Goal: Information Seeking & Learning: Find specific fact

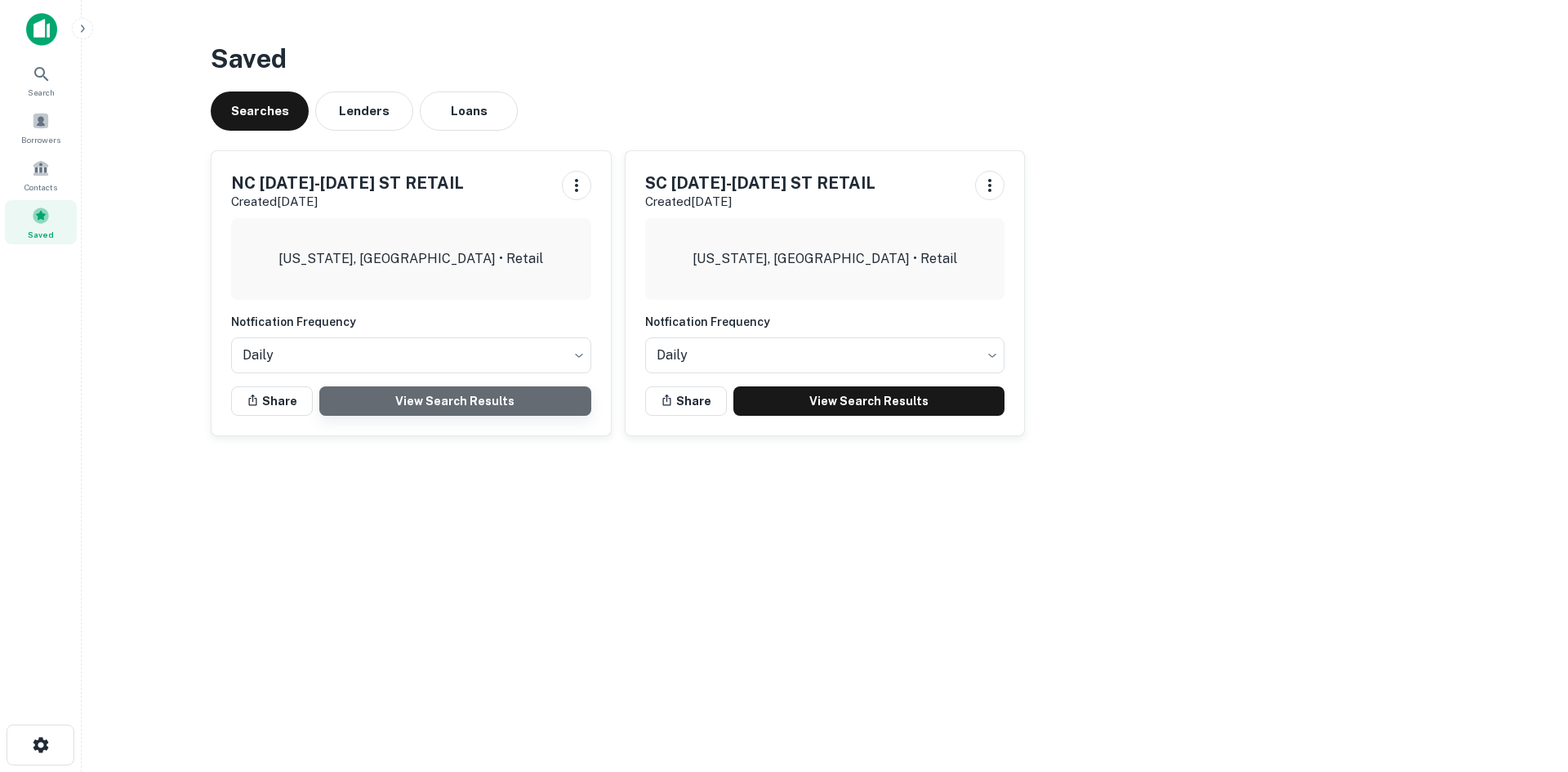
click at [489, 404] on link "View Search Results" at bounding box center [454, 401] width 272 height 29
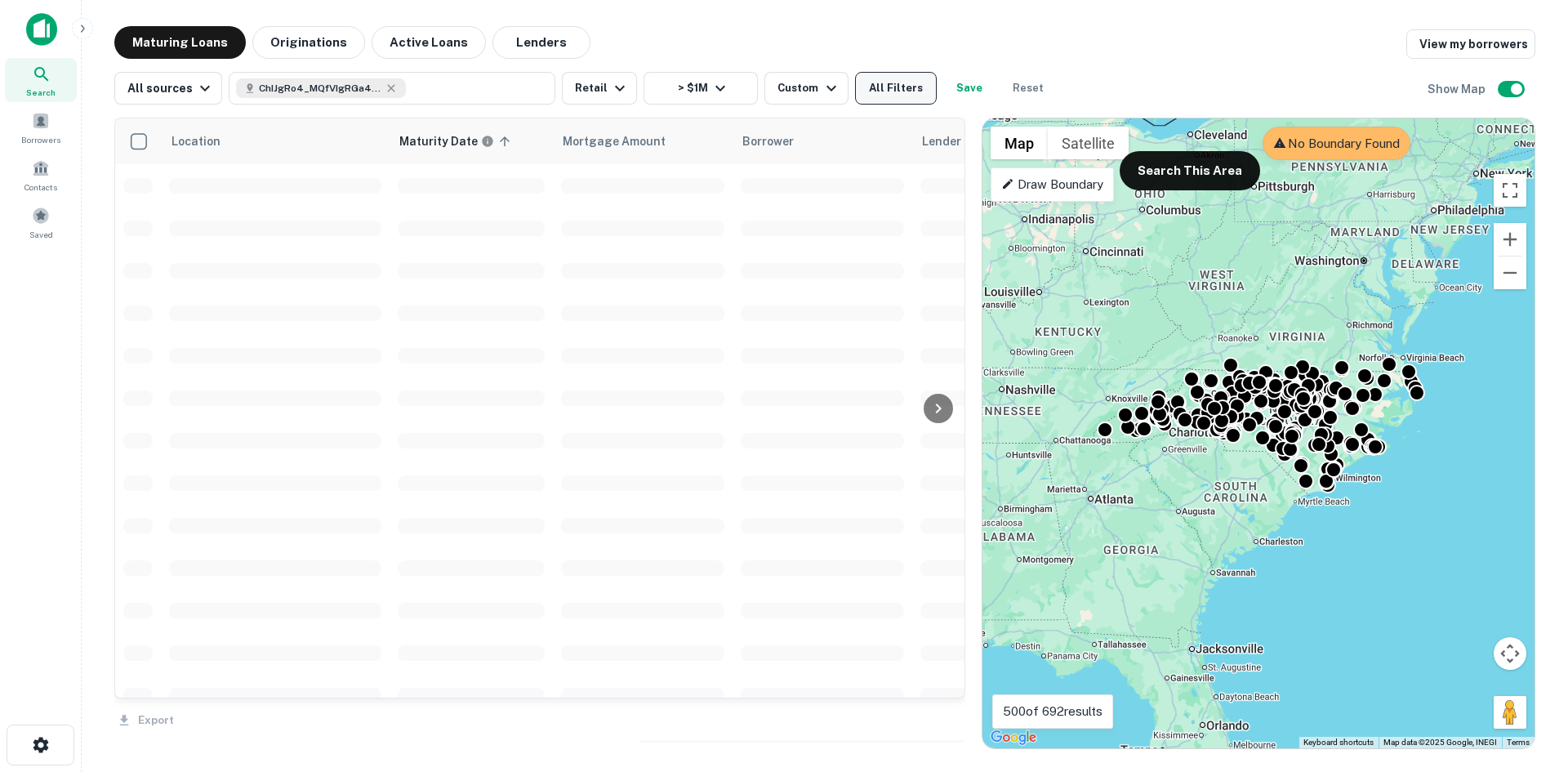
click at [855, 86] on button "All Filters" at bounding box center [896, 88] width 81 height 33
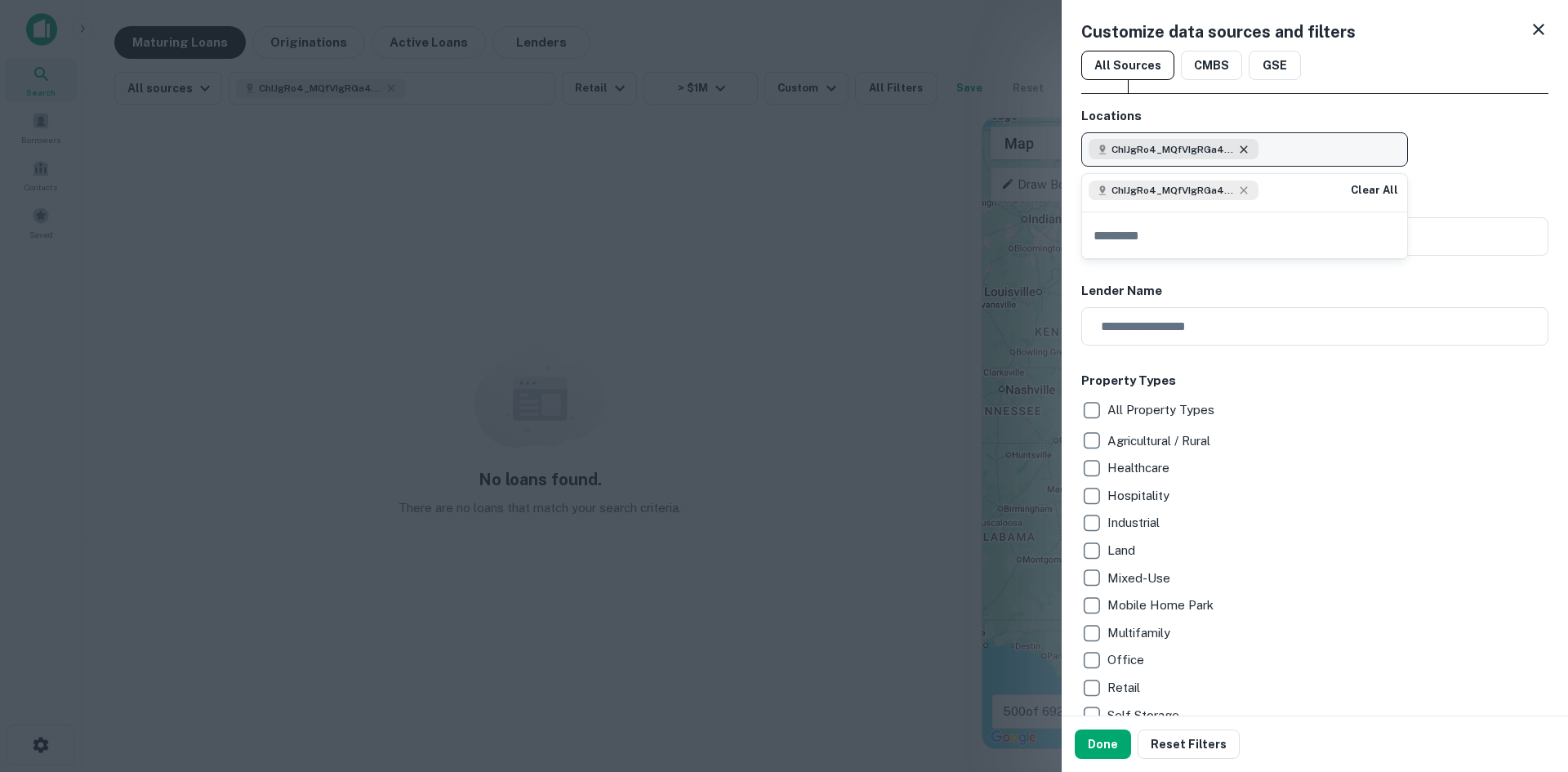
click at [1245, 151] on icon "button" at bounding box center [1244, 150] width 8 height 8
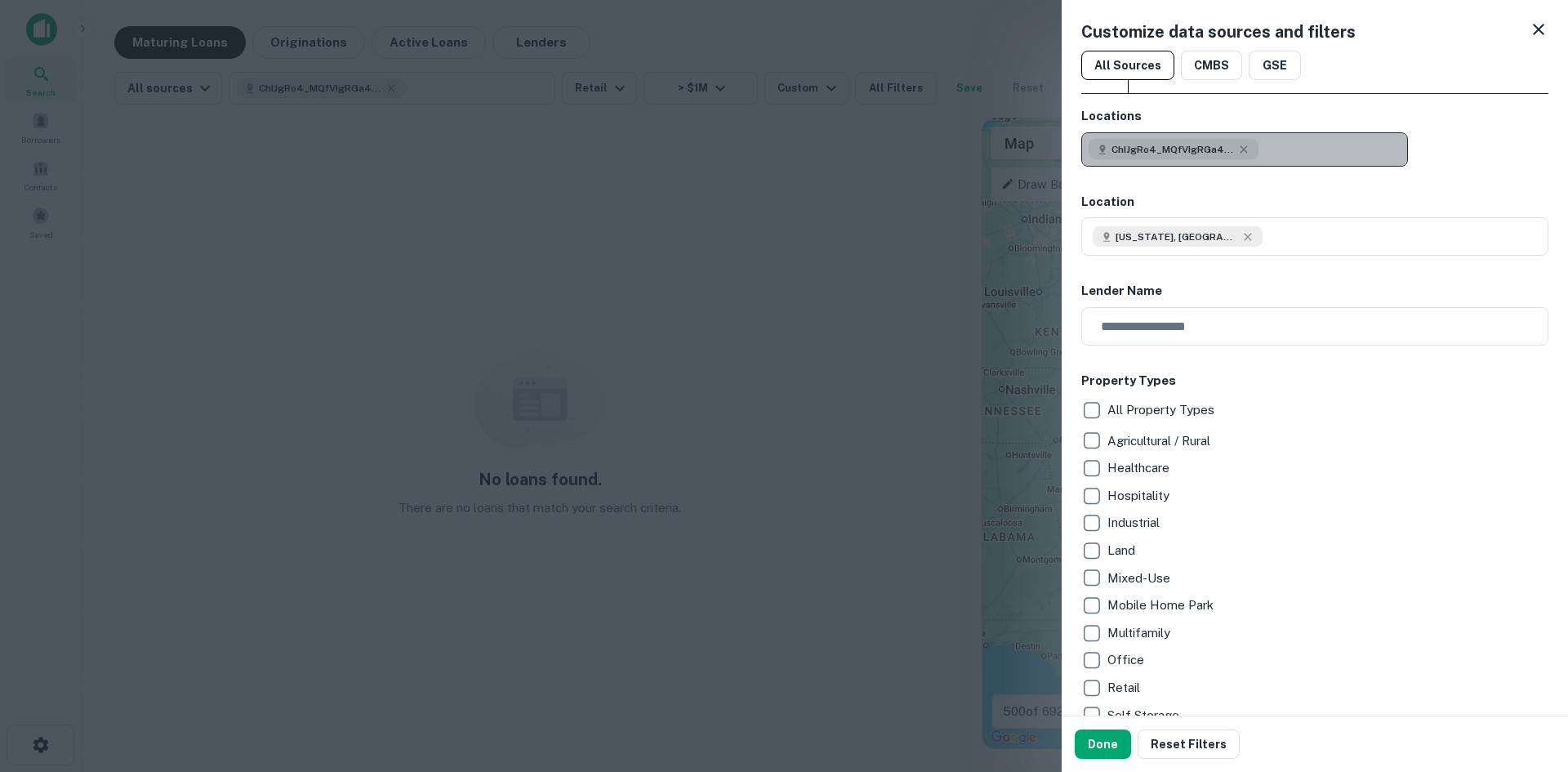
click at [1230, 140] on div "ChIJgRo4_MQfVIgRGa4i6fUwP60" at bounding box center [1173, 149] width 169 height 20
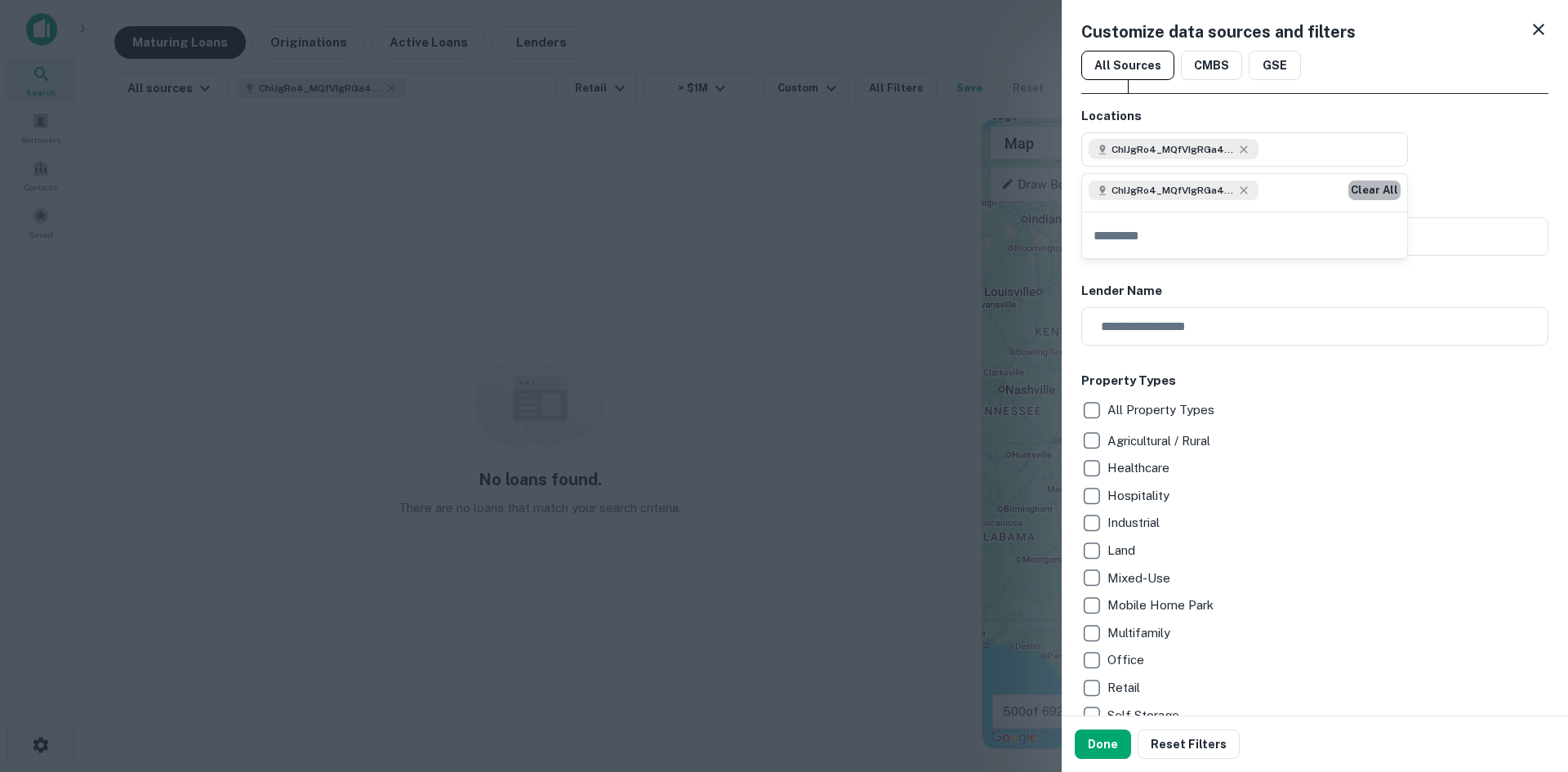
click at [1358, 198] on button "Clear All" at bounding box center [1374, 190] width 52 height 20
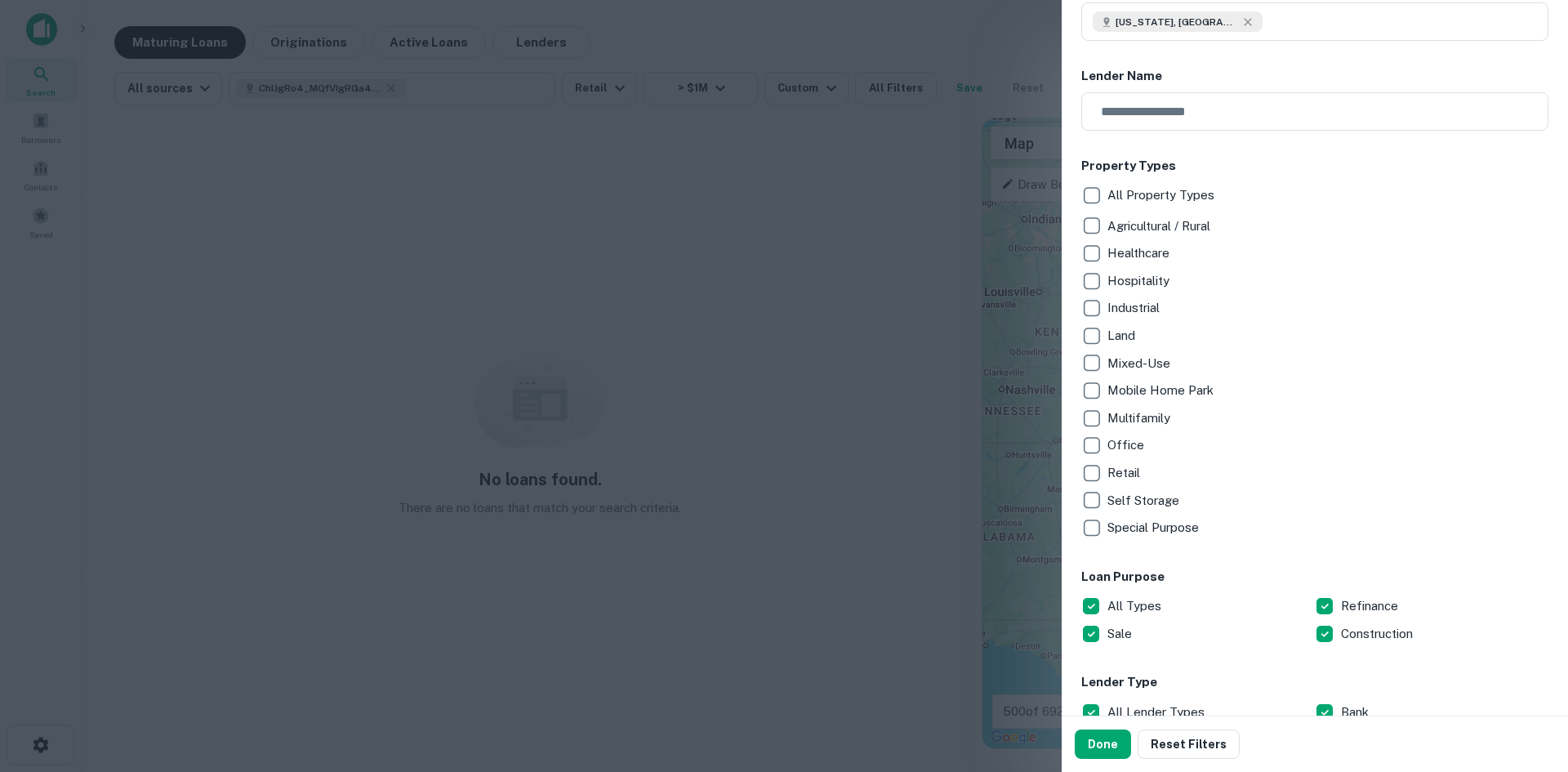
scroll to position [214, 0]
click at [1119, 755] on button "Done" at bounding box center [1103, 744] width 57 height 29
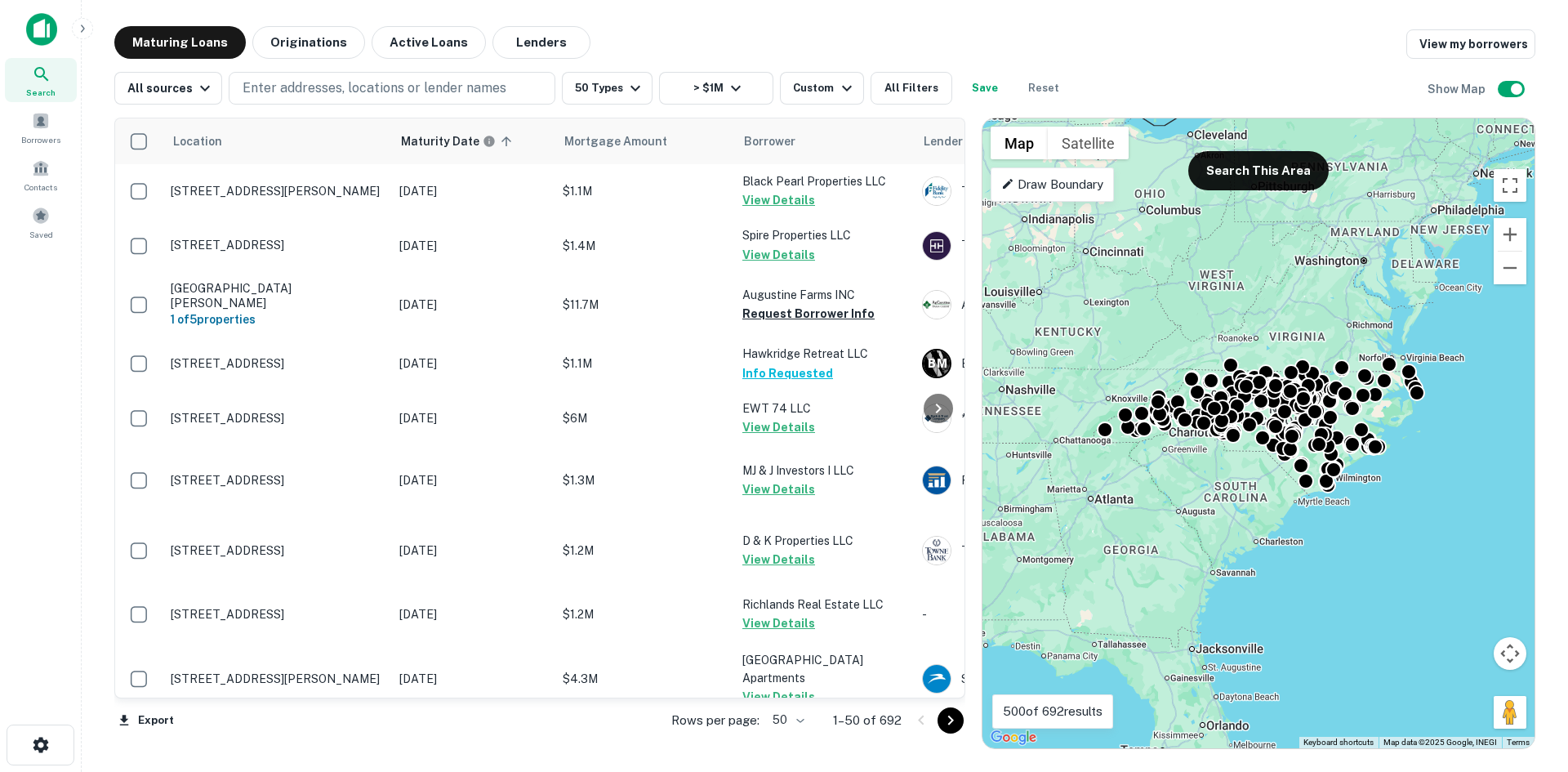
click at [1084, 189] on p "Draw Boundary" at bounding box center [1053, 185] width 102 height 20
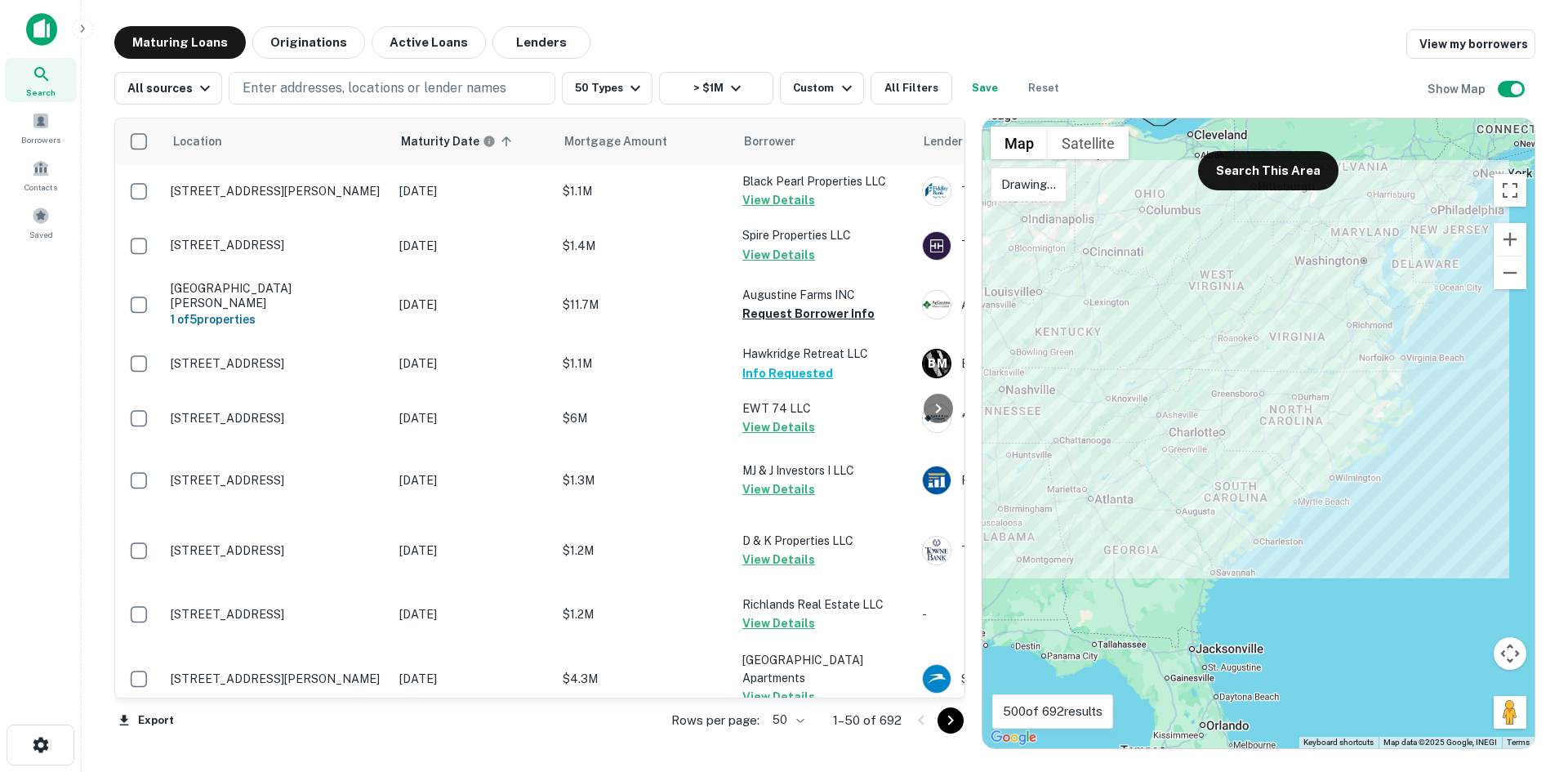
drag, startPoint x: 1459, startPoint y: 231, endPoint x: 1290, endPoint y: 225, distance: 169.1
click at [1307, 226] on div at bounding box center [1258, 433] width 552 height 630
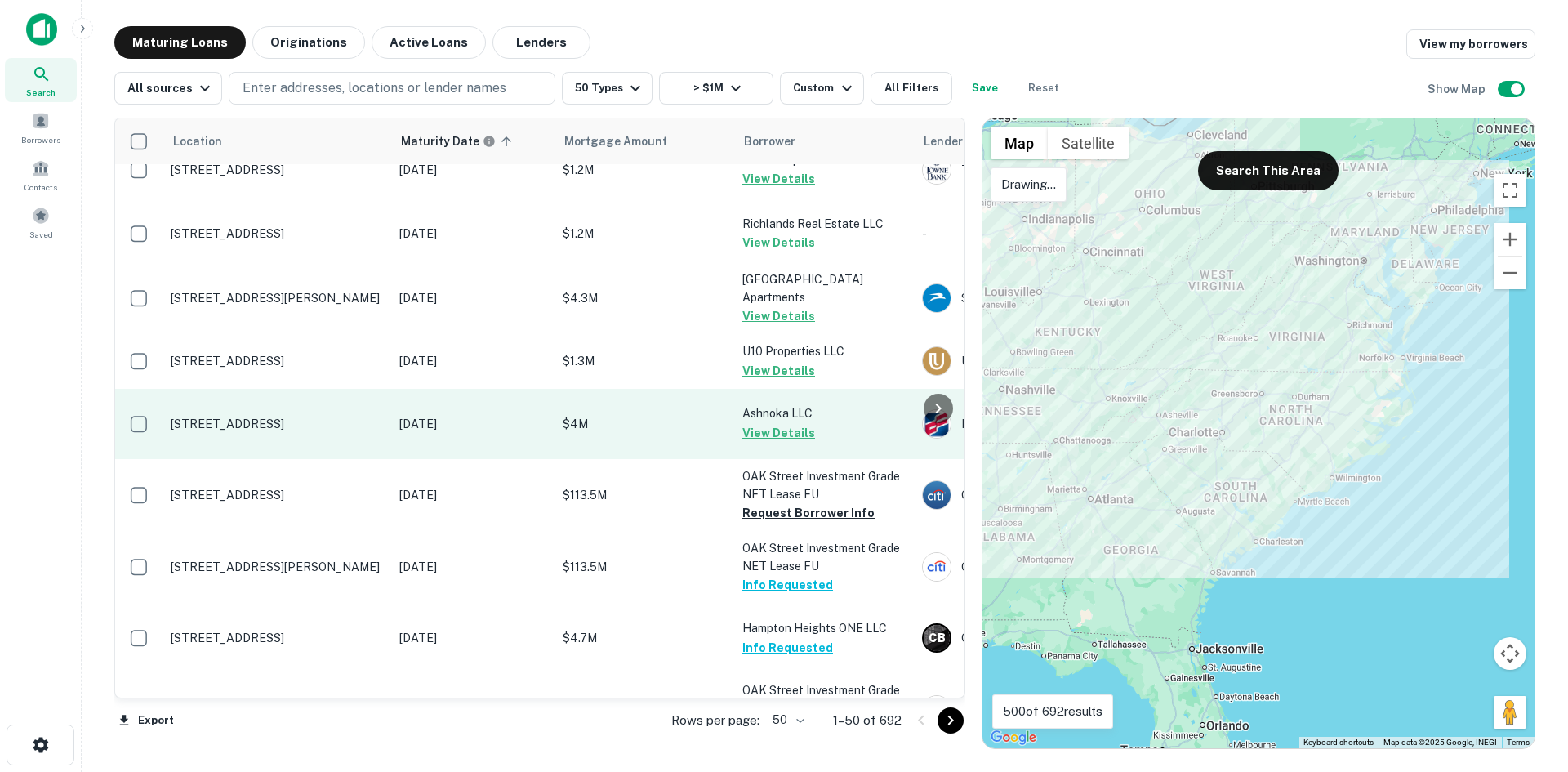
scroll to position [572, 0]
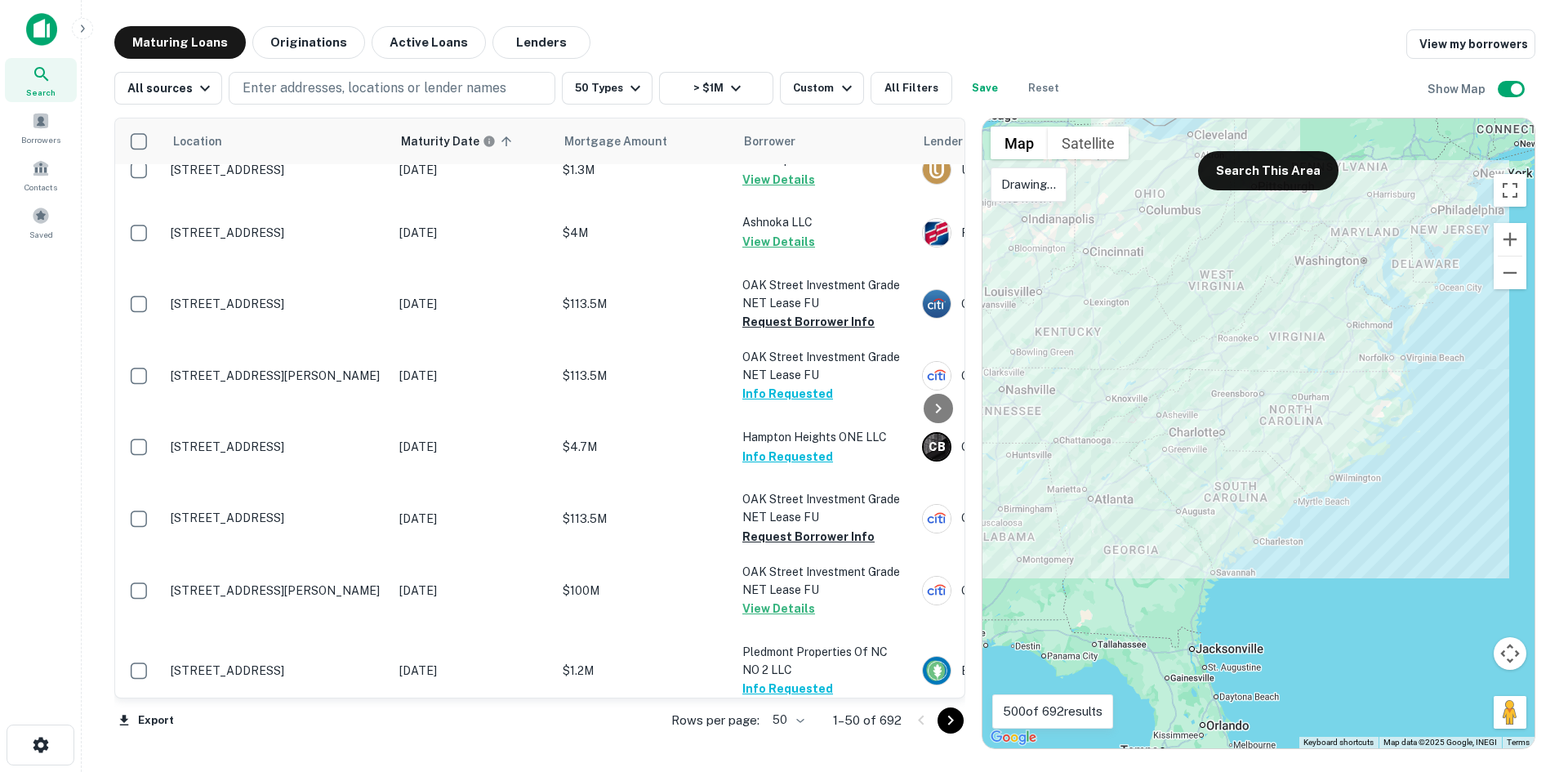
click at [782, 714] on body "Search Borrowers Contacts Saved Maturing Loans Originations Active Loans Lender…" at bounding box center [784, 386] width 1568 height 772
click at [789, 735] on li "100" at bounding box center [789, 738] width 47 height 29
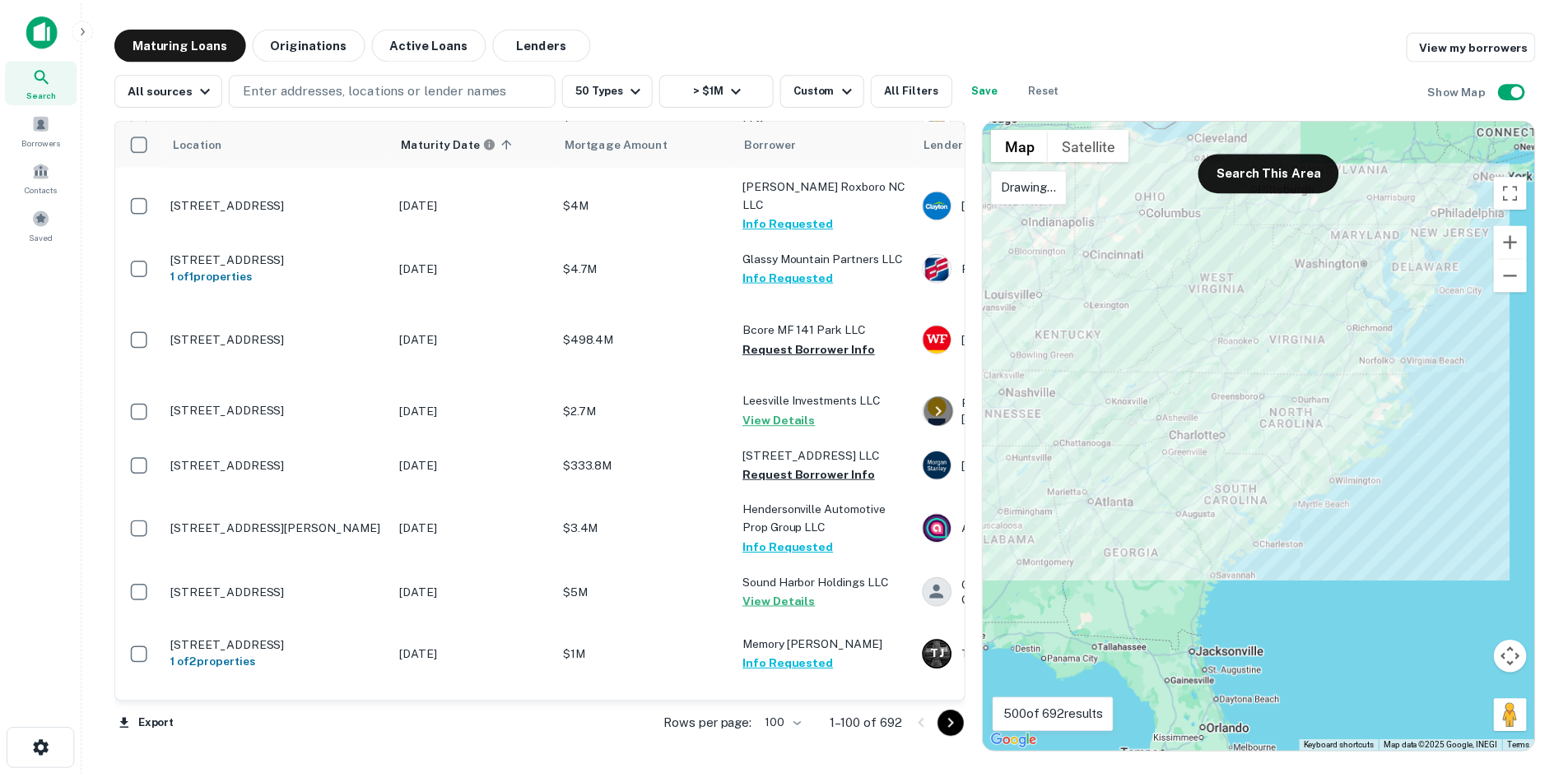
scroll to position [2056, 0]
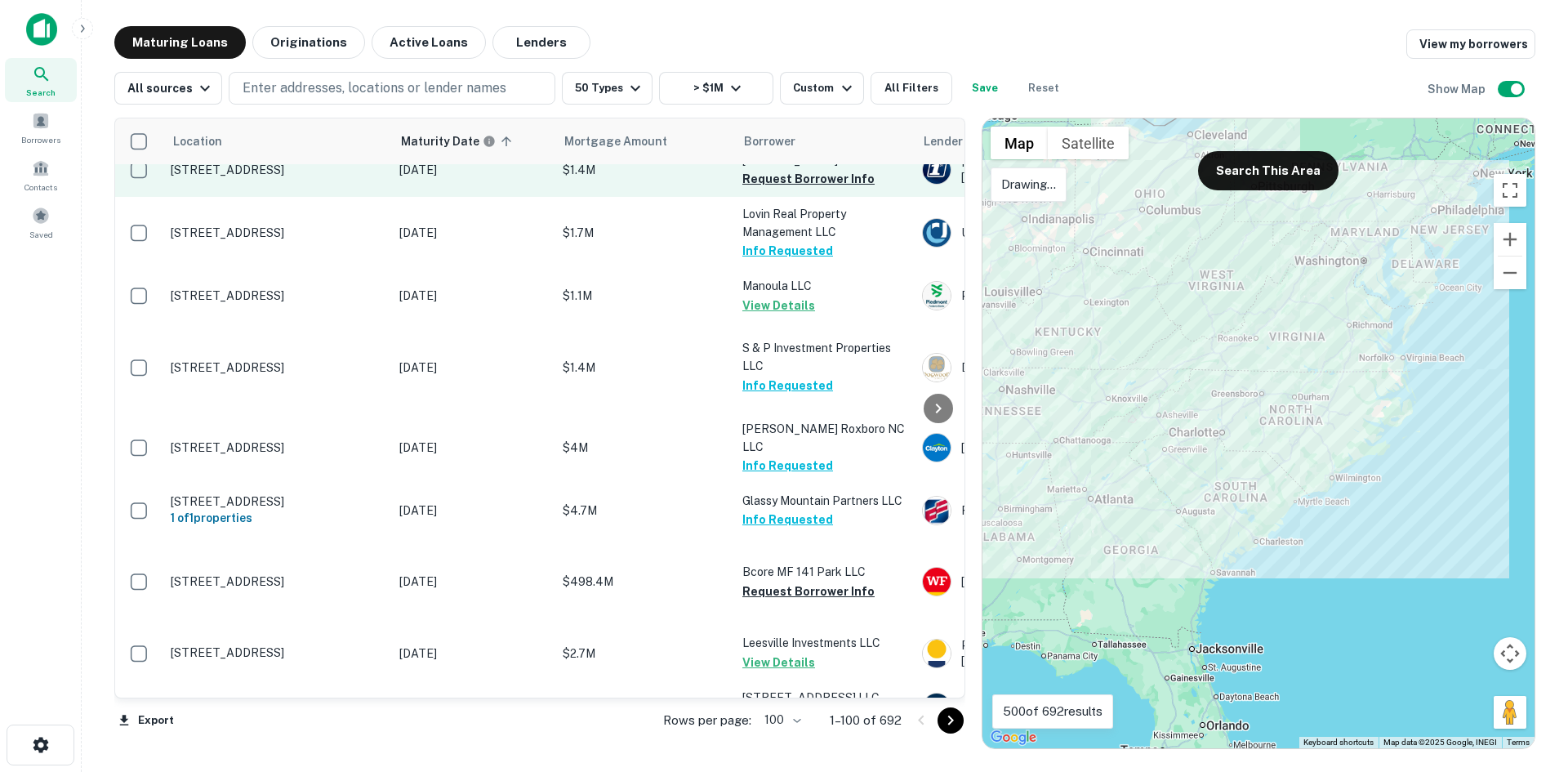
click at [354, 177] on p "916 Gum Branch Rd Jacksonville, NC 28540" at bounding box center [276, 171] width 212 height 15
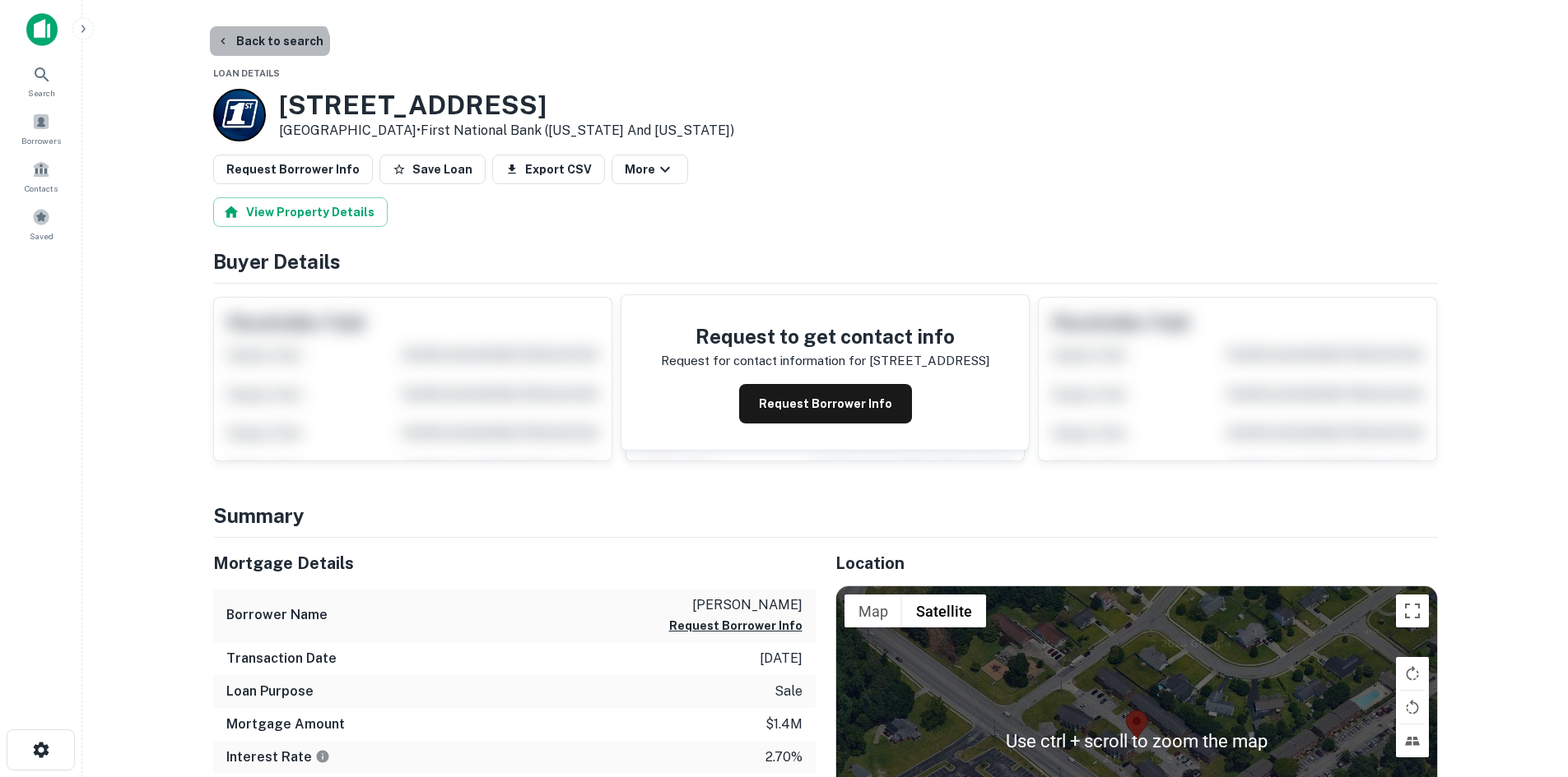
click at [267, 55] on button "Back to search" at bounding box center [270, 41] width 120 height 30
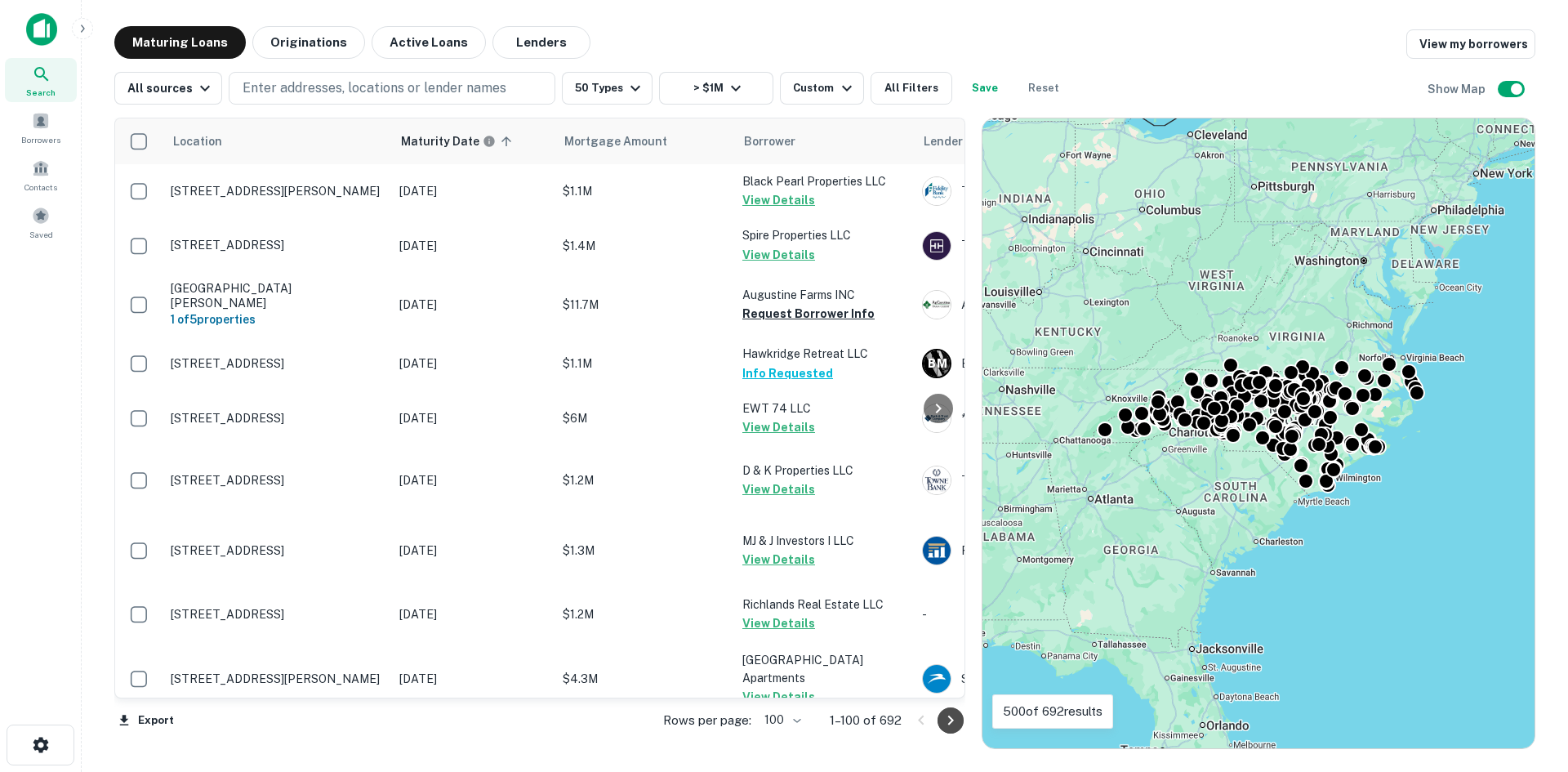
click at [955, 726] on icon "Go to next page" at bounding box center [951, 721] width 20 height 20
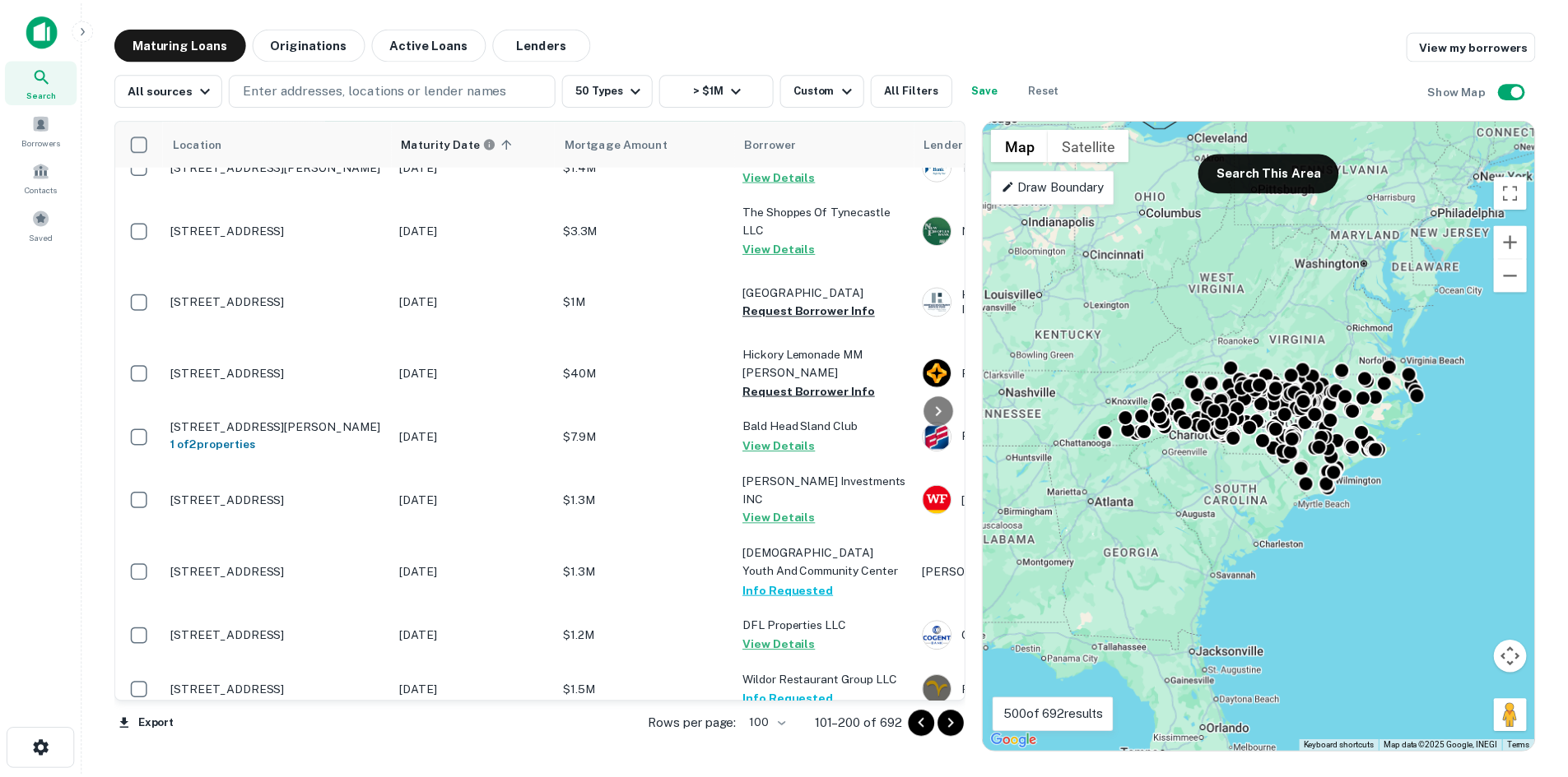
scroll to position [3866, 0]
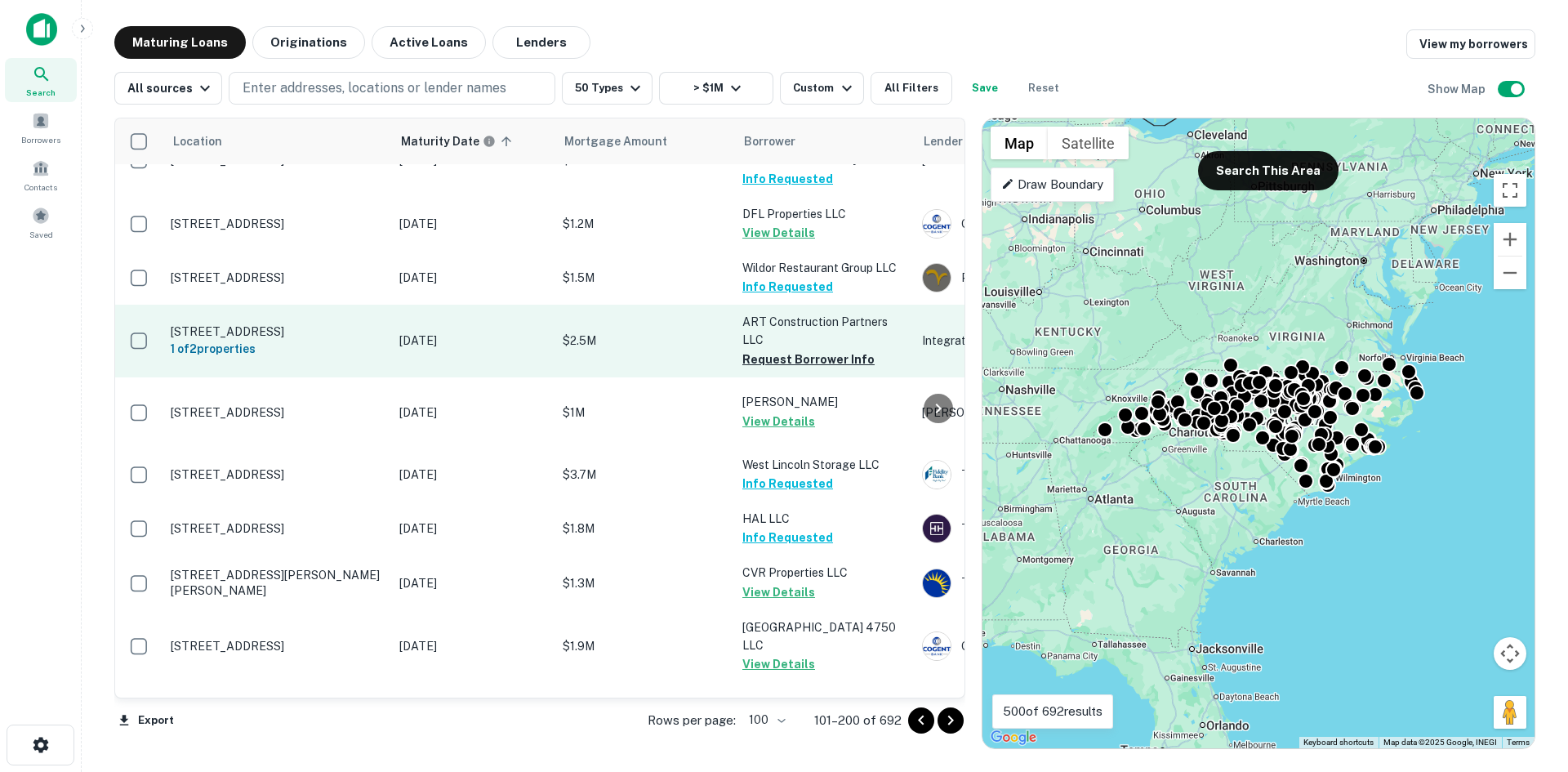
click at [330, 339] on p "34 W Main St Hamlet, NC 28345" at bounding box center [276, 332] width 212 height 15
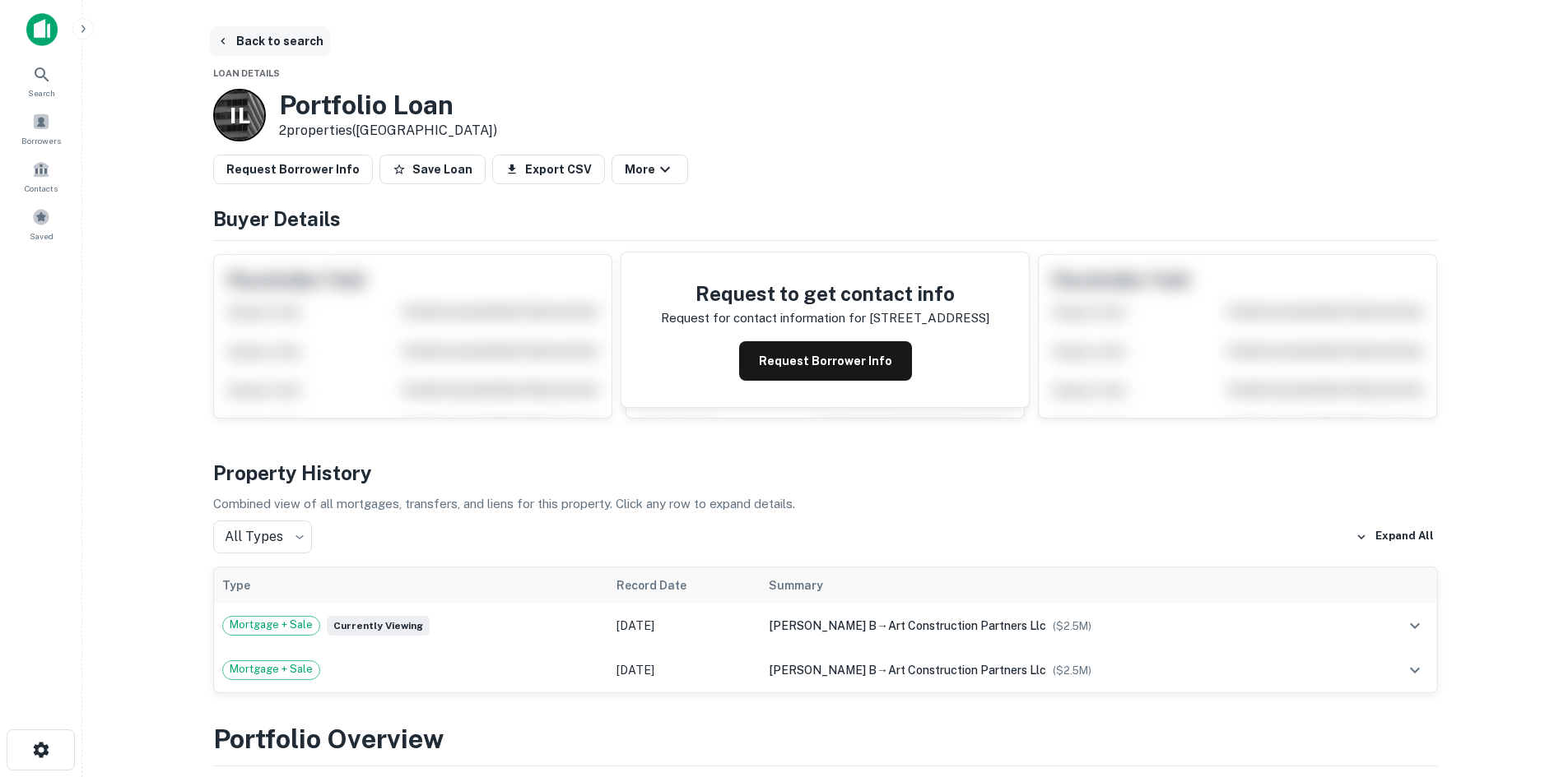
click at [275, 46] on button "Back to search" at bounding box center [270, 41] width 120 height 30
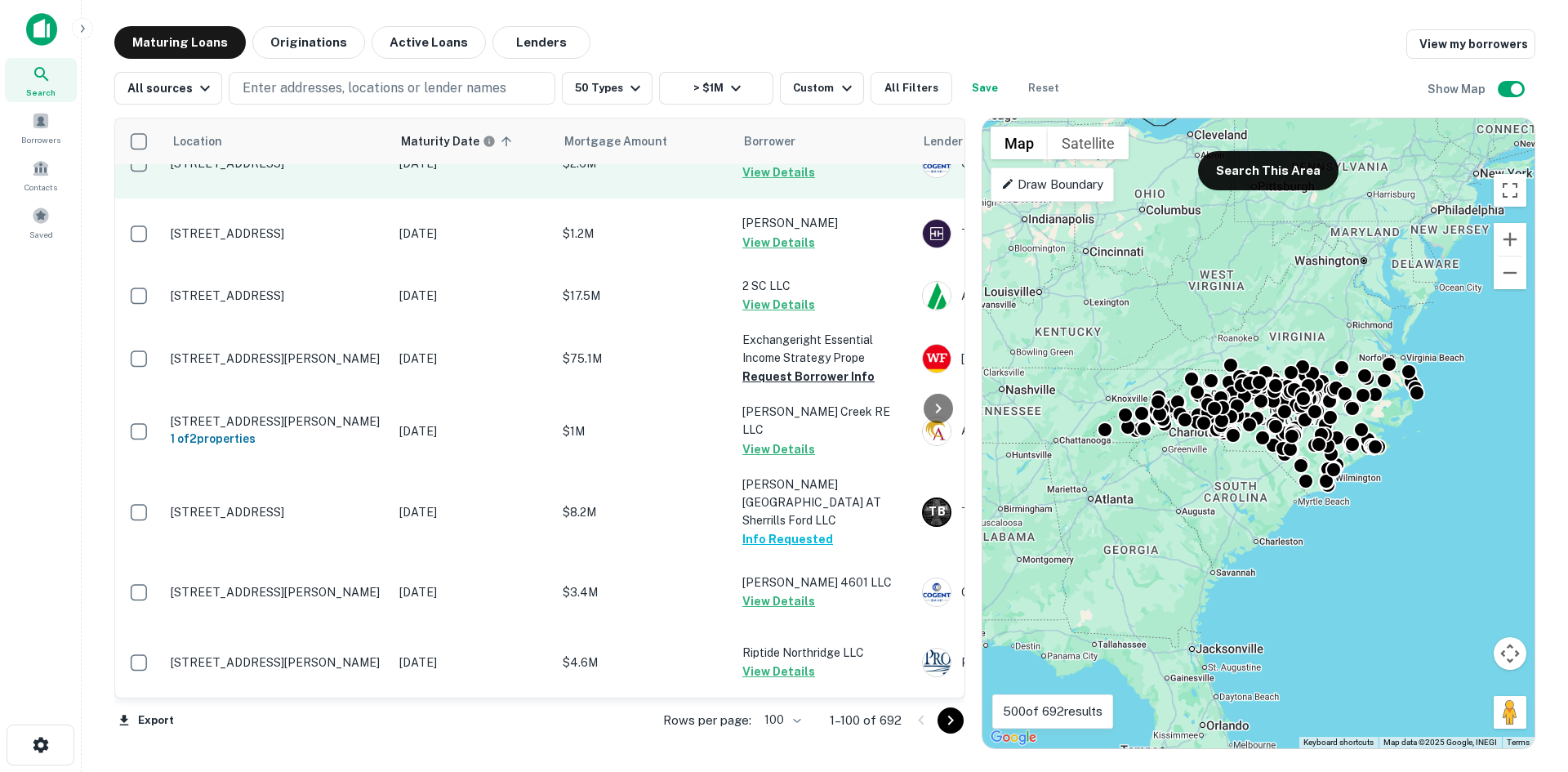
scroll to position [6811, 0]
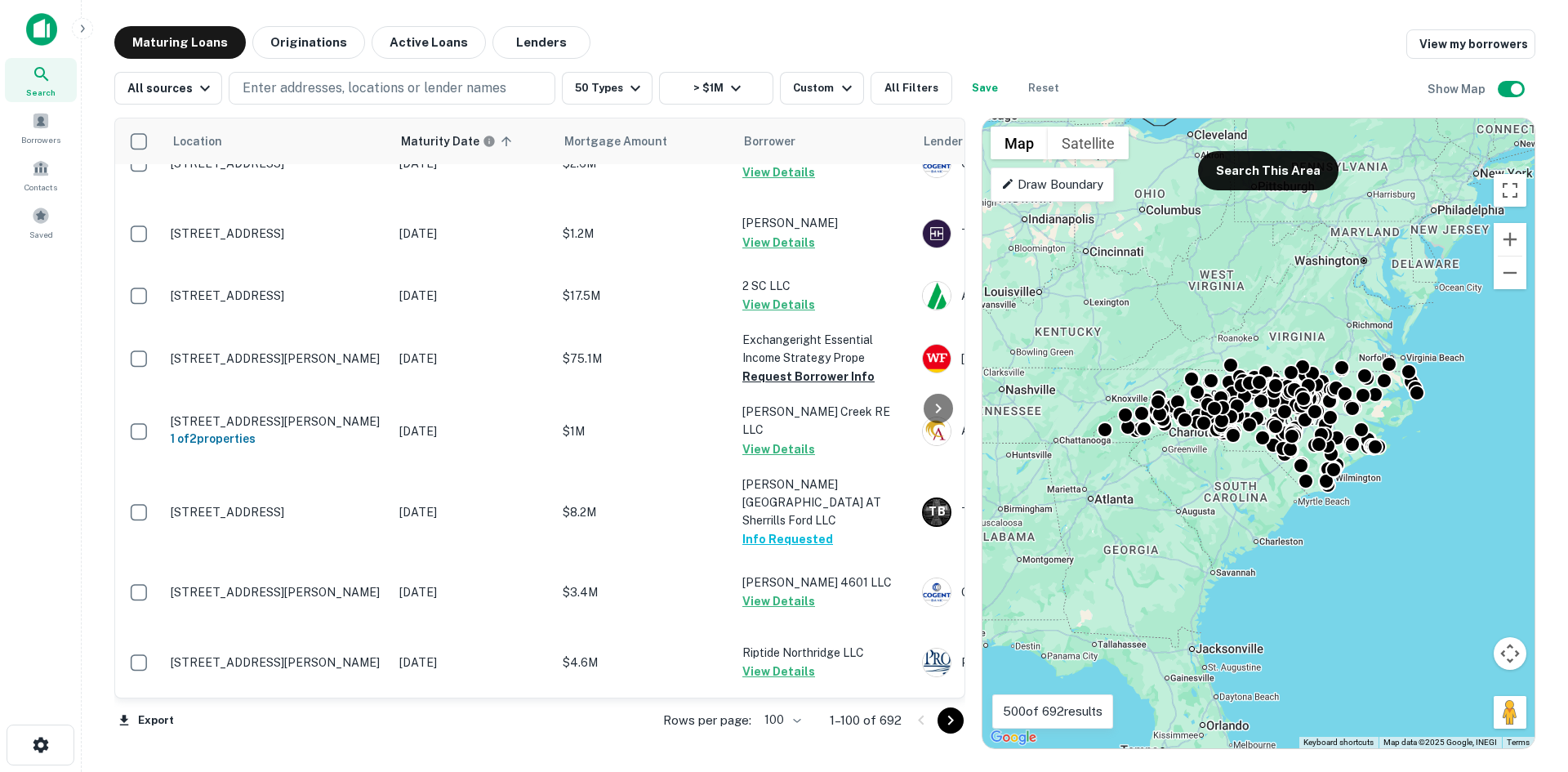
click at [948, 725] on icon "Go to next page" at bounding box center [951, 721] width 20 height 20
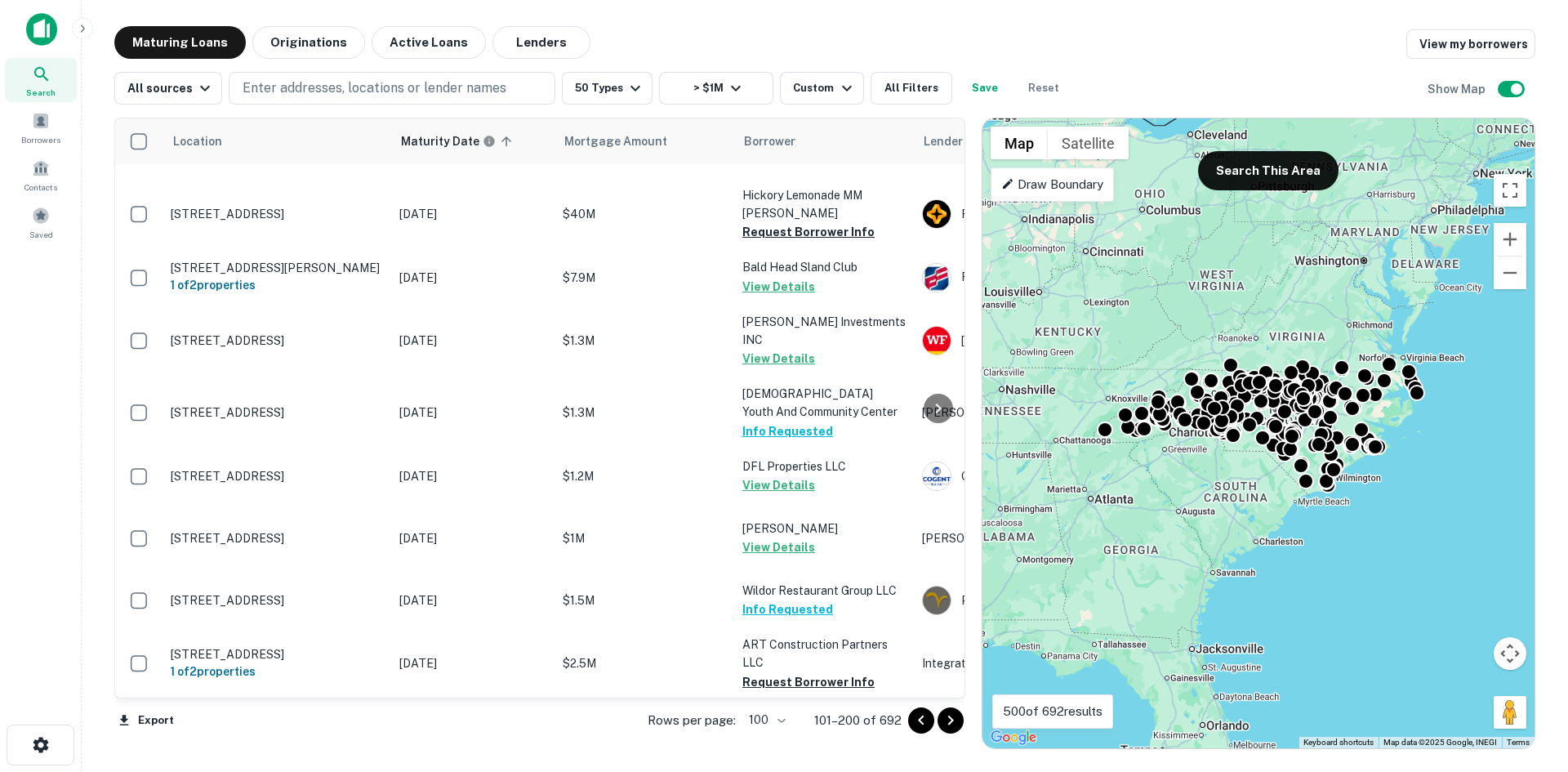
scroll to position [3345, 0]
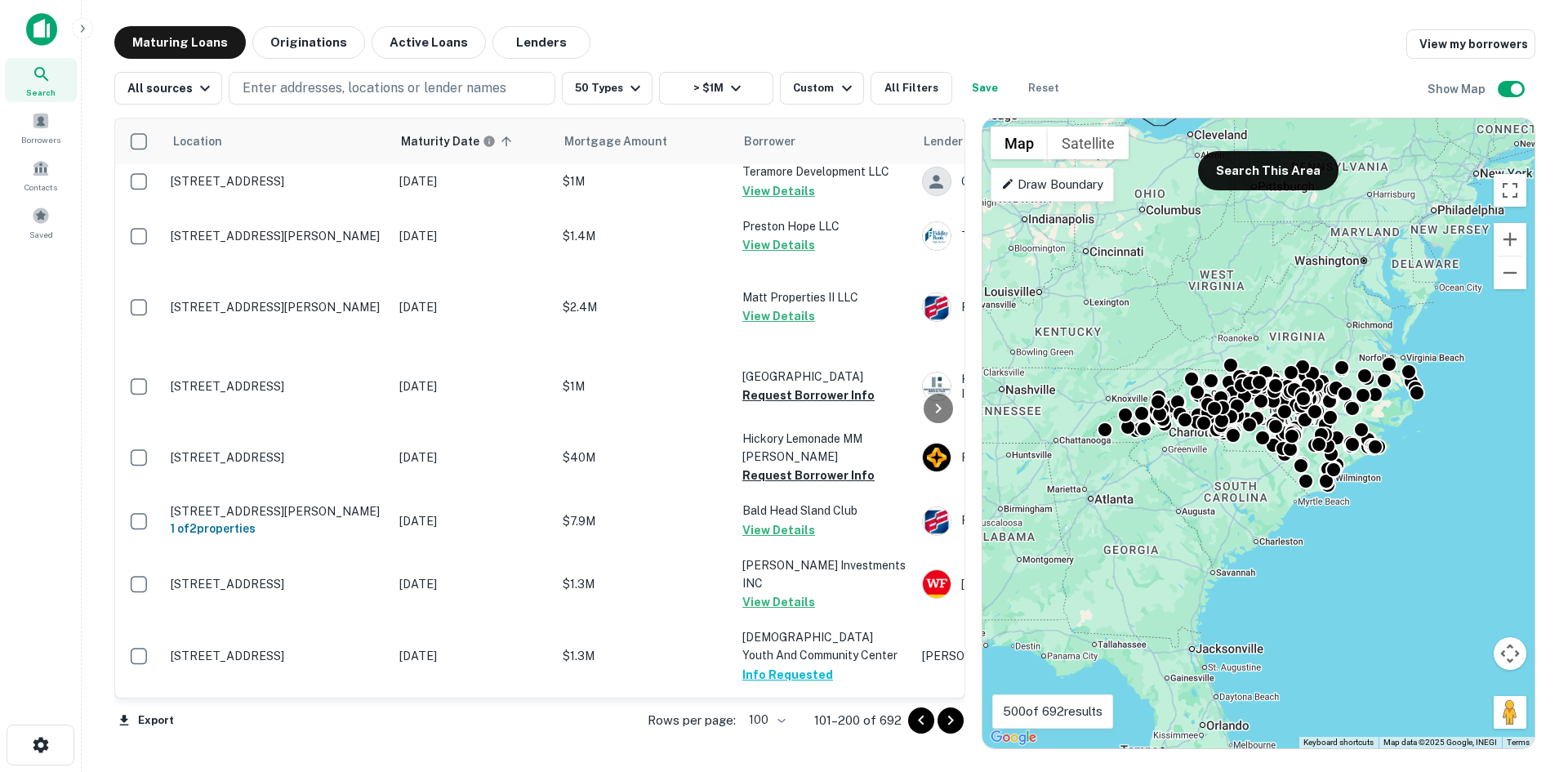
click at [1059, 184] on p "Draw Boundary" at bounding box center [1053, 185] width 102 height 20
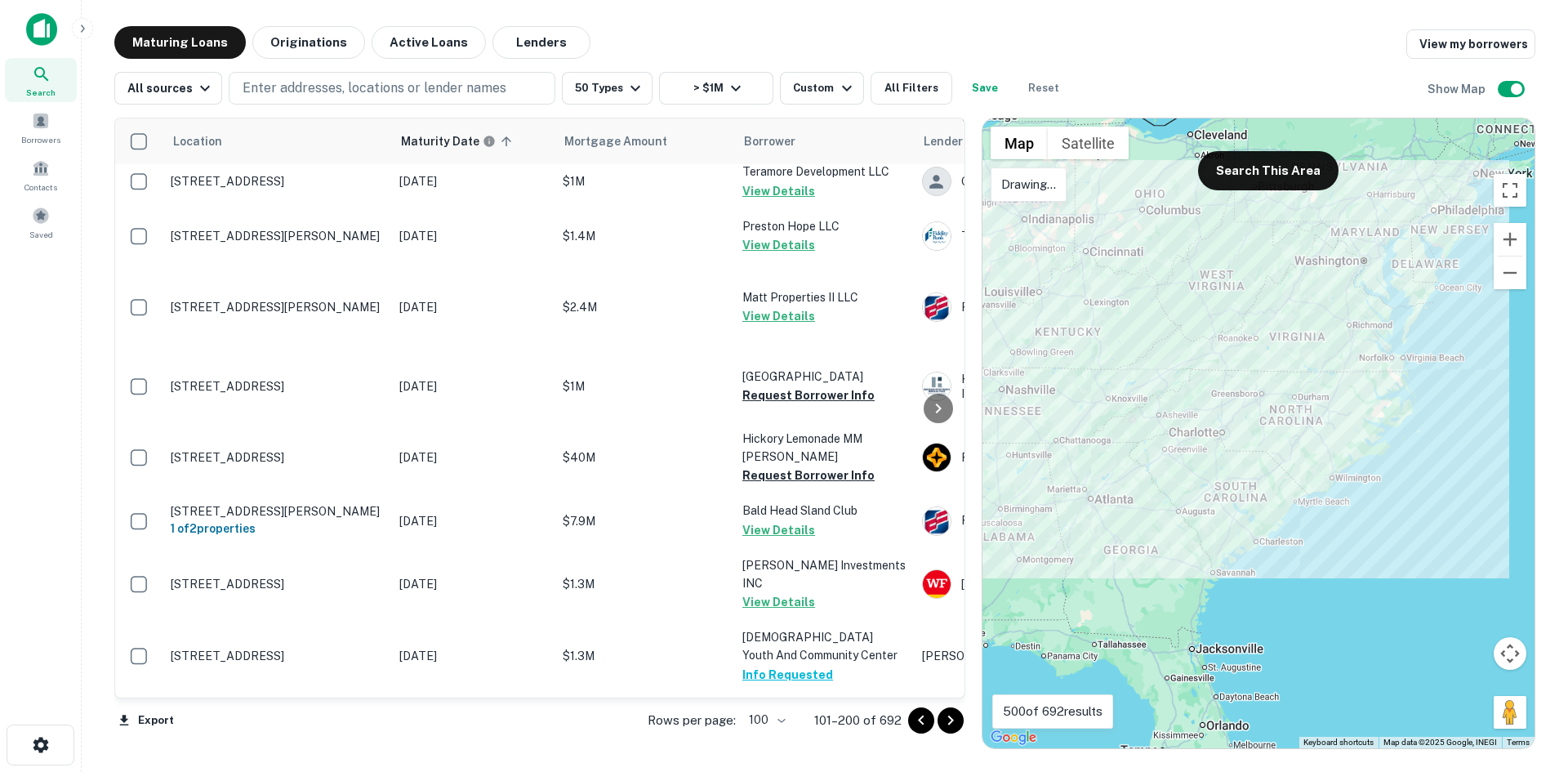
drag, startPoint x: 1455, startPoint y: 221, endPoint x: 1259, endPoint y: 231, distance: 196.3
click at [1236, 225] on div at bounding box center [1258, 433] width 552 height 630
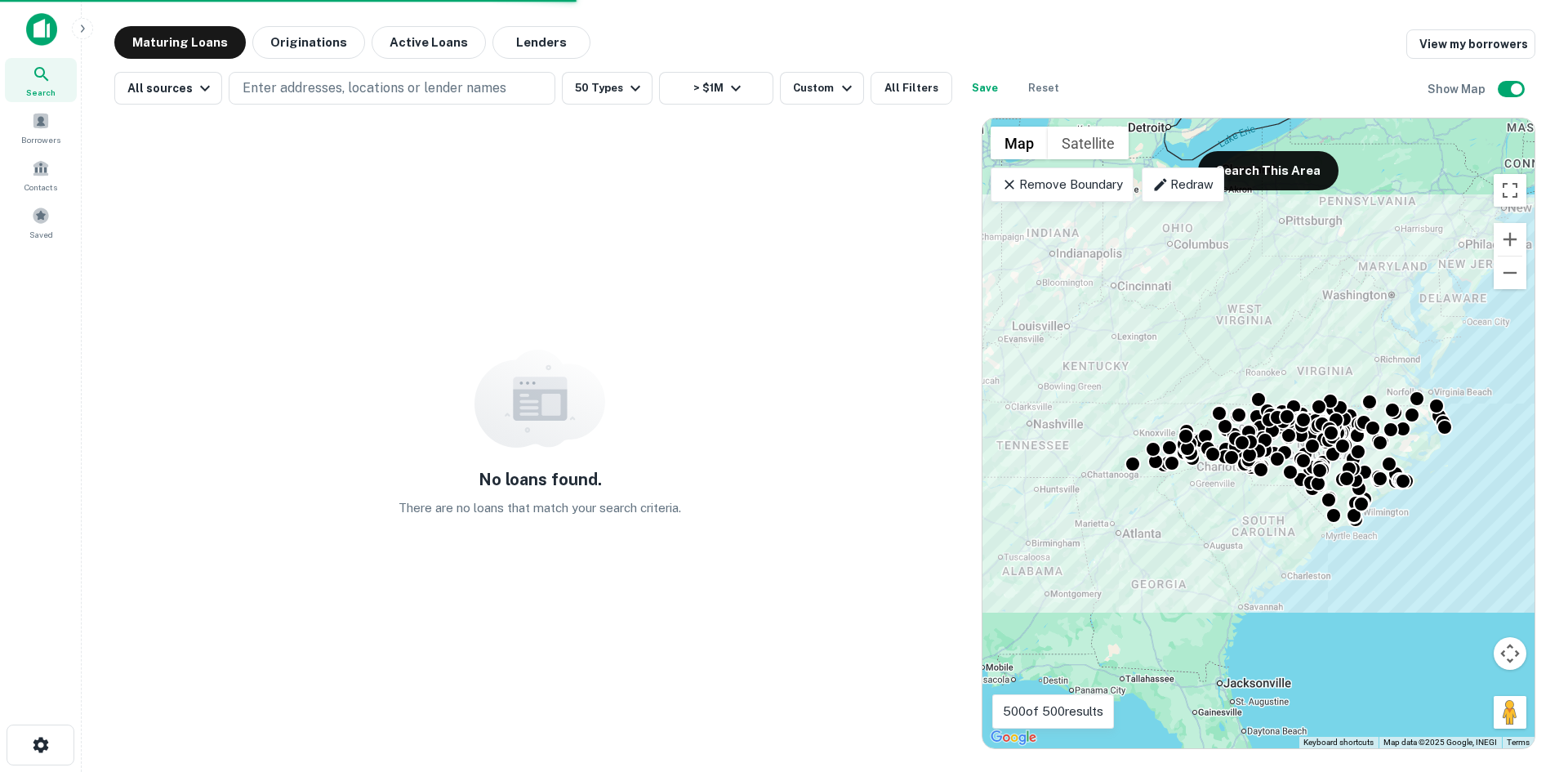
click at [1164, 176] on icon at bounding box center [1160, 184] width 16 height 16
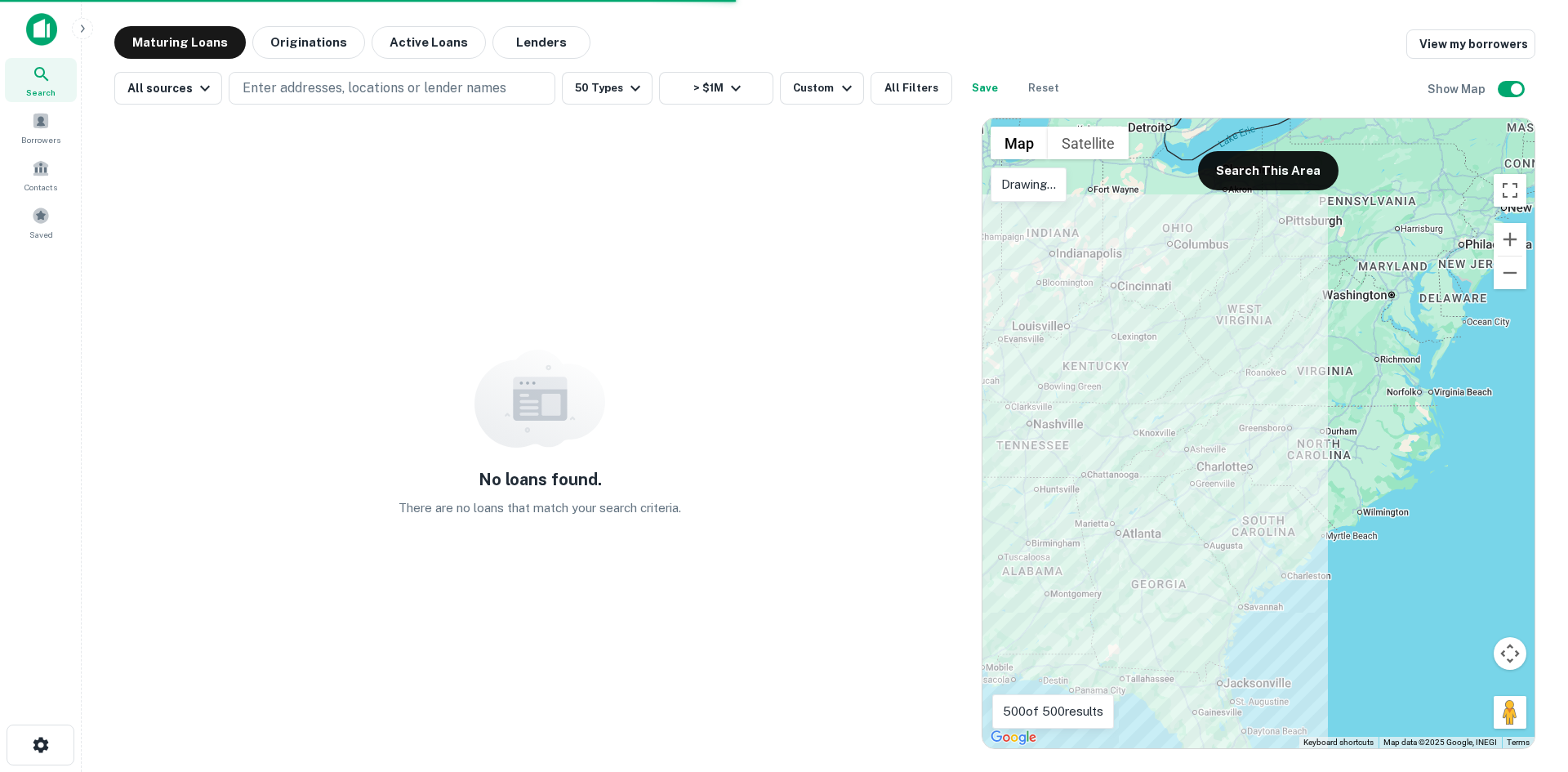
drag, startPoint x: 1146, startPoint y: 387, endPoint x: 1039, endPoint y: 430, distance: 115.3
click at [1039, 430] on div at bounding box center [1258, 433] width 552 height 630
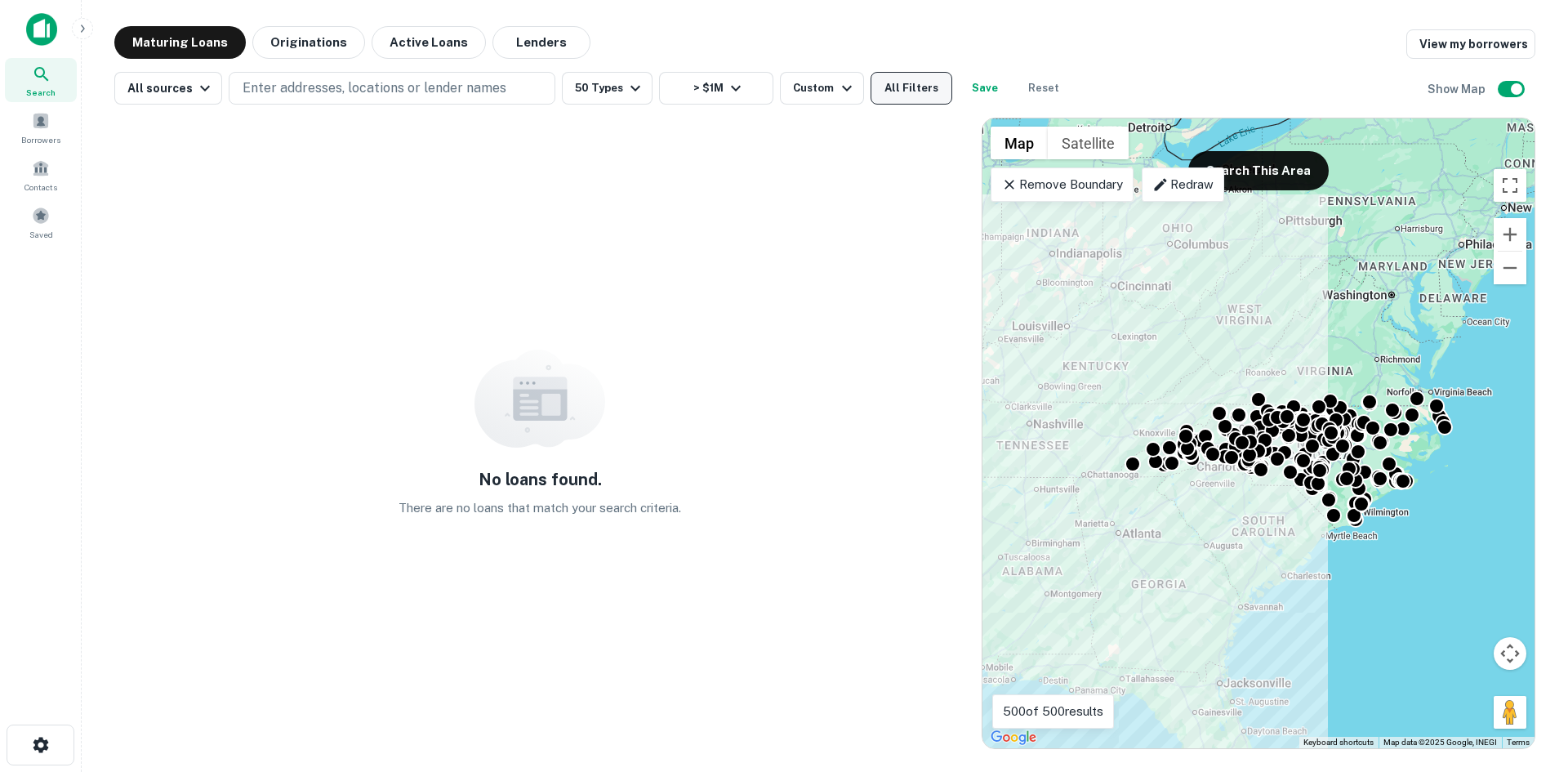
click at [899, 98] on button "All Filters" at bounding box center [912, 88] width 81 height 33
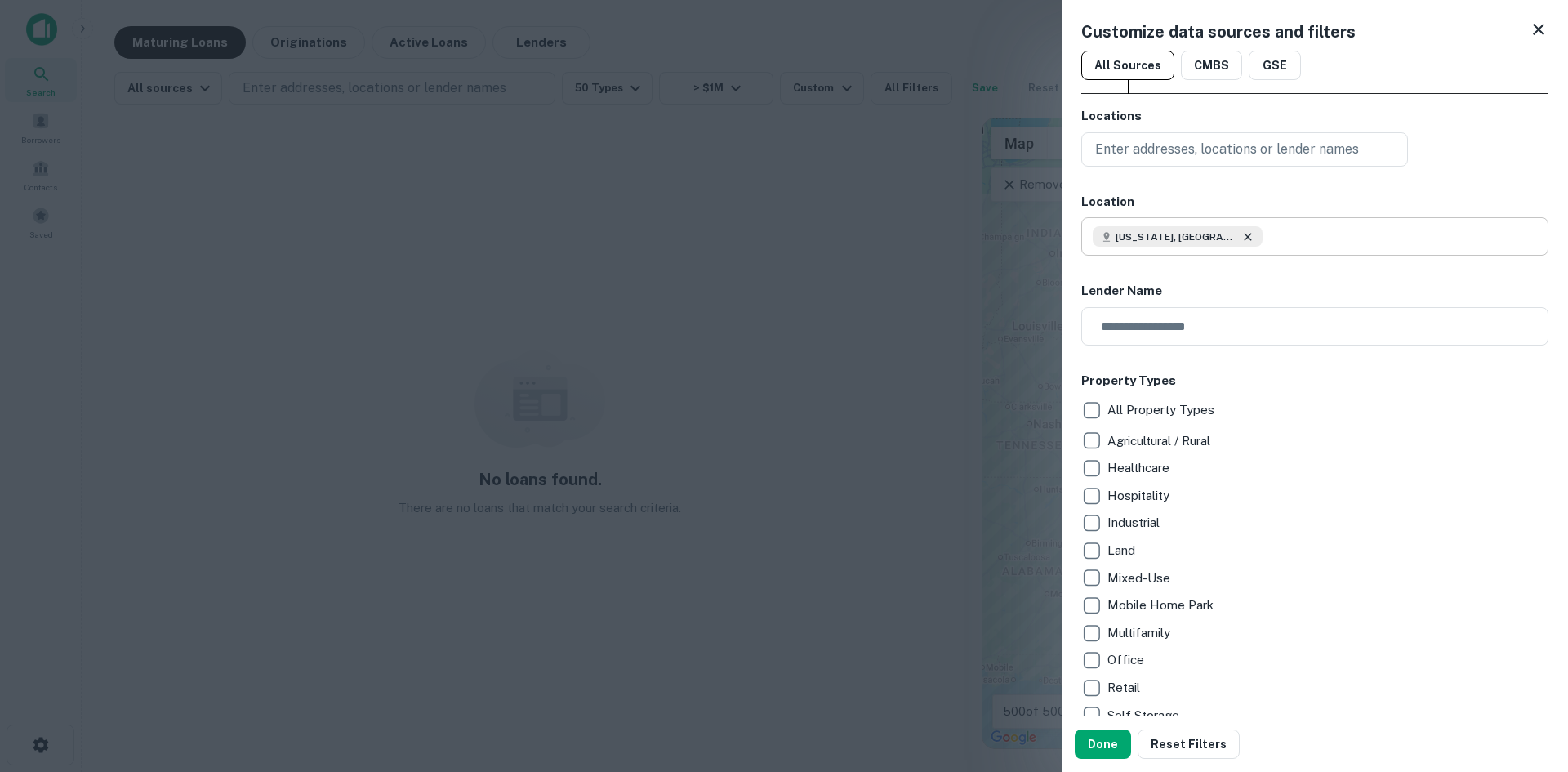
click at [1241, 237] on icon at bounding box center [1248, 237] width 13 height 13
click at [1086, 742] on button "Done" at bounding box center [1103, 744] width 57 height 29
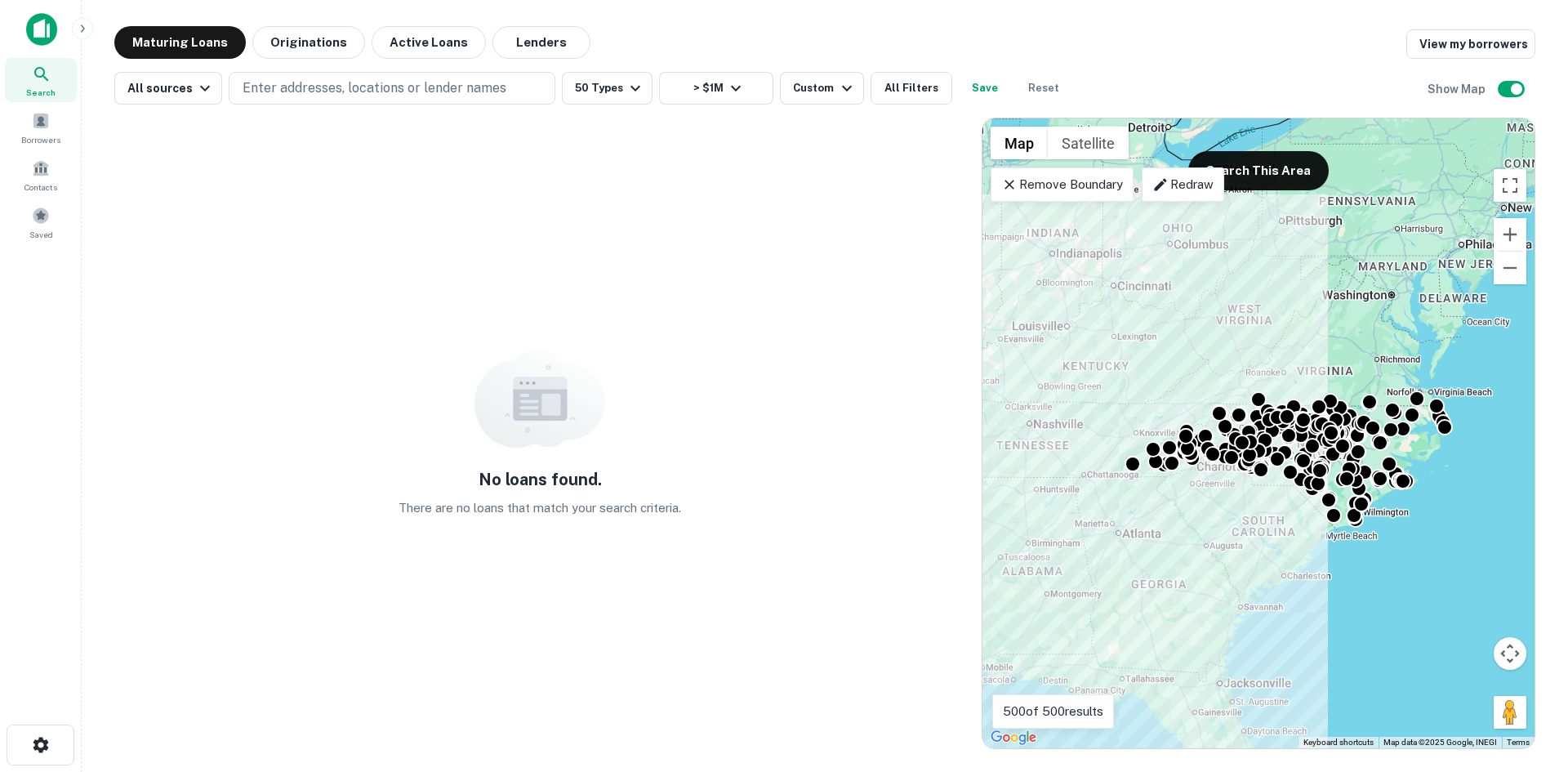
drag, startPoint x: 1104, startPoint y: 181, endPoint x: 1108, endPoint y: 224, distance: 43.2
click at [1104, 181] on p "Remove Boundary" at bounding box center [1062, 185] width 122 height 20
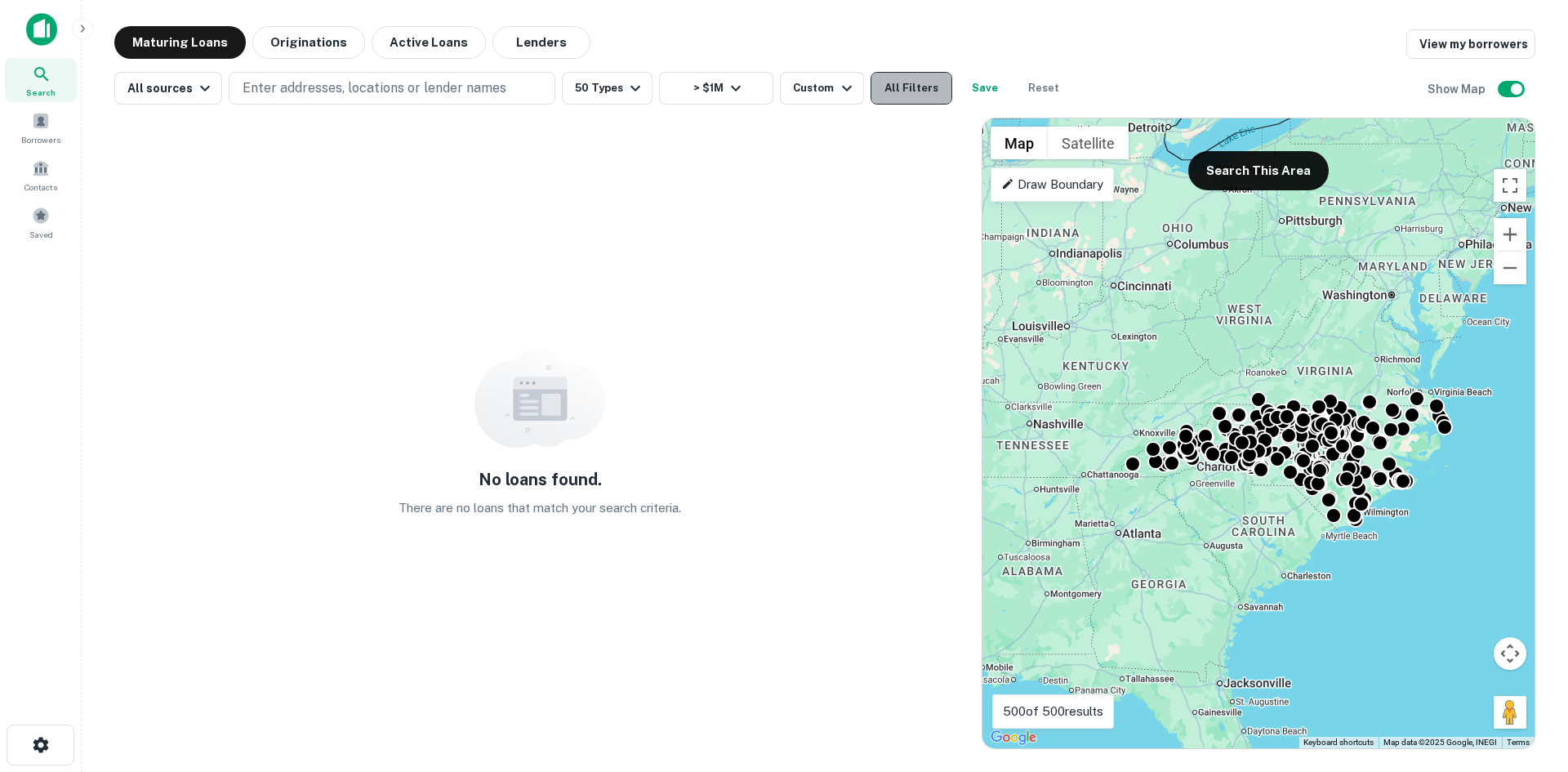
click at [880, 81] on button "All Filters" at bounding box center [912, 88] width 81 height 33
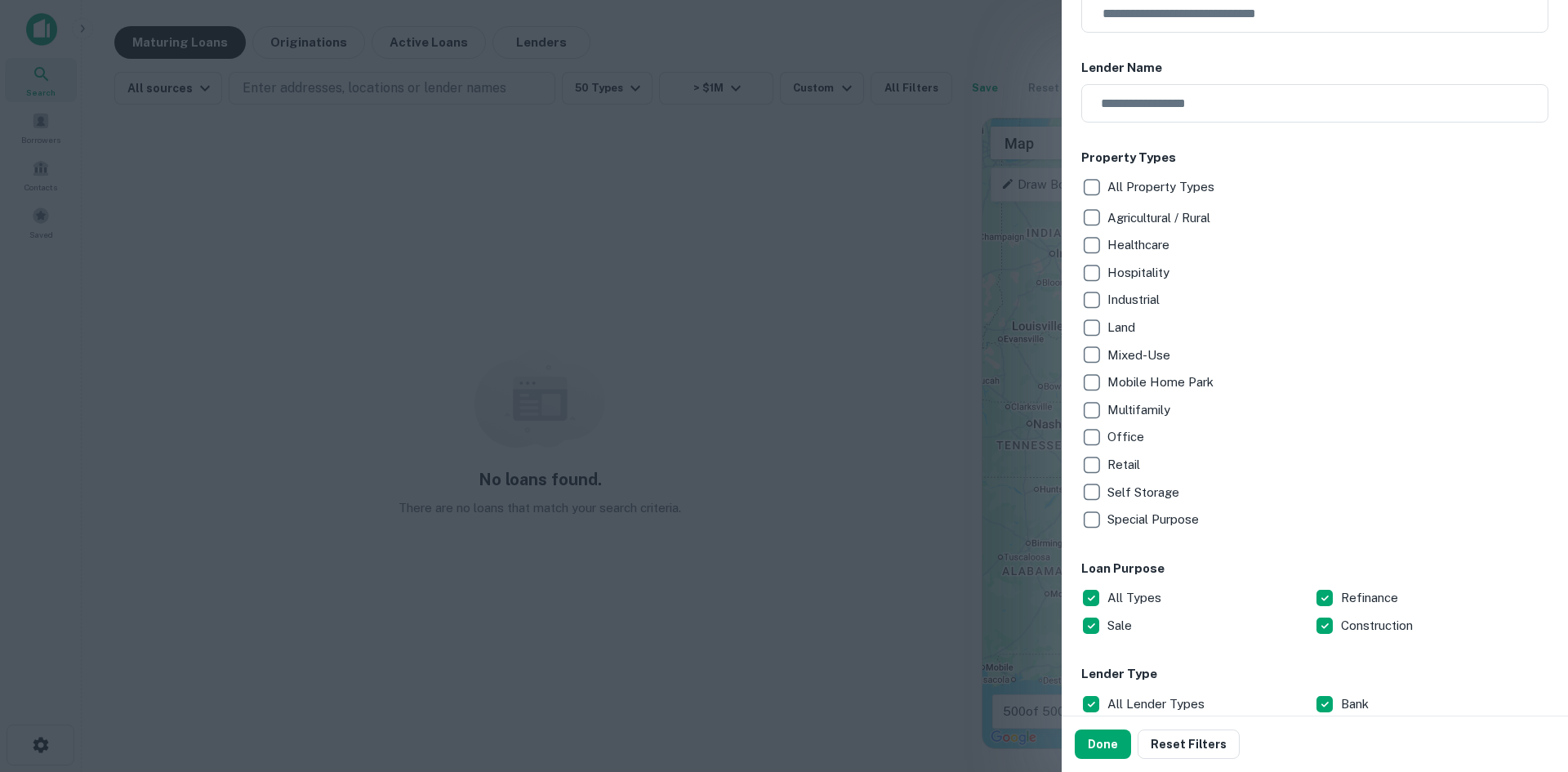
scroll to position [81, 0]
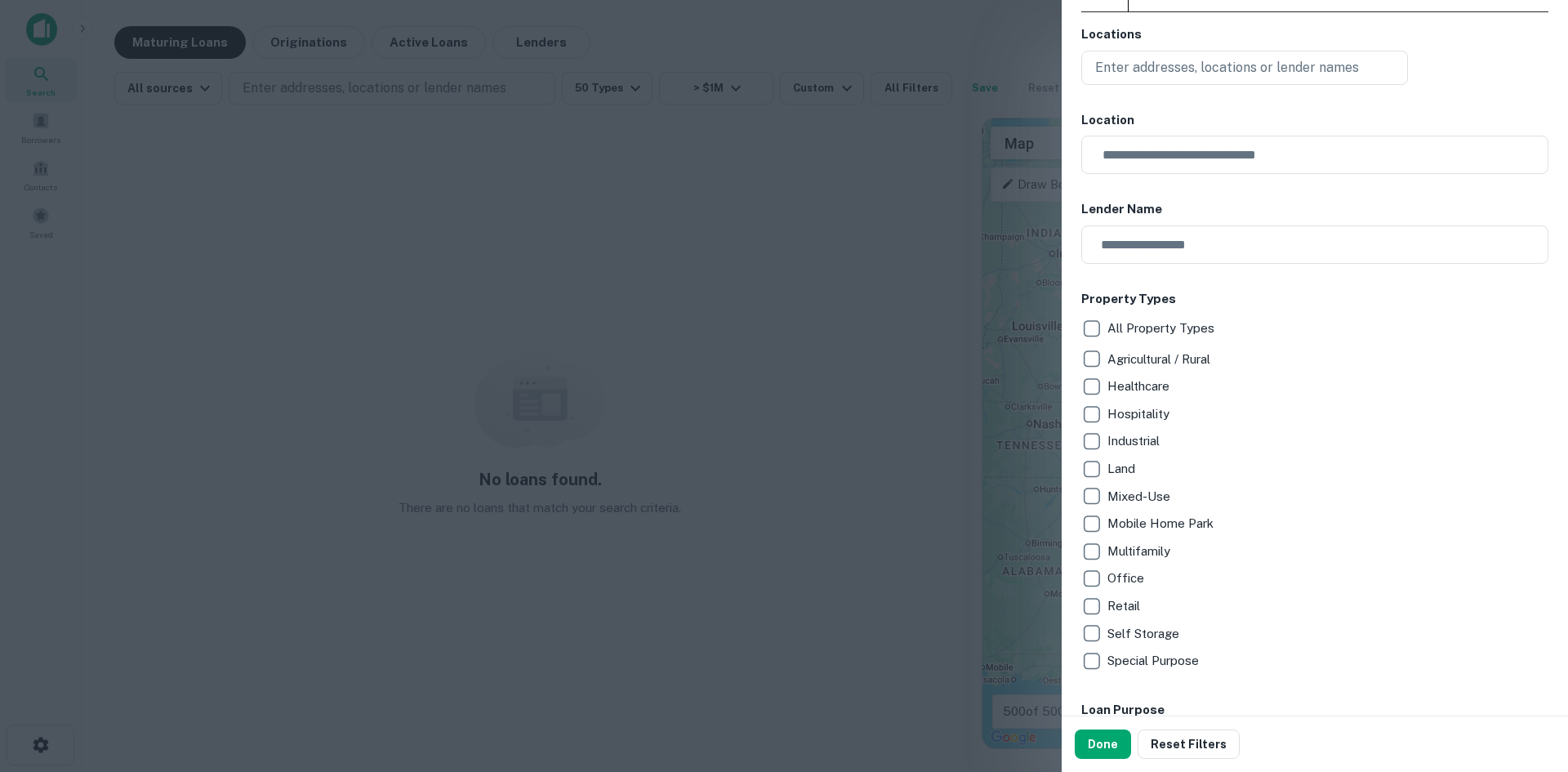
click at [67, 84] on div at bounding box center [784, 386] width 1568 height 772
click at [42, 231] on div at bounding box center [784, 386] width 1568 height 772
click at [41, 224] on div at bounding box center [784, 386] width 1568 height 772
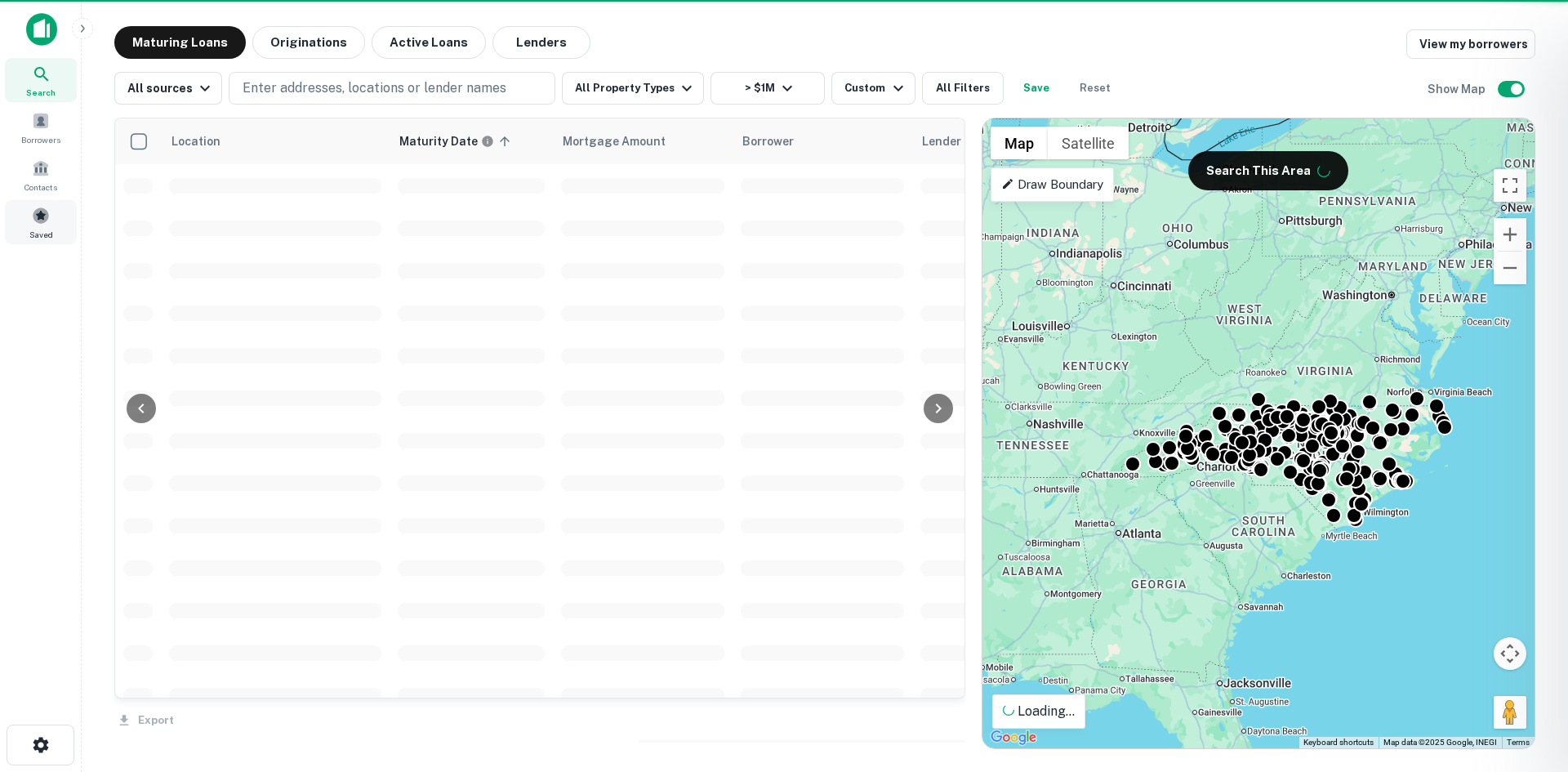
click at [40, 217] on span at bounding box center [41, 215] width 18 height 18
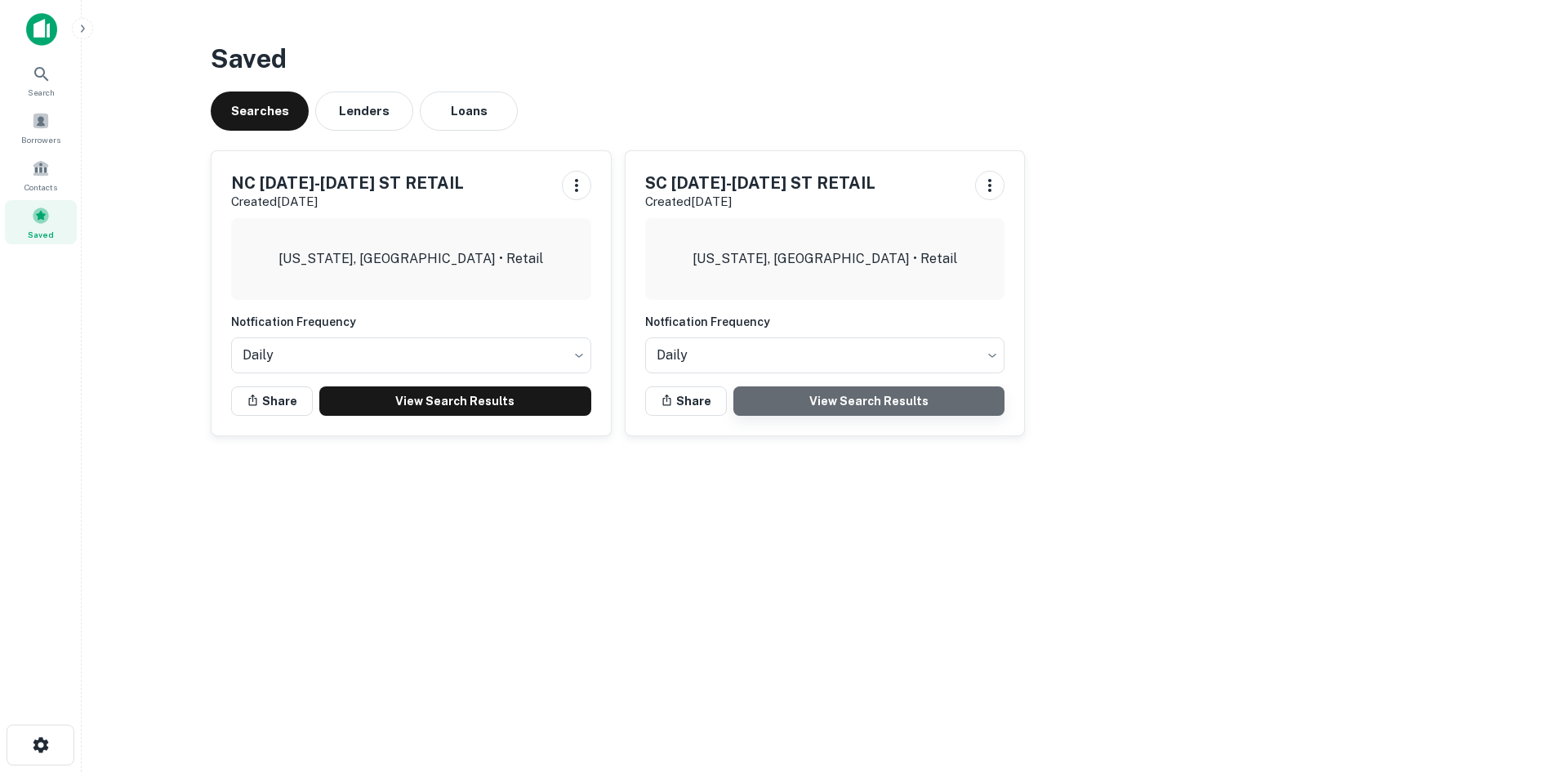
click at [829, 405] on link "View Search Results" at bounding box center [869, 401] width 272 height 29
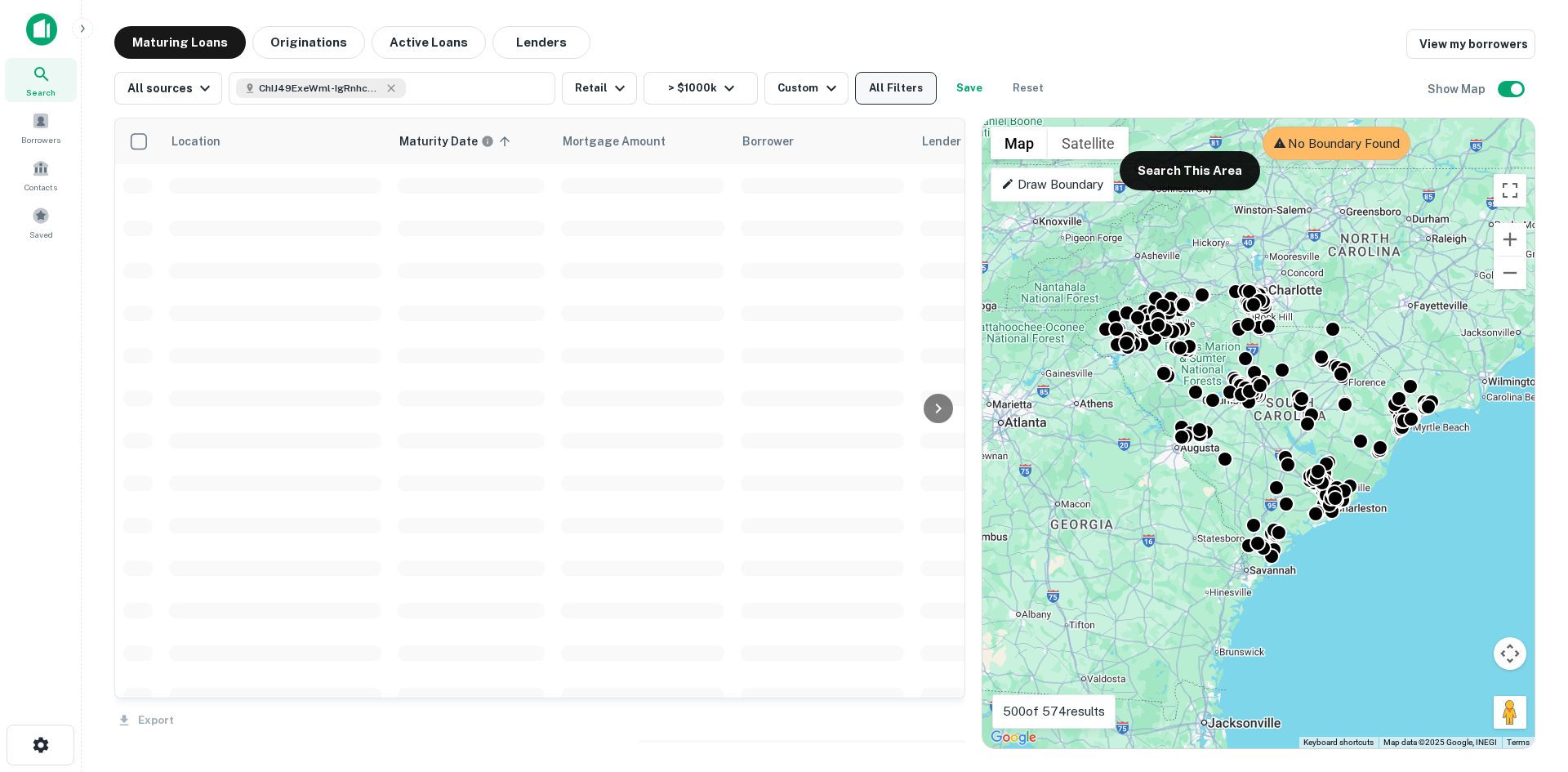
click at [878, 81] on button "All Filters" at bounding box center [896, 88] width 81 height 33
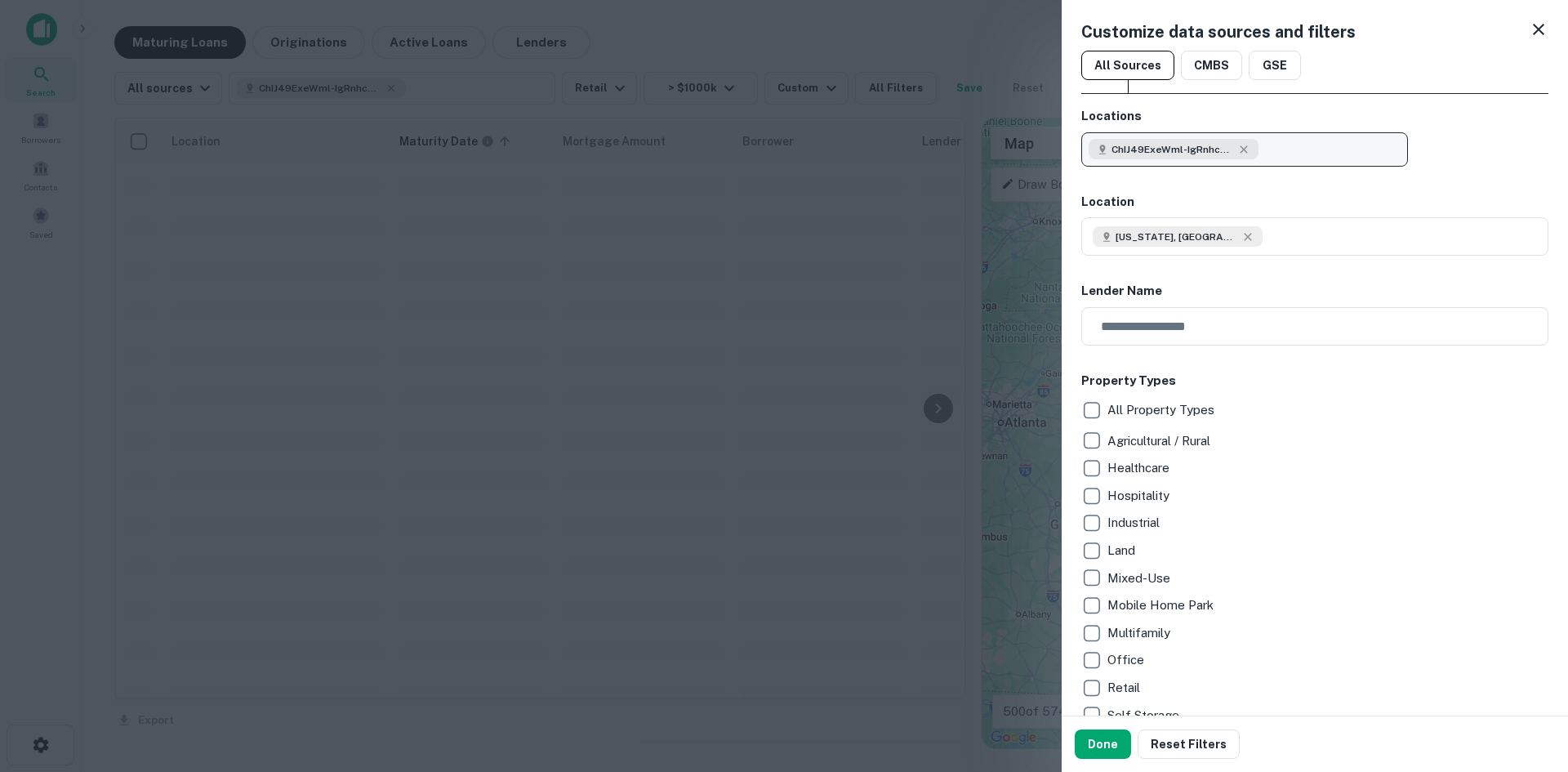
click at [1253, 150] on div "ChIJ49ExeWml-IgRnhcF9TKh_7k" at bounding box center [1173, 149] width 169 height 20
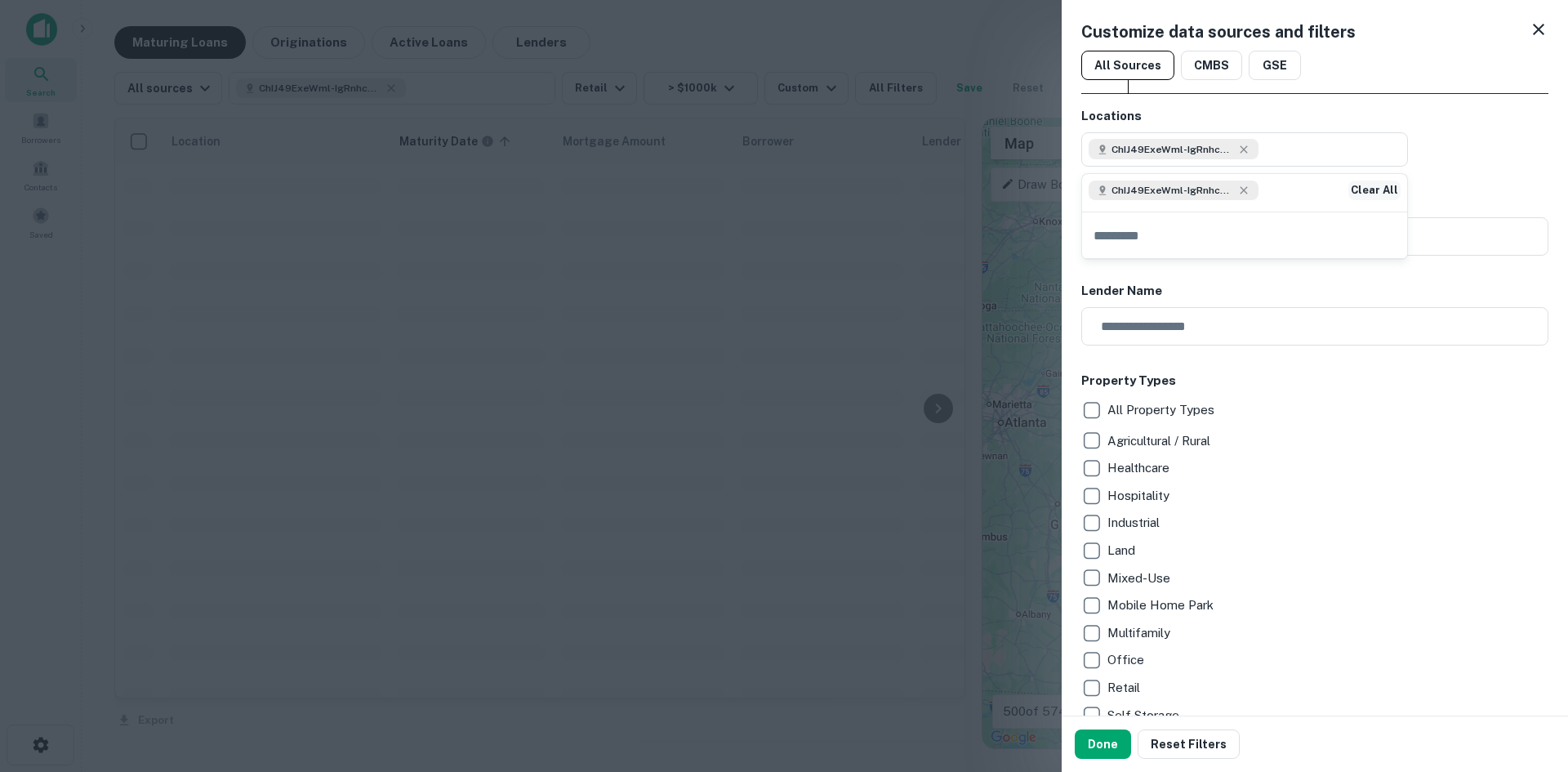
click at [1361, 189] on button "Clear All" at bounding box center [1374, 190] width 52 height 20
click at [1309, 251] on input "text" at bounding box center [1406, 236] width 286 height 39
type input "**********"
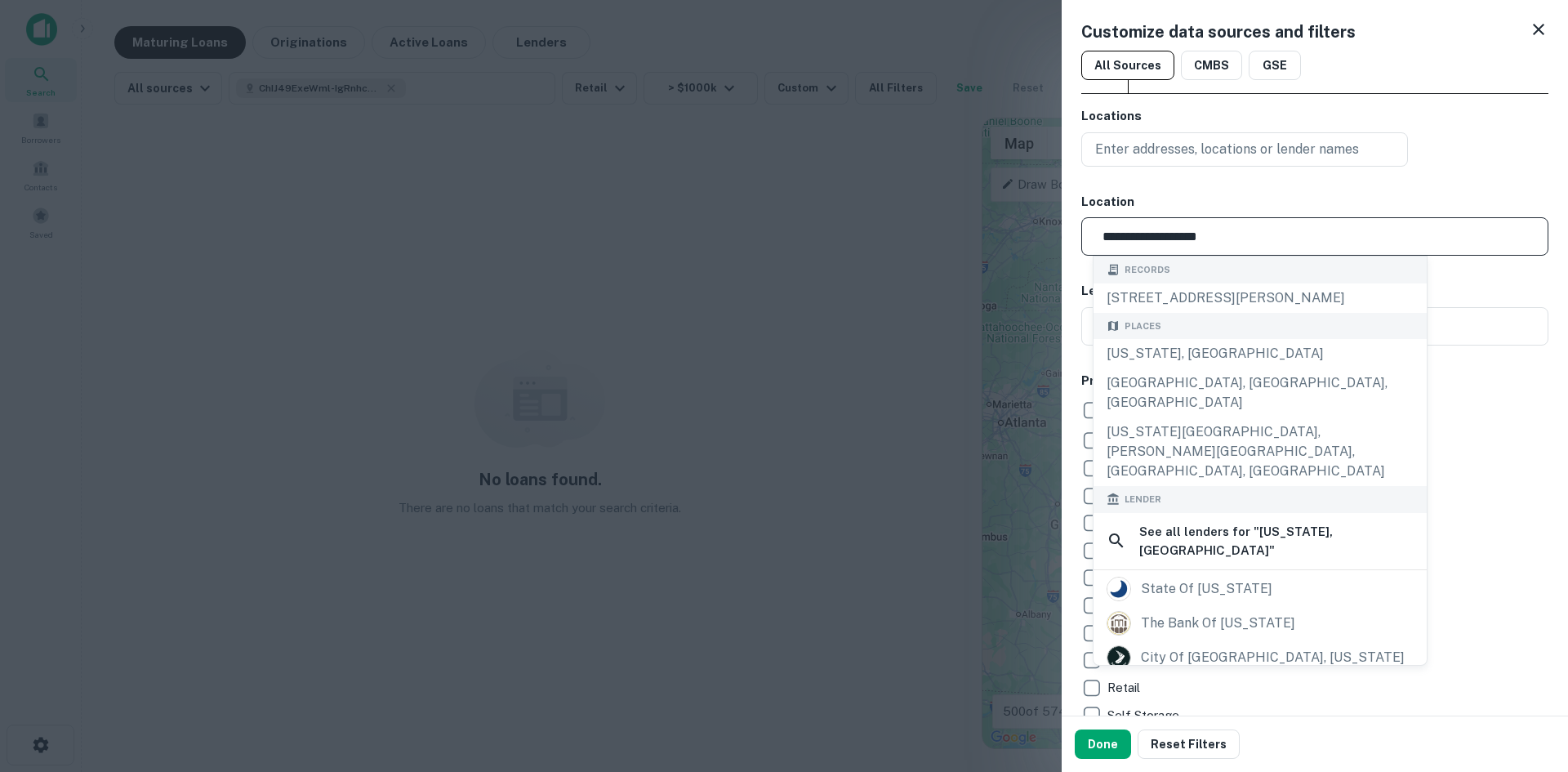
click at [1271, 235] on input "**********" at bounding box center [1320, 236] width 455 height 39
drag, startPoint x: 1271, startPoint y: 235, endPoint x: 1060, endPoint y: 225, distance: 211.2
click at [1061, 227] on div "**********" at bounding box center [784, 386] width 1568 height 772
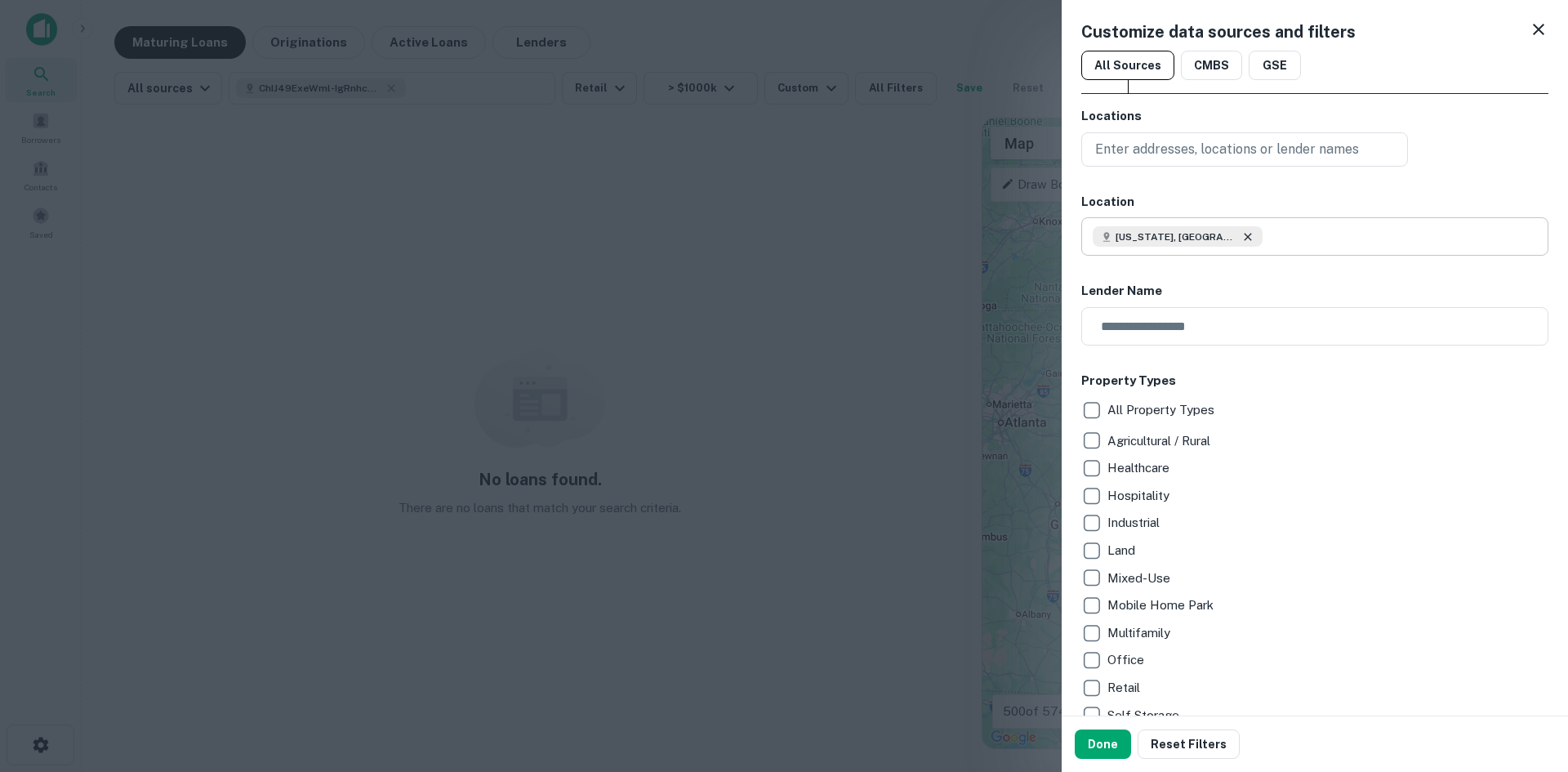
click at [1241, 238] on icon at bounding box center [1248, 237] width 13 height 13
click at [1117, 736] on button "Done" at bounding box center [1103, 744] width 57 height 29
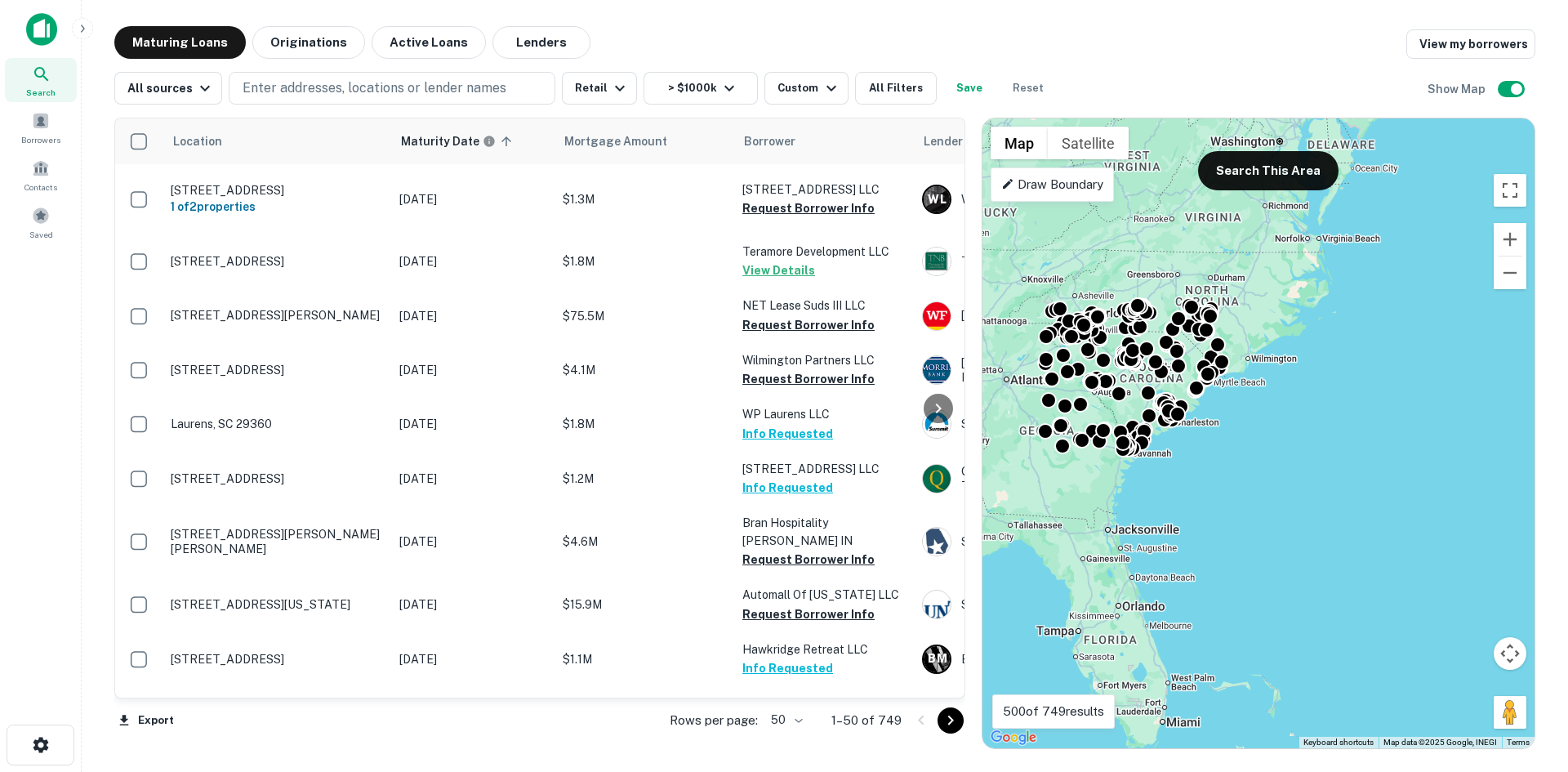
drag, startPoint x: 1131, startPoint y: 389, endPoint x: 1193, endPoint y: 452, distance: 88.4
click at [1193, 452] on div "To navigate, press the arrow keys. To activate drag with keyboard, press Alt + …" at bounding box center [1258, 433] width 552 height 630
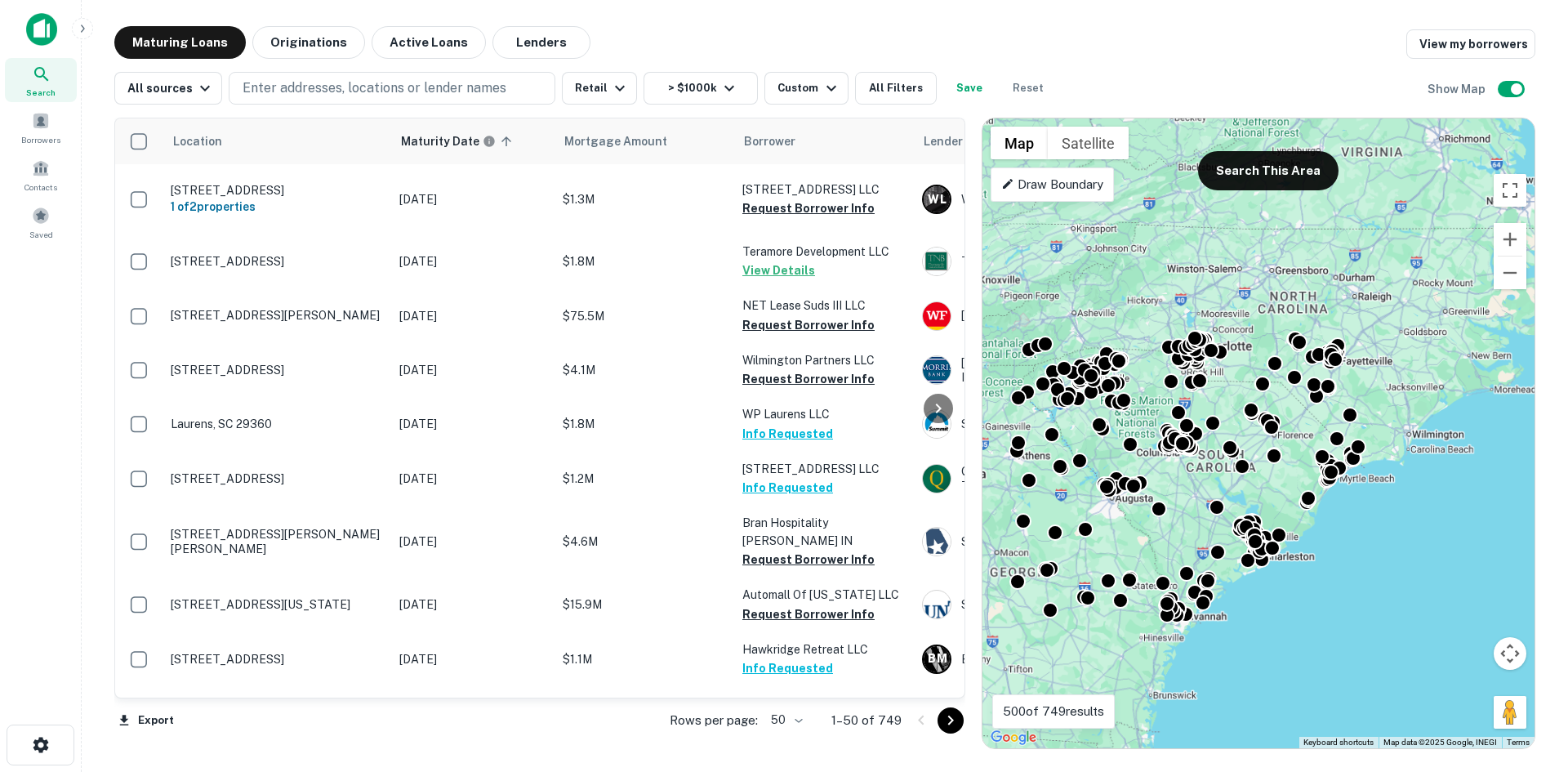
drag, startPoint x: 1247, startPoint y: 419, endPoint x: 1344, endPoint y: 505, distance: 129.6
click at [1344, 505] on div "To navigate, press the arrow keys. To activate drag with keyboard, press Alt + …" at bounding box center [1258, 433] width 552 height 630
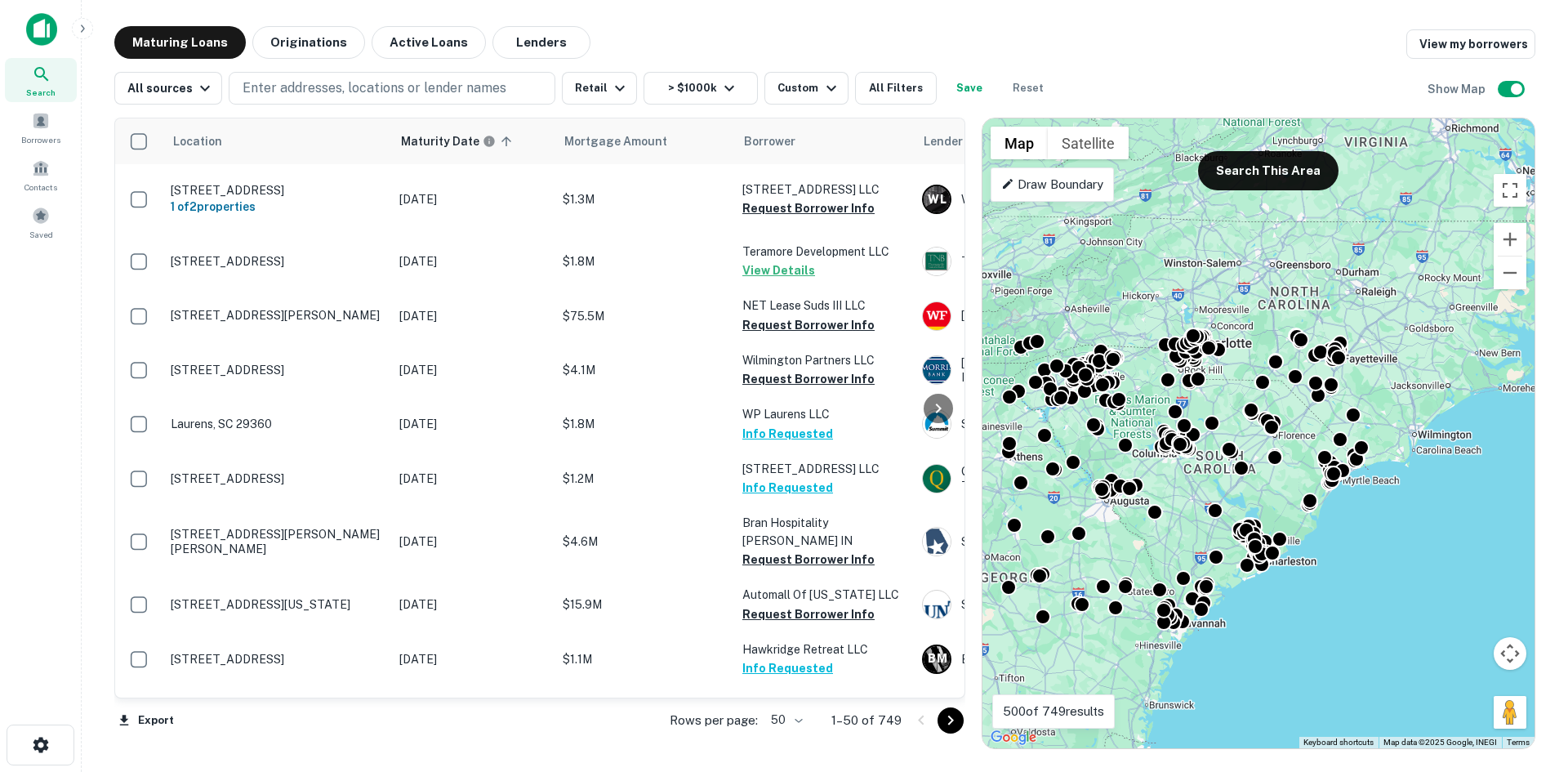
click at [1057, 197] on div "Draw Boundary" at bounding box center [1052, 185] width 123 height 34
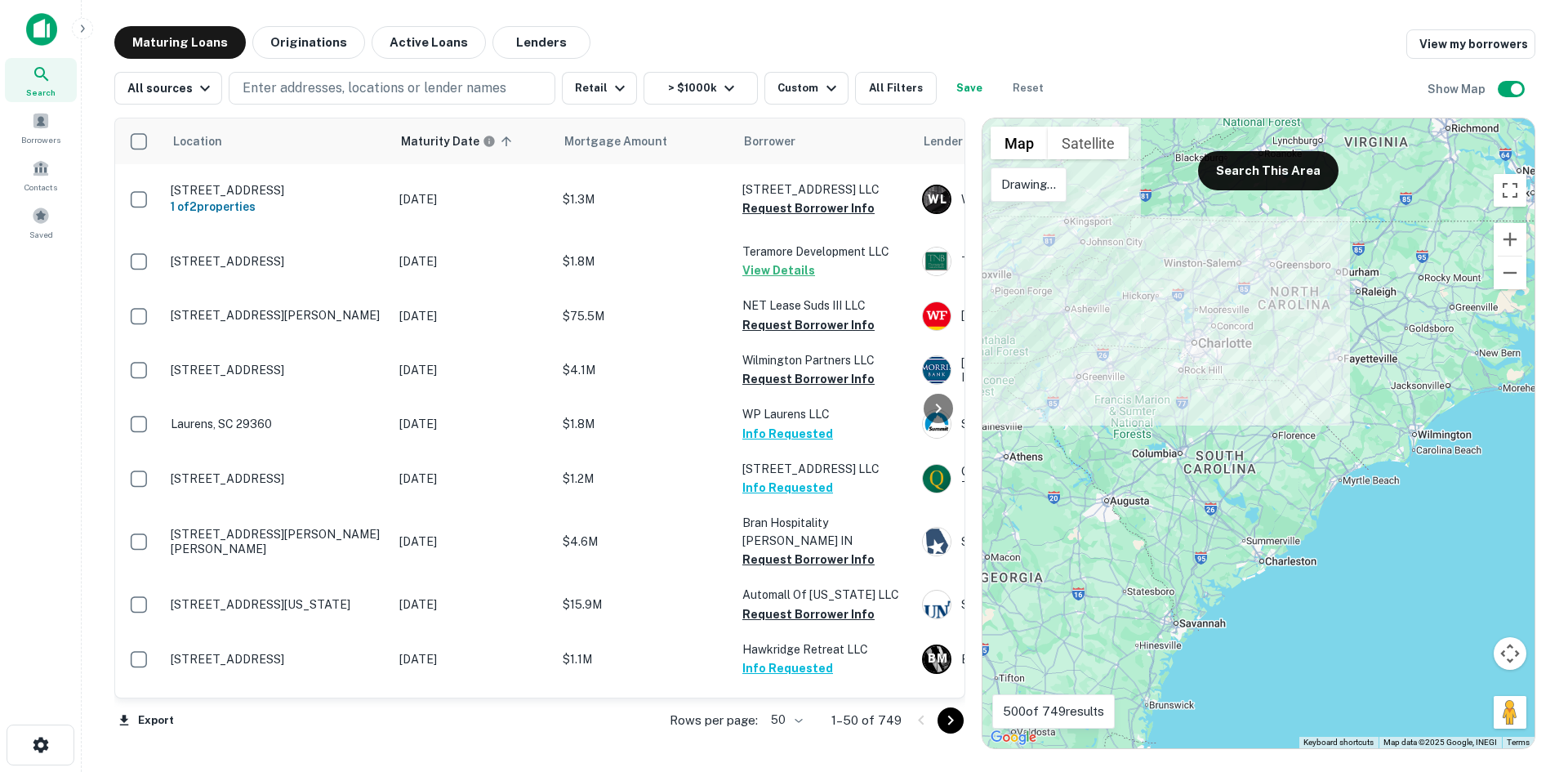
click at [1067, 206] on div at bounding box center [1258, 433] width 552 height 630
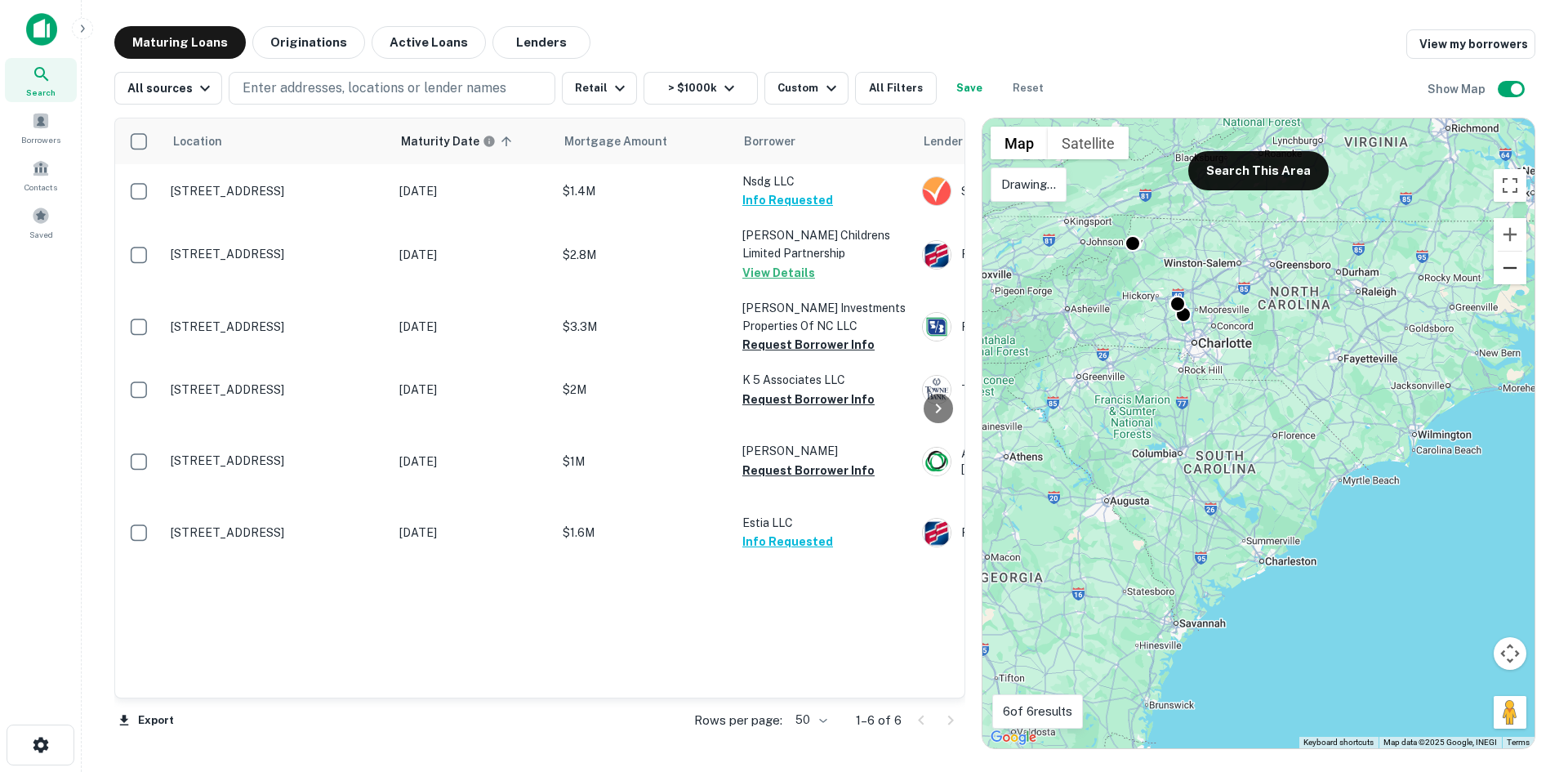
click at [1515, 268] on button "Zoom out" at bounding box center [1510, 268] width 33 height 33
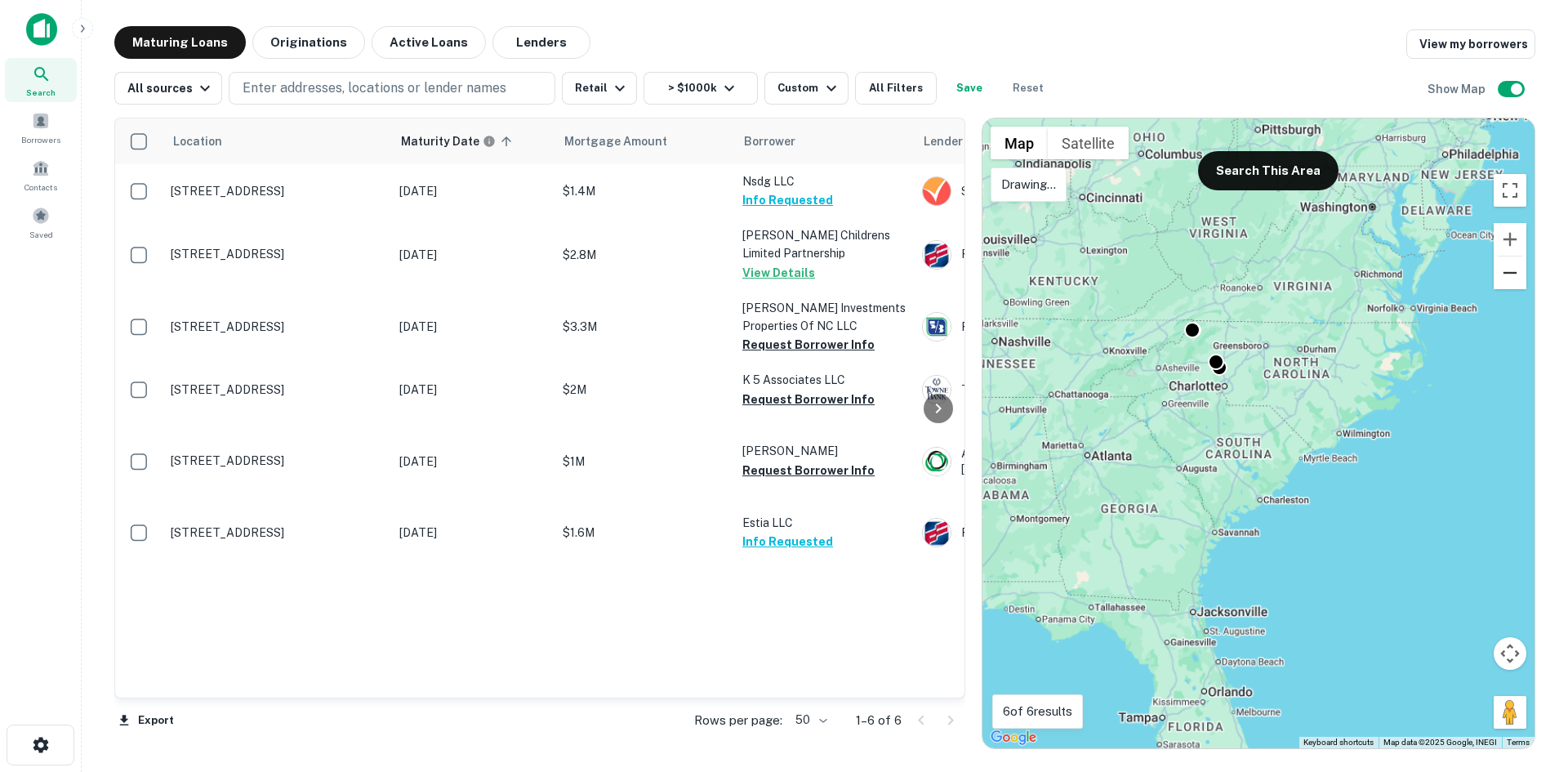
click at [1515, 268] on button "Zoom out" at bounding box center [1510, 273] width 33 height 33
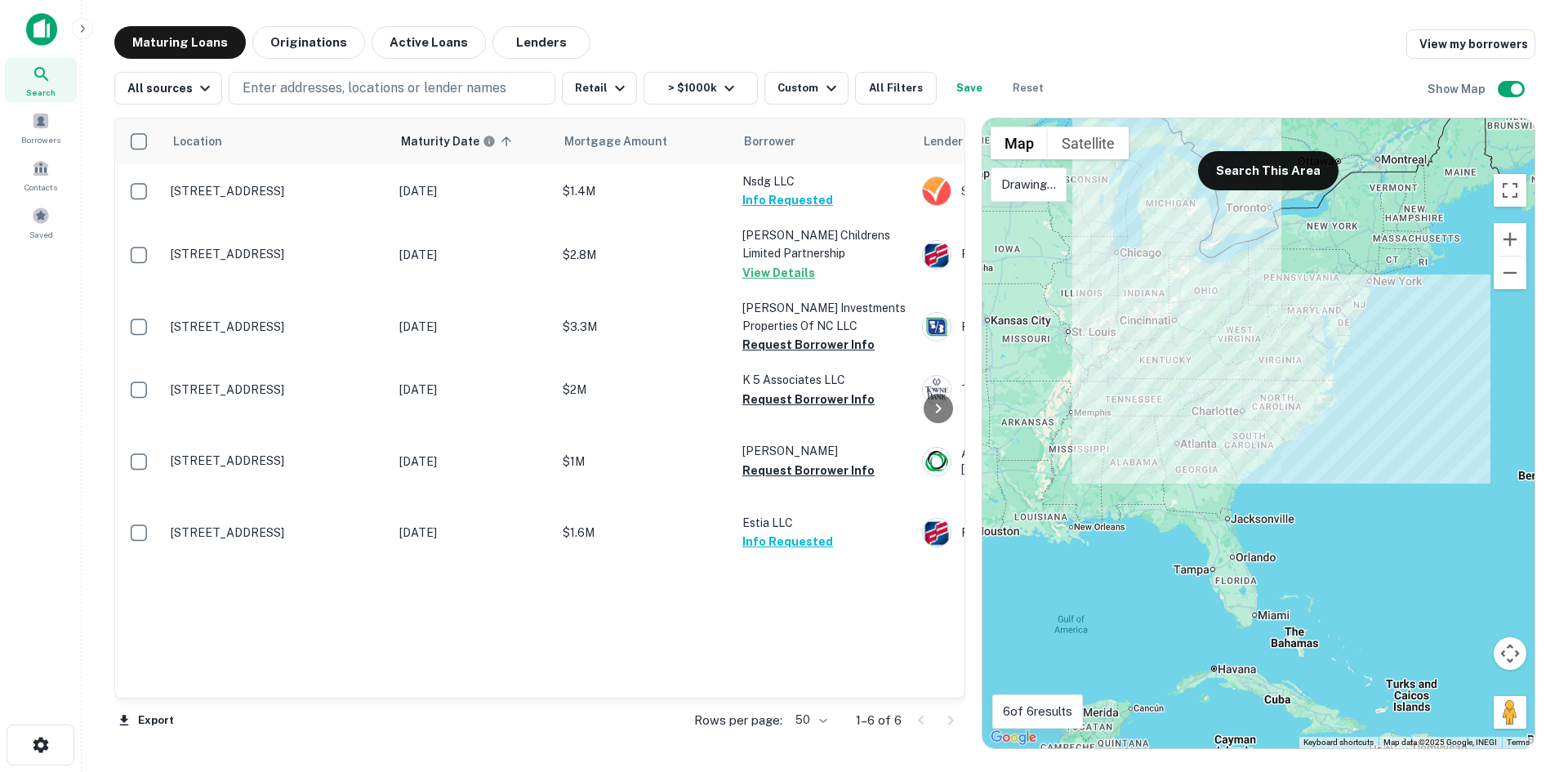
drag, startPoint x: 1261, startPoint y: 273, endPoint x: 1251, endPoint y: 271, distance: 10.2
click at [1251, 271] on div at bounding box center [1258, 433] width 552 height 630
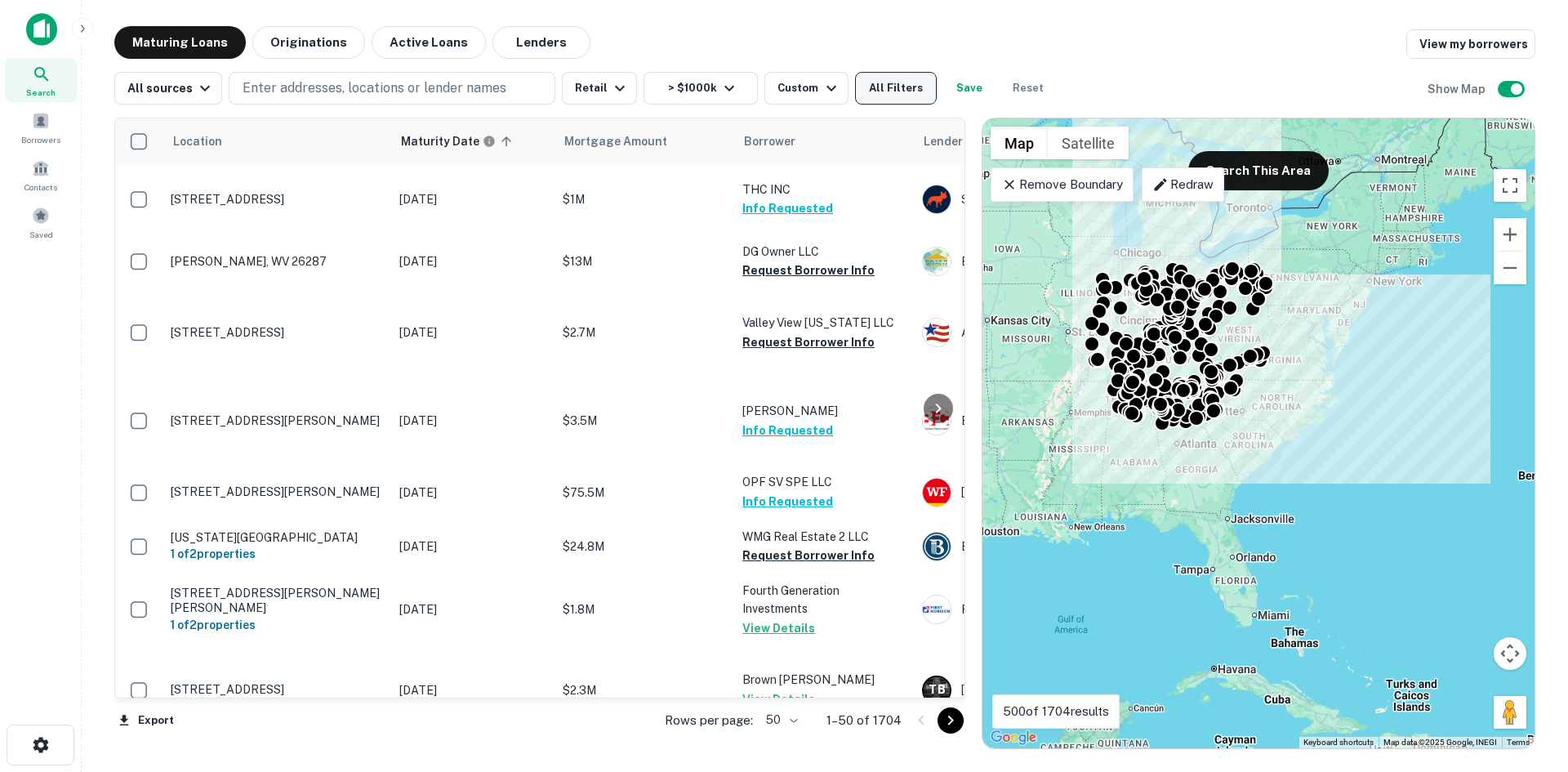
click at [894, 88] on button "All Filters" at bounding box center [896, 88] width 81 height 33
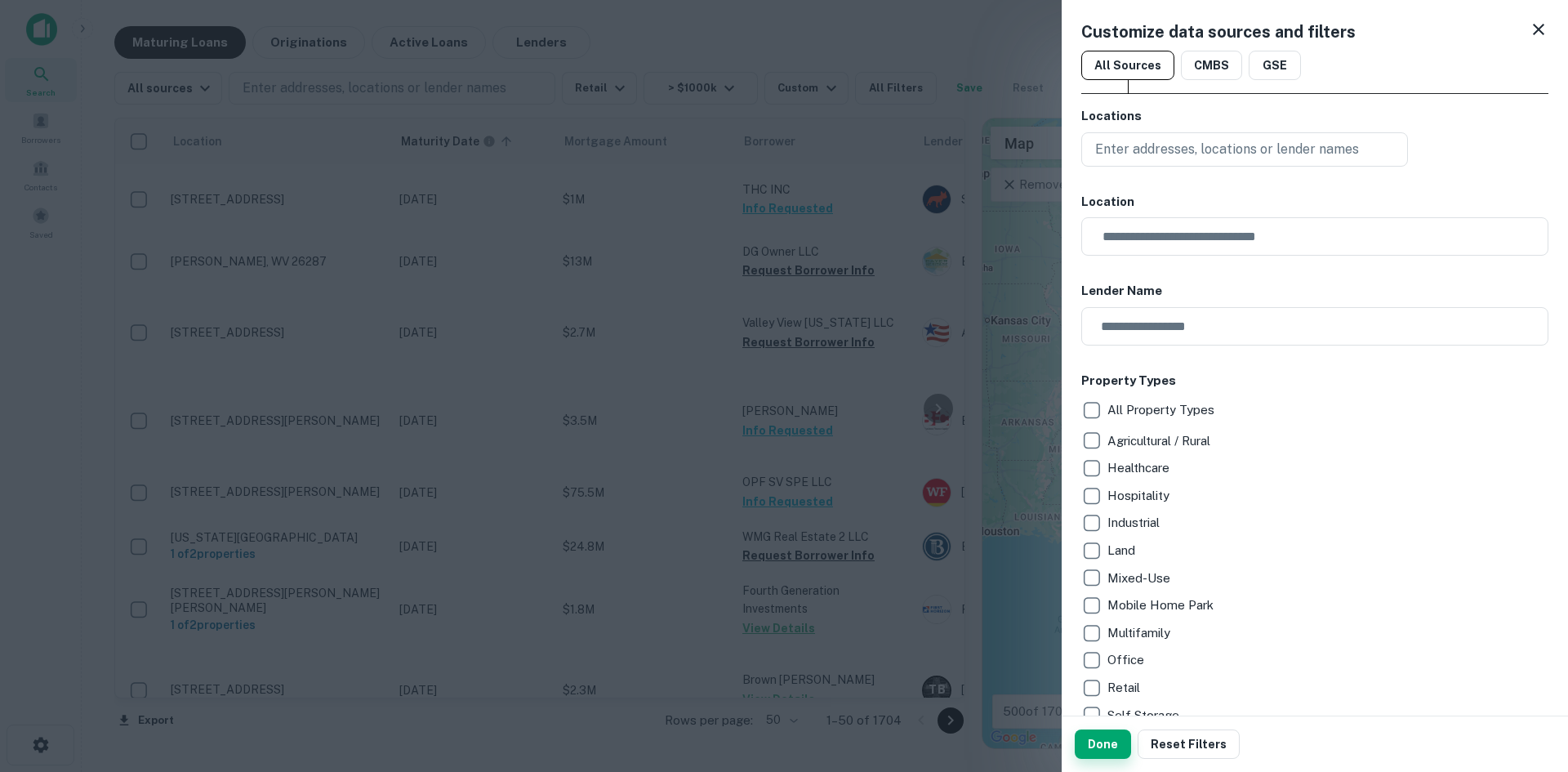
click at [1098, 738] on button "Done" at bounding box center [1103, 744] width 57 height 29
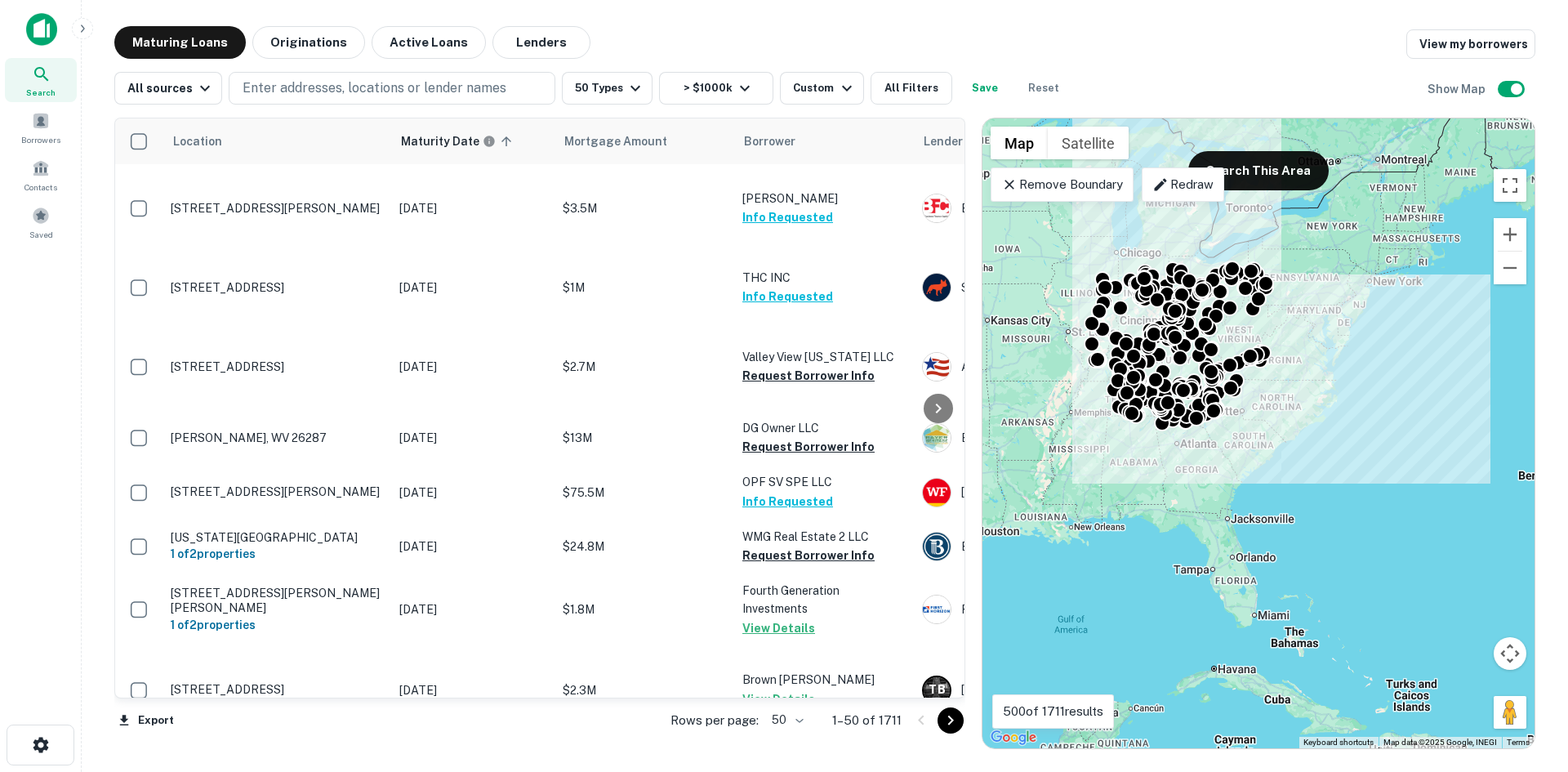
click at [806, 719] on body "Search Borrowers Contacts Saved Maturing Loans Originations Active Loans Lender…" at bounding box center [784, 386] width 1568 height 772
click at [800, 733] on li "100" at bounding box center [789, 738] width 47 height 29
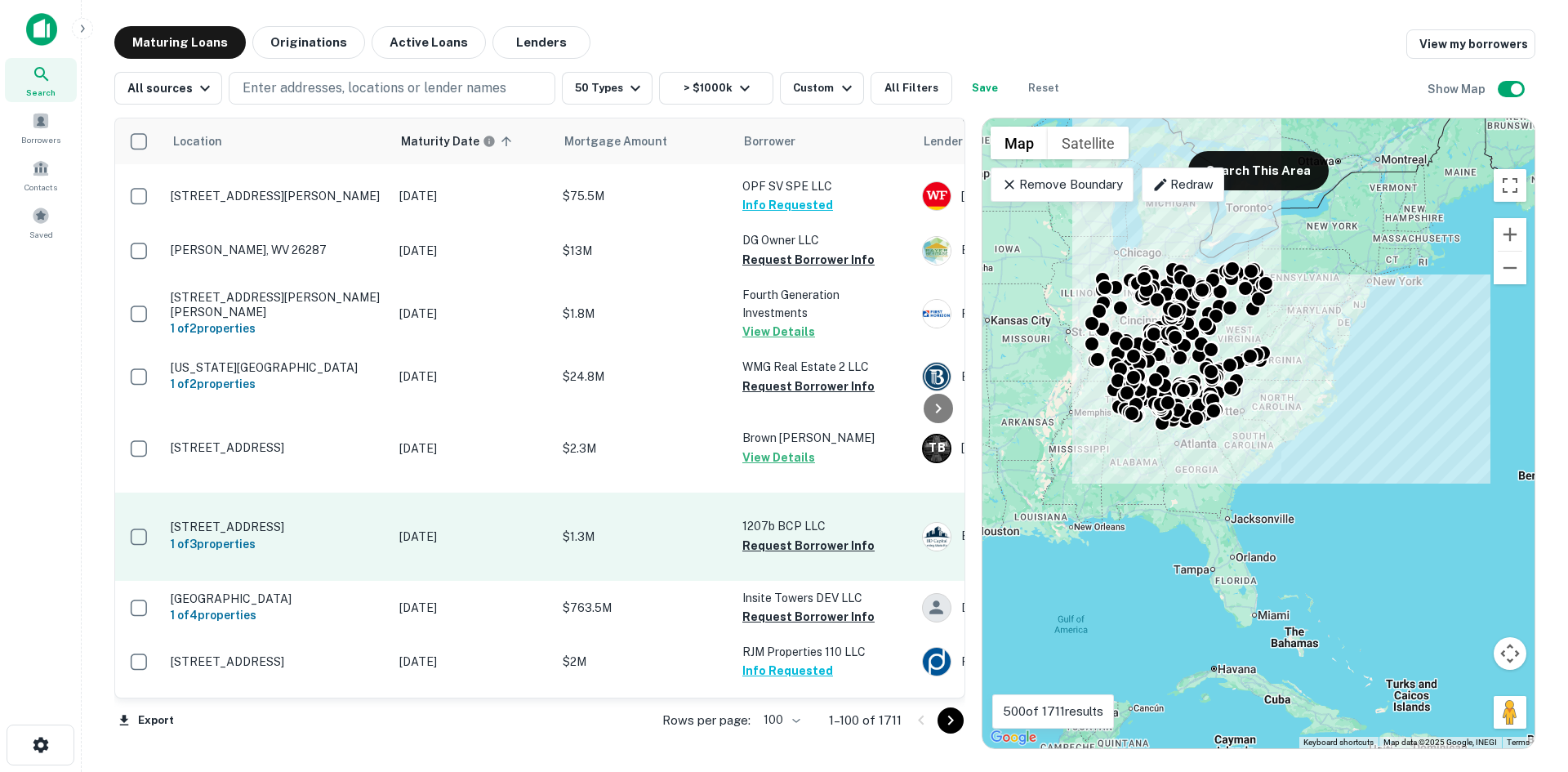
scroll to position [245, 0]
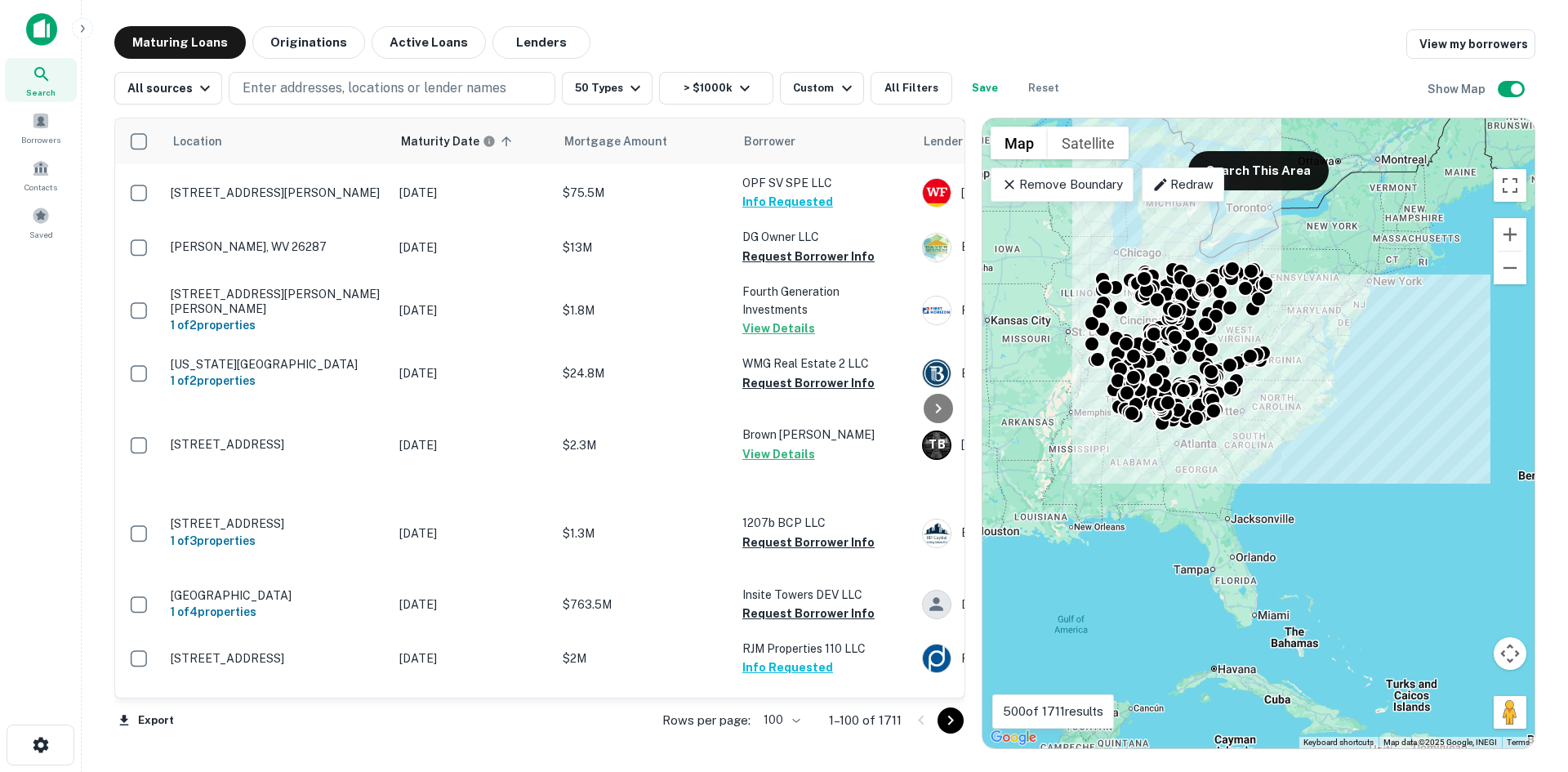
click at [785, 724] on body "Search Borrowers Contacts Saved Maturing Loans Originations Active Loans Lender…" at bounding box center [784, 386] width 1568 height 772
click at [779, 742] on li "100" at bounding box center [783, 738] width 47 height 29
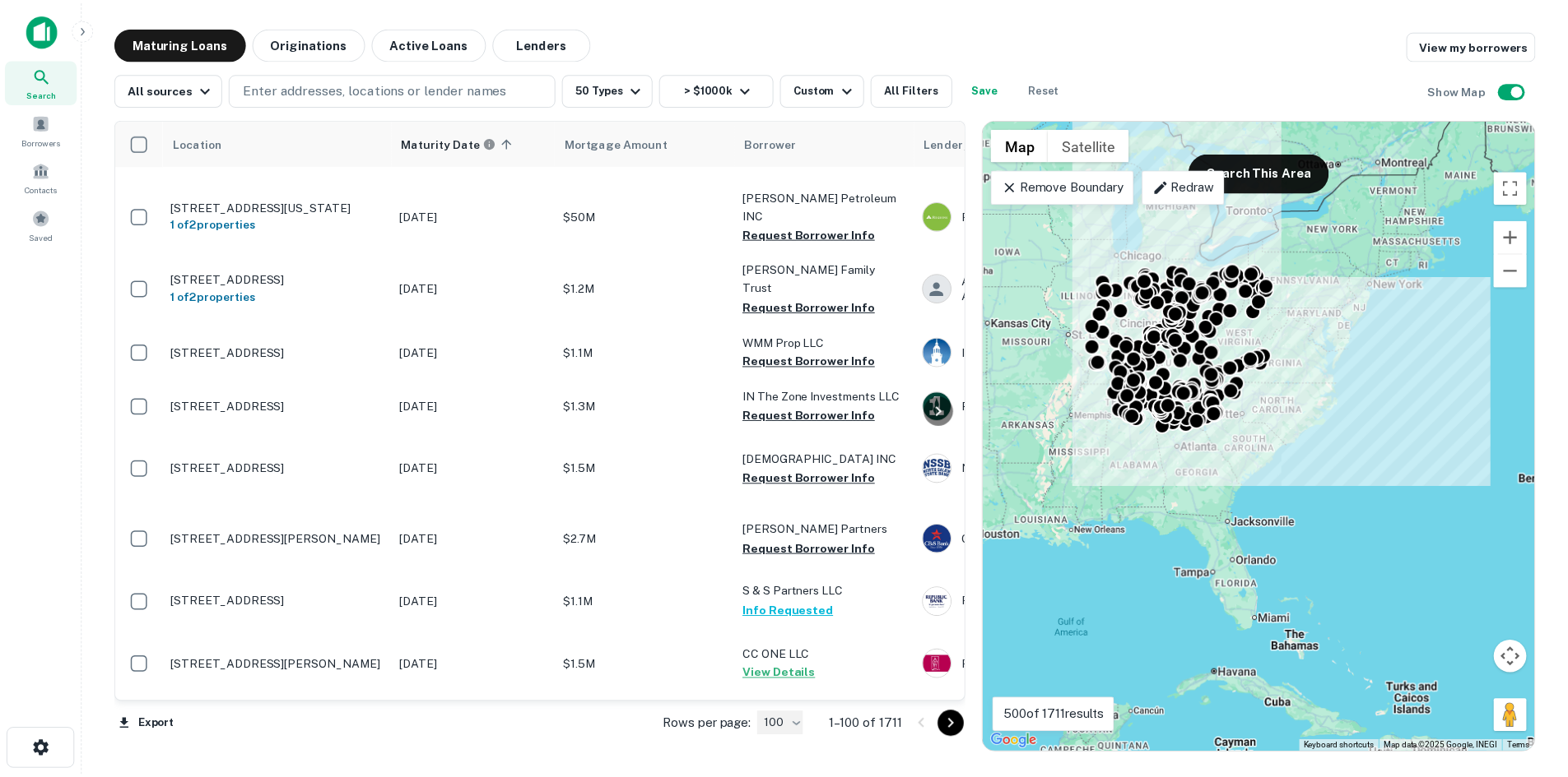
scroll to position [3043, 0]
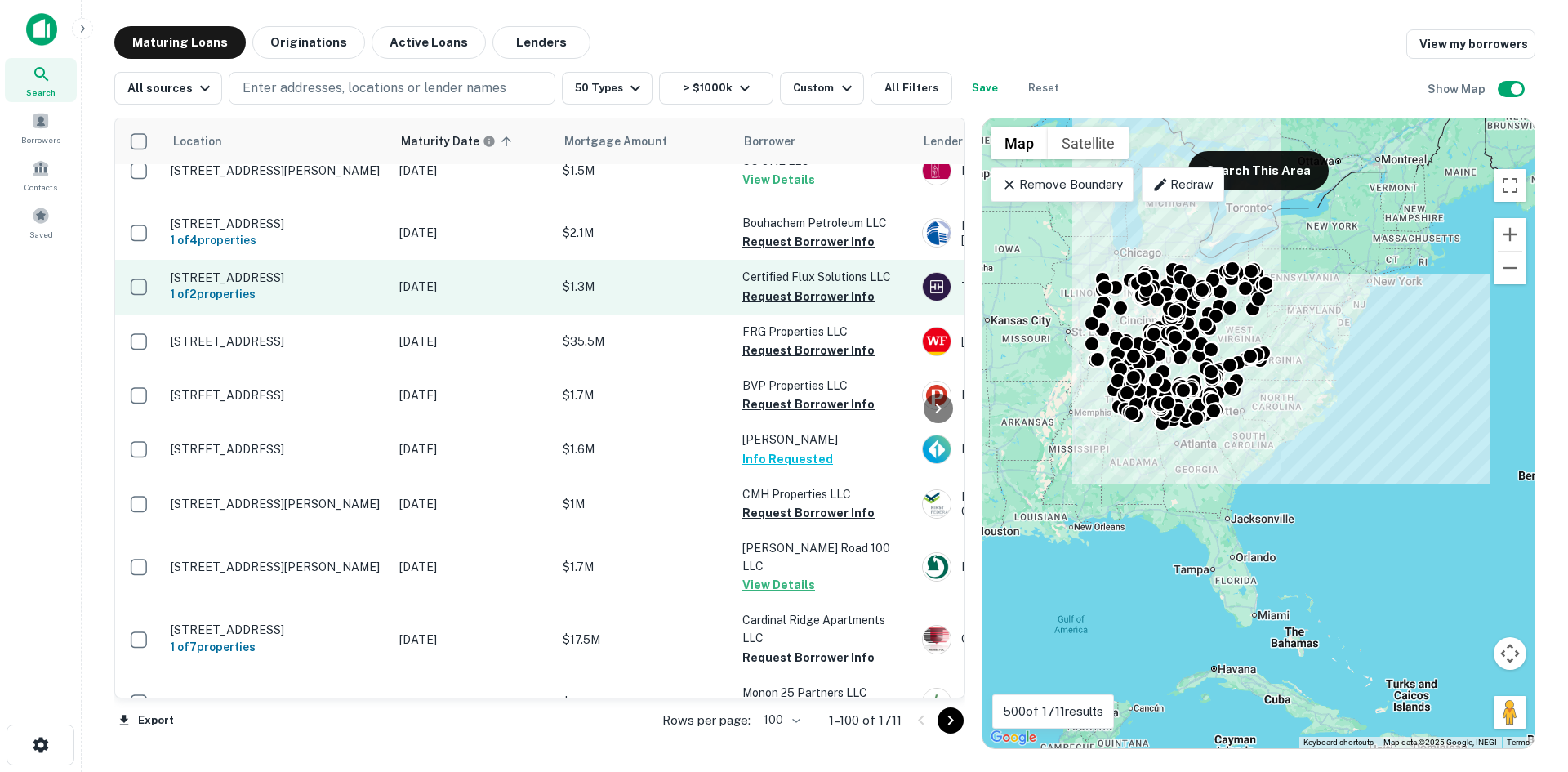
click at [354, 285] on p "[STREET_ADDRESS]" at bounding box center [276, 278] width 212 height 15
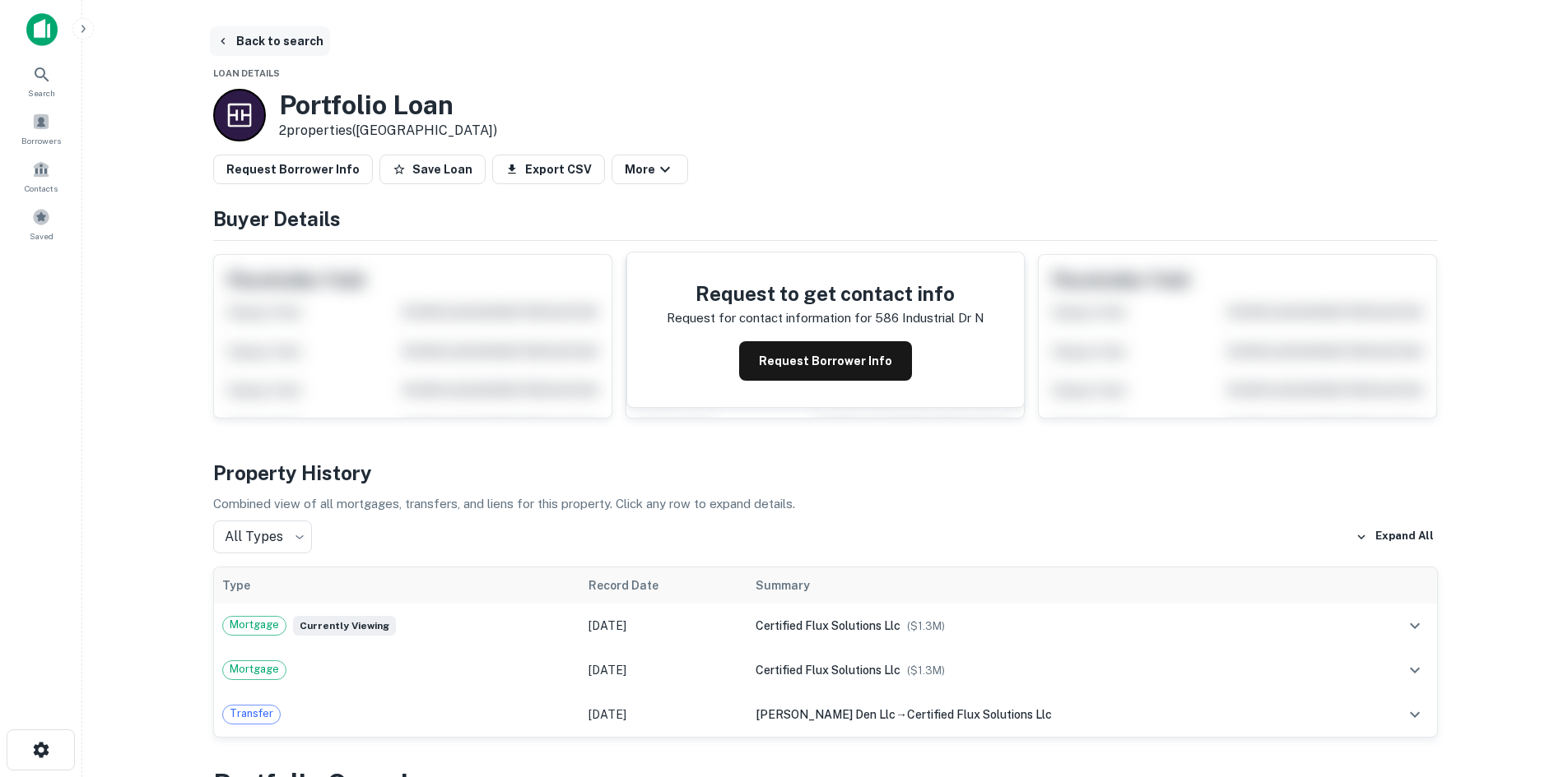
click at [295, 27] on button "Back to search" at bounding box center [270, 41] width 120 height 30
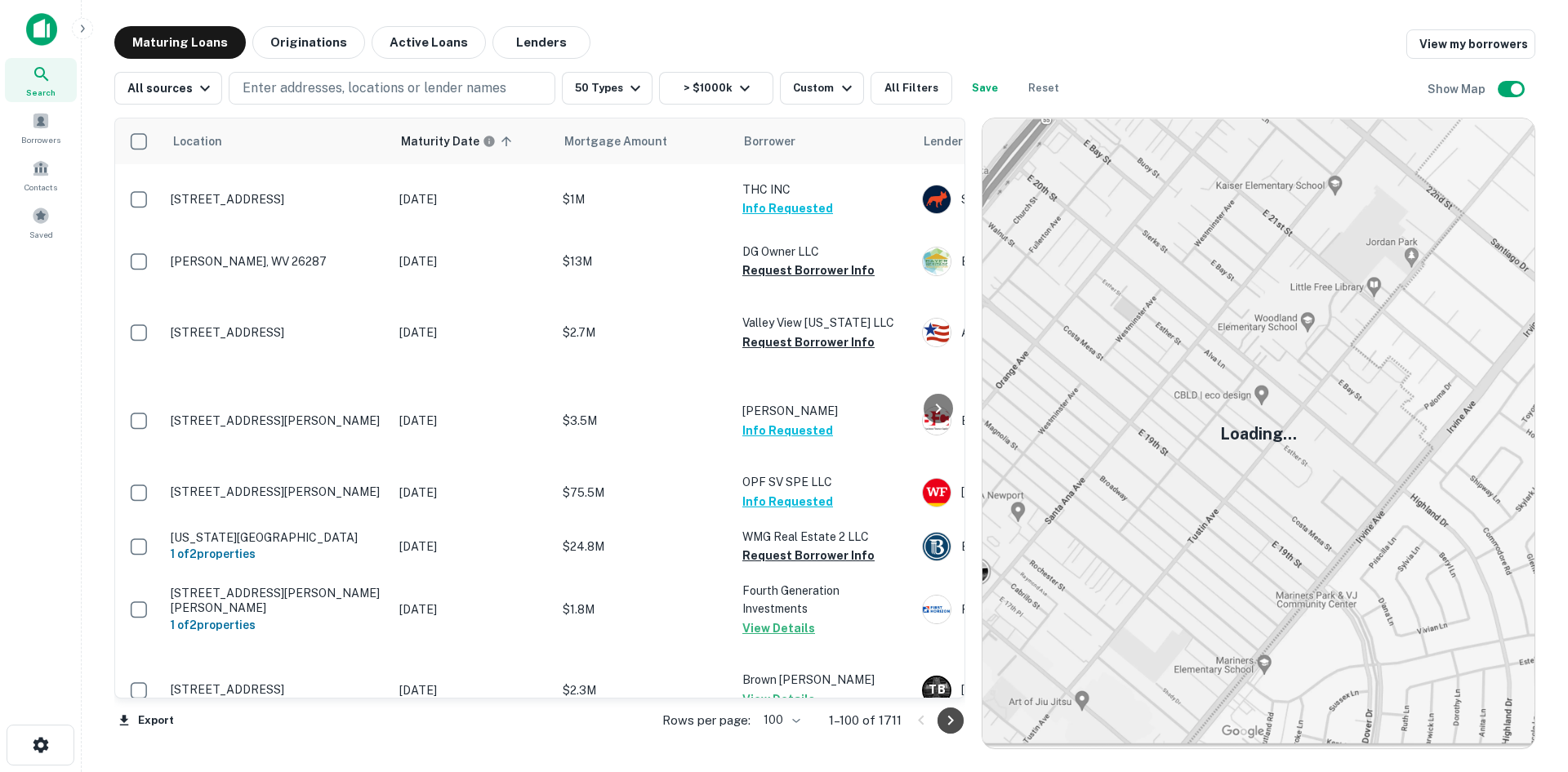
click at [946, 717] on icon "Go to next page" at bounding box center [951, 721] width 20 height 20
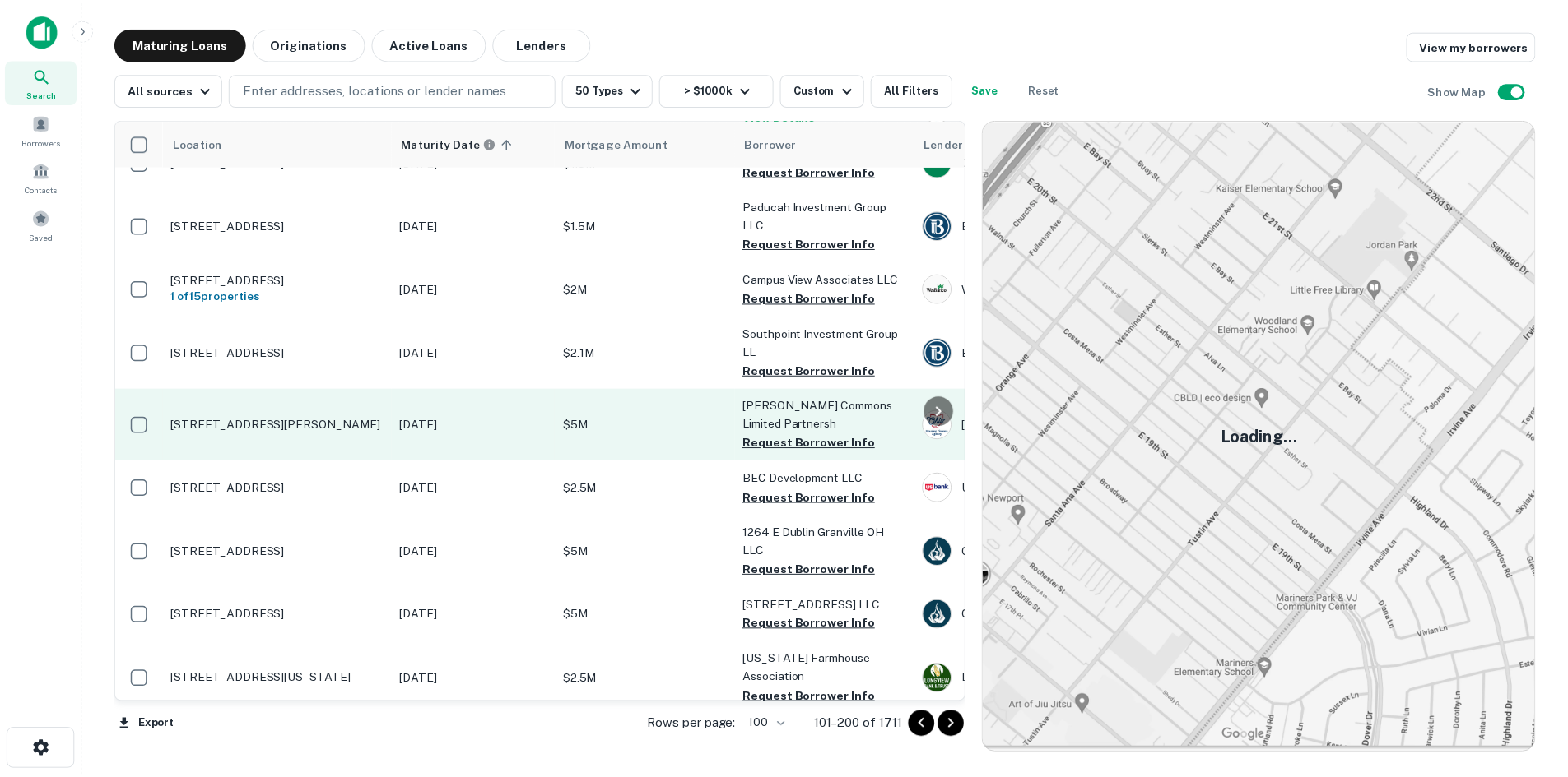
scroll to position [165, 0]
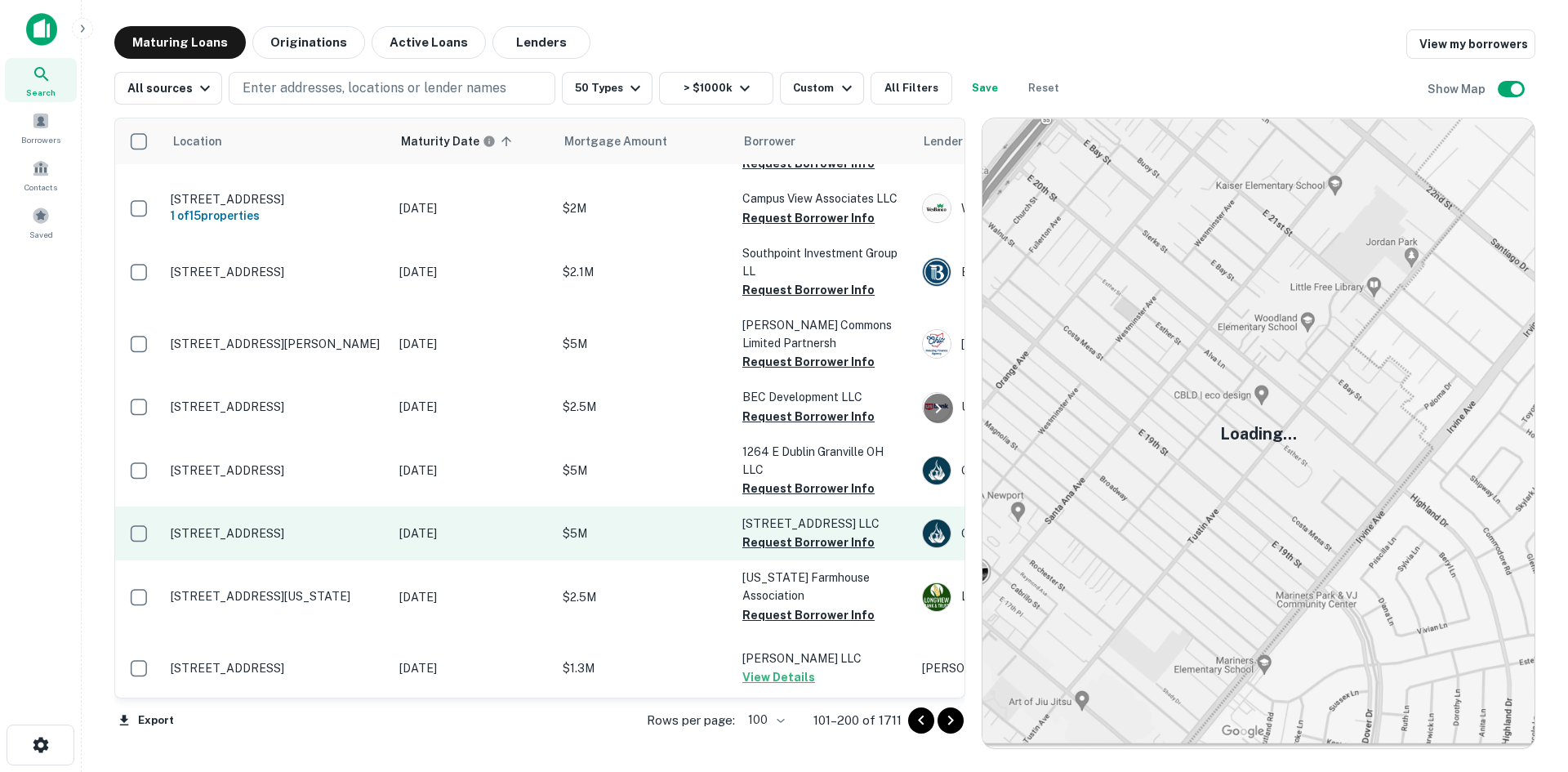
click at [316, 541] on p "[STREET_ADDRESS]" at bounding box center [276, 534] width 212 height 15
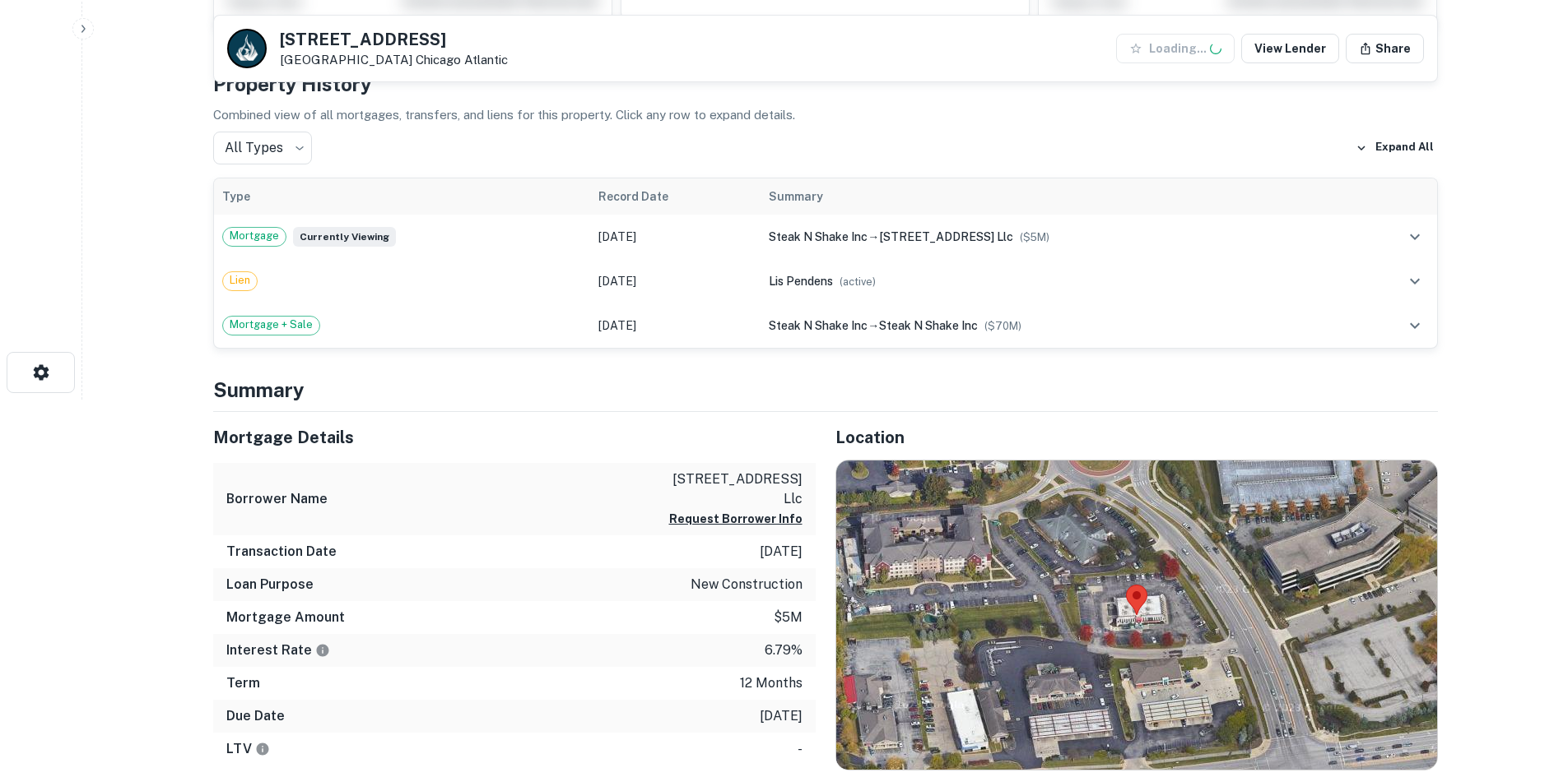
scroll to position [411, 0]
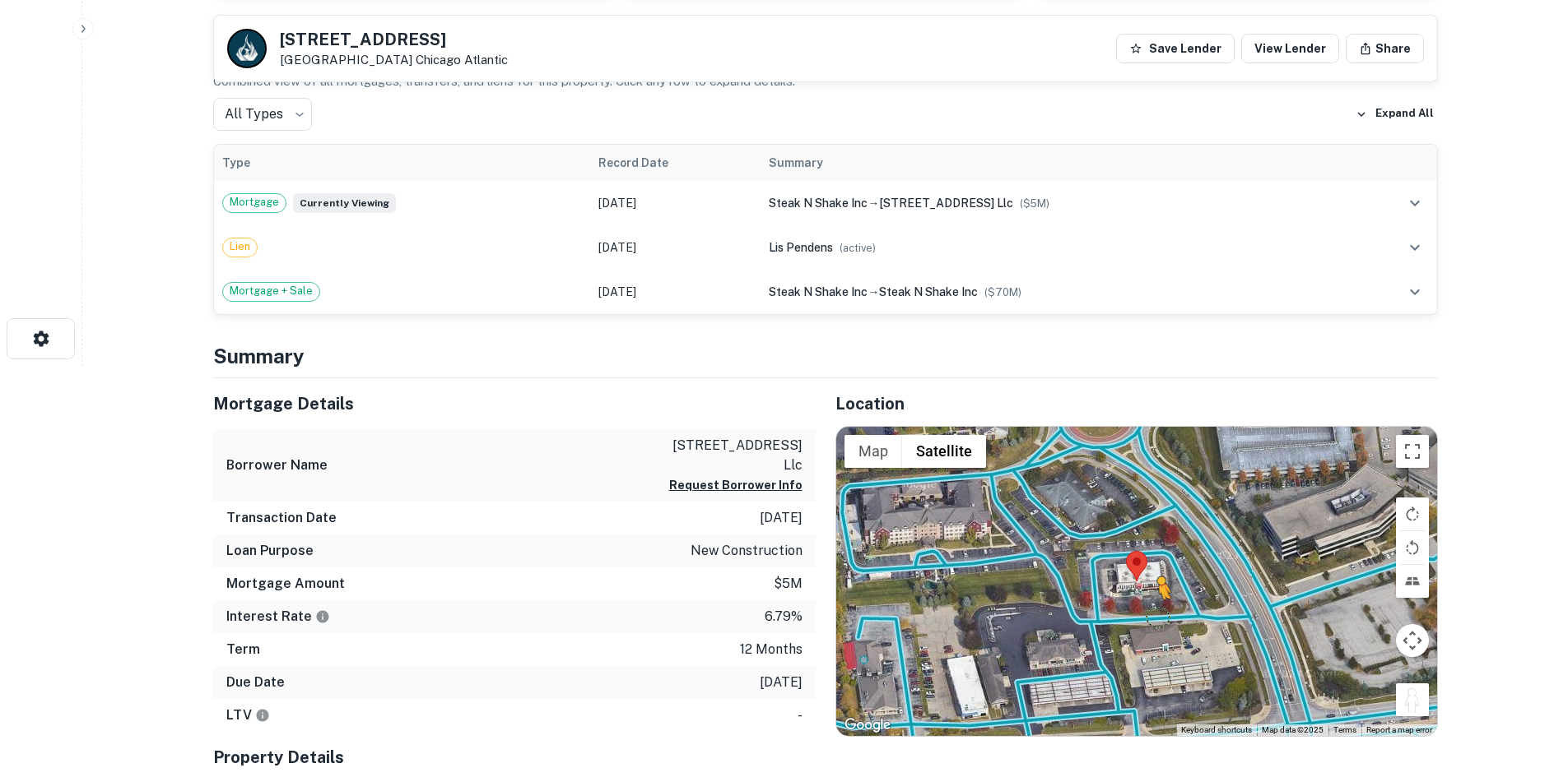
drag, startPoint x: 1422, startPoint y: 706, endPoint x: 1140, endPoint y: 613, distance: 296.9
click at [1140, 613] on div "To activate drag with keyboard, press Alt + Enter. Once in keyboard drag state,…" at bounding box center [1137, 582] width 601 height 309
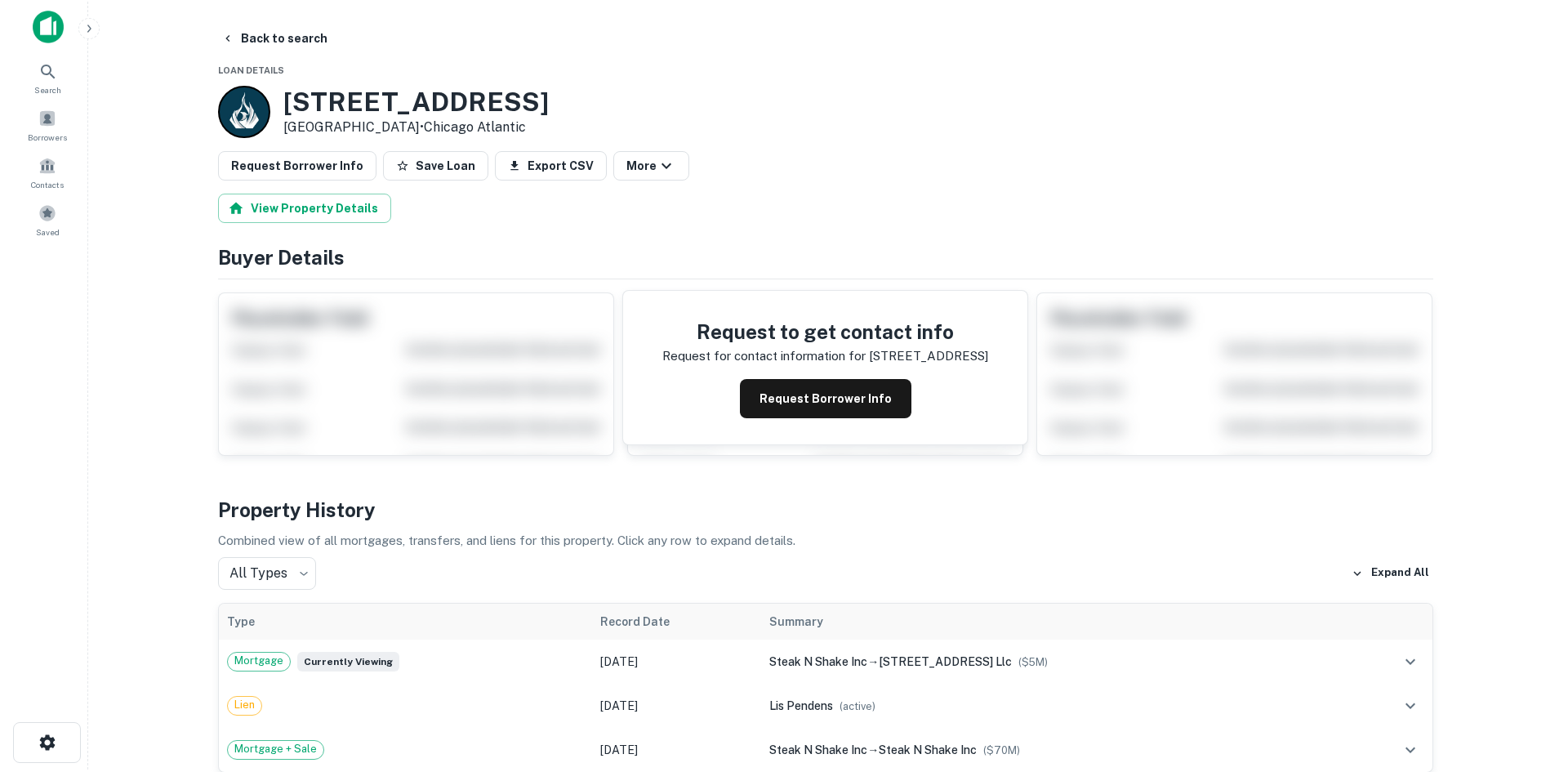
scroll to position [0, 0]
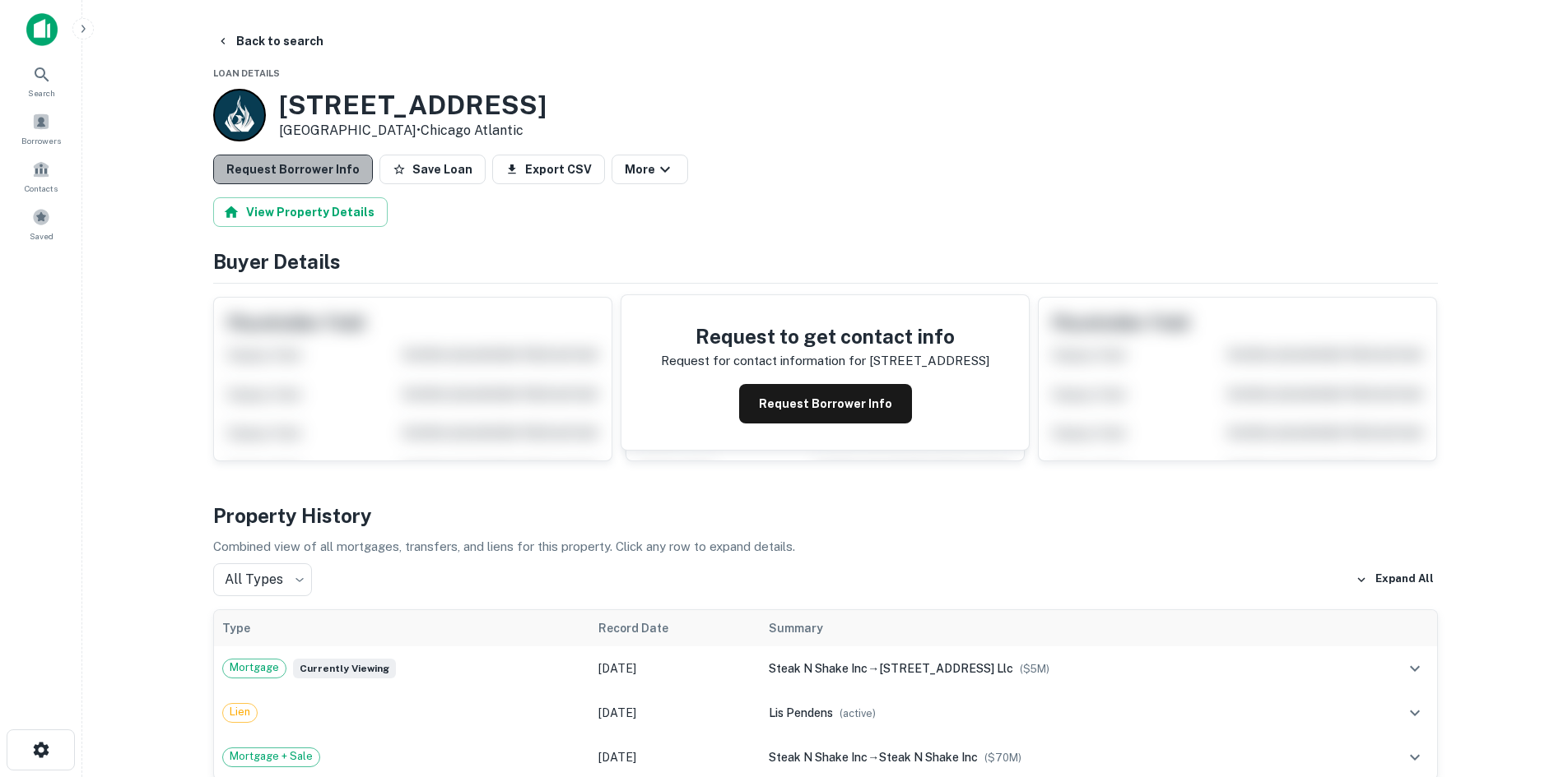
click at [327, 182] on button "Request Borrower Info" at bounding box center [292, 169] width 159 height 30
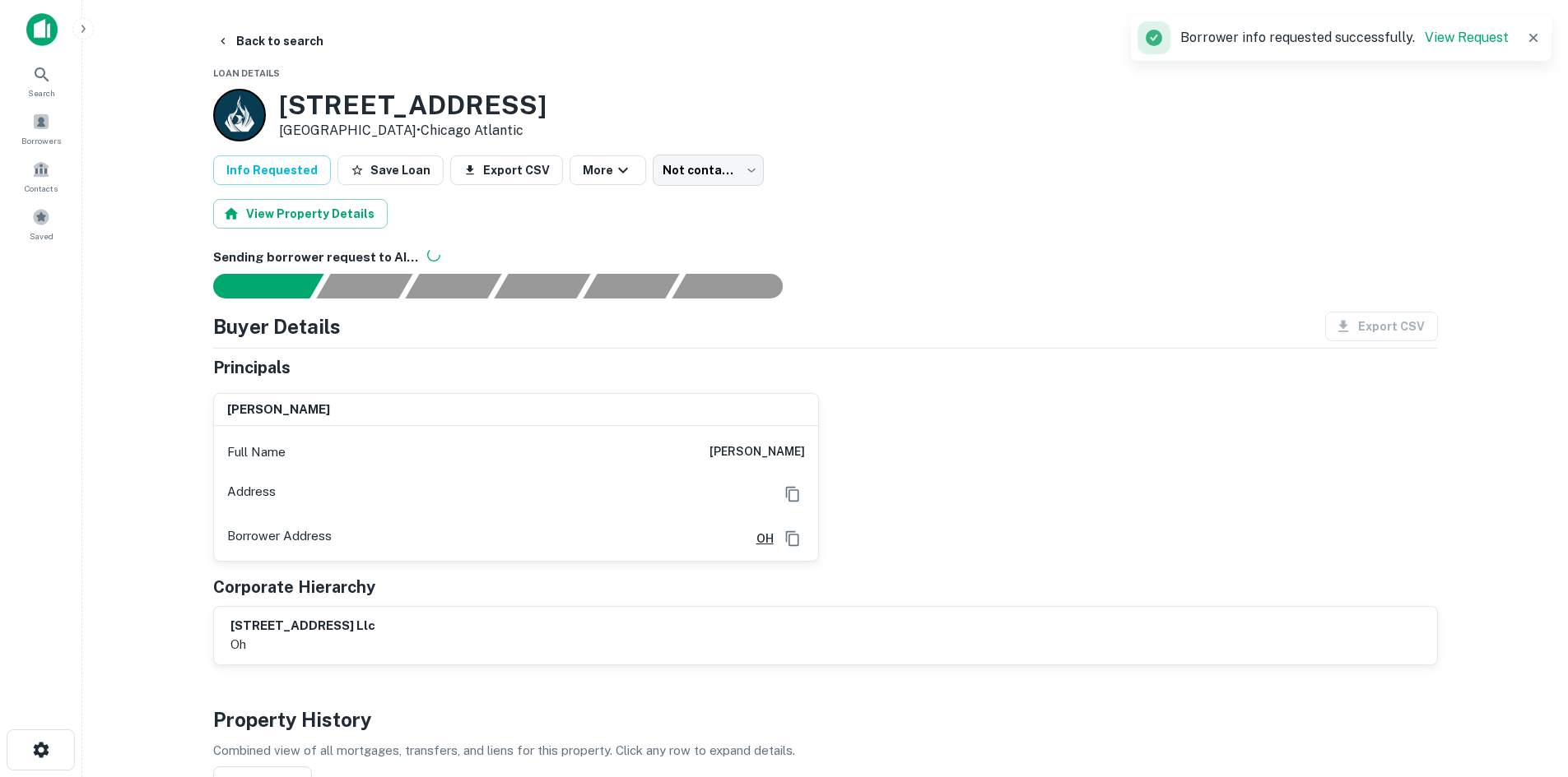
click at [259, 25] on main "Back to search Loan Details 6075 Emerald Pkwy Dublin, OH 43016 • Chicago Atlant…" at bounding box center [824, 388] width 1485 height 777
click at [269, 39] on button "Back to search" at bounding box center [270, 41] width 120 height 30
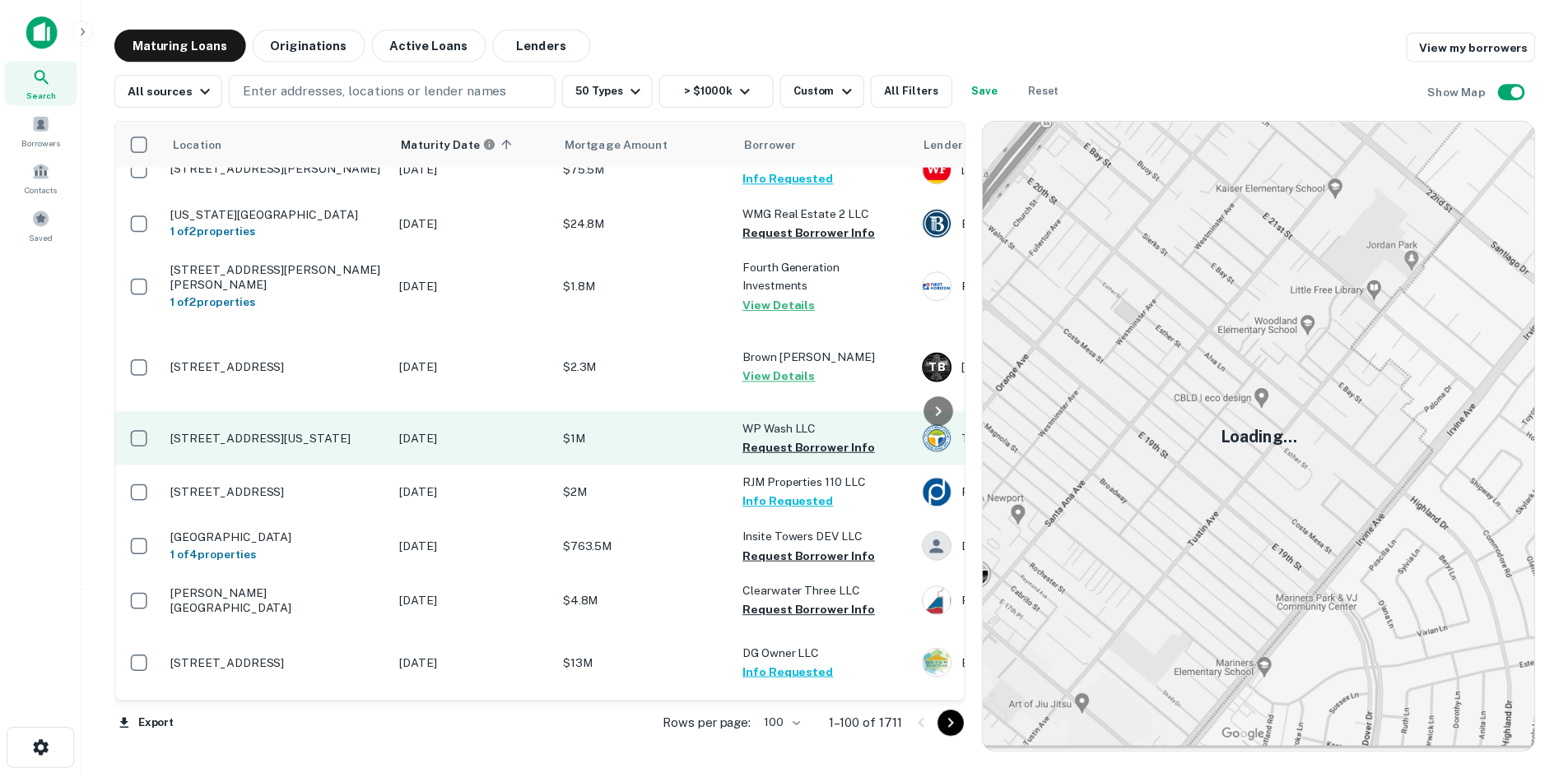
scroll to position [329, 0]
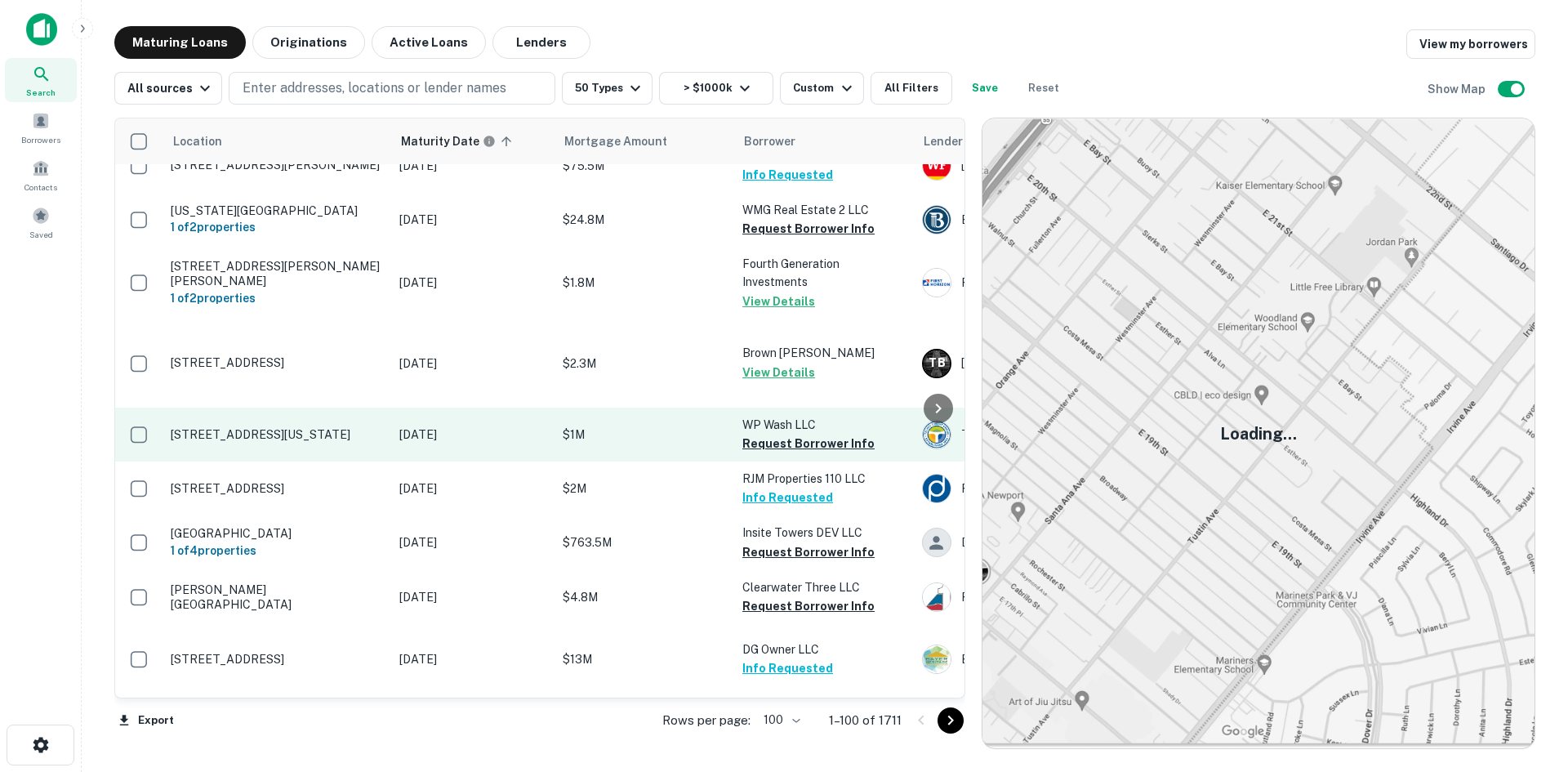
click at [327, 442] on p "7 Leesburg Ave Washington Court House, OH 43160" at bounding box center [276, 435] width 212 height 15
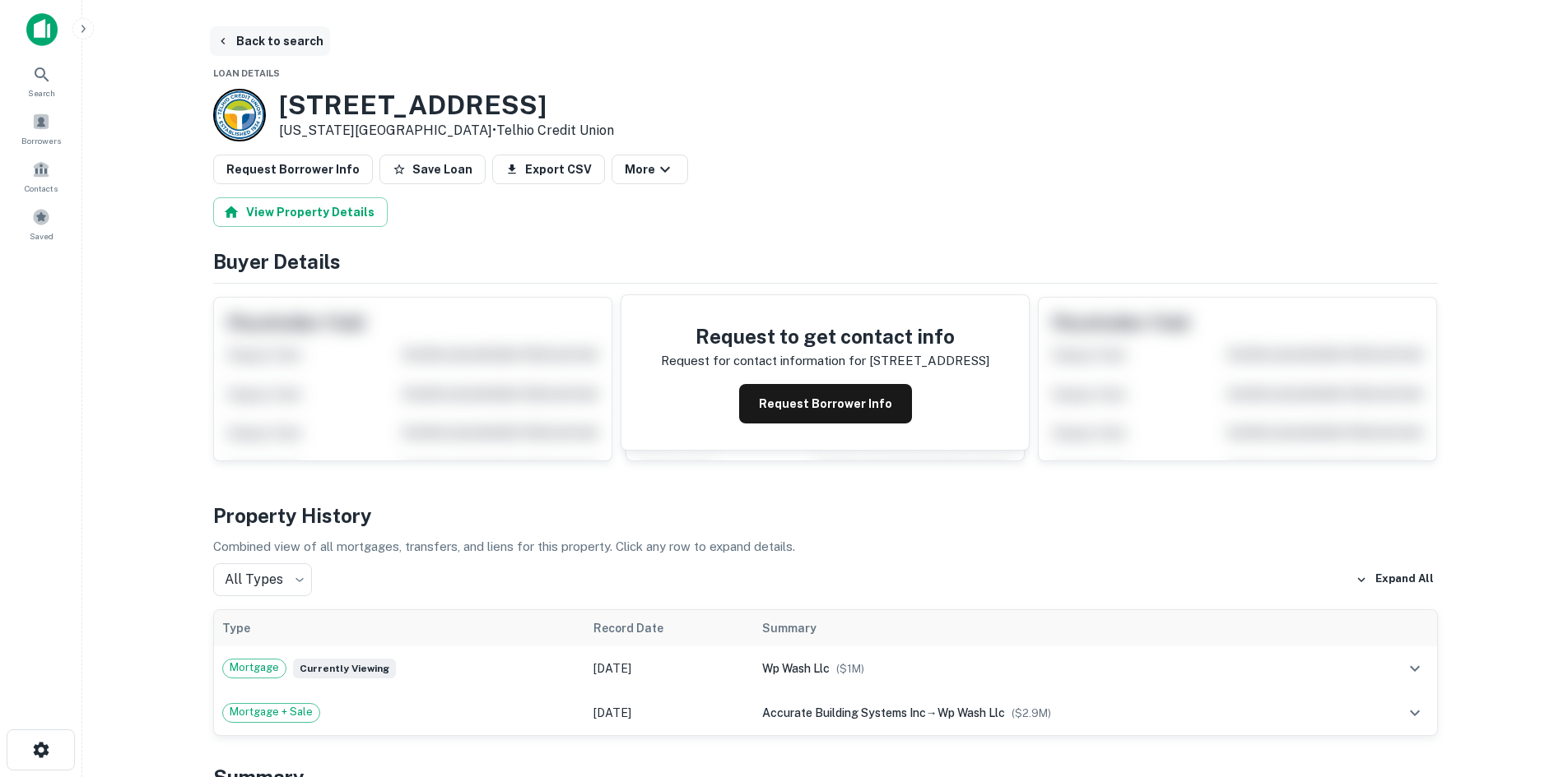
click at [285, 54] on button "Back to search" at bounding box center [270, 41] width 120 height 30
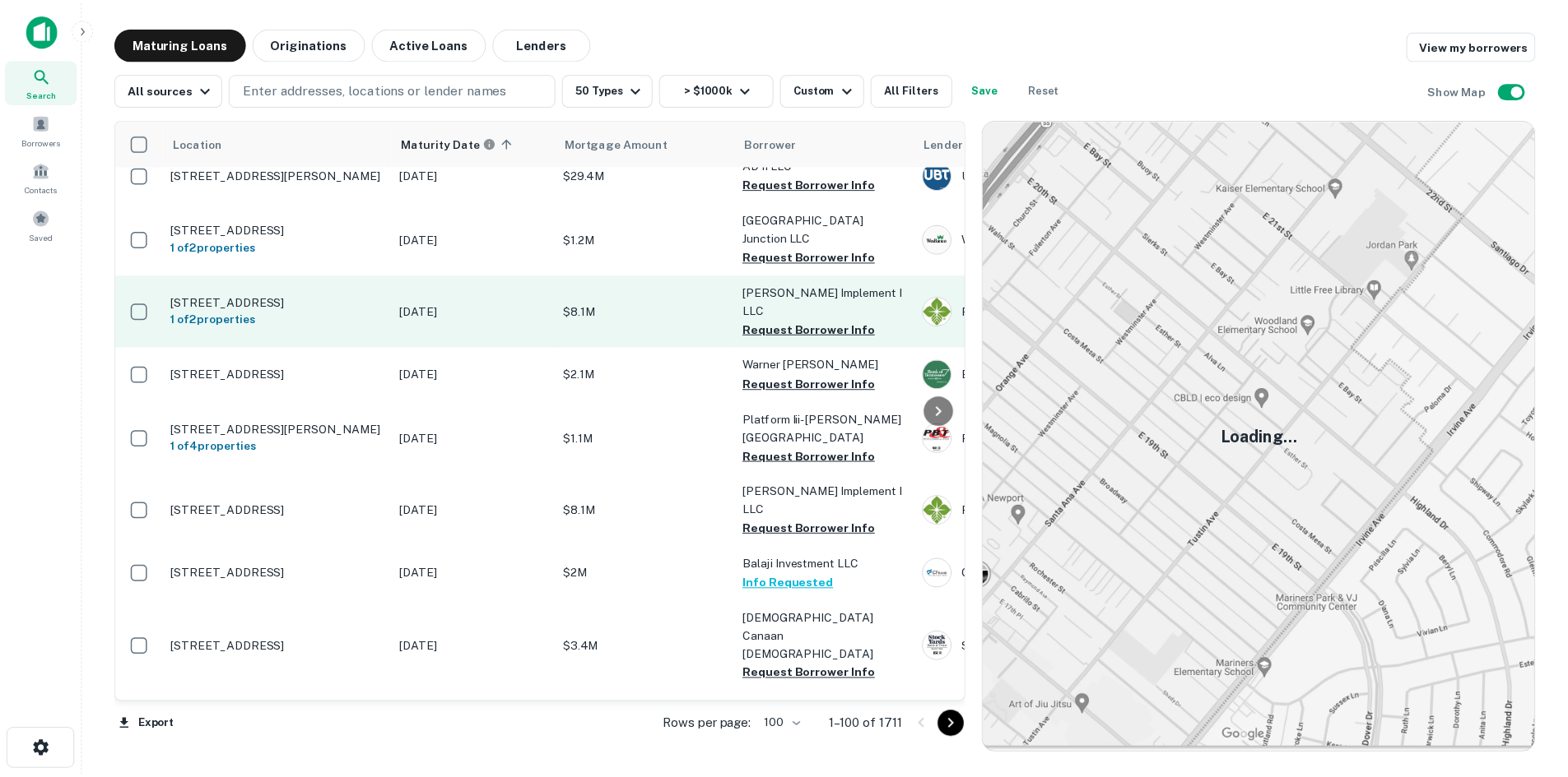
scroll to position [1070, 0]
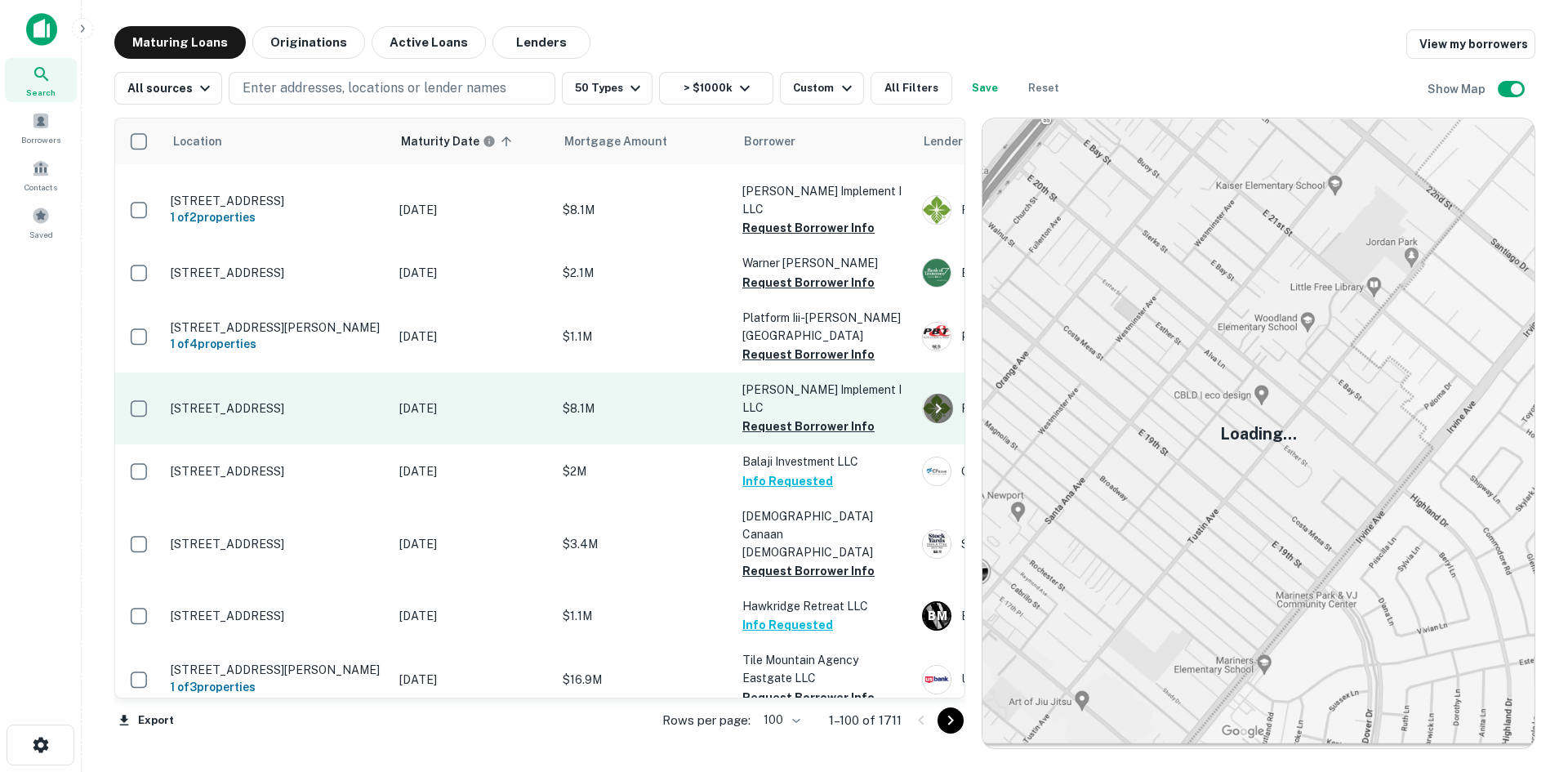
click at [269, 416] on p "[STREET_ADDRESS]" at bounding box center [276, 409] width 212 height 15
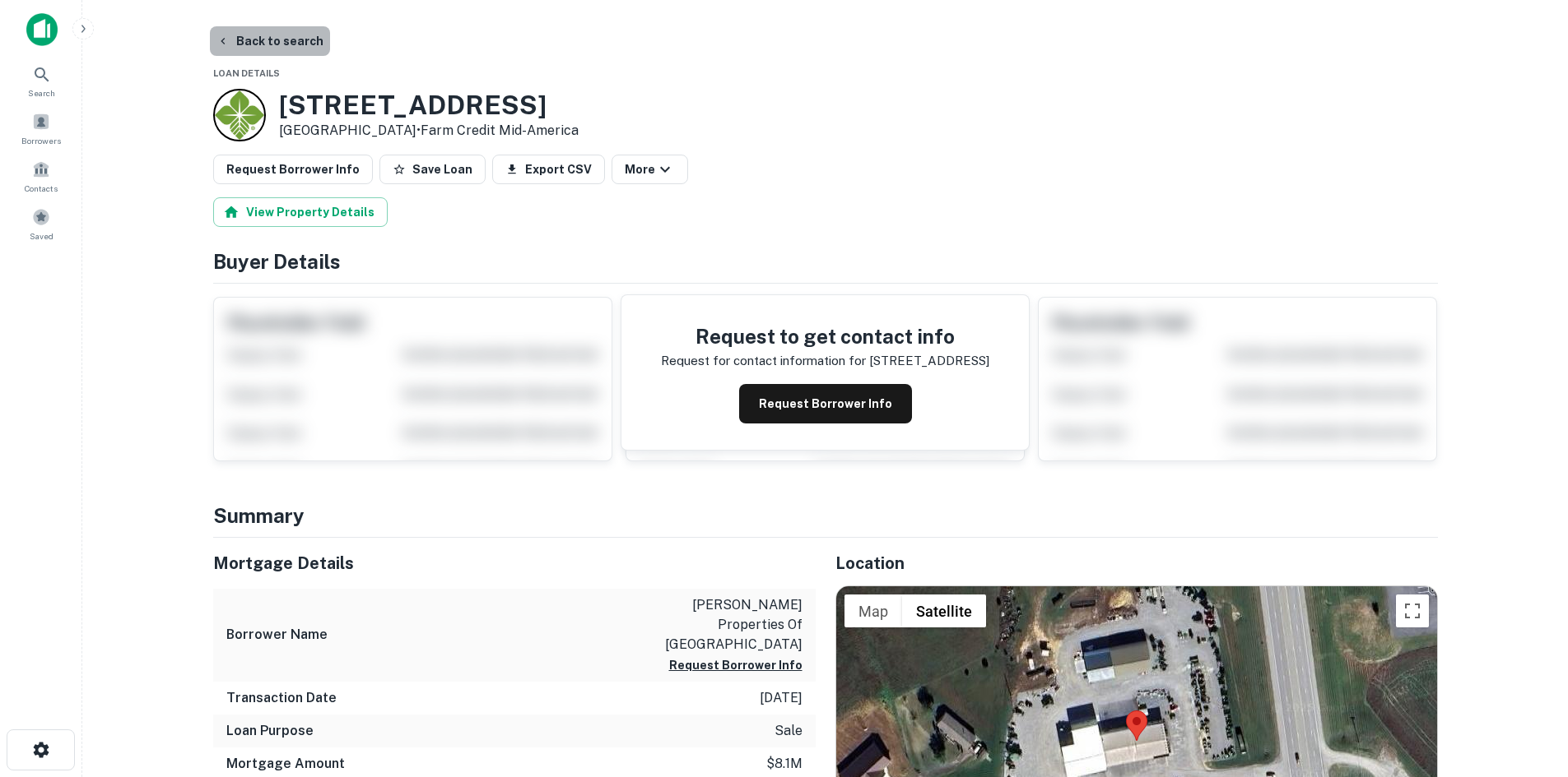
click at [273, 55] on button "Back to search" at bounding box center [270, 41] width 120 height 30
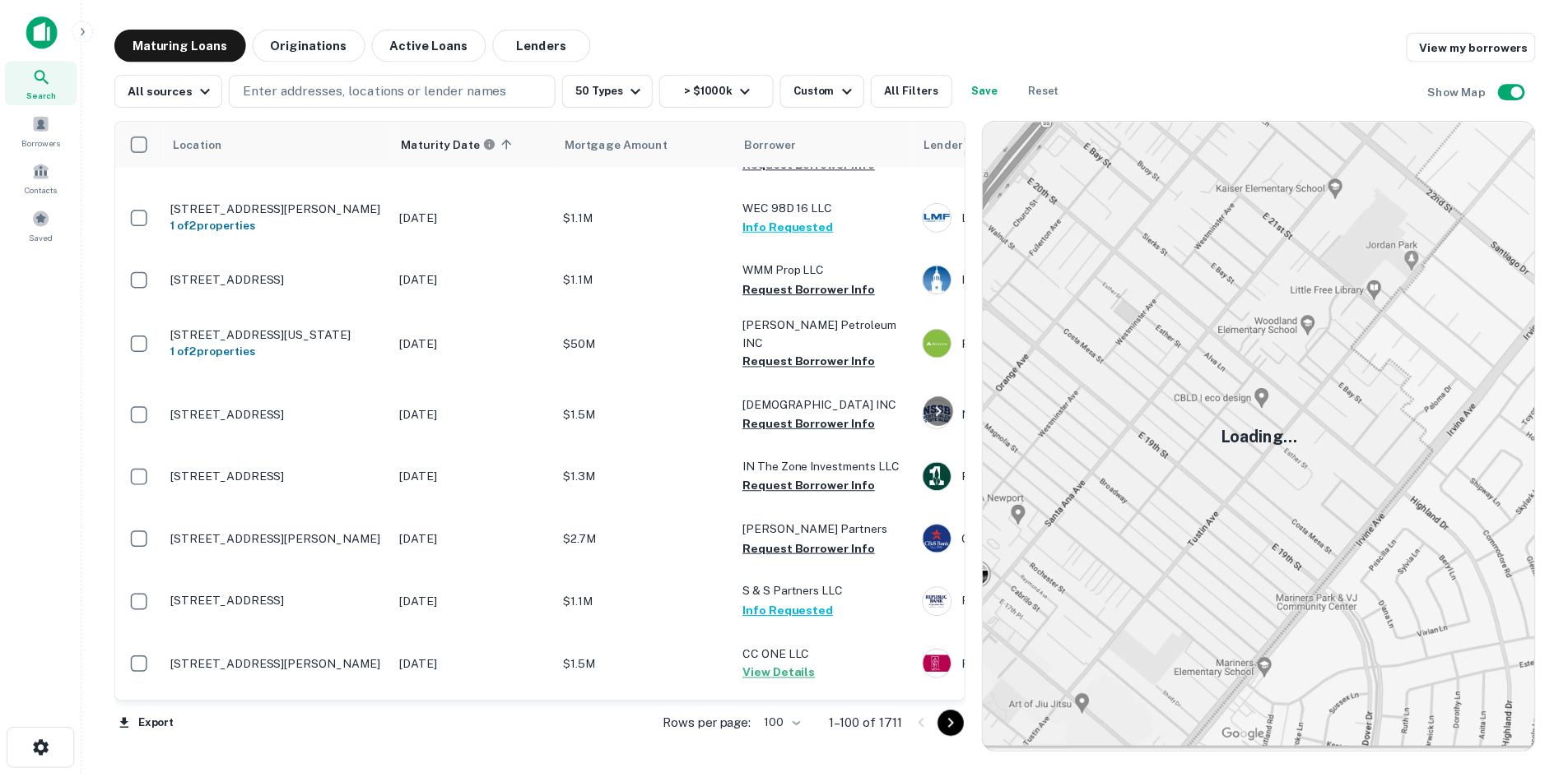
scroll to position [2961, 0]
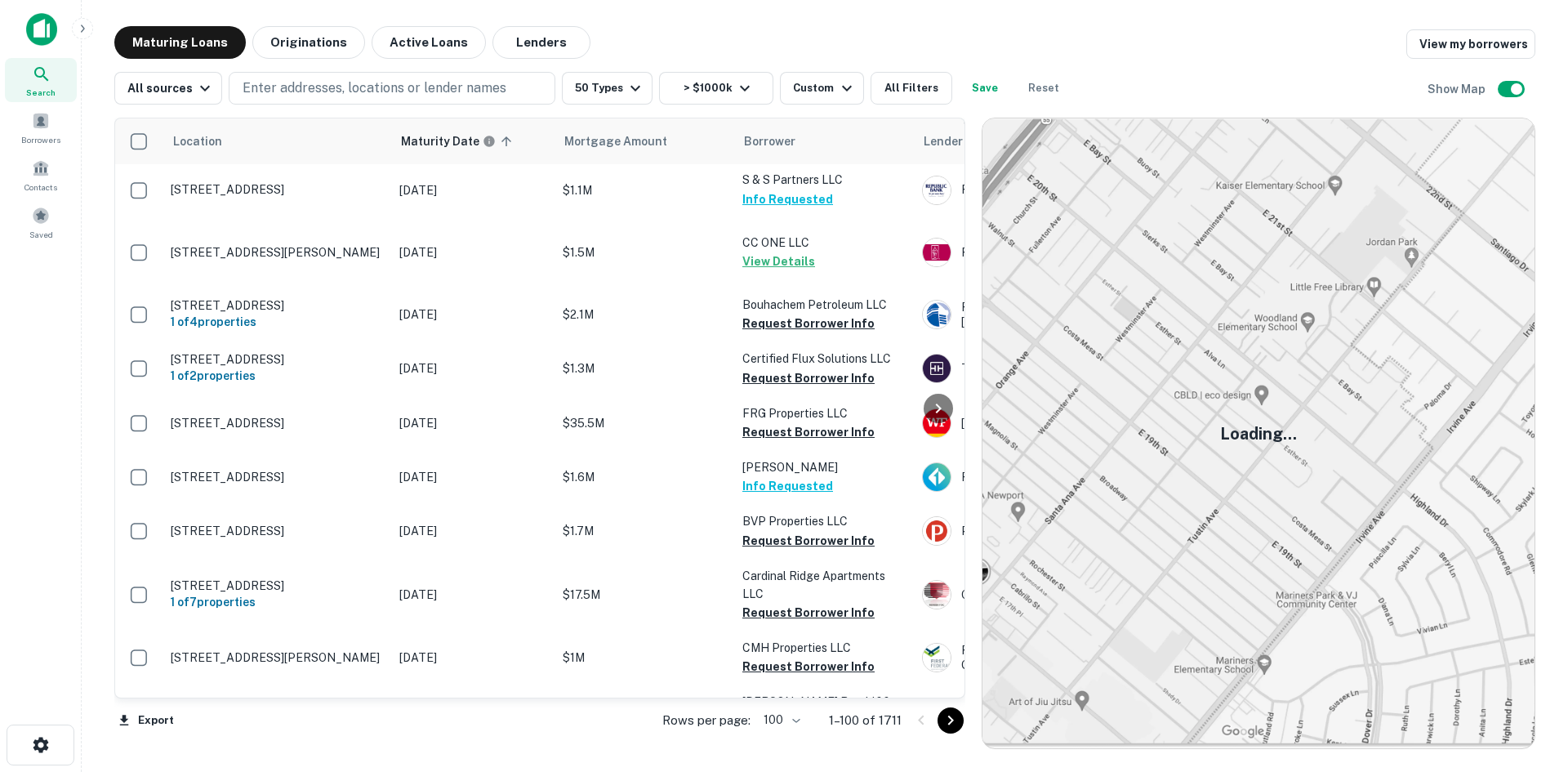
click at [277, 135] on p "1135 Bell Rd Antioch, TN 37013" at bounding box center [276, 128] width 212 height 15
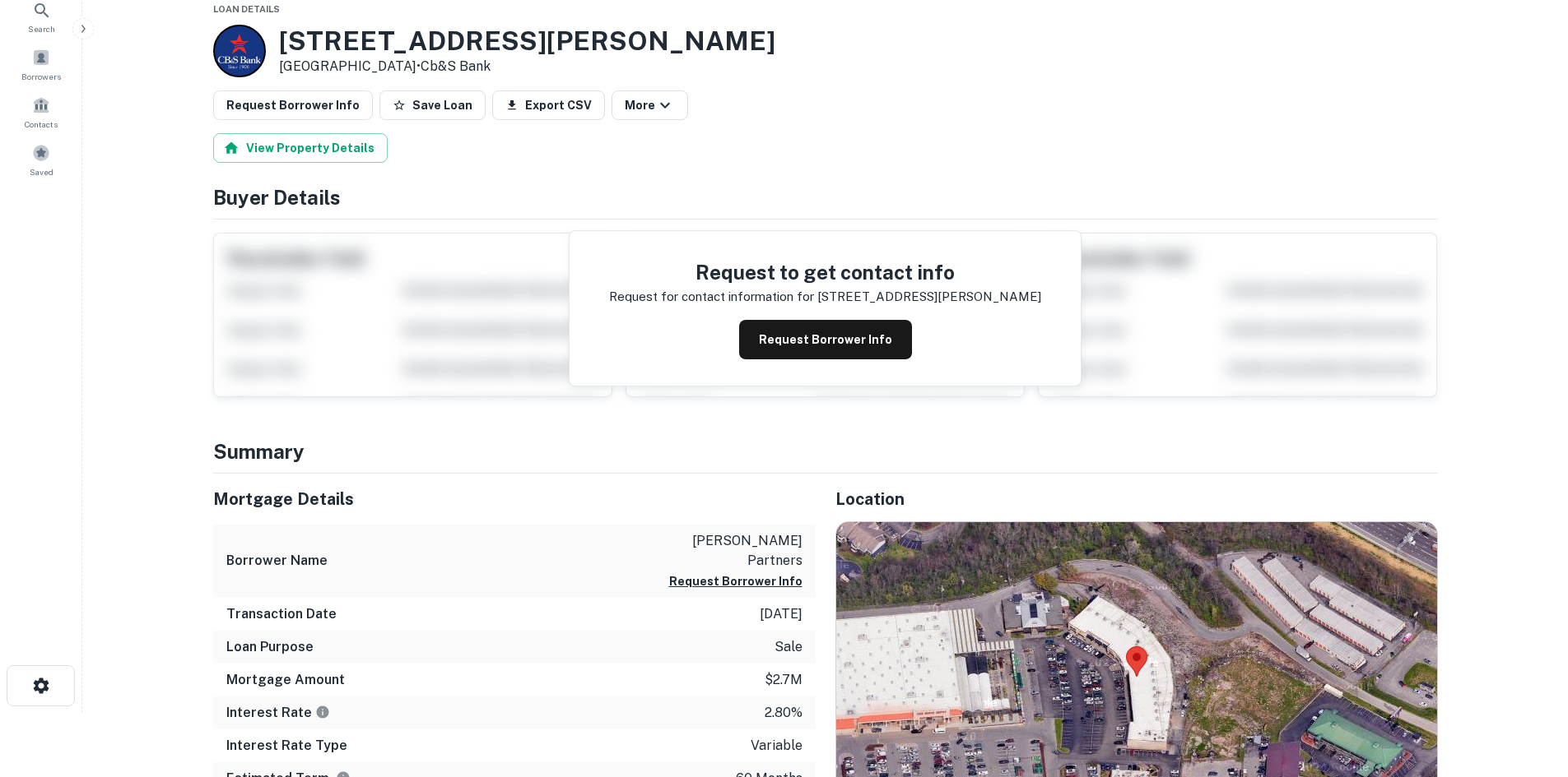
scroll to position [165, 0]
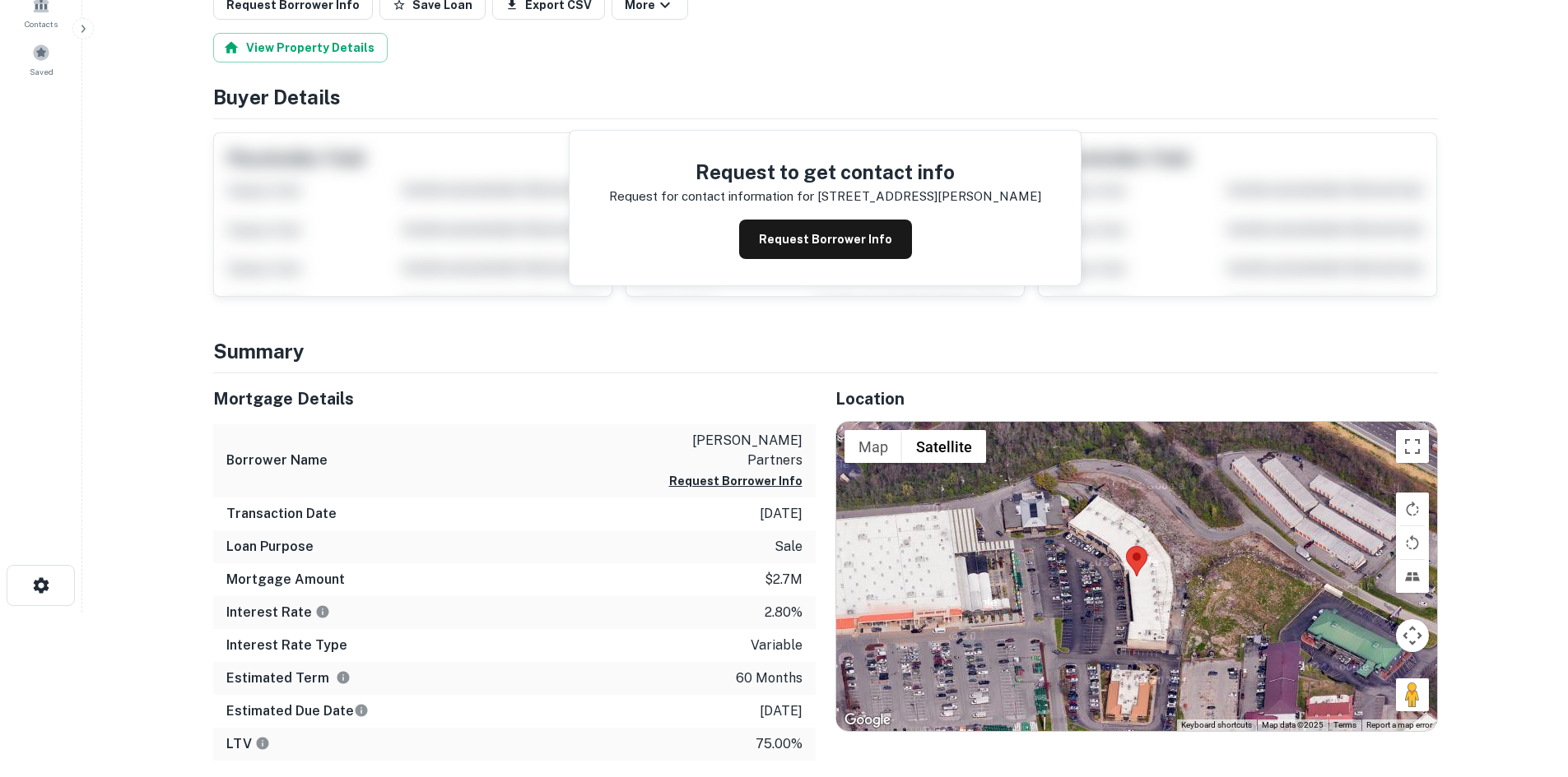
drag, startPoint x: 1400, startPoint y: 690, endPoint x: 1375, endPoint y: 660, distance: 39.1
click at [1071, 590] on div "Map Terrain Satellite Labels Keyboard shortcuts Map Data Map data ©2025 Map dat…" at bounding box center [1137, 577] width 601 height 309
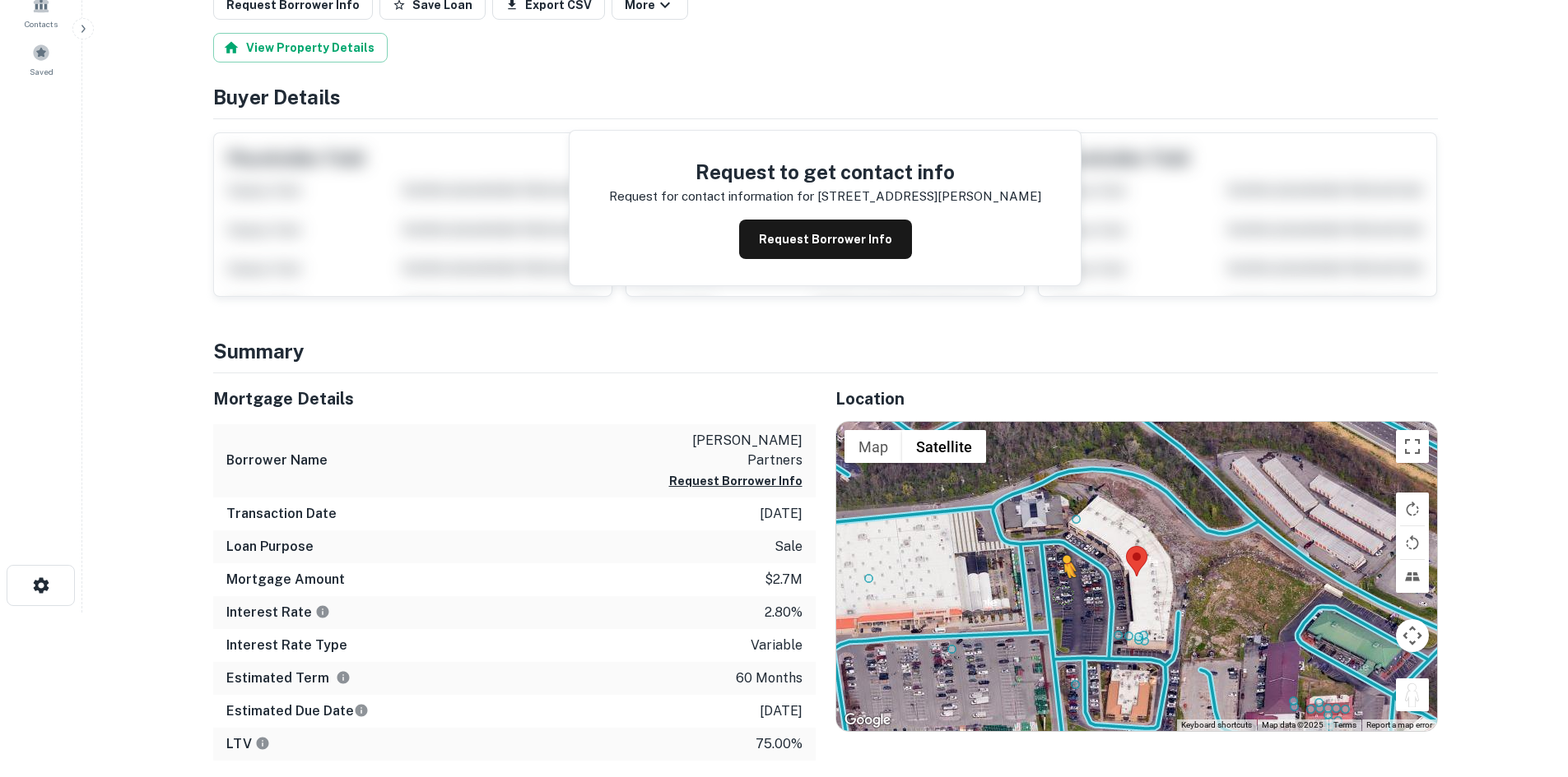
drag, startPoint x: 1423, startPoint y: 698, endPoint x: 1052, endPoint y: 591, distance: 386.1
click at [1052, 591] on div "To activate drag with keyboard, press Alt + Enter. Once in keyboard drag state,…" at bounding box center [1137, 577] width 601 height 309
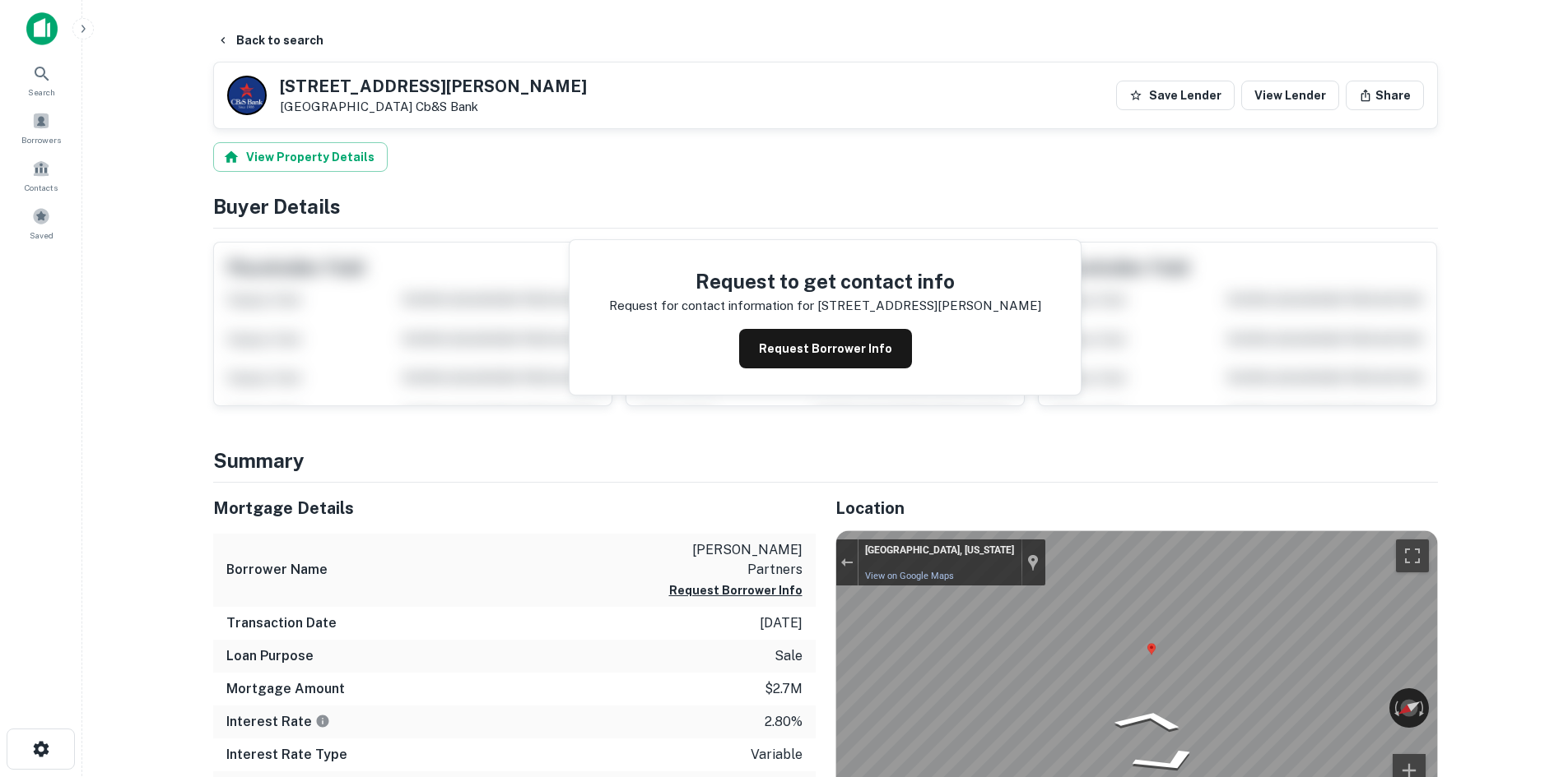
scroll to position [0, 0]
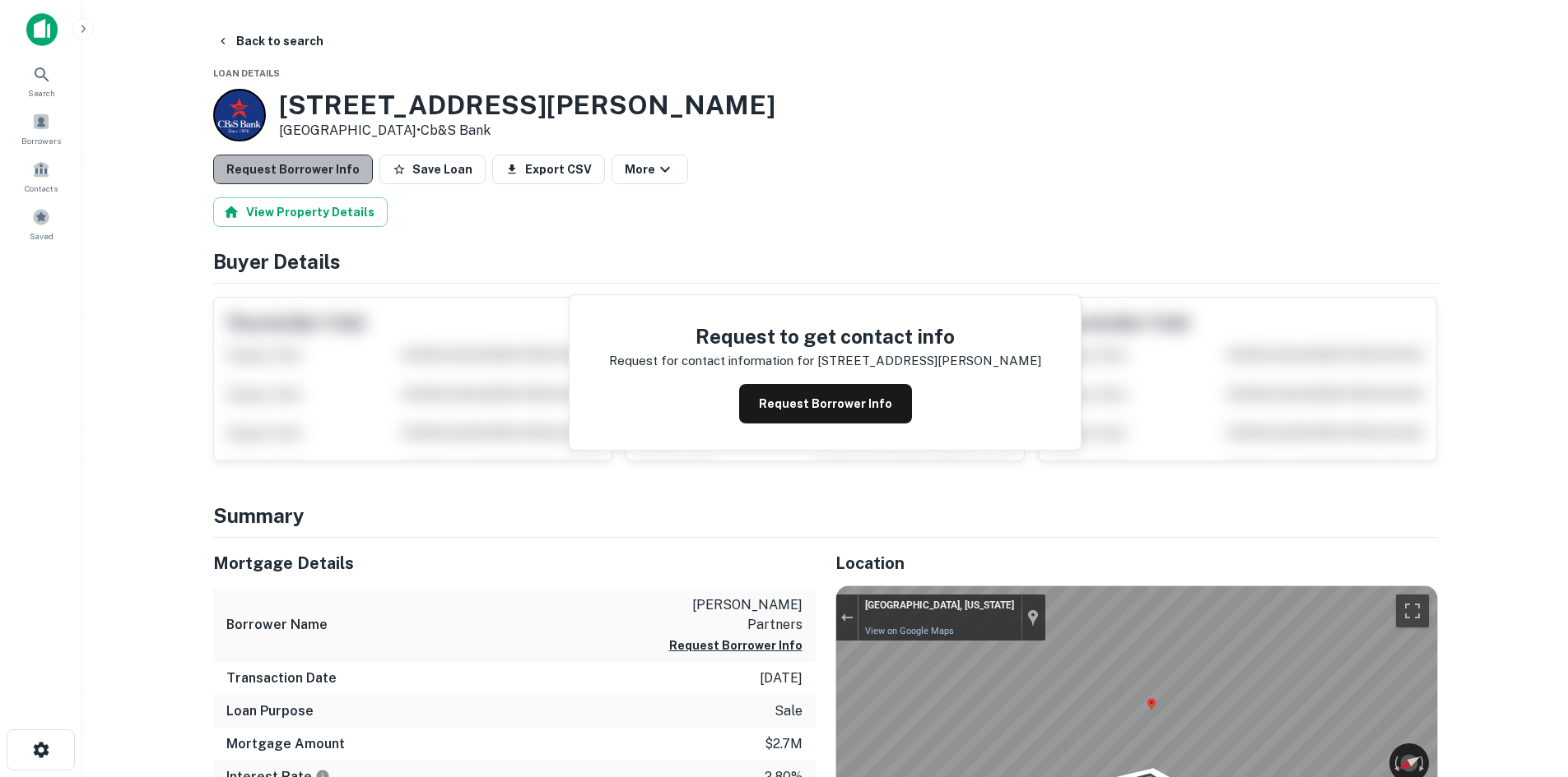
click at [293, 177] on button "Request Borrower Info" at bounding box center [292, 169] width 159 height 30
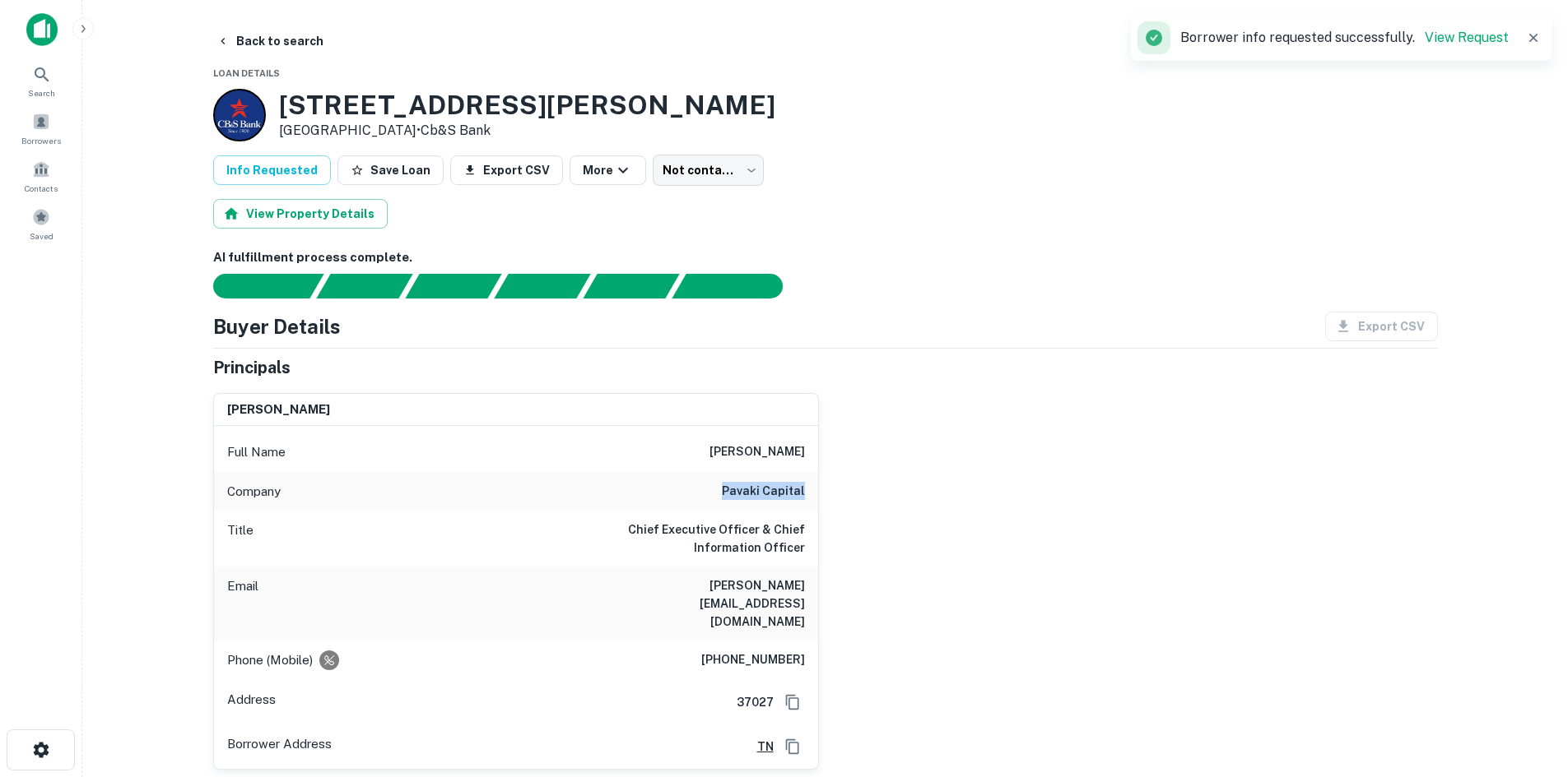
drag, startPoint x: 718, startPoint y: 485, endPoint x: 902, endPoint y: 506, distance: 185.2
click at [902, 506] on div "ashok patel Full Name ashok patel Company pavaki capital Title Chief Executive …" at bounding box center [819, 576] width 1238 height 391
copy h6 "pavaki capital"
click at [249, 31] on button "Back to search" at bounding box center [270, 41] width 120 height 30
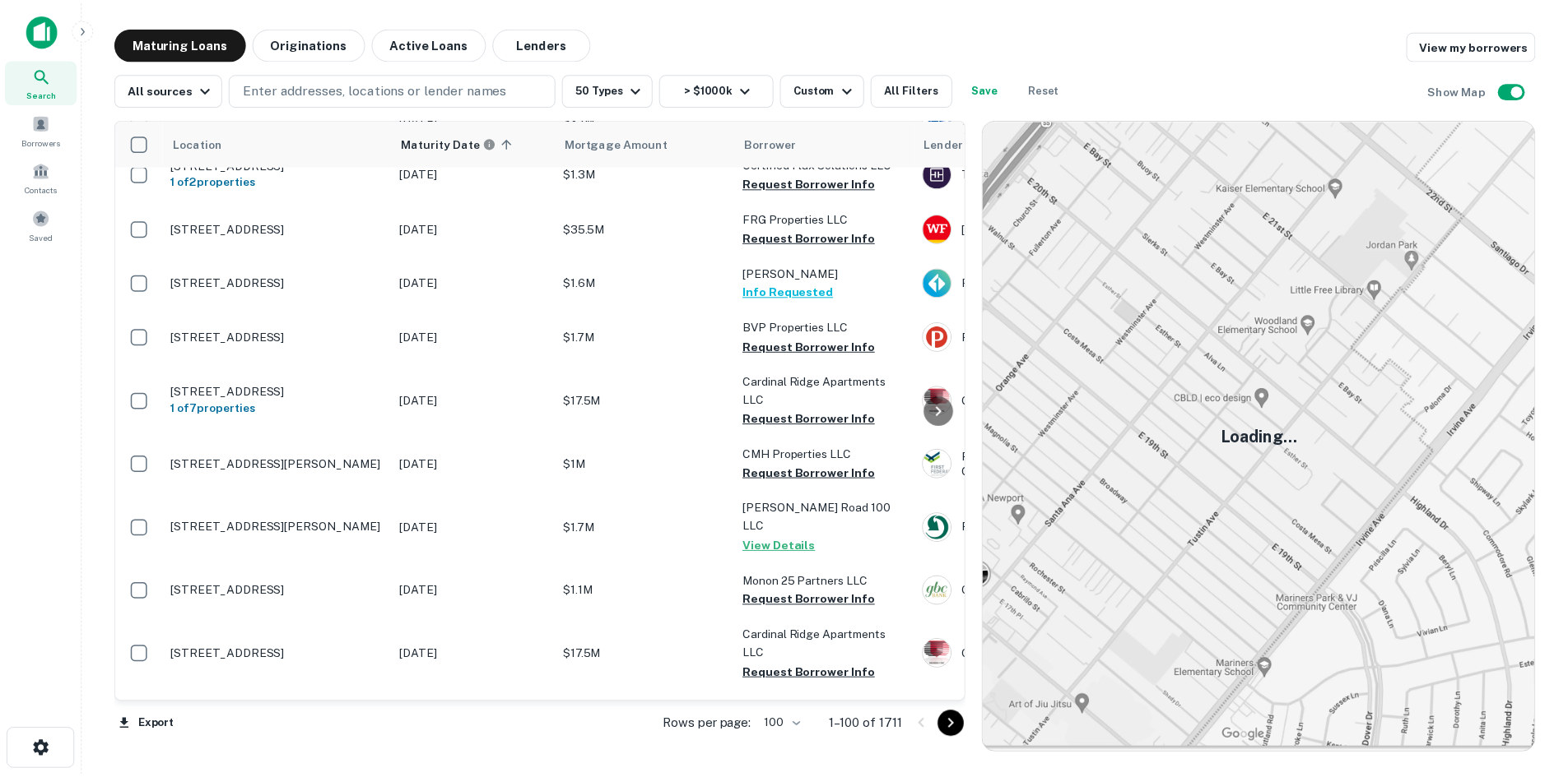
scroll to position [3208, 0]
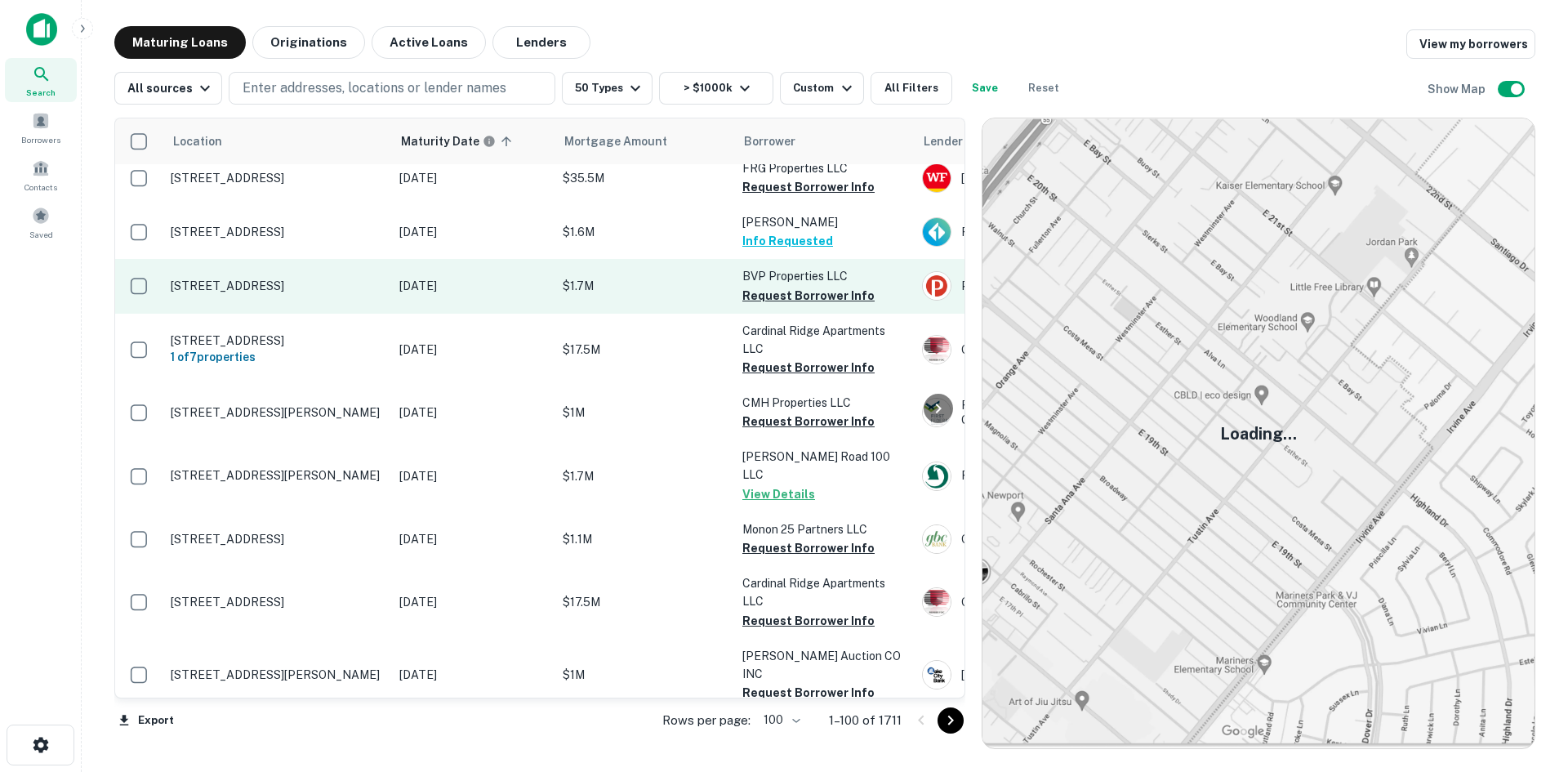
click at [266, 294] on p "403 W University Ave # 2 Champaign, IL 61820" at bounding box center [276, 286] width 212 height 15
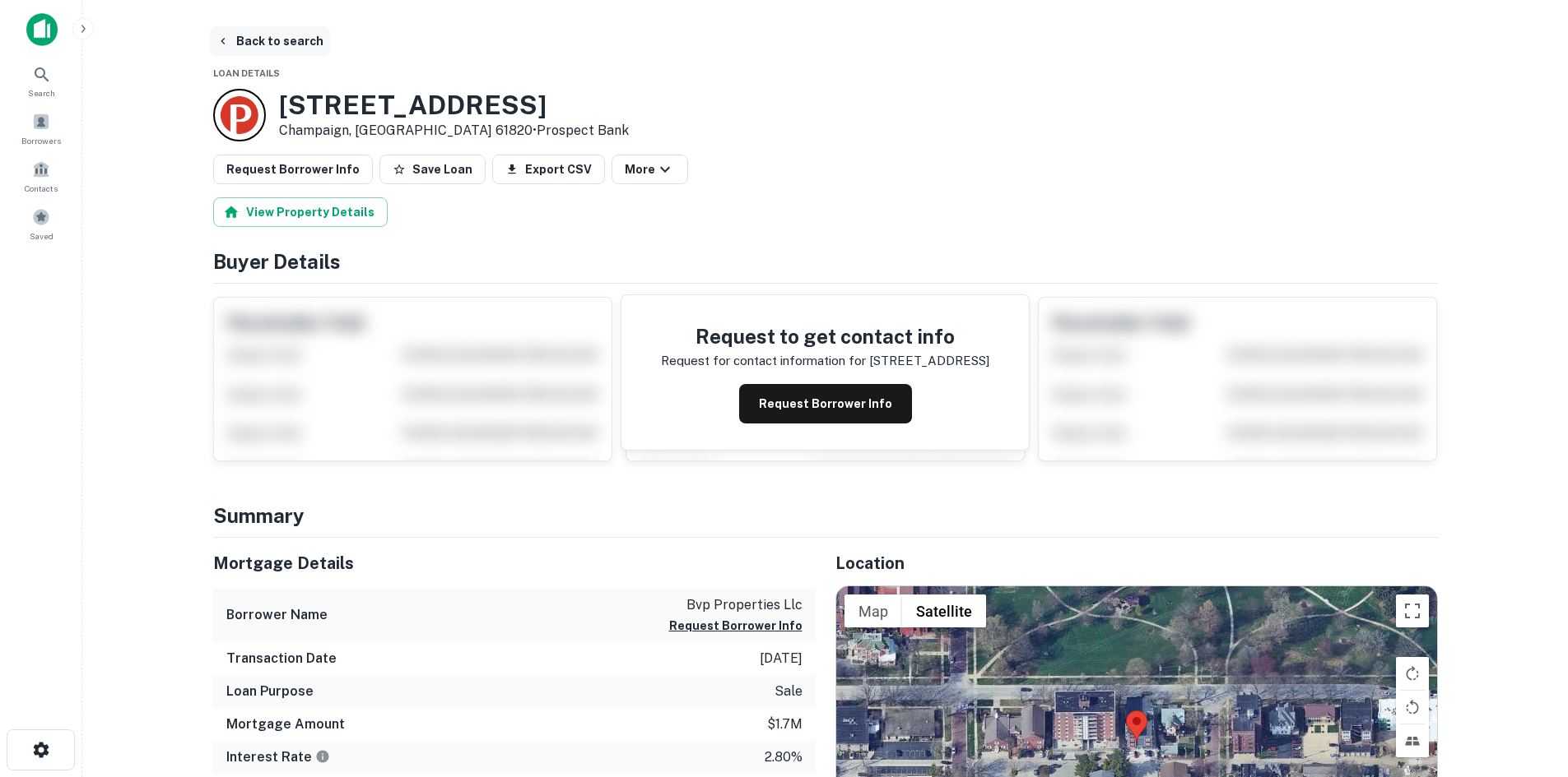
click at [258, 51] on button "Back to search" at bounding box center [270, 41] width 120 height 30
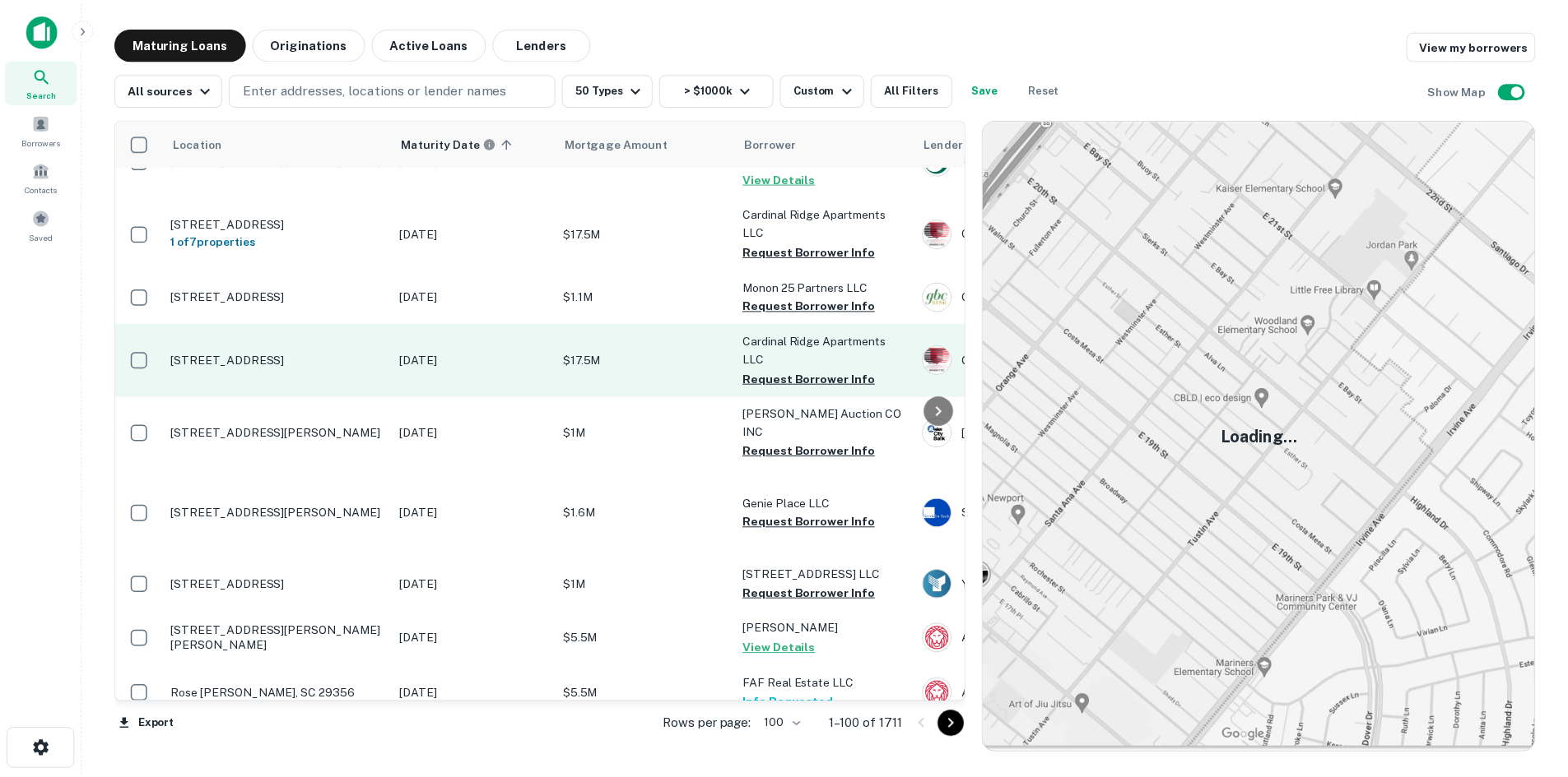
scroll to position [3537, 0]
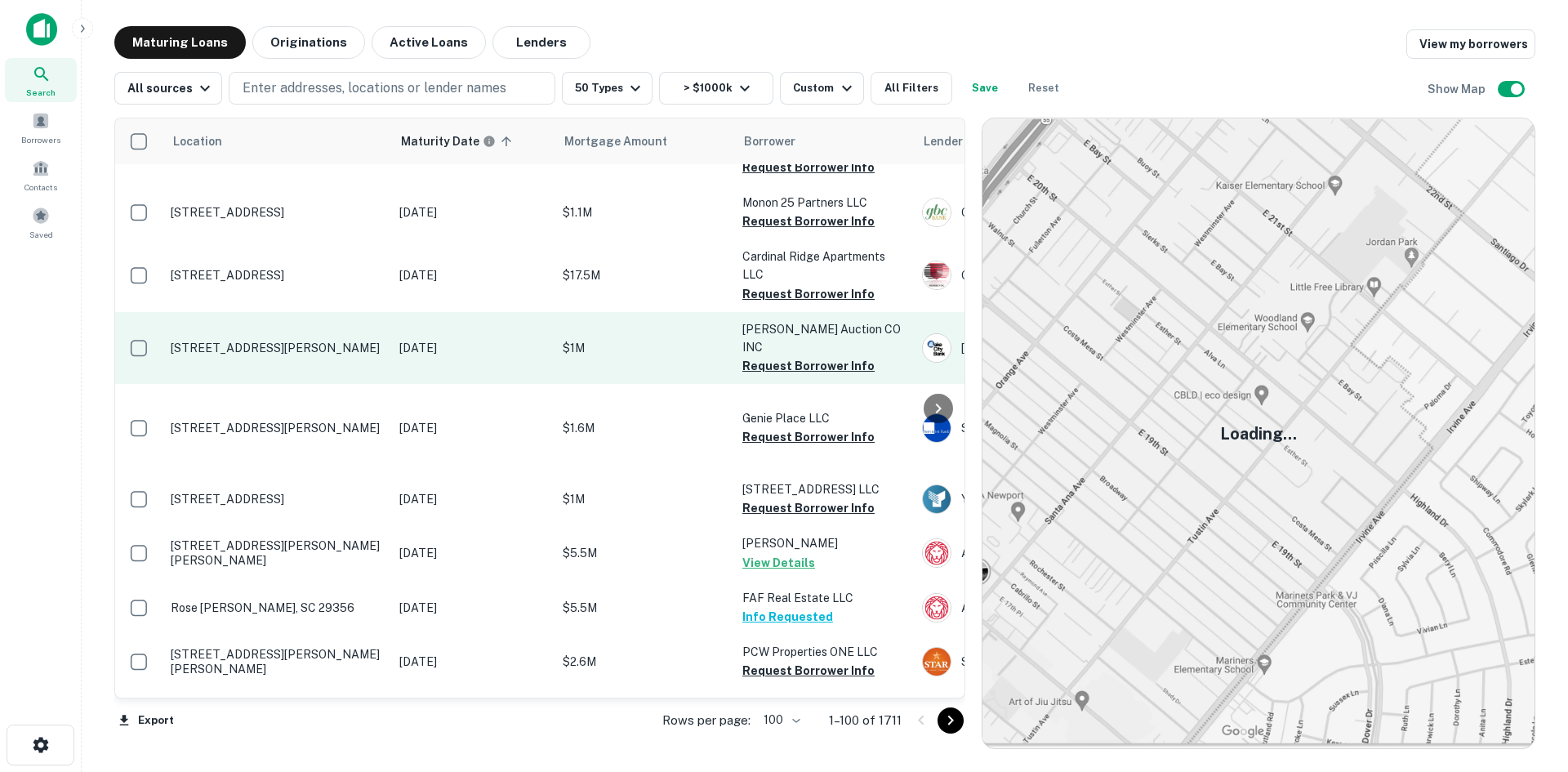
click at [276, 355] on p "6531 S State Road 13 Pendleton, IN 46064" at bounding box center [276, 349] width 212 height 15
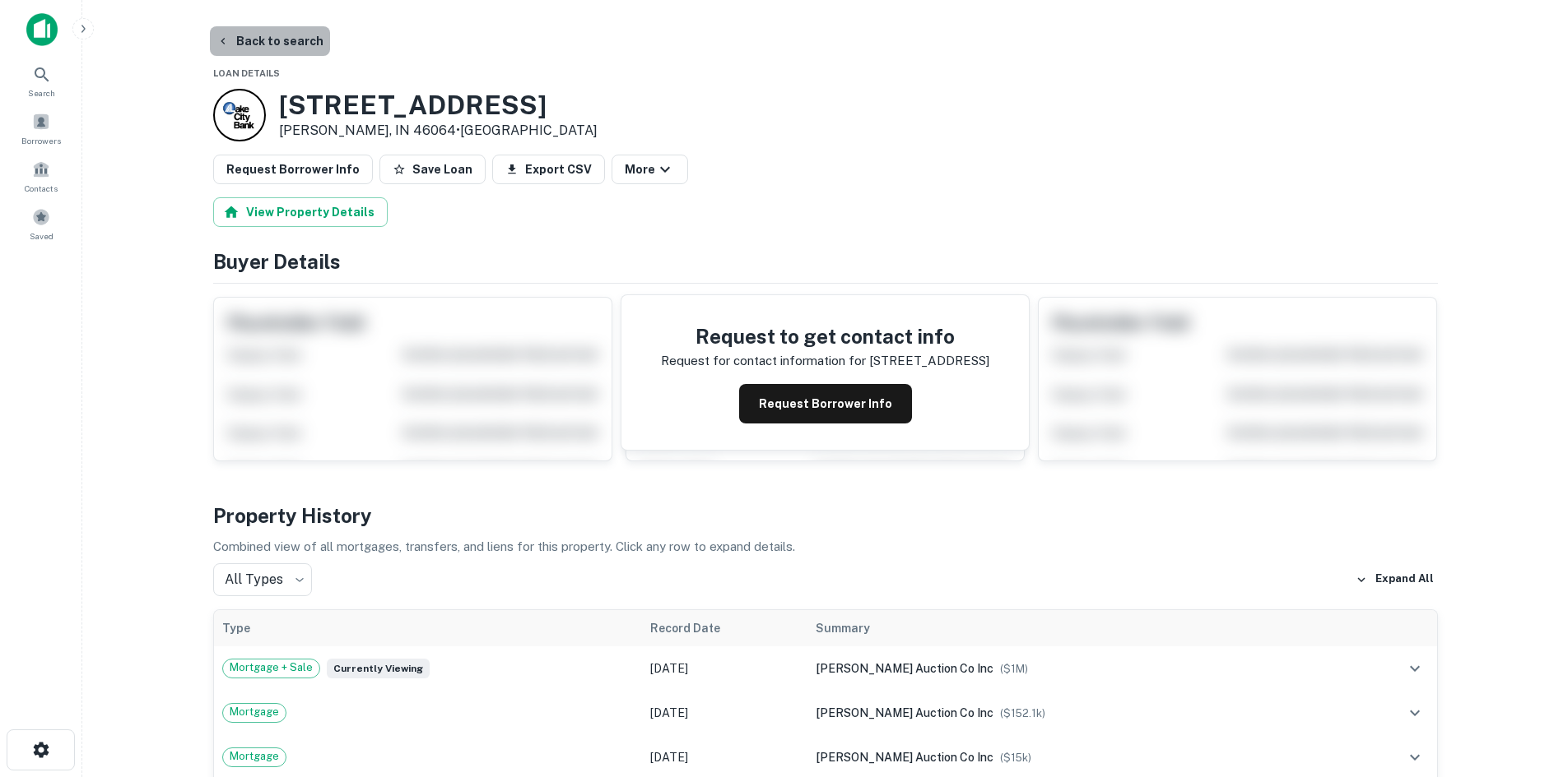
click at [278, 39] on button "Back to search" at bounding box center [270, 41] width 120 height 30
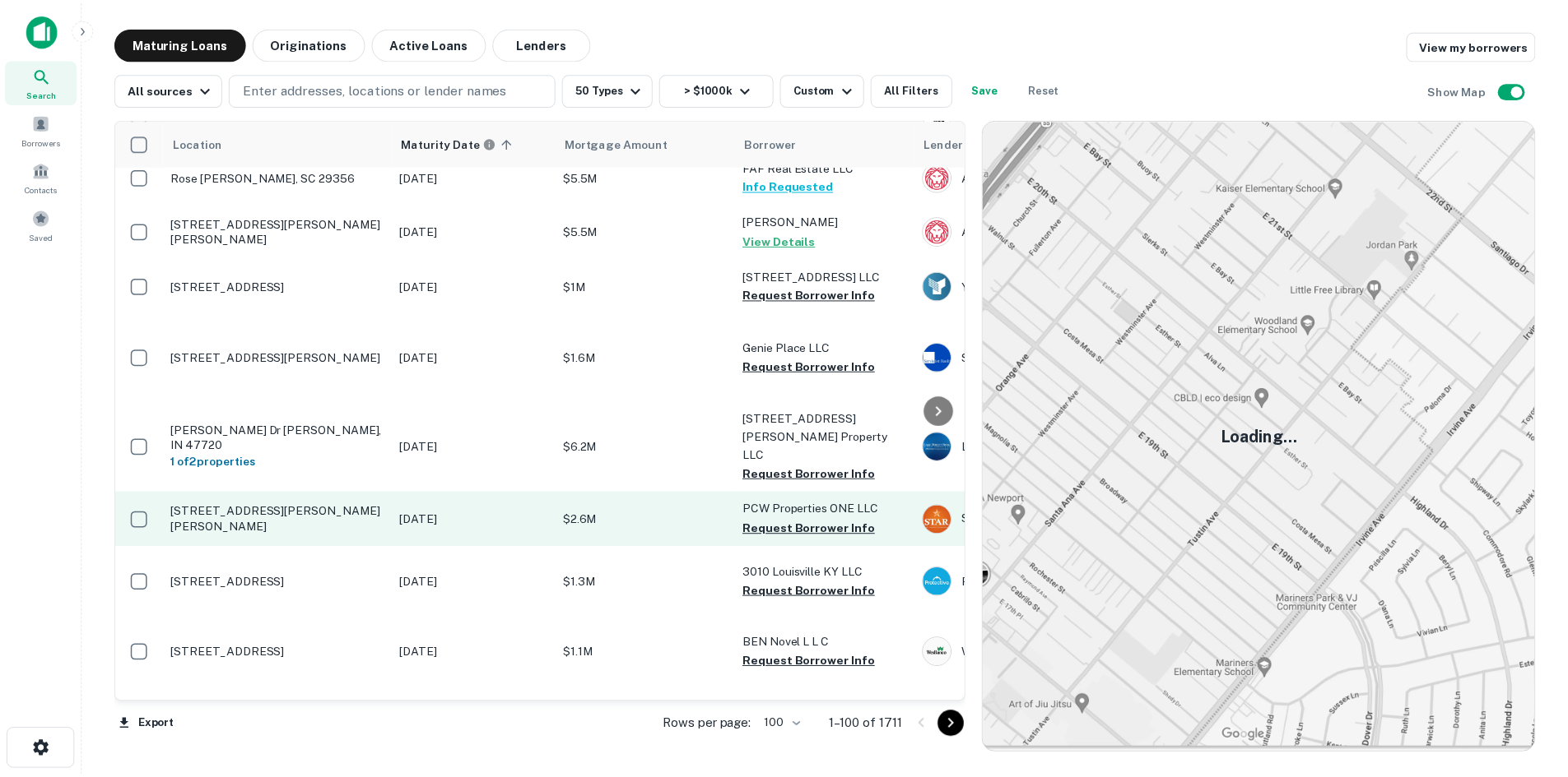
scroll to position [3948, 0]
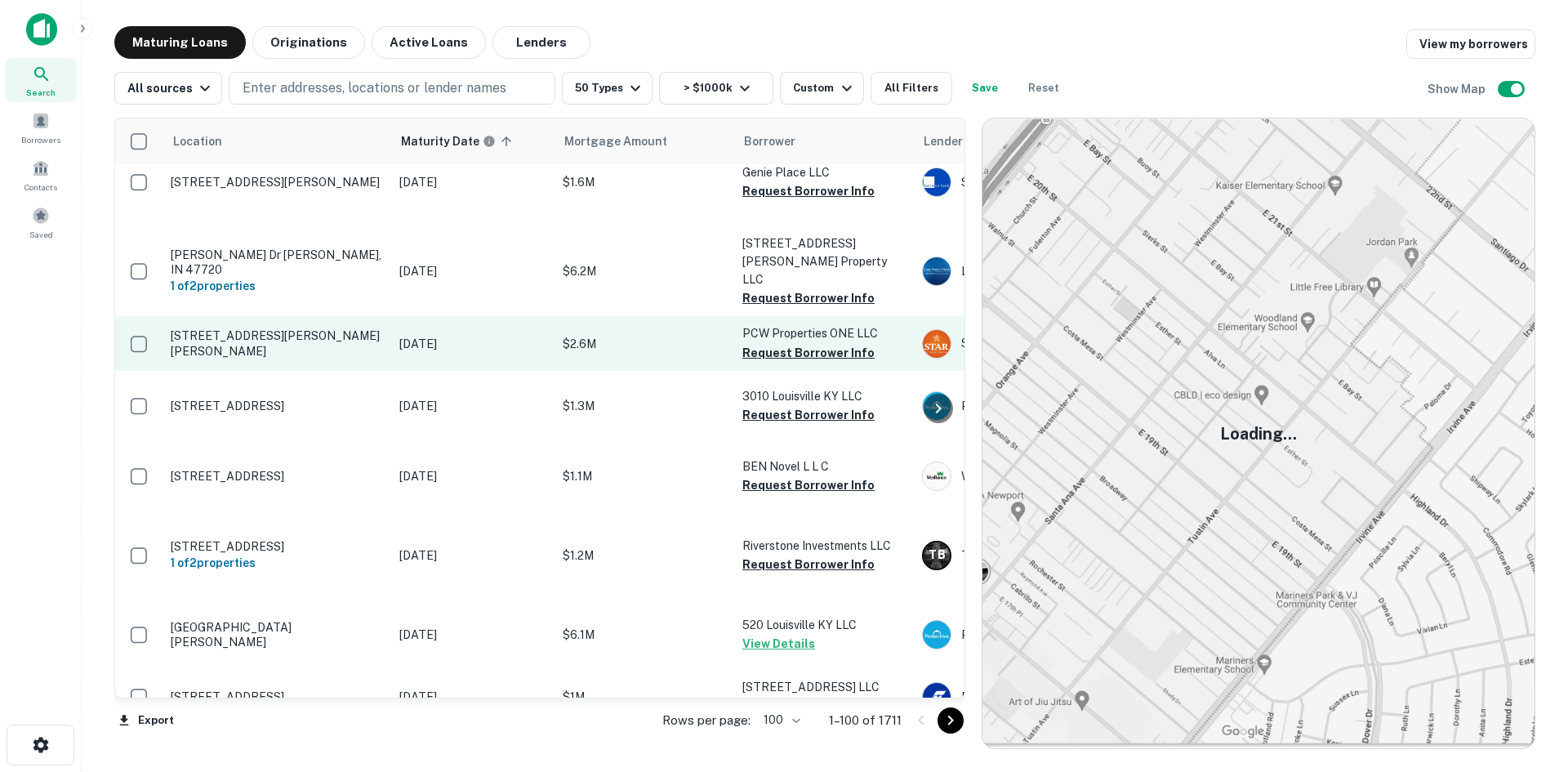
click at [320, 358] on p "14375 Mundy Dr Noblesville, IN 46060" at bounding box center [276, 343] width 212 height 29
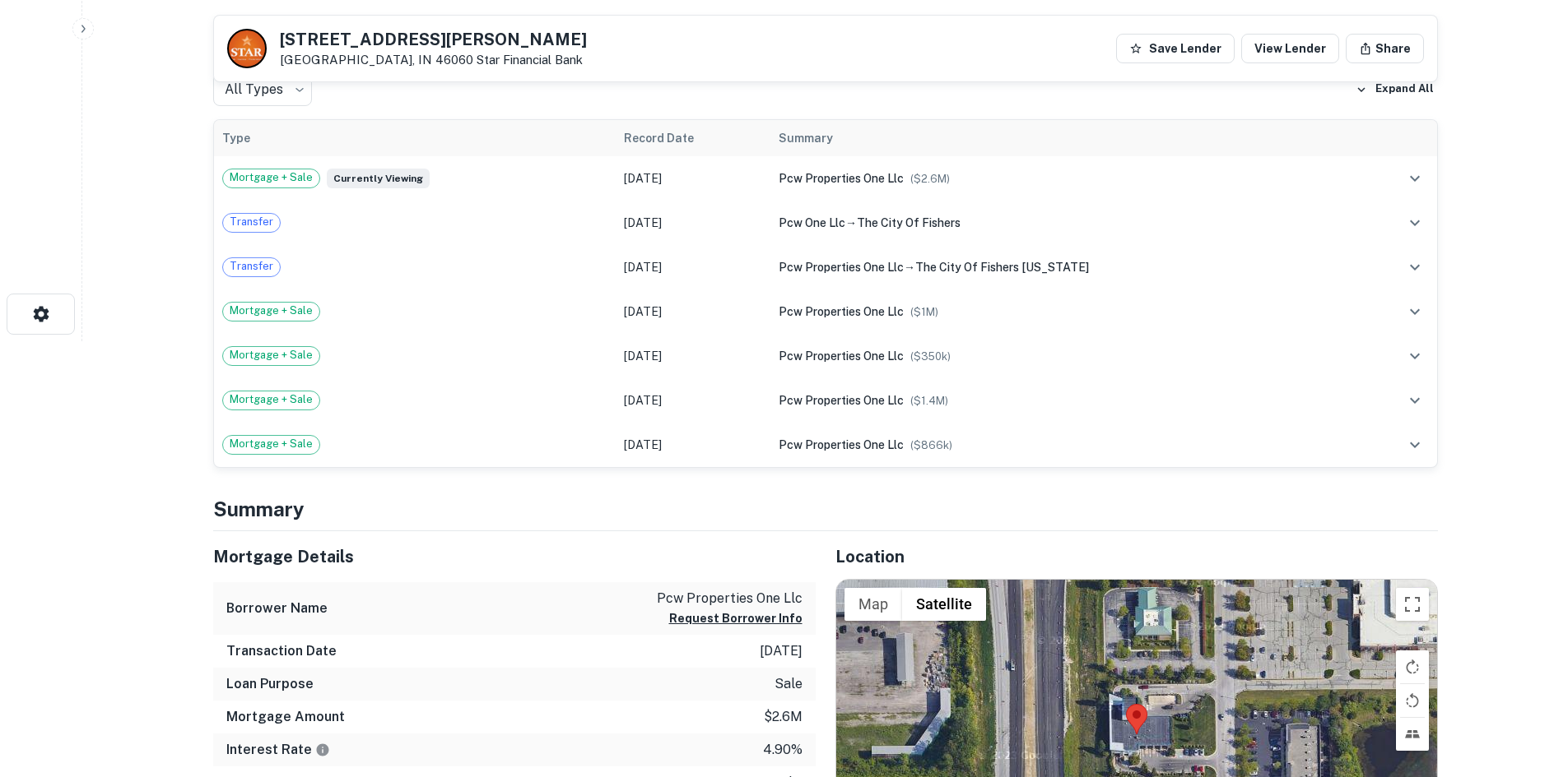
scroll to position [576, 0]
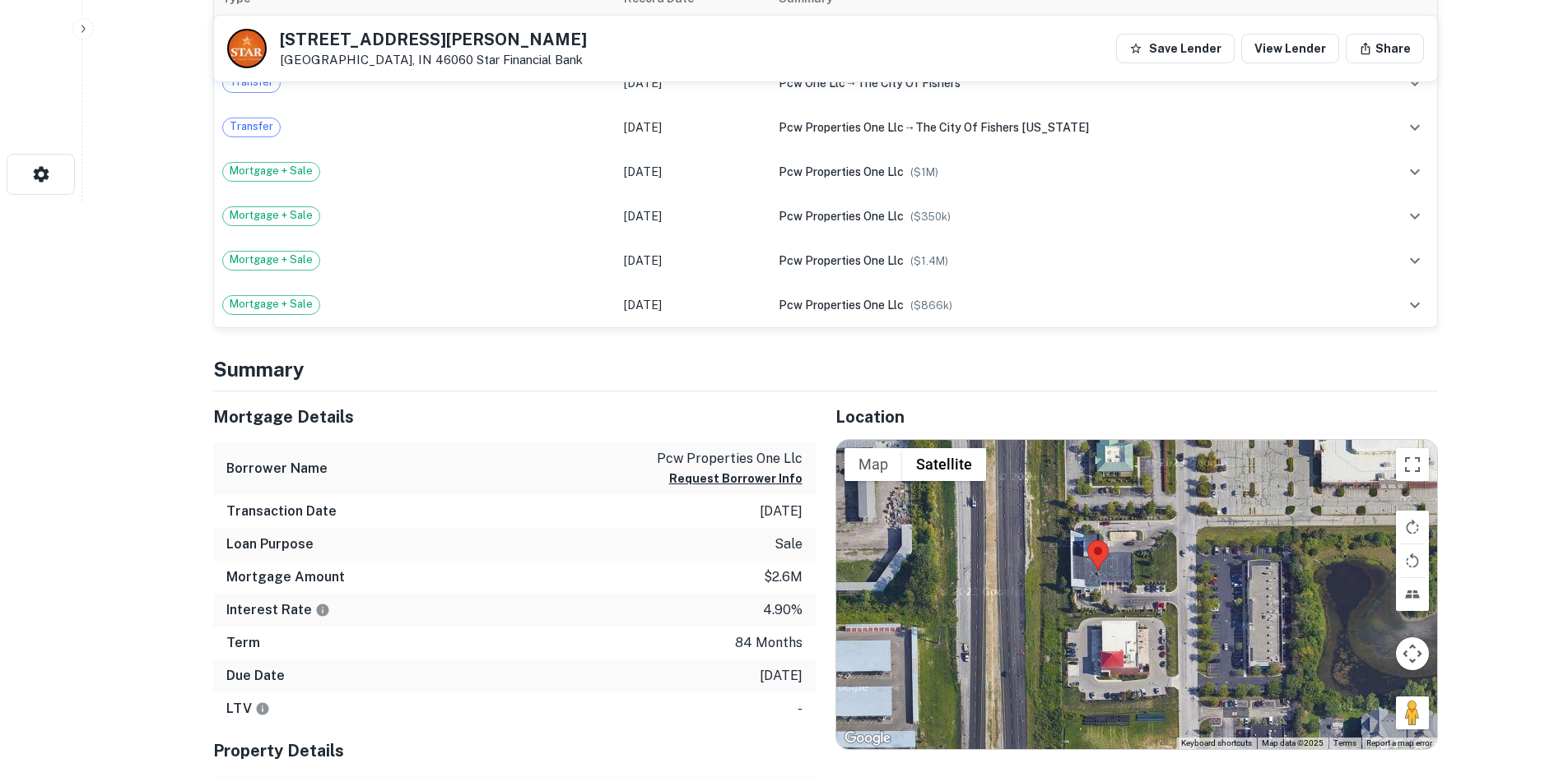
drag, startPoint x: 1393, startPoint y: 715, endPoint x: 1343, endPoint y: 685, distance: 58.3
click at [1343, 685] on div at bounding box center [1137, 595] width 601 height 309
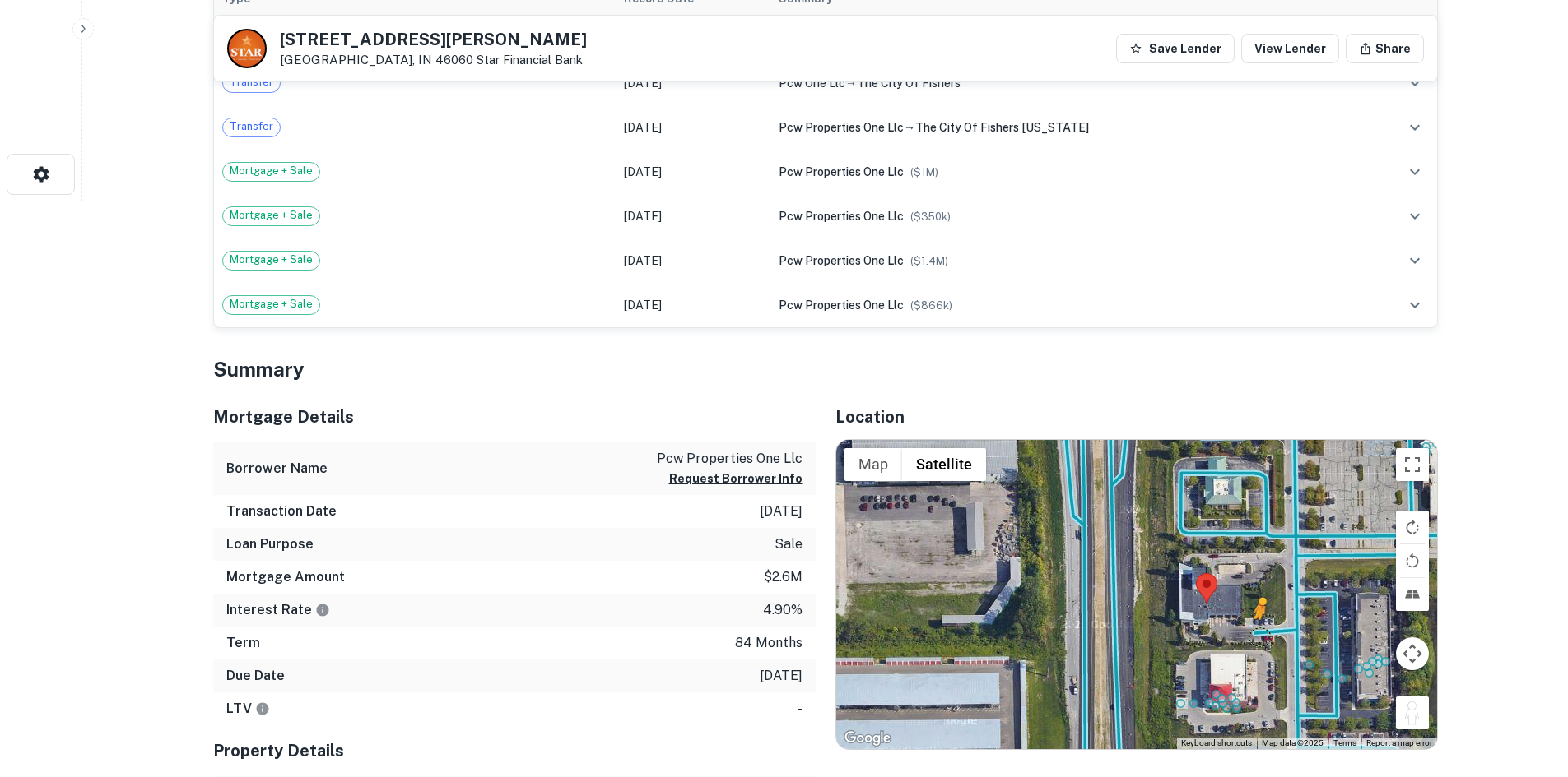
drag, startPoint x: 1417, startPoint y: 714, endPoint x: 1263, endPoint y: 632, distance: 174.5
click at [1263, 632] on div "To activate drag with keyboard, press Alt + Enter. Once in keyboard drag state,…" at bounding box center [1137, 595] width 601 height 309
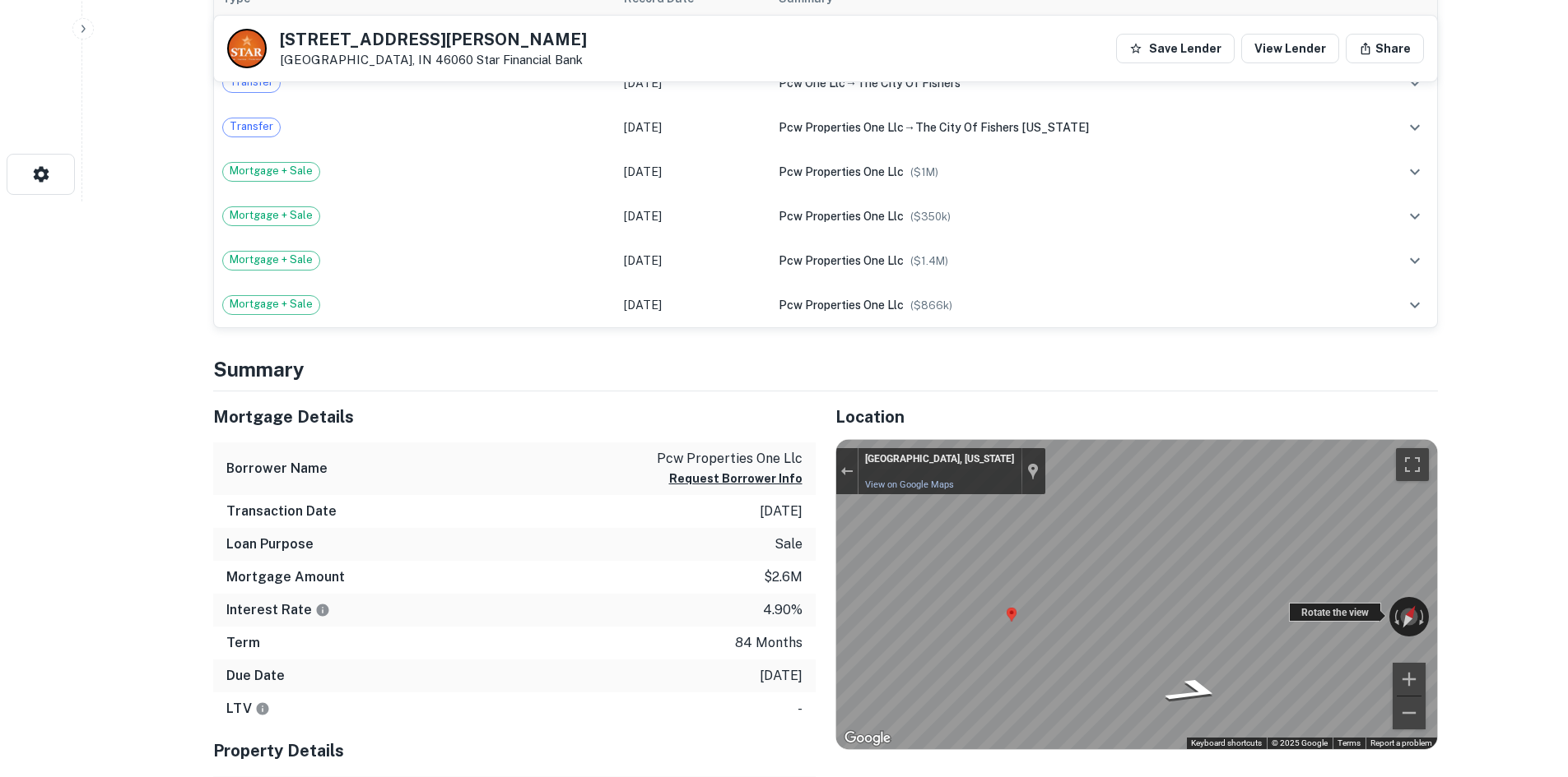
click at [1321, 609] on div "← Move left → Move right ↑ Move up ↓ Move down + Zoom in - Zoom out Noblesville…" at bounding box center [1137, 595] width 601 height 309
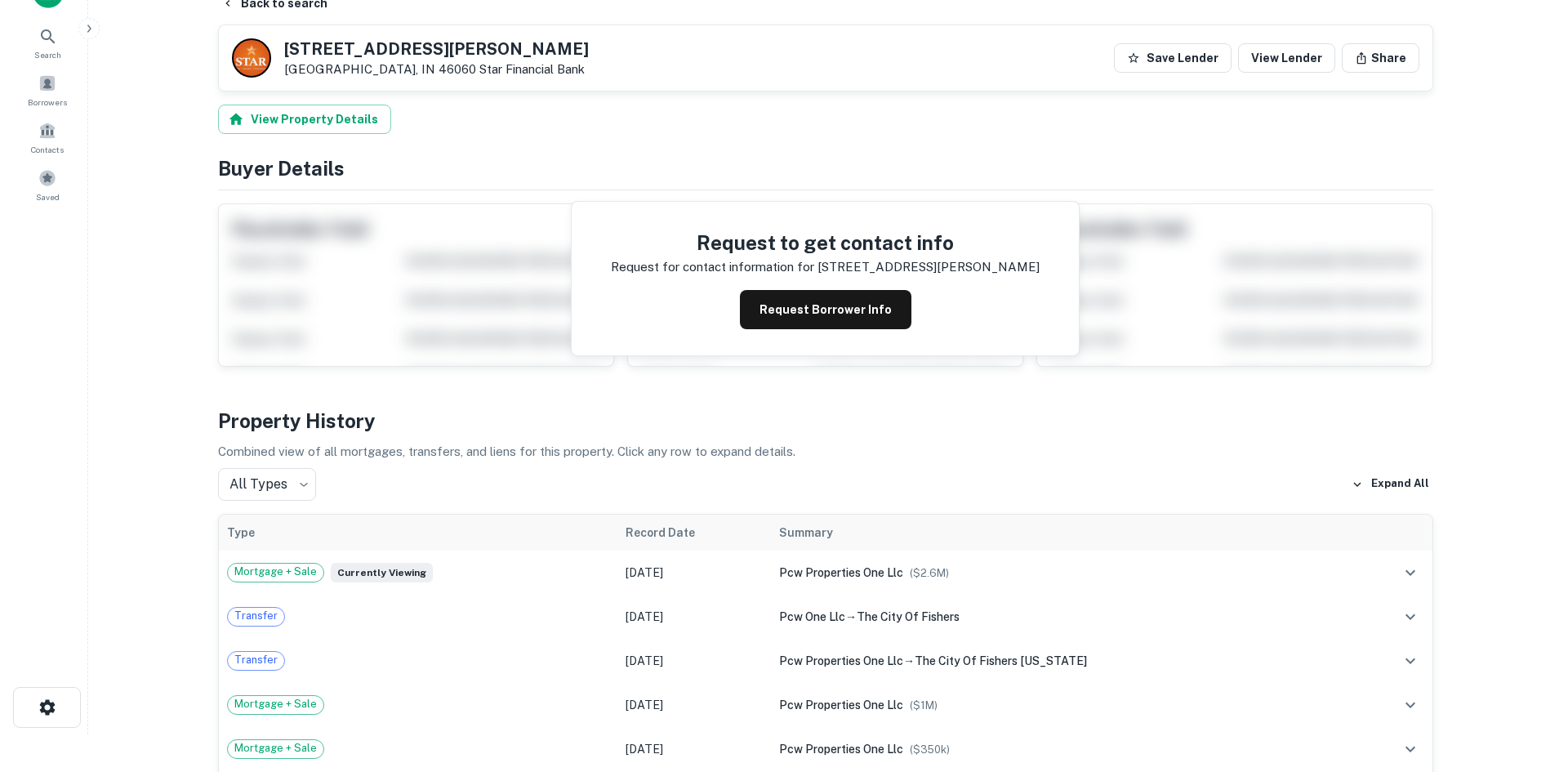
scroll to position [0, 0]
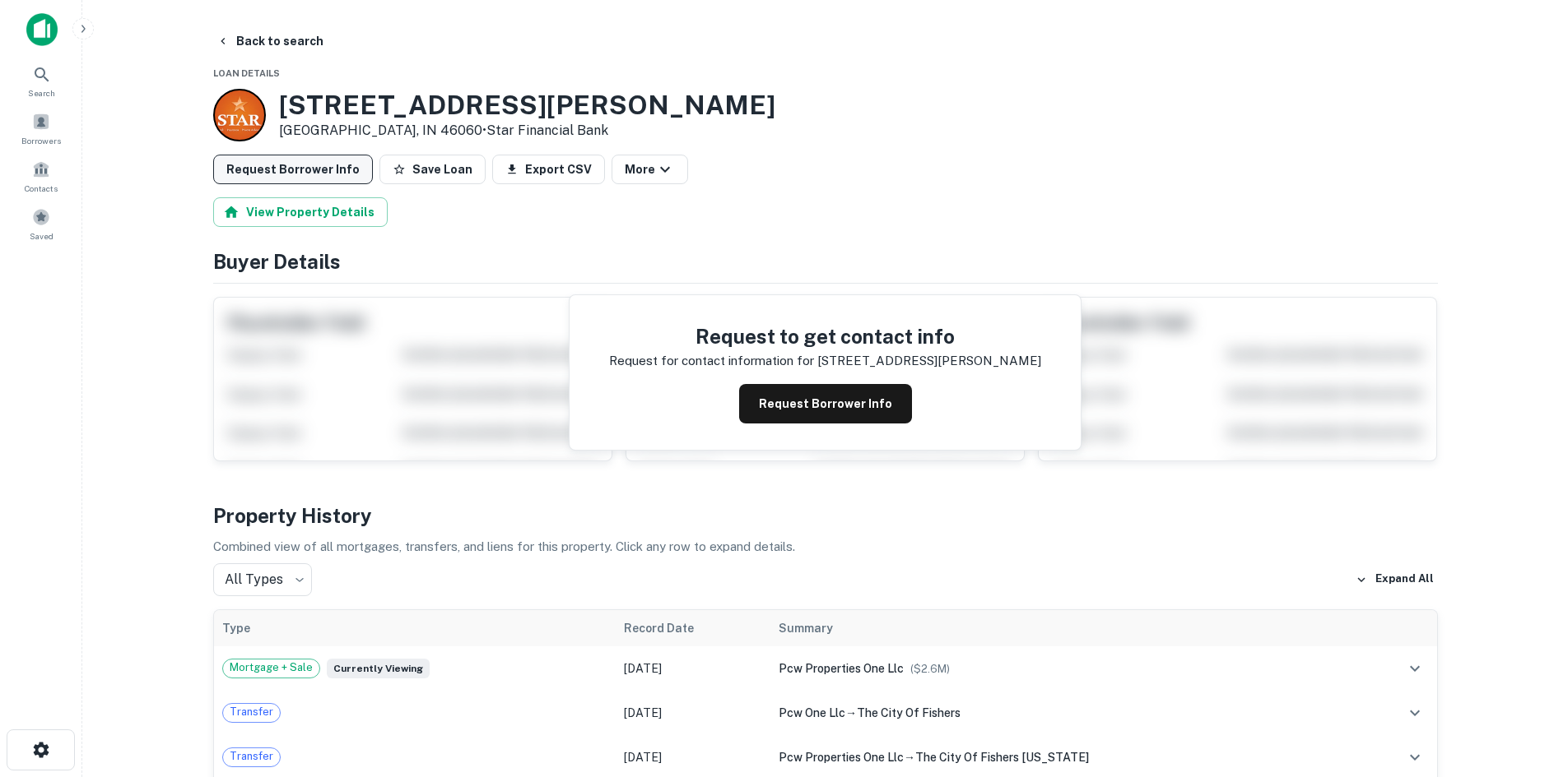
click at [324, 169] on button "Request Borrower Info" at bounding box center [292, 169] width 159 height 30
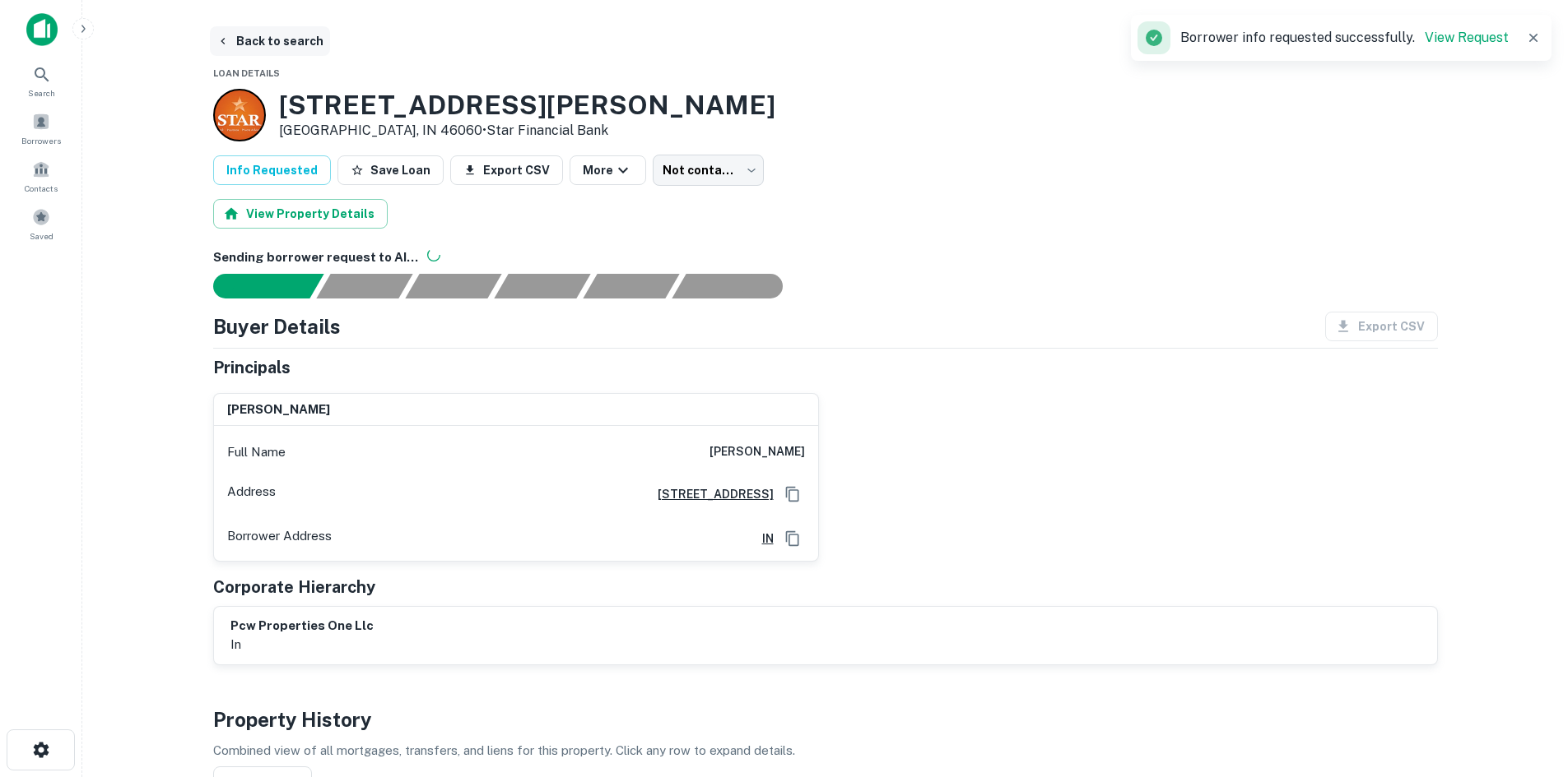
click at [260, 33] on button "Back to search" at bounding box center [270, 41] width 120 height 30
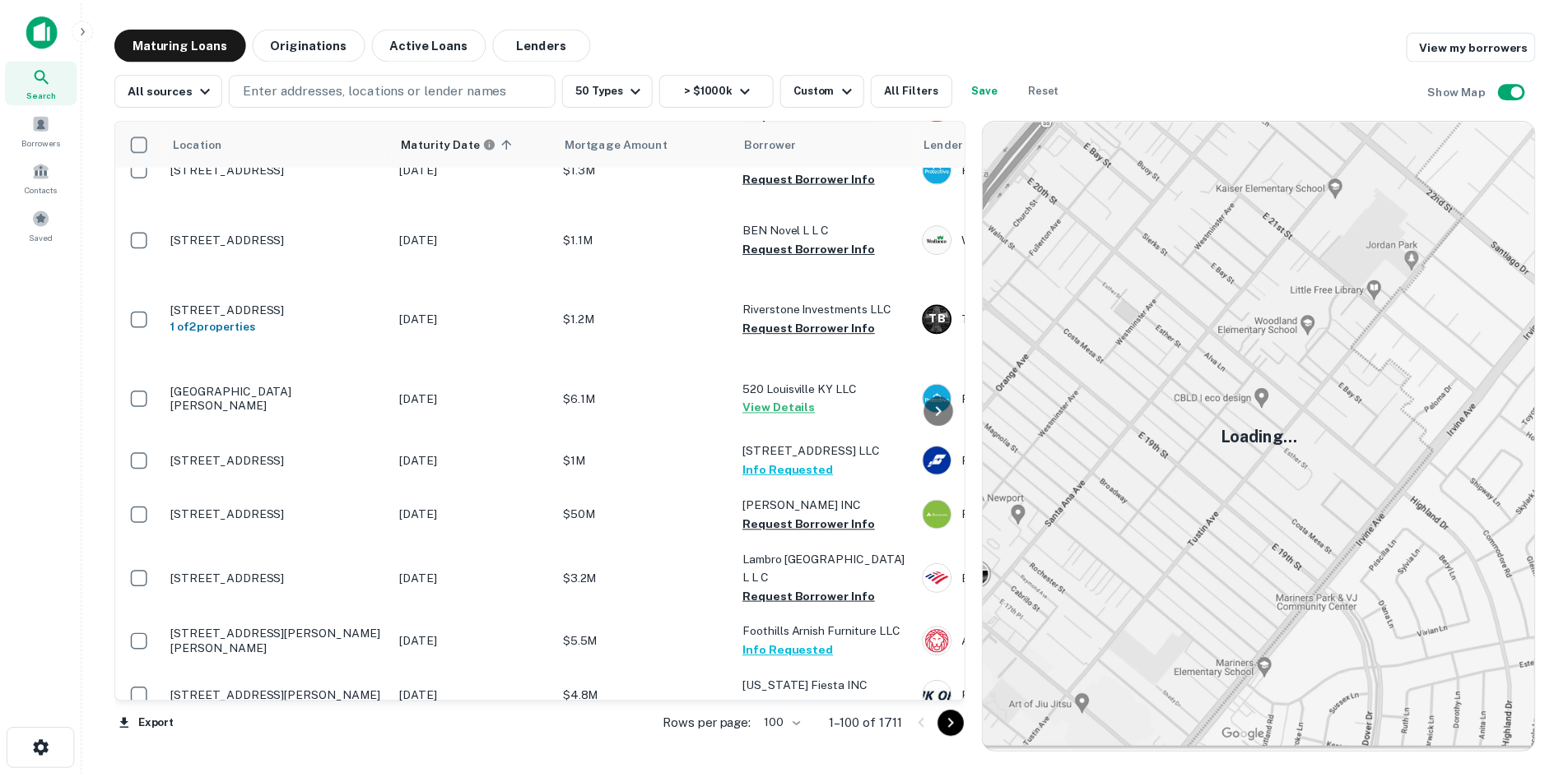
scroll to position [4195, 0]
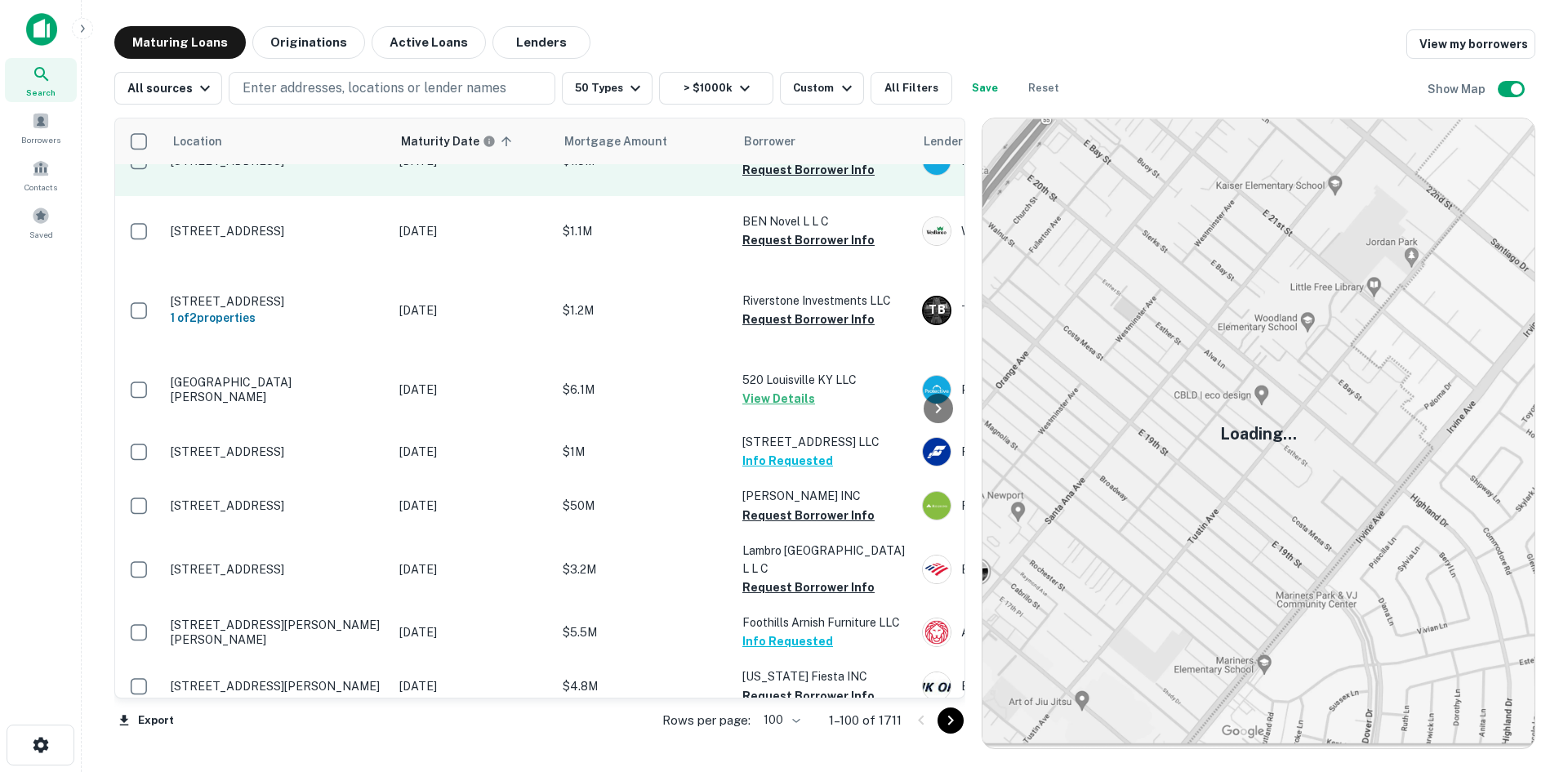
click at [312, 169] on p "3010 Preston Hwy Louisville, KY 40217" at bounding box center [276, 161] width 212 height 15
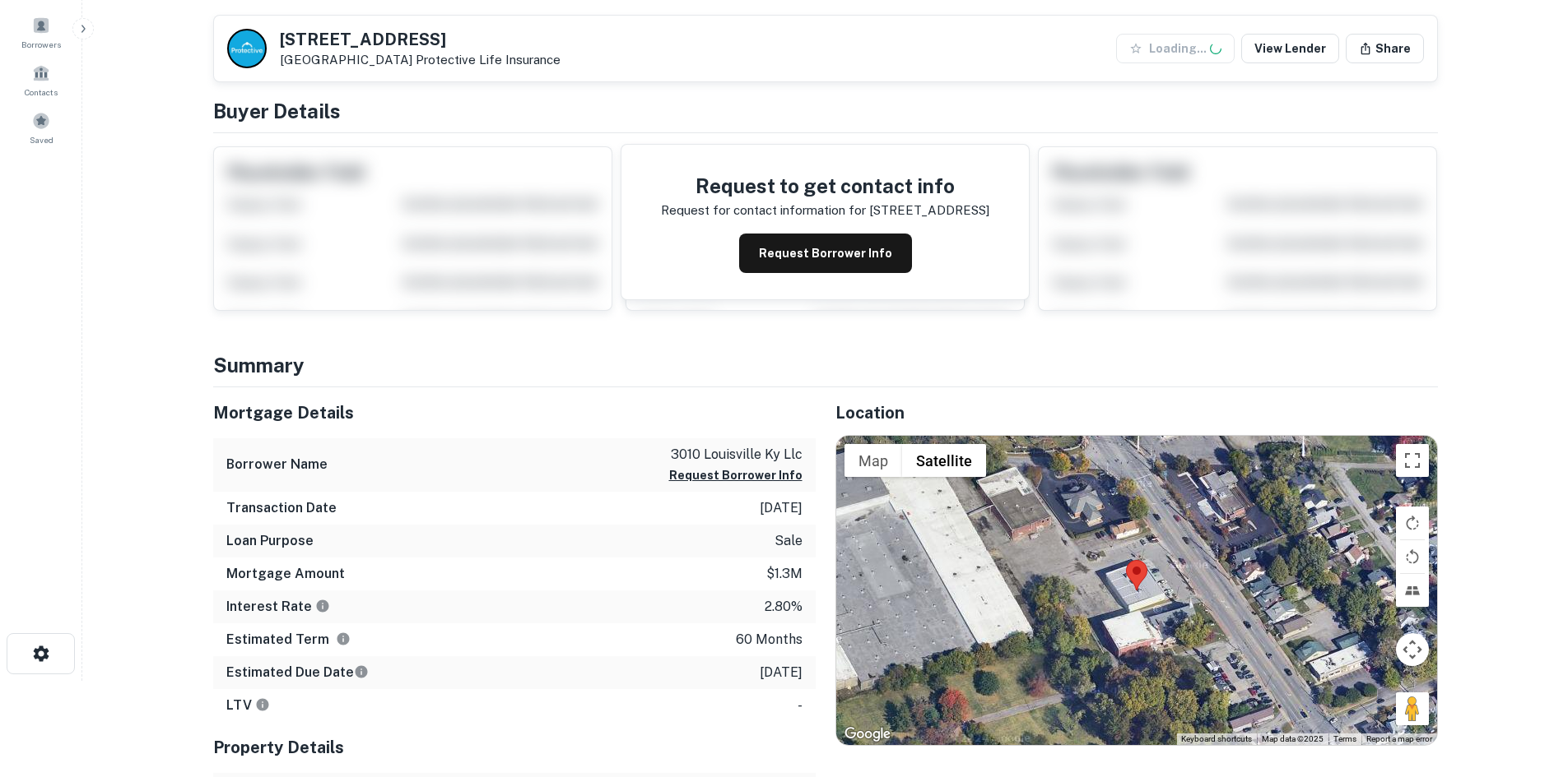
scroll to position [247, 0]
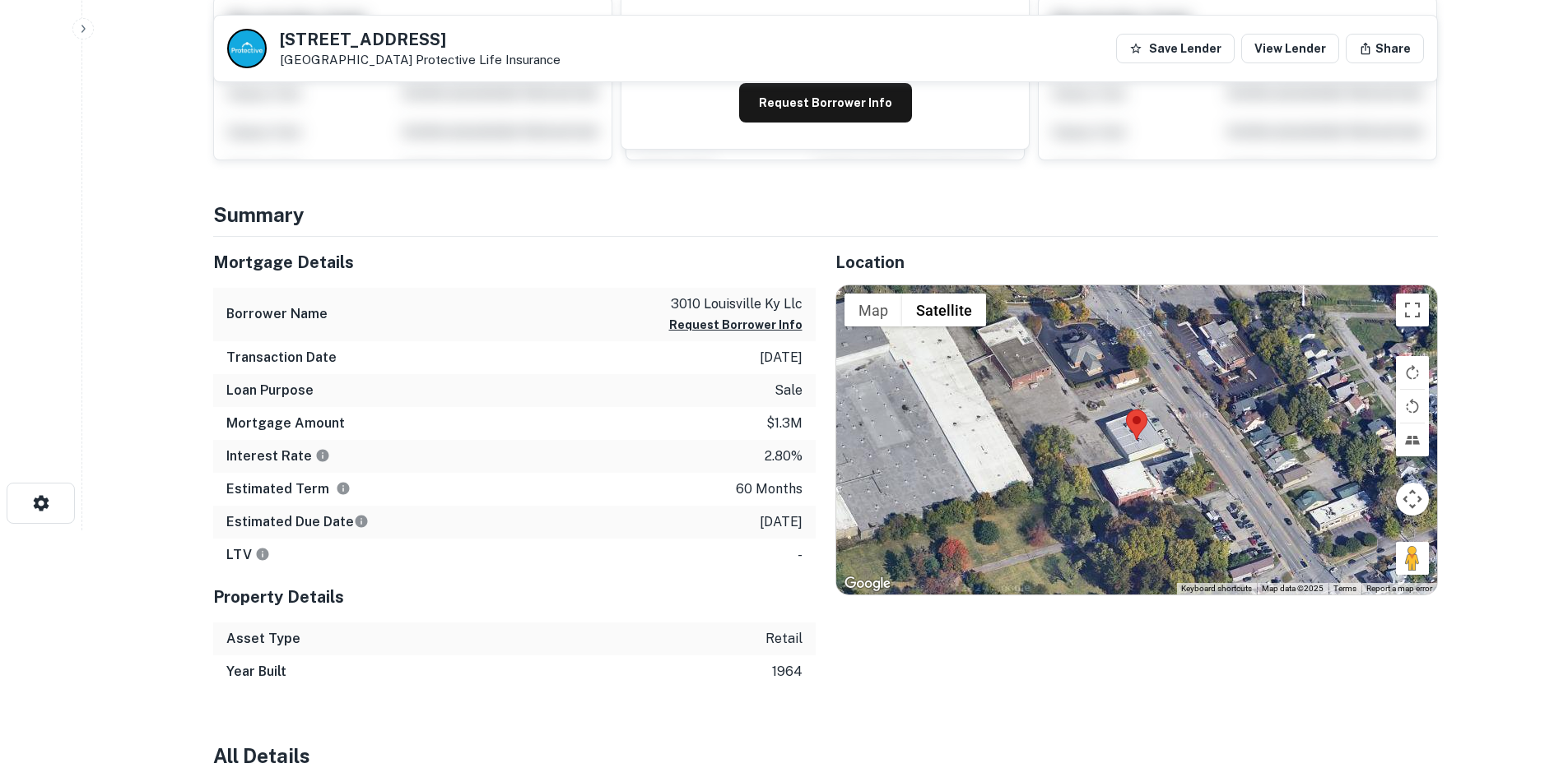
drag, startPoint x: 1406, startPoint y: 562, endPoint x: 1275, endPoint y: 521, distance: 137.3
click at [1186, 419] on div "Map Terrain Satellite Labels Keyboard shortcuts Map Data Map data ©2025 Map dat…" at bounding box center [1137, 440] width 601 height 309
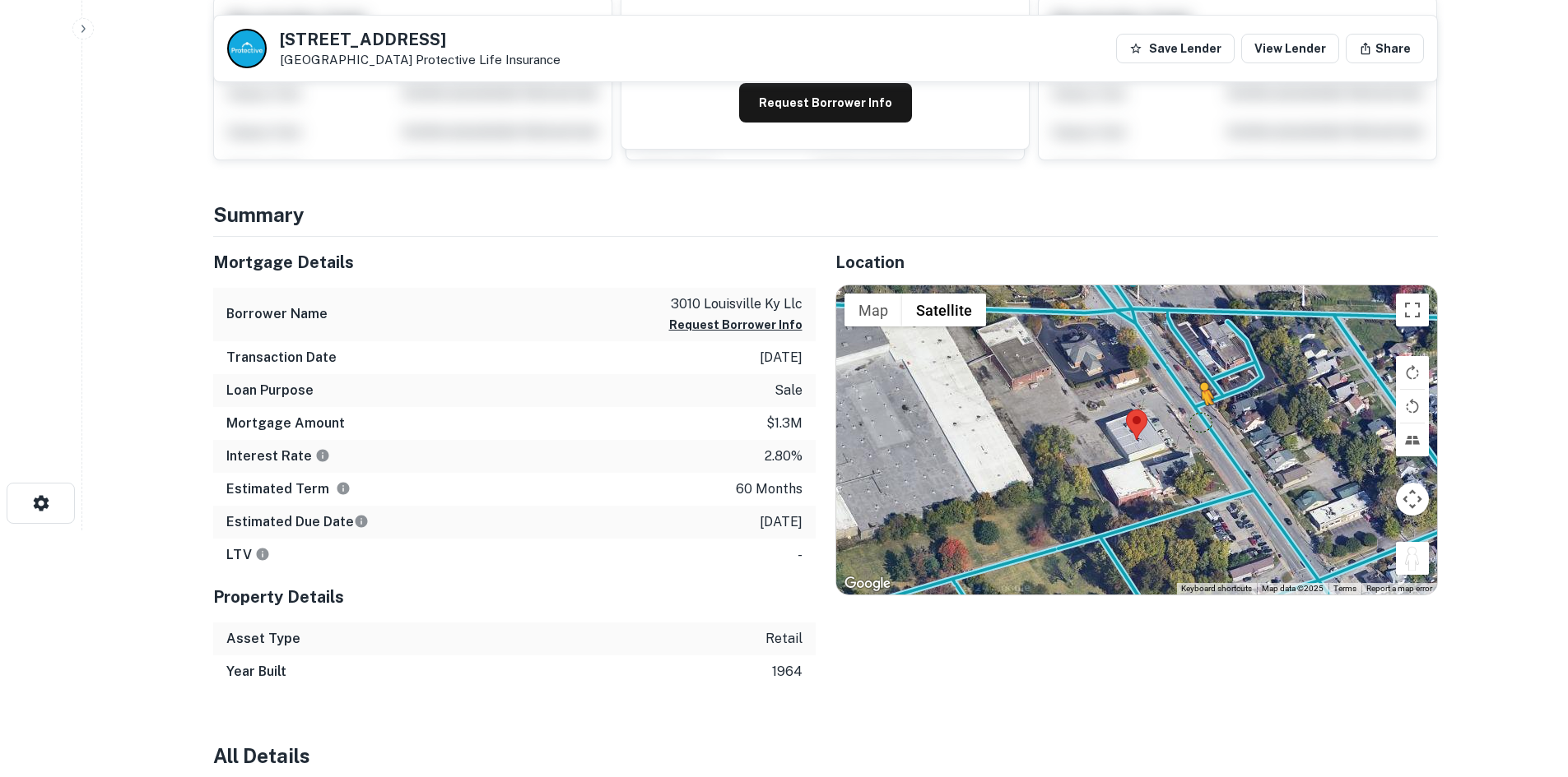
drag, startPoint x: 1406, startPoint y: 563, endPoint x: 1197, endPoint y: 417, distance: 254.9
click at [1197, 417] on div "To activate drag with keyboard, press Alt + Enter. Once in keyboard drag state,…" at bounding box center [1137, 440] width 601 height 309
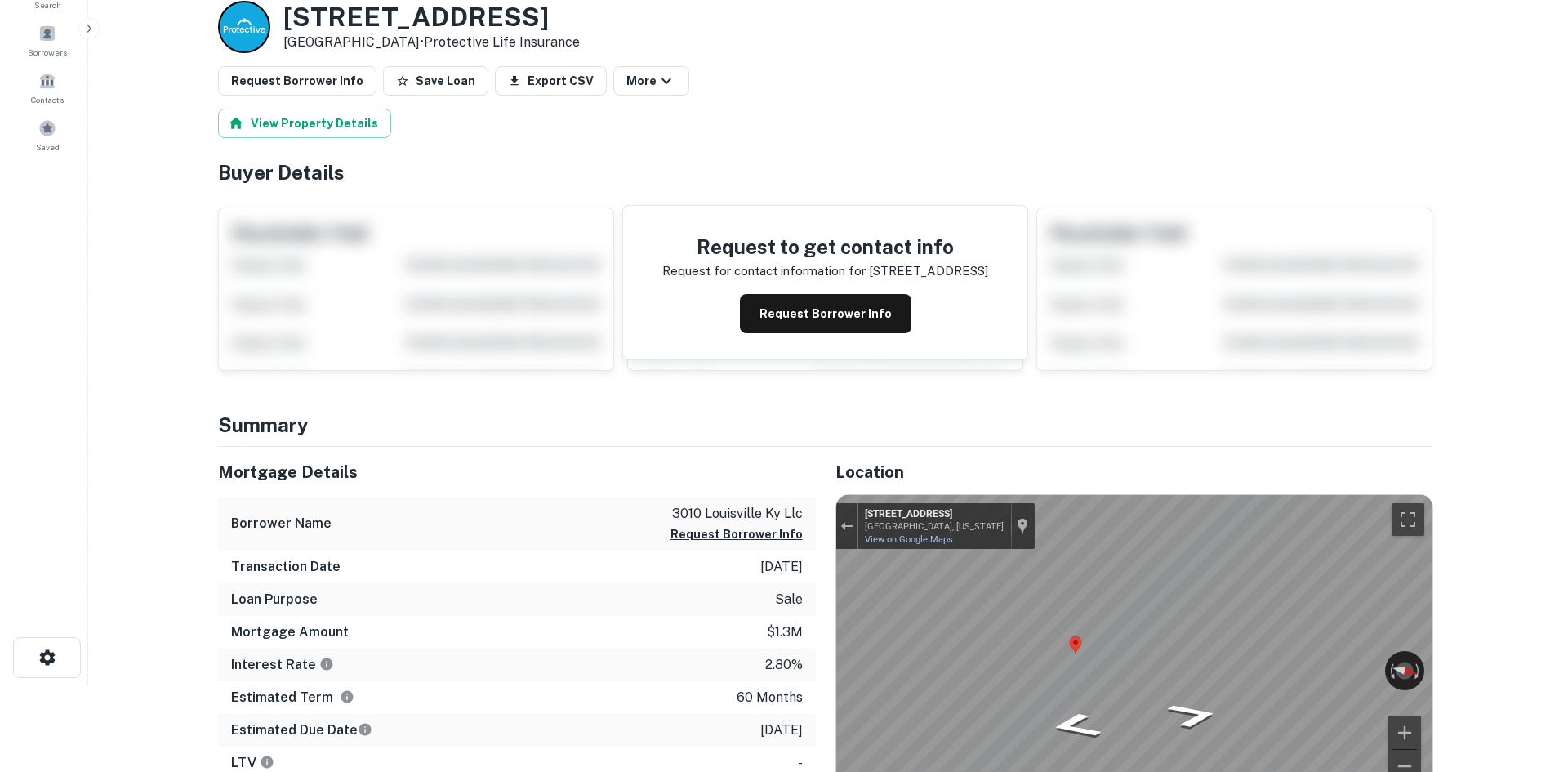
scroll to position [0, 0]
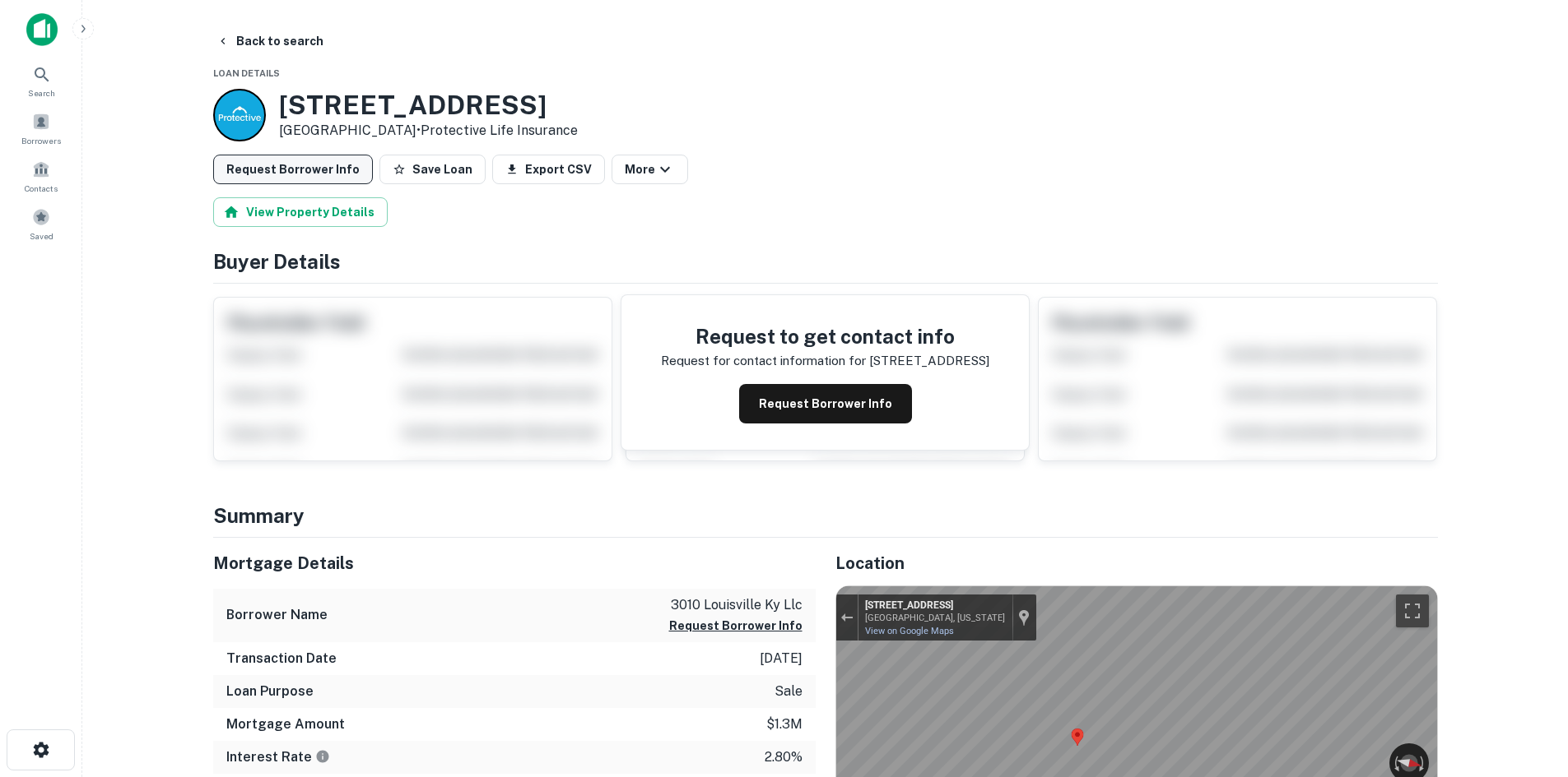
click at [312, 171] on button "Request Borrower Info" at bounding box center [292, 169] width 159 height 30
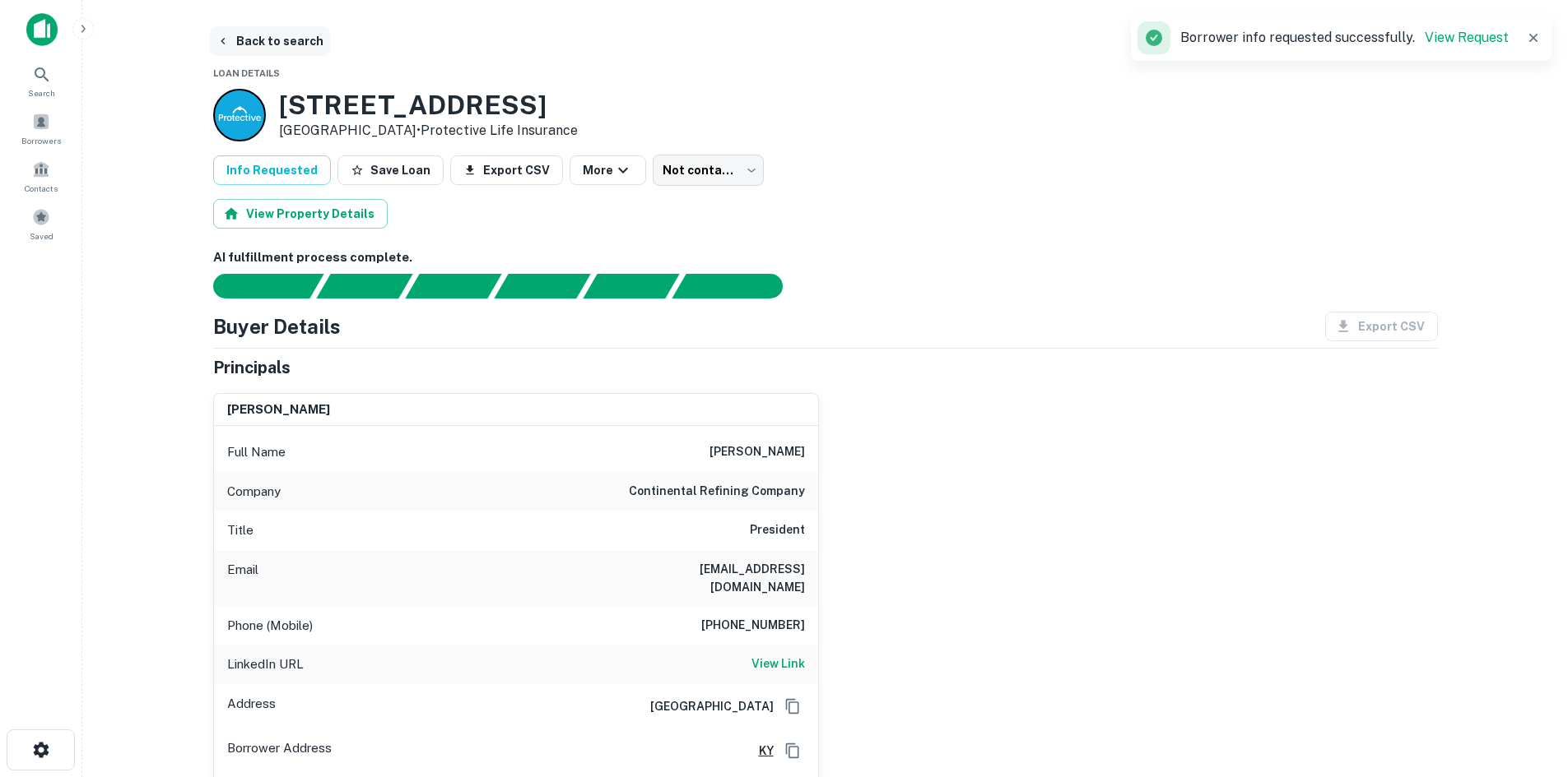
click at [269, 40] on button "Back to search" at bounding box center [270, 41] width 120 height 30
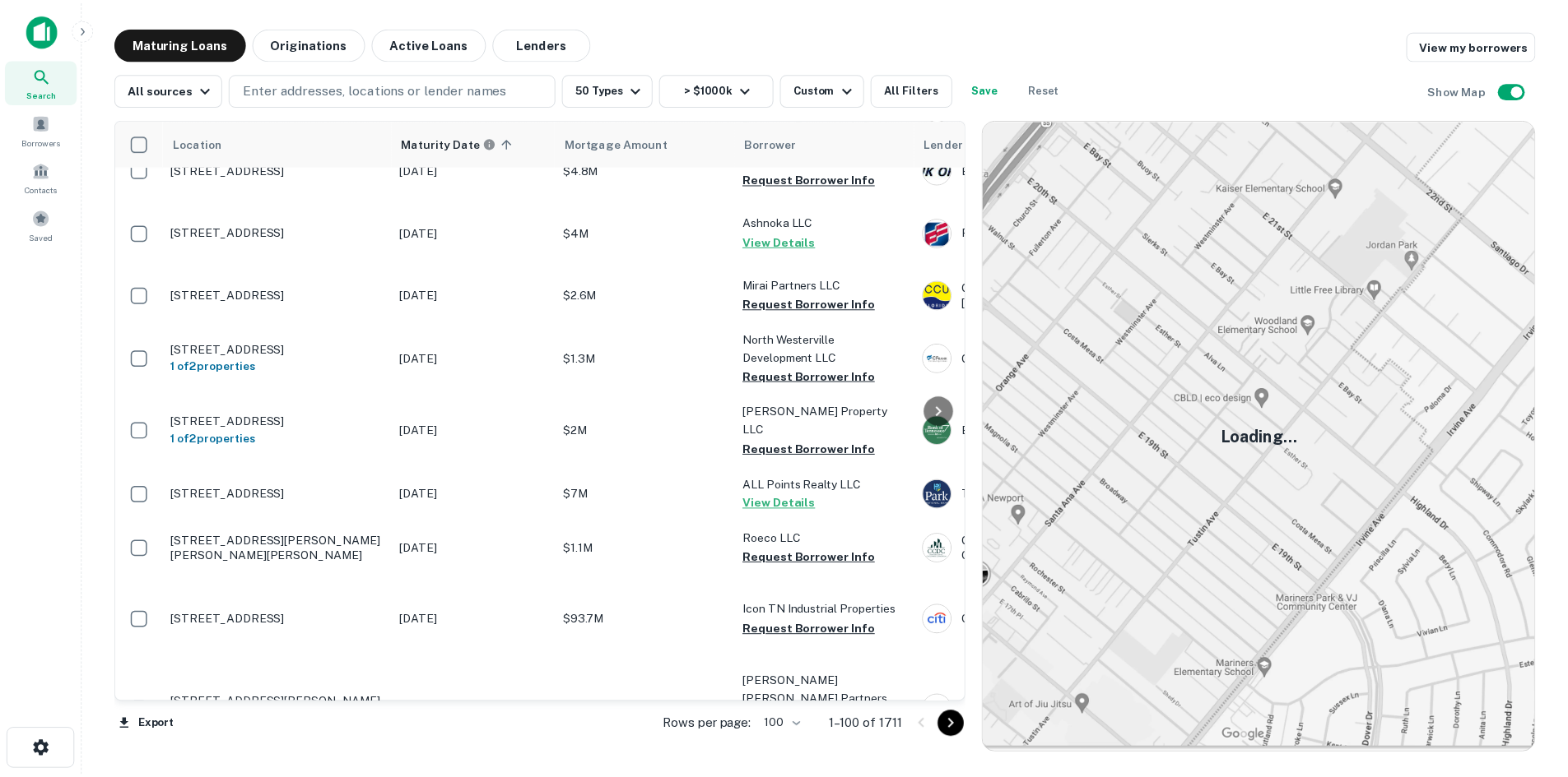
scroll to position [5182, 0]
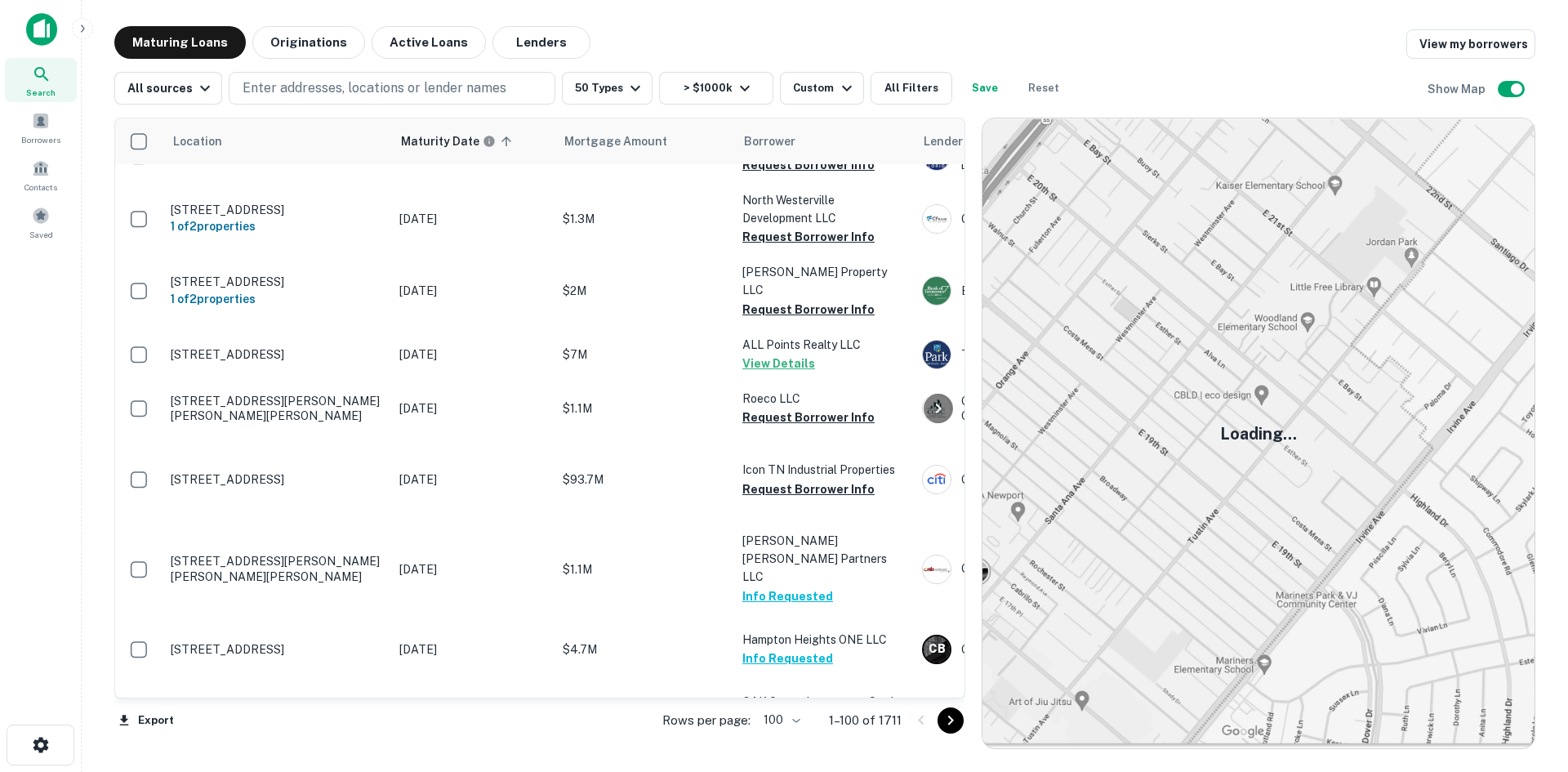
click at [302, 39] on p "402 N 12th St Murray, KY 42071" at bounding box center [276, 31] width 212 height 15
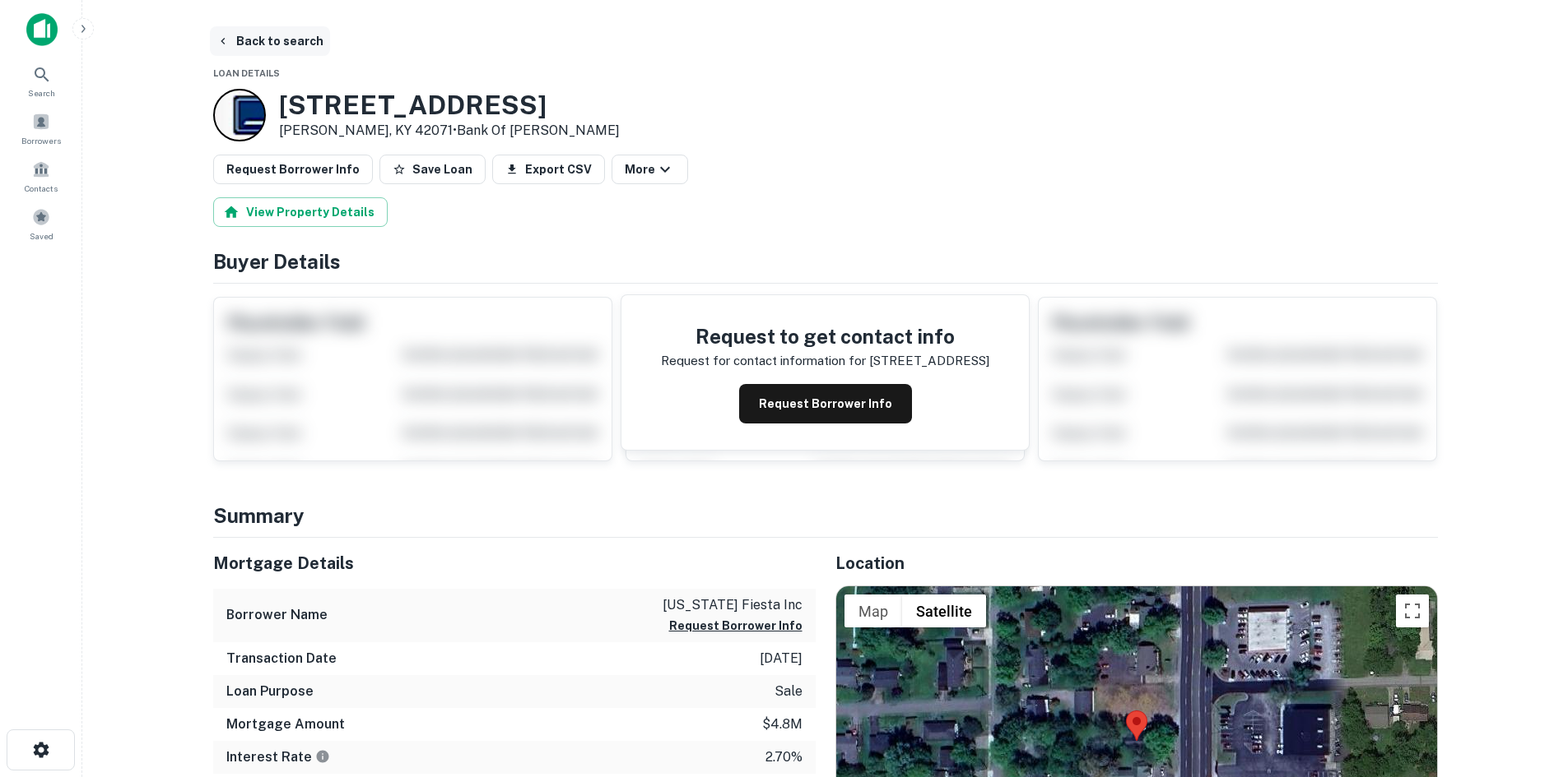
click at [252, 44] on button "Back to search" at bounding box center [270, 41] width 120 height 30
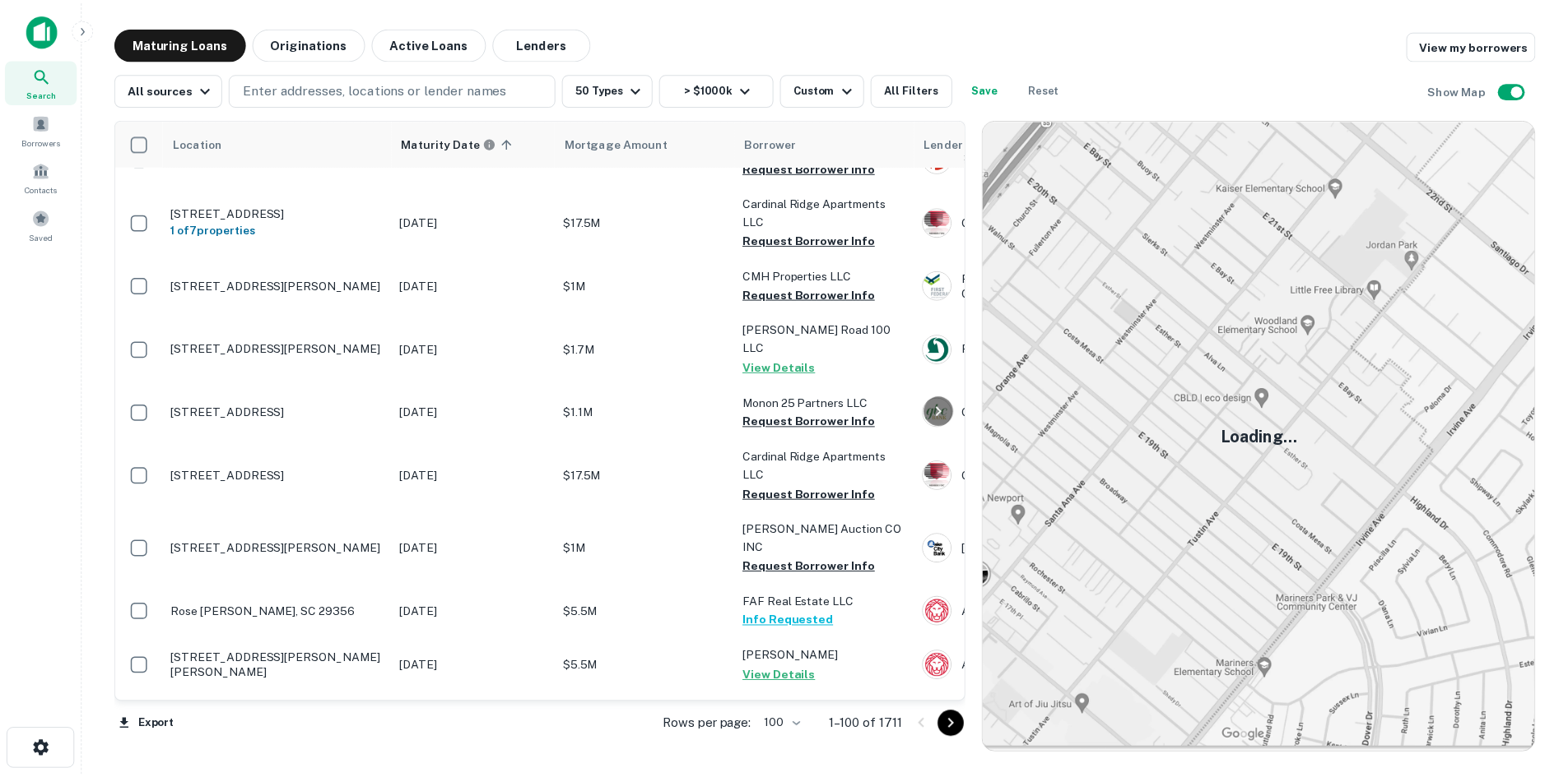
scroll to position [3619, 0]
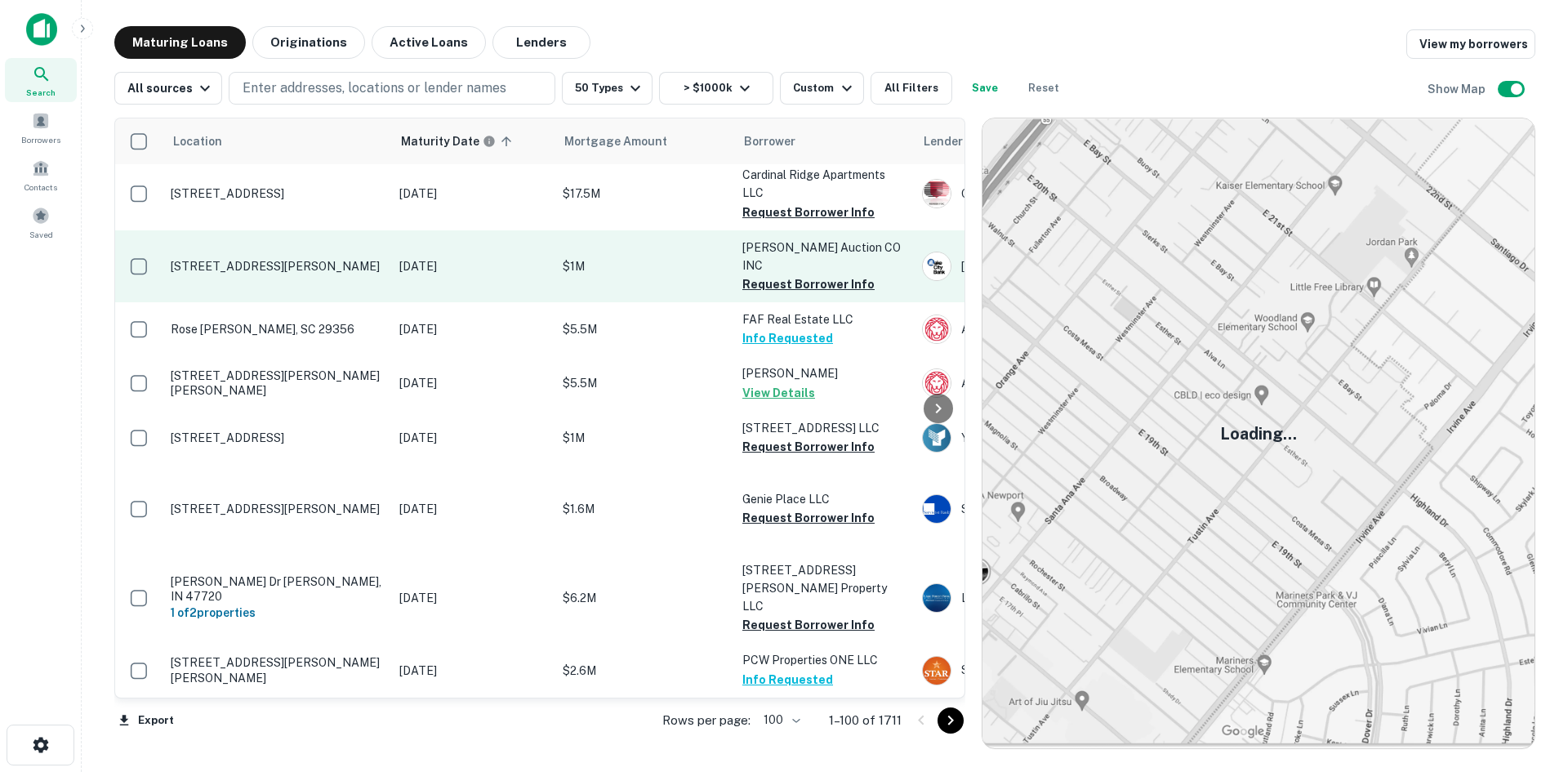
click at [311, 274] on p "6531 S State Road 13 Pendleton, IN 46064" at bounding box center [276, 266] width 212 height 15
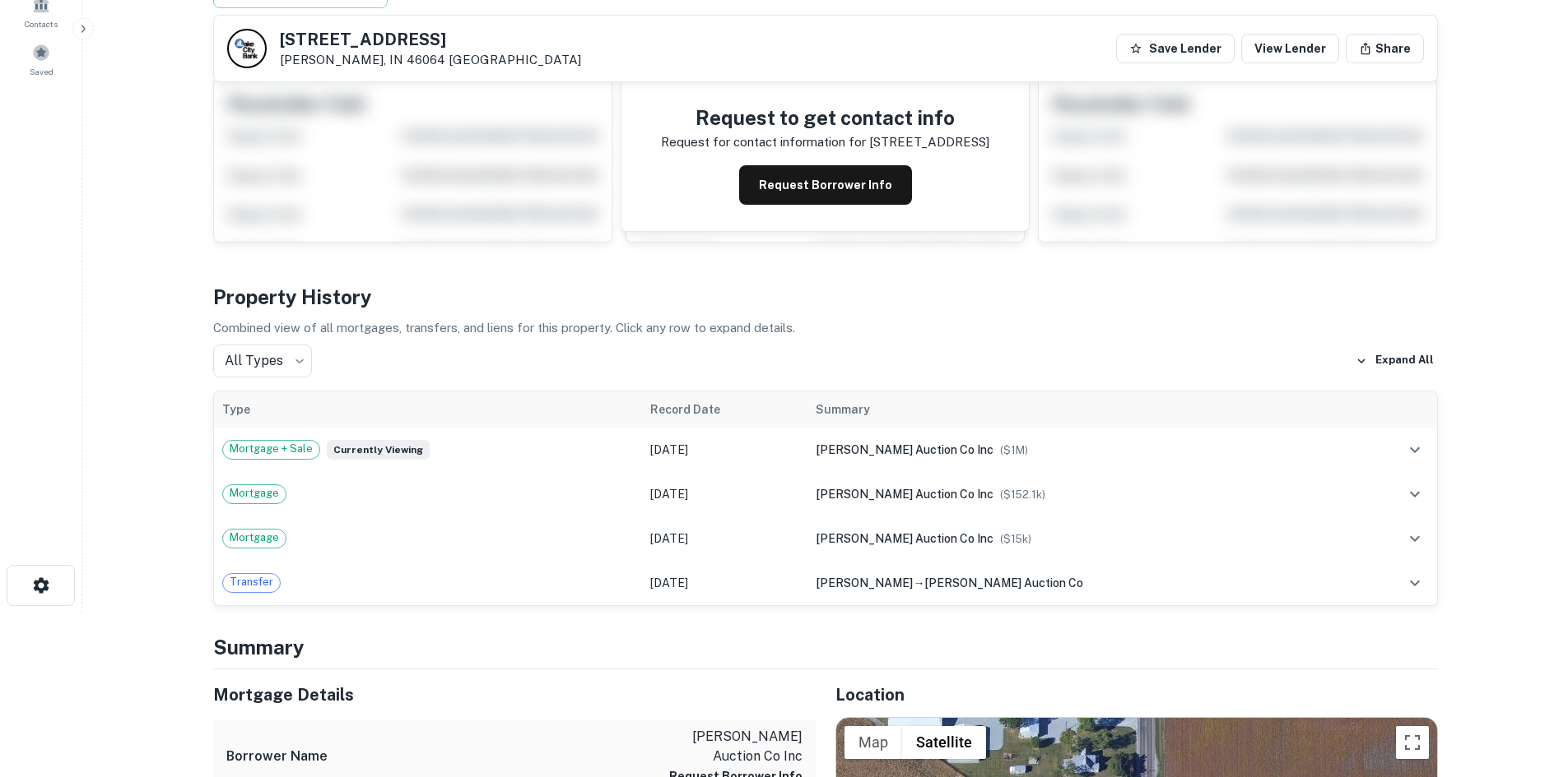
scroll to position [75, 0]
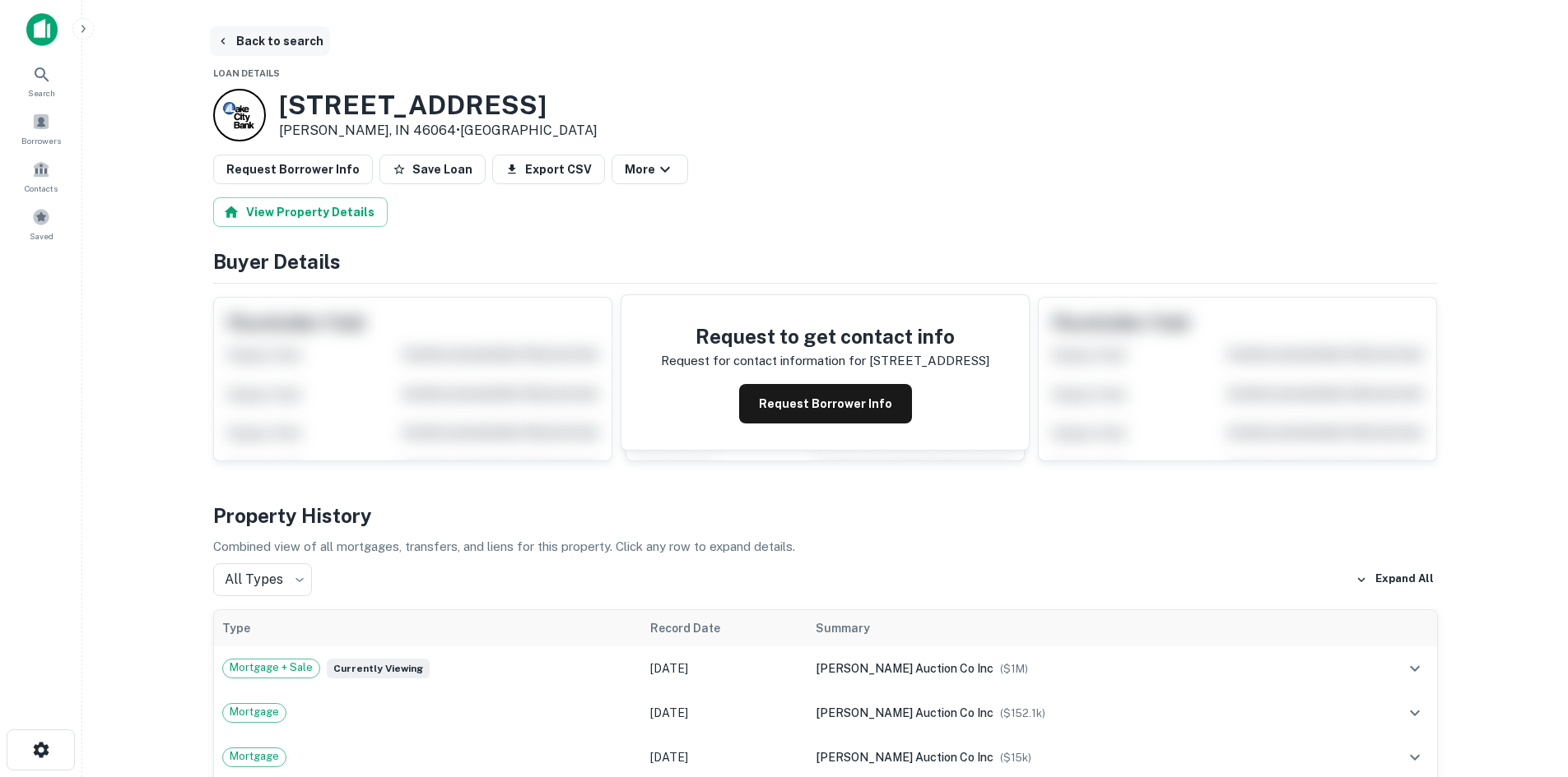
click at [272, 40] on button "Back to search" at bounding box center [270, 41] width 120 height 30
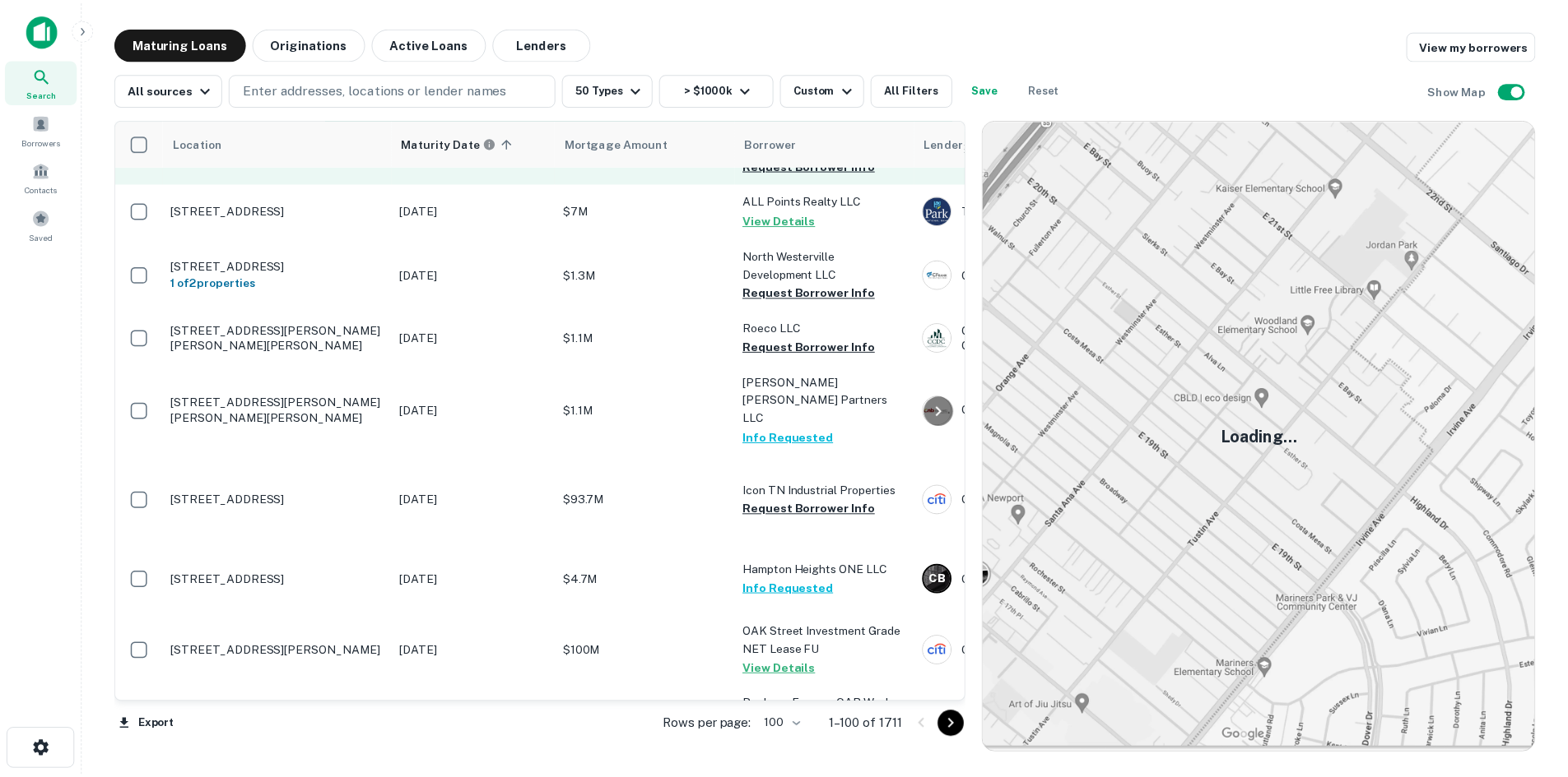
scroll to position [5347, 0]
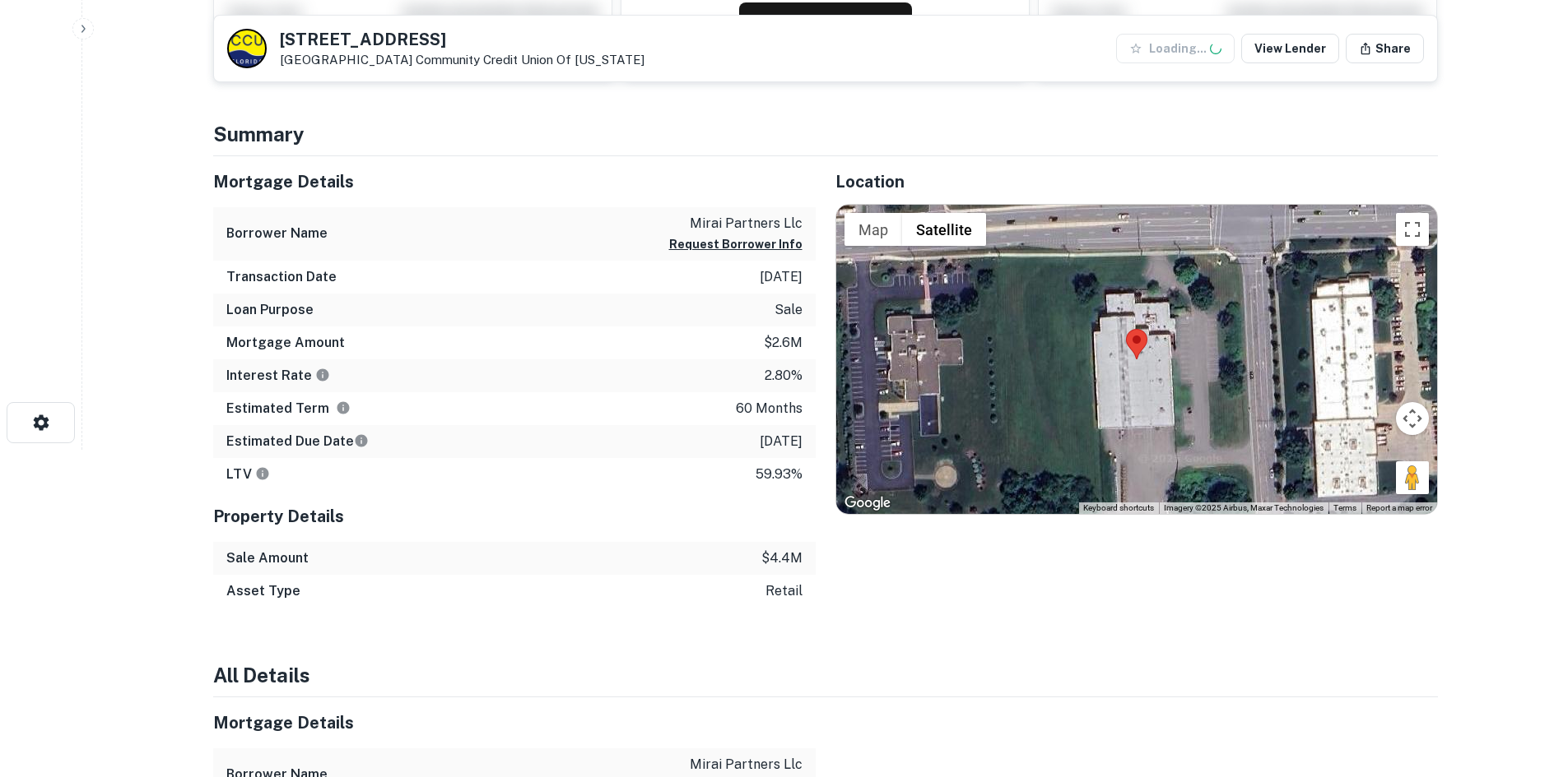
scroll to position [329, 0]
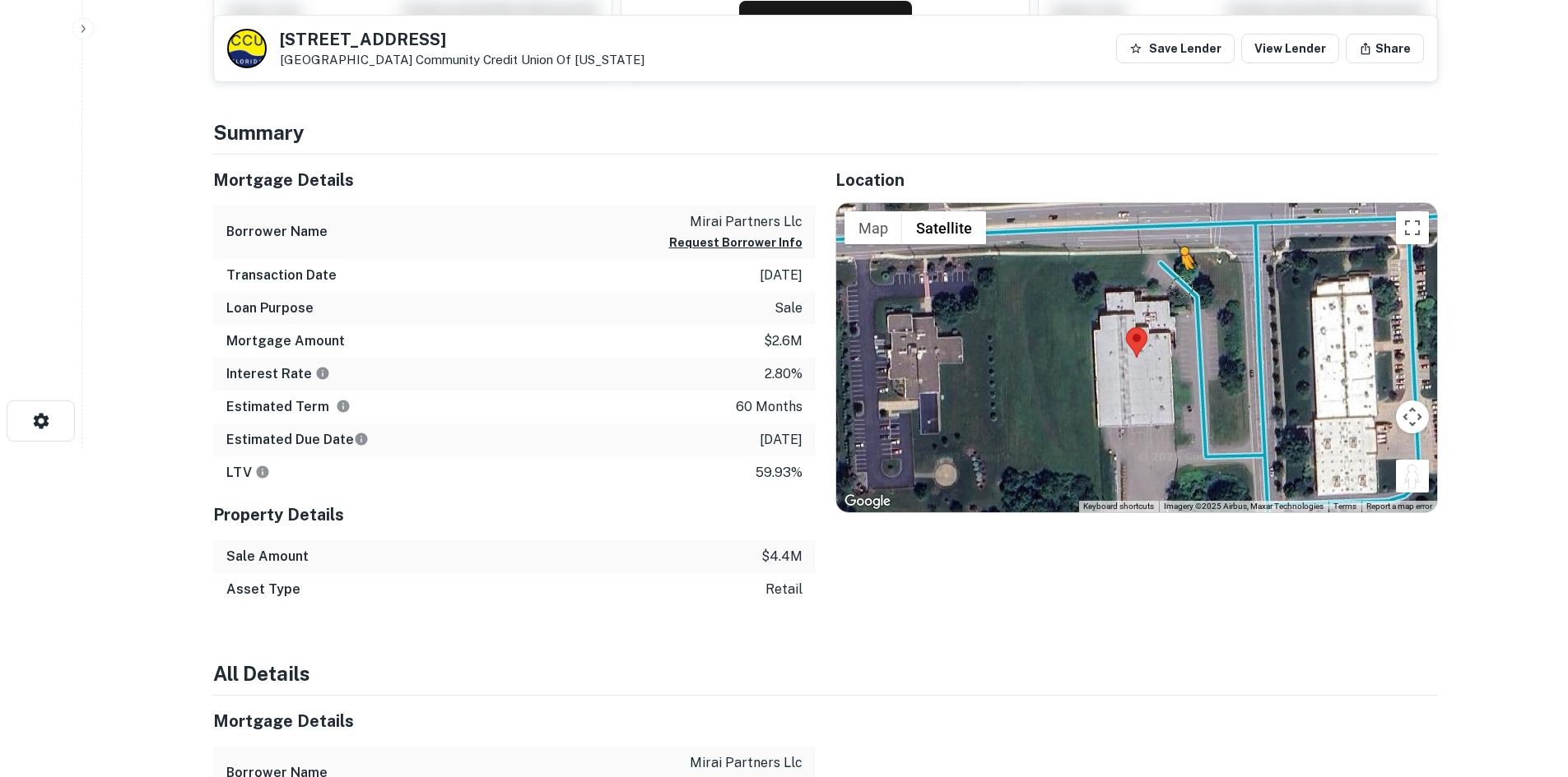
drag, startPoint x: 1412, startPoint y: 486, endPoint x: 1173, endPoint y: 269, distance: 322.8
click at [1173, 269] on div "To activate drag with keyboard, press Alt + Enter. Once in keyboard drag state,…" at bounding box center [1137, 358] width 601 height 309
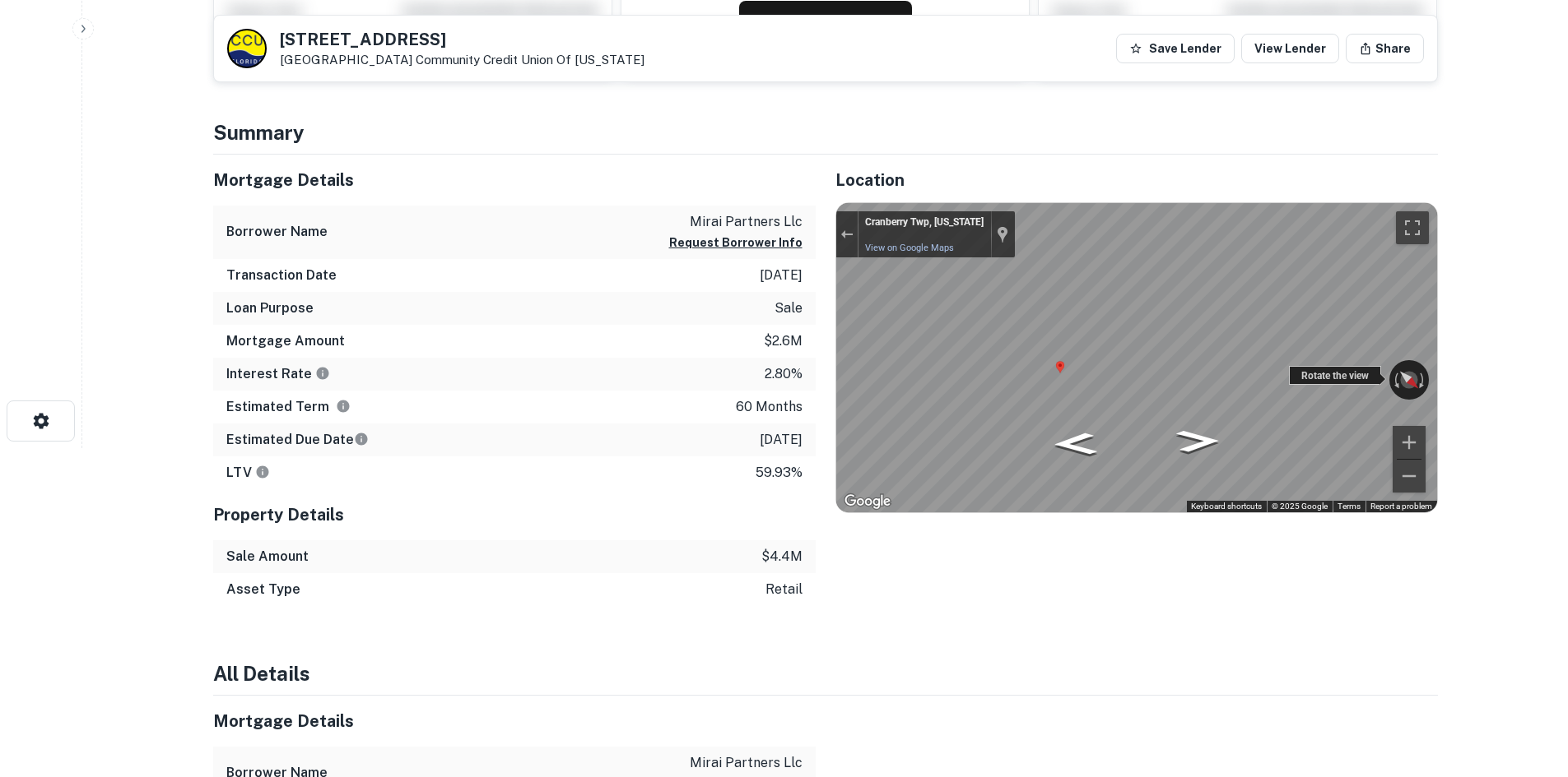
click at [972, 360] on div "← Move left → Move right ↑ Move up ↓ Move down + Zoom in - Zoom out [GEOGRAPHIC…" at bounding box center [1137, 358] width 601 height 309
click at [986, 372] on div "Map" at bounding box center [1137, 358] width 601 height 309
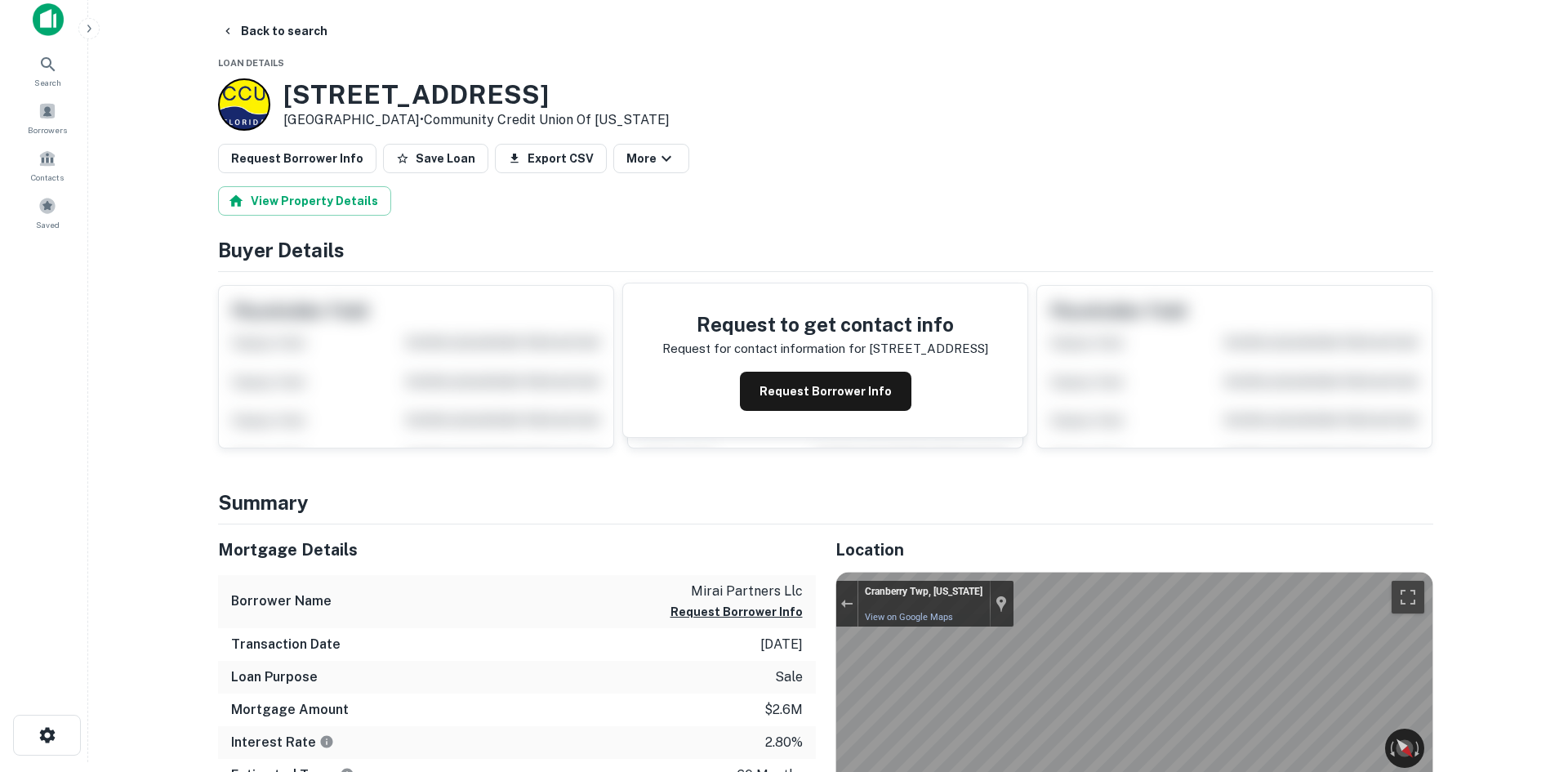
scroll to position [0, 0]
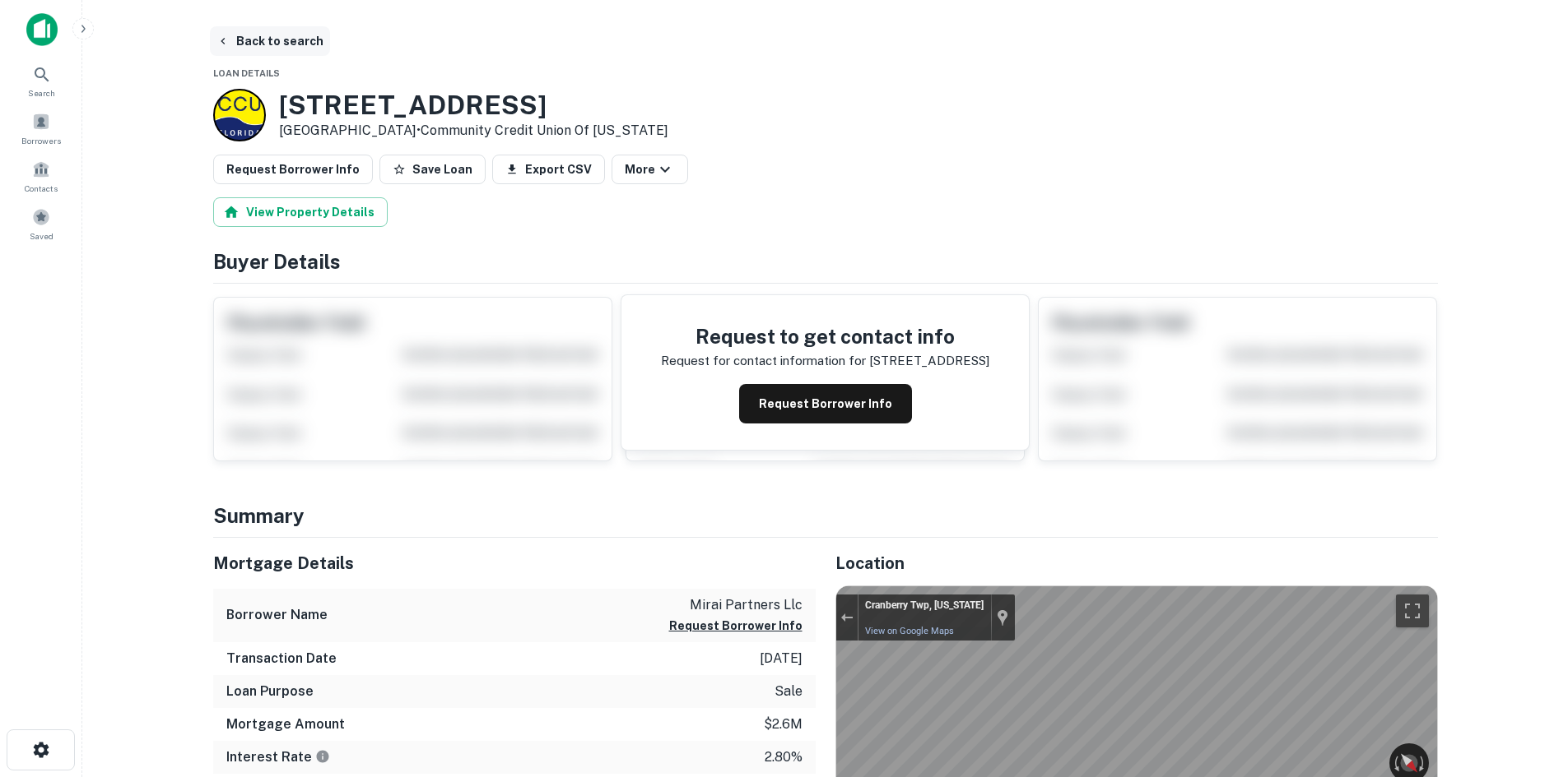
click at [296, 51] on button "Back to search" at bounding box center [270, 41] width 120 height 30
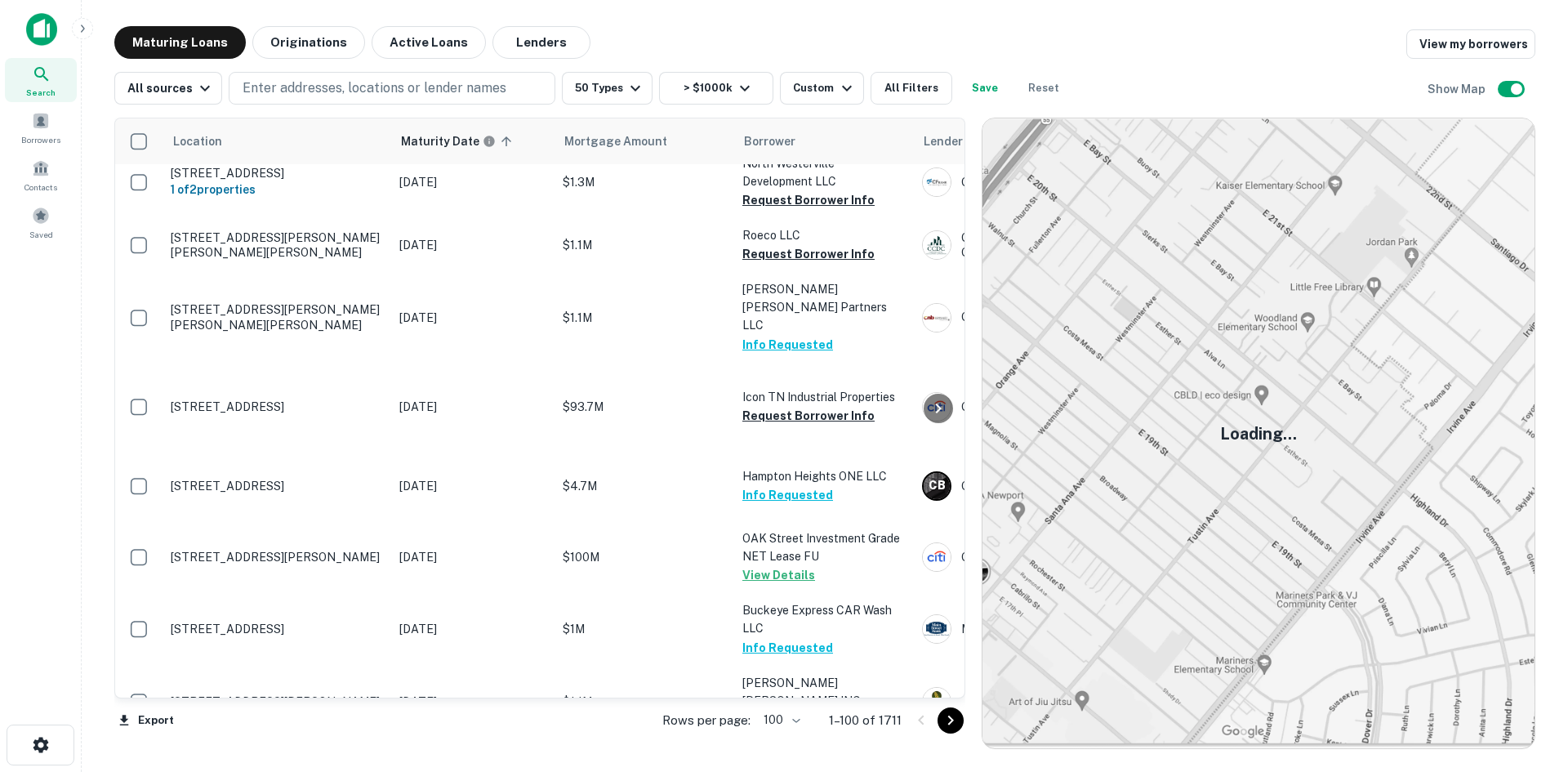
scroll to position [5884, 0]
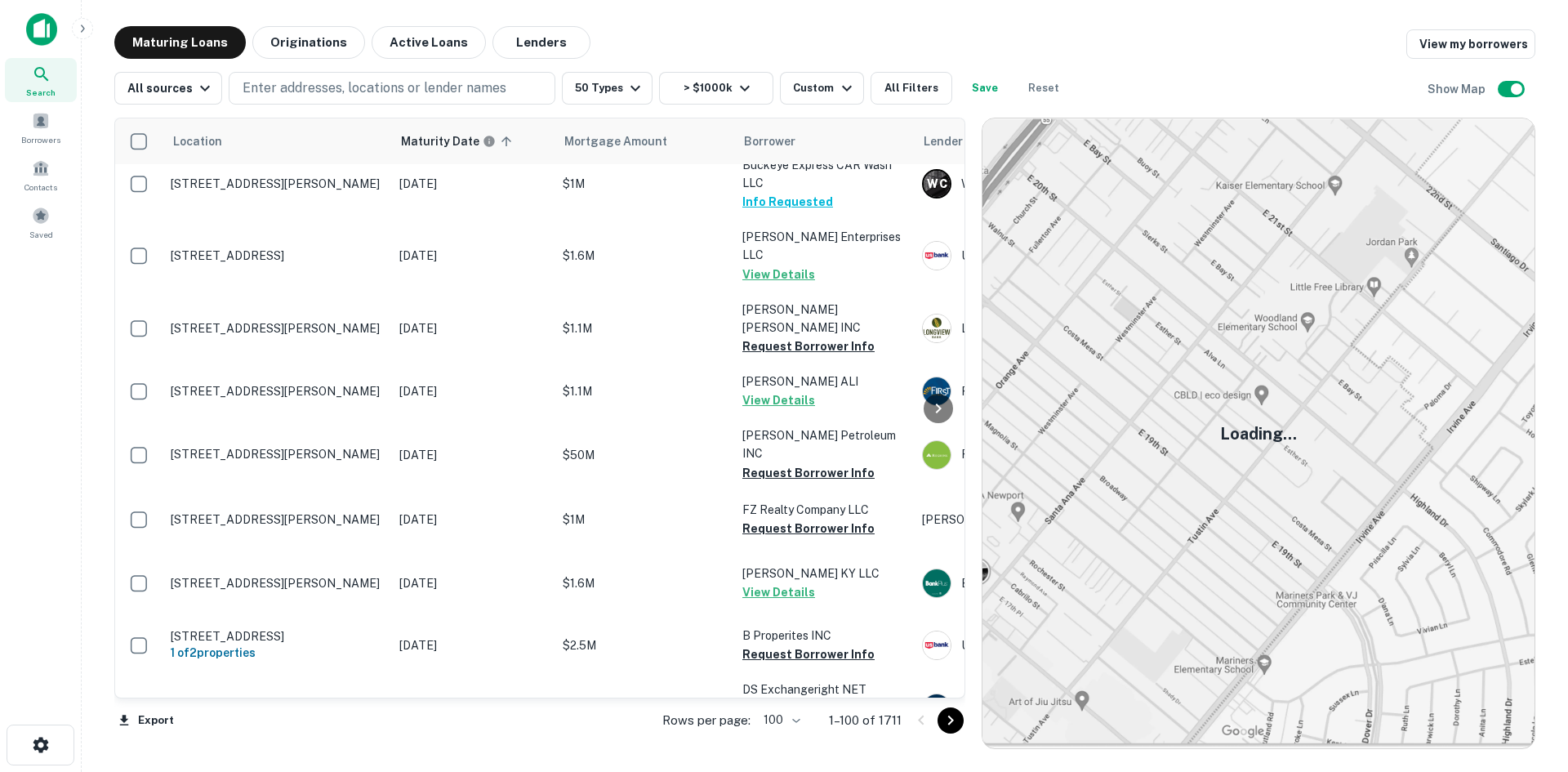
click at [940, 724] on button "Go to next page" at bounding box center [951, 721] width 27 height 27
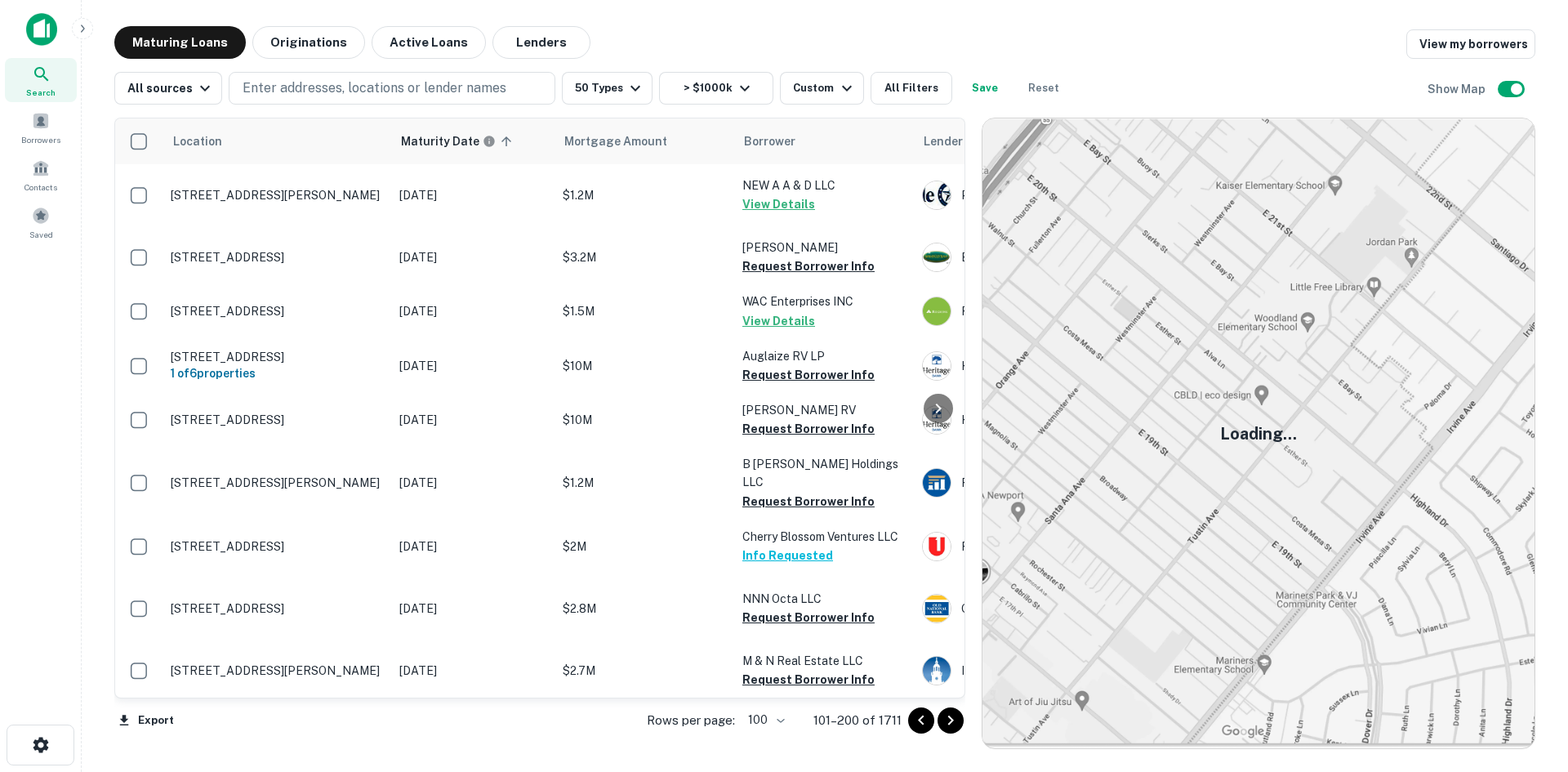
click at [281, 15] on p "Rte [STREET_ADDRESS]" at bounding box center [276, 9] width 212 height 15
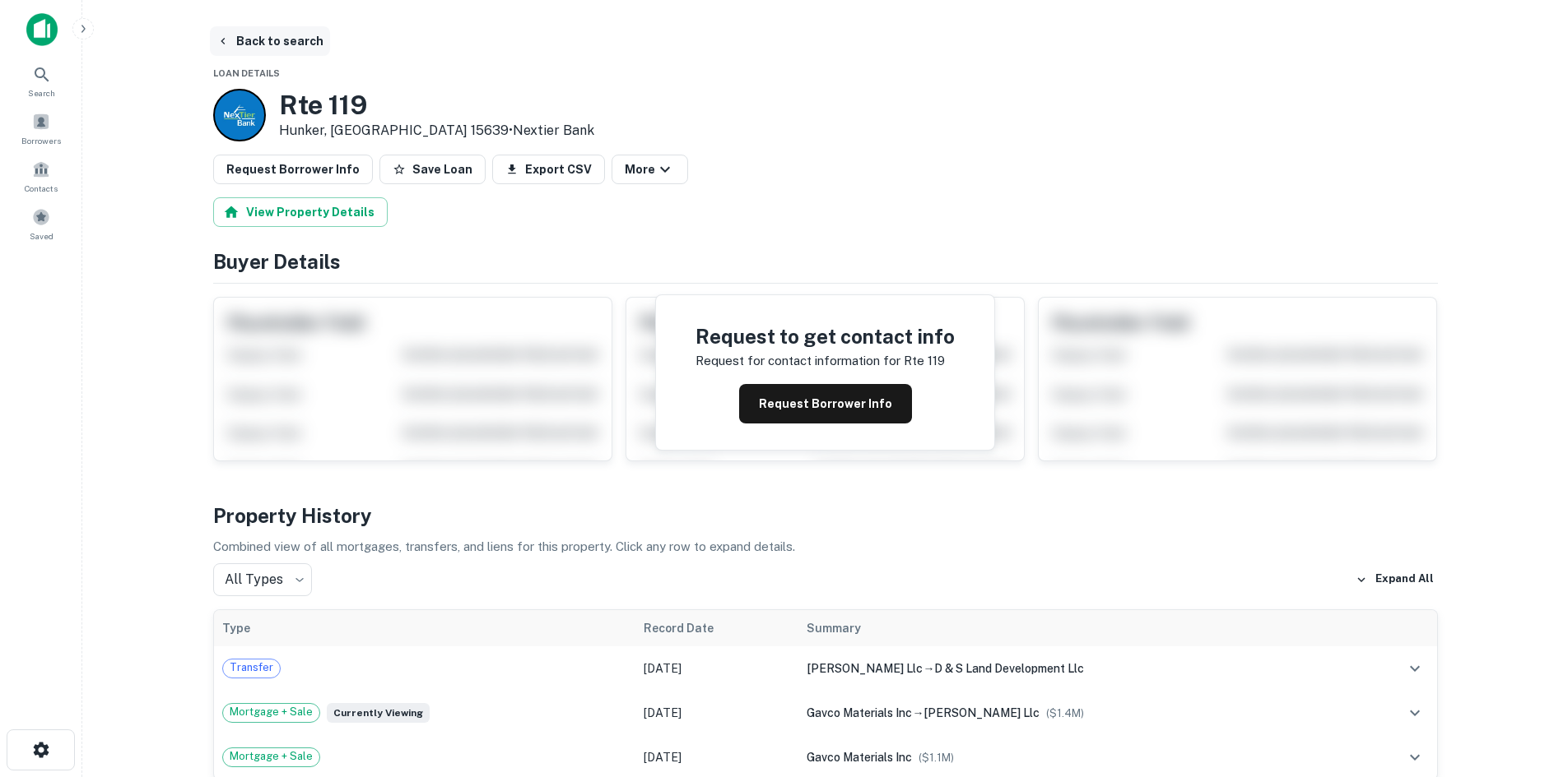
click at [255, 51] on button "Back to search" at bounding box center [270, 41] width 120 height 30
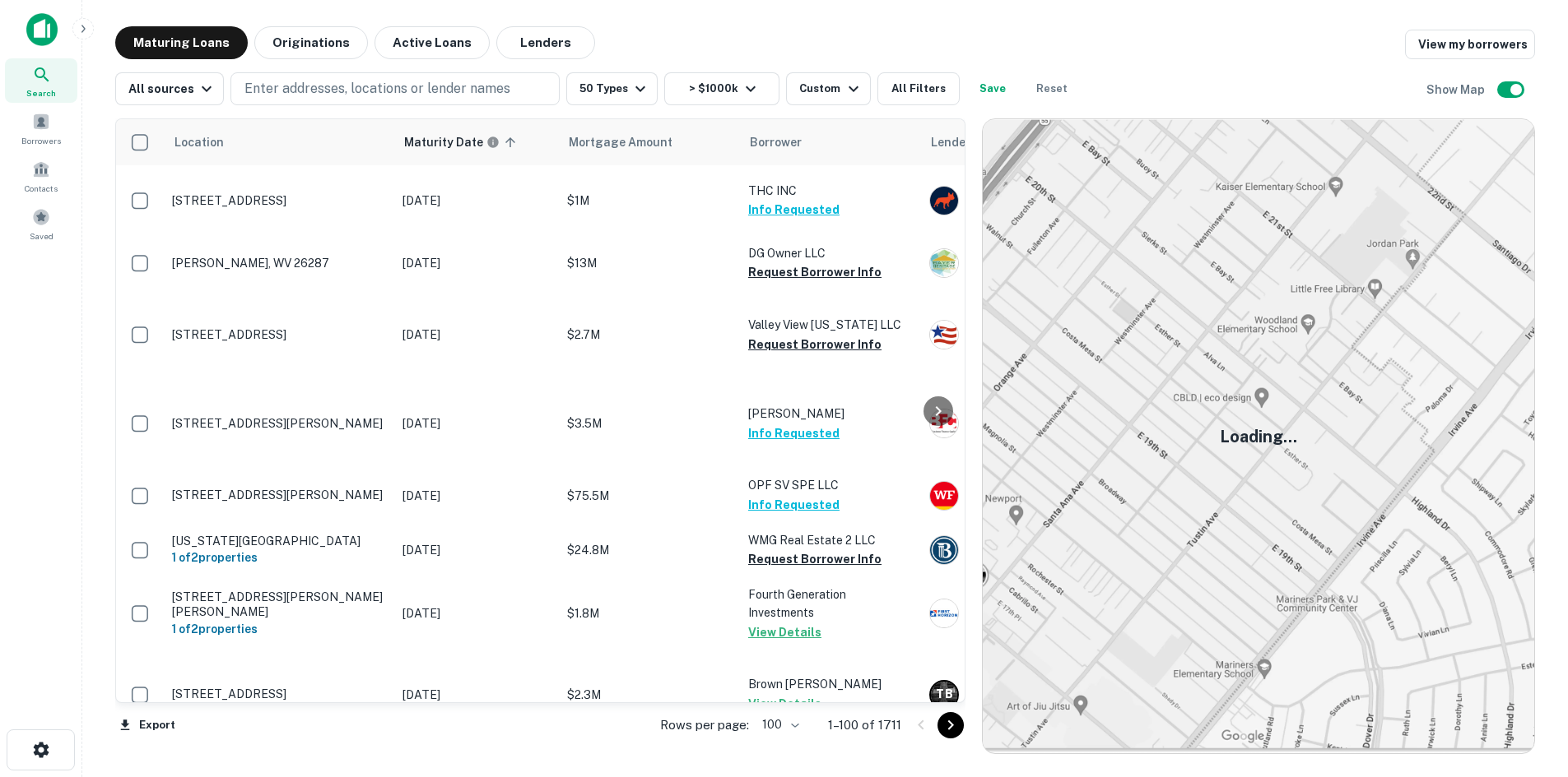
click at [960, 724] on icon "Go to next page" at bounding box center [950, 726] width 20 height 20
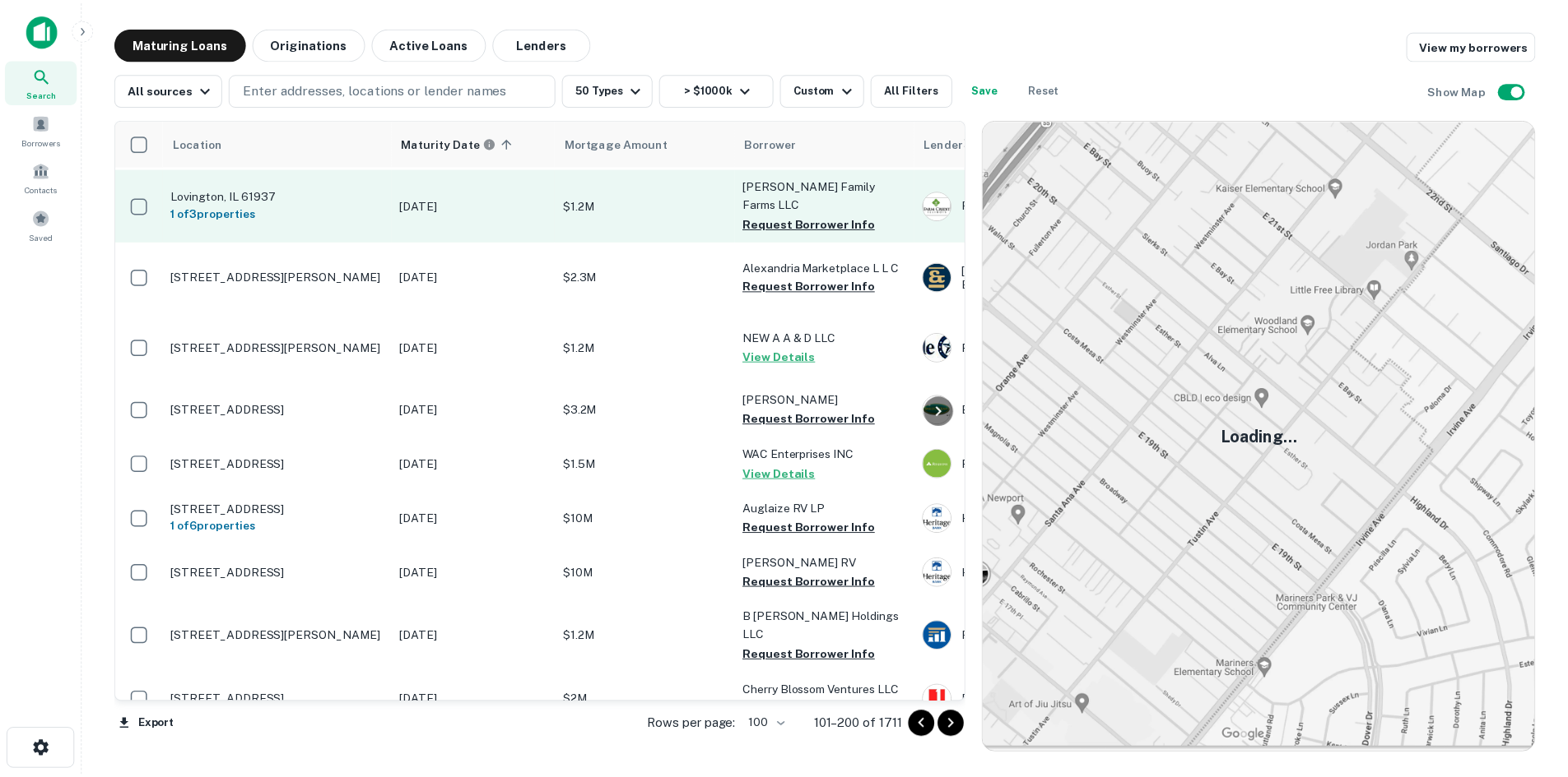
scroll to position [5429, 0]
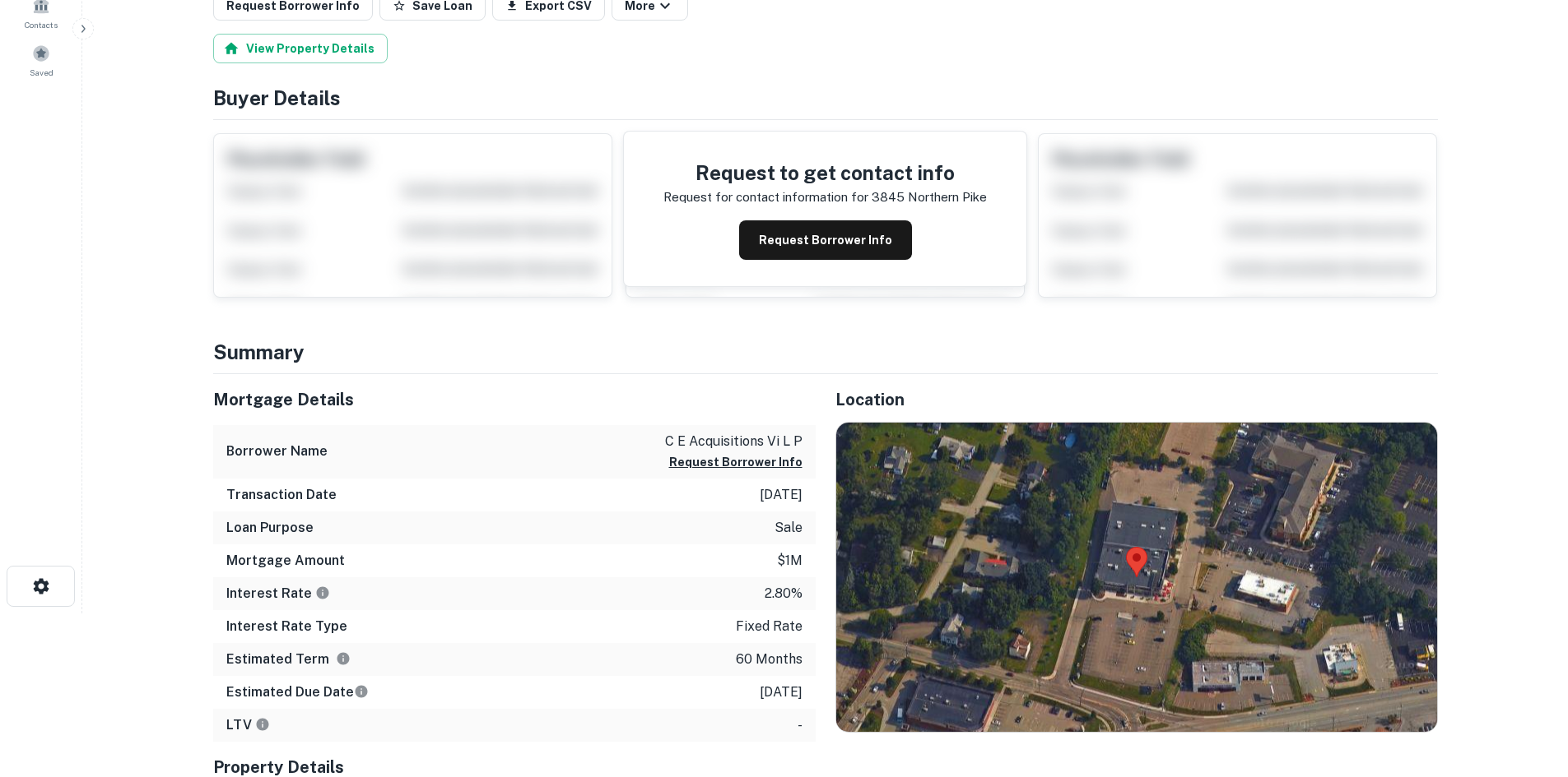
scroll to position [247, 0]
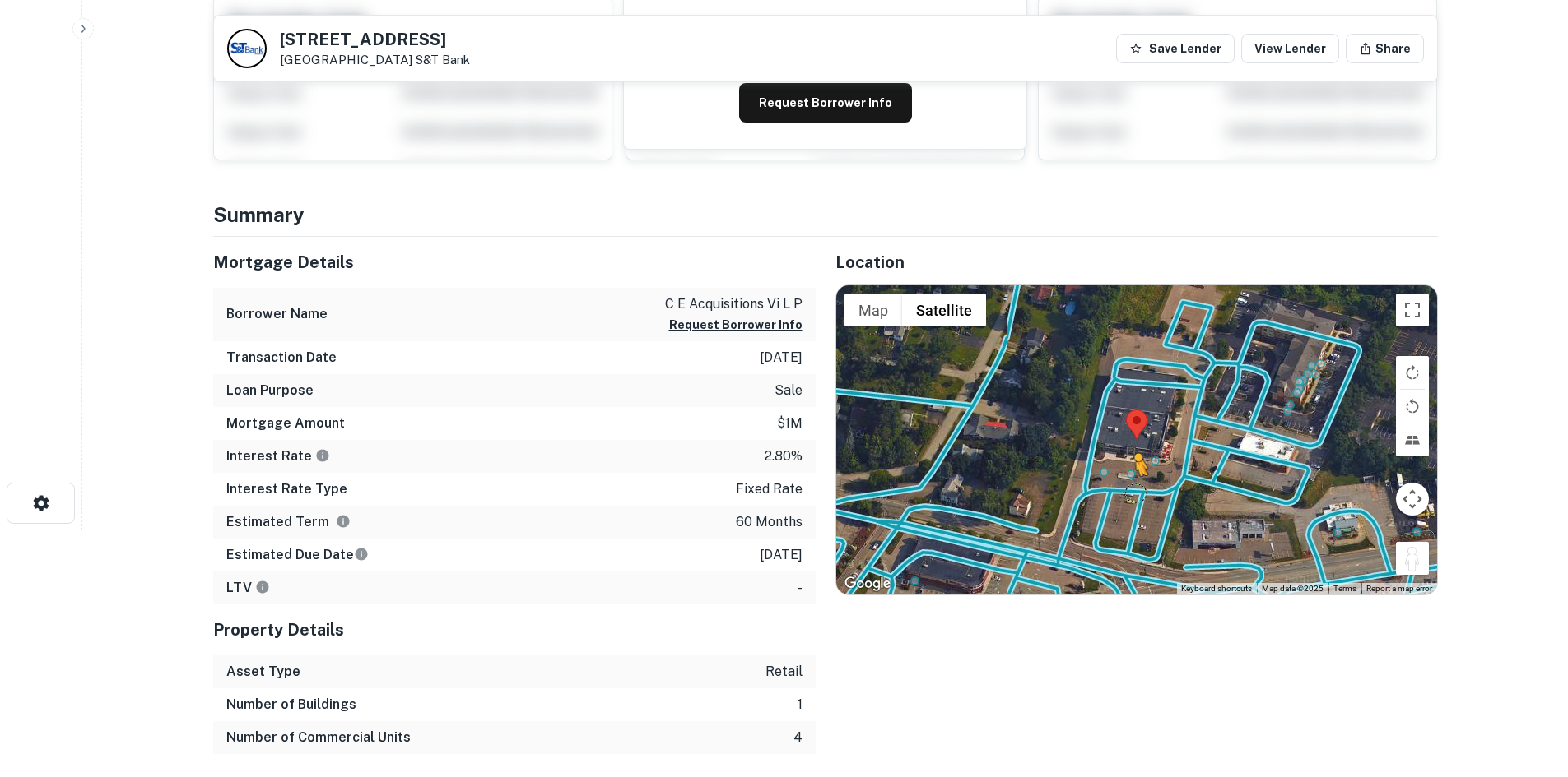
drag, startPoint x: 1404, startPoint y: 572, endPoint x: 1129, endPoint y: 489, distance: 287.3
click at [1129, 489] on div "To activate drag with keyboard, press Alt + Enter. Once in keyboard drag state,…" at bounding box center [1137, 440] width 601 height 309
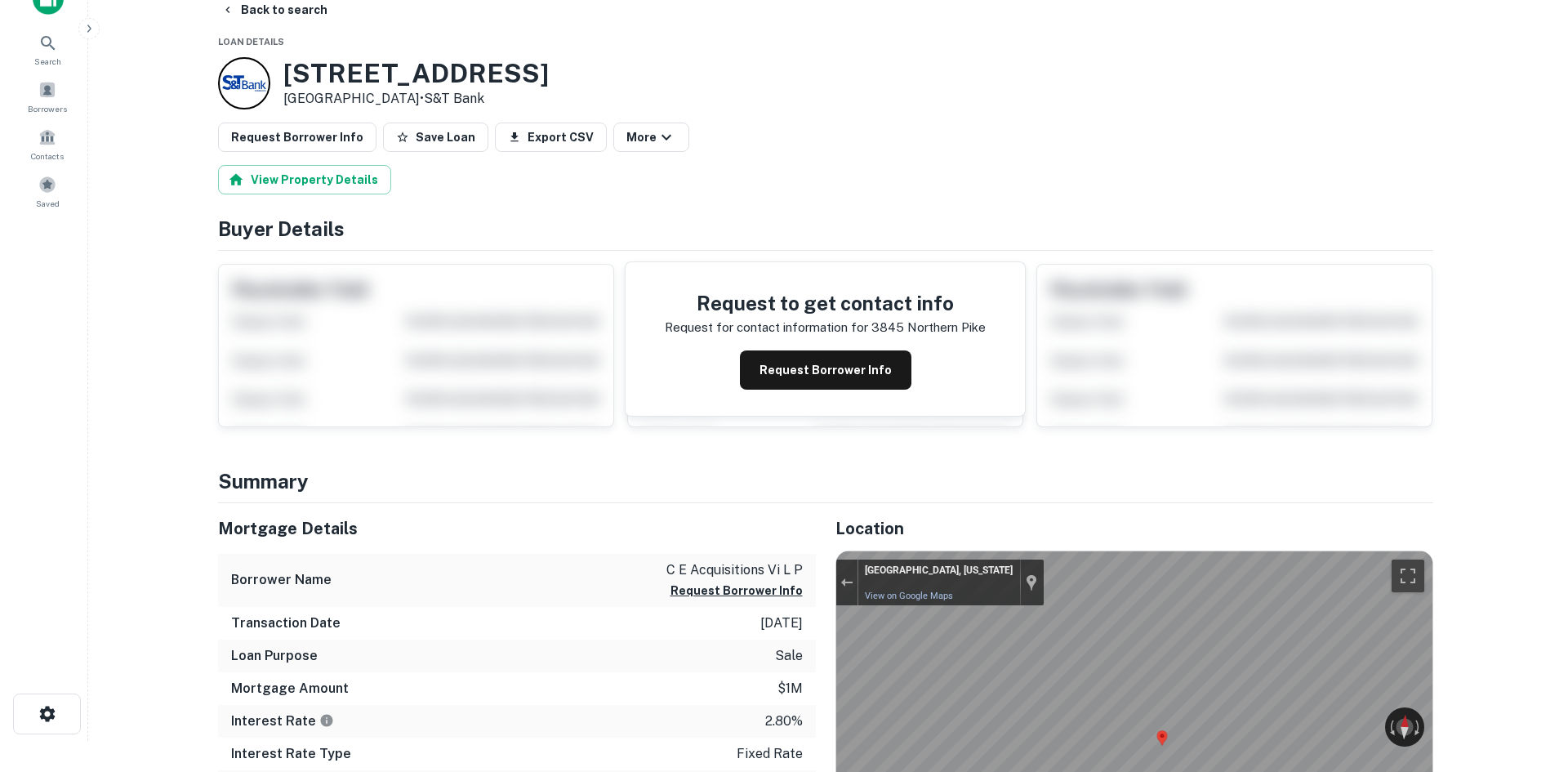
scroll to position [0, 0]
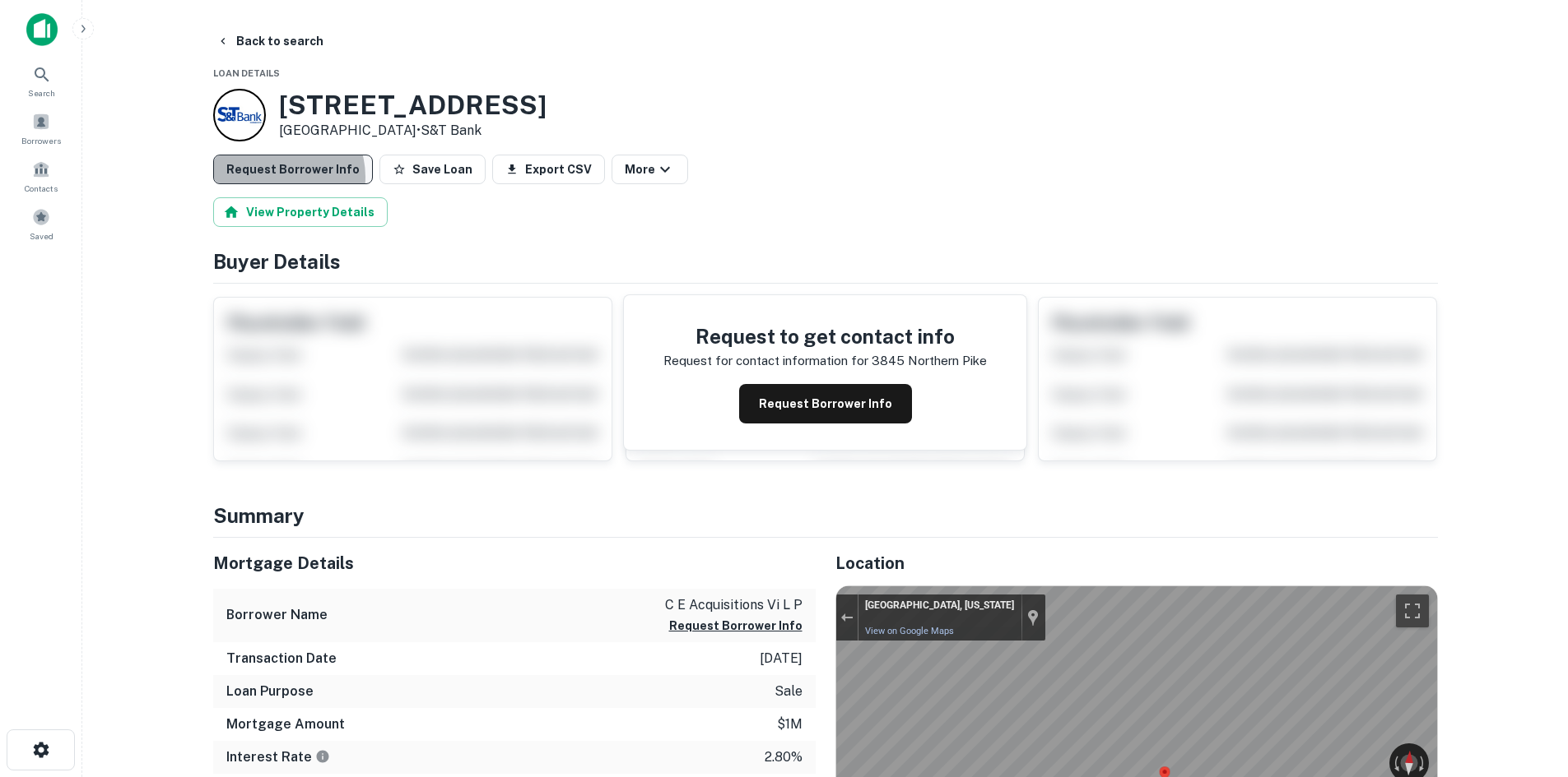
click at [276, 176] on button "Request Borrower Info" at bounding box center [292, 169] width 159 height 30
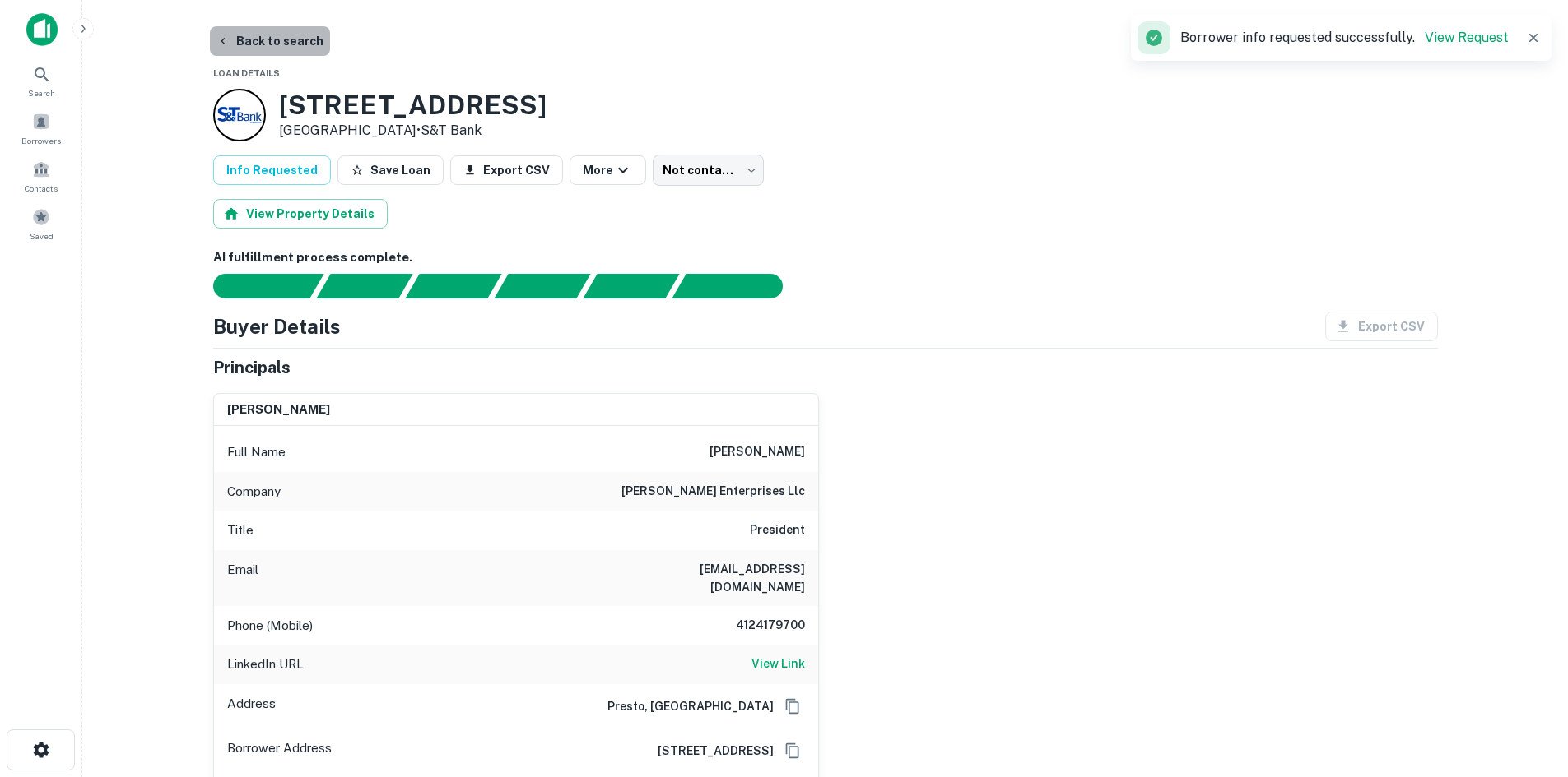
click at [294, 39] on button "Back to search" at bounding box center [270, 41] width 120 height 30
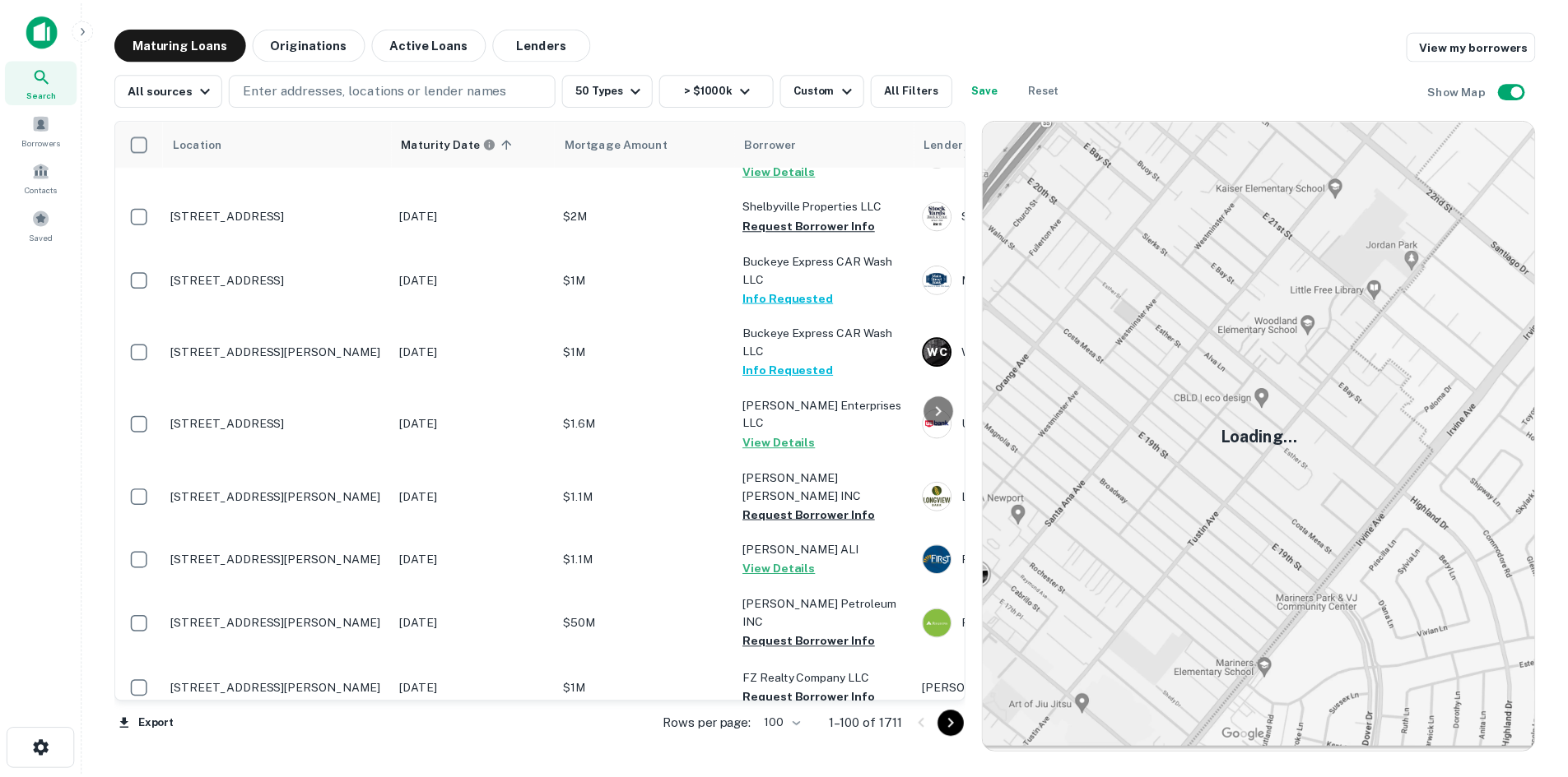
scroll to position [5757, 0]
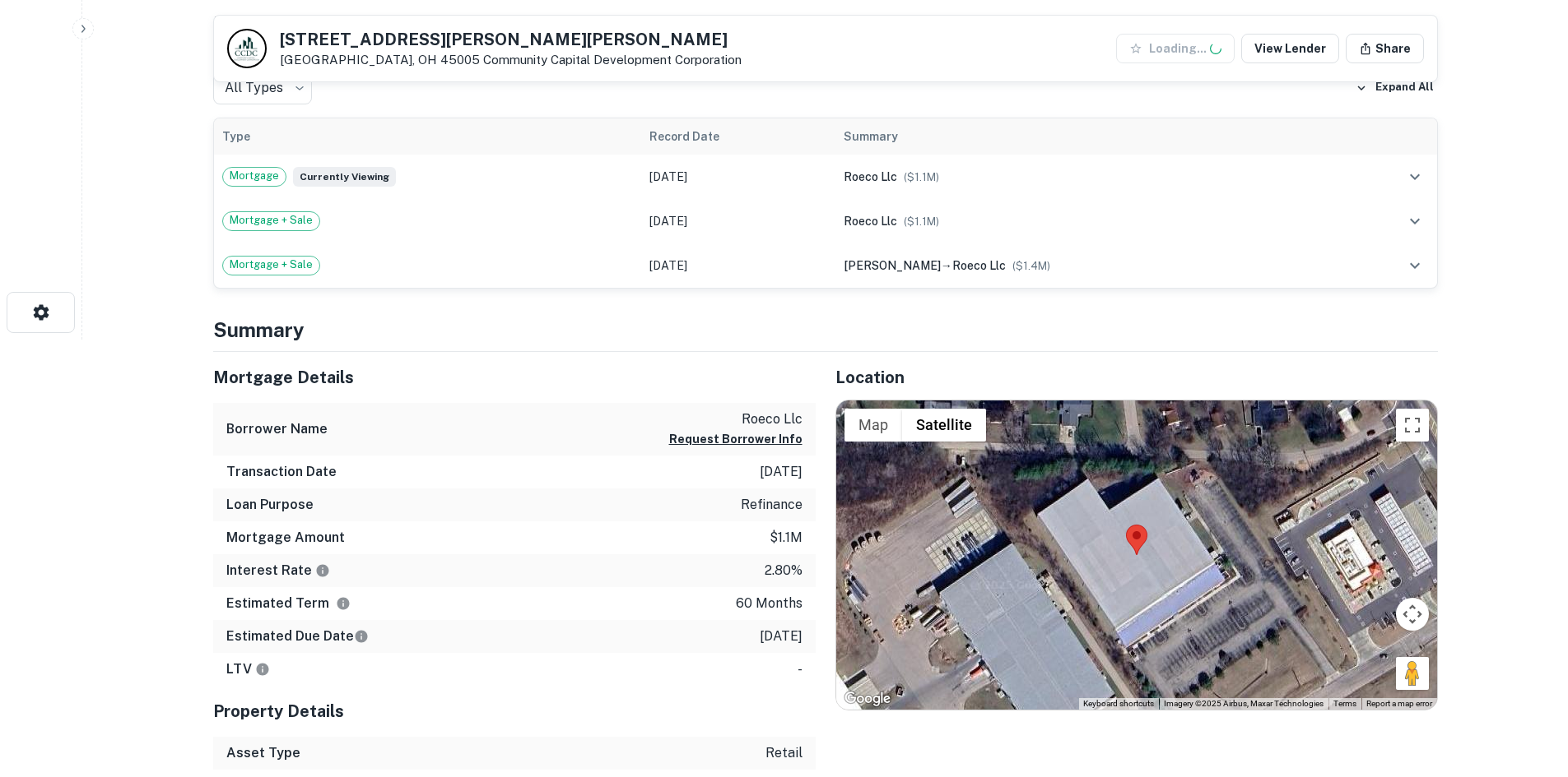
scroll to position [494, 0]
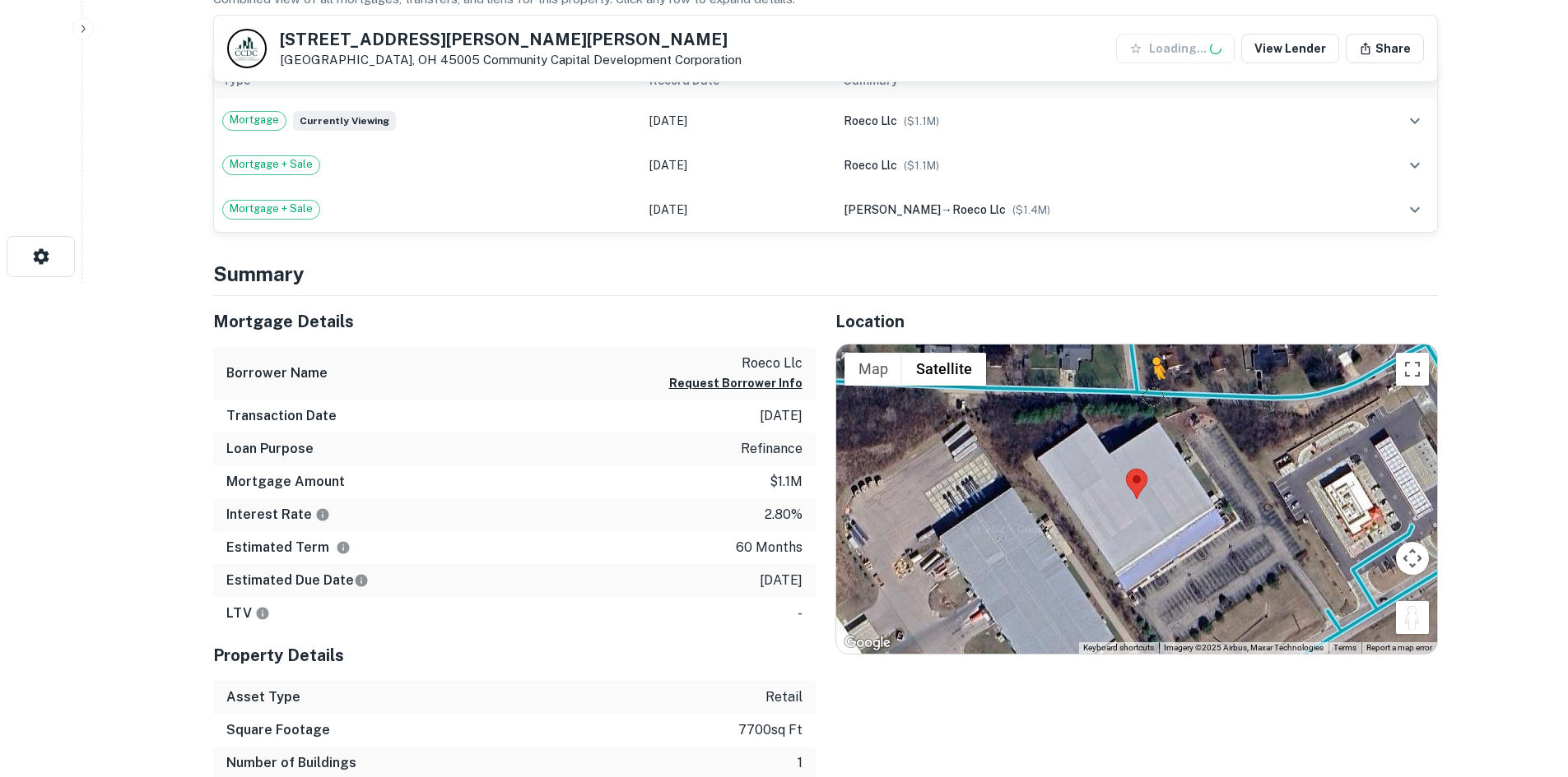
drag, startPoint x: 1409, startPoint y: 616, endPoint x: 1142, endPoint y: 393, distance: 347.9
click at [1142, 393] on div "To activate drag with keyboard, press Alt + Enter. Once in keyboard drag state,…" at bounding box center [1137, 499] width 601 height 309
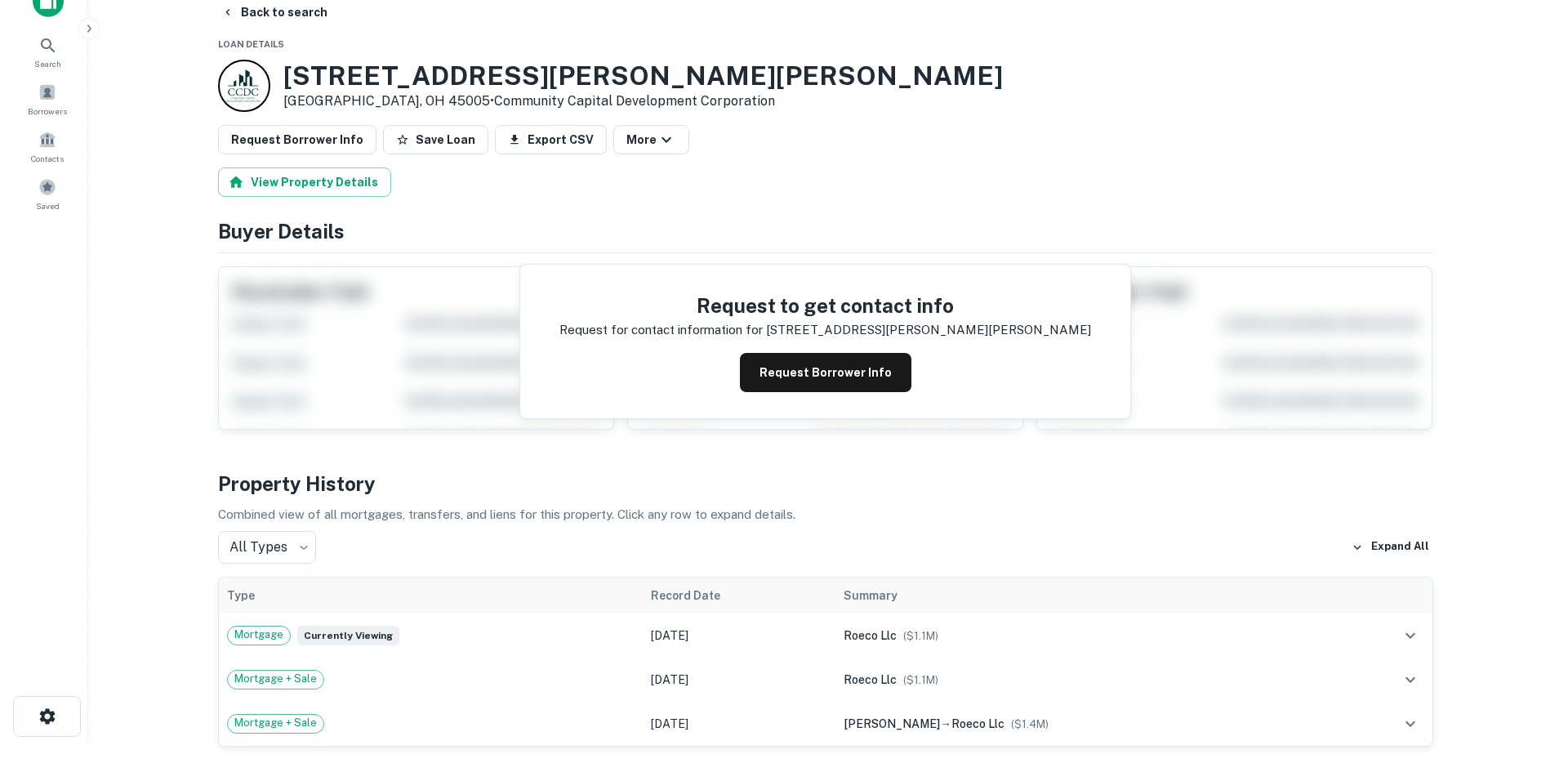
scroll to position [0, 0]
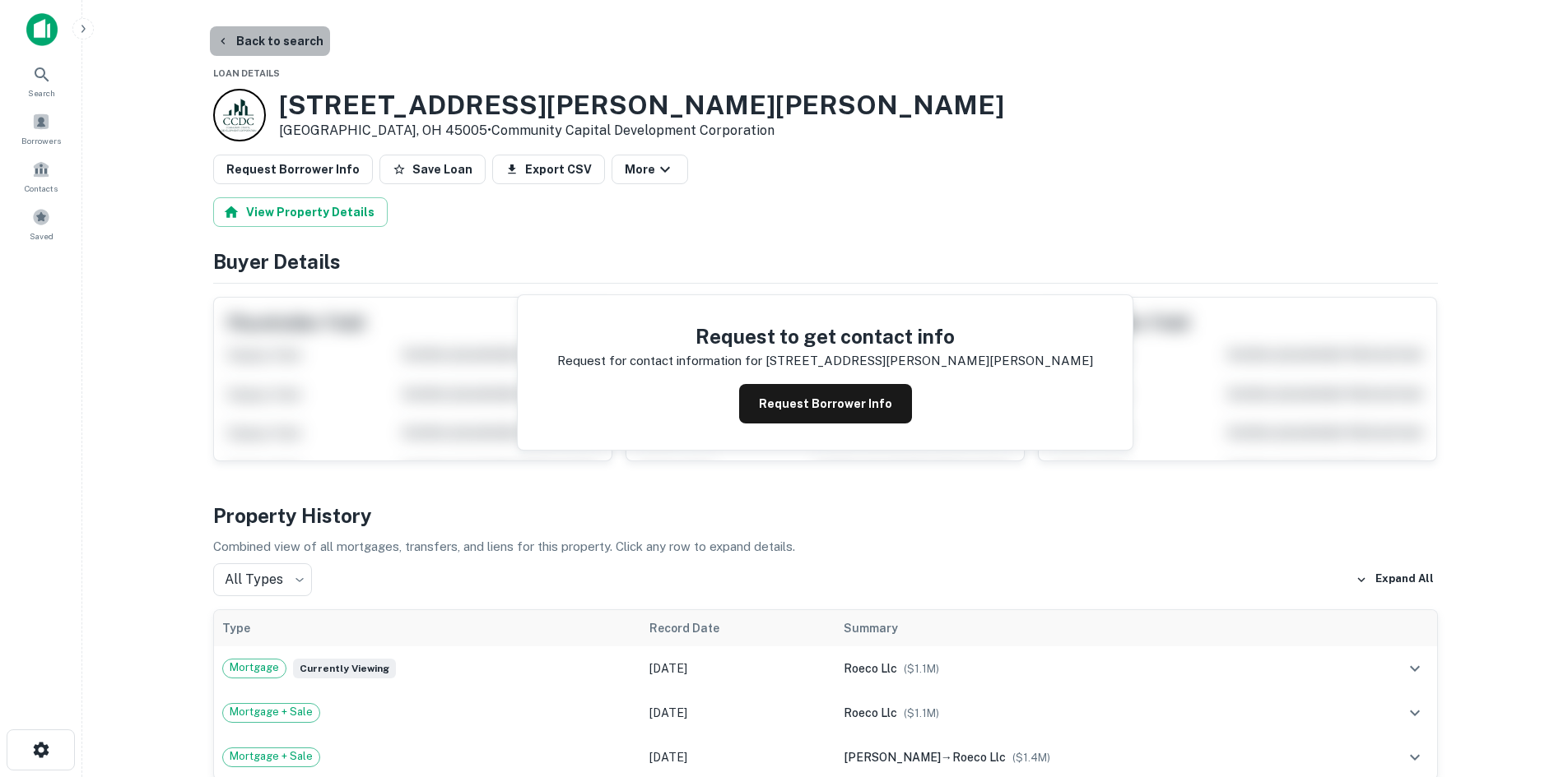
click at [280, 51] on button "Back to search" at bounding box center [270, 41] width 120 height 30
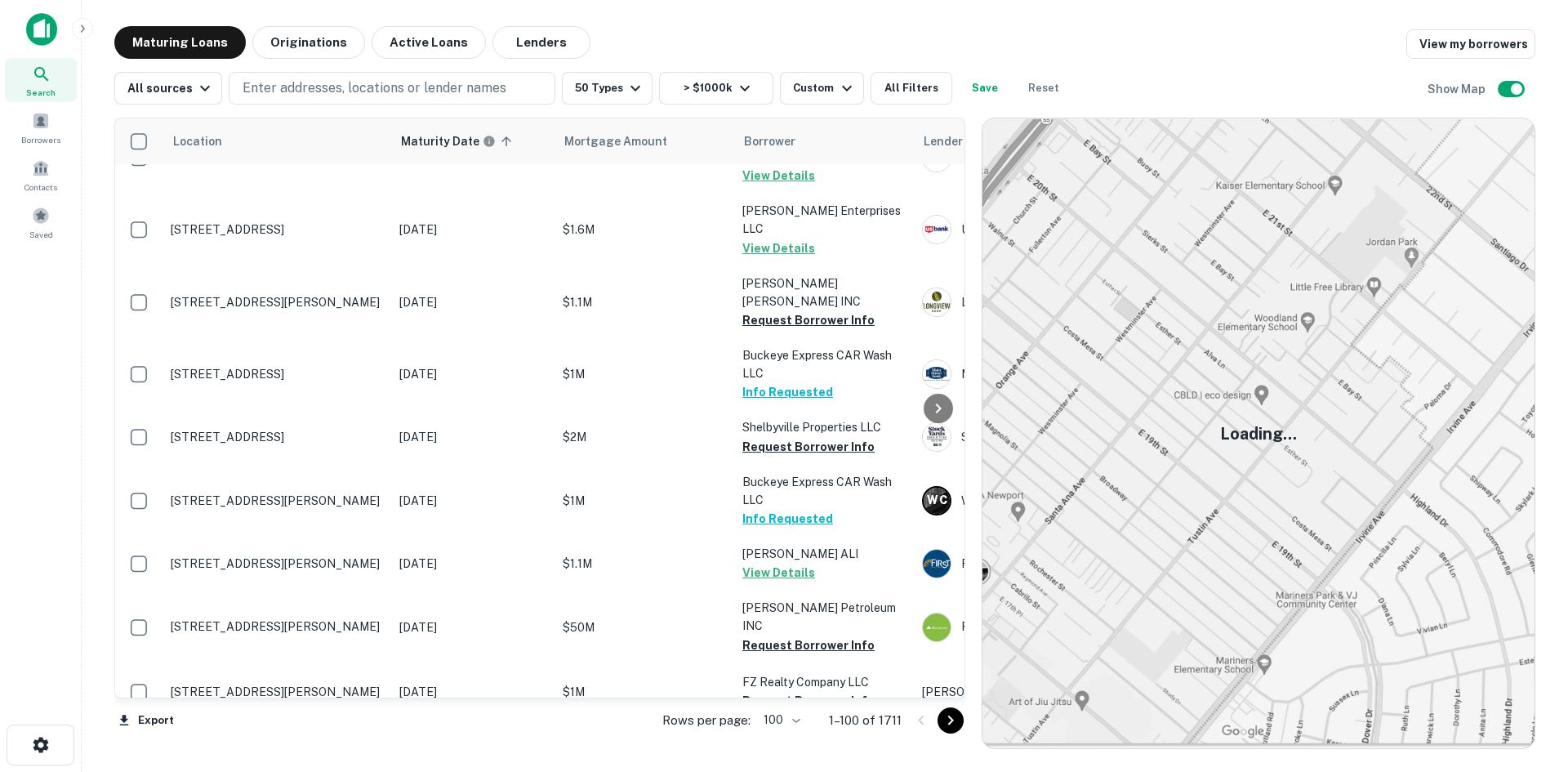
scroll to position [5720, 0]
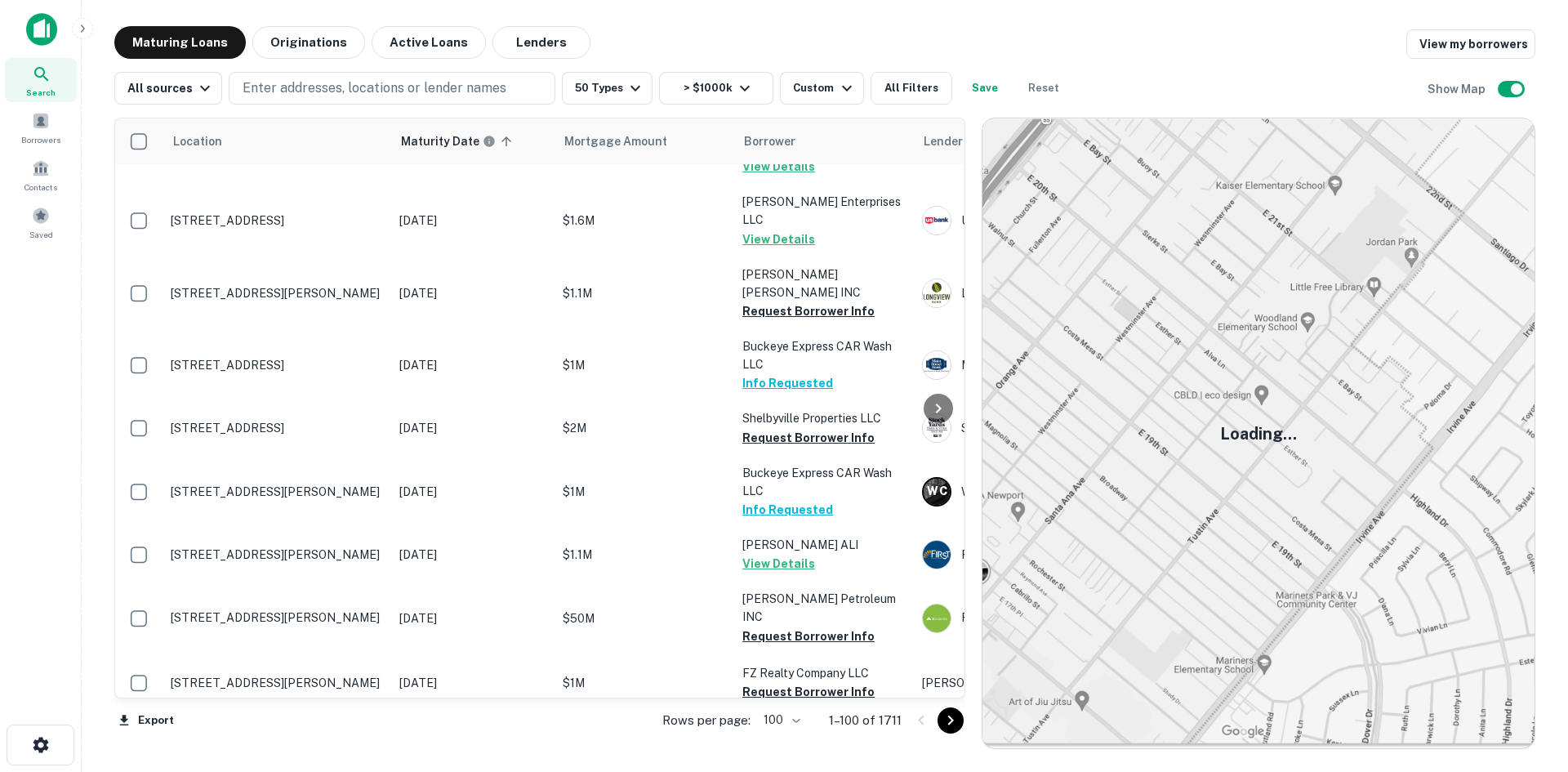
click at [946, 720] on icon "Go to next page" at bounding box center [951, 721] width 20 height 20
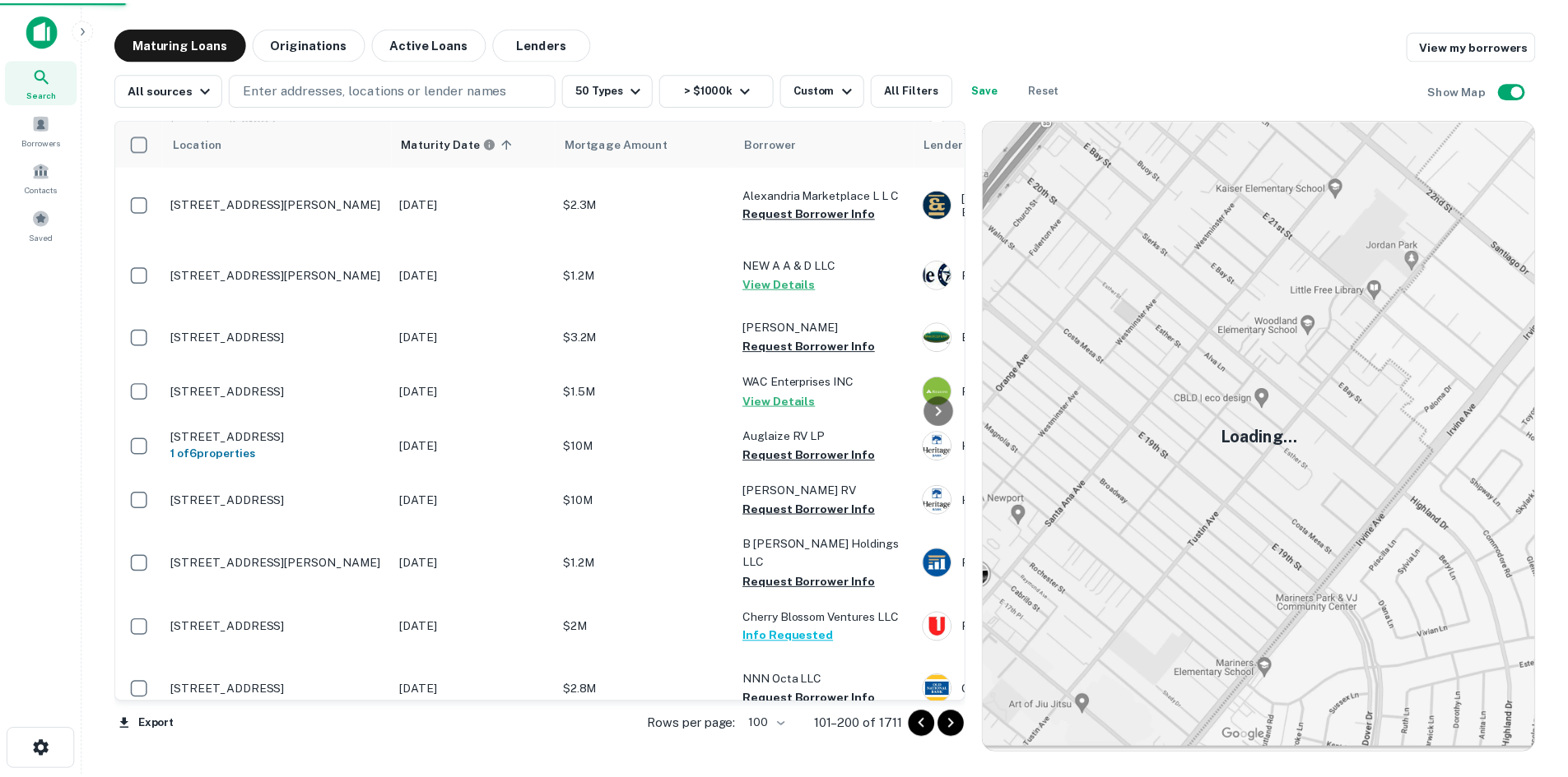
scroll to position [6086, 0]
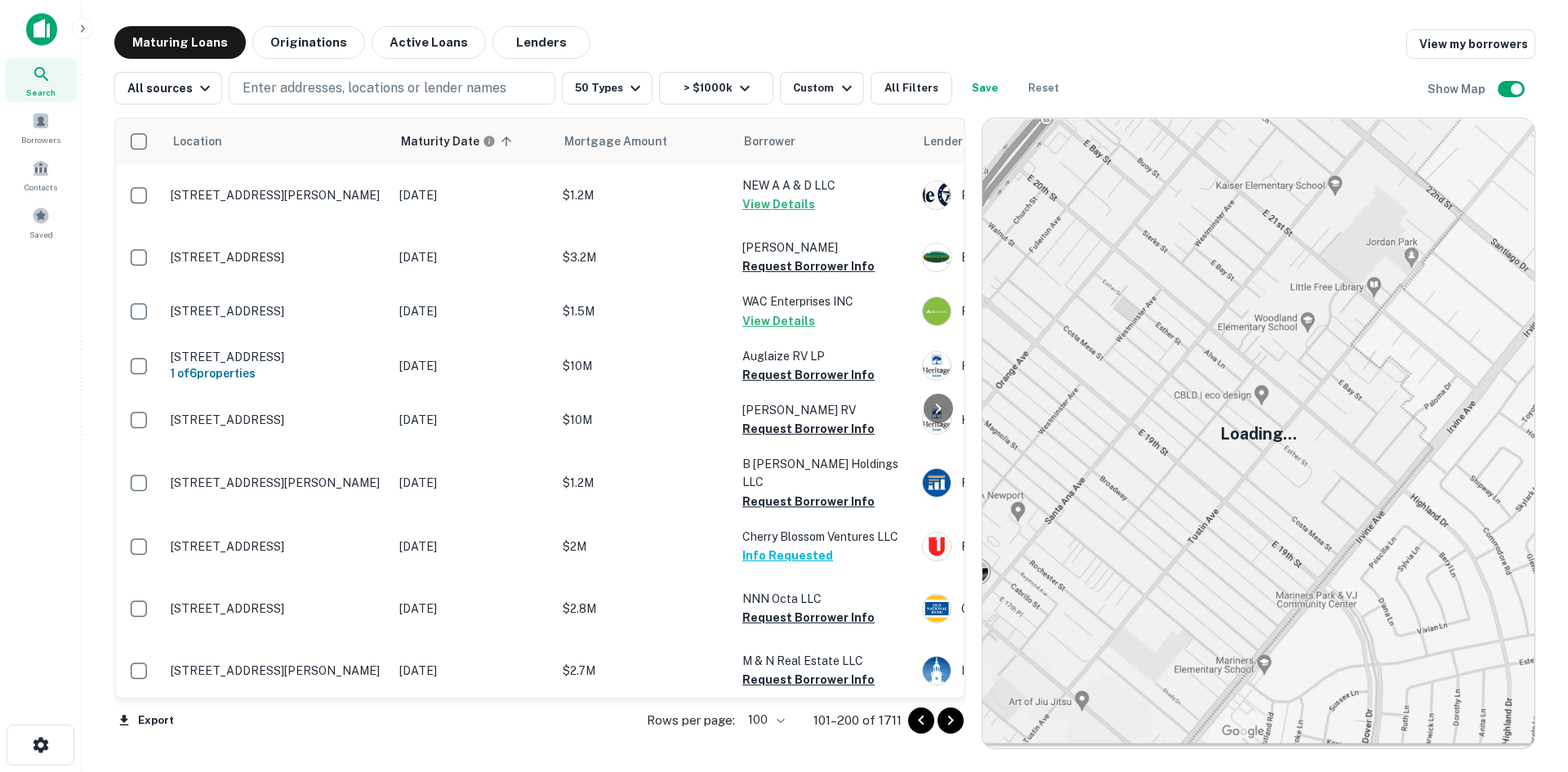
click at [332, 133] on p "[STREET_ADDRESS][PERSON_NAME]" at bounding box center [276, 125] width 212 height 15
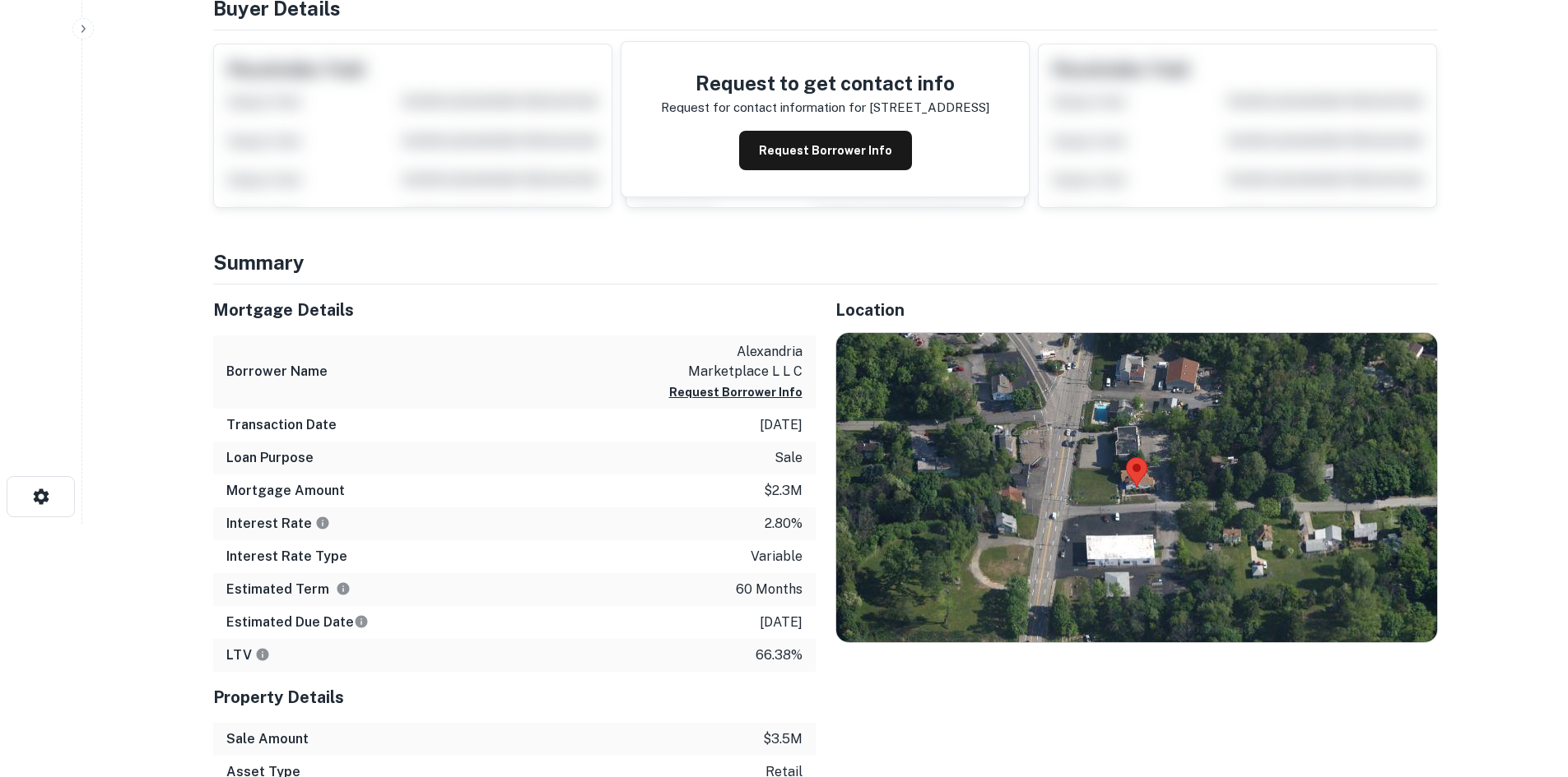
scroll to position [273, 0]
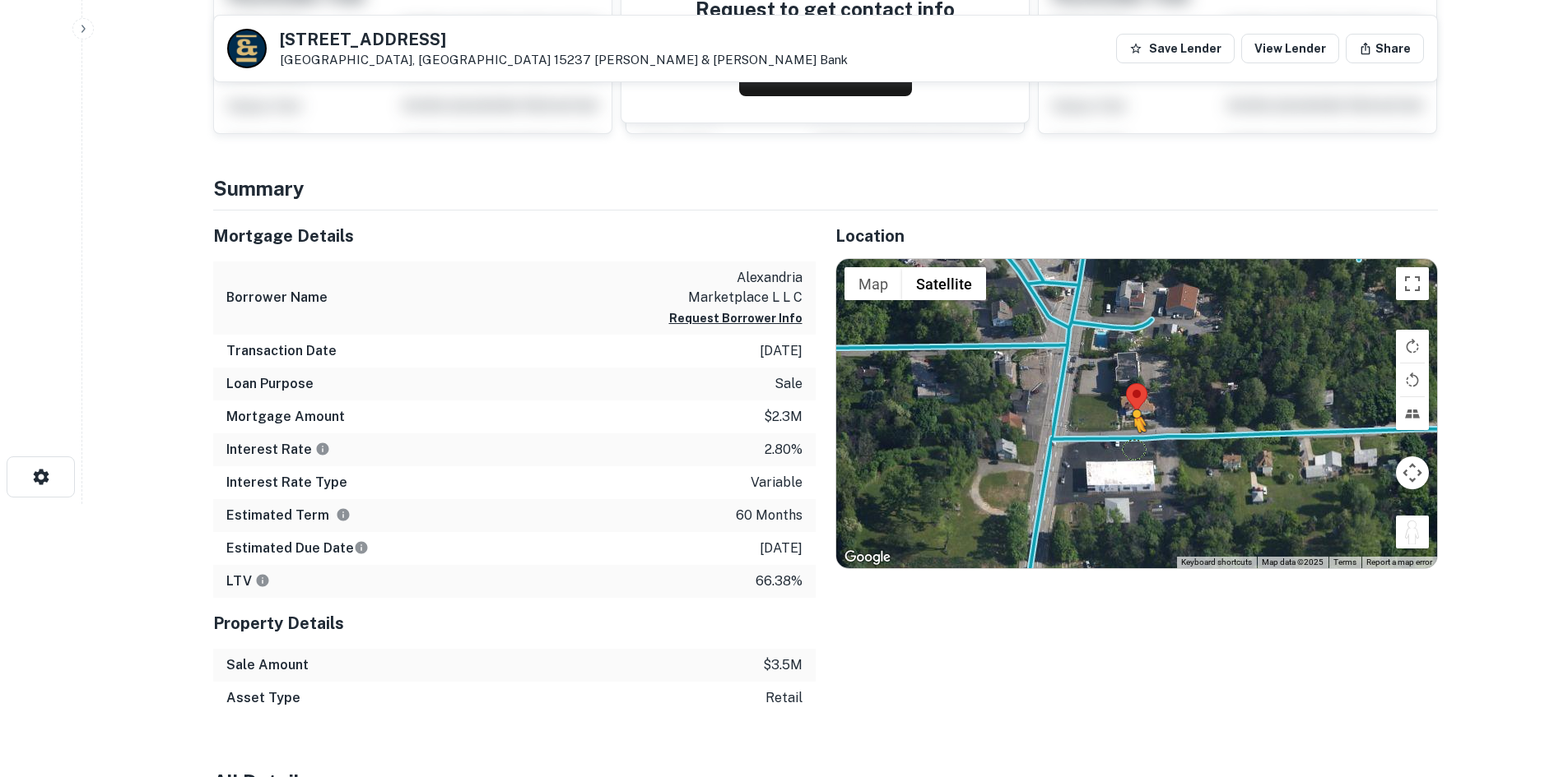
drag, startPoint x: 1416, startPoint y: 534, endPoint x: 1124, endPoint y: 436, distance: 308.0
click at [1124, 436] on div "To activate drag with keyboard, press Alt + Enter. Once in keyboard drag state,…" at bounding box center [1137, 414] width 601 height 309
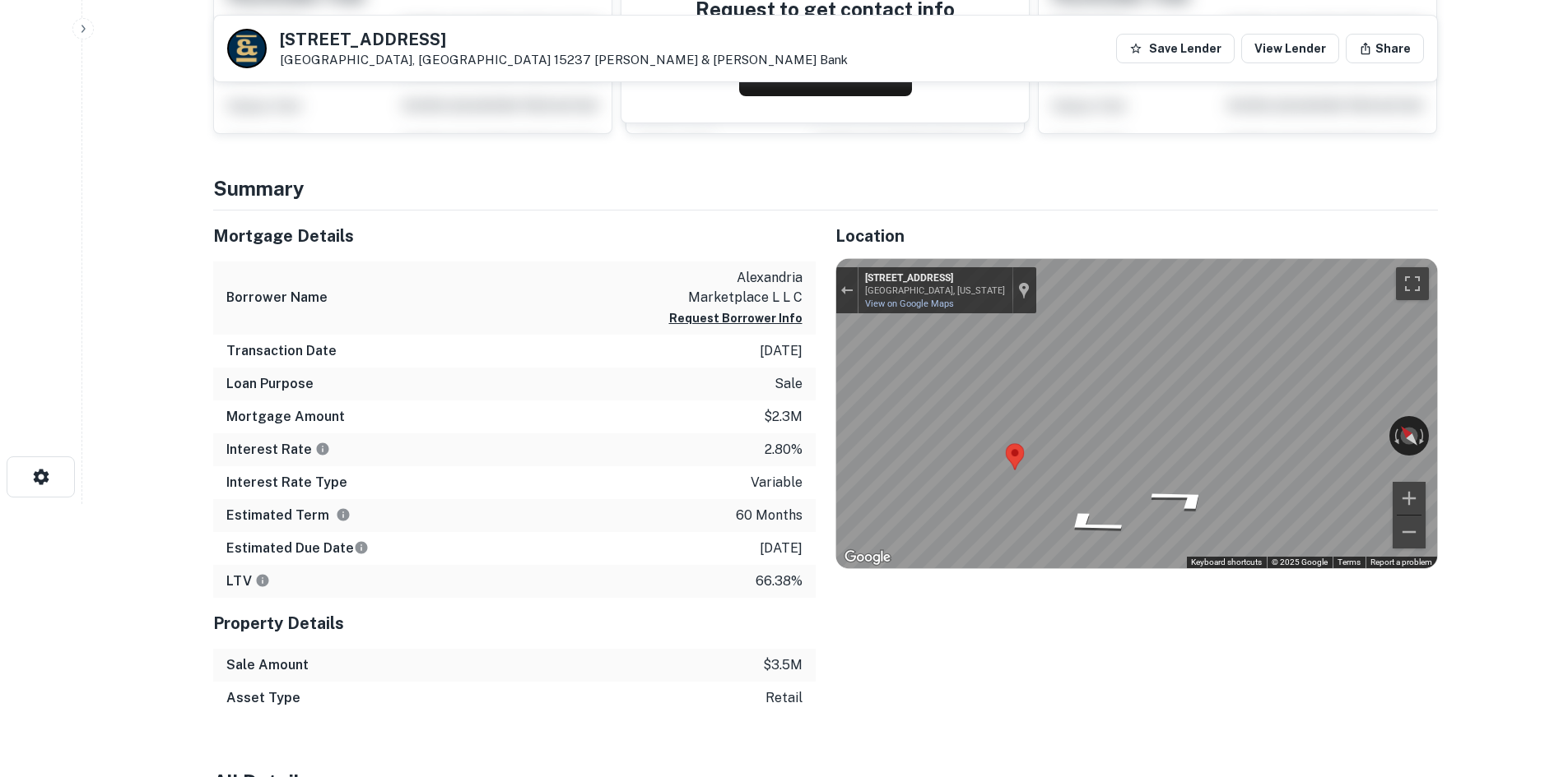
click at [1021, 444] on div "Map" at bounding box center [1137, 414] width 601 height 309
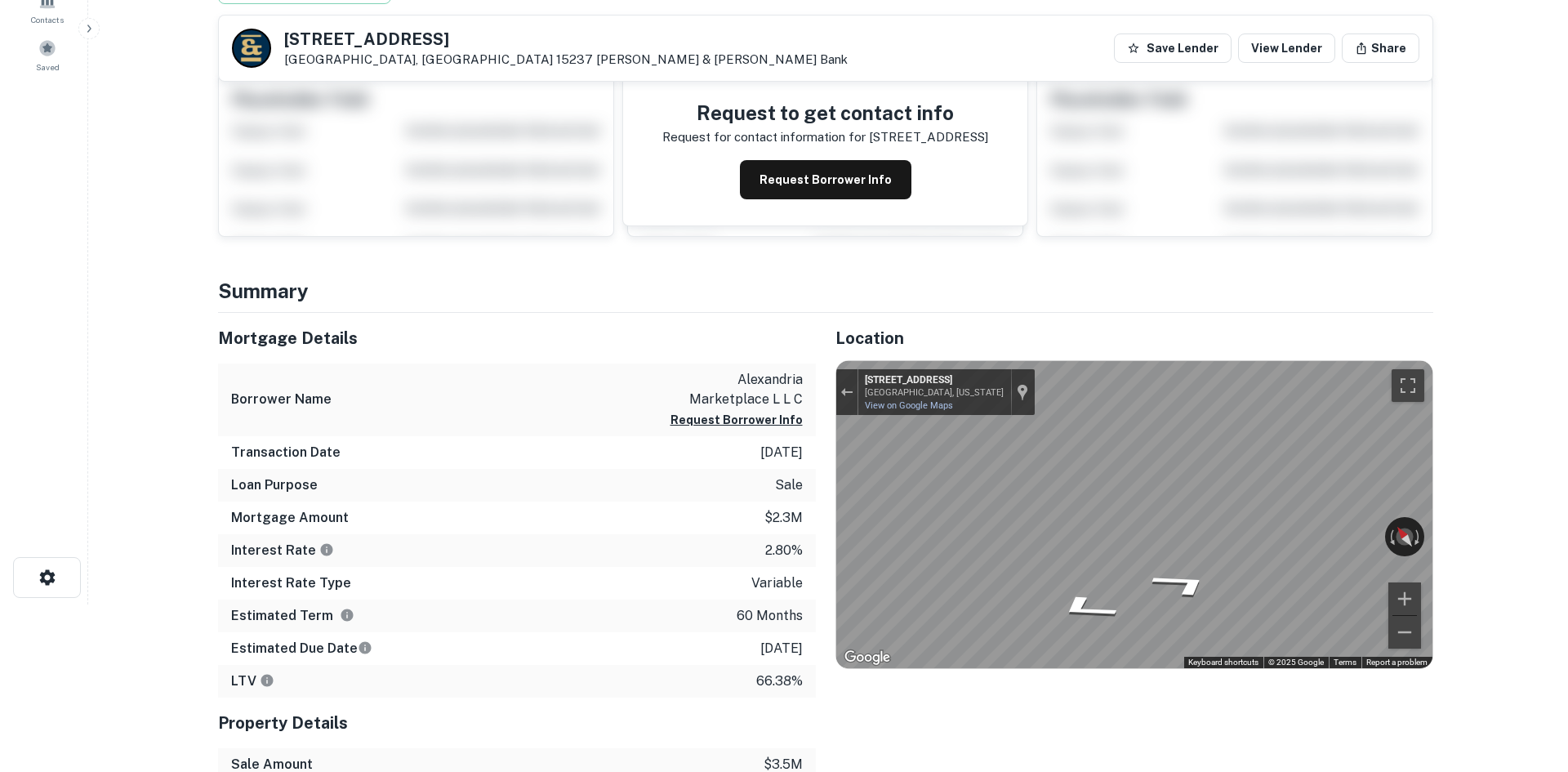
scroll to position [0, 0]
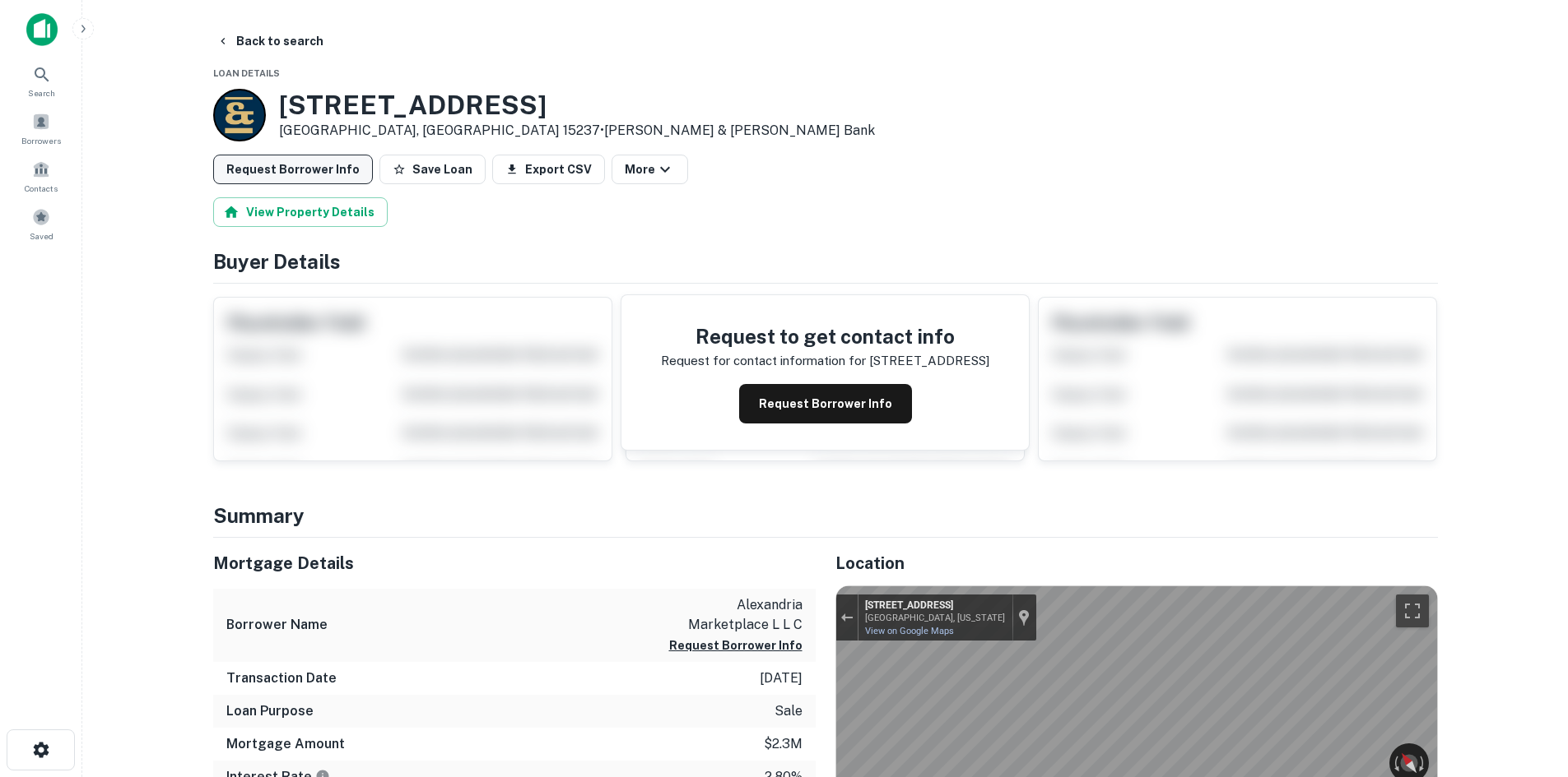
click at [299, 166] on button "Request Borrower Info" at bounding box center [292, 169] width 159 height 30
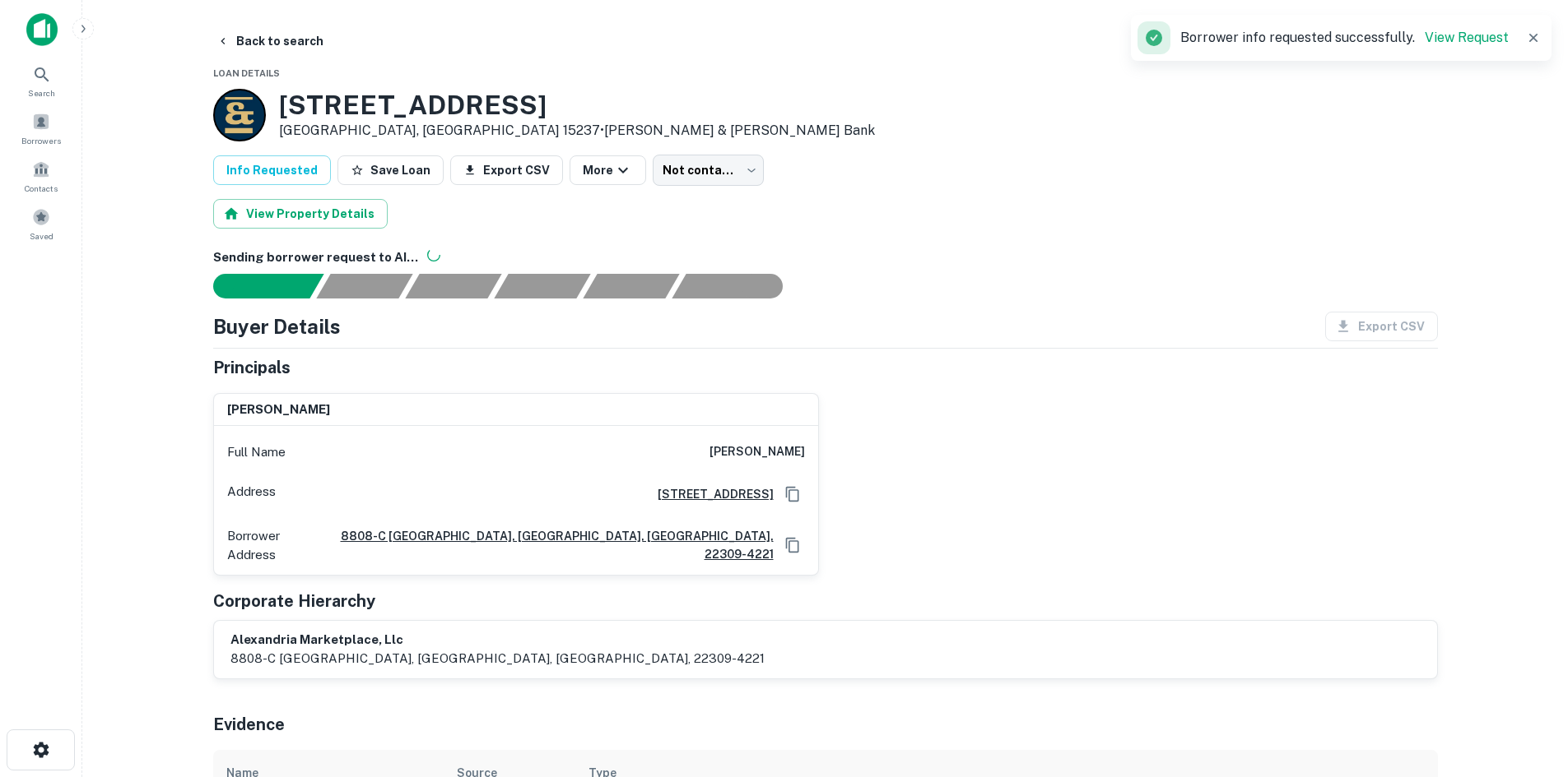
click at [300, 52] on button "Back to search" at bounding box center [270, 41] width 120 height 30
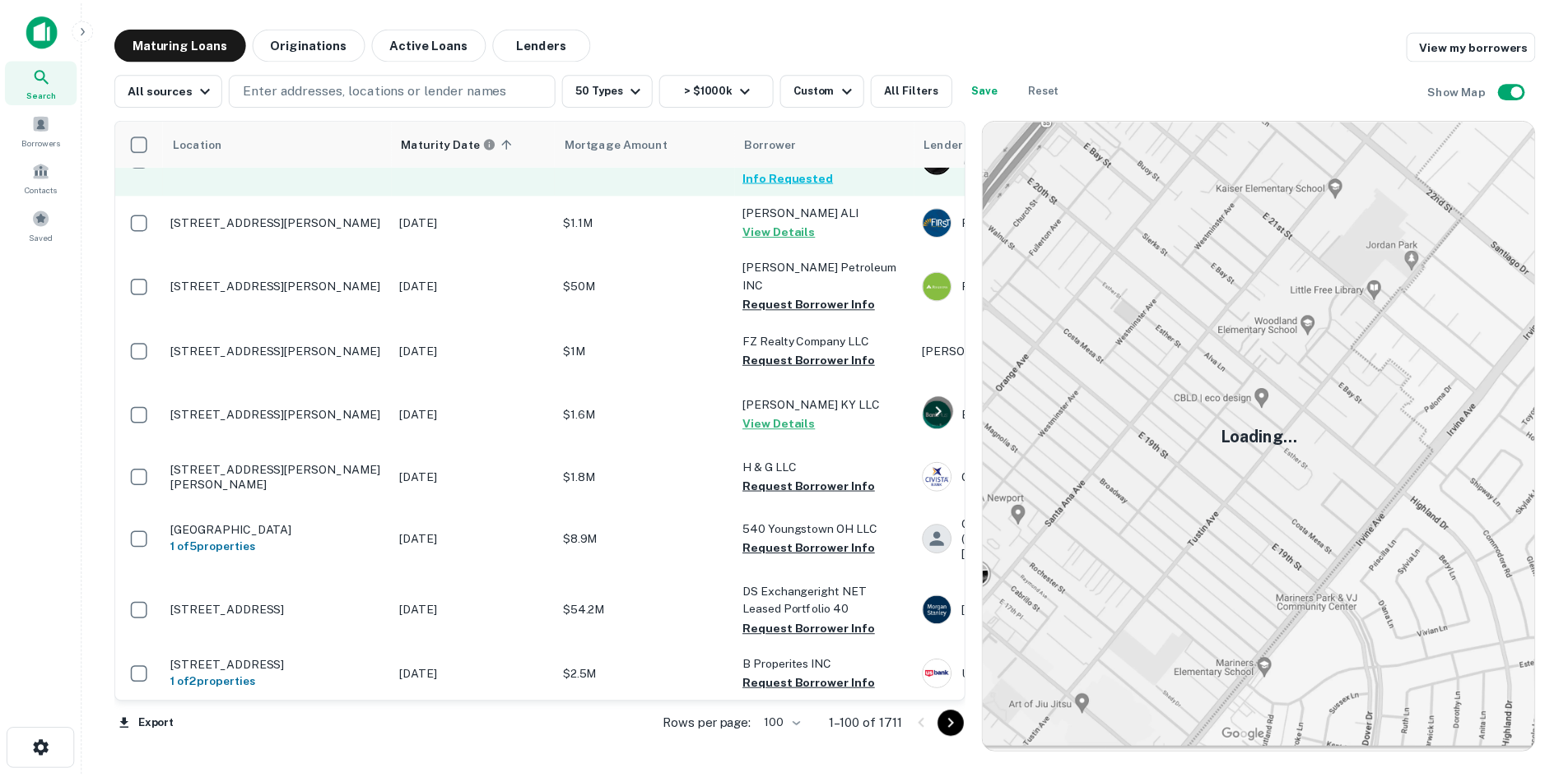
scroll to position [6498, 0]
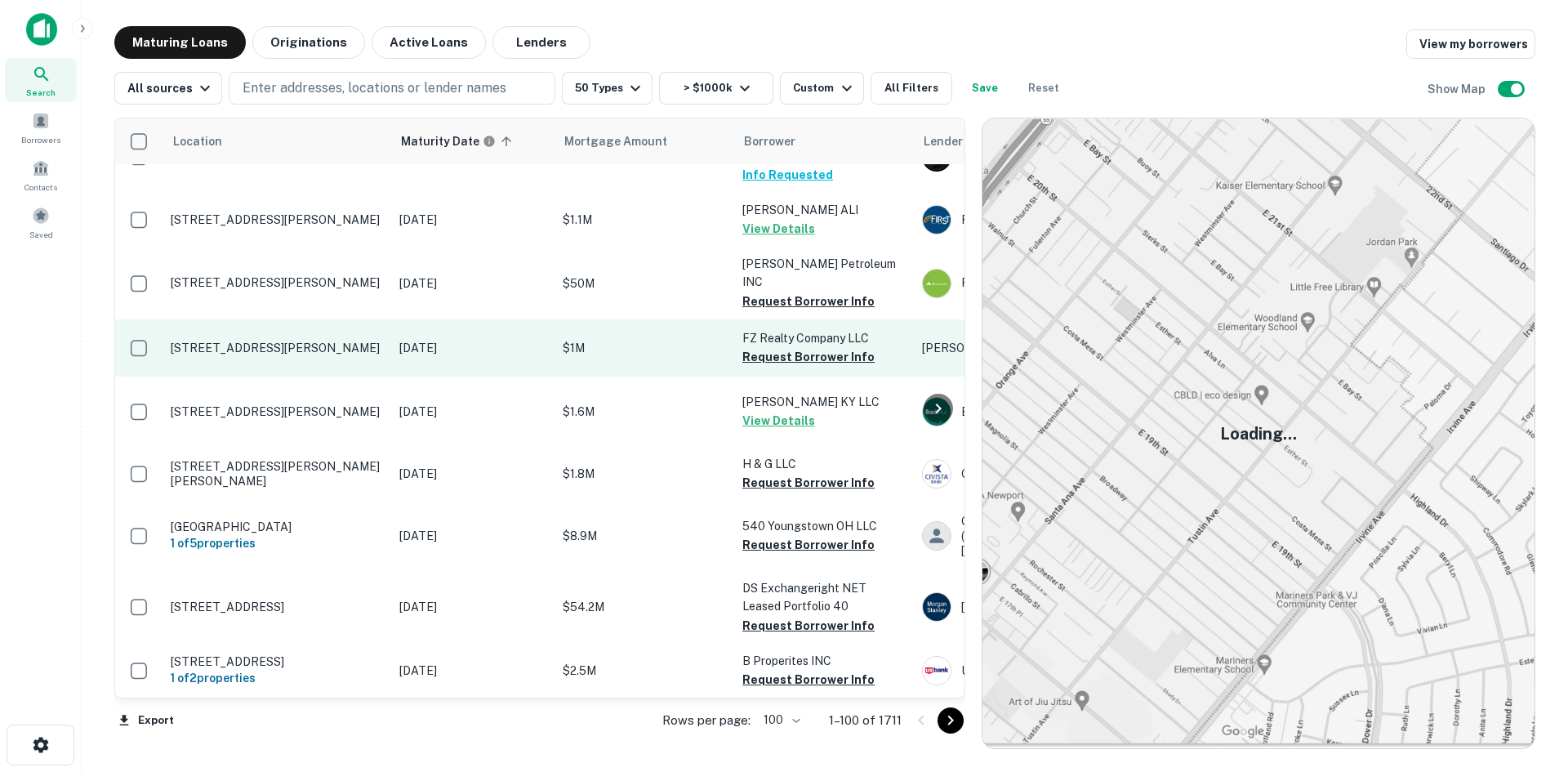
click at [305, 355] on p "[STREET_ADDRESS][PERSON_NAME]" at bounding box center [276, 349] width 212 height 15
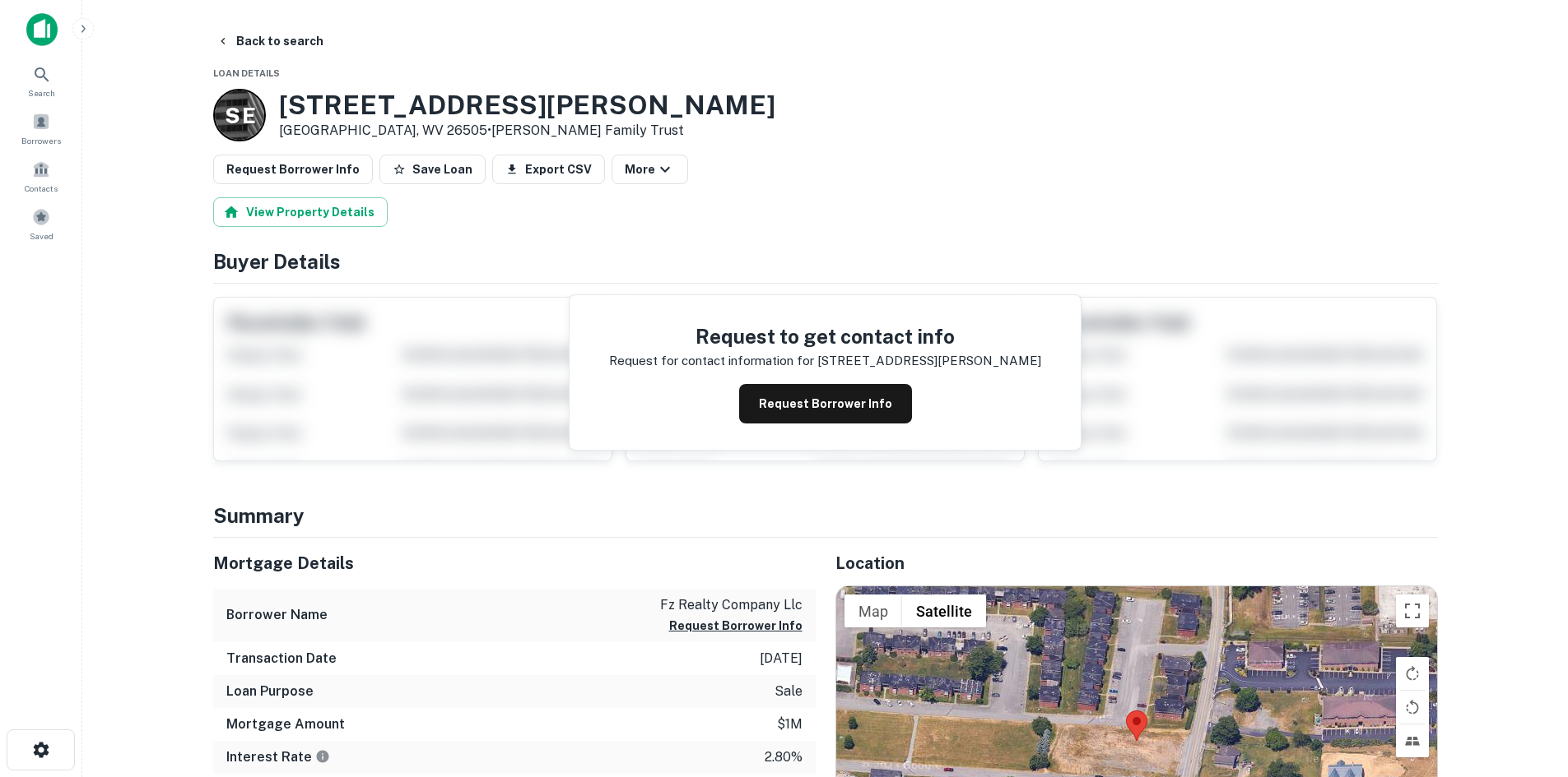
drag, startPoint x: 287, startPoint y: 96, endPoint x: 433, endPoint y: 133, distance: 150.6
click at [433, 133] on div "S E [STREET_ADDRESS][PERSON_NAME] • [PERSON_NAME] Family Trust" at bounding box center [493, 114] width 562 height 52
copy div "[STREET_ADDRESS][PERSON_NAME] •"
click at [297, 33] on button "Back to search" at bounding box center [270, 41] width 120 height 30
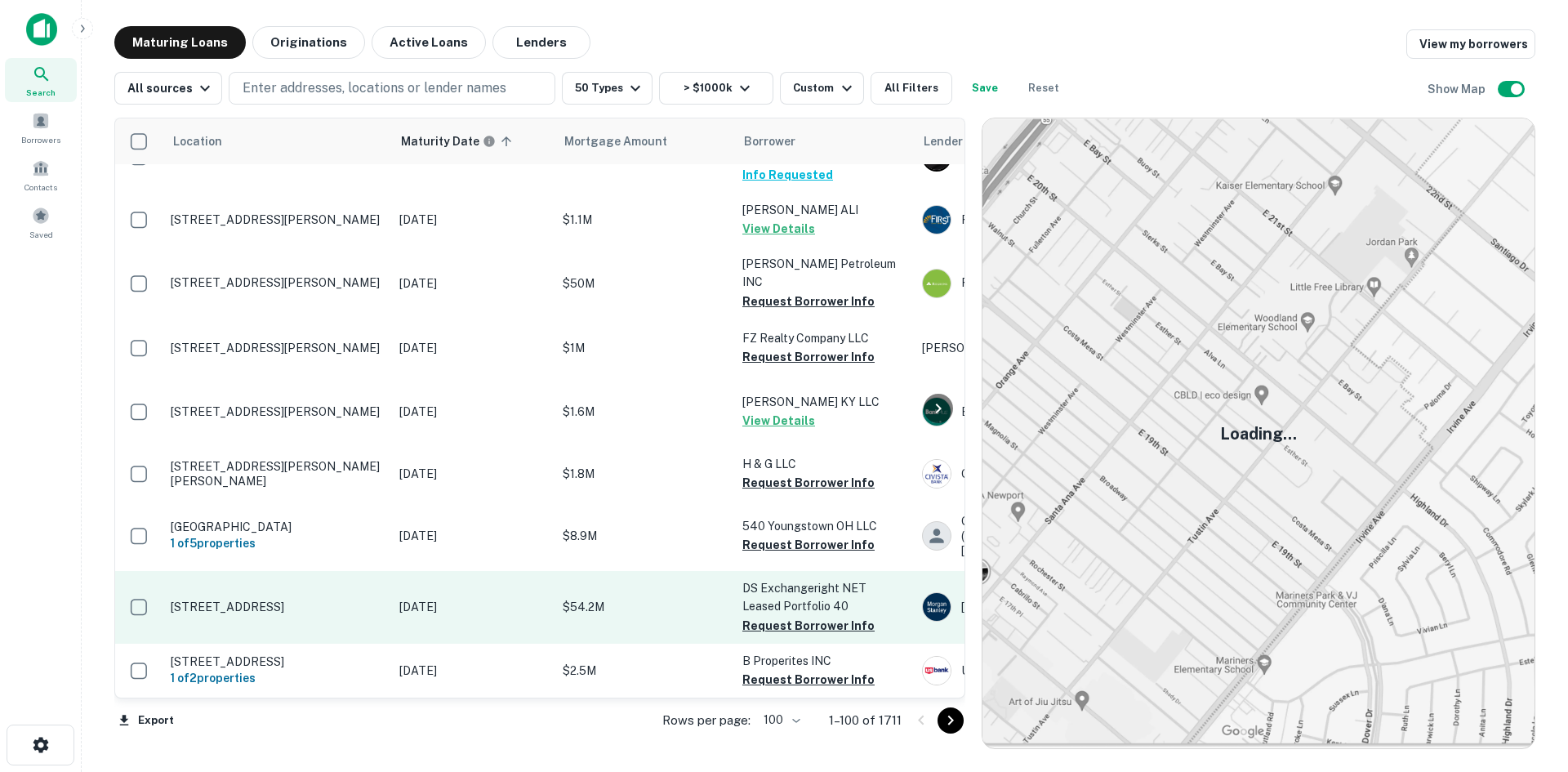
scroll to position [6647, 0]
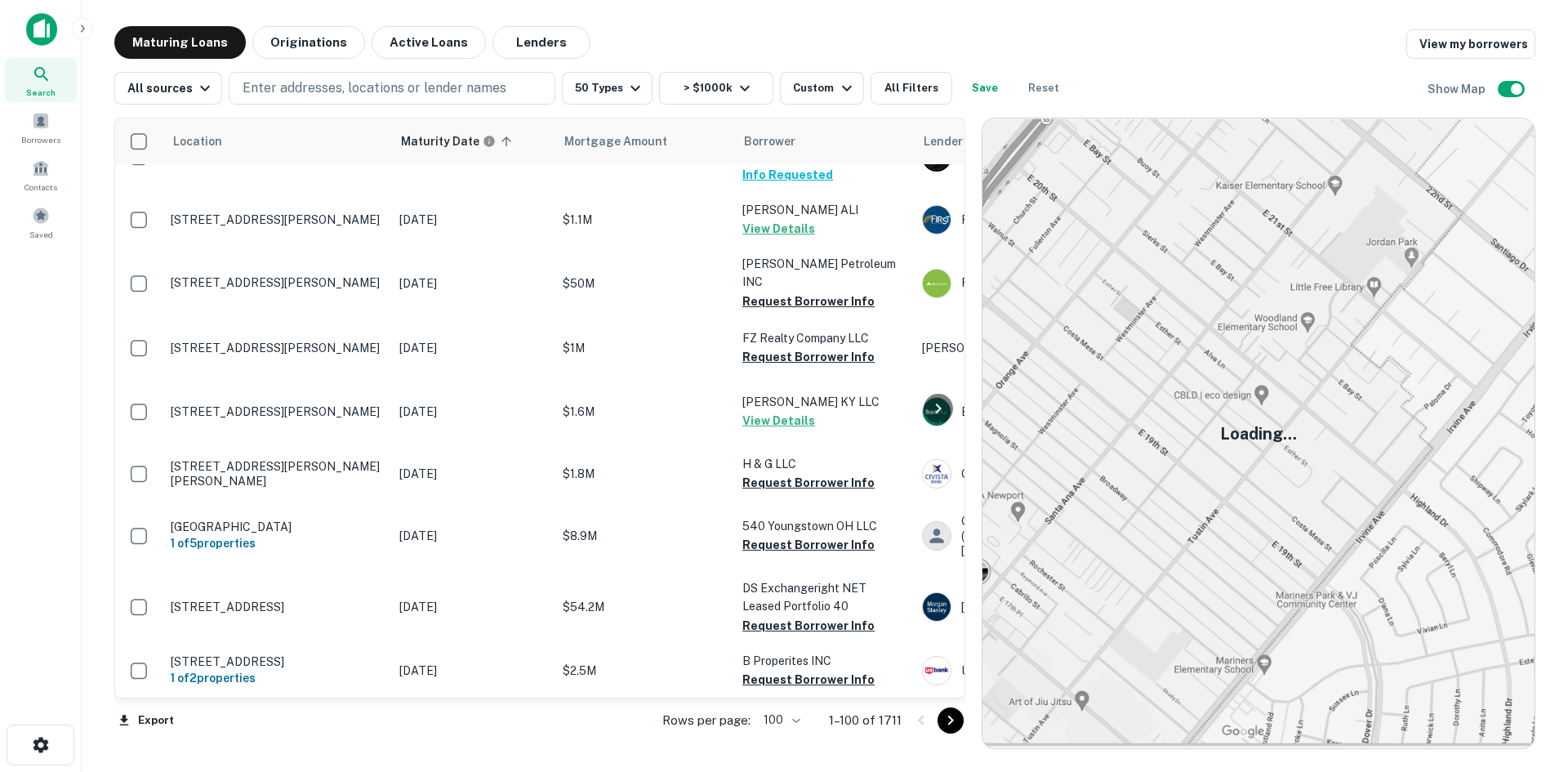
click at [953, 724] on icon "Go to next page" at bounding box center [951, 721] width 20 height 20
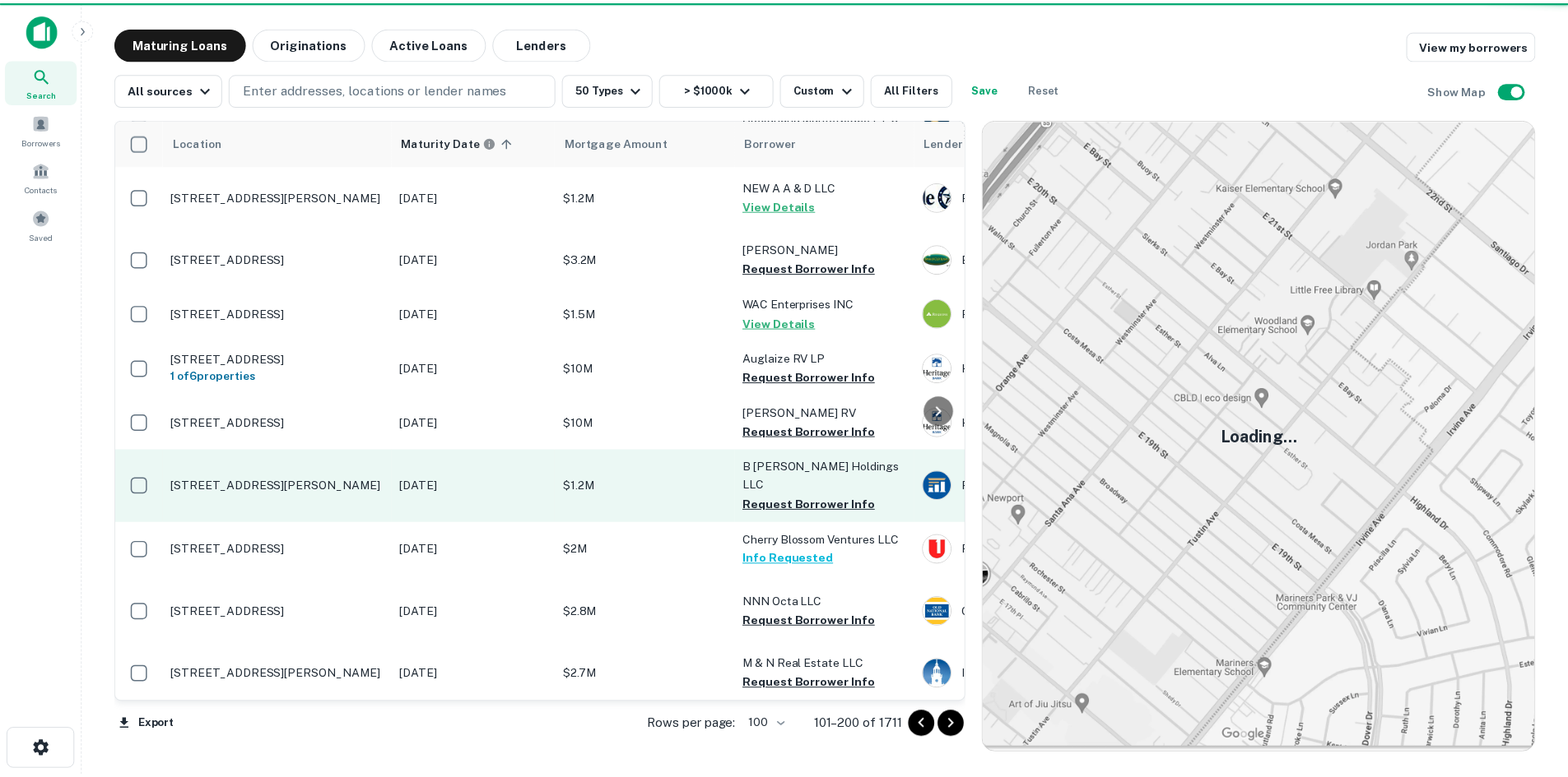
scroll to position [5643, 0]
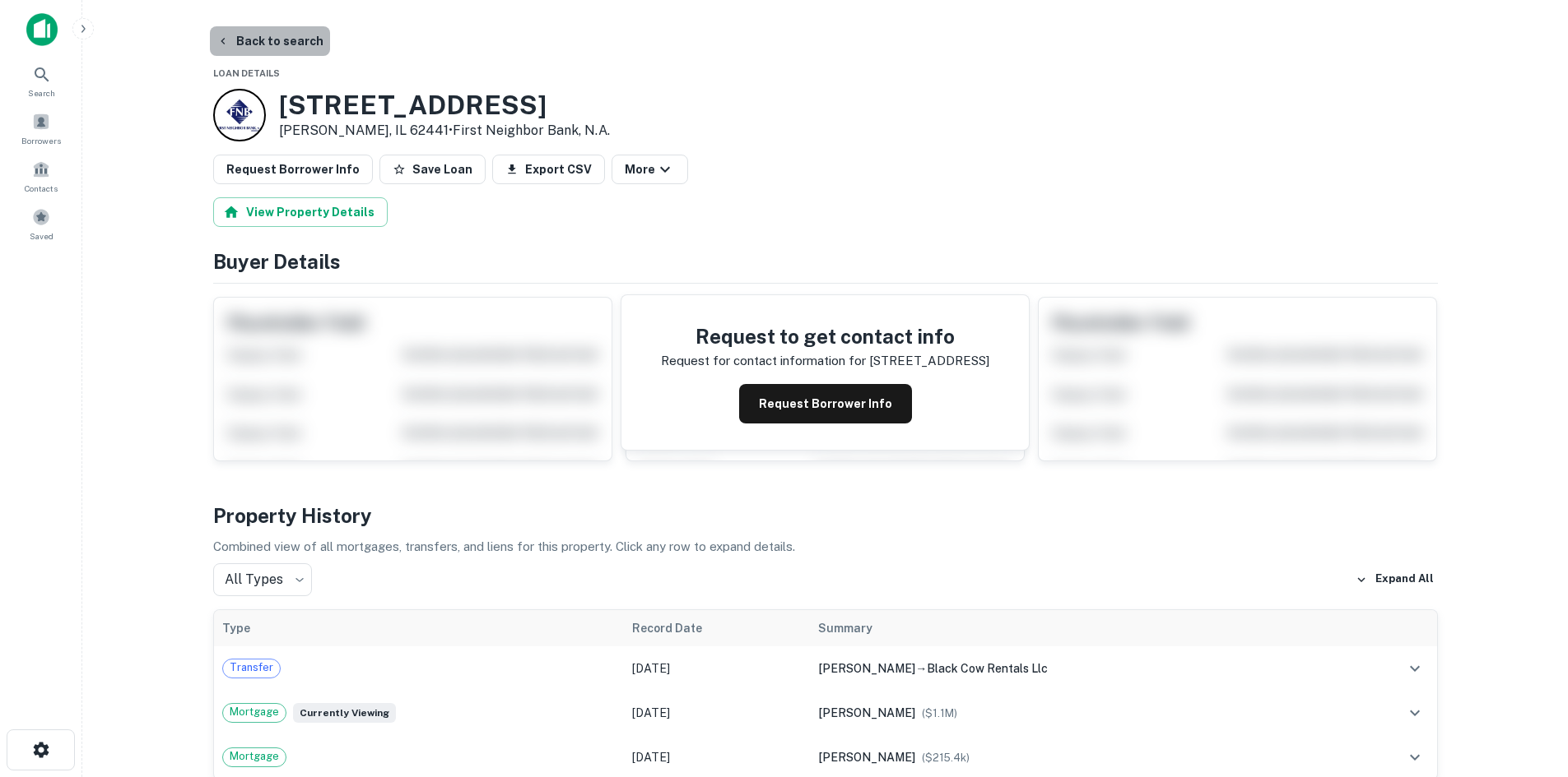
click at [298, 45] on button "Back to search" at bounding box center [270, 41] width 120 height 30
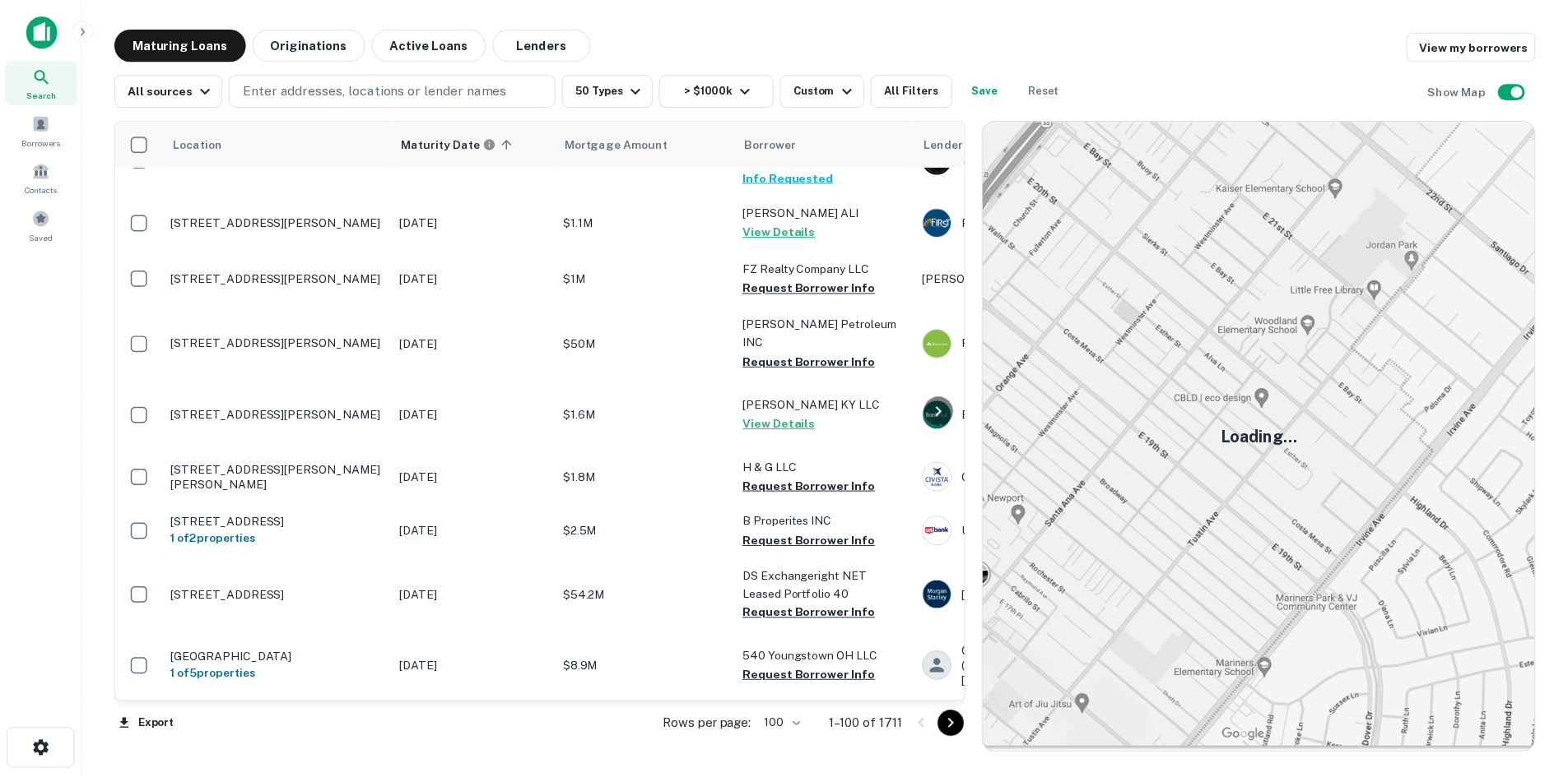
scroll to position [6548, 0]
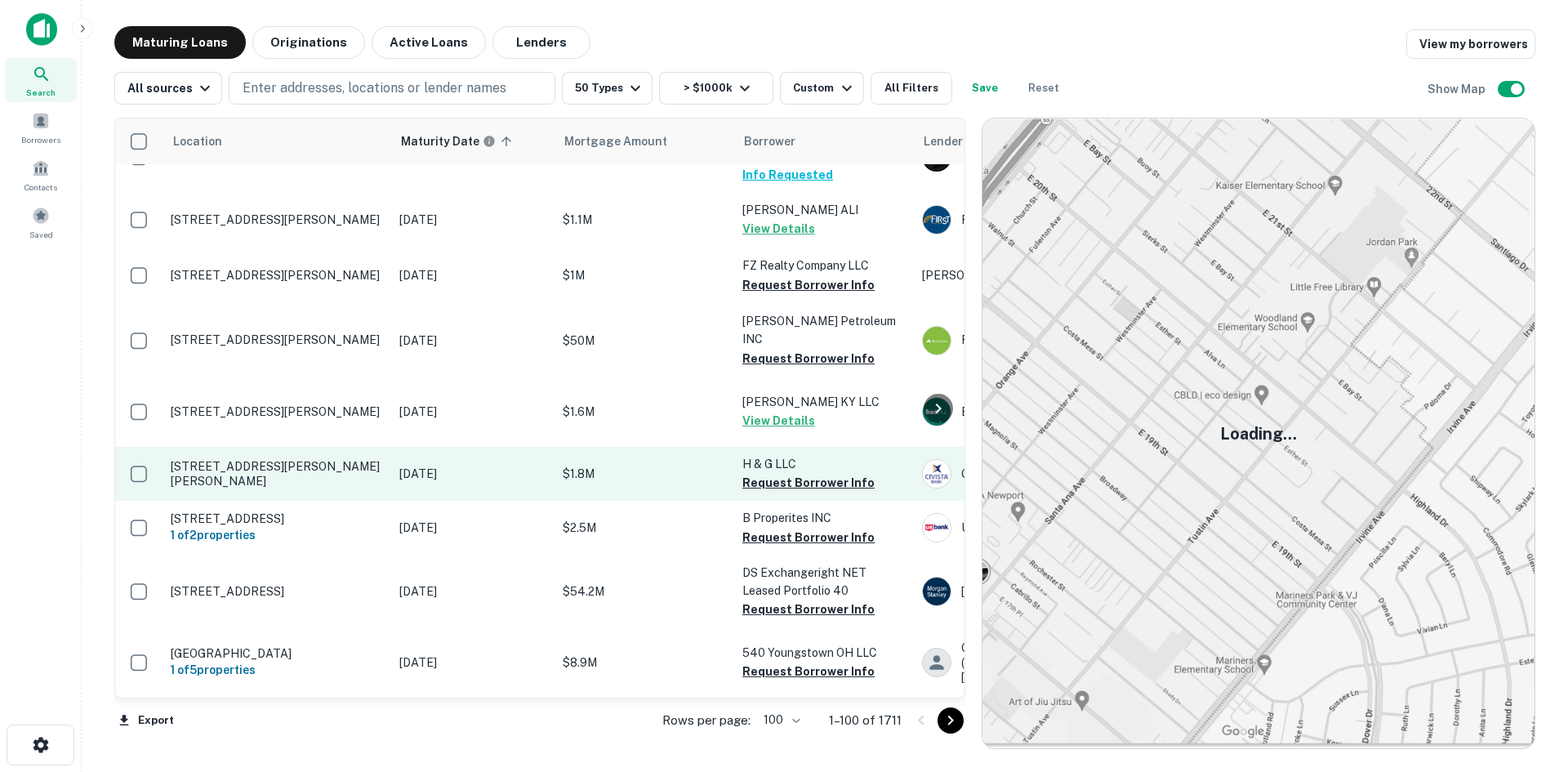
click at [307, 489] on p "[STREET_ADDRESS][PERSON_NAME][PERSON_NAME]" at bounding box center [276, 474] width 212 height 29
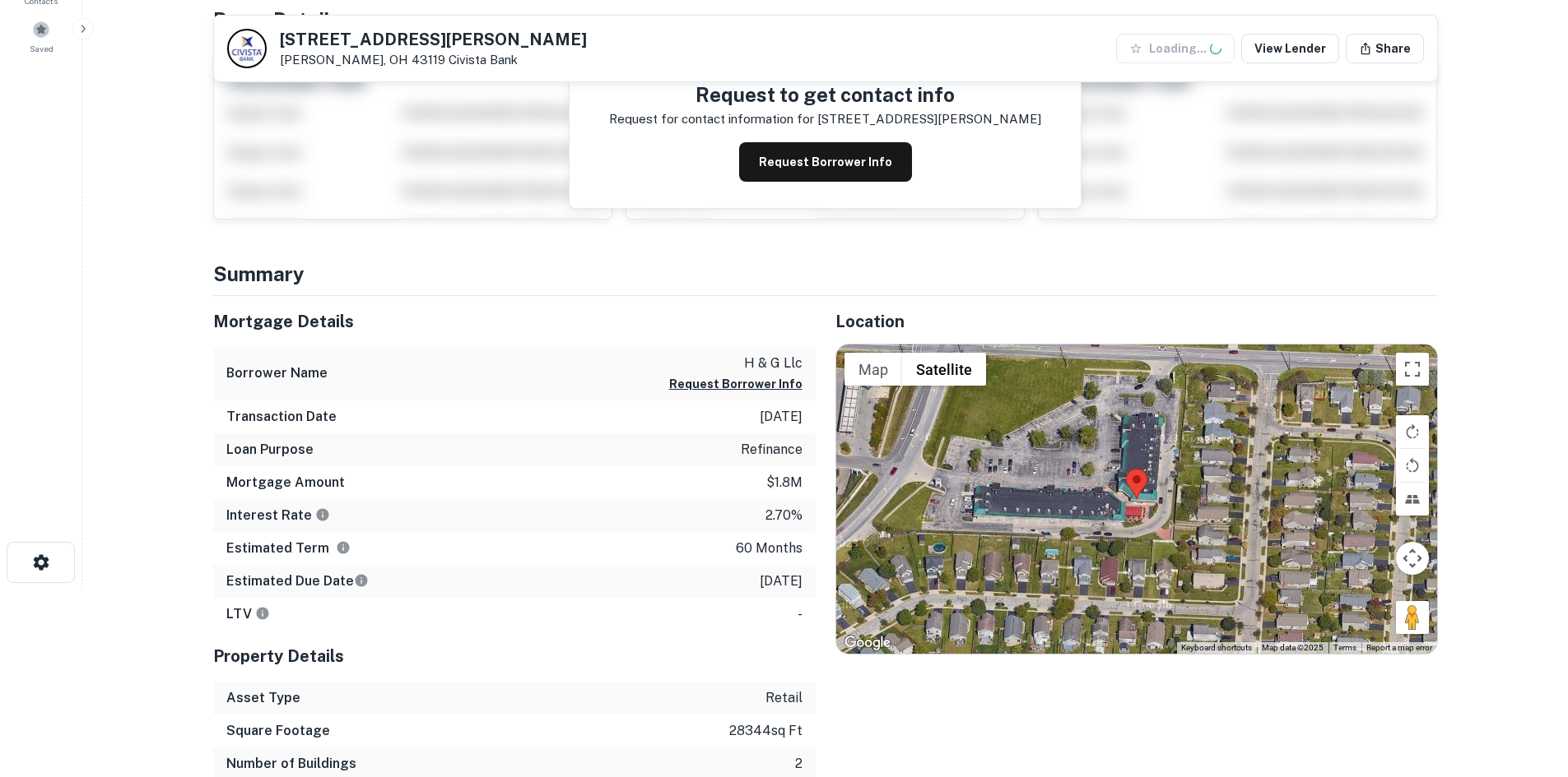
scroll to position [247, 0]
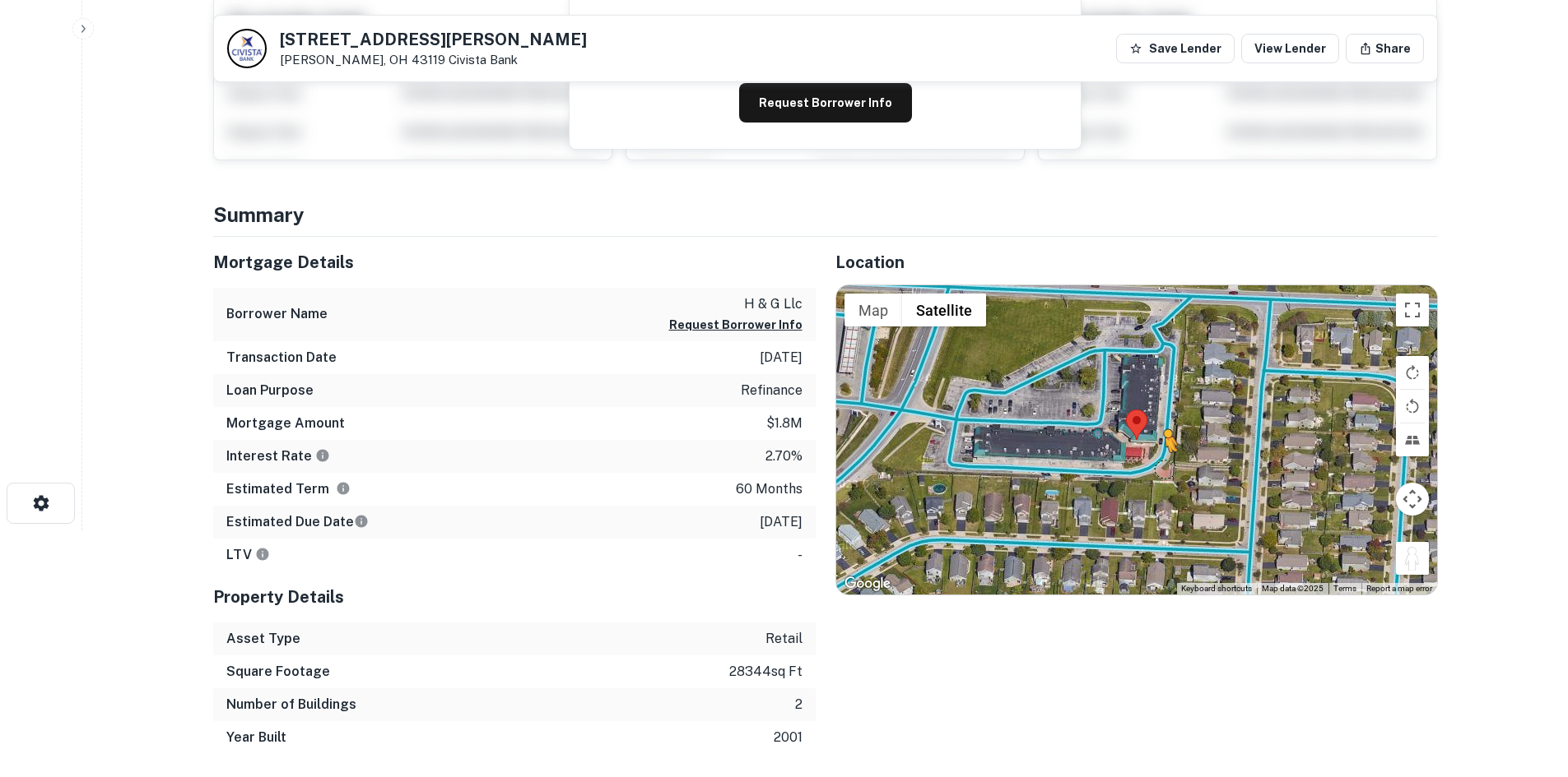
drag, startPoint x: 1409, startPoint y: 561, endPoint x: 1147, endPoint y: 452, distance: 283.8
click at [1147, 452] on div "To activate drag with keyboard, press Alt + Enter. Once in keyboard drag state,…" at bounding box center [1137, 440] width 601 height 309
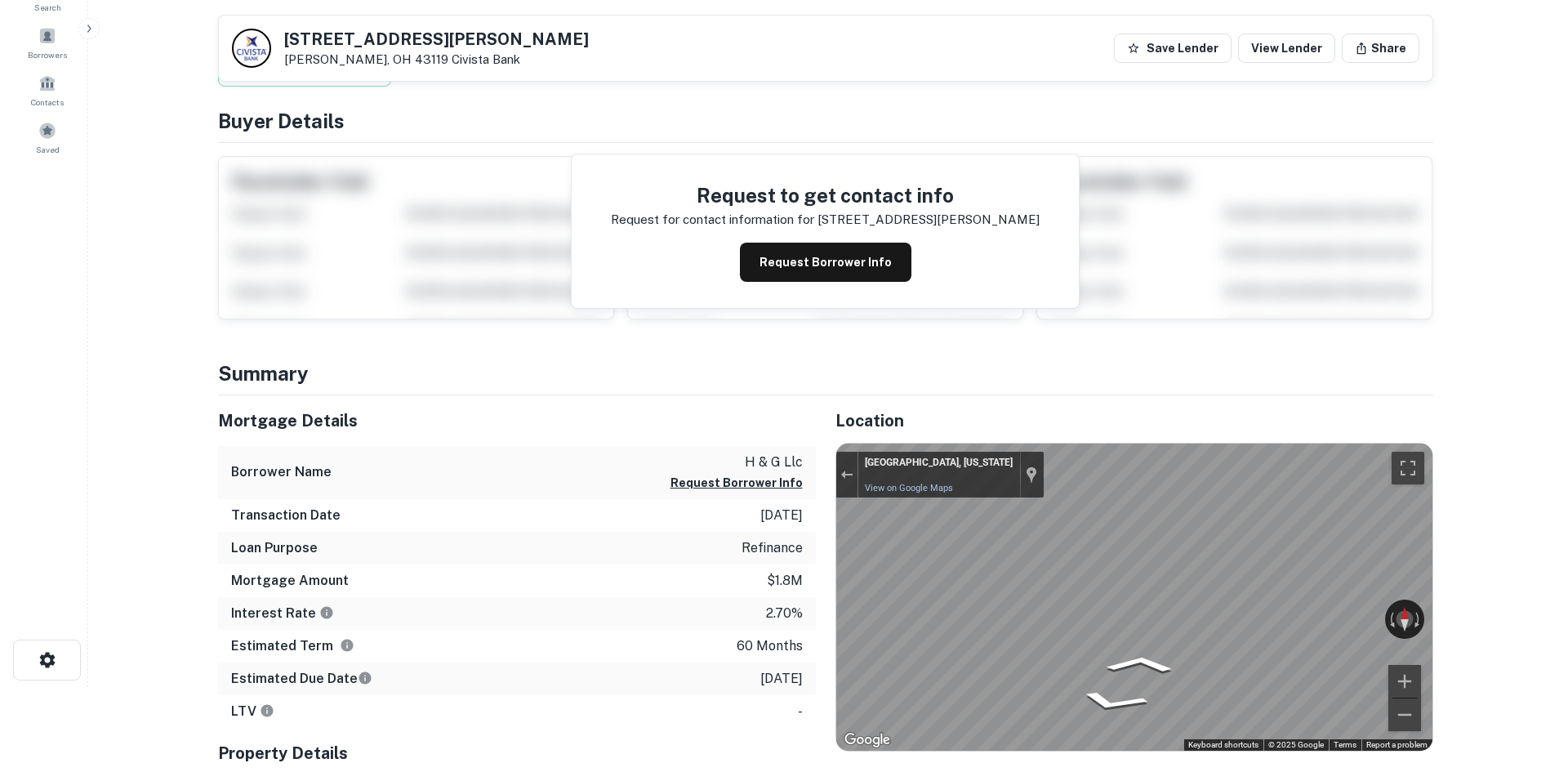
scroll to position [0, 0]
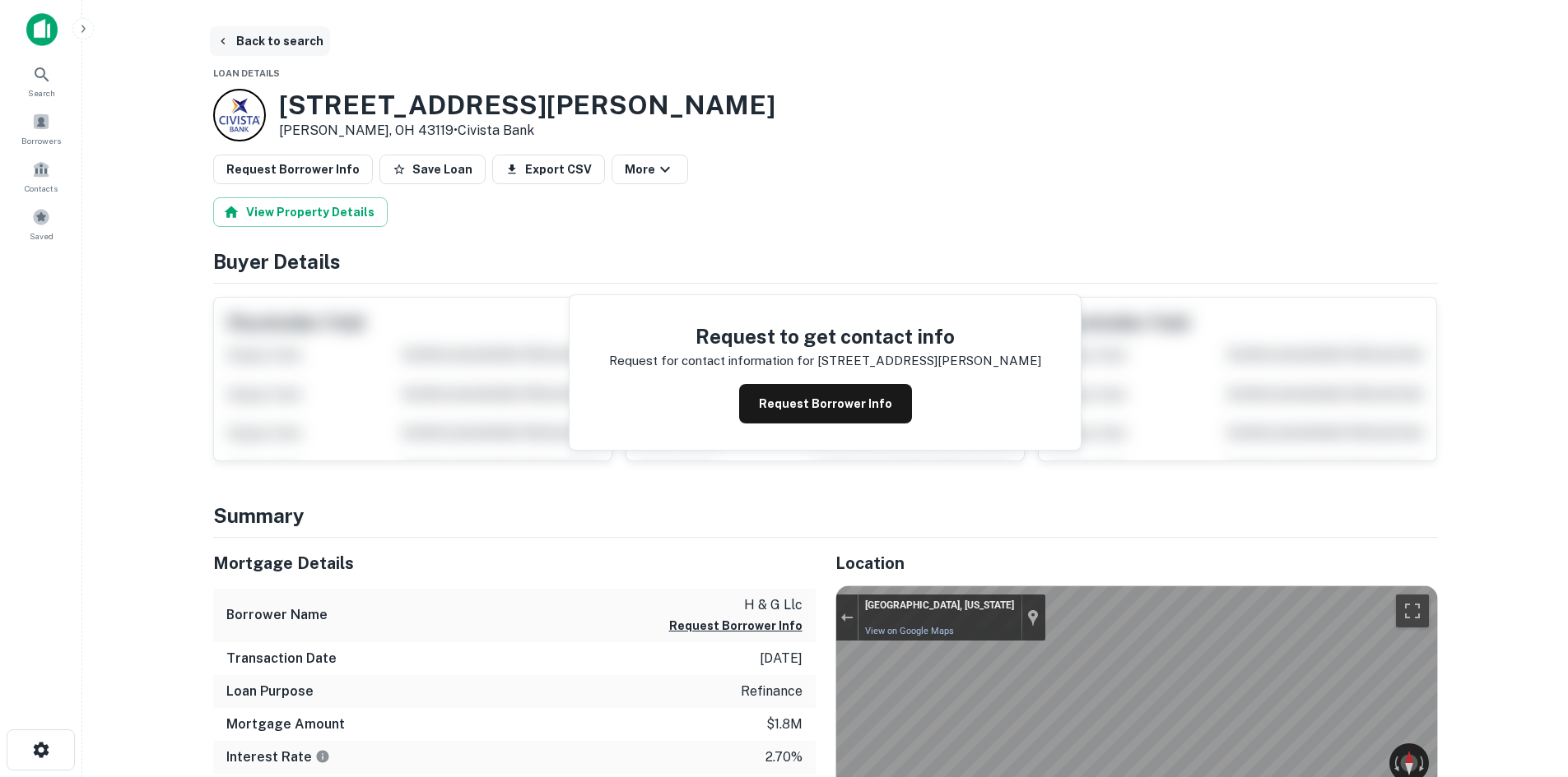
click at [279, 41] on button "Back to search" at bounding box center [270, 41] width 120 height 30
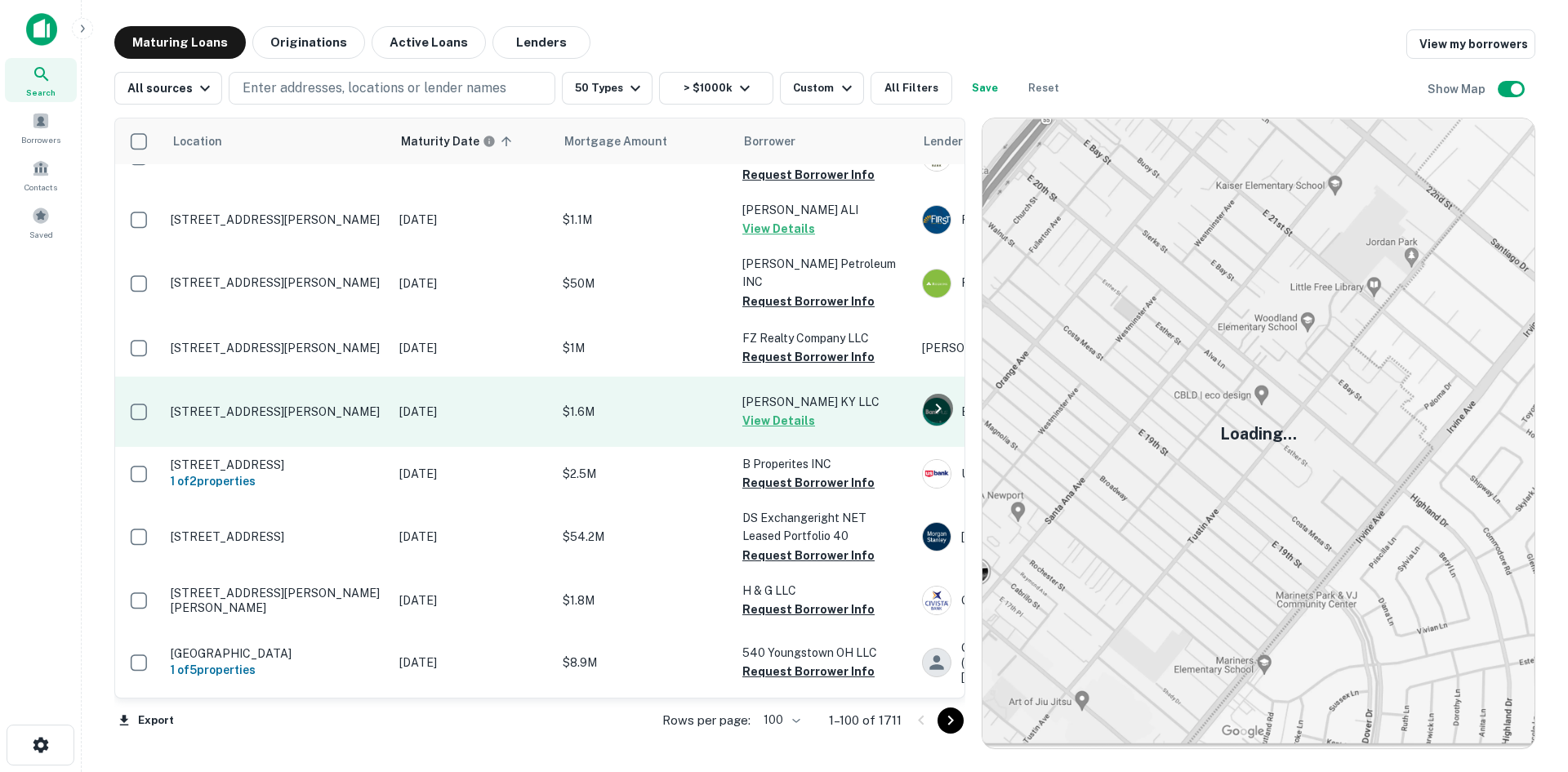
scroll to position [6647, 0]
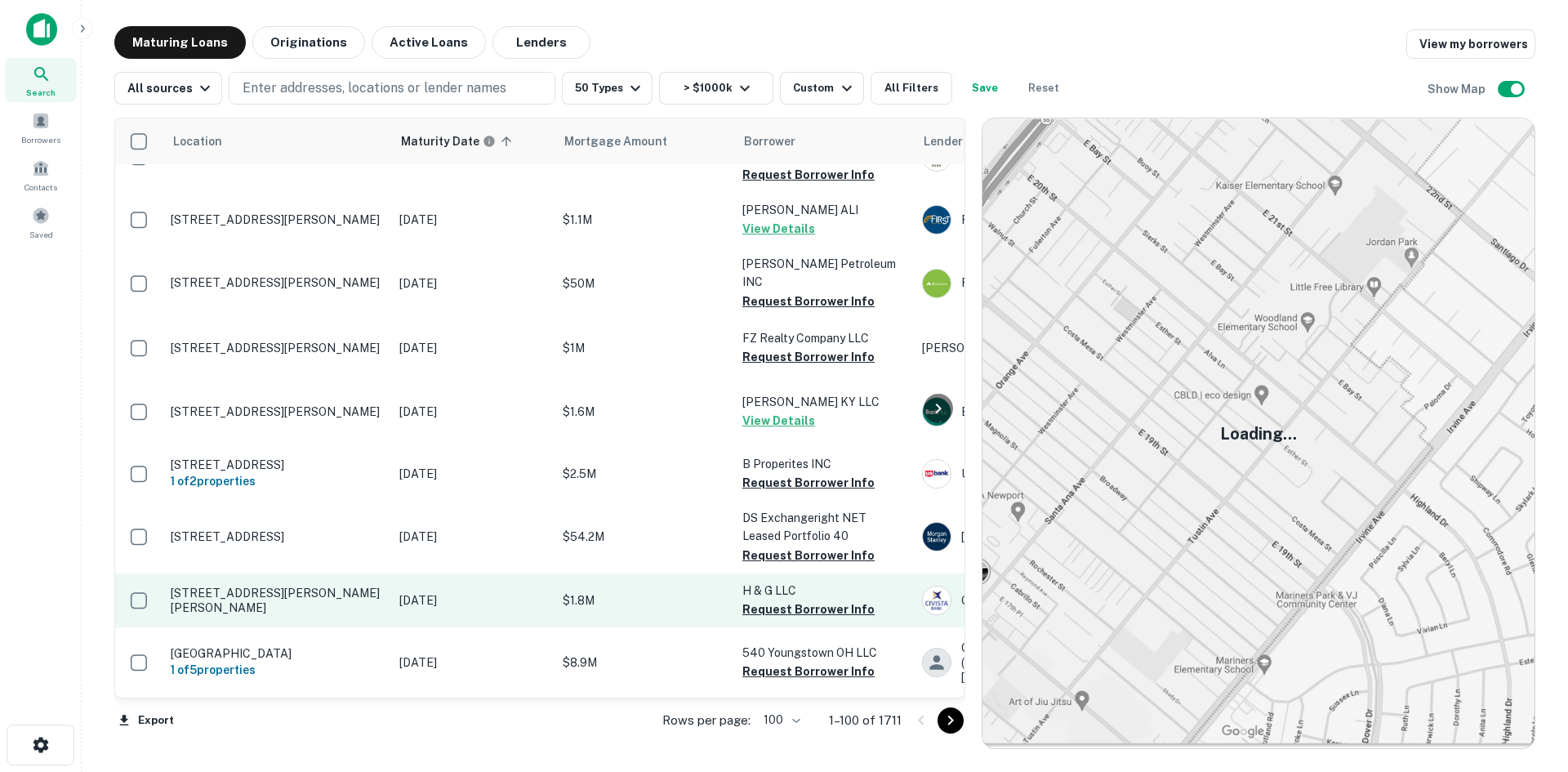
click at [330, 586] on p "936-958 Galloway Rd Galloway, OH 43119" at bounding box center [276, 601] width 212 height 29
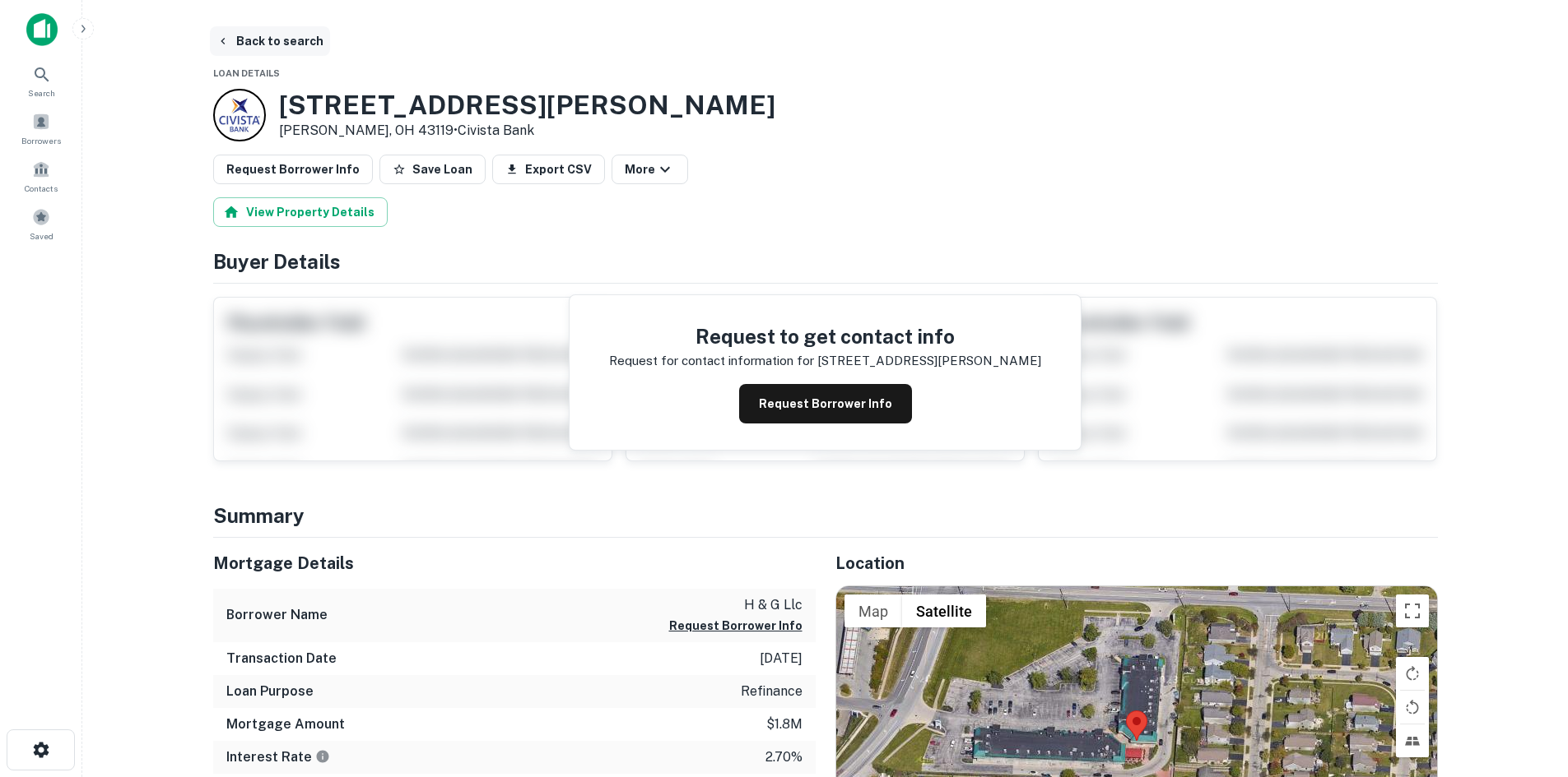
click at [291, 48] on button "Back to search" at bounding box center [270, 41] width 120 height 30
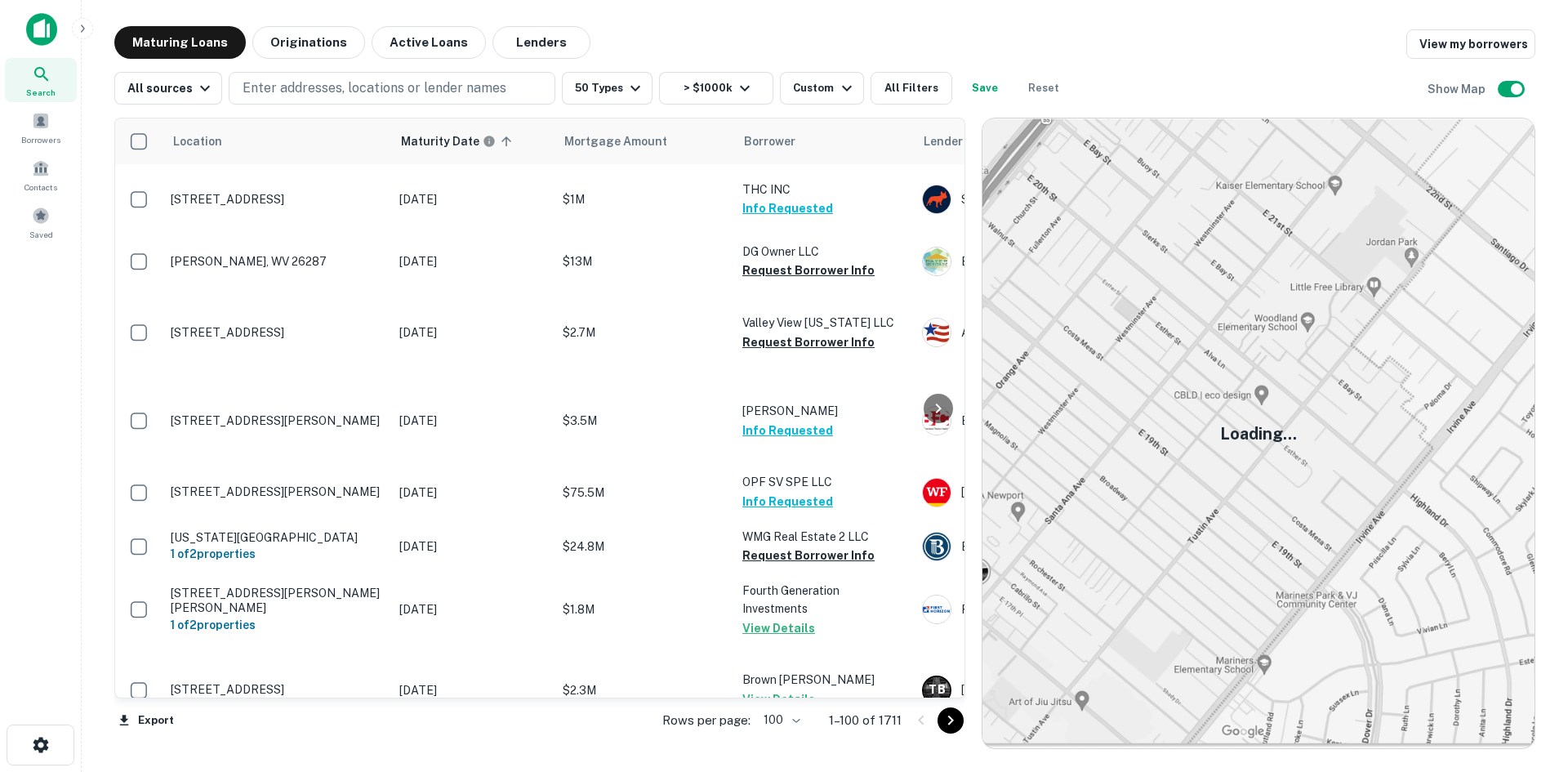
scroll to position [6647, 0]
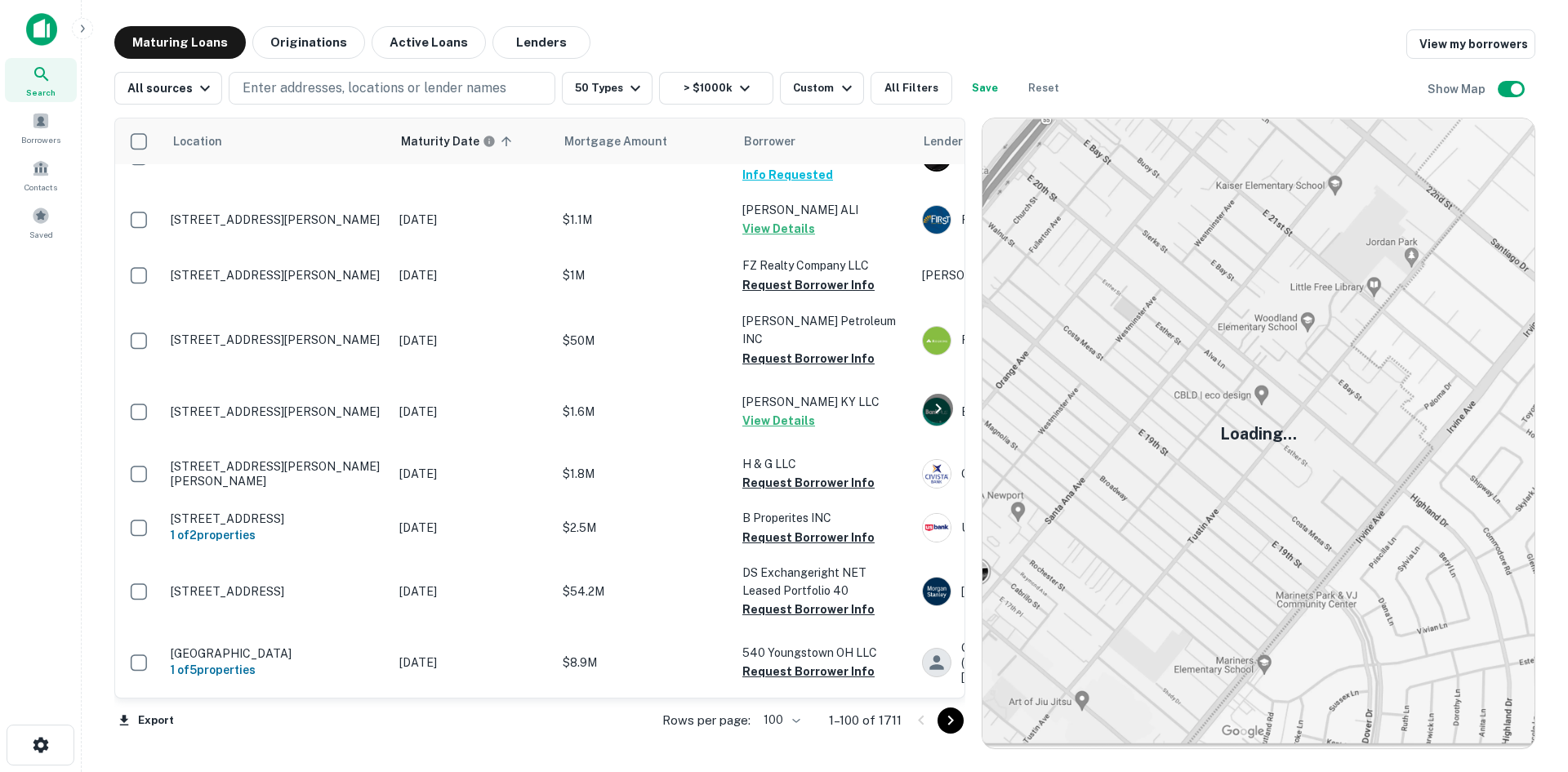
drag, startPoint x: 943, startPoint y: 715, endPoint x: 928, endPoint y: 594, distance: 121.9
click at [943, 719] on icon "Go to next page" at bounding box center [951, 721] width 20 height 20
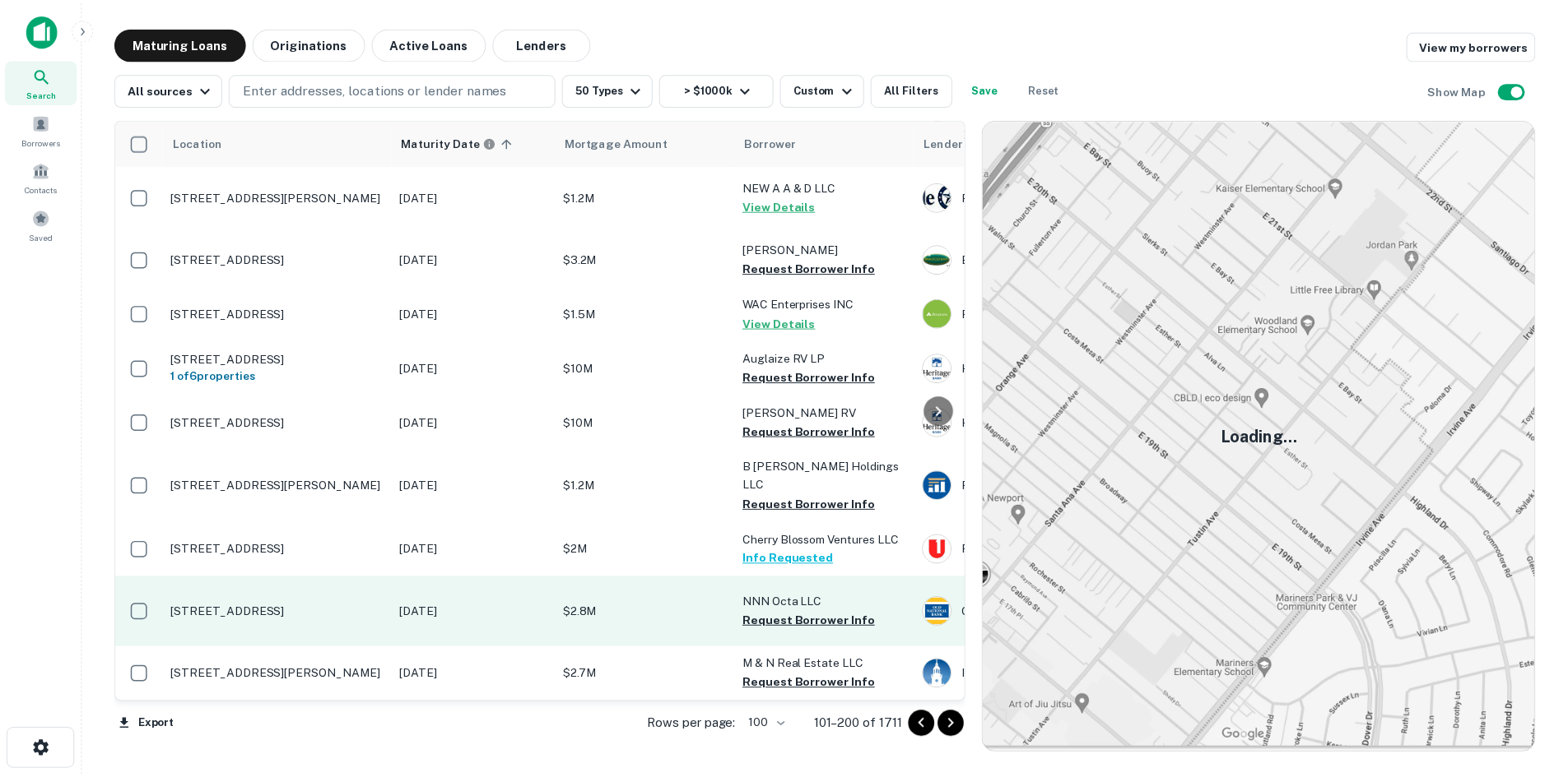
scroll to position [6384, 0]
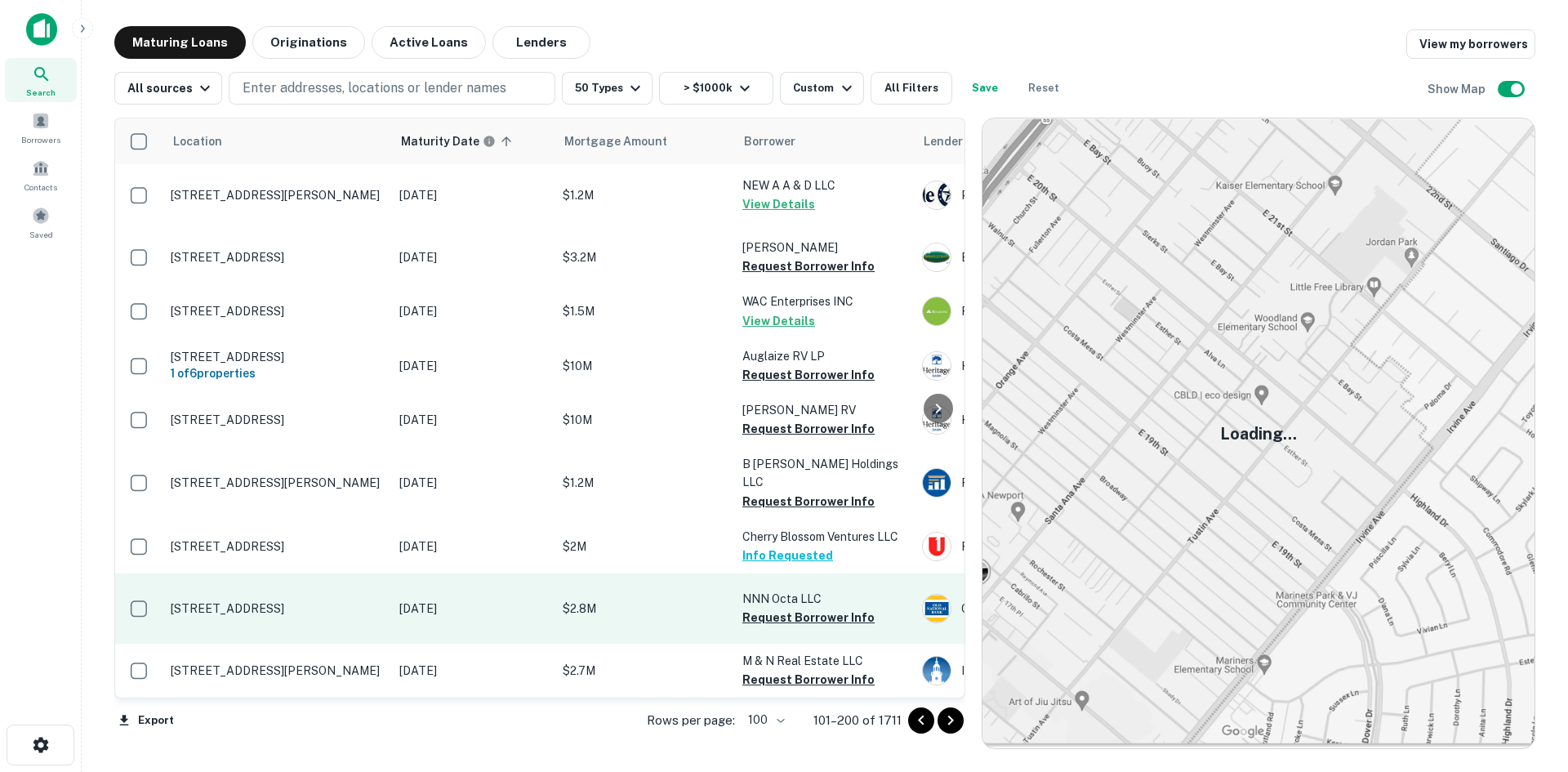
click at [288, 601] on p "9021 W Lancaster Rd Jeffersonville, OH 43128" at bounding box center [276, 609] width 212 height 15
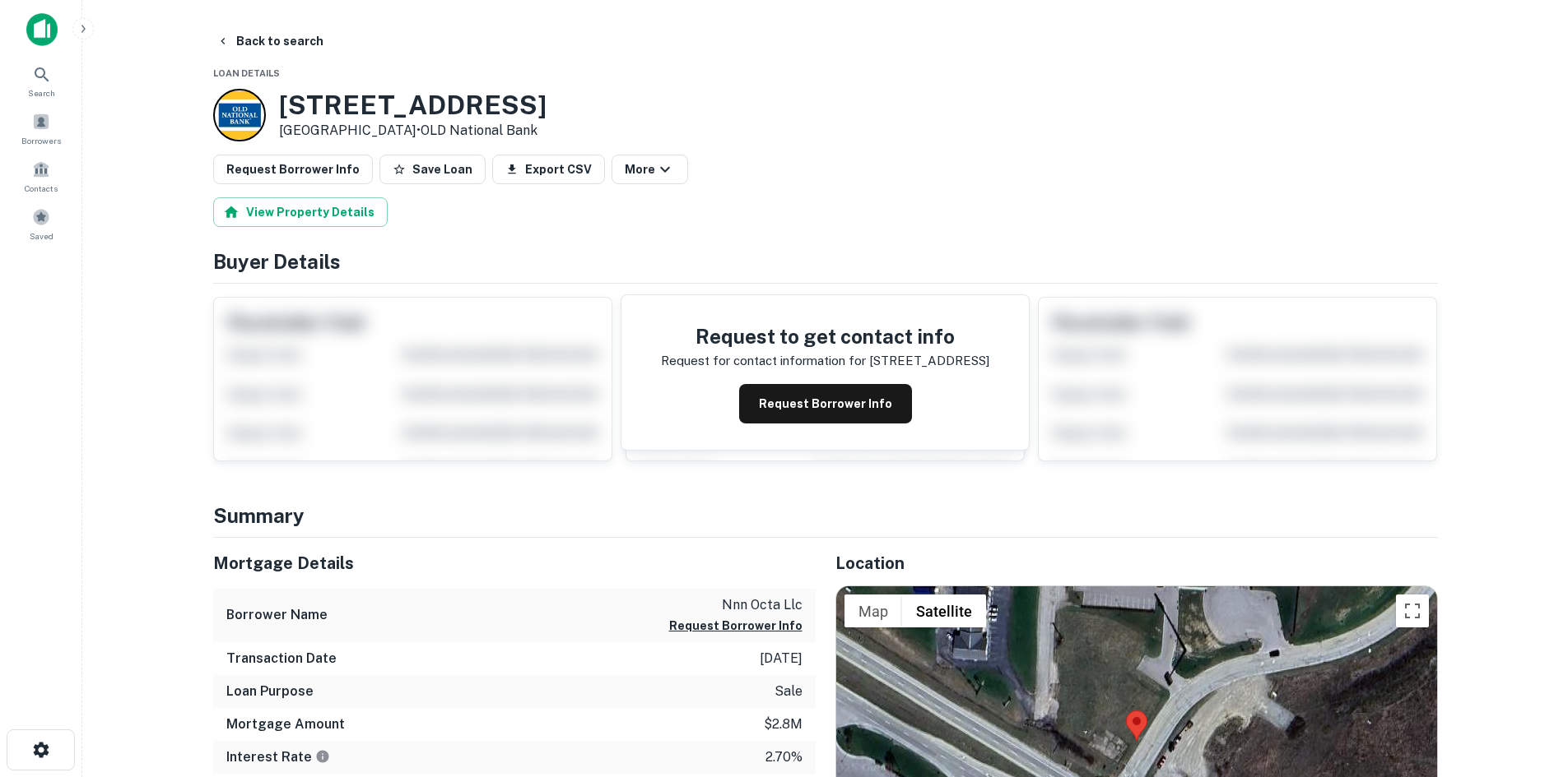
drag, startPoint x: 274, startPoint y: 99, endPoint x: 432, endPoint y: 138, distance: 162.7
click at [432, 138] on div "9021 W Lancaster Rd Jeffersonville, OH 43128 • OLD National Bank" at bounding box center [379, 114] width 333 height 52
copy div "9021 W Lancaster Rd Jeffersonville, OH 43128"
click at [336, 175] on button "Request Borrower Info" at bounding box center [292, 169] width 159 height 30
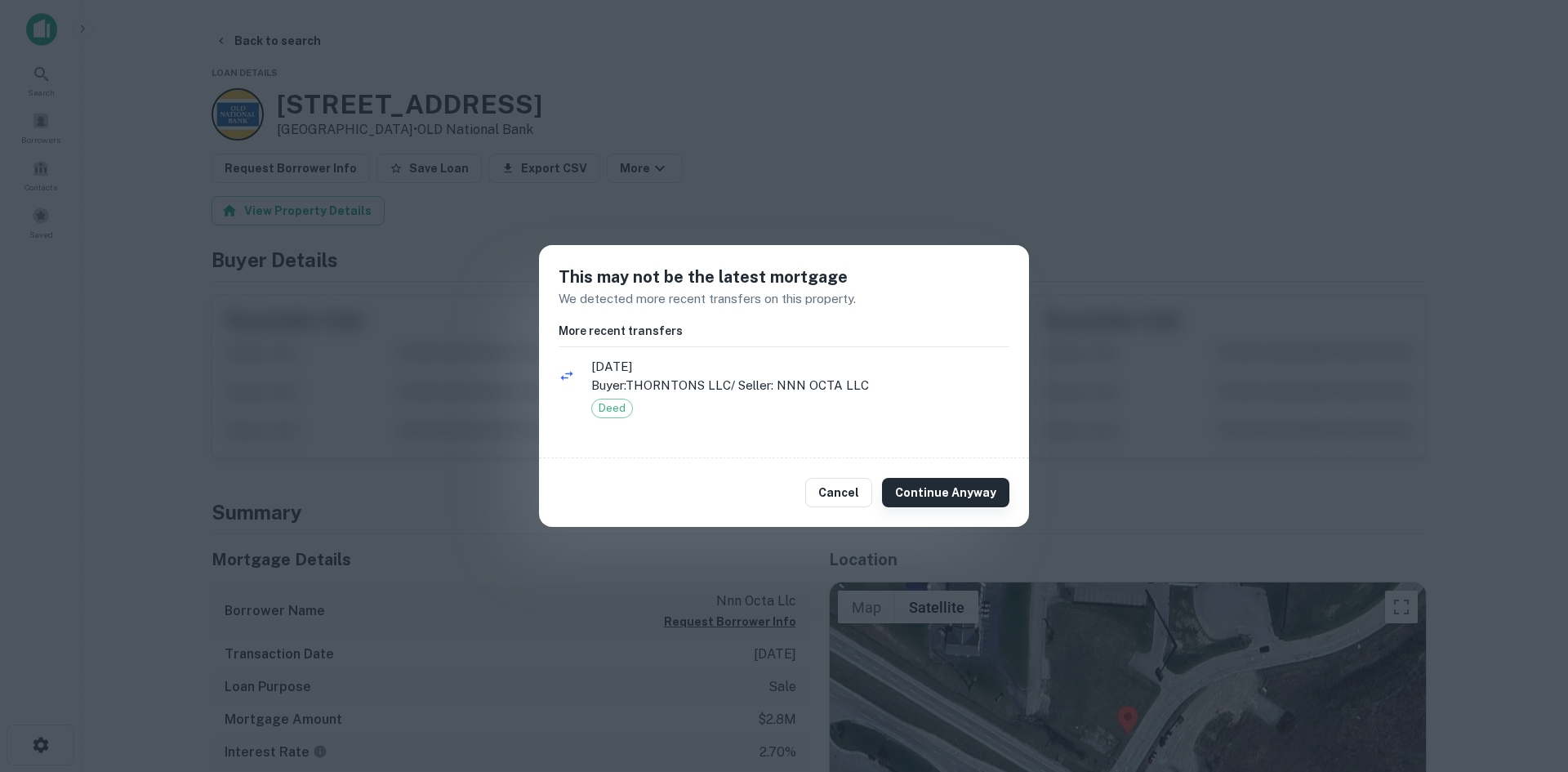
click at [989, 479] on button "Continue Anyway" at bounding box center [946, 493] width 128 height 29
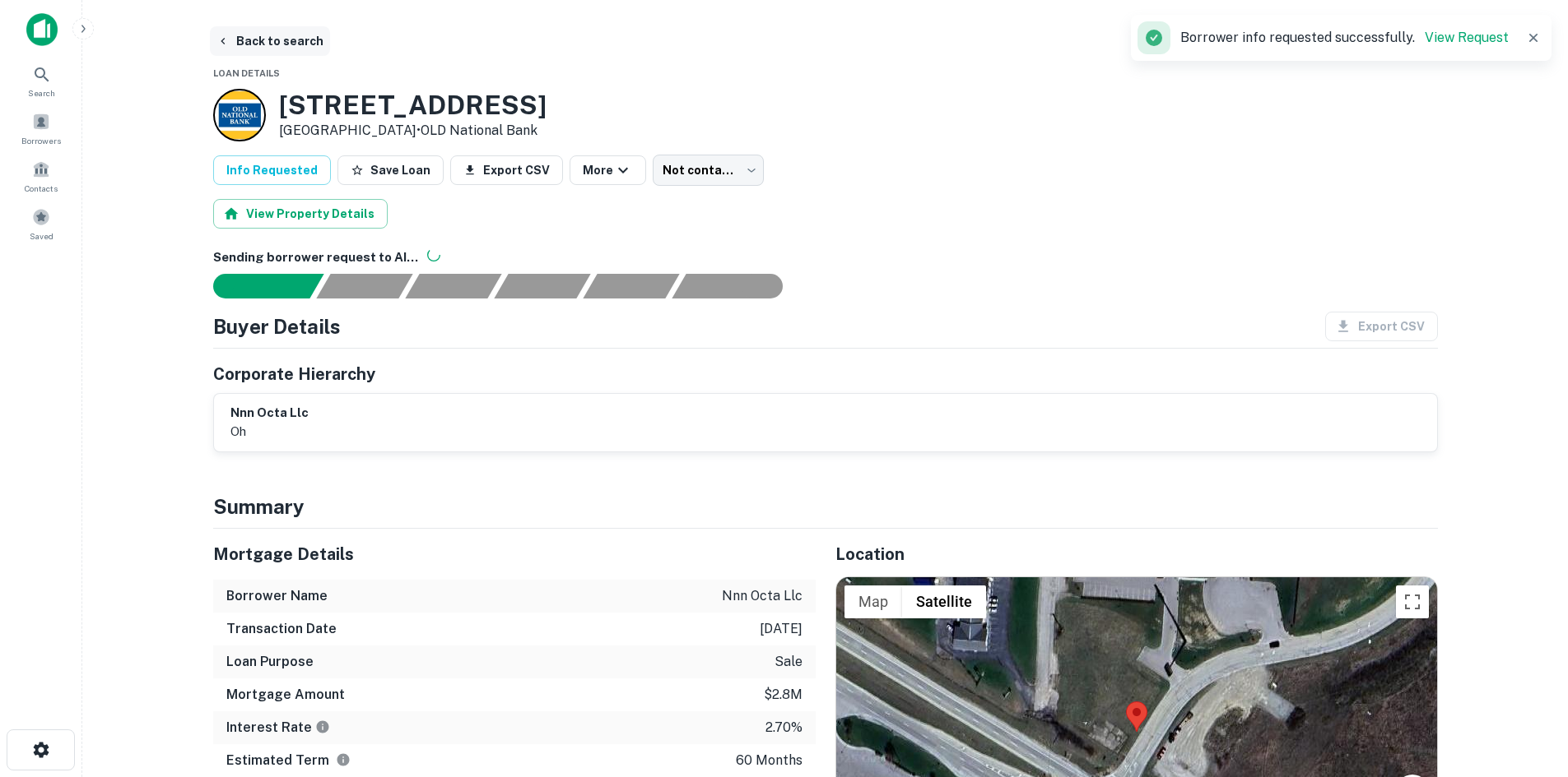
click at [247, 40] on button "Back to search" at bounding box center [270, 41] width 120 height 30
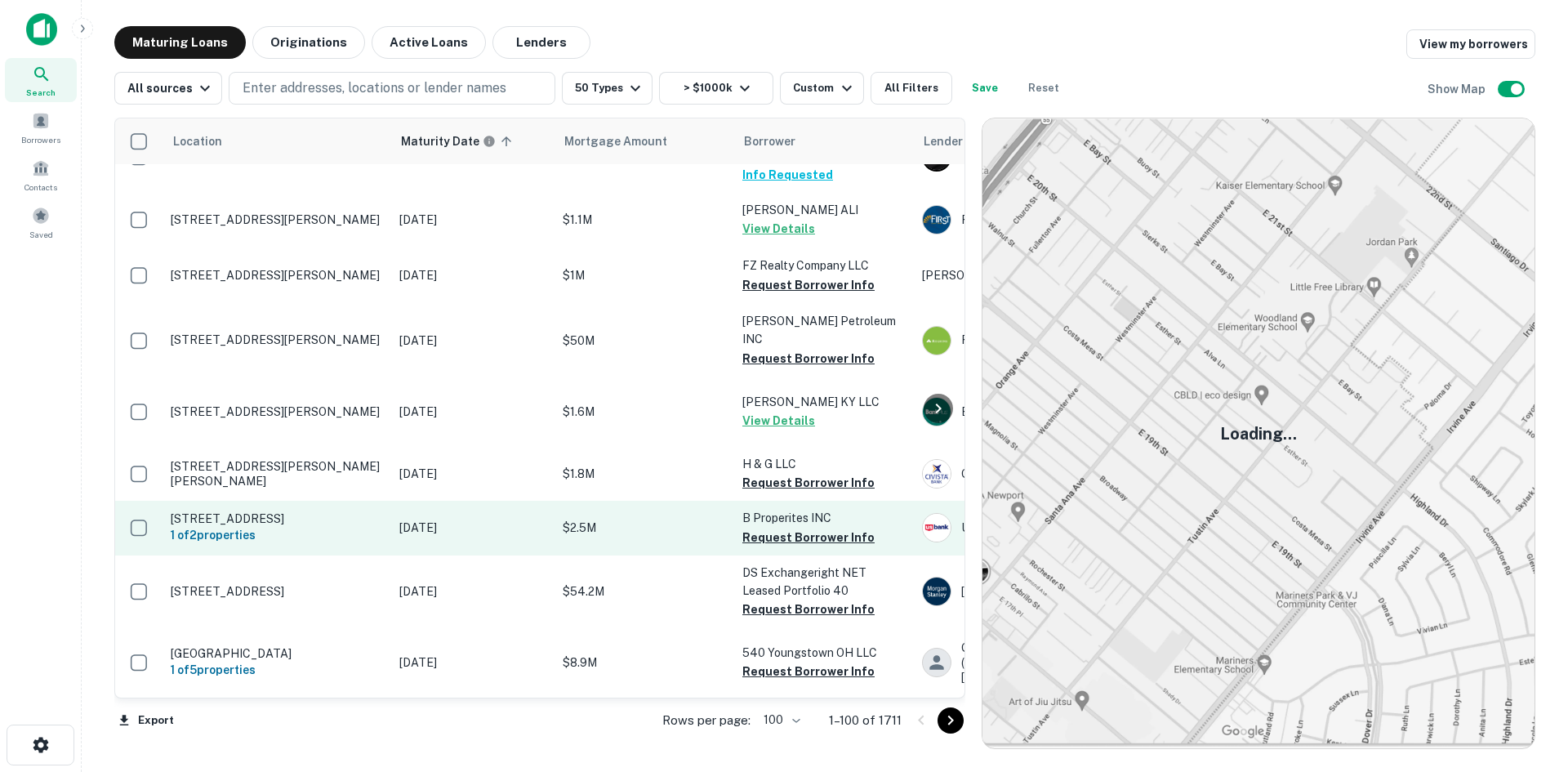
scroll to position [6647, 0]
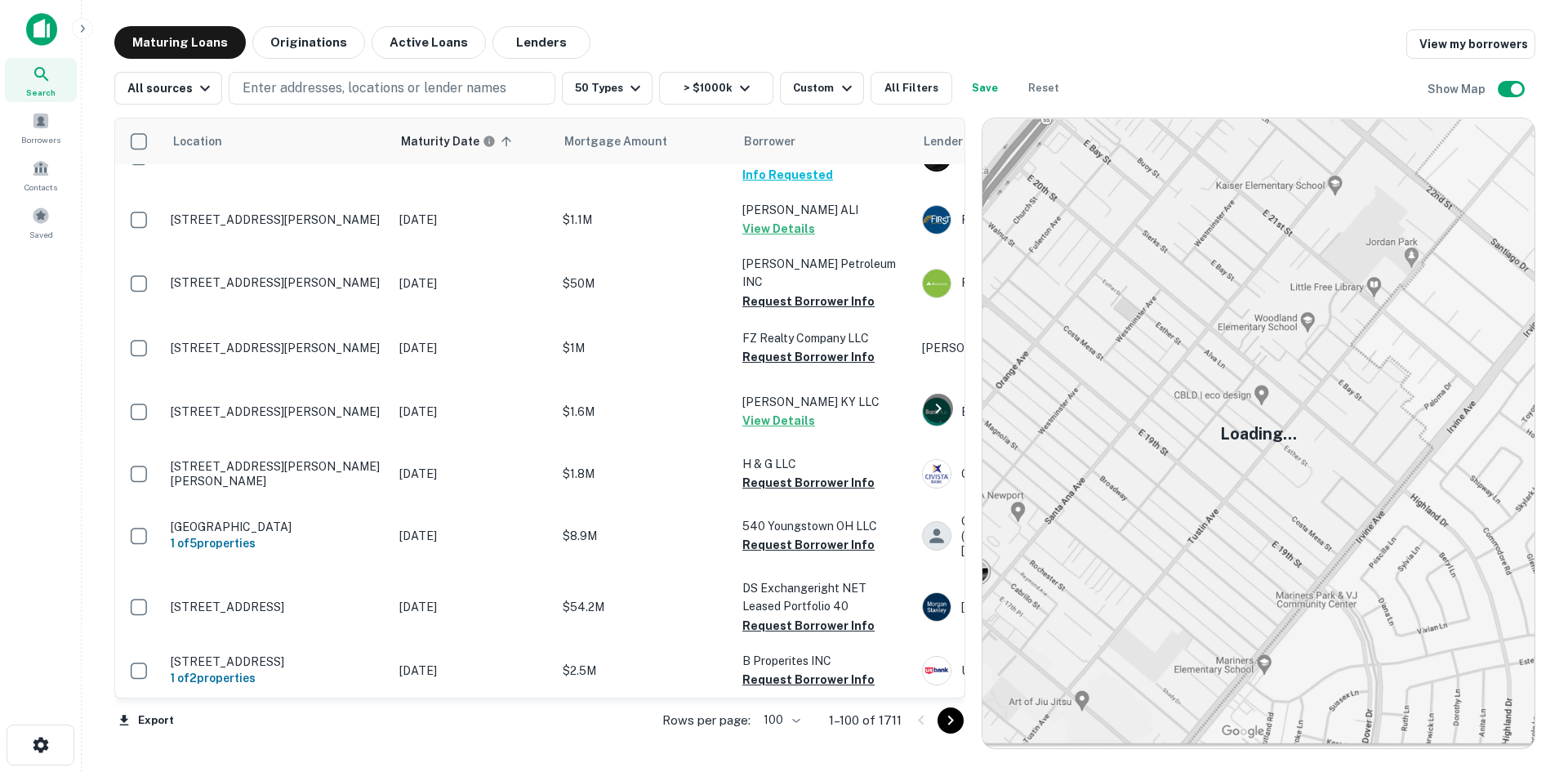
drag, startPoint x: 952, startPoint y: 727, endPoint x: 842, endPoint y: 688, distance: 116.7
click at [952, 727] on icon "Go to next page" at bounding box center [951, 721] width 20 height 20
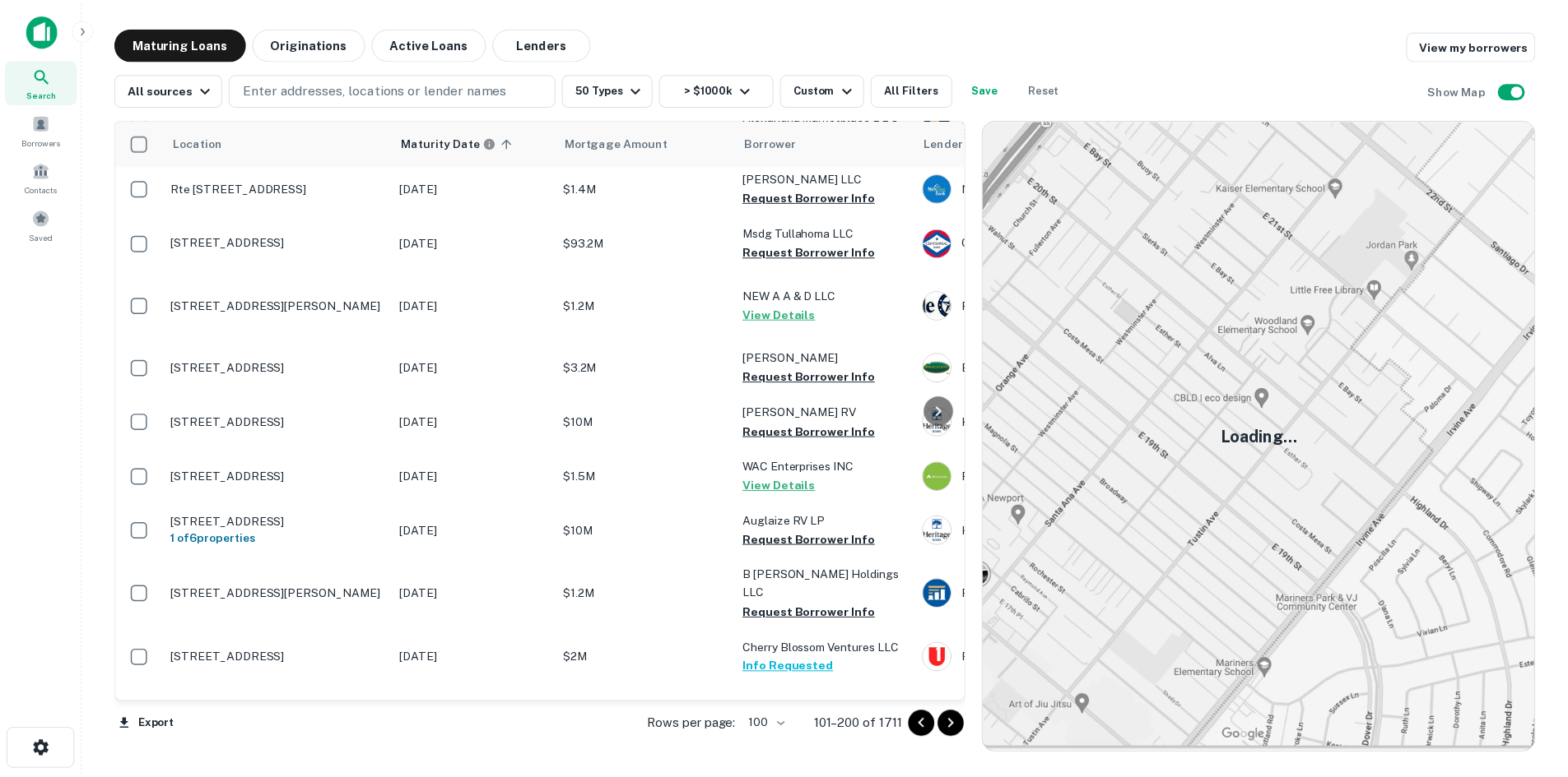
scroll to position [5725, 0]
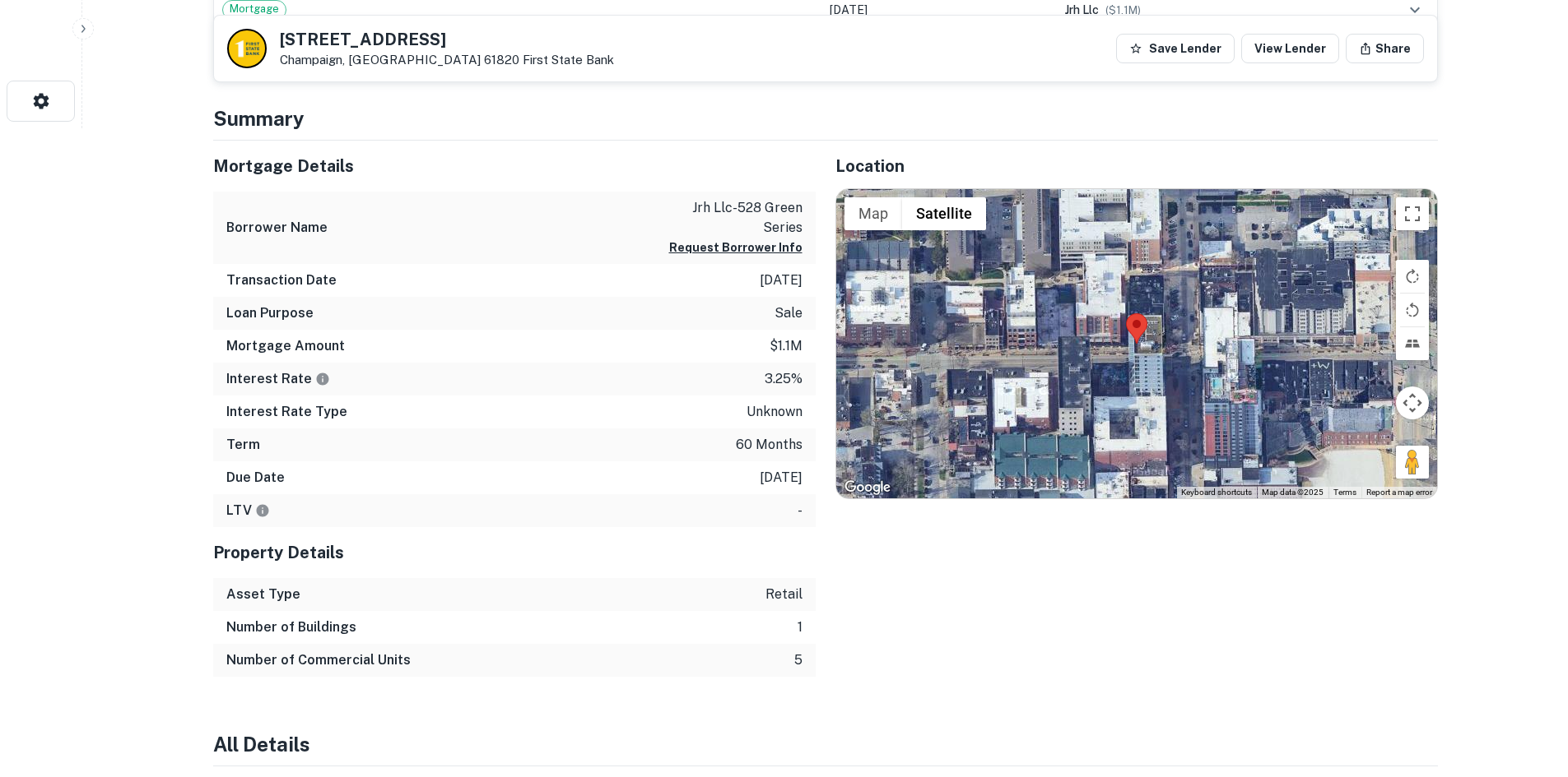
scroll to position [658, 0]
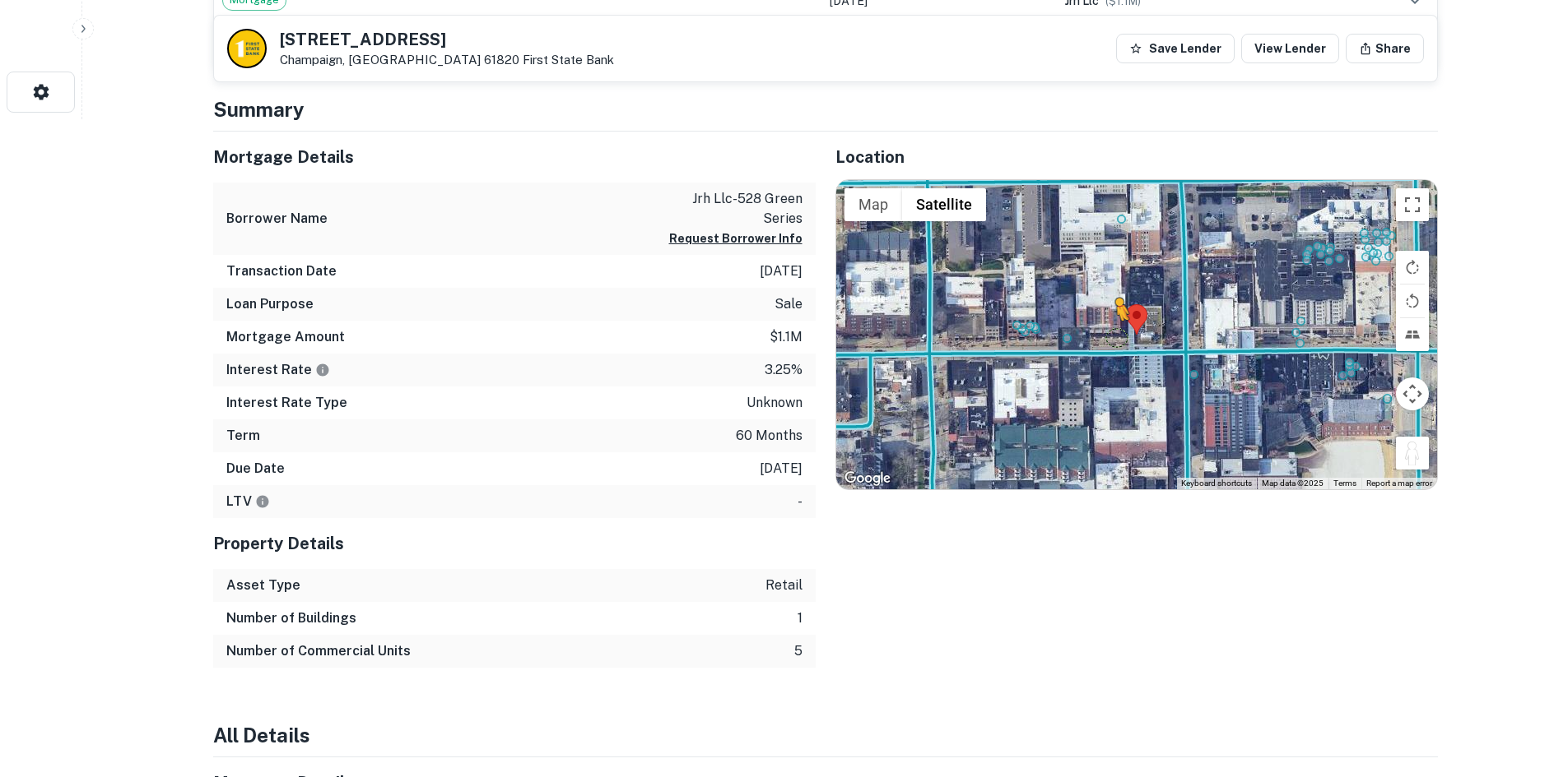
drag, startPoint x: 1407, startPoint y: 446, endPoint x: 1107, endPoint y: 346, distance: 316.2
click at [1107, 346] on div "To activate drag with keyboard, press Alt + Enter. Once in keyboard drag state,…" at bounding box center [1137, 335] width 601 height 309
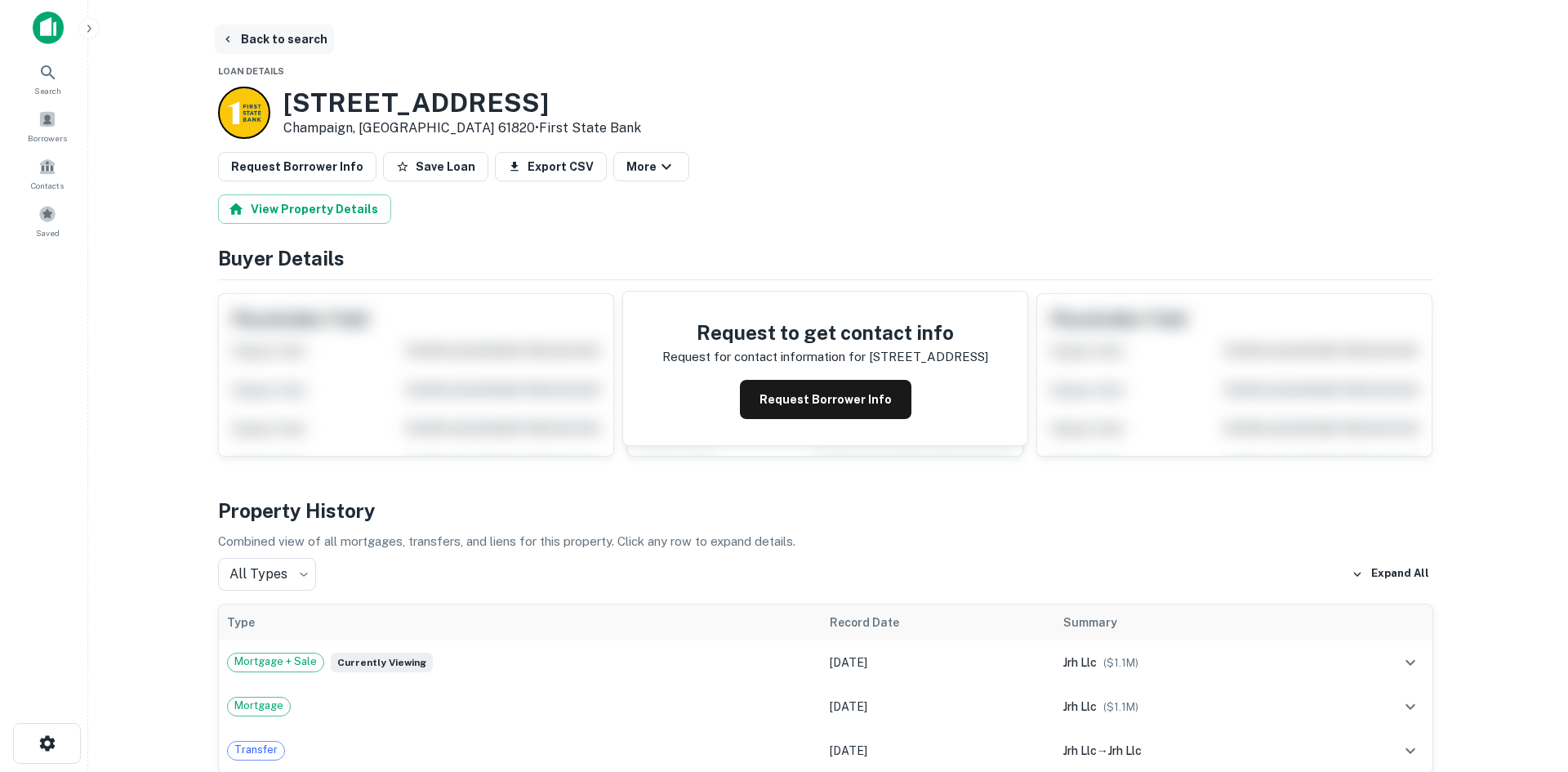
scroll to position [0, 0]
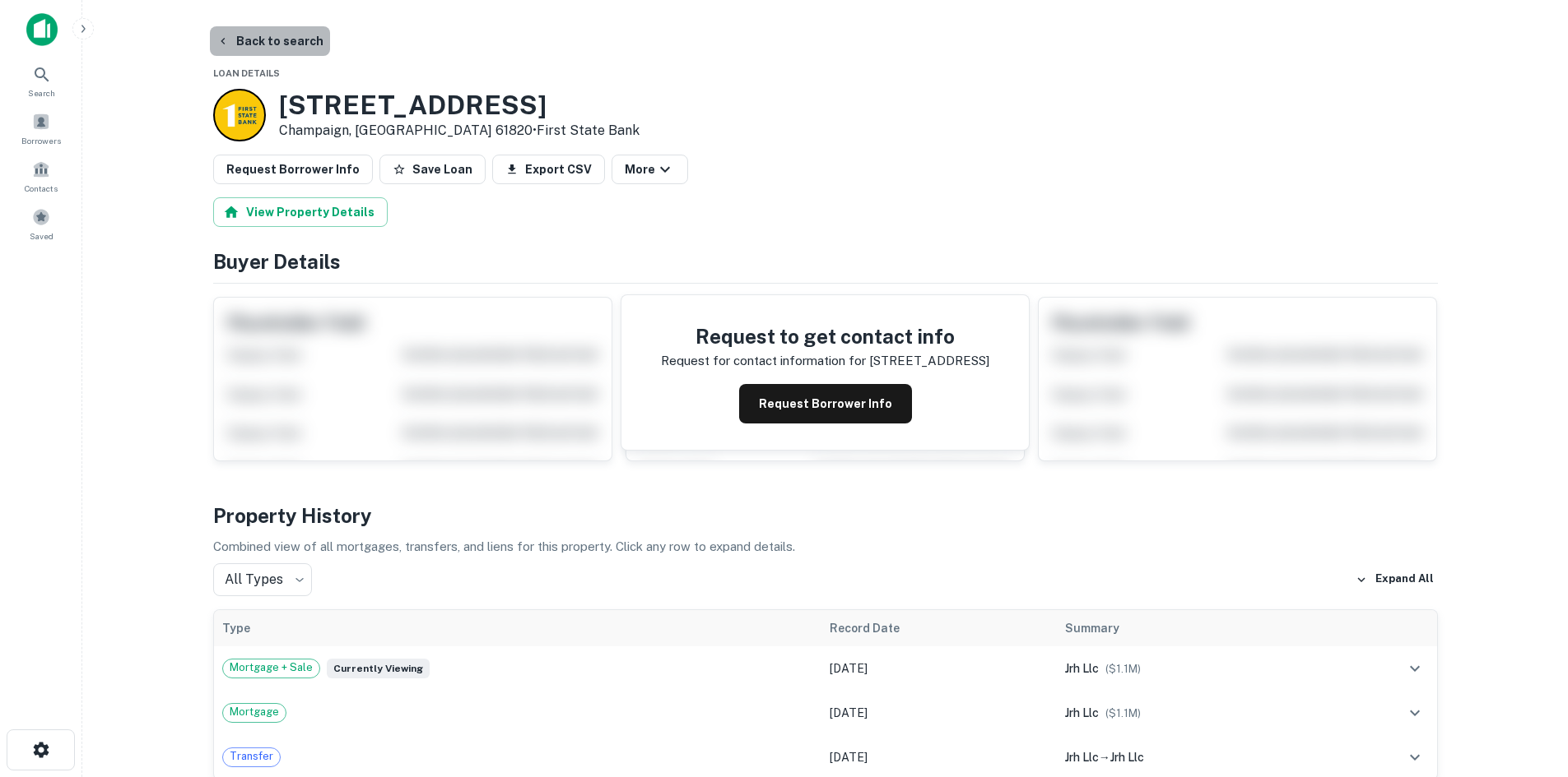
click at [269, 35] on button "Back to search" at bounding box center [270, 41] width 120 height 30
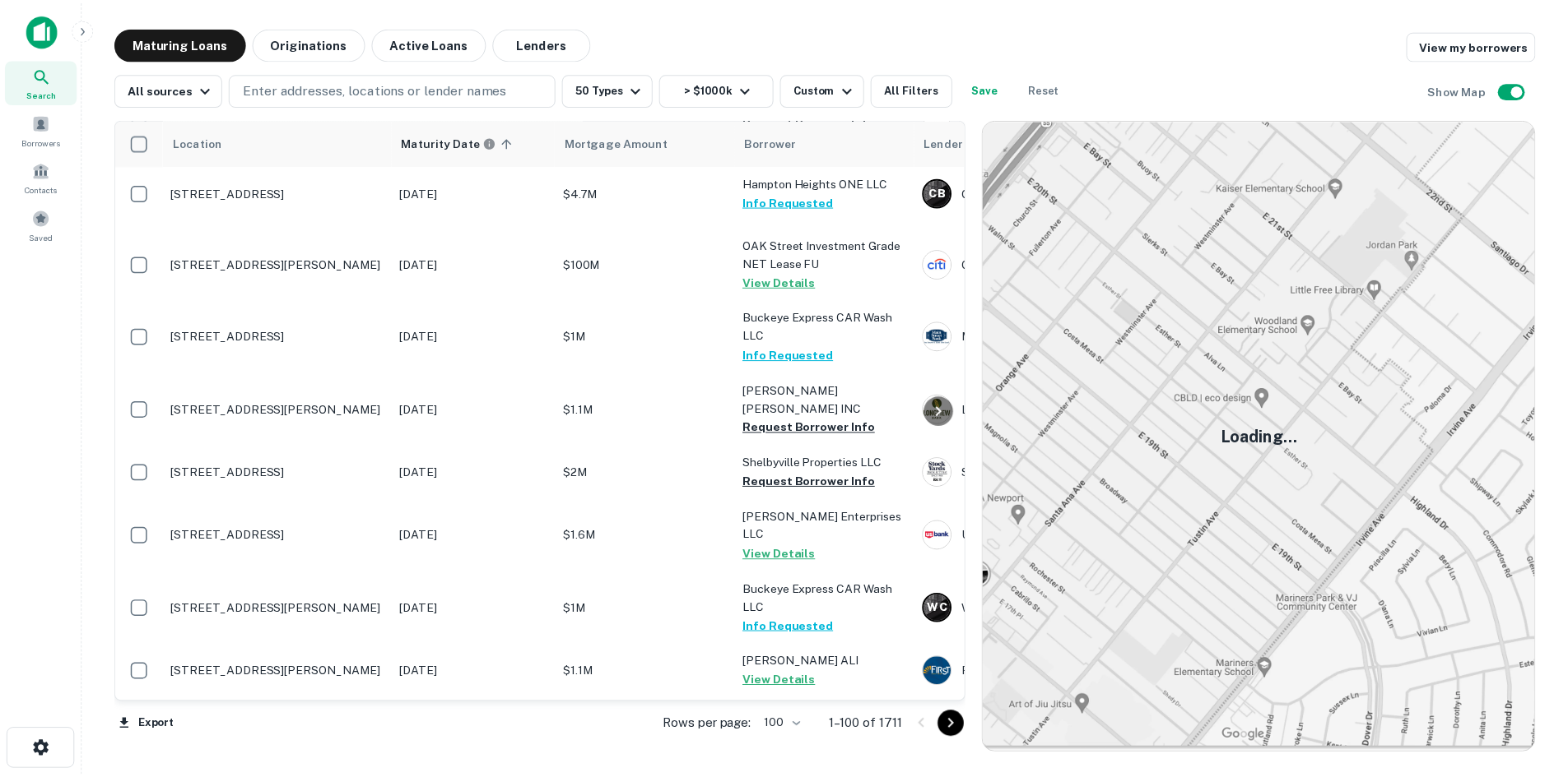
scroll to position [5561, 0]
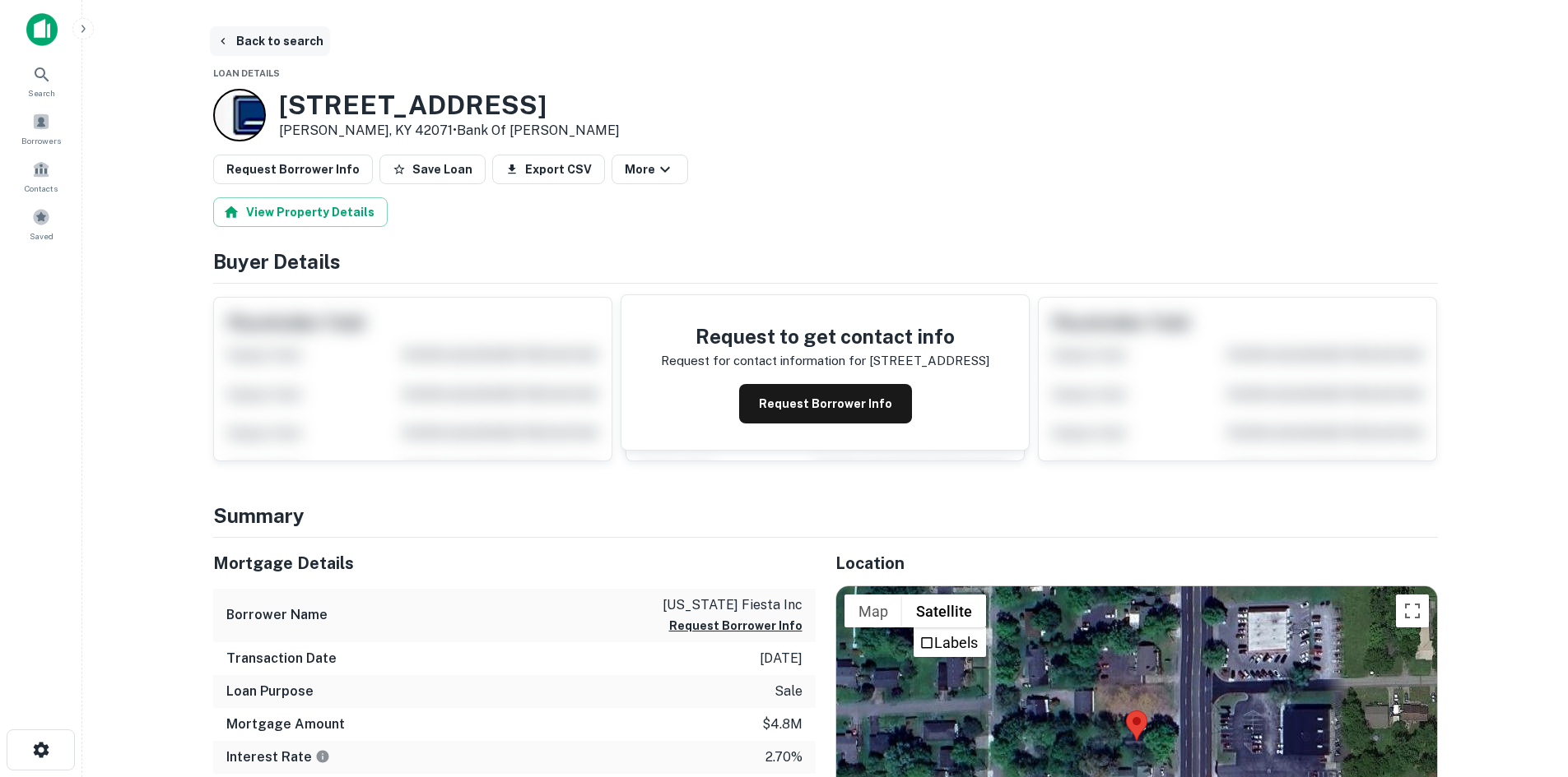
click at [265, 33] on button "Back to search" at bounding box center [270, 41] width 120 height 30
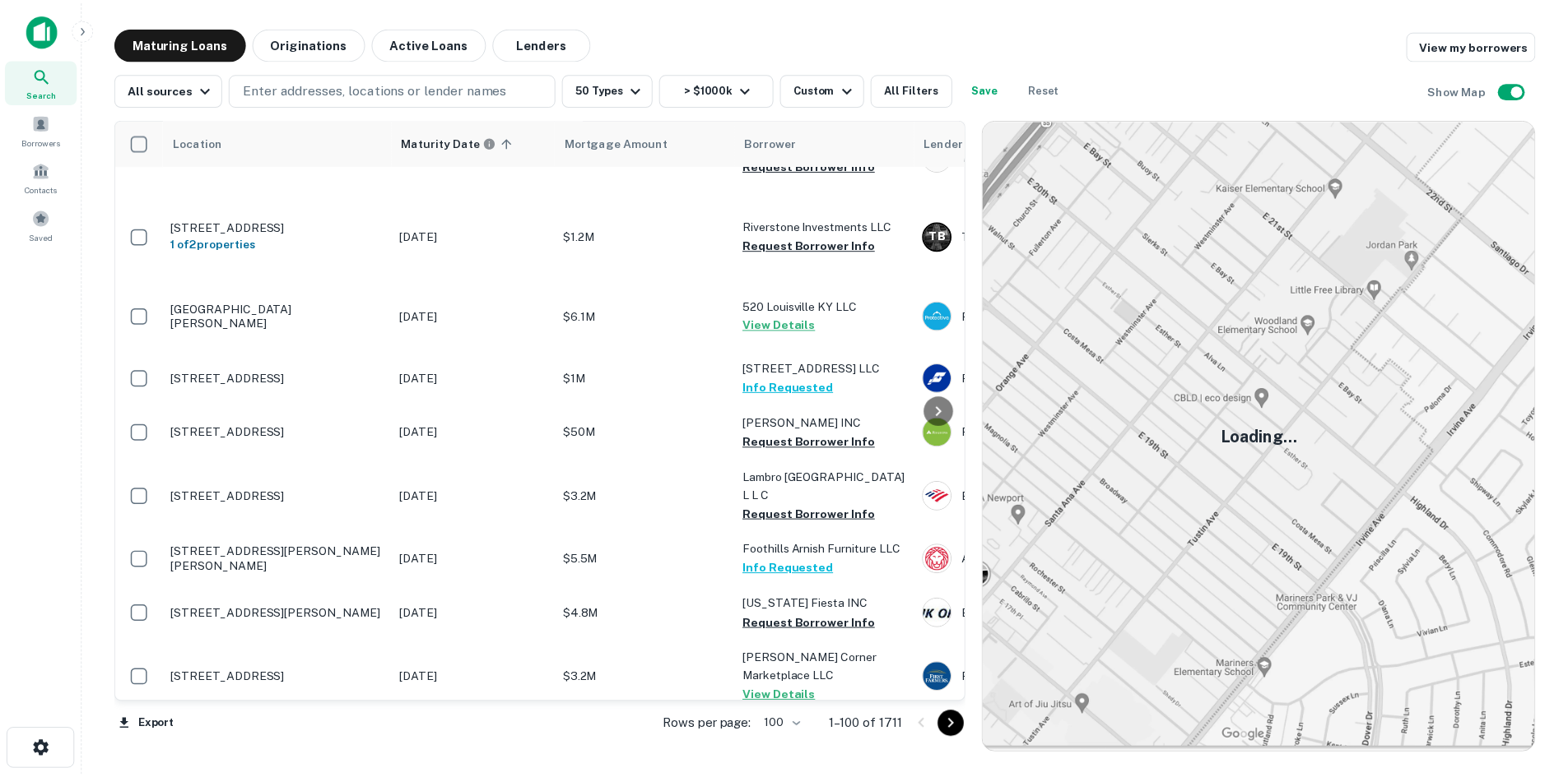
scroll to position [4206, 0]
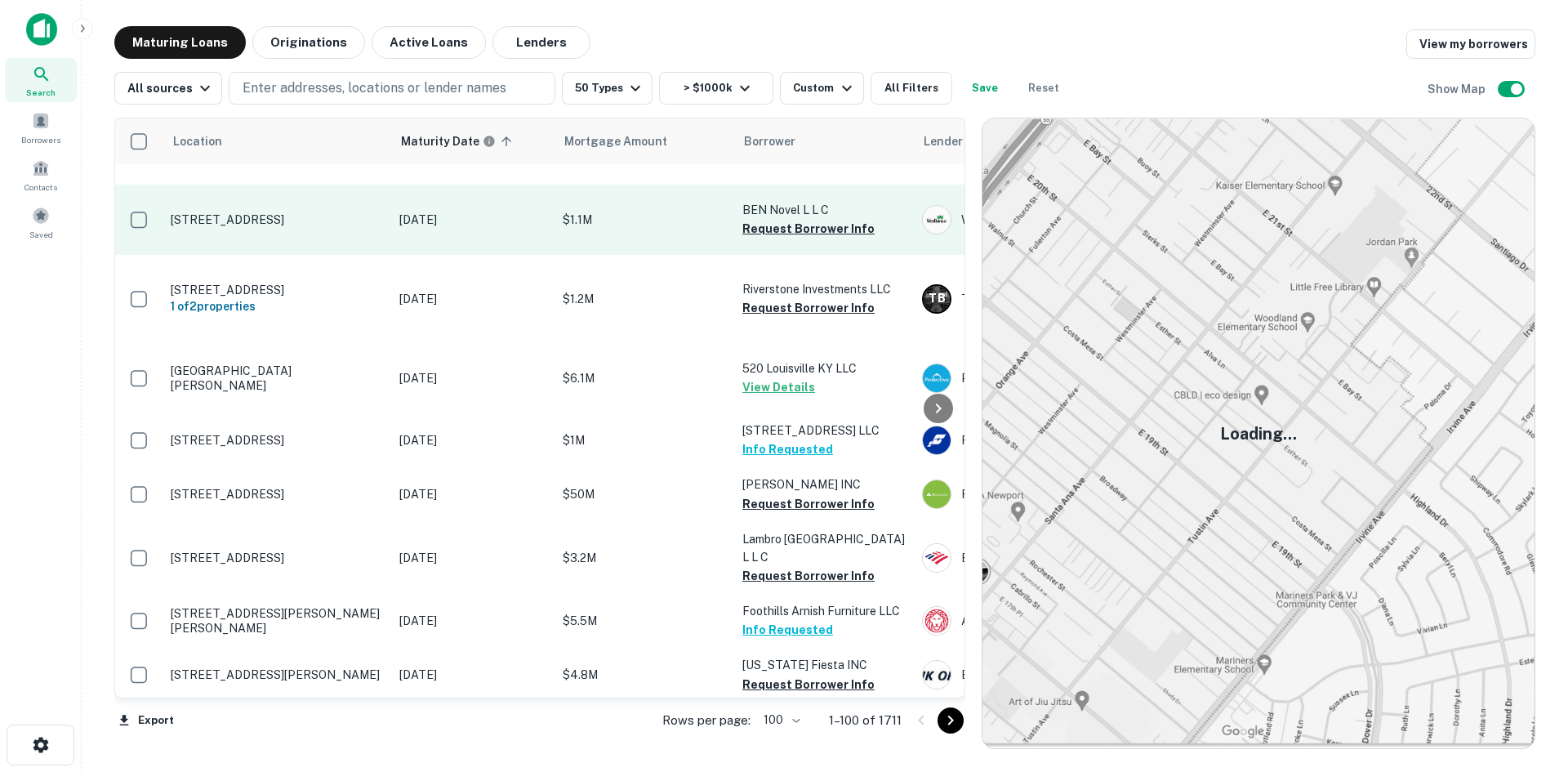
click at [312, 227] on p "[STREET_ADDRESS]" at bounding box center [276, 220] width 212 height 15
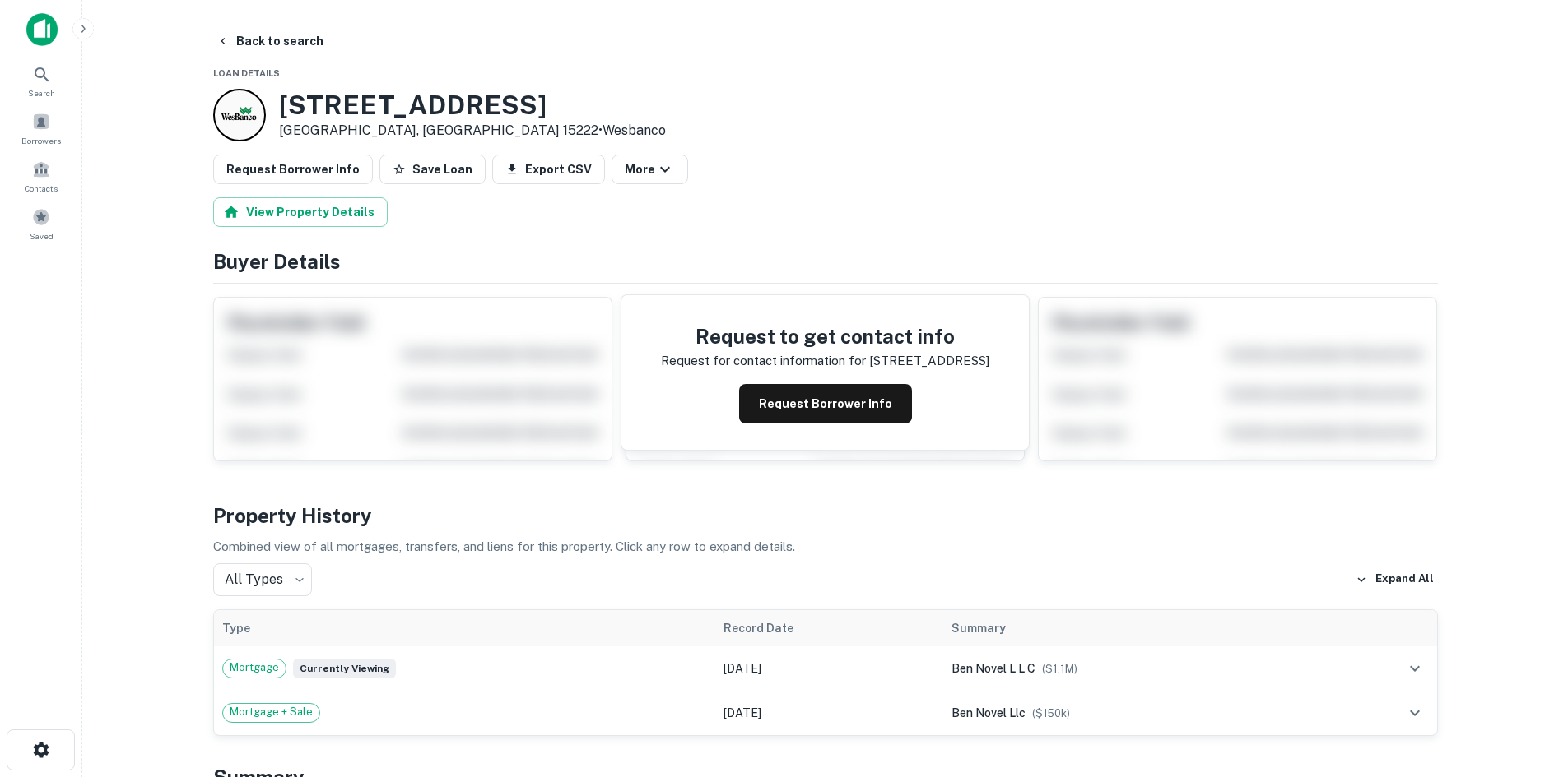
scroll to position [576, 0]
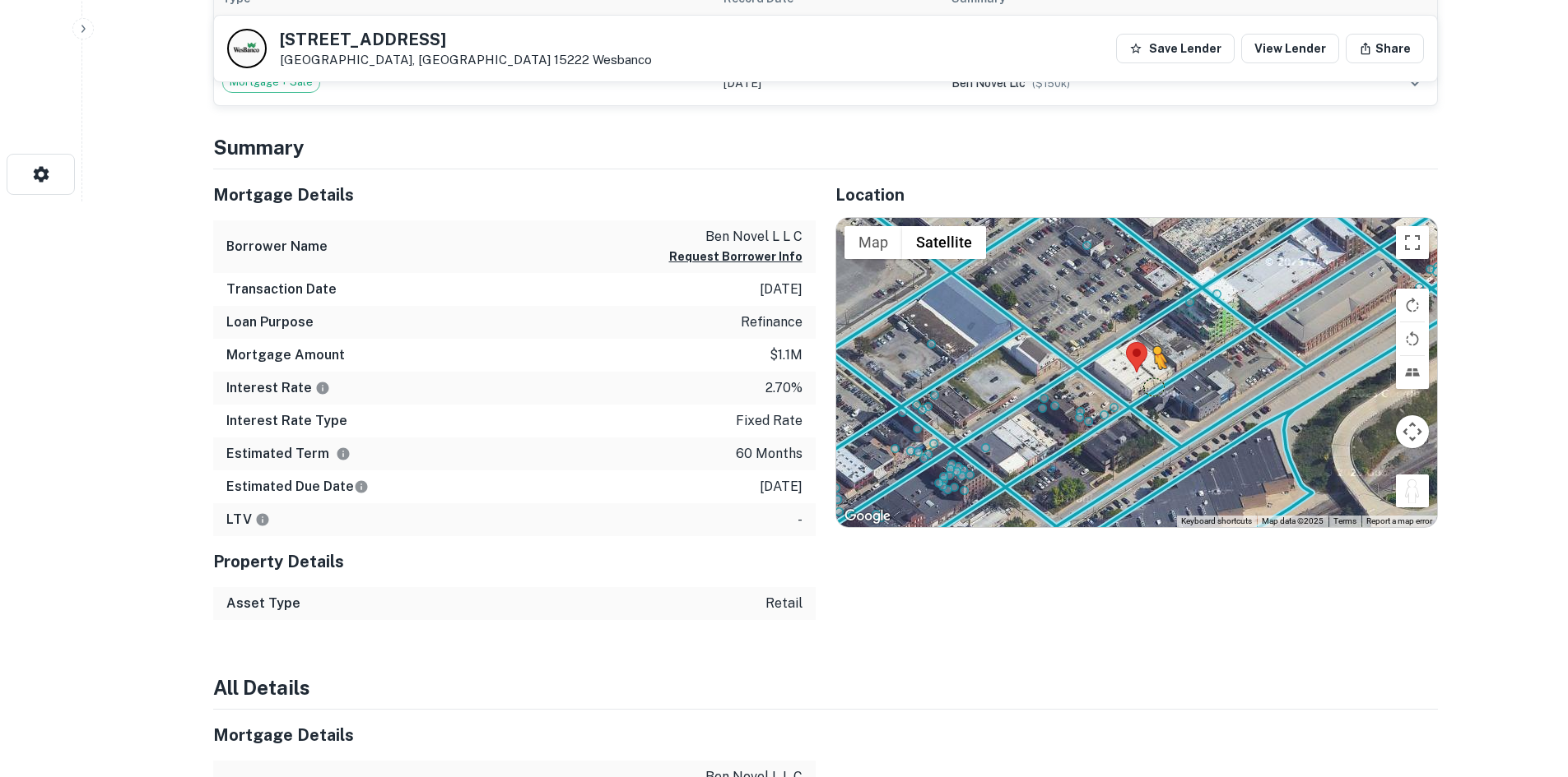
drag, startPoint x: 1405, startPoint y: 494, endPoint x: 1156, endPoint y: 390, distance: 269.8
click at [1156, 390] on div "To activate drag with keyboard, press Alt + Enter. Once in keyboard drag state,…" at bounding box center [1137, 373] width 601 height 309
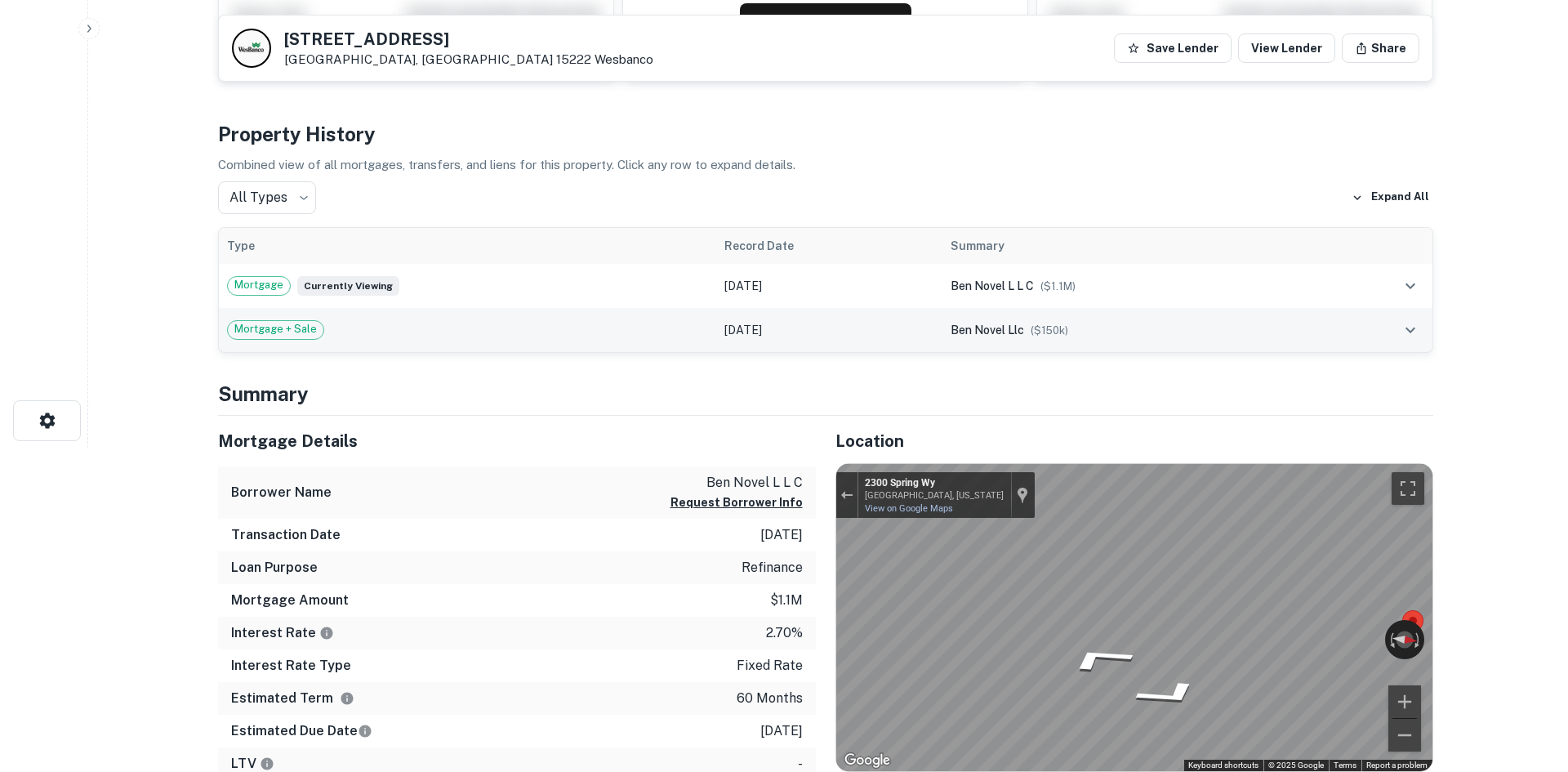
scroll to position [0, 0]
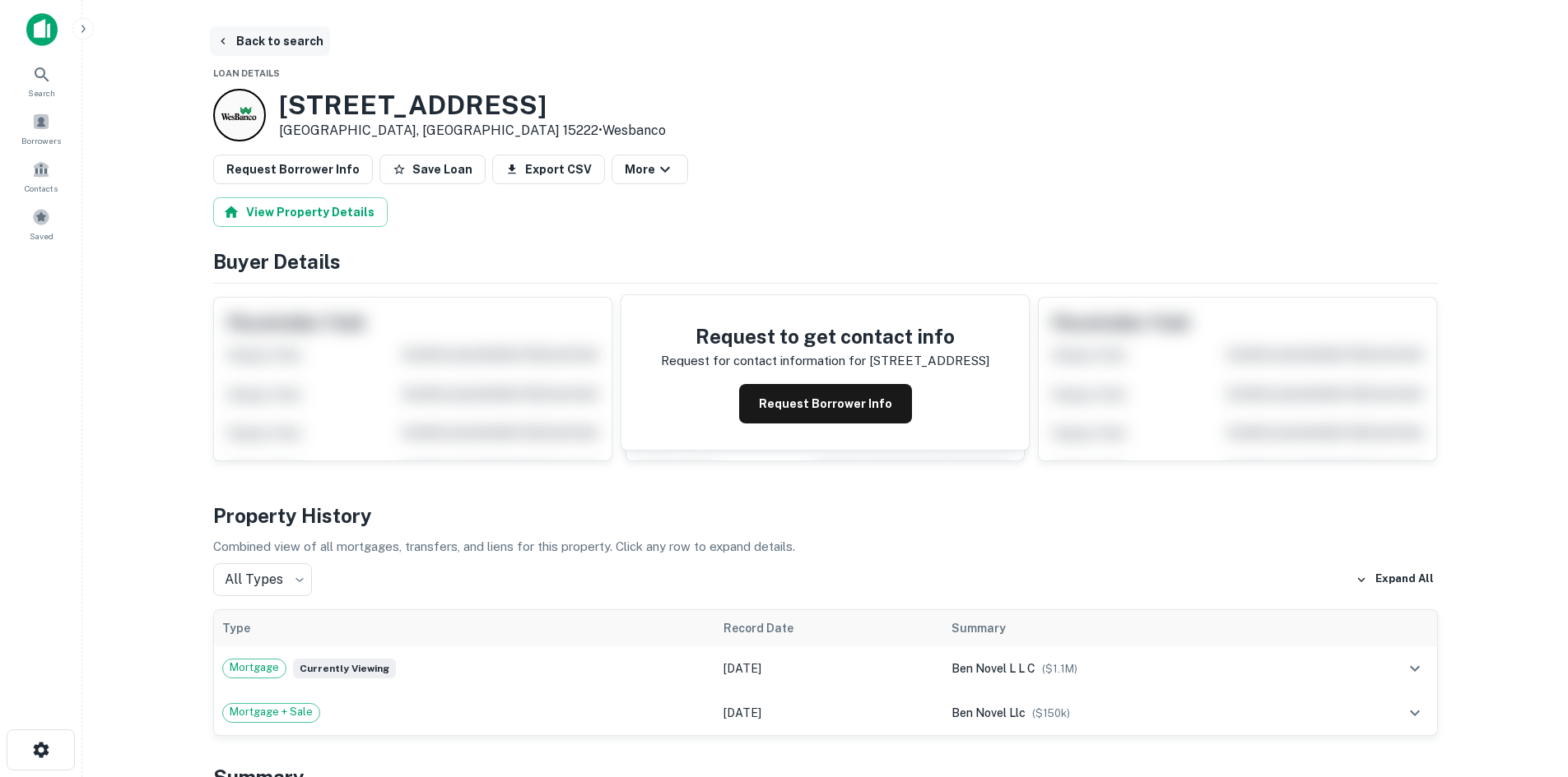
click at [303, 42] on button "Back to search" at bounding box center [270, 41] width 120 height 30
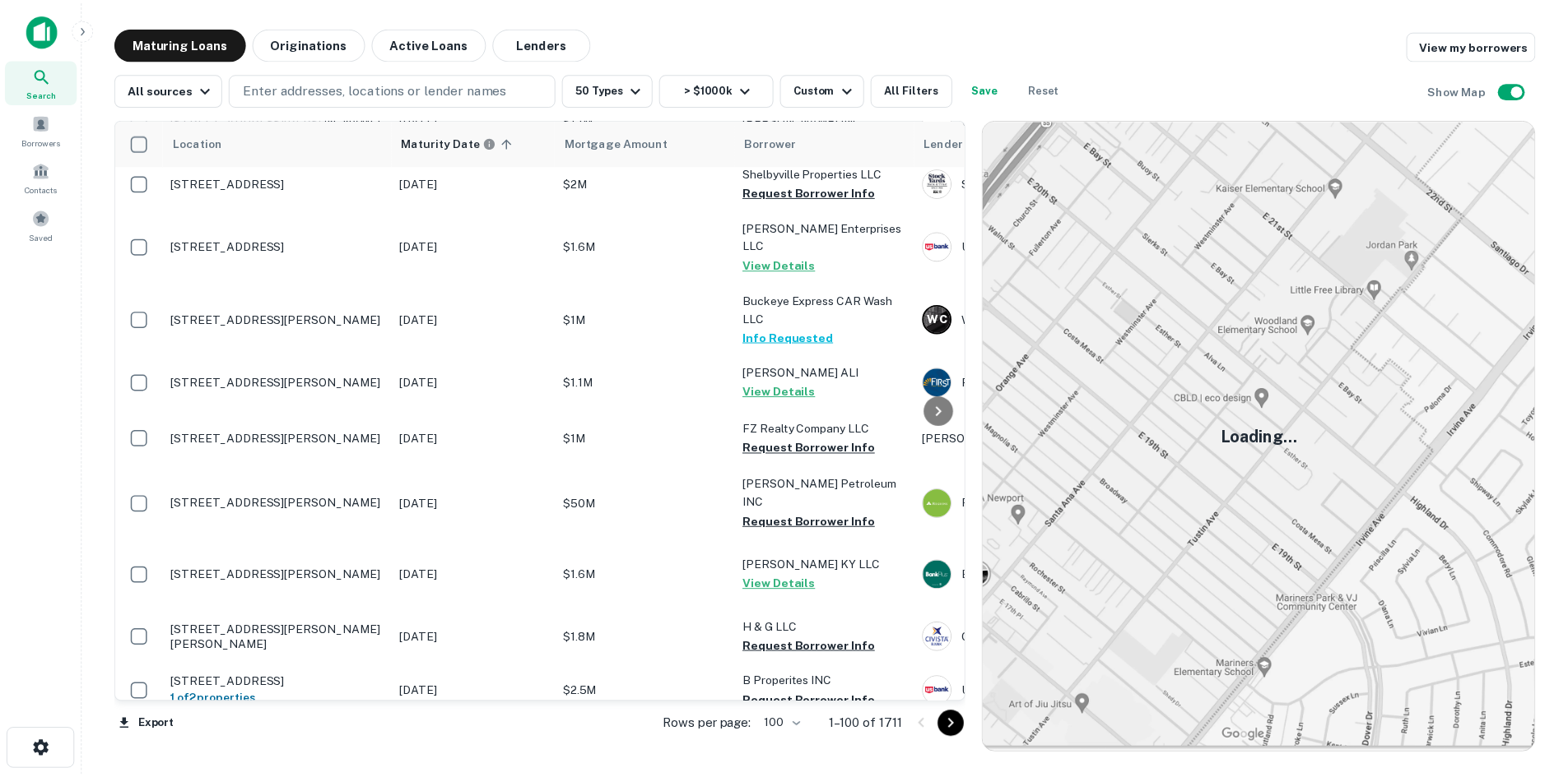
scroll to position [5605, 0]
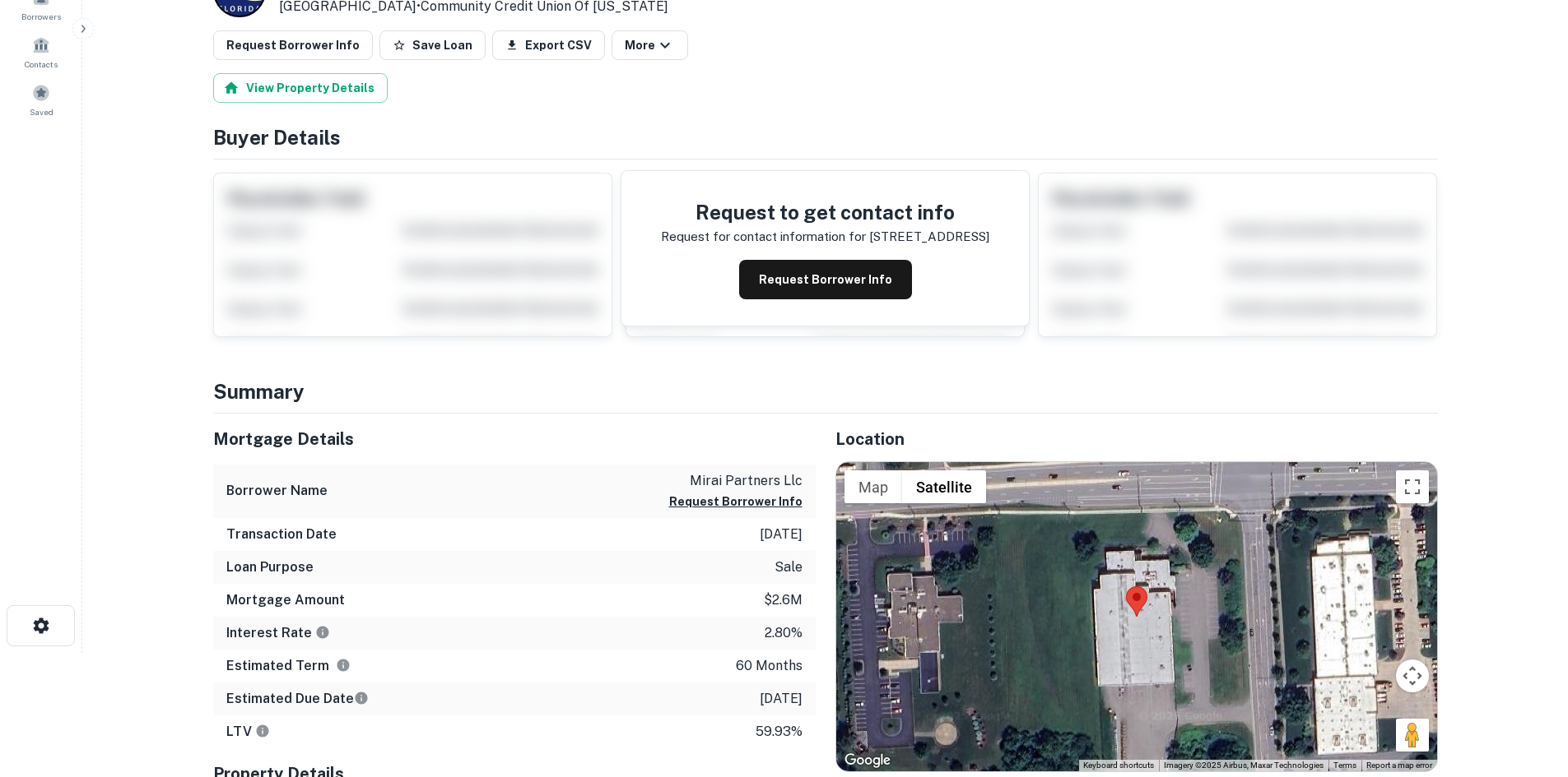
scroll to position [247, 0]
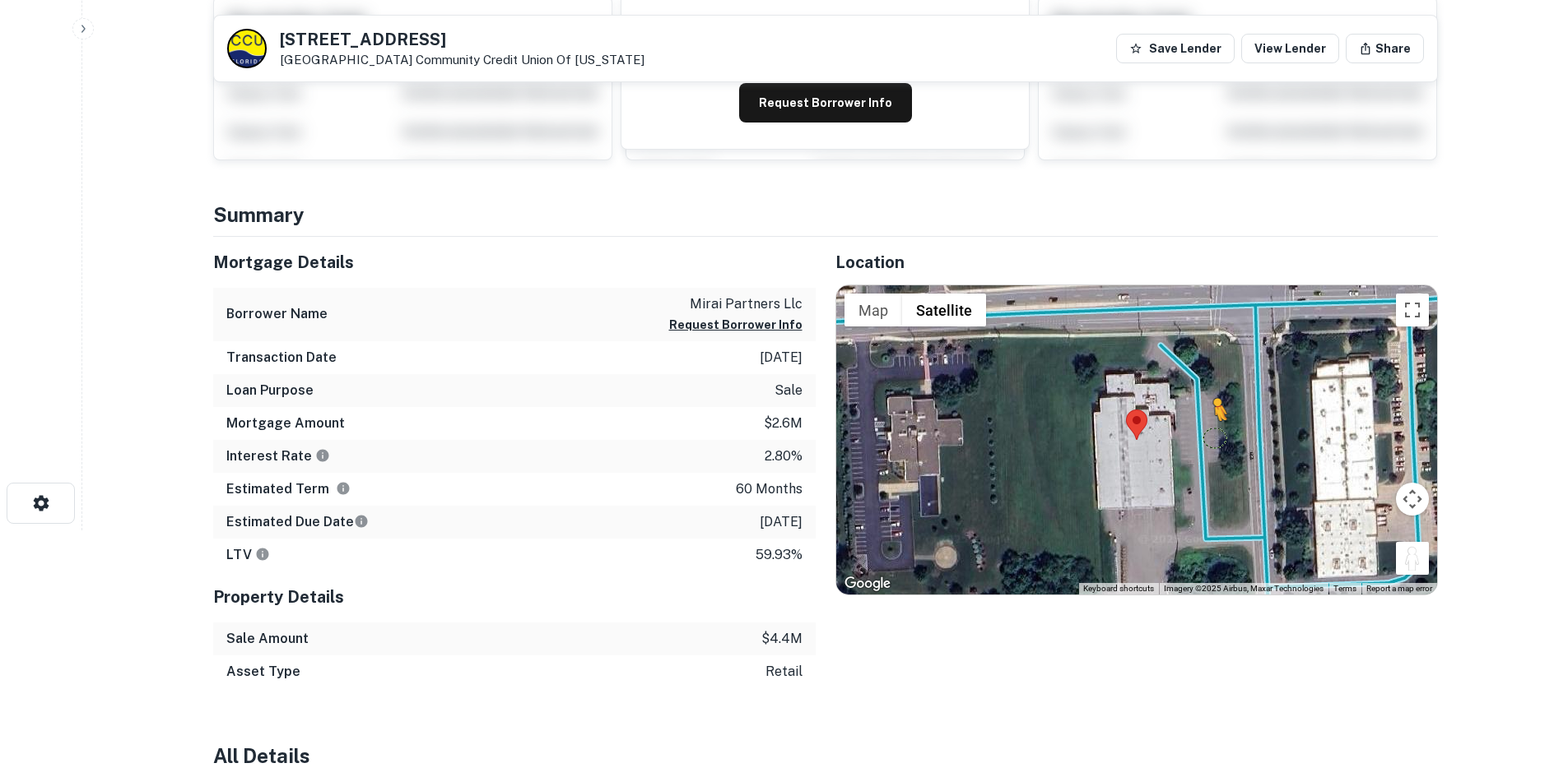
drag, startPoint x: 1404, startPoint y: 559, endPoint x: 1205, endPoint y: 435, distance: 234.5
click at [1205, 435] on div "To activate drag with keyboard, press Alt + Enter. Once in keyboard drag state,…" at bounding box center [1137, 440] width 601 height 309
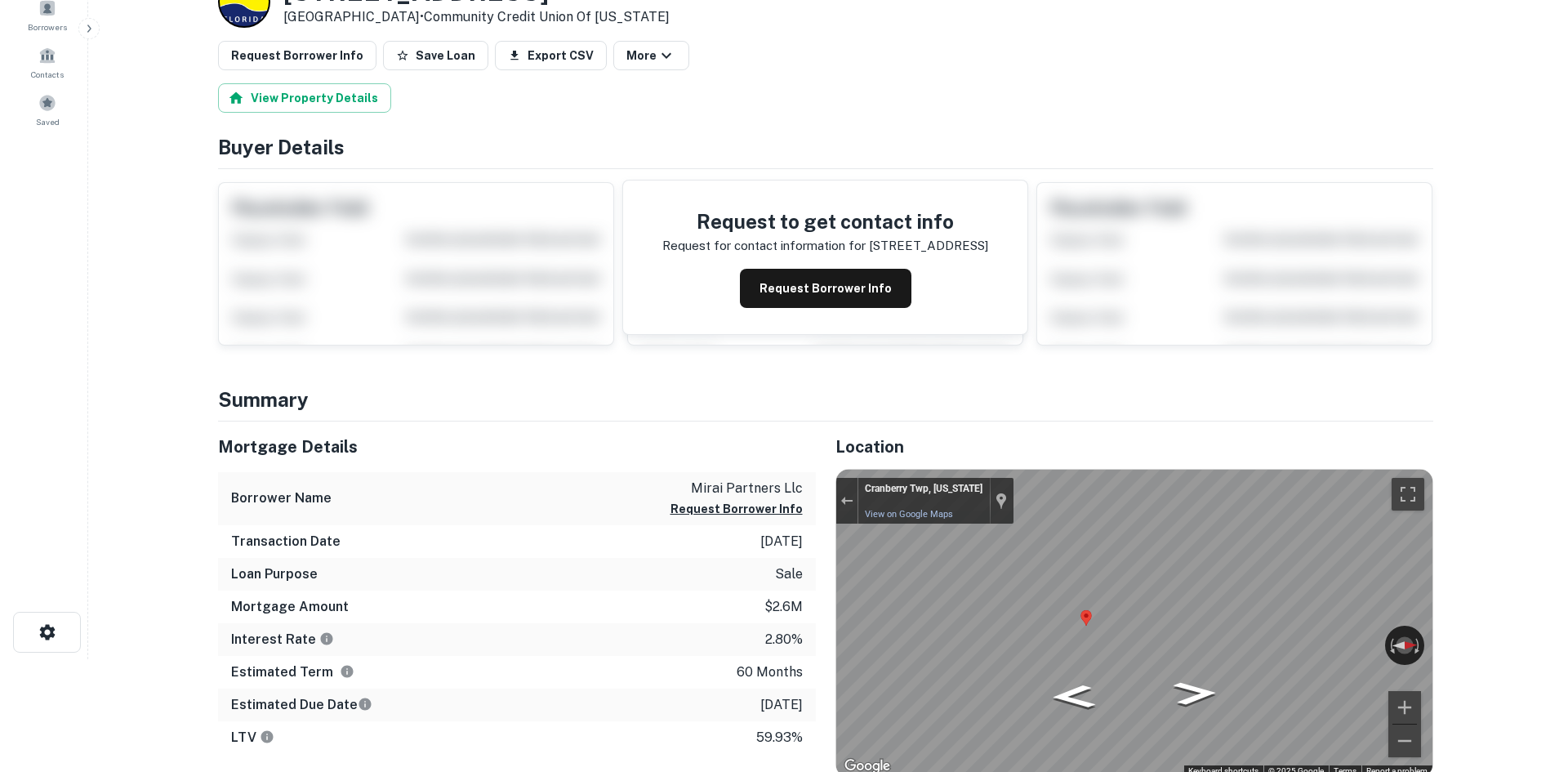
scroll to position [0, 0]
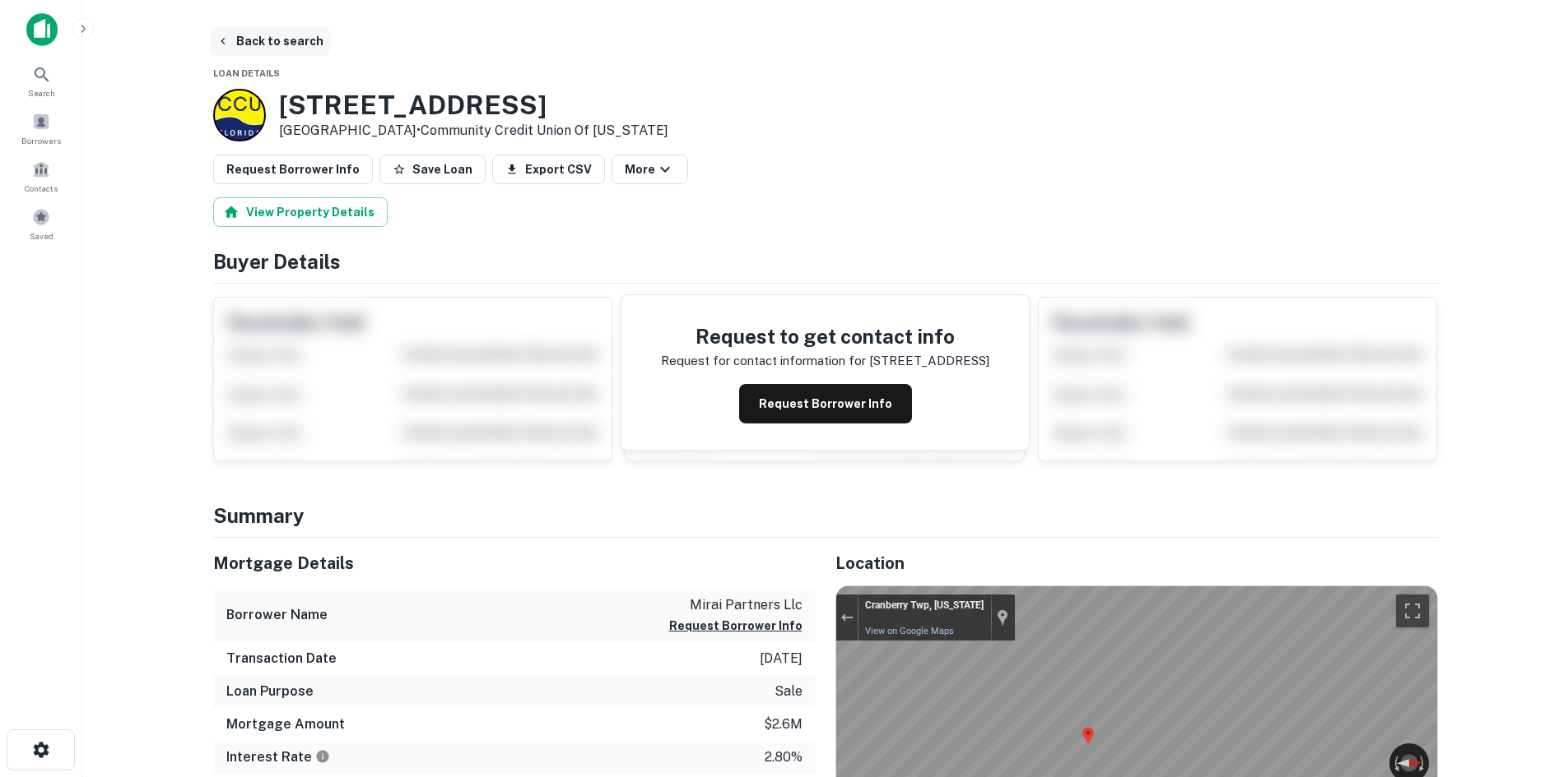
click at [258, 33] on button "Back to search" at bounding box center [270, 41] width 120 height 30
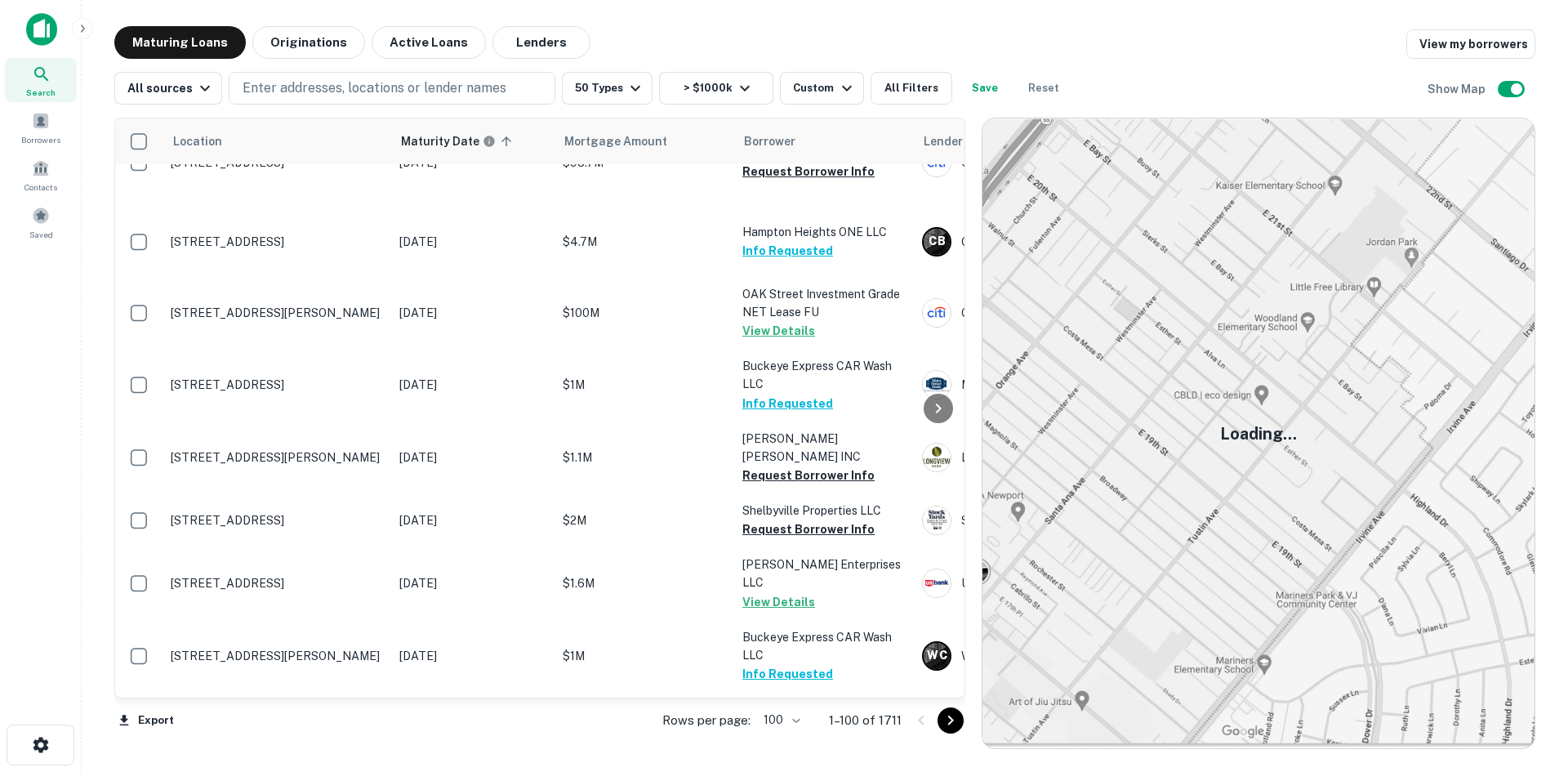
scroll to position [5569, 0]
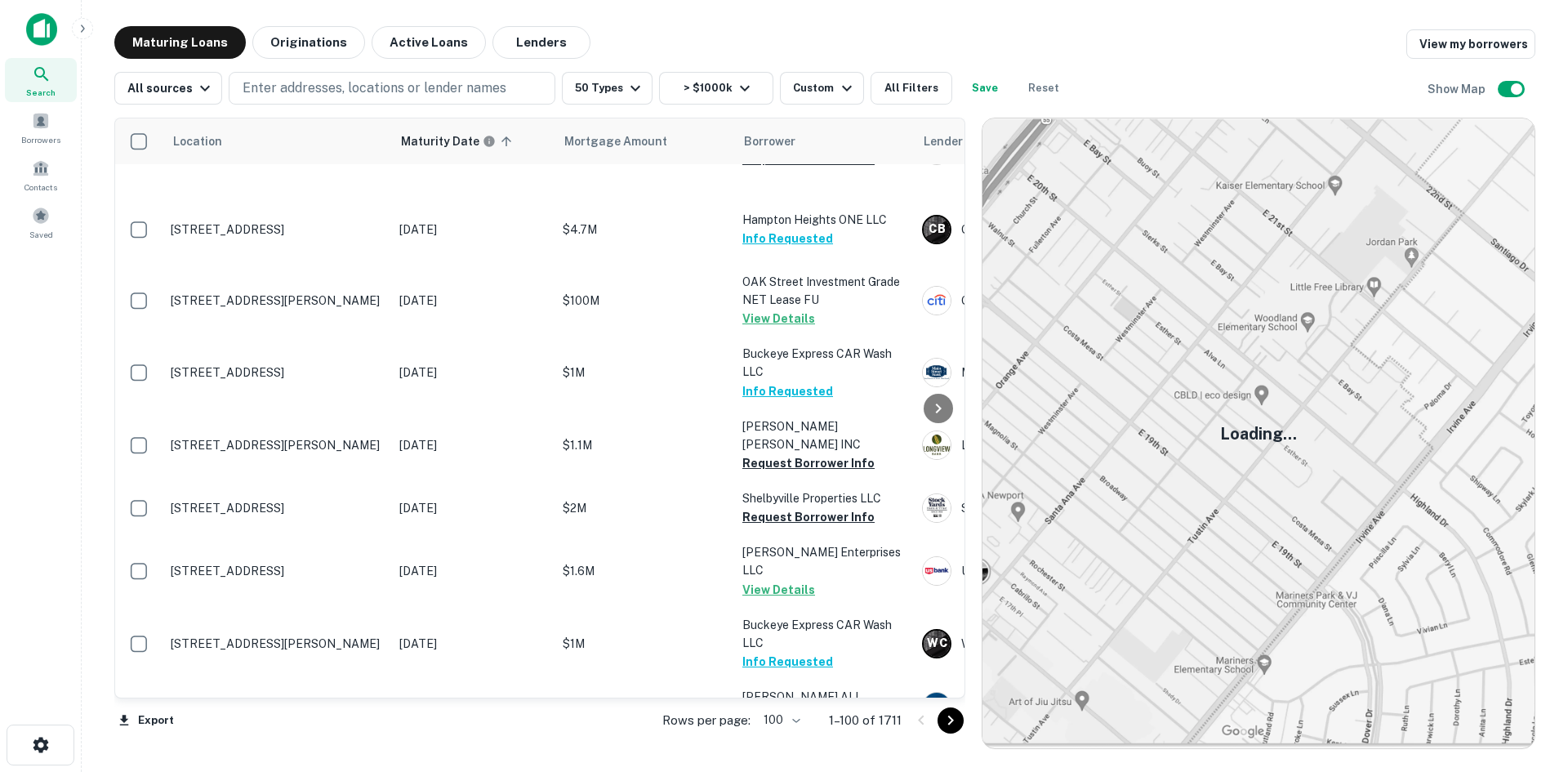
click at [943, 719] on icon "Go to next page" at bounding box center [951, 721] width 20 height 20
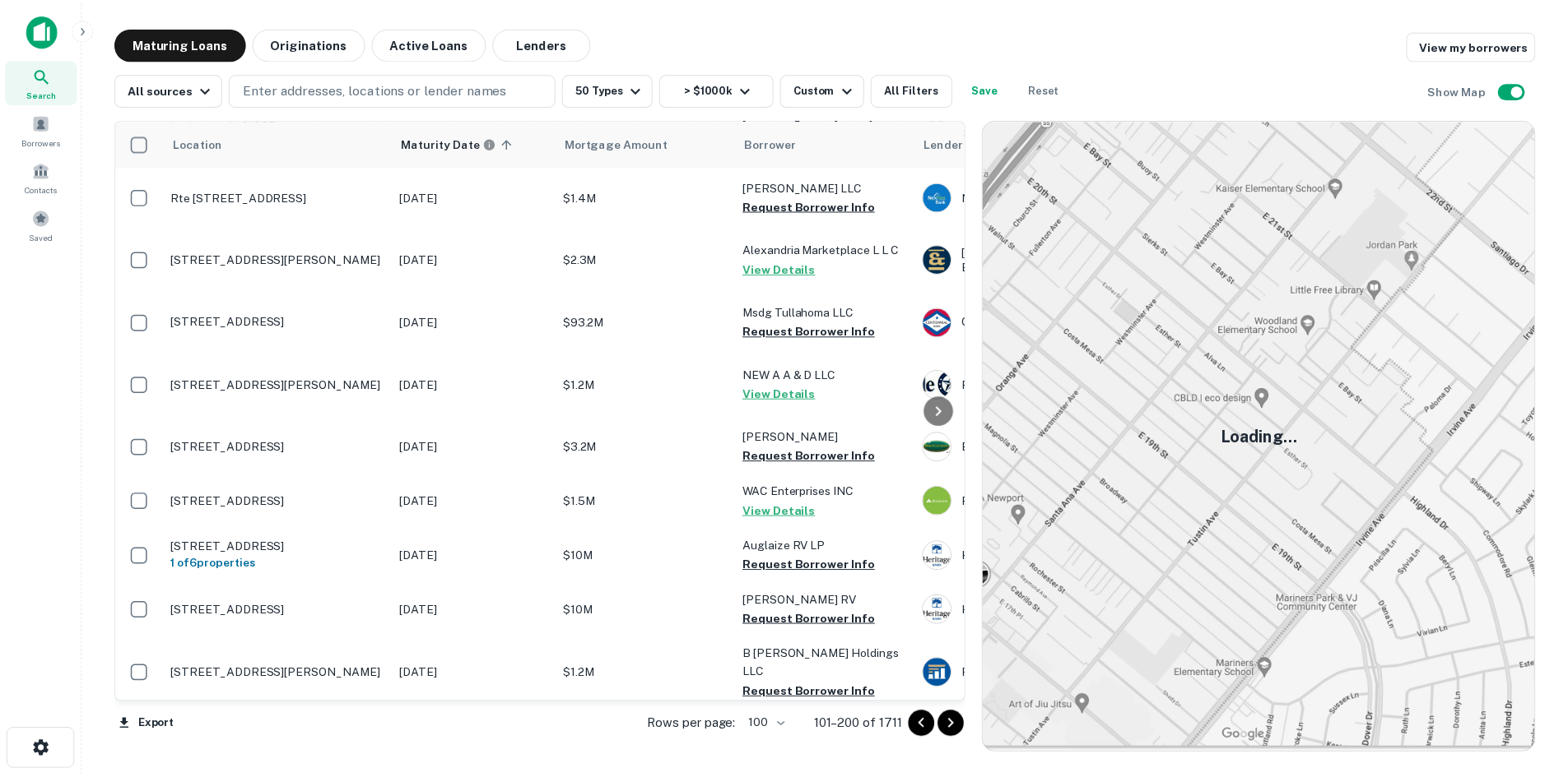
scroll to position [5687, 0]
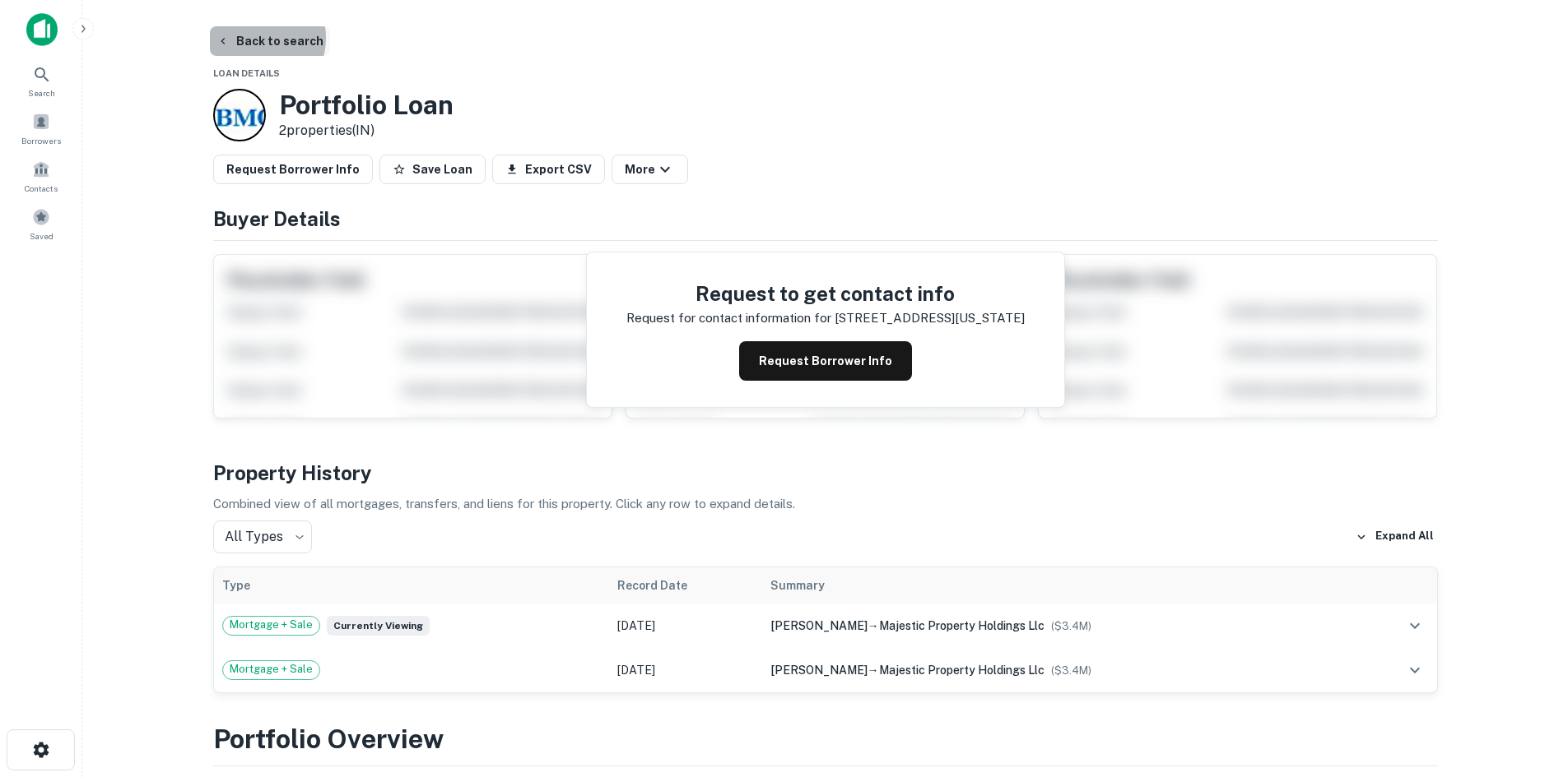
click at [252, 38] on button "Back to search" at bounding box center [270, 41] width 120 height 30
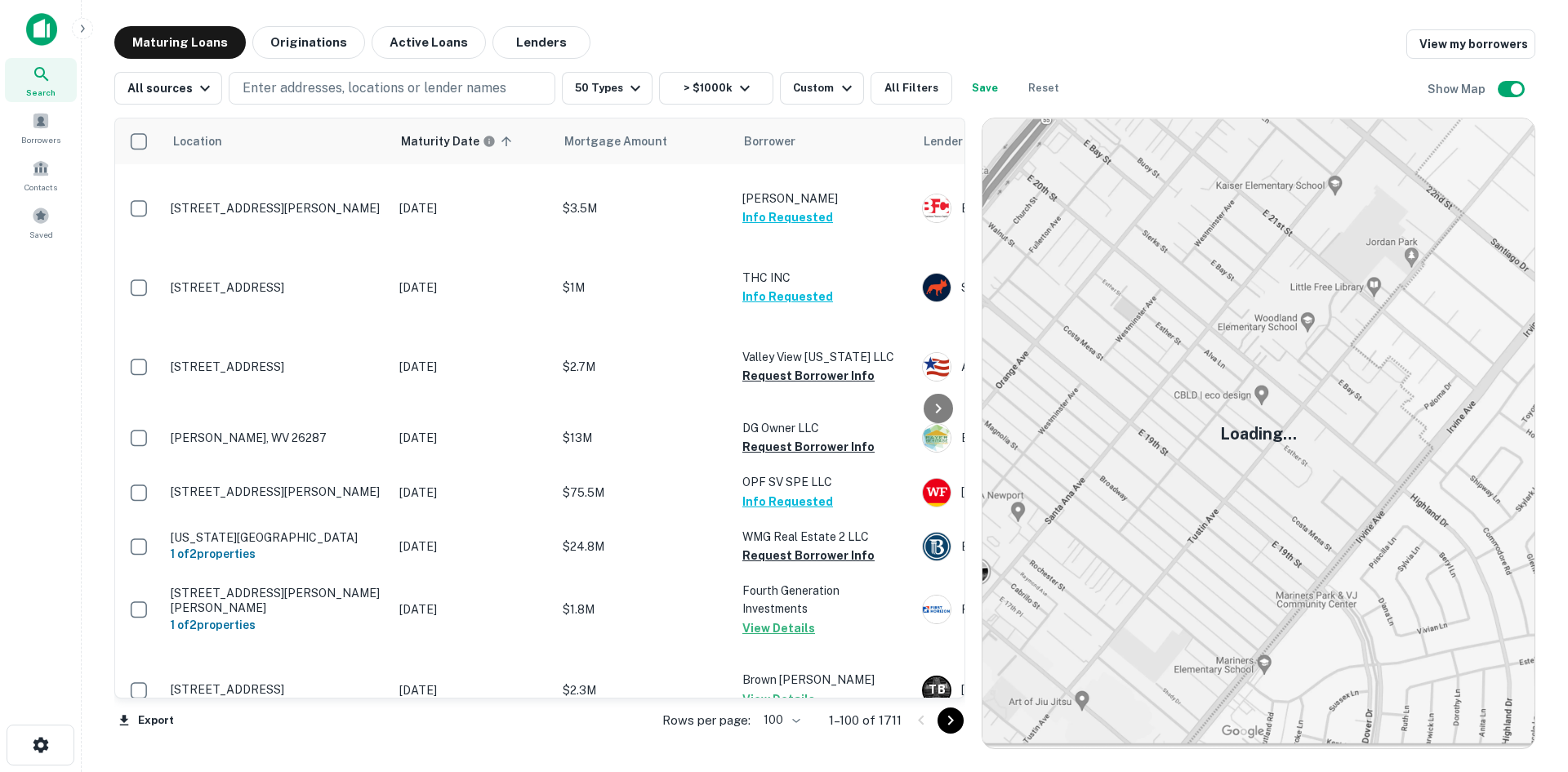
scroll to position [5650, 0]
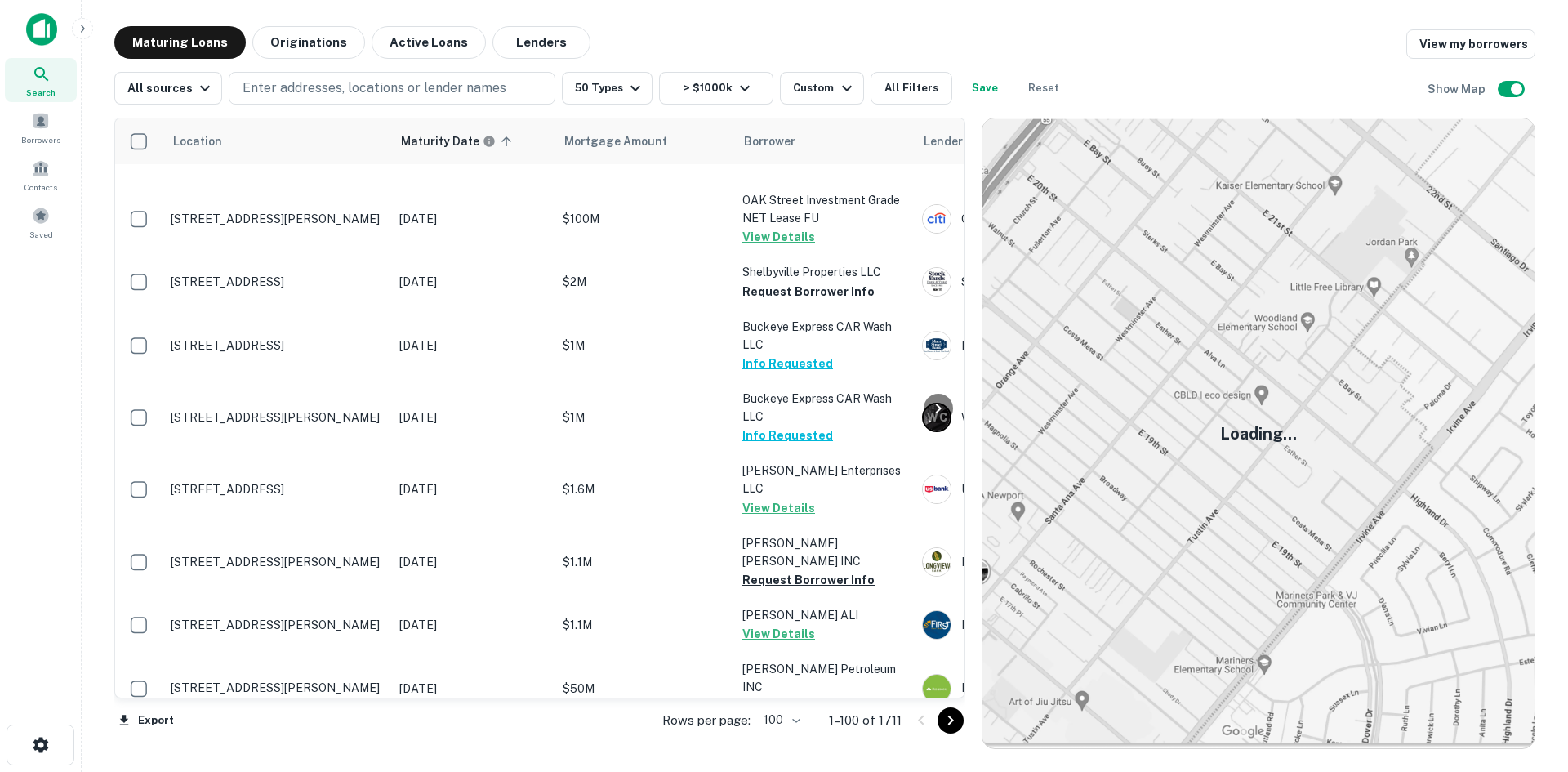
click at [943, 722] on icon "Go to next page" at bounding box center [951, 721] width 20 height 20
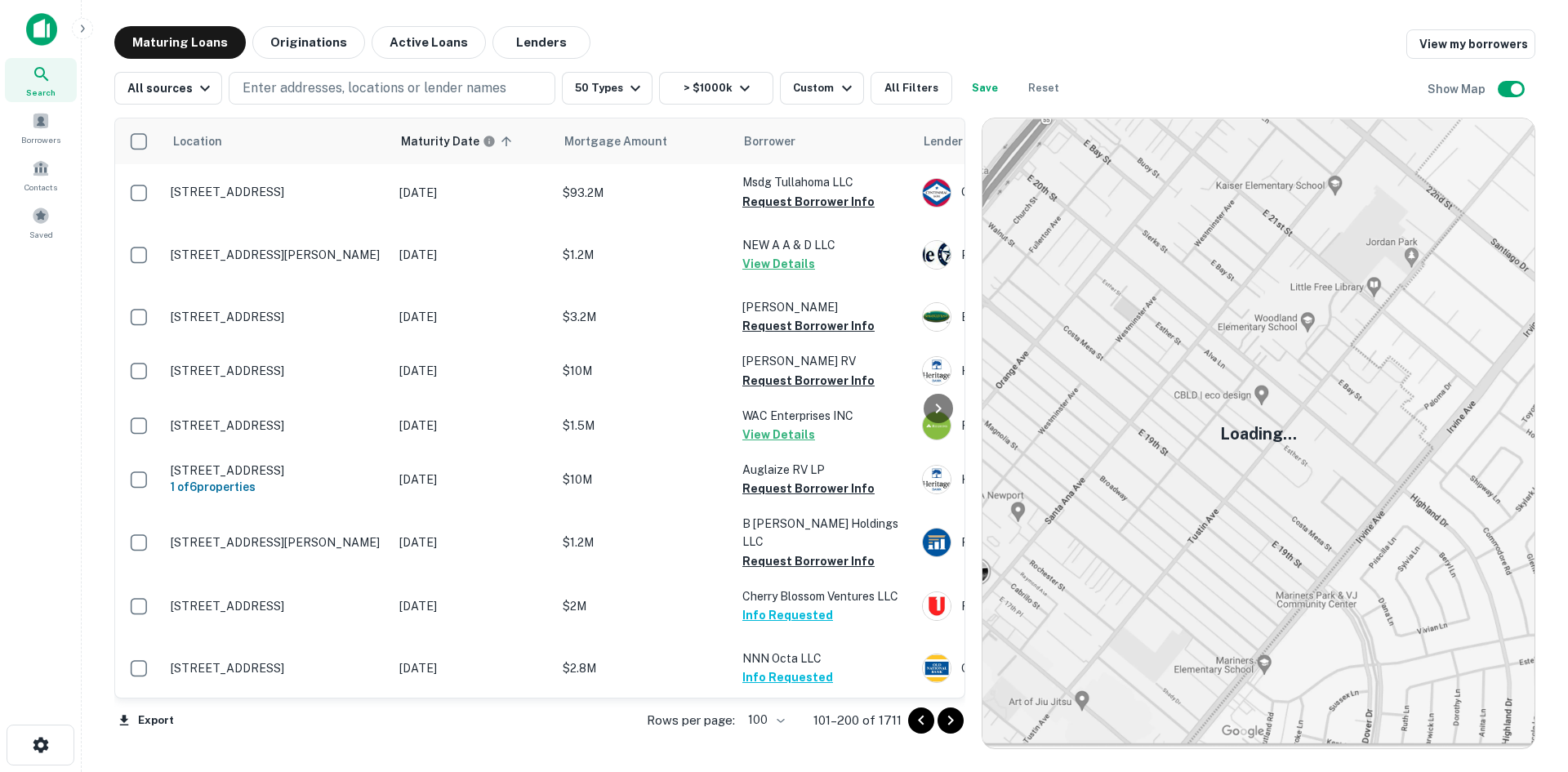
scroll to position [6059, 0]
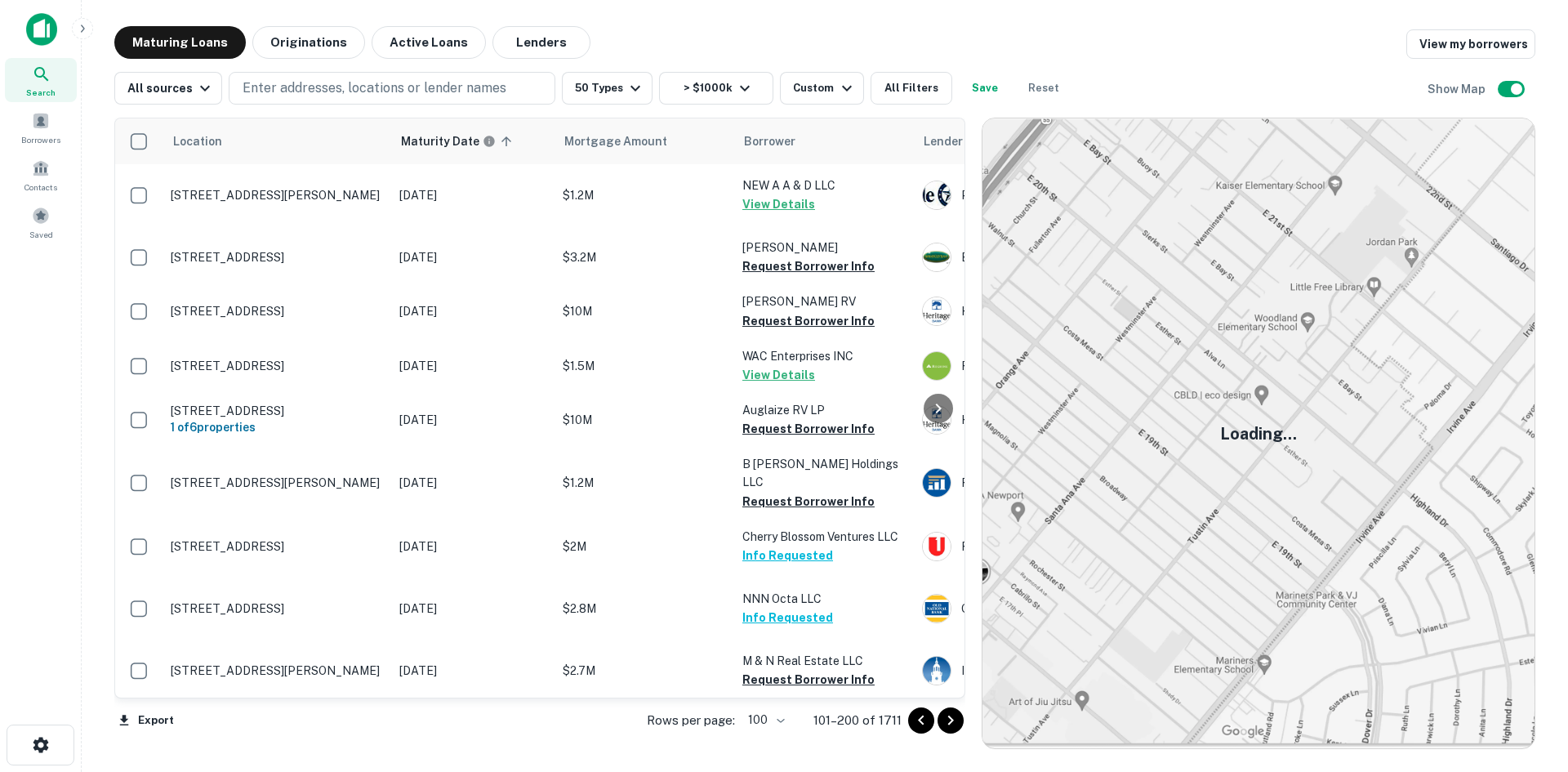
click at [940, 720] on button "Go to next page" at bounding box center [951, 721] width 27 height 27
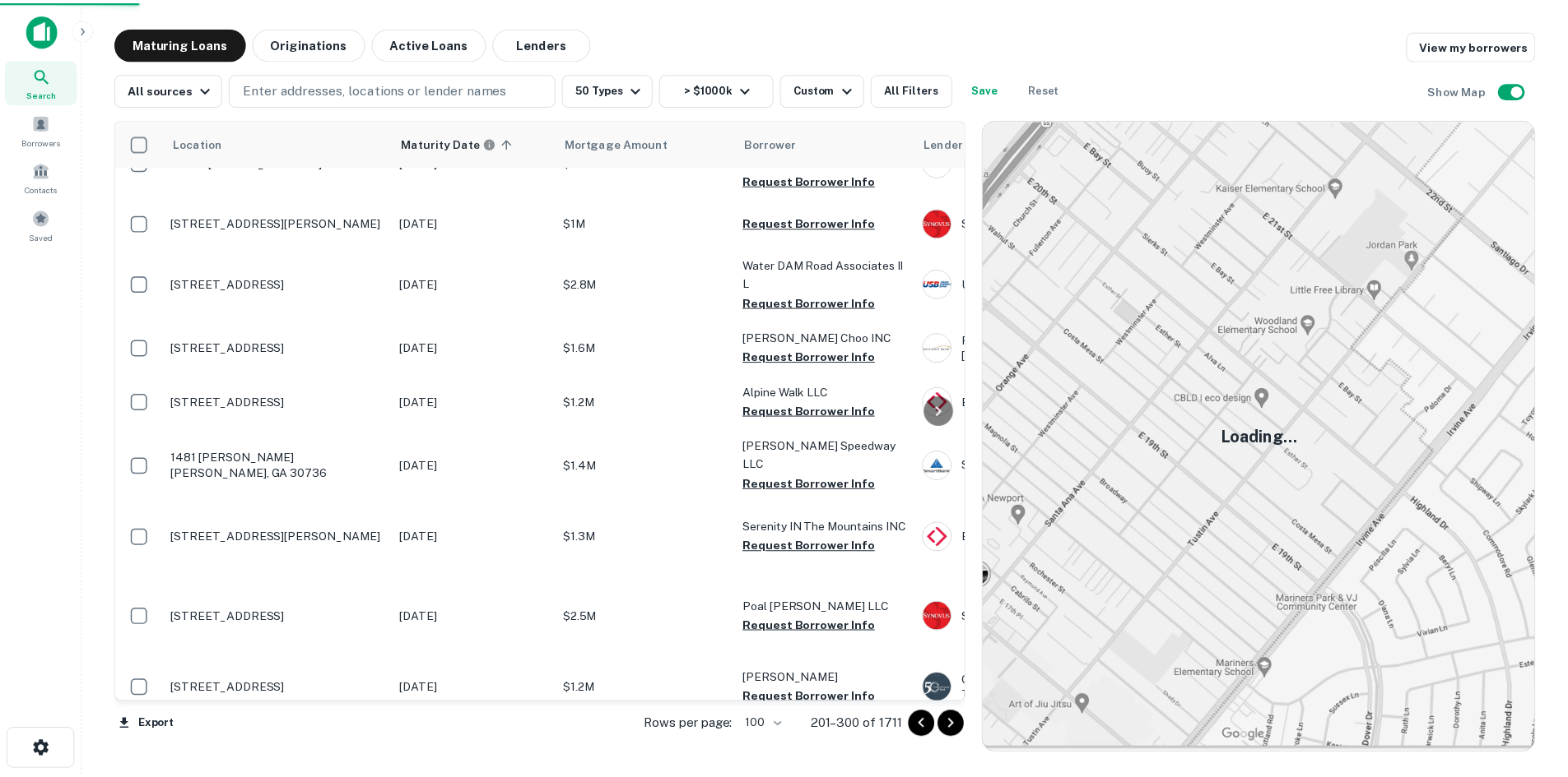
scroll to position [6098, 0]
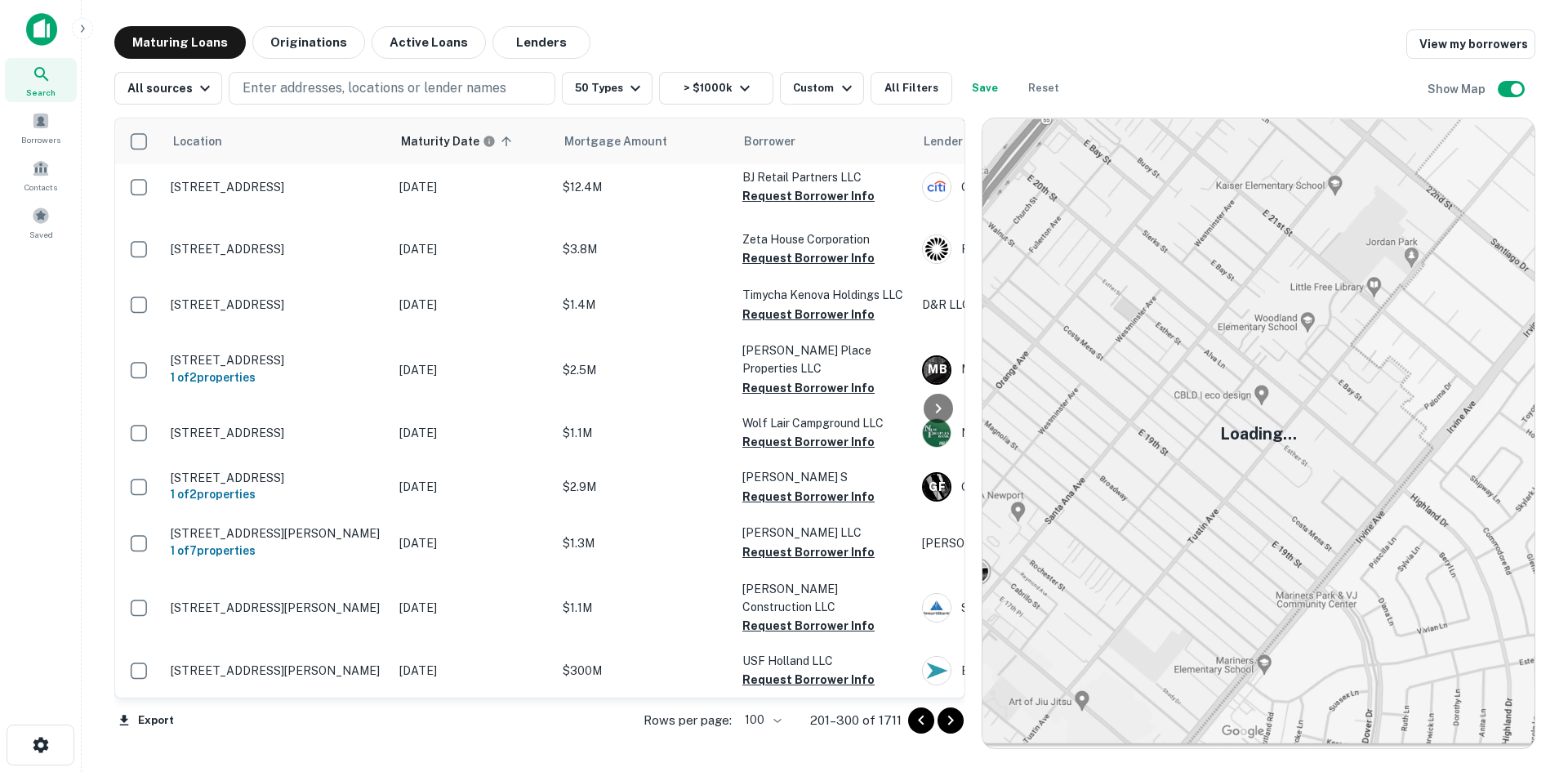
click at [302, 51] on p "1333 Archer Dr Troy, OH 45373" at bounding box center [276, 36] width 212 height 29
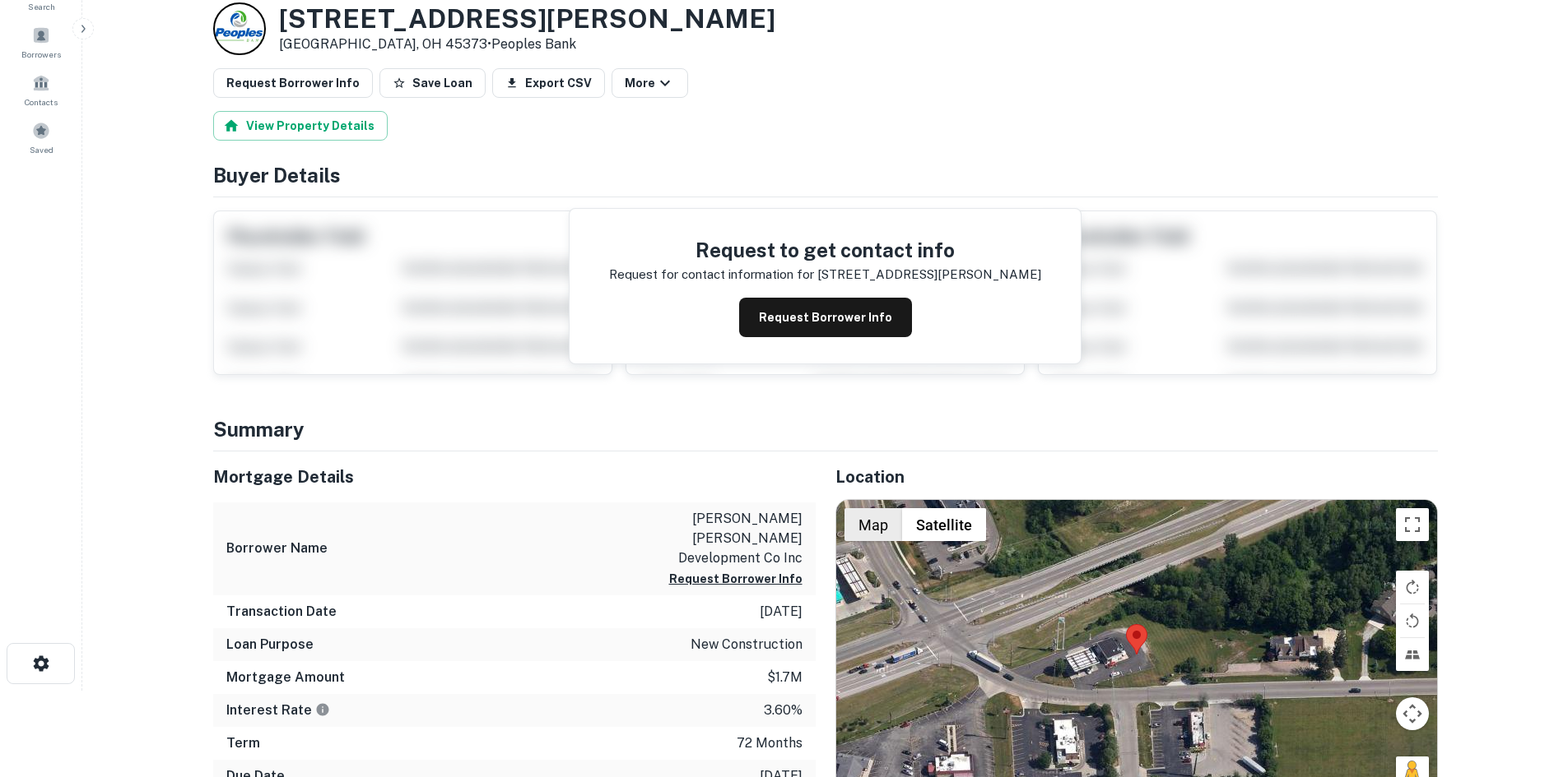
scroll to position [165, 0]
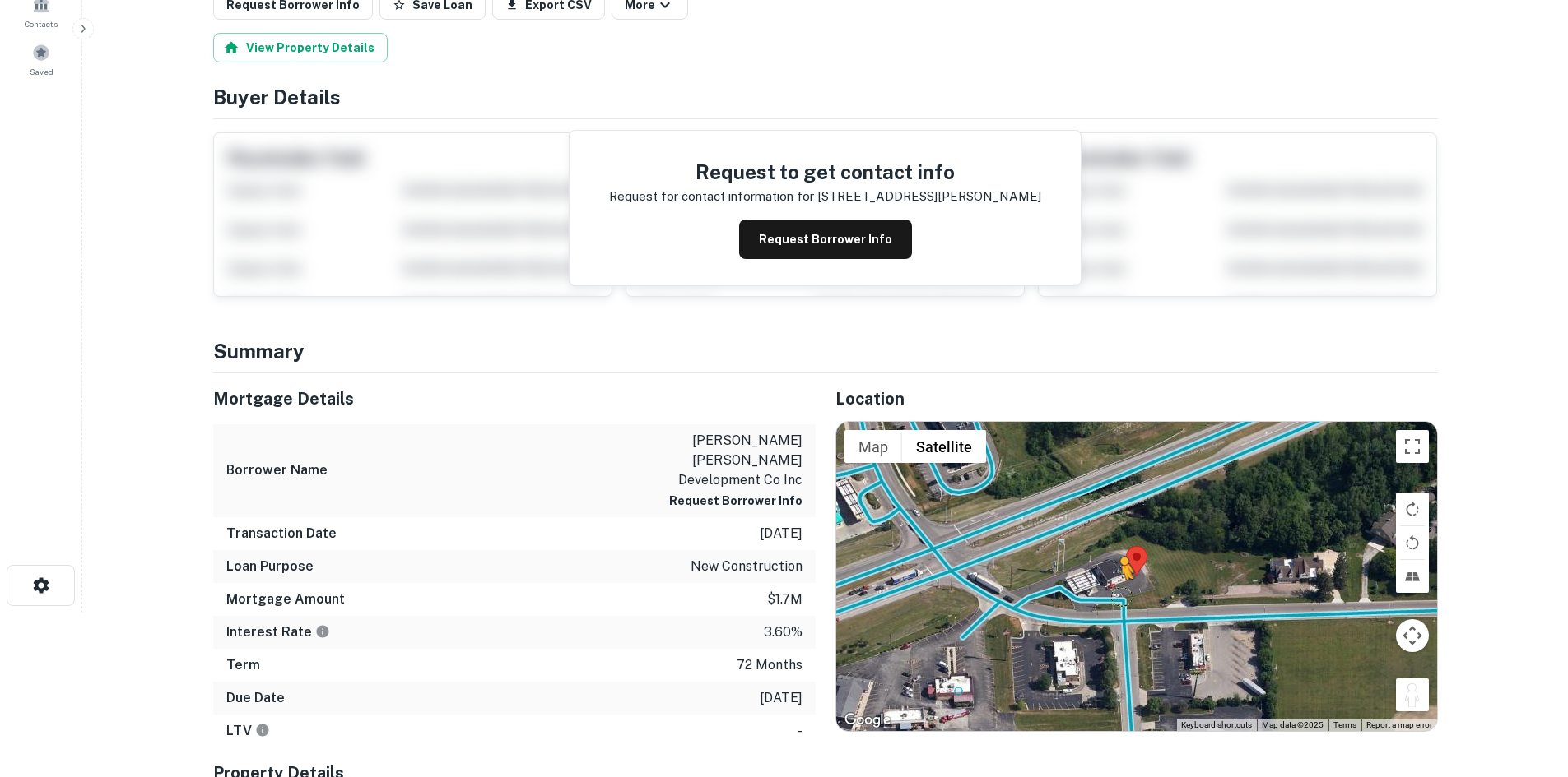
drag, startPoint x: 1421, startPoint y: 697, endPoint x: 1120, endPoint y: 596, distance: 317.5
click at [1120, 596] on div "To activate drag with keyboard, press Alt + Enter. Once in keyboard drag state,…" at bounding box center [1137, 577] width 601 height 309
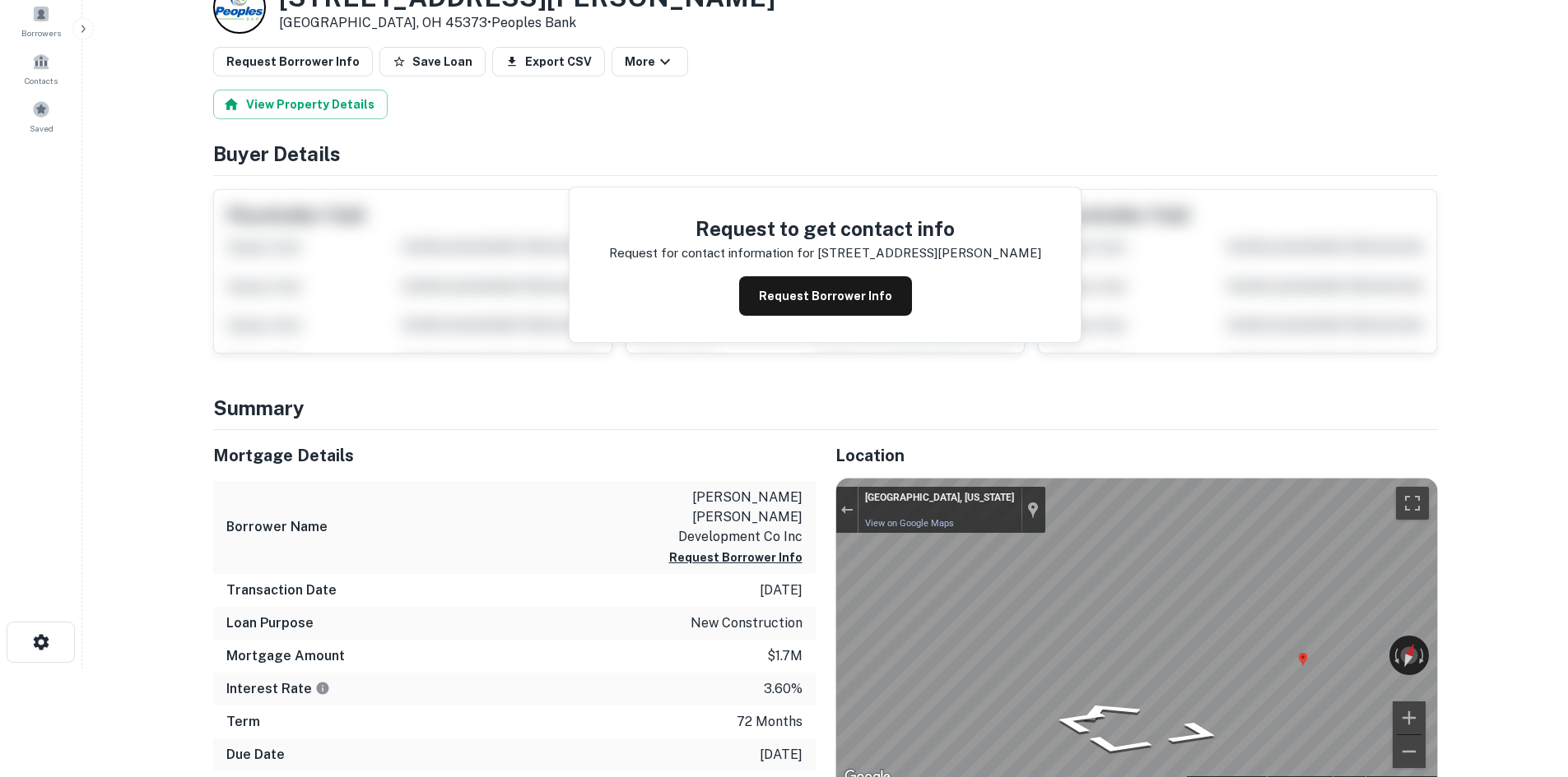
scroll to position [0, 0]
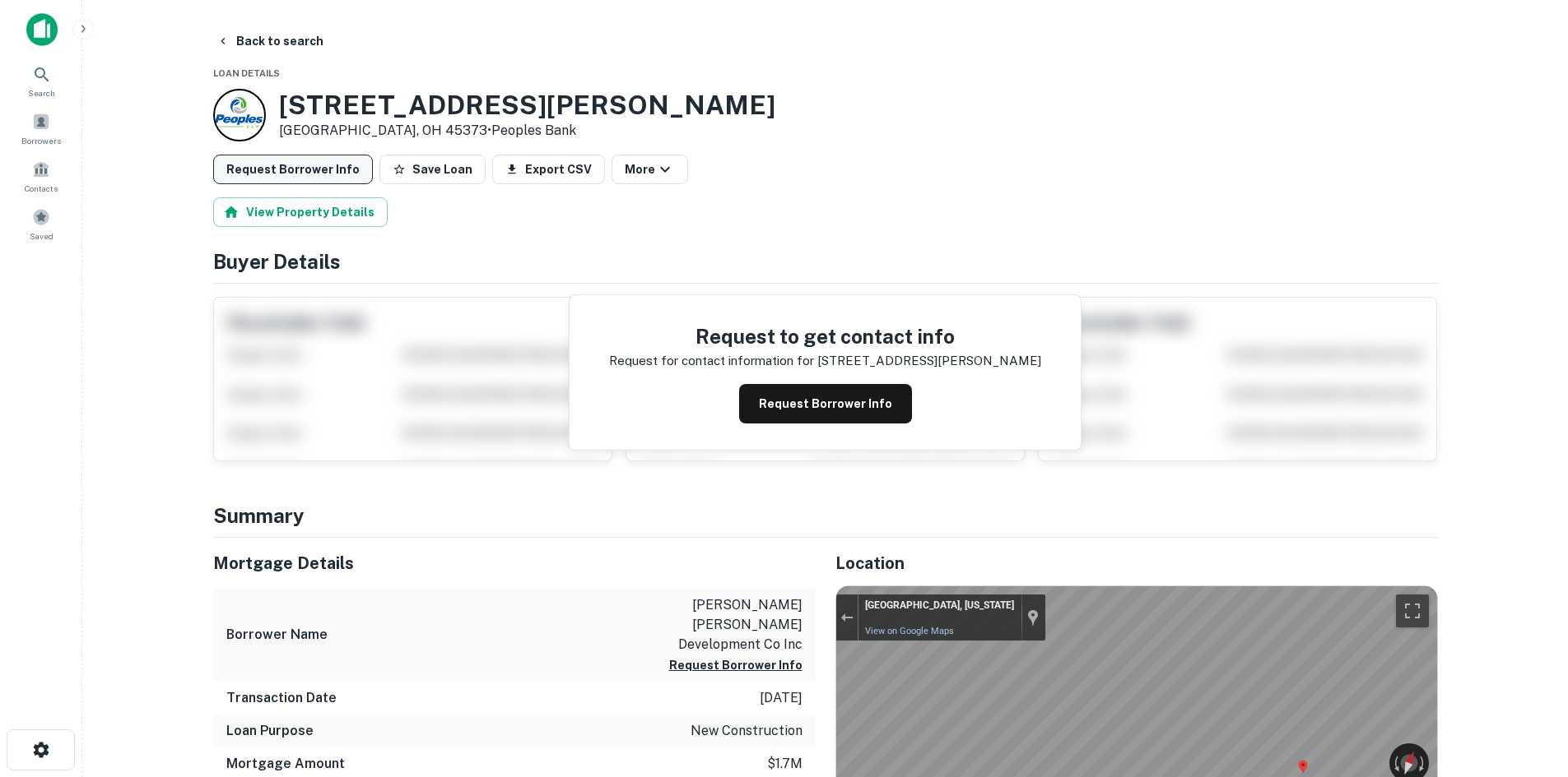
click at [279, 180] on button "Request Borrower Info" at bounding box center [292, 169] width 159 height 30
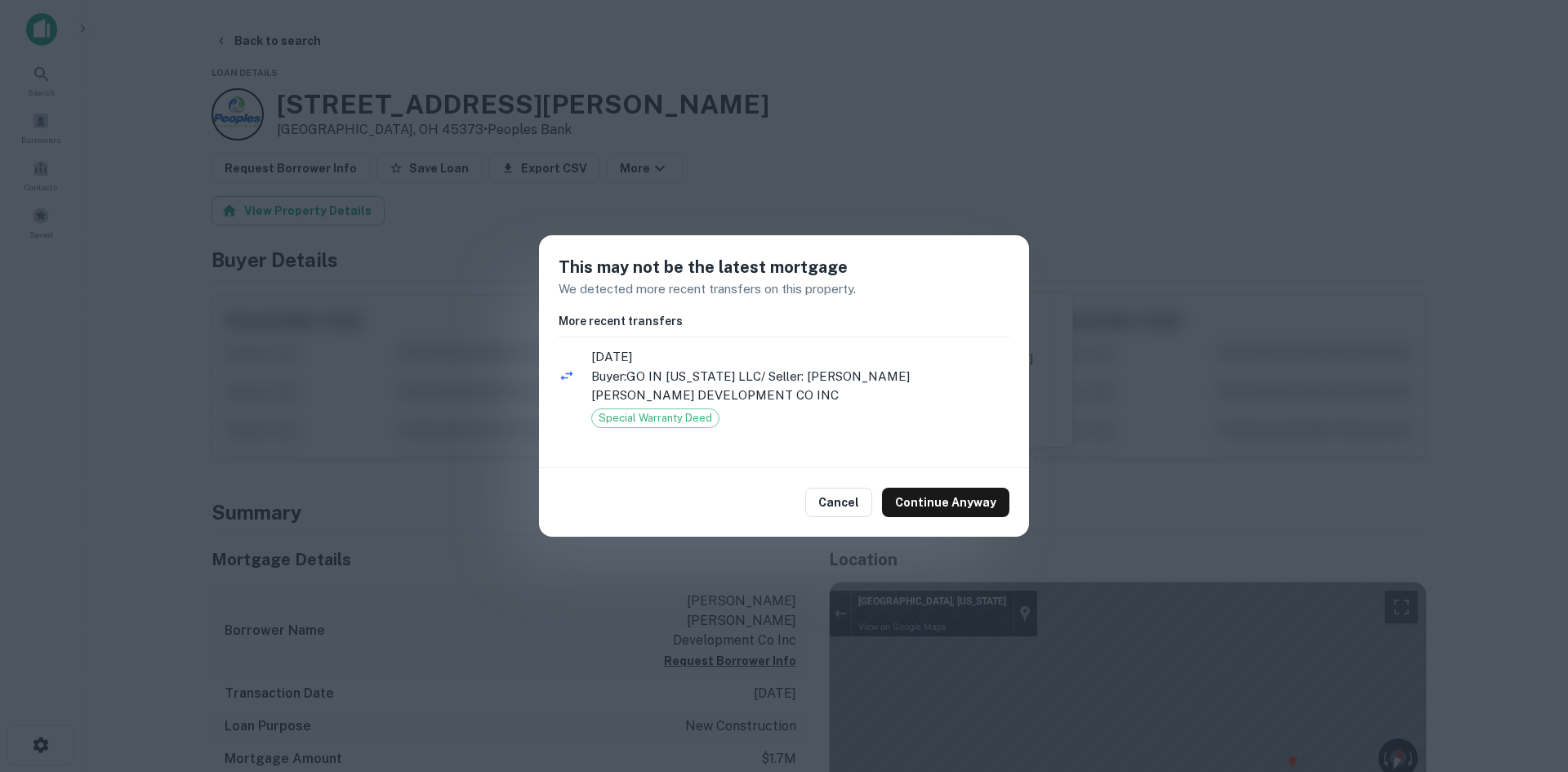
click at [978, 475] on div "Cancel Continue Anyway" at bounding box center [784, 502] width 490 height 68
click at [976, 498] on button "Continue Anyway" at bounding box center [946, 502] width 128 height 29
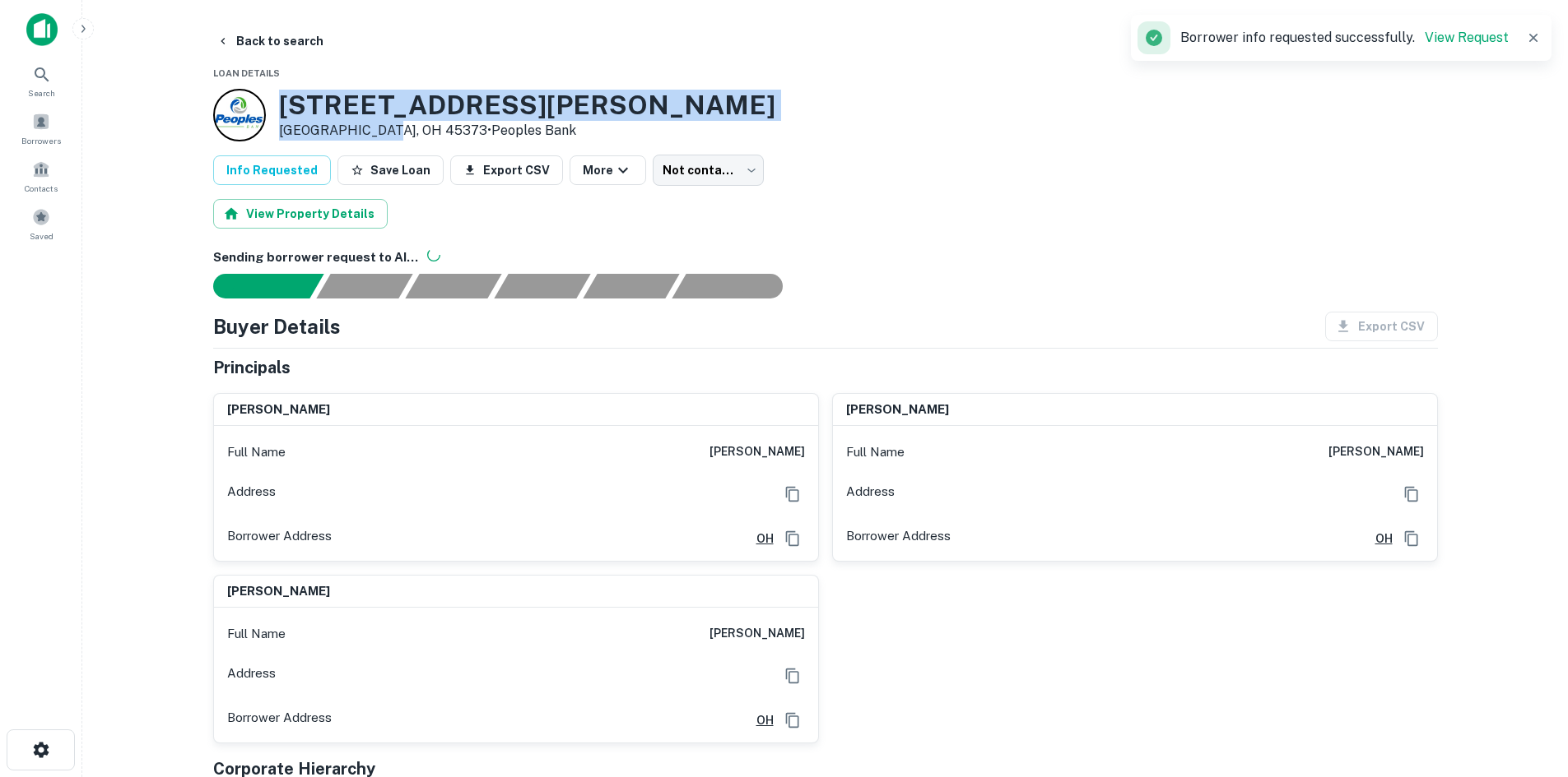
drag, startPoint x: 273, startPoint y: 105, endPoint x: 378, endPoint y: 136, distance: 109.5
click at [378, 136] on div "1333 Archer Dr Troy, OH 45373 • Peoples Bank" at bounding box center [493, 114] width 562 height 52
copy div "[STREET_ADDRESS][PERSON_NAME][PERSON_NAME]"
click at [269, 42] on button "Back to search" at bounding box center [270, 41] width 120 height 30
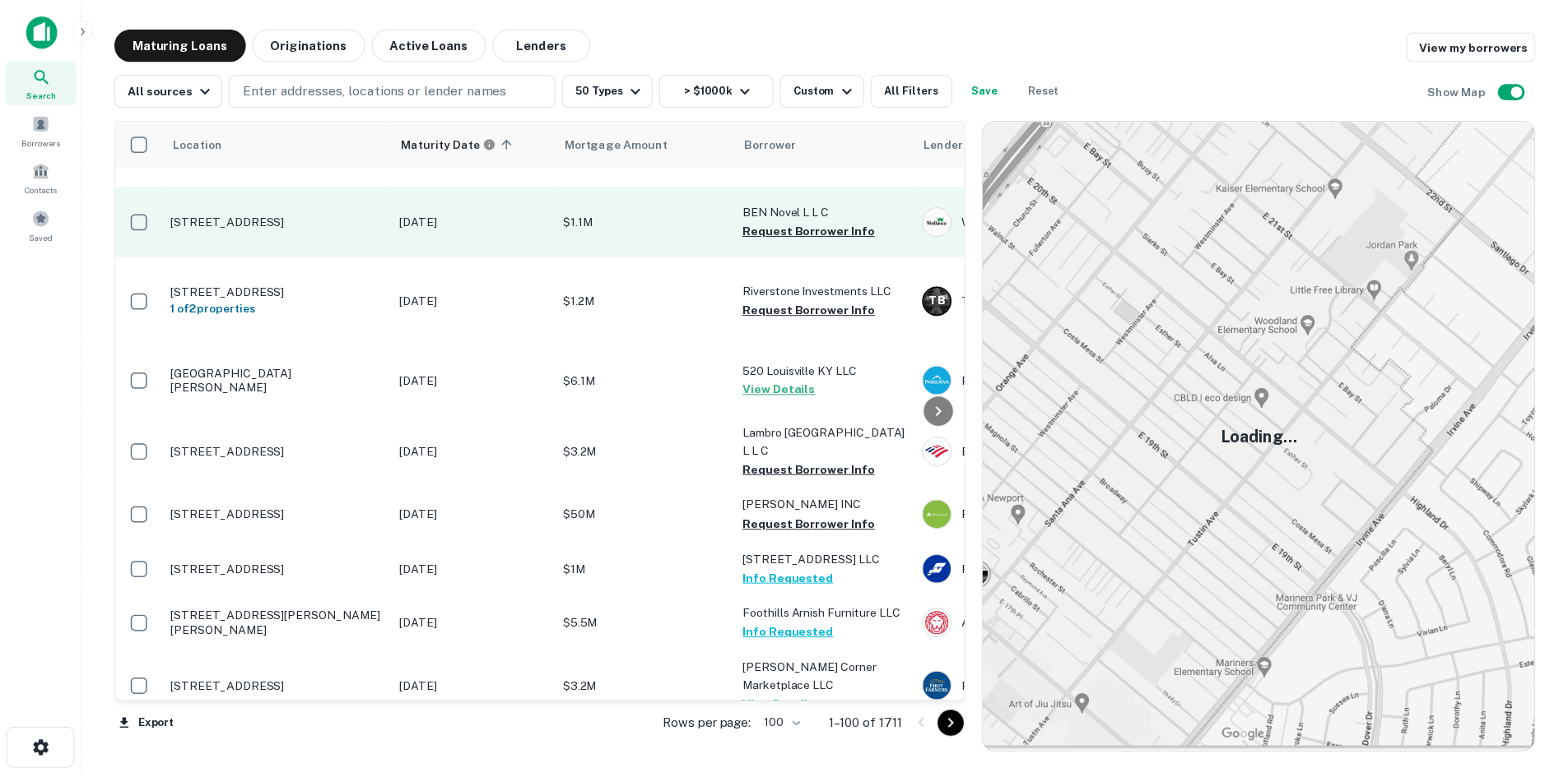
scroll to position [4328, 0]
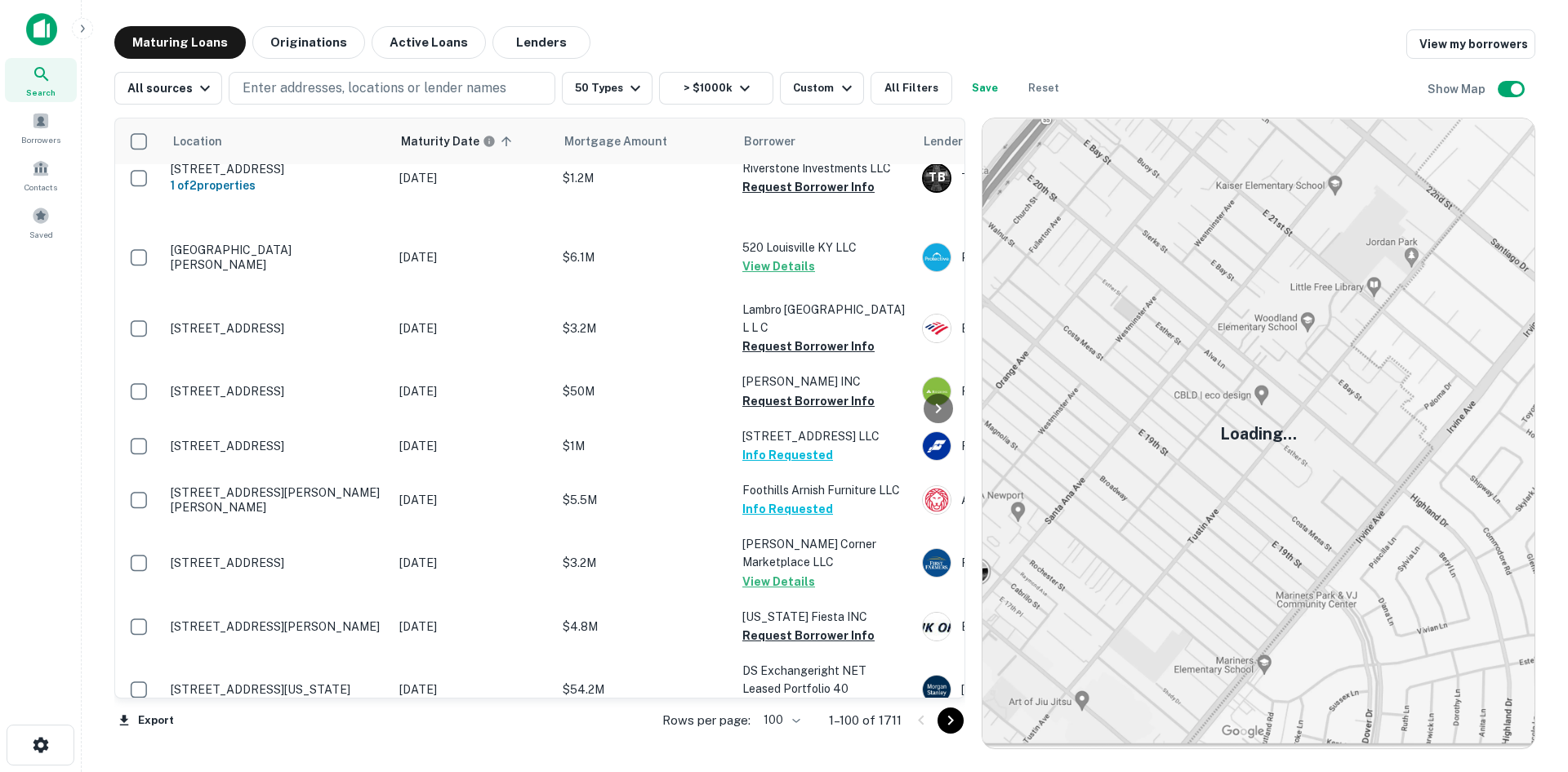
click at [328, 134] on td "[STREET_ADDRESS]" at bounding box center [277, 99] width 229 height 70
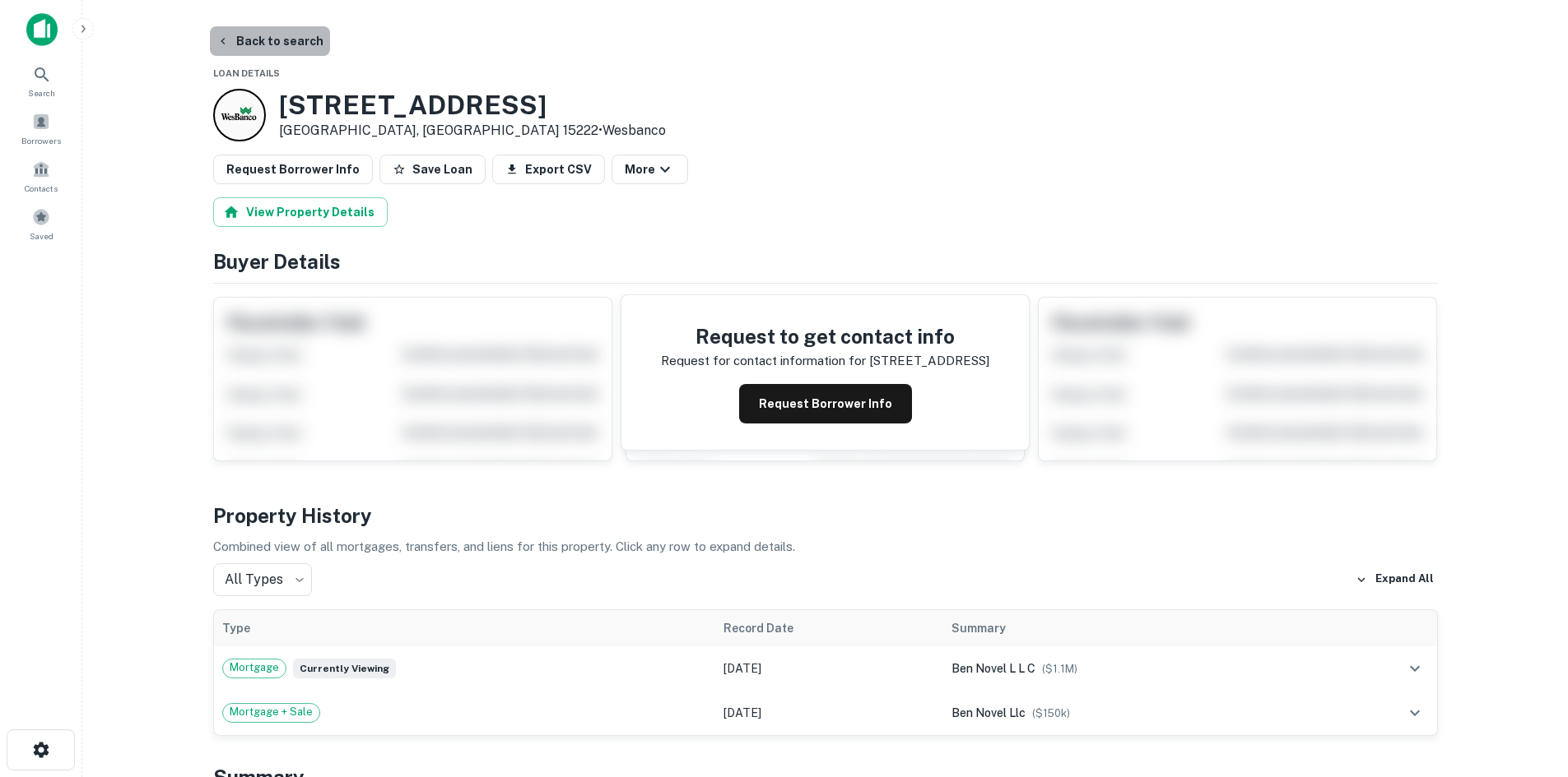
click at [275, 31] on button "Back to search" at bounding box center [270, 41] width 120 height 30
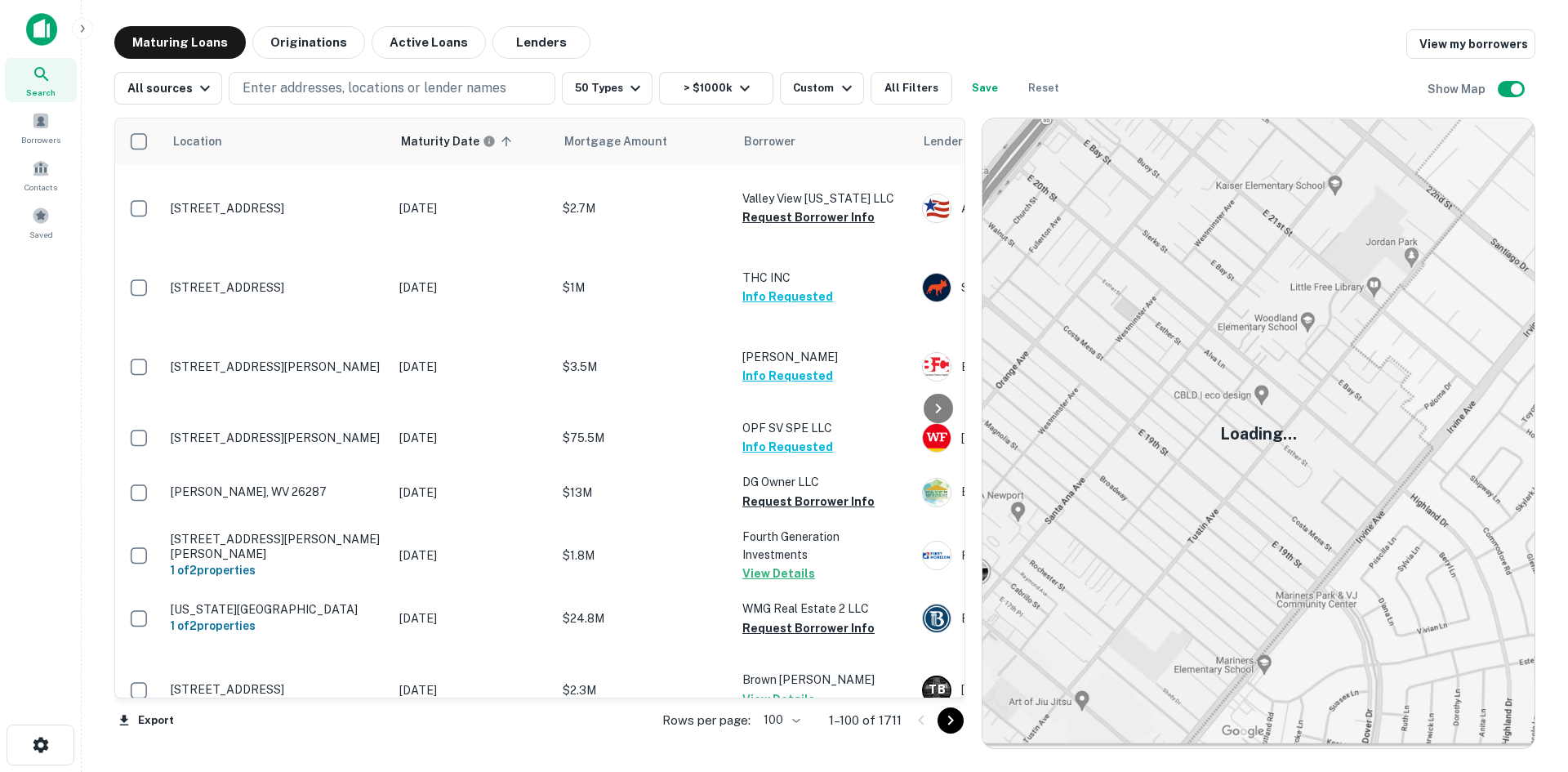
scroll to position [4300, 0]
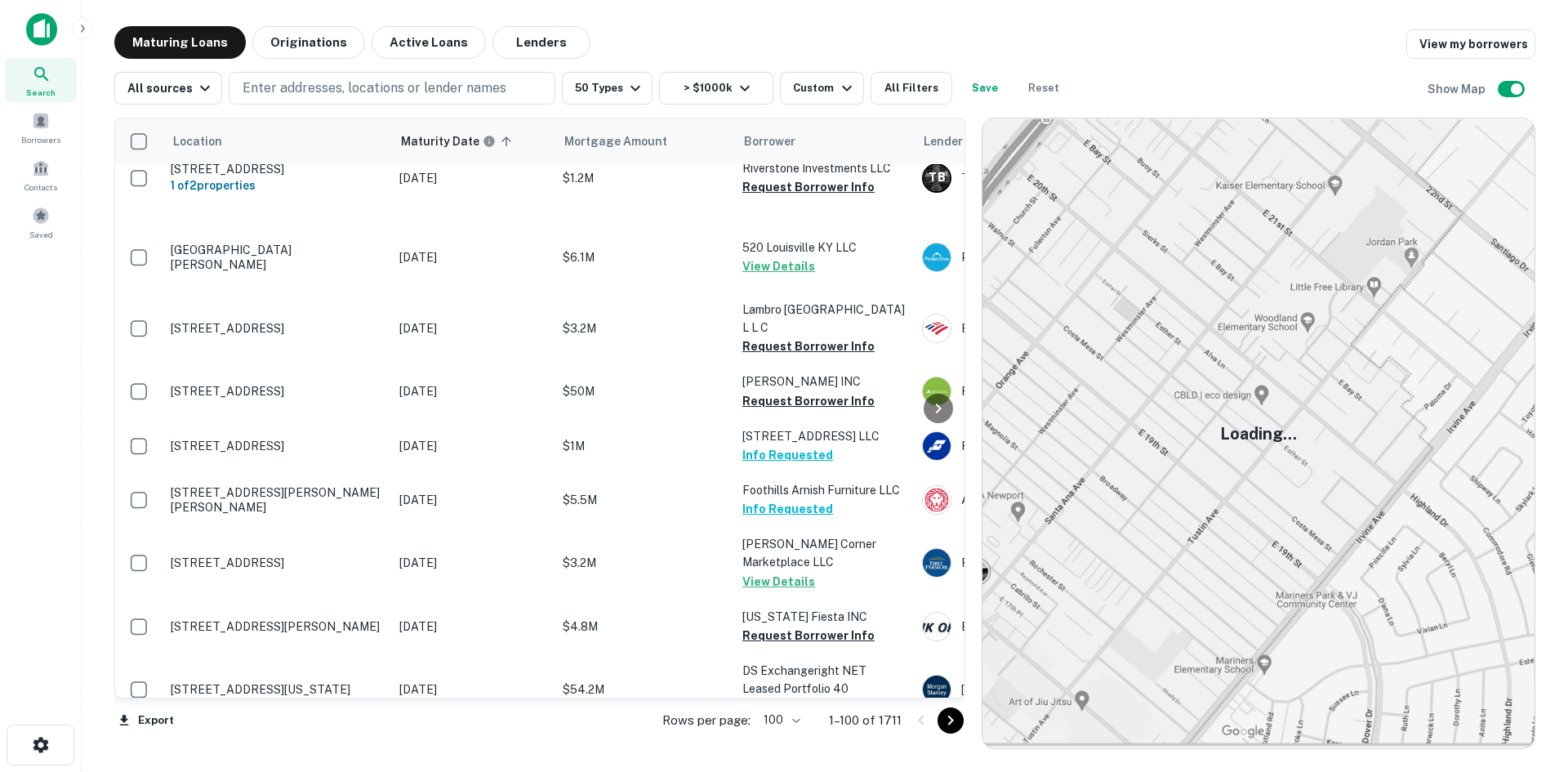
click at [942, 724] on icon "Go to next page" at bounding box center [951, 721] width 20 height 20
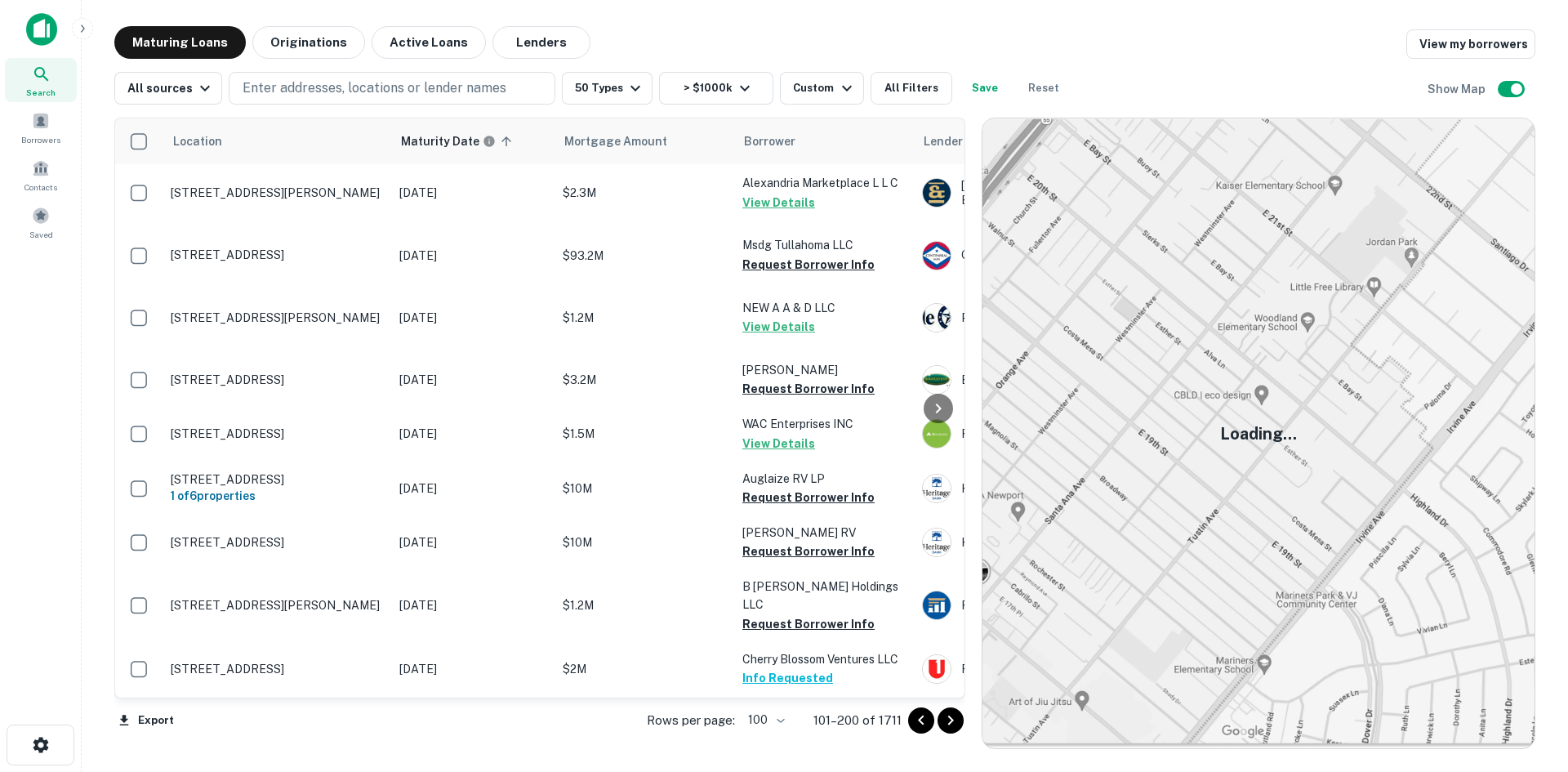
scroll to position [5689, 0]
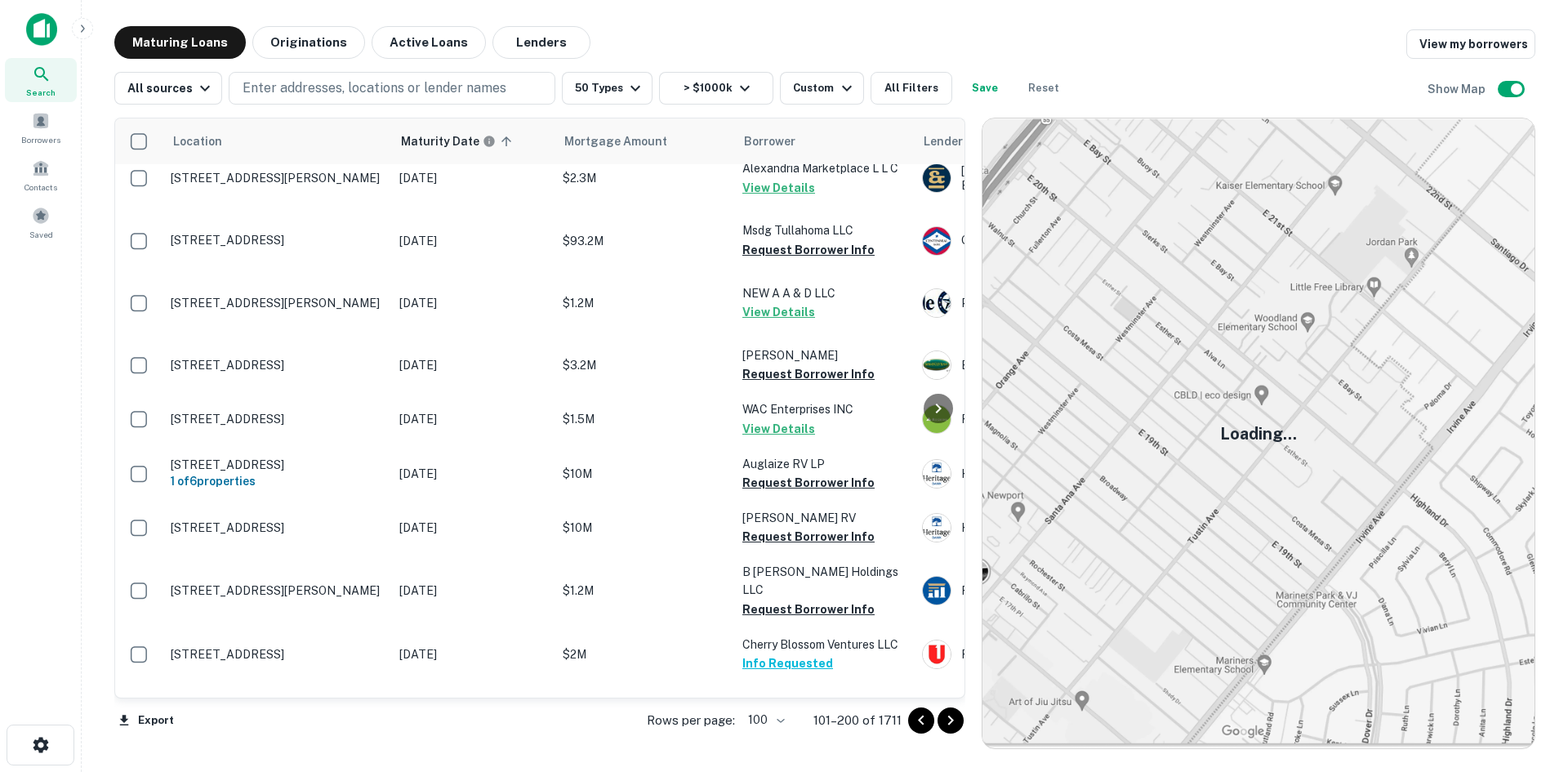
click at [955, 728] on icon "Go to next page" at bounding box center [951, 721] width 20 height 20
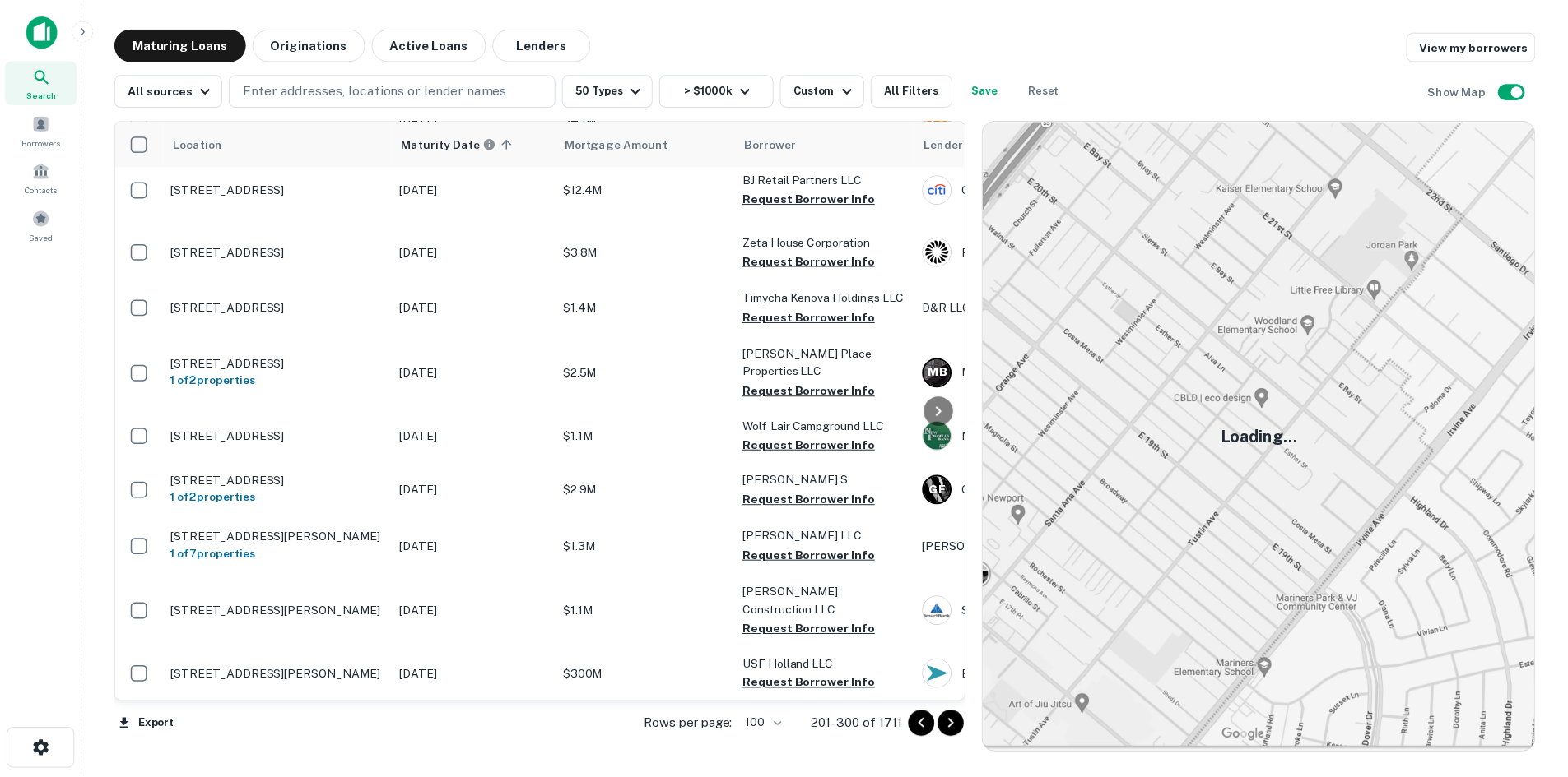
scroll to position [6549, 0]
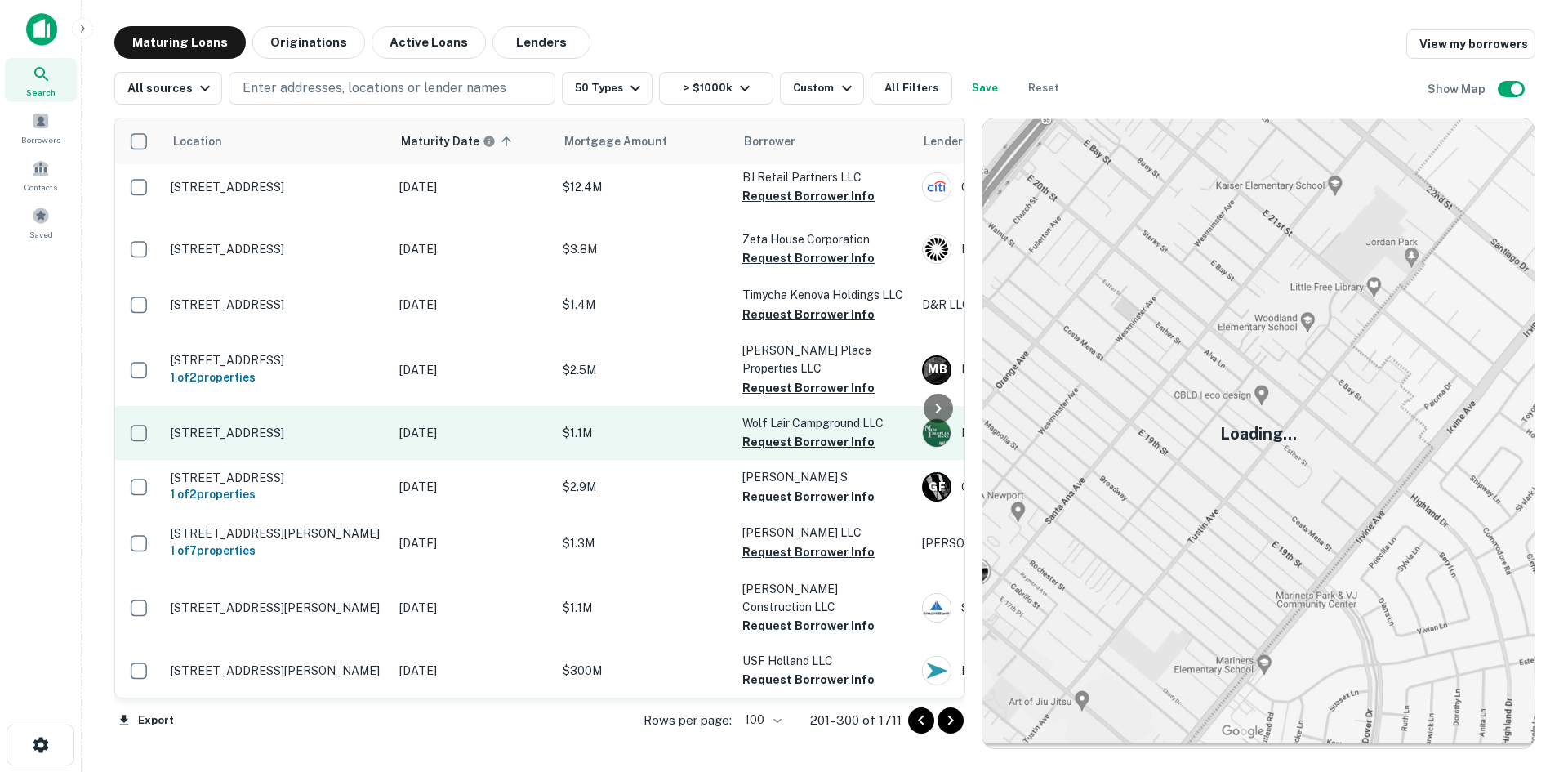
click at [347, 440] on p "[STREET_ADDRESS]" at bounding box center [276, 433] width 212 height 15
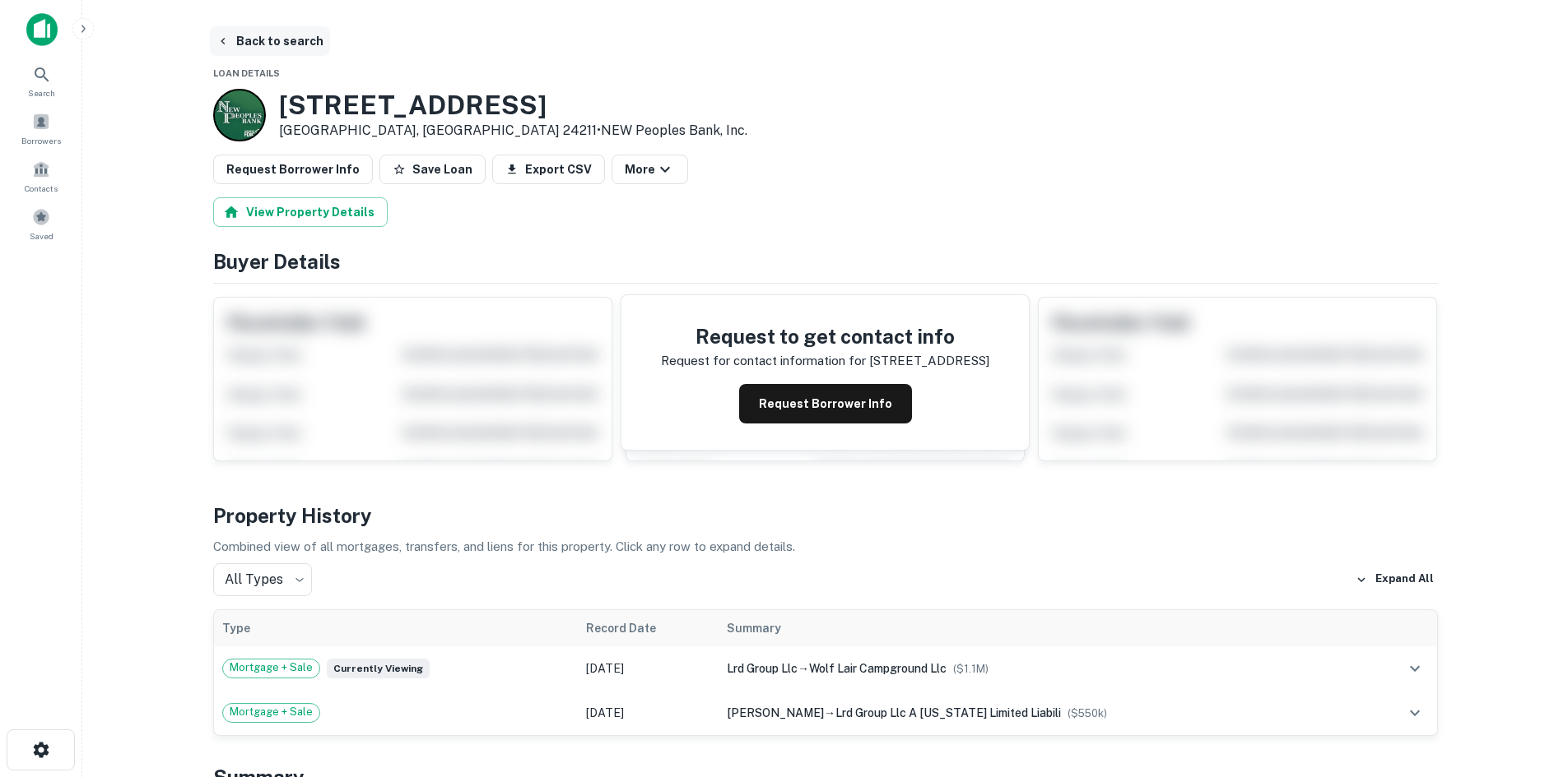
click at [273, 44] on button "Back to search" at bounding box center [270, 41] width 120 height 30
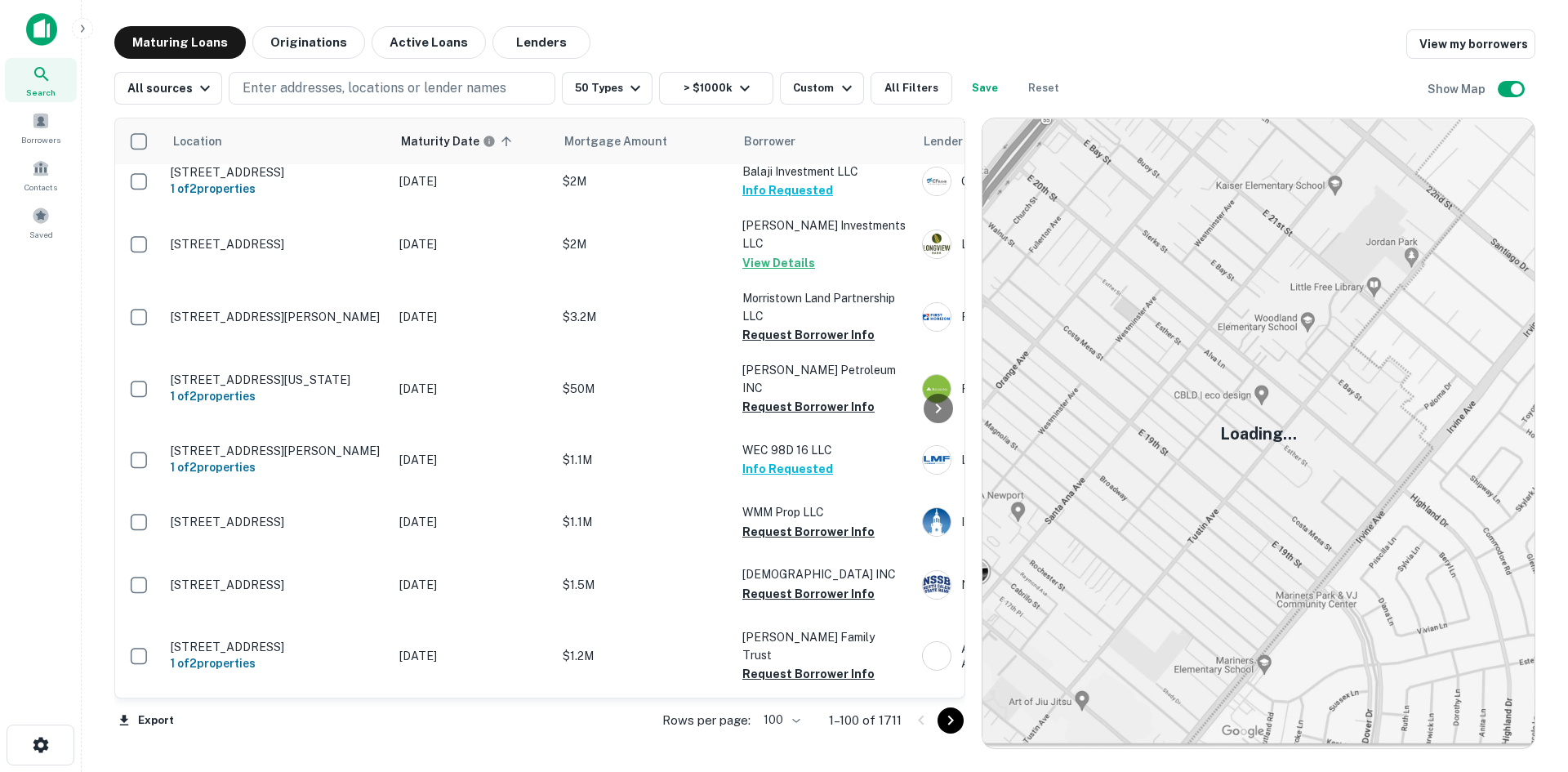
scroll to position [3514, 0]
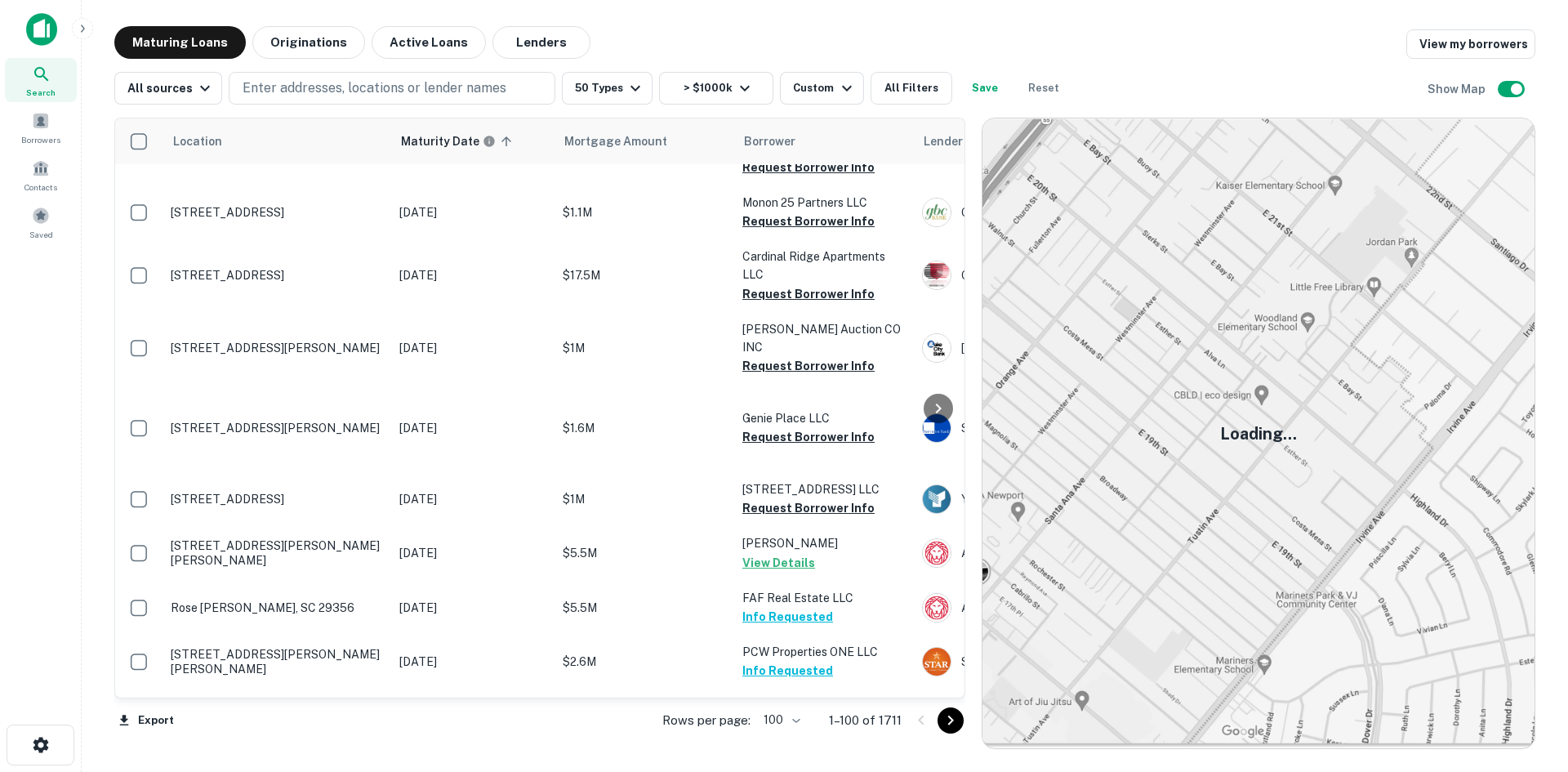
click at [949, 717] on icon "Go to next page" at bounding box center [951, 721] width 20 height 20
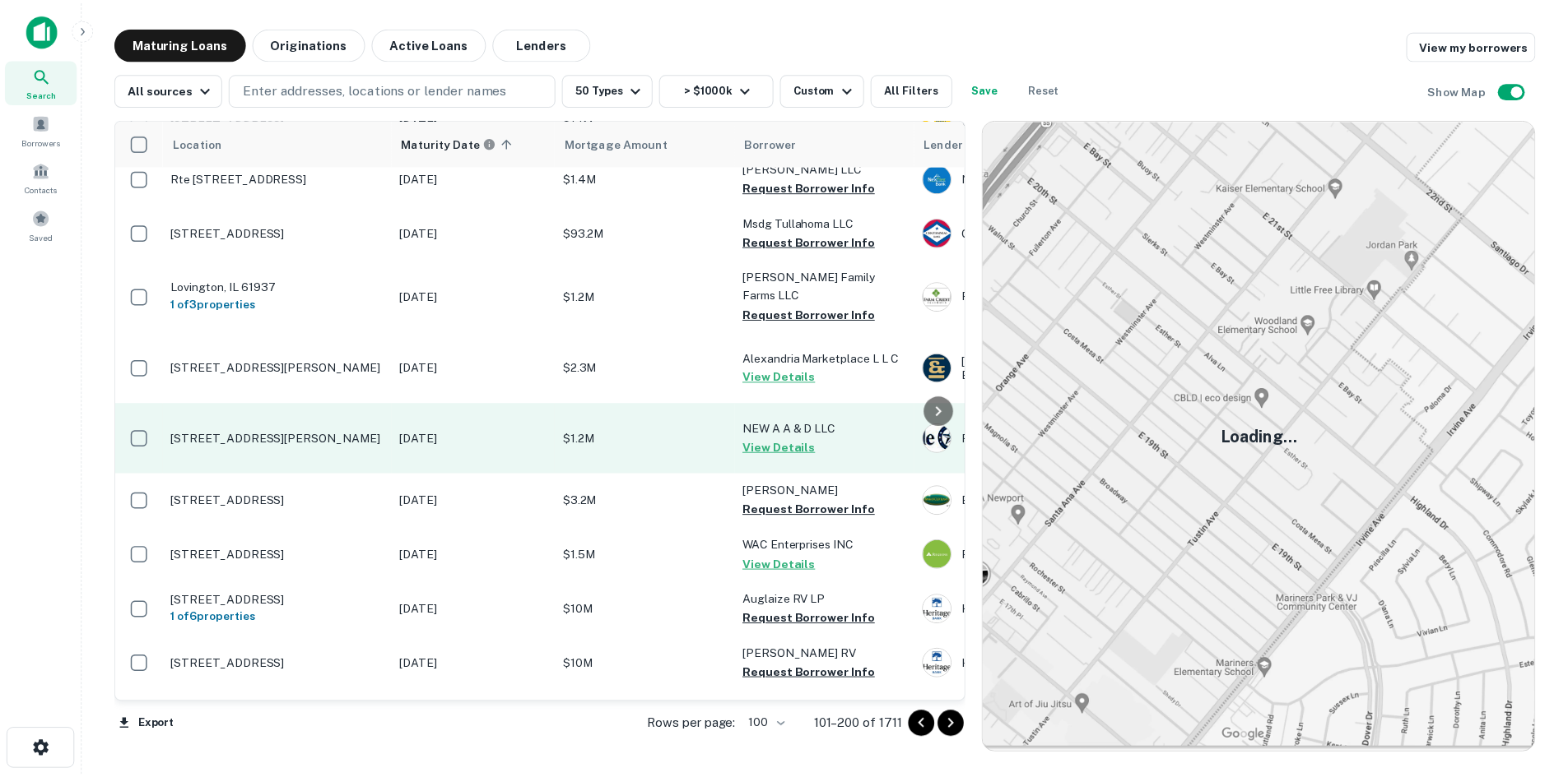
scroll to position [5839, 0]
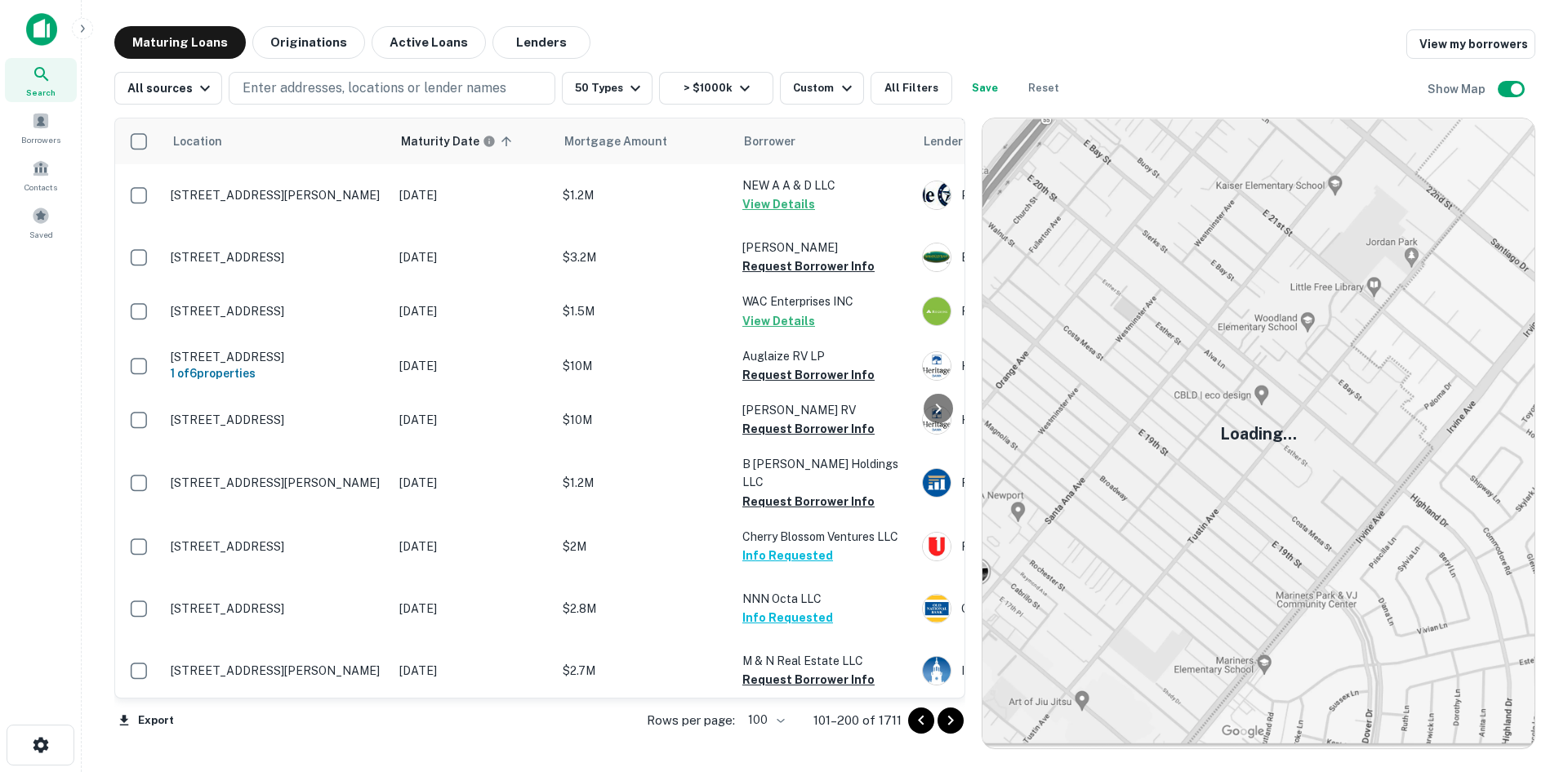
click at [947, 715] on icon "Go to next page" at bounding box center [951, 721] width 20 height 20
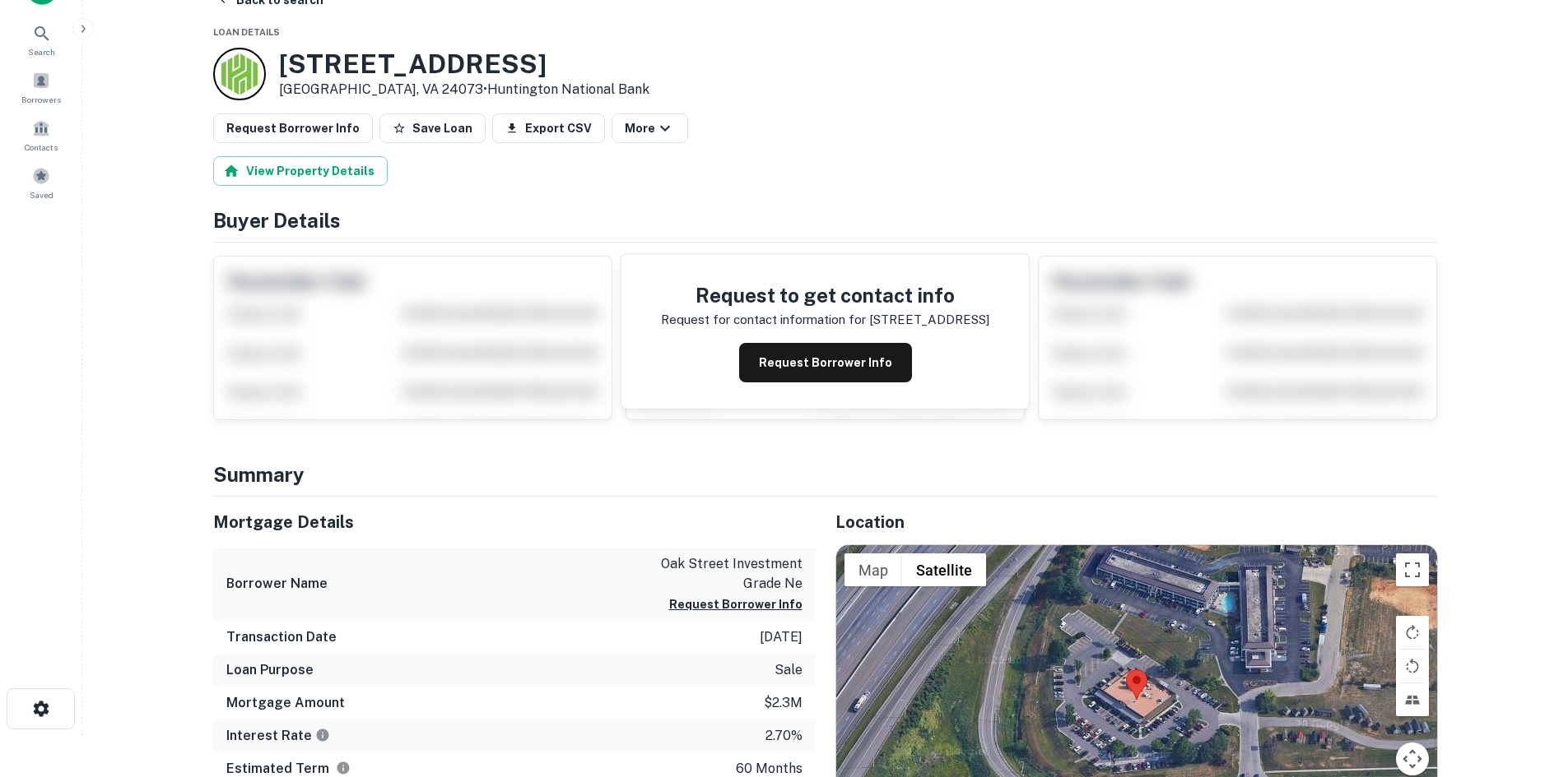
scroll to position [165, 0]
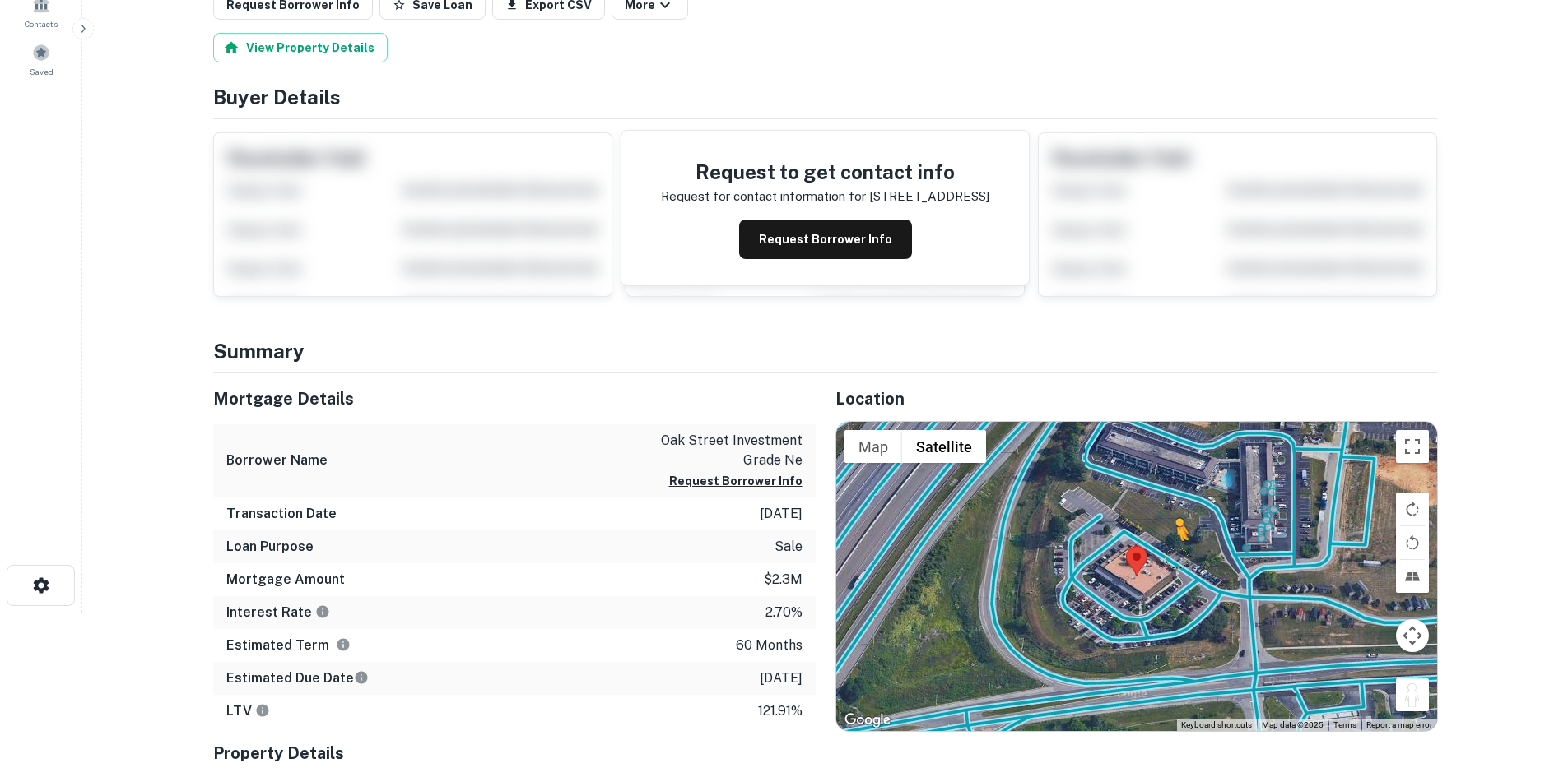
drag, startPoint x: 1408, startPoint y: 692, endPoint x: 1174, endPoint y: 552, distance: 272.7
click at [1174, 552] on div "To activate drag with keyboard, press Alt + Enter. Once in keyboard drag state,…" at bounding box center [1137, 577] width 601 height 309
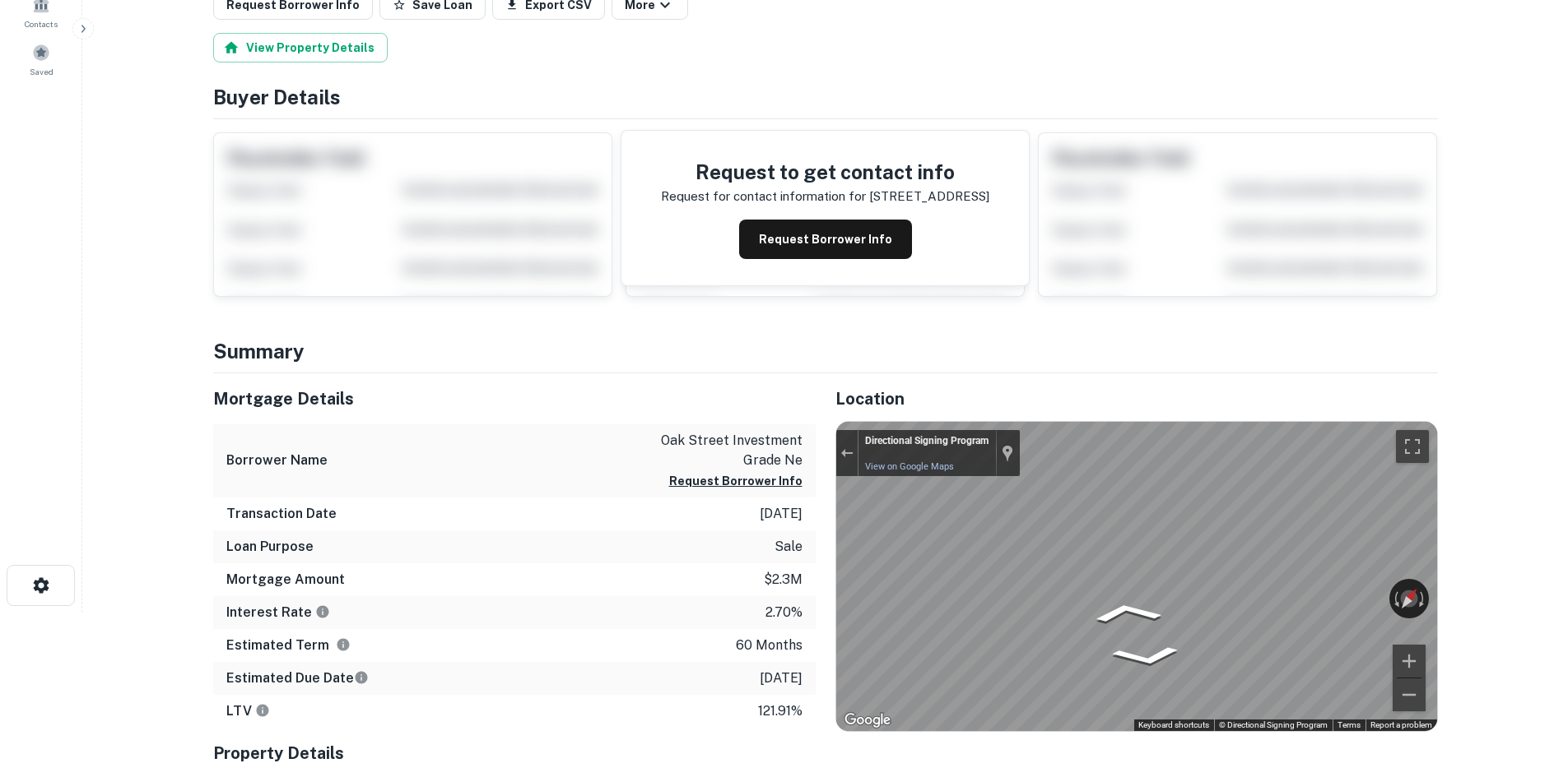
scroll to position [0, 0]
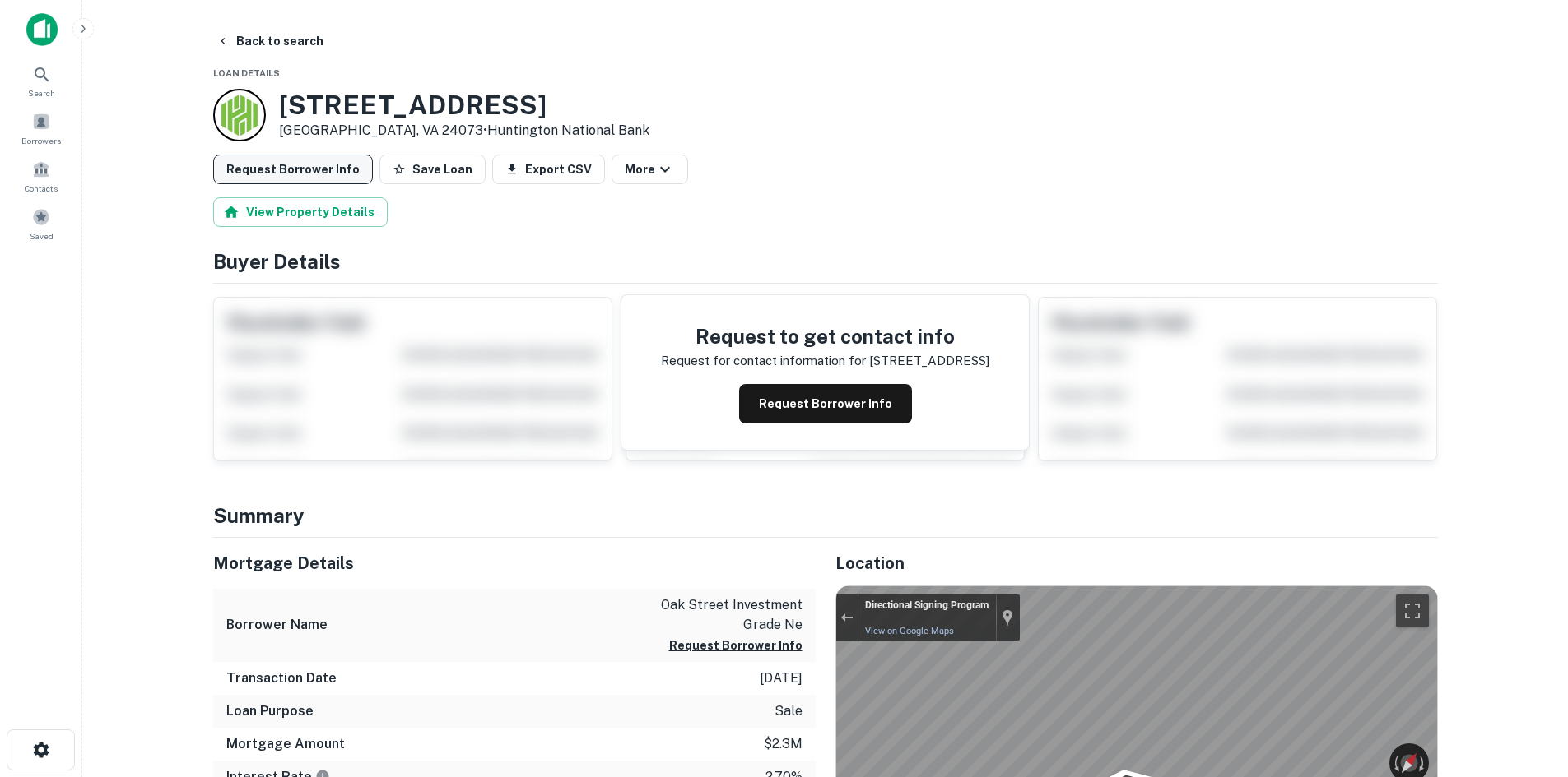
click at [302, 171] on button "Request Borrower Info" at bounding box center [292, 169] width 159 height 30
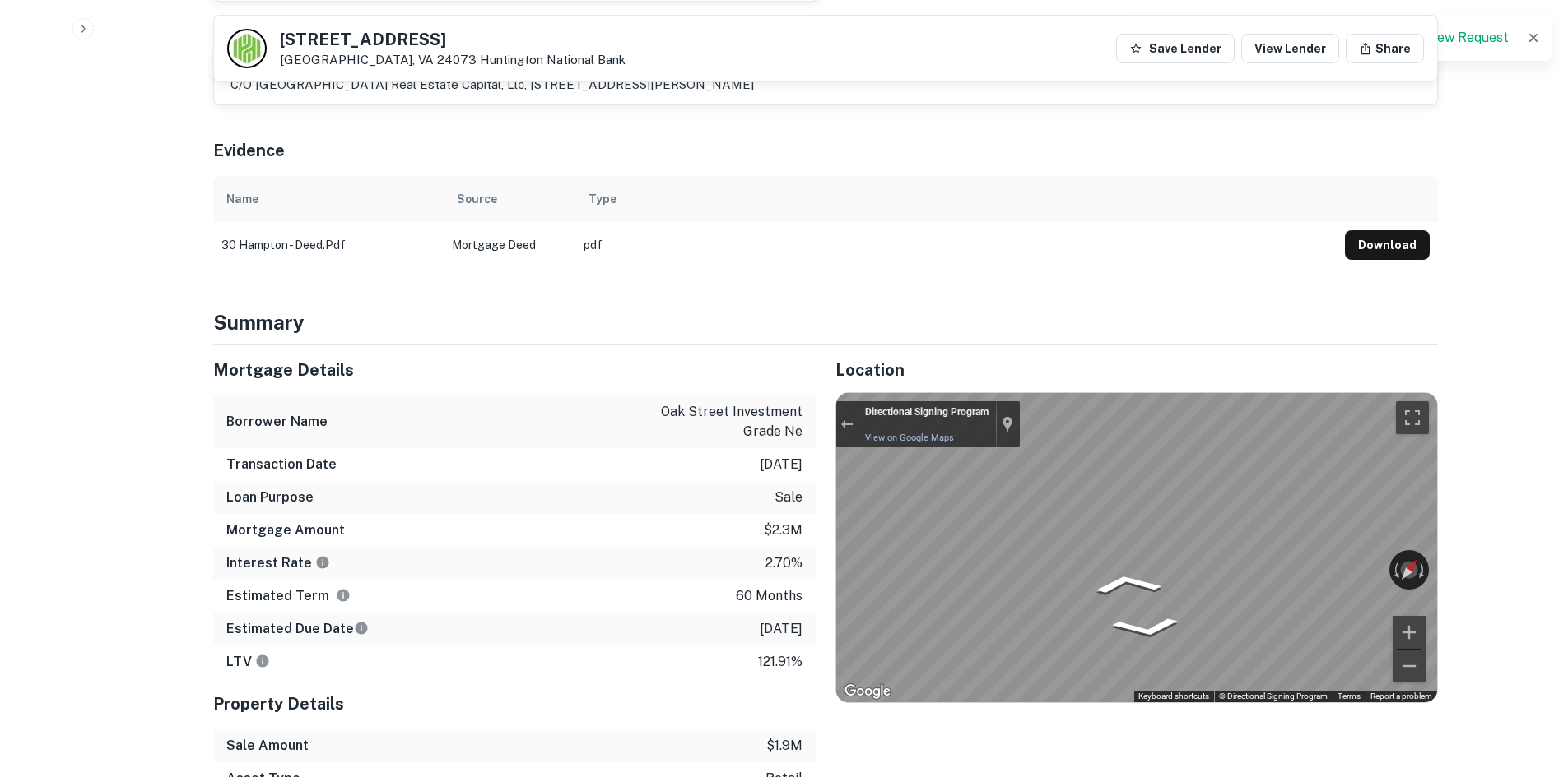
scroll to position [905, 0]
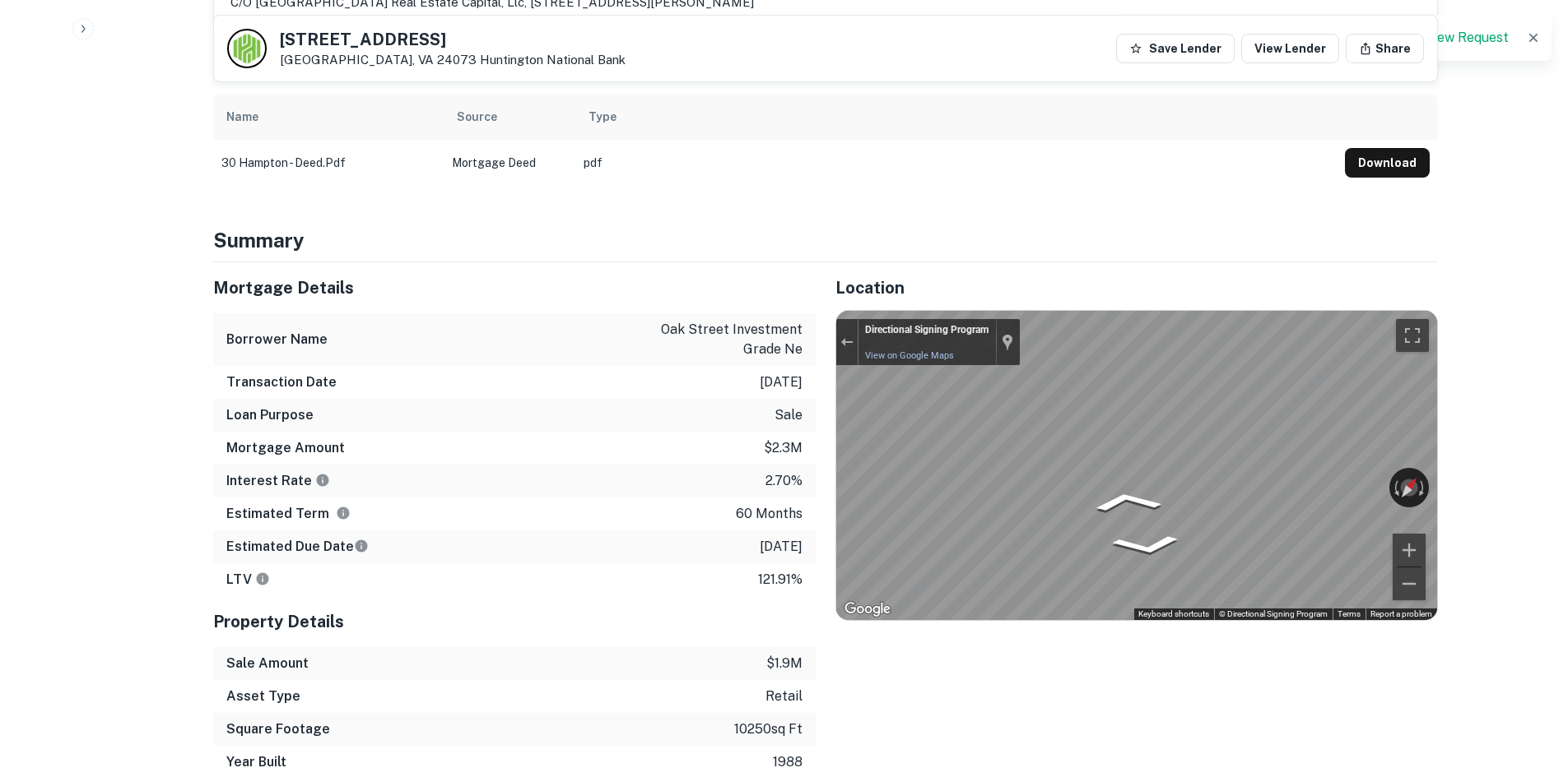
click at [1394, 488] on div "← Move left → Move right ↑ Move up ↓ Move down + Zoom in - Zoom out Directional…" at bounding box center [1137, 465] width 601 height 309
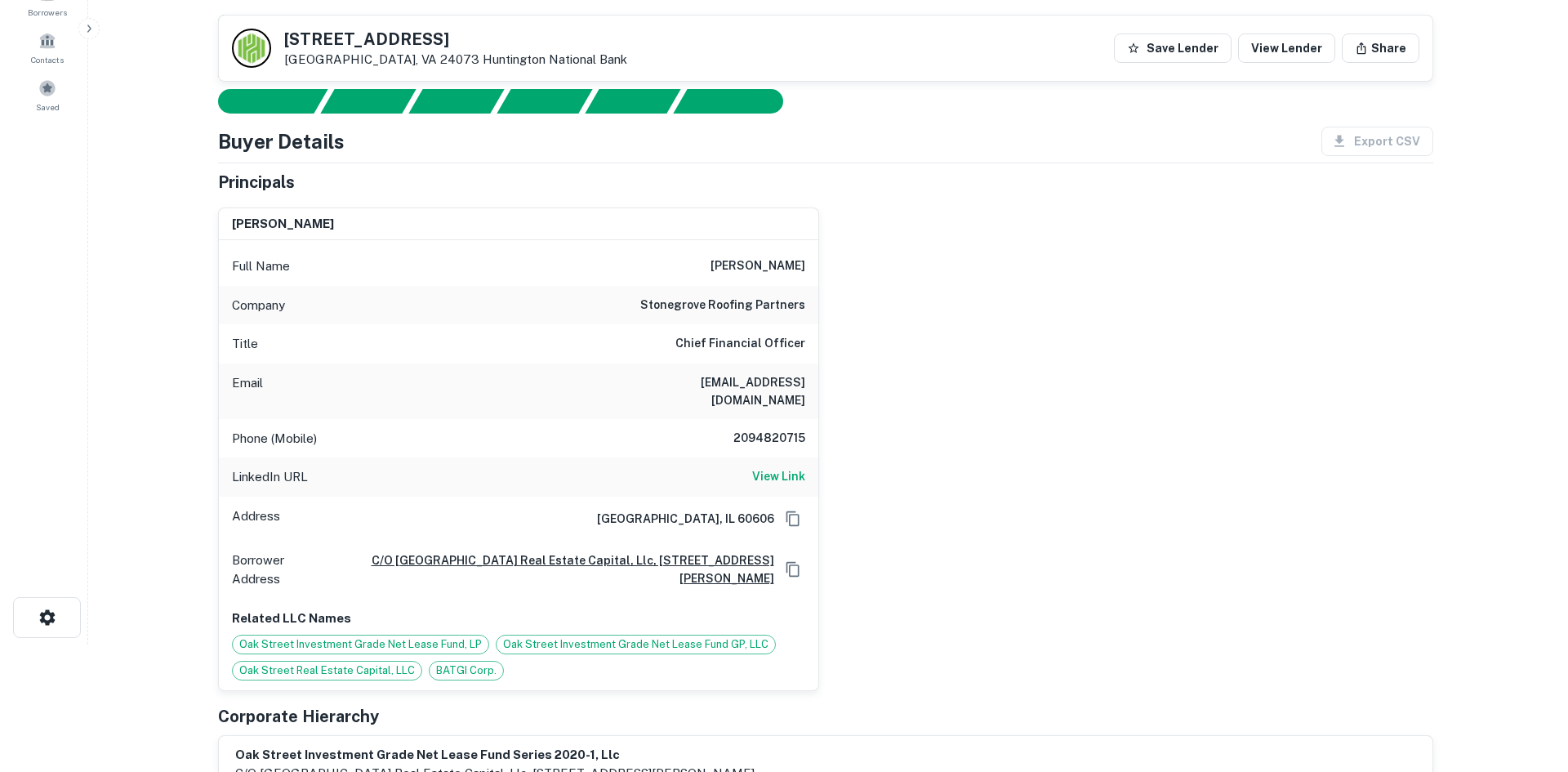
scroll to position [0, 0]
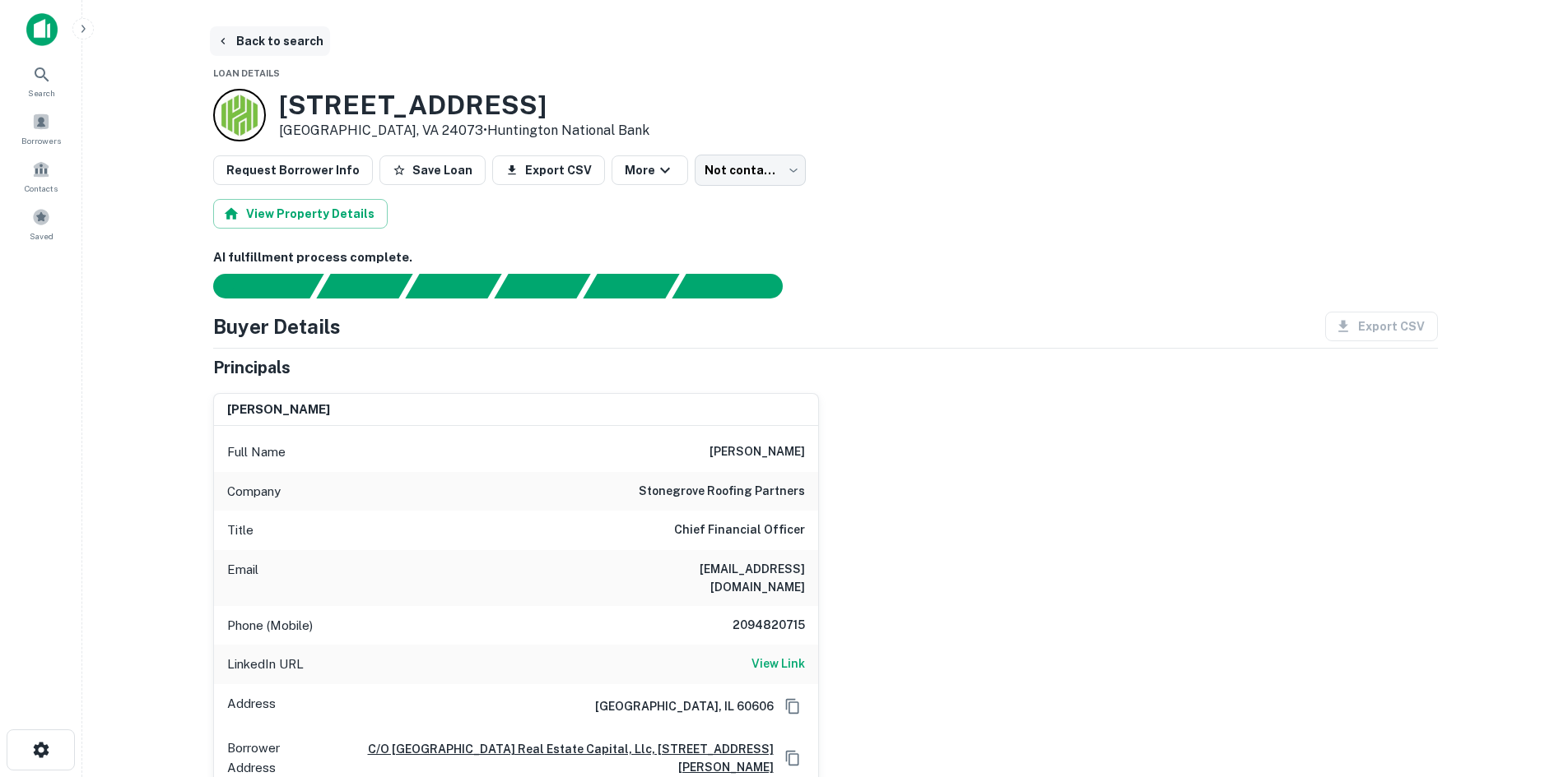
click at [280, 40] on button "Back to search" at bounding box center [270, 41] width 120 height 30
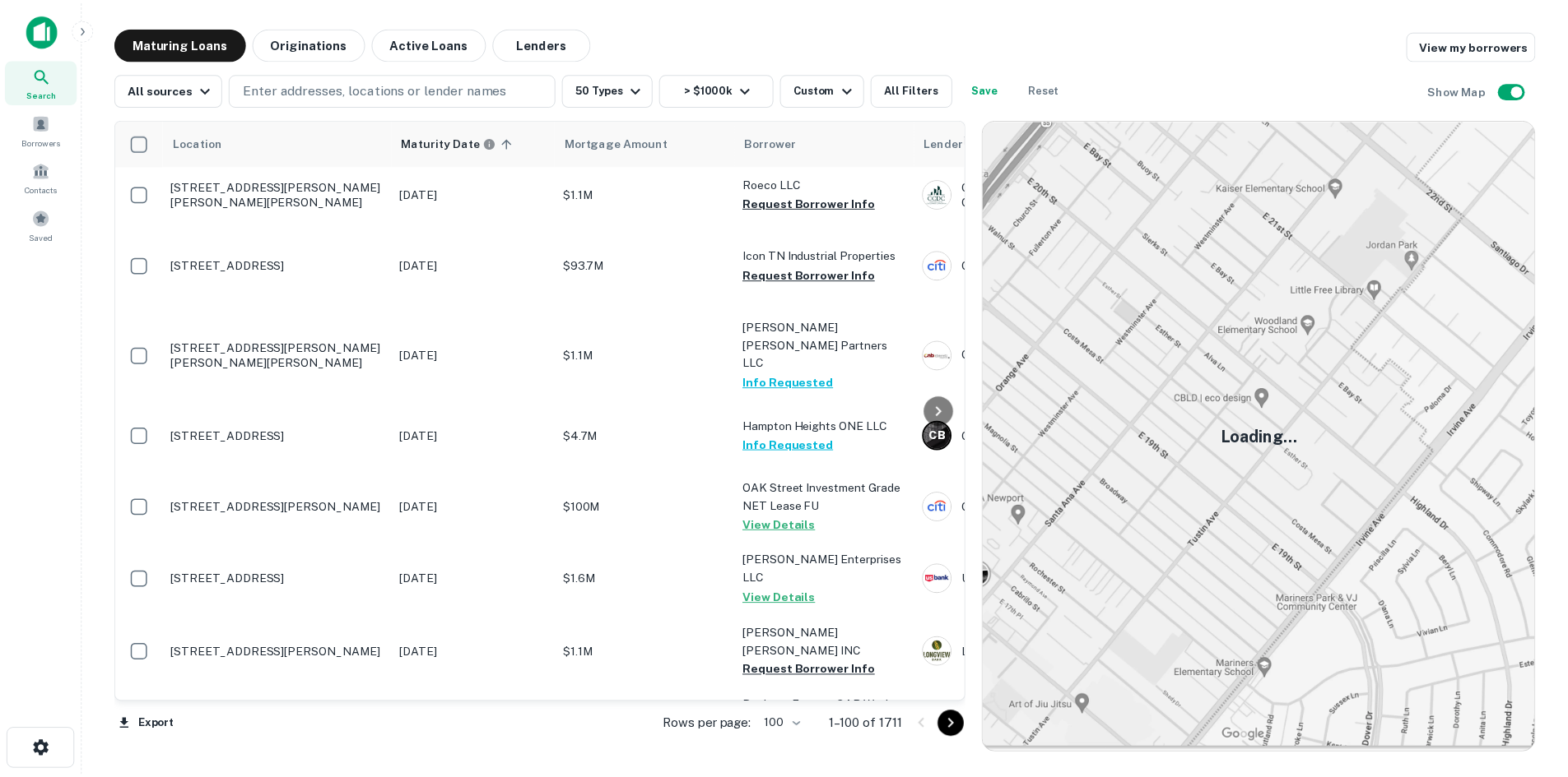
scroll to position [5480, 0]
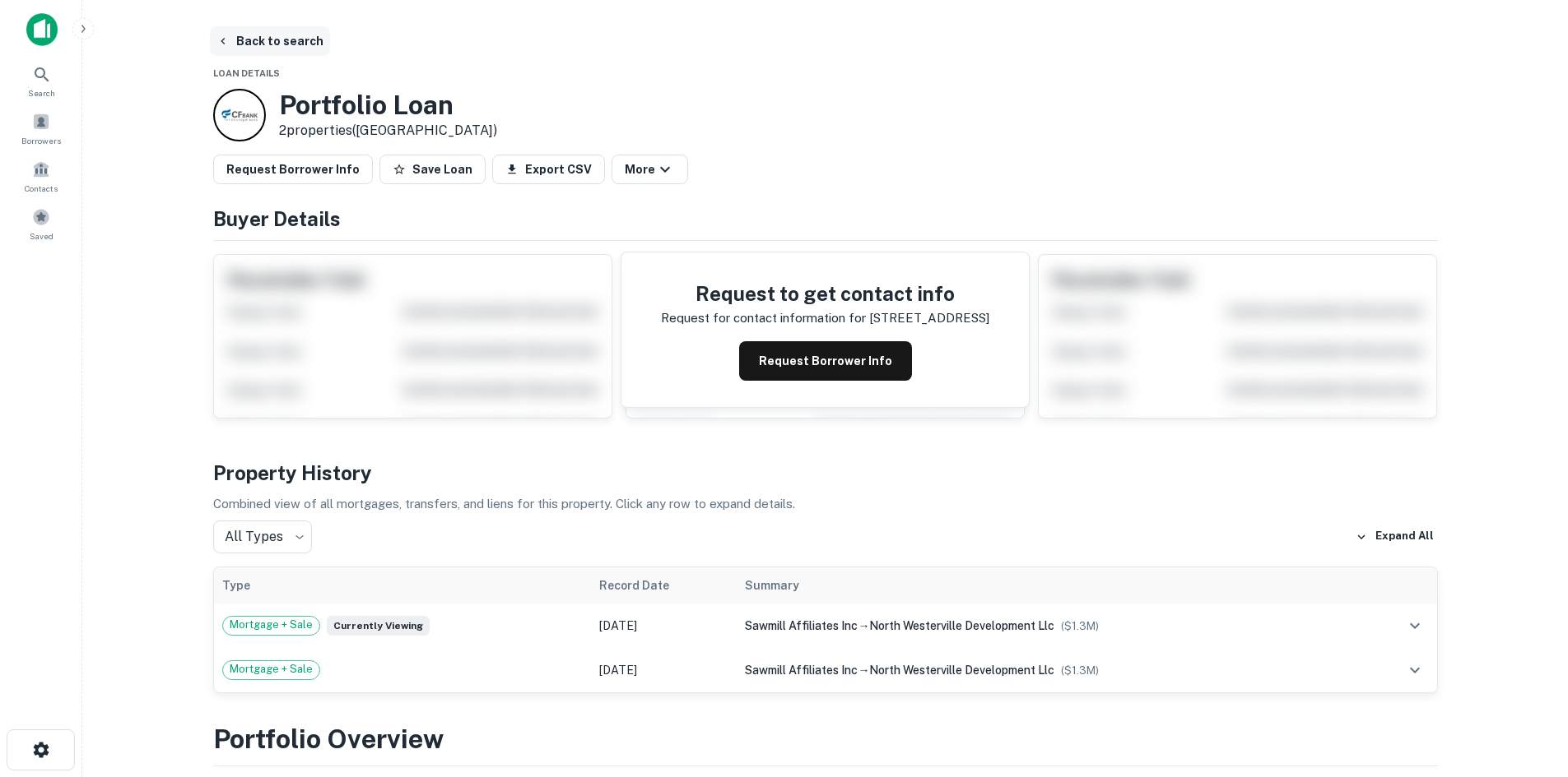
click at [300, 40] on button "Back to search" at bounding box center [270, 41] width 120 height 30
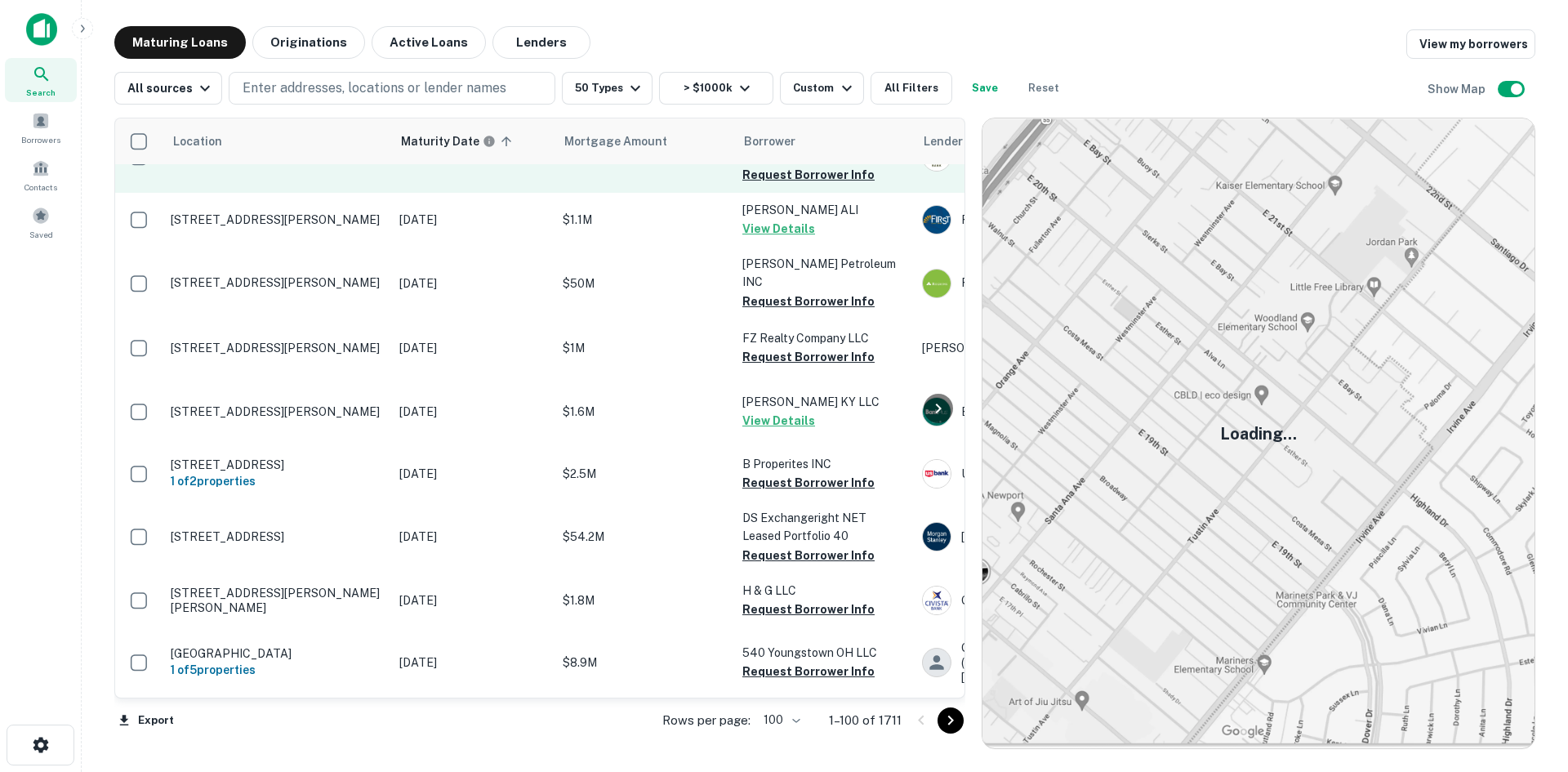
scroll to position [6647, 0]
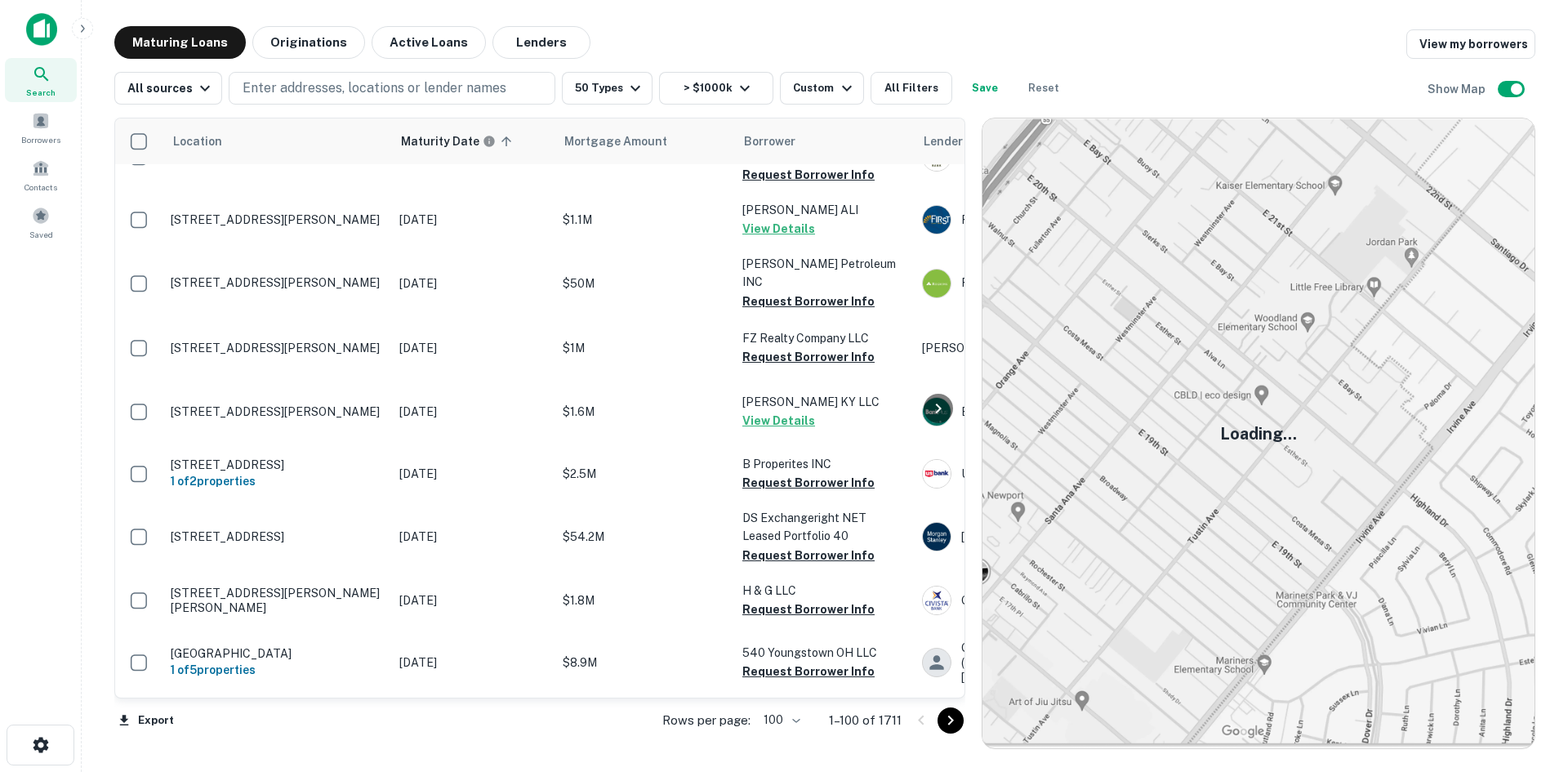
click at [960, 713] on icon "Go to next page" at bounding box center [951, 721] width 20 height 20
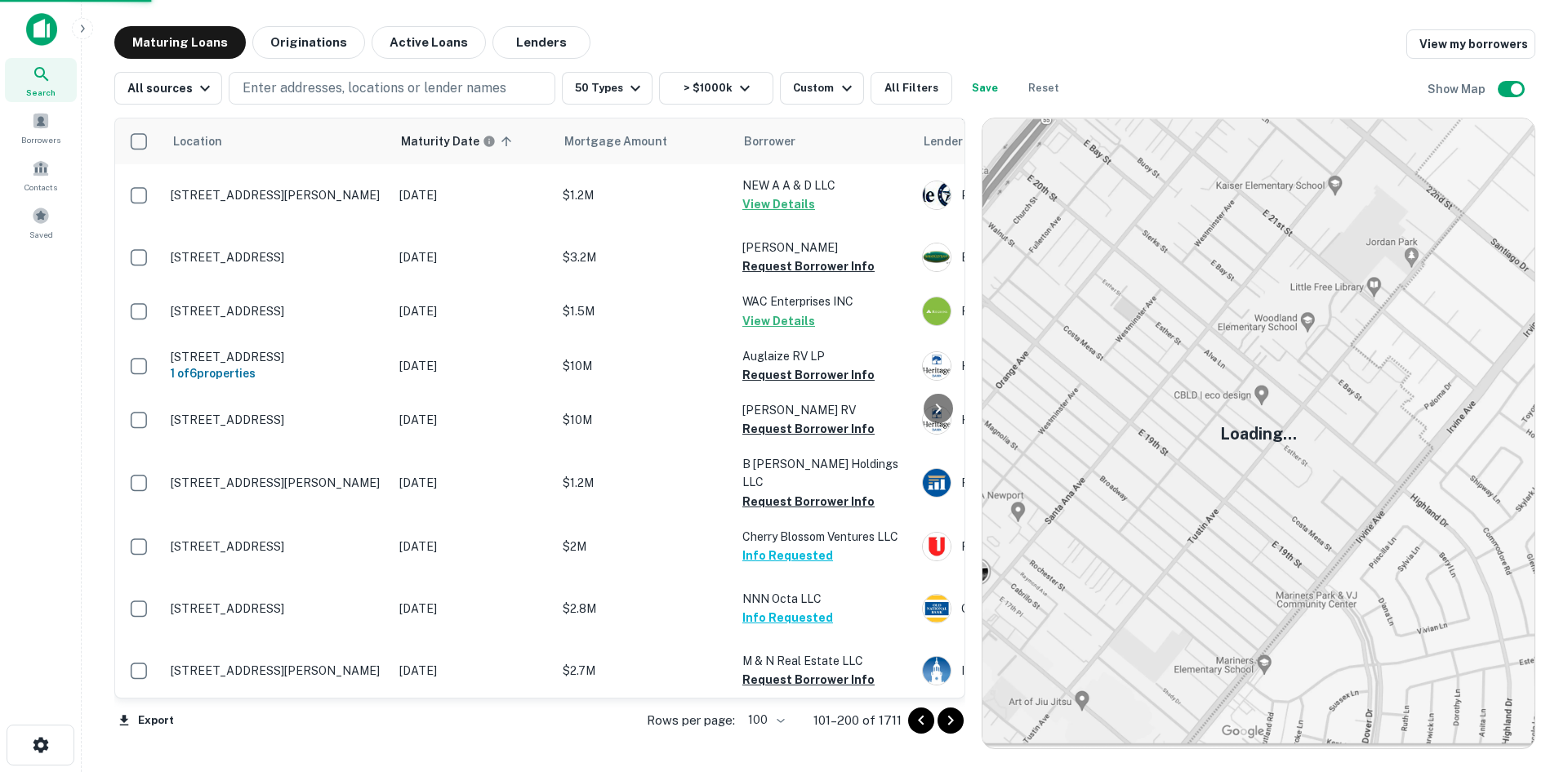
scroll to position [6343, 0]
click at [955, 728] on icon "Go to next page" at bounding box center [951, 721] width 20 height 20
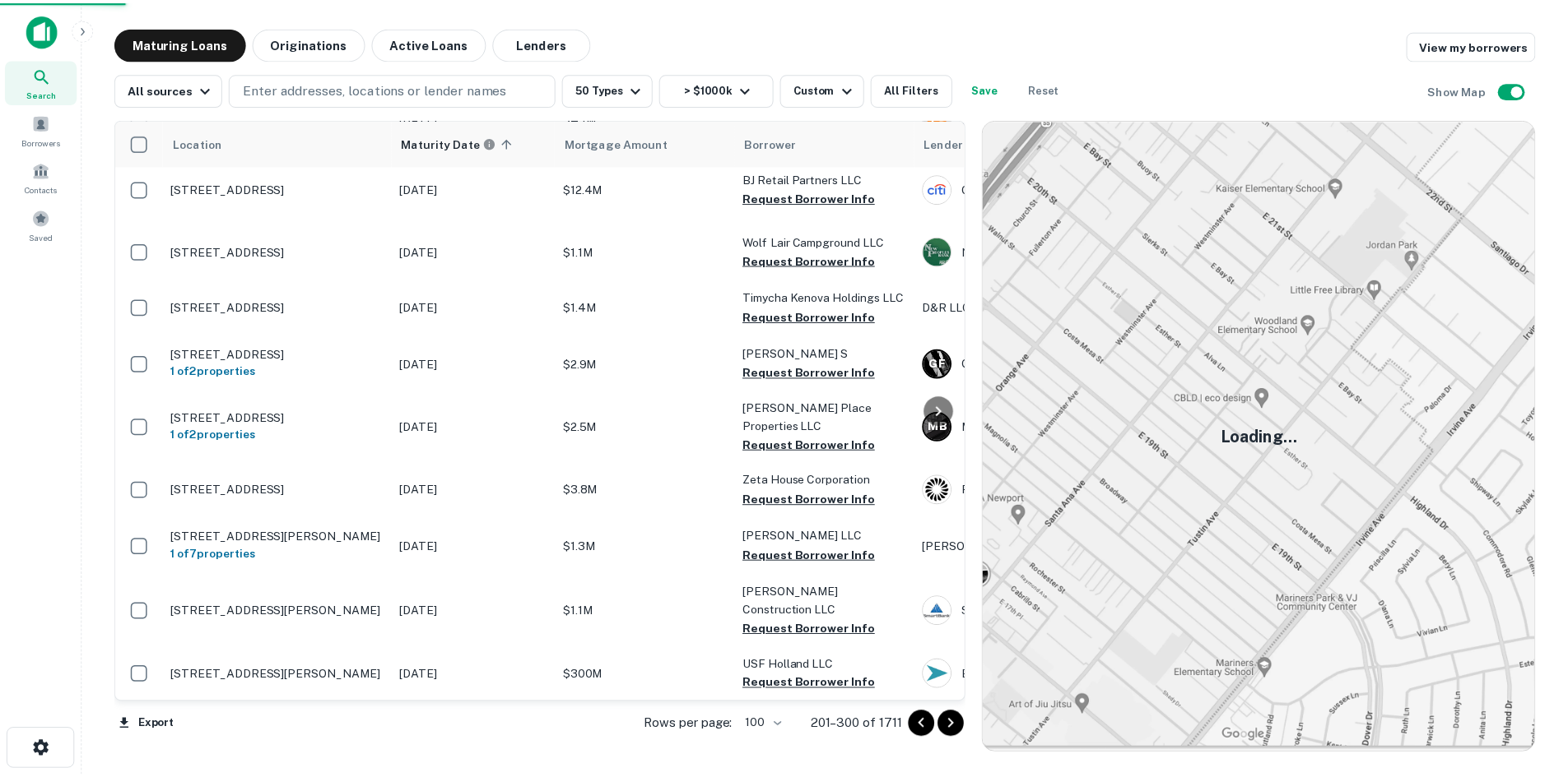
scroll to position [6575, 0]
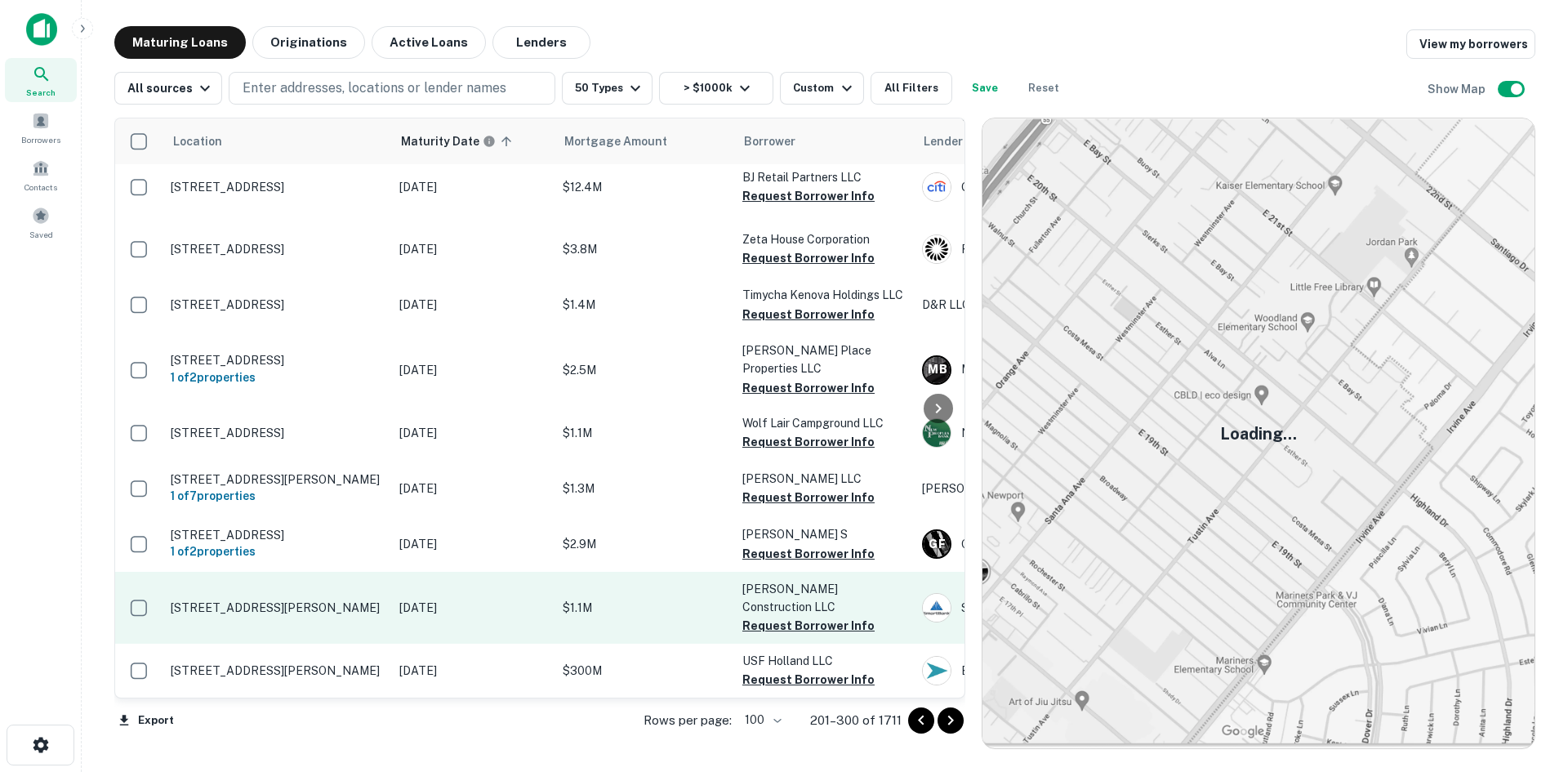
click at [326, 601] on p "[STREET_ADDRESS][PERSON_NAME]" at bounding box center [276, 608] width 212 height 15
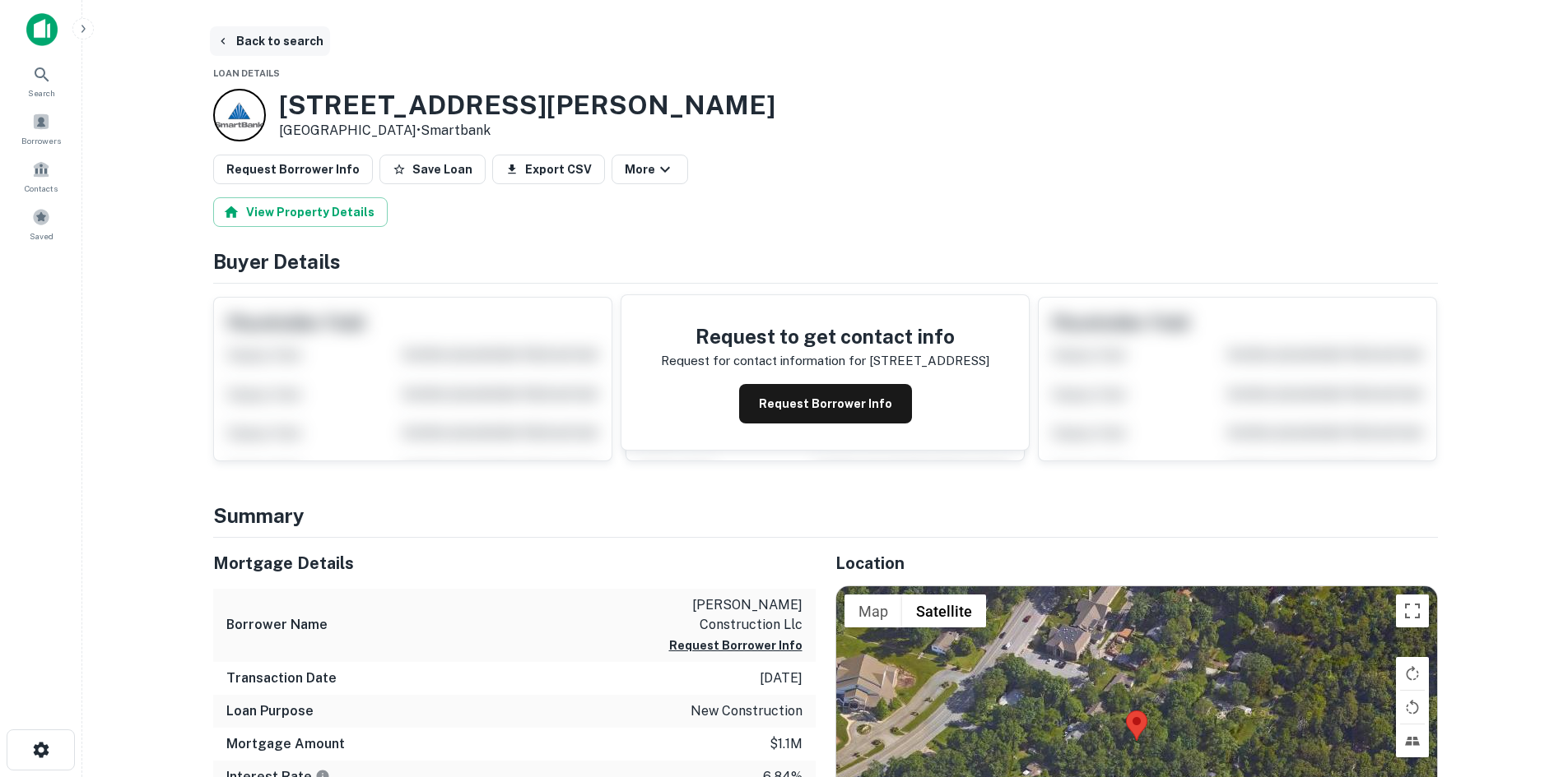
click at [320, 54] on button "Back to search" at bounding box center [270, 41] width 120 height 30
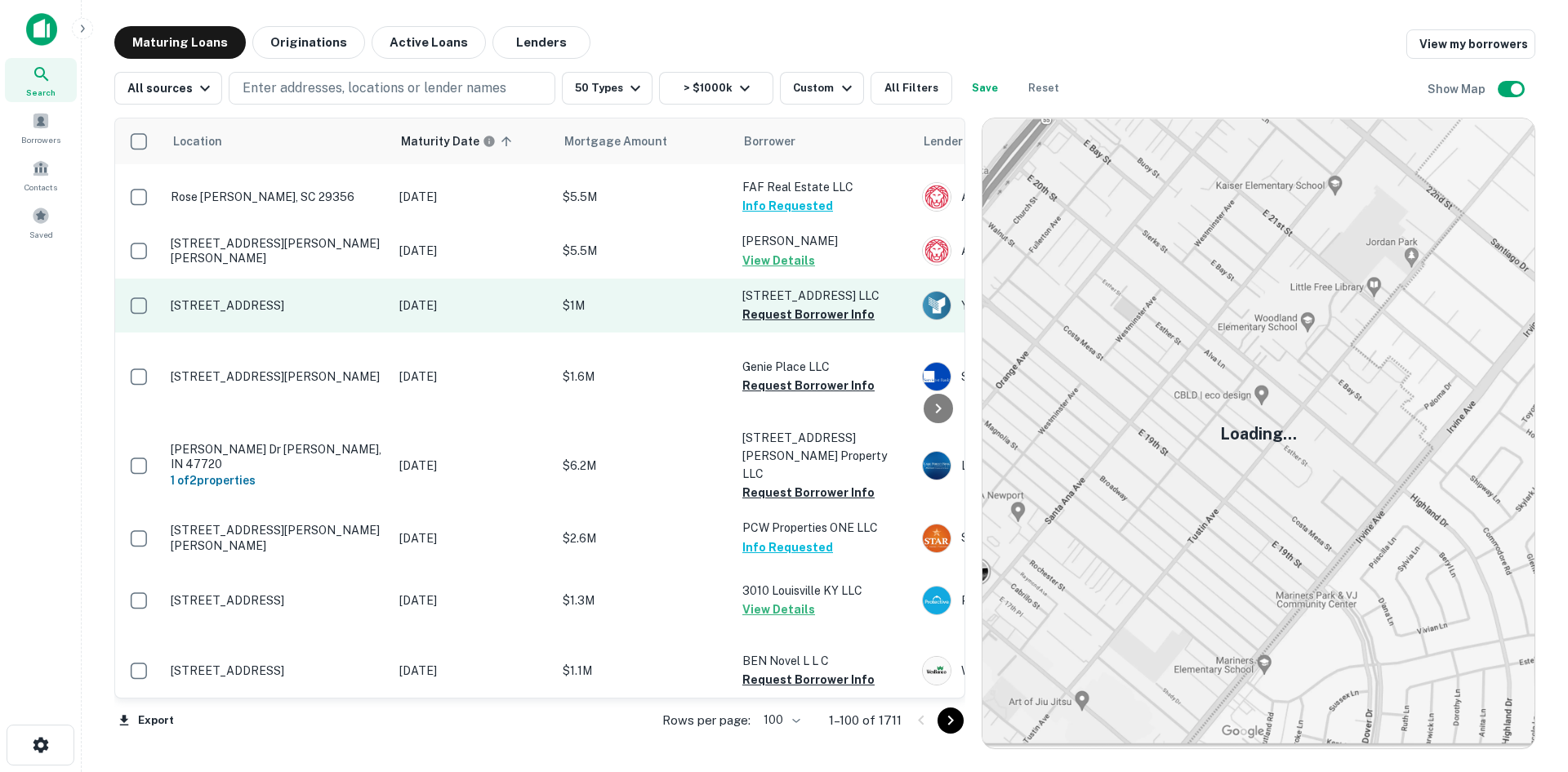
scroll to position [3891, 0]
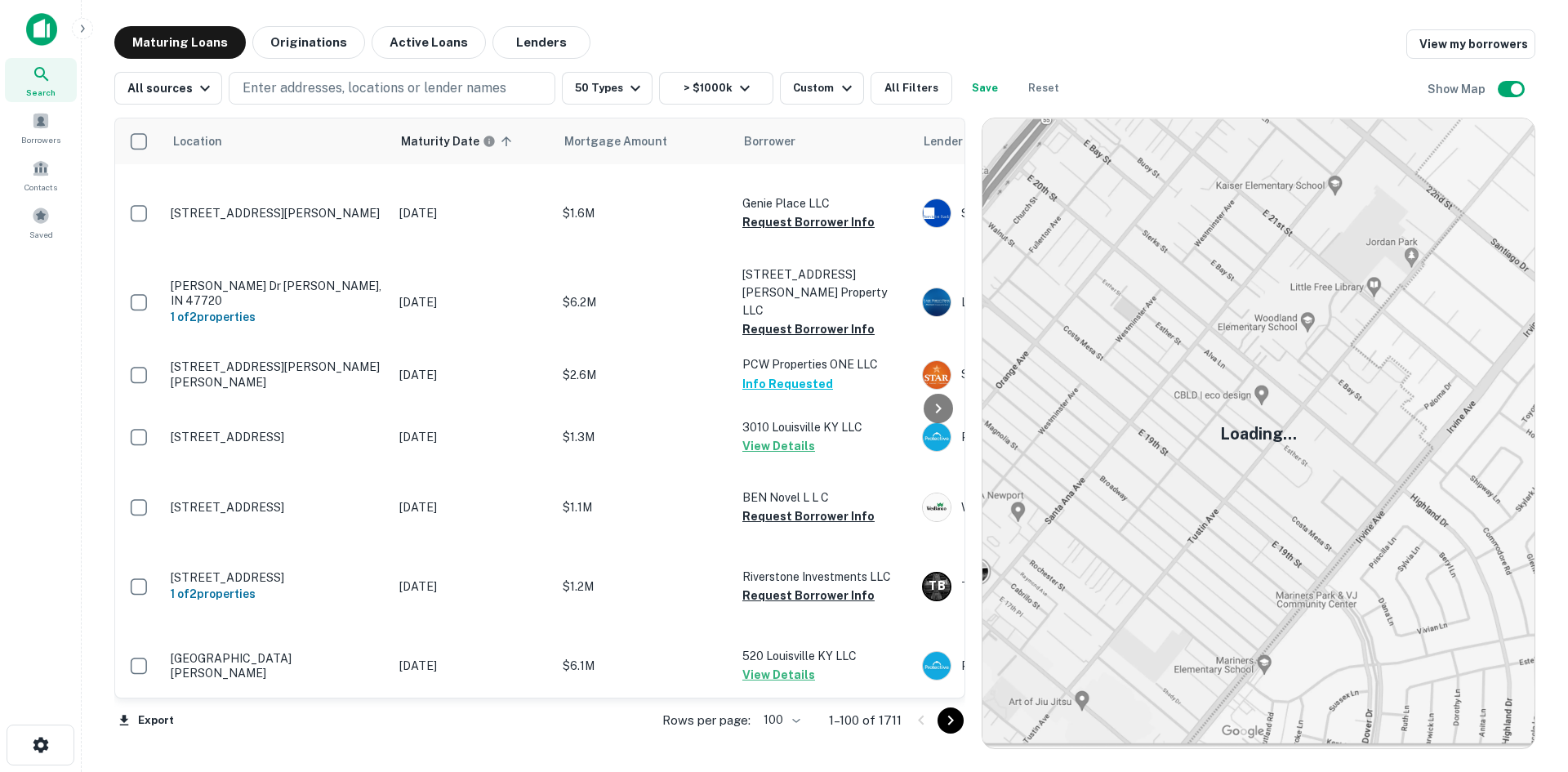
click at [943, 712] on icon "Go to next page" at bounding box center [951, 721] width 20 height 20
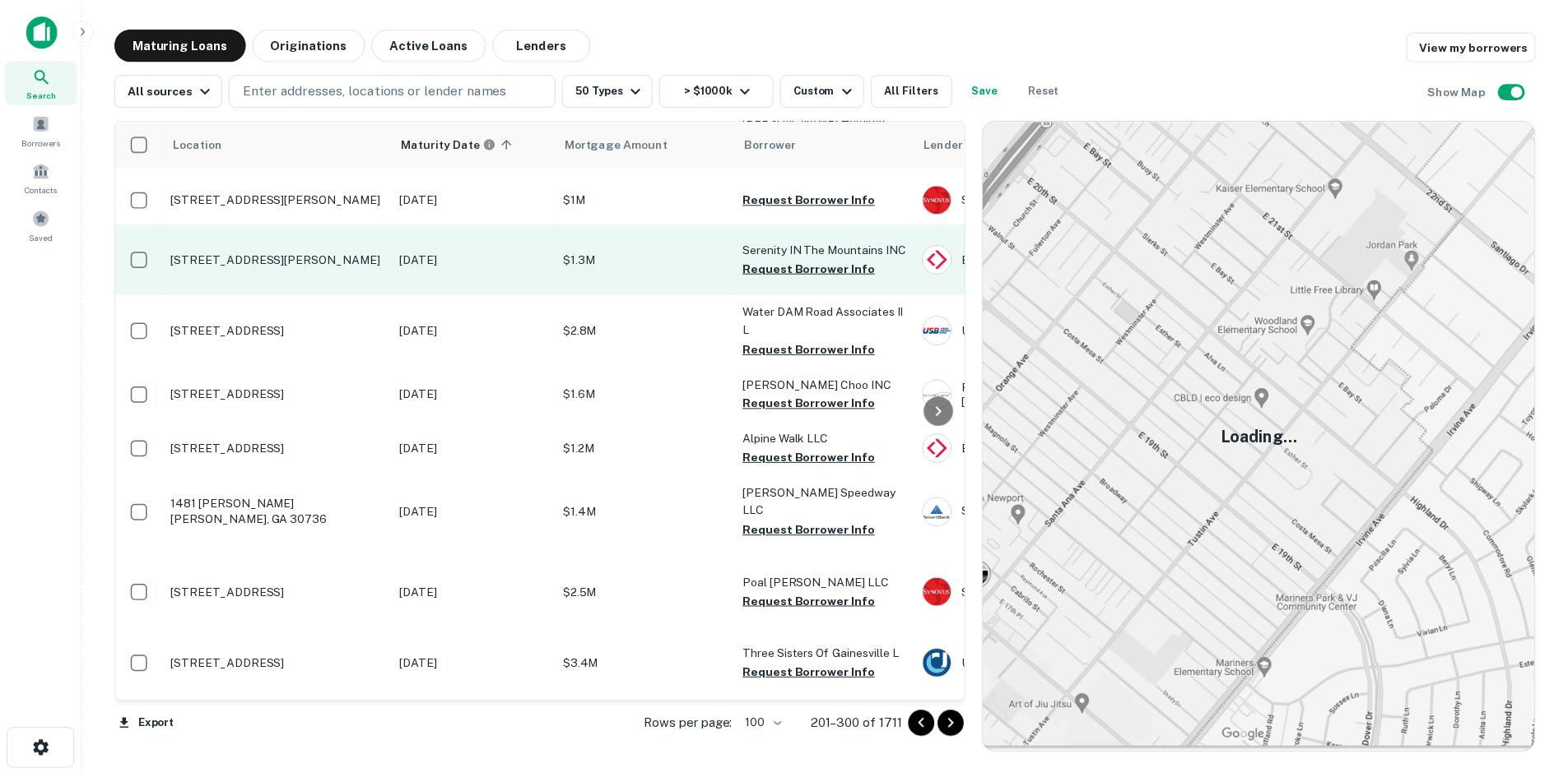
scroll to position [3752, 0]
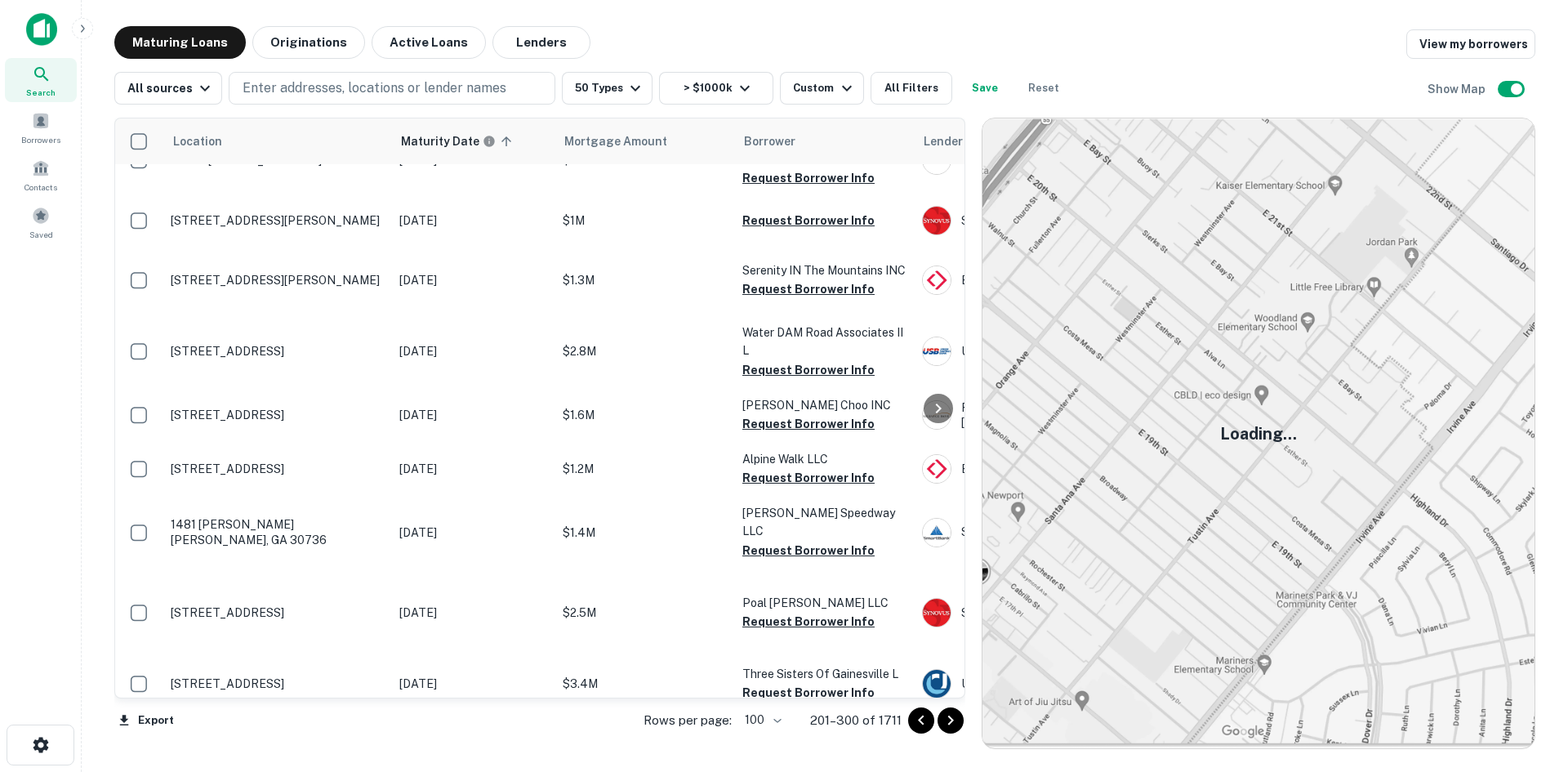
click at [318, 97] on p "[STREET_ADDRESS][PERSON_NAME]" at bounding box center [276, 89] width 212 height 15
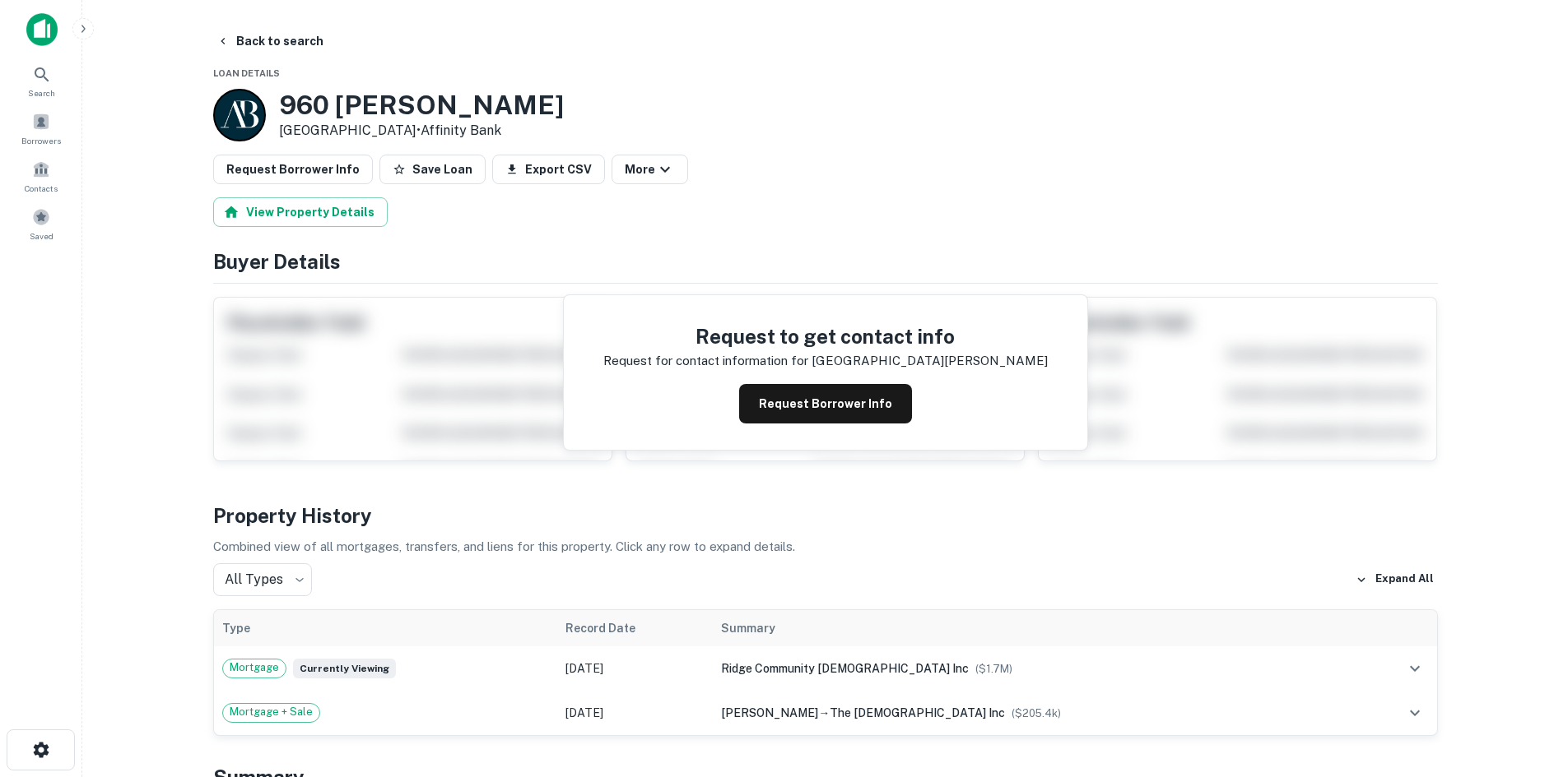
drag, startPoint x: 280, startPoint y: 103, endPoint x: 429, endPoint y: 132, distance: 151.8
click at [429, 132] on div "960 Millholland Rd Mineral Bluff, GA 30559 • Affinity Bank" at bounding box center [421, 114] width 285 height 51
copy div "[STREET_ADDRESS][PERSON_NAME]"
click at [632, 162] on button "More" at bounding box center [650, 169] width 76 height 30
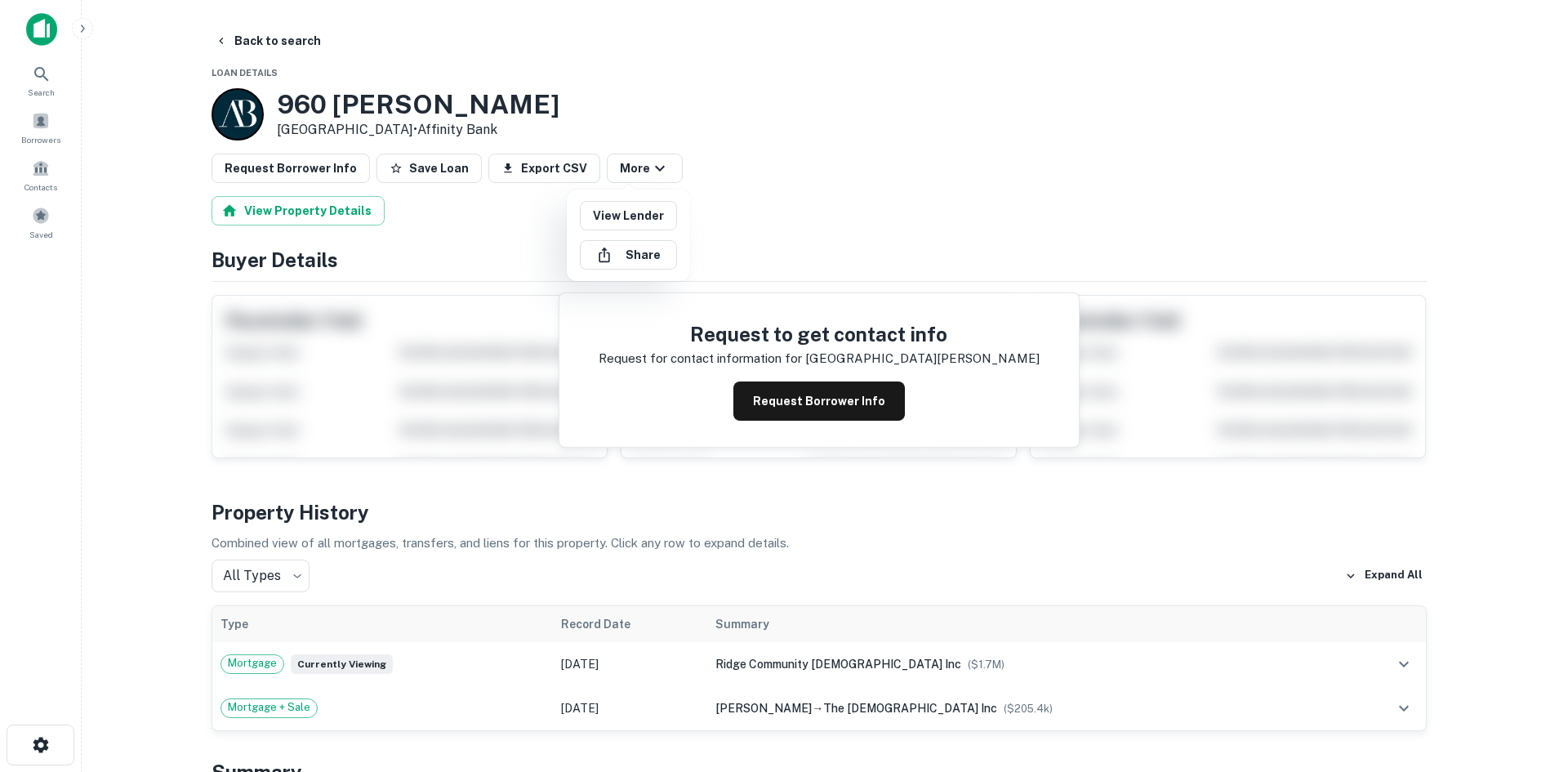
click at [256, 50] on div at bounding box center [784, 386] width 1568 height 772
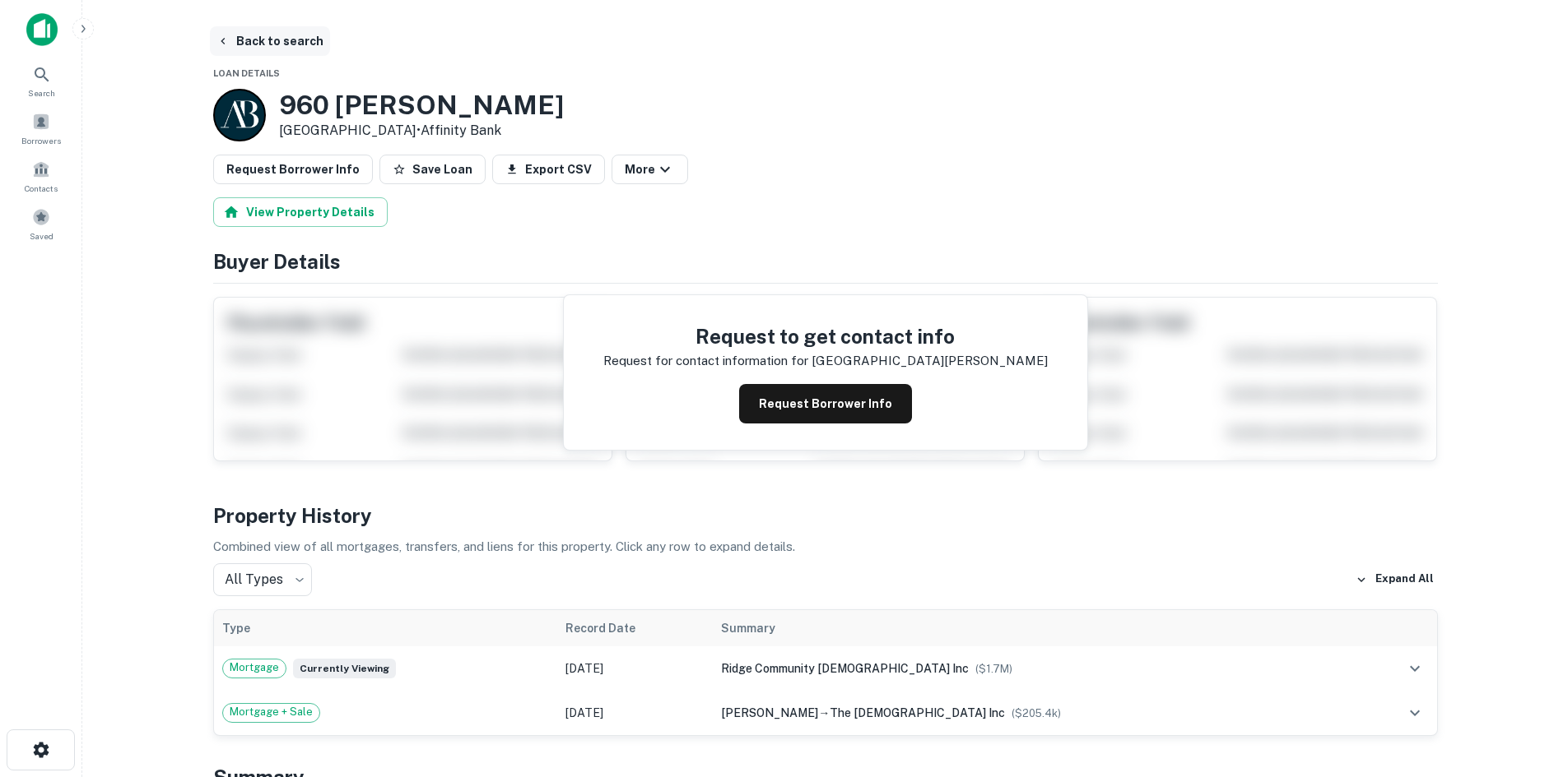
click at [265, 48] on button "Back to search" at bounding box center [270, 41] width 120 height 30
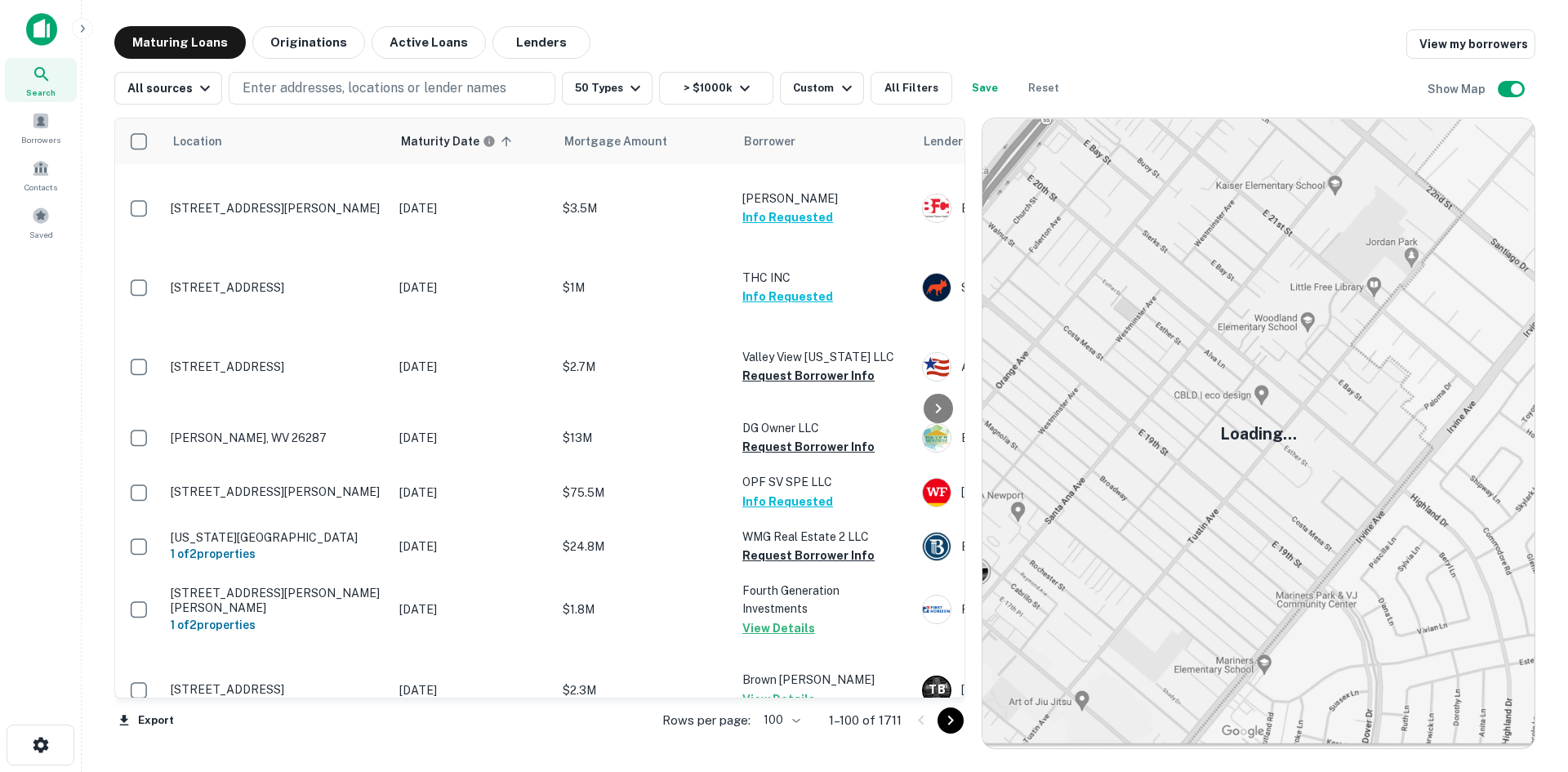
scroll to position [3728, 0]
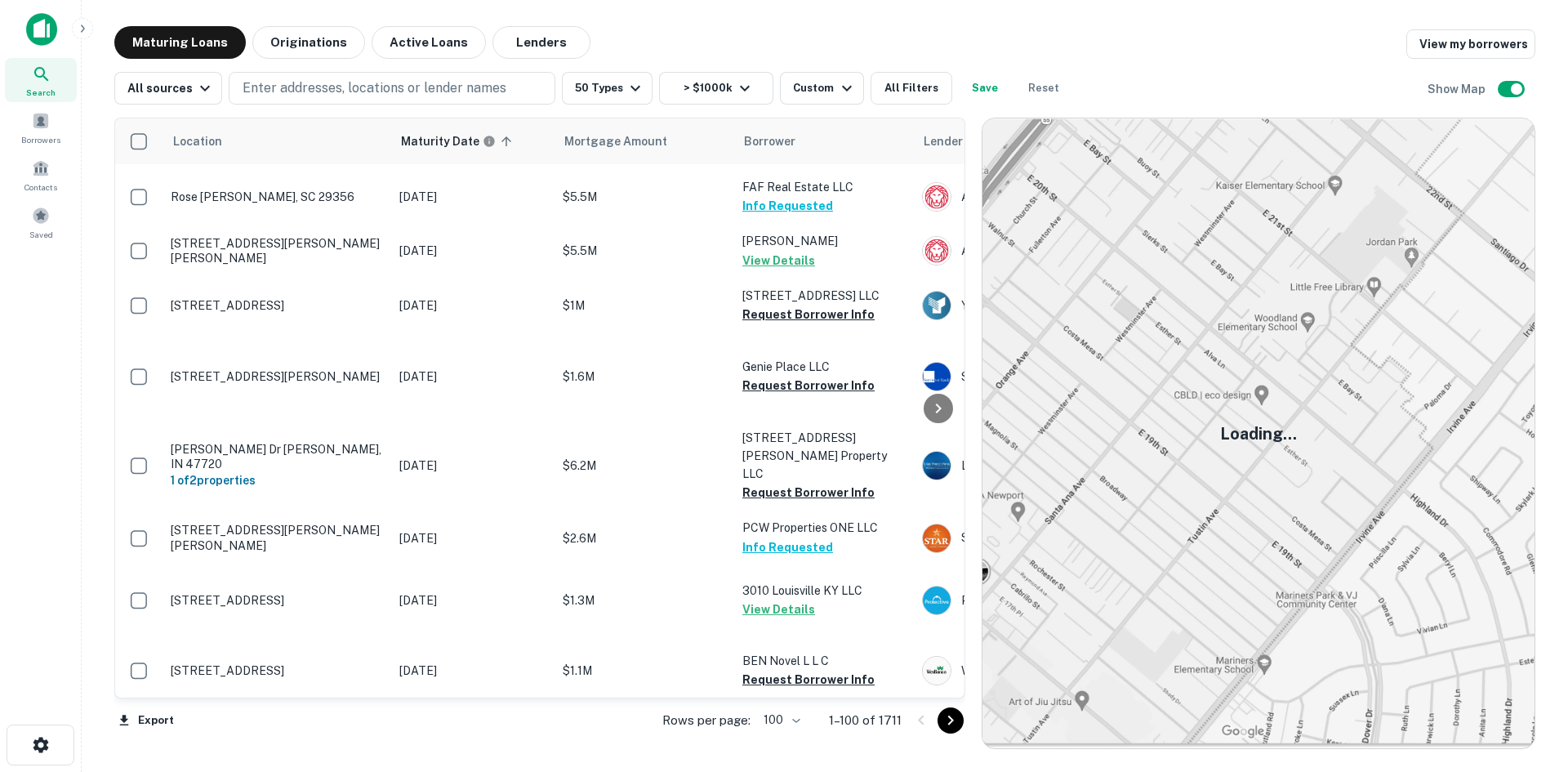
click at [952, 715] on icon "Go to next page" at bounding box center [951, 721] width 20 height 20
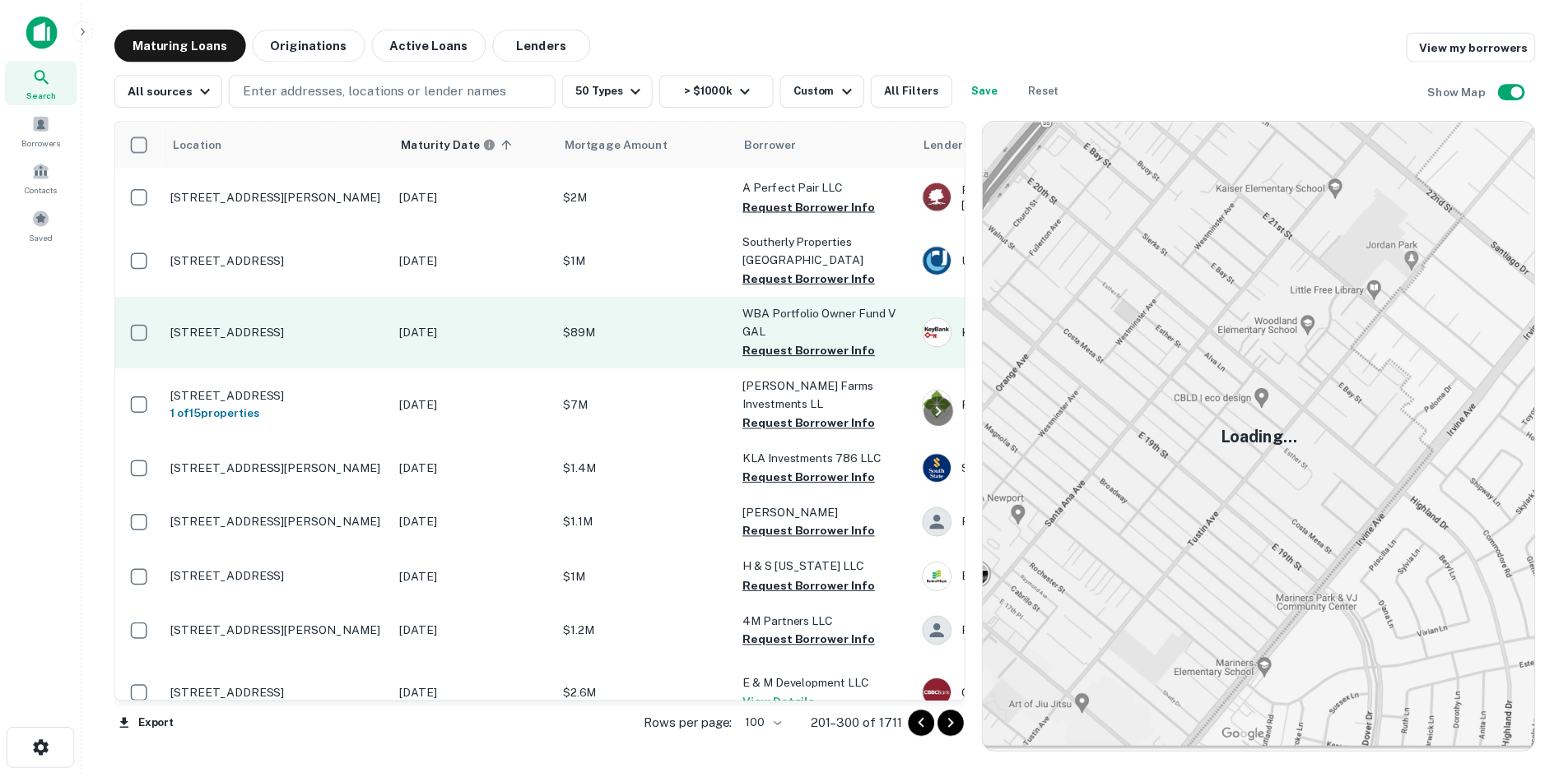
scroll to position [2765, 0]
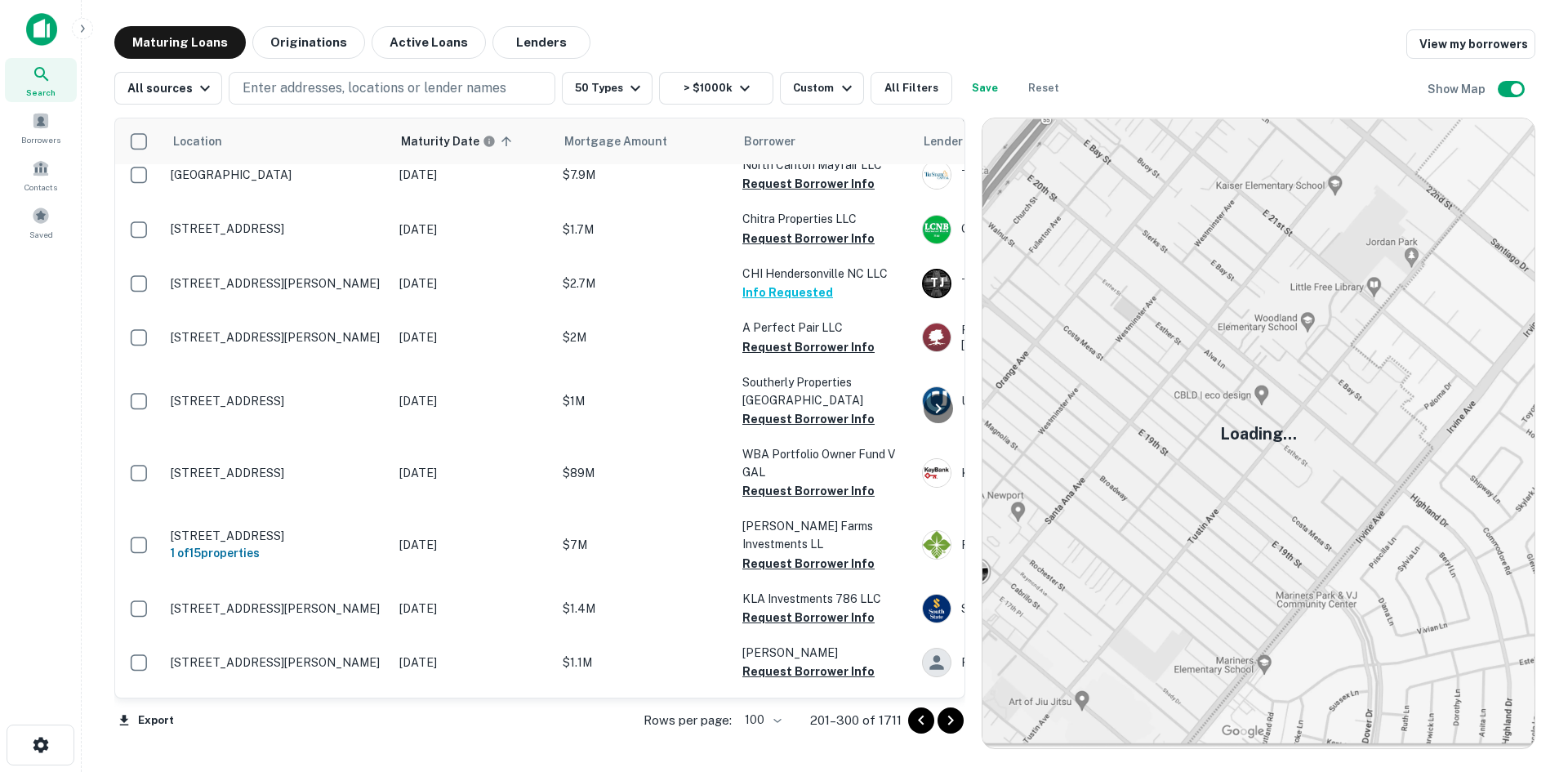
click at [265, 39] on td "[STREET_ADDRESS]" at bounding box center [277, 3] width 229 height 72
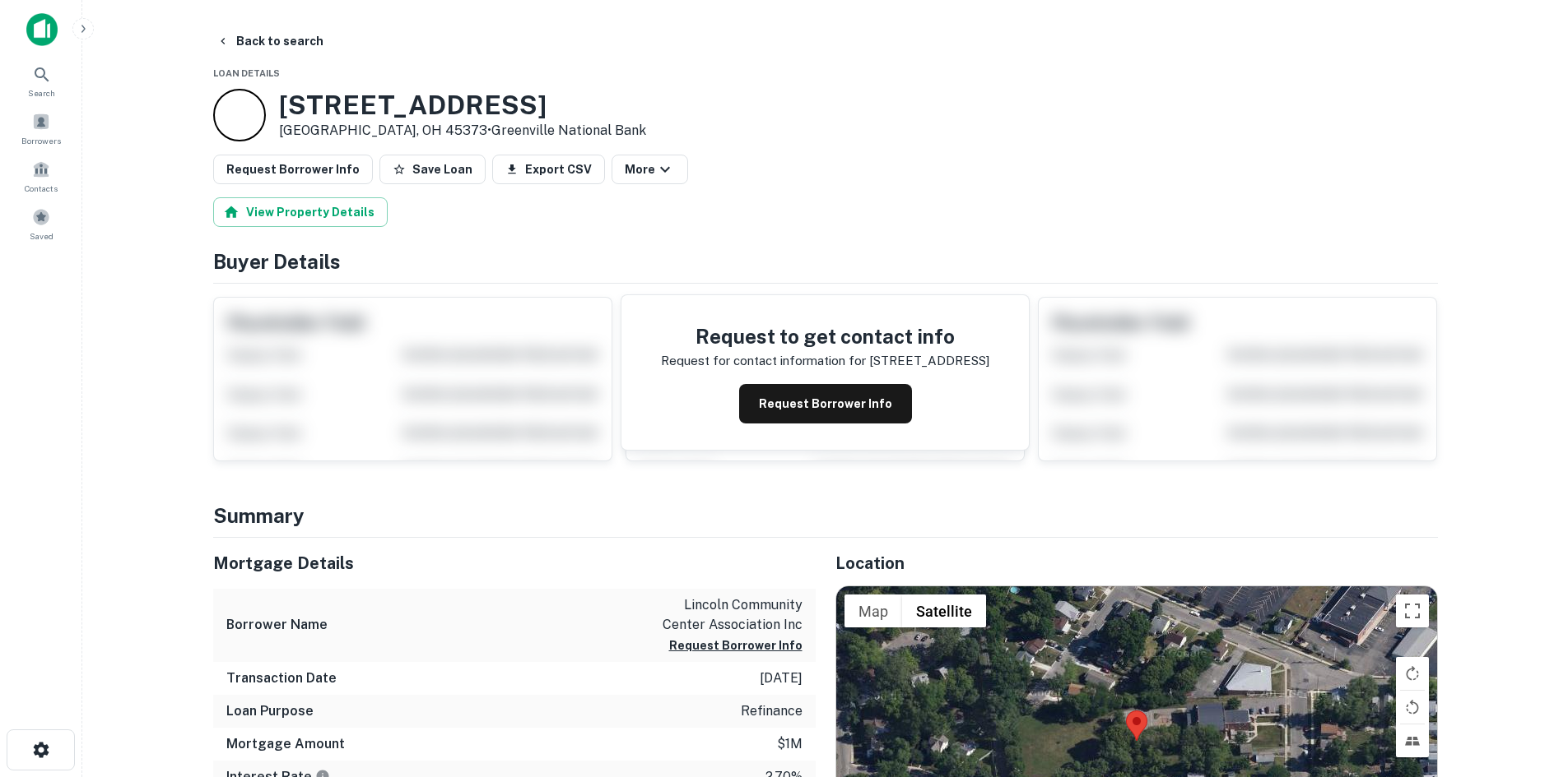
drag, startPoint x: 279, startPoint y: 105, endPoint x: 386, endPoint y: 122, distance: 108.3
click at [386, 122] on div "110 Ash St Troy, OH 45373 • Greenville National Bank" at bounding box center [462, 114] width 367 height 51
copy div "110 Ash St Troy, OH 45373 •"
click at [344, 181] on button "Request Borrower Info" at bounding box center [292, 169] width 159 height 30
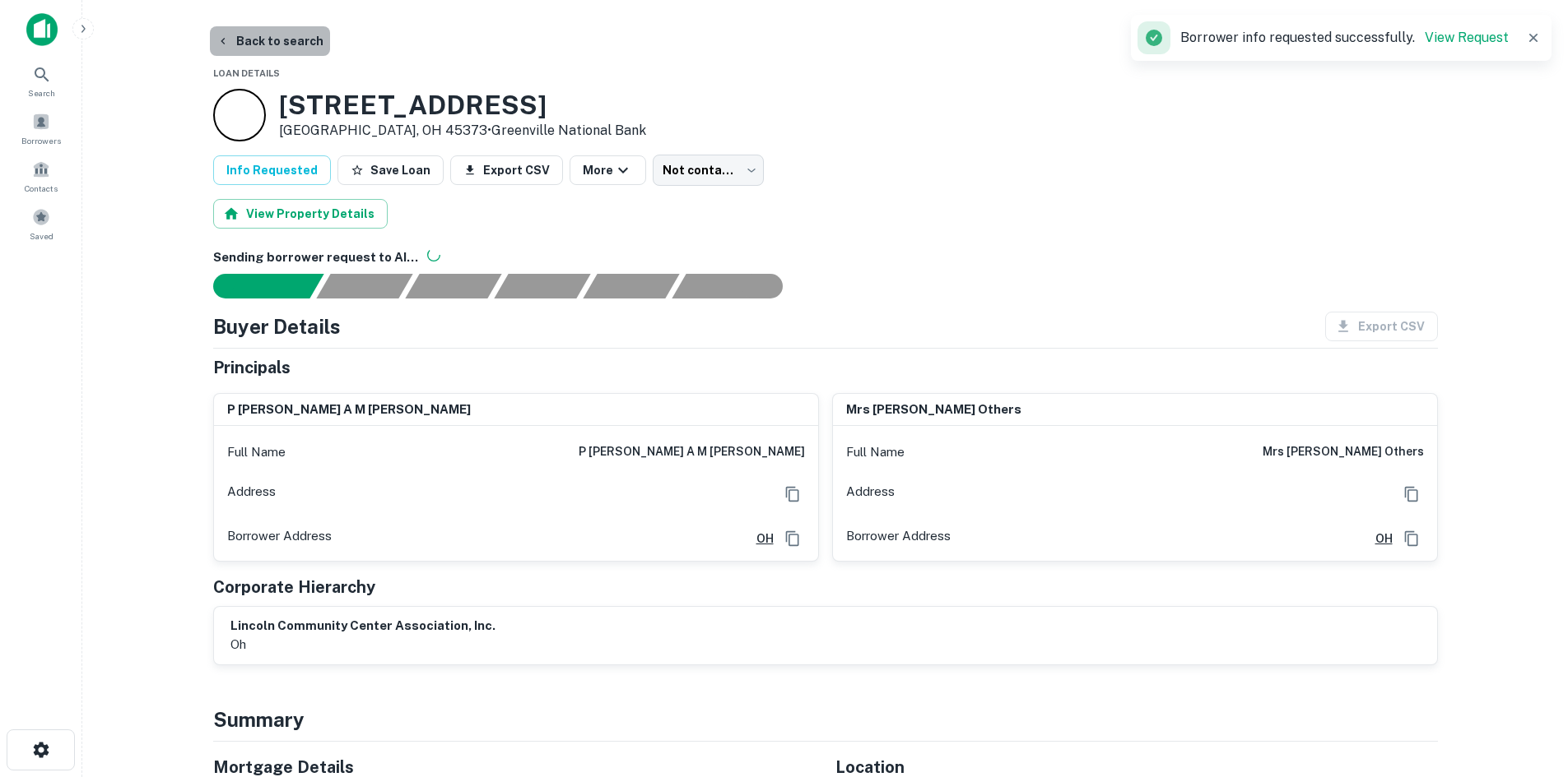
click at [285, 50] on button "Back to search" at bounding box center [270, 41] width 120 height 30
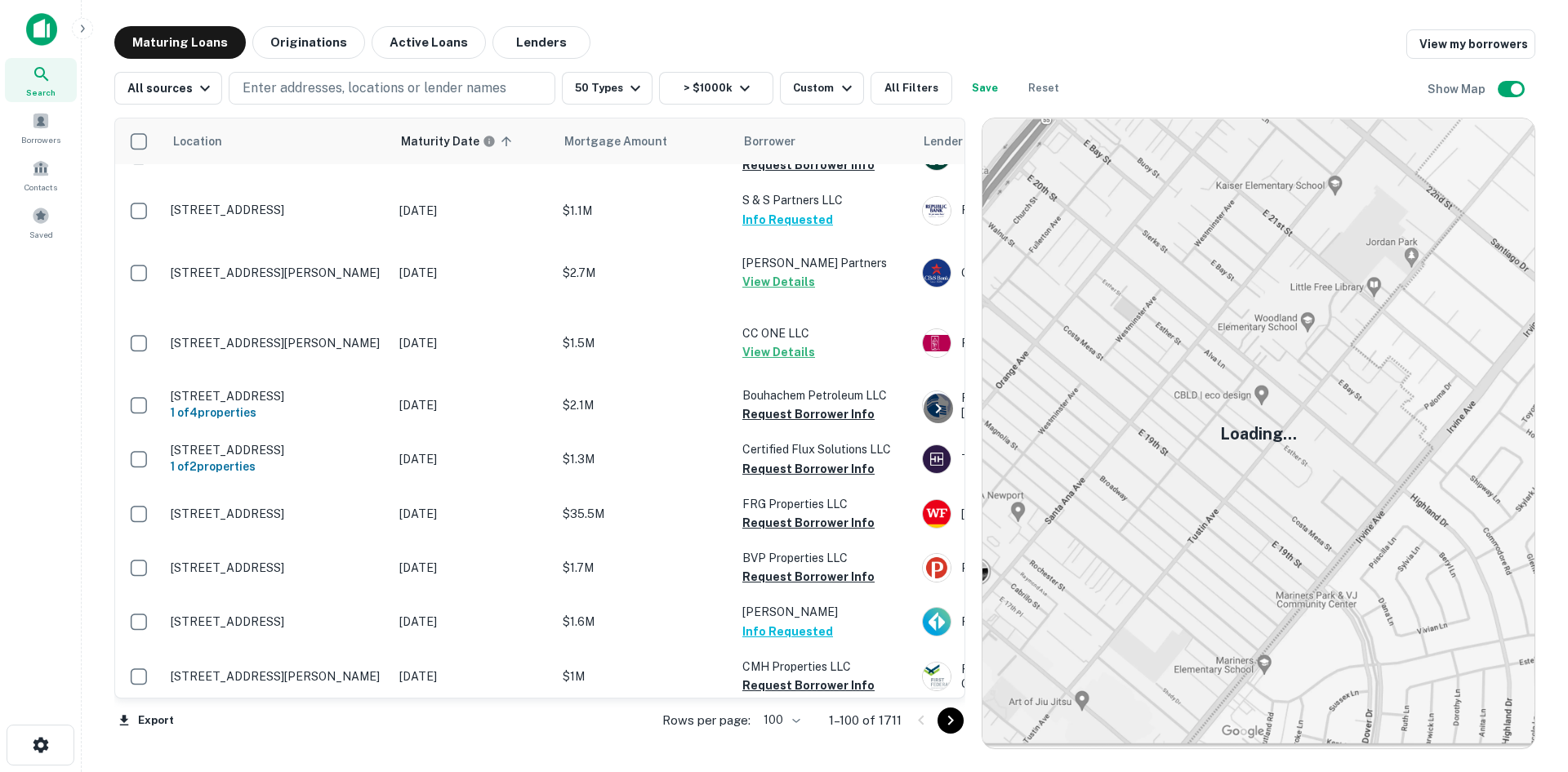
scroll to position [3483, 0]
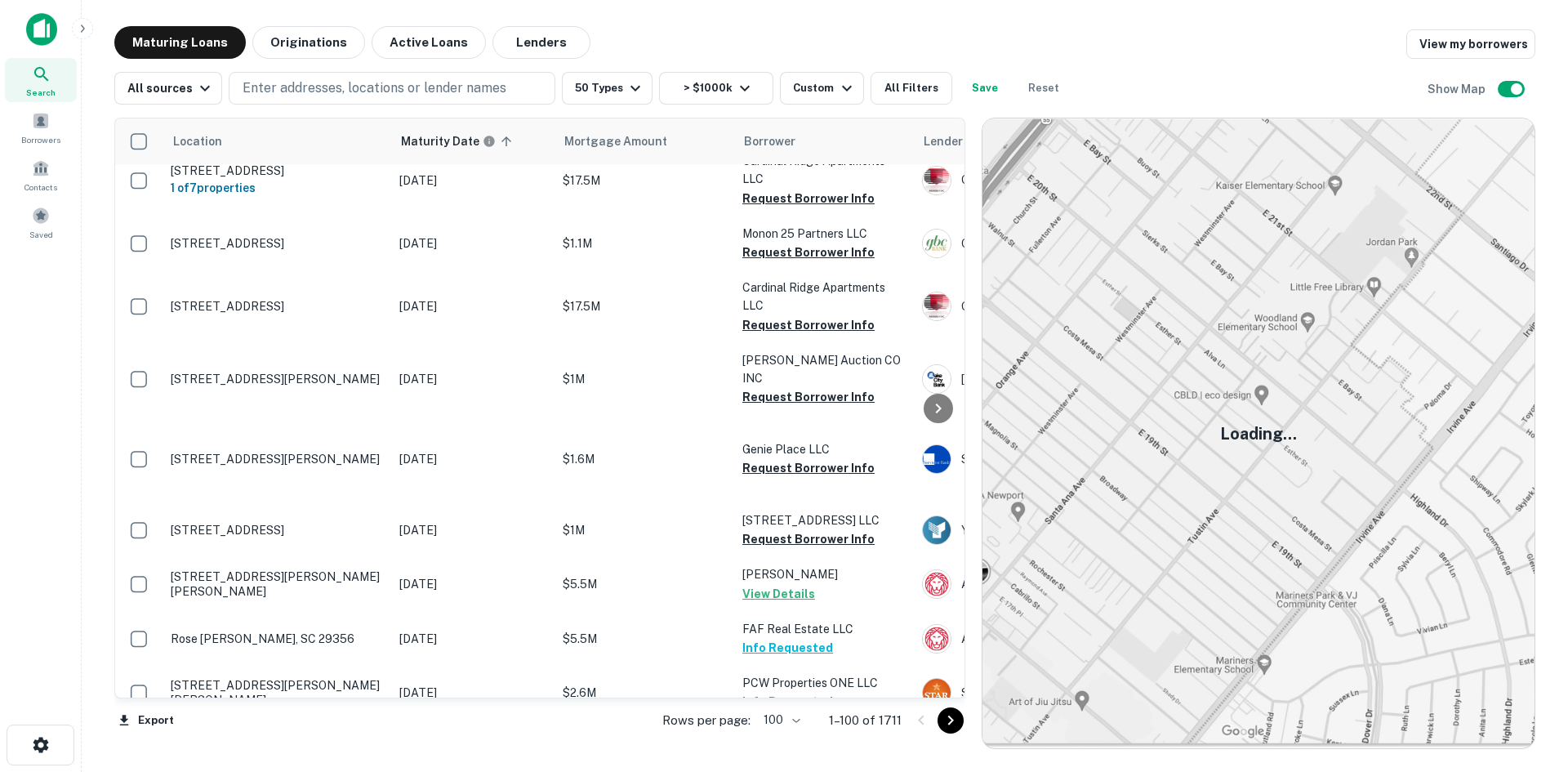
click at [951, 719] on icon "Go to next page" at bounding box center [951, 721] width 20 height 20
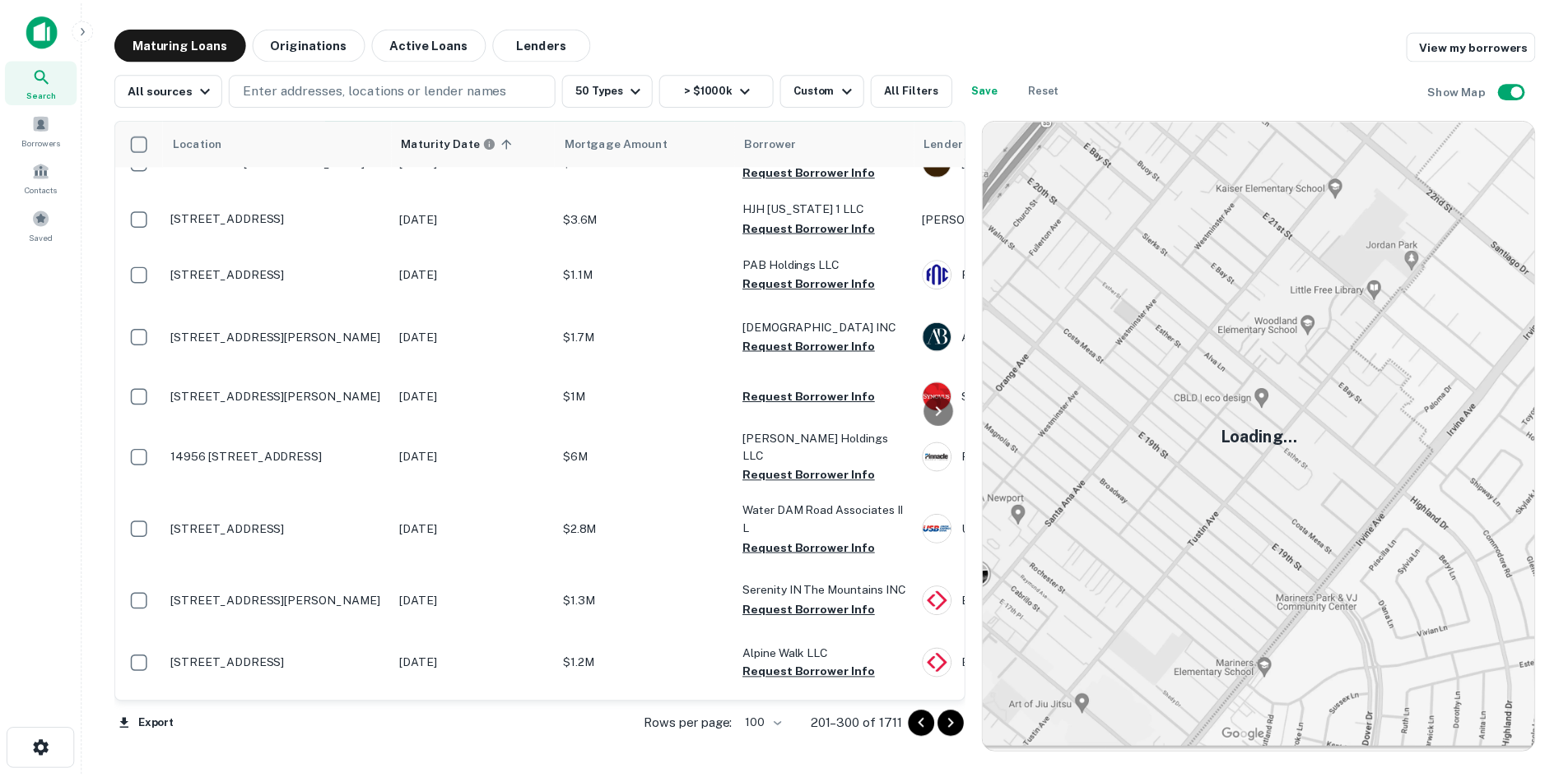
scroll to position [3916, 0]
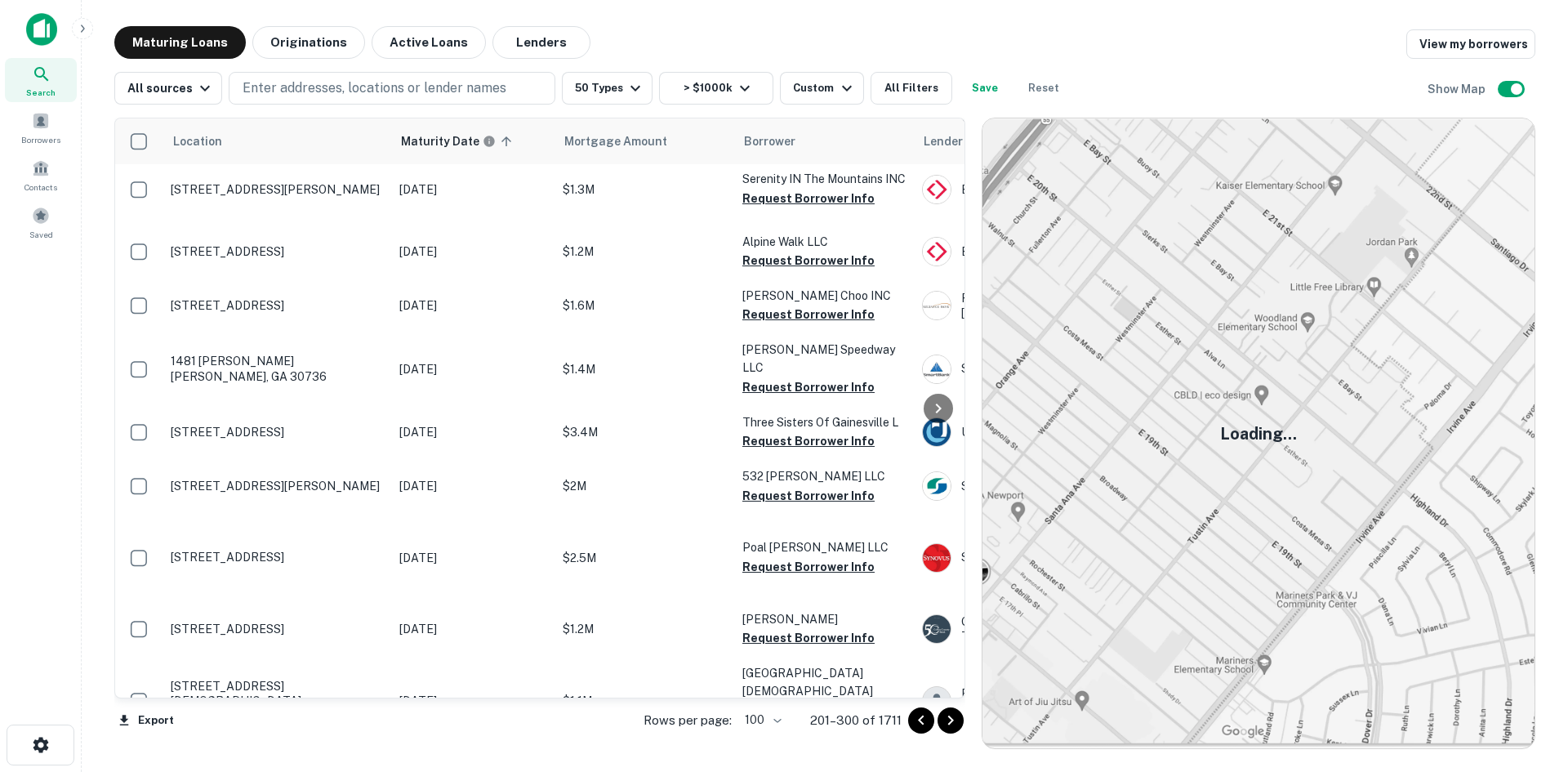
click at [340, 53] on p "14956 [STREET_ADDRESS]" at bounding box center [276, 46] width 212 height 15
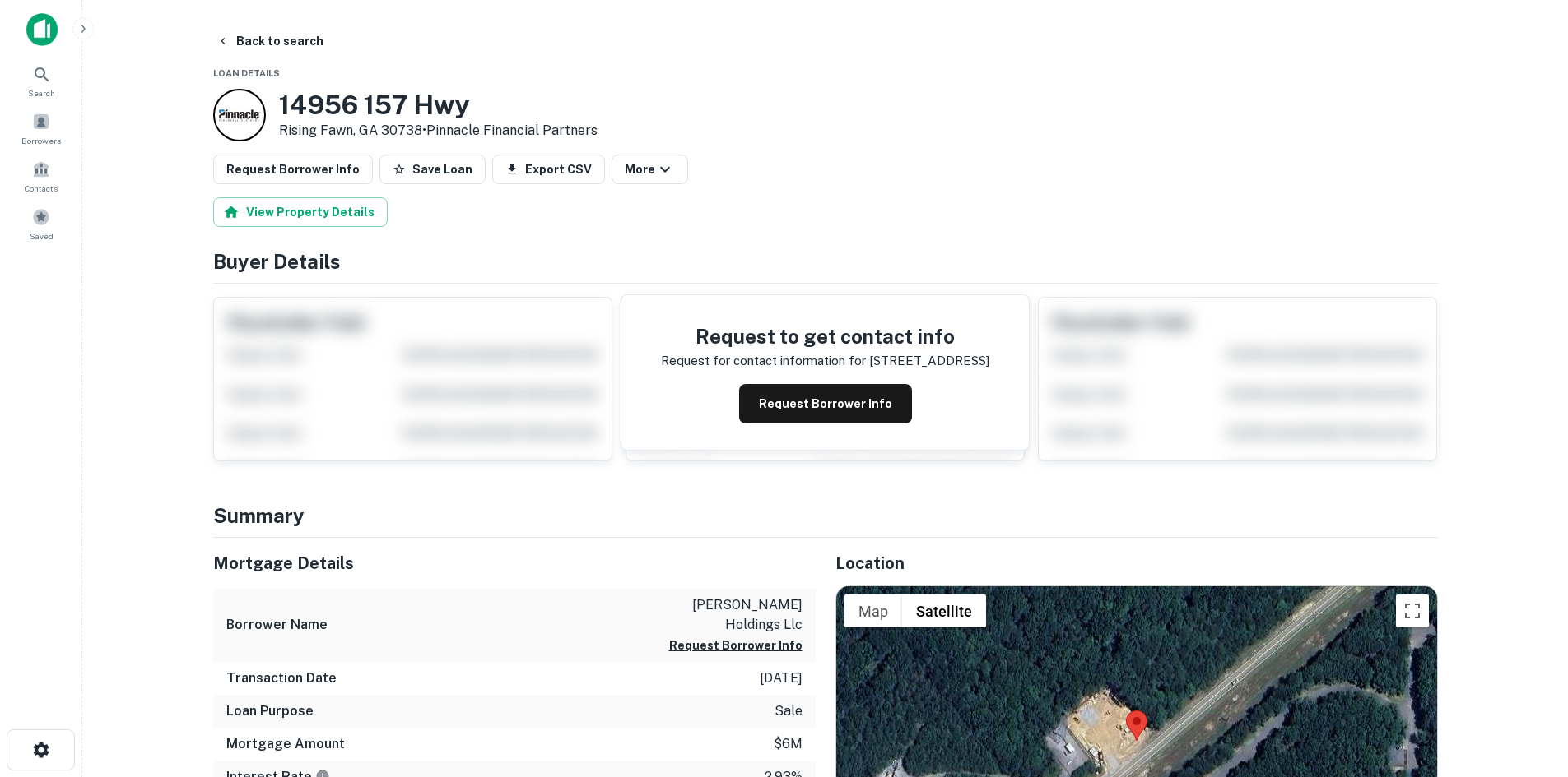
drag, startPoint x: 274, startPoint y: 99, endPoint x: 423, endPoint y: 133, distance: 152.8
click at [423, 133] on div "14956 157 Hwy Rising Fawn, GA 30738 • Pinnacle Financial Partners" at bounding box center [404, 114] width 384 height 52
copy div "14956 [STREET_ADDRESS]"
click at [273, 39] on button "Back to search" at bounding box center [270, 41] width 120 height 30
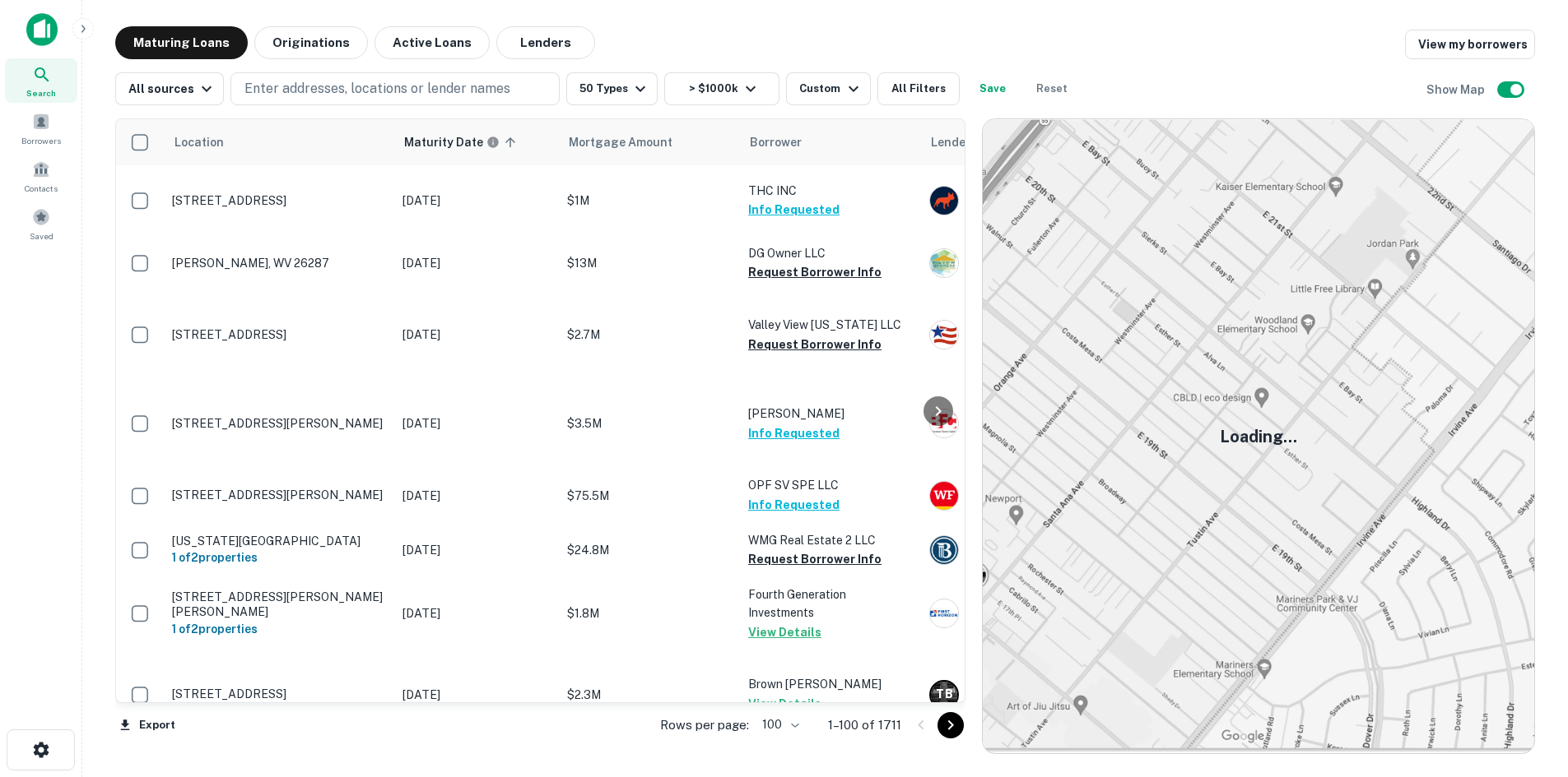
drag, startPoint x: 962, startPoint y: 722, endPoint x: 1522, endPoint y: 693, distance: 560.8
click at [960, 722] on icon "Go to next page" at bounding box center [950, 726] width 20 height 20
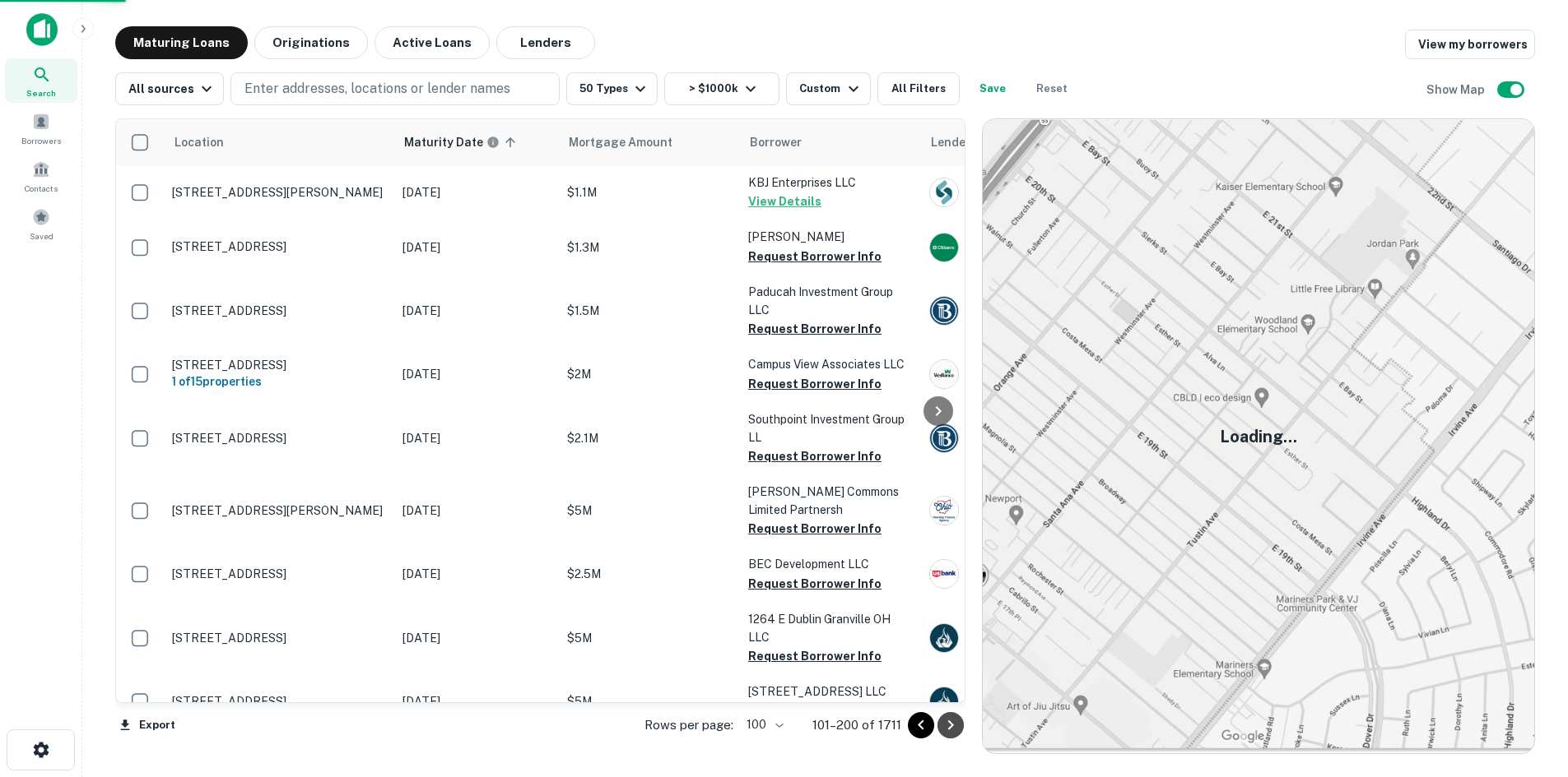
click at [950, 728] on icon "Go to next page" at bounding box center [950, 726] width 20 height 20
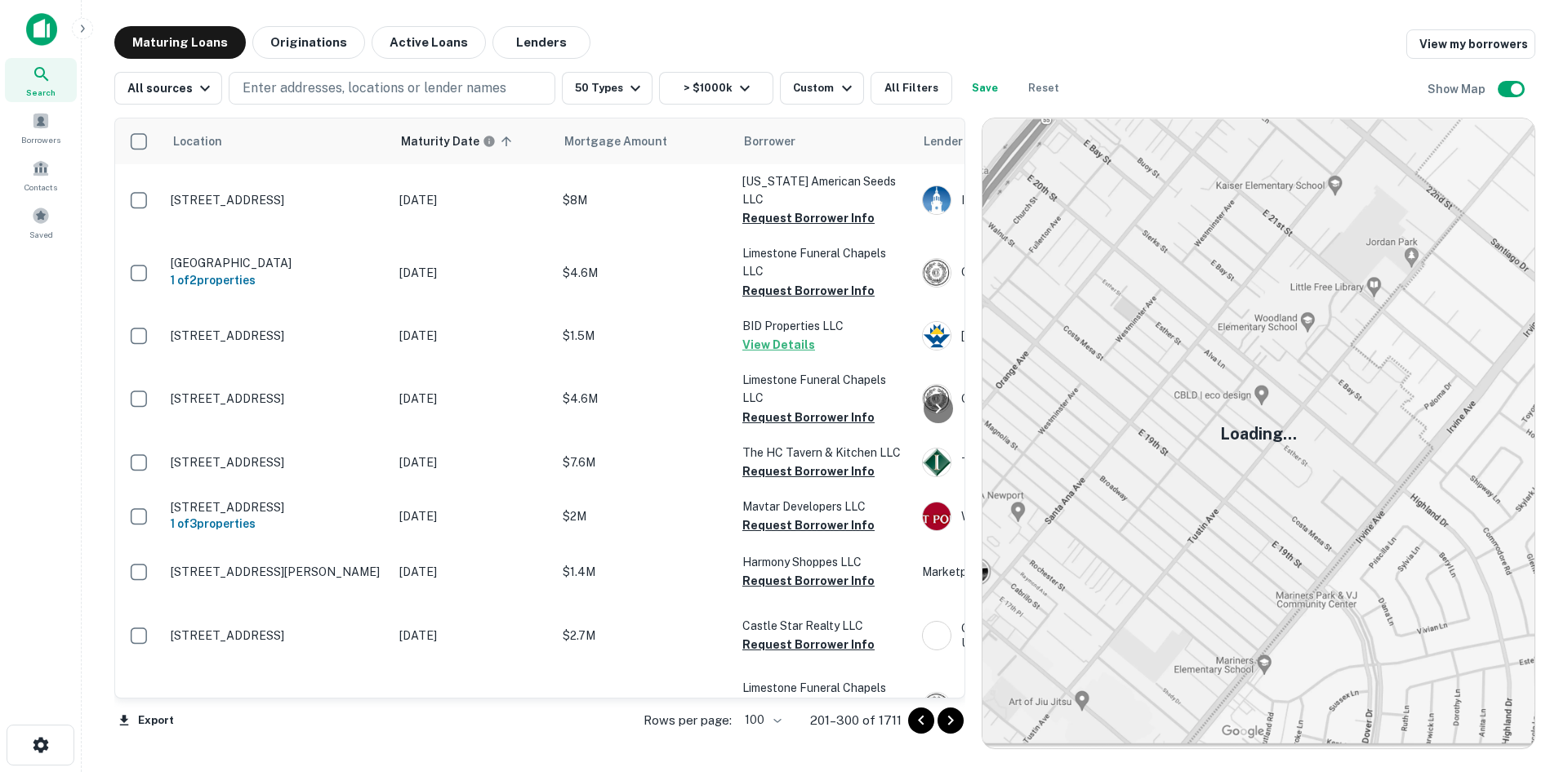
scroll to position [3891, 0]
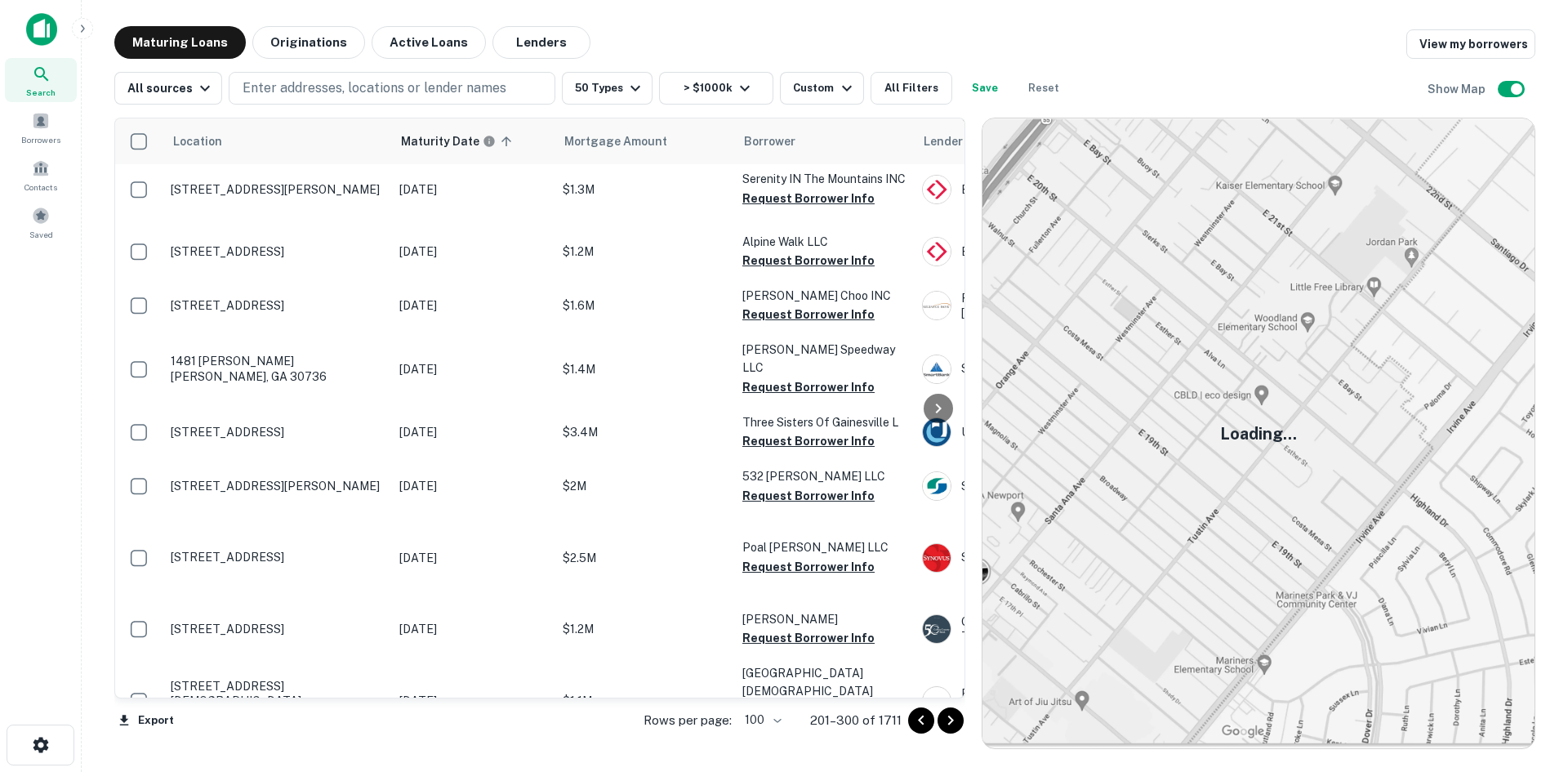
click at [943, 724] on icon "Go to next page" at bounding box center [951, 721] width 20 height 20
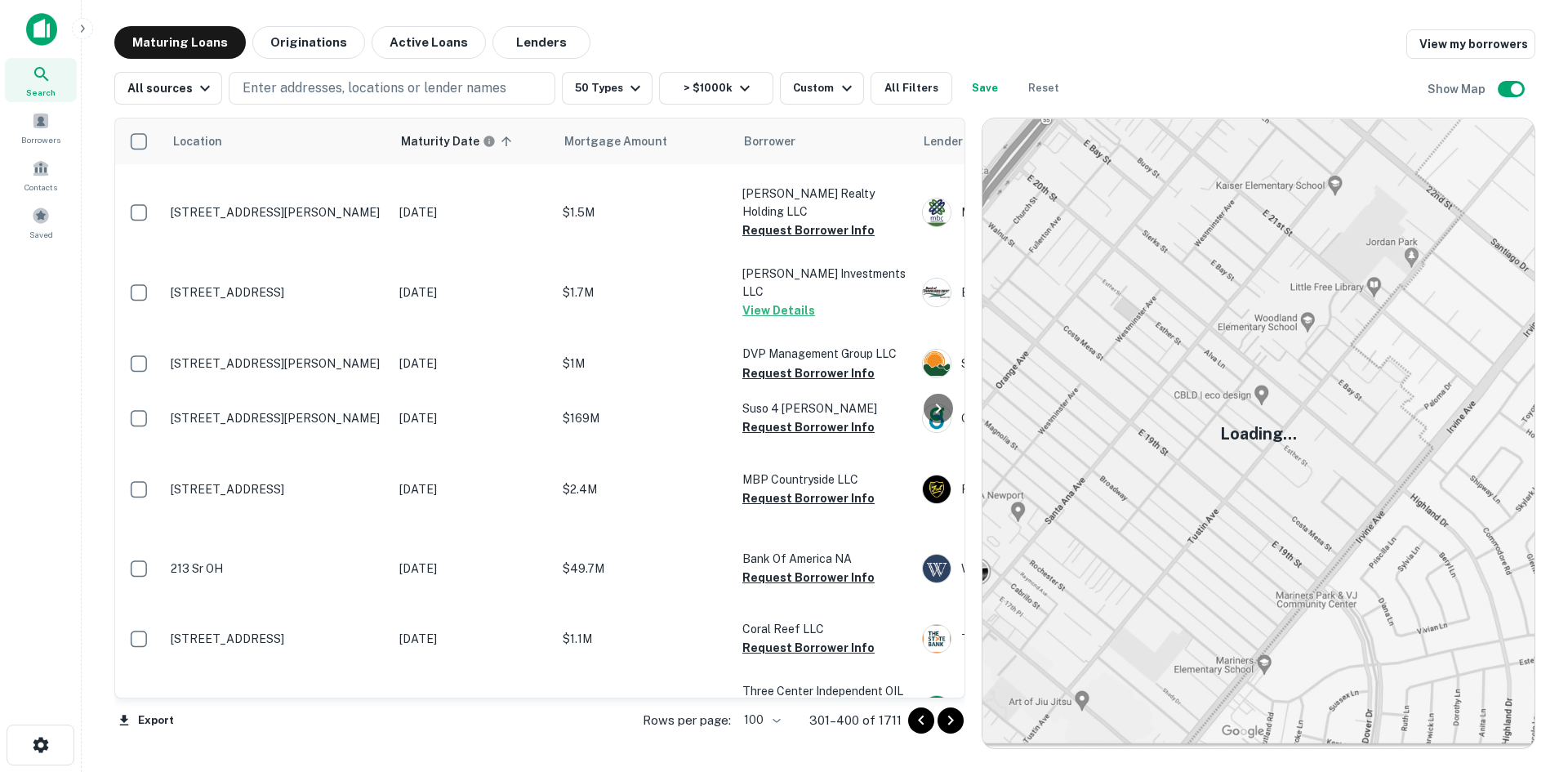
scroll to position [2503, 0]
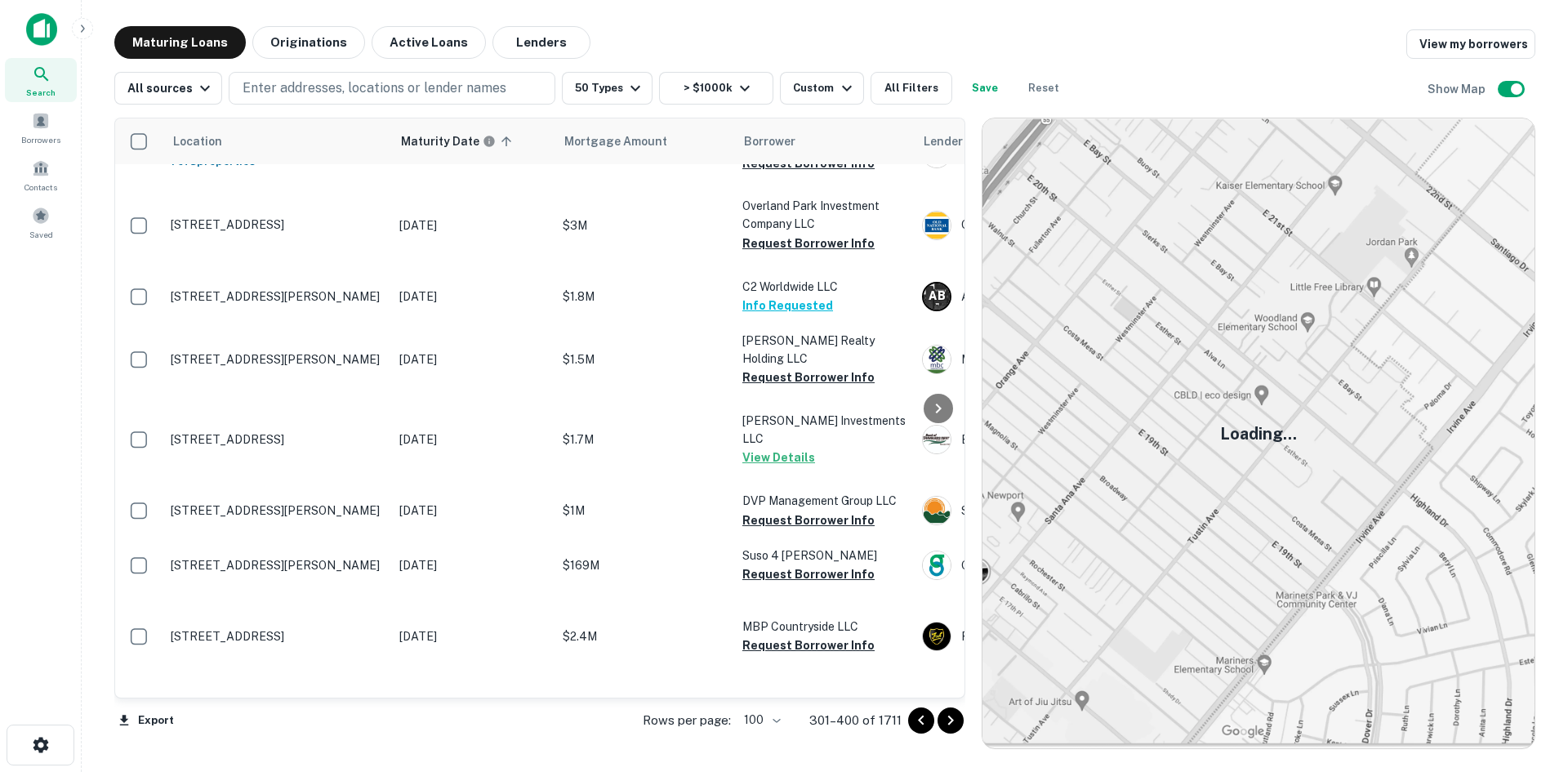
click at [301, 45] on p "7920 Highway 72 W Madison, AL 35758" at bounding box center [276, 38] width 212 height 15
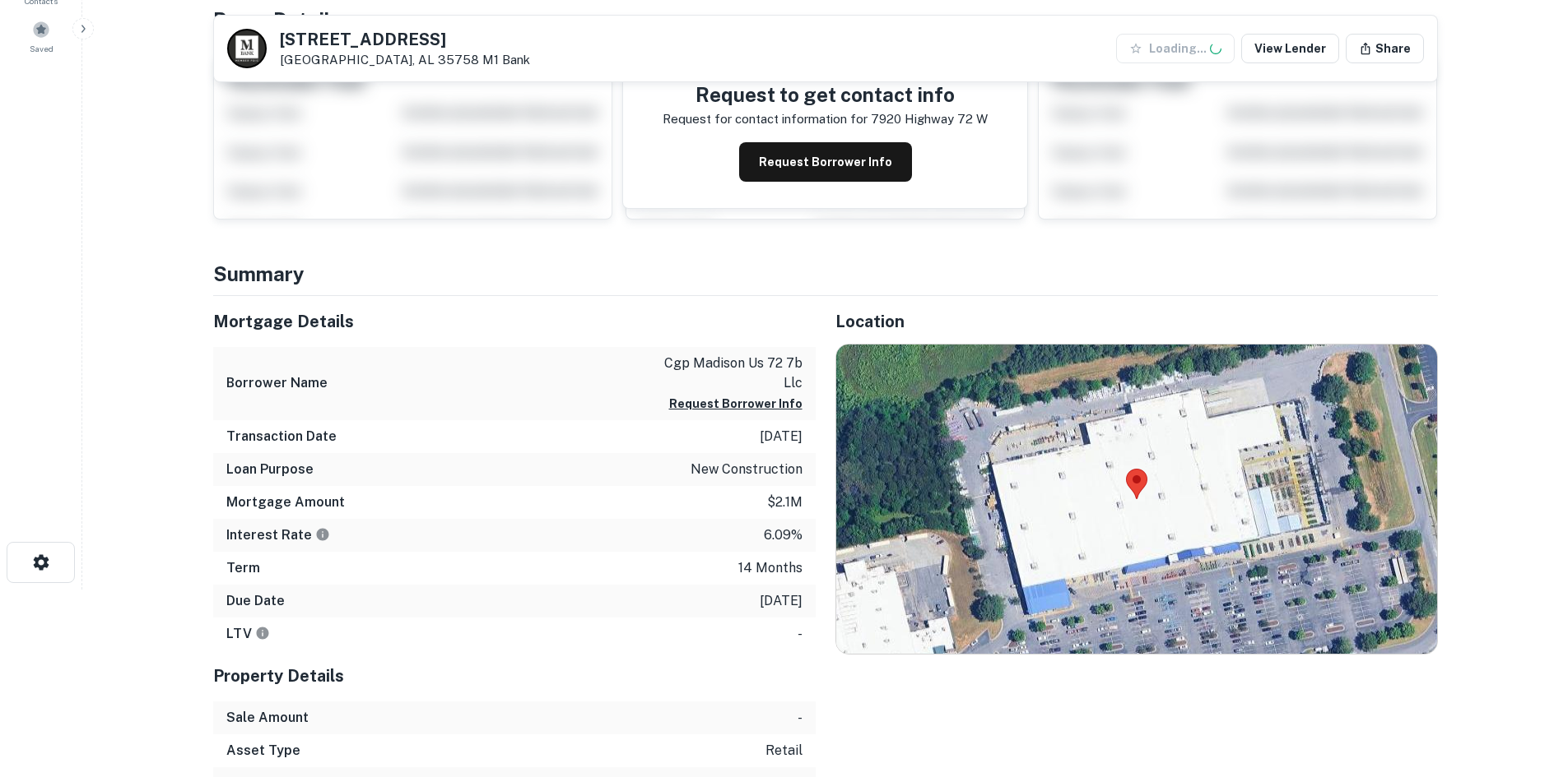
scroll to position [247, 0]
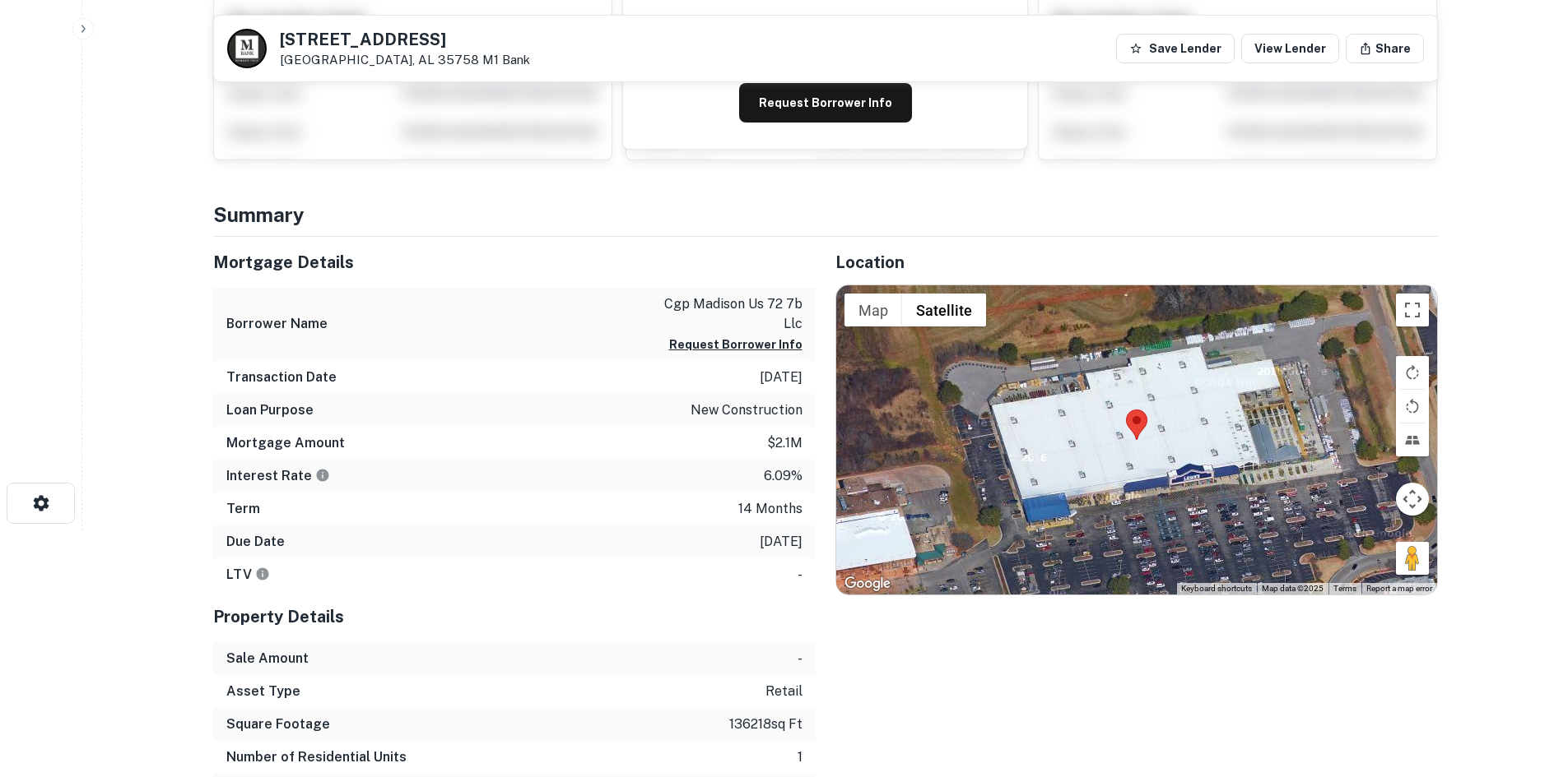
drag, startPoint x: 1394, startPoint y: 561, endPoint x: 1185, endPoint y: 532, distance: 211.0
click at [1185, 532] on div "Map Terrain Satellite Labels Keyboard shortcuts Map Data Map data ©2025 Map dat…" at bounding box center [1137, 440] width 601 height 309
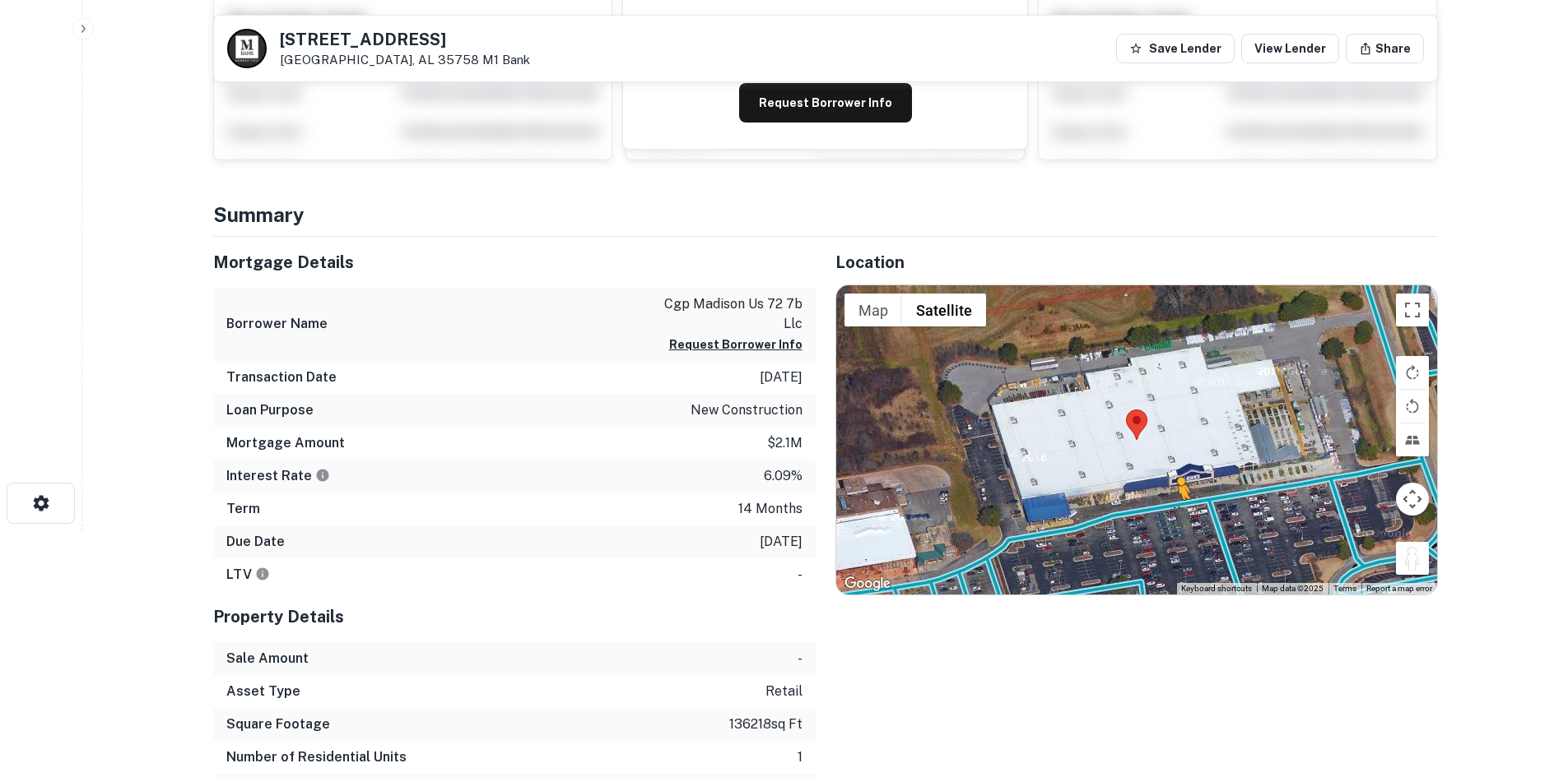
drag, startPoint x: 1412, startPoint y: 554, endPoint x: 1158, endPoint y: 507, distance: 258.3
click at [1158, 507] on div "To activate drag with keyboard, press Alt + Enter. Once in keyboard drag state,…" at bounding box center [1137, 440] width 601 height 309
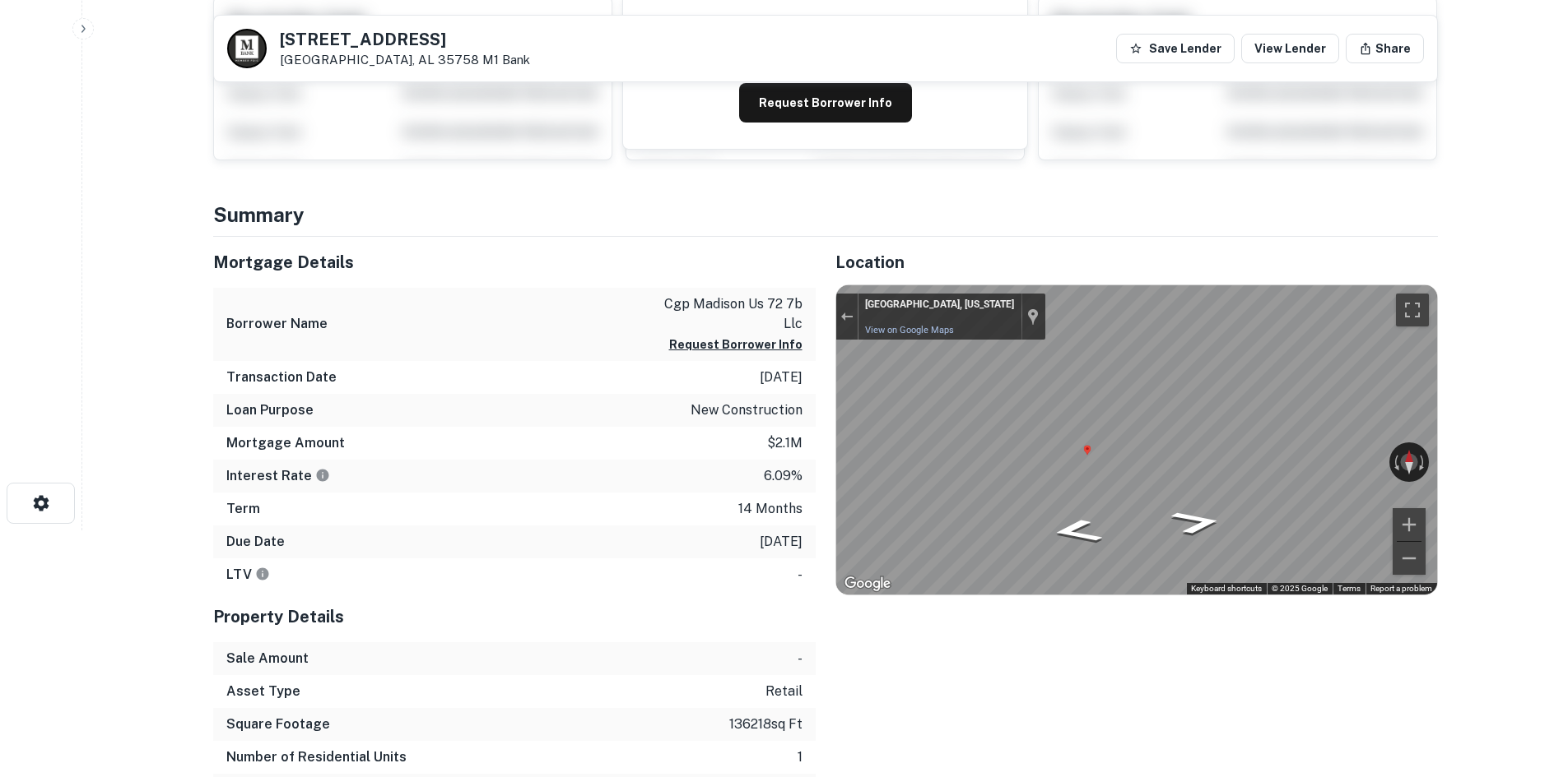
scroll to position [0, 0]
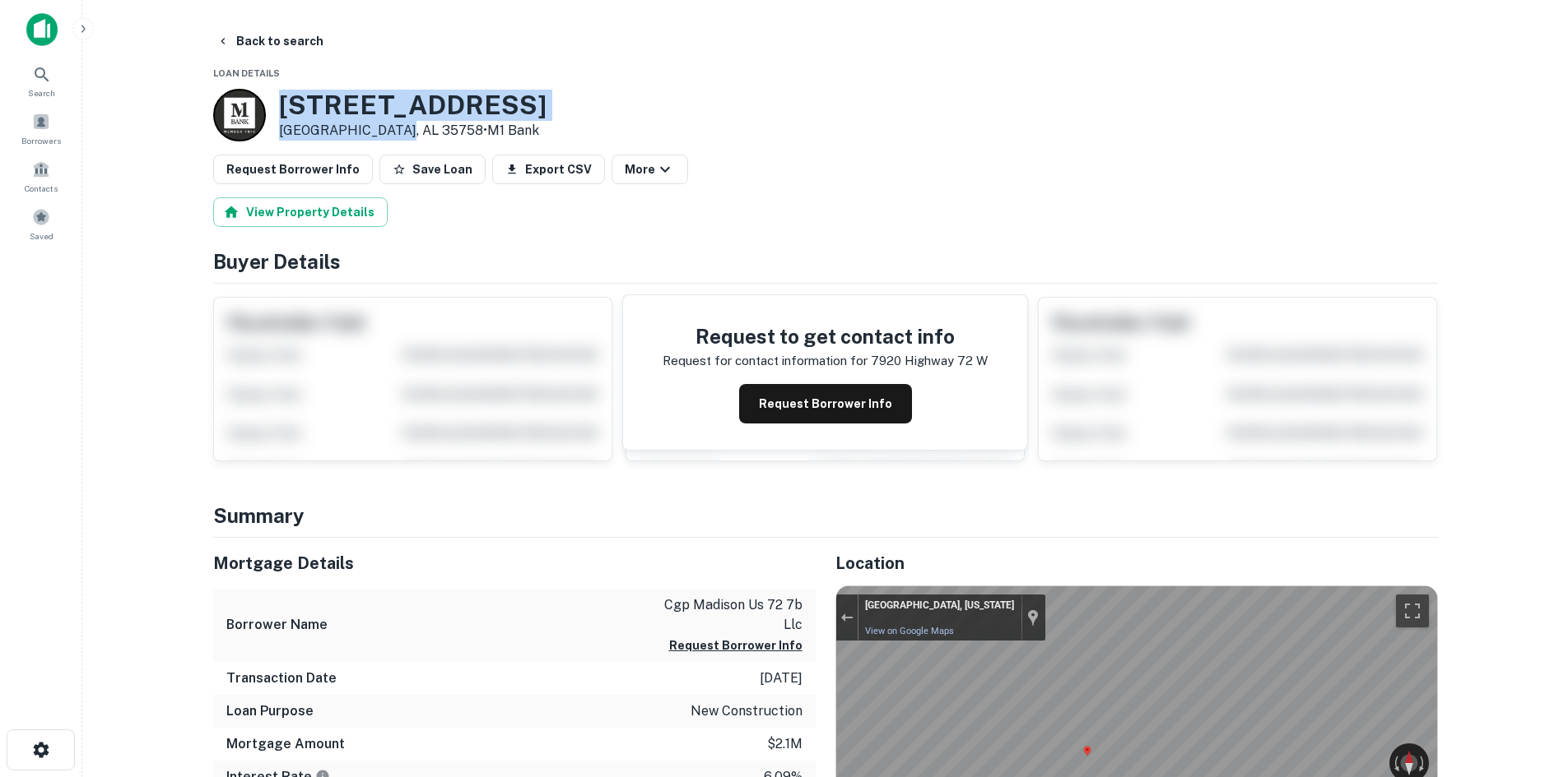
drag, startPoint x: 280, startPoint y: 99, endPoint x: 400, endPoint y: 131, distance: 124.2
click at [400, 131] on div "7920 HIGHWAY 72 W Madison, AL 35758 • M1 Bank" at bounding box center [412, 114] width 267 height 51
copy div "7920 HIGHWAY 72 W Madison, AL 35758"
click at [266, 165] on button "Request Borrower Info" at bounding box center [292, 169] width 159 height 30
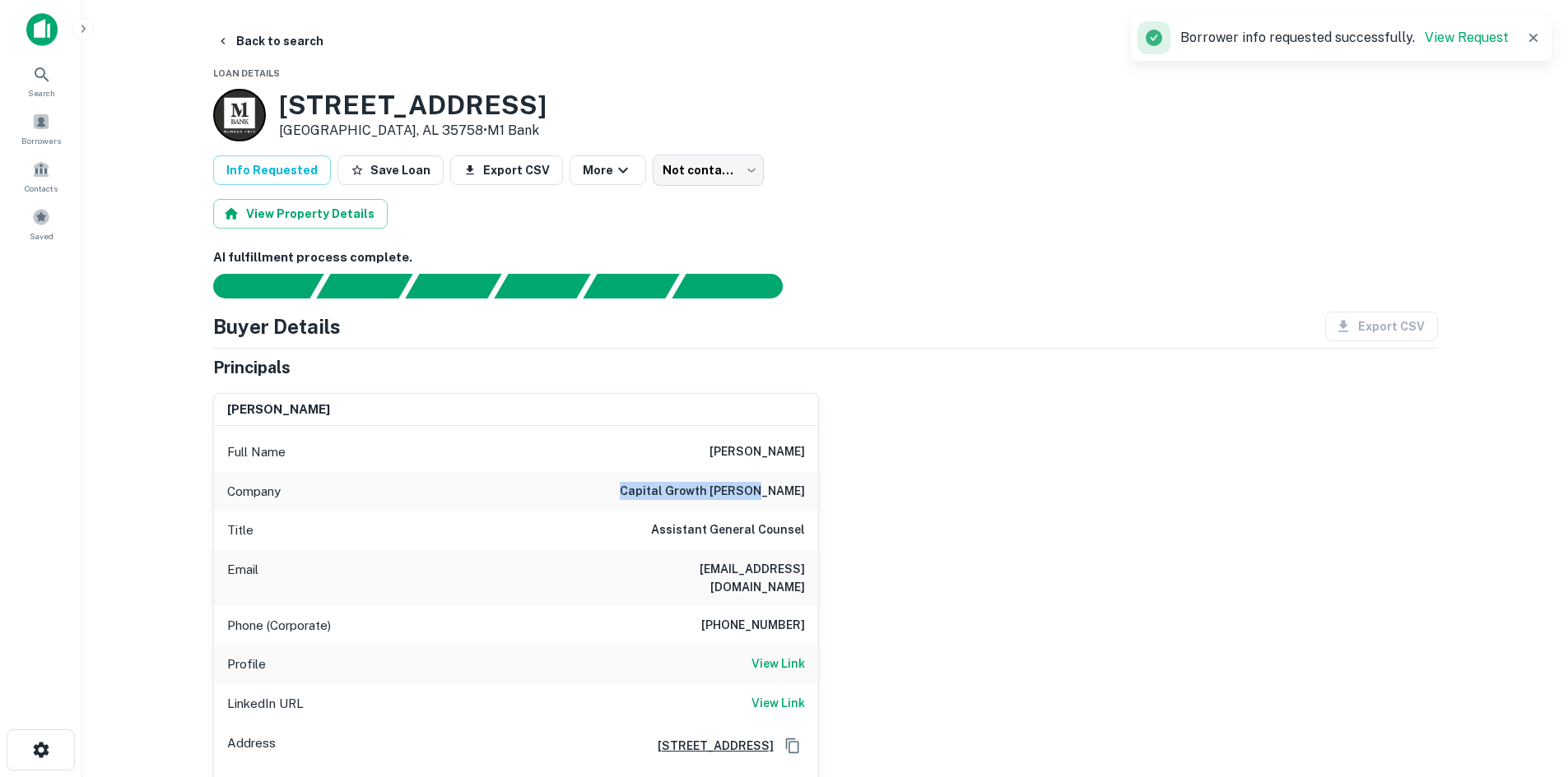
drag, startPoint x: 648, startPoint y: 483, endPoint x: 795, endPoint y: 510, distance: 149.5
click at [795, 510] on div "Company capital growth buchalter" at bounding box center [515, 491] width 604 height 39
click at [686, 492] on h6 "capital growth buchalter" at bounding box center [712, 492] width 185 height 20
drag, startPoint x: 739, startPoint y: 487, endPoint x: 729, endPoint y: 493, distance: 11.7
click at [739, 488] on h6 "capital growth [PERSON_NAME]" at bounding box center [712, 492] width 185 height 20
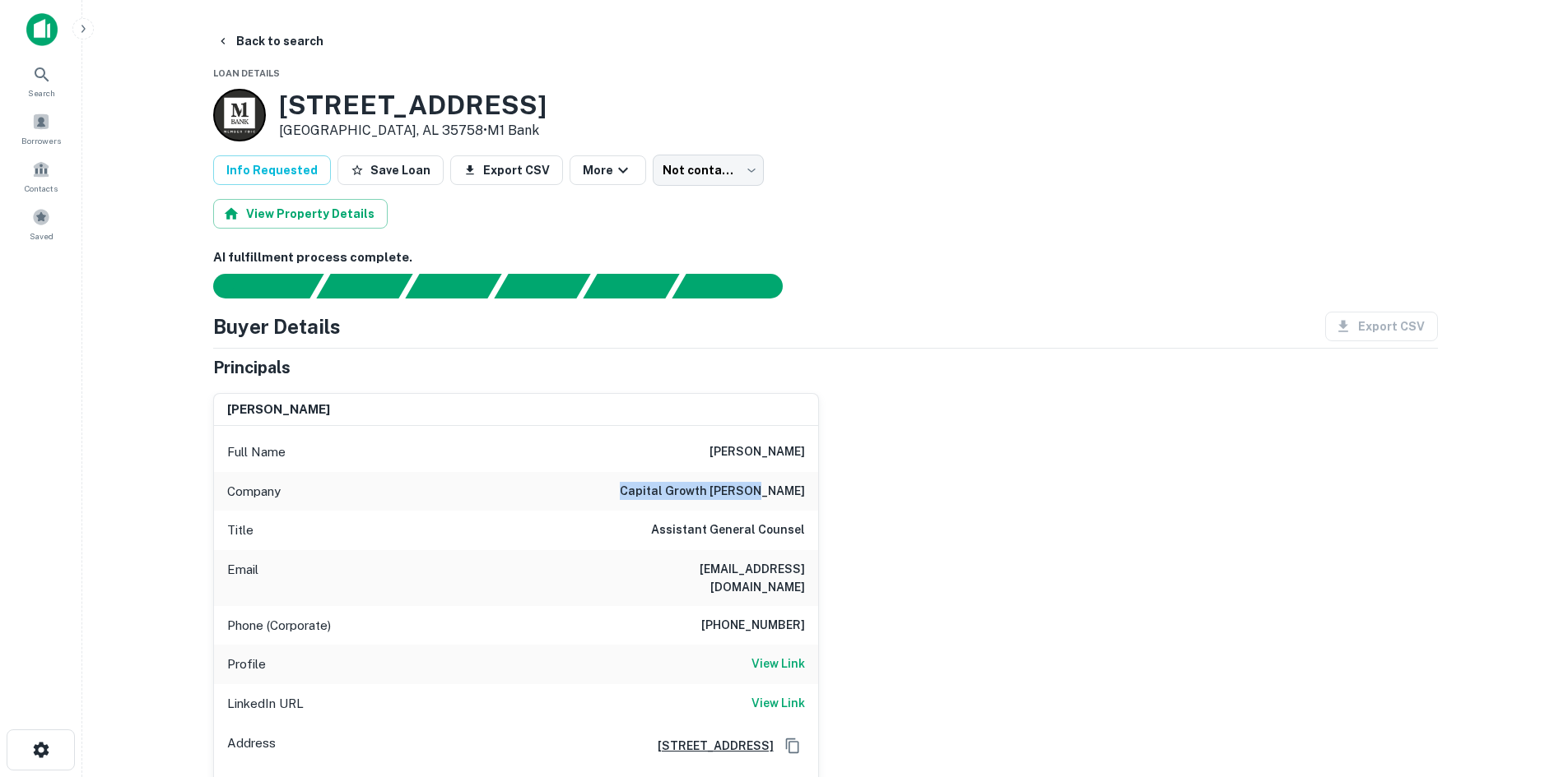
click at [639, 502] on div "Company capital growth buchalter" at bounding box center [515, 491] width 604 height 39
drag, startPoint x: 632, startPoint y: 486, endPoint x: 829, endPoint y: 501, distance: 197.6
click at [829, 501] on div "danielle e. yance Full Name danielle e. yance Company capital growth buchalter …" at bounding box center [819, 597] width 1238 height 434
copy h6 "capital growth [PERSON_NAME]"
drag, startPoint x: 261, startPoint y: 48, endPoint x: 1573, endPoint y: 47, distance: 1312.0
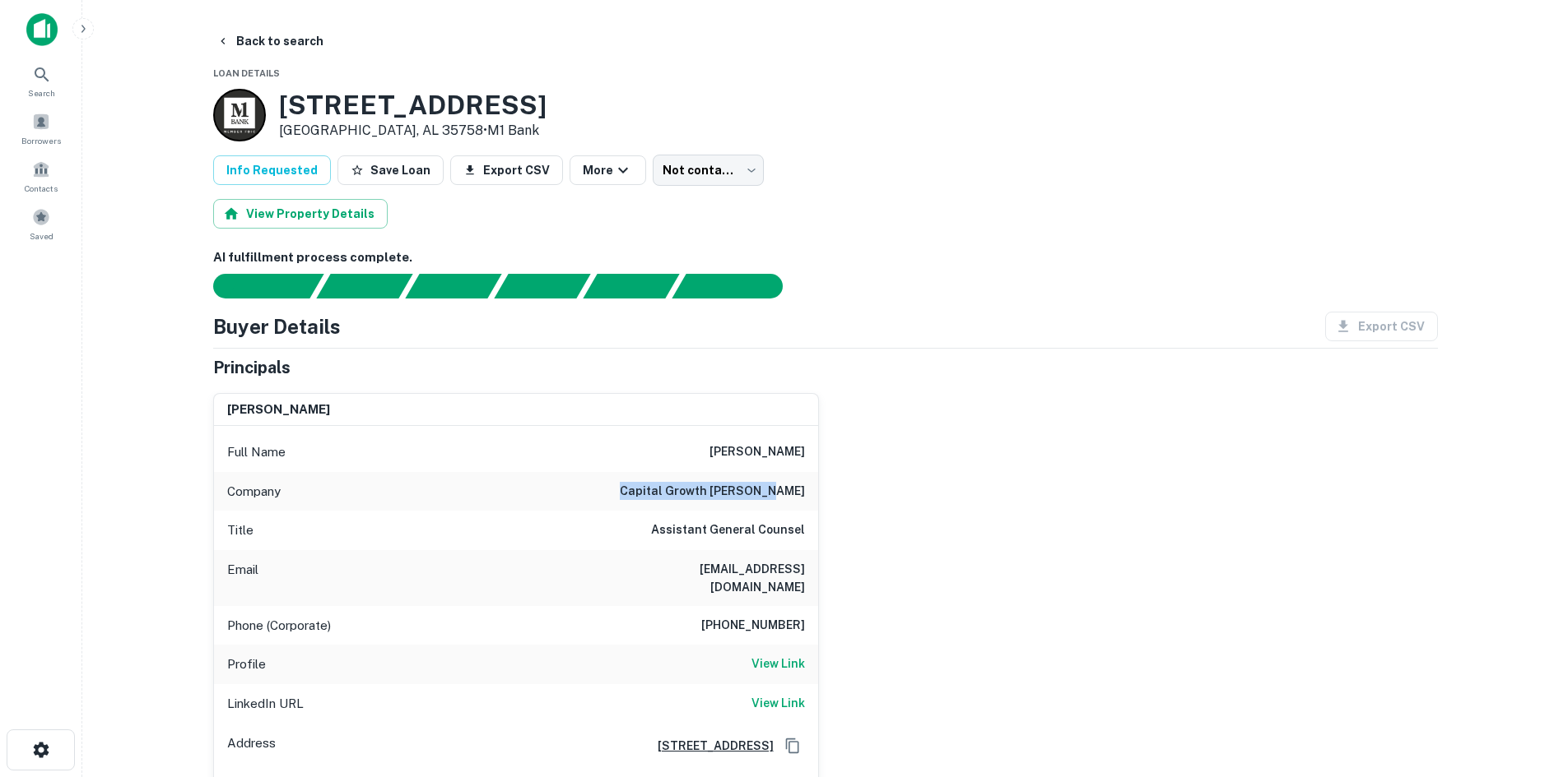
click at [261, 48] on button "Back to search" at bounding box center [270, 41] width 120 height 30
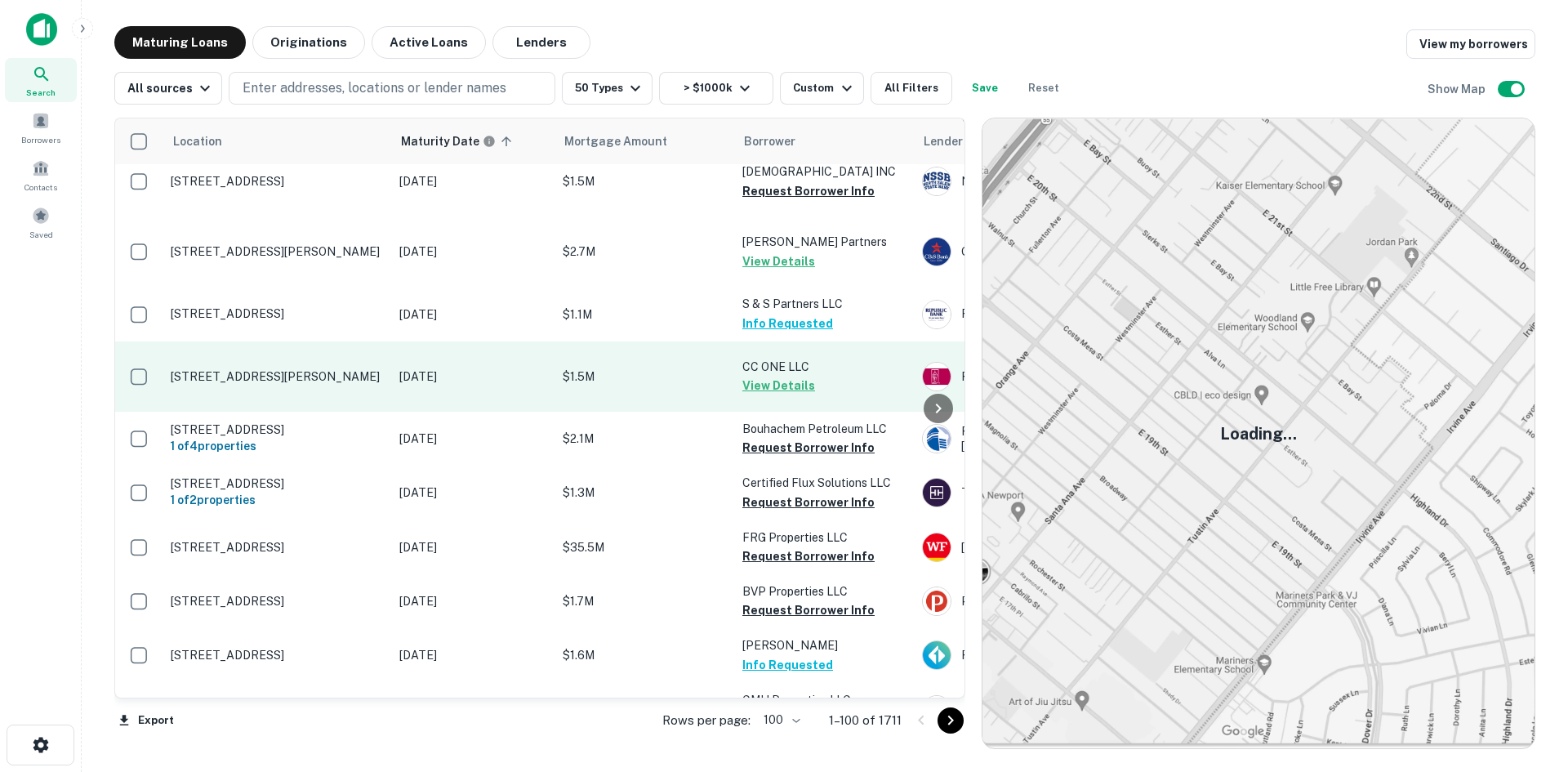
scroll to position [2829, 0]
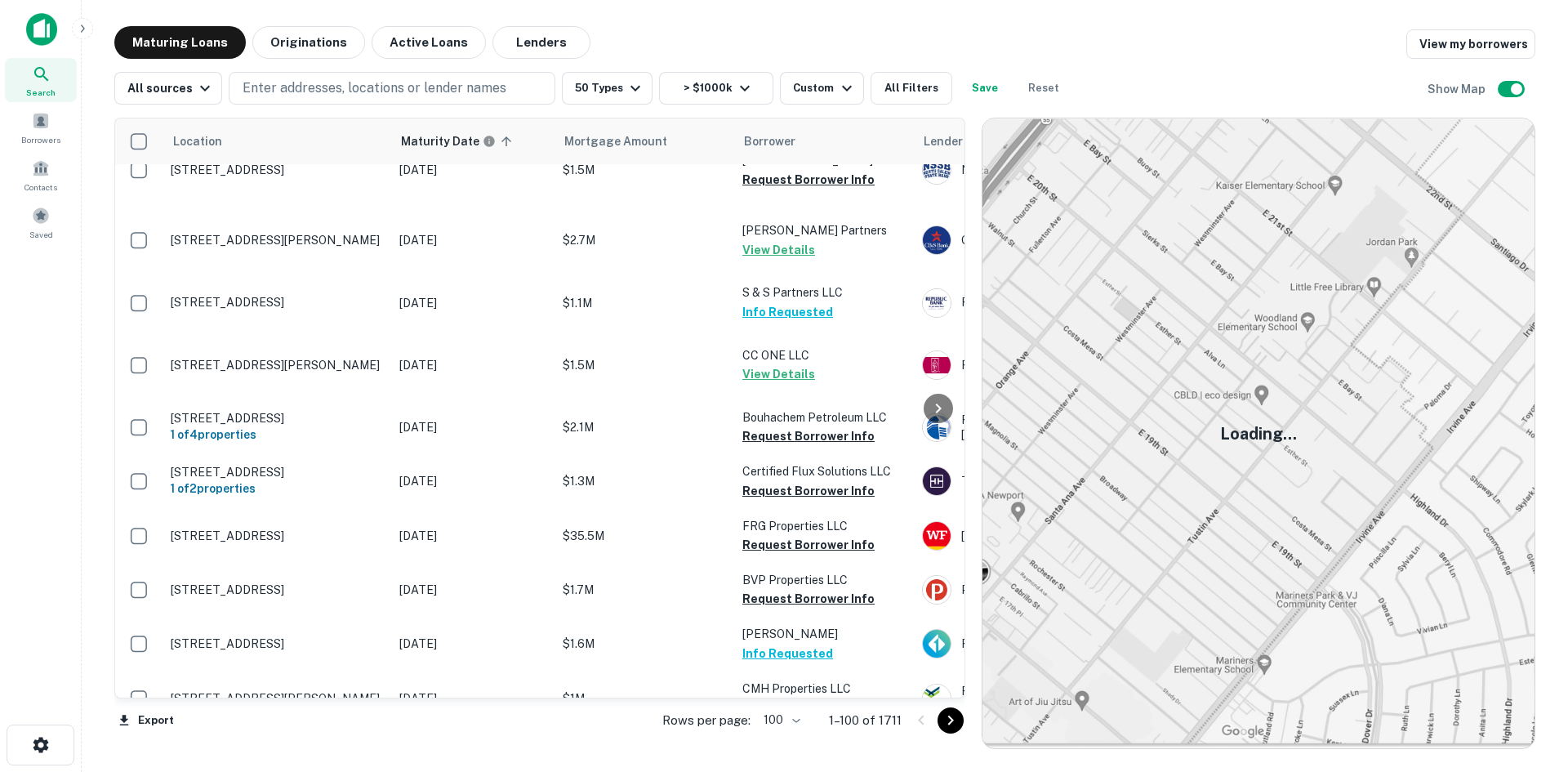
drag, startPoint x: 942, startPoint y: 726, endPoint x: 937, endPoint y: 718, distance: 9.4
click at [942, 726] on icon "Go to next page" at bounding box center [951, 721] width 20 height 20
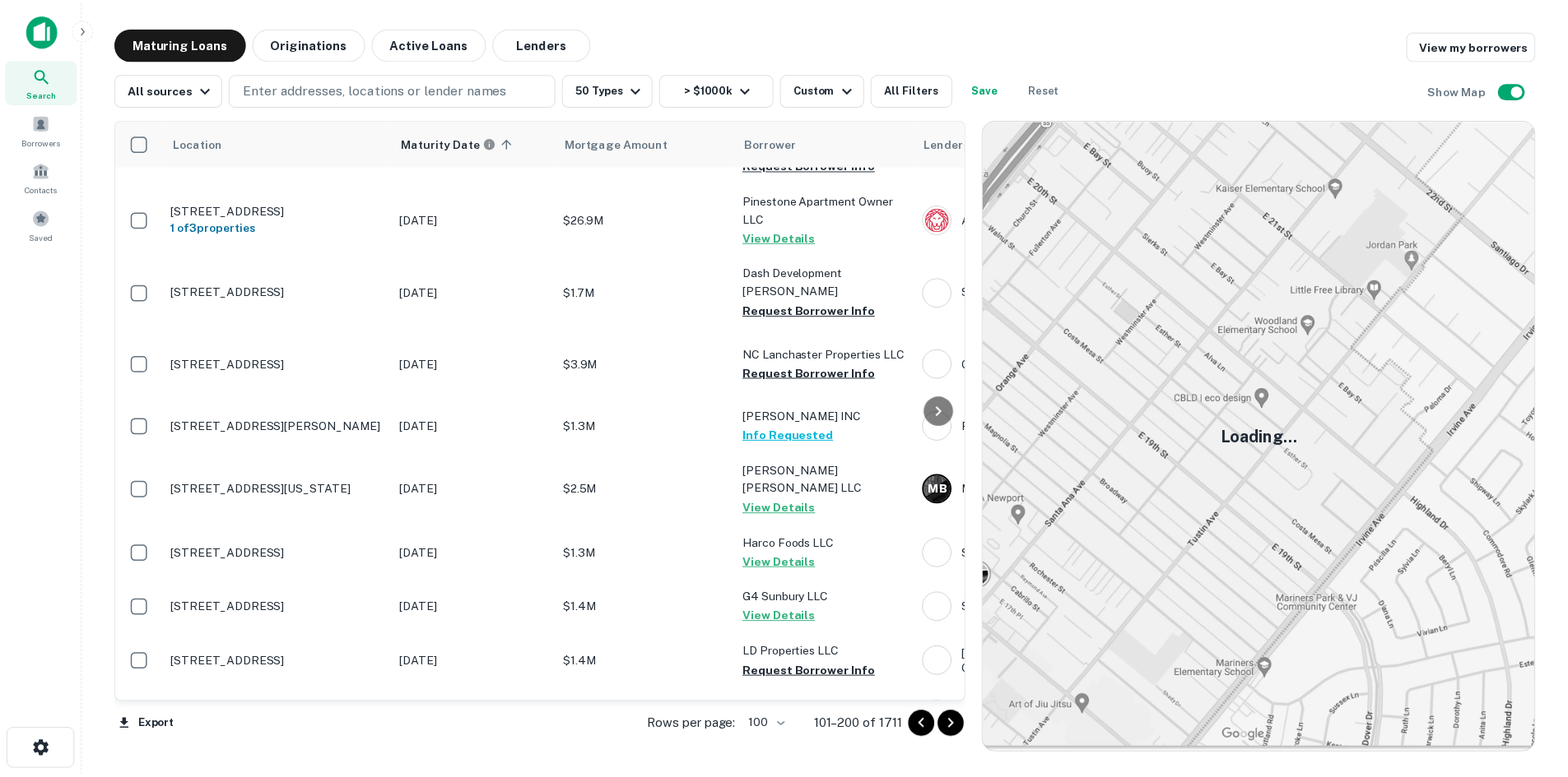
scroll to position [3588, 0]
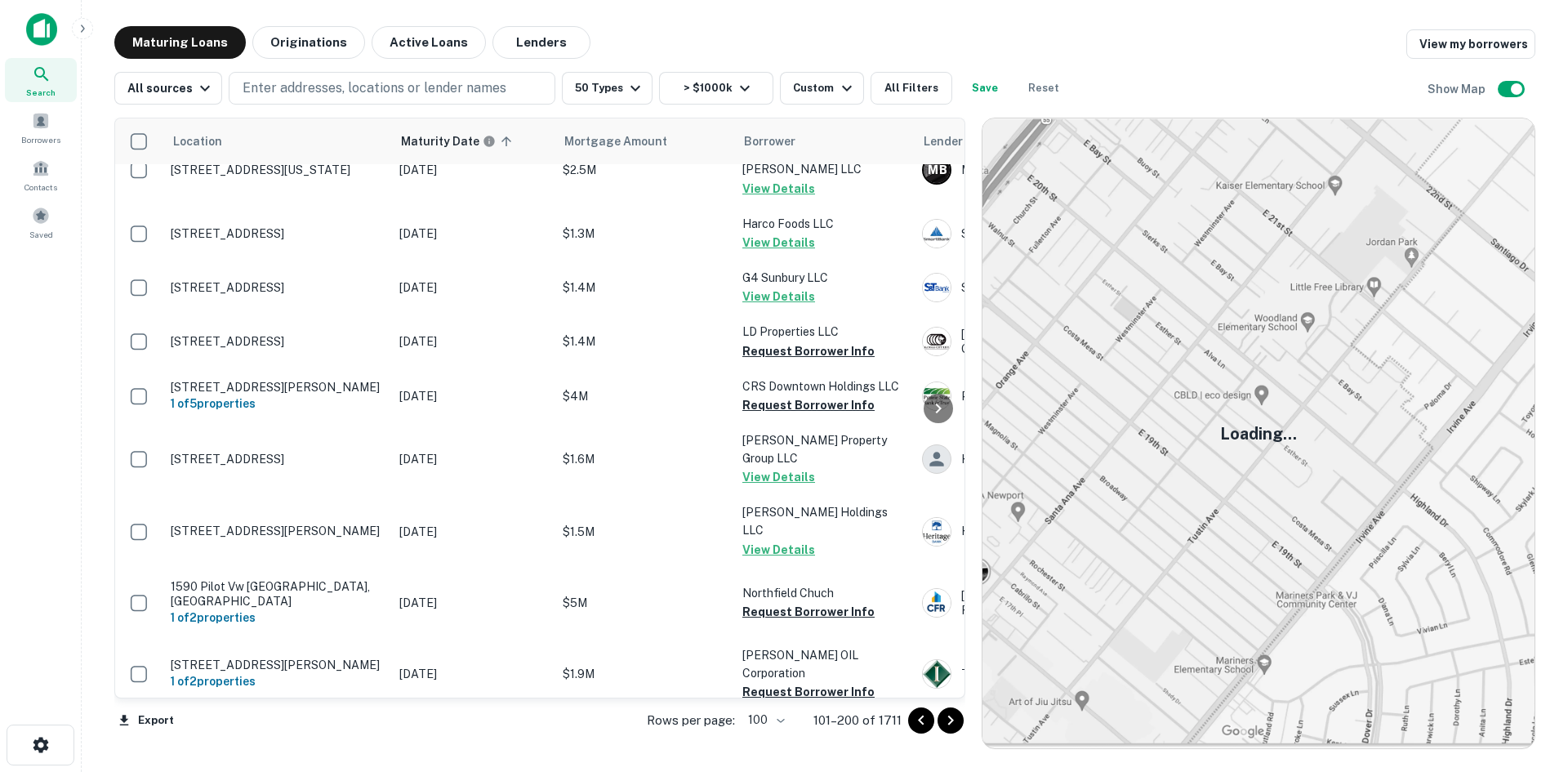
click at [957, 724] on icon "Go to next page" at bounding box center [951, 721] width 20 height 20
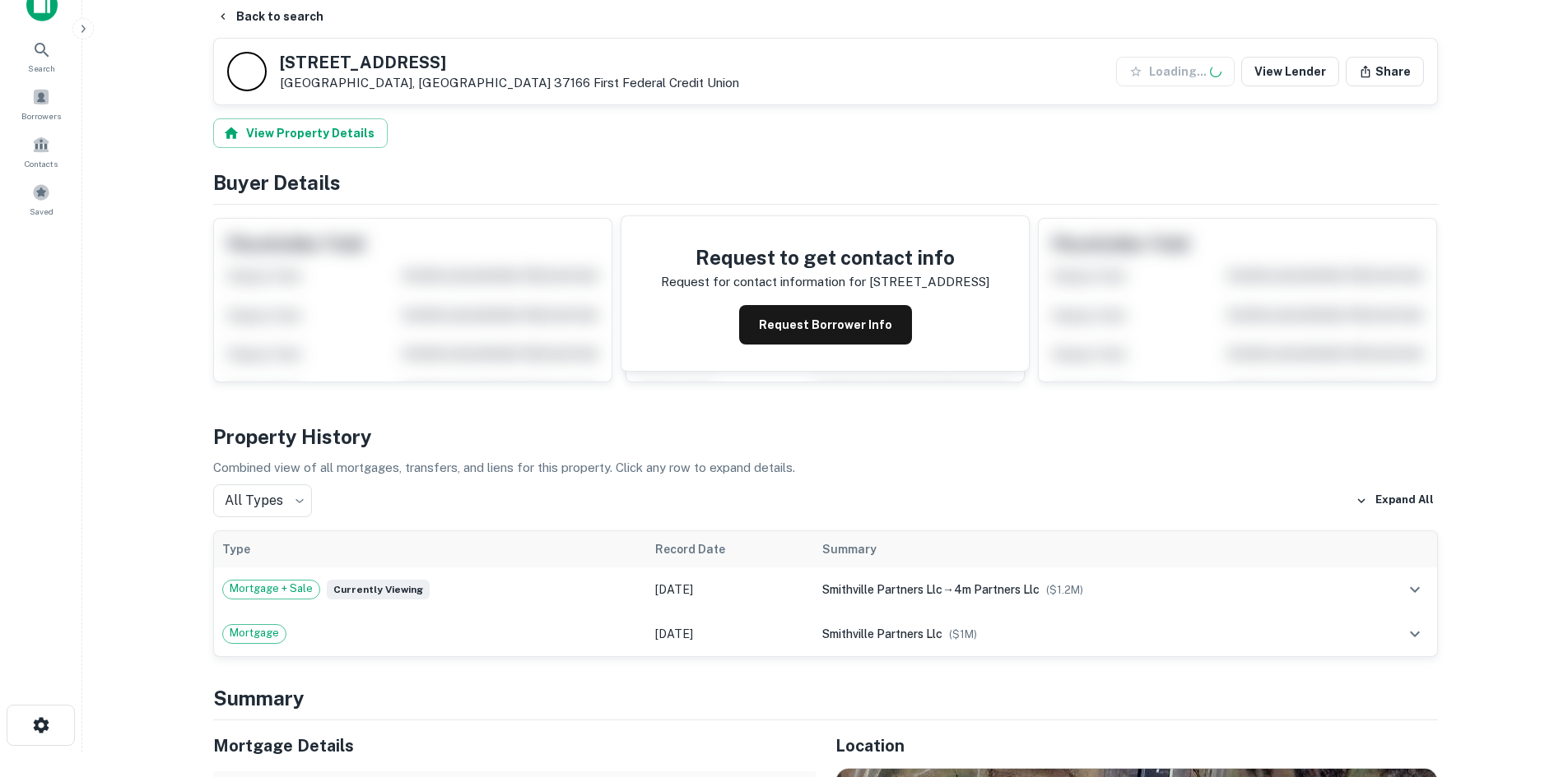
scroll to position [494, 0]
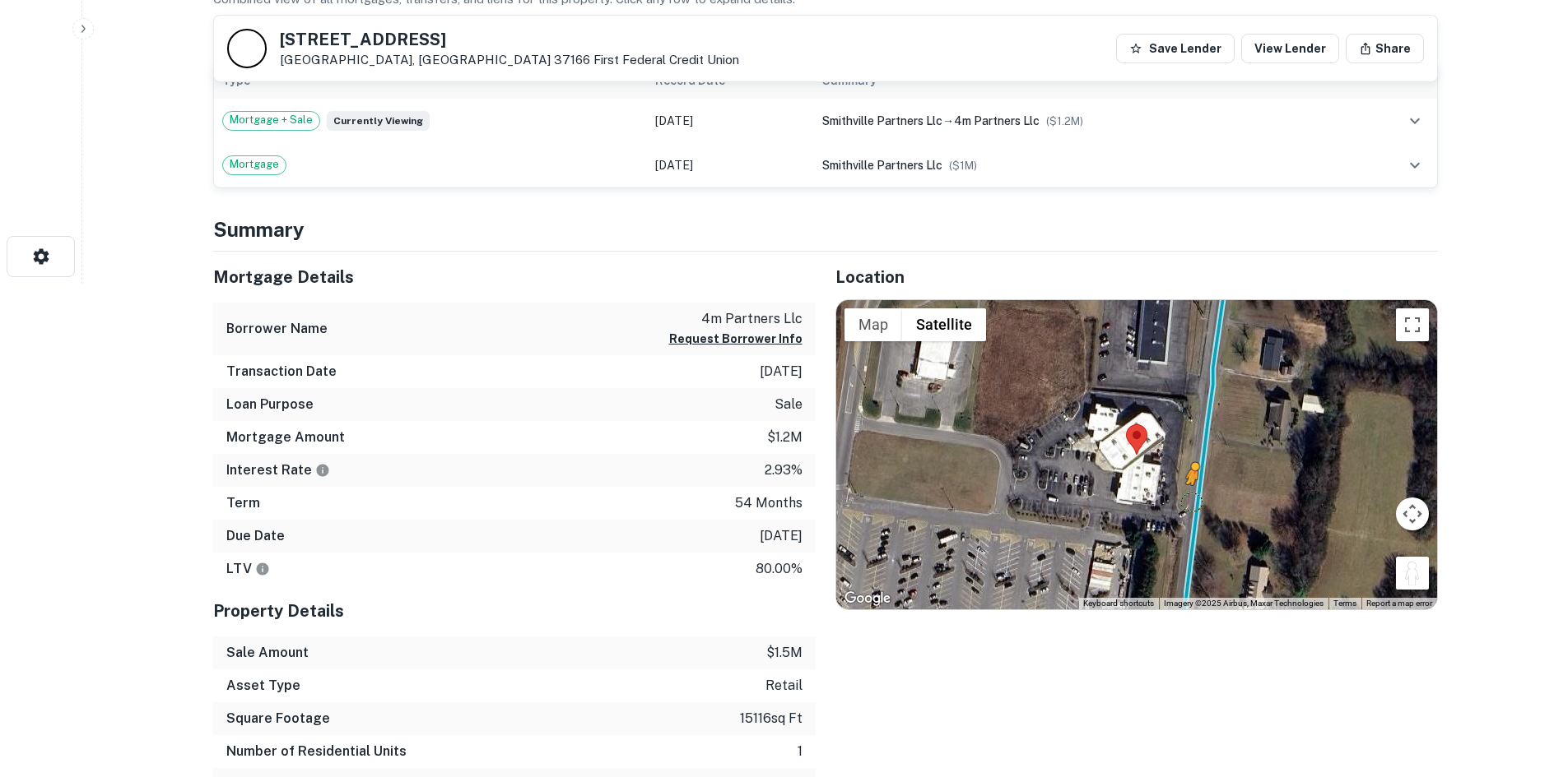
drag, startPoint x: 1401, startPoint y: 568, endPoint x: 1187, endPoint y: 501, distance: 224.2
click at [1187, 501] on div "To activate drag with keyboard, press Alt + Enter. Once in keyboard drag state,…" at bounding box center [1137, 455] width 601 height 309
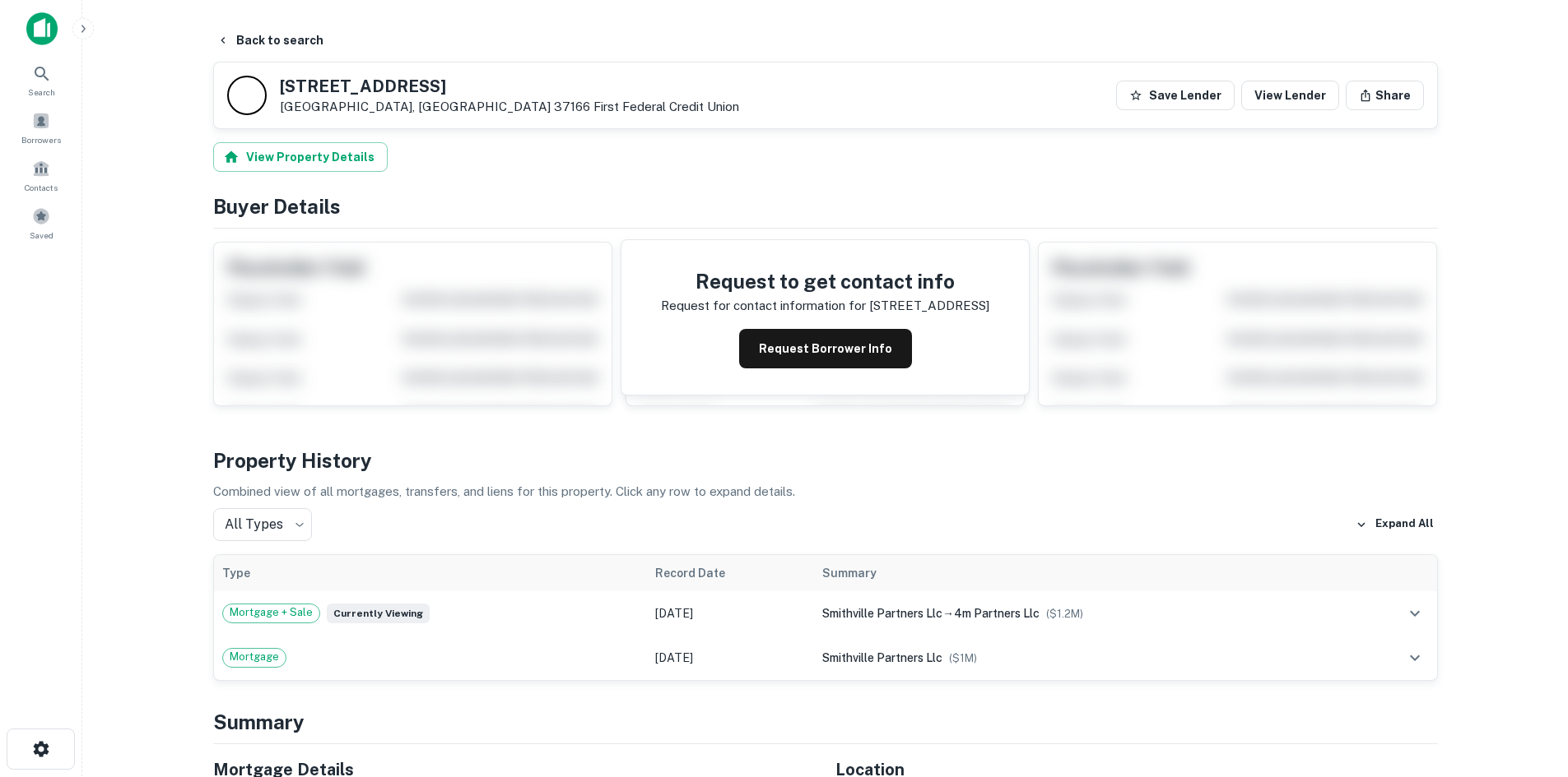
scroll to position [0, 0]
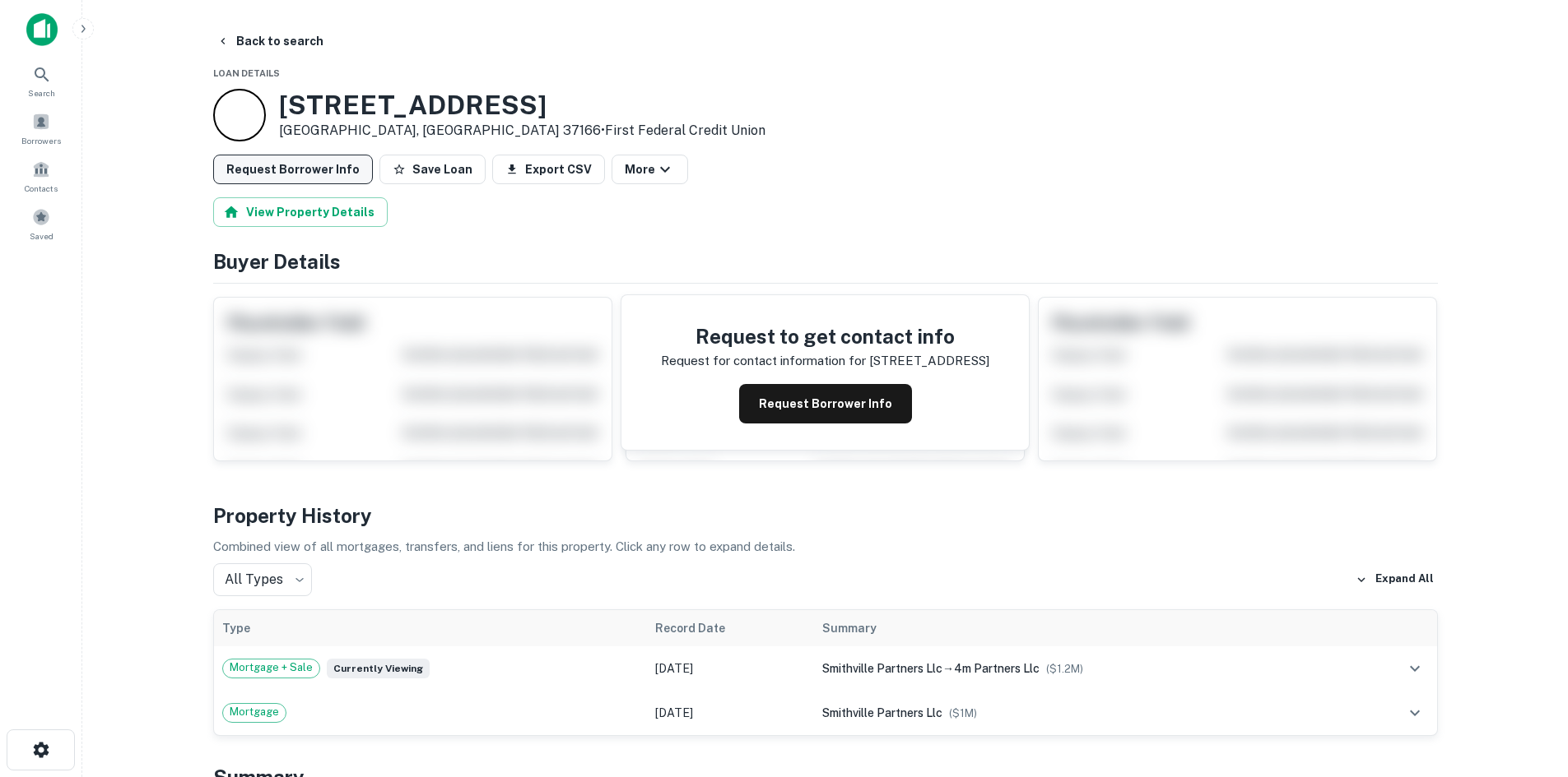
click at [340, 166] on button "Request Borrower Info" at bounding box center [292, 169] width 159 height 30
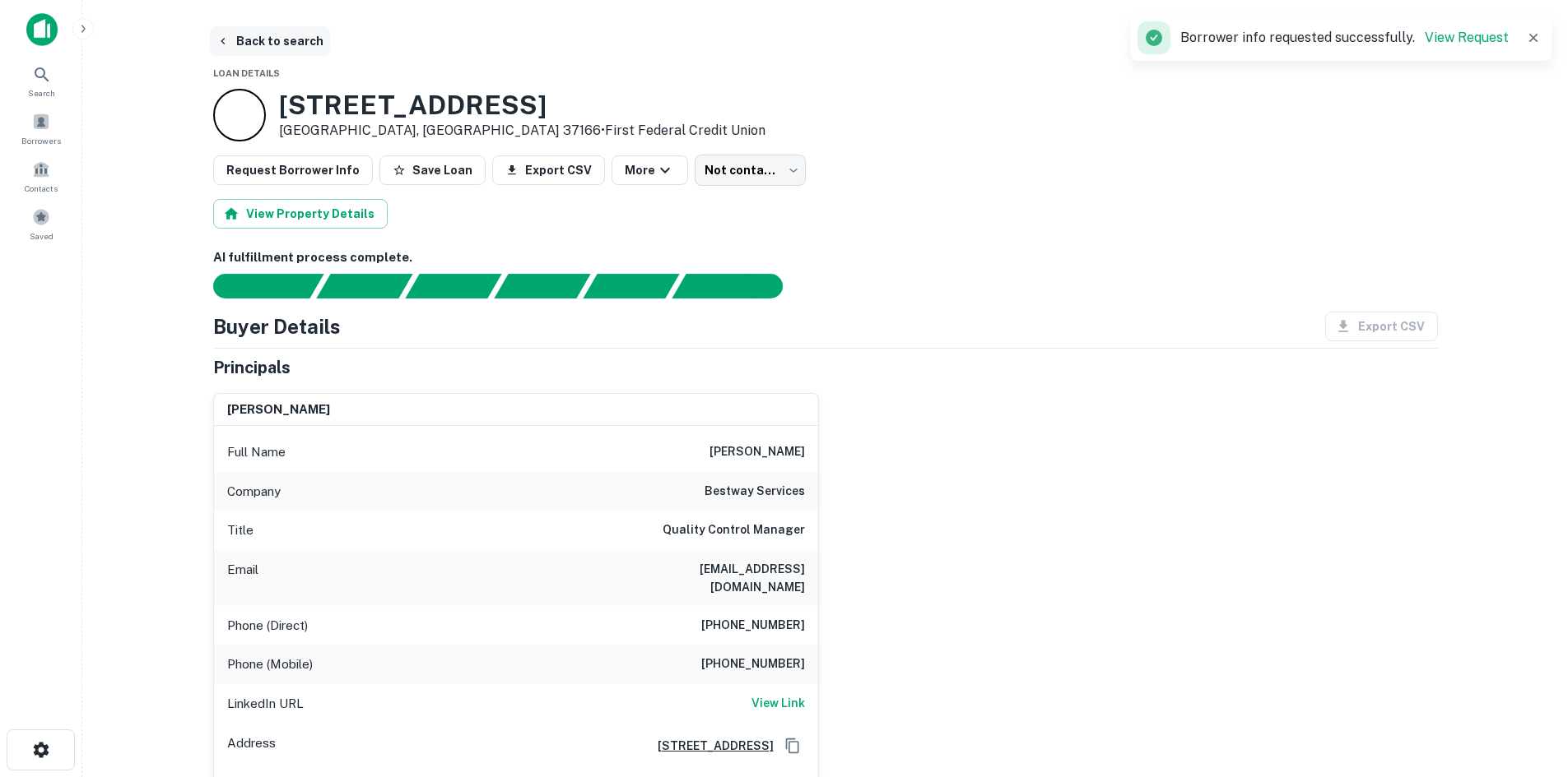
drag, startPoint x: 295, startPoint y: 46, endPoint x: 285, endPoint y: 50, distance: 10.8
click at [296, 46] on button "Back to search" at bounding box center [270, 41] width 120 height 30
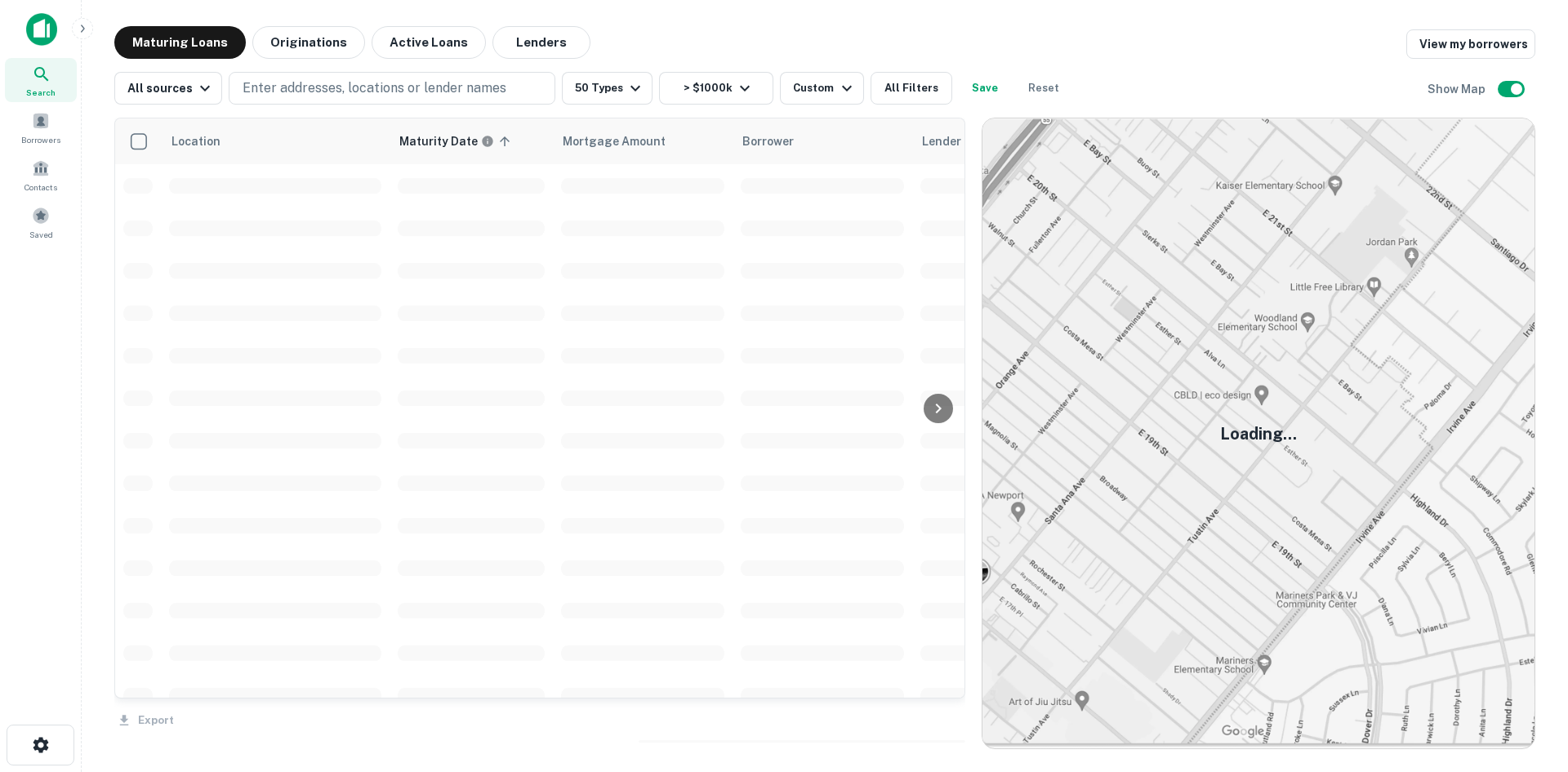
scroll to position [3564, 0]
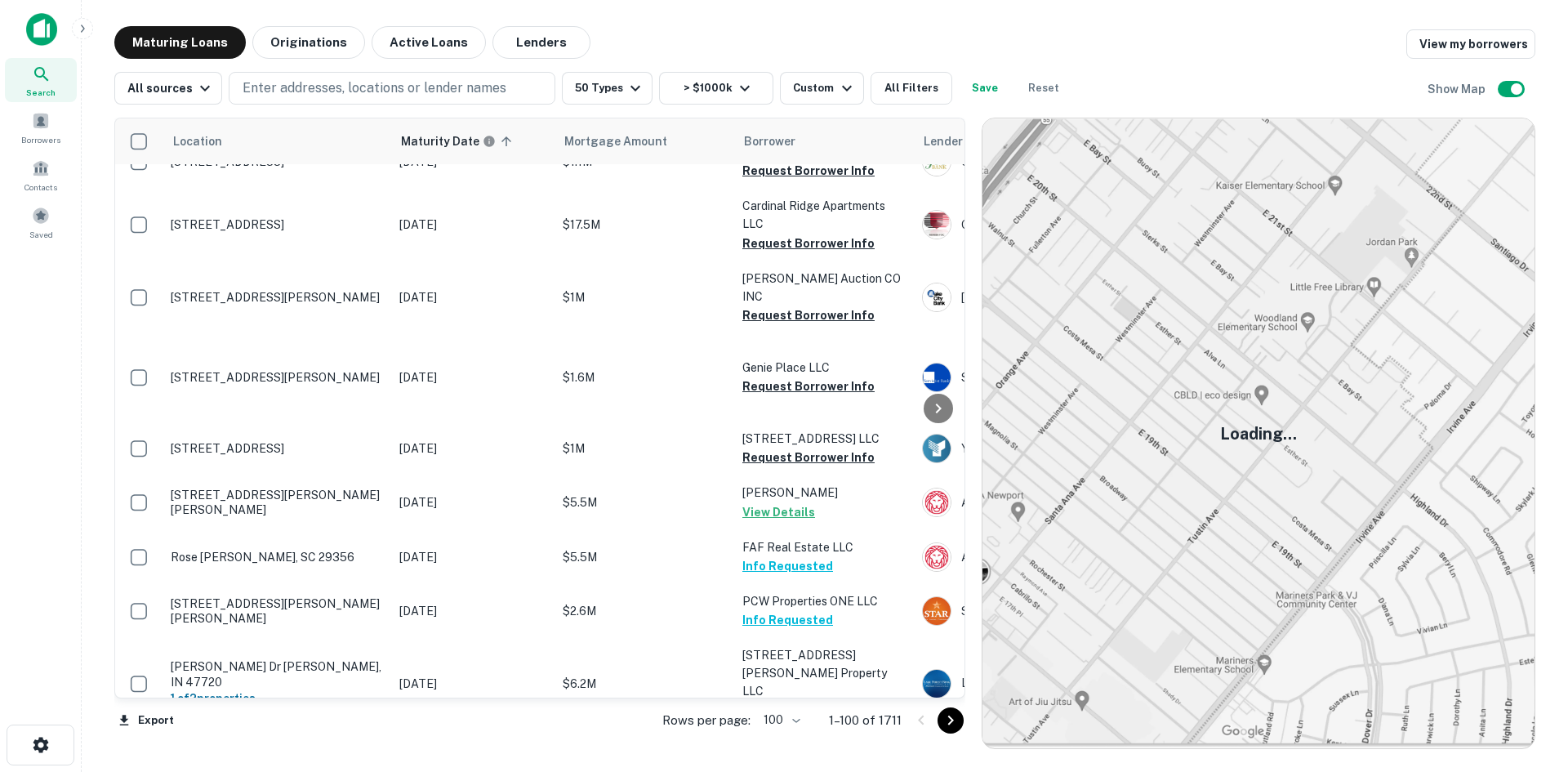
click at [951, 718] on icon "Go to next page" at bounding box center [952, 721] width 6 height 9
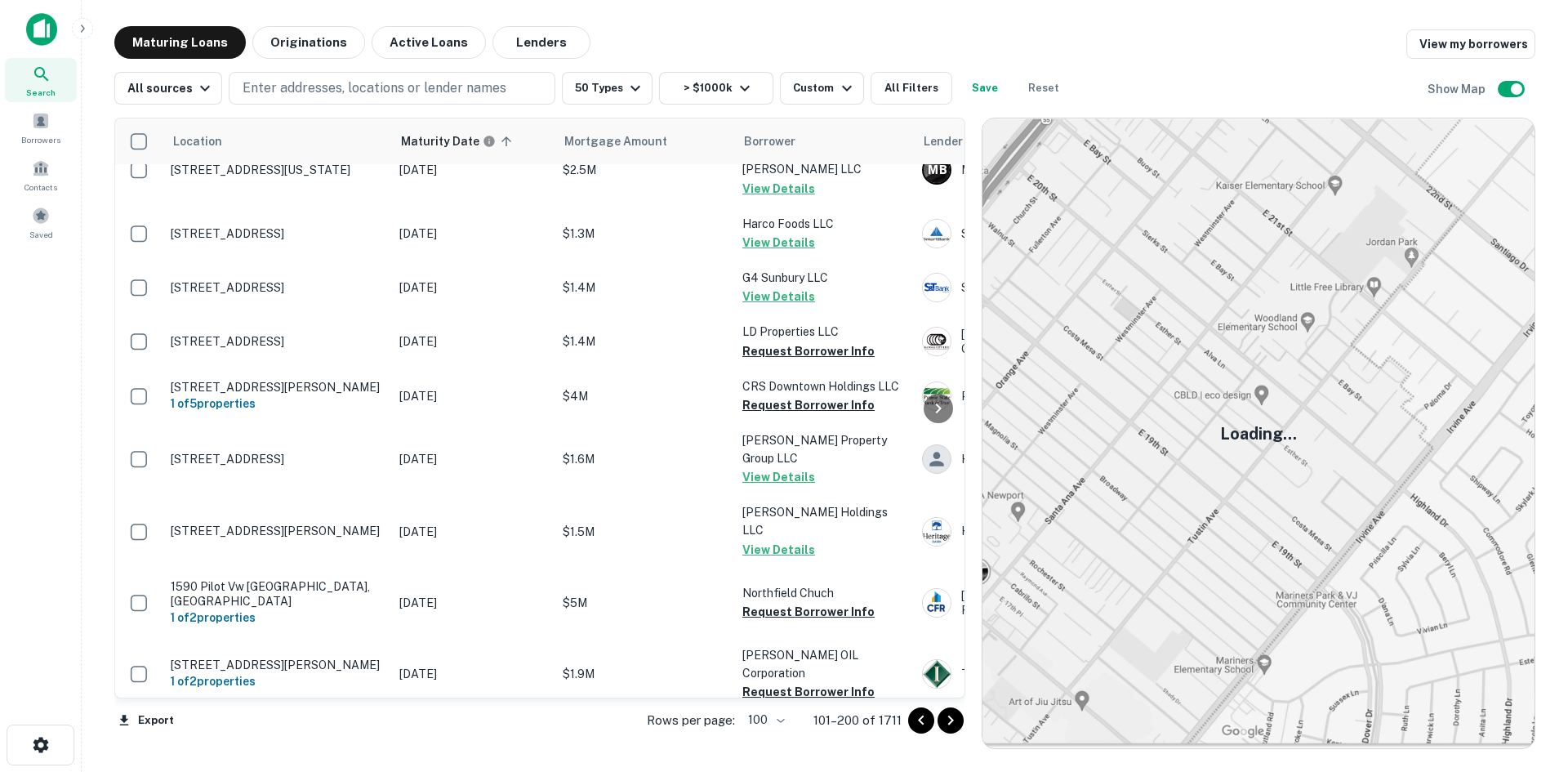
click at [947, 717] on icon "Go to next page" at bounding box center [951, 721] width 20 height 20
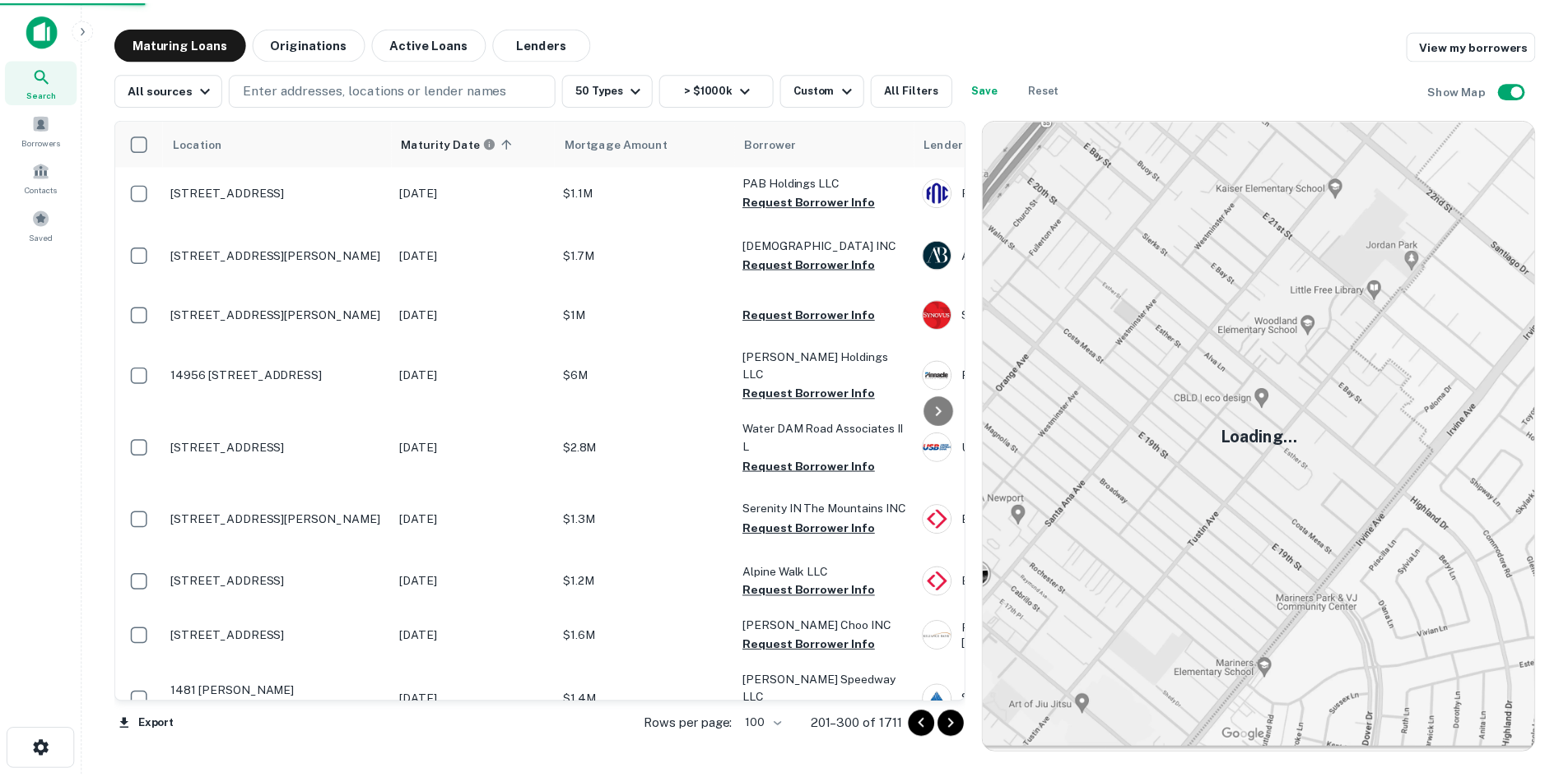
scroll to position [3752, 0]
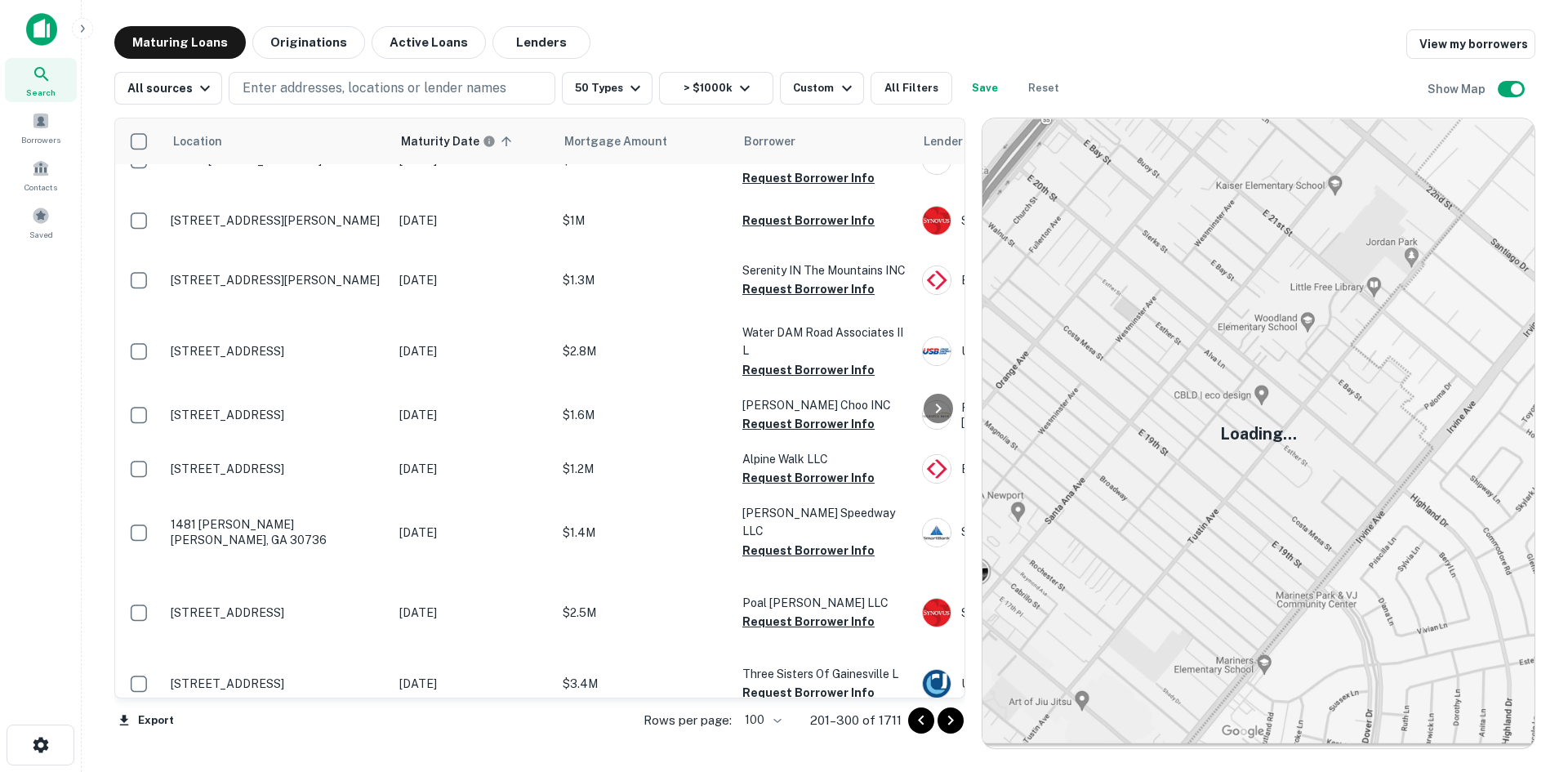
click at [319, 34] on p "1114 S Wall St Calhoun, GA 30701" at bounding box center [276, 27] width 212 height 15
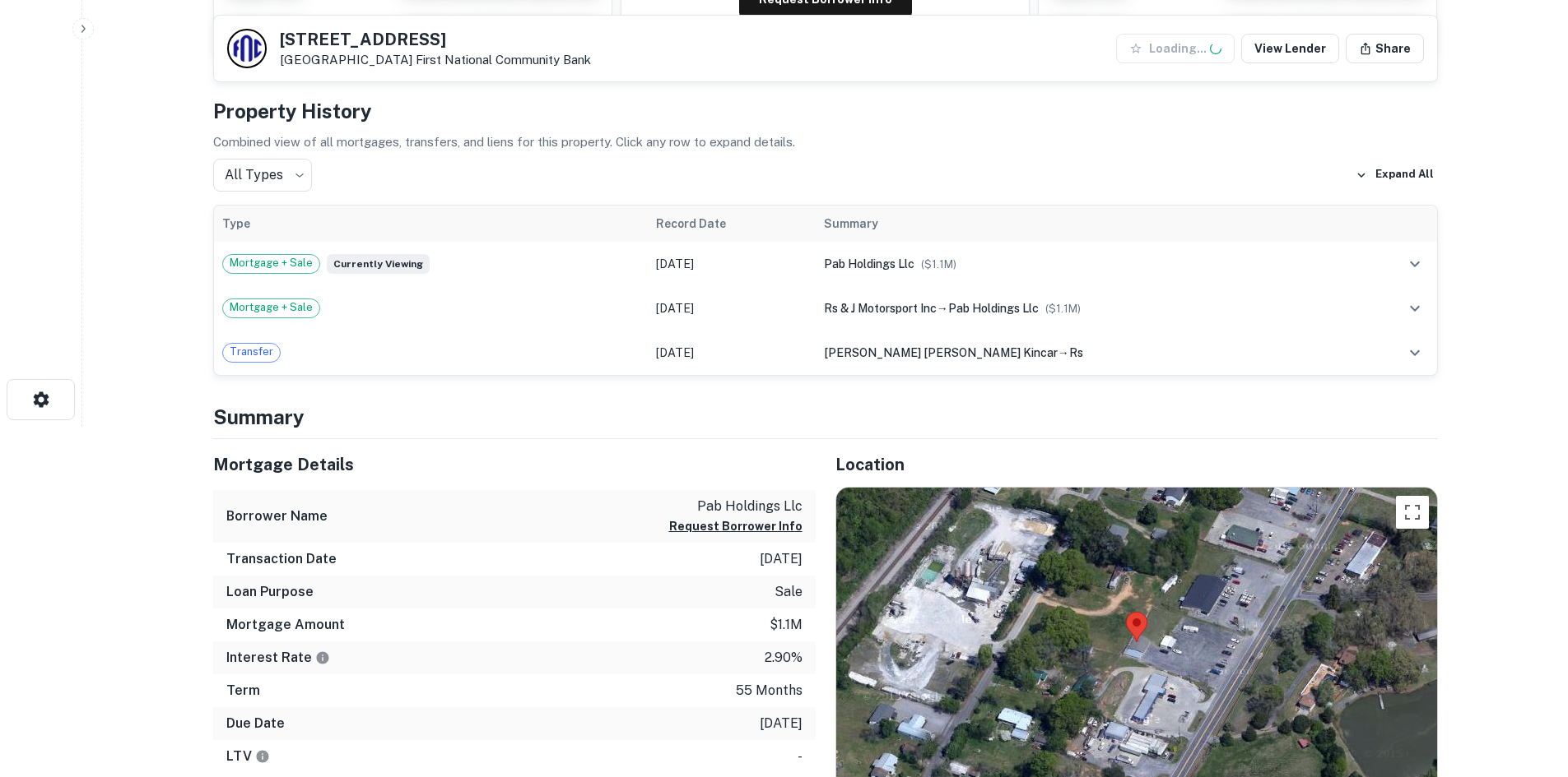
scroll to position [494, 0]
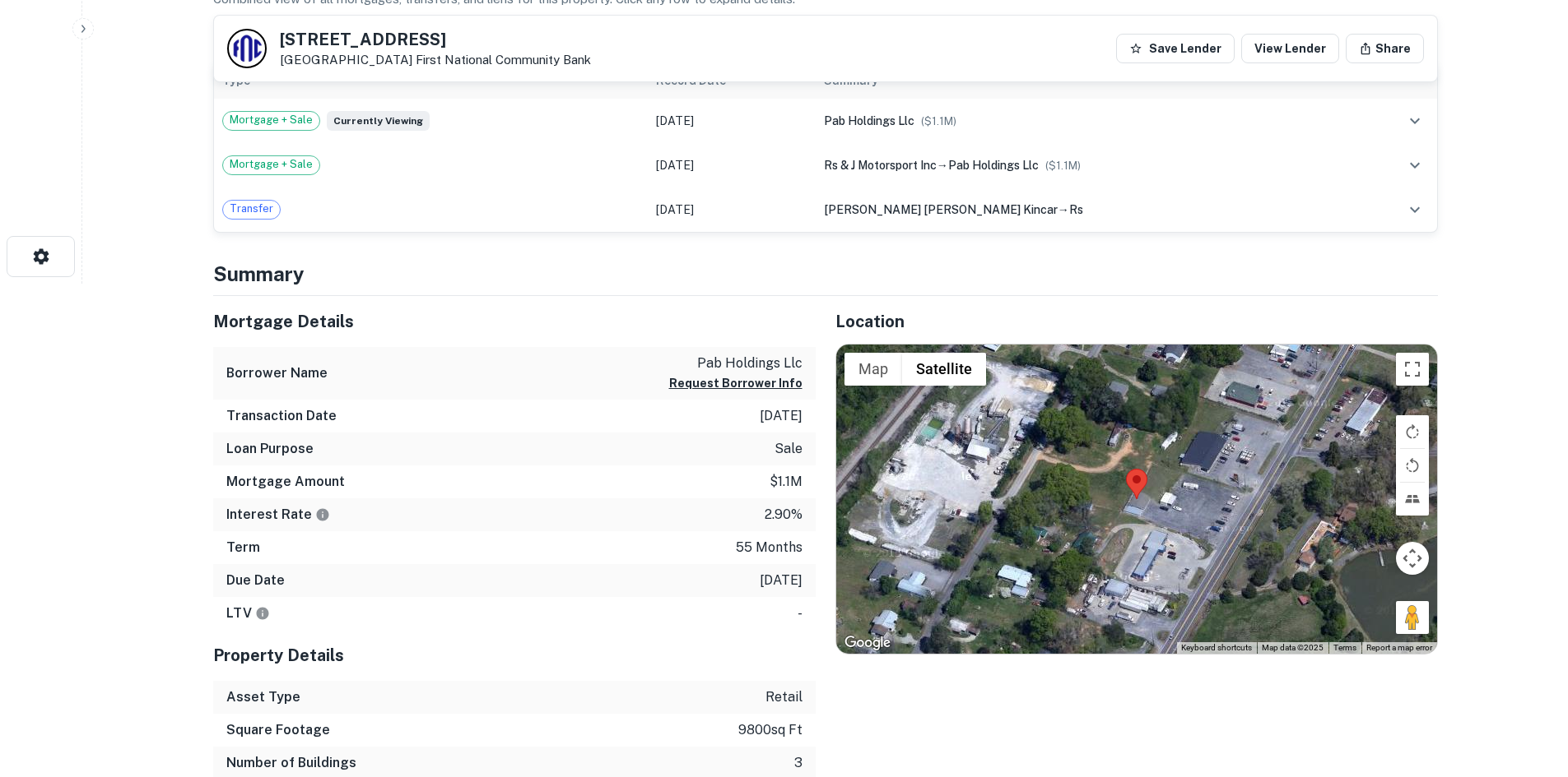
drag, startPoint x: 1397, startPoint y: 615, endPoint x: 1237, endPoint y: 538, distance: 177.6
click at [1237, 538] on div "Map Terrain Satellite Labels Keyboard shortcuts Map Data Map data ©2025 Map dat…" at bounding box center [1137, 499] width 601 height 309
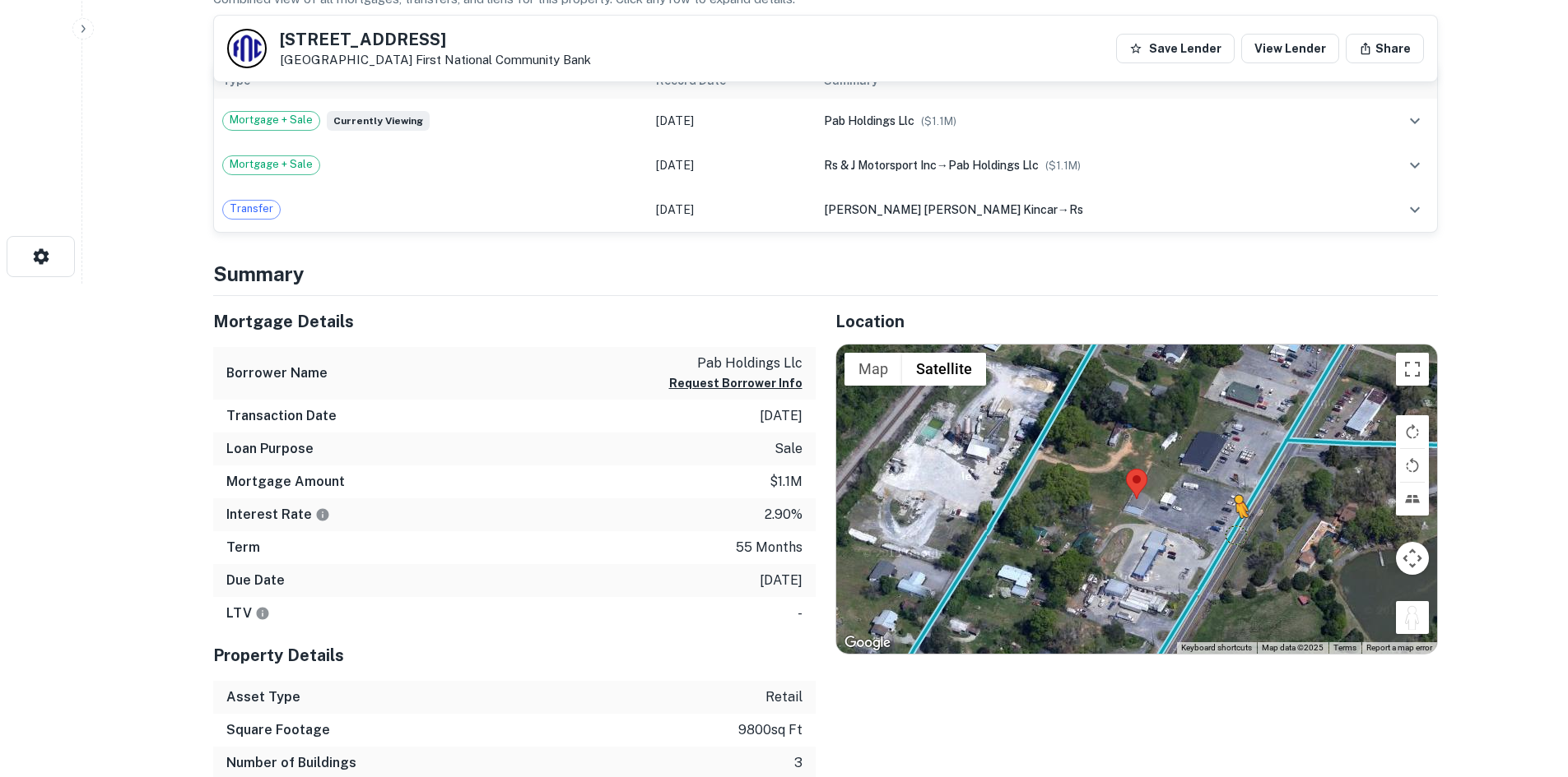
drag, startPoint x: 1400, startPoint y: 620, endPoint x: 1230, endPoint y: 528, distance: 193.3
click at [1230, 528] on div "To activate drag with keyboard, press Alt + Enter. Once in keyboard drag state,…" at bounding box center [1137, 499] width 601 height 309
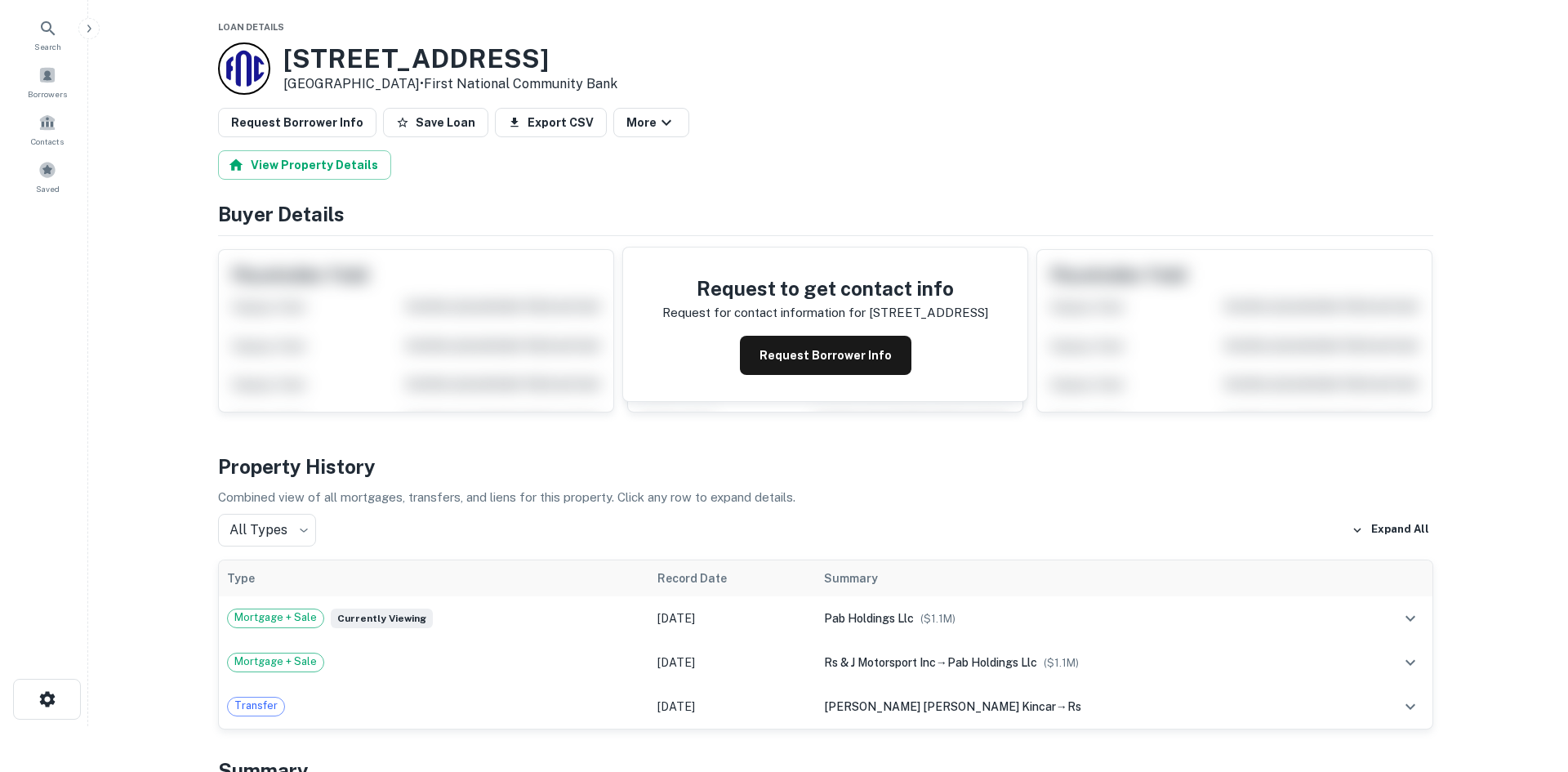
scroll to position [0, 0]
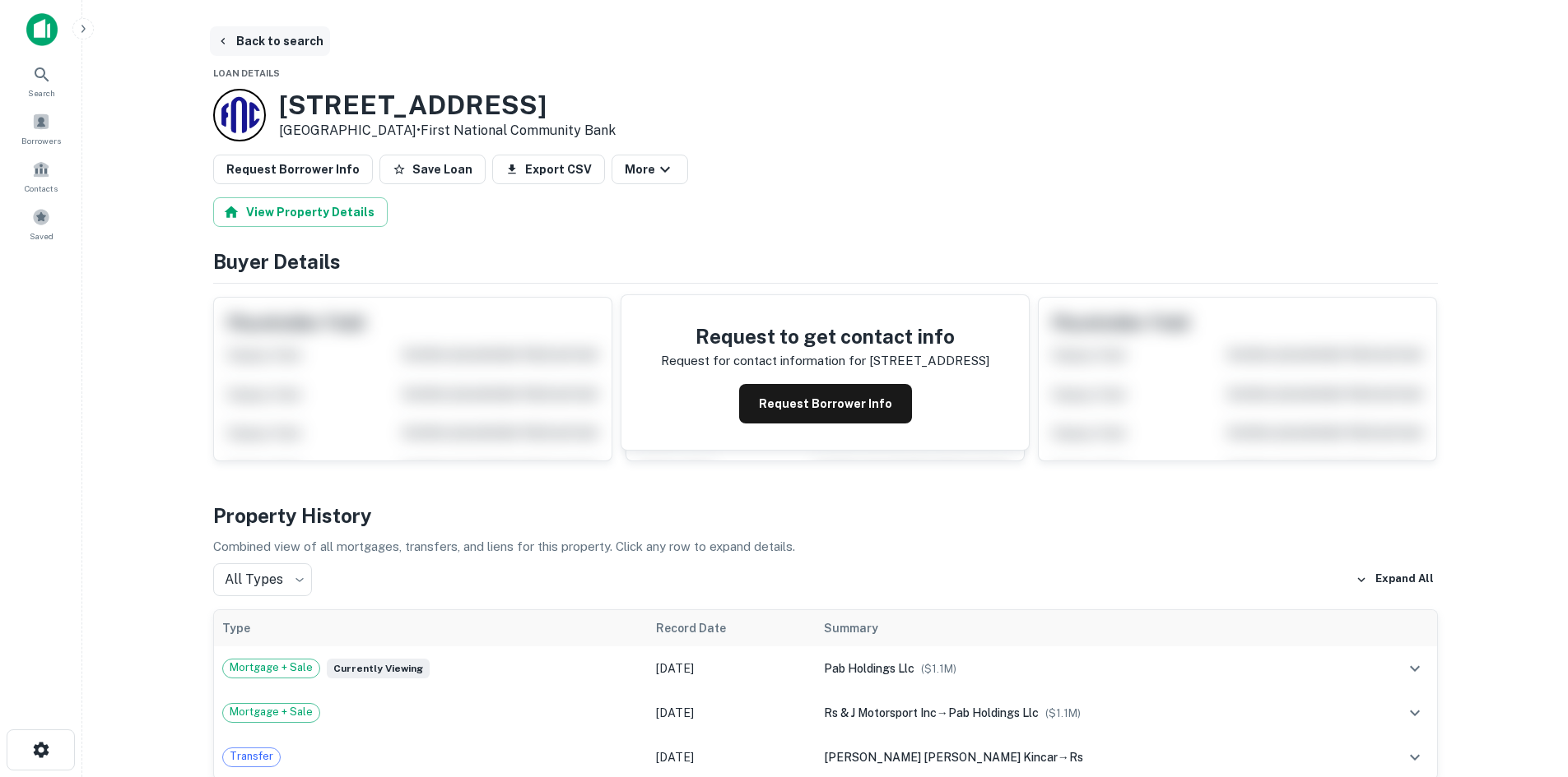
click at [264, 53] on button "Back to search" at bounding box center [270, 41] width 120 height 30
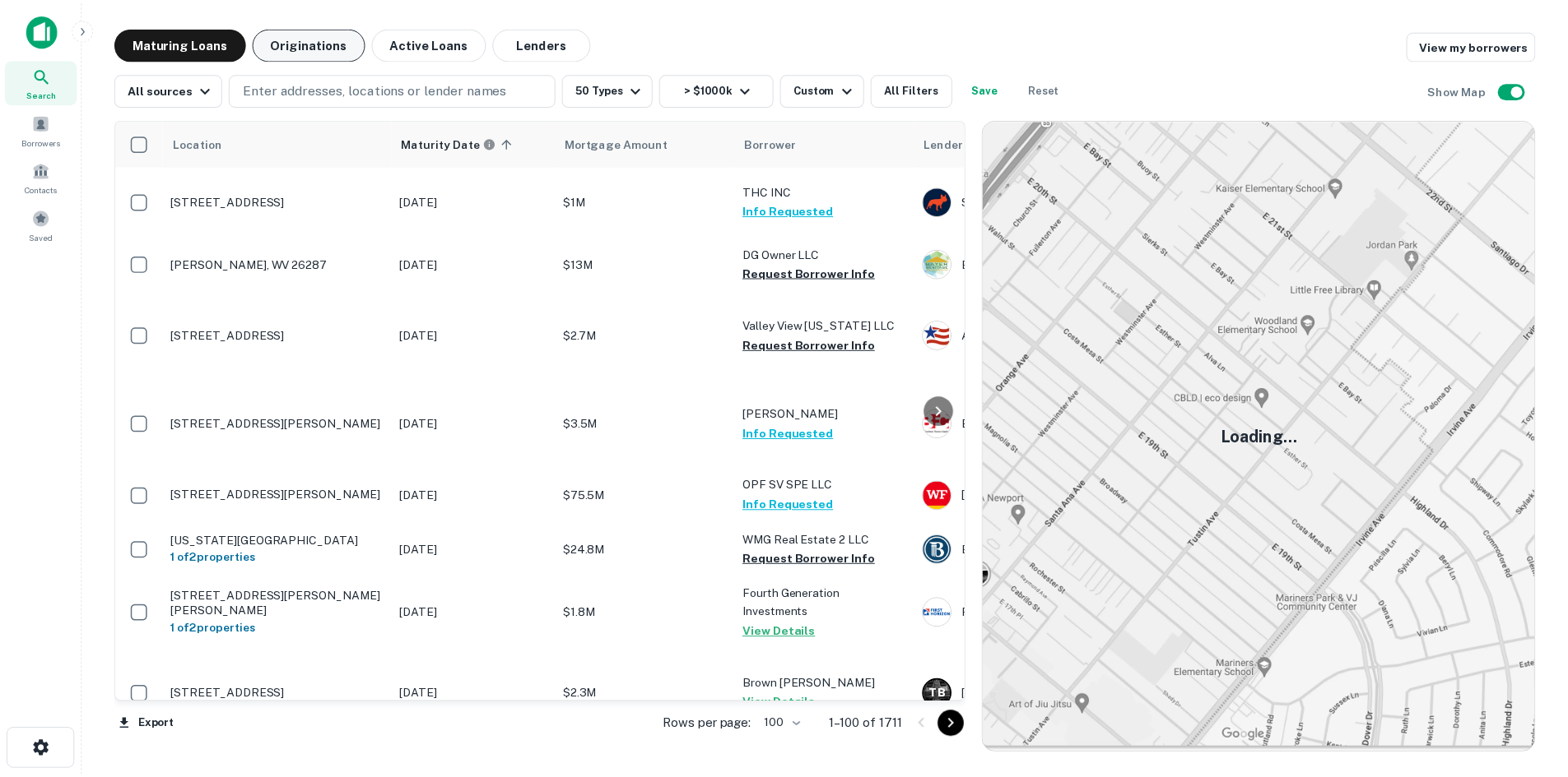
scroll to position [3752, 0]
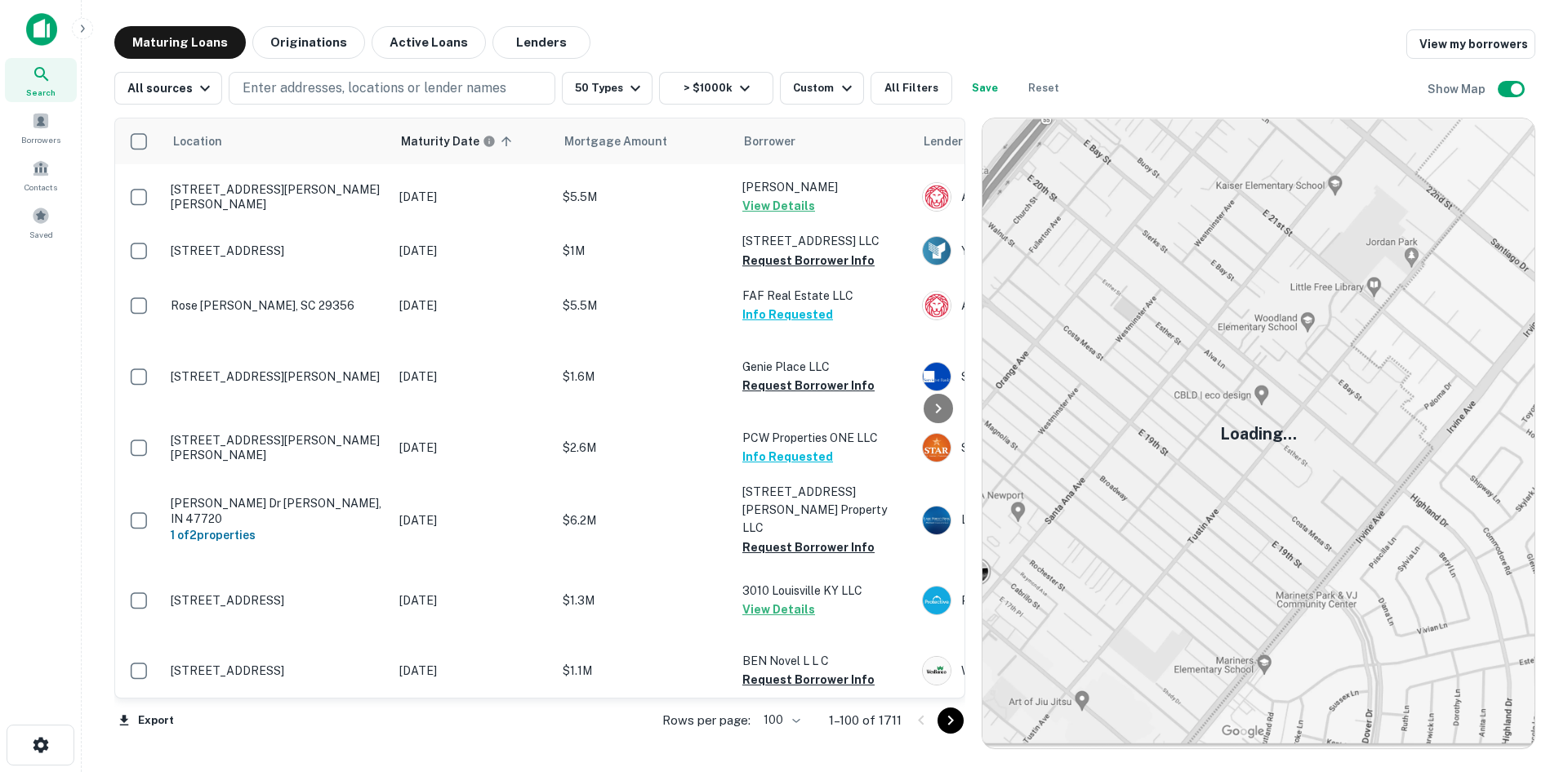
drag, startPoint x: 953, startPoint y: 711, endPoint x: 961, endPoint y: 704, distance: 10.6
click at [953, 711] on icon "Go to next page" at bounding box center [951, 721] width 20 height 20
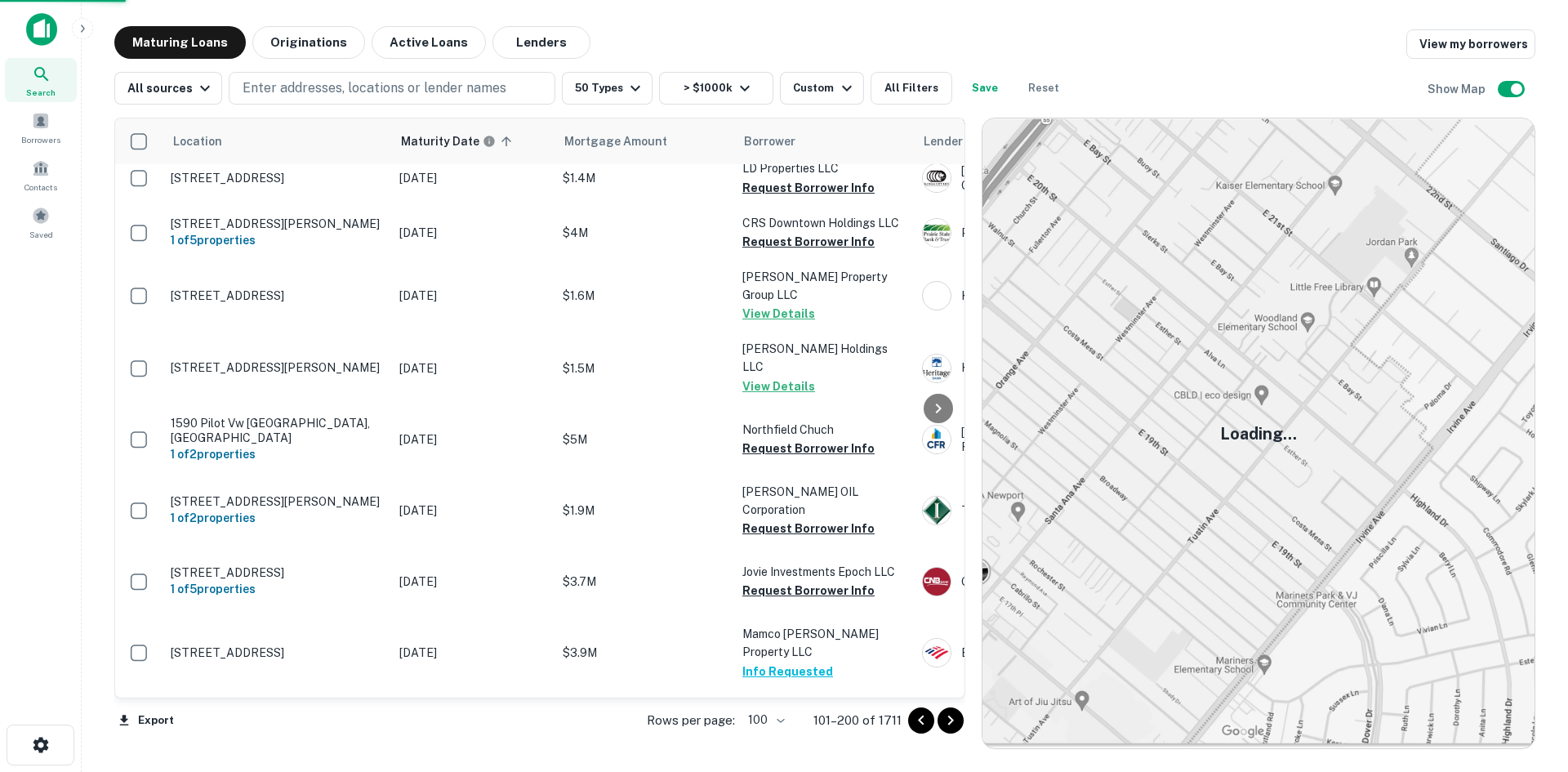
click at [957, 721] on icon "Go to next page" at bounding box center [951, 721] width 20 height 20
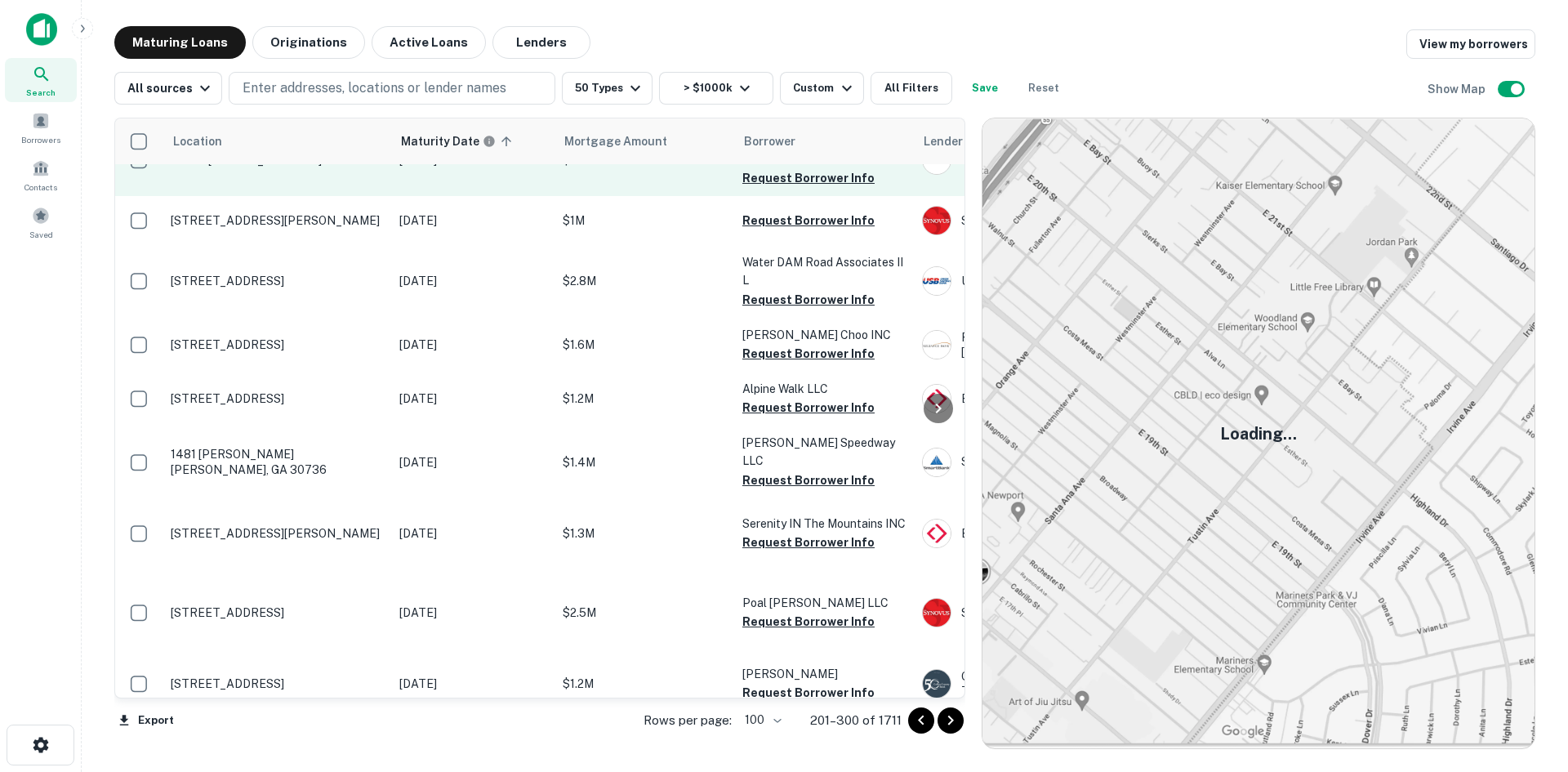
click at [378, 196] on td "14956 157 Hwy Rising Fawn, GA 30738" at bounding box center [277, 160] width 229 height 72
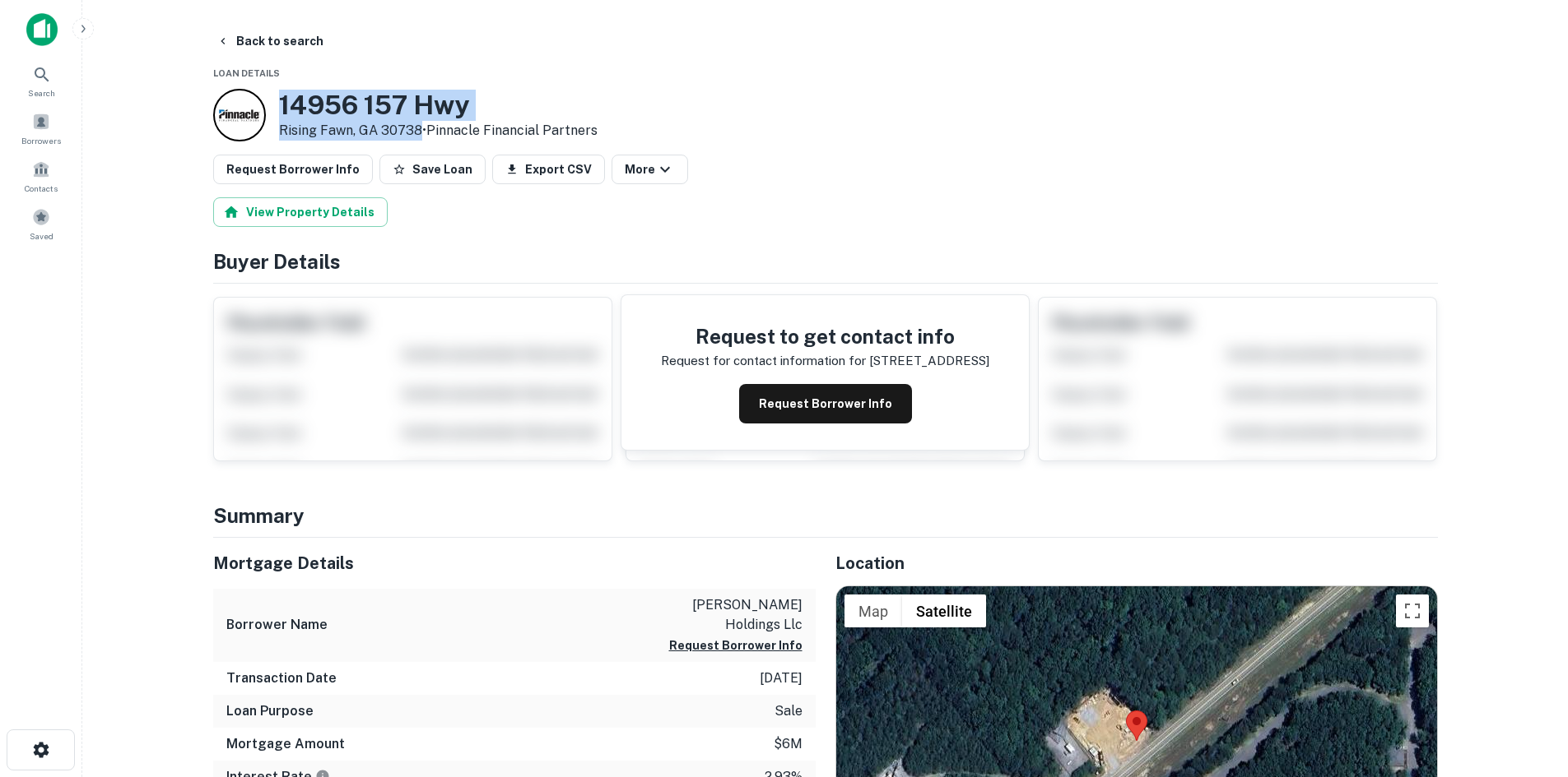
drag, startPoint x: 279, startPoint y: 104, endPoint x: 421, endPoint y: 141, distance: 146.7
click at [421, 141] on div "14956 157 Hwy Rising Fawn, GA 30738 • Pinnacle Financial Partners" at bounding box center [438, 114] width 319 height 51
copy div "14956 157 Hwy Rising Fawn, GA 30738"
click at [248, 42] on button "Back to search" at bounding box center [270, 41] width 120 height 30
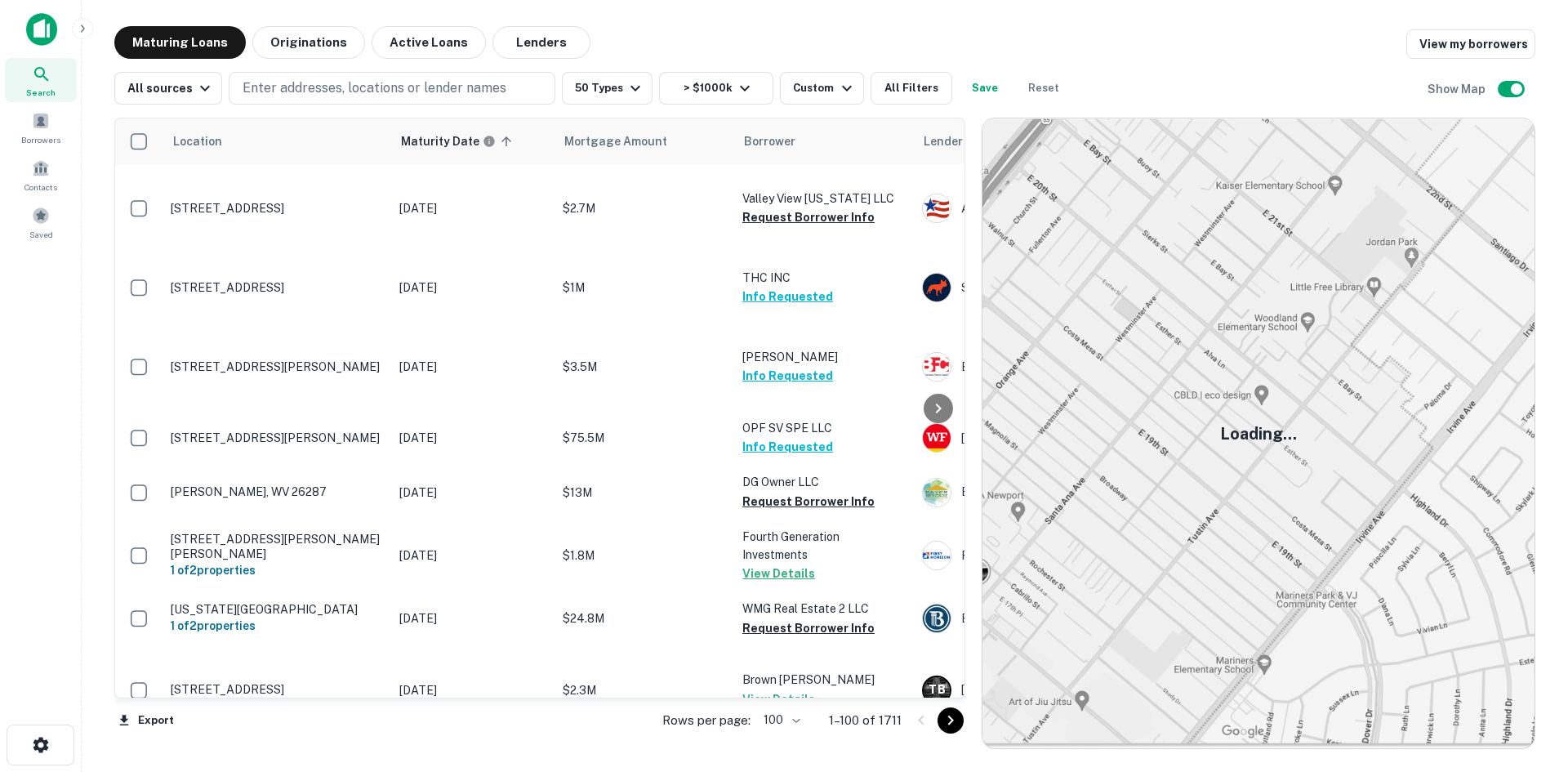
scroll to position [3436, 0]
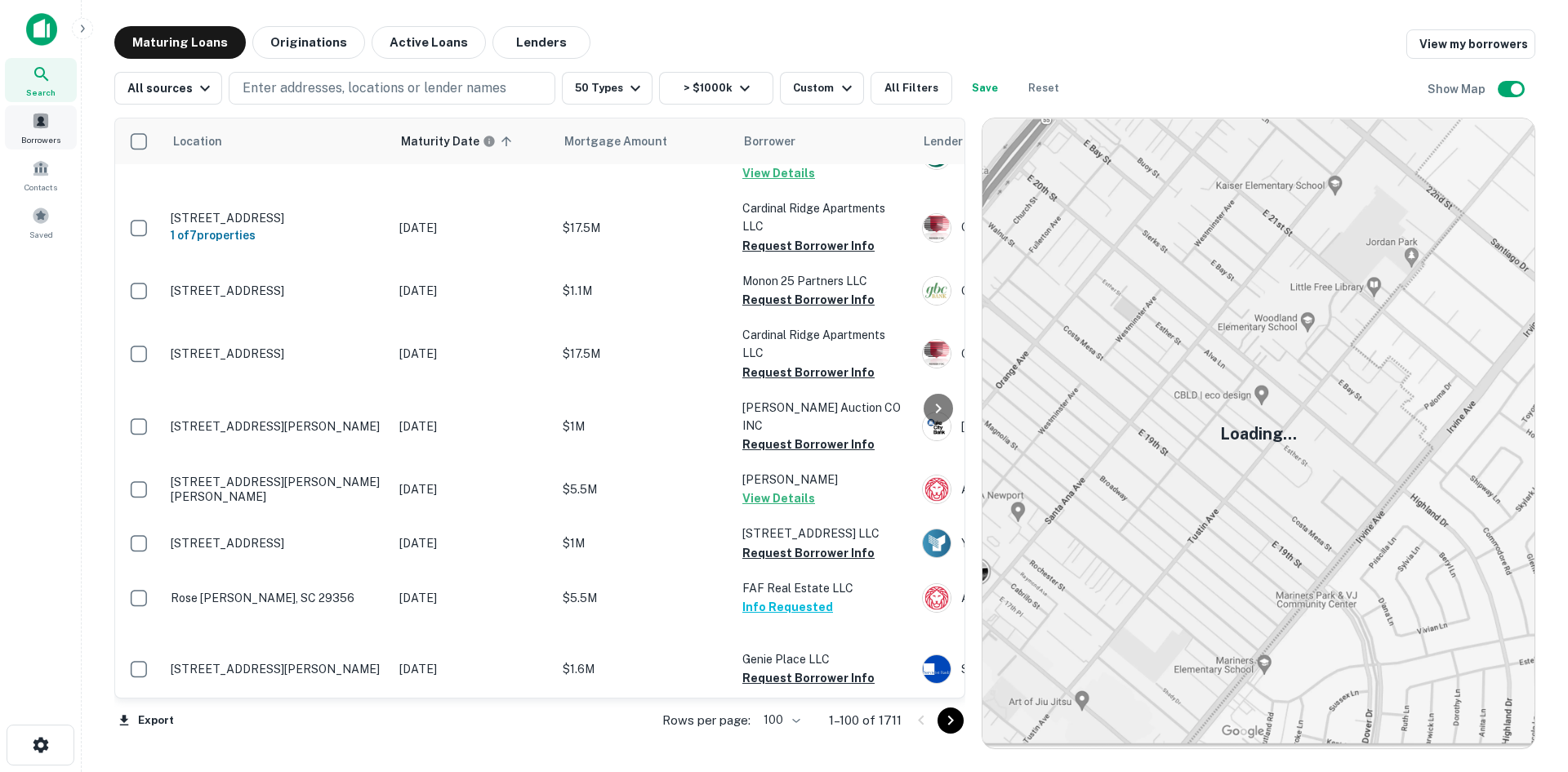
click at [50, 116] on div "Borrowers" at bounding box center [41, 127] width 72 height 45
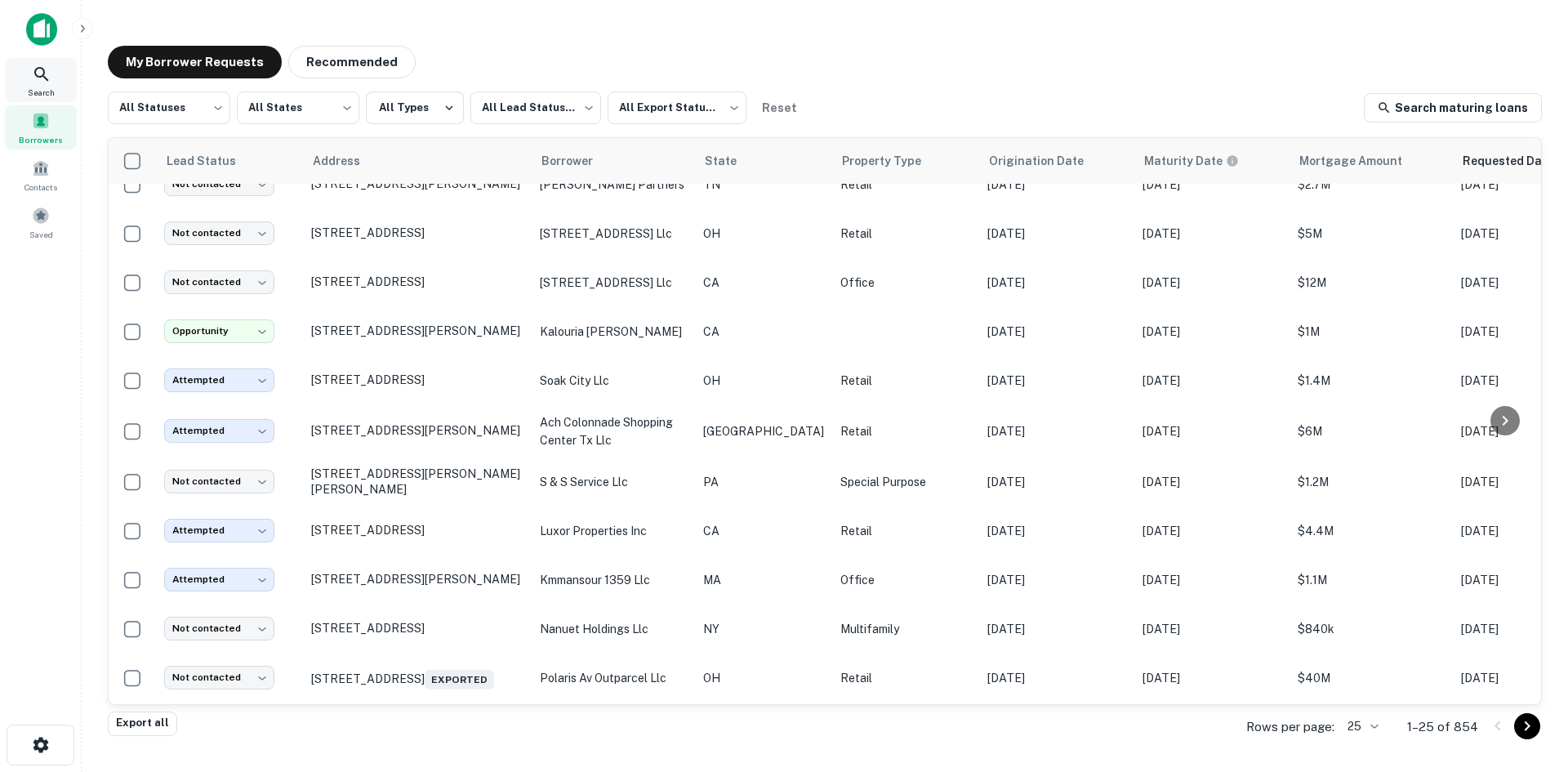
click at [62, 86] on div "Search" at bounding box center [41, 80] width 72 height 45
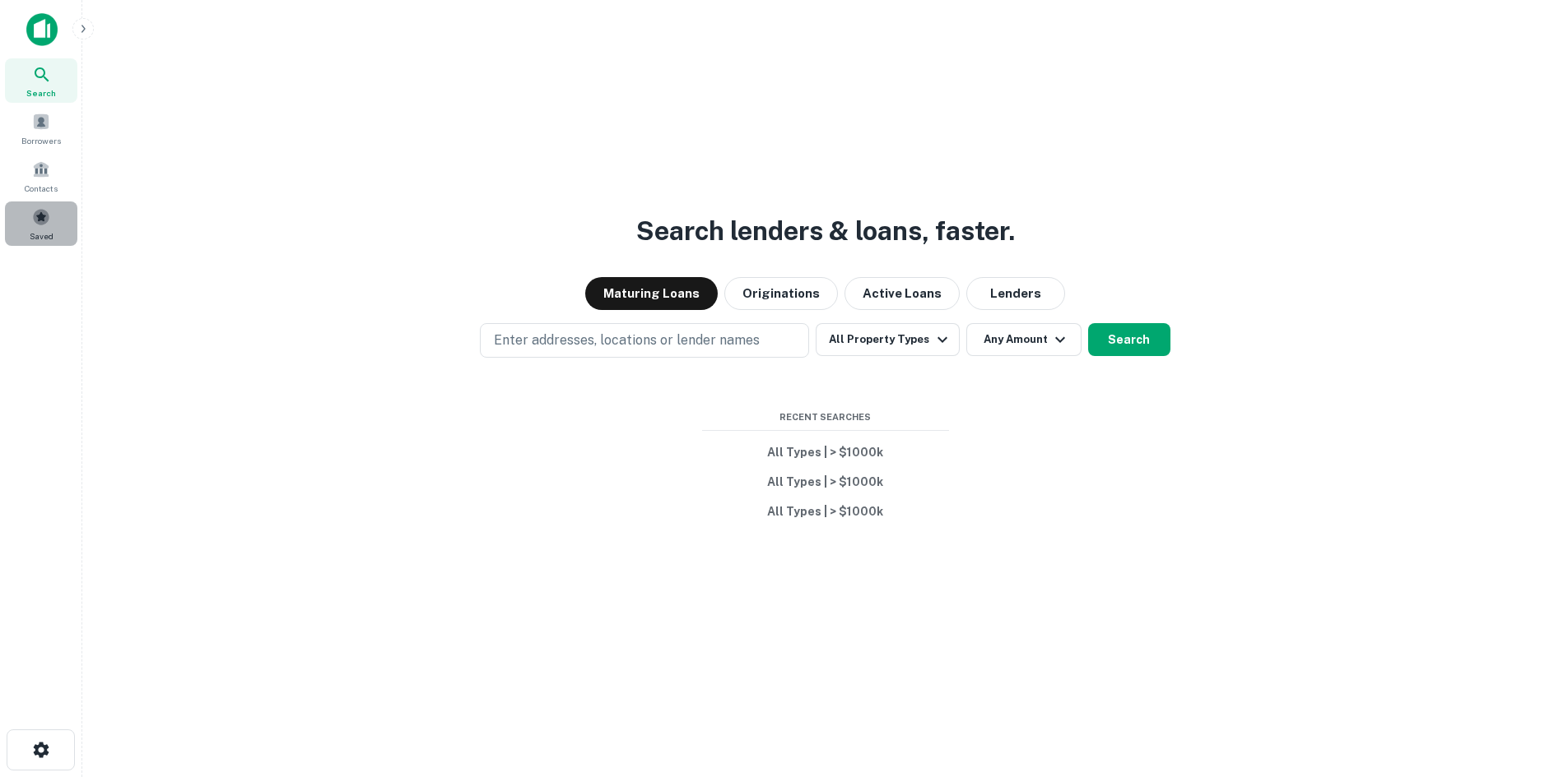
click at [46, 219] on span at bounding box center [41, 216] width 18 height 18
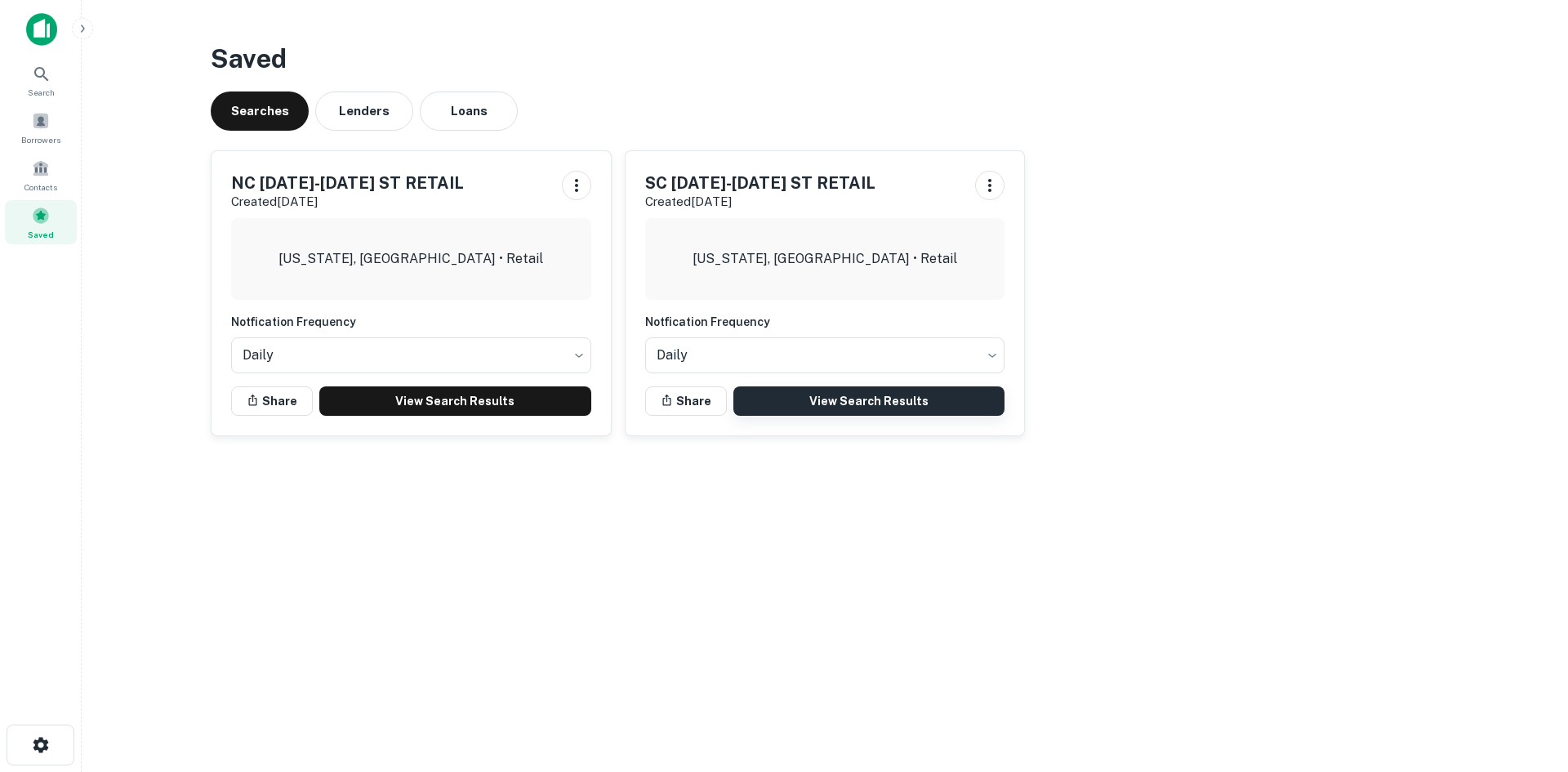
click at [804, 402] on link "View Search Results" at bounding box center [869, 401] width 272 height 29
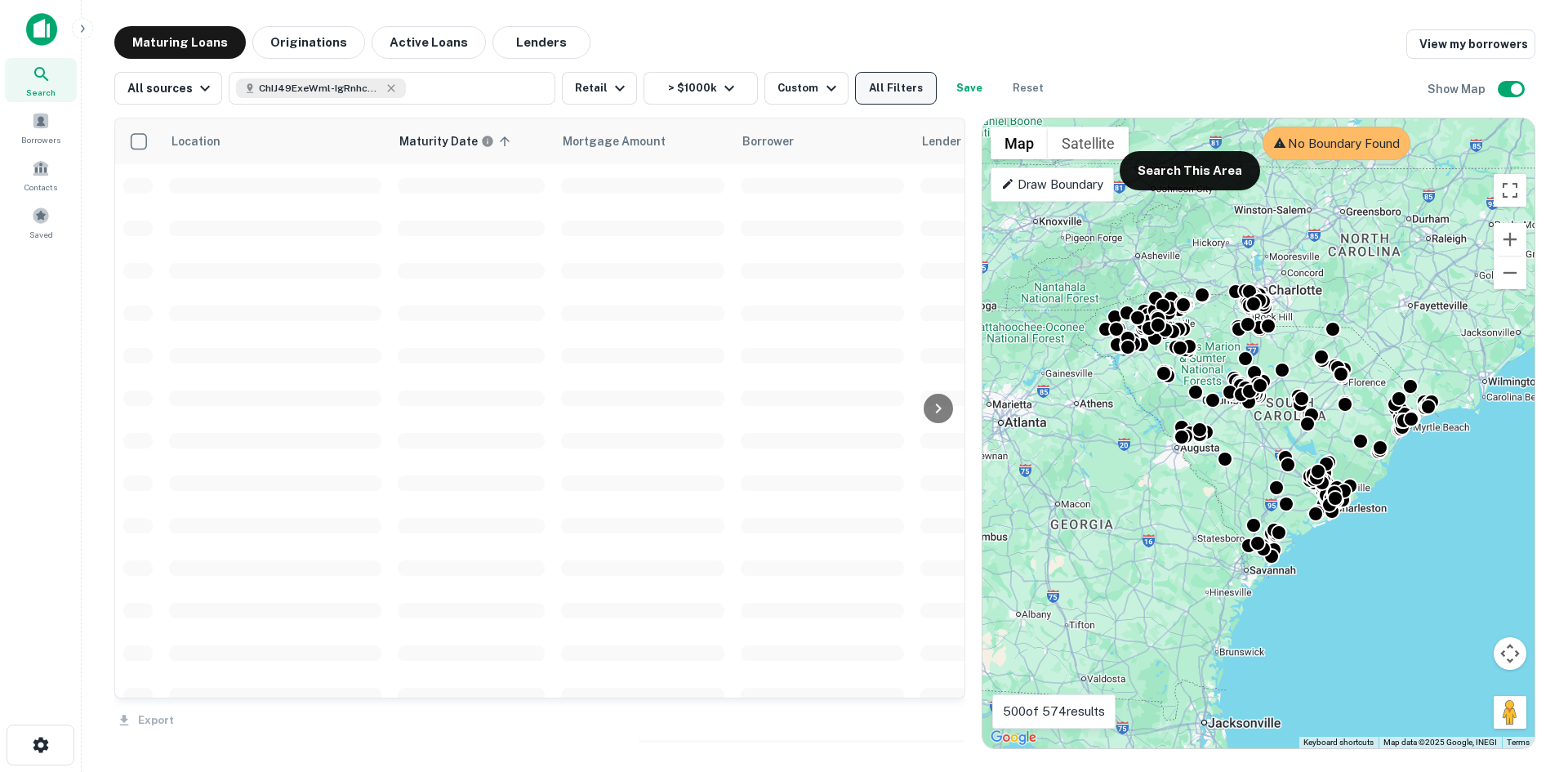
click at [878, 90] on button "All Filters" at bounding box center [896, 88] width 81 height 33
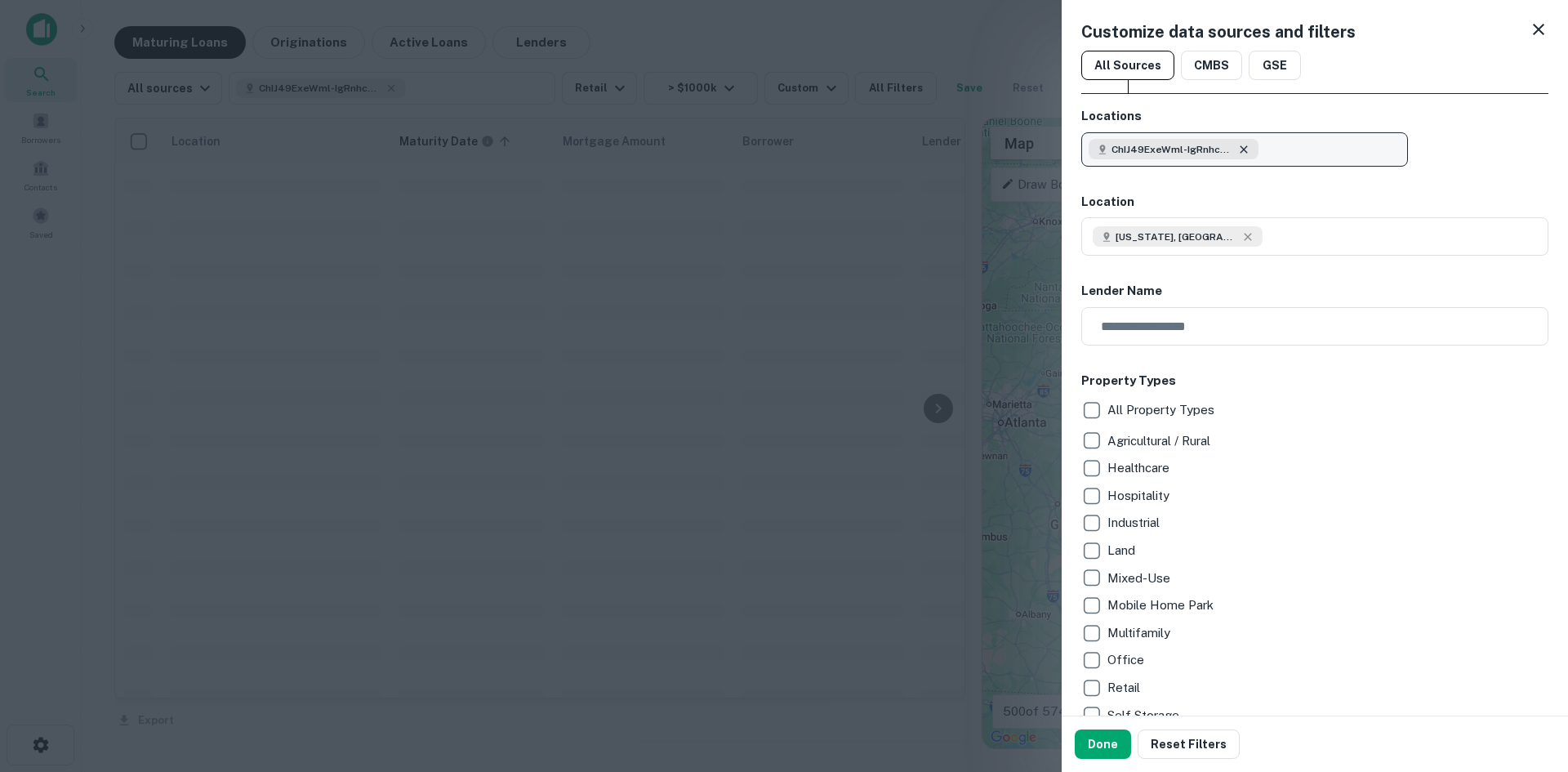
click at [1245, 152] on icon "button" at bounding box center [1244, 150] width 13 height 13
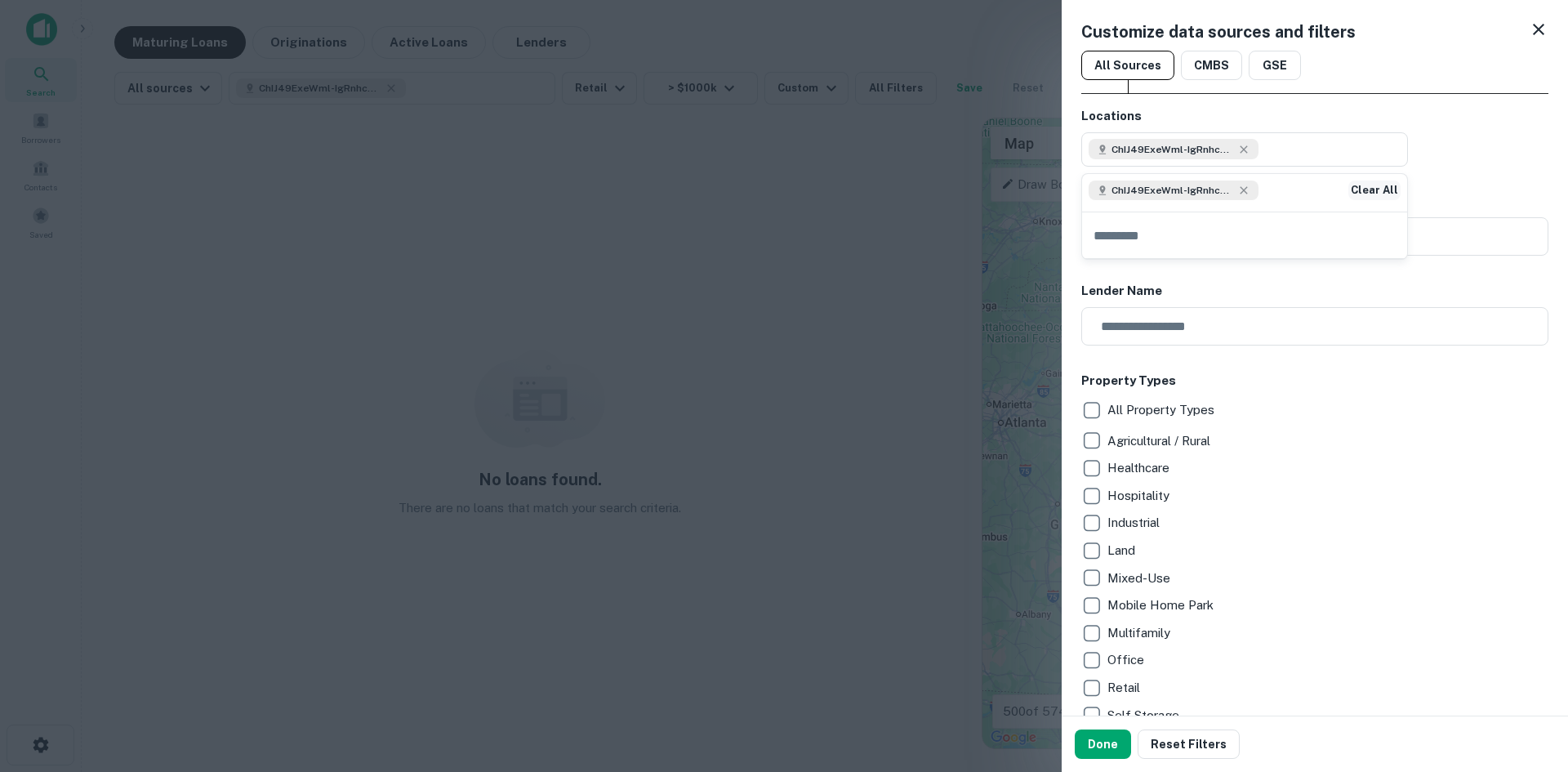
click at [1372, 192] on button "Clear All" at bounding box center [1374, 190] width 52 height 20
click at [1241, 235] on icon at bounding box center [1248, 237] width 13 height 13
click at [1100, 747] on button "Done" at bounding box center [1103, 744] width 57 height 29
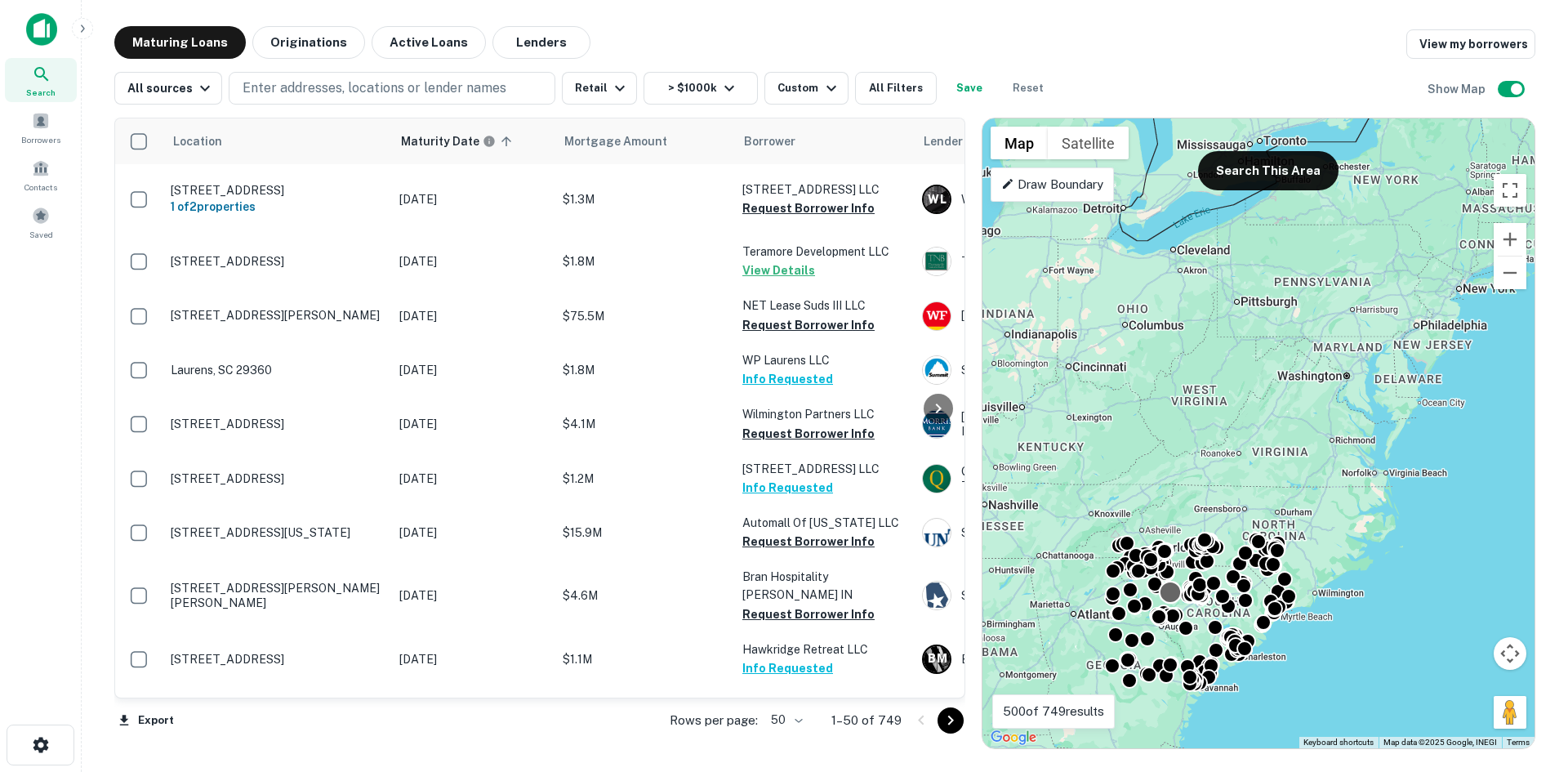
drag, startPoint x: 1187, startPoint y: 327, endPoint x: 1167, endPoint y: 583, distance: 256.8
click at [1238, 673] on div at bounding box center [1514, 673] width 552 height 0
click at [1091, 189] on p "Draw Boundary" at bounding box center [1053, 185] width 102 height 20
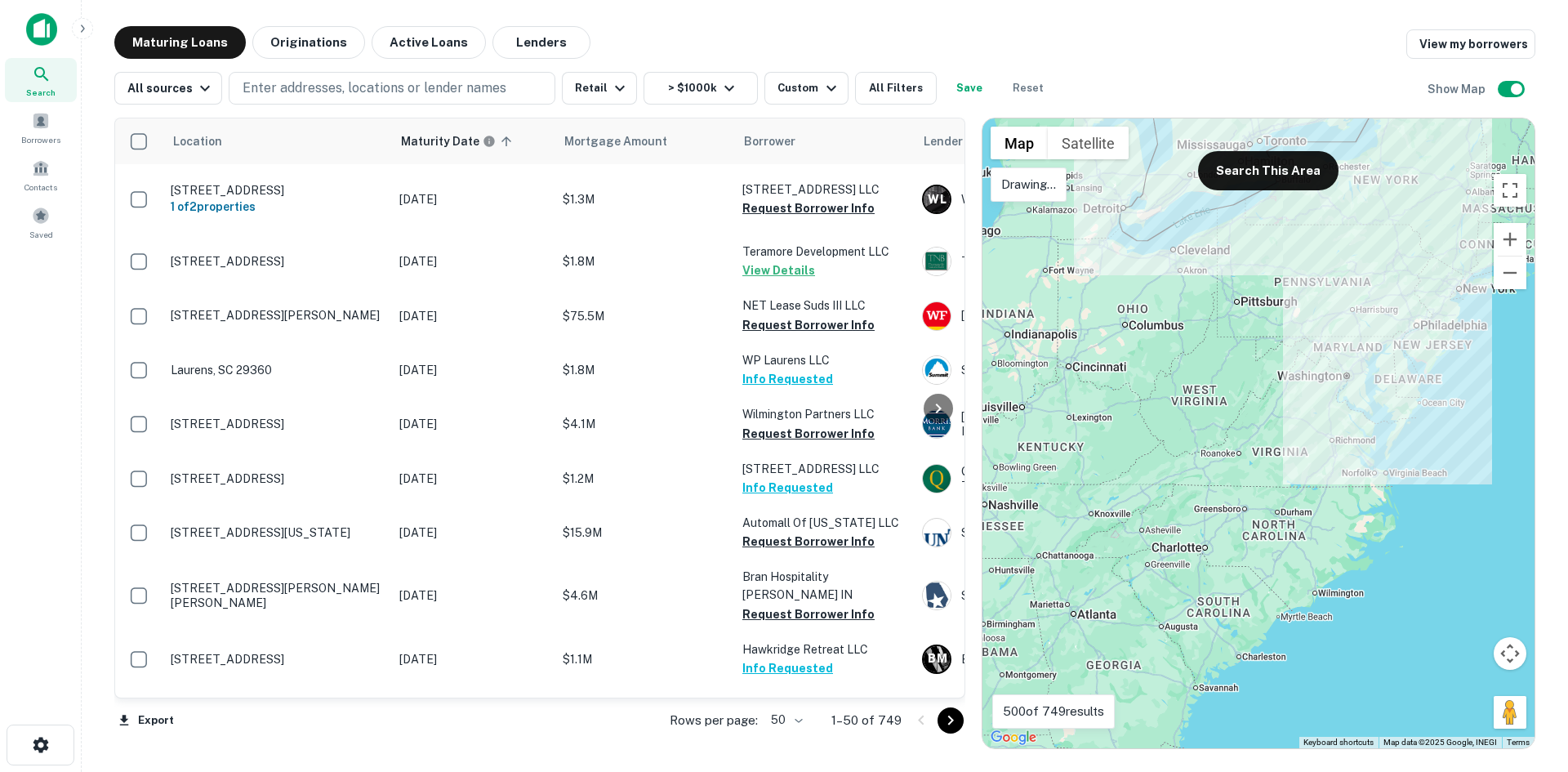
click at [1168, 222] on div at bounding box center [1258, 433] width 552 height 630
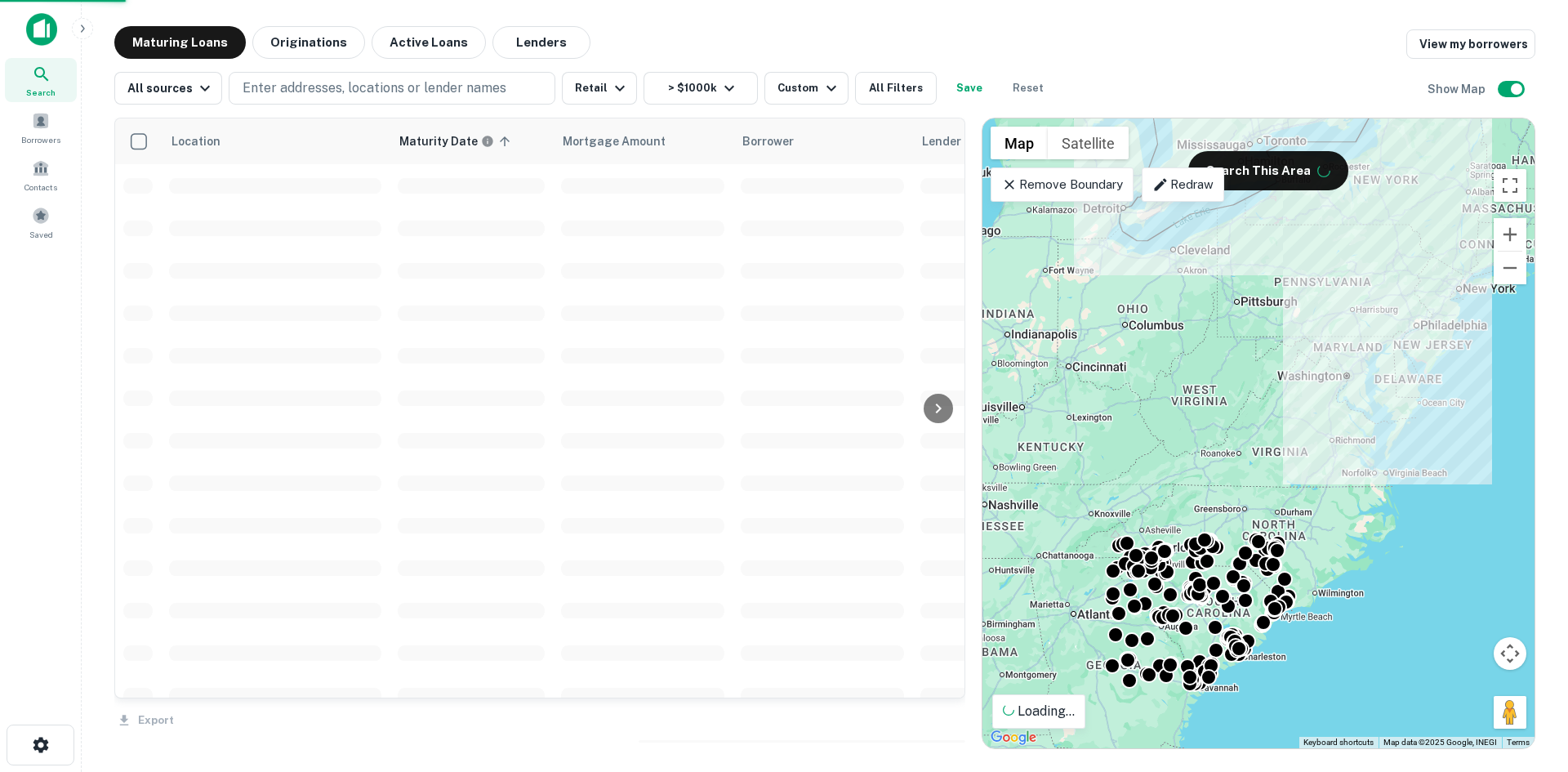
click at [1212, 189] on p "Redraw" at bounding box center [1183, 185] width 62 height 20
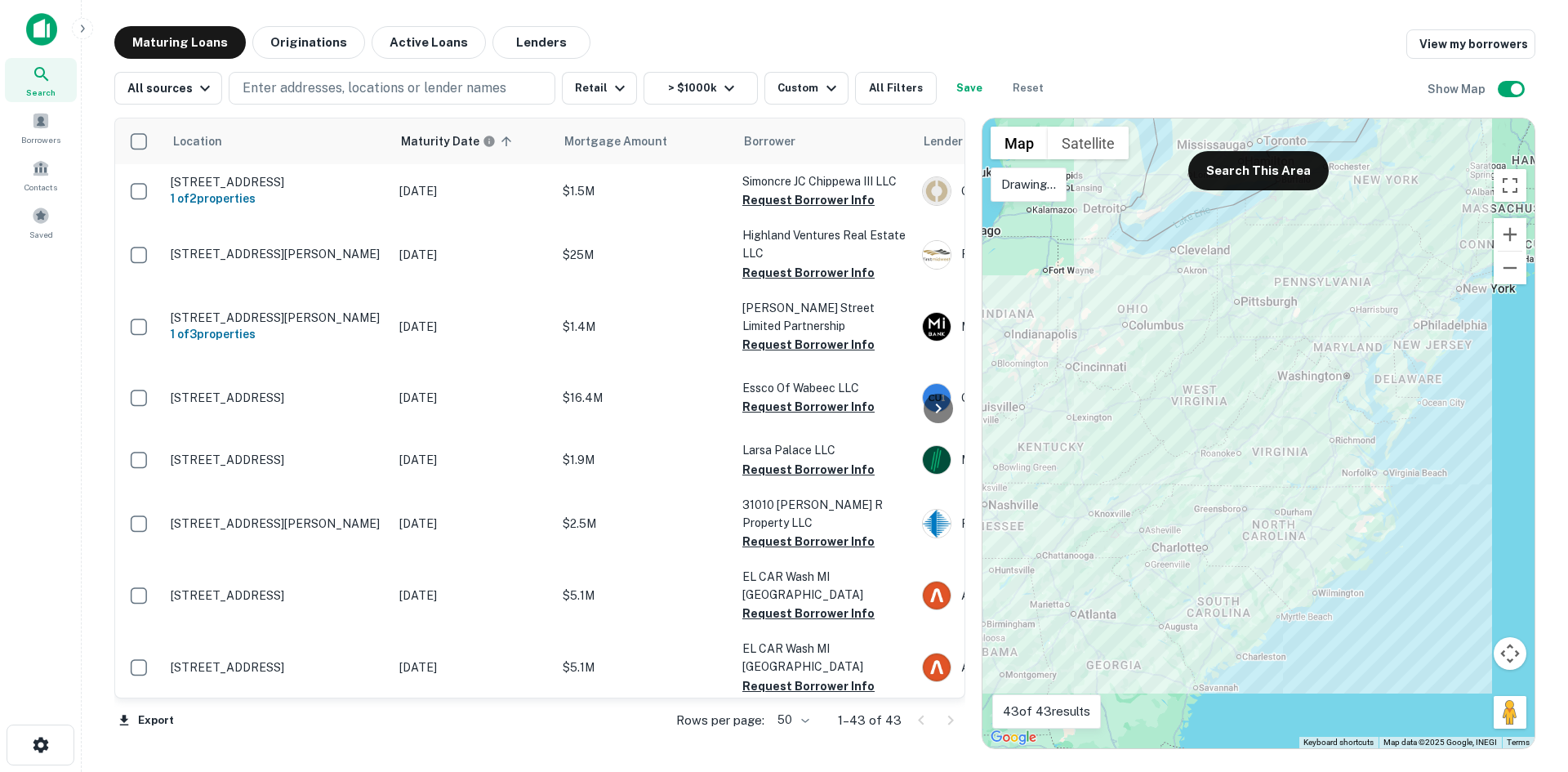
drag, startPoint x: 1411, startPoint y: 277, endPoint x: 1308, endPoint y: 250, distance: 106.5
click at [1308, 250] on div at bounding box center [1258, 433] width 552 height 630
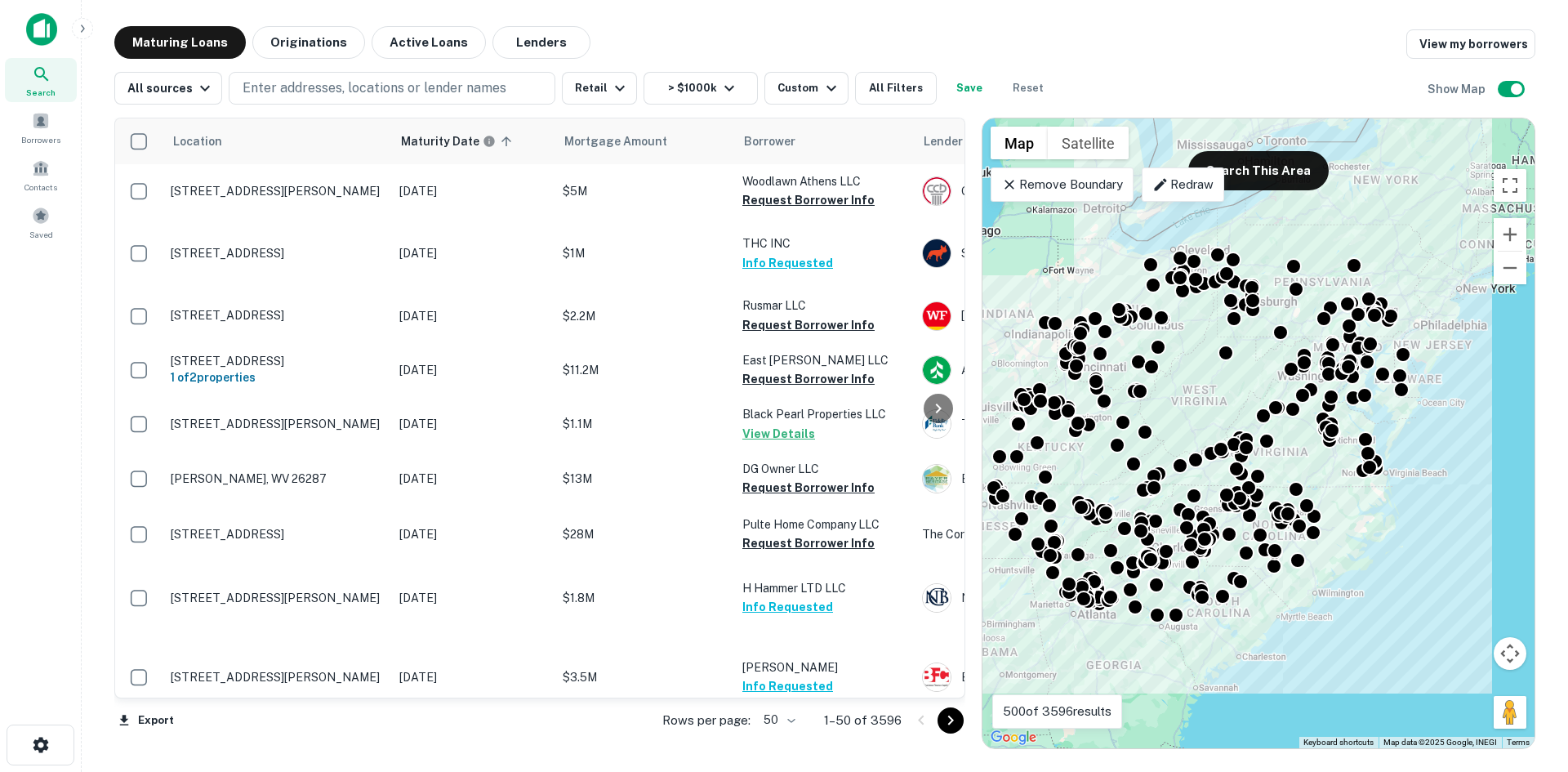
click at [778, 719] on body "Search Borrowers Contacts Saved Maturing Loans Originations Active Loans Lender…" at bounding box center [784, 386] width 1568 height 772
click at [787, 734] on li "100" at bounding box center [781, 738] width 47 height 29
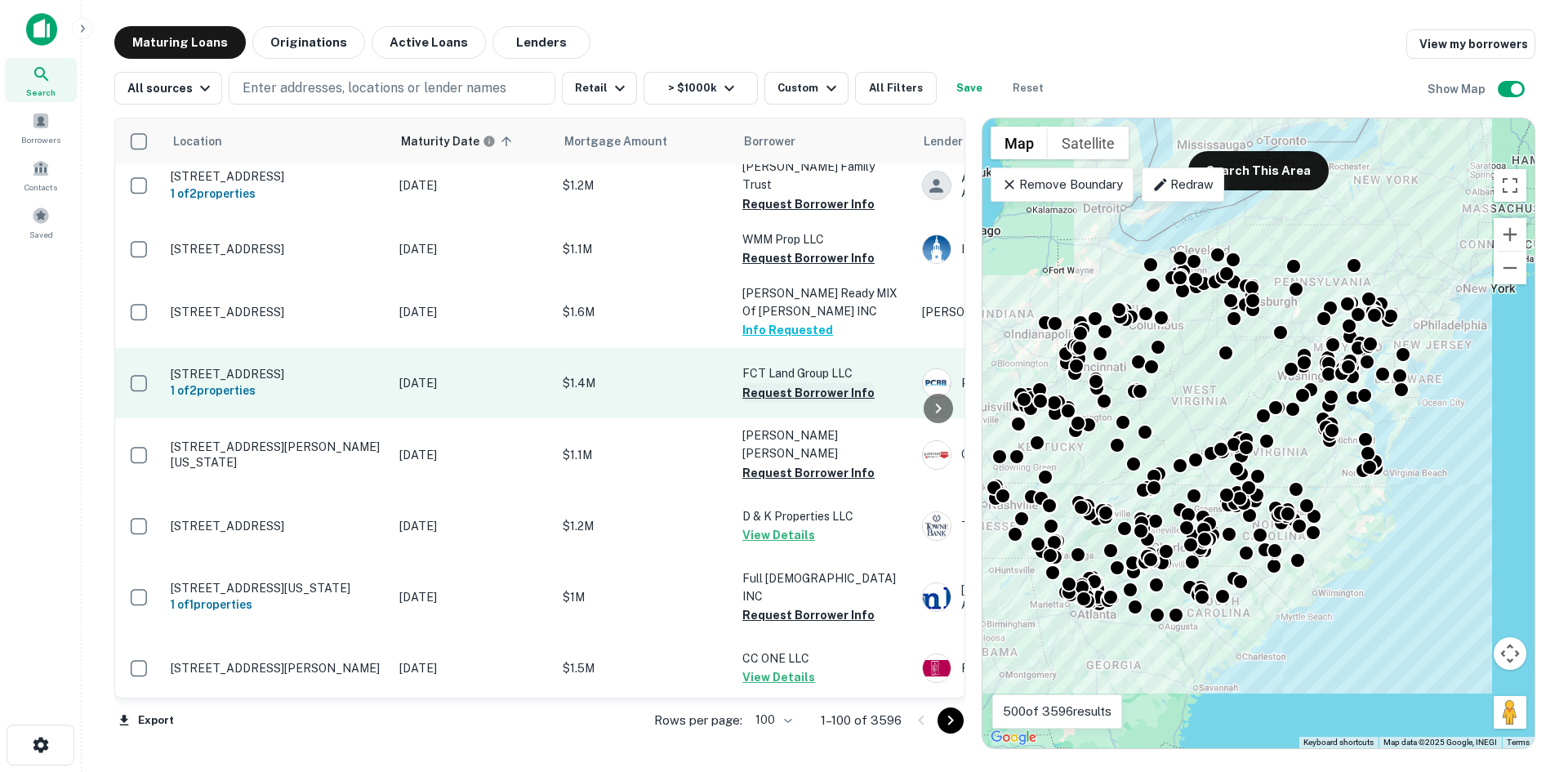
scroll to position [4413, 0]
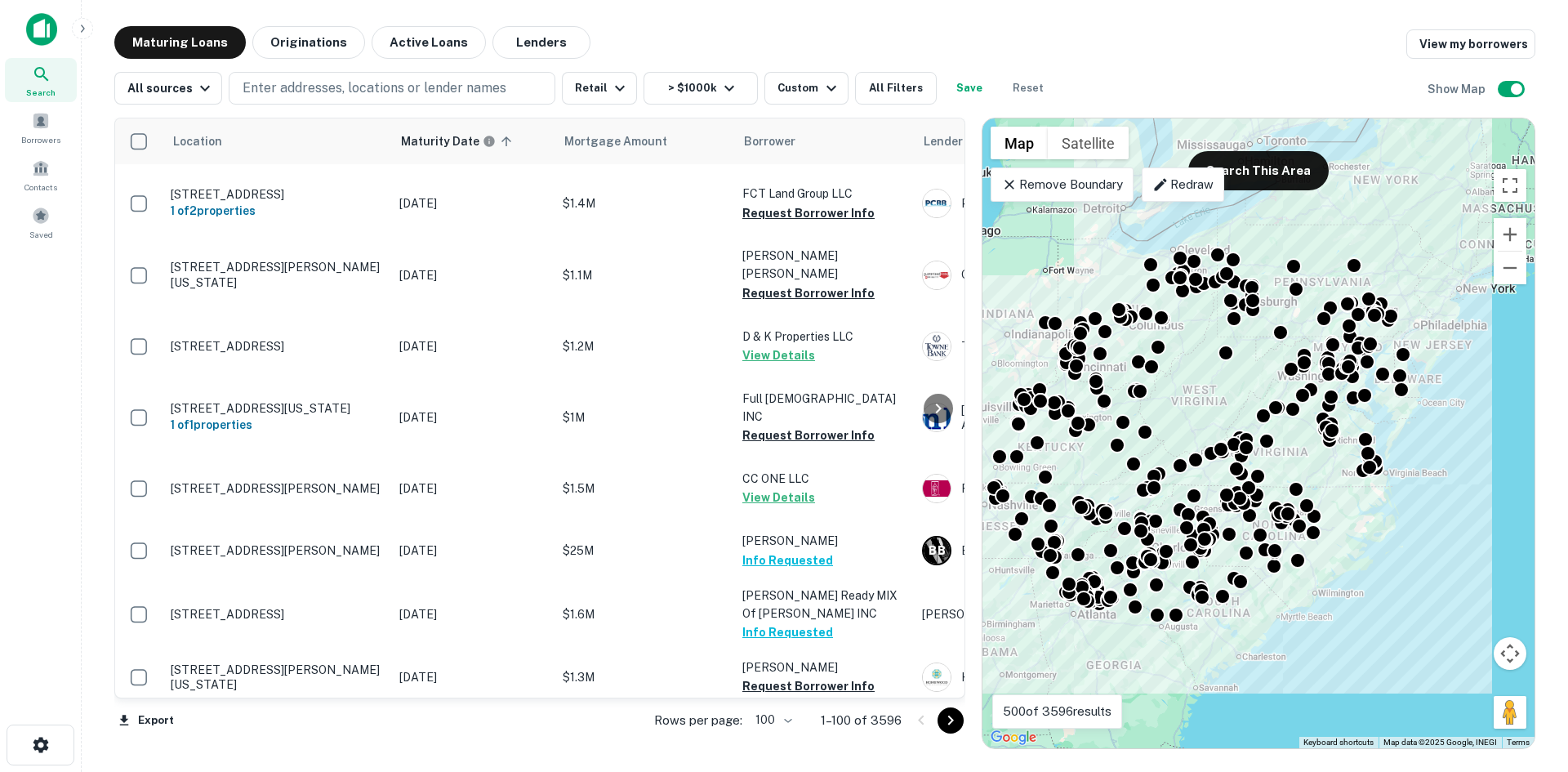
click at [957, 725] on icon "Go to next page" at bounding box center [951, 721] width 20 height 20
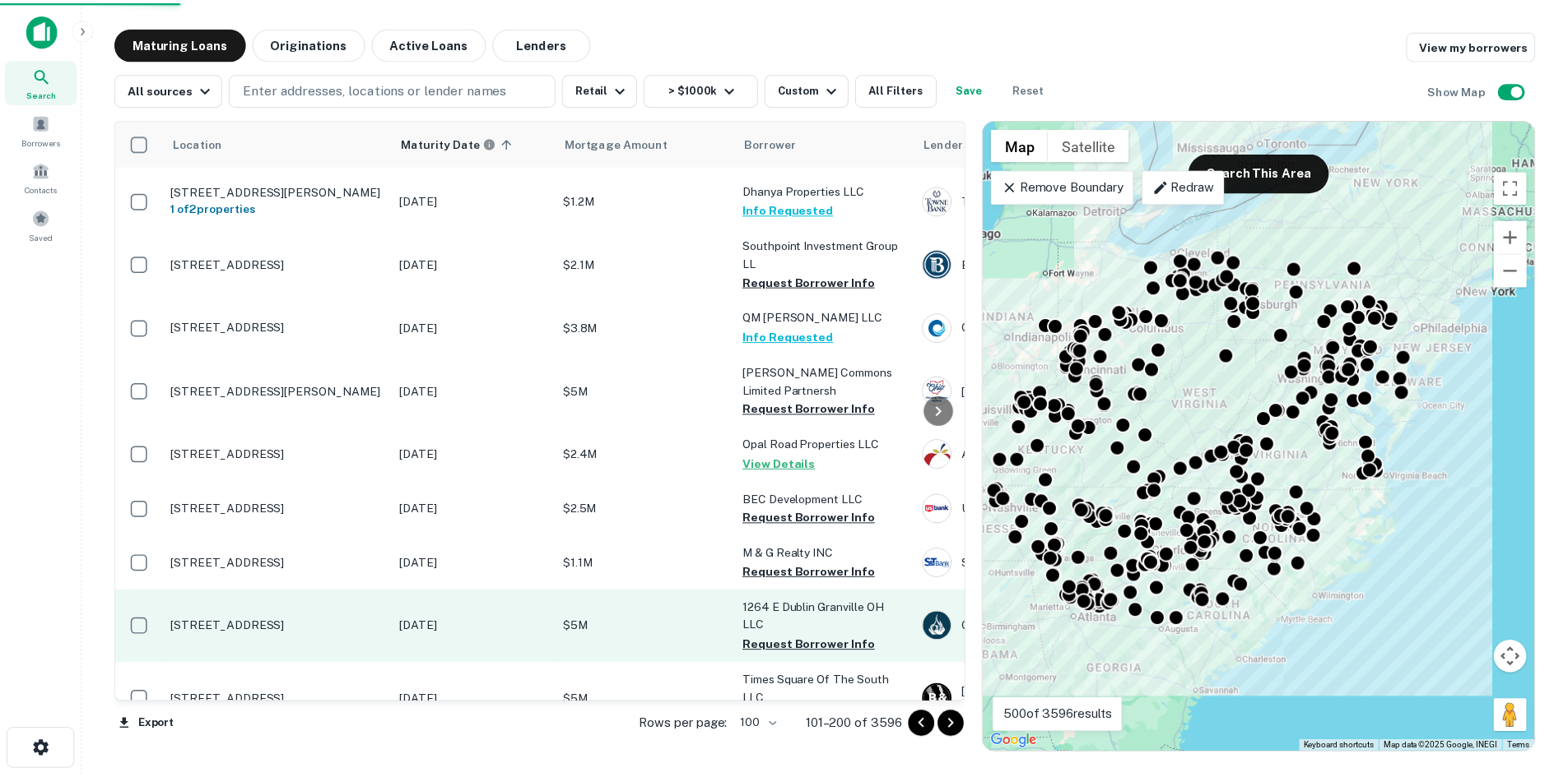
scroll to position [4853, 0]
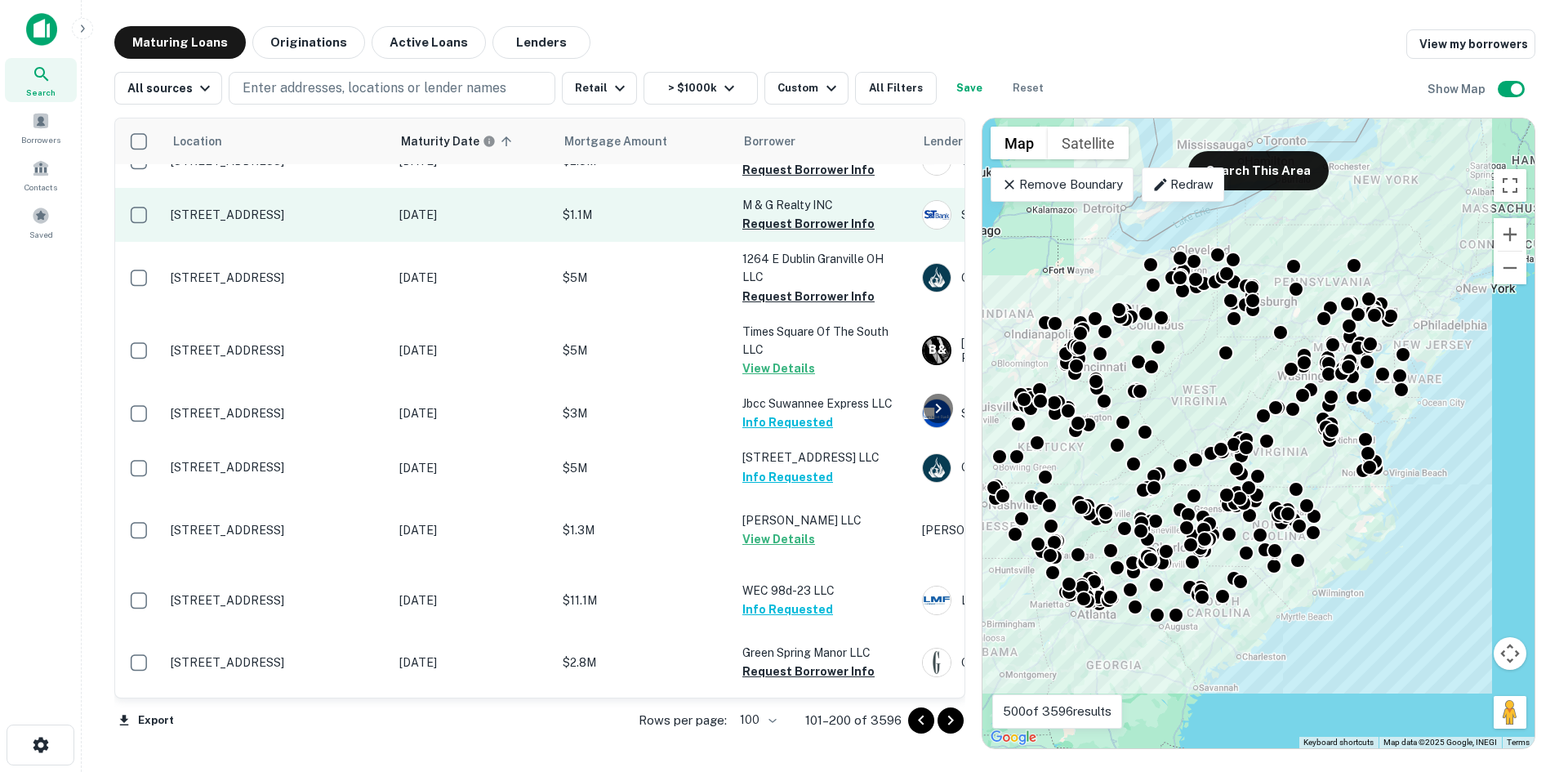
click at [216, 223] on p "1655 W Cumberland St Lebanon, PA 17042" at bounding box center [276, 215] width 212 height 15
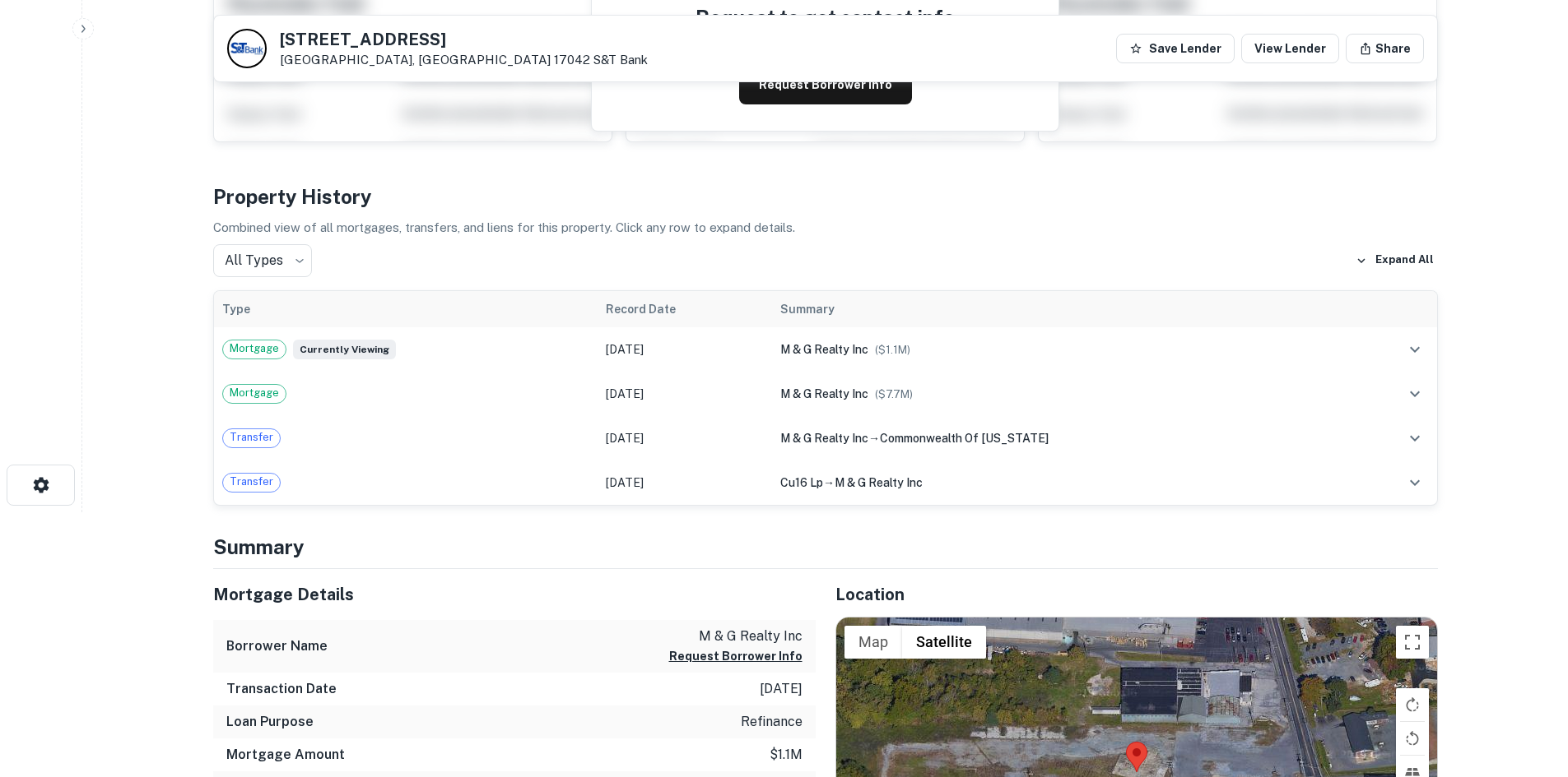
scroll to position [82, 0]
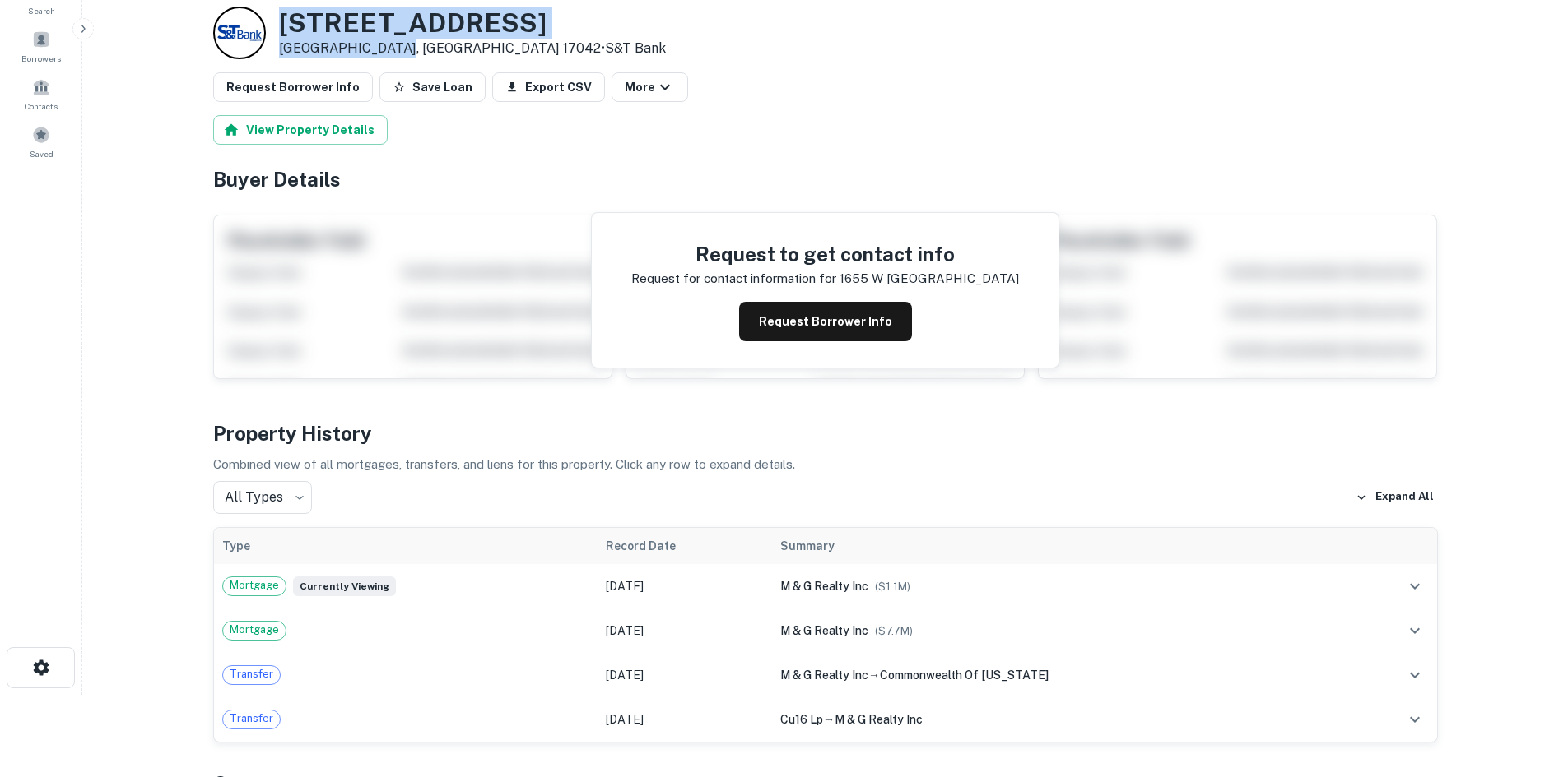
drag, startPoint x: 278, startPoint y: 24, endPoint x: 394, endPoint y: 51, distance: 119.1
click at [394, 51] on div "1655 W Cumberland St Lebanon, PA 17042 • S&T Bank" at bounding box center [439, 32] width 453 height 52
copy div "1655 W Cumberland St Lebanon, PA 17042"
click at [313, 75] on button "Request Borrower Info" at bounding box center [292, 87] width 159 height 30
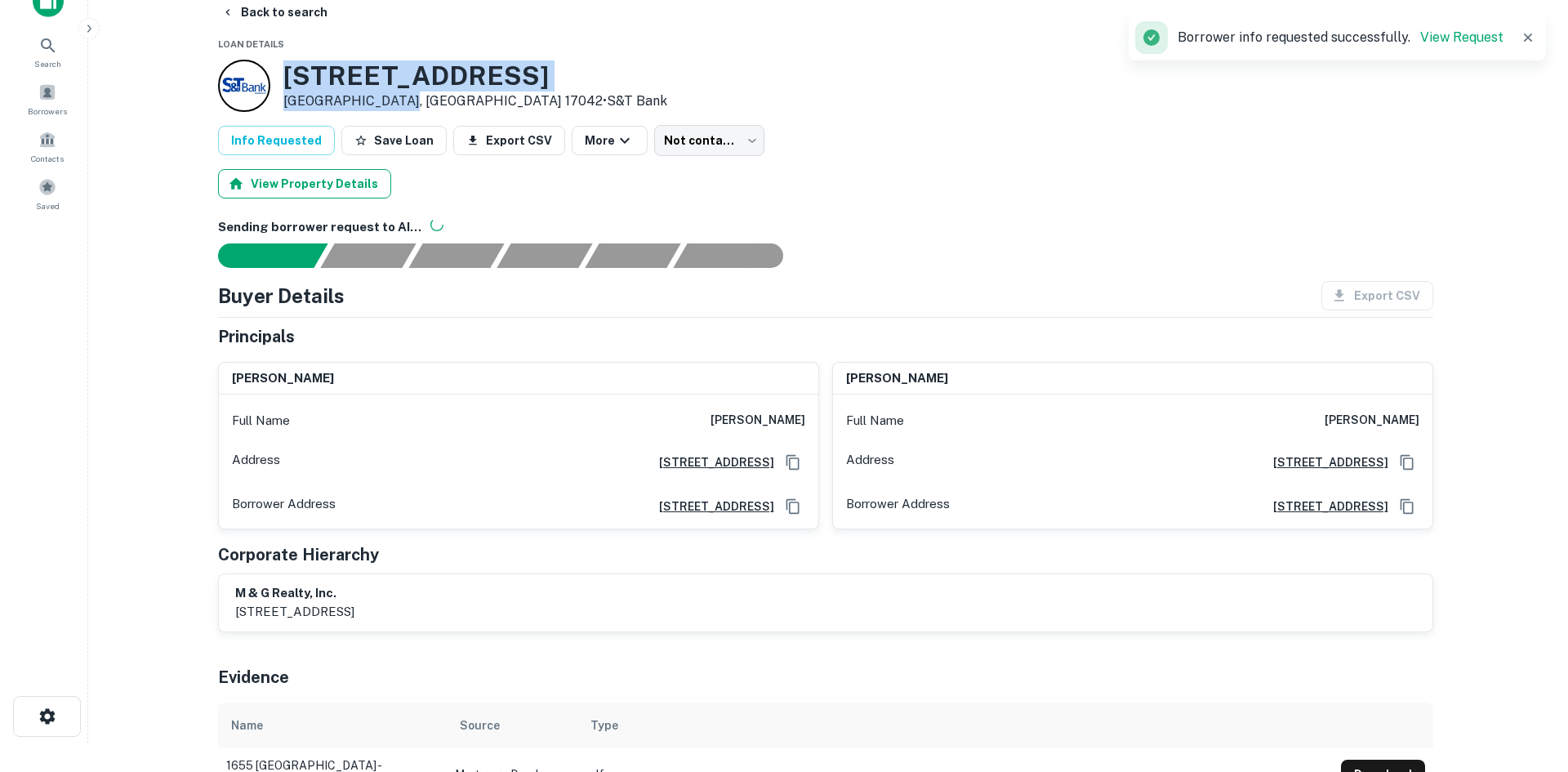
scroll to position [0, 0]
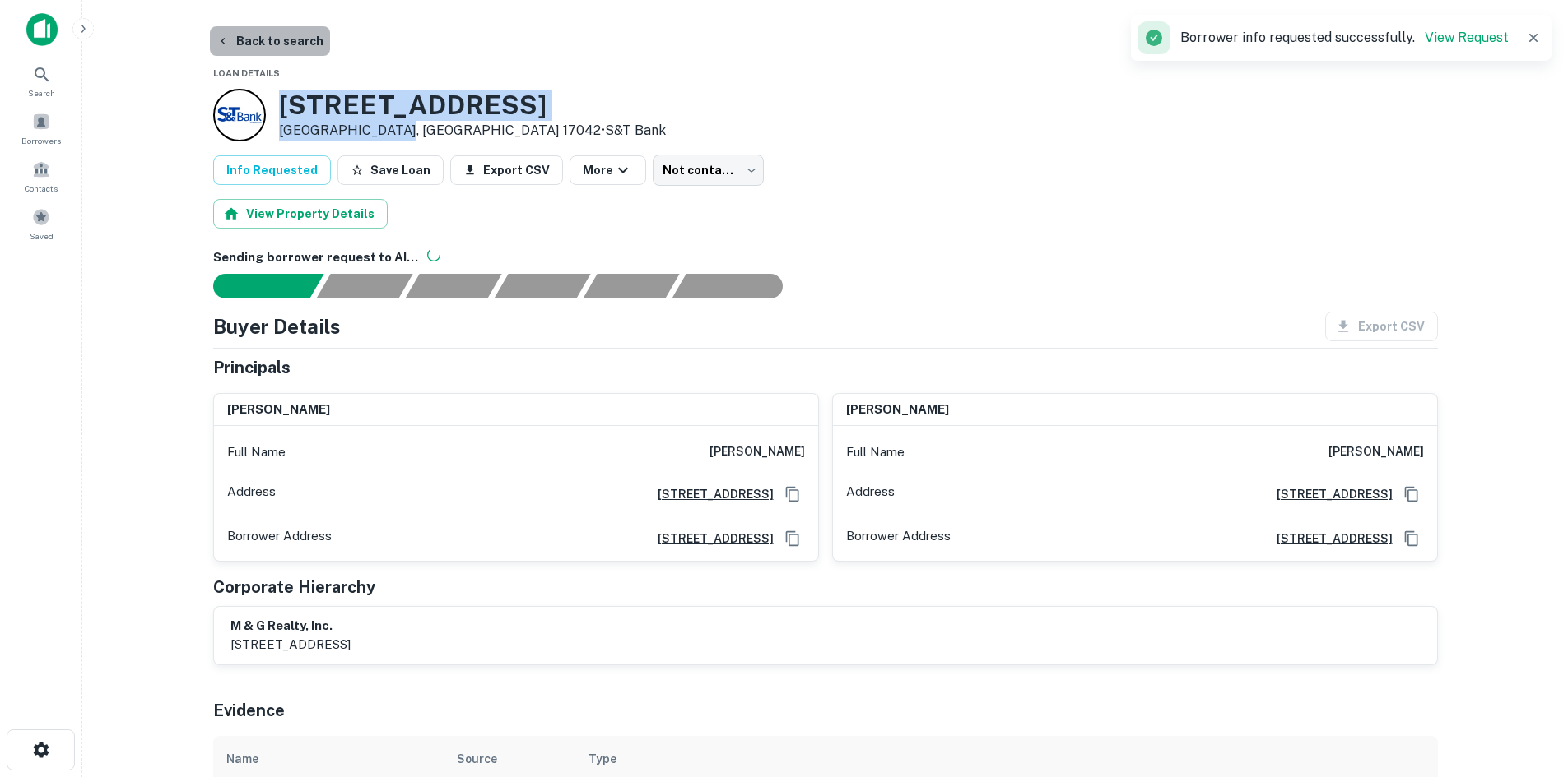
click at [279, 40] on button "Back to search" at bounding box center [270, 41] width 120 height 30
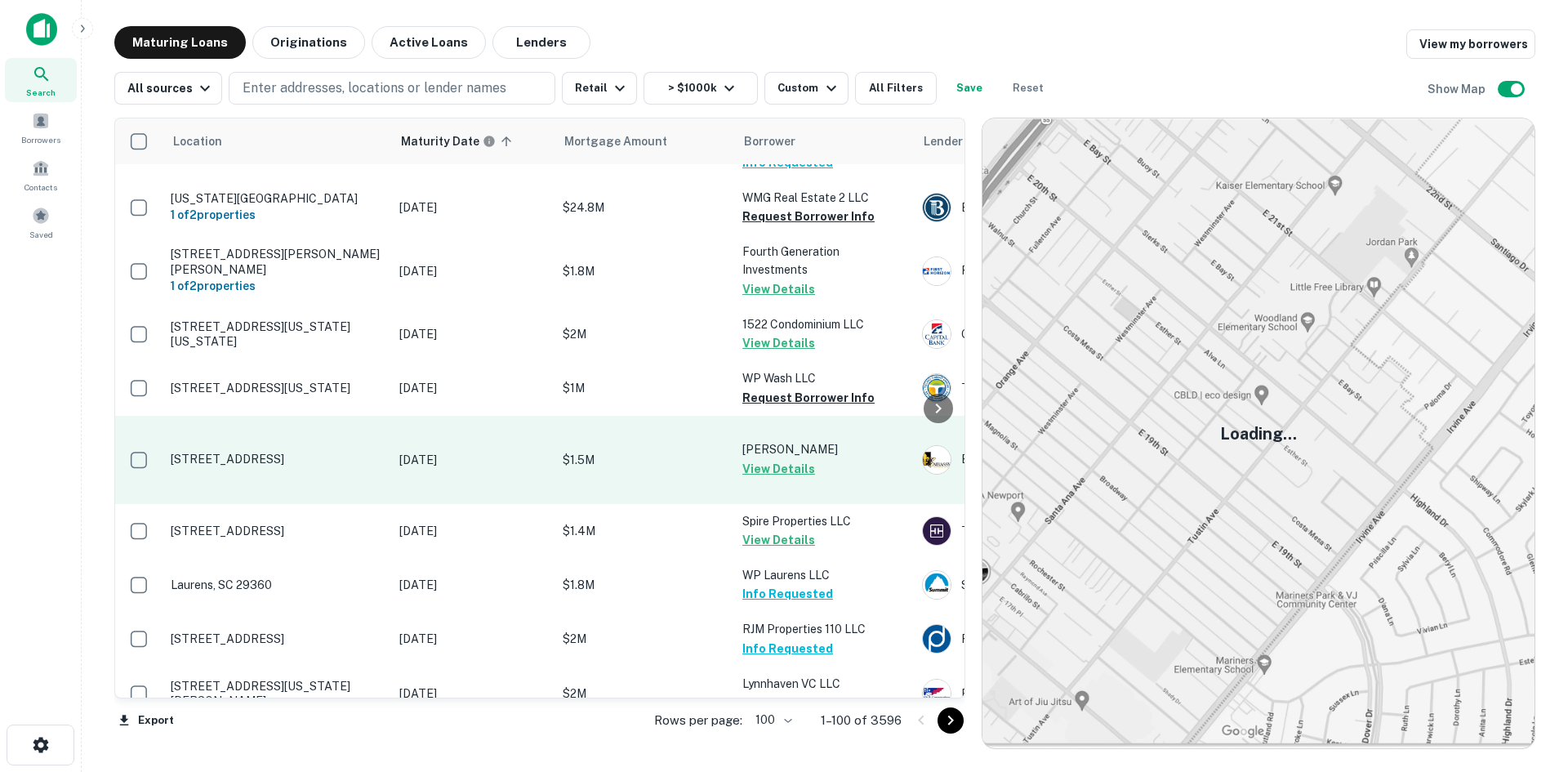
scroll to position [899, 0]
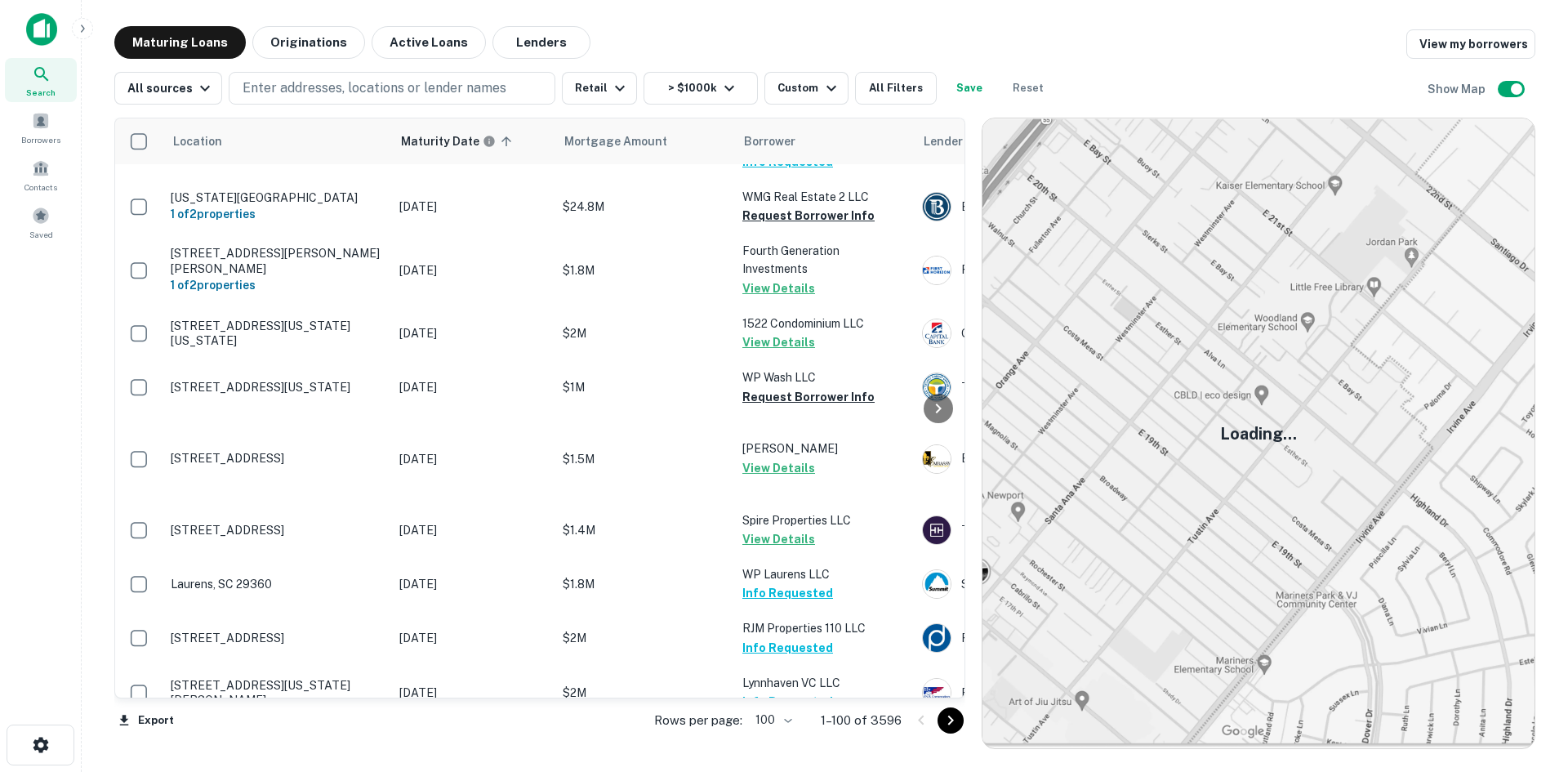
click at [946, 715] on icon "Go to next page" at bounding box center [951, 721] width 20 height 20
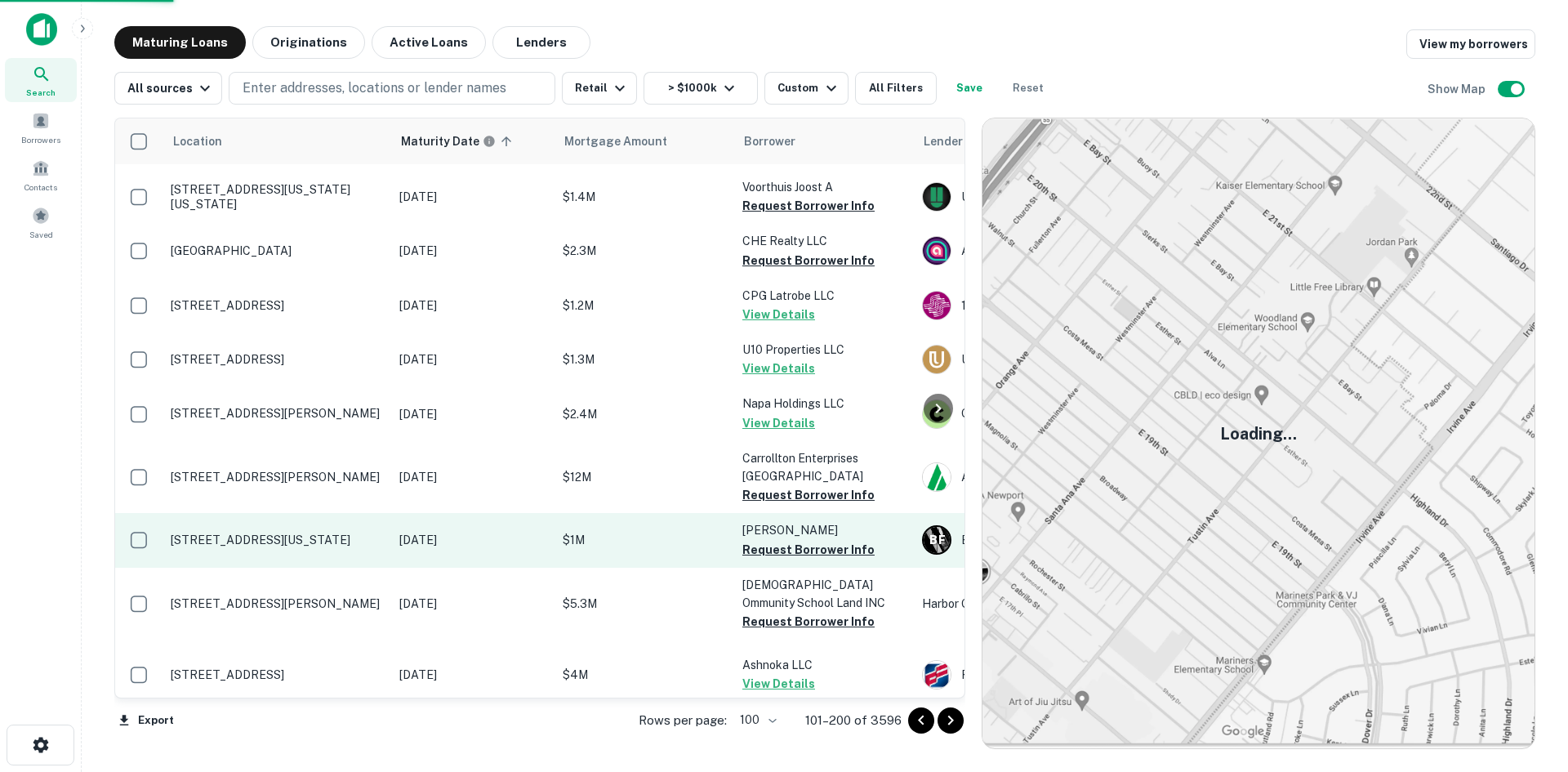
scroll to position [980, 0]
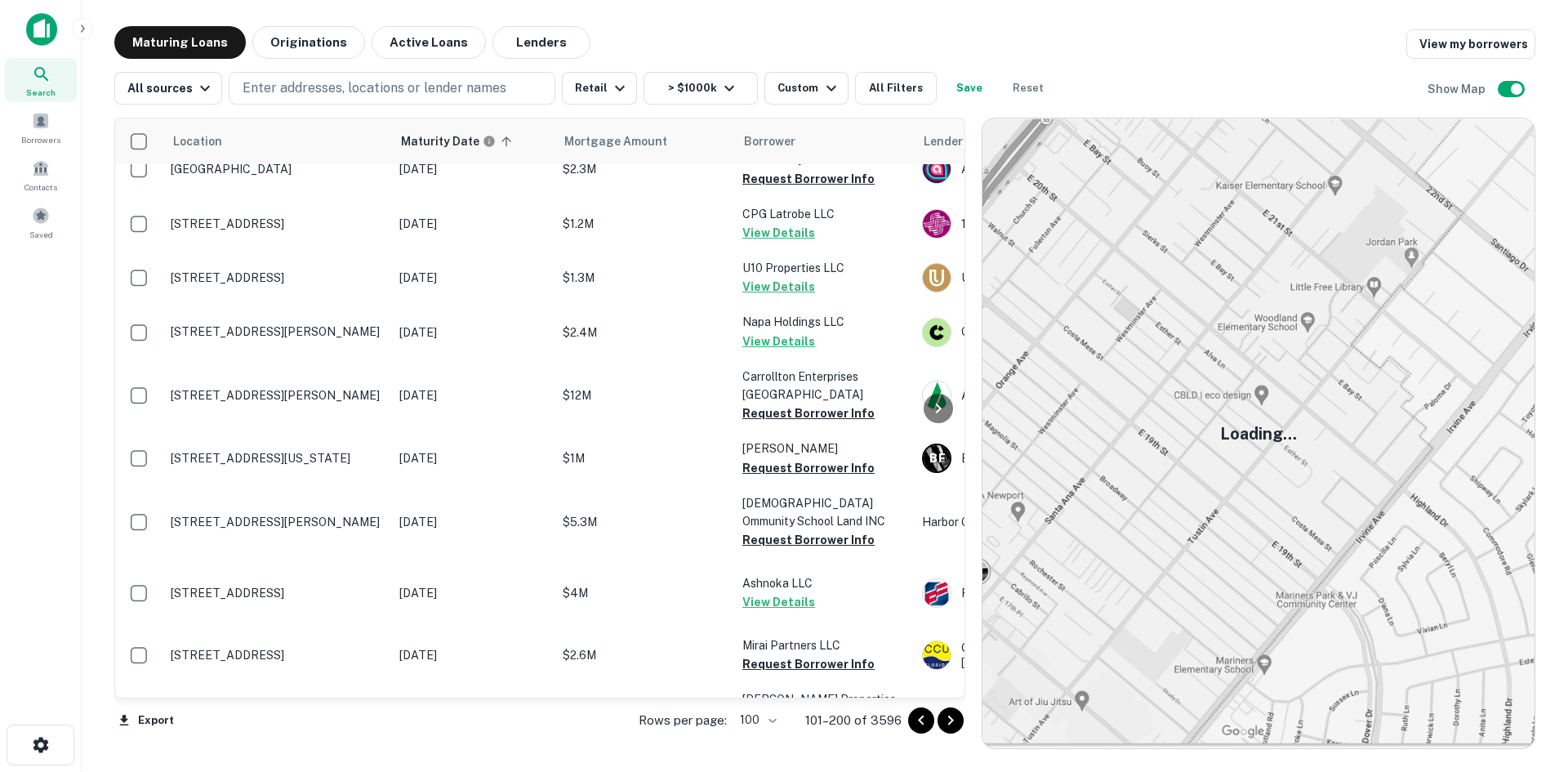
click at [957, 720] on icon "Go to next page" at bounding box center [951, 721] width 20 height 20
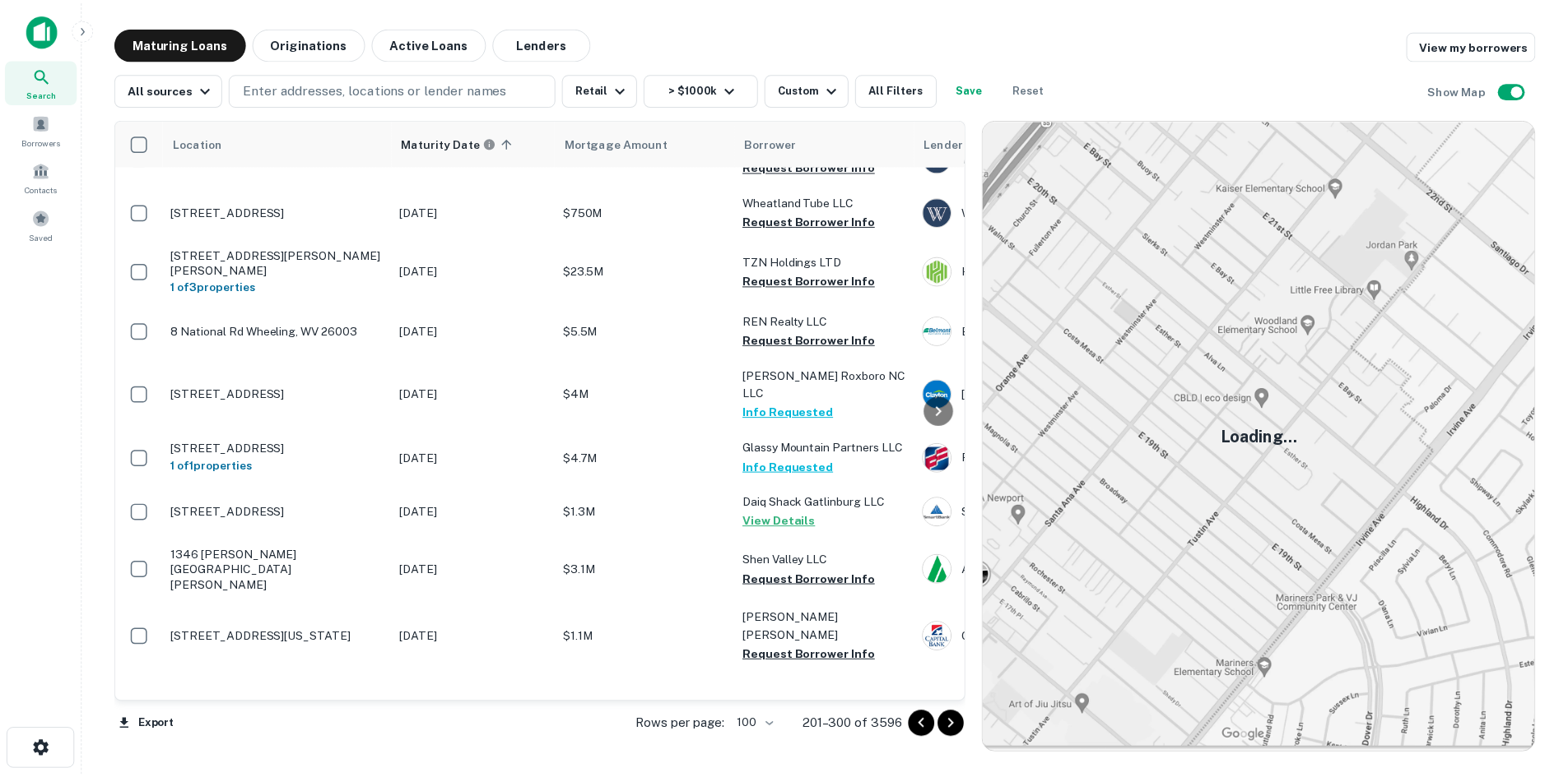
scroll to position [3866, 0]
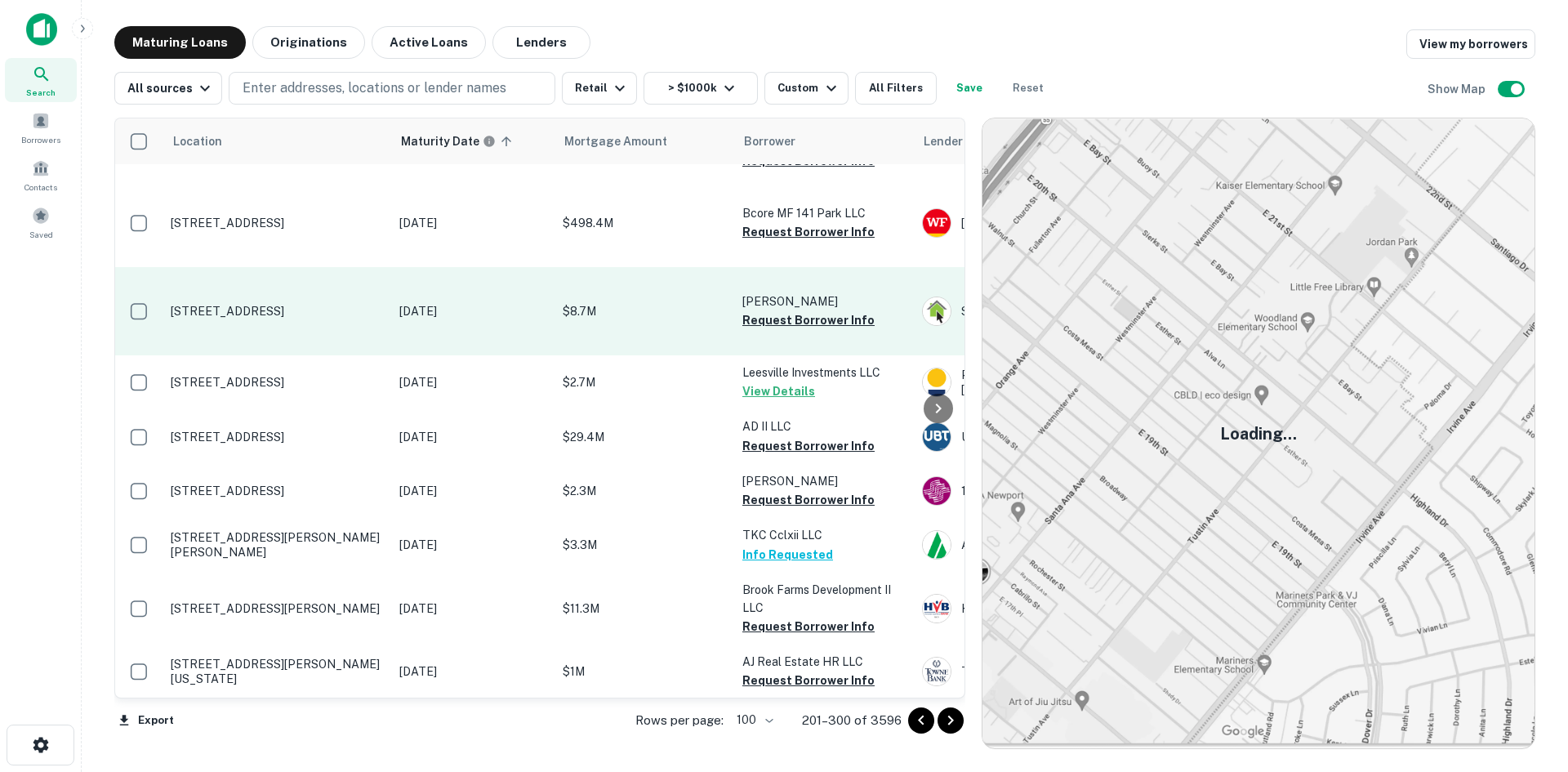
click at [333, 318] on p "71 Salt Creek Run Peninsula, OH 44264" at bounding box center [276, 312] width 212 height 15
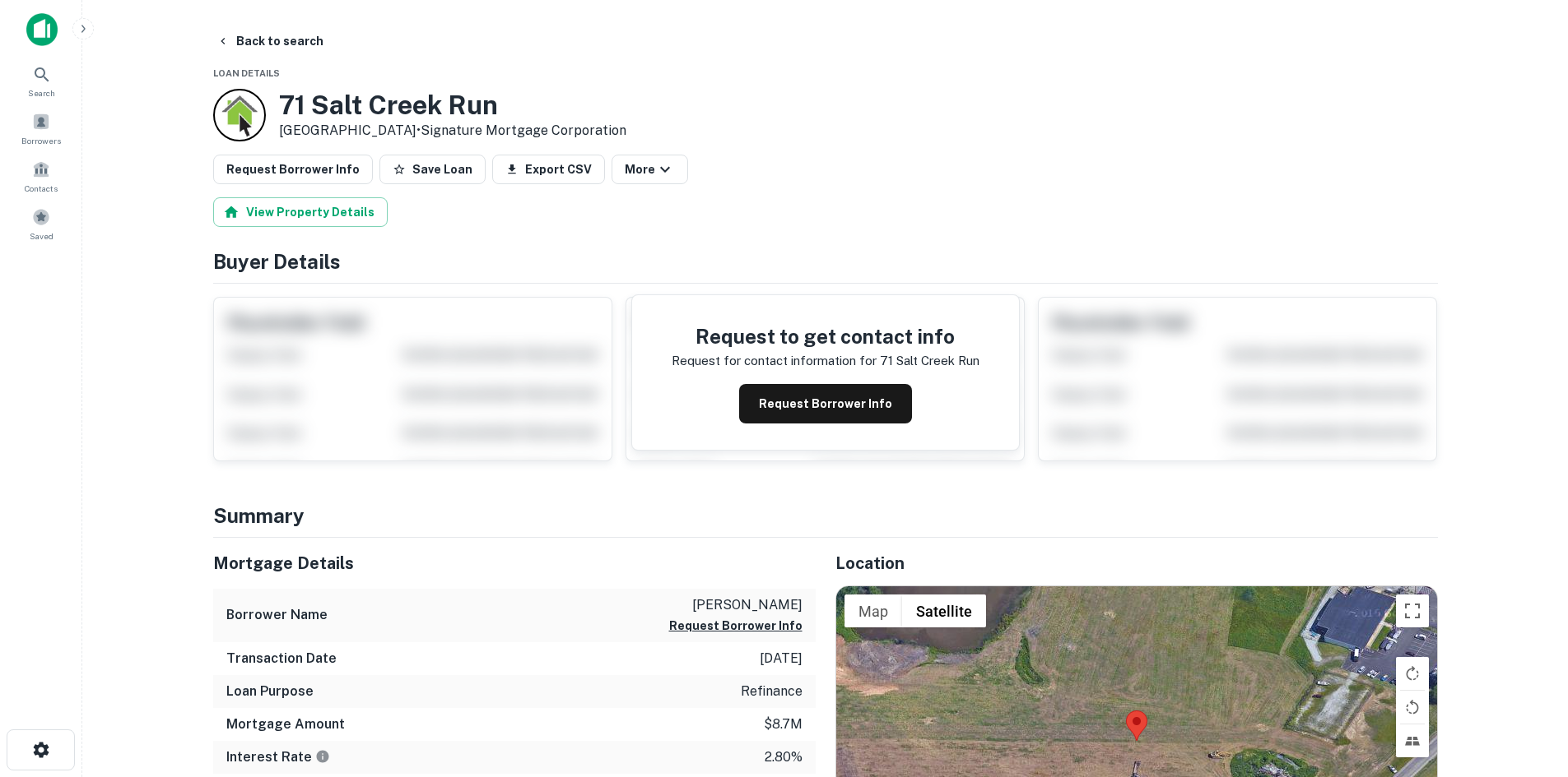
drag, startPoint x: 280, startPoint y: 96, endPoint x: 404, endPoint y: 131, distance: 128.8
click at [404, 131] on div "71 Salt Creek Run Peninsula, OH 44264 • Signature Mortgage Corporation" at bounding box center [452, 114] width 347 height 51
copy div "71 Salt Creek Run Peninsula, OH 44264"
click at [272, 39] on button "Back to search" at bounding box center [270, 41] width 120 height 30
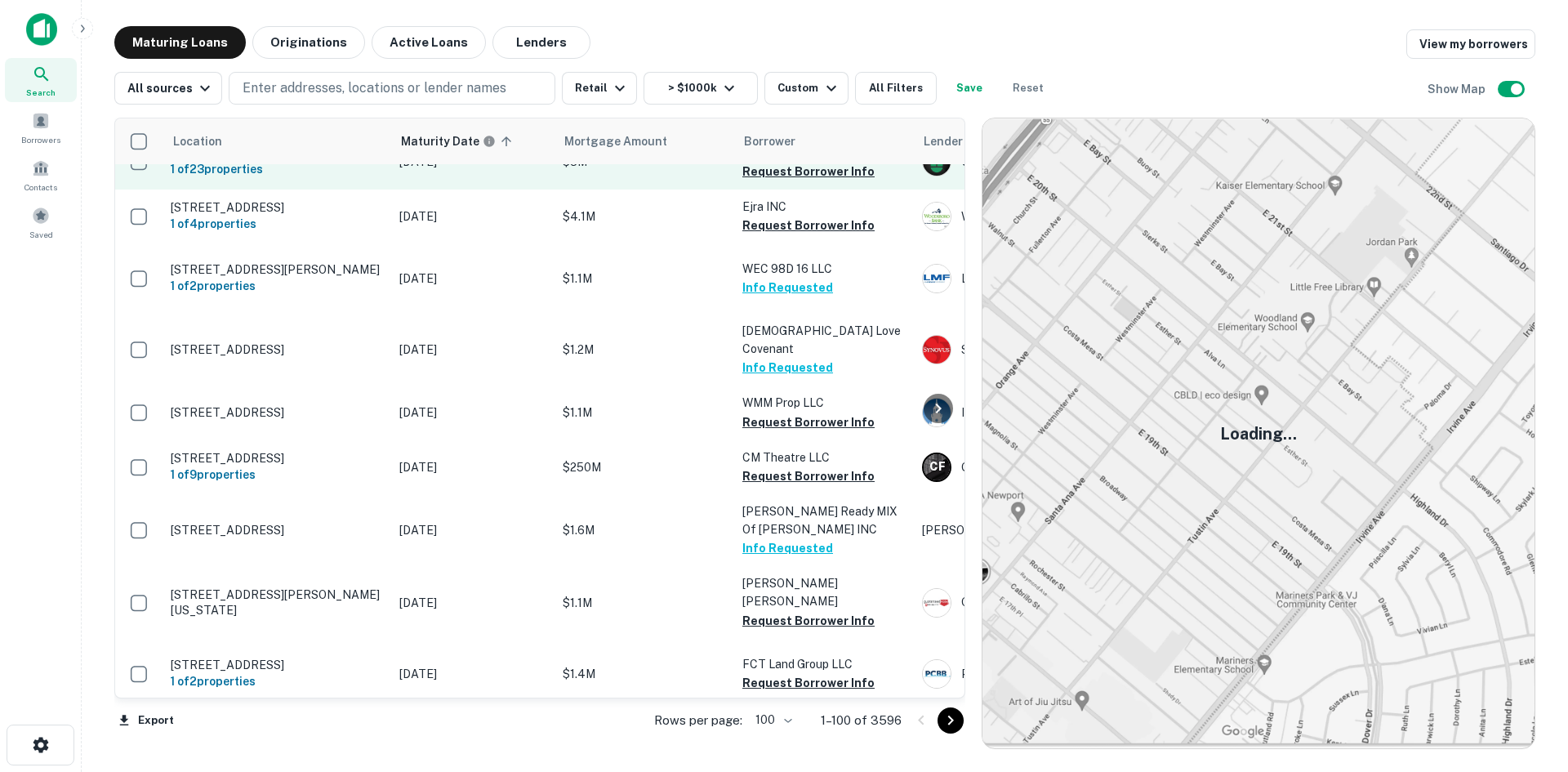
scroll to position [4055, 0]
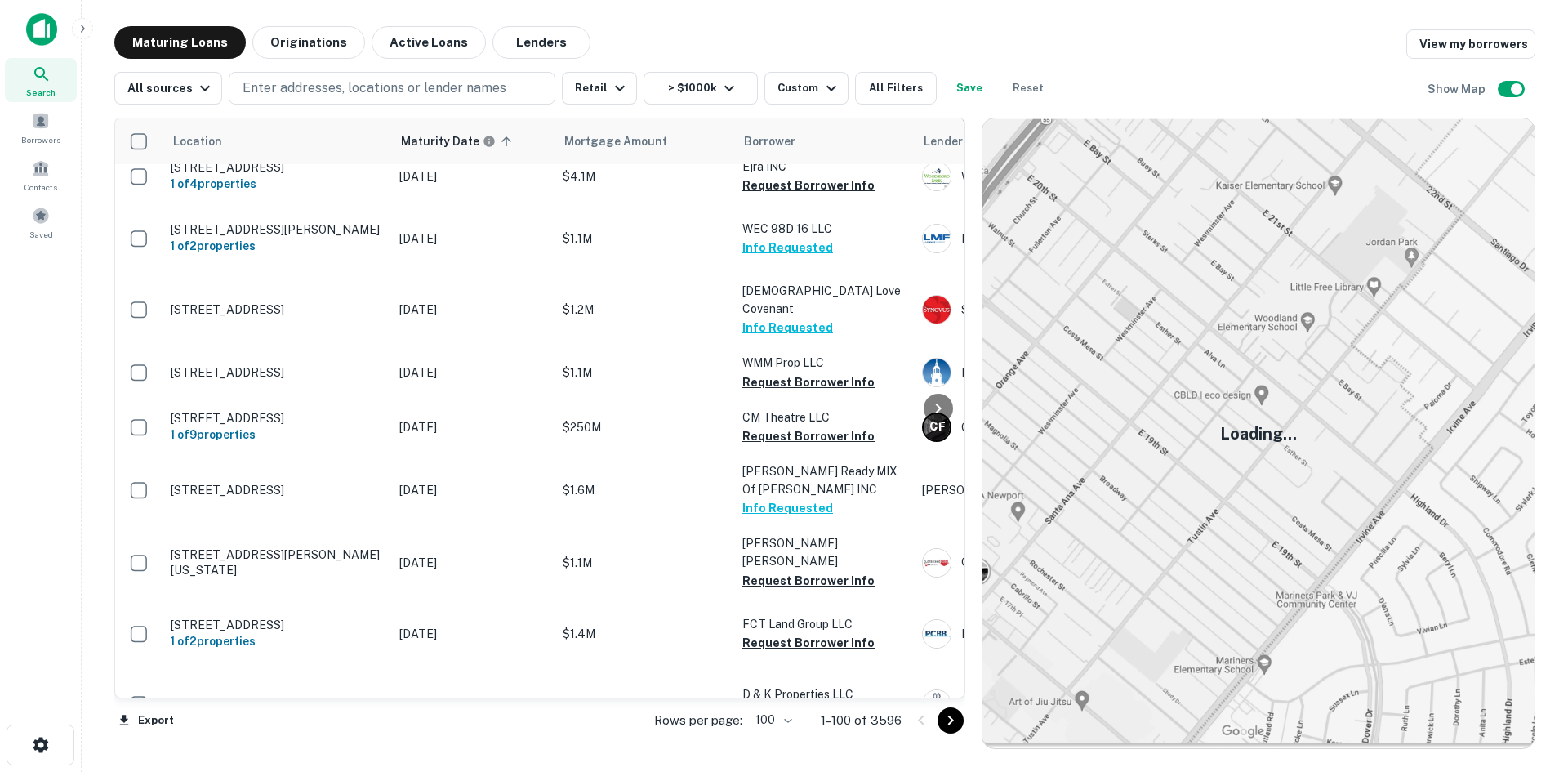
drag, startPoint x: 944, startPoint y: 713, endPoint x: 937, endPoint y: 667, distance: 46.5
click at [944, 713] on icon "Go to next page" at bounding box center [951, 721] width 20 height 20
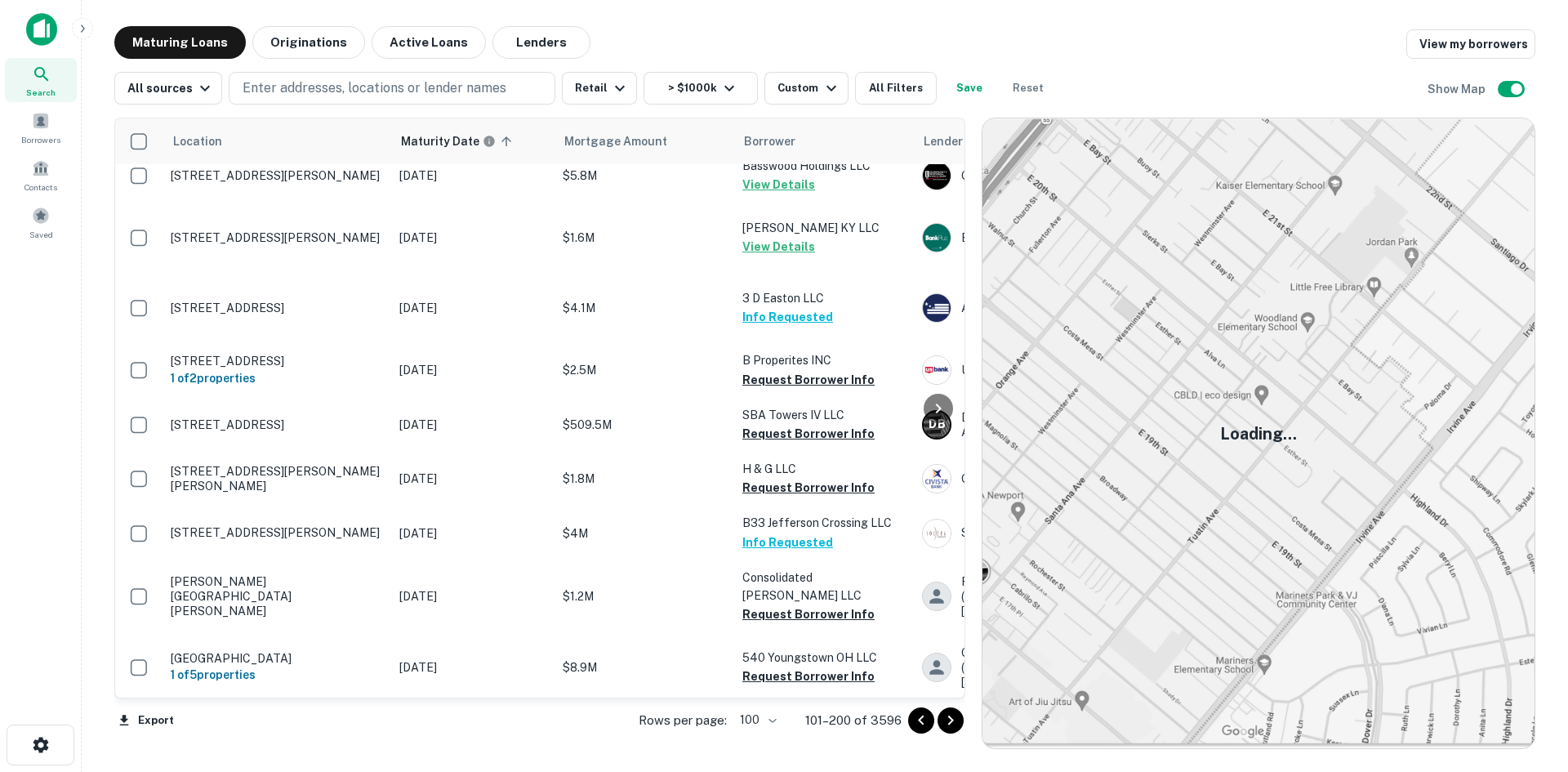
scroll to position [4055, 0]
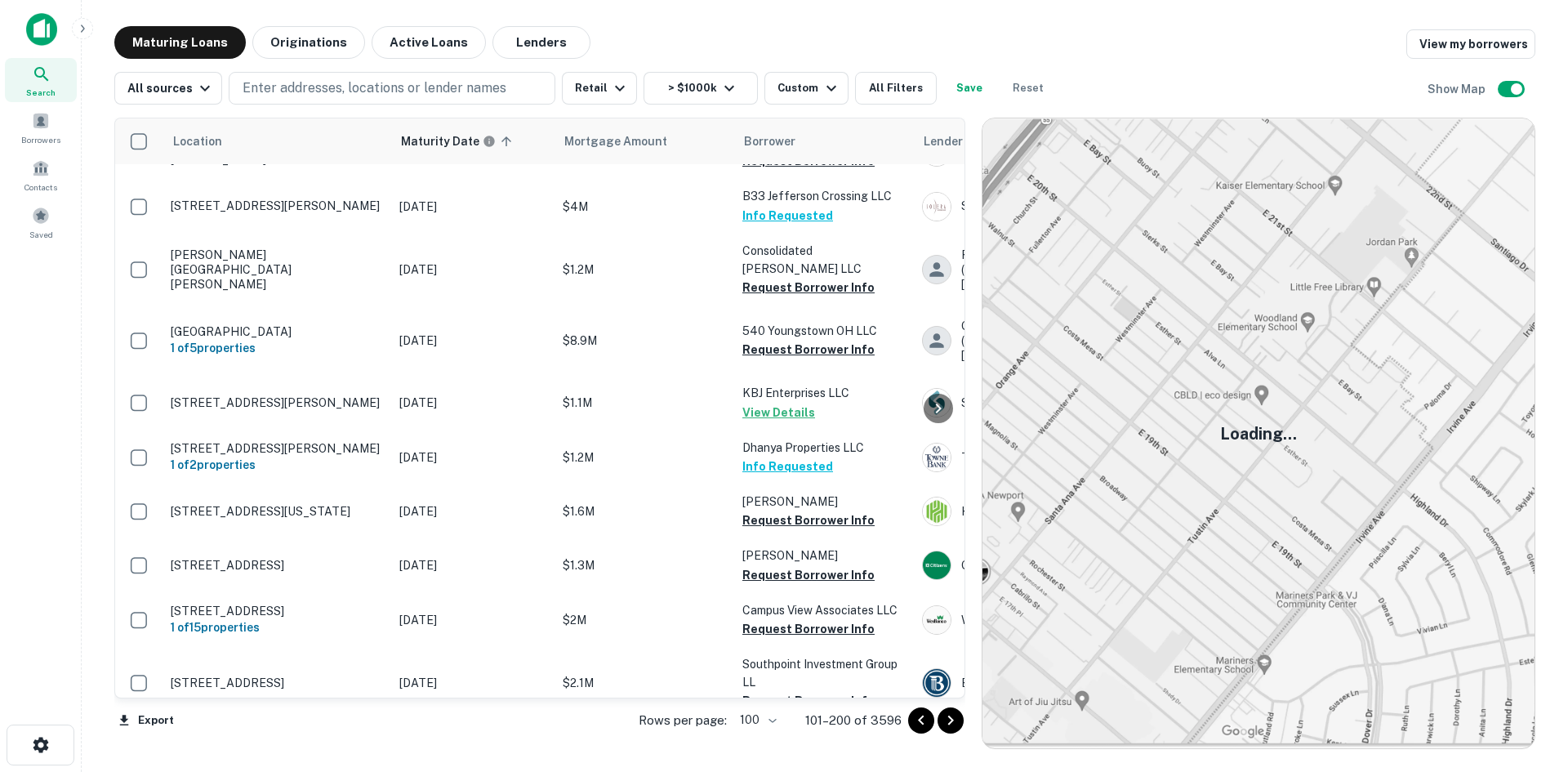
click at [946, 725] on icon "Go to next page" at bounding box center [951, 721] width 20 height 20
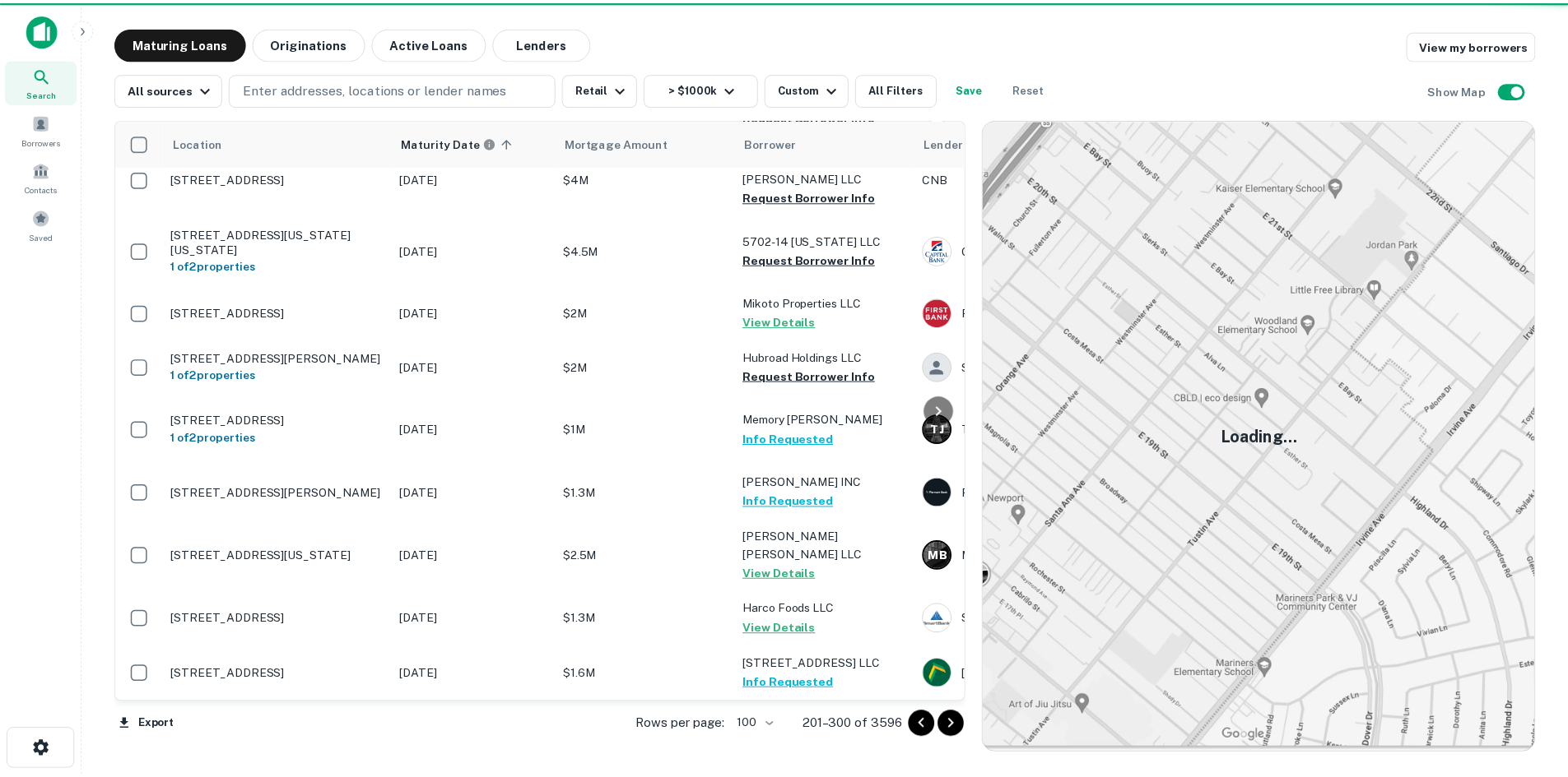
scroll to position [5150, 0]
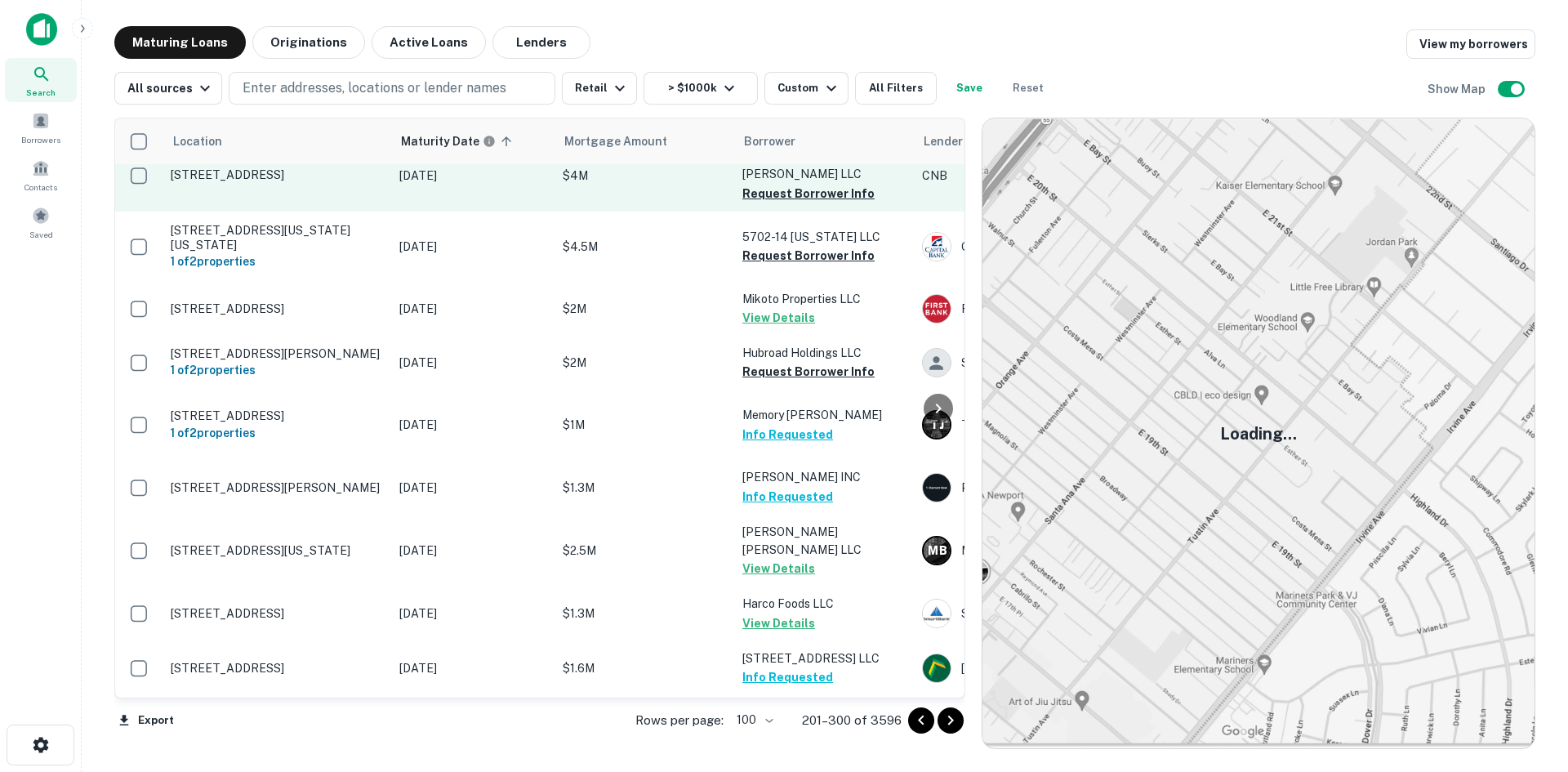
click at [267, 182] on p "89 Duck Creek Pkwy Smyrna, DE 19977" at bounding box center [276, 175] width 212 height 15
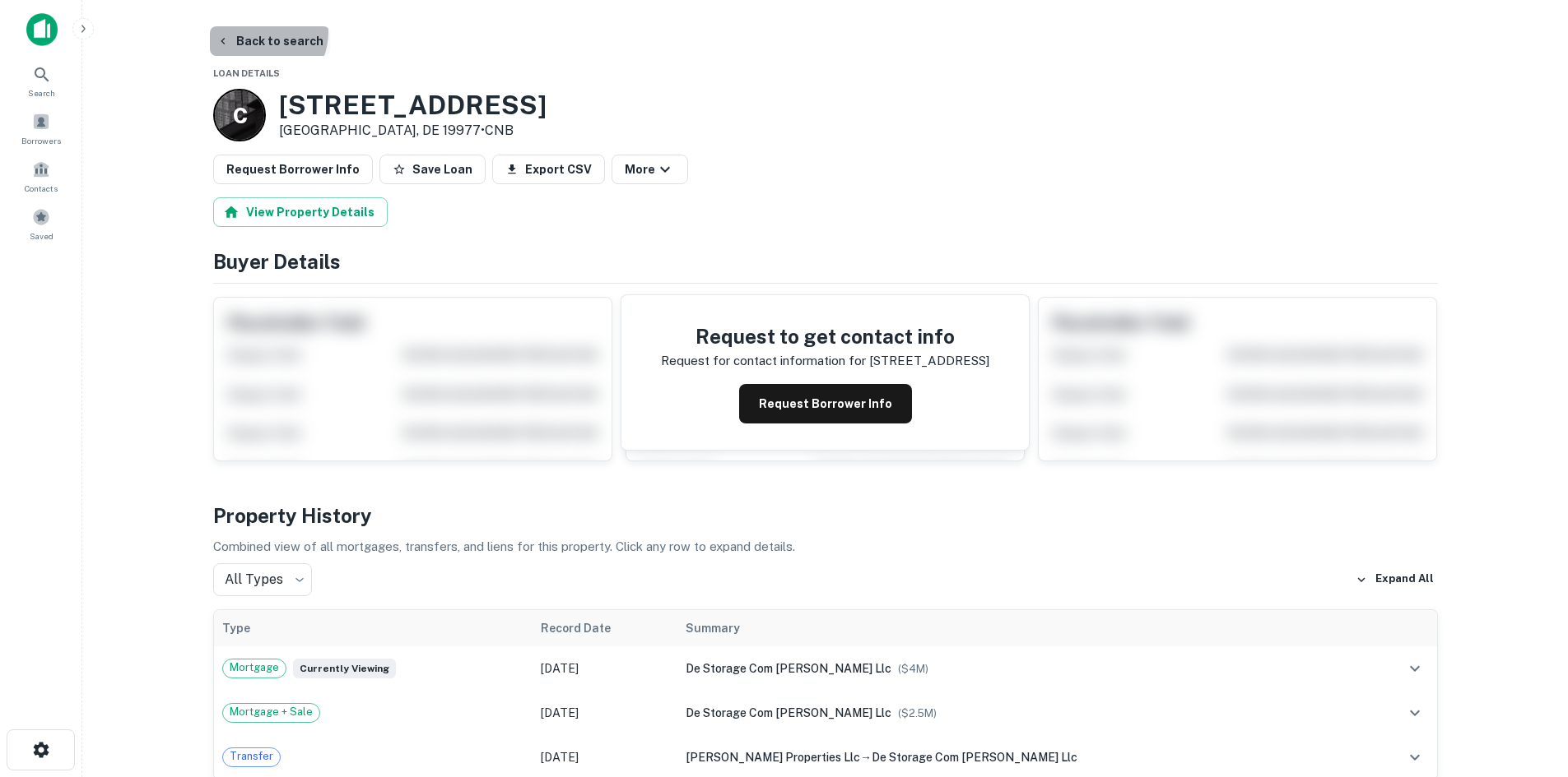
click at [257, 32] on button "Back to search" at bounding box center [270, 41] width 120 height 30
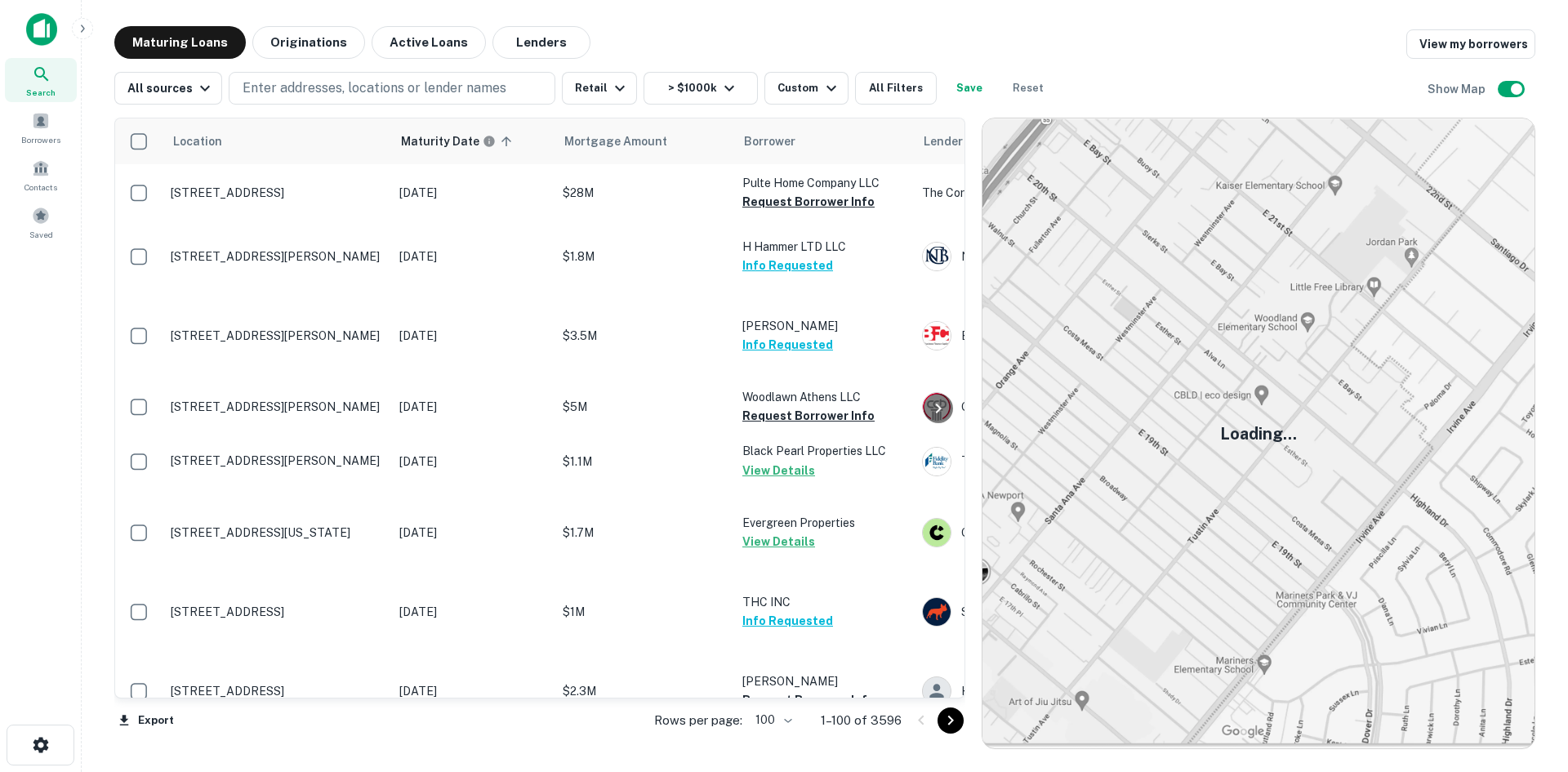
scroll to position [3728, 0]
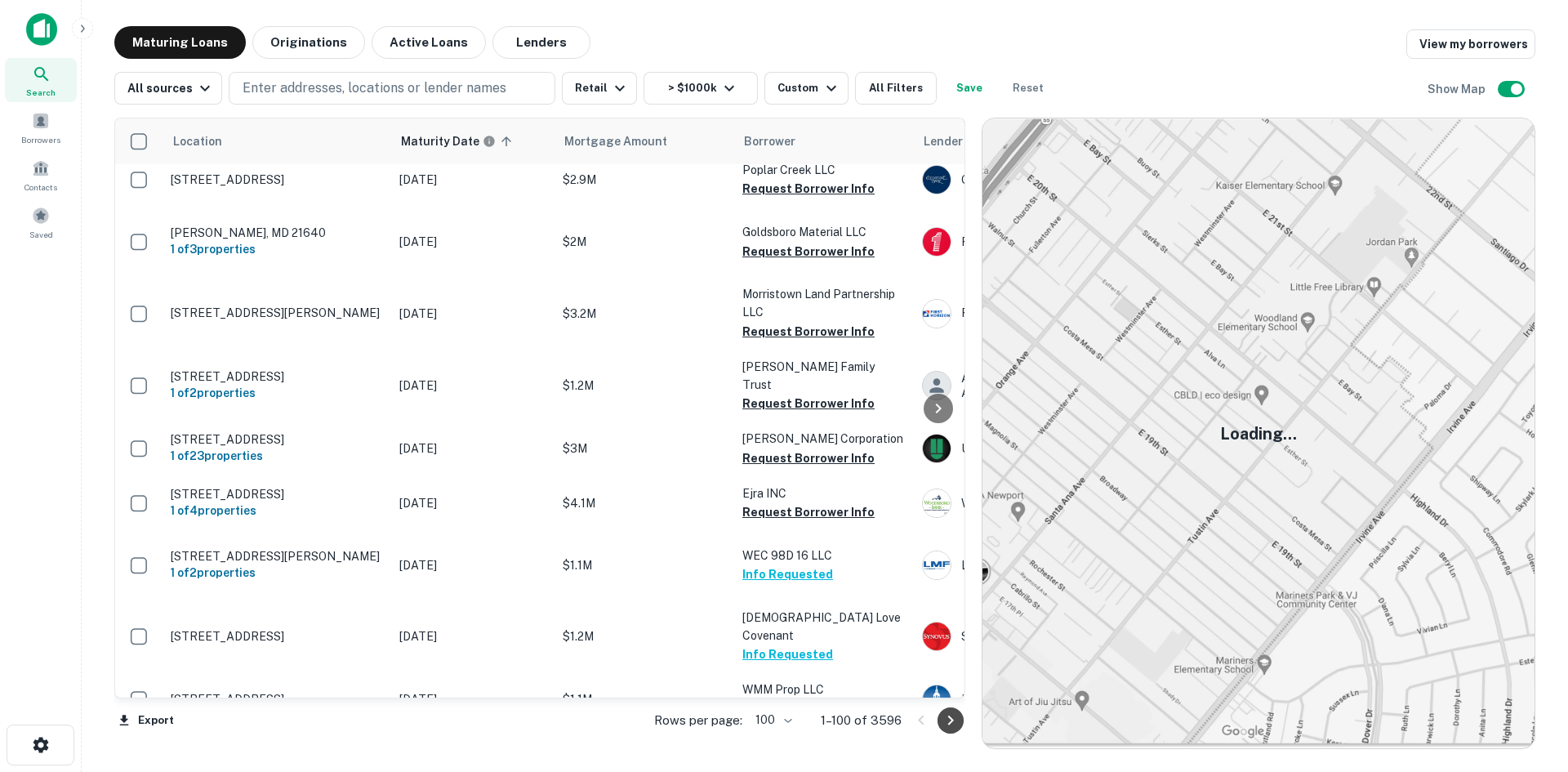
click at [943, 714] on icon "Go to next page" at bounding box center [951, 721] width 20 height 20
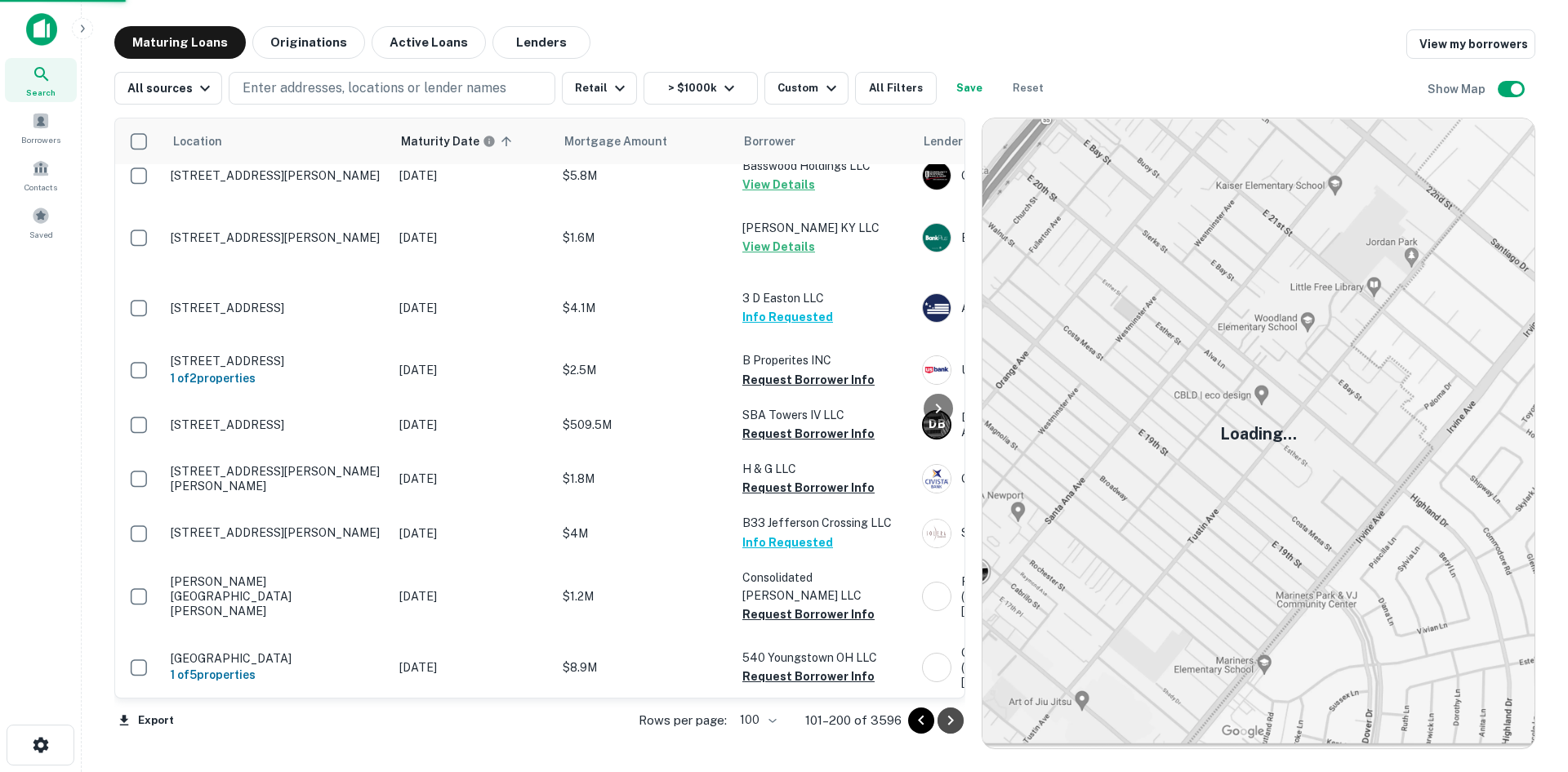
click at [943, 714] on icon "Go to next page" at bounding box center [951, 721] width 20 height 20
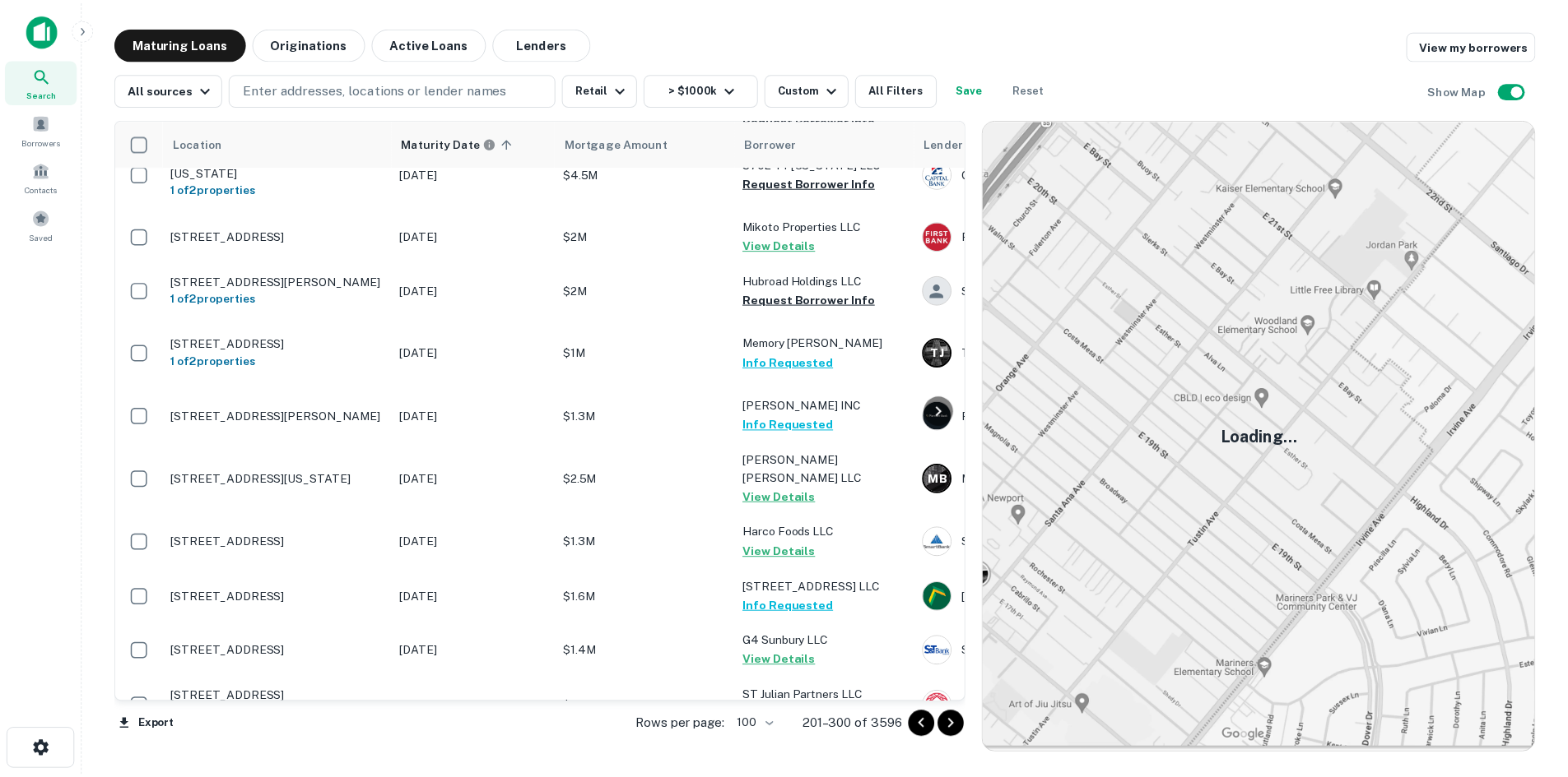
scroll to position [5233, 0]
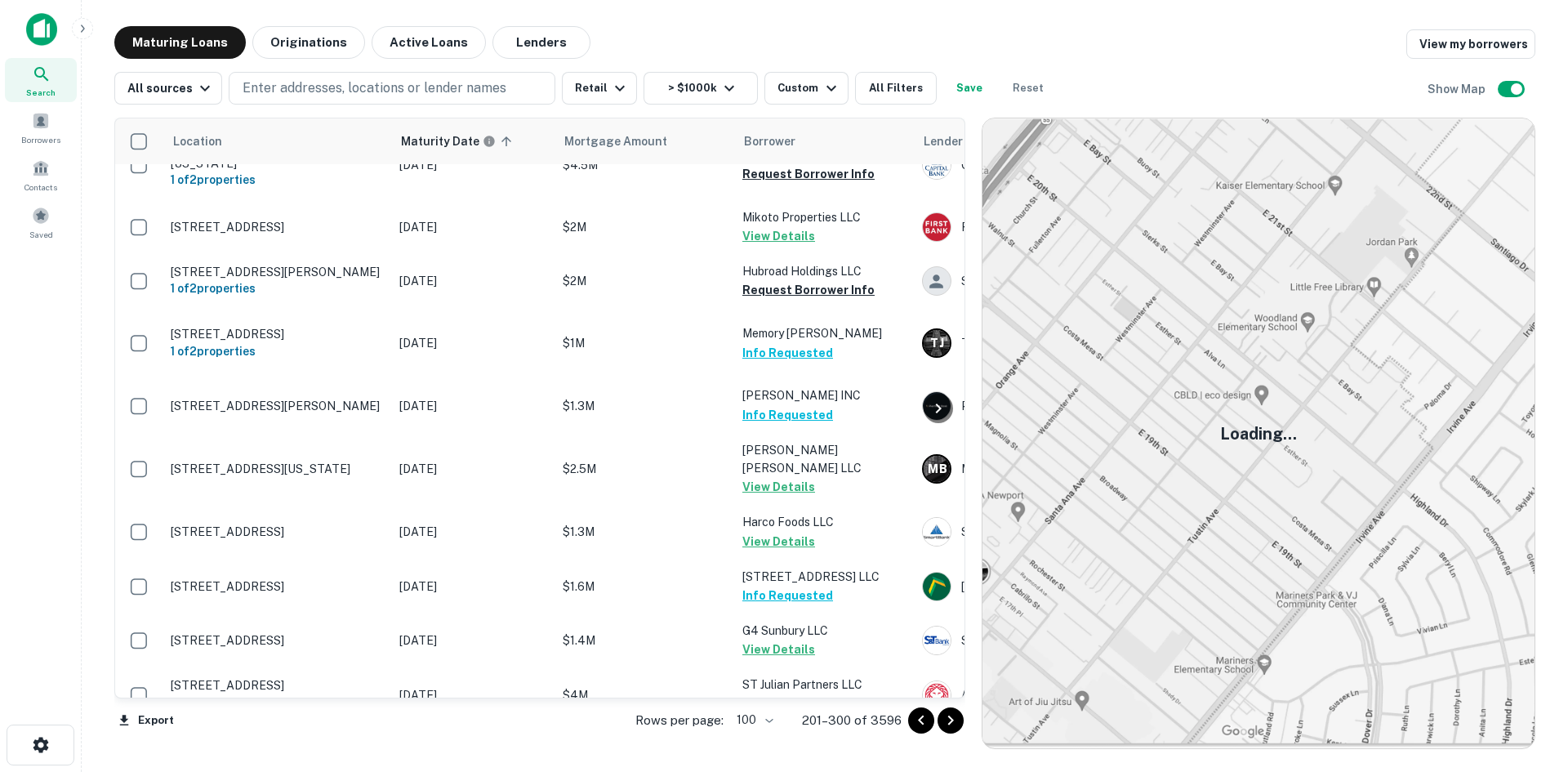
click at [350, 100] on p "89 Duck Creek Pkwy Smyrna, DE 19977" at bounding box center [276, 94] width 212 height 15
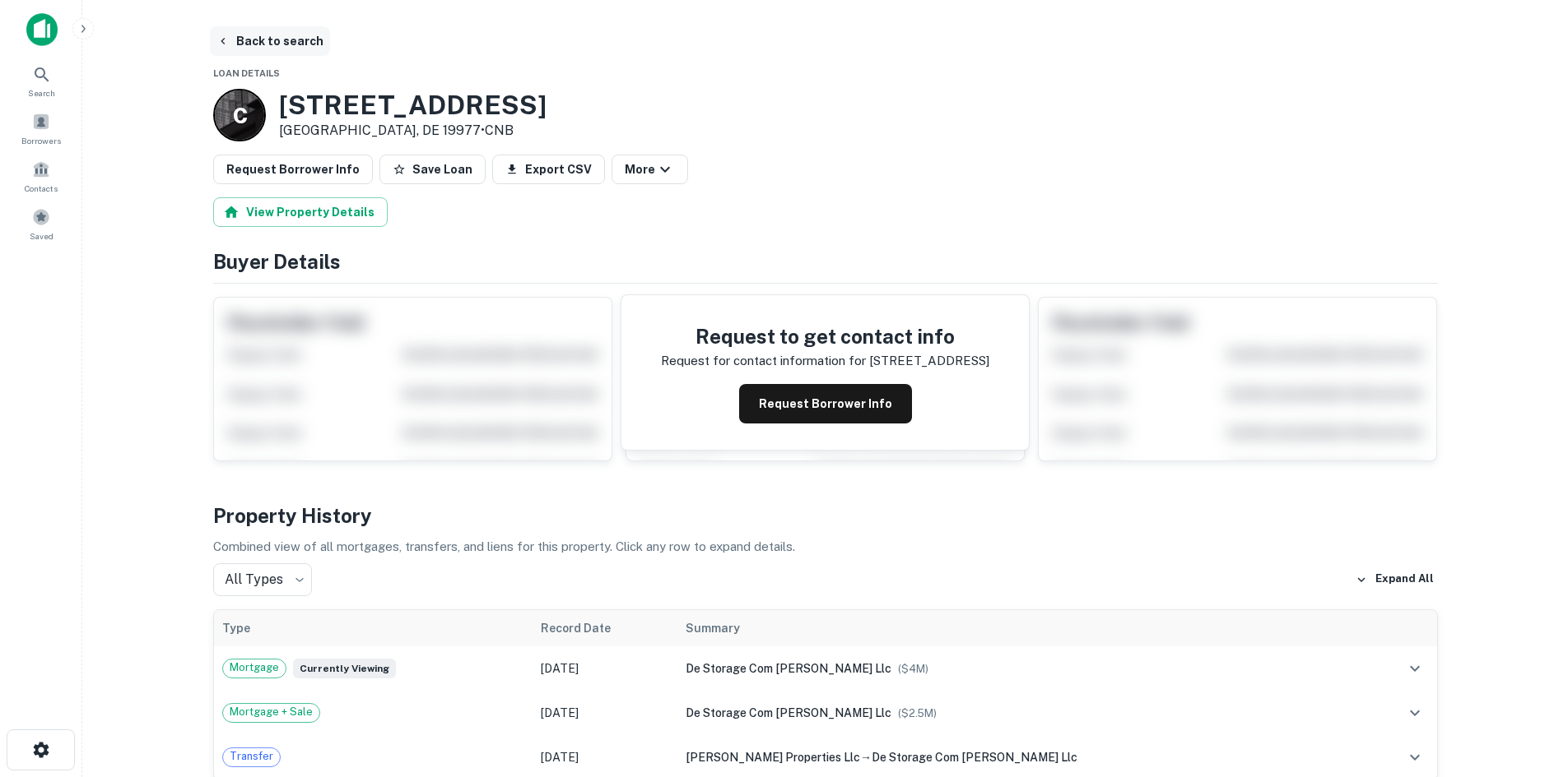
click at [290, 51] on button "Back to search" at bounding box center [270, 41] width 120 height 30
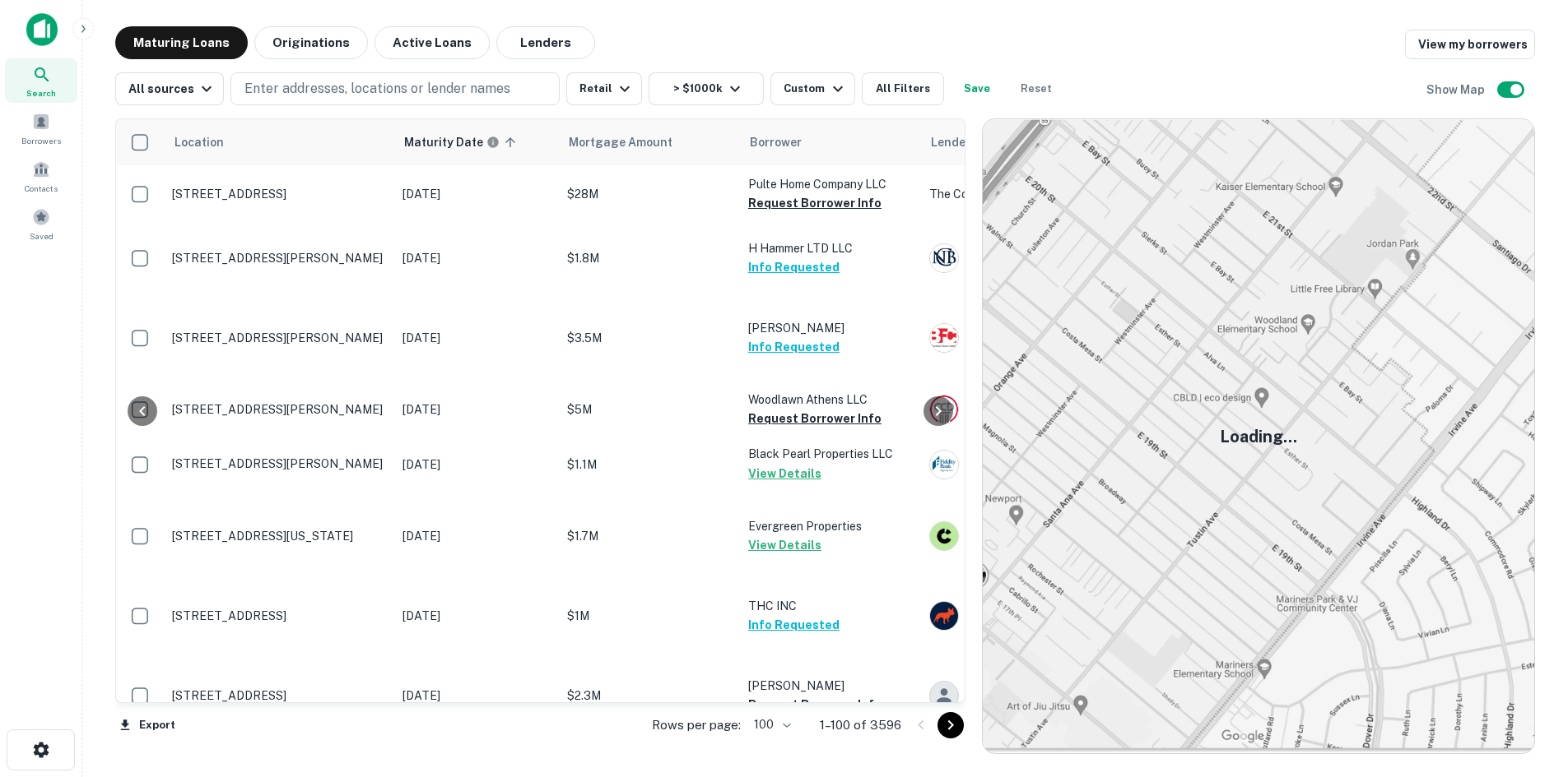
click at [956, 719] on icon "Go to next page" at bounding box center [950, 726] width 20 height 20
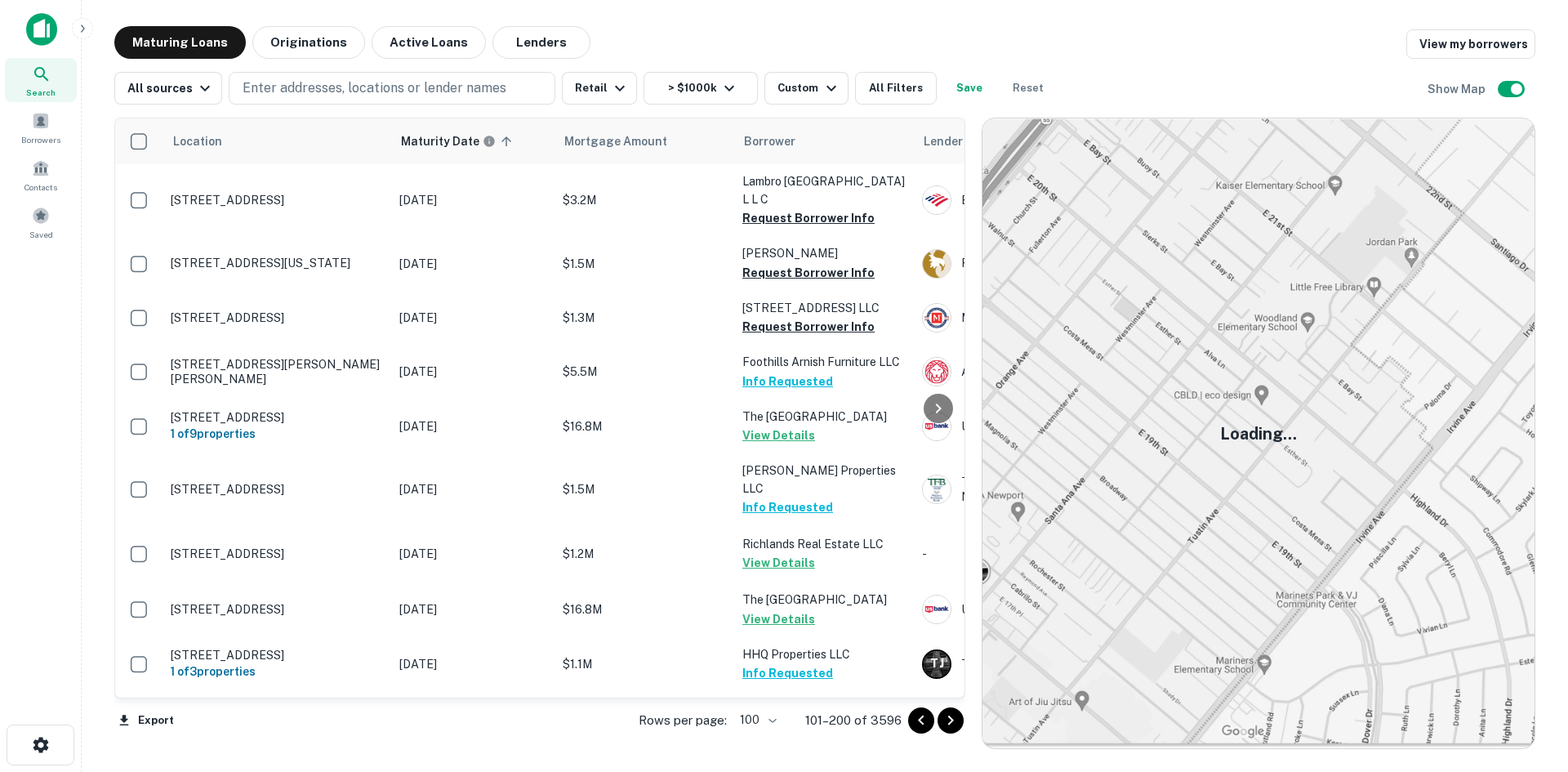
scroll to position [5199, 0]
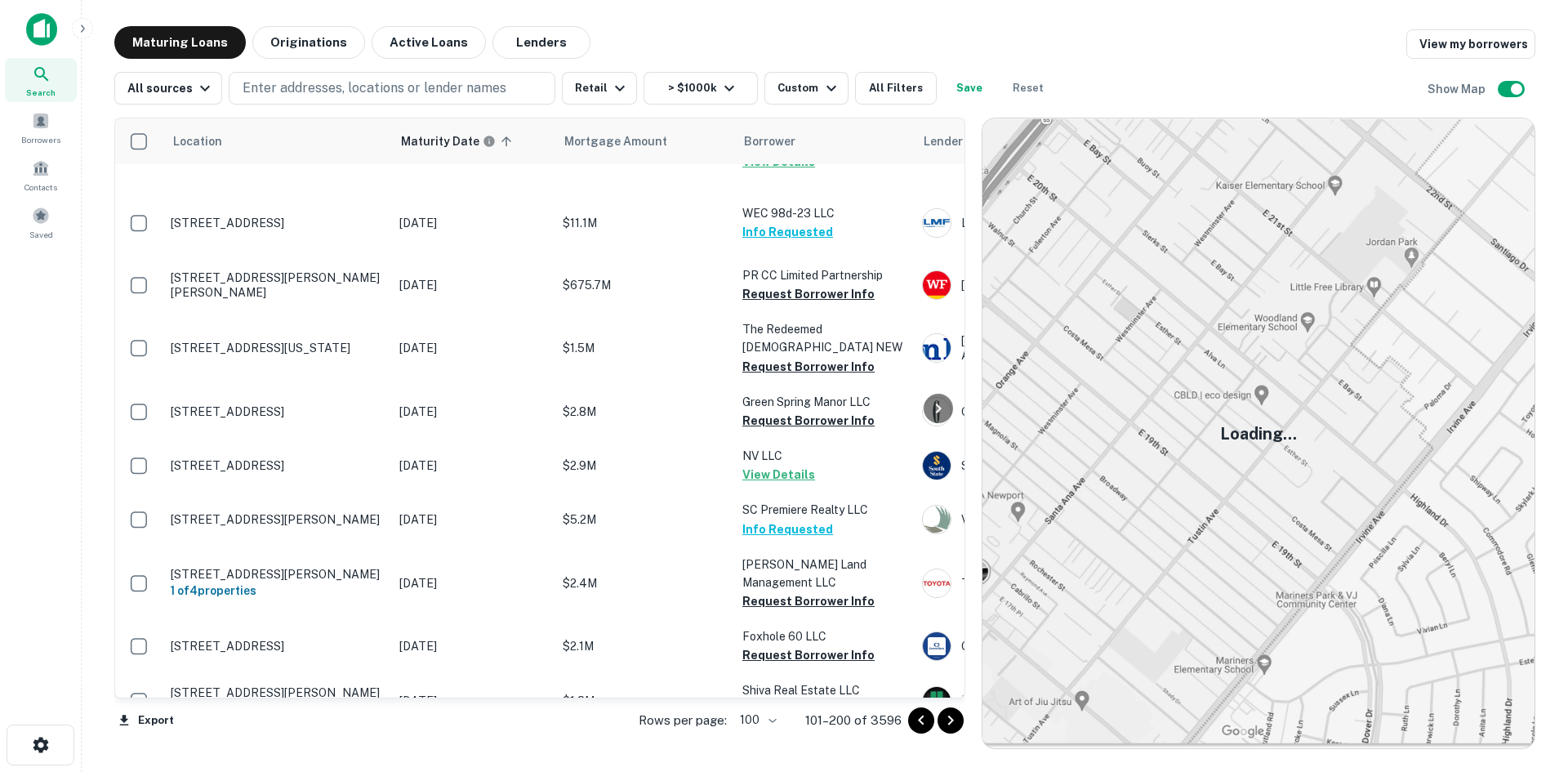
click at [949, 720] on icon "Go to next page" at bounding box center [951, 721] width 20 height 20
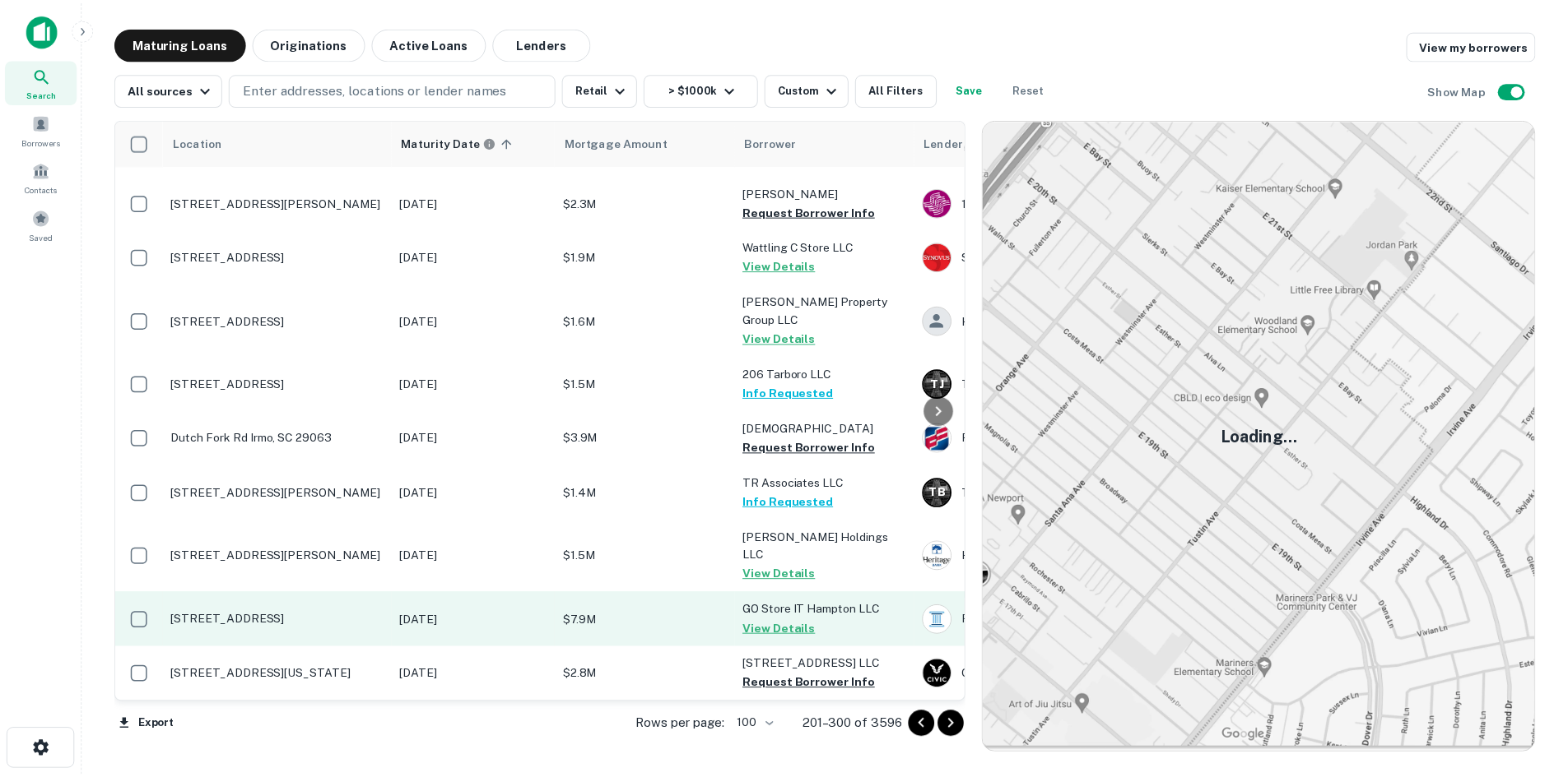
scroll to position [6345, 0]
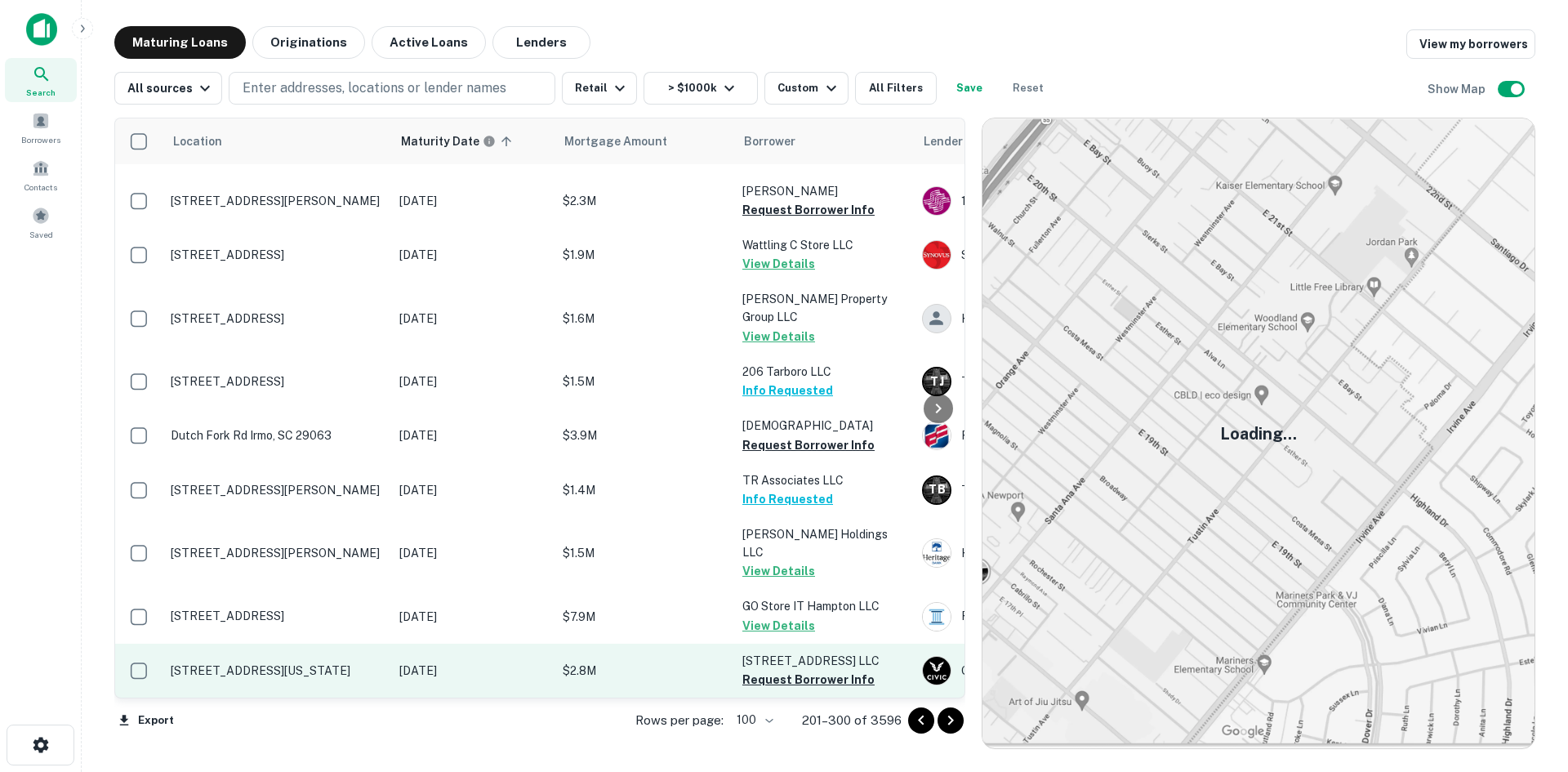
click at [296, 664] on p "151 N Carolina Ave Se Washington, DC 20003" at bounding box center [276, 672] width 212 height 15
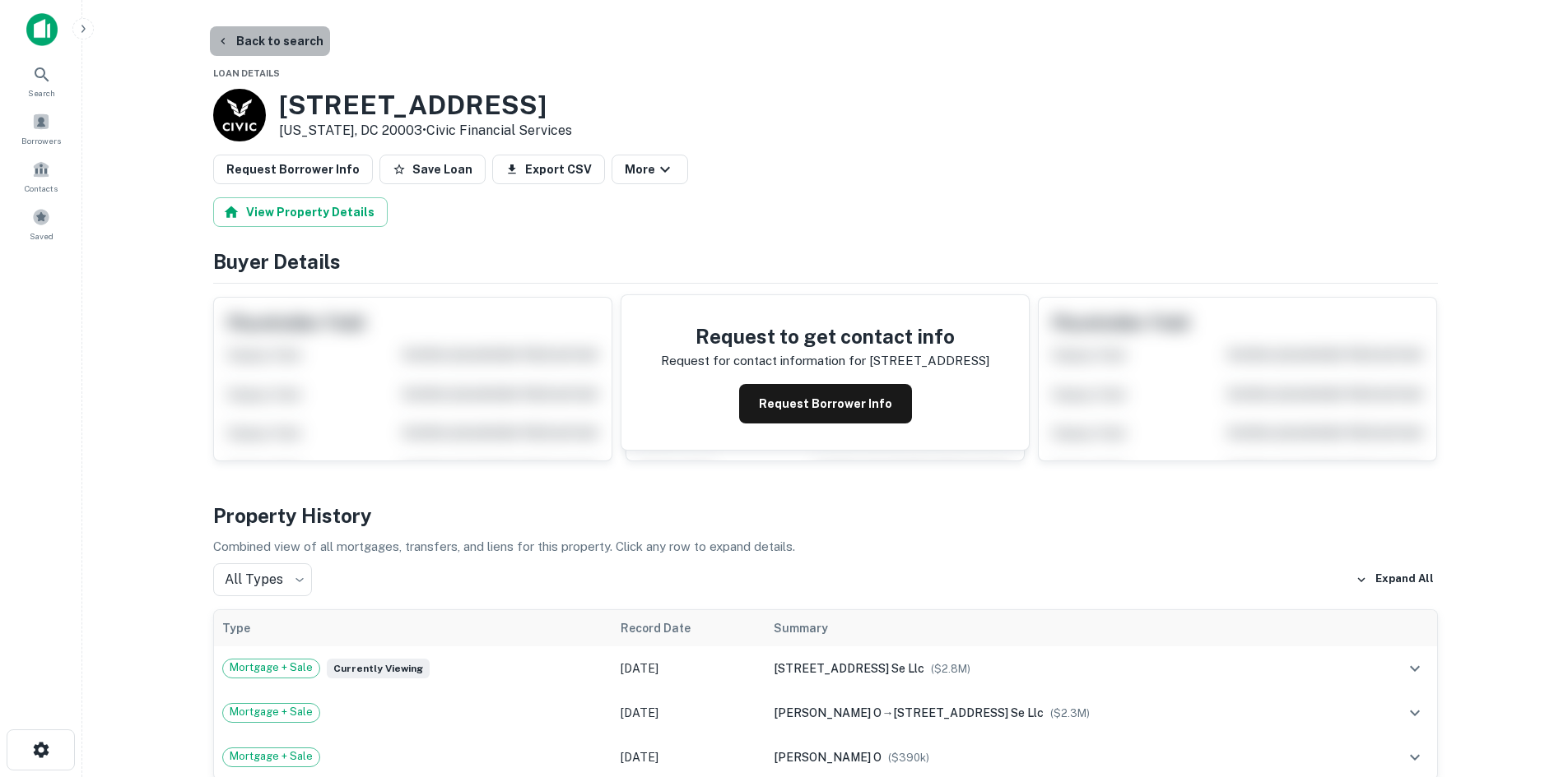
click at [279, 45] on button "Back to search" at bounding box center [270, 41] width 120 height 30
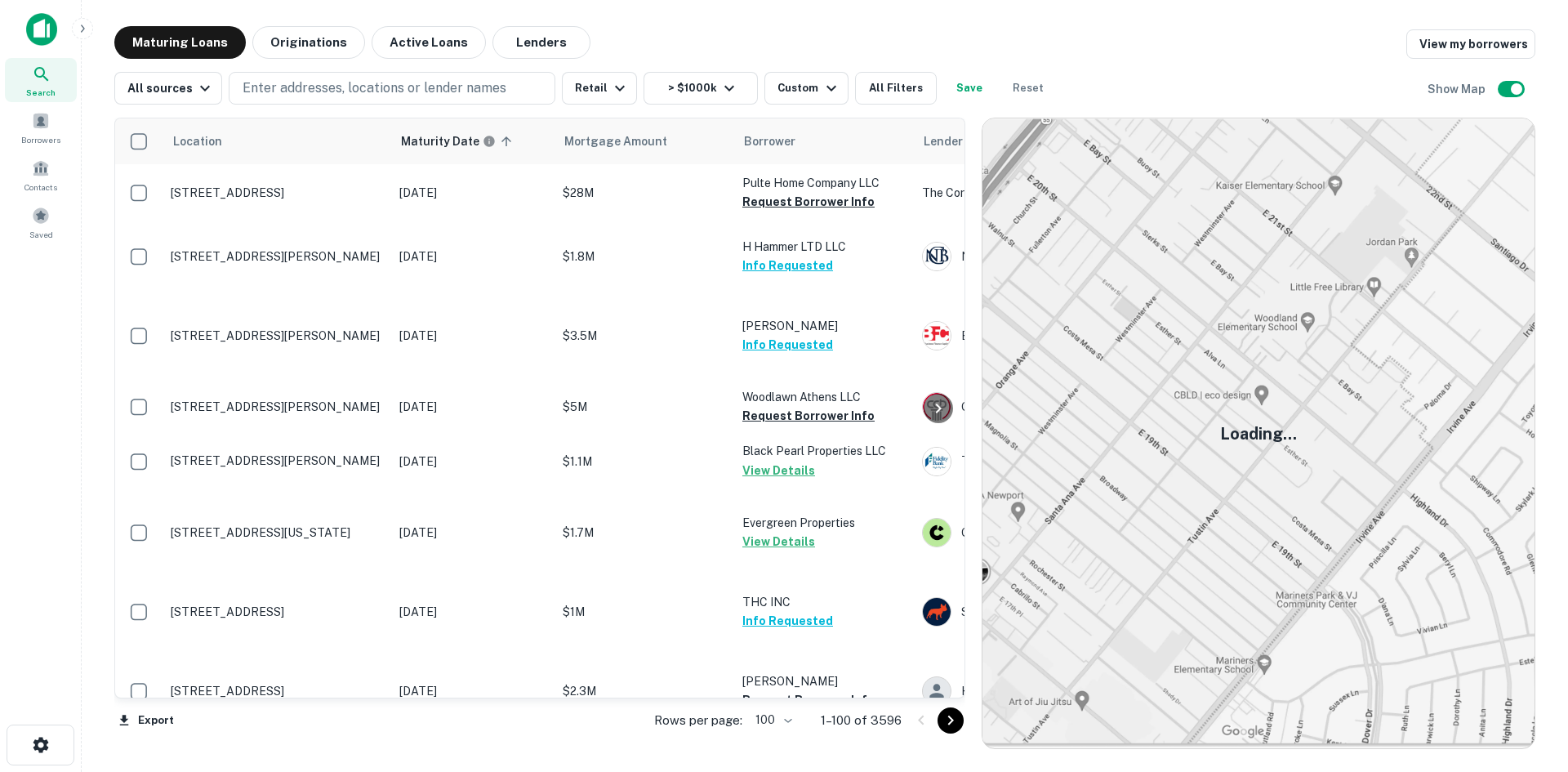
scroll to position [6304, 0]
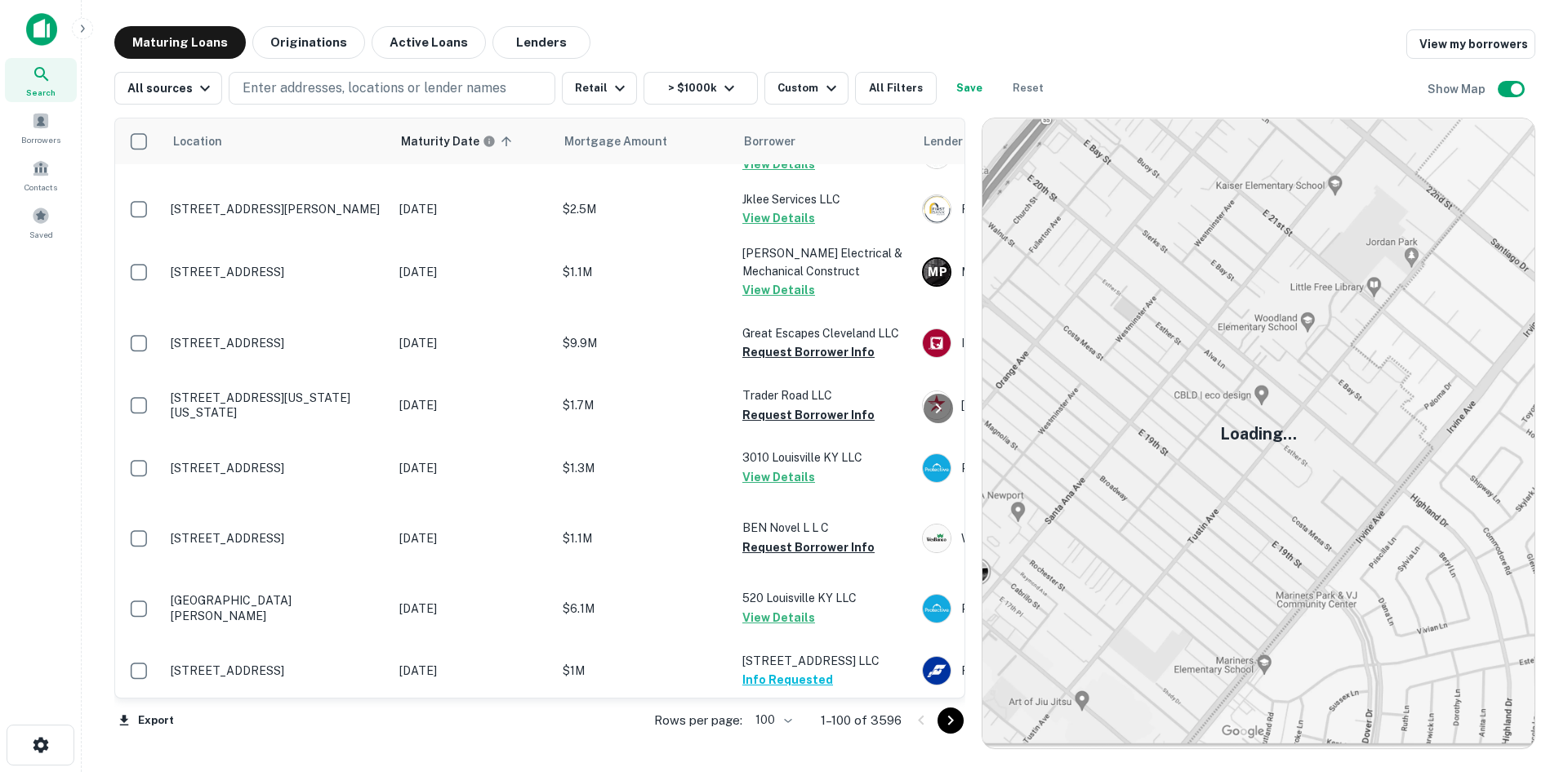
click at [963, 726] on div at bounding box center [935, 721] width 56 height 27
click at [959, 726] on icon "Go to next page" at bounding box center [951, 721] width 20 height 20
click at [946, 719] on icon "Go to next page" at bounding box center [951, 721] width 20 height 20
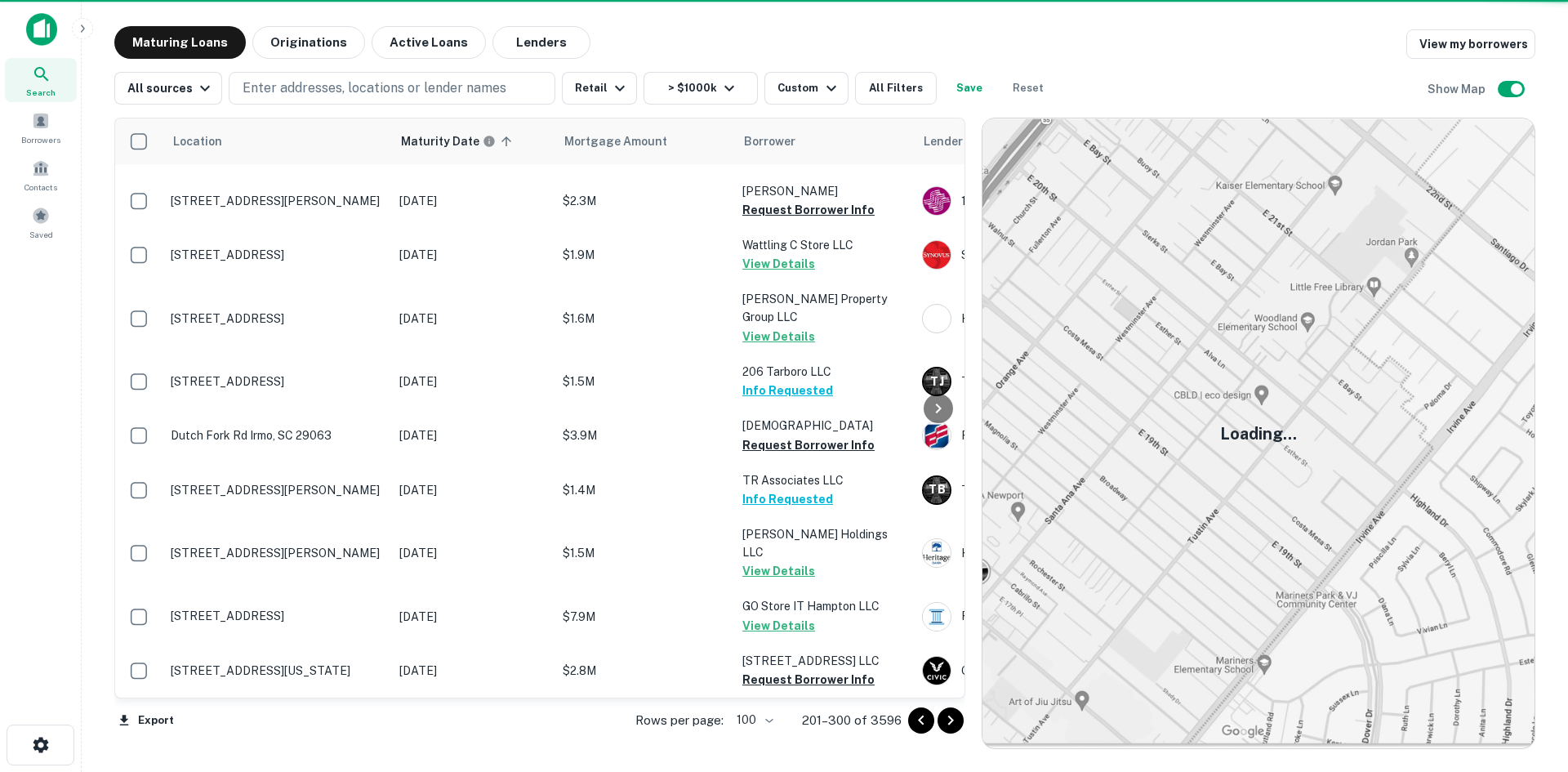
click at [946, 721] on icon "Go to next page" at bounding box center [951, 721] width 20 height 20
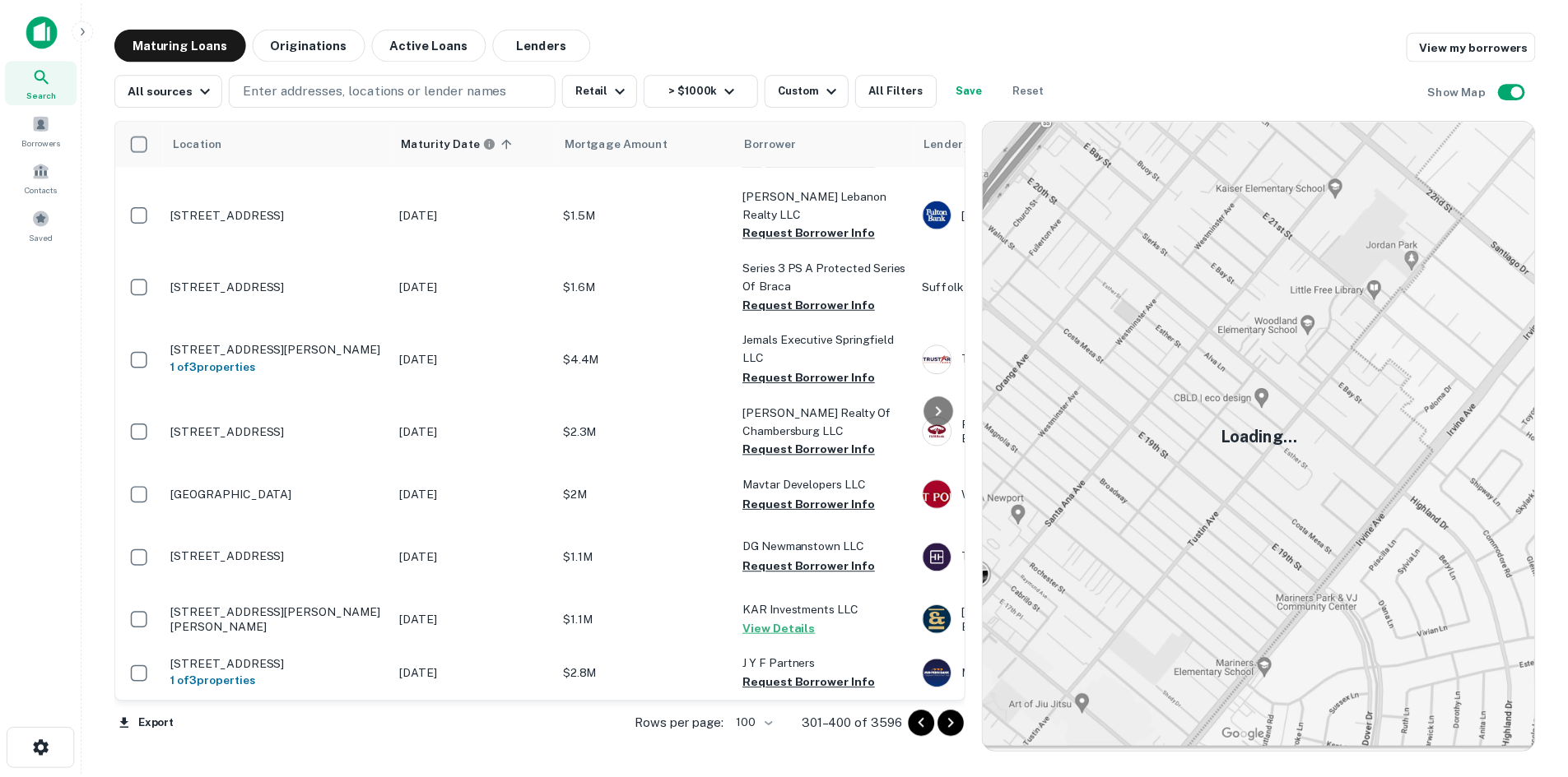
scroll to position [5851, 0]
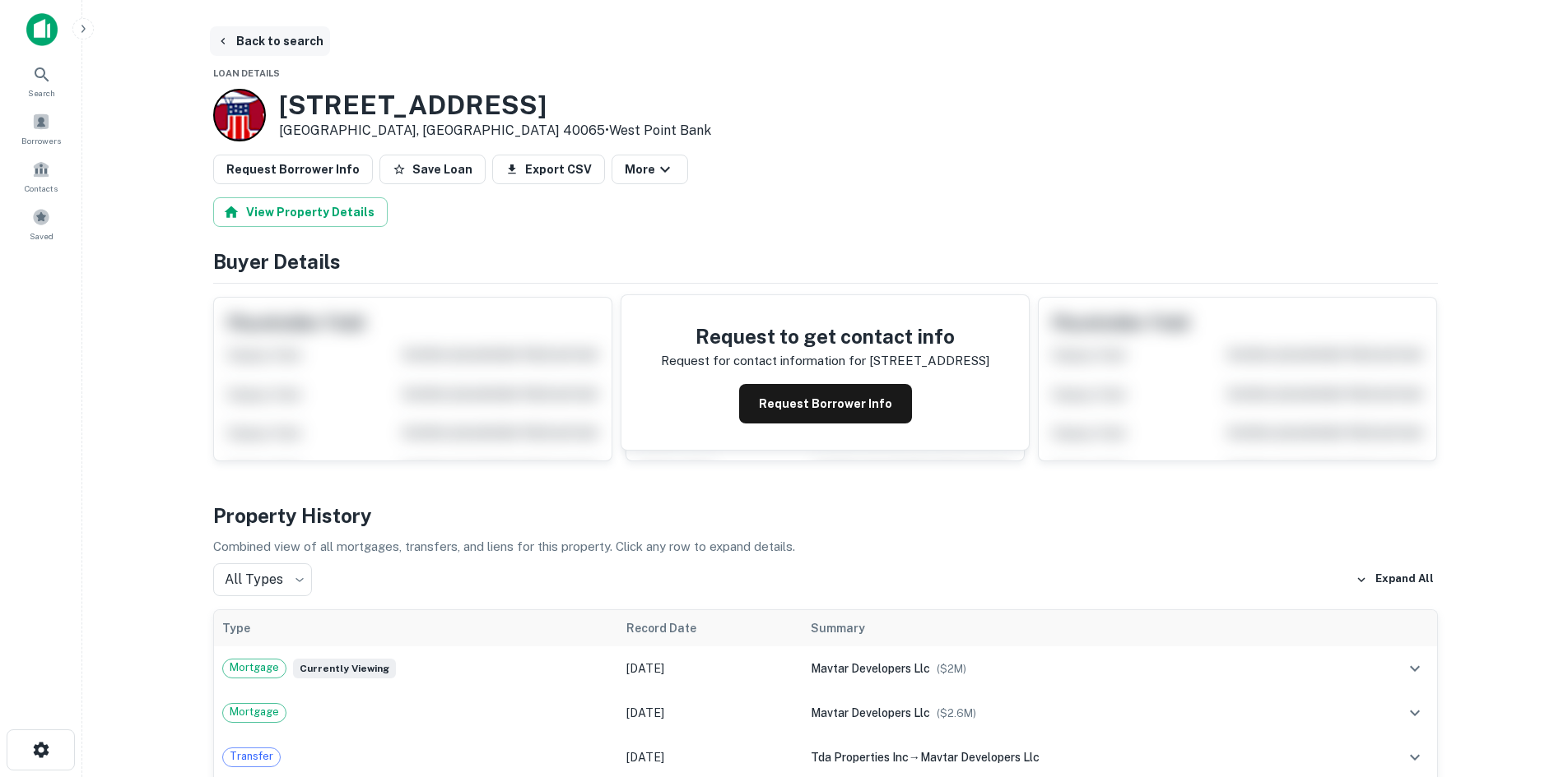
click at [312, 45] on button "Back to search" at bounding box center [270, 41] width 120 height 30
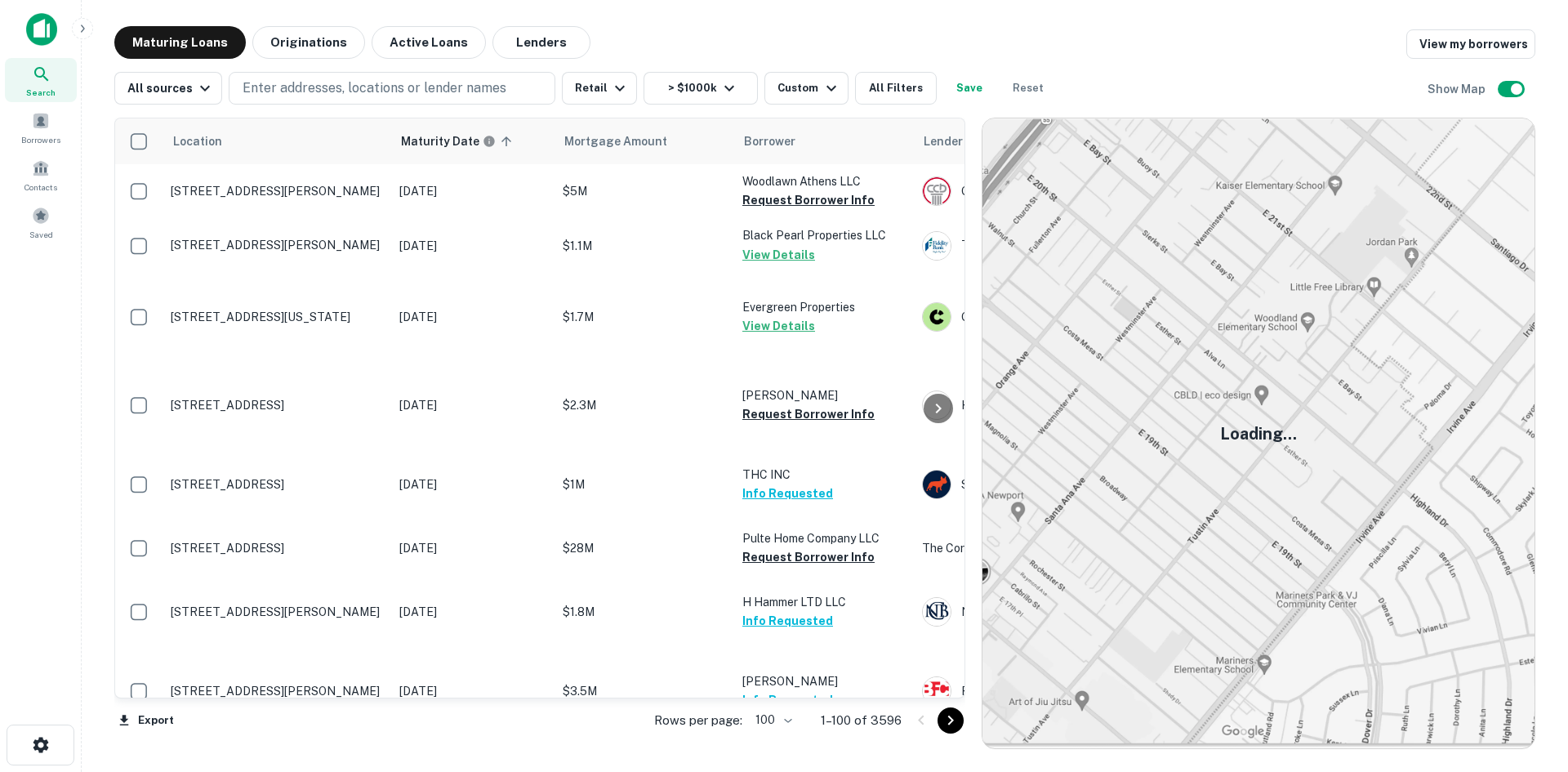
scroll to position [3728, 0]
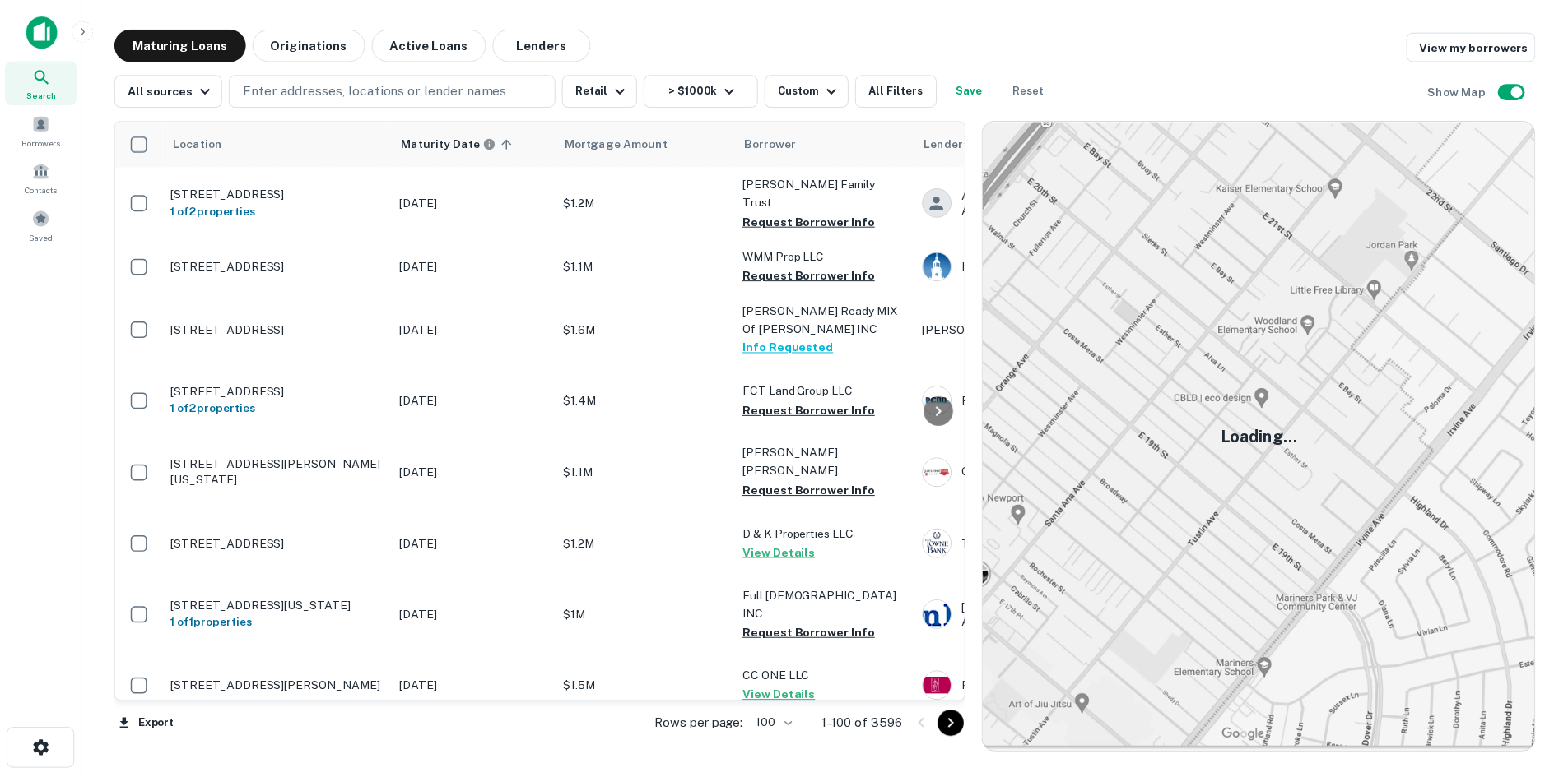
scroll to position [4575, 0]
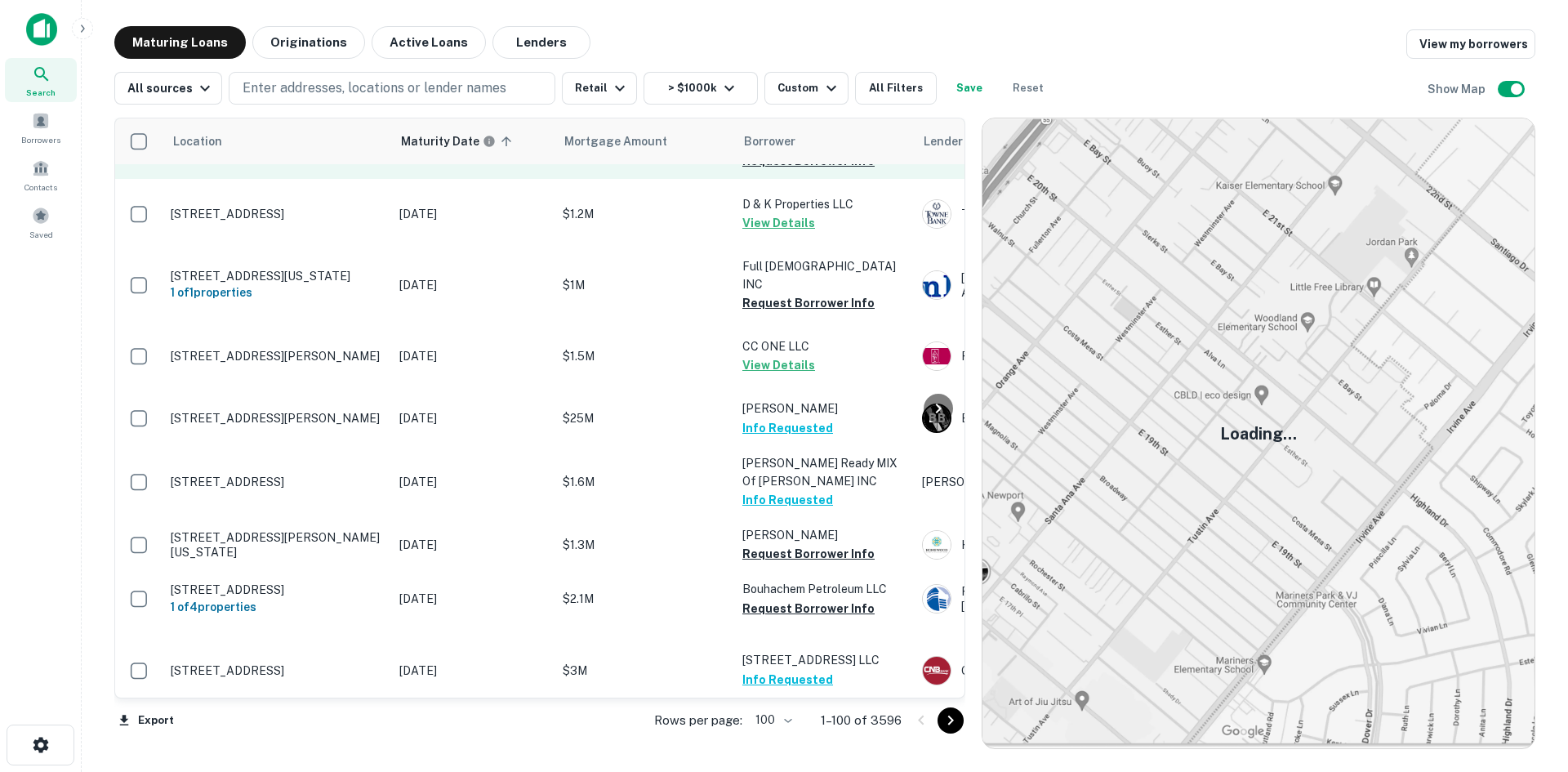
click at [324, 157] on p "[STREET_ADDRESS][PERSON_NAME][US_STATE]" at bounding box center [276, 142] width 212 height 29
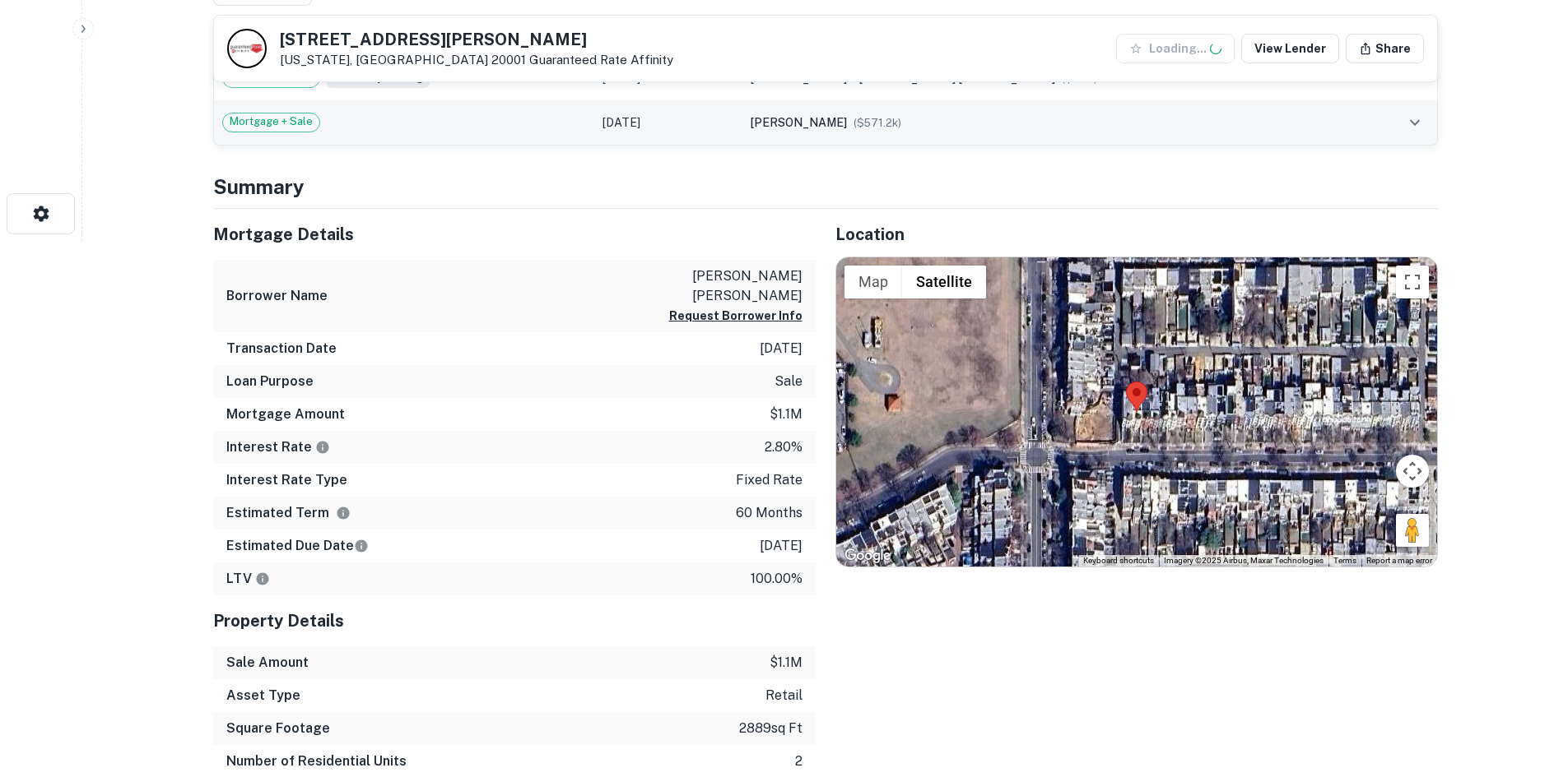
scroll to position [576, 0]
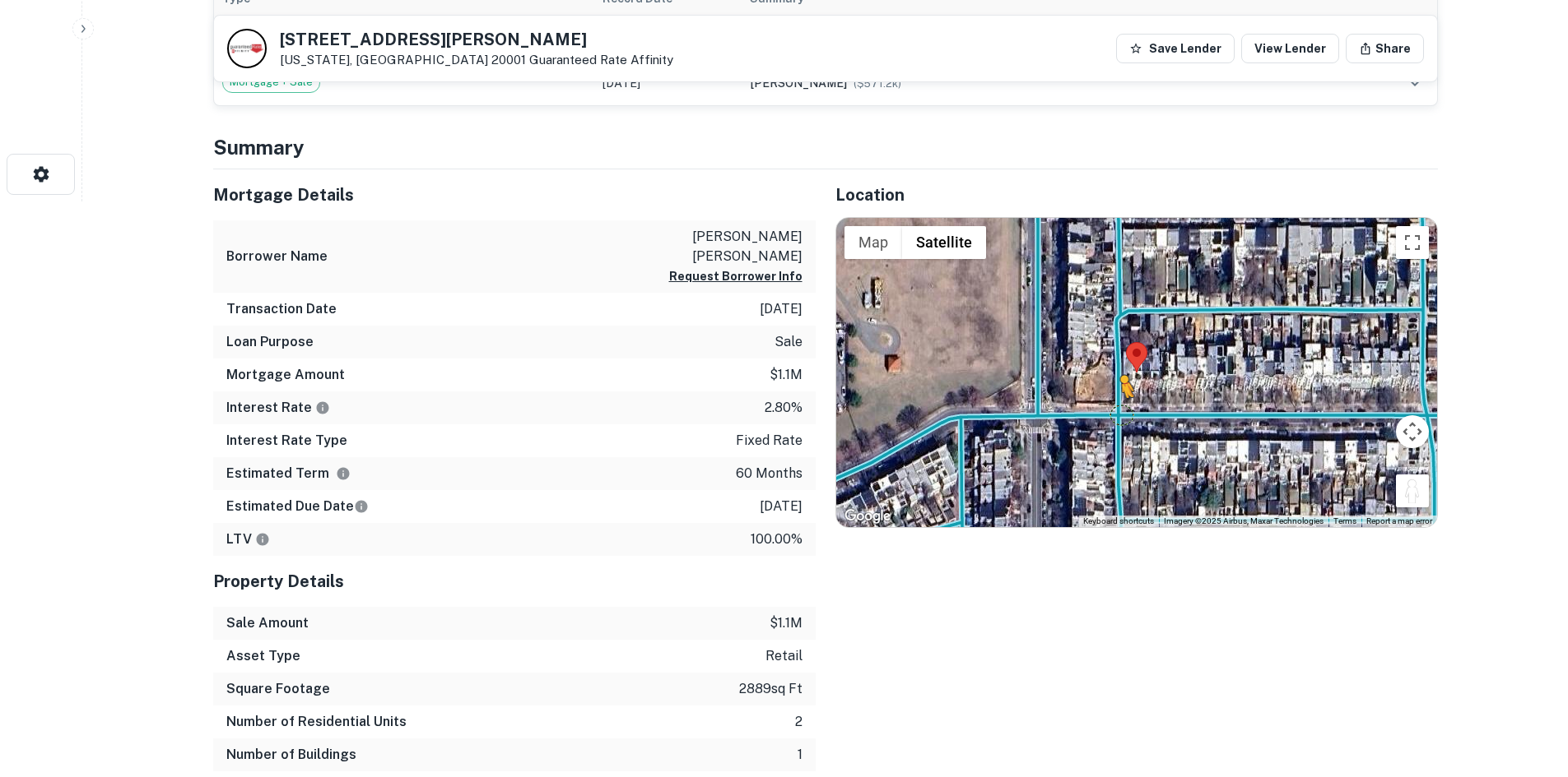
drag, startPoint x: 1415, startPoint y: 505, endPoint x: 1116, endPoint y: 413, distance: 312.8
click at [1116, 413] on div "To activate drag with keyboard, press Alt + Enter. Once in keyboard drag state,…" at bounding box center [1137, 373] width 601 height 309
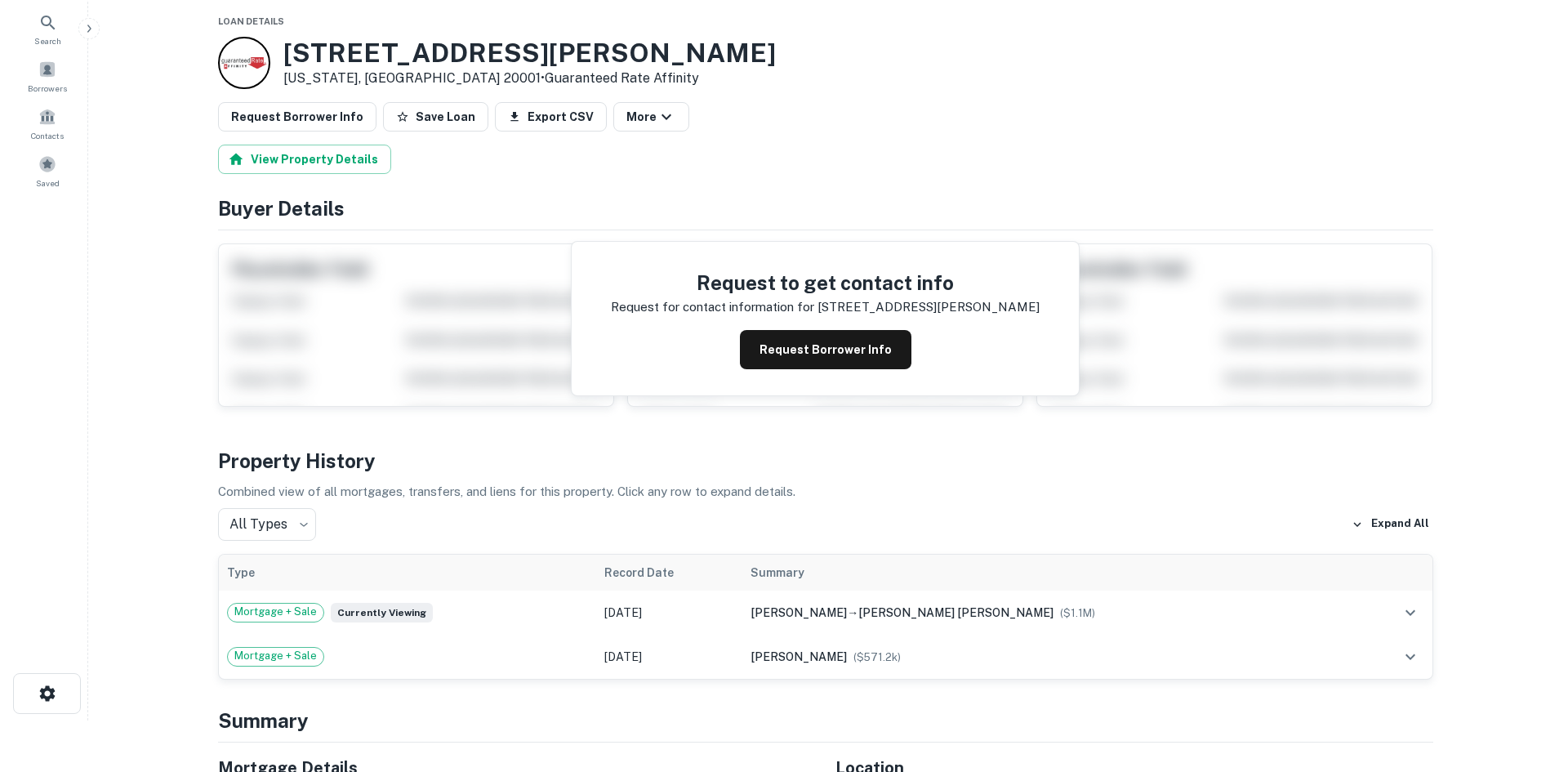
scroll to position [0, 0]
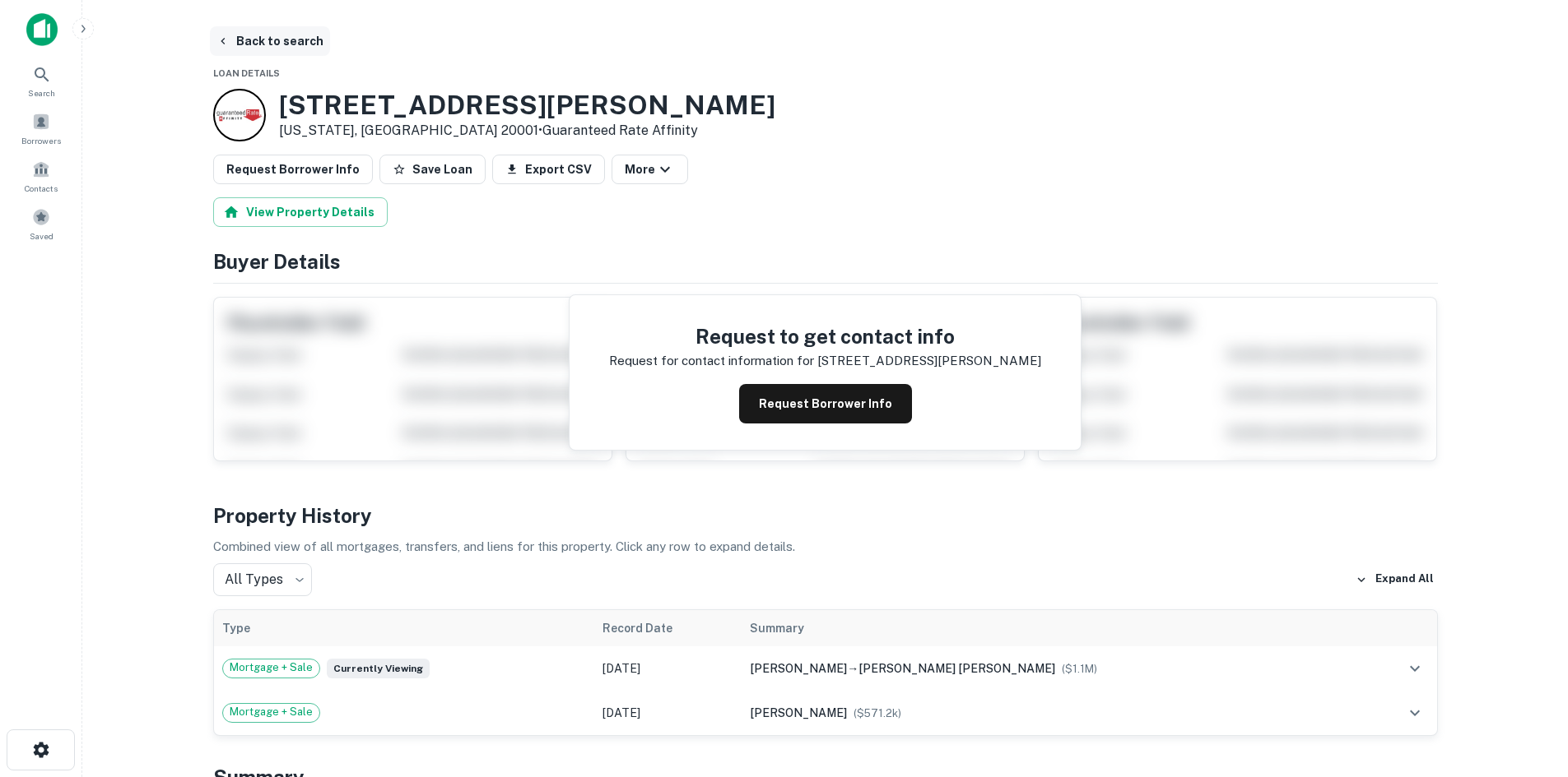
click at [252, 33] on button "Back to search" at bounding box center [270, 41] width 120 height 30
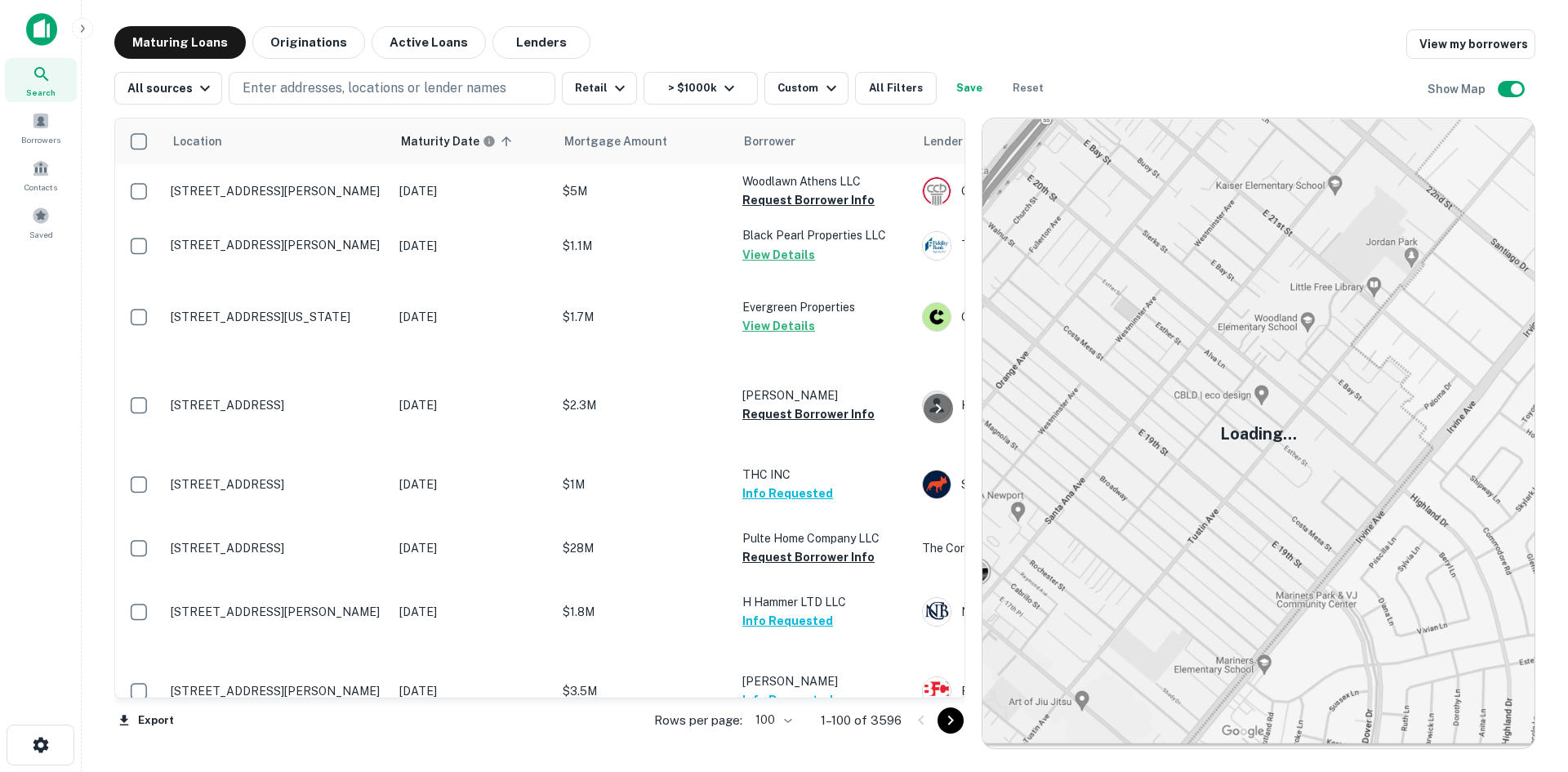
scroll to position [4546, 0]
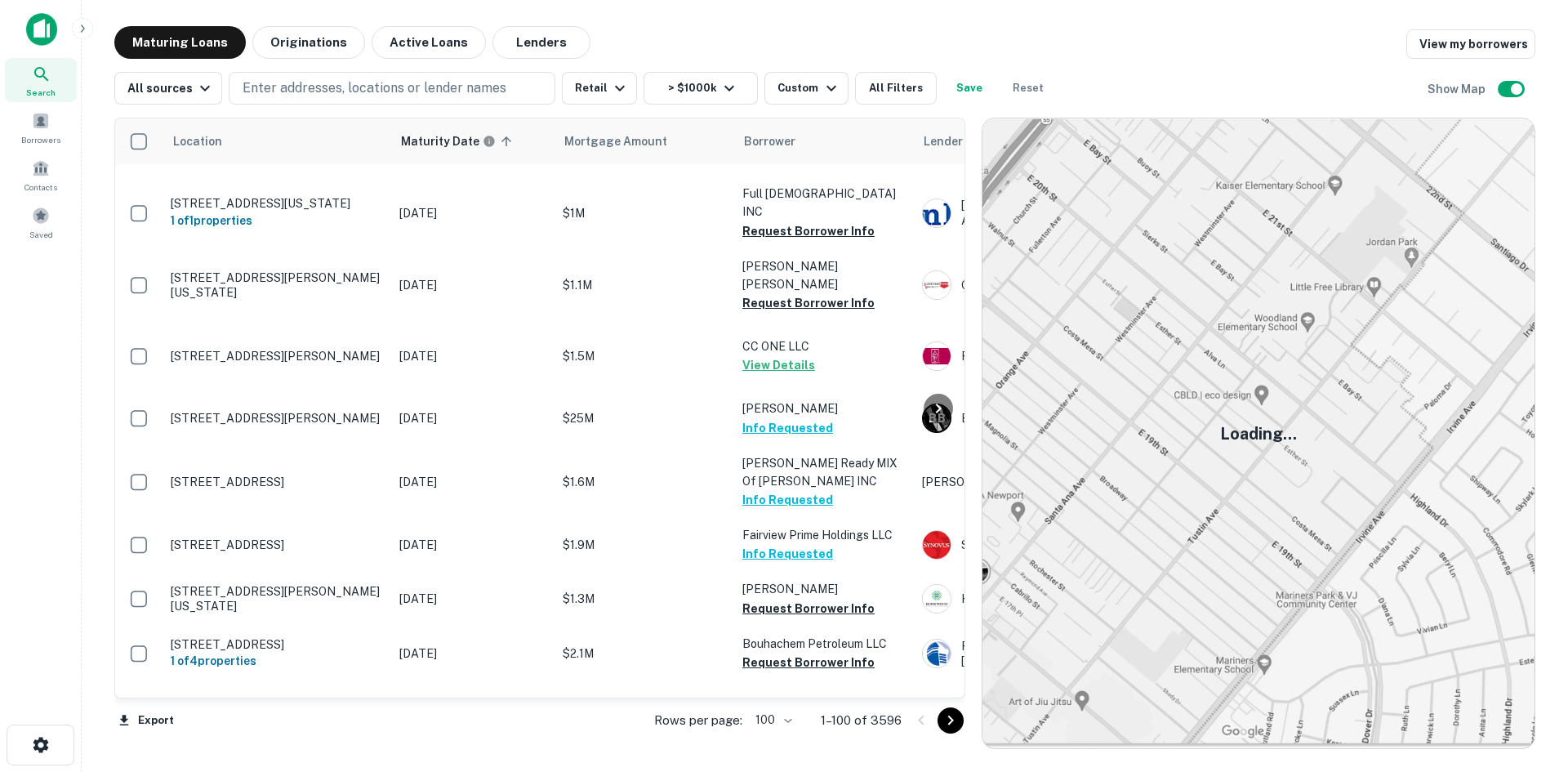
click at [961, 724] on icon "Go to next page" at bounding box center [951, 721] width 20 height 20
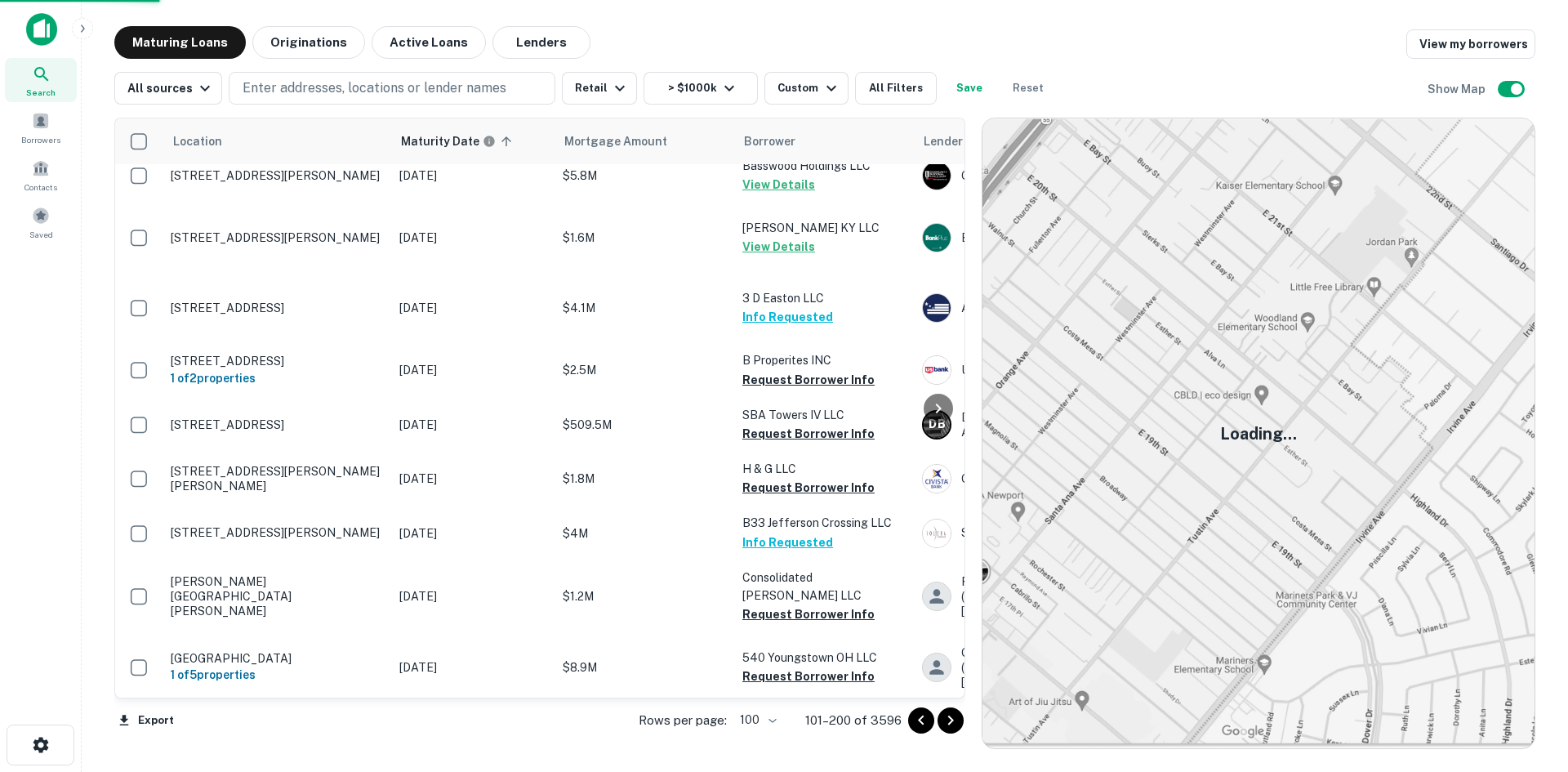
scroll to position [4546, 0]
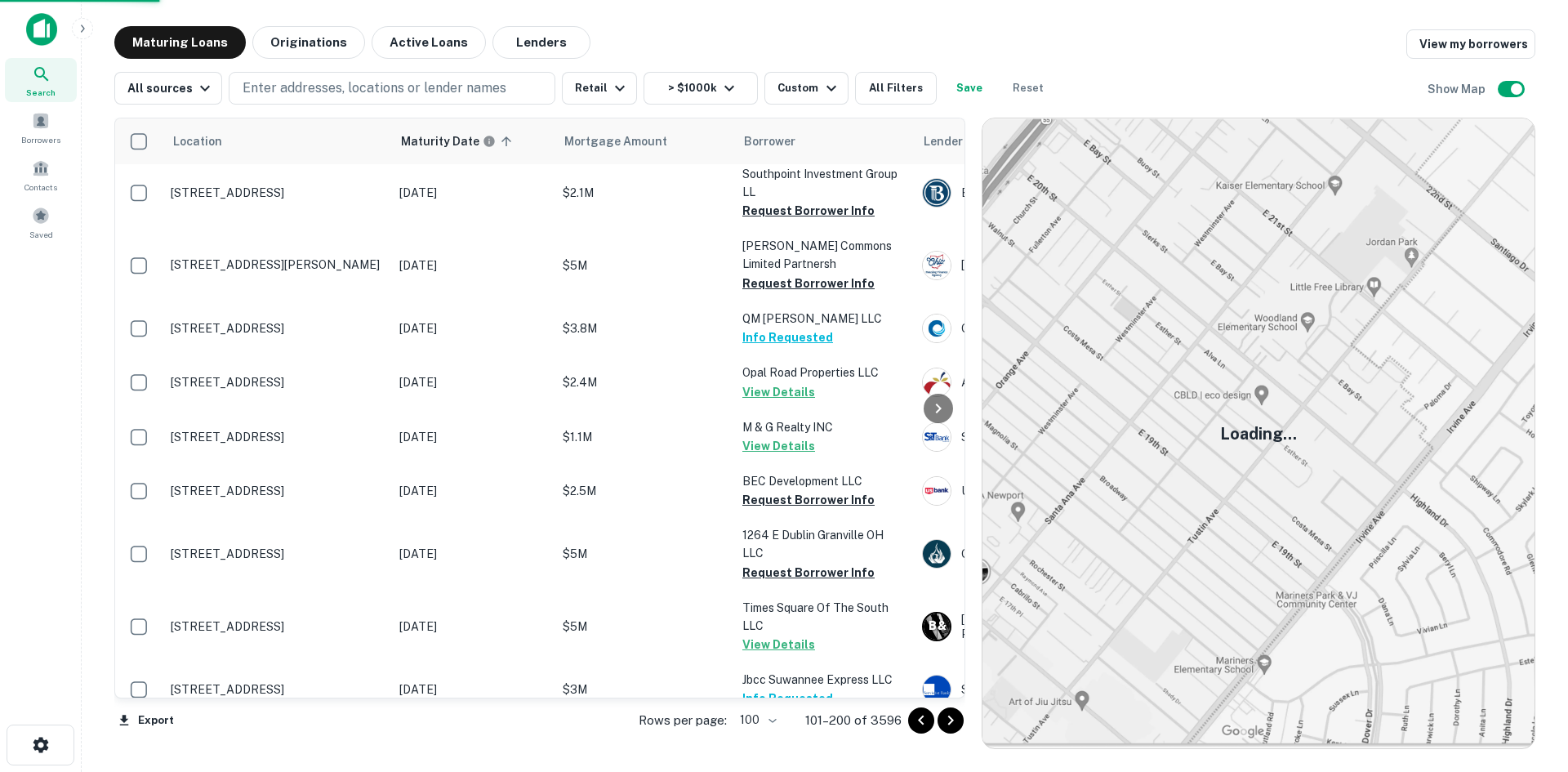
click at [961, 724] on icon "Go to next page" at bounding box center [951, 721] width 20 height 20
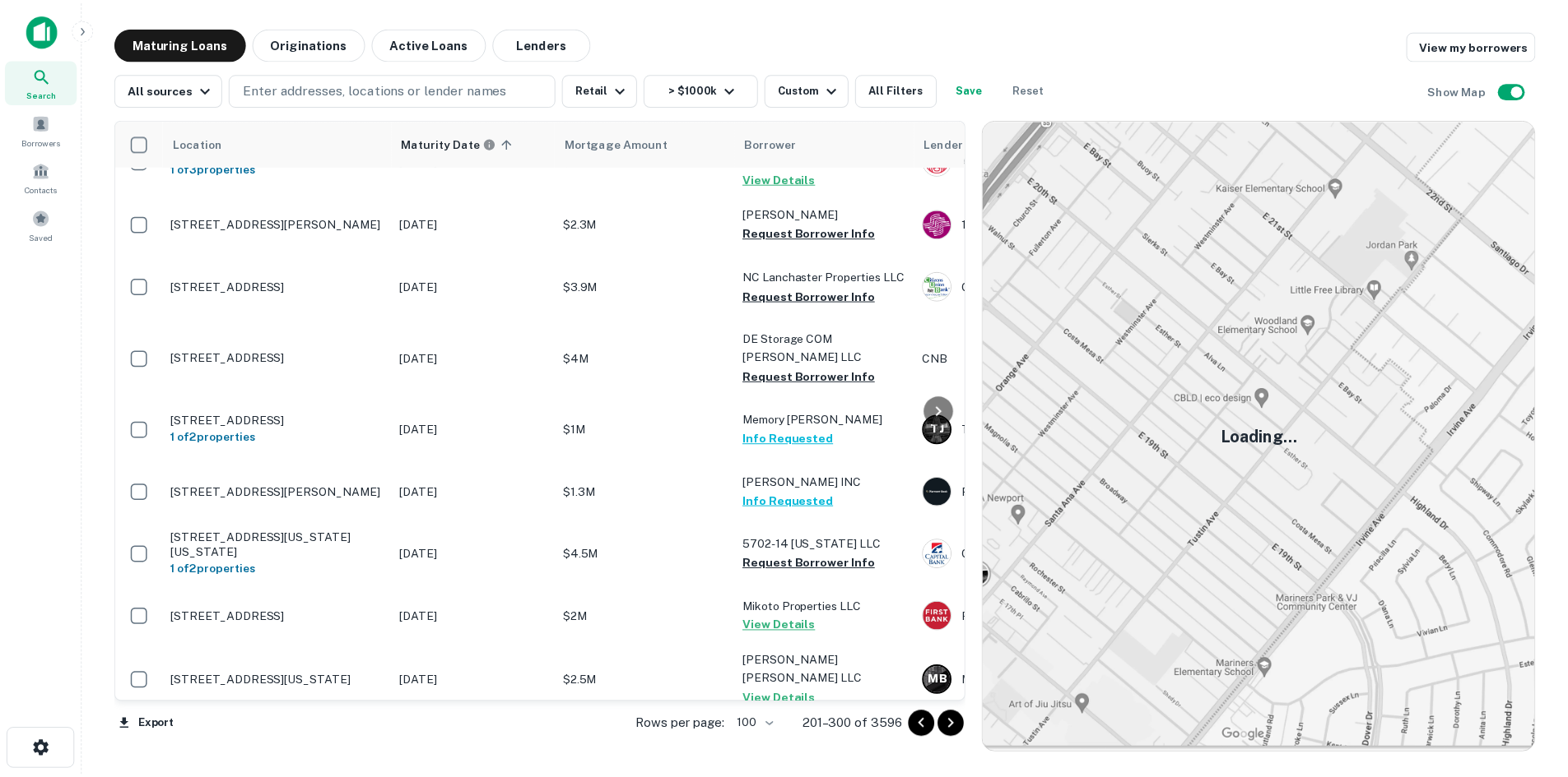
scroll to position [5068, 0]
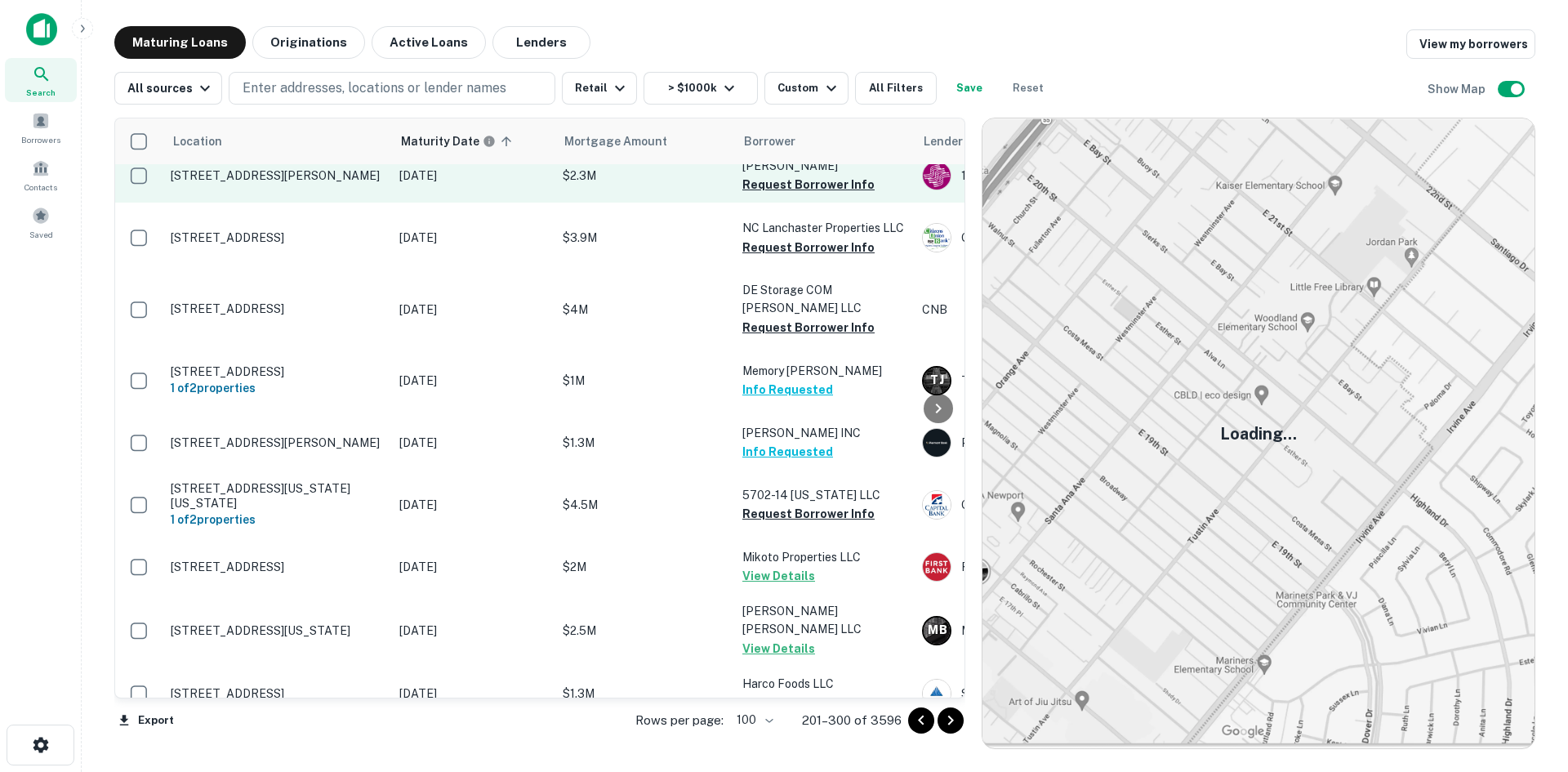
click at [260, 183] on p "130 Ivan Ln Altoona, PA 16602" at bounding box center [276, 176] width 212 height 15
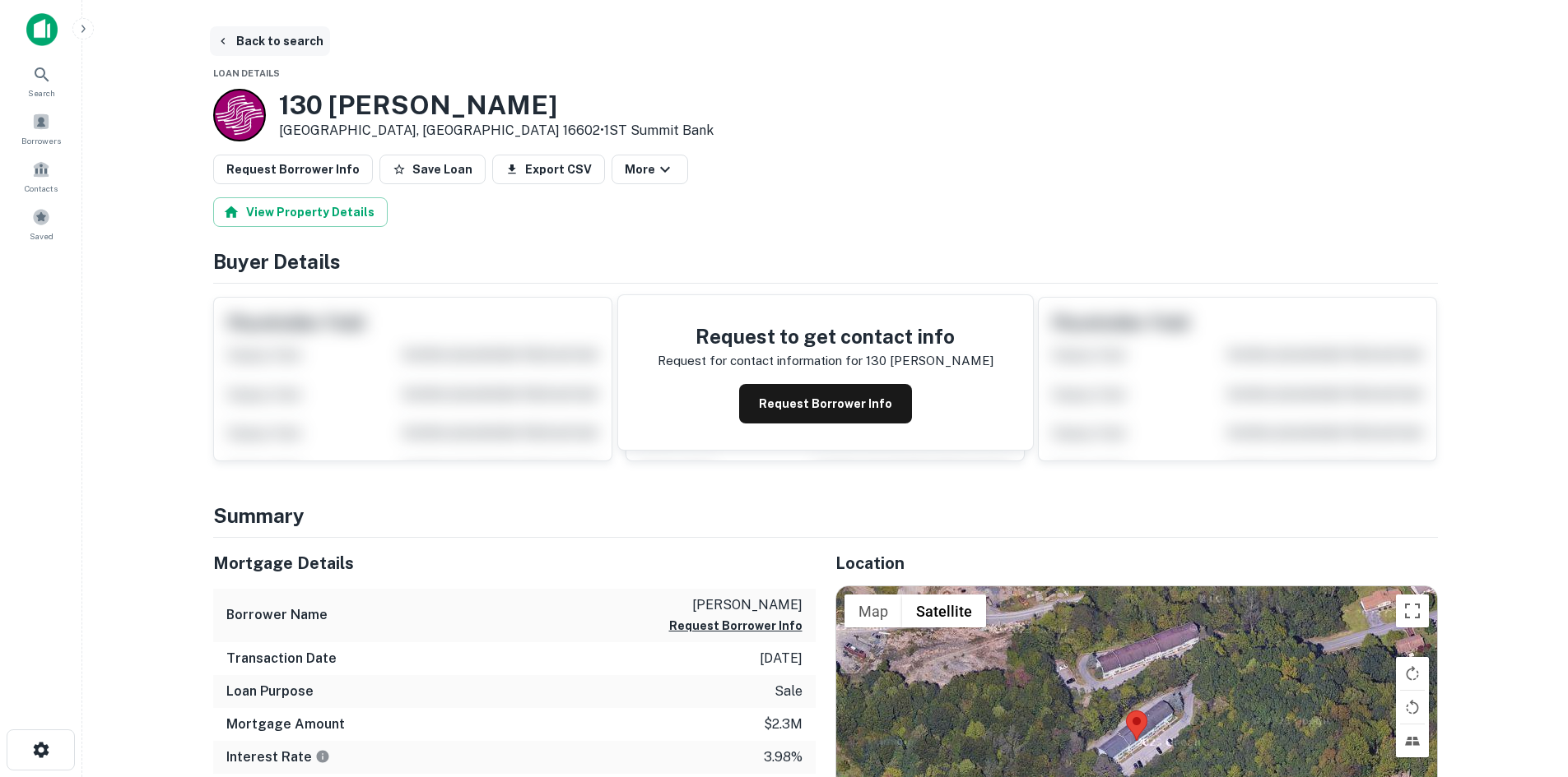
click at [302, 36] on button "Back to search" at bounding box center [270, 41] width 120 height 30
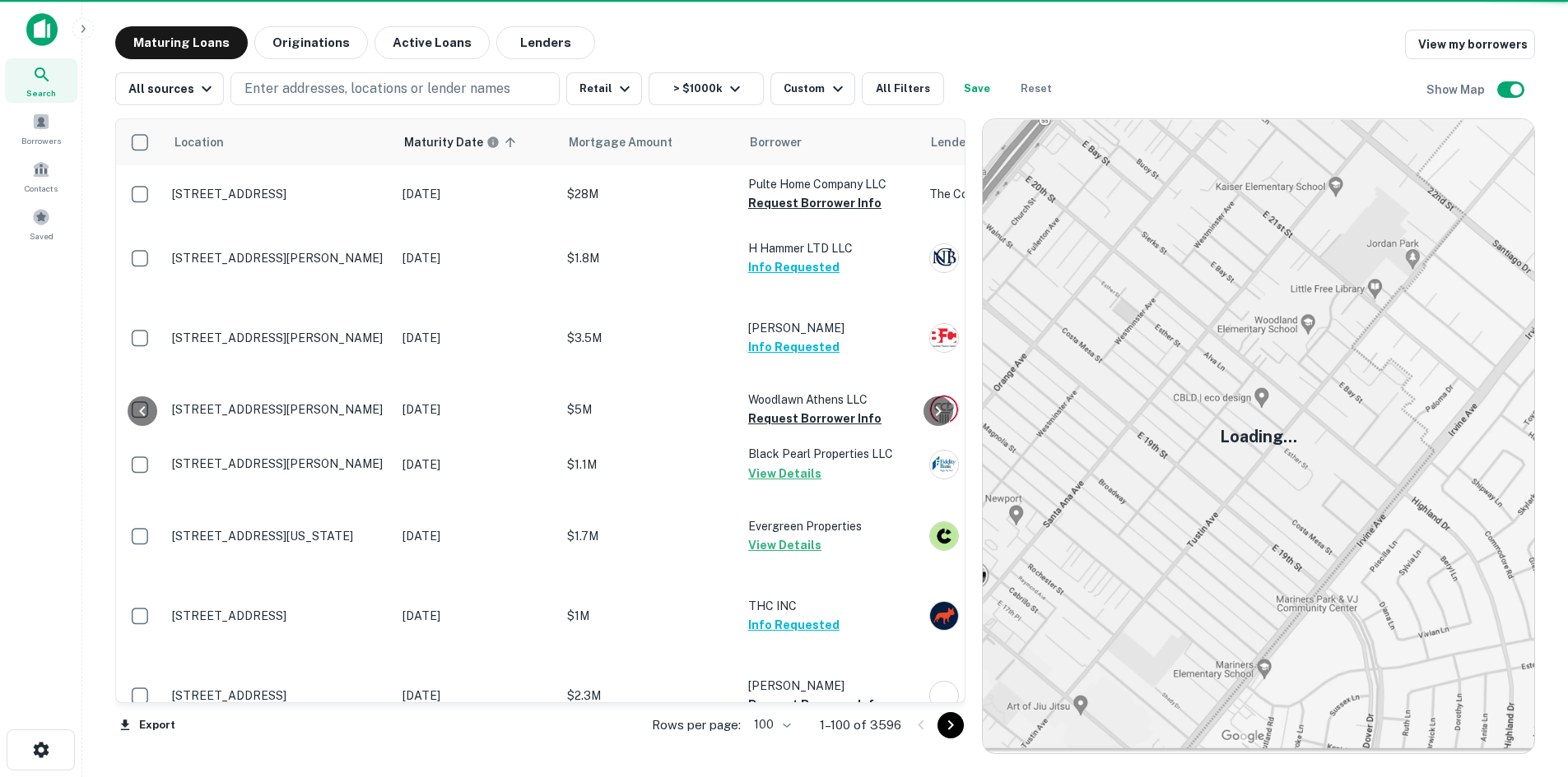
click at [954, 730] on icon "Go to next page" at bounding box center [950, 726] width 20 height 20
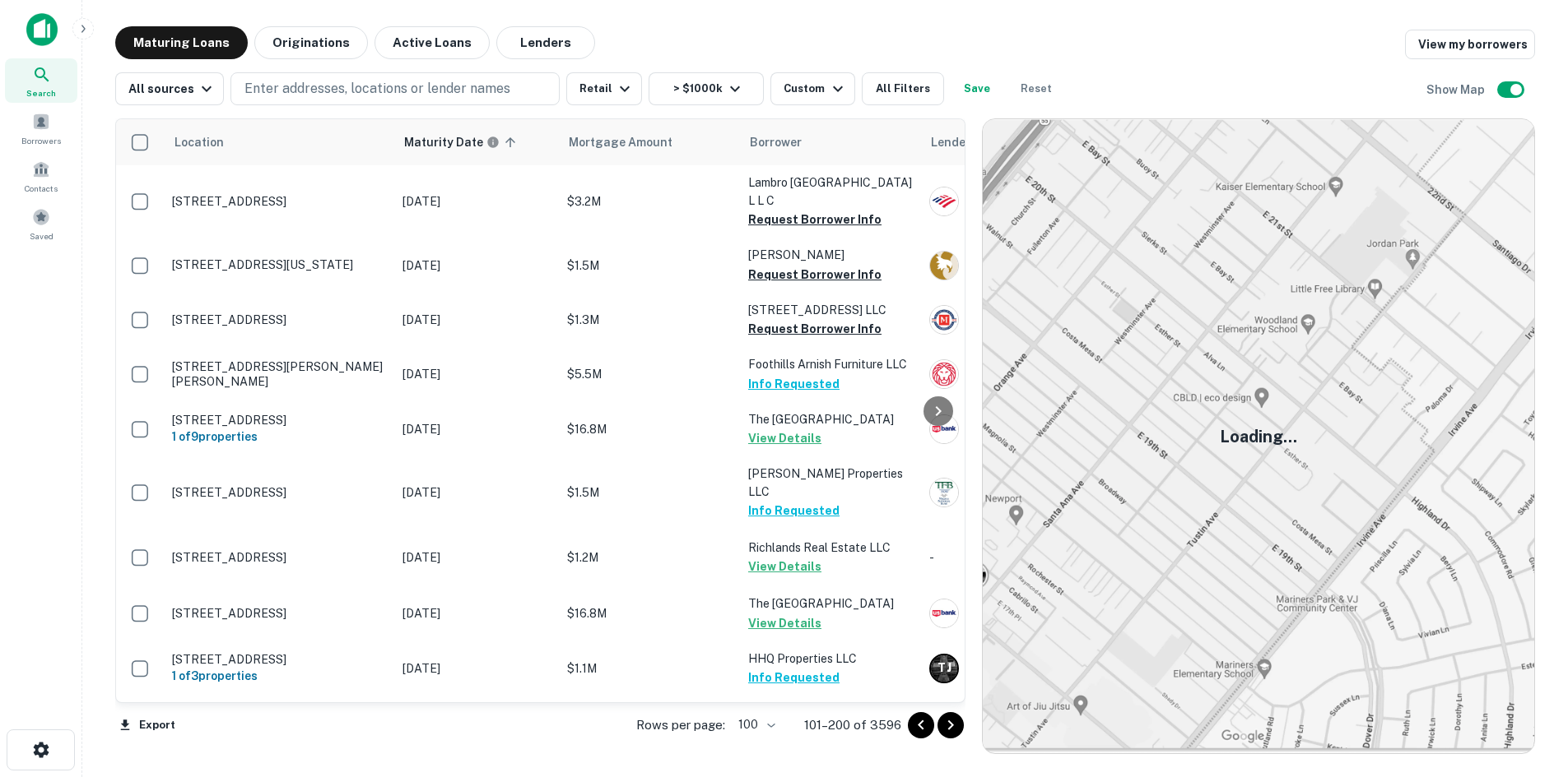
click at [952, 726] on icon "Go to next page" at bounding box center [950, 726] width 20 height 20
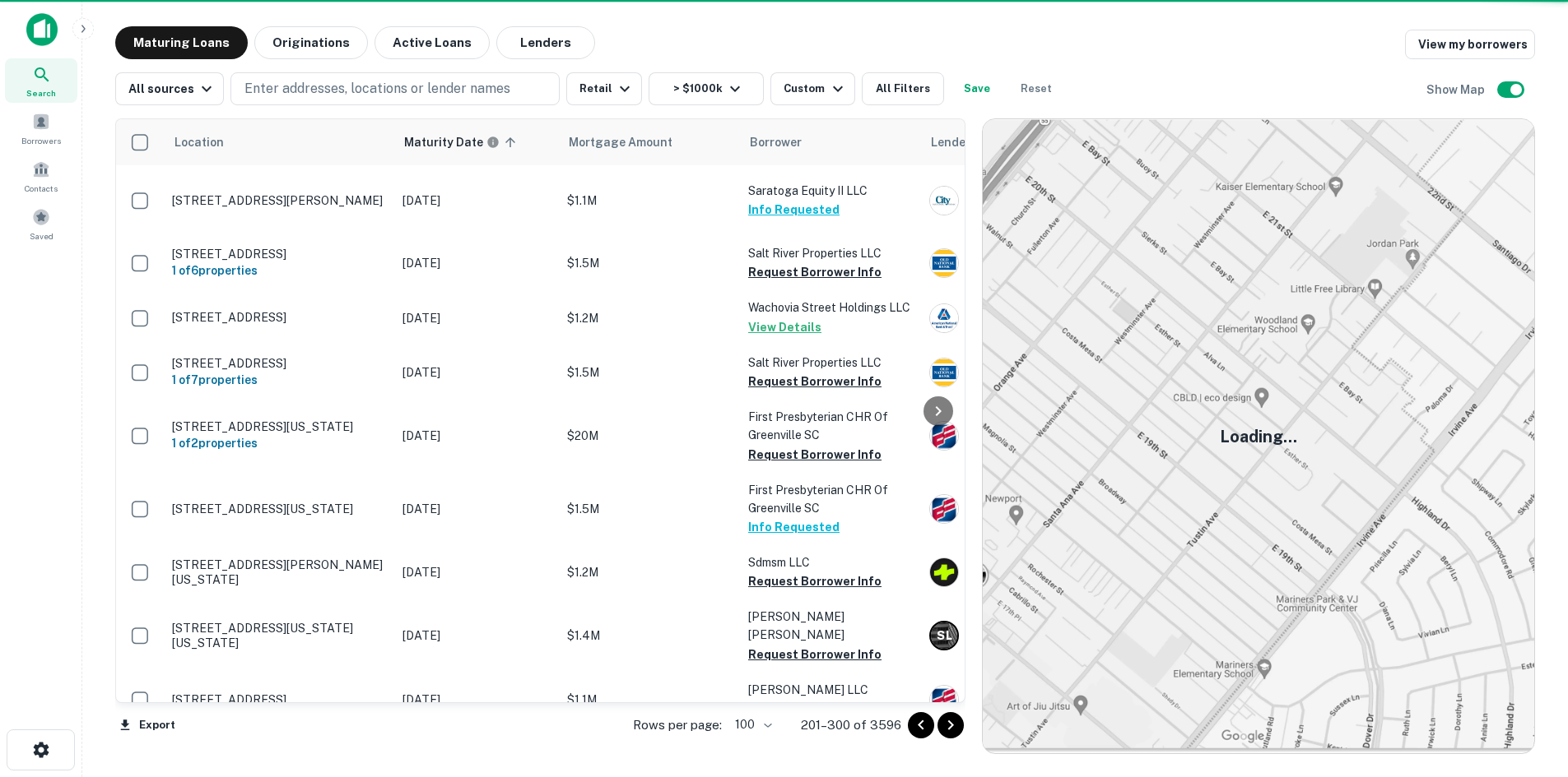
click at [953, 725] on icon "Go to next page" at bounding box center [950, 726] width 20 height 20
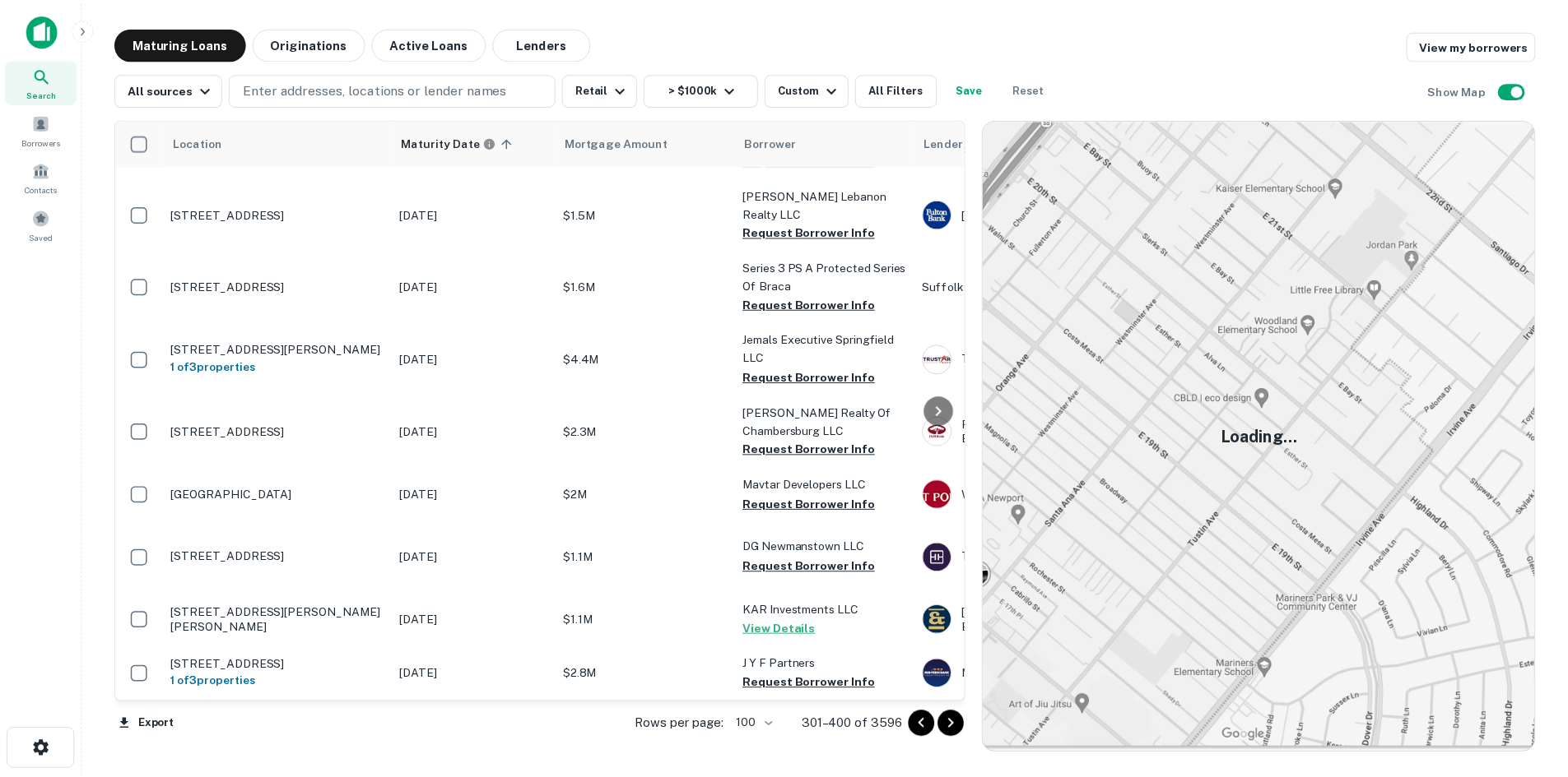
scroll to position [5973, 0]
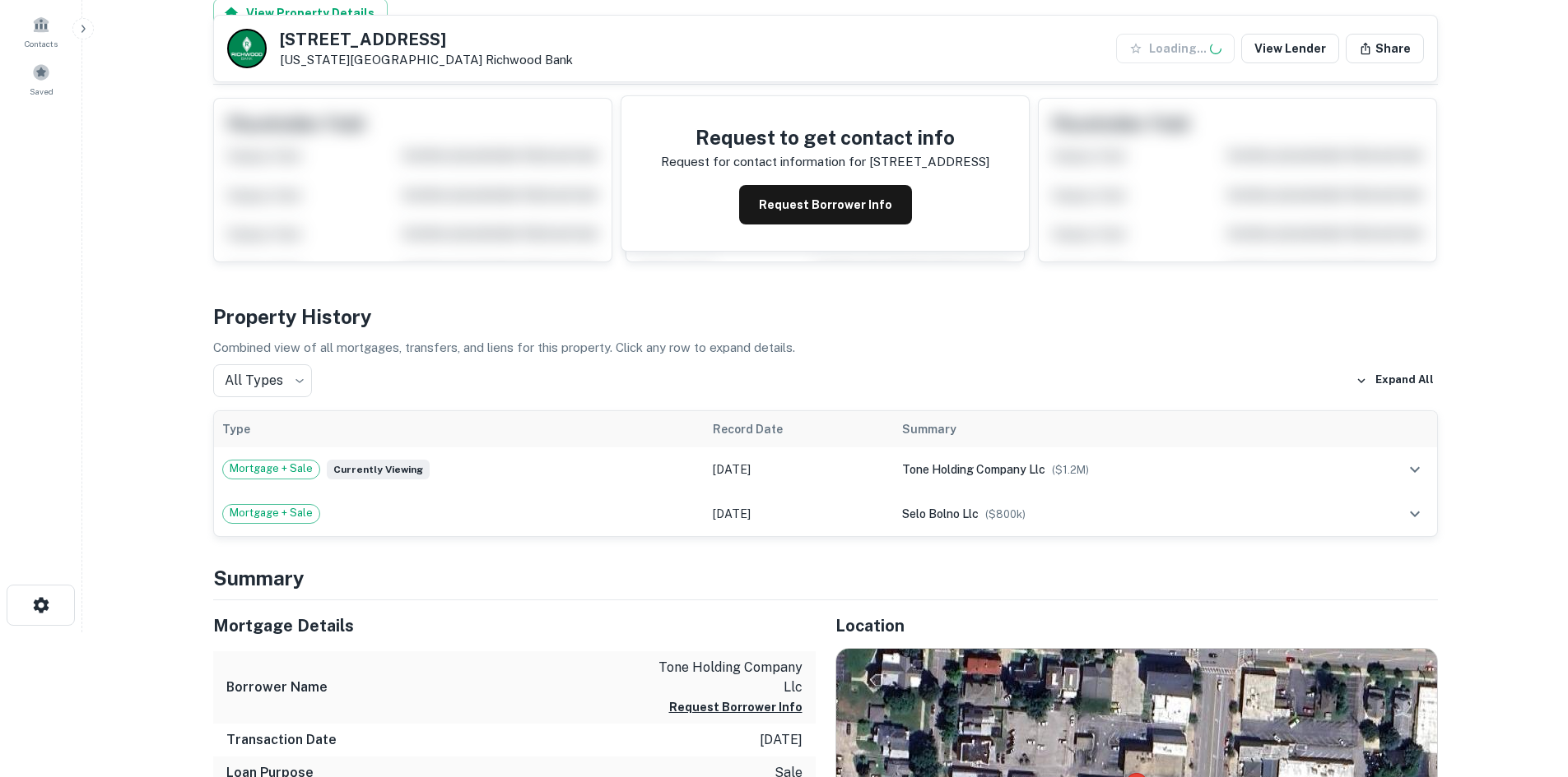
scroll to position [494, 0]
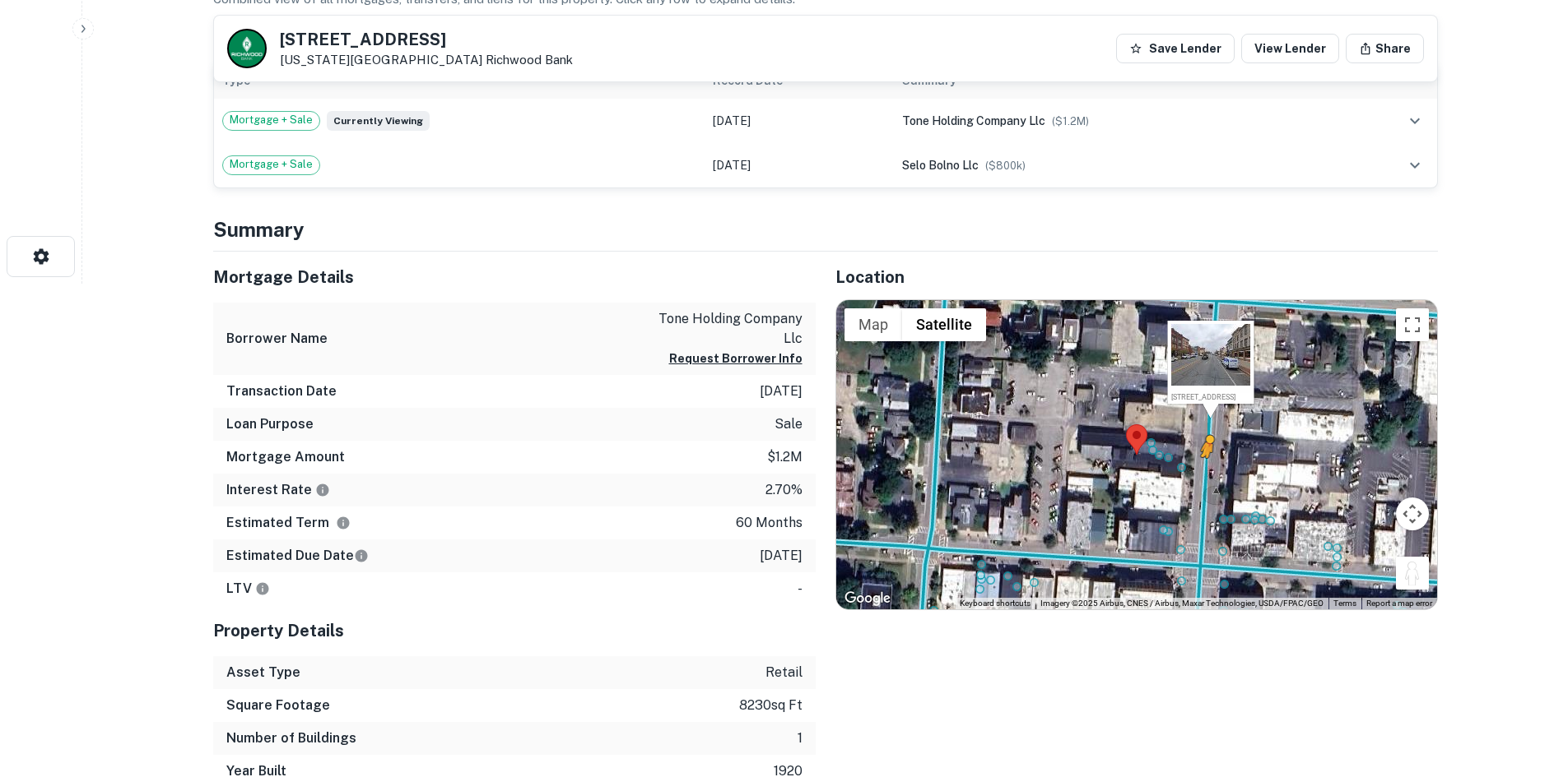
drag, startPoint x: 1406, startPoint y: 576, endPoint x: 1196, endPoint y: 468, distance: 236.1
click at [1196, 468] on div "To activate drag with keyboard, press Alt + Enter. Once in keyboard drag state,…" at bounding box center [1137, 455] width 601 height 309
click at [1196, 468] on div "← Move left → Move right ↑ Move up ↓ Move down + Zoom in - Zoom out Home Jump l…" at bounding box center [1137, 455] width 601 height 309
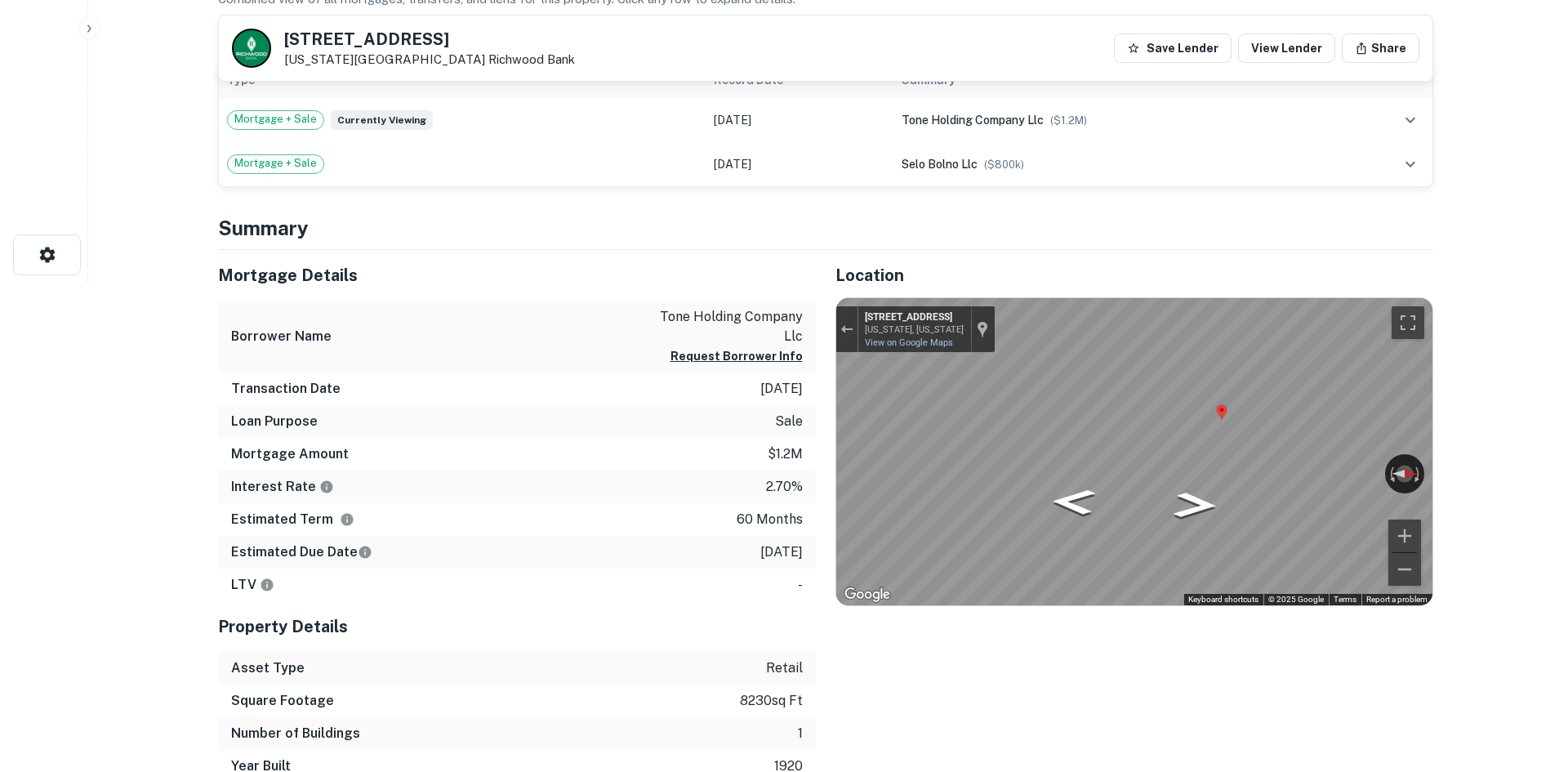
scroll to position [0, 0]
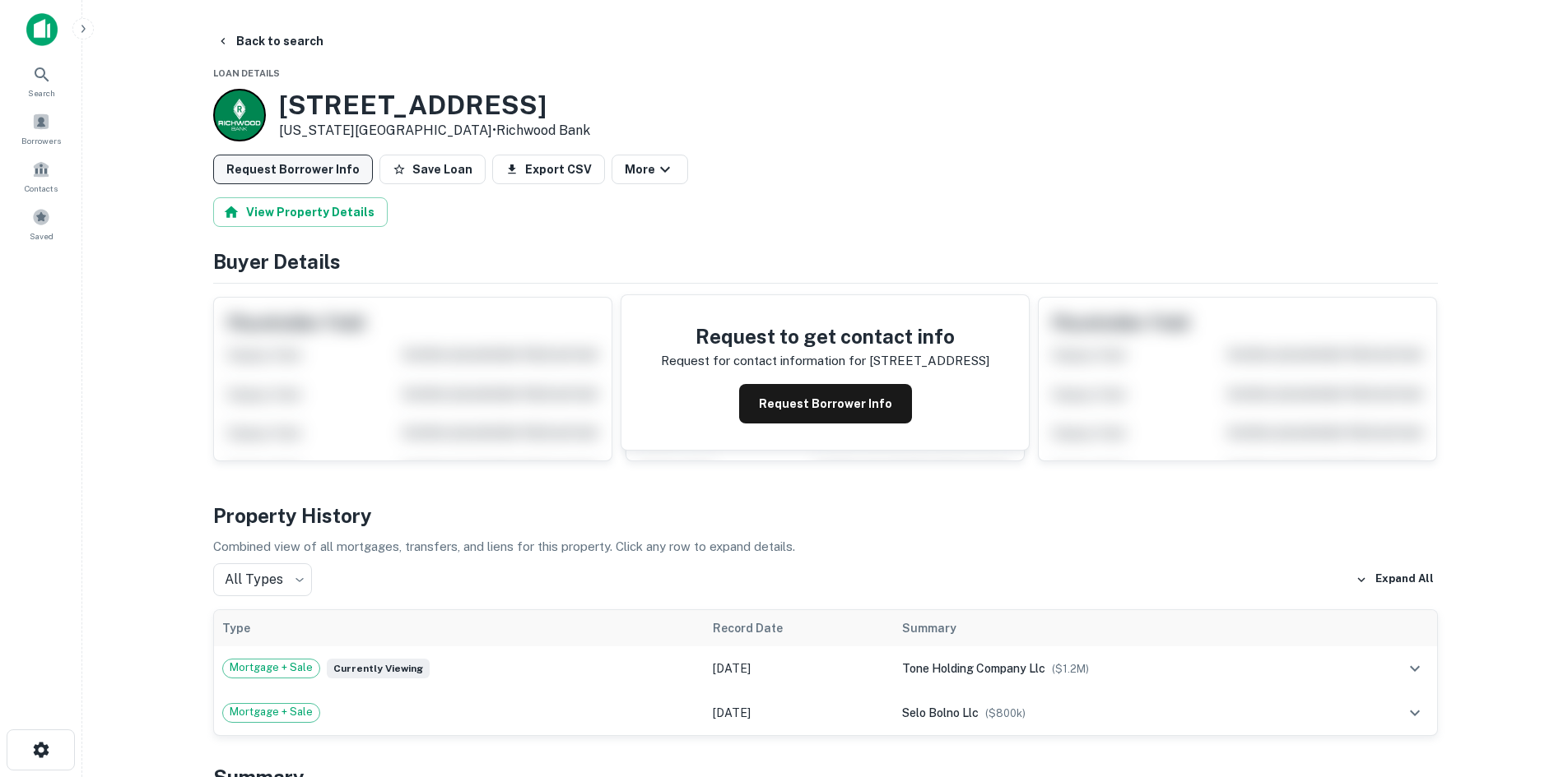
click at [315, 176] on button "Request Borrower Info" at bounding box center [292, 169] width 159 height 30
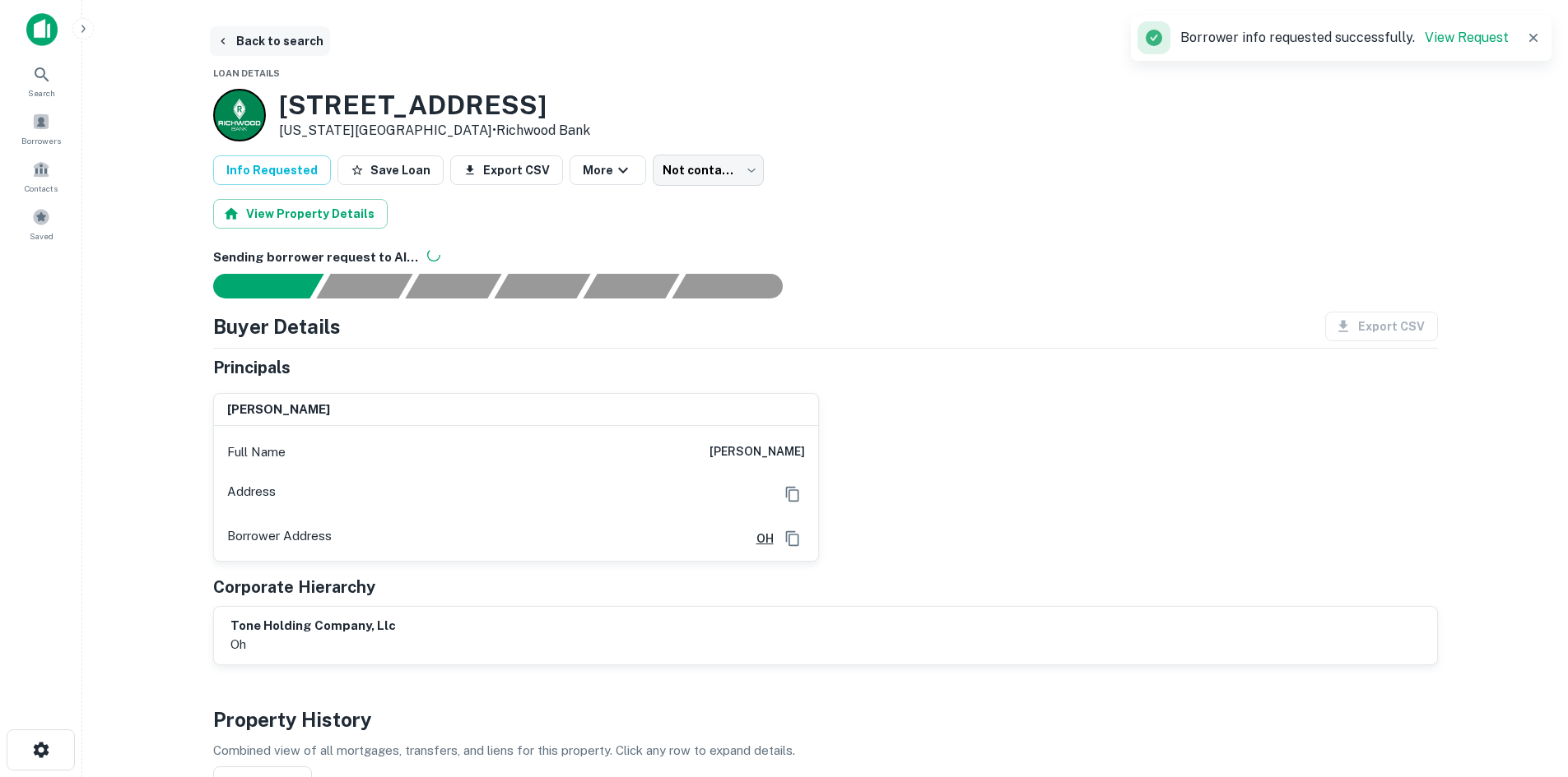
click at [275, 38] on button "Back to search" at bounding box center [270, 41] width 120 height 30
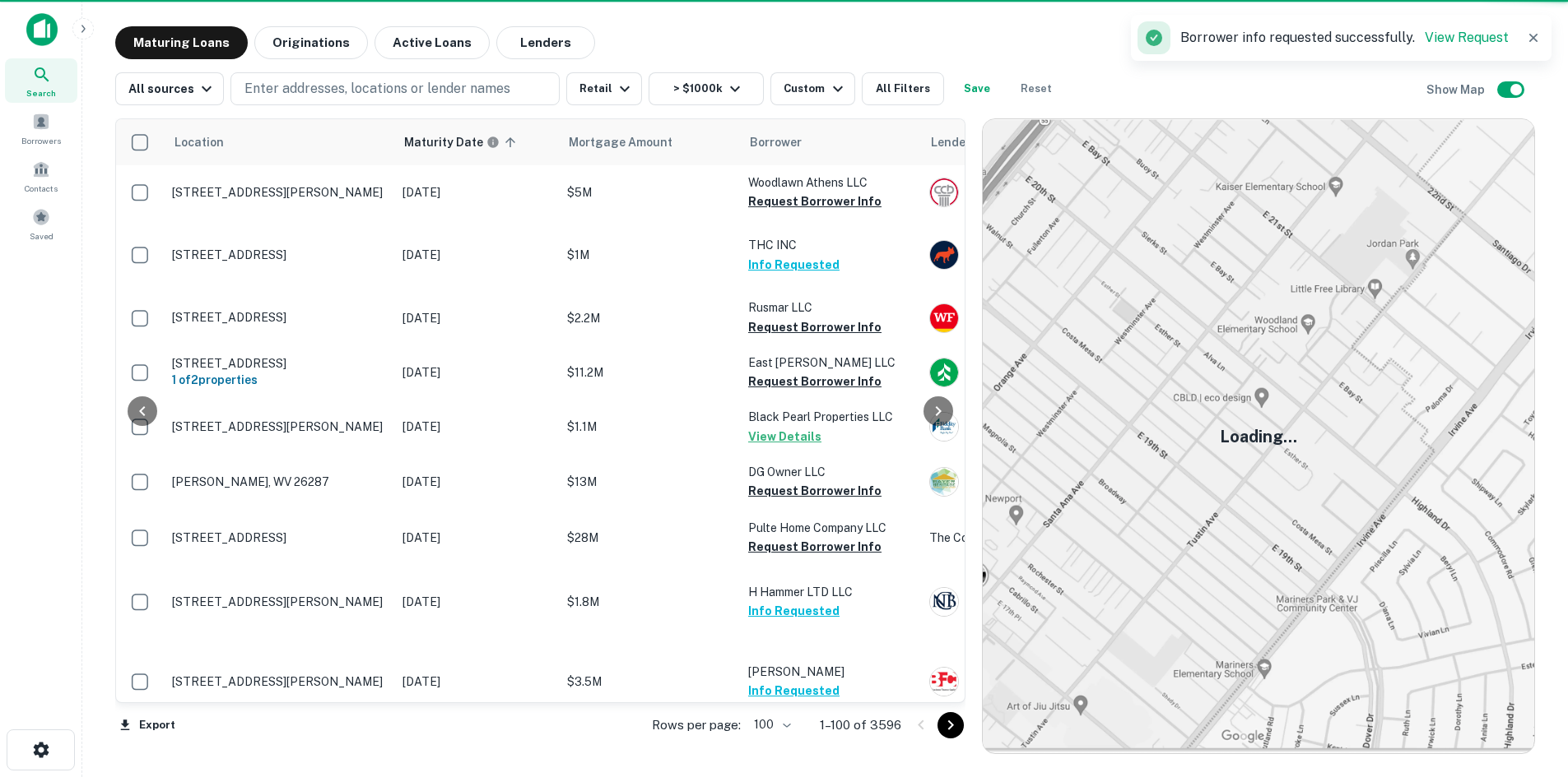
click at [953, 727] on icon "Go to next page" at bounding box center [950, 726] width 20 height 20
click at [954, 729] on icon "Go to next page" at bounding box center [950, 726] width 20 height 20
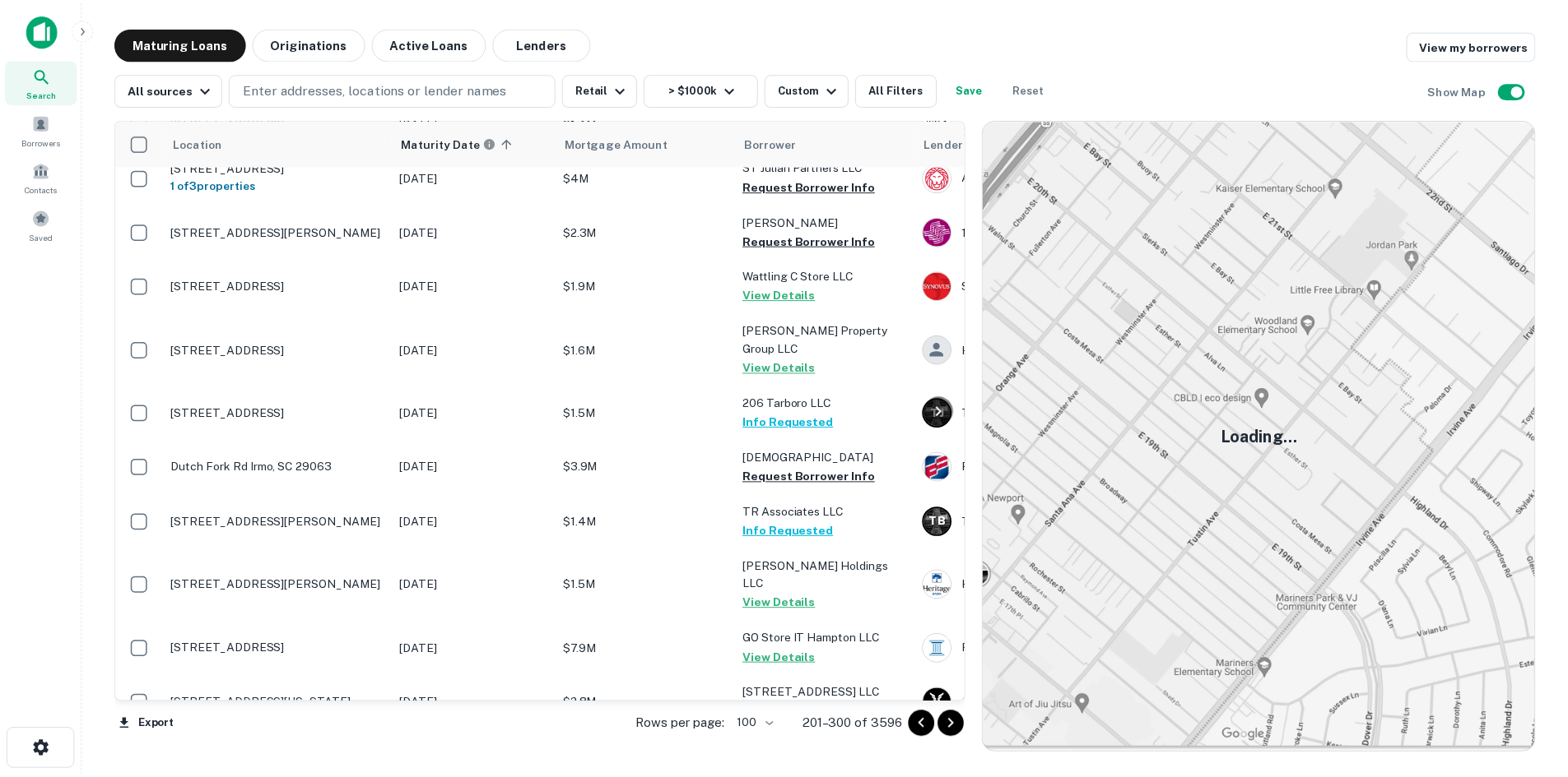
scroll to position [6286, 0]
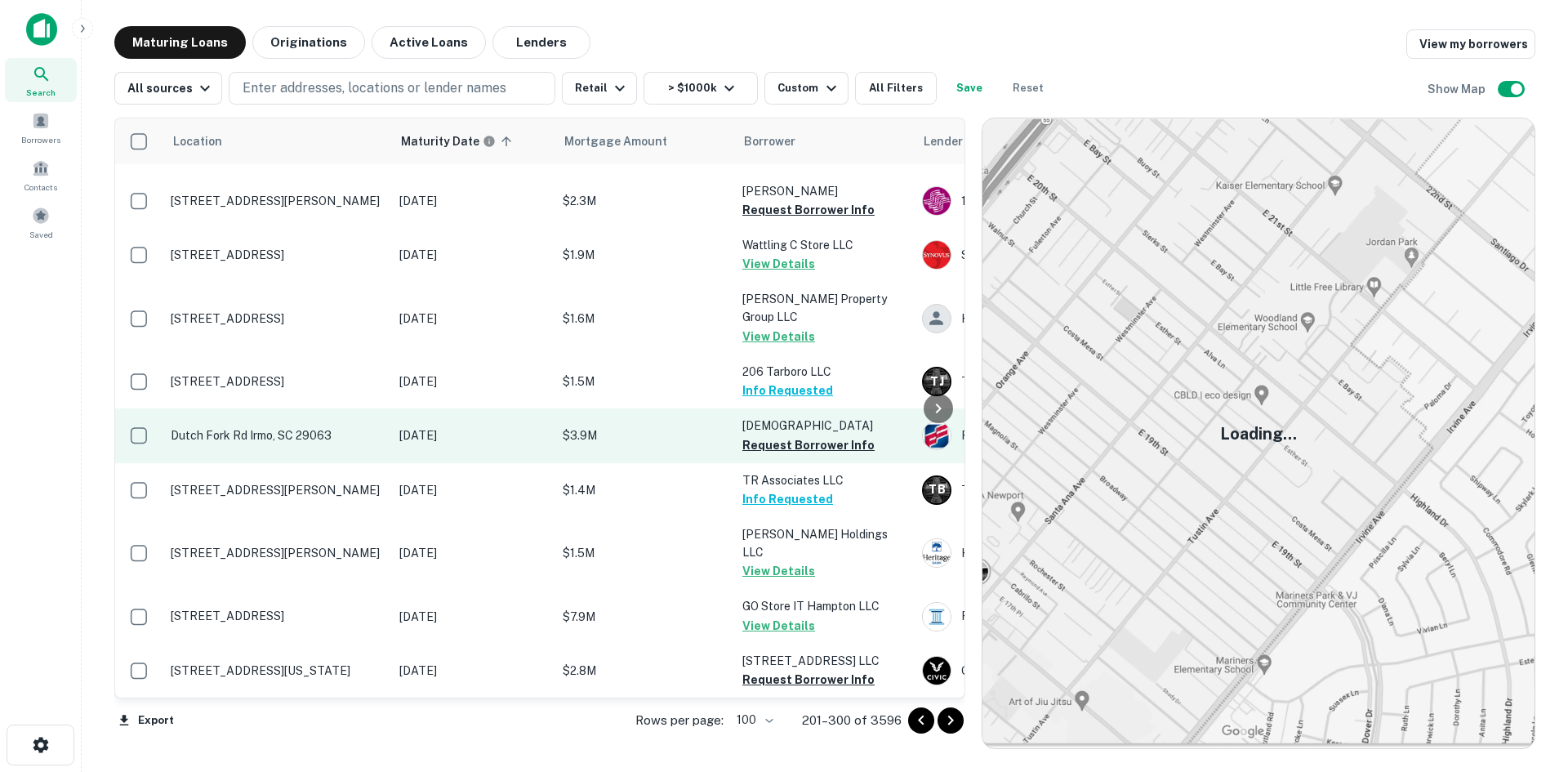
click at [343, 462] on td "Dutch Fork Rd Irmo, SC 29063" at bounding box center [277, 435] width 229 height 54
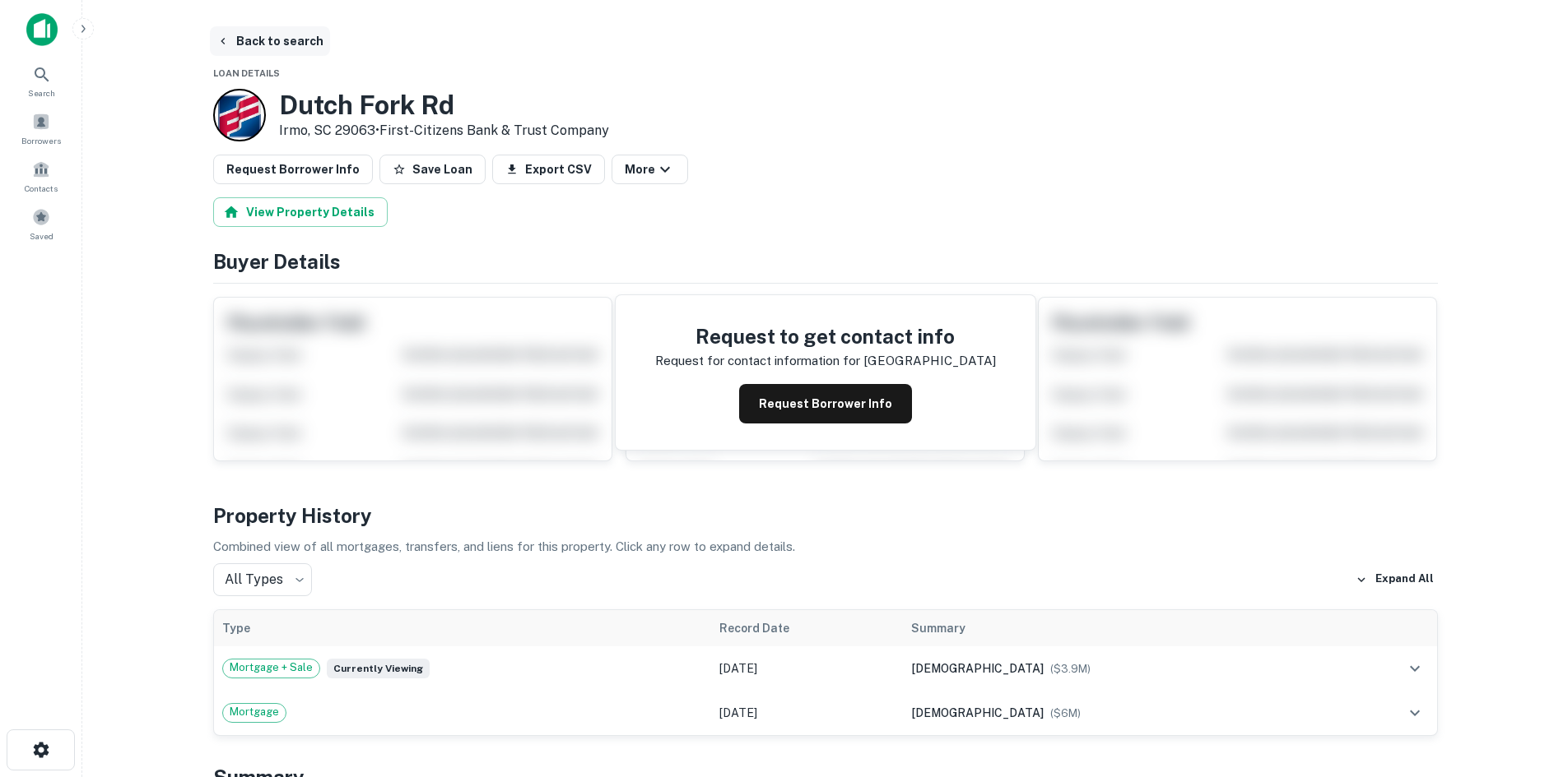
click at [291, 48] on button "Back to search" at bounding box center [270, 41] width 120 height 30
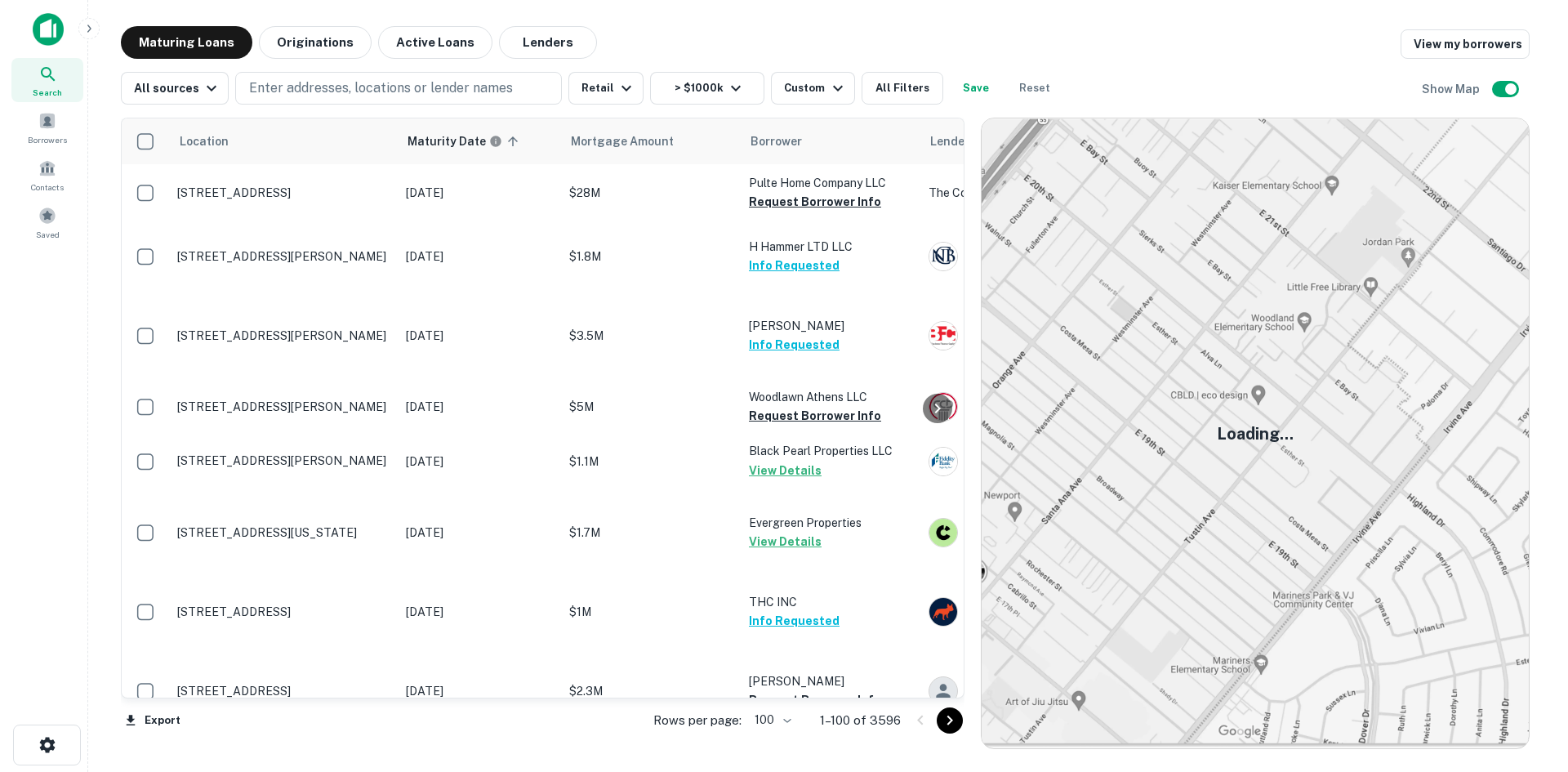
scroll to position [6245, 0]
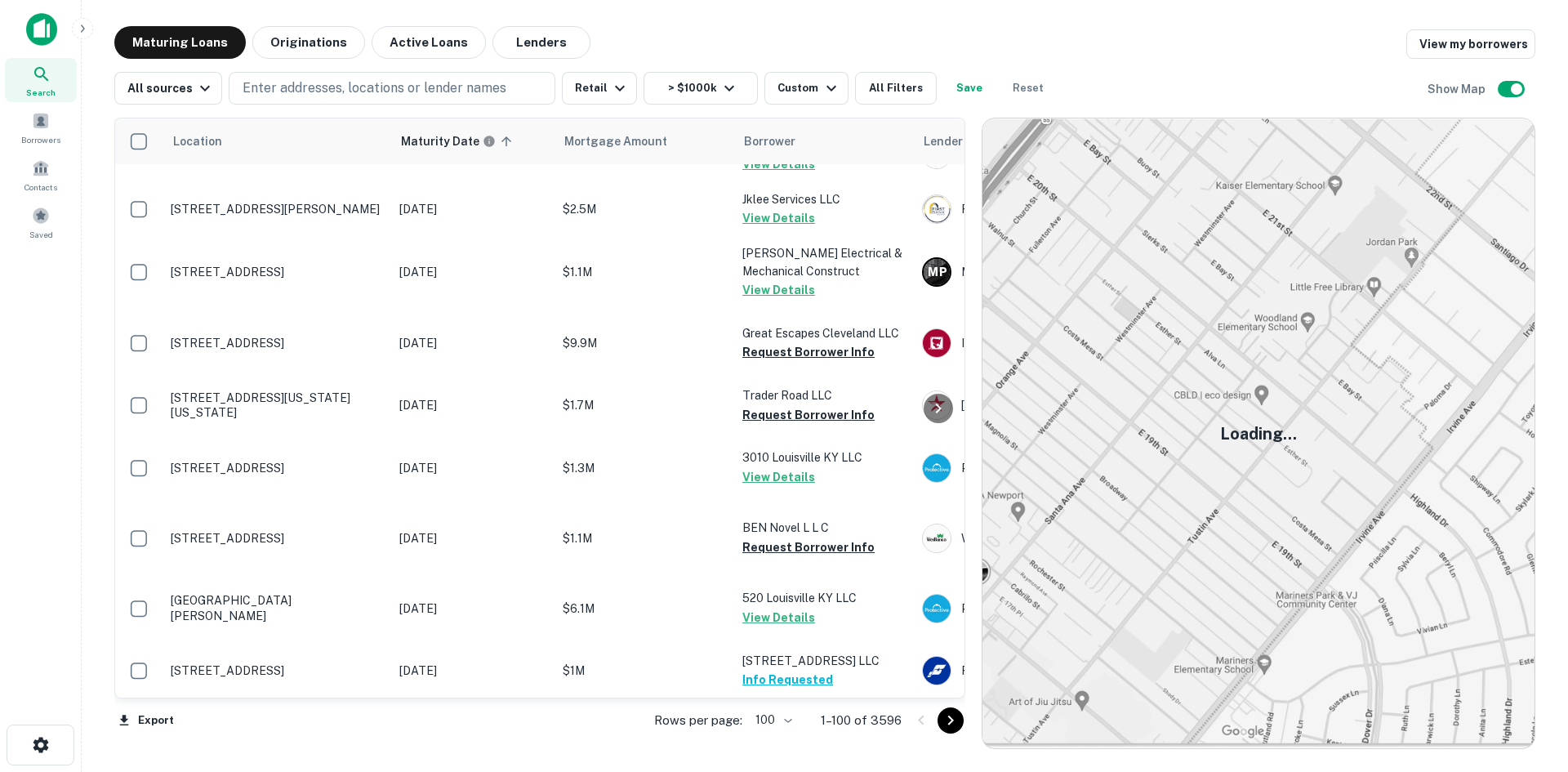
click at [958, 721] on icon "Go to next page" at bounding box center [951, 721] width 20 height 20
click at [957, 721] on icon "Go to next page" at bounding box center [951, 721] width 20 height 20
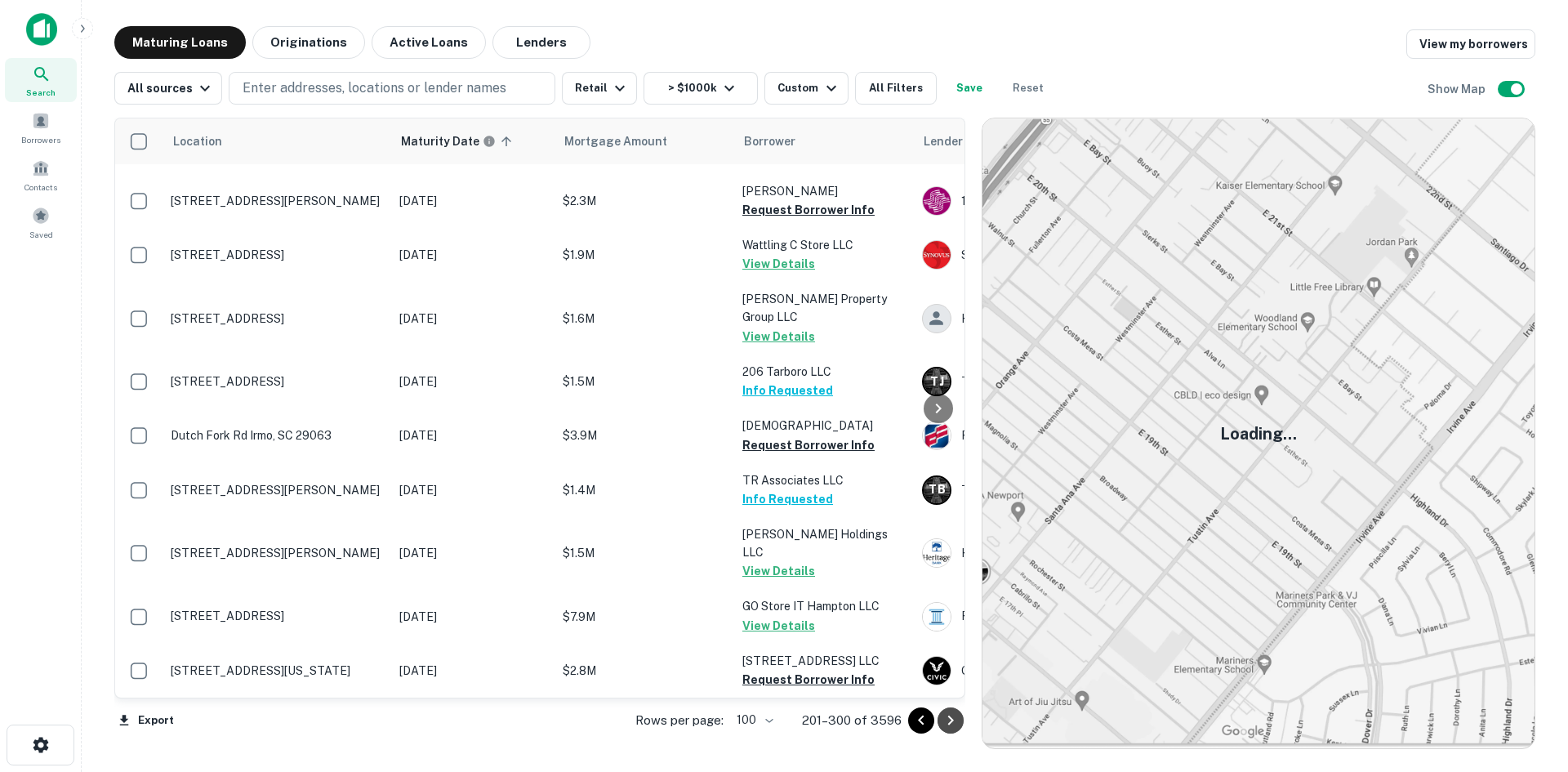
click at [954, 724] on icon "Go to next page" at bounding box center [951, 721] width 20 height 20
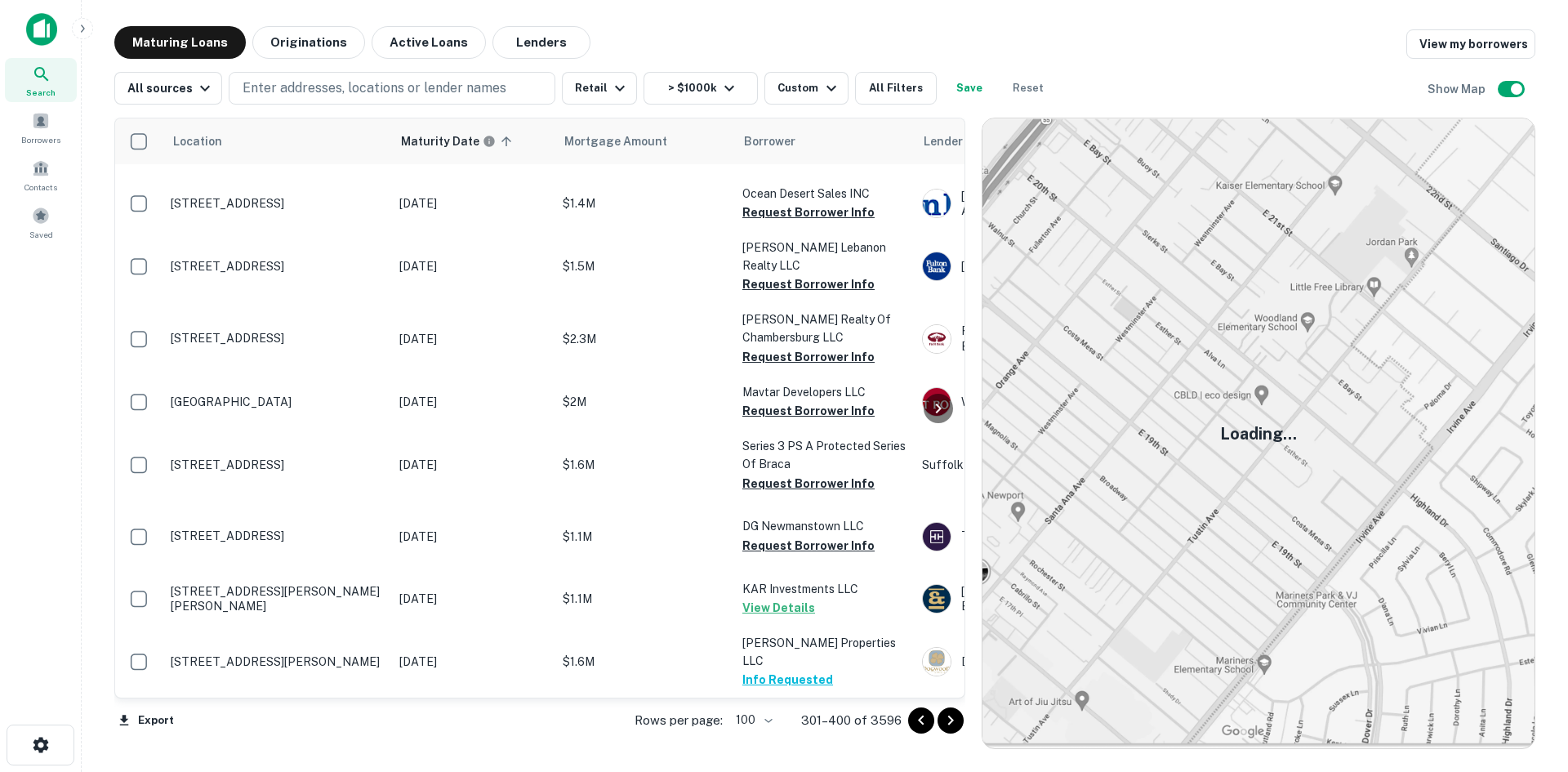
scroll to position [6587, 0]
click at [948, 719] on icon "Go to next page" at bounding box center [951, 721] width 20 height 20
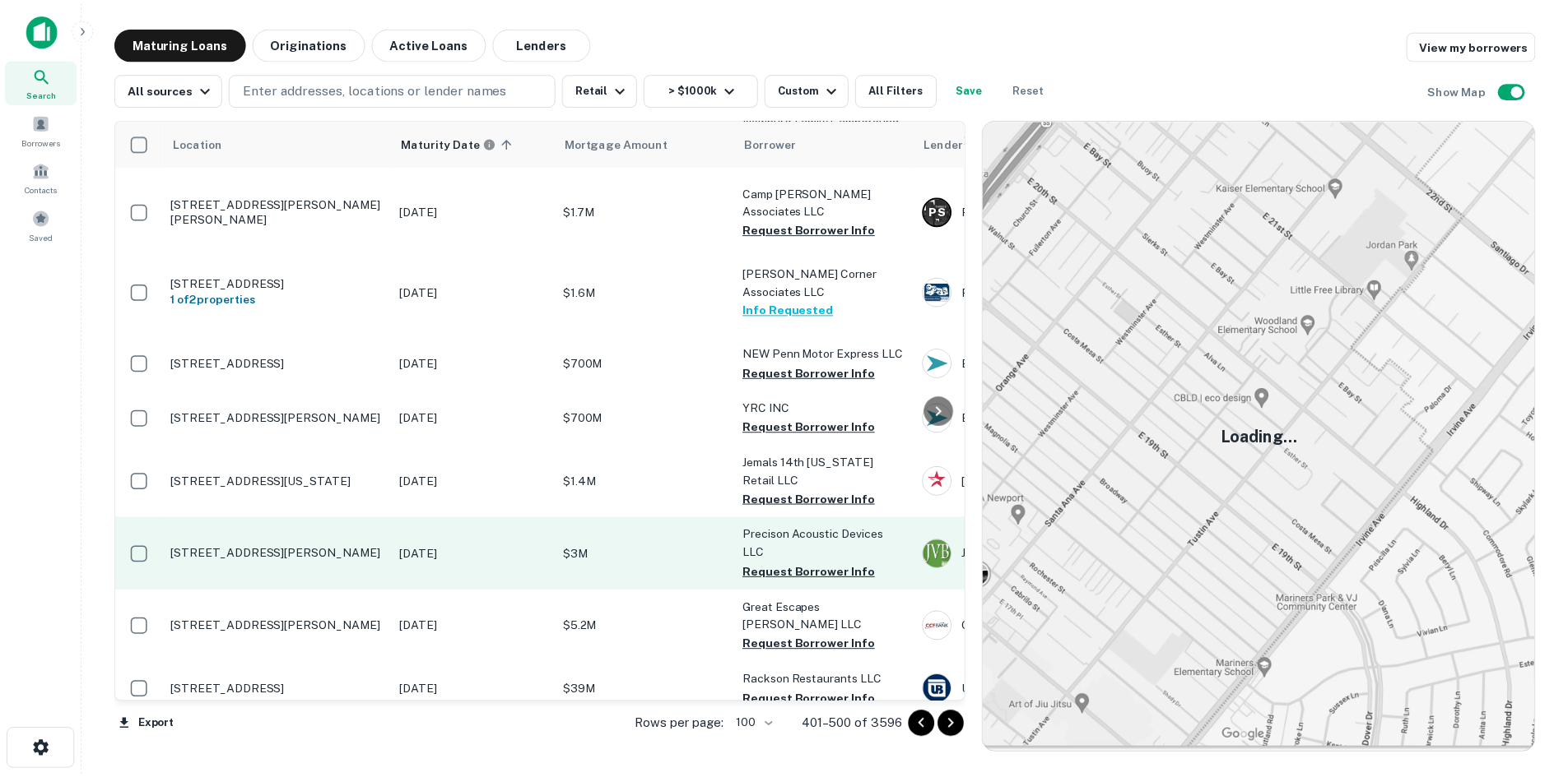
scroll to position [3976, 0]
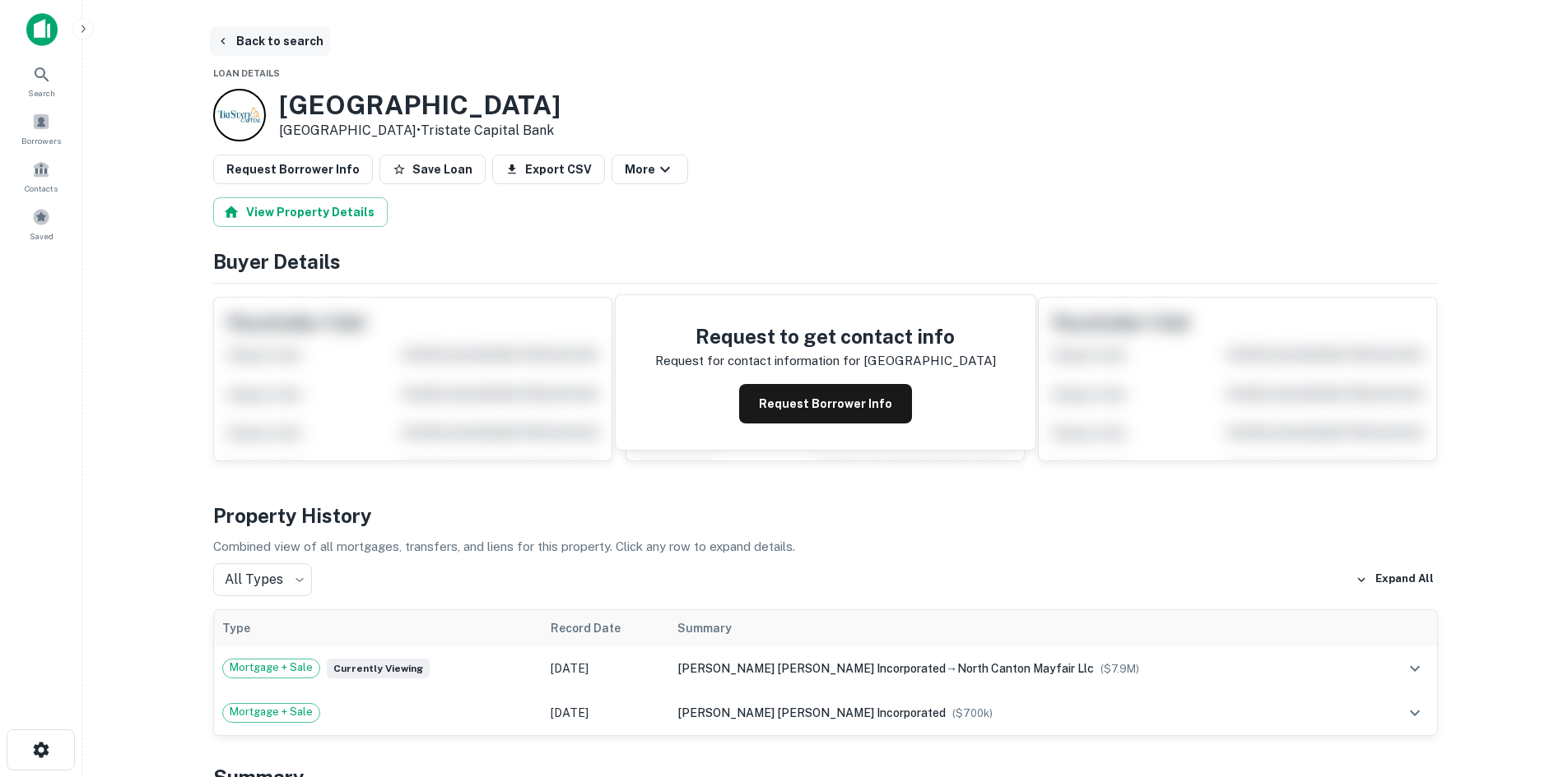
click at [291, 42] on button "Back to search" at bounding box center [270, 41] width 120 height 30
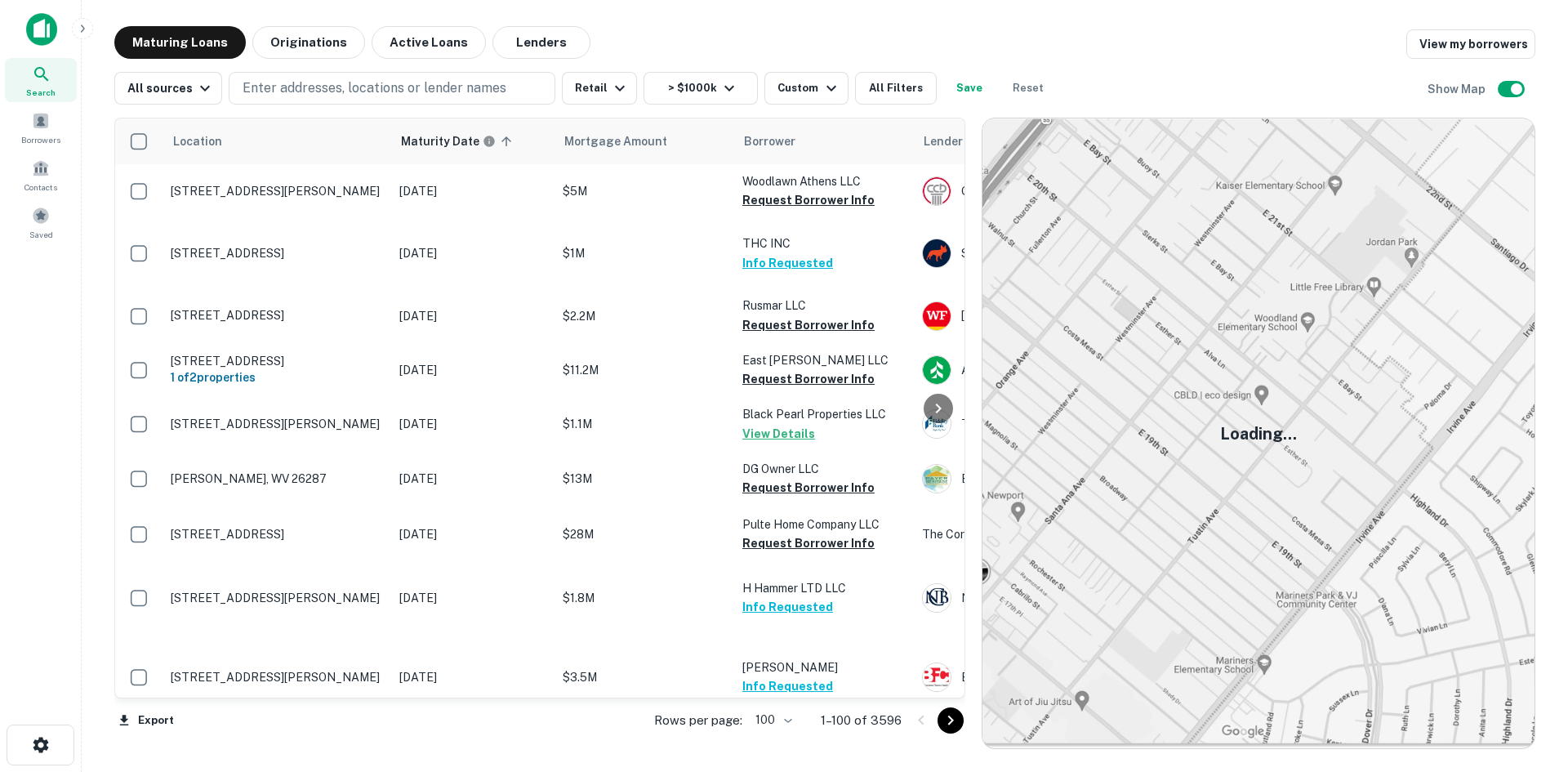
scroll to position [3728, 0]
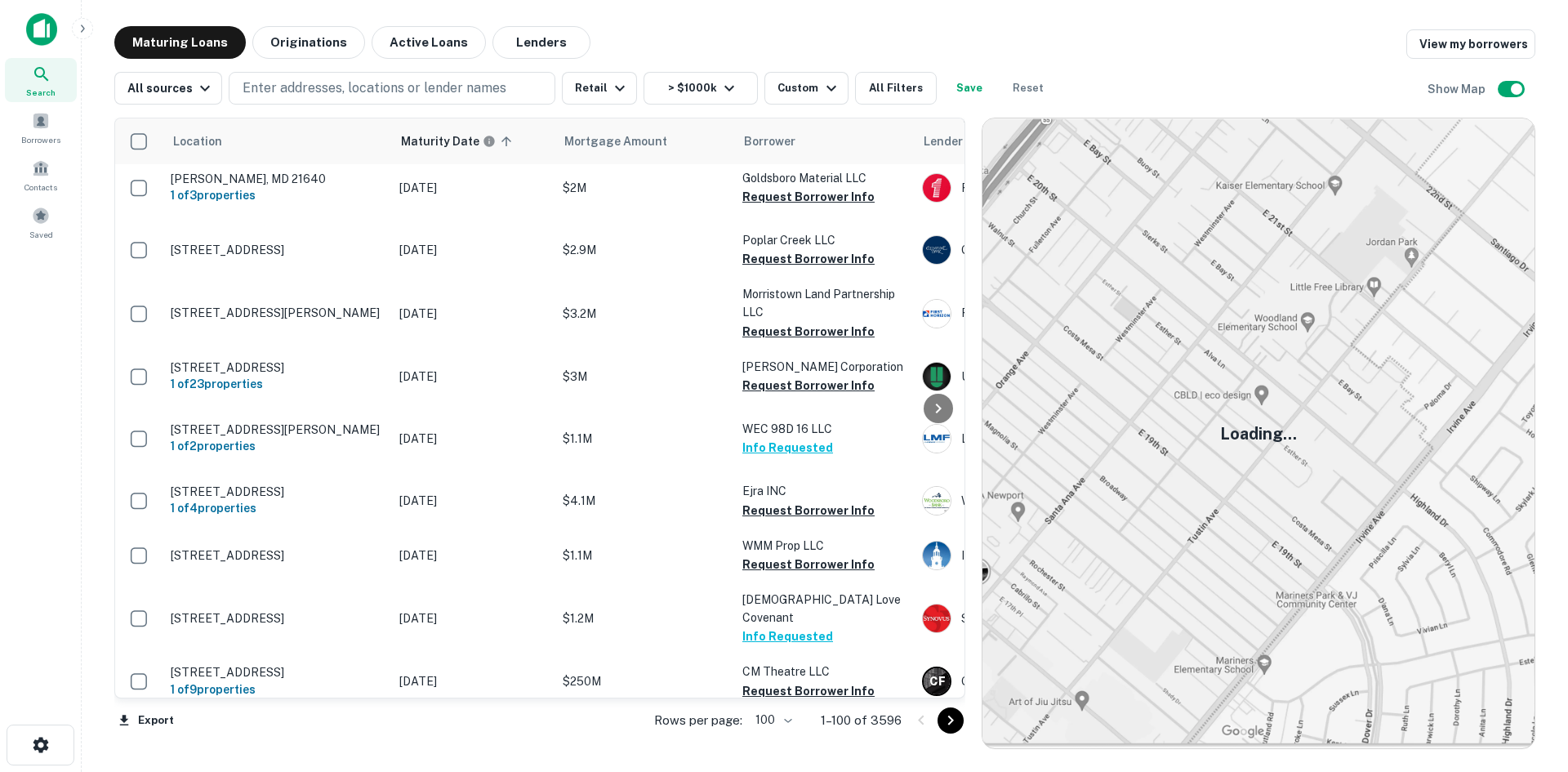
click at [955, 721] on icon "Go to next page" at bounding box center [951, 721] width 20 height 20
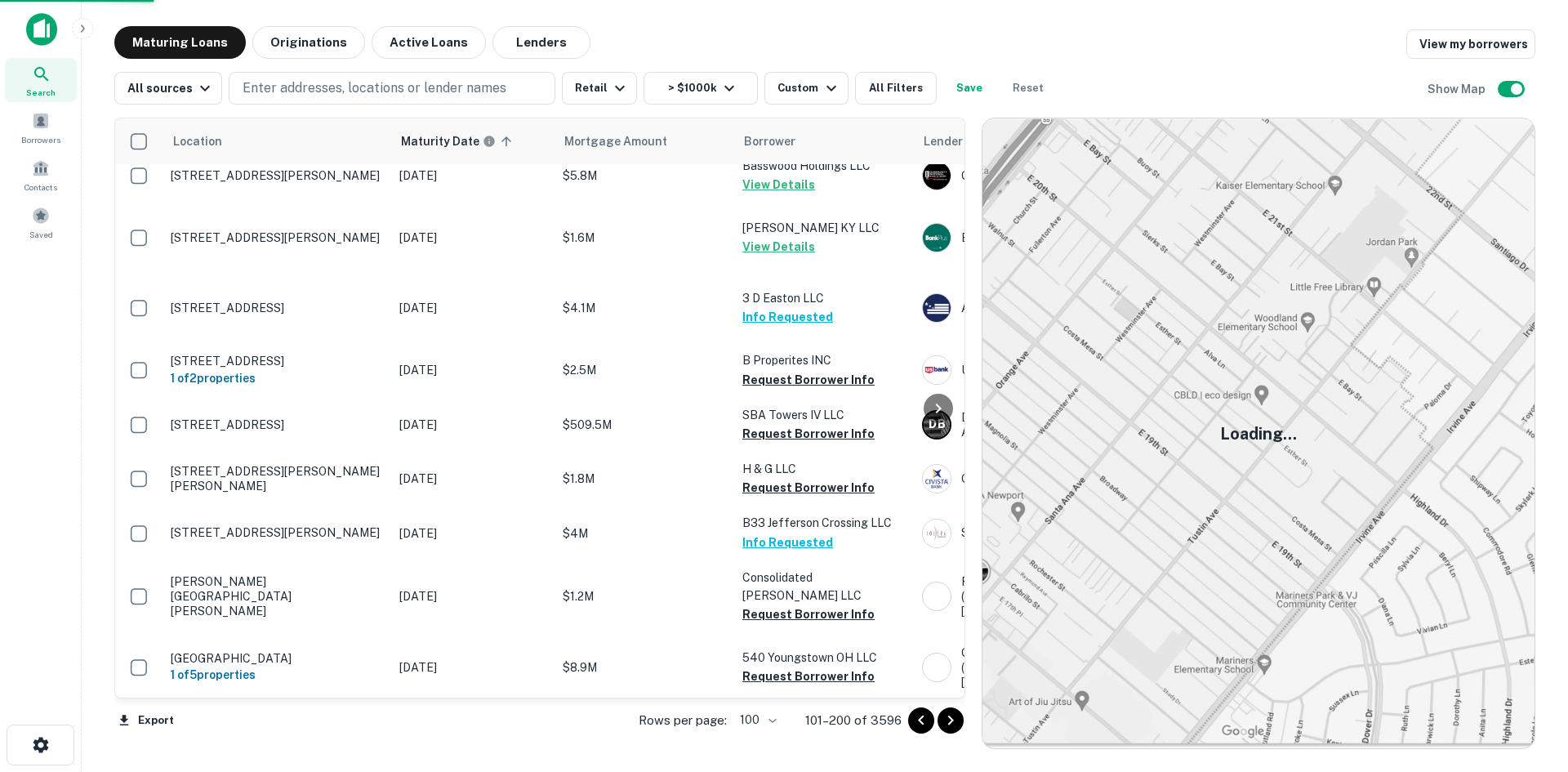
click at [955, 723] on icon "Go to next page" at bounding box center [951, 721] width 20 height 20
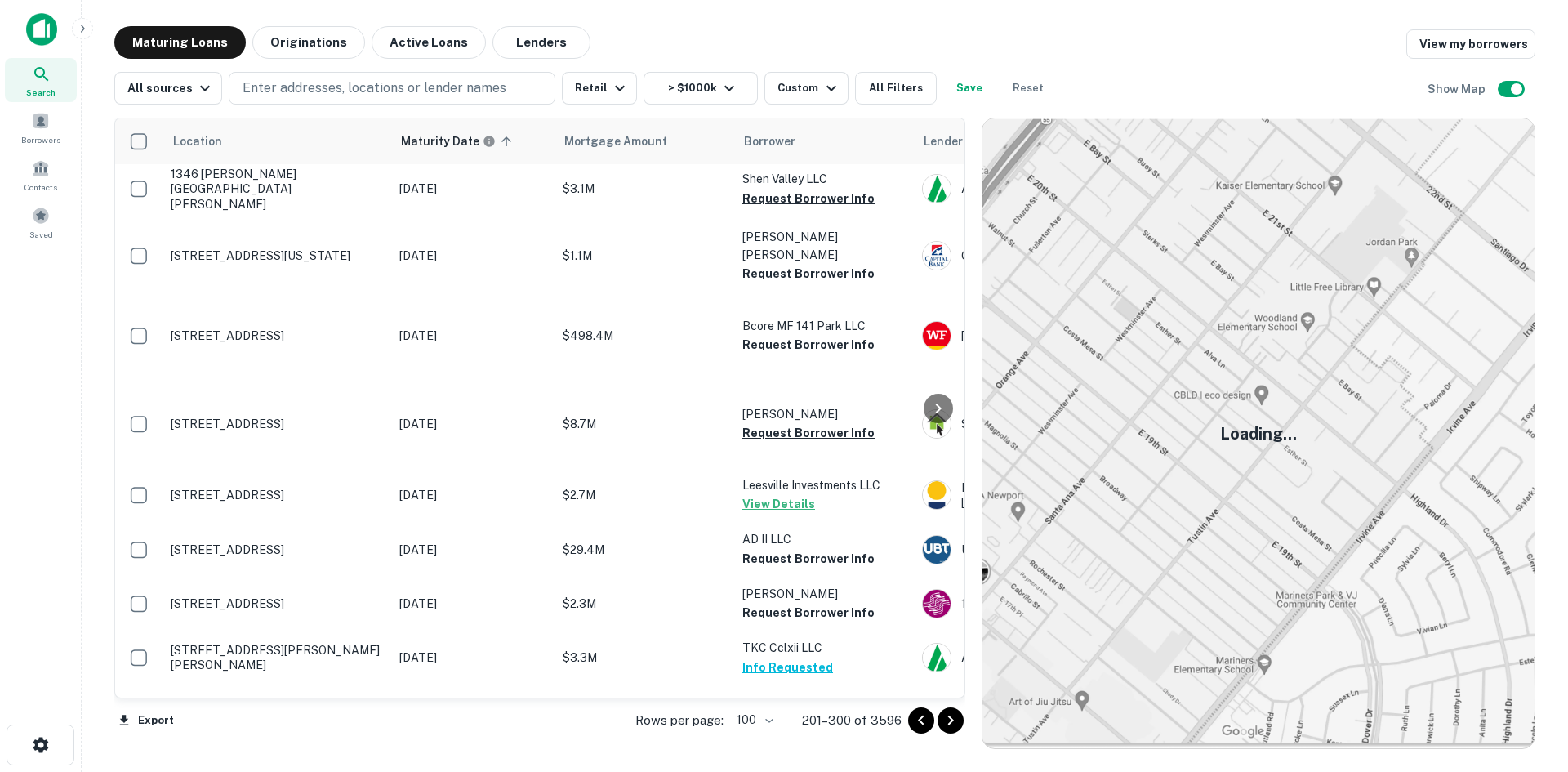
click at [955, 723] on icon "Go to next page" at bounding box center [951, 721] width 20 height 20
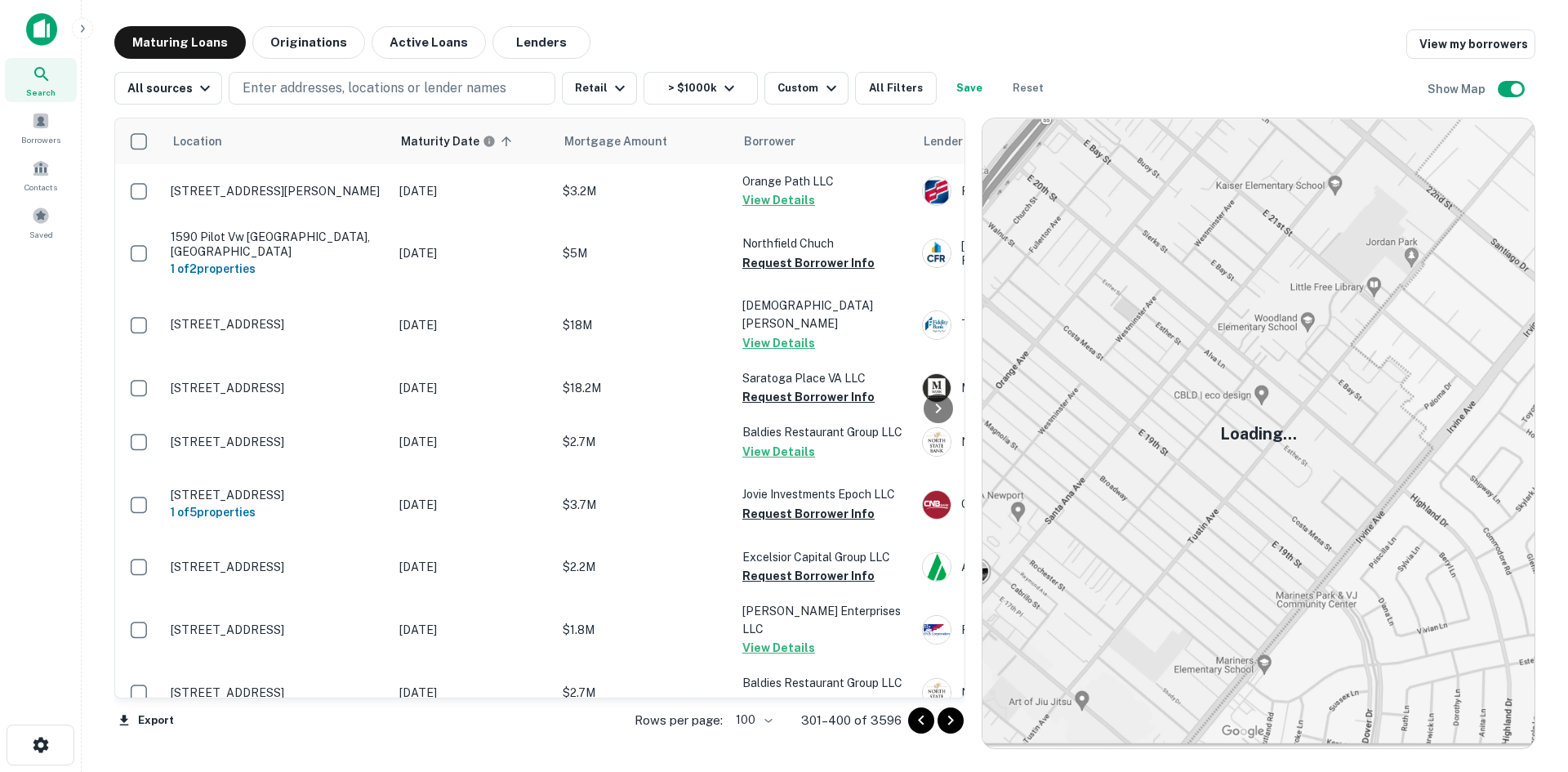
click at [952, 727] on icon "Go to next page" at bounding box center [951, 721] width 20 height 20
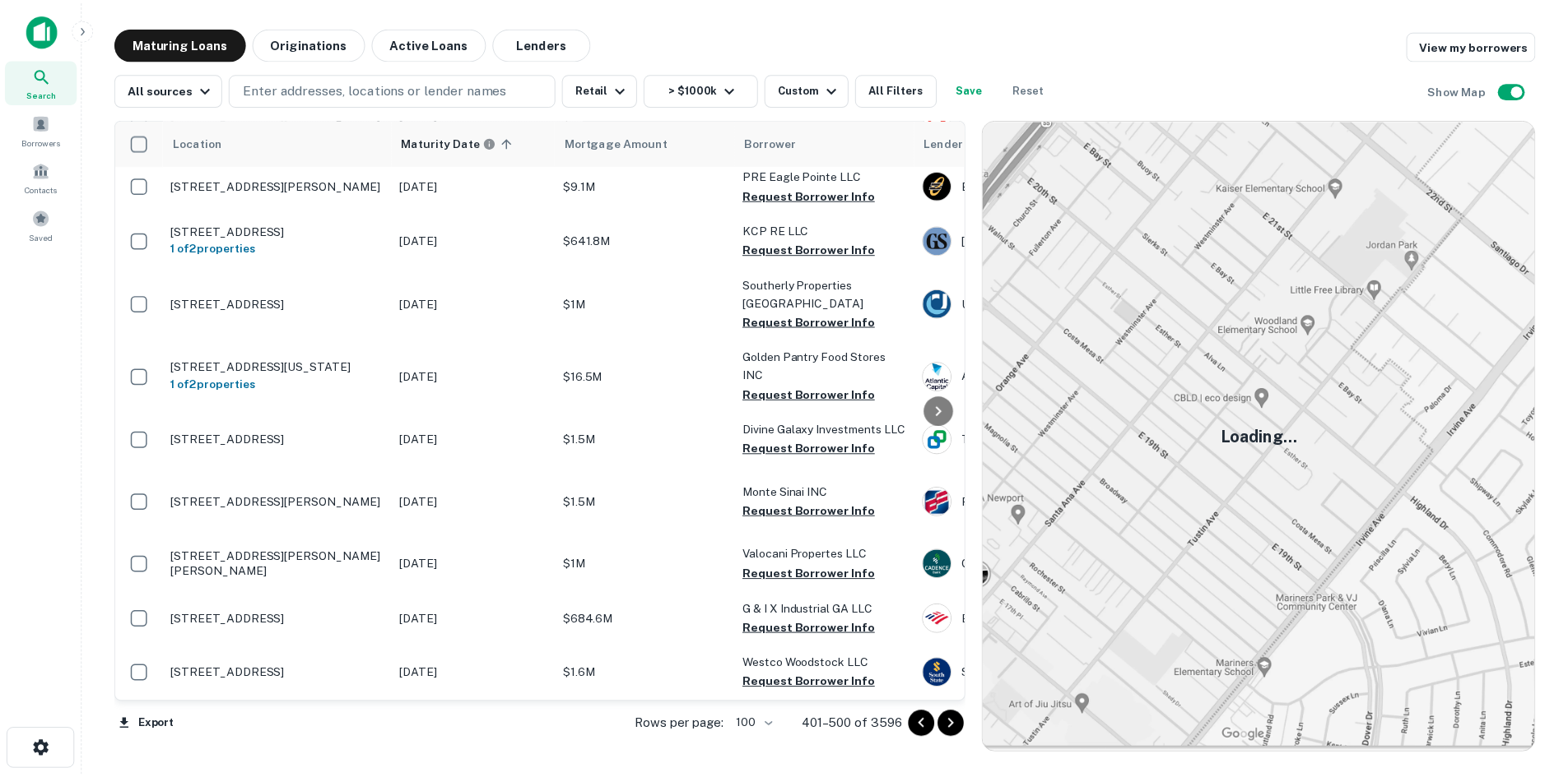
scroll to position [4916, 0]
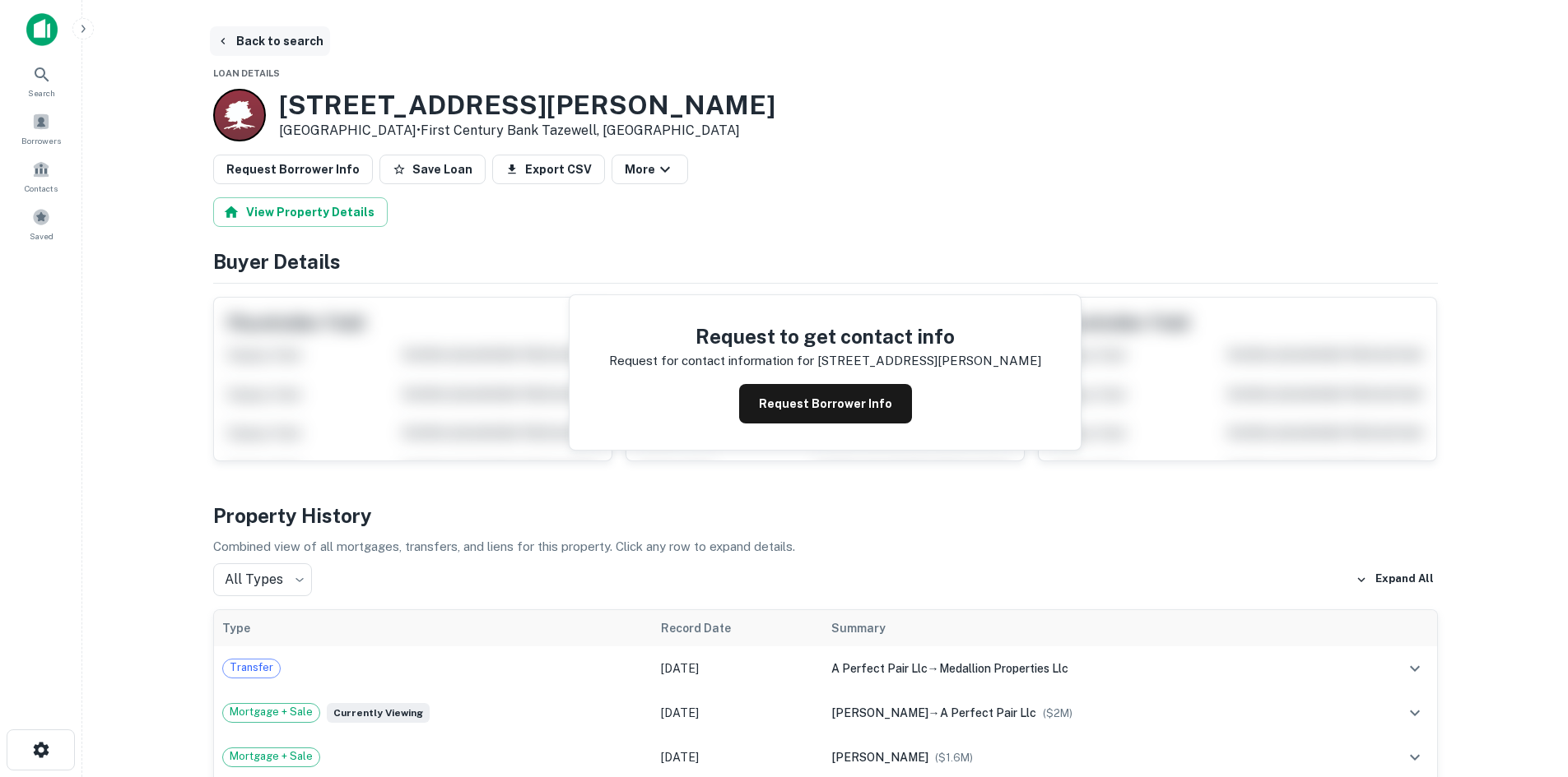
click at [307, 46] on button "Back to search" at bounding box center [270, 41] width 120 height 30
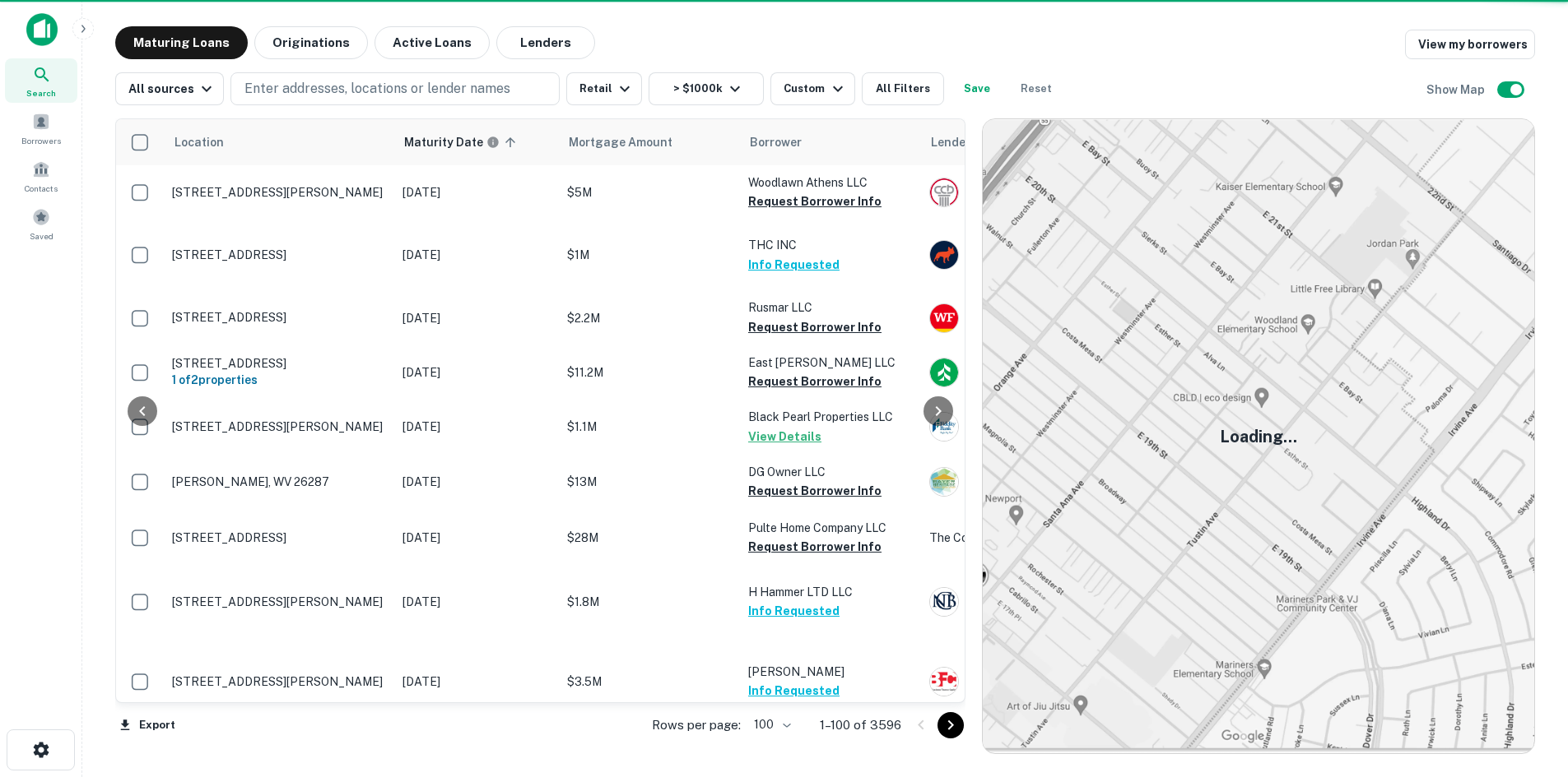
click at [957, 716] on icon "Go to next page" at bounding box center [950, 726] width 20 height 20
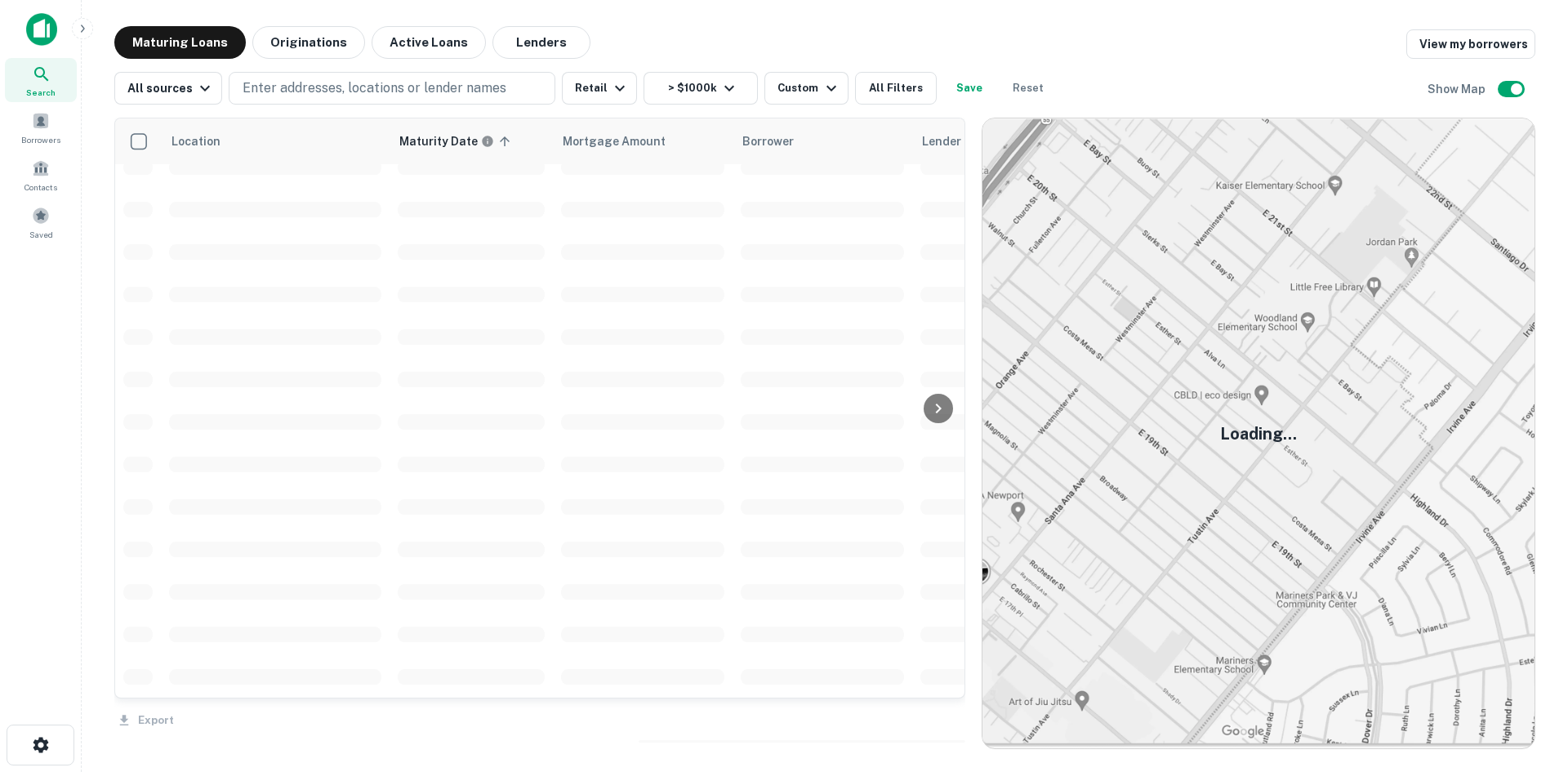
scroll to position [3728, 0]
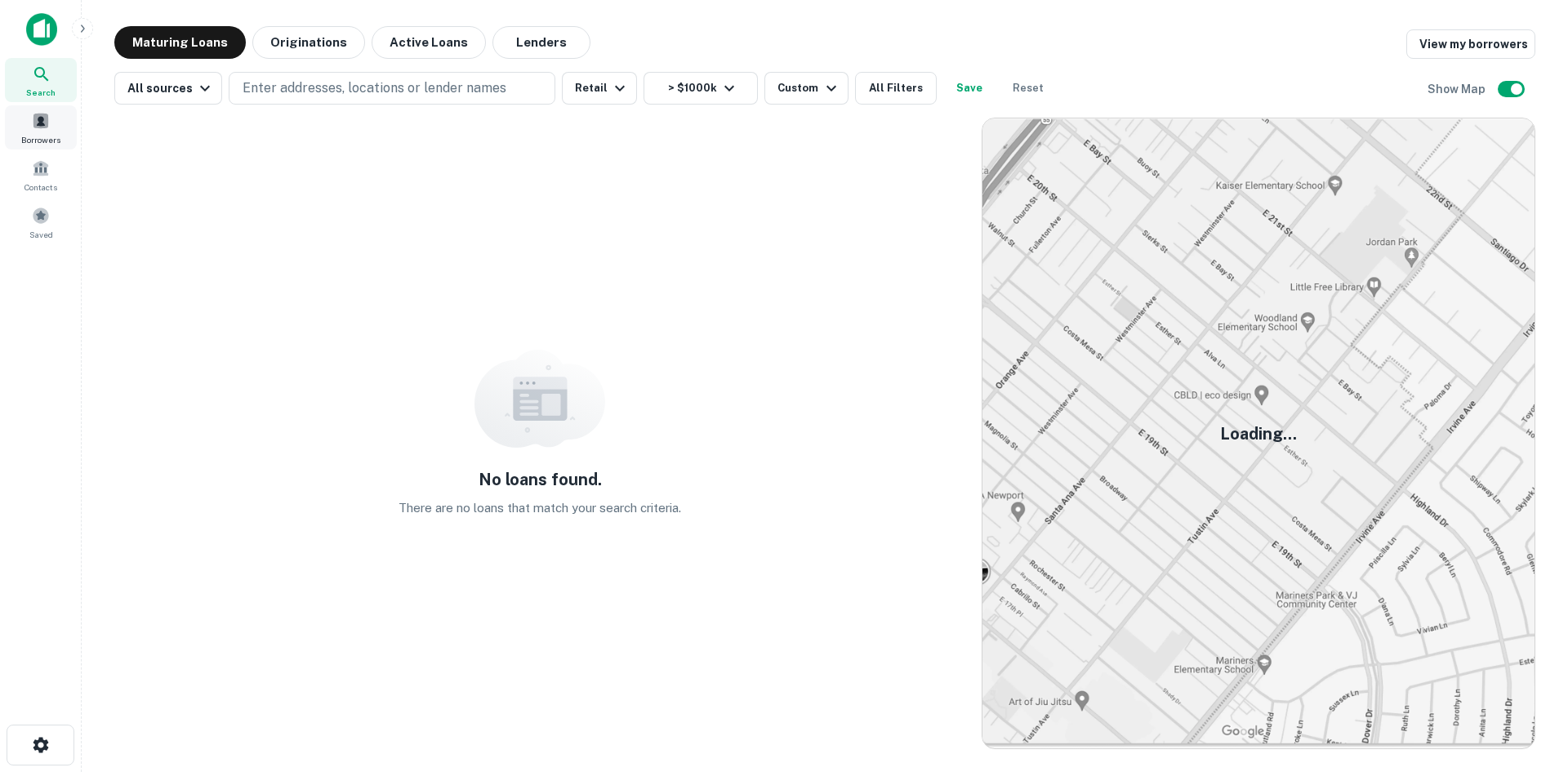
click at [48, 119] on span at bounding box center [41, 120] width 18 height 18
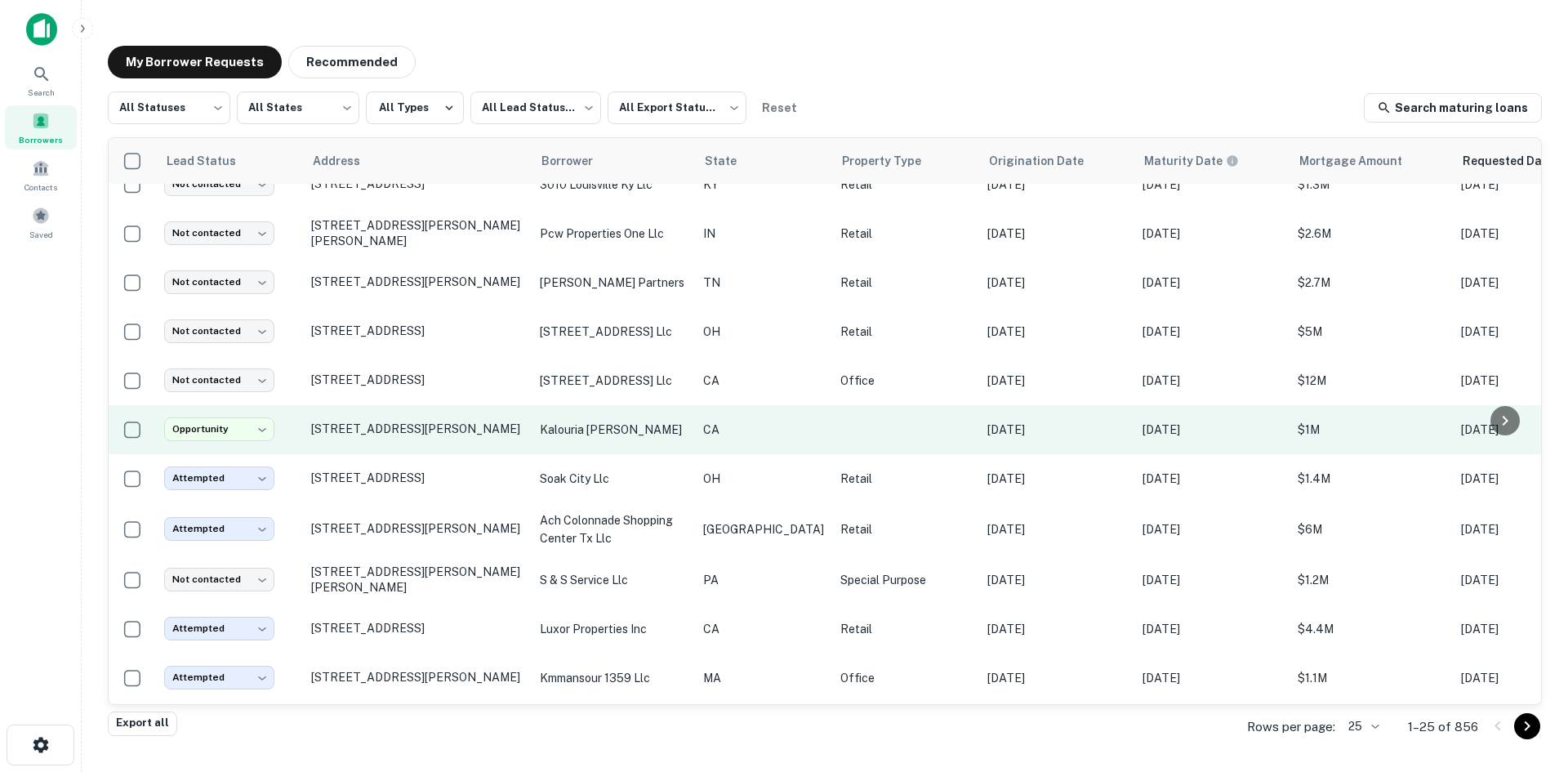
click at [419, 416] on td "[STREET_ADDRESS][PERSON_NAME]" at bounding box center [418, 430] width 229 height 49
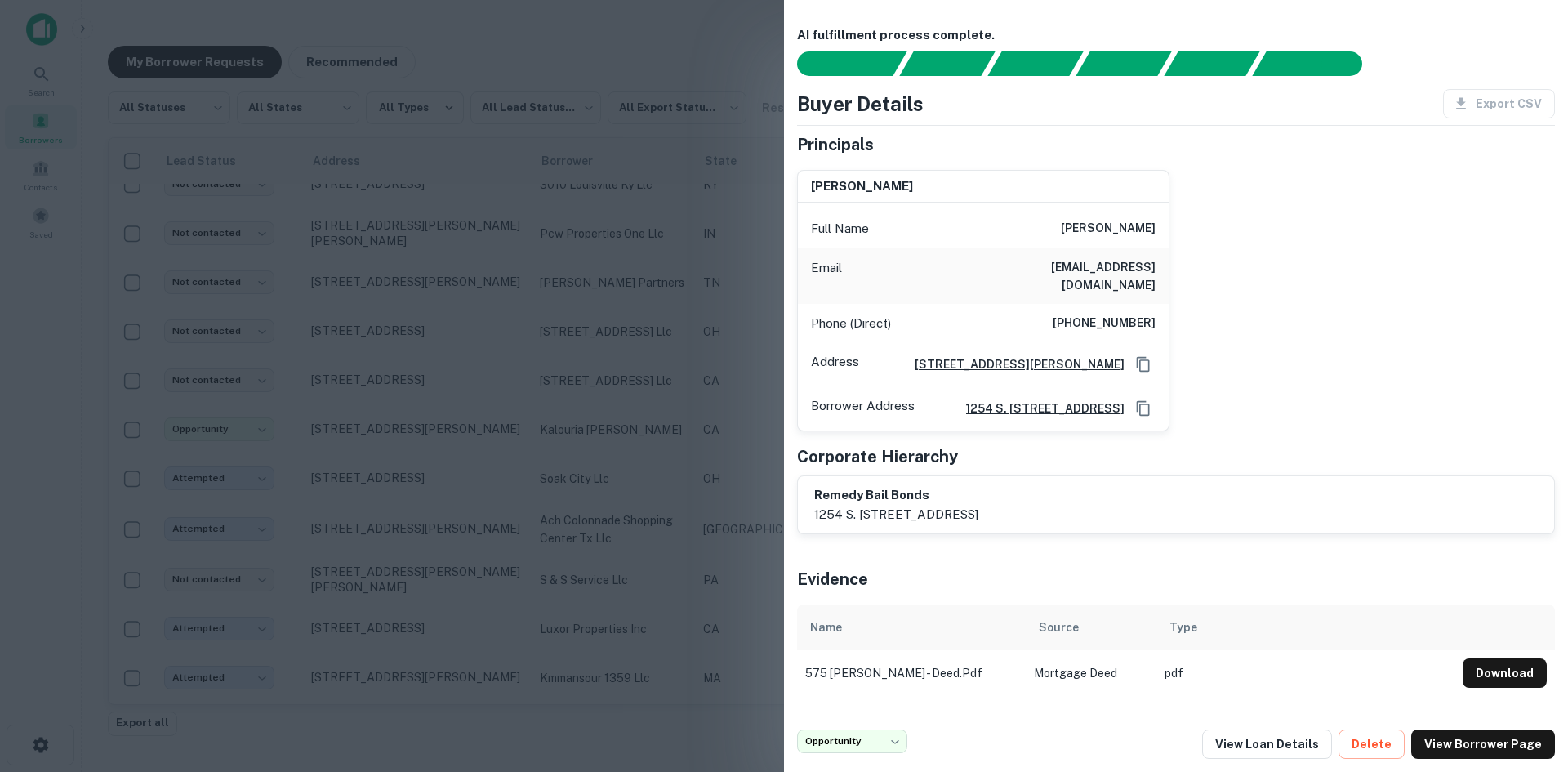
click at [440, 411] on div at bounding box center [784, 386] width 1568 height 772
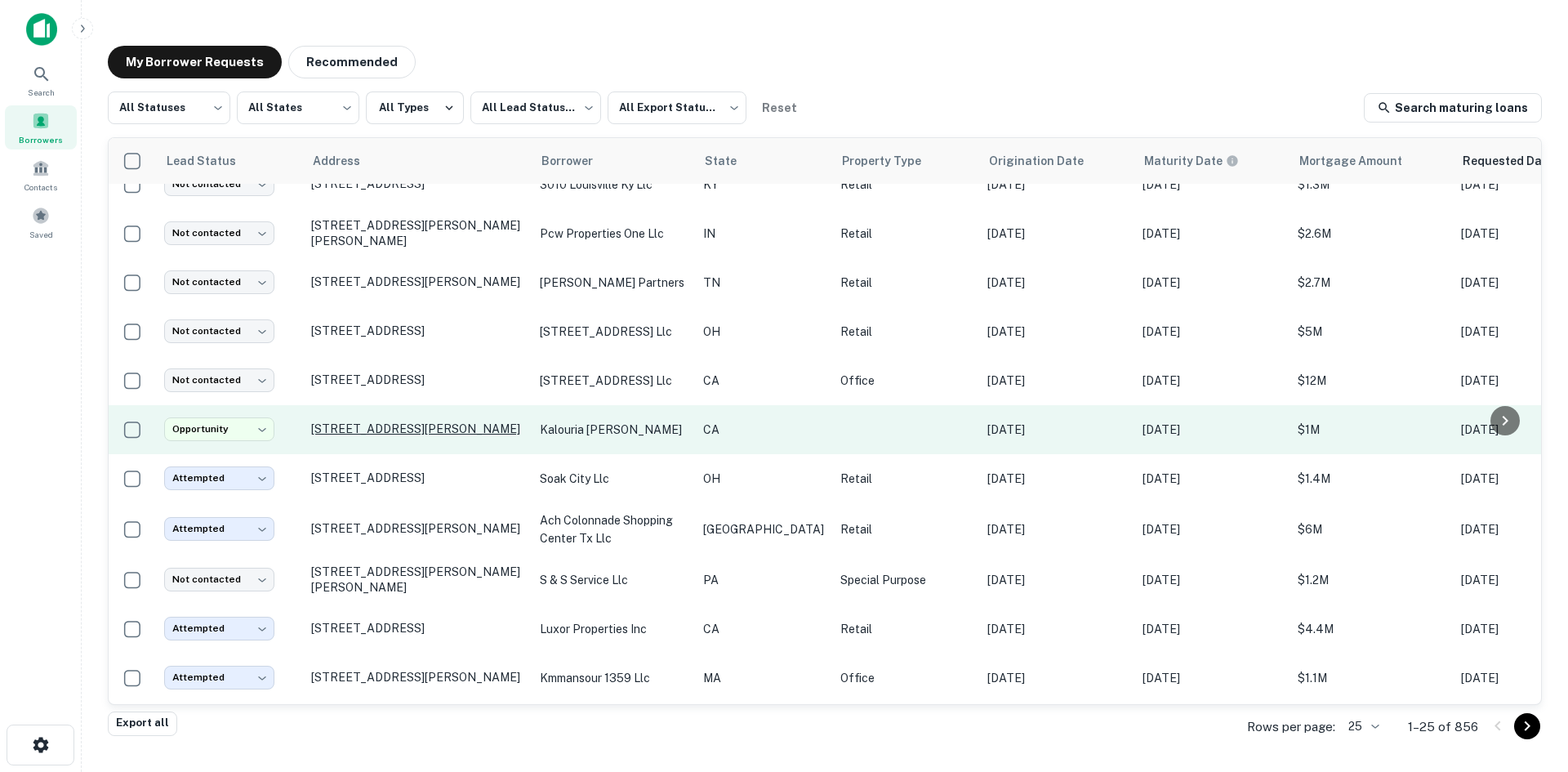
click at [437, 422] on p "[STREET_ADDRESS][PERSON_NAME]" at bounding box center [418, 429] width 212 height 15
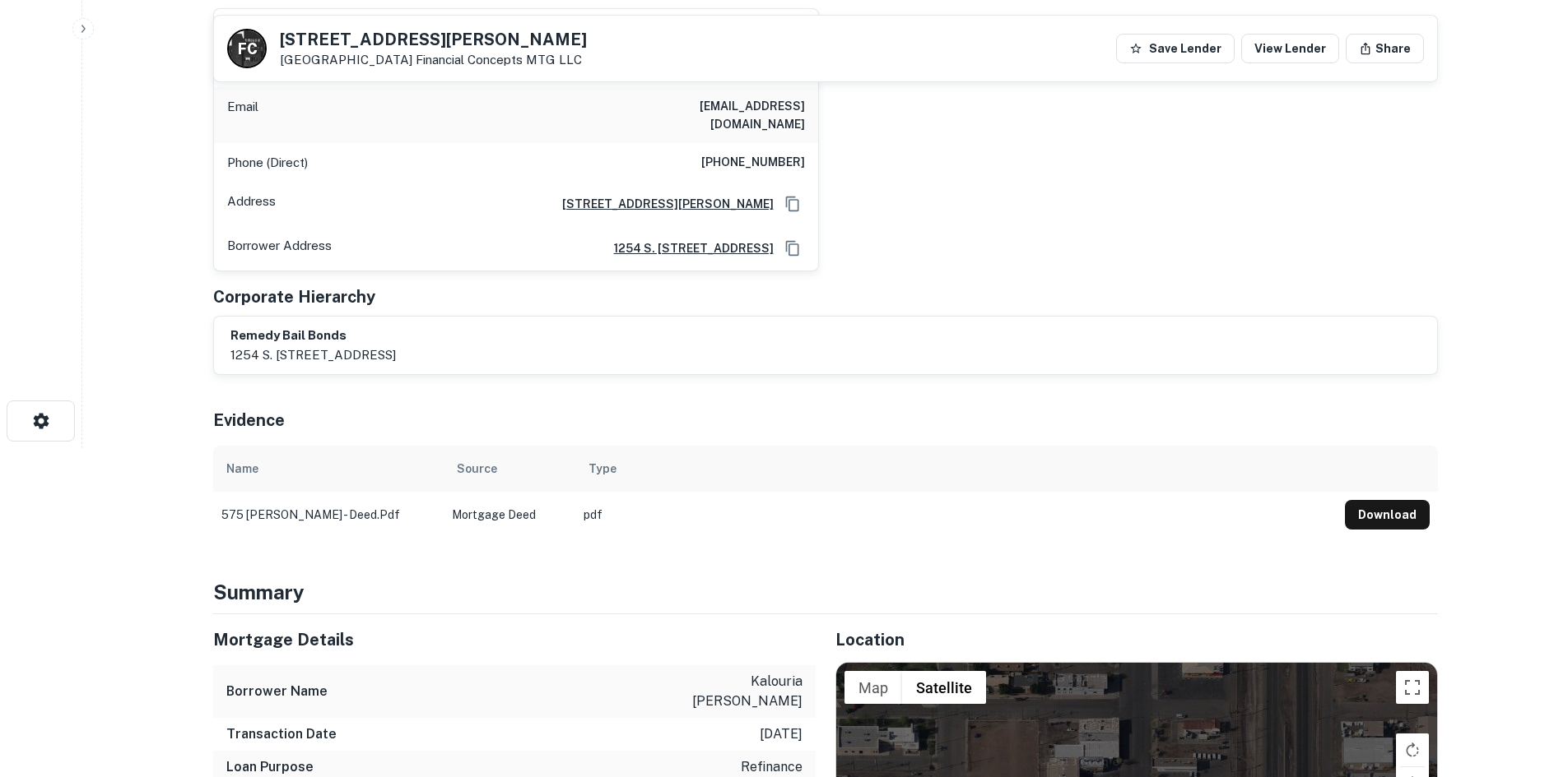
scroll to position [82, 0]
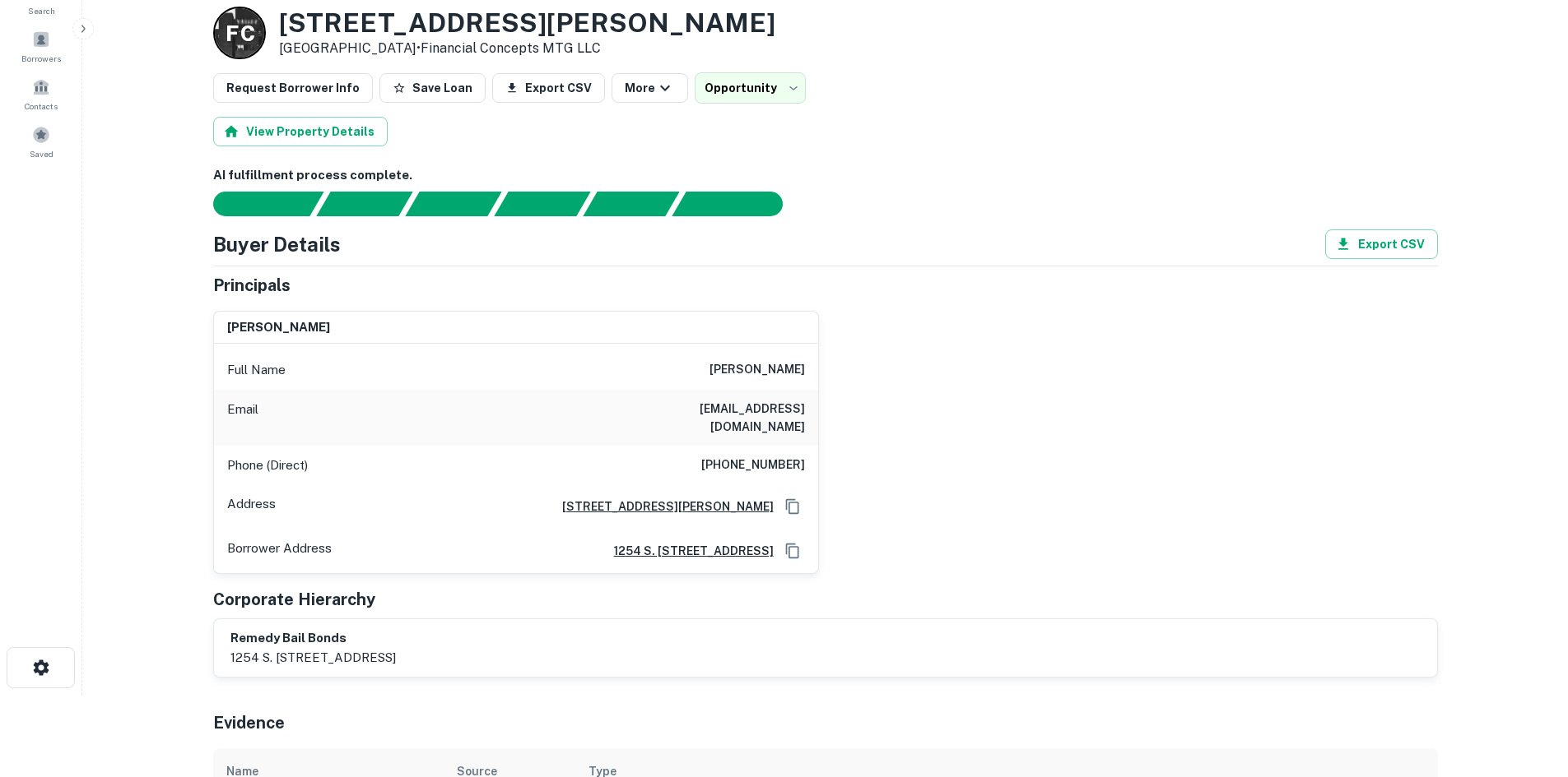
click at [768, 456] on h6 "[PHONE_NUMBER]" at bounding box center [753, 465] width 104 height 20
copy h6 "[PHONE_NUMBER]"
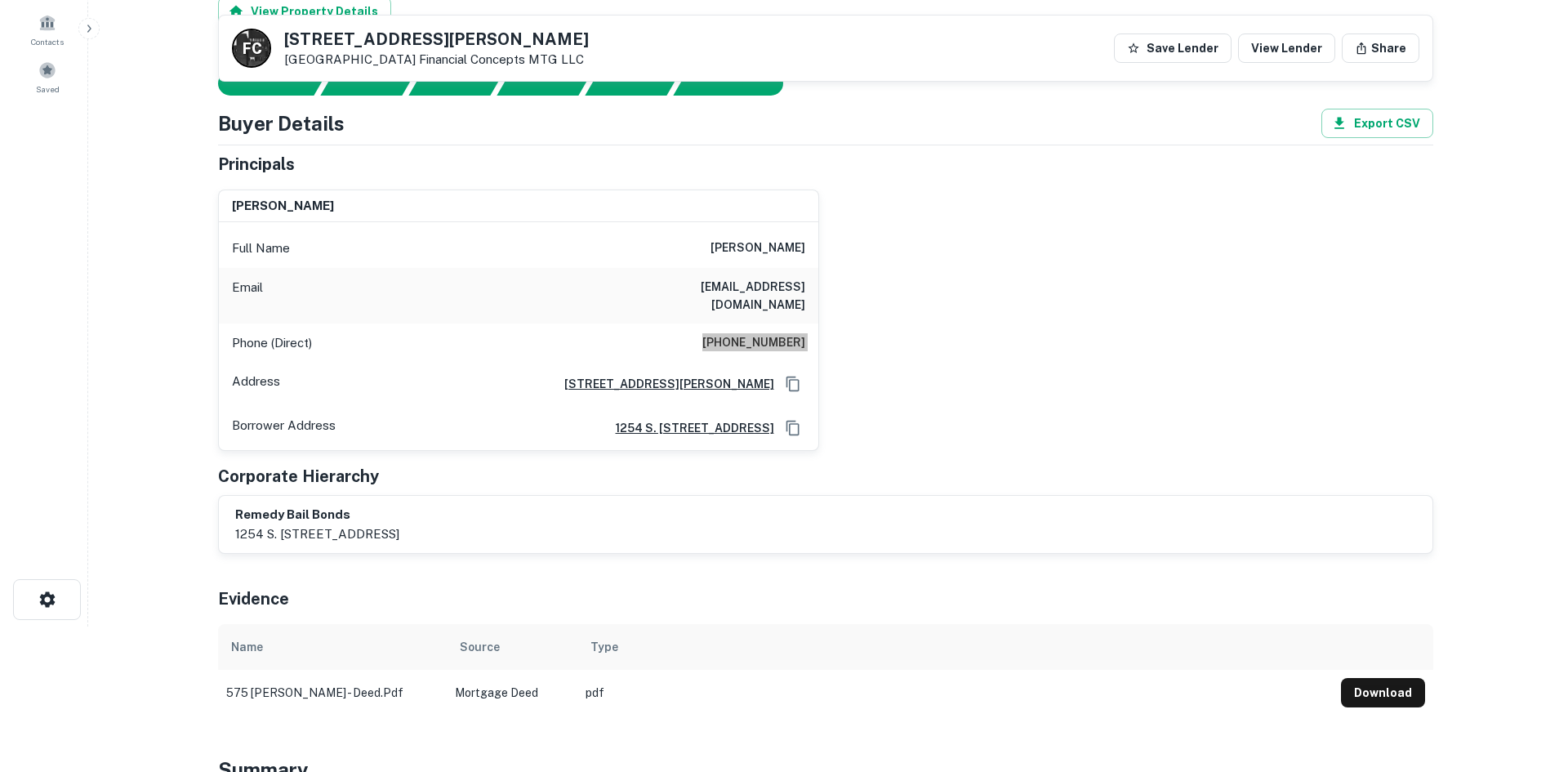
scroll to position [0, 0]
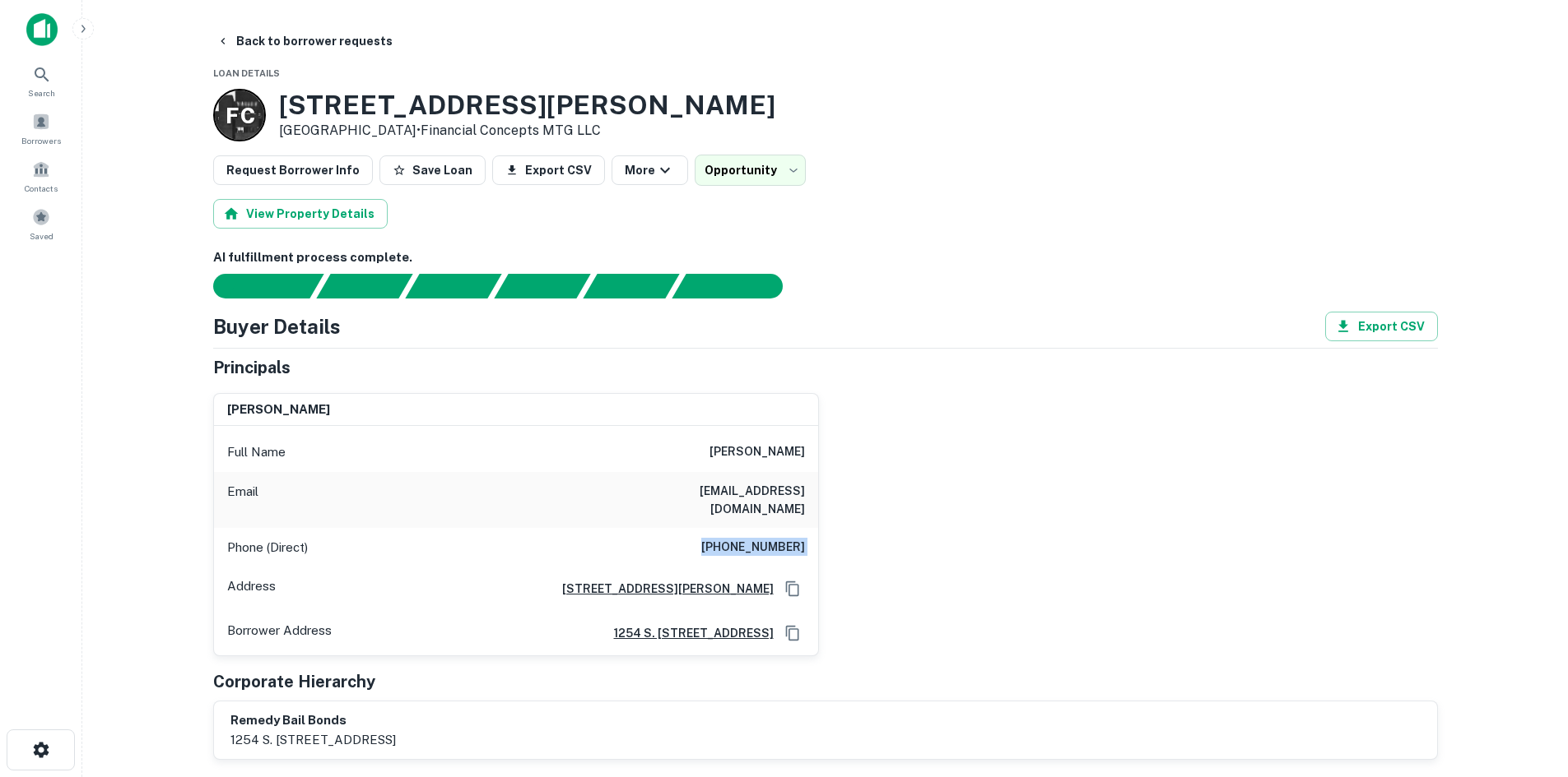
drag, startPoint x: 319, startPoint y: 43, endPoint x: 333, endPoint y: 63, distance: 24.4
click at [319, 43] on button "Back to borrower requests" at bounding box center [304, 41] width 189 height 30
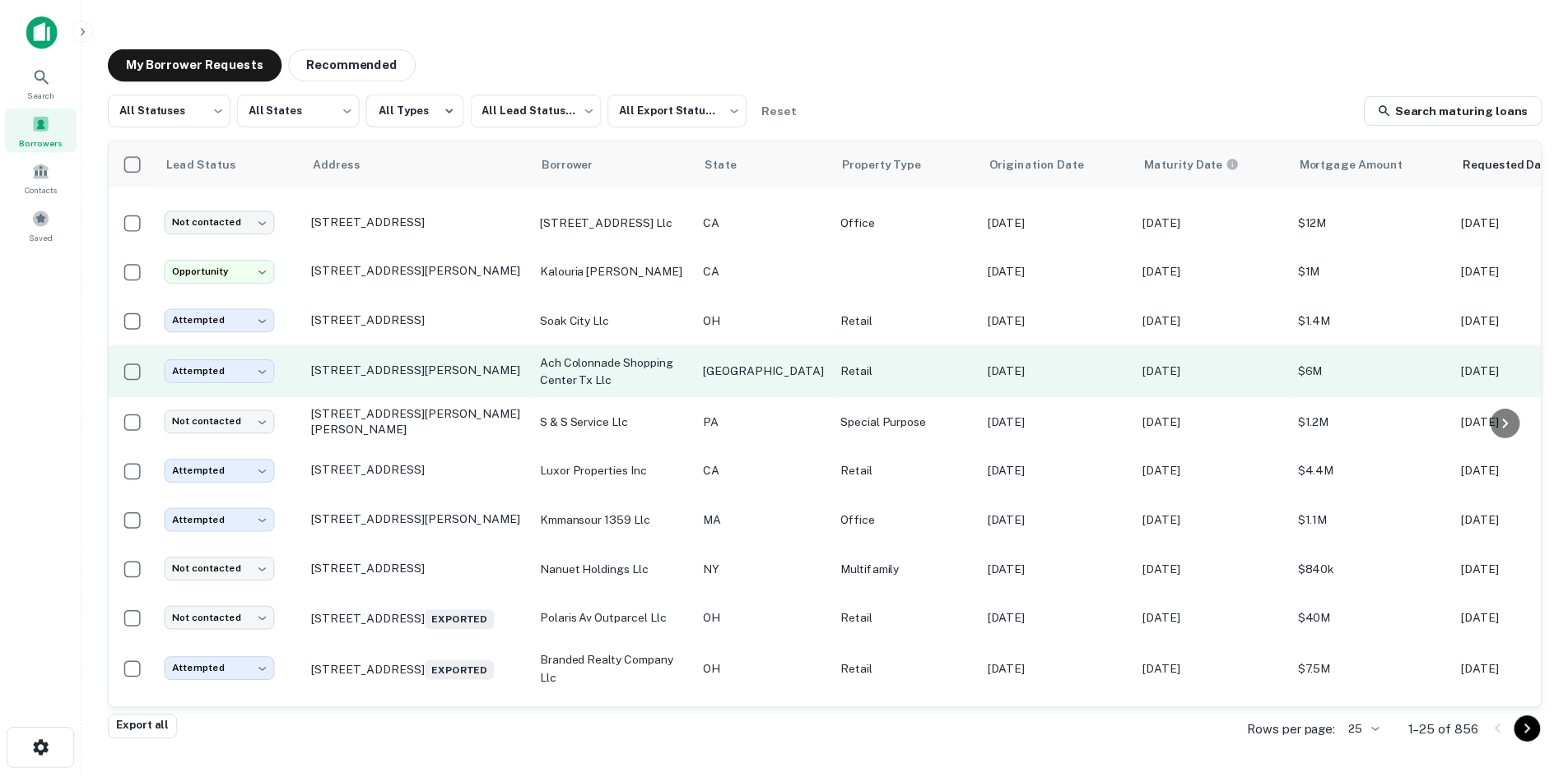
scroll to position [722, 0]
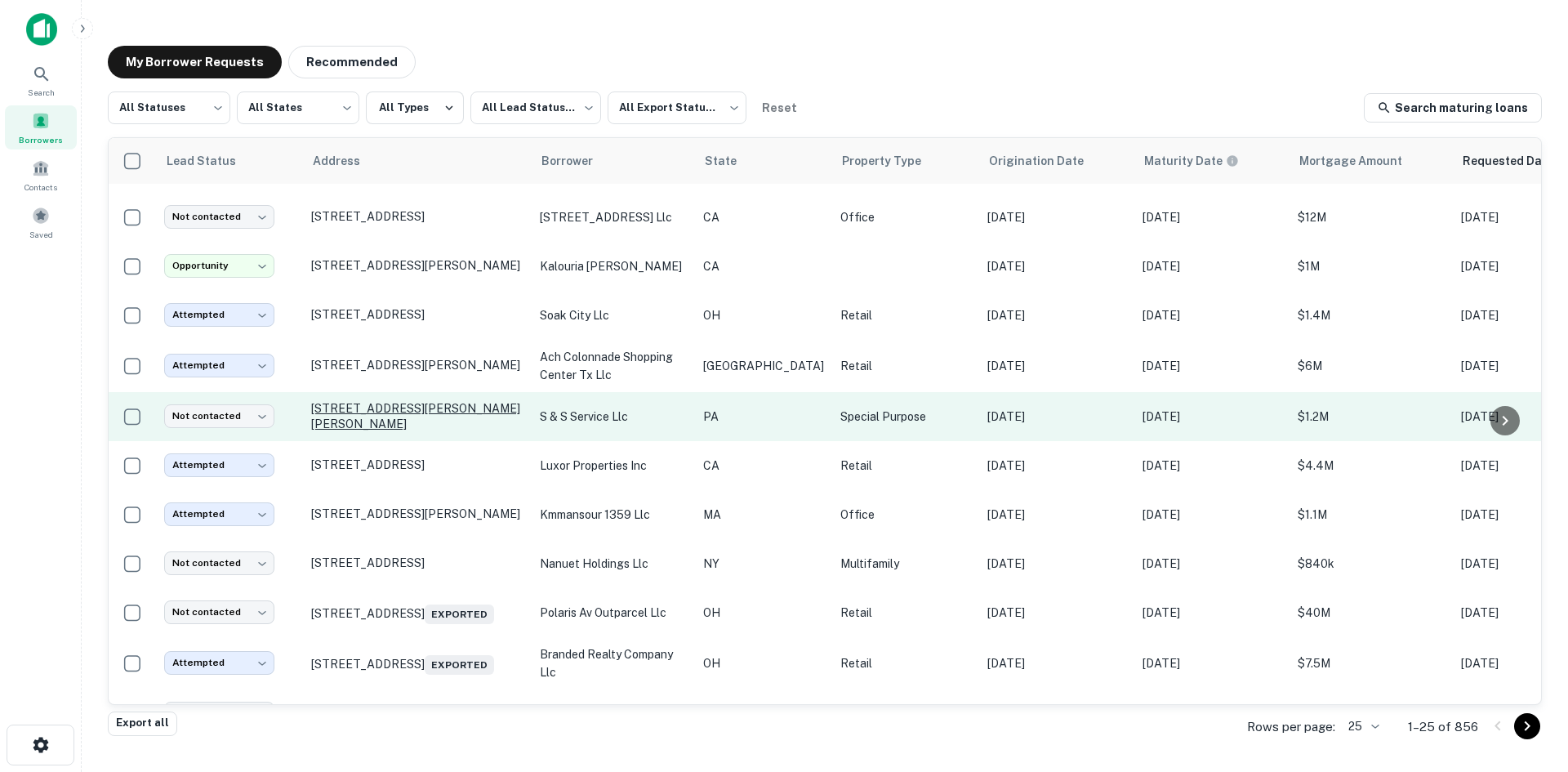
click at [366, 404] on p "[STREET_ADDRESS][PERSON_NAME][PERSON_NAME]" at bounding box center [418, 416] width 212 height 29
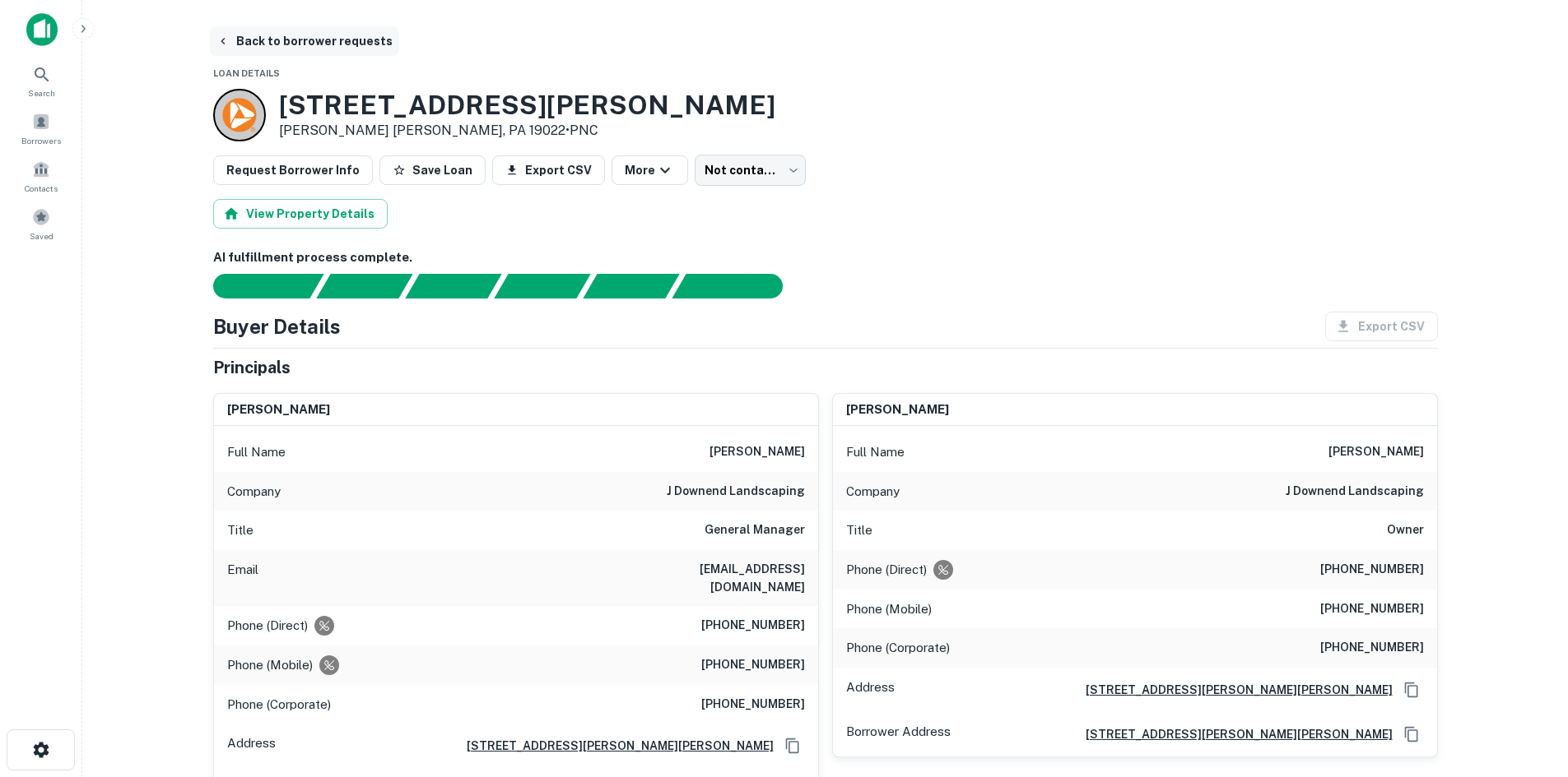
click at [306, 42] on button "Back to borrower requests" at bounding box center [304, 41] width 189 height 30
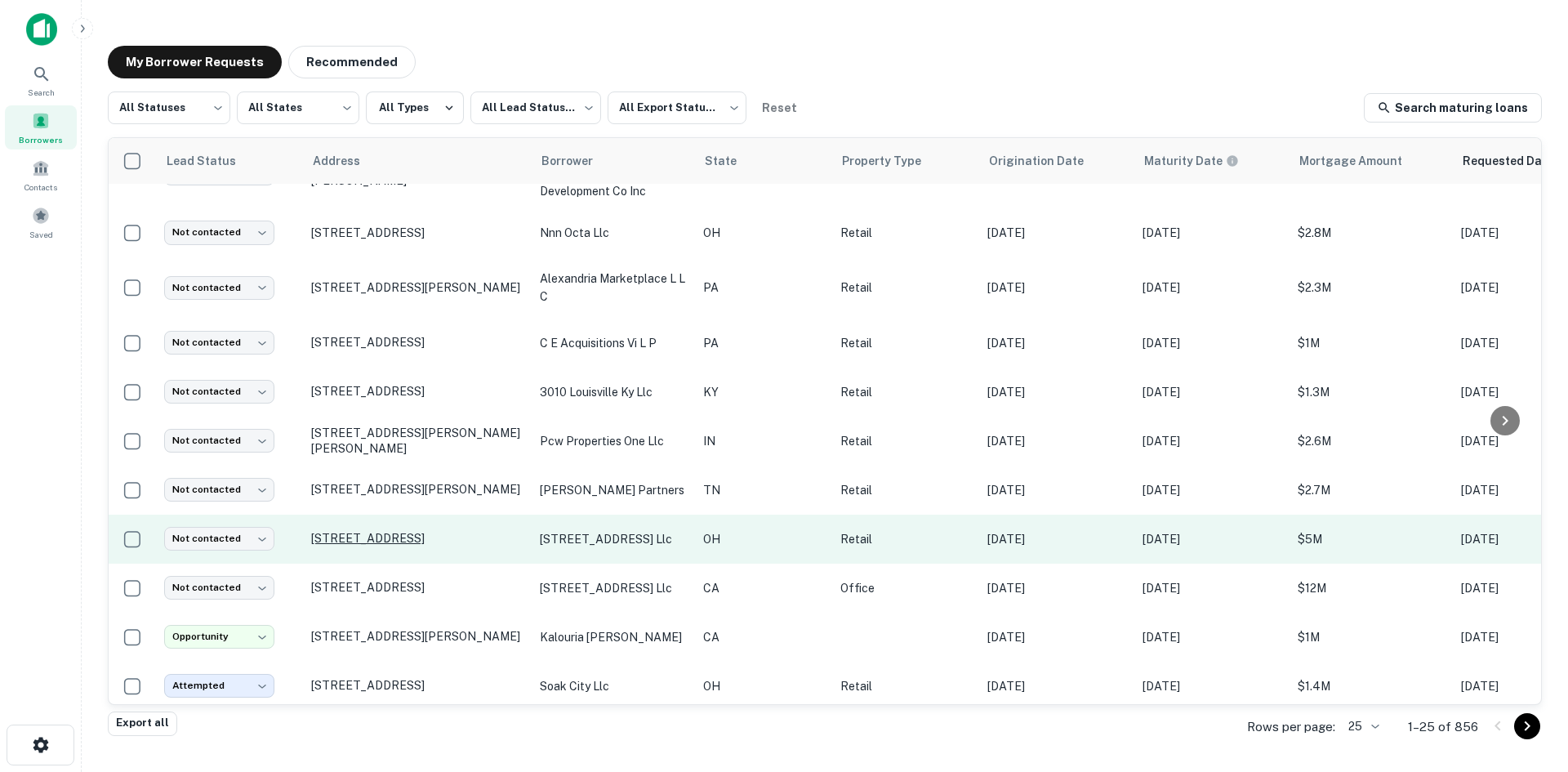
scroll to position [181, 0]
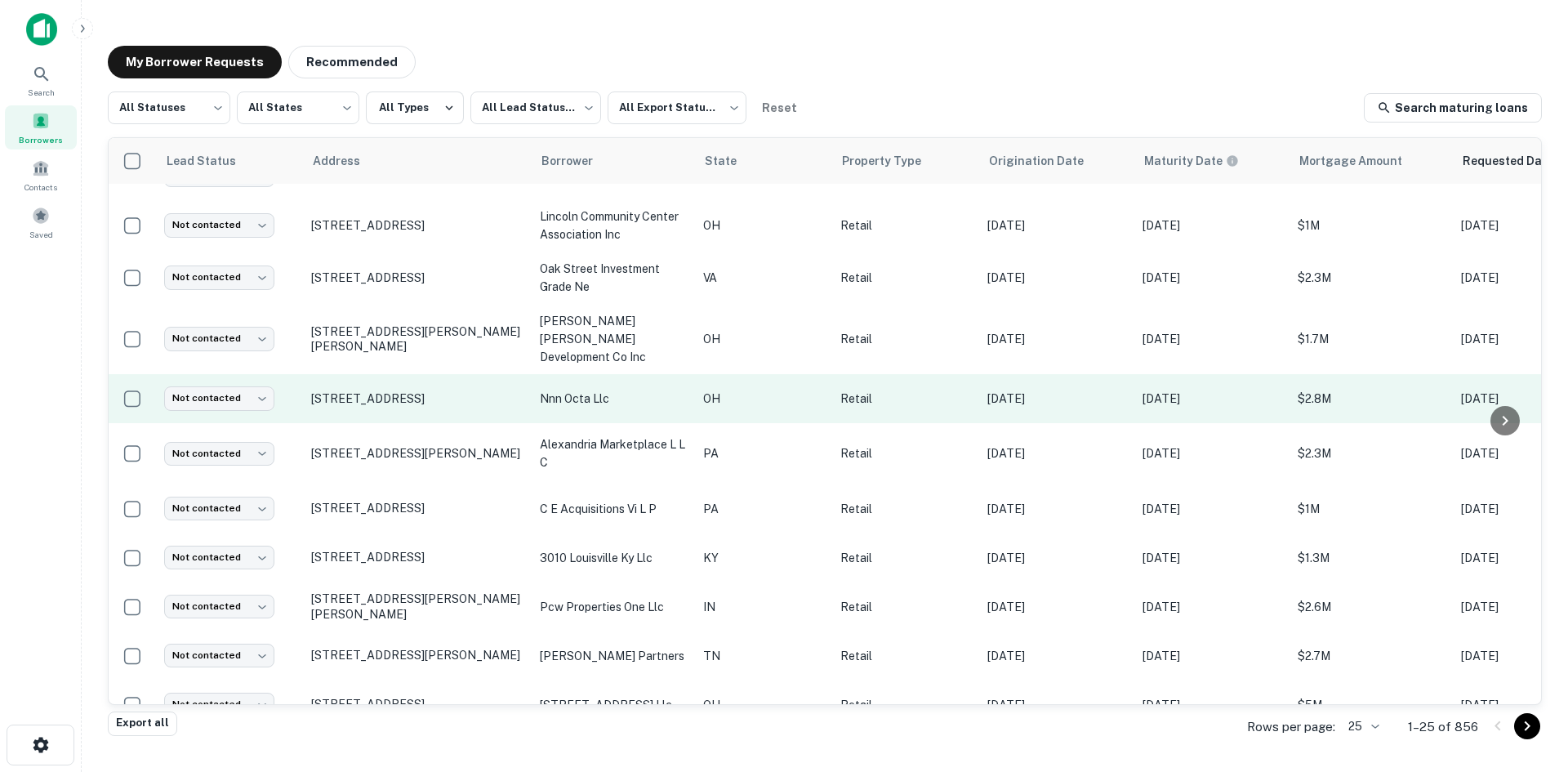
click at [374, 404] on td "[STREET_ADDRESS]" at bounding box center [418, 399] width 229 height 49
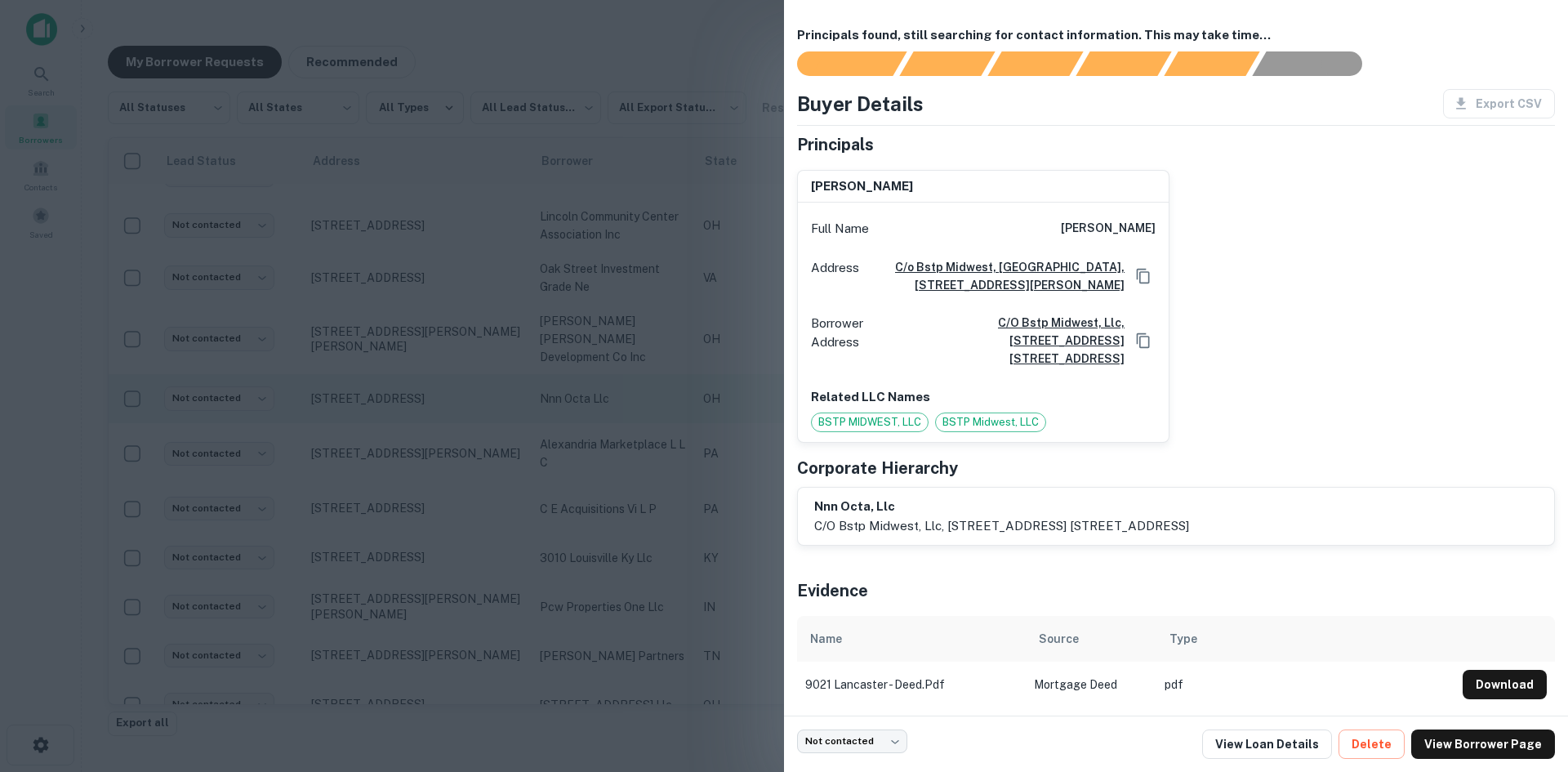
click at [374, 404] on div at bounding box center [784, 386] width 1568 height 772
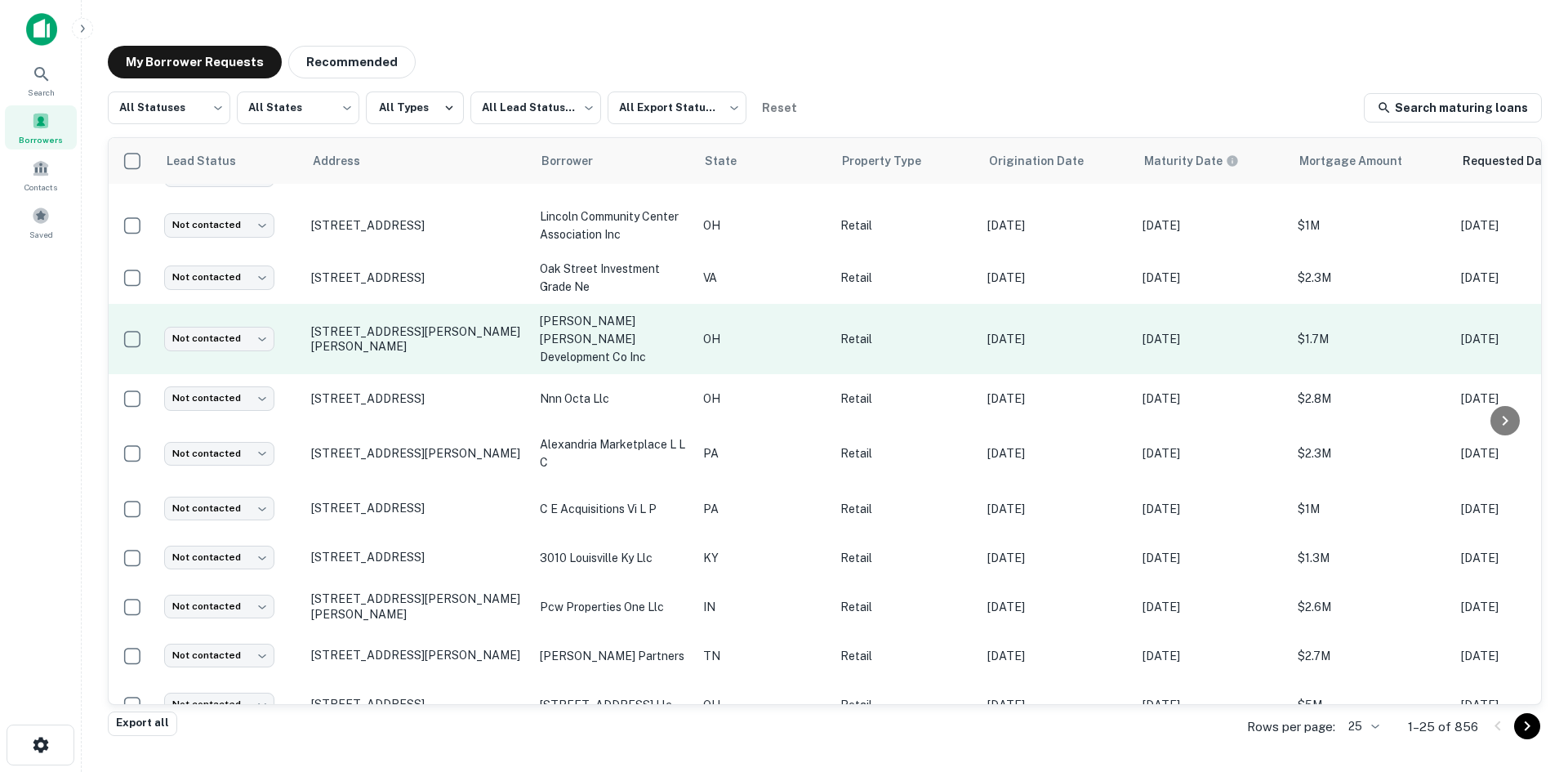
click at [363, 353] on td "[STREET_ADDRESS][PERSON_NAME][PERSON_NAME]" at bounding box center [418, 339] width 229 height 70
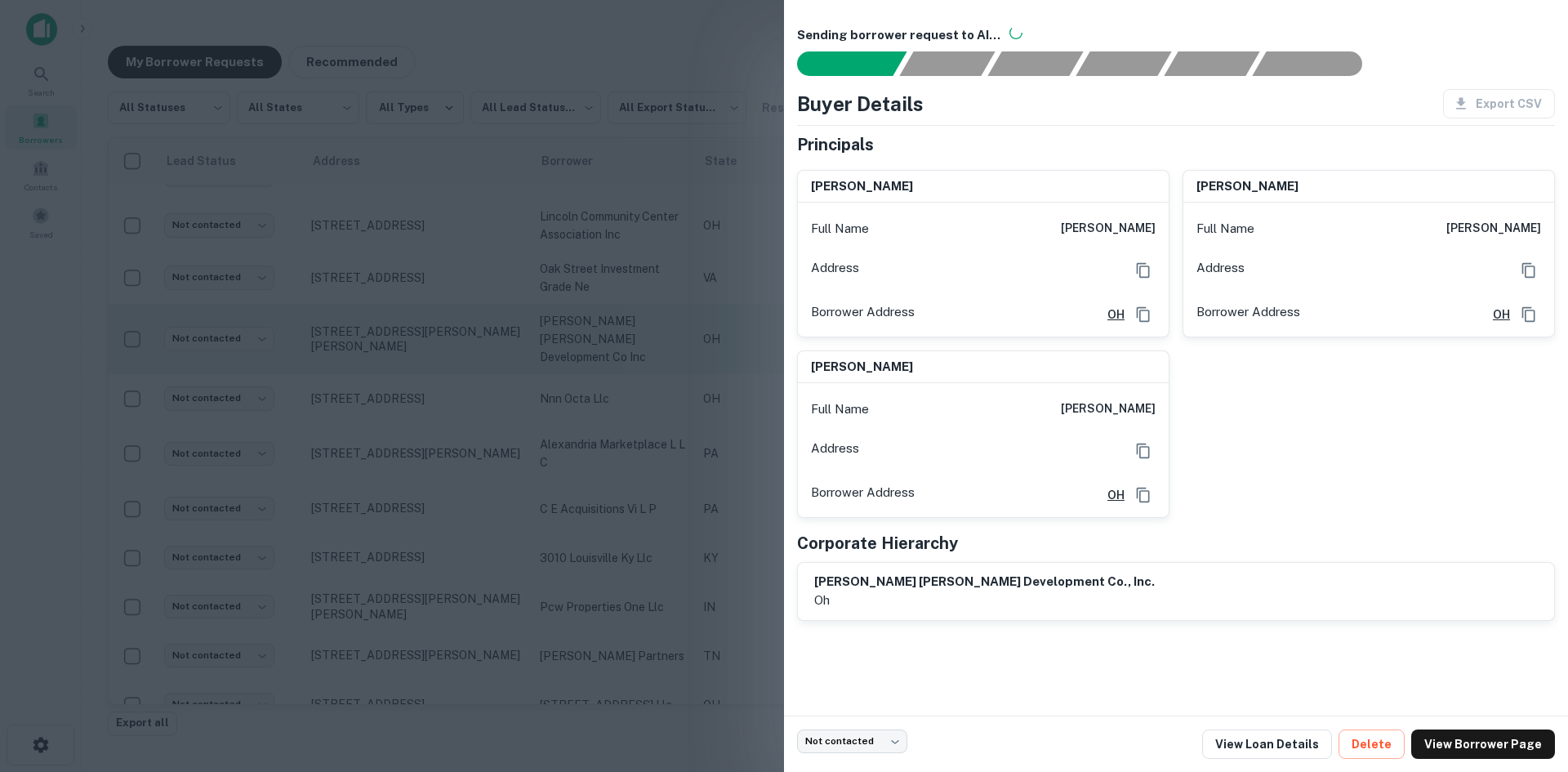
click at [363, 353] on div at bounding box center [784, 386] width 1568 height 772
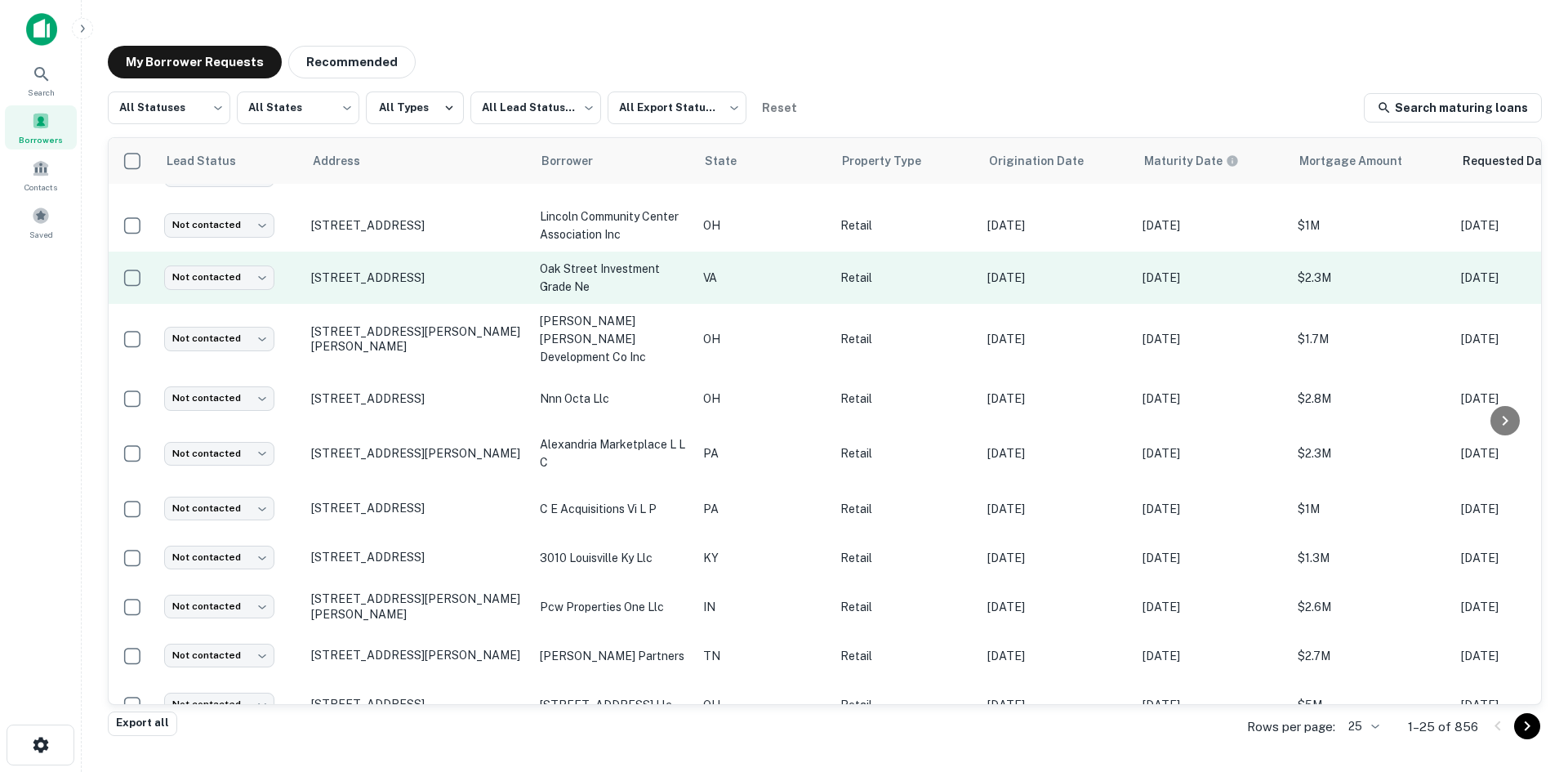
click at [370, 299] on td "[STREET_ADDRESS]" at bounding box center [418, 278] width 229 height 52
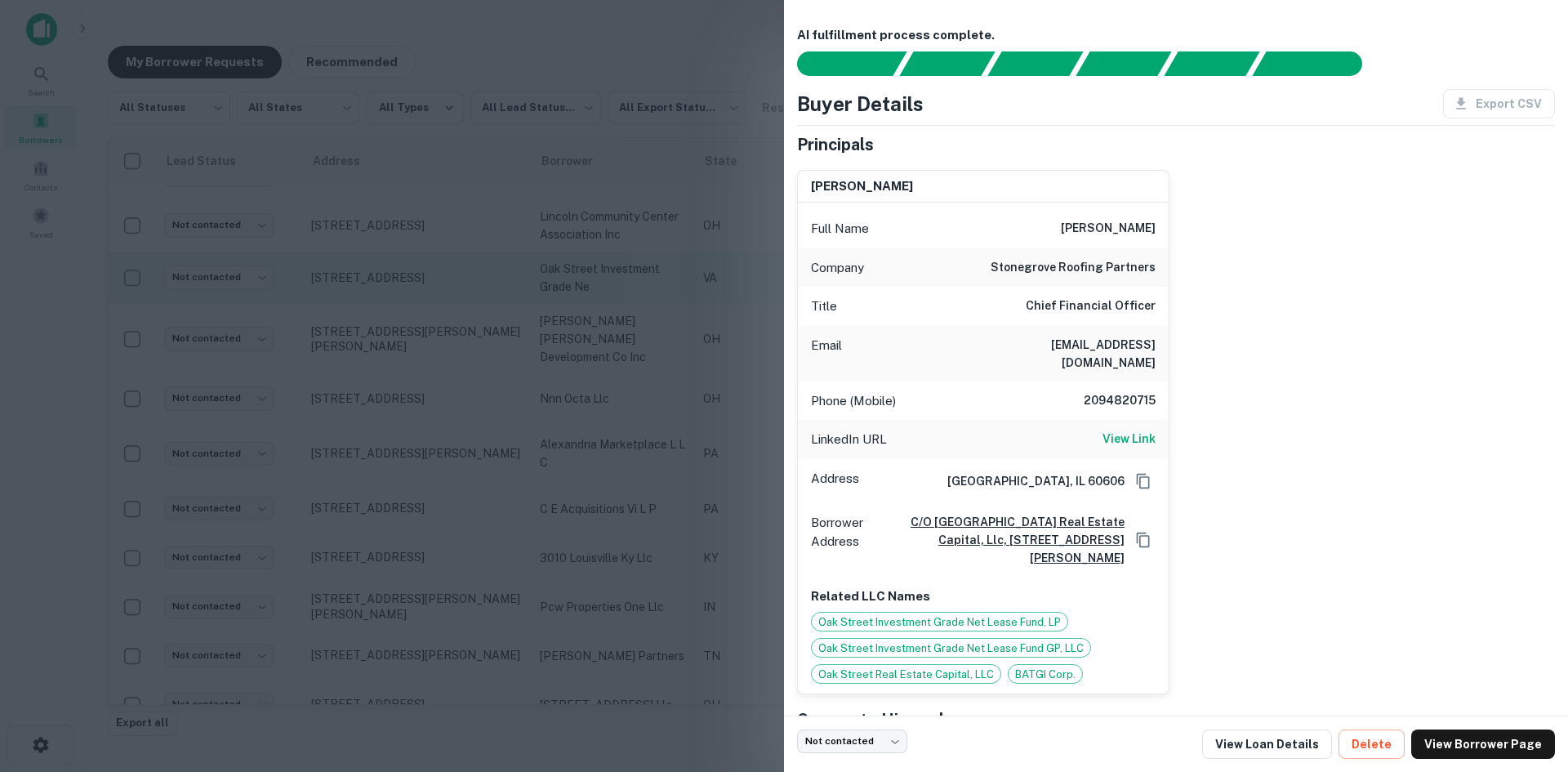
click at [370, 299] on div at bounding box center [784, 386] width 1568 height 772
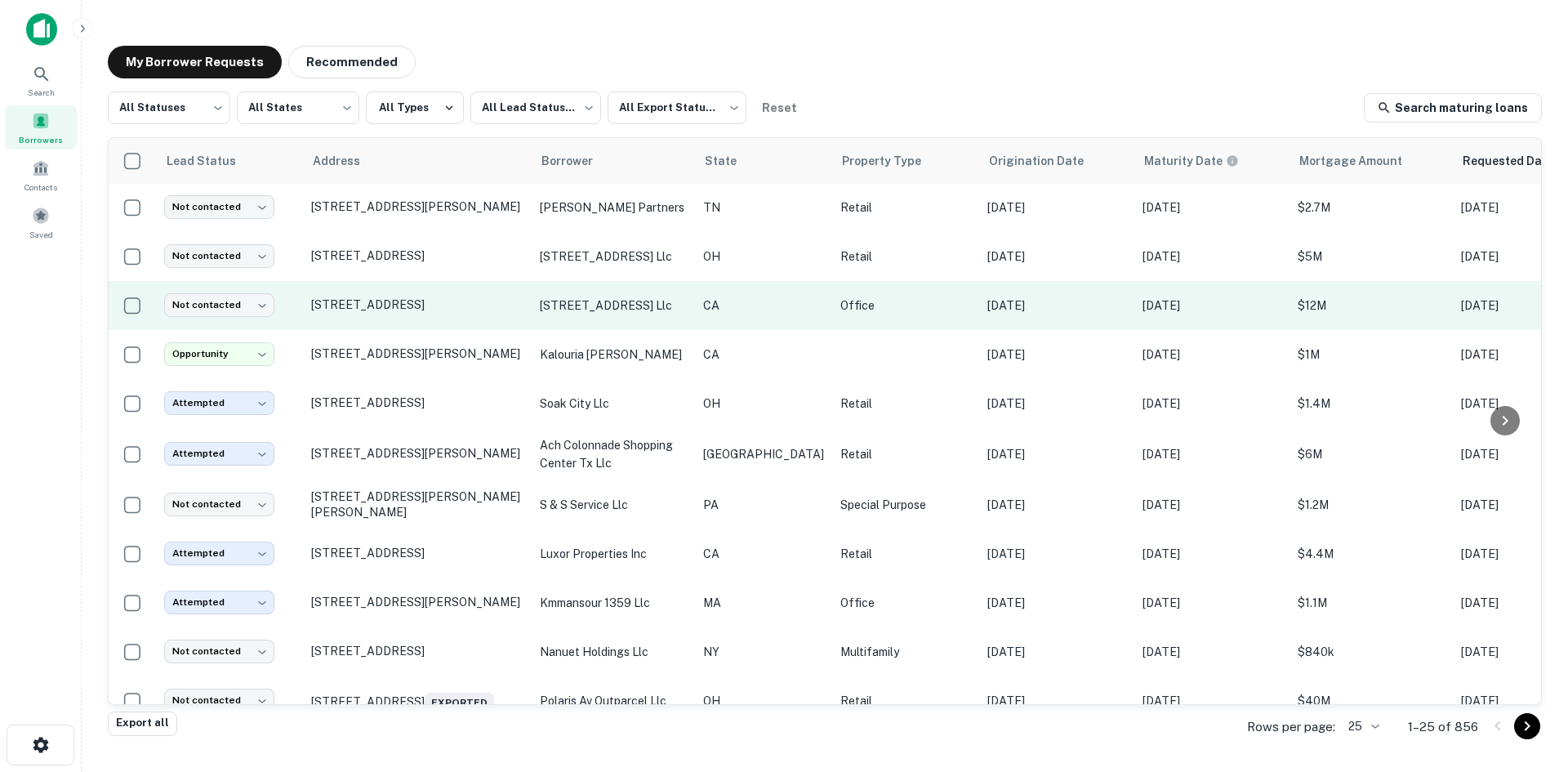
scroll to position [753, 0]
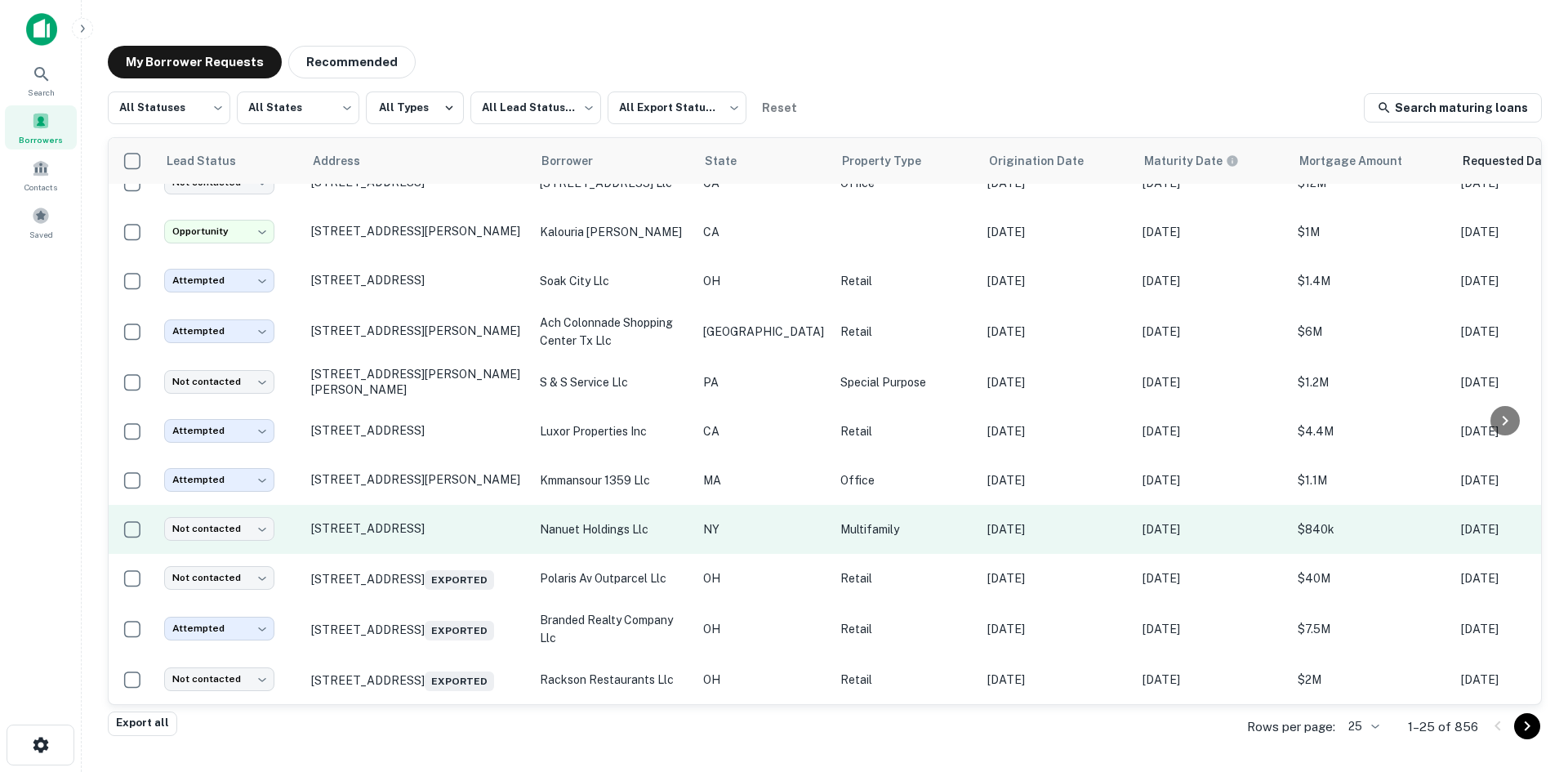
click at [378, 521] on td "[STREET_ADDRESS]" at bounding box center [418, 530] width 229 height 49
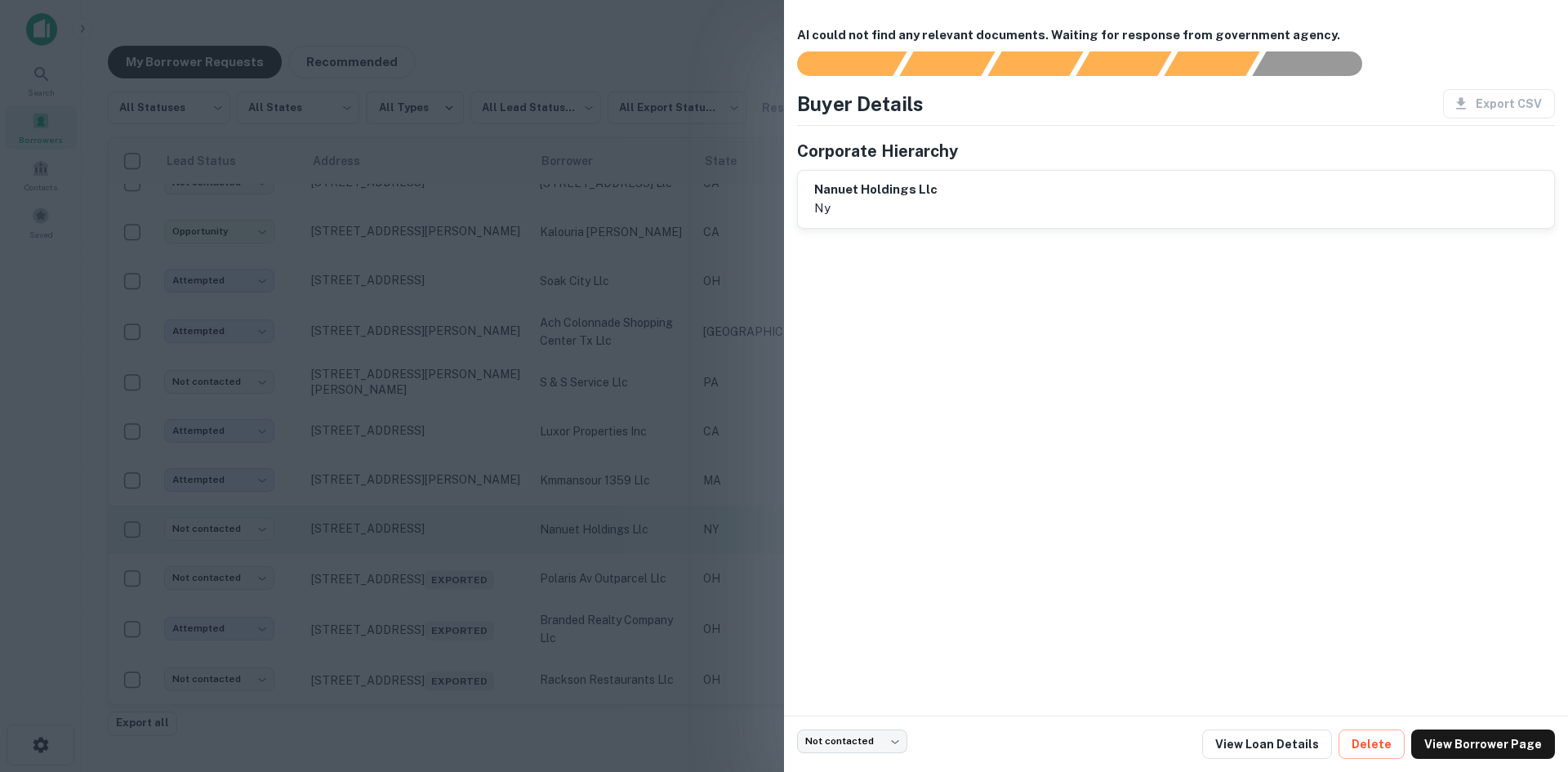
click at [378, 521] on div at bounding box center [784, 386] width 1568 height 772
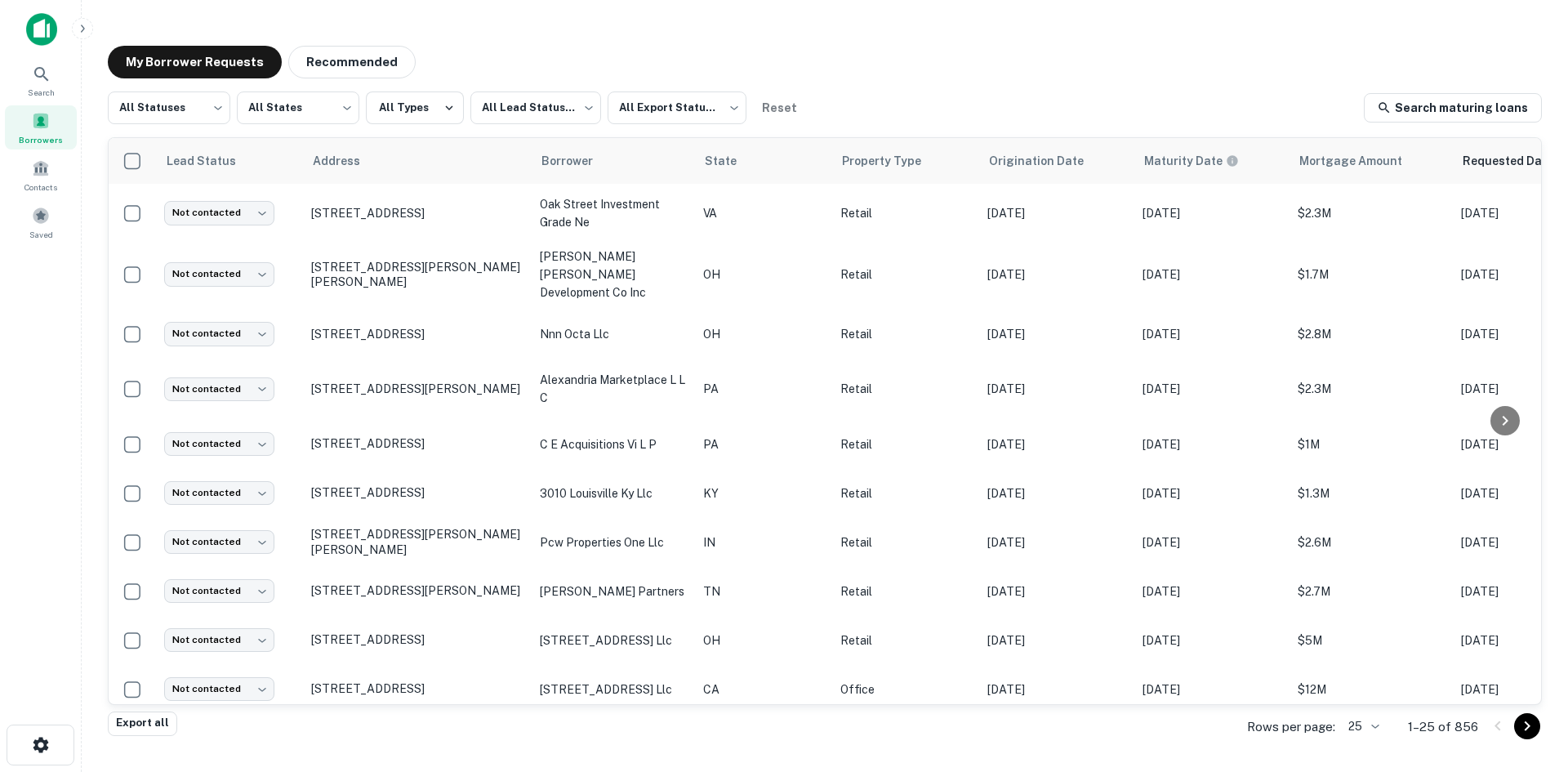
scroll to position [99, 0]
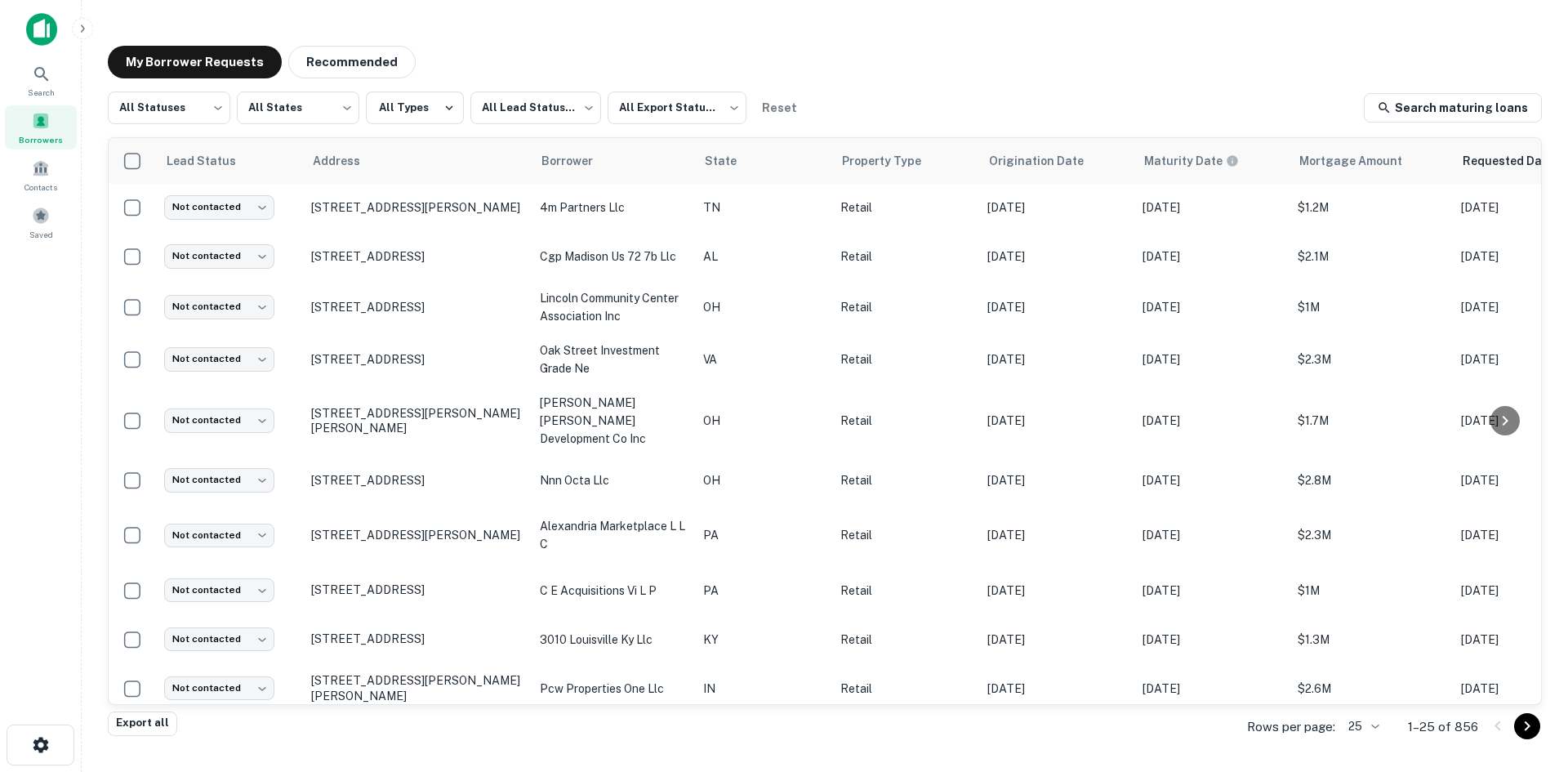
click at [1365, 729] on body "Search Borrowers Contacts Saved My Borrower Requests Recommended All Statuses *…" at bounding box center [784, 386] width 1568 height 772
click at [1341, 642] on li "100" at bounding box center [1363, 649] width 56 height 29
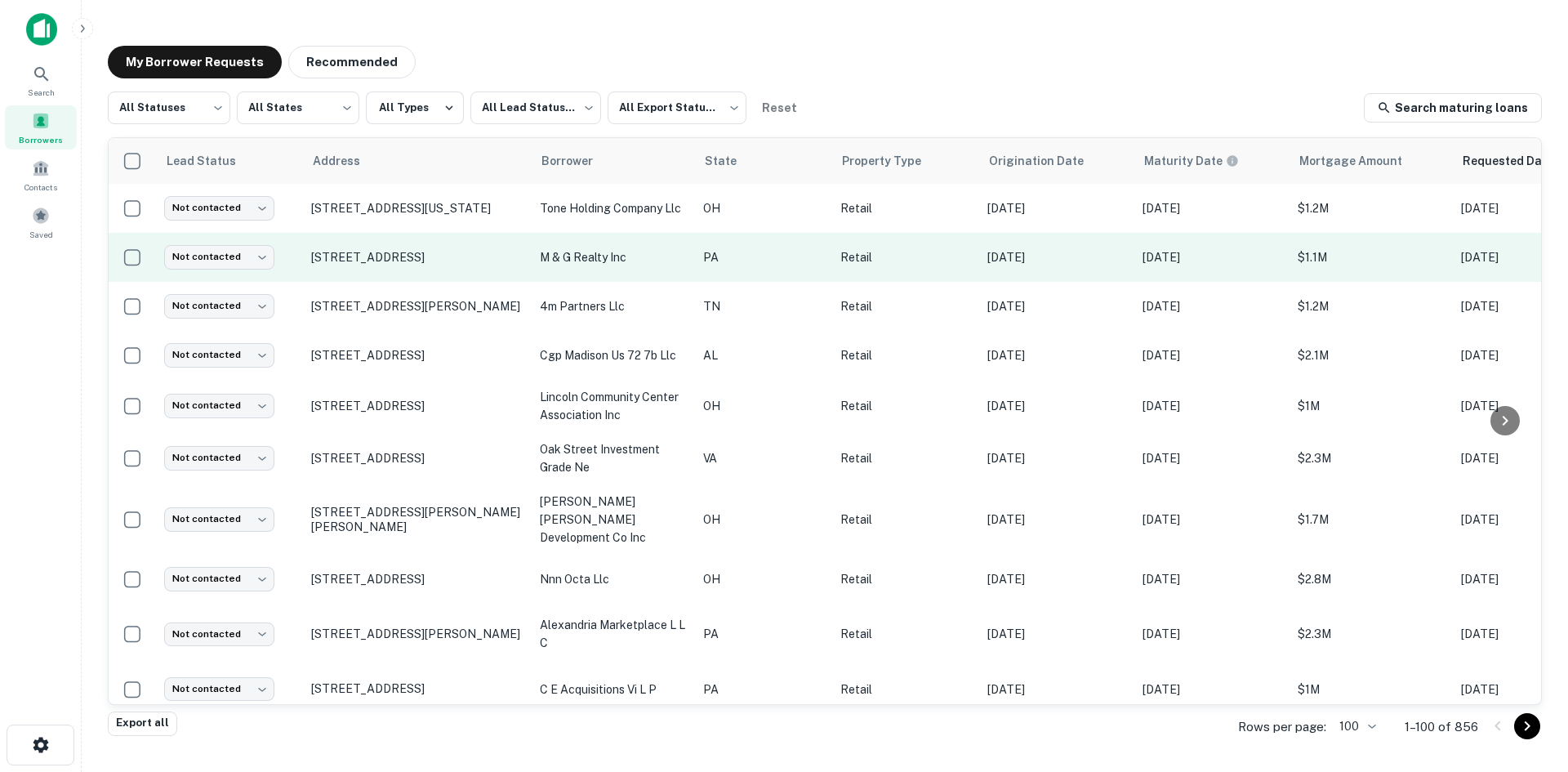
click at [391, 280] on td "[STREET_ADDRESS]" at bounding box center [418, 258] width 229 height 49
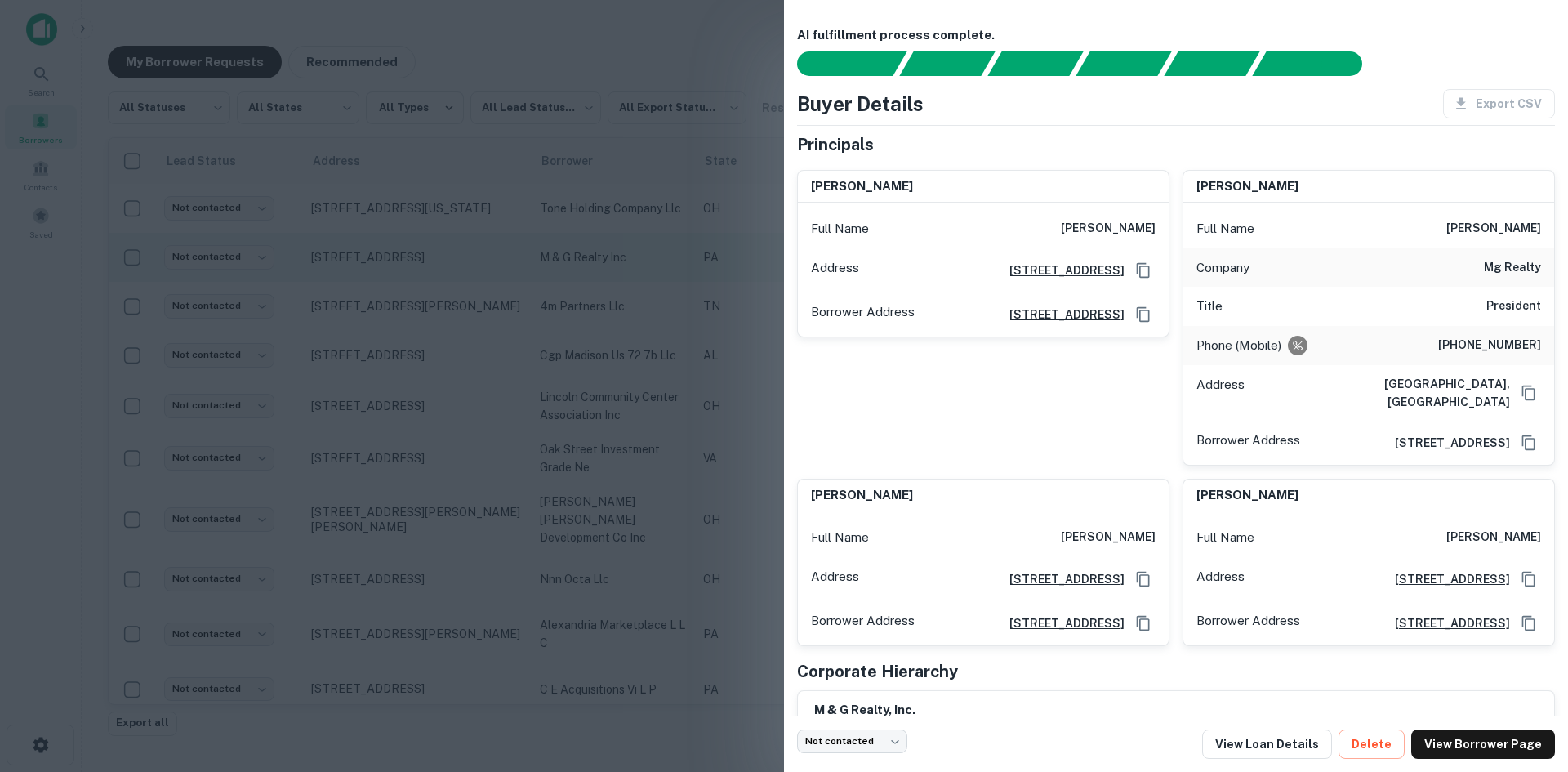
click at [391, 280] on div at bounding box center [784, 386] width 1568 height 772
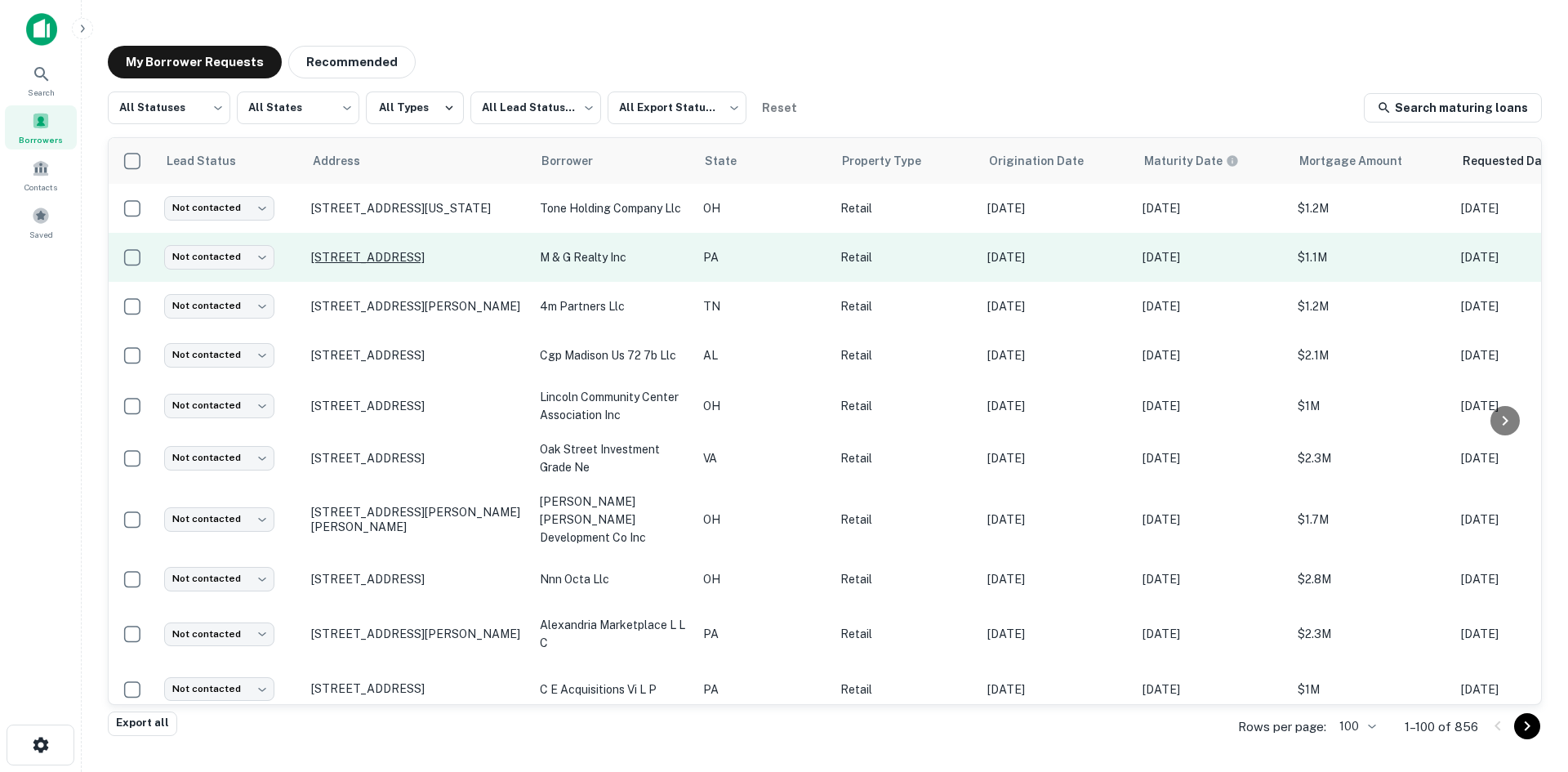
click at [383, 250] on p "[STREET_ADDRESS]" at bounding box center [418, 258] width 212 height 15
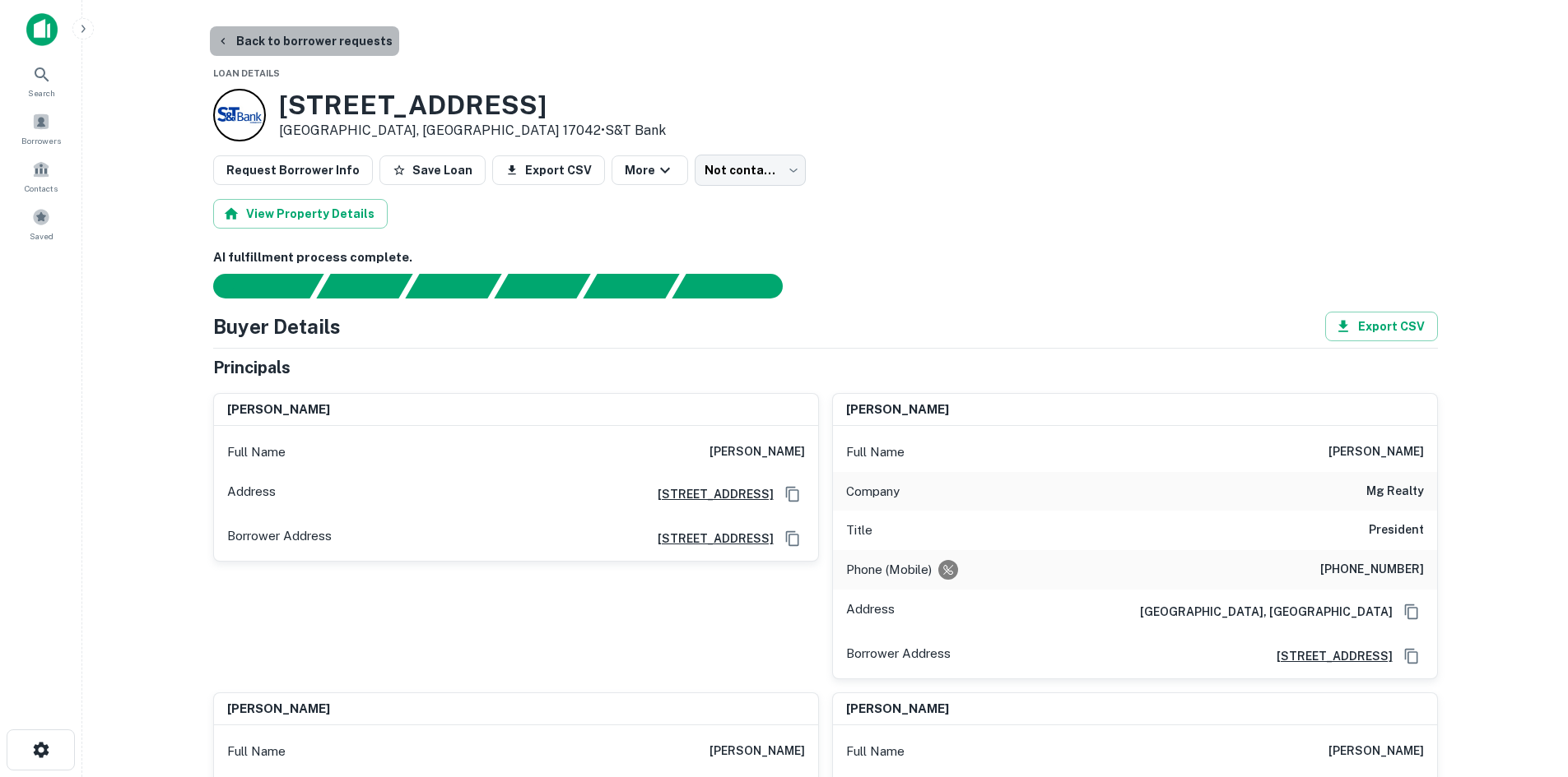
click at [329, 49] on button "Back to borrower requests" at bounding box center [304, 41] width 189 height 30
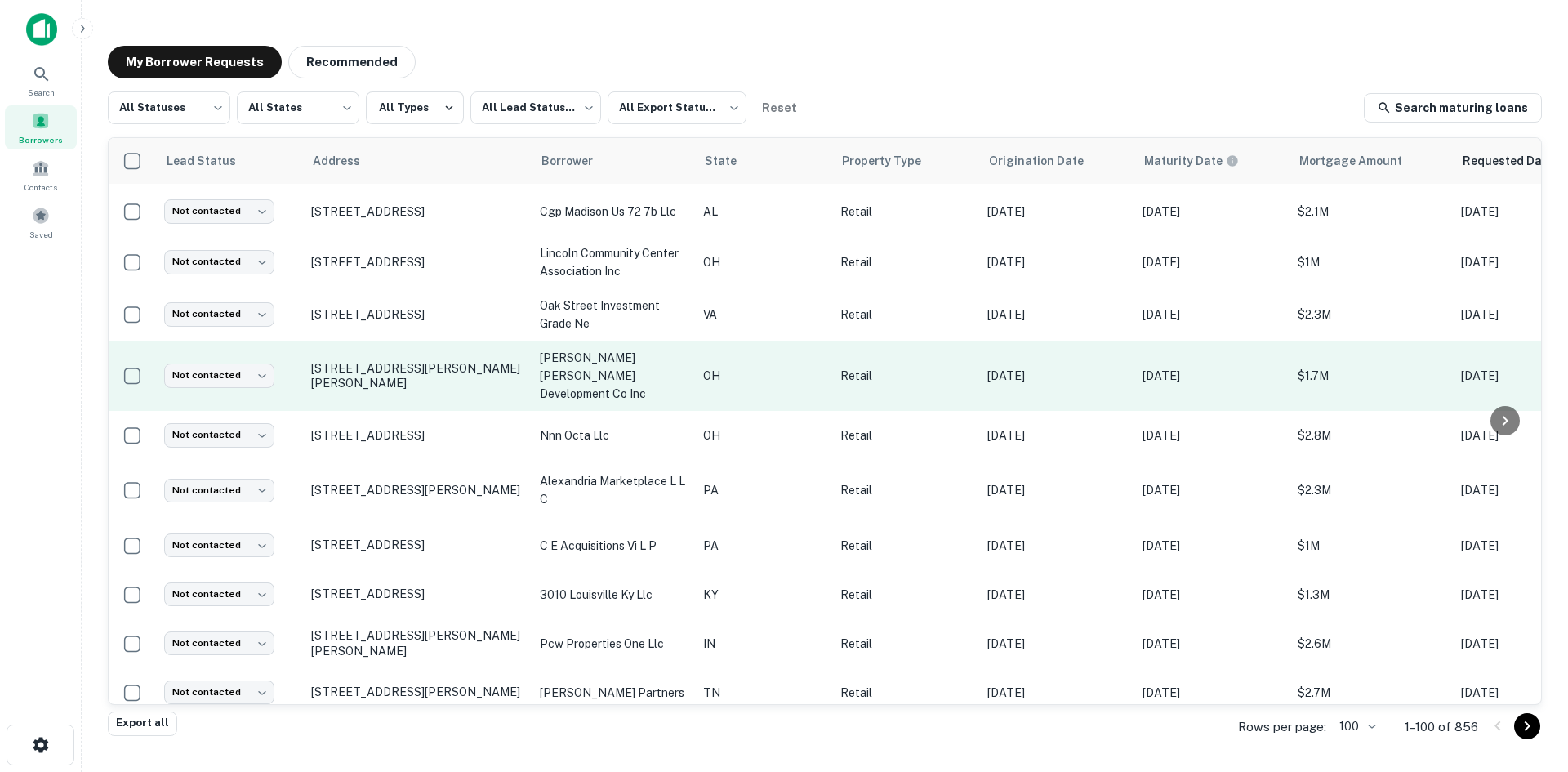
scroll to position [327, 0]
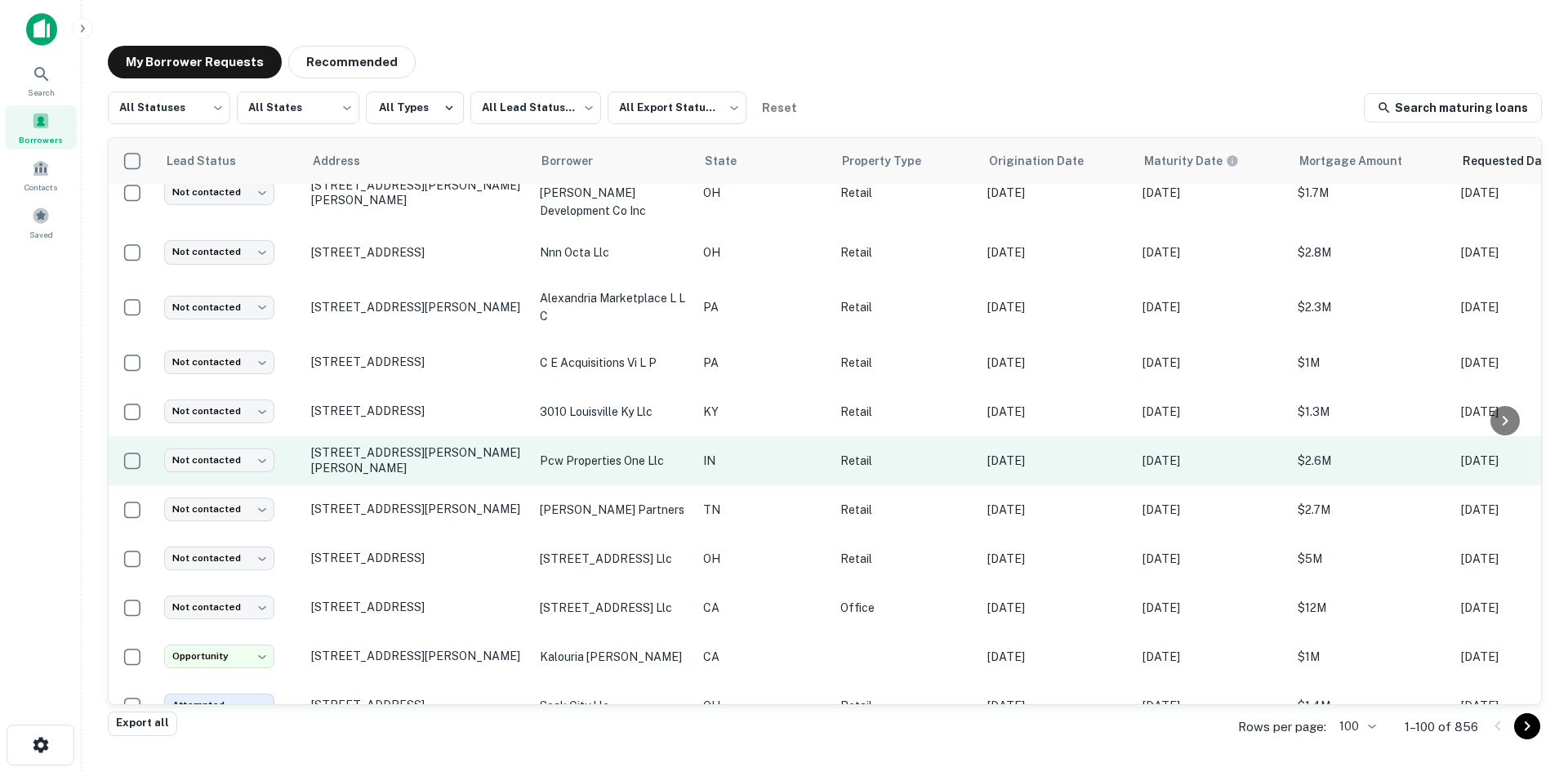
click at [425, 447] on td "[STREET_ADDRESS][PERSON_NAME][PERSON_NAME]" at bounding box center [418, 461] width 229 height 49
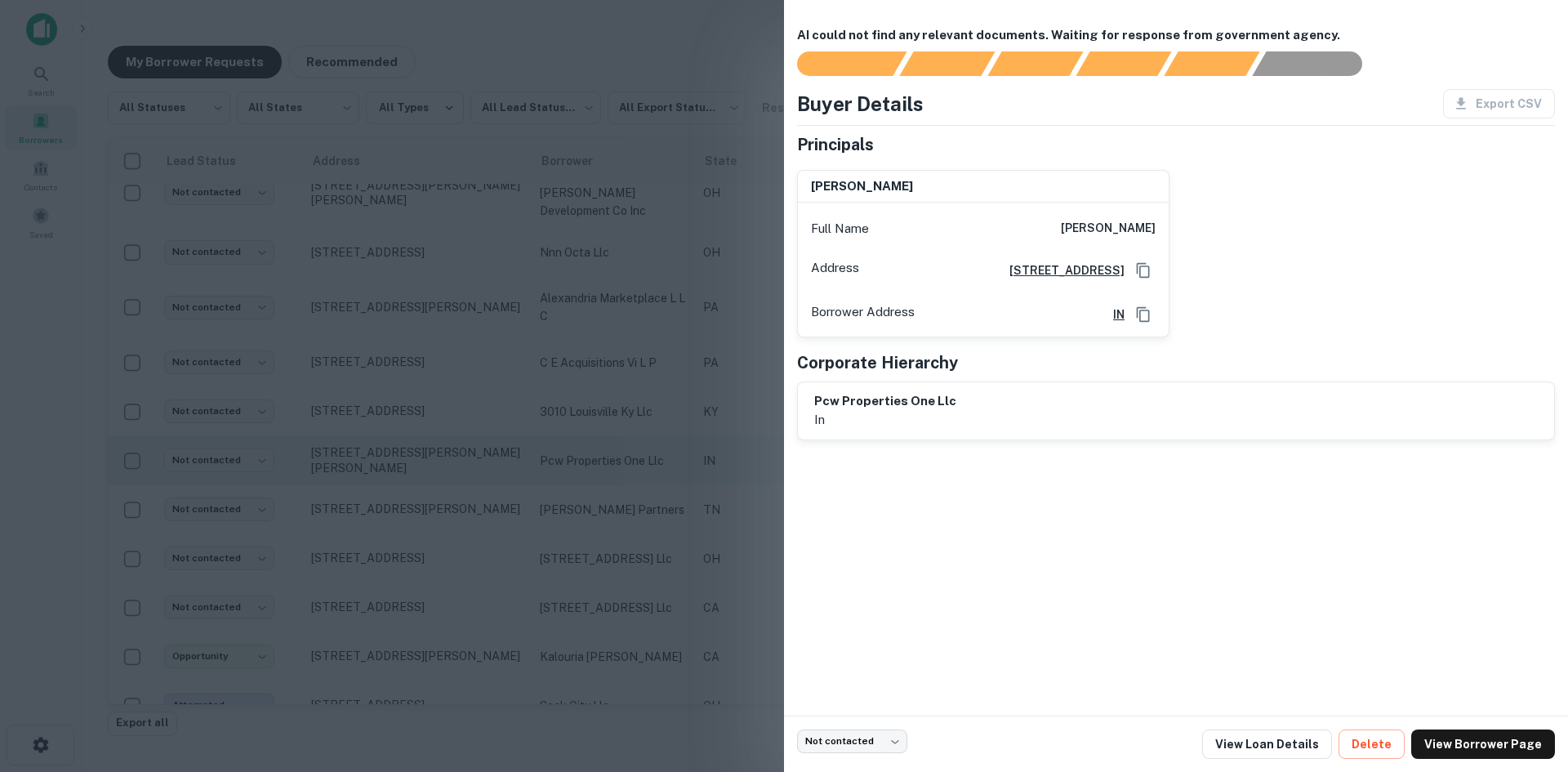
click at [425, 447] on div at bounding box center [784, 386] width 1568 height 772
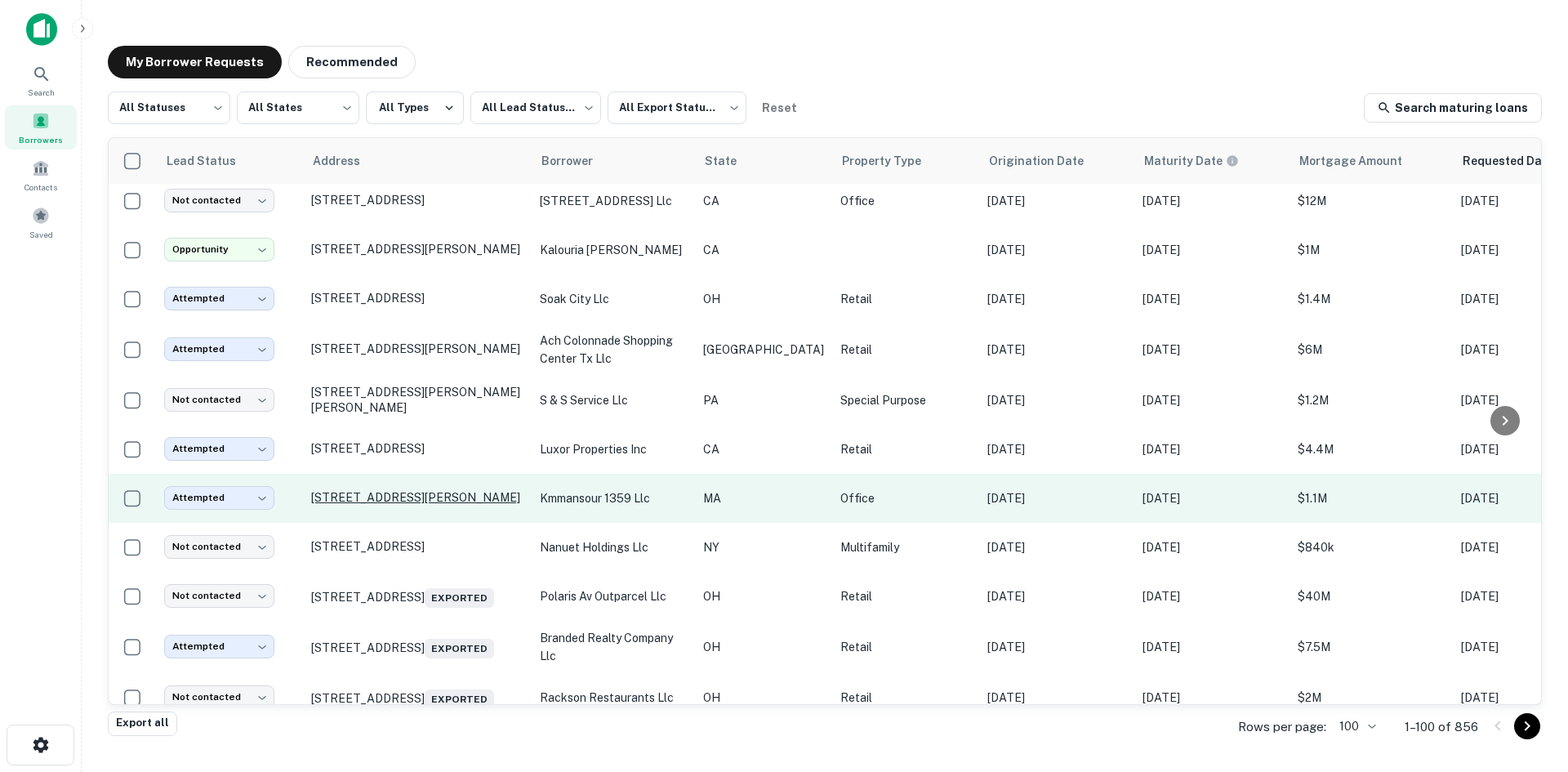
scroll to position [735, 0]
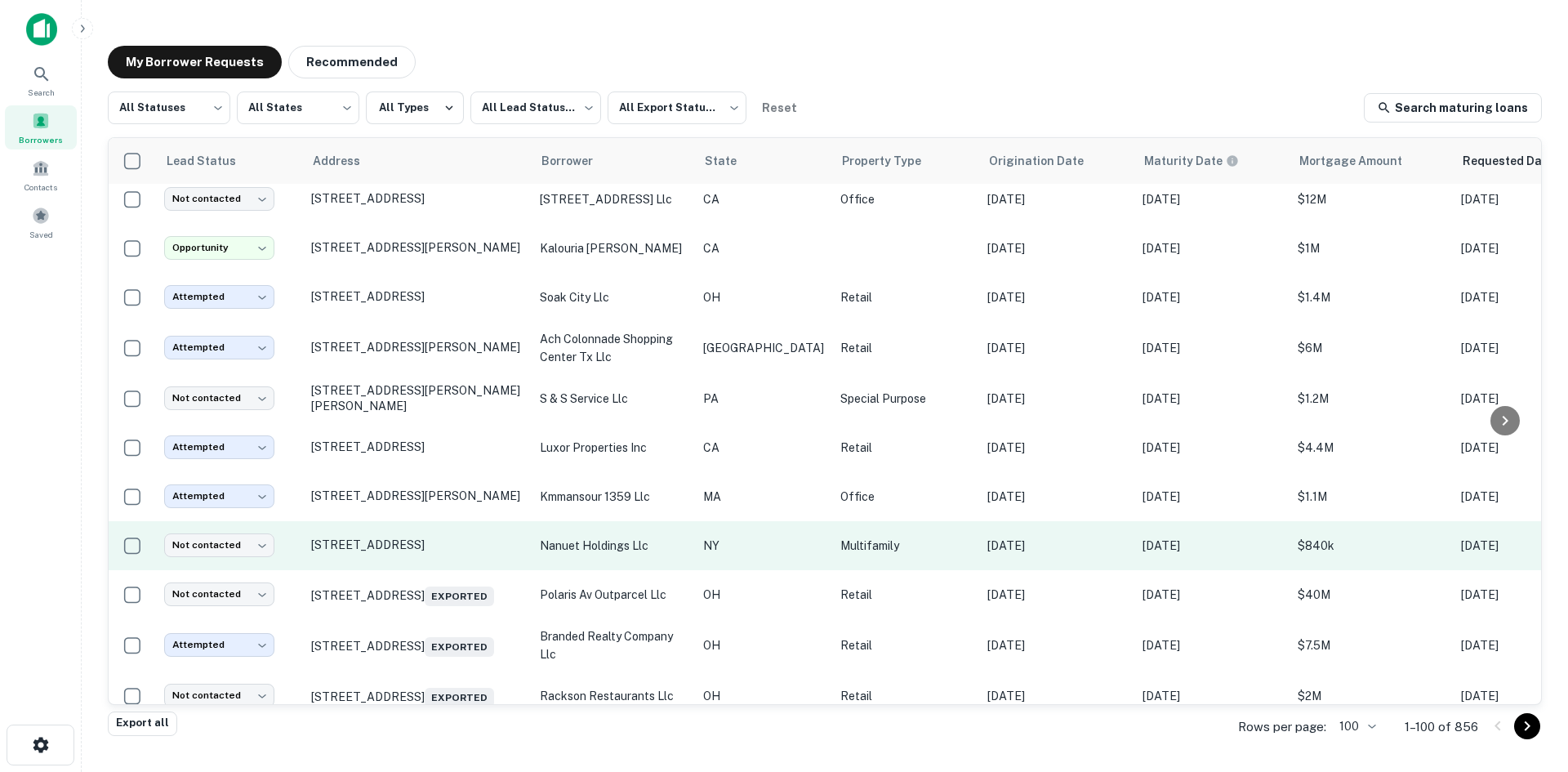
click at [443, 540] on td "[STREET_ADDRESS]" at bounding box center [418, 546] width 229 height 49
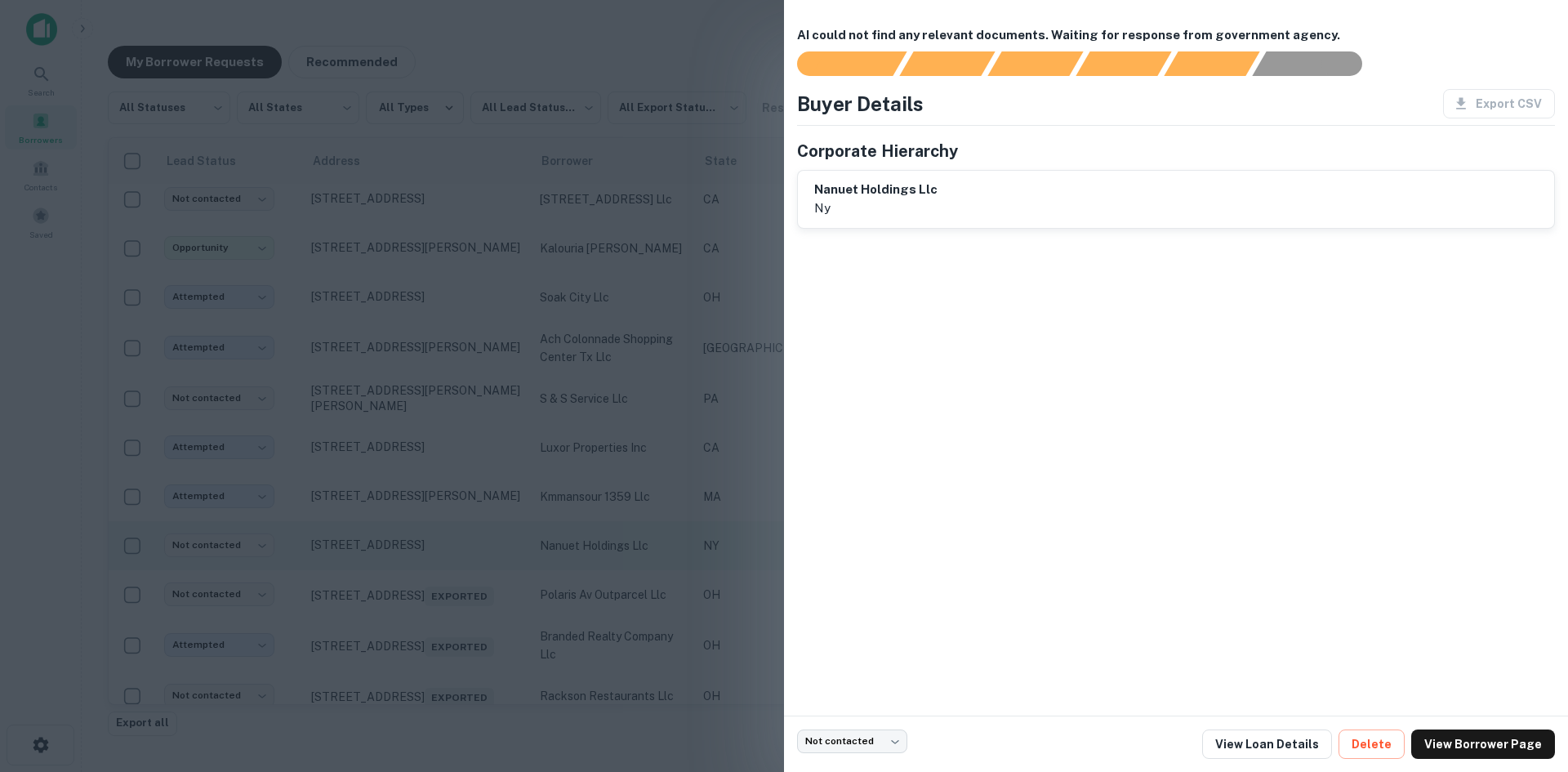
click at [443, 540] on div at bounding box center [784, 386] width 1568 height 772
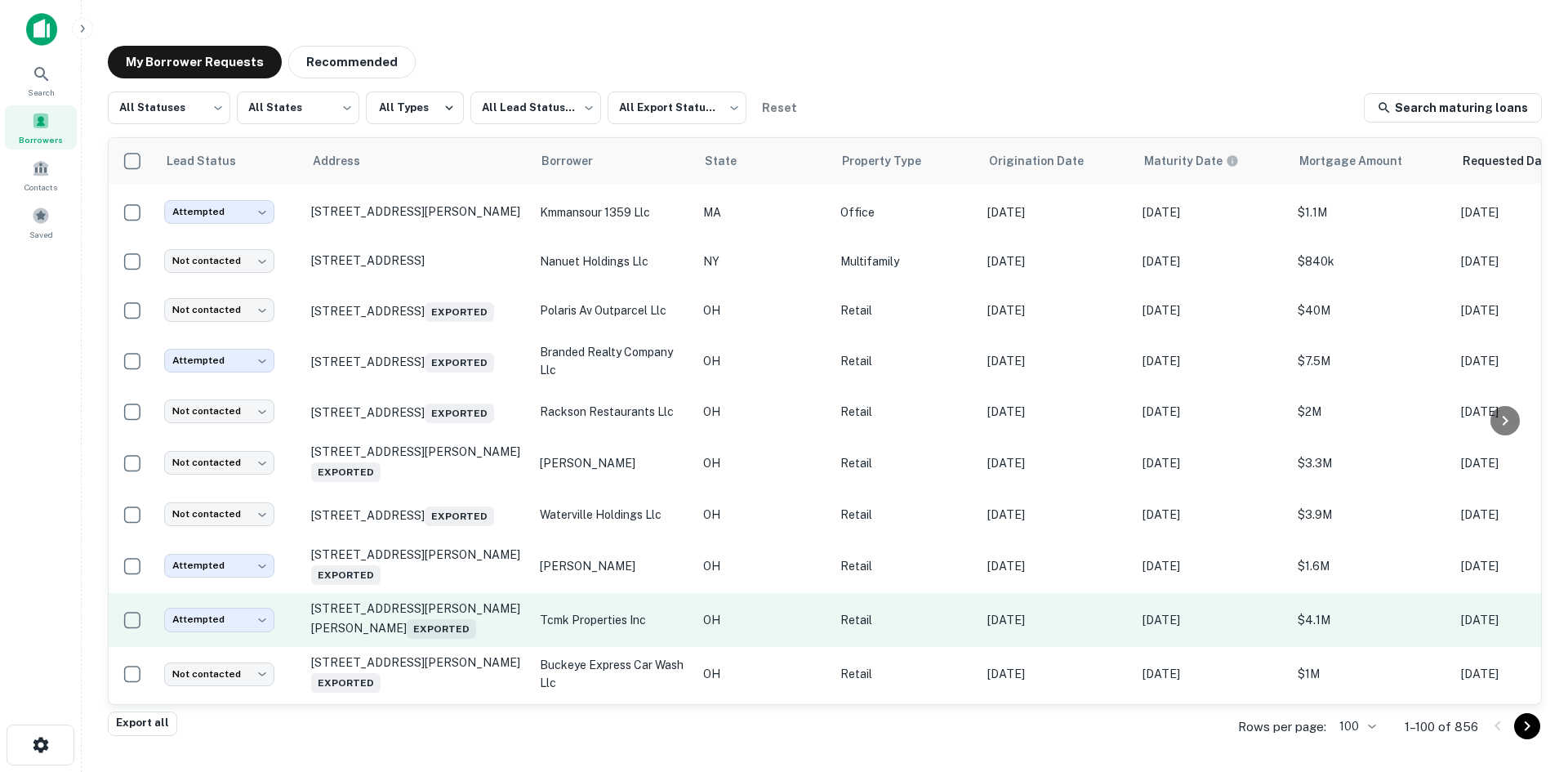
scroll to position [1144, 0]
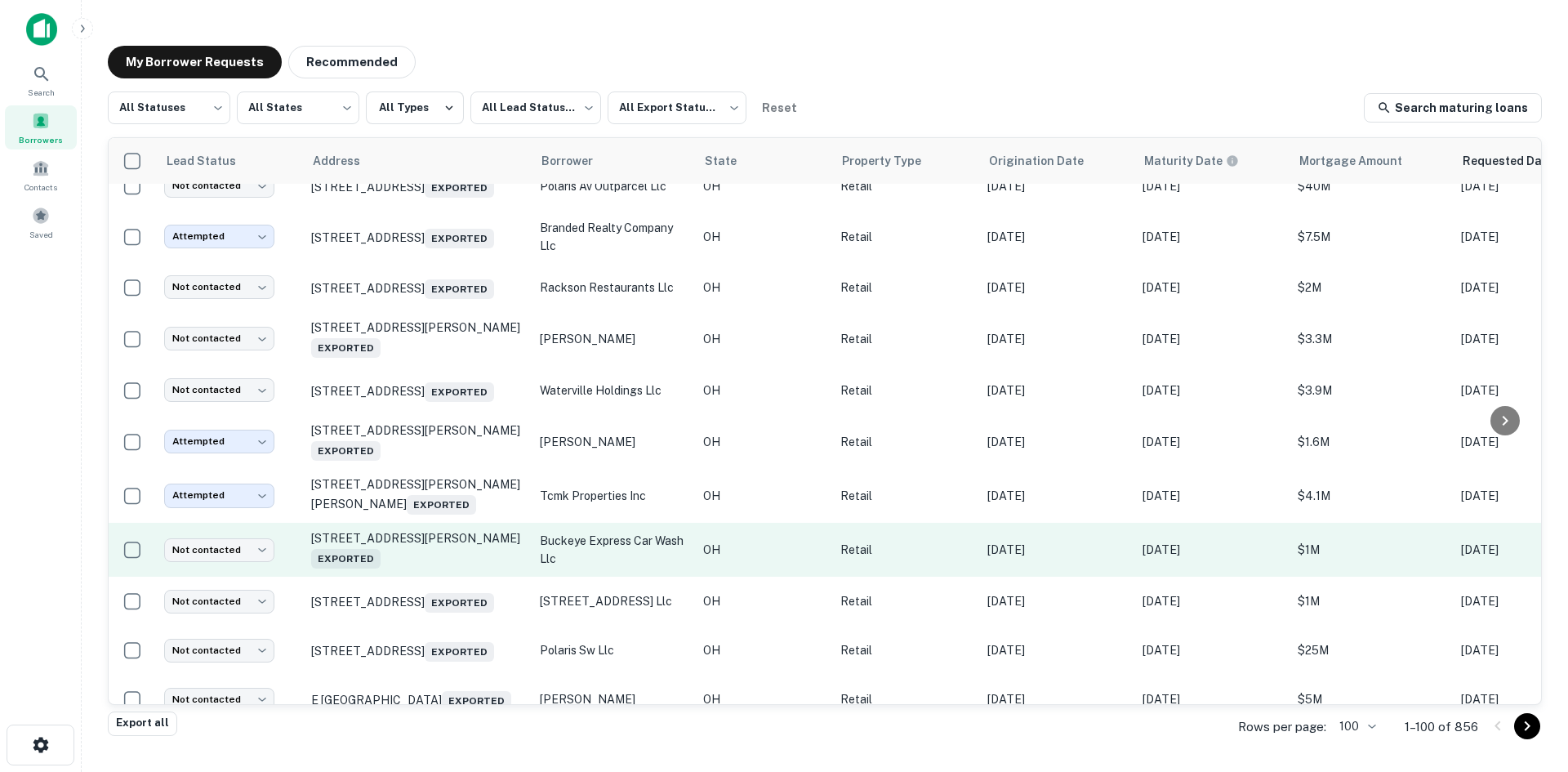
click at [425, 568] on td "[STREET_ADDRESS][PERSON_NAME] Exported" at bounding box center [418, 549] width 229 height 54
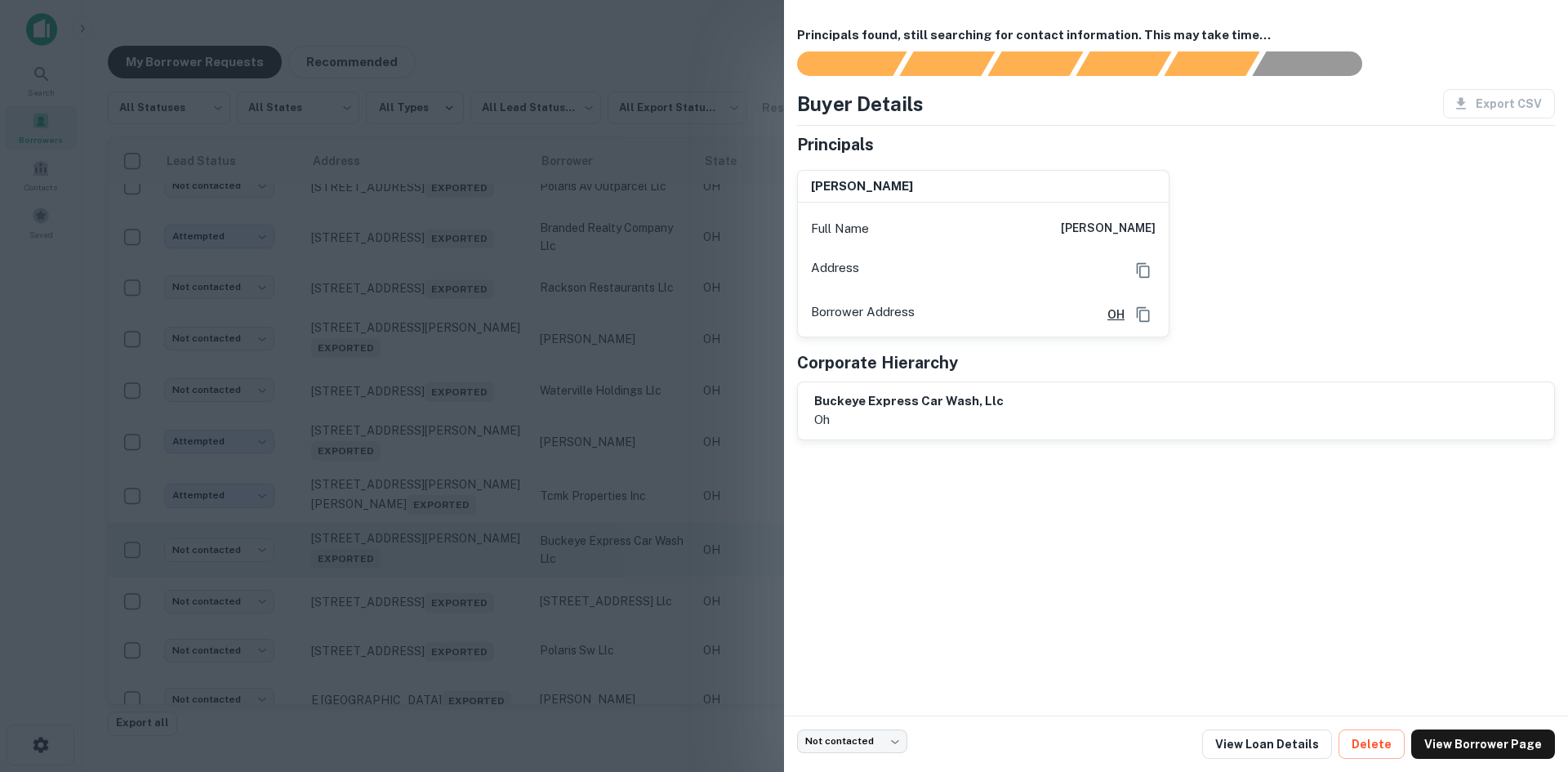
click at [425, 568] on div at bounding box center [784, 386] width 1568 height 772
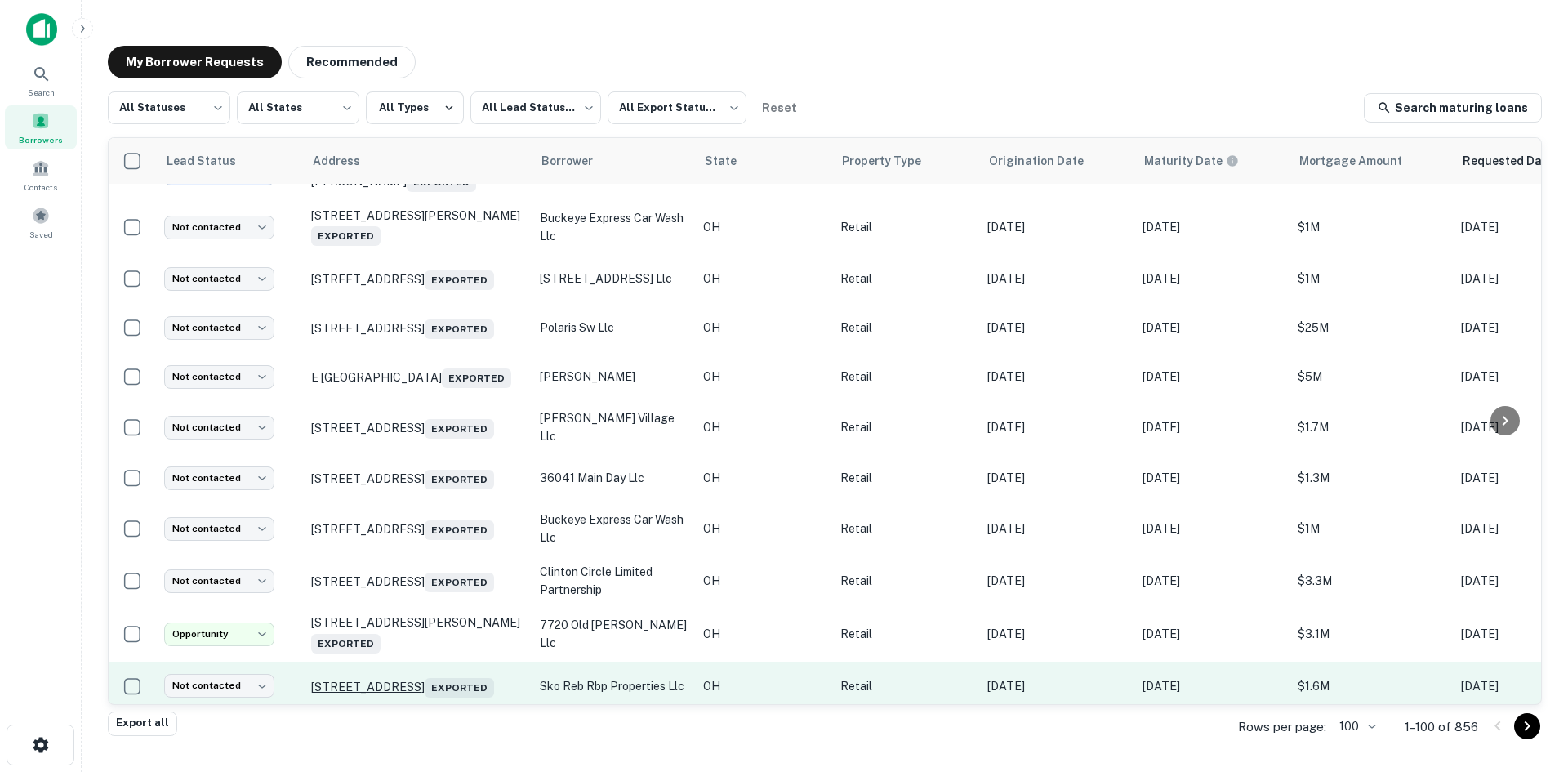
scroll to position [1634, 0]
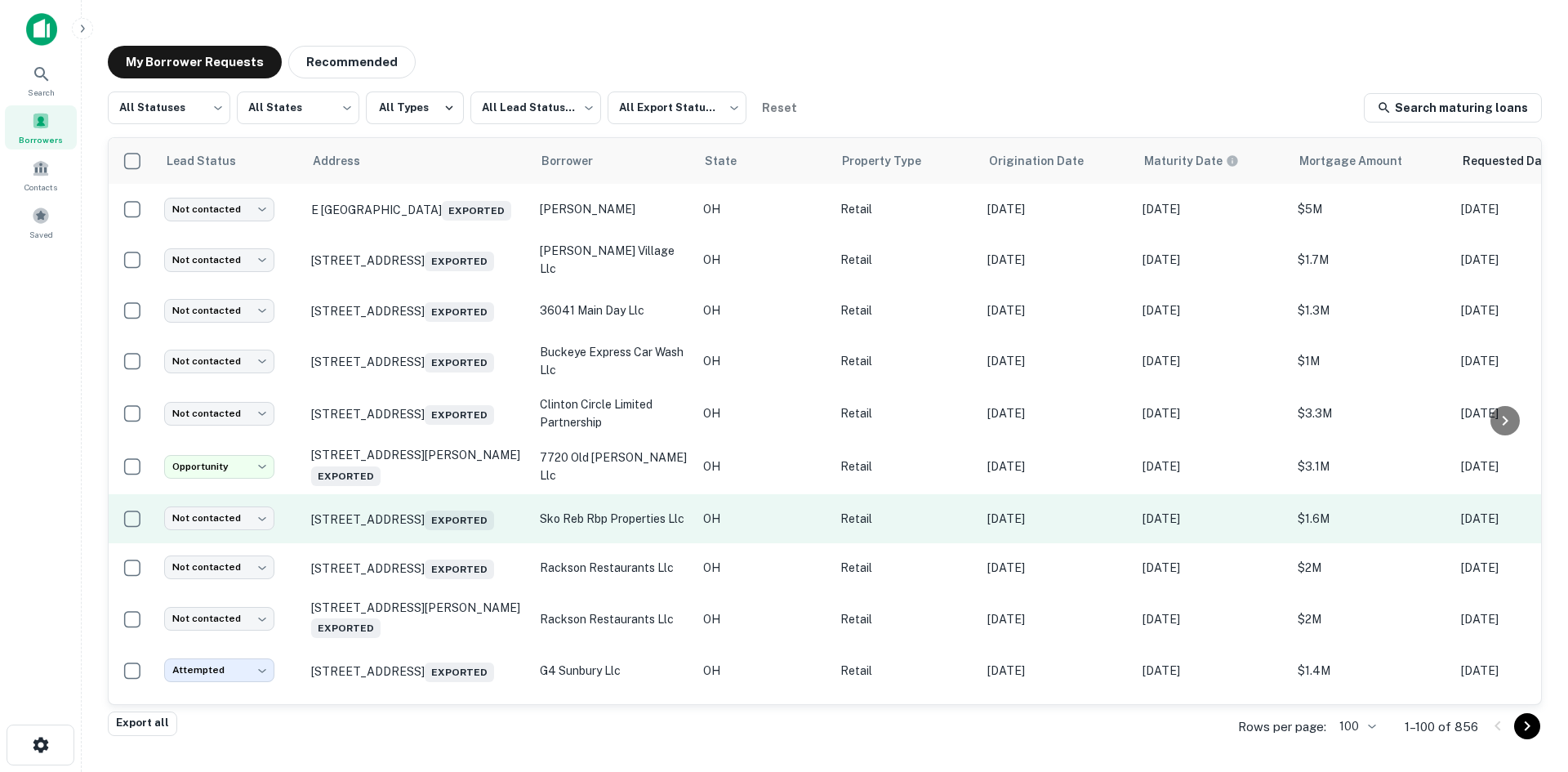
click at [424, 544] on td "[STREET_ADDRESS] Exported" at bounding box center [418, 519] width 229 height 49
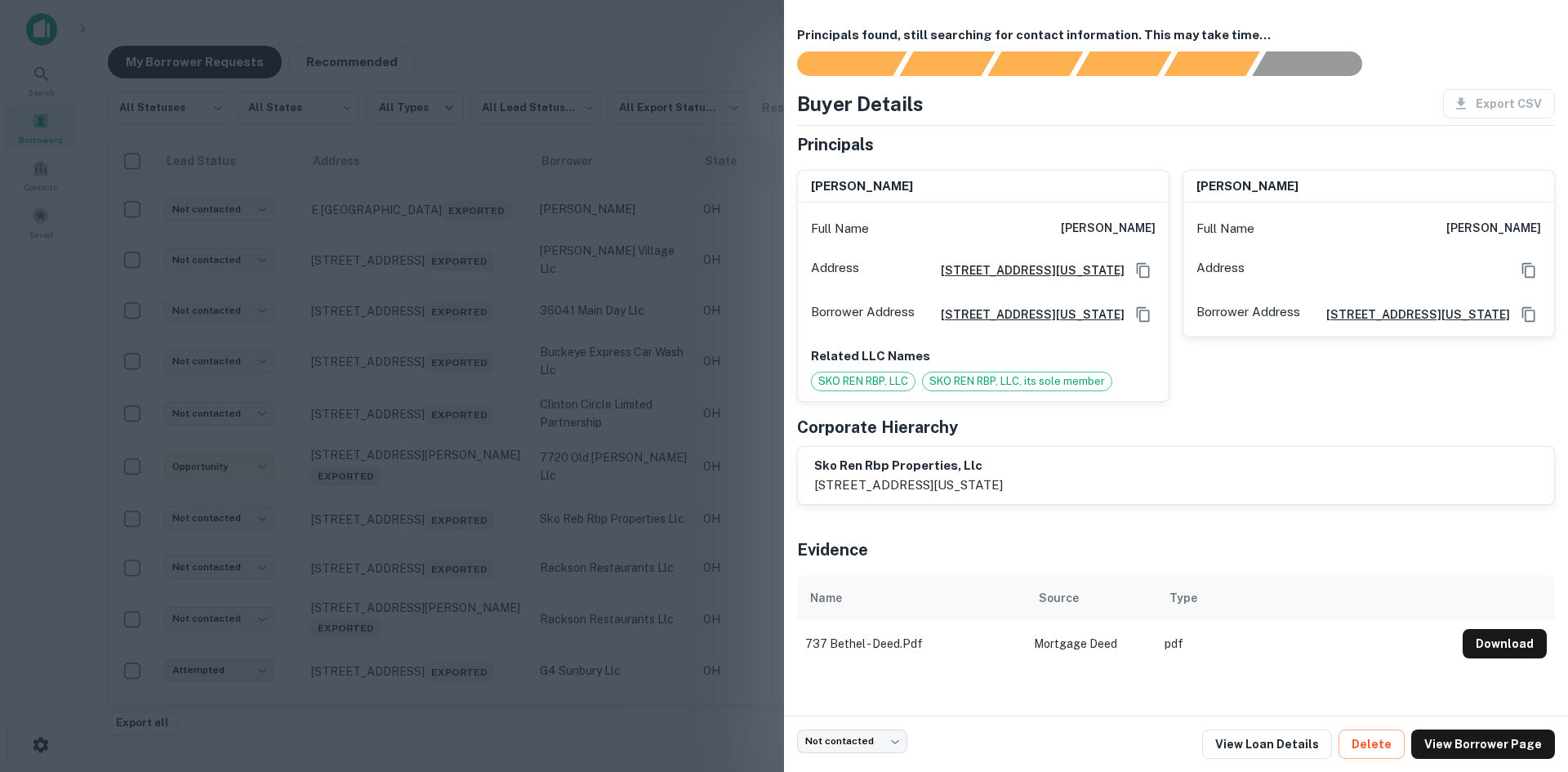
click at [424, 560] on div at bounding box center [784, 386] width 1568 height 772
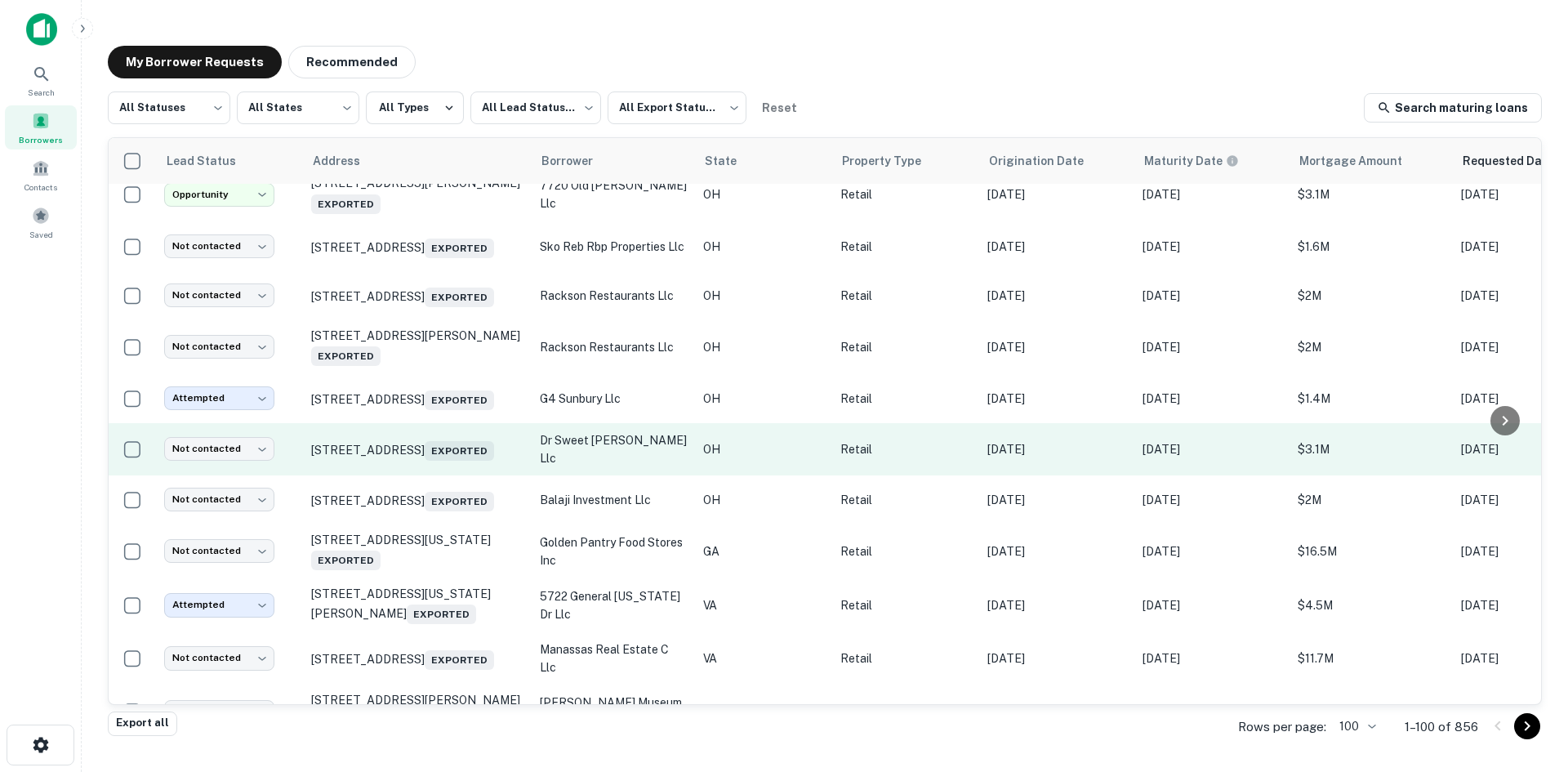
scroll to position [2125, 0]
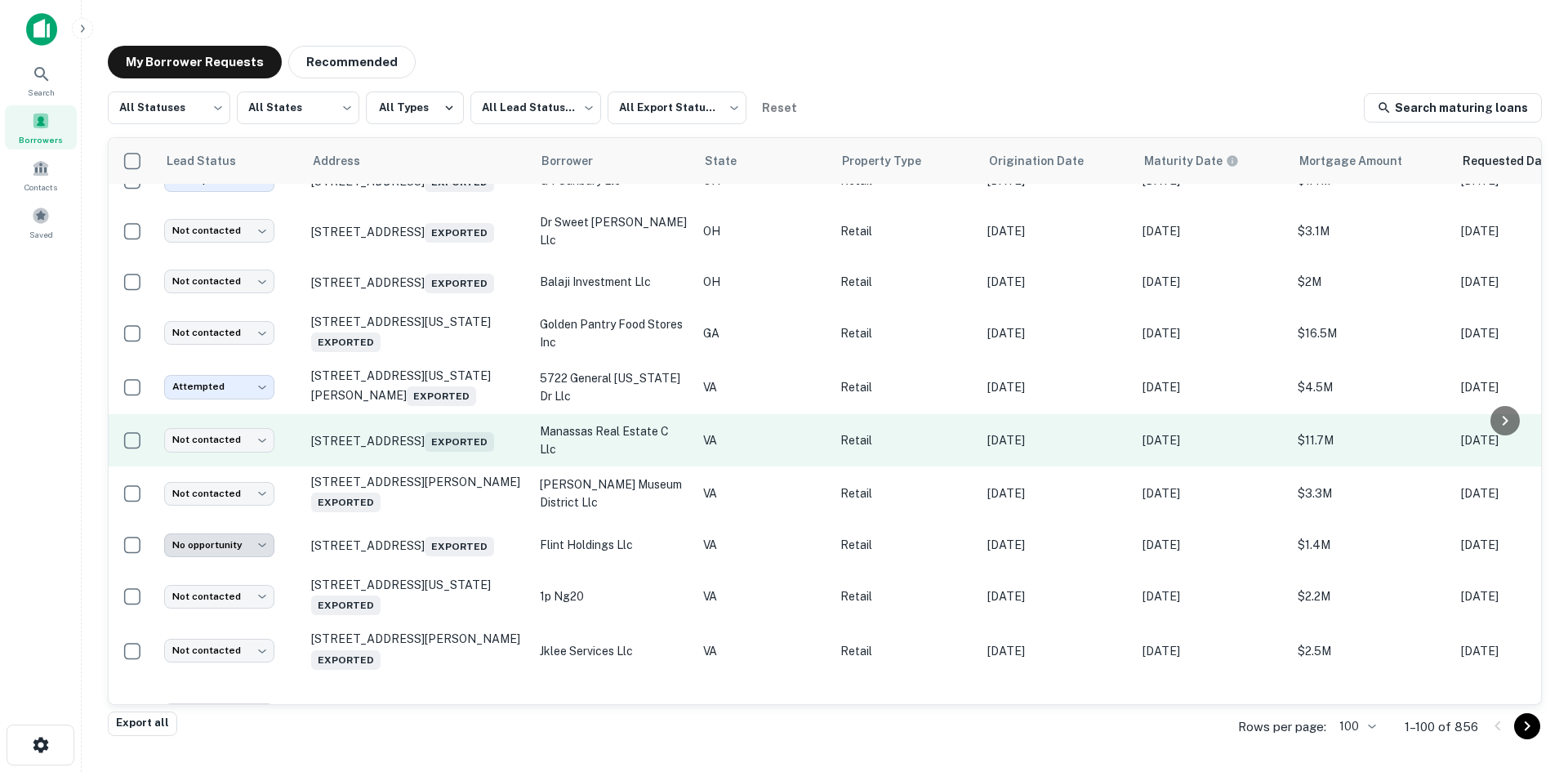
click at [436, 467] on td "[STREET_ADDRESS] Exported" at bounding box center [418, 440] width 229 height 52
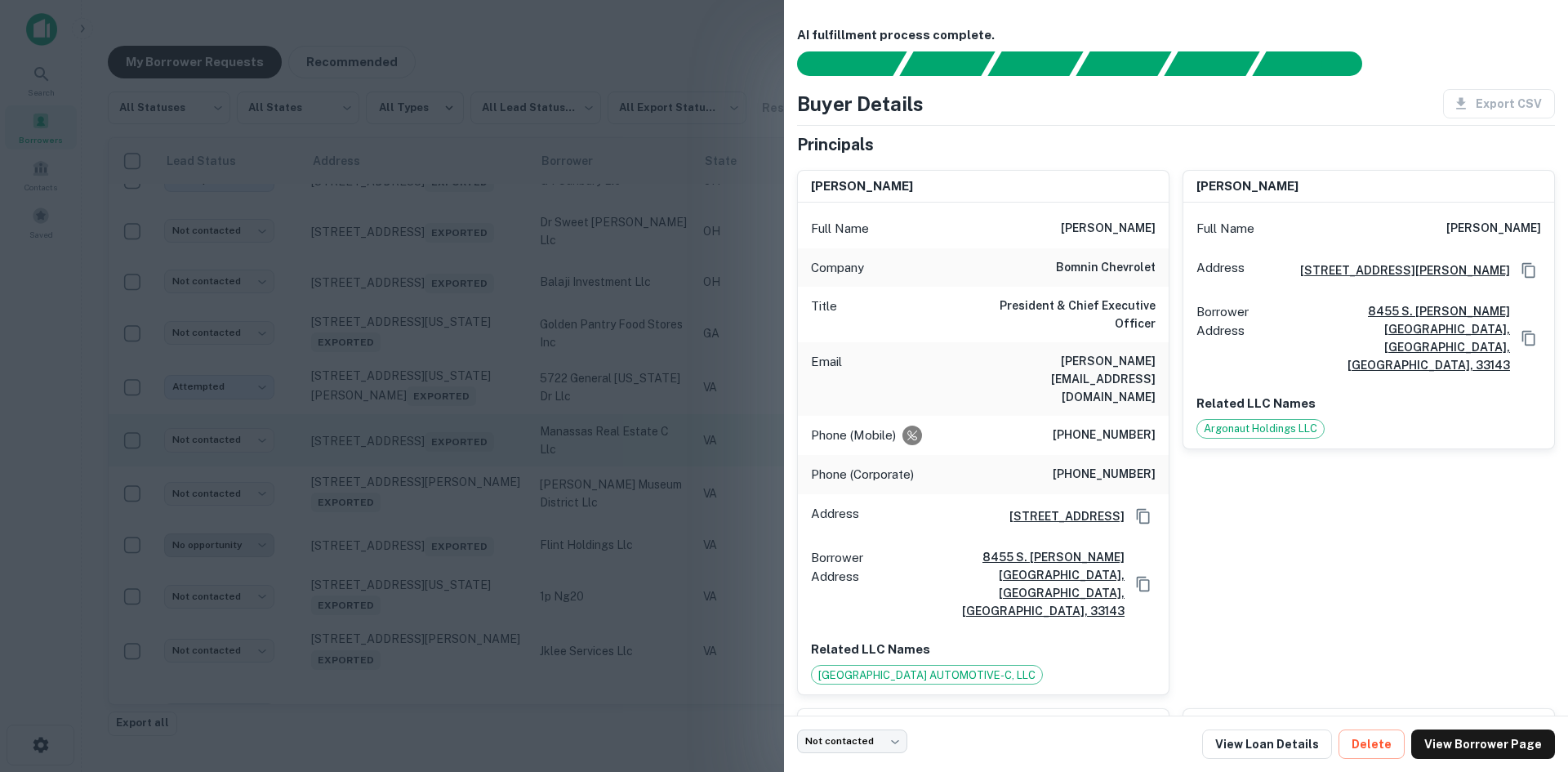
click at [436, 507] on div at bounding box center [784, 386] width 1568 height 772
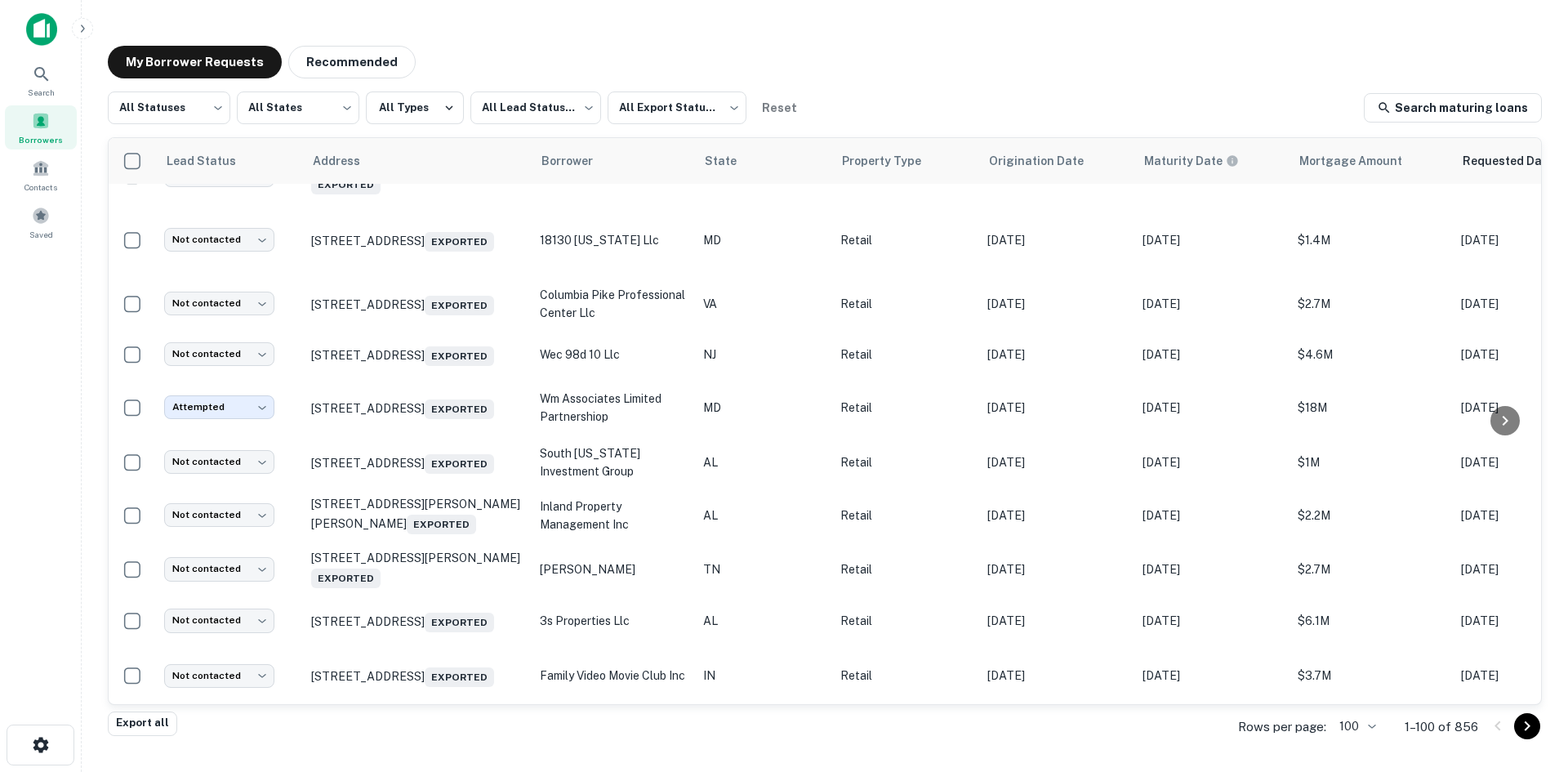
scroll to position [2615, 0]
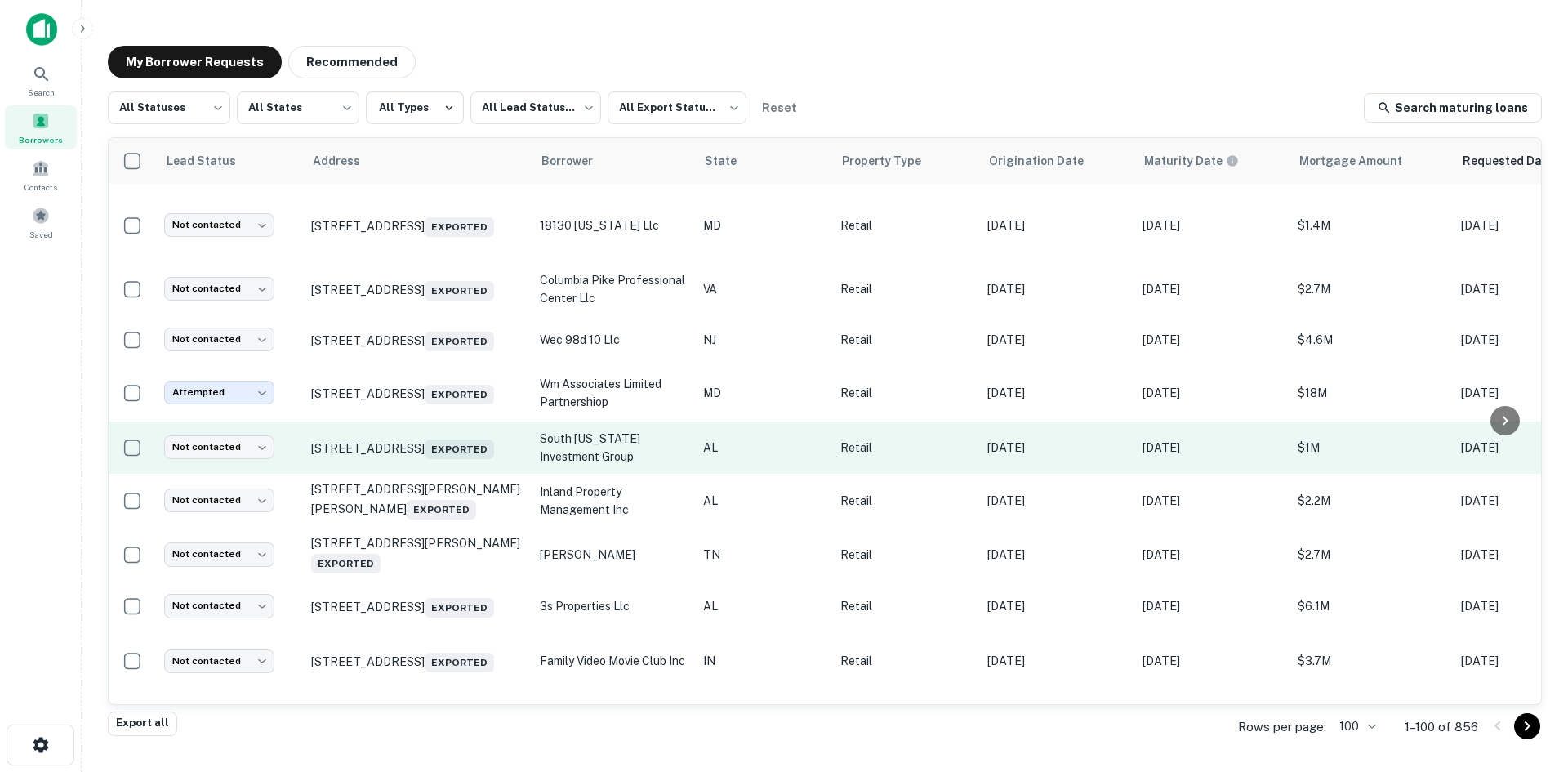
click at [446, 474] on td "[STREET_ADDRESS] Exported" at bounding box center [418, 447] width 229 height 52
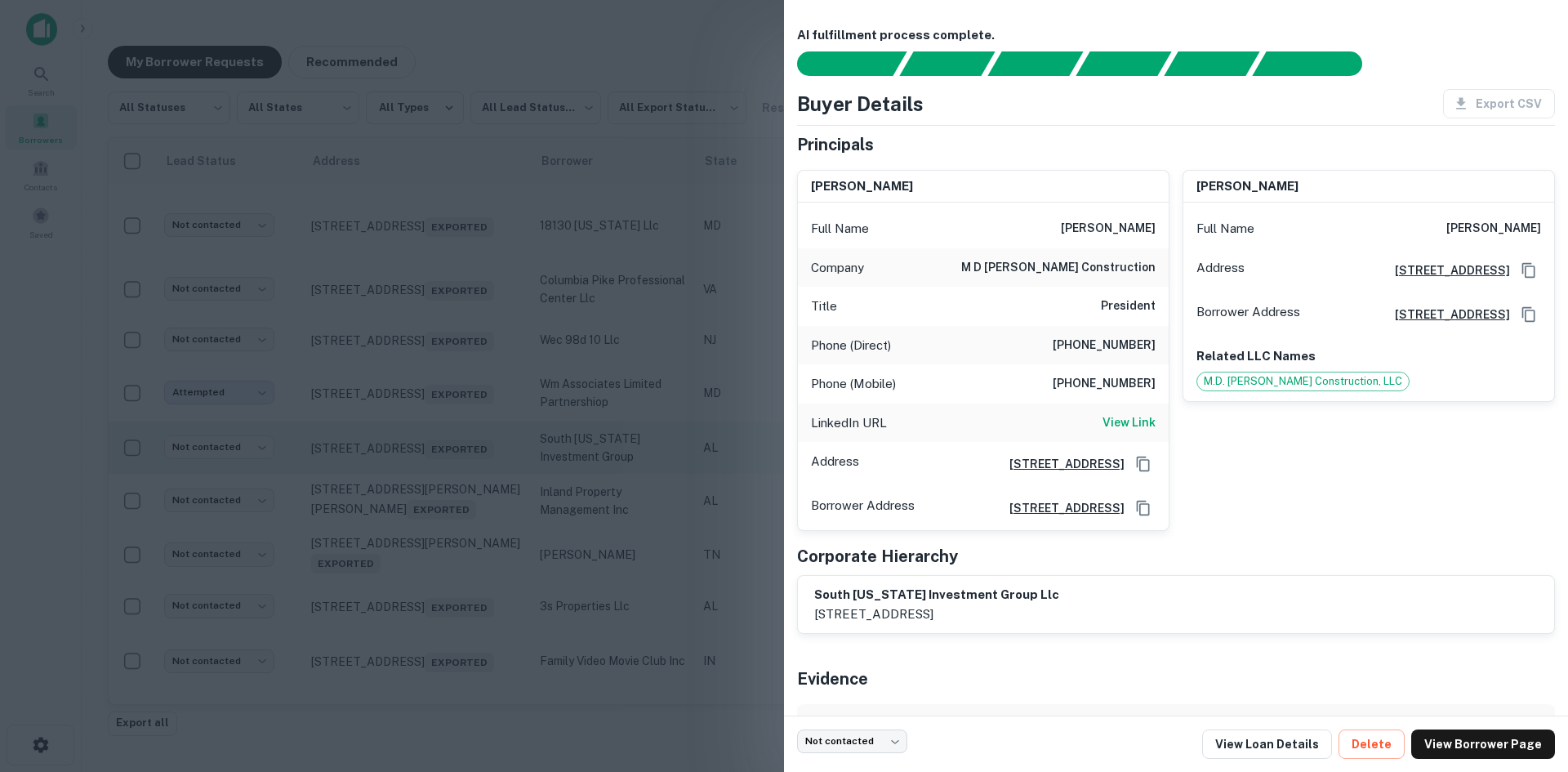
click at [446, 536] on div at bounding box center [784, 386] width 1568 height 772
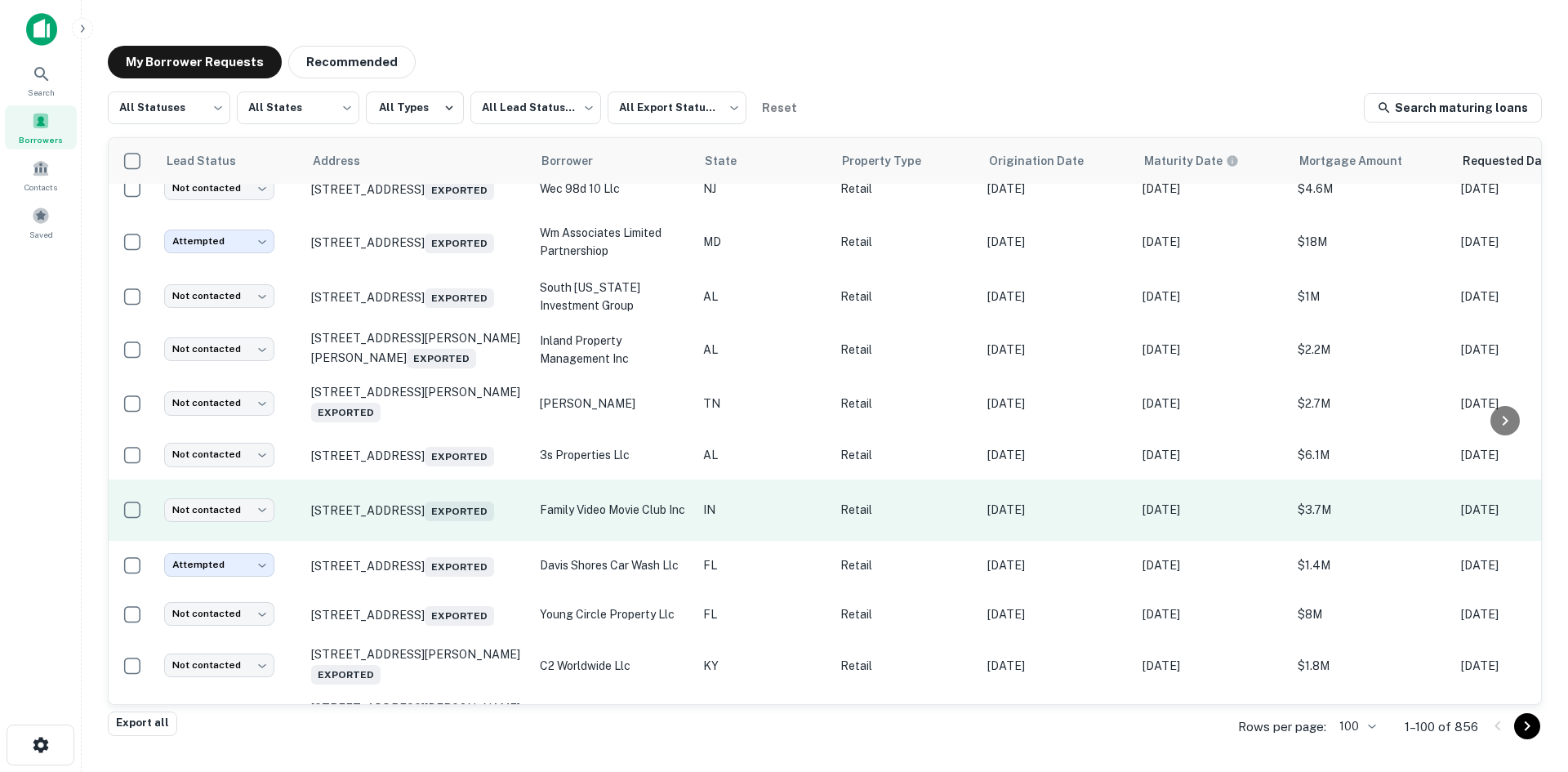
scroll to position [2778, 0]
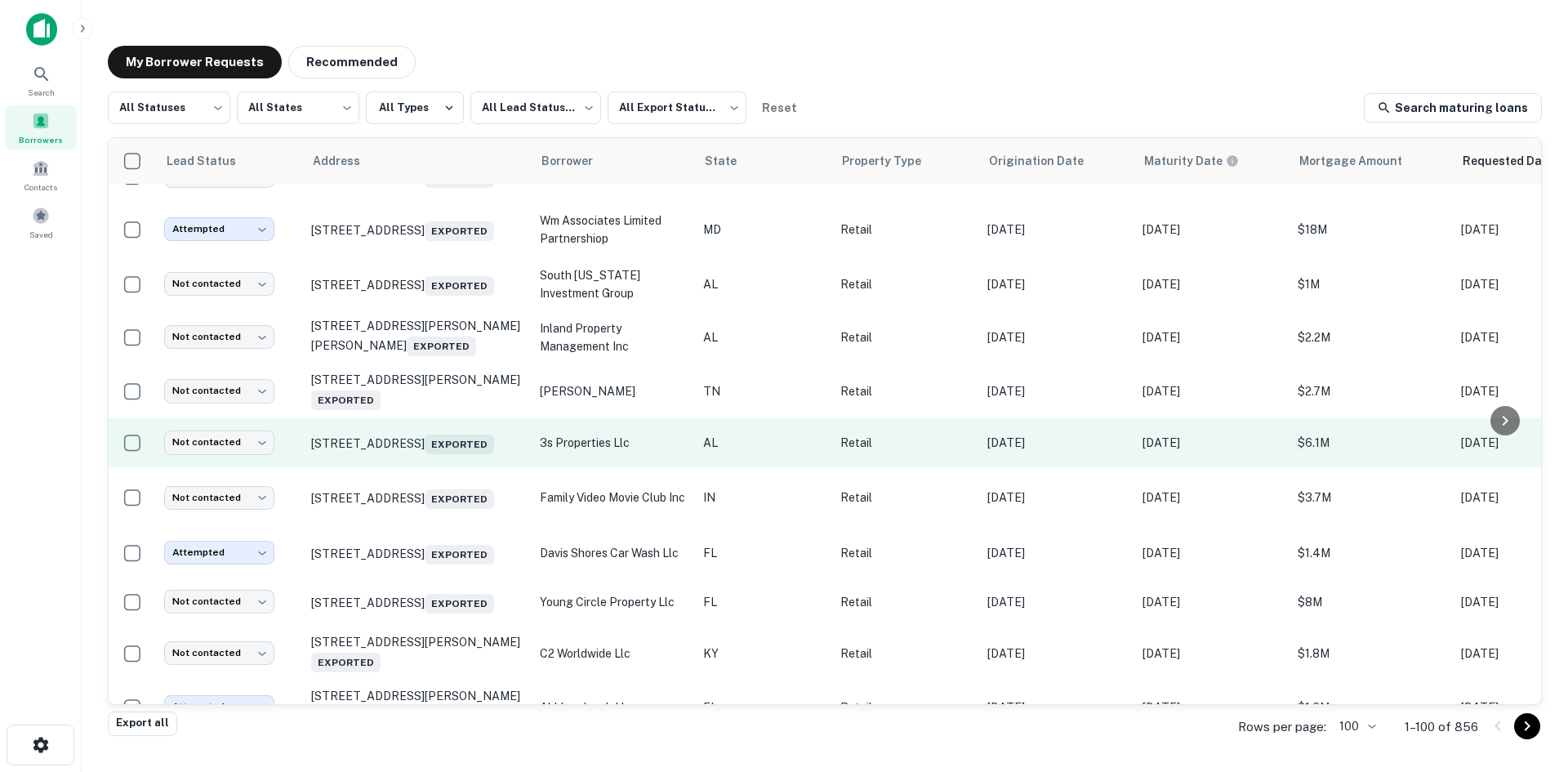
click at [444, 467] on td "[STREET_ADDRESS] Exported" at bounding box center [418, 443] width 229 height 49
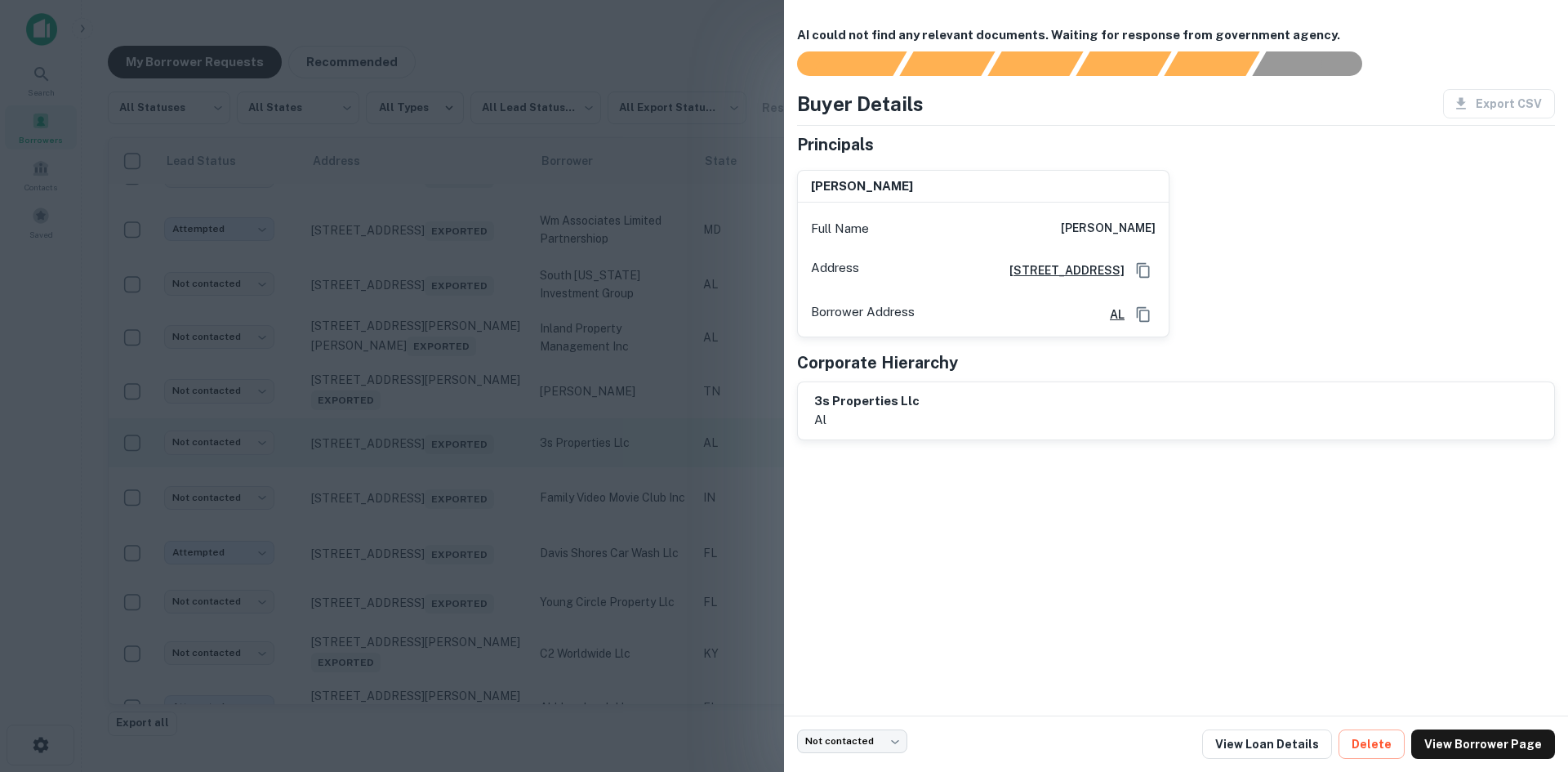
click at [444, 529] on div at bounding box center [784, 386] width 1568 height 772
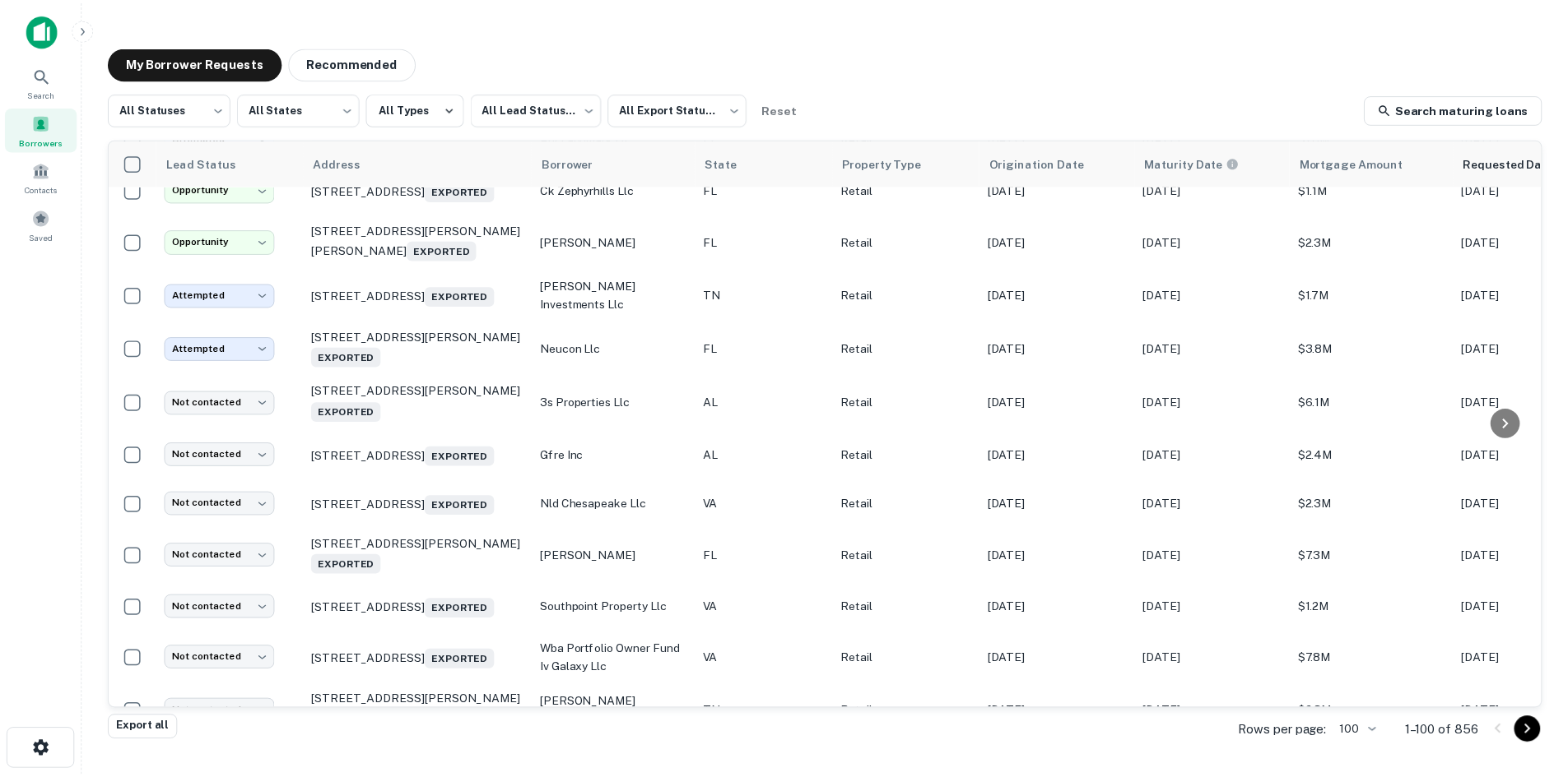
scroll to position [3372, 0]
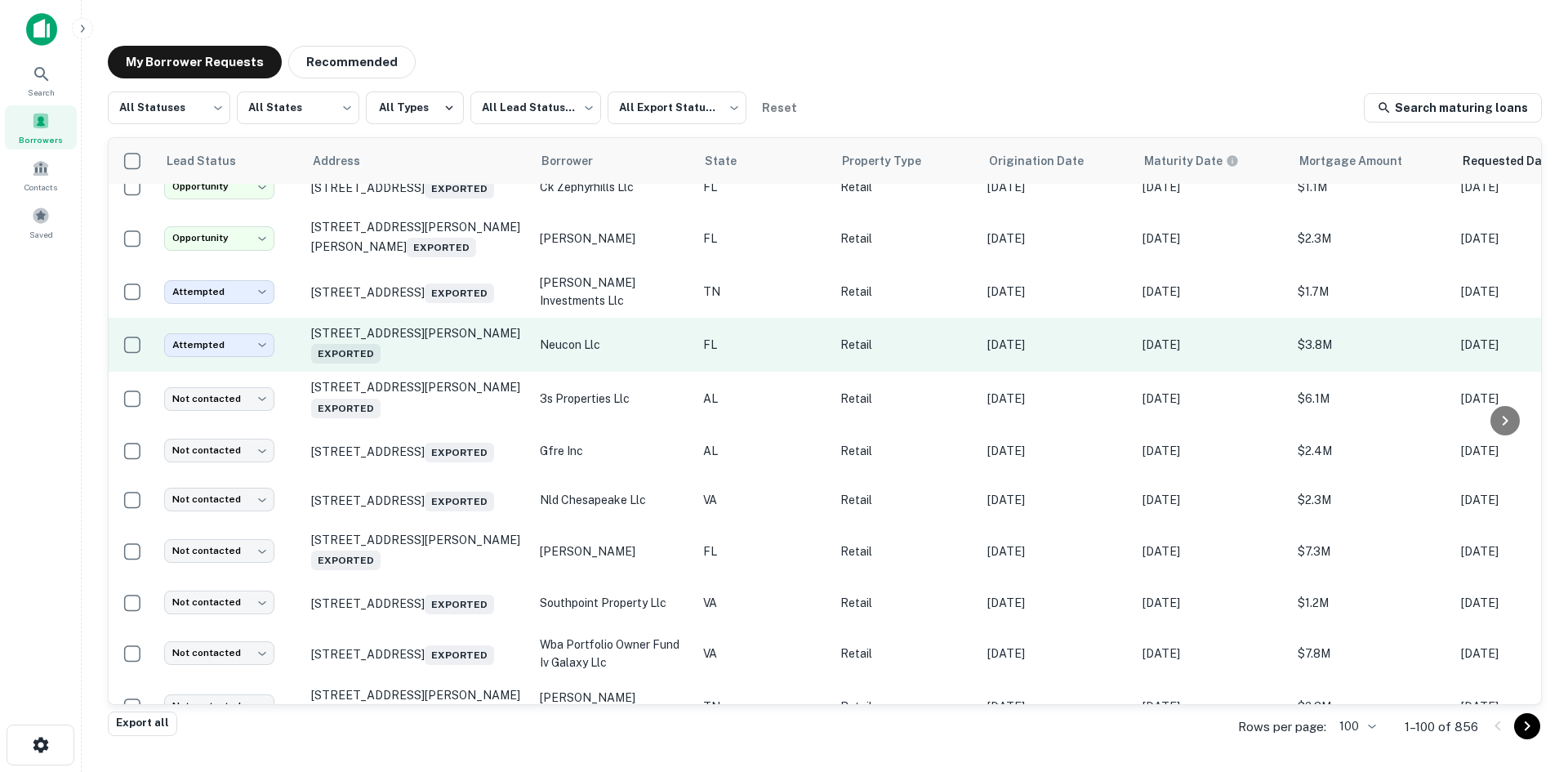
click at [432, 372] on td "[STREET_ADDRESS][PERSON_NAME] Exported" at bounding box center [418, 345] width 229 height 54
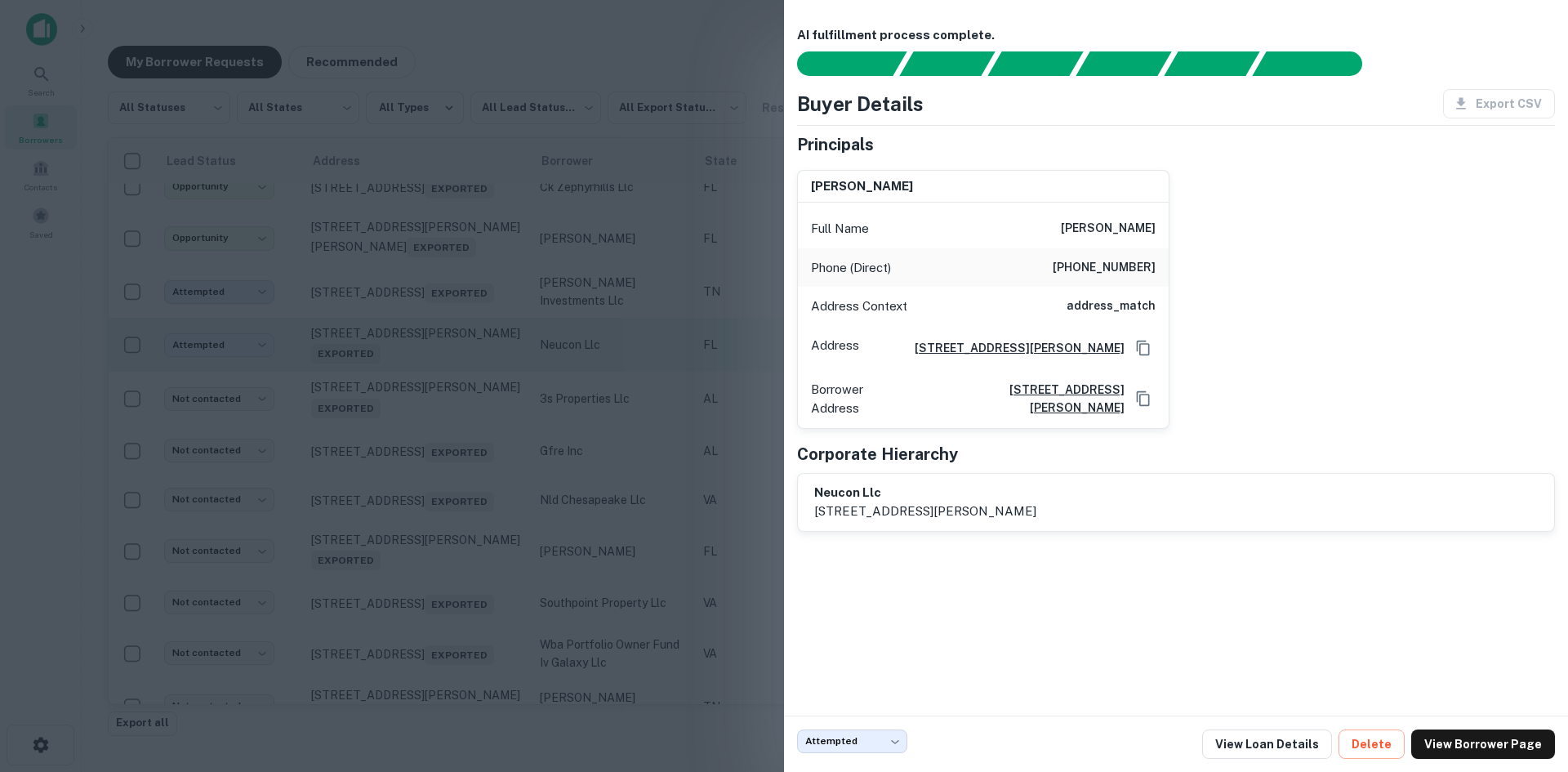
click at [432, 454] on div at bounding box center [784, 386] width 1568 height 772
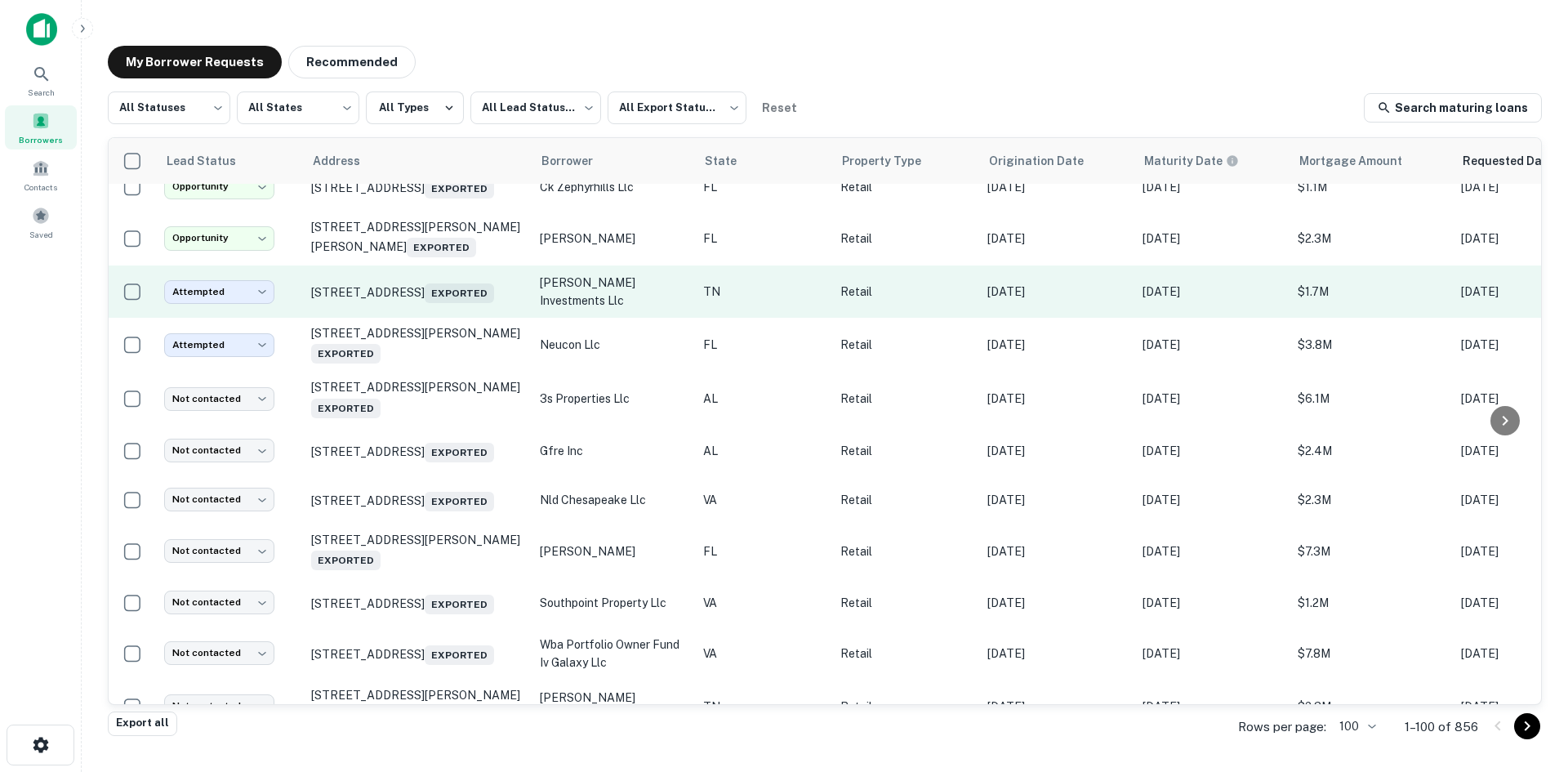
click at [441, 318] on td "[STREET_ADDRESS] Exported" at bounding box center [418, 291] width 229 height 52
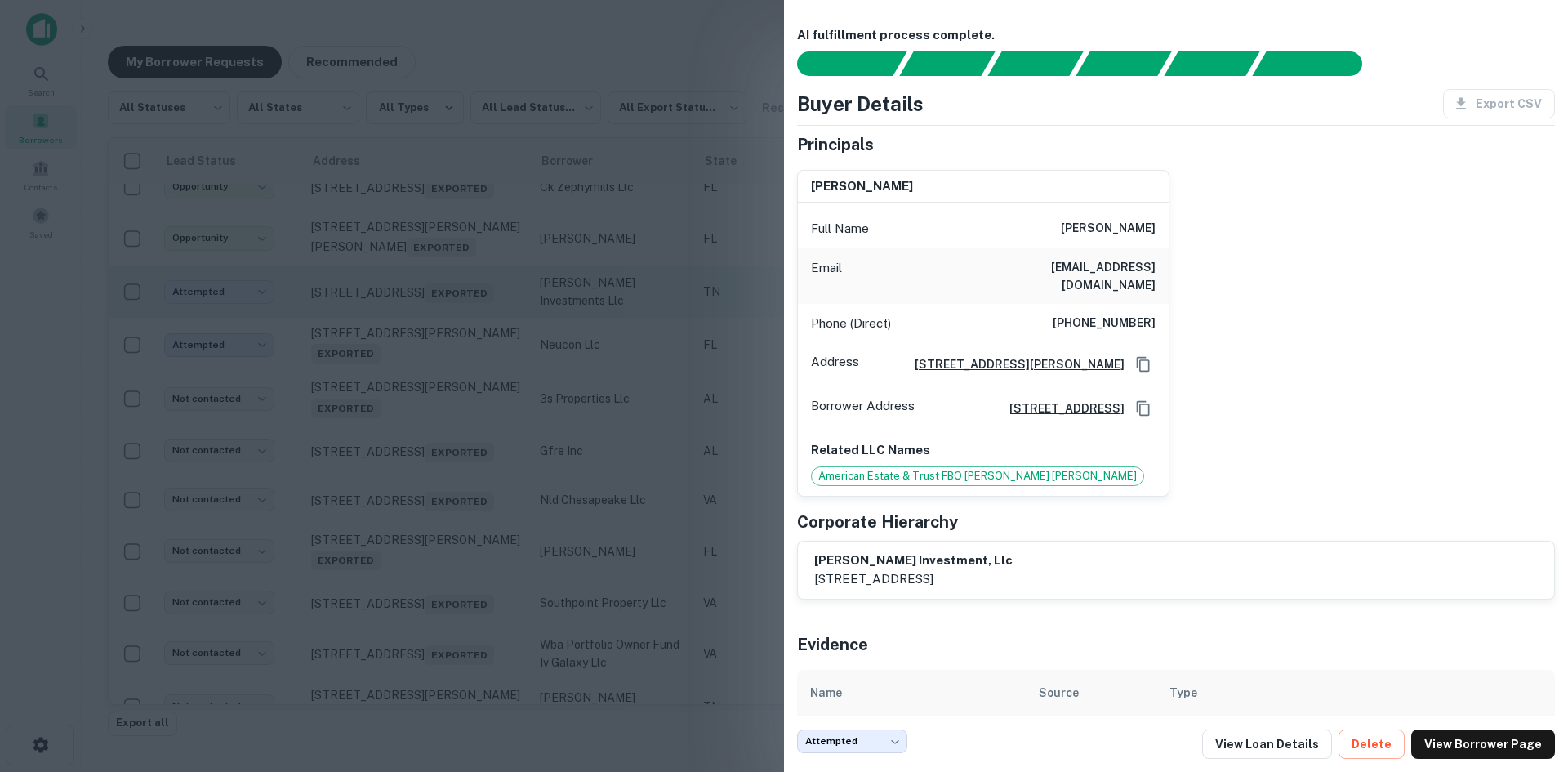
click at [441, 396] on div at bounding box center [784, 386] width 1568 height 772
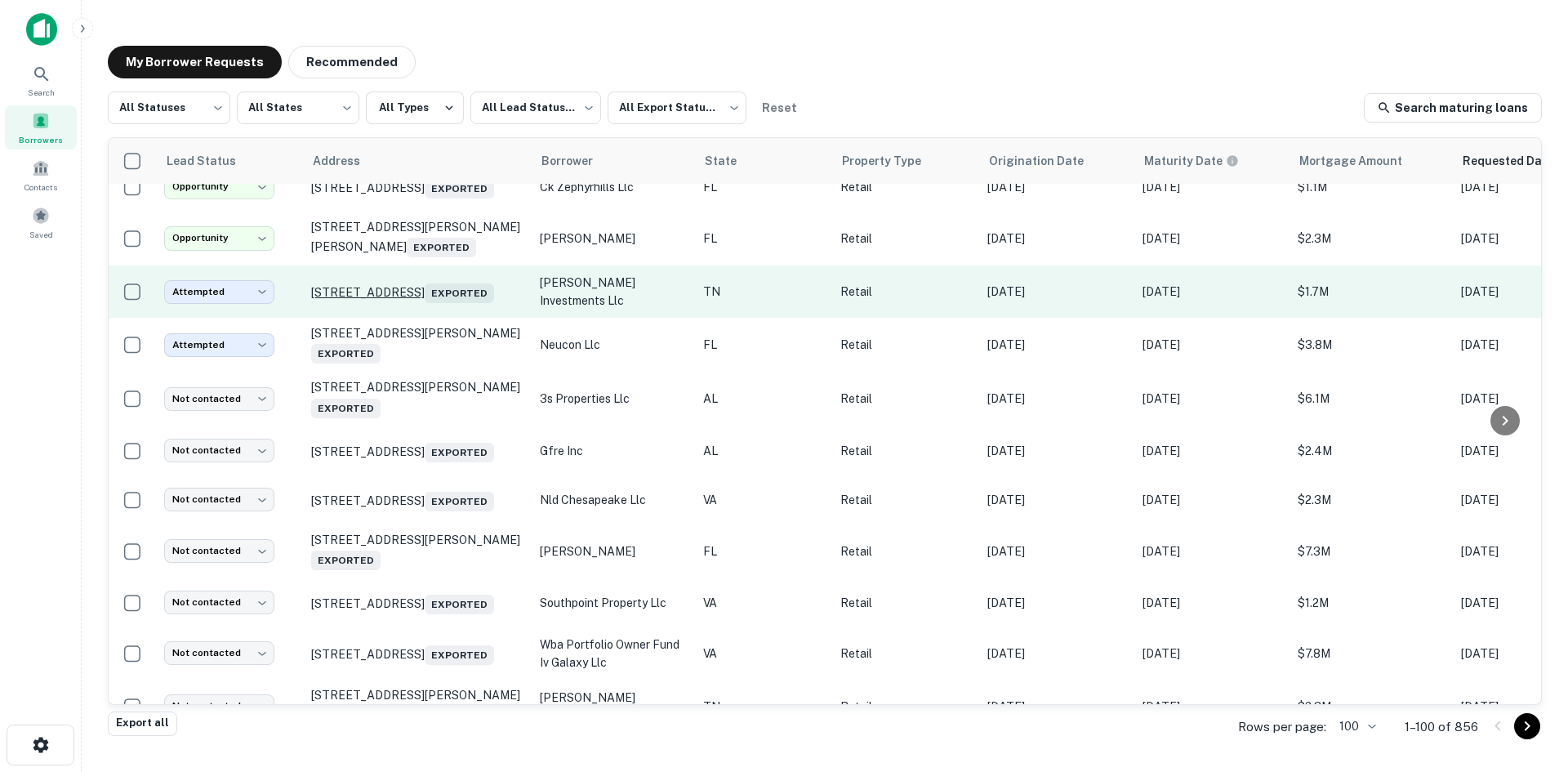
click at [432, 303] on p "[STREET_ADDRESS] Exported" at bounding box center [418, 292] width 212 height 23
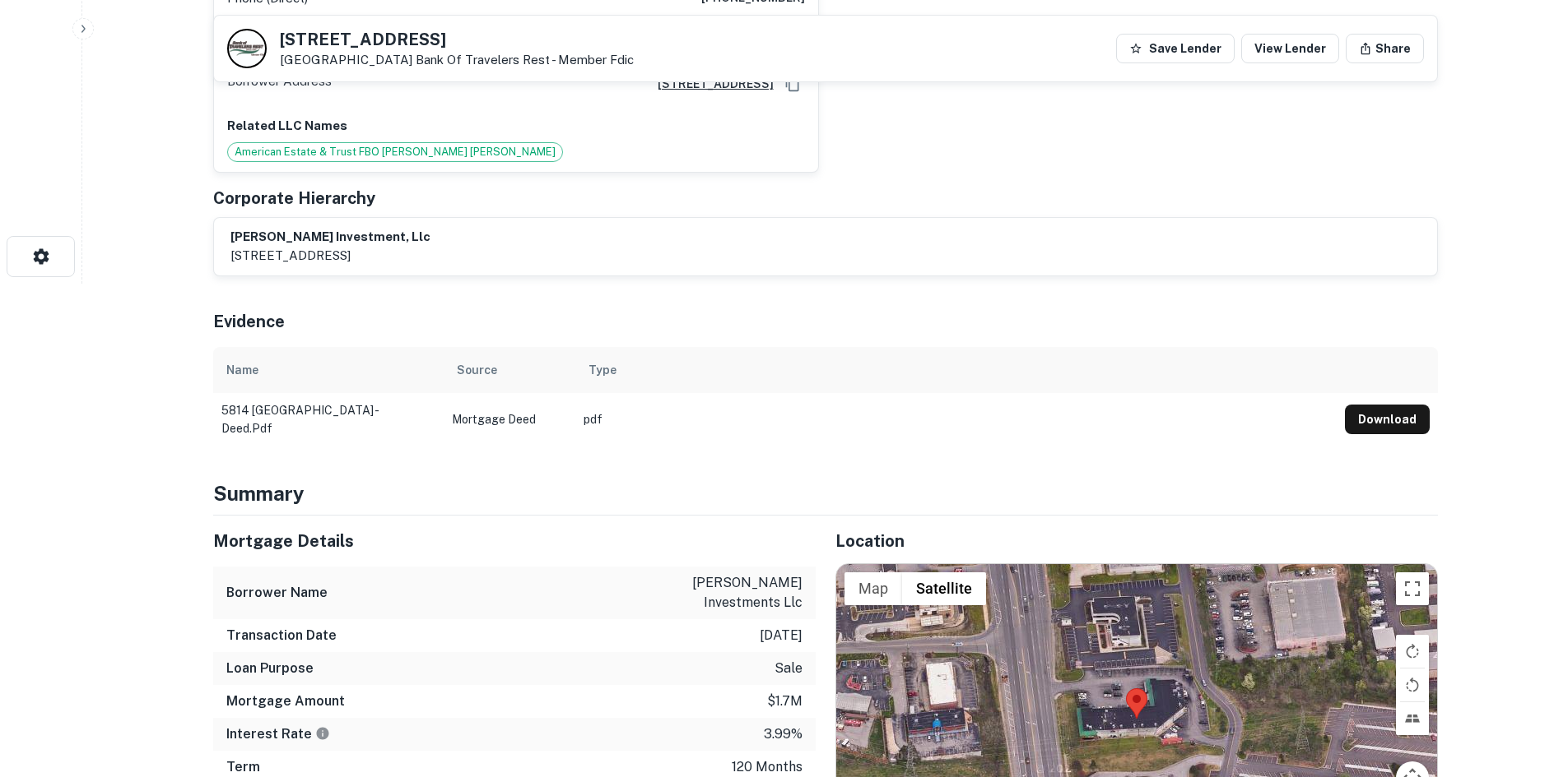
scroll to position [740, 0]
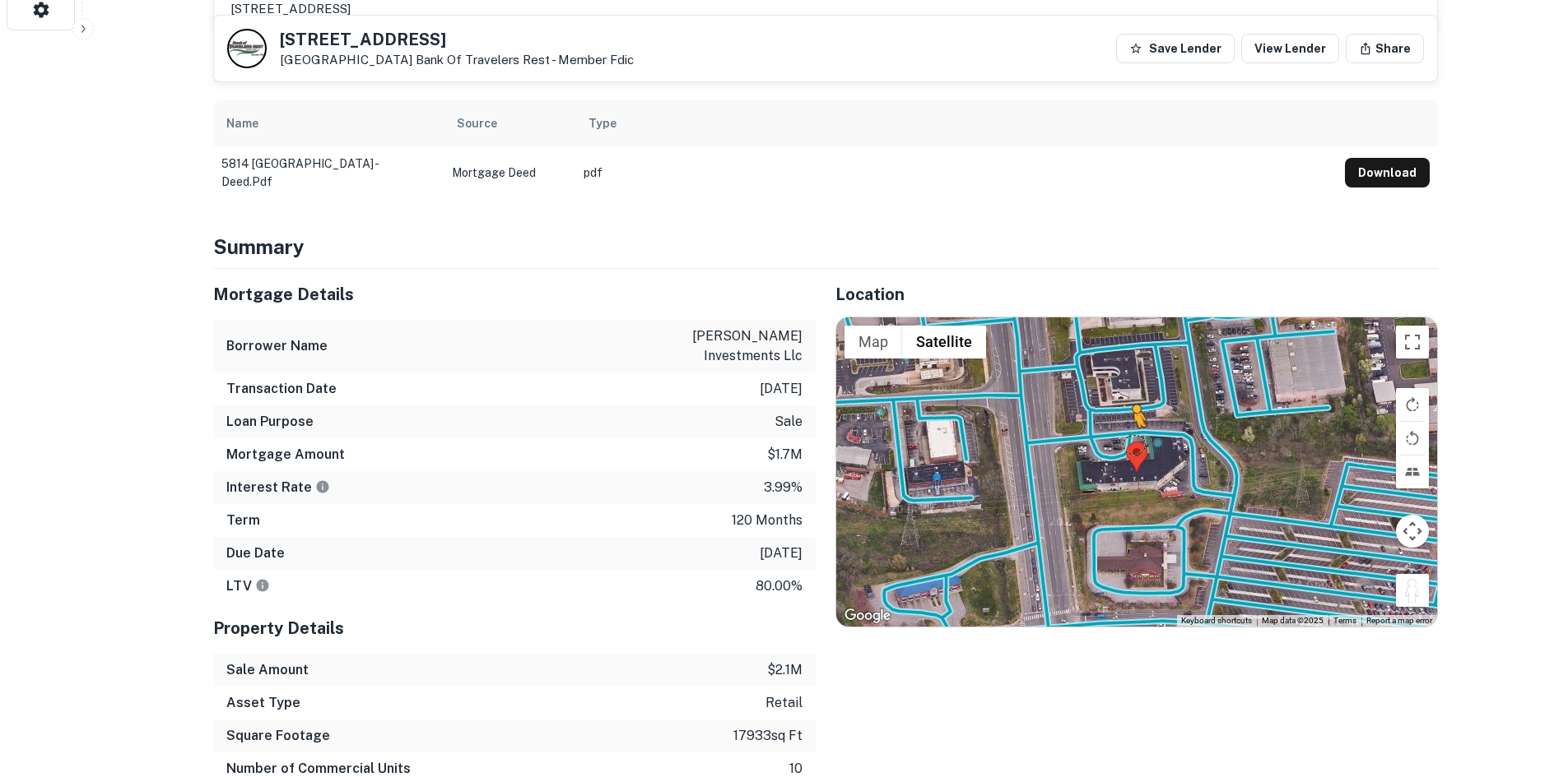
drag, startPoint x: 1411, startPoint y: 570, endPoint x: 1118, endPoint y: 419, distance: 329.6
click at [1118, 419] on div "To activate drag with keyboard, press Alt + Enter. Once in keyboard drag state,…" at bounding box center [1137, 472] width 601 height 309
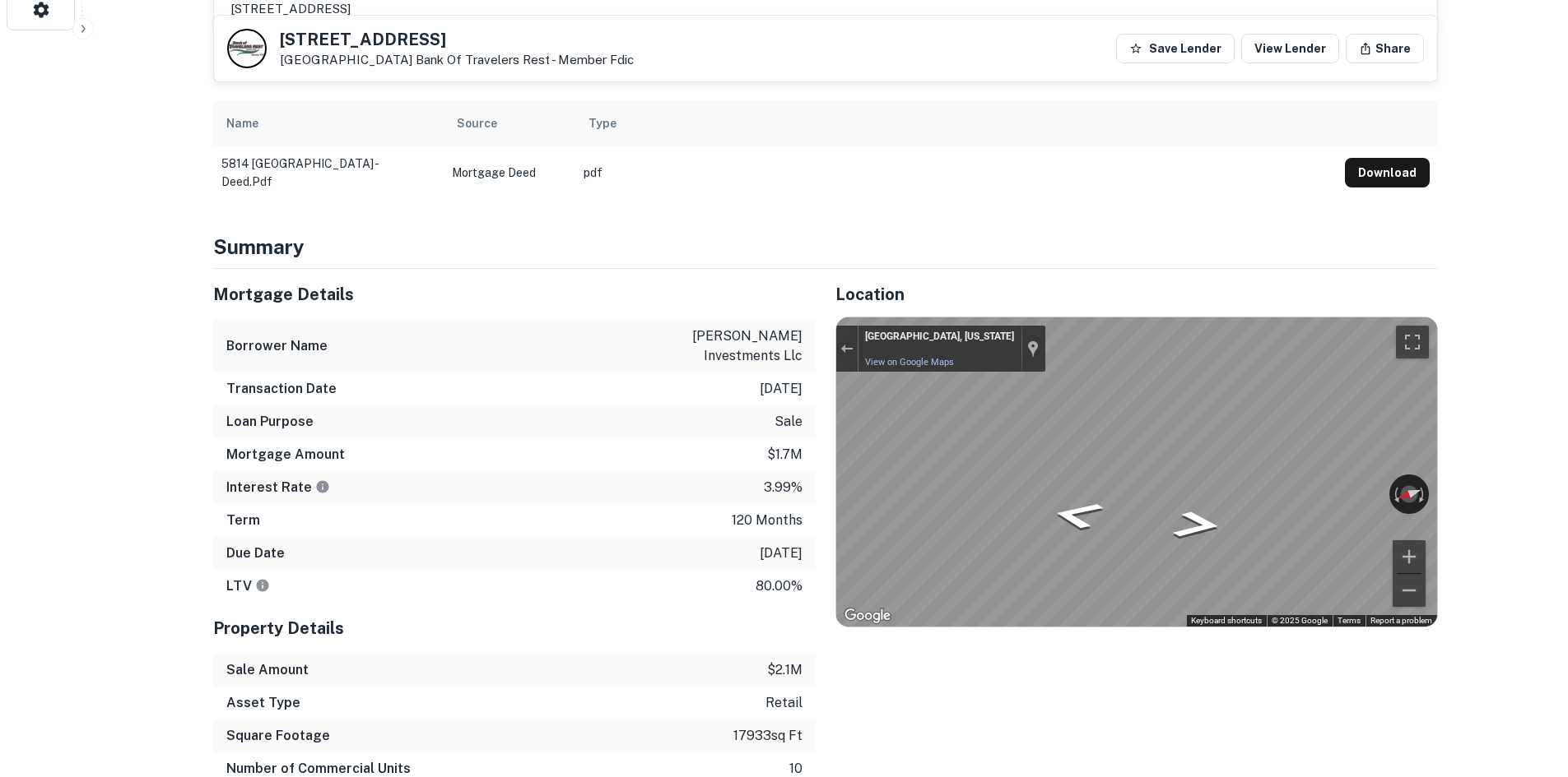
click at [811, 398] on div "Mortgage Details Borrower Name [PERSON_NAME] investments llc Transaction Date […" at bounding box center [815, 543] width 1244 height 549
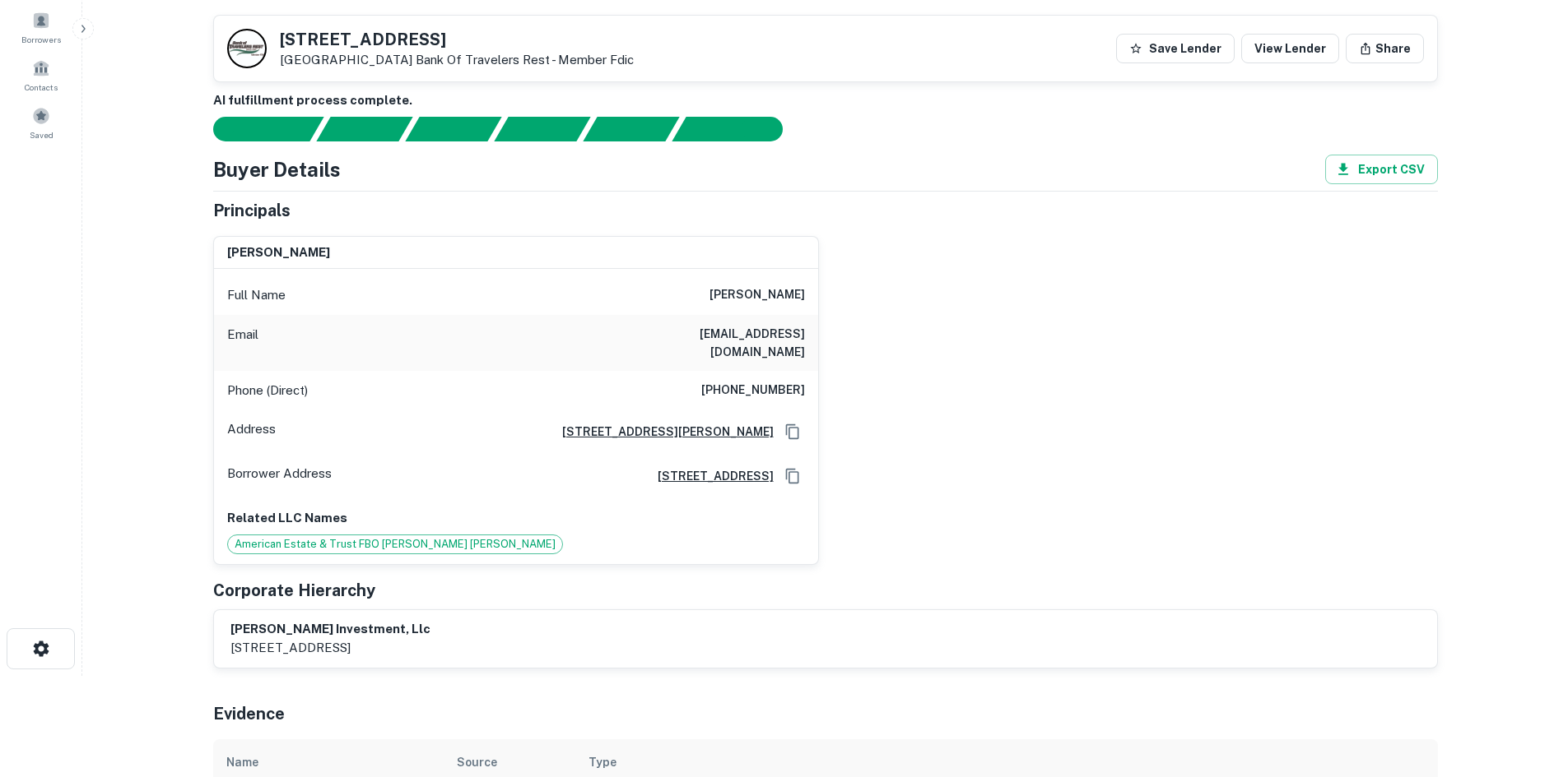
scroll to position [0, 0]
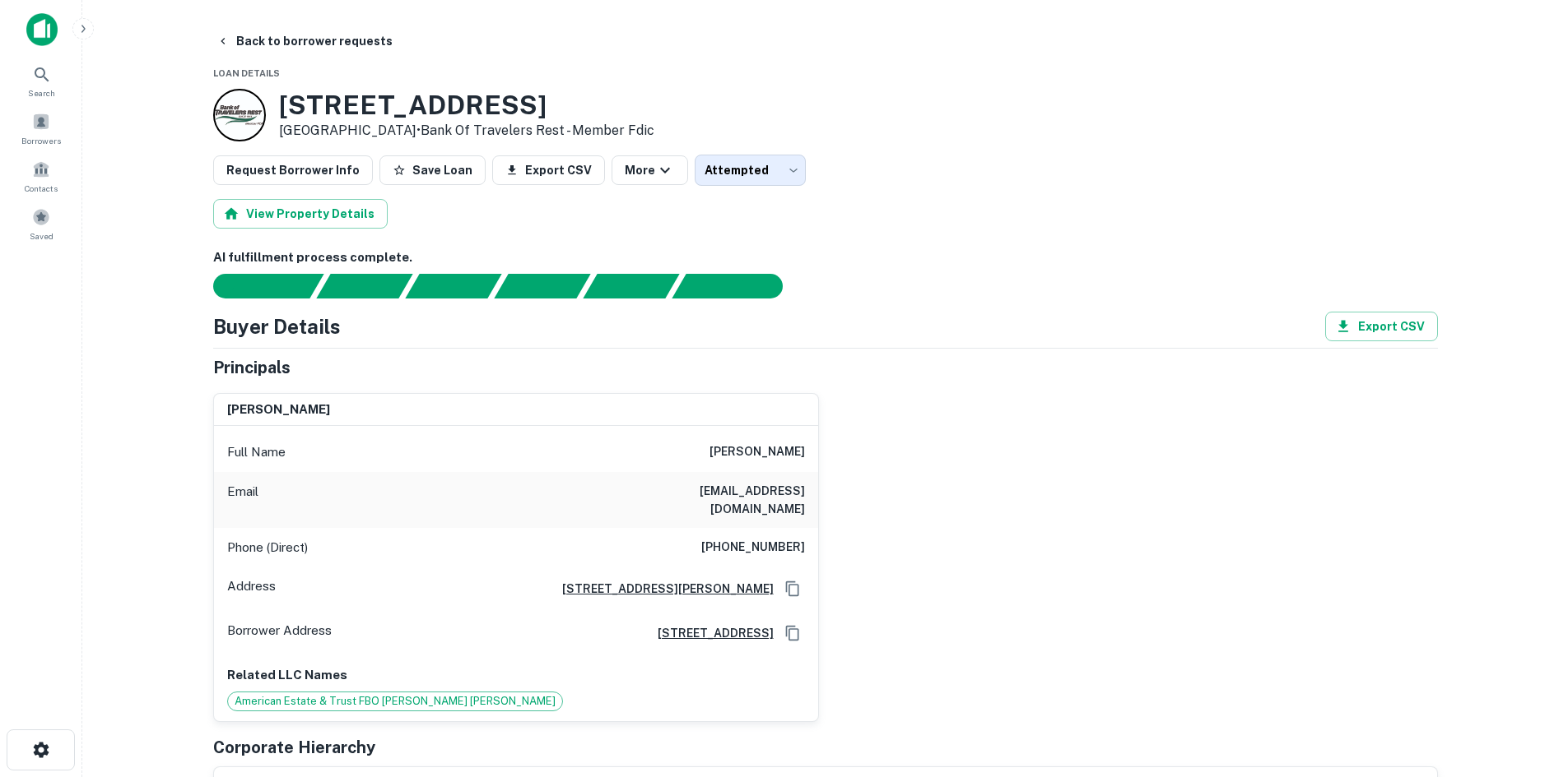
click at [761, 538] on h6 "[PHONE_NUMBER]" at bounding box center [753, 547] width 104 height 20
copy h6 "[PHONE_NUMBER]"
drag, startPoint x: 651, startPoint y: 484, endPoint x: 835, endPoint y: 489, distance: 184.1
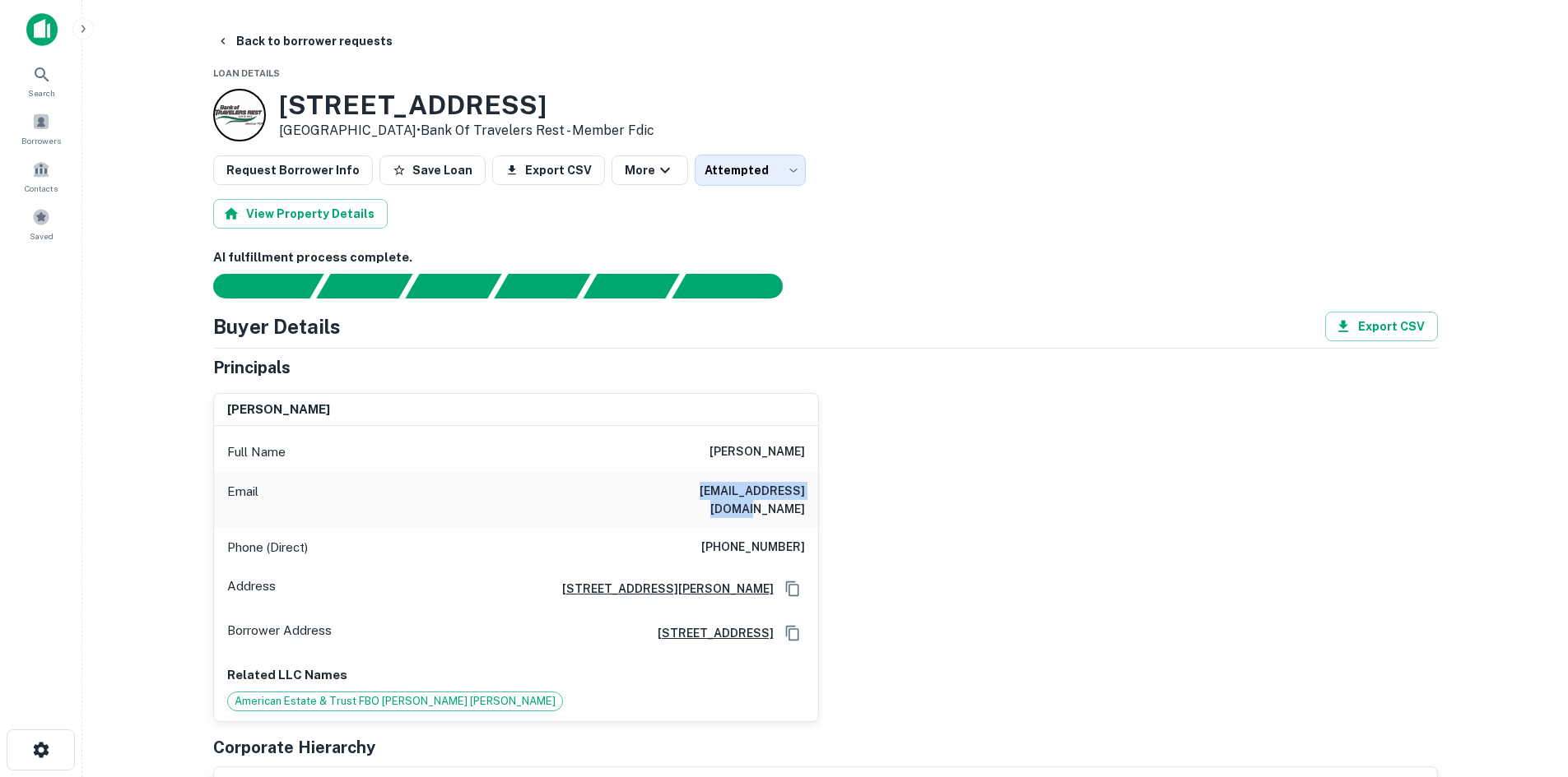
click at [835, 489] on div "[PERSON_NAME] Full Name [PERSON_NAME] Email [EMAIL_ADDRESS][DOMAIN_NAME] Phone …" at bounding box center [819, 551] width 1238 height 342
drag, startPoint x: 685, startPoint y: 454, endPoint x: 826, endPoint y: 460, distance: 141.1
click at [826, 460] on div "[PERSON_NAME] Full Name [PERSON_NAME] Email [EMAIL_ADDRESS][DOMAIN_NAME] Phone …" at bounding box center [819, 551] width 1238 height 342
copy h6 "[PERSON_NAME]"
drag, startPoint x: 652, startPoint y: 485, endPoint x: 835, endPoint y: 492, distance: 183.1
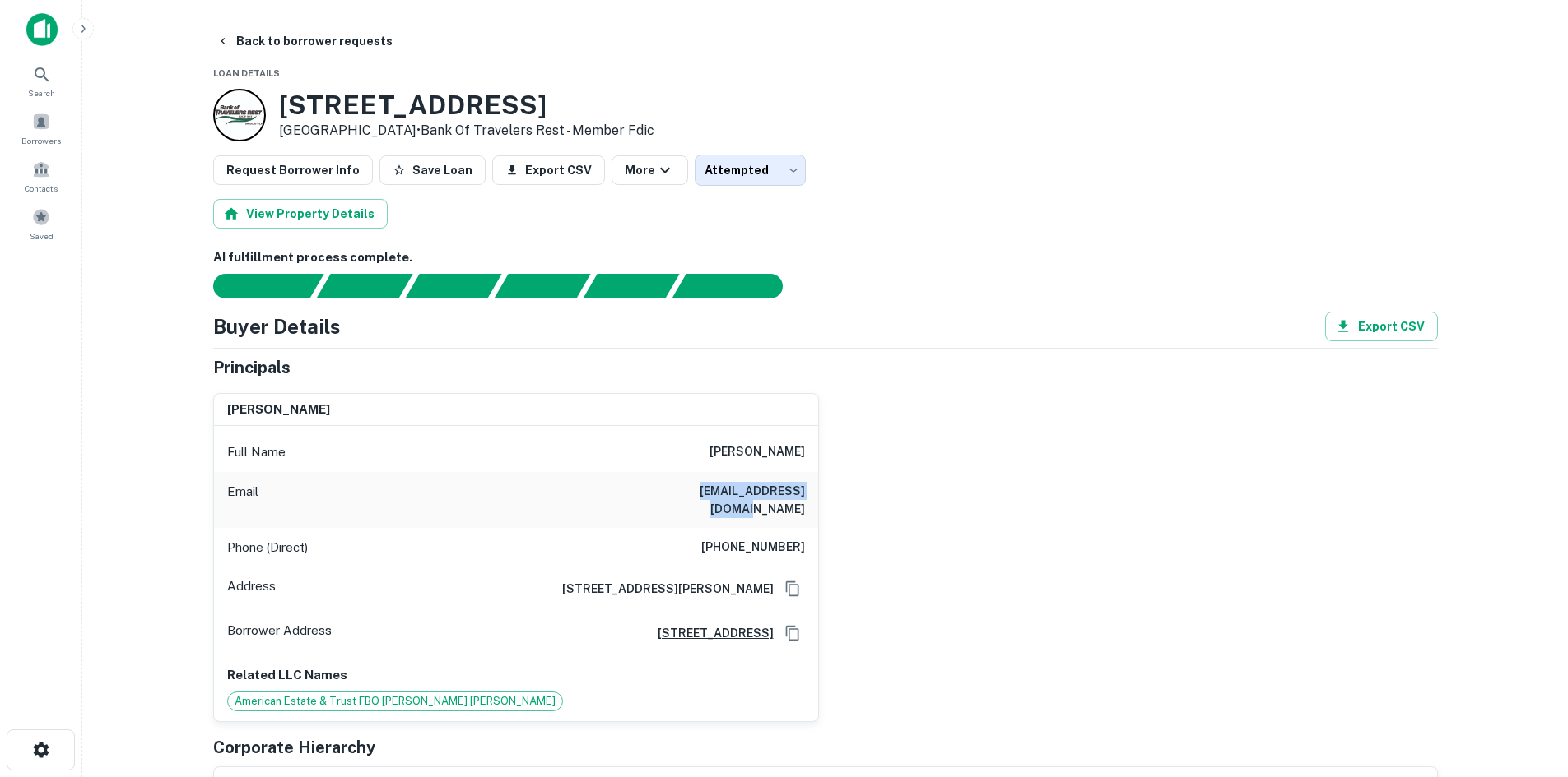
click at [835, 492] on div "[PERSON_NAME] Full Name [PERSON_NAME] Email [EMAIL_ADDRESS][DOMAIN_NAME] Phone …" at bounding box center [819, 551] width 1238 height 342
drag, startPoint x: 272, startPoint y: 98, endPoint x: 584, endPoint y: 105, distance: 312.1
click at [584, 105] on div "[STREET_ADDRESS] • Bank Of Travelers Rest - Member Fdic" at bounding box center [433, 114] width 441 height 52
copy div "[STREET_ADDRESS]"
drag, startPoint x: 372, startPoint y: 114, endPoint x: 344, endPoint y: 105, distance: 29.4
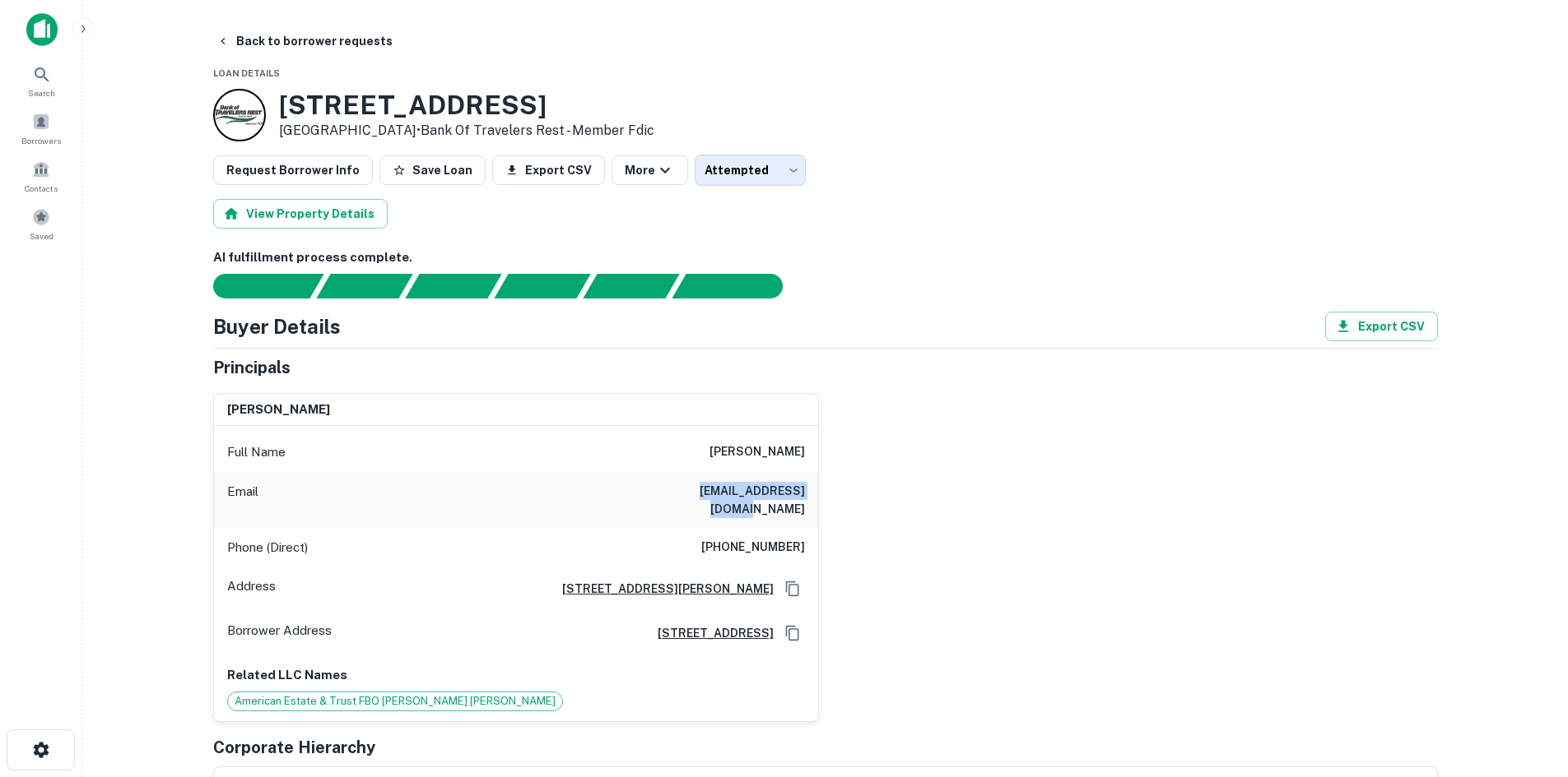
click at [372, 114] on h3 "[STREET_ADDRESS]" at bounding box center [465, 105] width 375 height 31
drag, startPoint x: 279, startPoint y: 102, endPoint x: 679, endPoint y: 111, distance: 400.1
click at [679, 111] on div "[STREET_ADDRESS] • Bank Of Travelers Rest - Member Fdic" at bounding box center [825, 114] width 1225 height 52
copy h3 "[STREET_ADDRESS]"
click at [325, 38] on button "Back to borrower requests" at bounding box center [304, 41] width 189 height 30
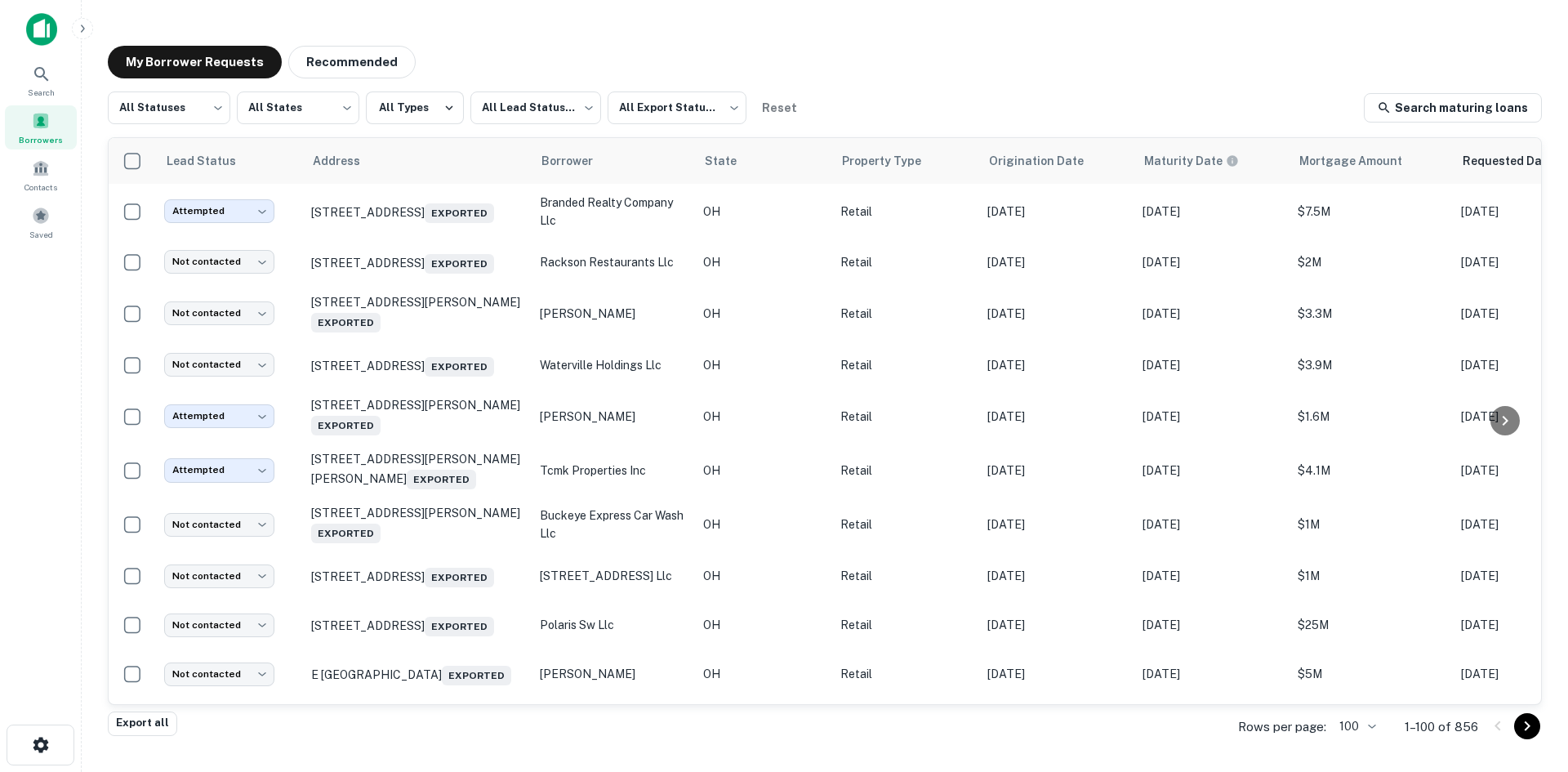
scroll to position [1372, 0]
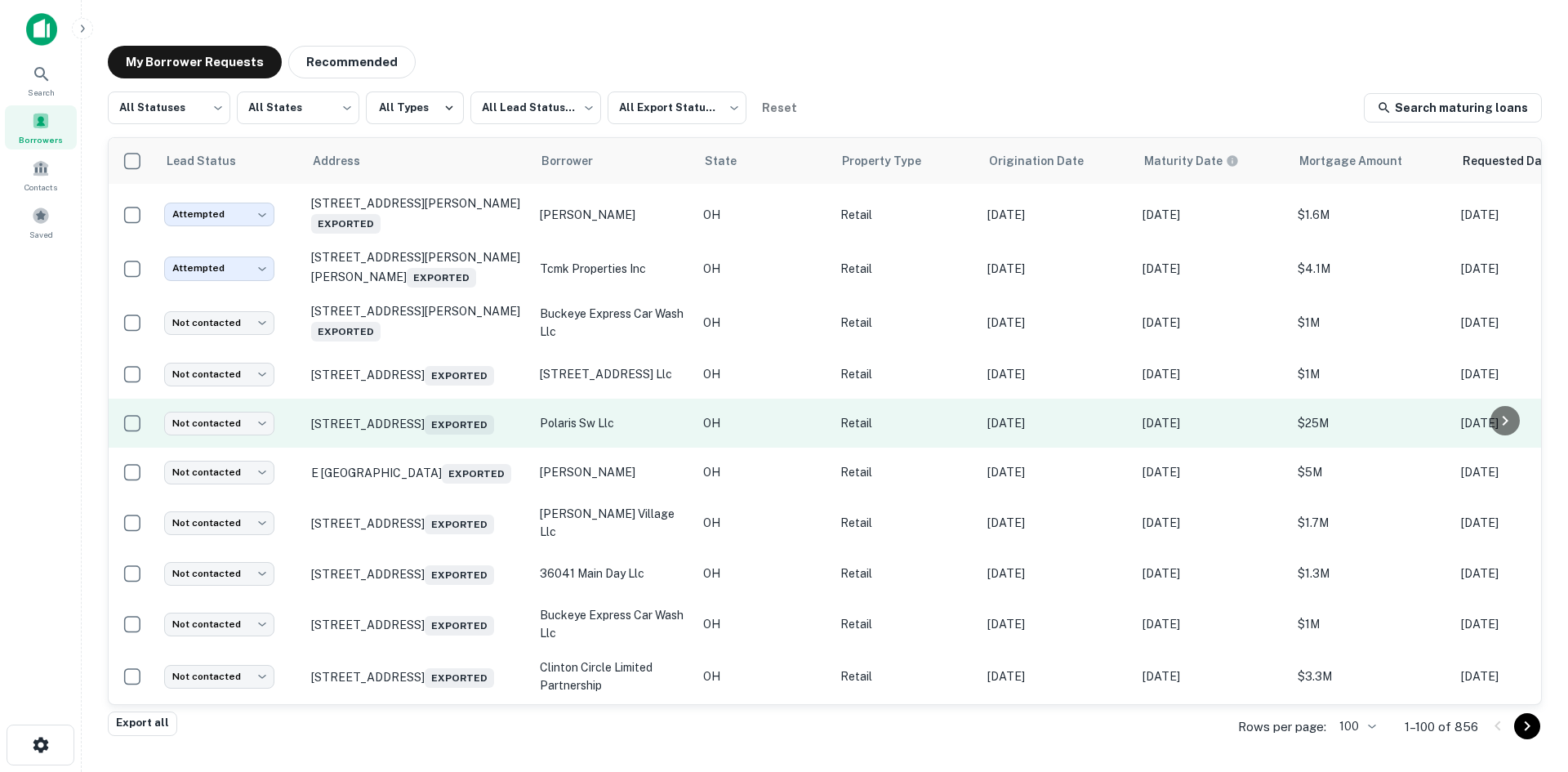
click at [414, 446] on td "[STREET_ADDRESS] Exported" at bounding box center [418, 423] width 229 height 49
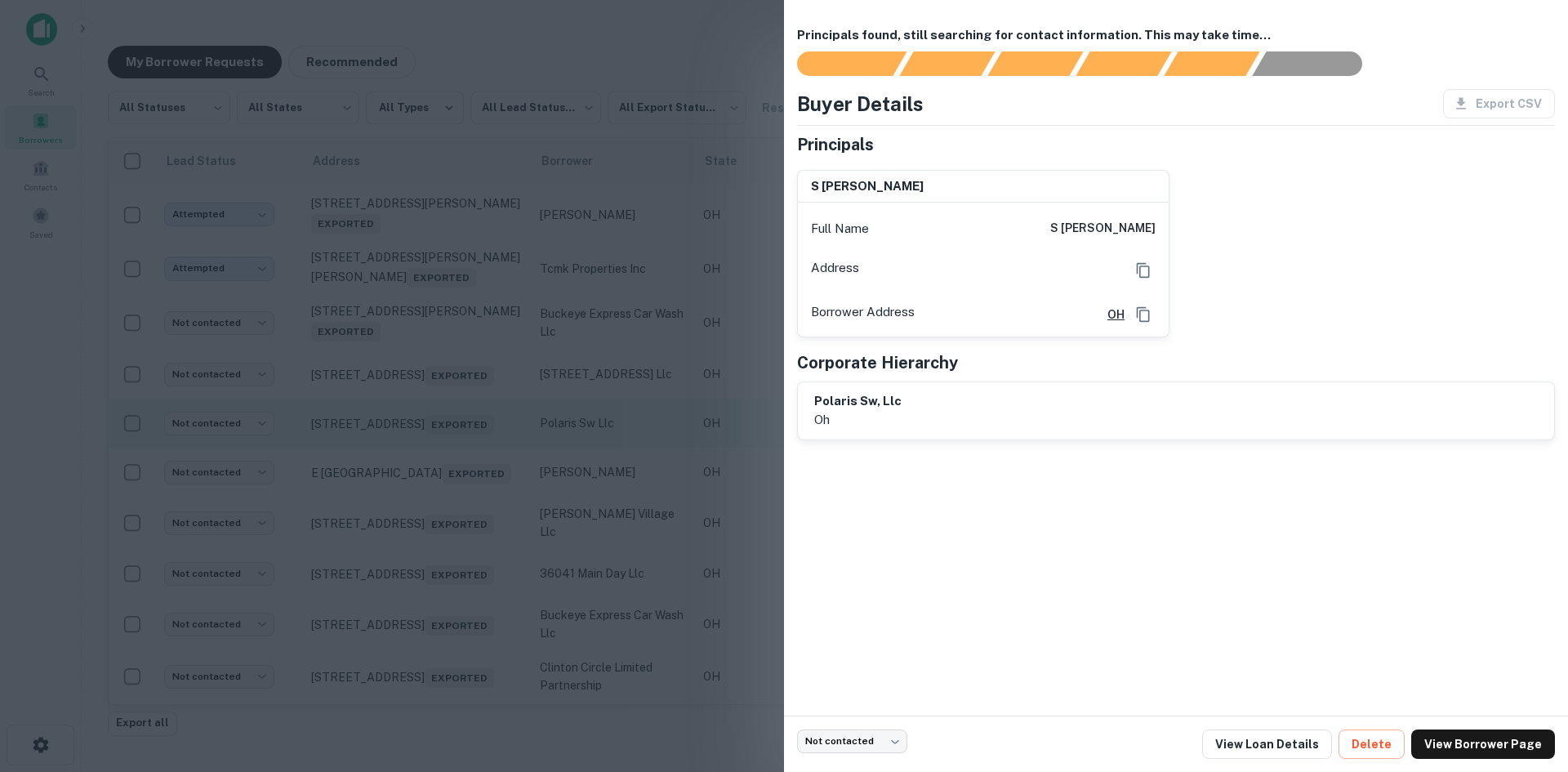
click at [414, 446] on div at bounding box center [784, 386] width 1568 height 772
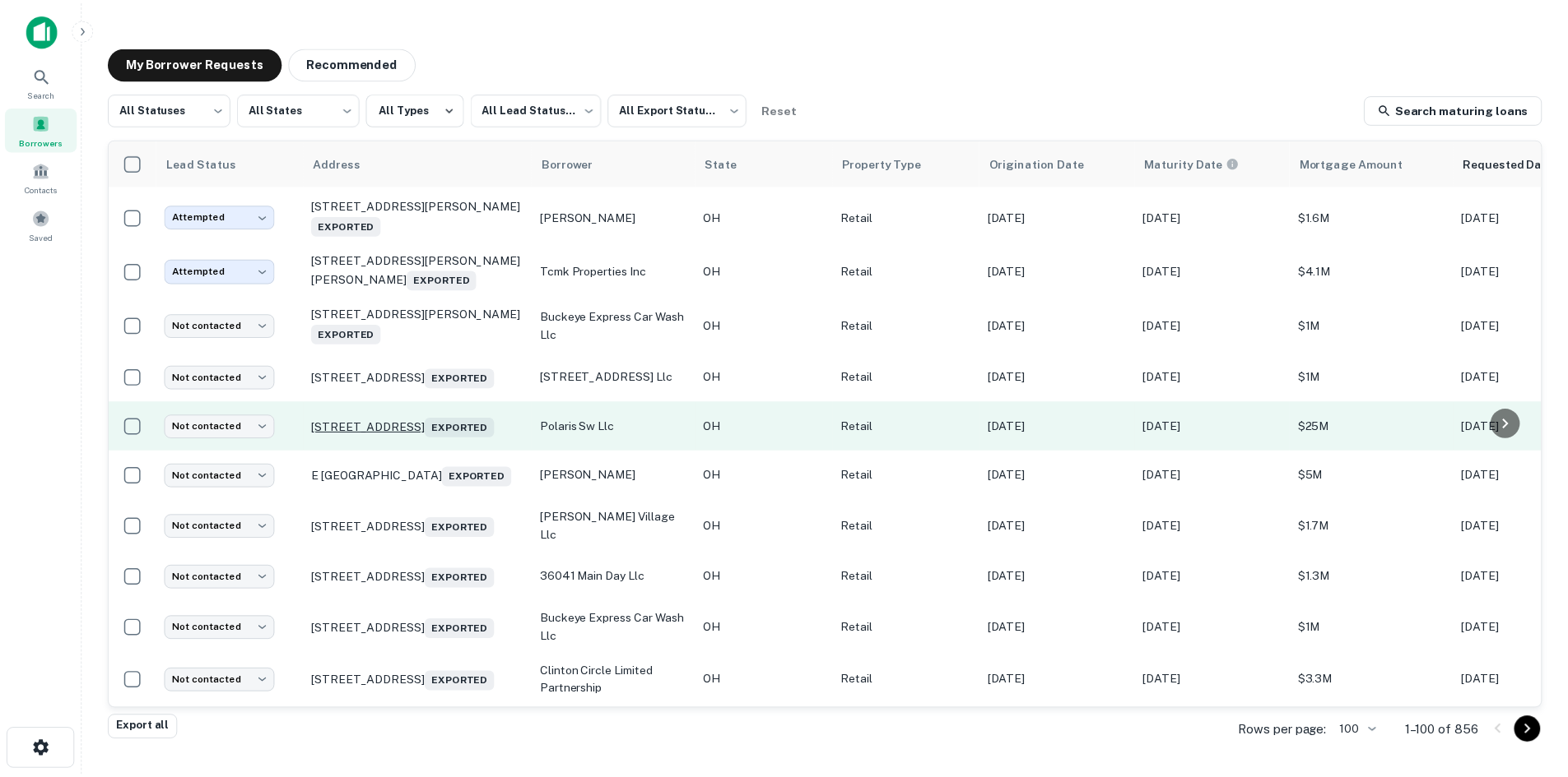
scroll to position [1709, 0]
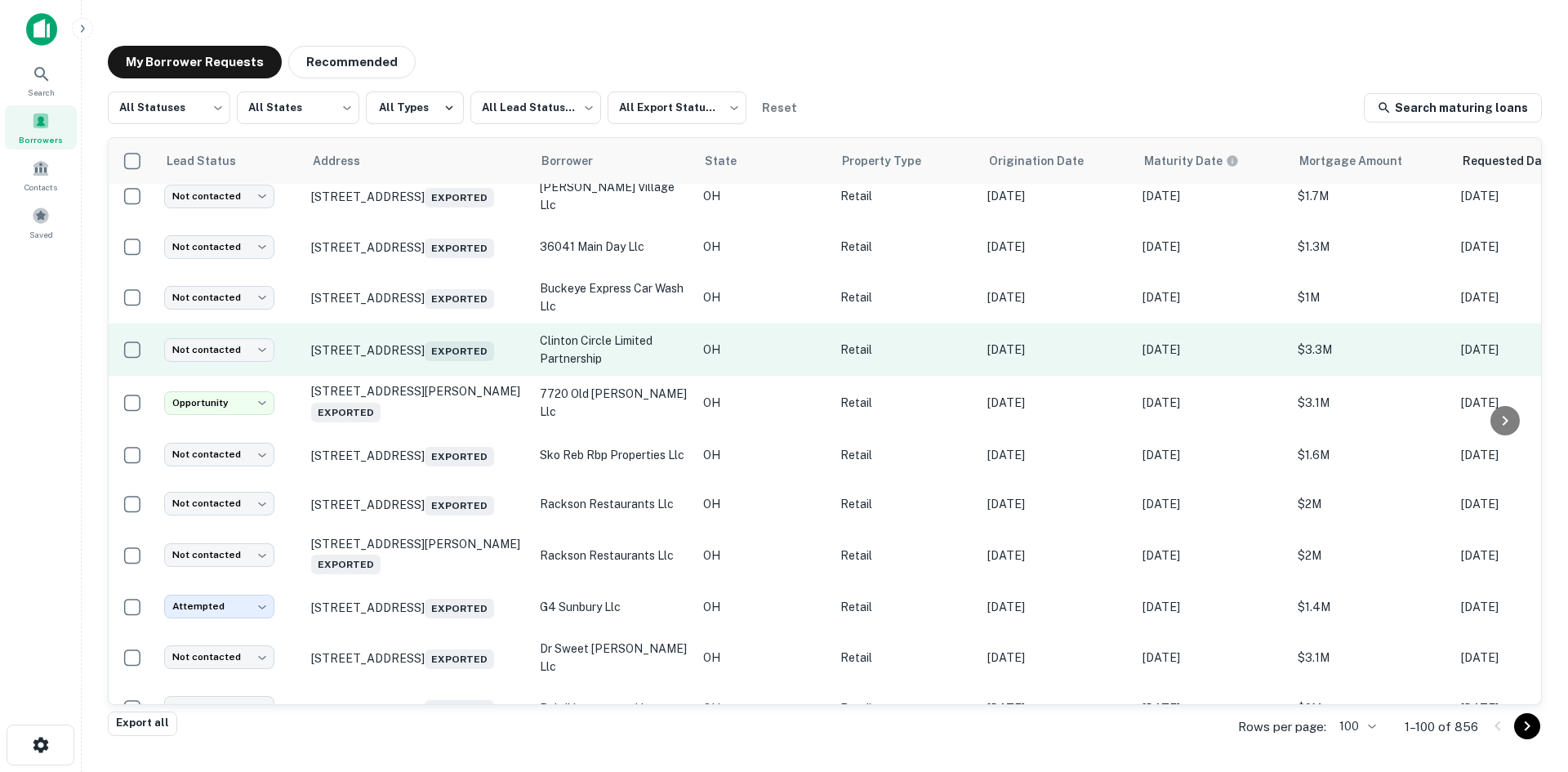
click at [421, 376] on td "[STREET_ADDRESS] Exported" at bounding box center [418, 350] width 229 height 52
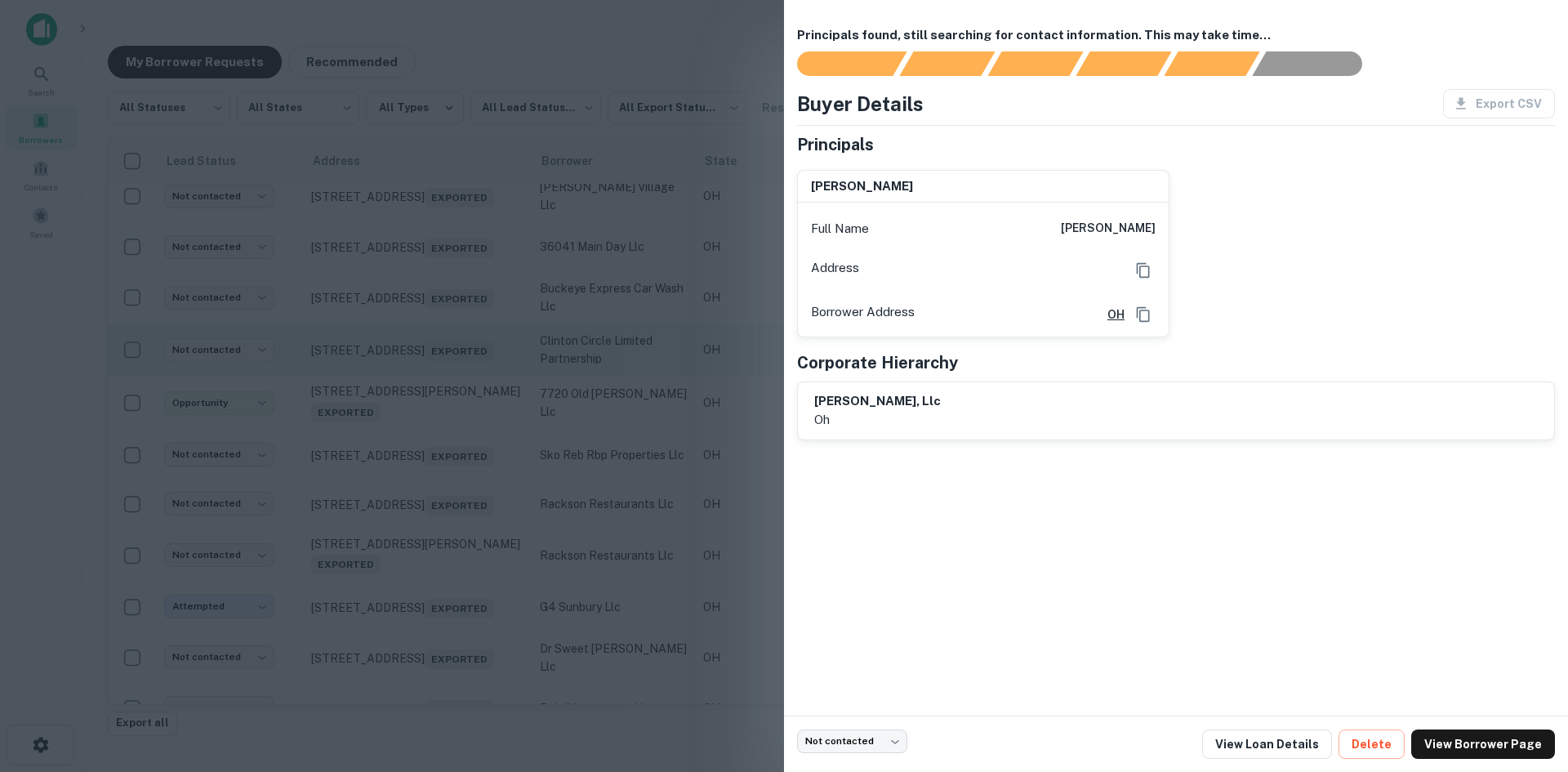
click at [421, 390] on div at bounding box center [784, 386] width 1568 height 772
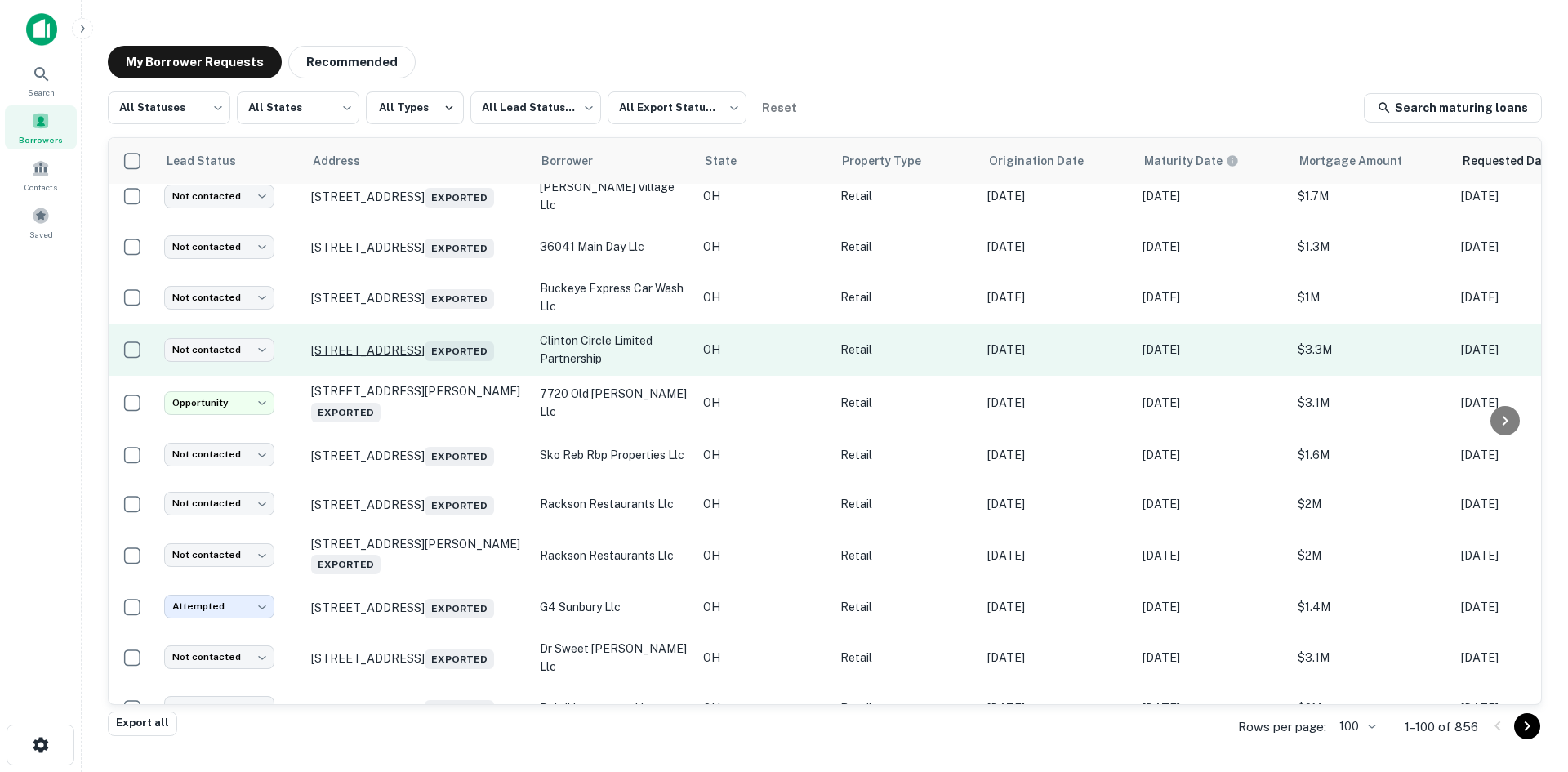
click at [424, 361] on p "[STREET_ADDRESS] Exported" at bounding box center [418, 350] width 212 height 23
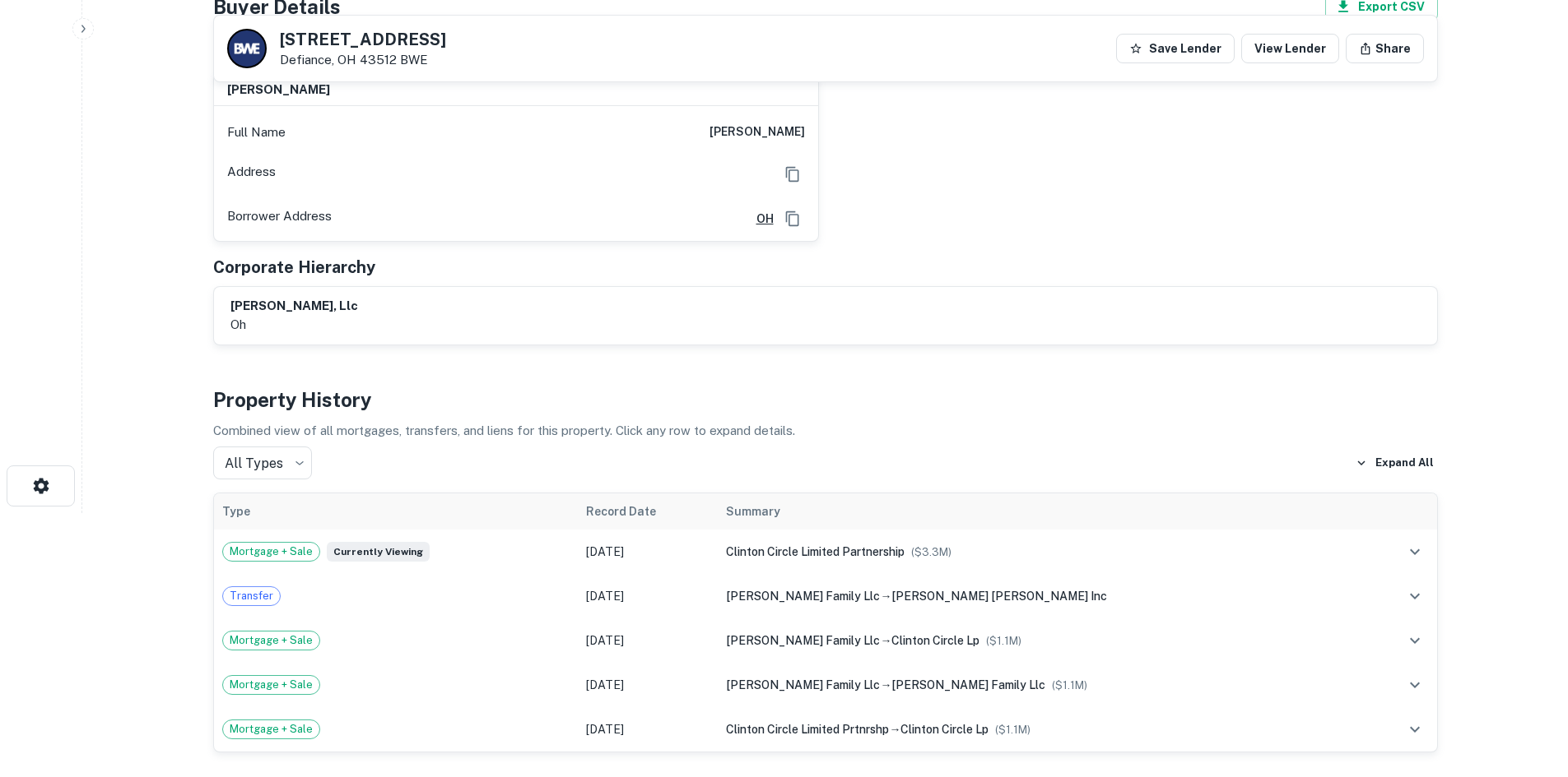
scroll to position [658, 0]
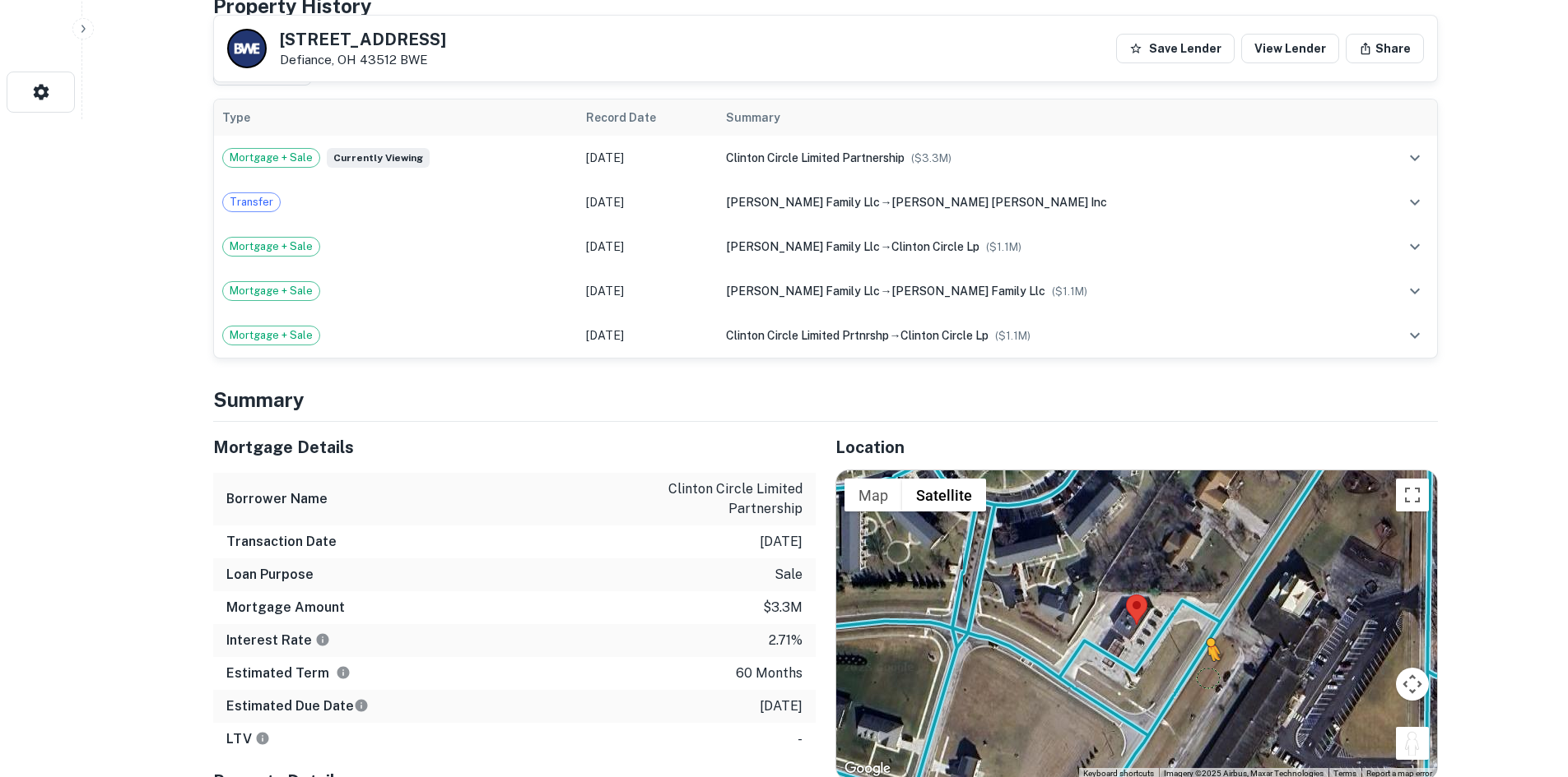
drag, startPoint x: 1413, startPoint y: 749, endPoint x: 1194, endPoint y: 666, distance: 234.2
click at [1194, 666] on div "To activate drag with keyboard, press Alt + Enter. Once in keyboard drag state,…" at bounding box center [1137, 624] width 601 height 309
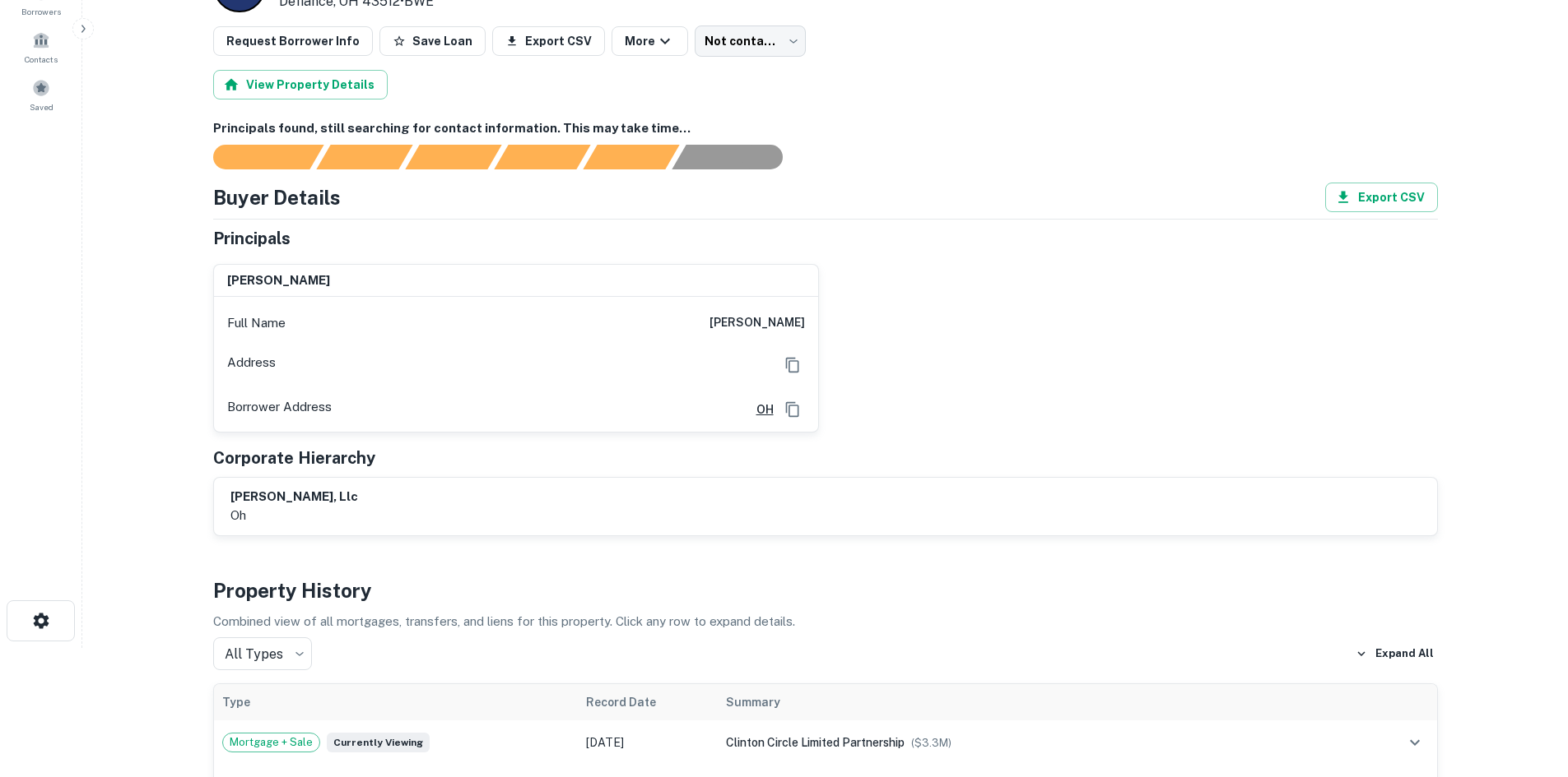
scroll to position [0, 0]
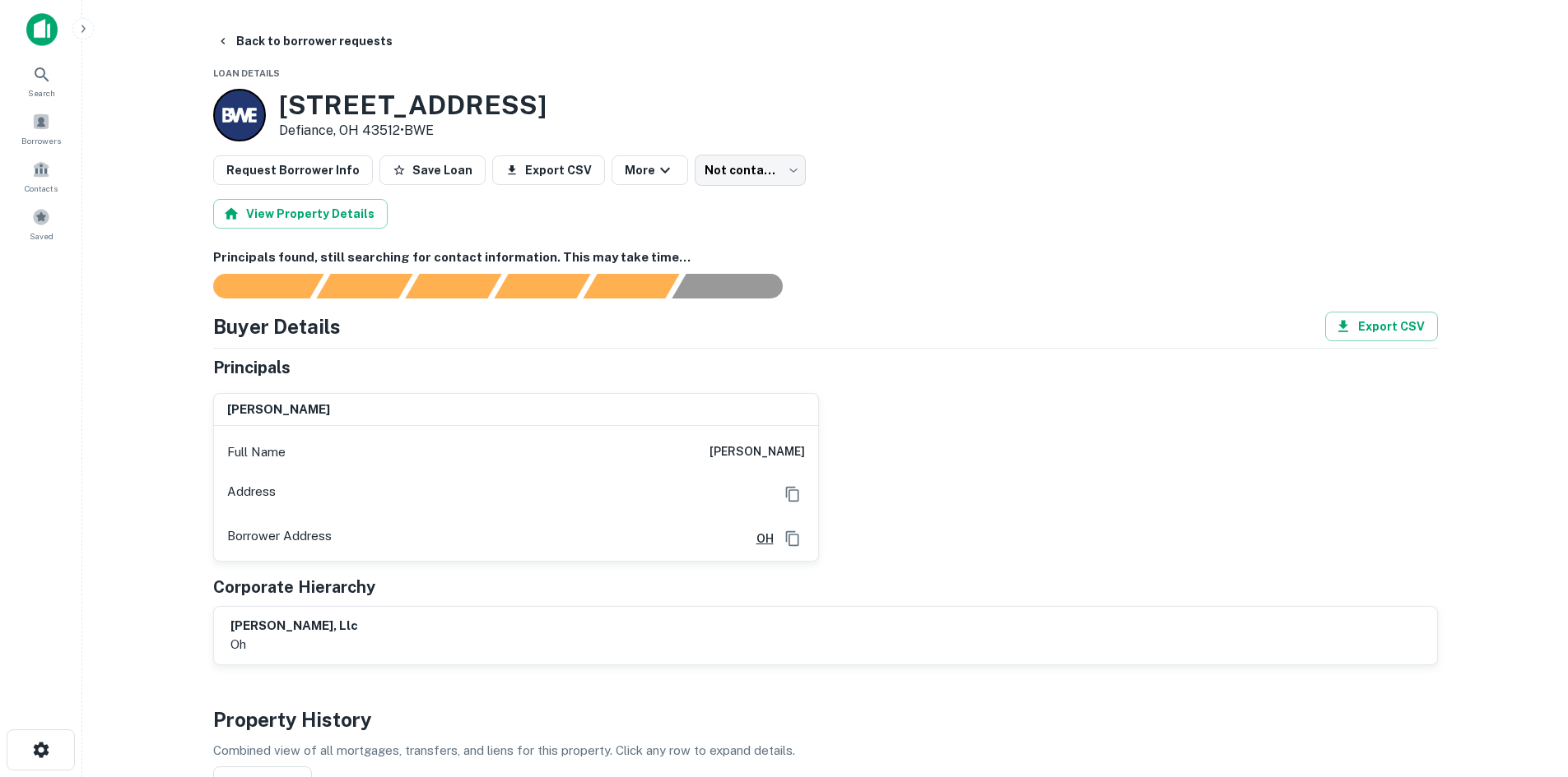
drag, startPoint x: 712, startPoint y: 447, endPoint x: 818, endPoint y: 459, distance: 106.7
click at [818, 459] on div "morton q levin Full Name morton q levin Address Borrower Address OH" at bounding box center [819, 471] width 1238 height 182
copy h6 "morton q levin"
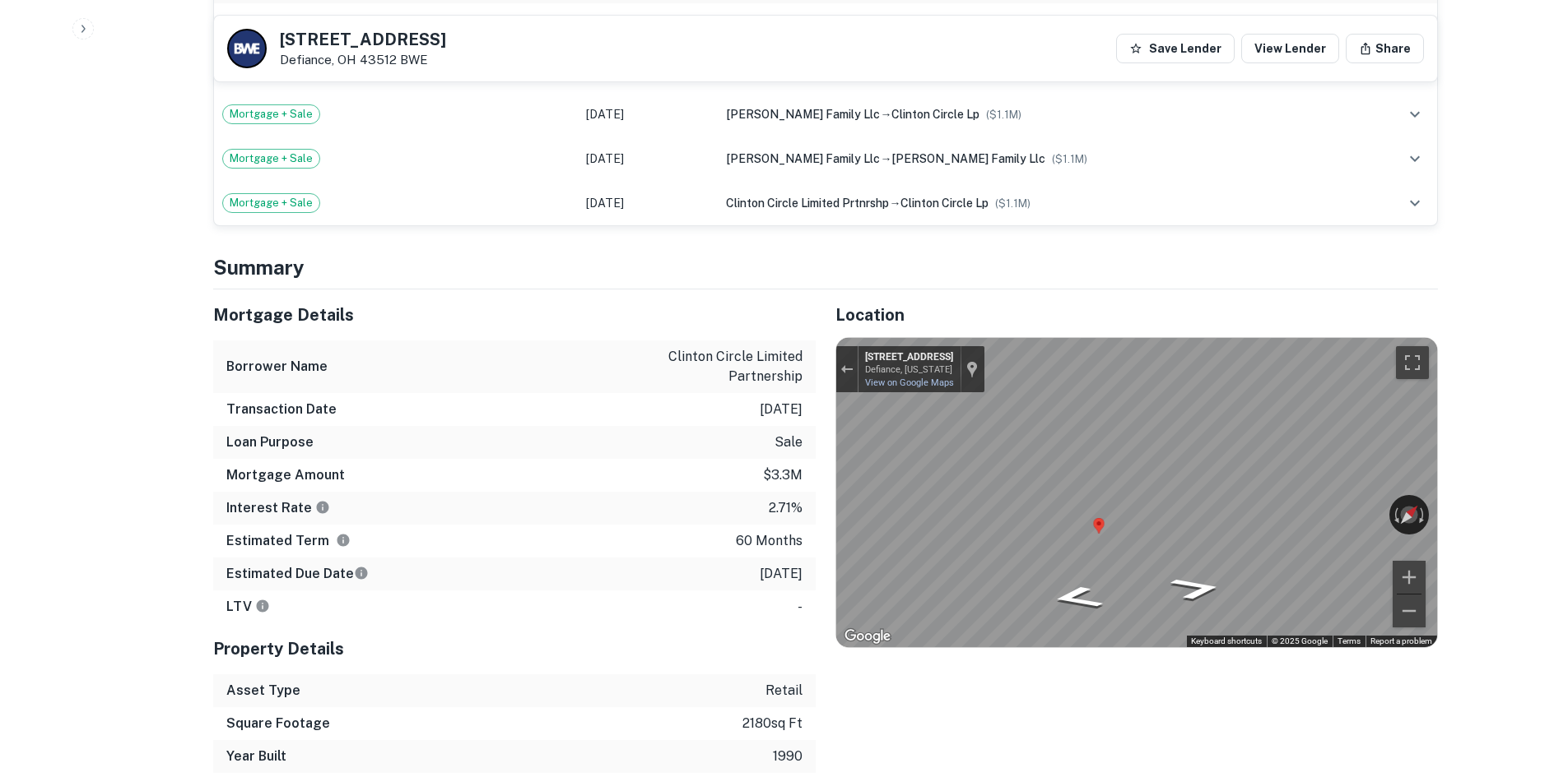
scroll to position [823, 0]
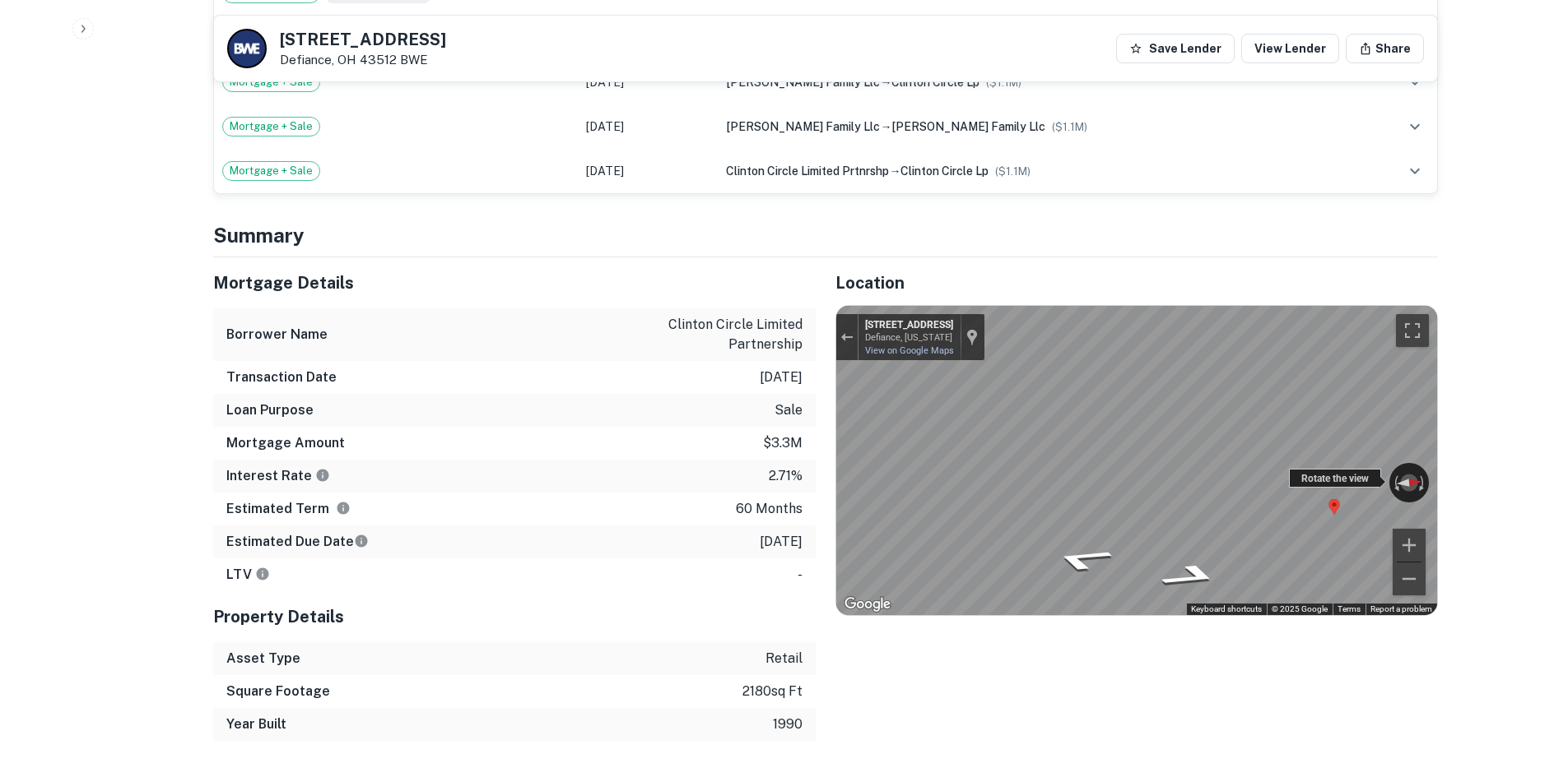
click at [1311, 482] on div "← Move left → Move right ↑ Move up ↓ Move down + Zoom in - Zoom out 1745 S Clin…" at bounding box center [1137, 460] width 601 height 309
click at [826, 440] on div "Location ← Move left → Move right ↑ Move up ↓ Move down + Zoom in - Zoom out Ho…" at bounding box center [1126, 499] width 622 height 483
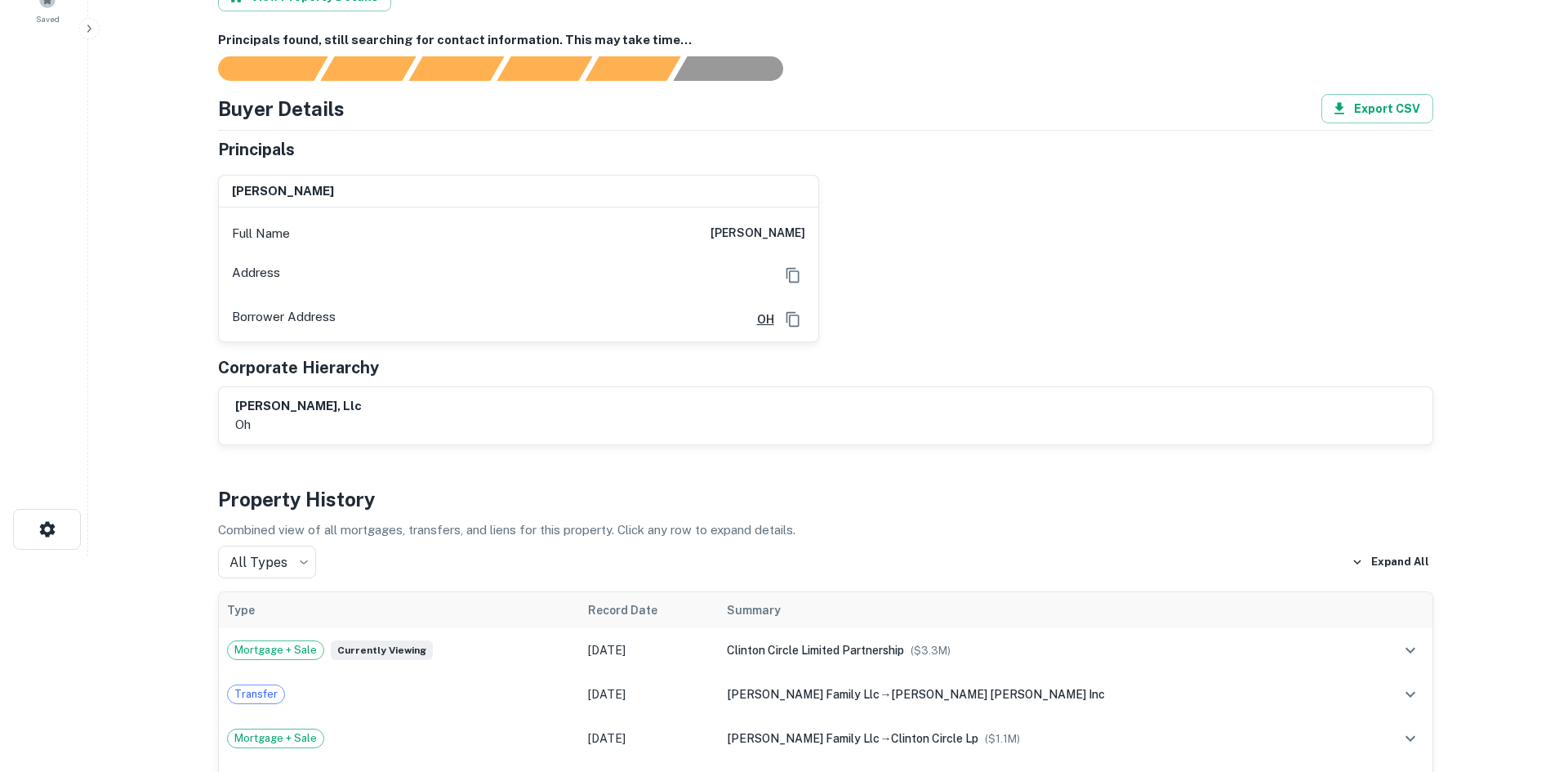
scroll to position [0, 0]
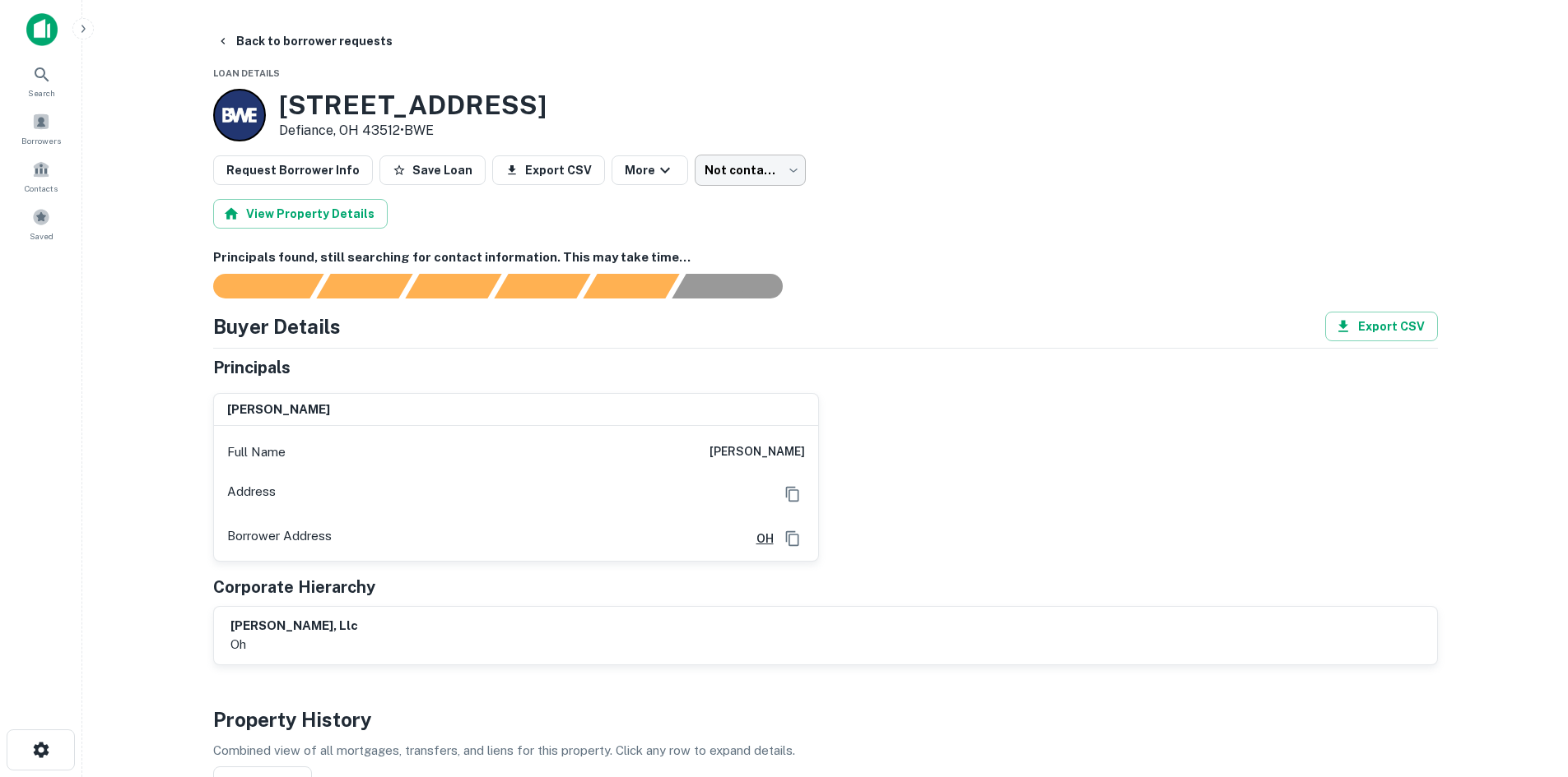
click at [734, 156] on body "Search Borrowers Contacts Saved Back to borrower requests Loan Details 1746 S C…" at bounding box center [784, 388] width 1568 height 777
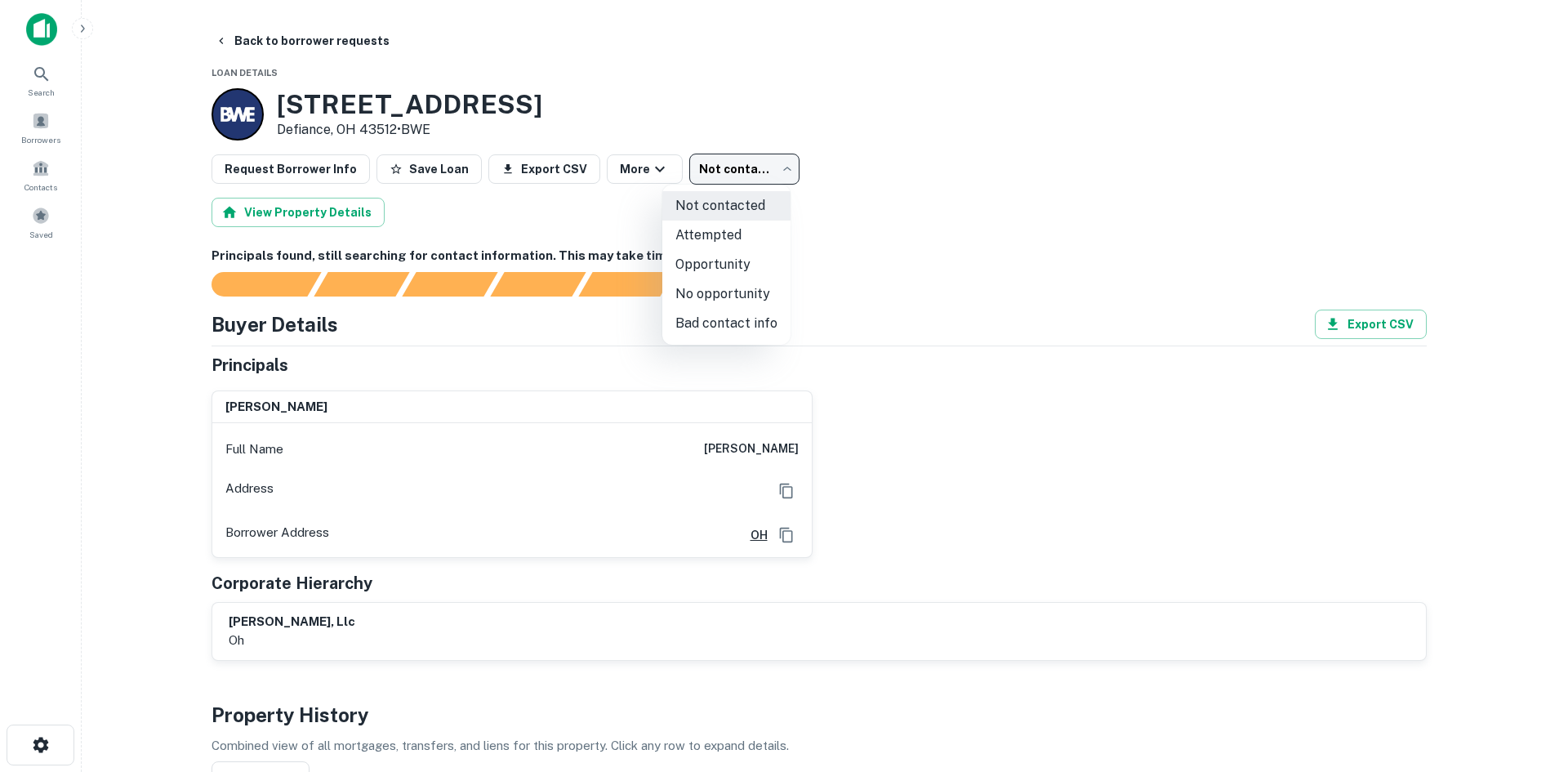
click at [735, 242] on li "Attempted" at bounding box center [726, 235] width 128 height 29
type input "*********"
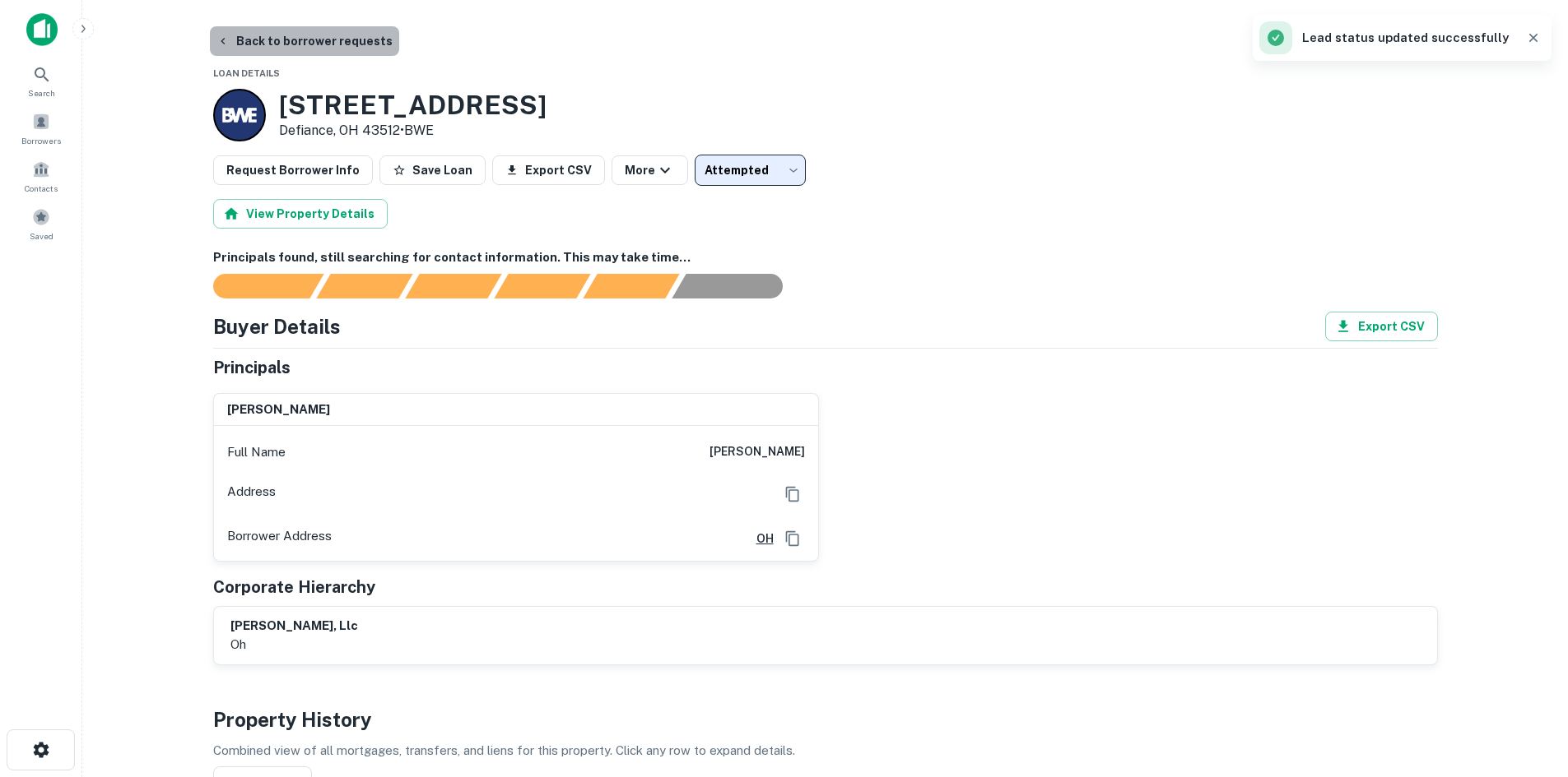
click at [339, 55] on button "Back to borrower requests" at bounding box center [304, 41] width 189 height 30
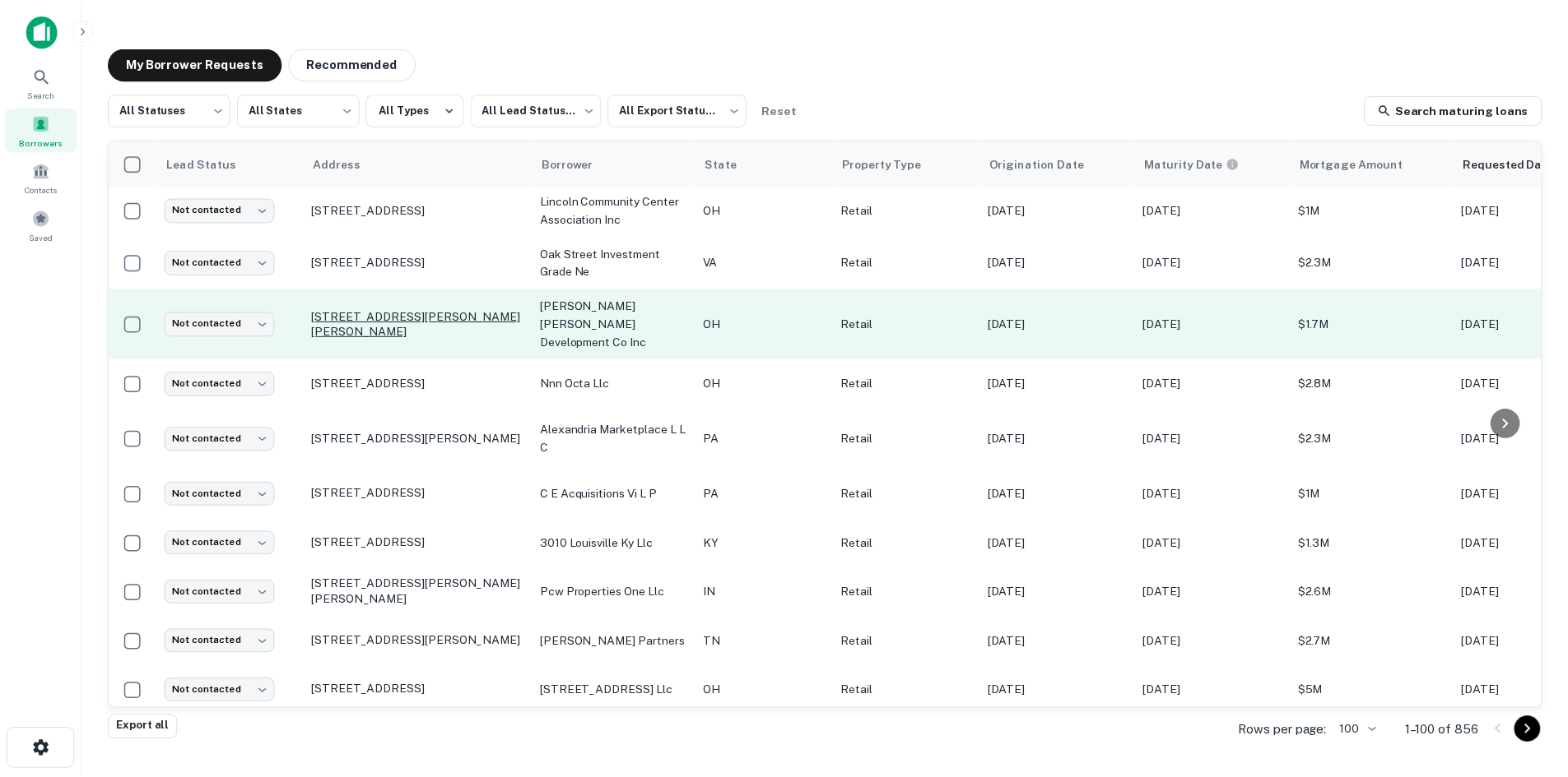
scroll to position [494, 0]
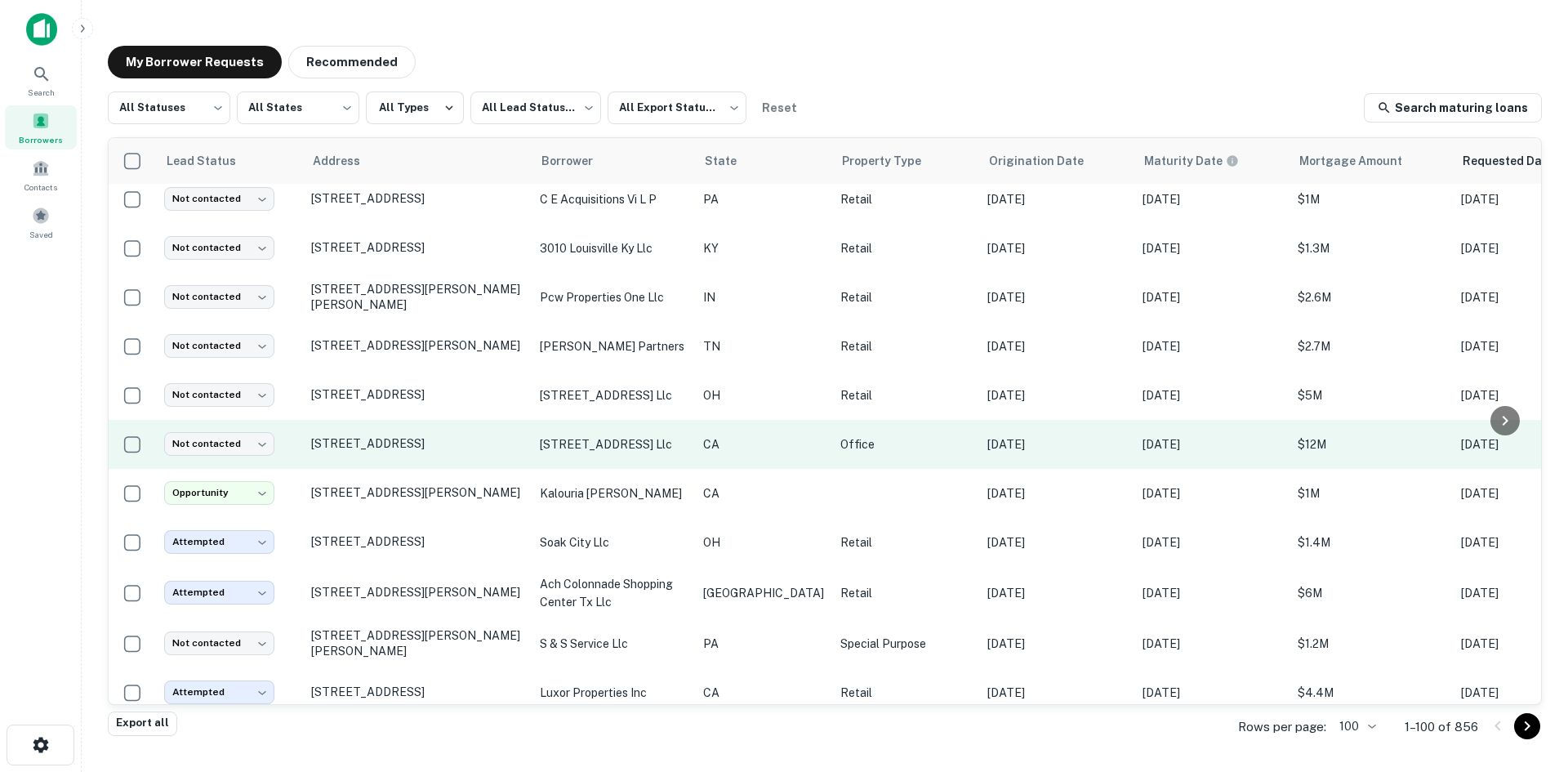
click at [400, 442] on td "7001 East Pkwy Sacramento, CA 95823" at bounding box center [418, 444] width 229 height 49
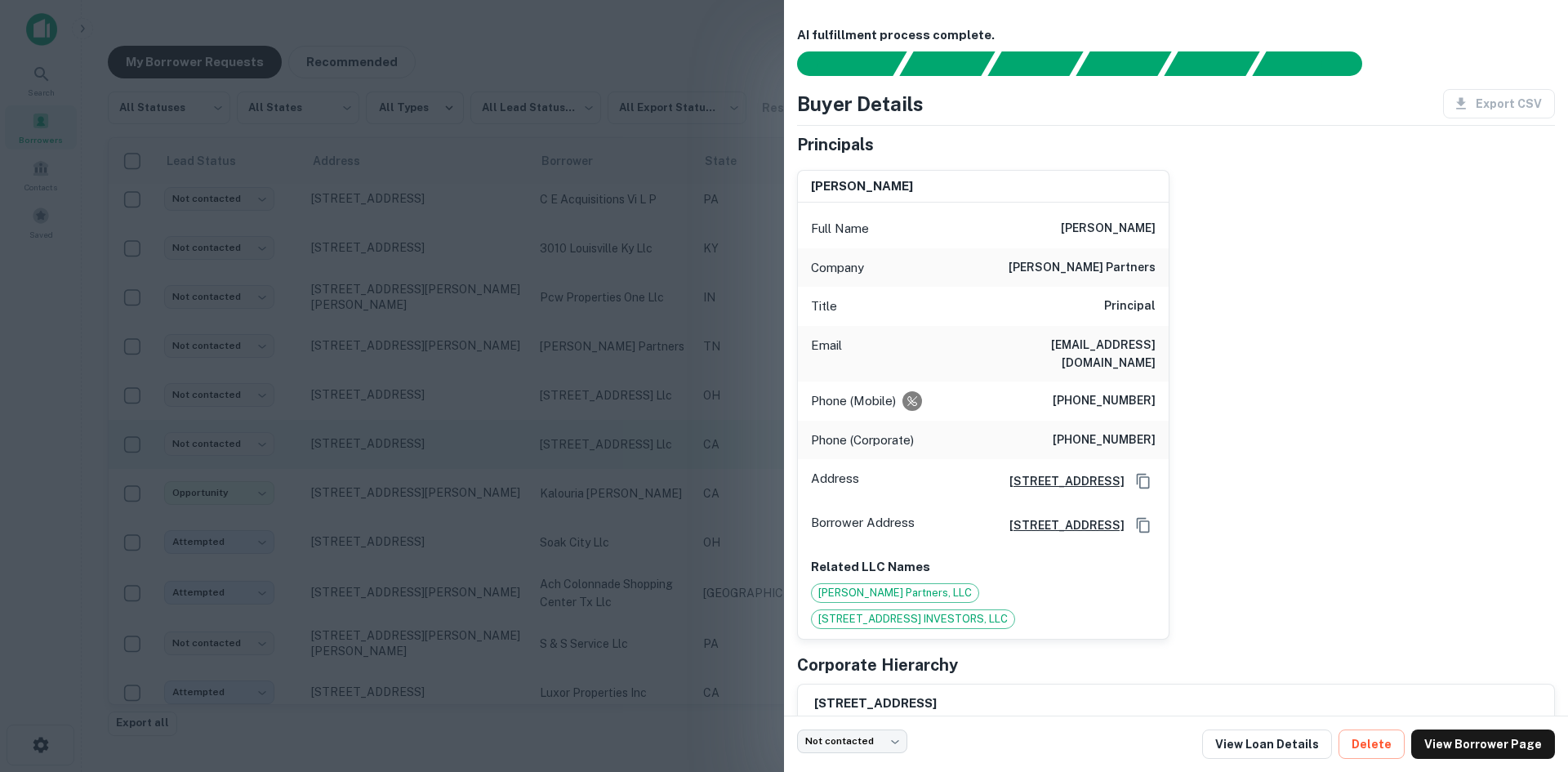
click at [400, 442] on div at bounding box center [784, 386] width 1568 height 772
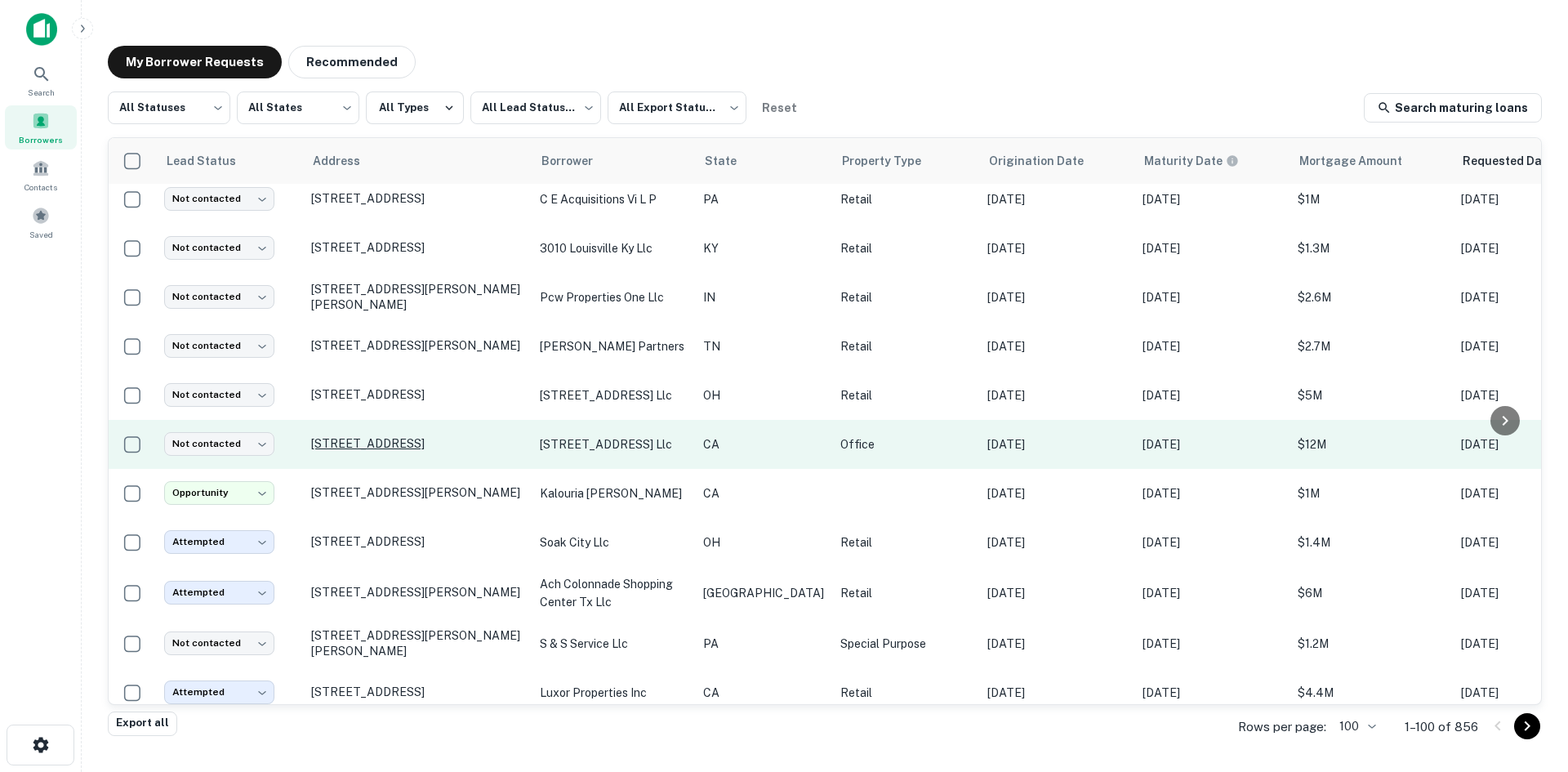
click at [407, 437] on p "7001 East Pkwy Sacramento, CA 95823" at bounding box center [418, 444] width 212 height 15
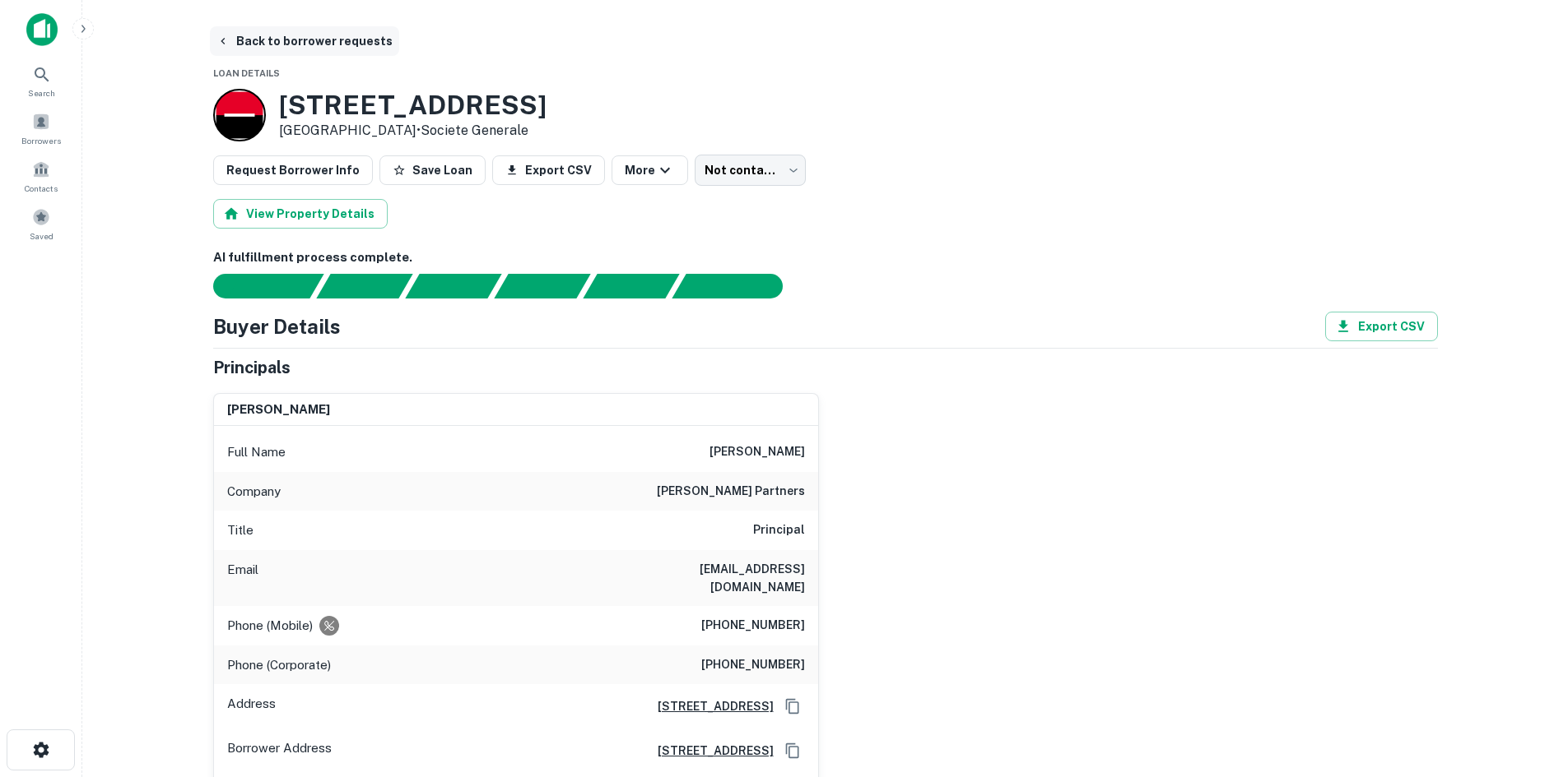
click at [320, 35] on button "Back to borrower requests" at bounding box center [304, 41] width 189 height 30
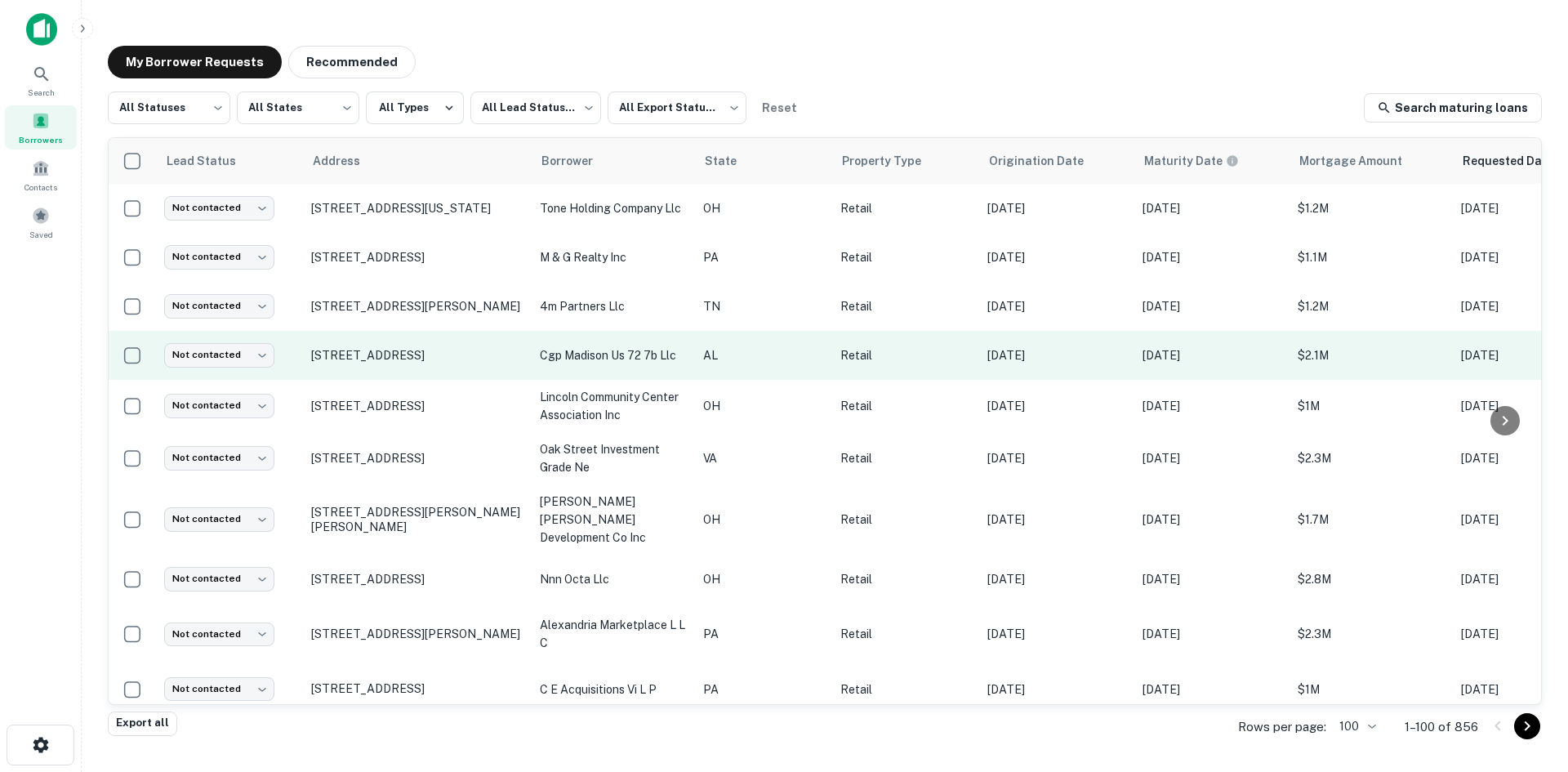
click at [428, 379] on td "7920 Highway 72 W Madison, AL 35758" at bounding box center [418, 355] width 229 height 49
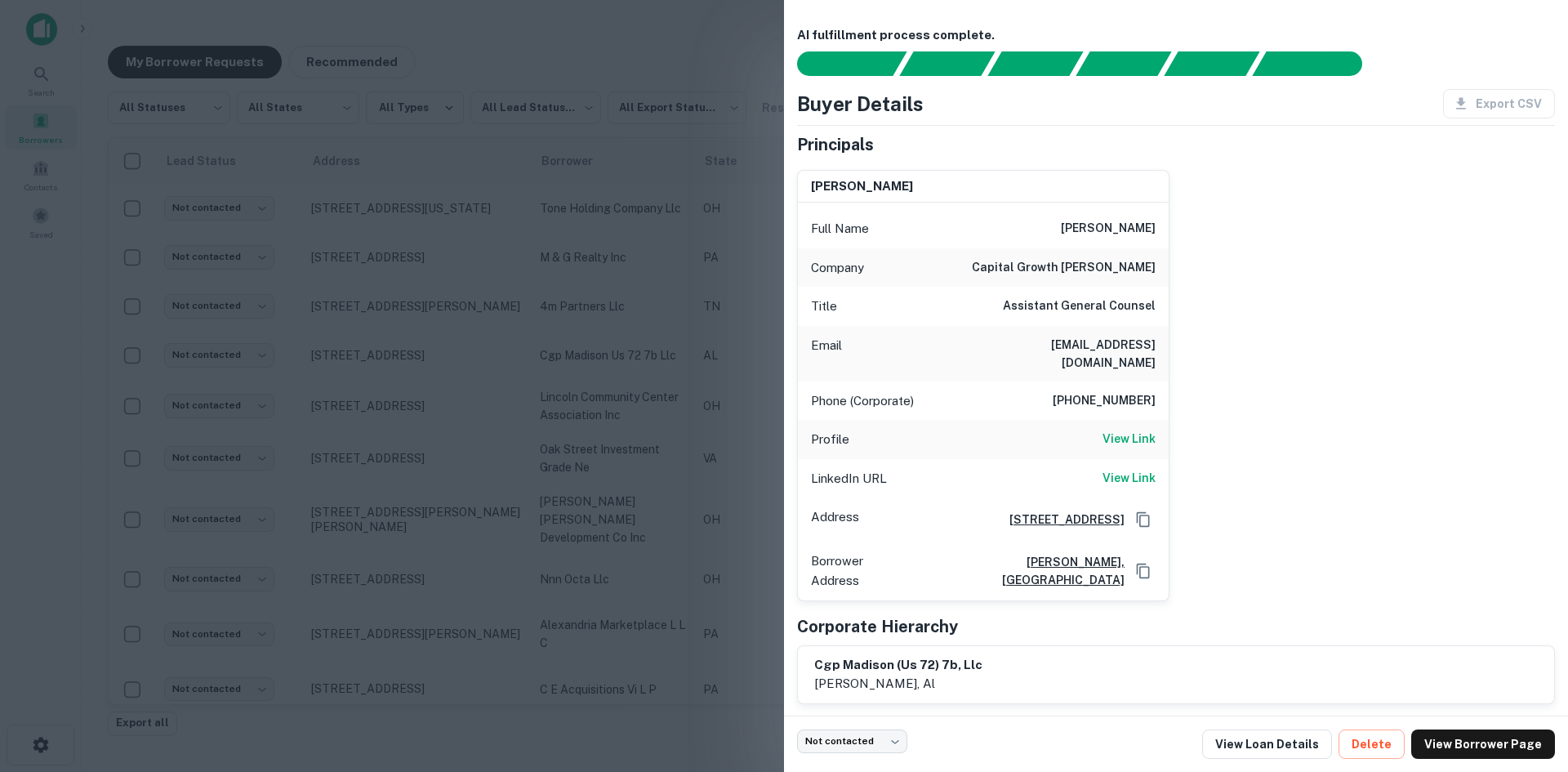
click at [497, 59] on div at bounding box center [784, 386] width 1568 height 772
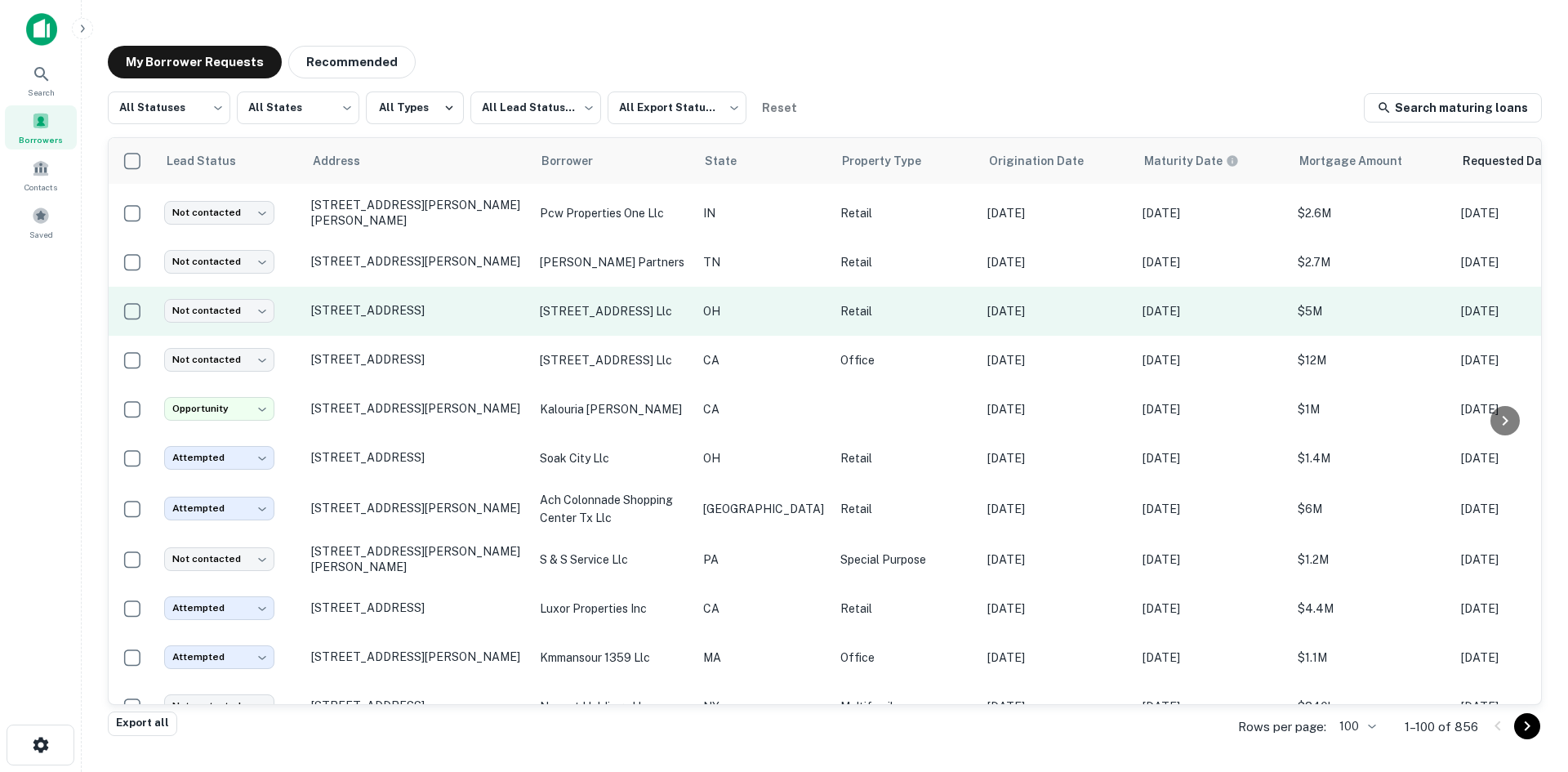
scroll to position [572, 0]
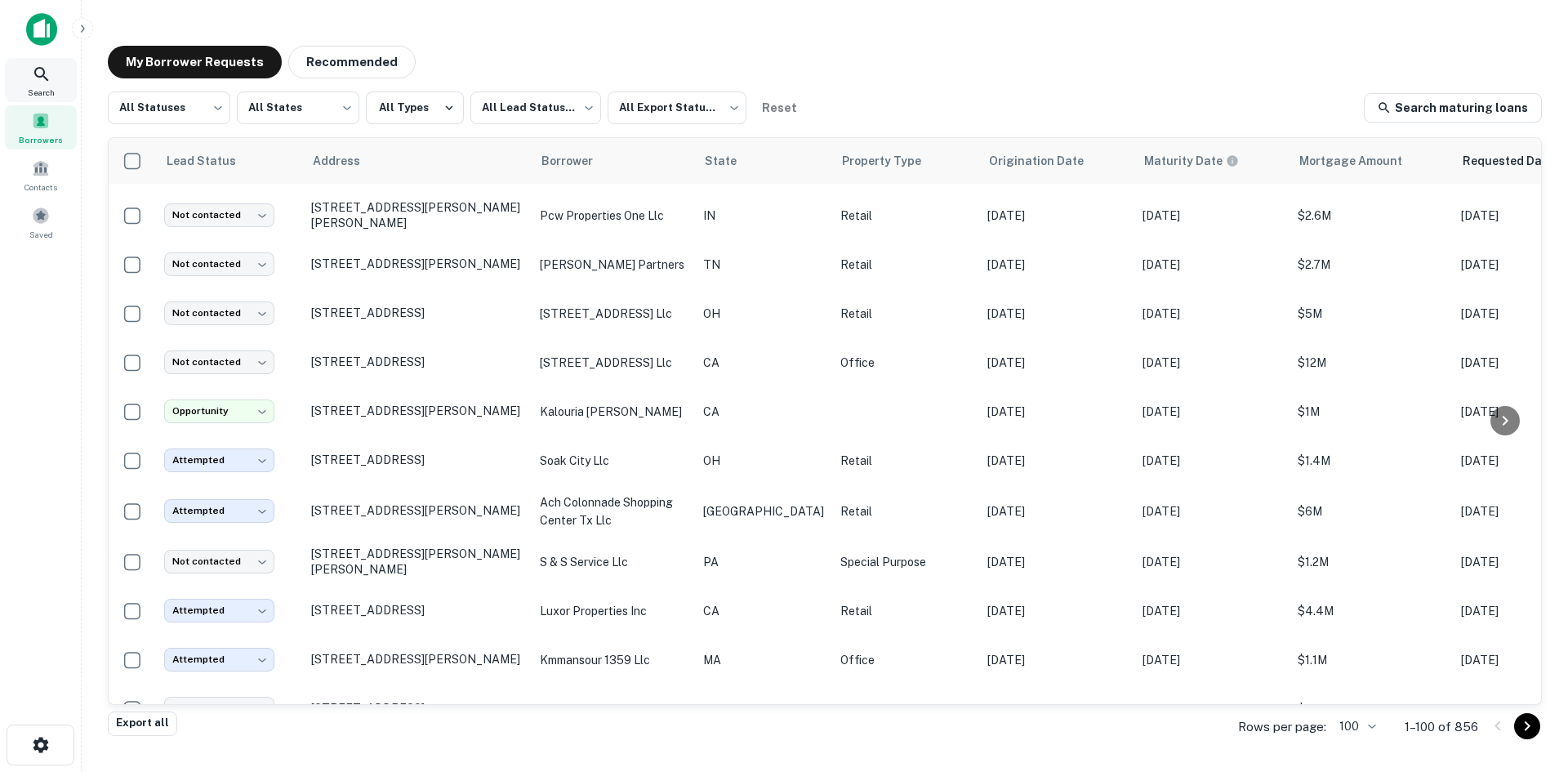
click at [56, 77] on div "Search" at bounding box center [41, 80] width 72 height 45
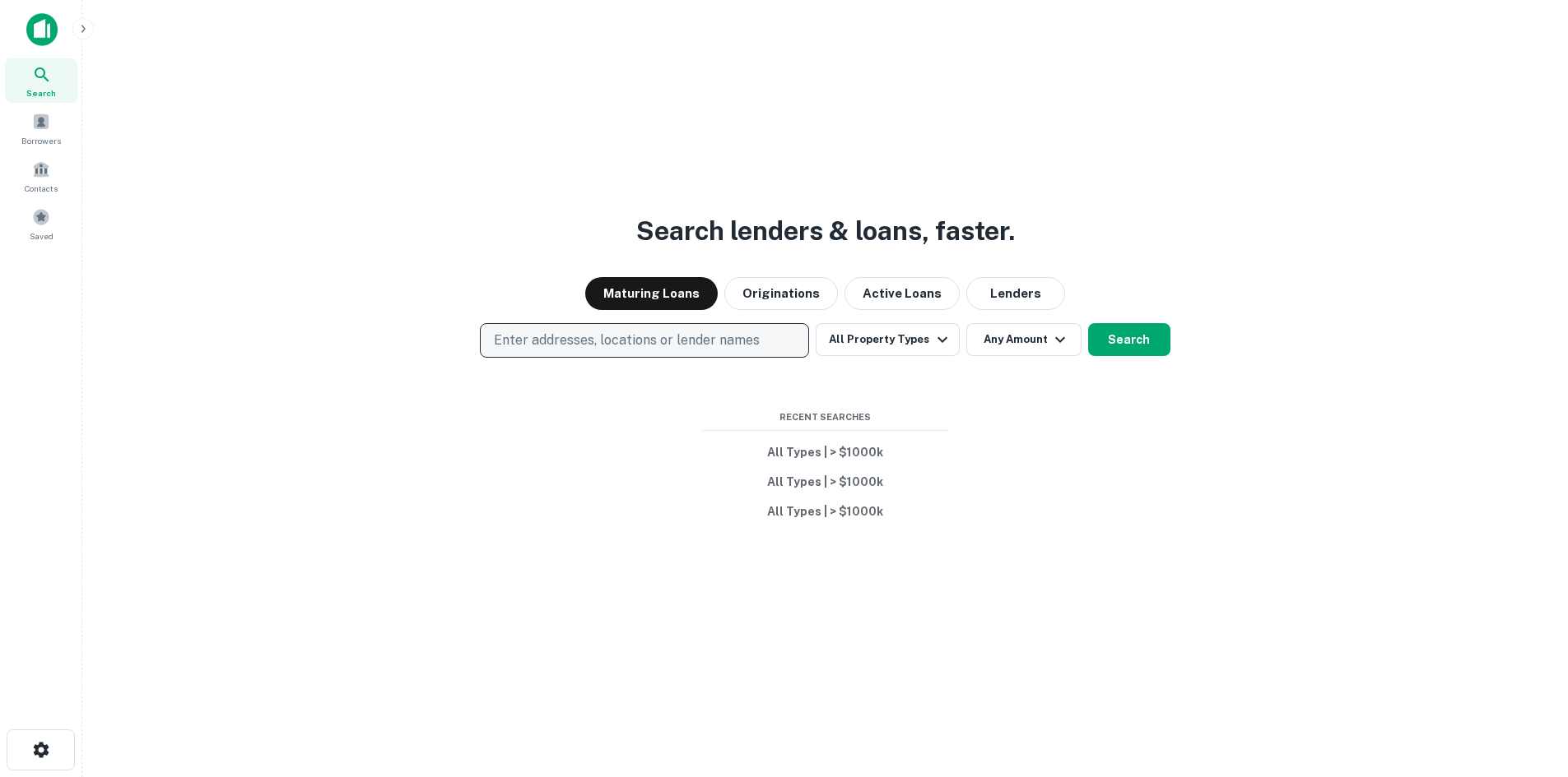
click at [586, 350] on p "Enter addresses, locations or lender names" at bounding box center [627, 340] width 266 height 20
click at [1125, 348] on button "Search" at bounding box center [1129, 339] width 82 height 33
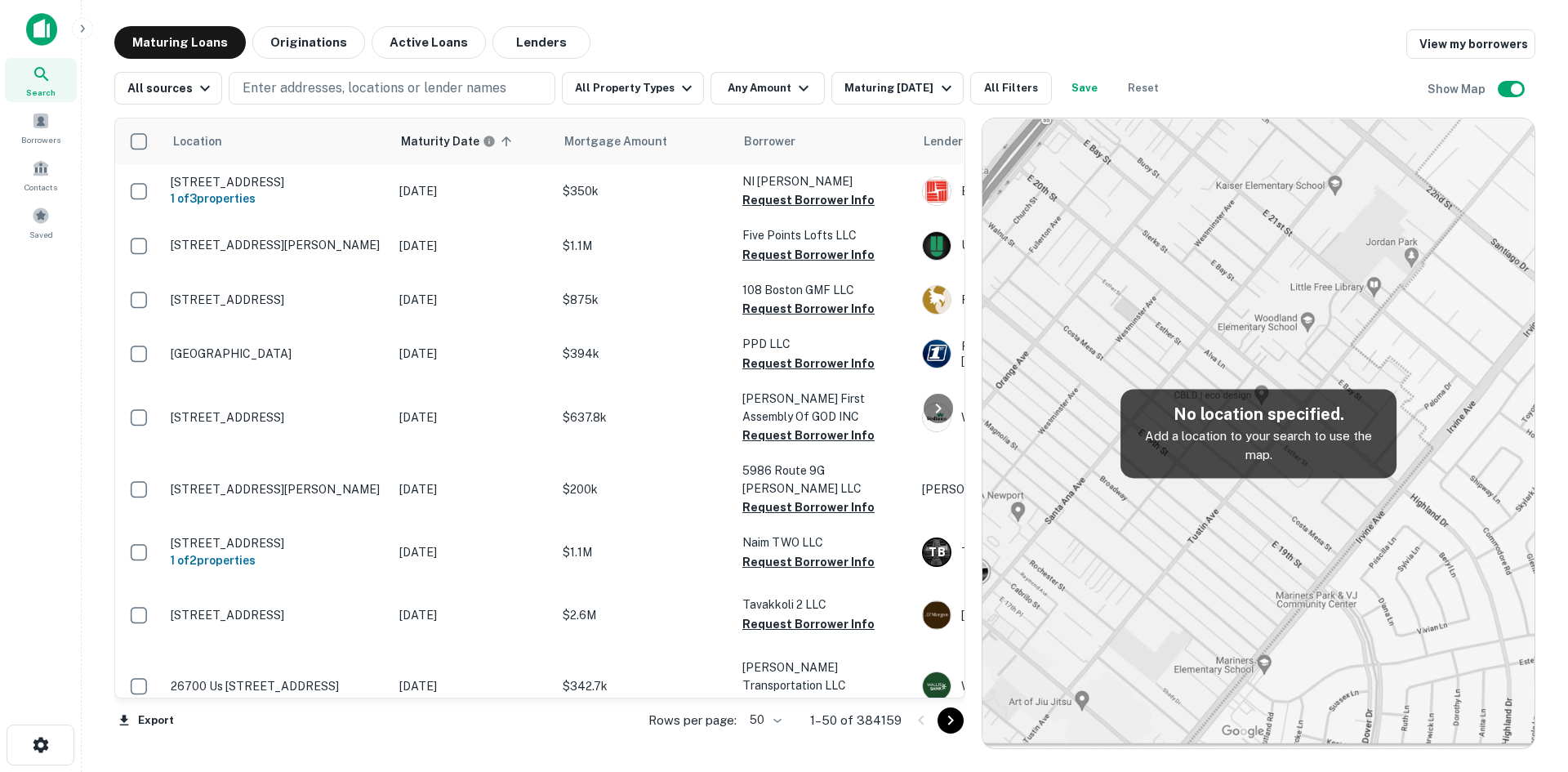
scroll to position [572, 0]
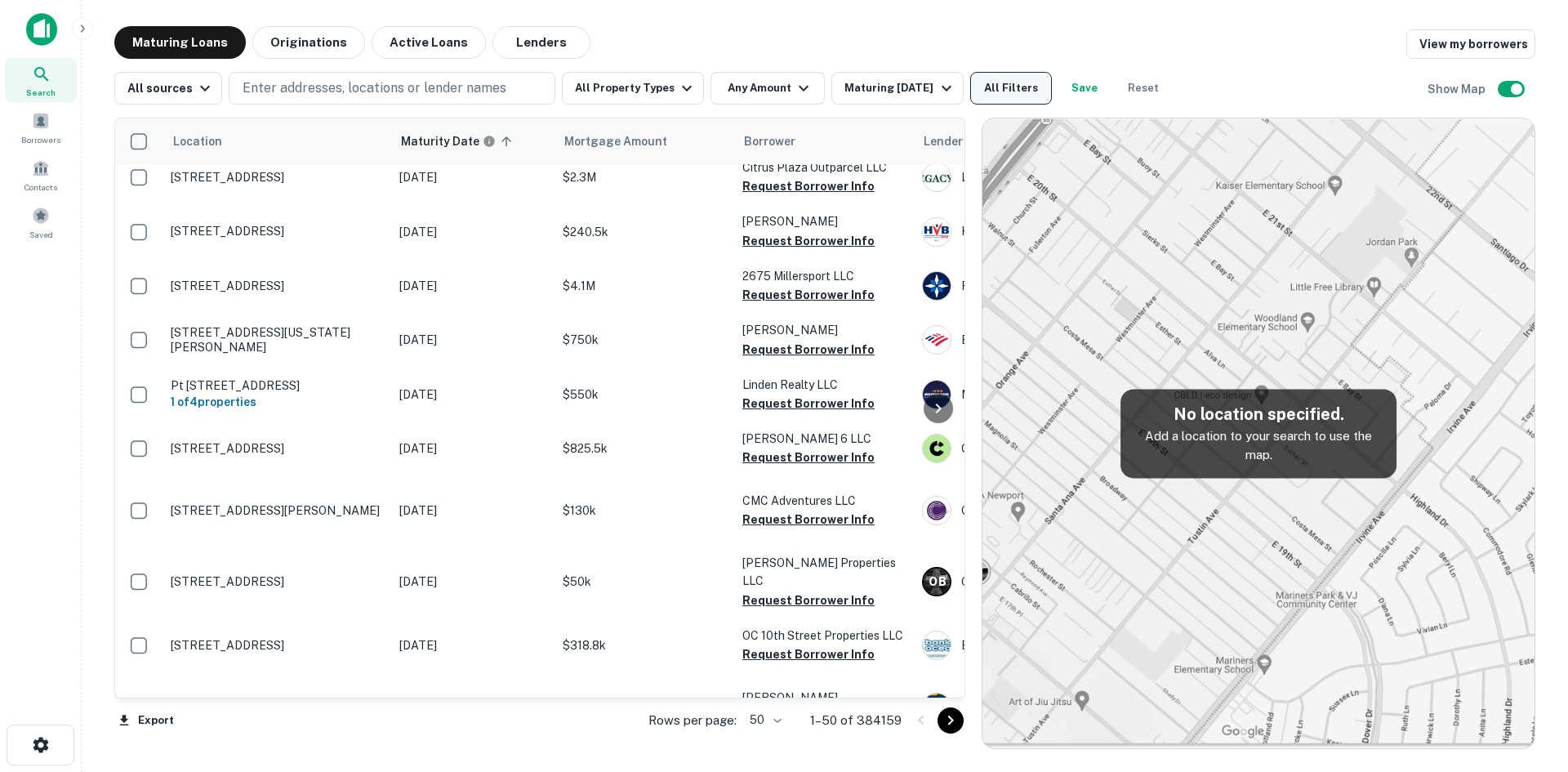
click at [993, 102] on button "All Filters" at bounding box center [1011, 88] width 81 height 33
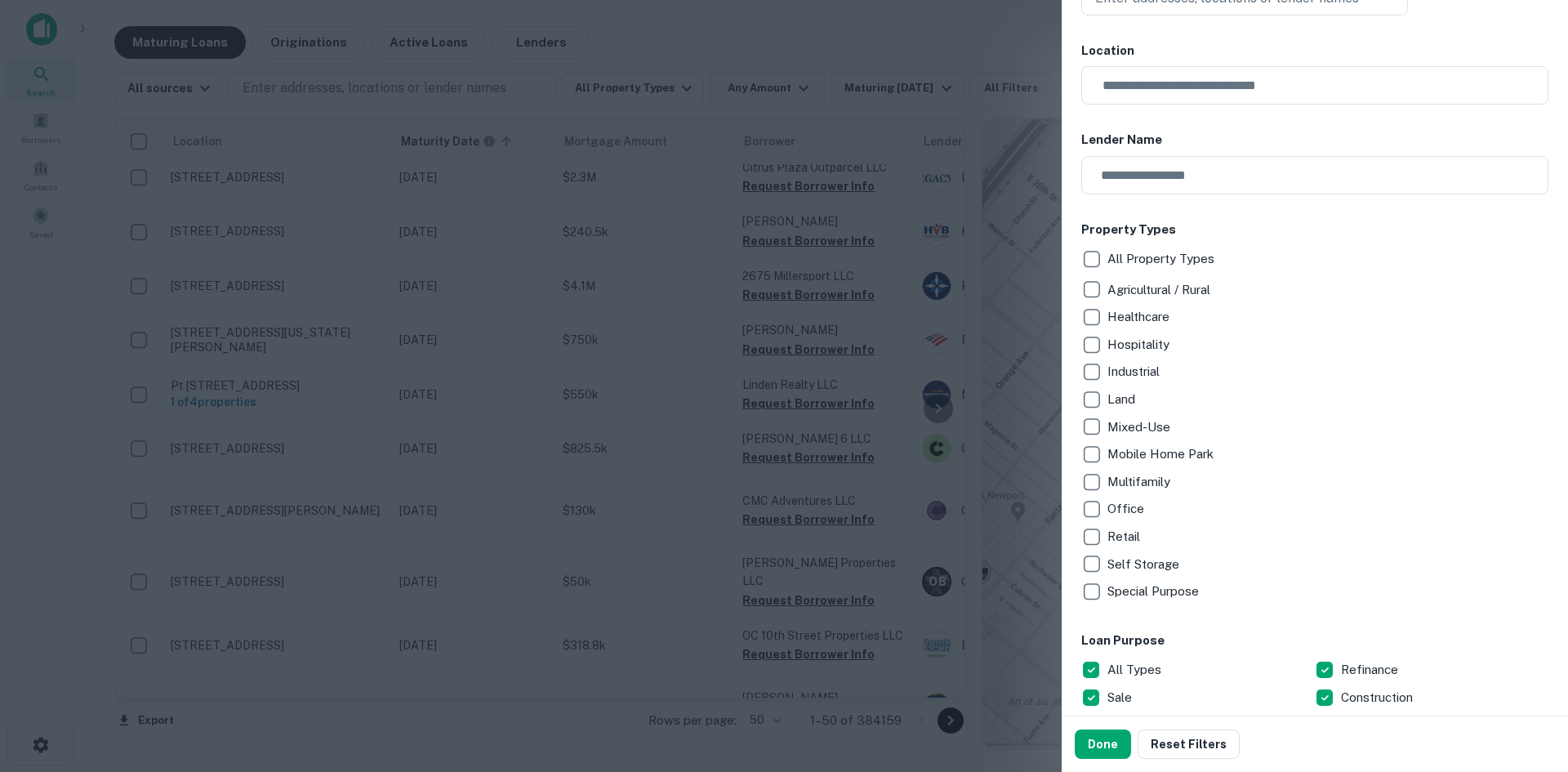
scroll to position [164, 0]
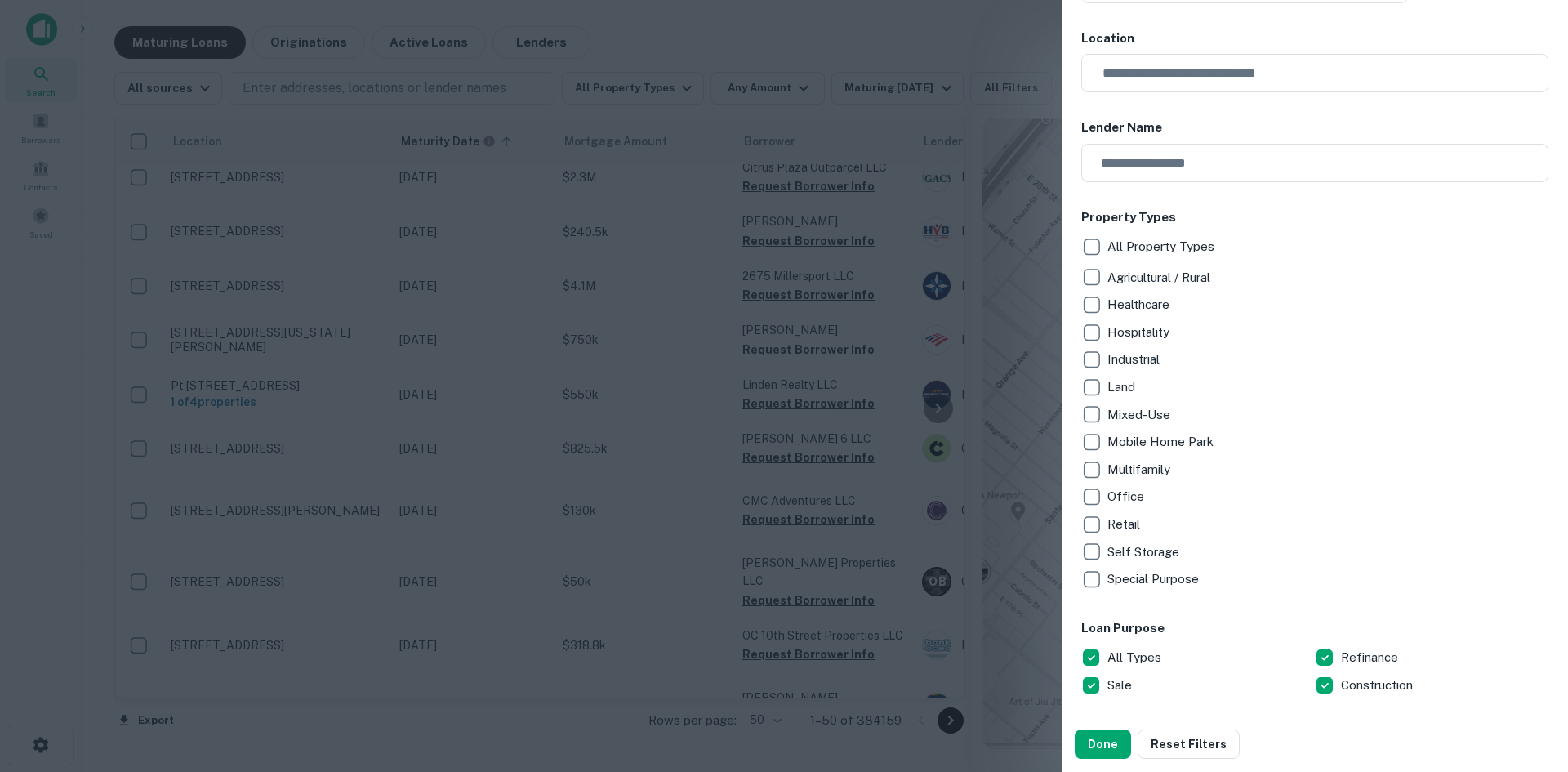
click at [1099, 229] on div "Property Types All Property Types Agricultural / Rural Healthcare Hospitality I…" at bounding box center [1314, 401] width 467 height 385
click at [1076, 246] on div "Customize data sources and filters All Sources CMBS GSE Locations Enter address…" at bounding box center [1315, 358] width 507 height 716
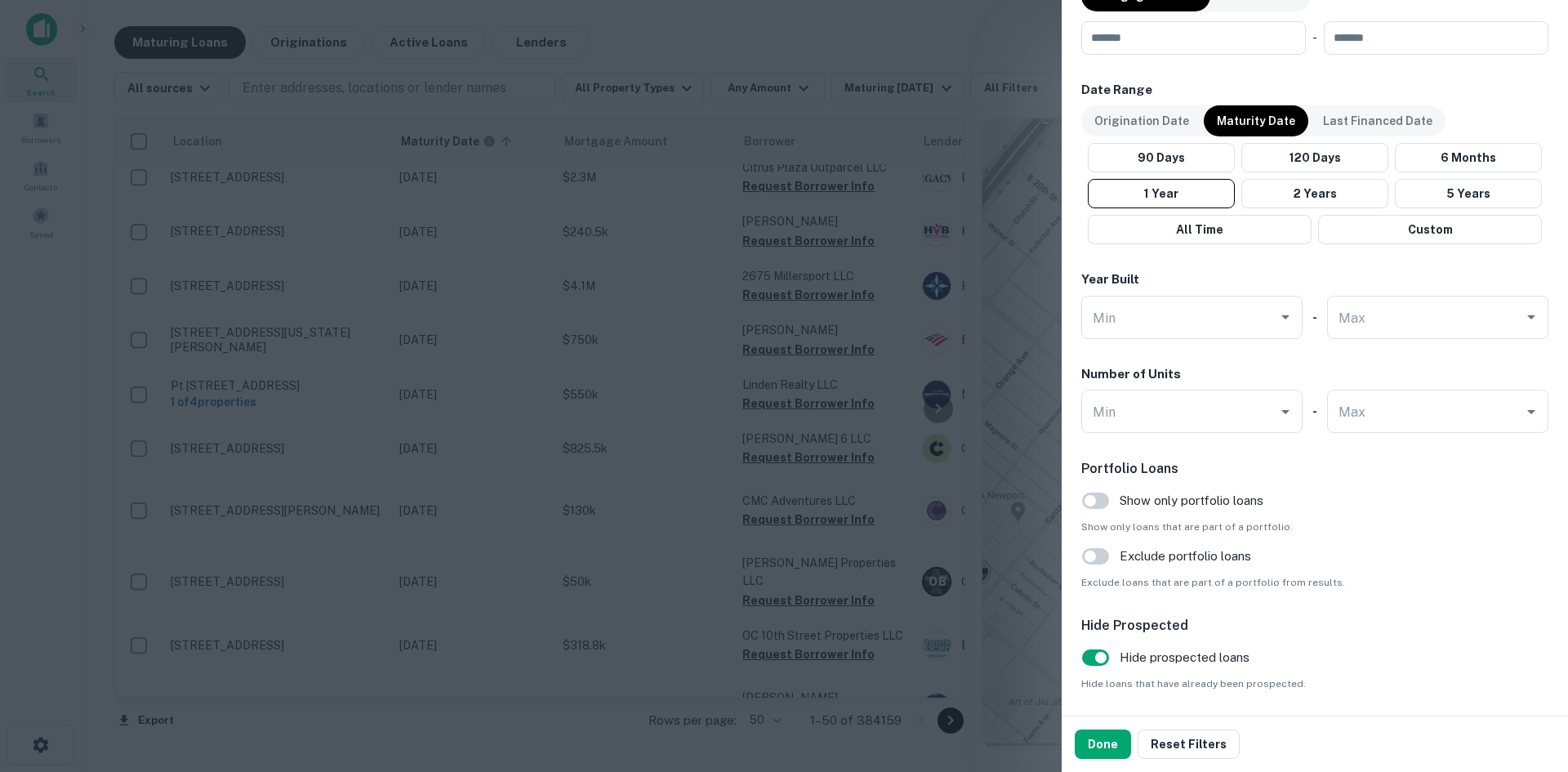
scroll to position [1012, 0]
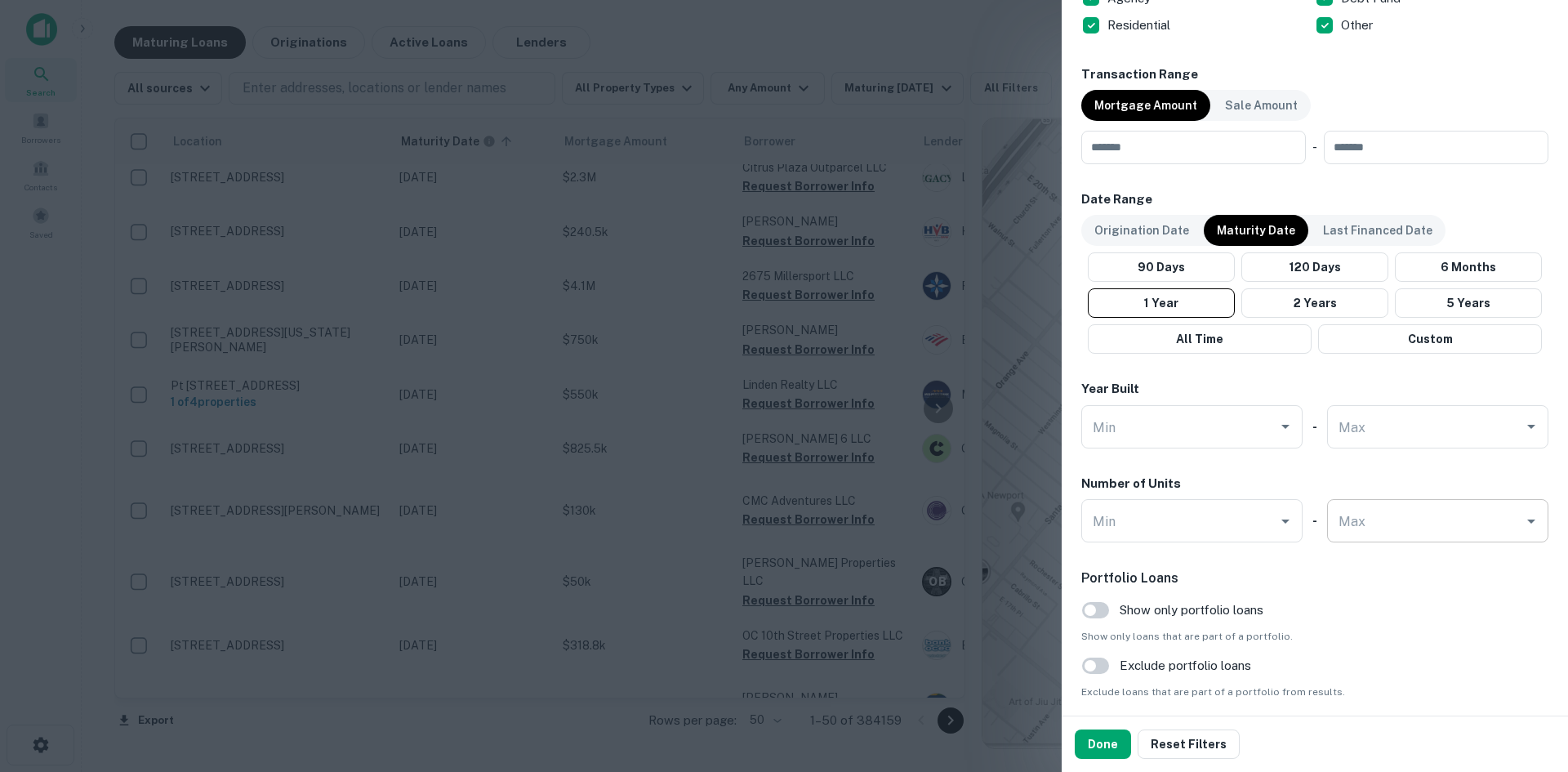
click at [1371, 525] on input "Max" at bounding box center [1426, 521] width 182 height 28
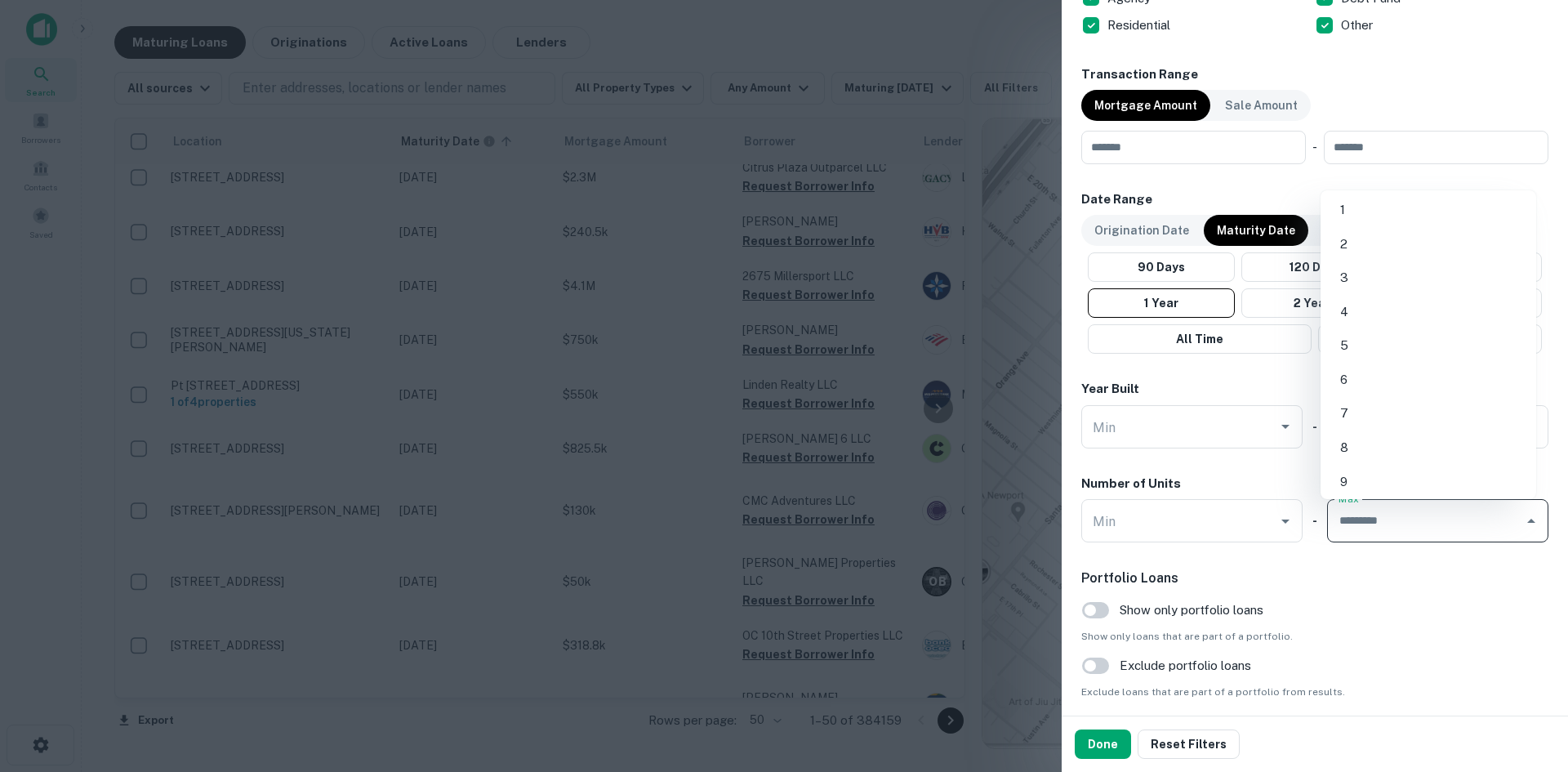
click at [1335, 207] on li "1" at bounding box center [1429, 209] width 203 height 29
type input "*"
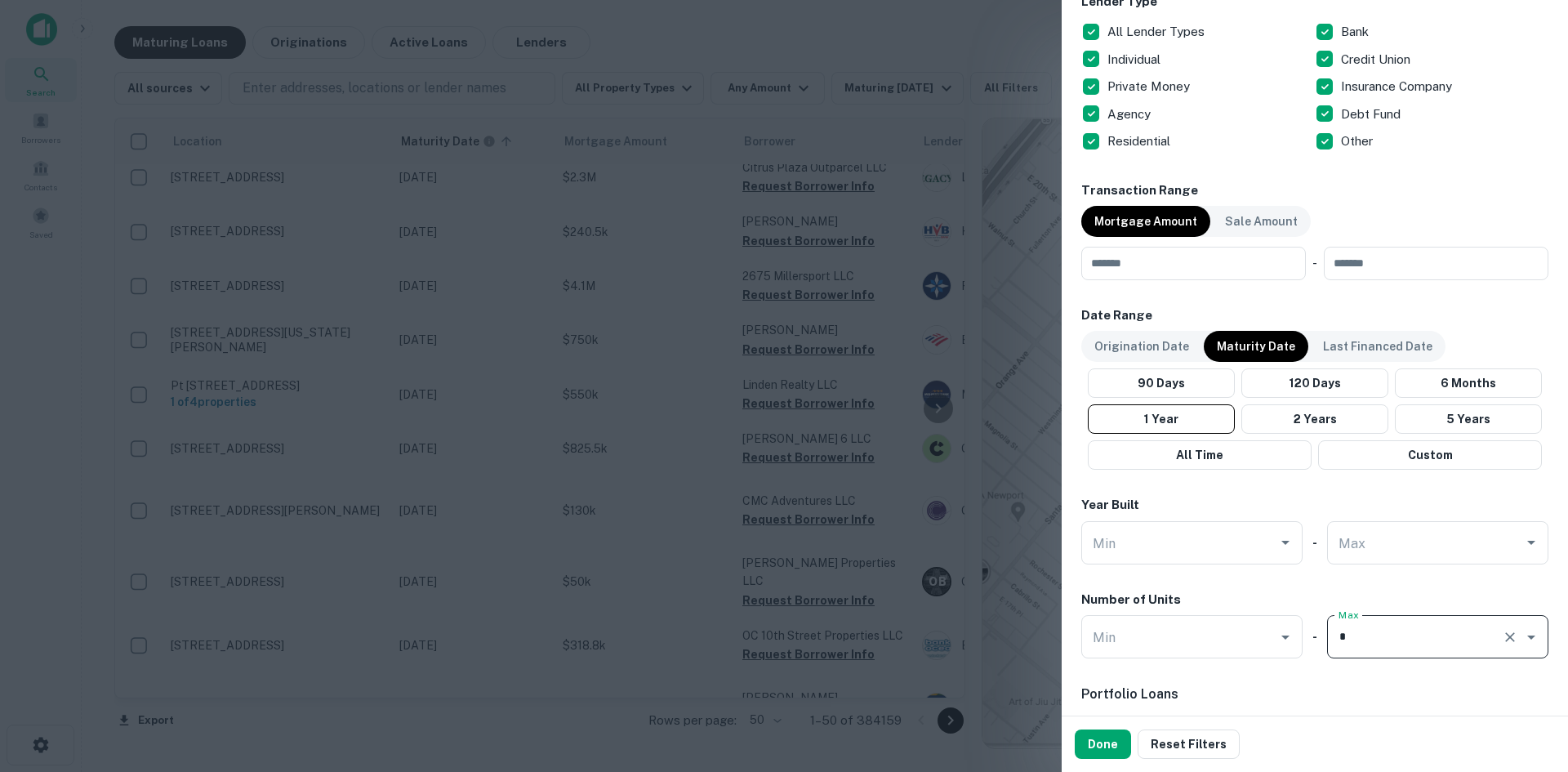
scroll to position [766, 0]
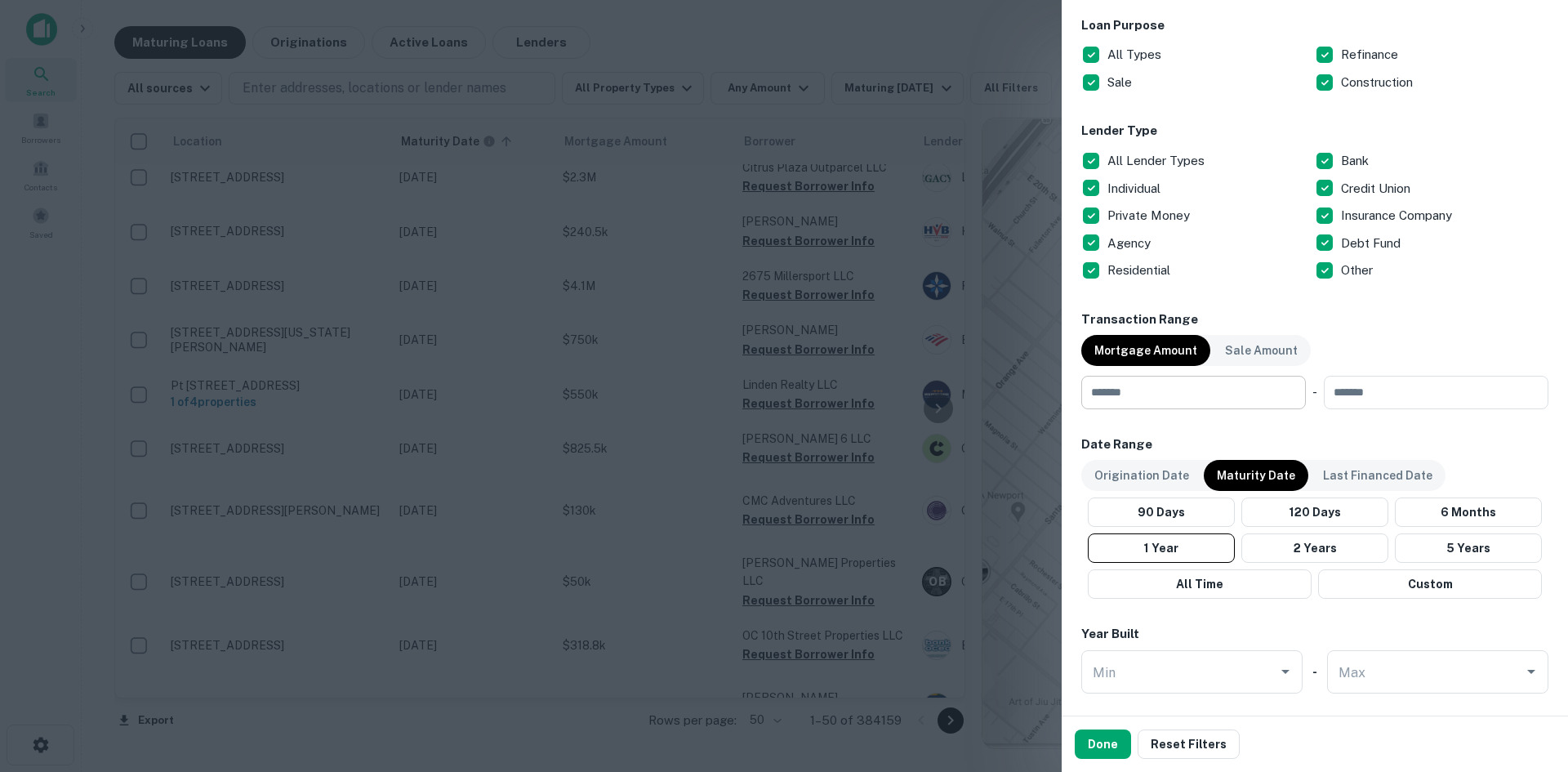
click at [1188, 397] on input "number" at bounding box center [1187, 392] width 213 height 33
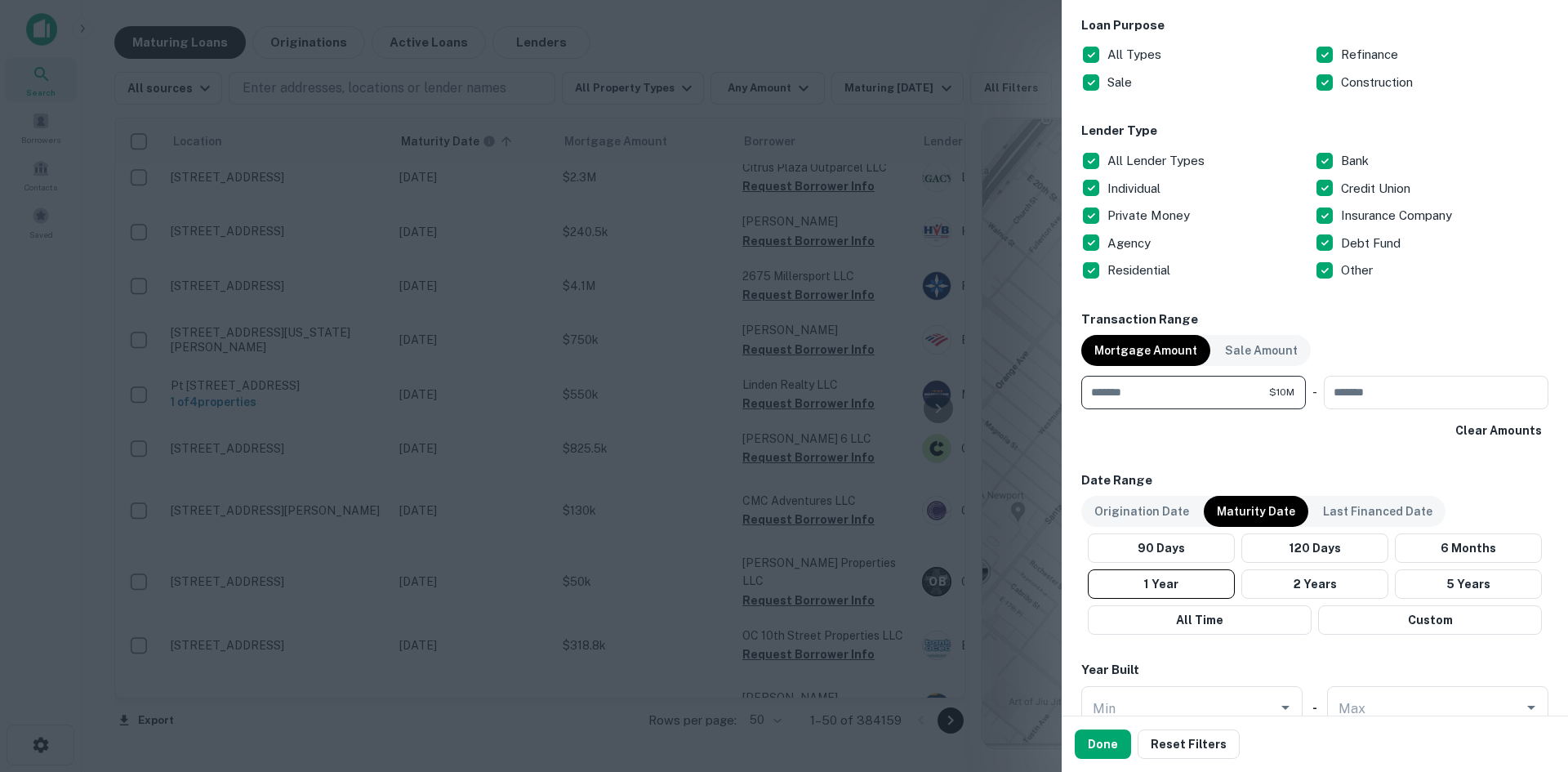
type input "*******"
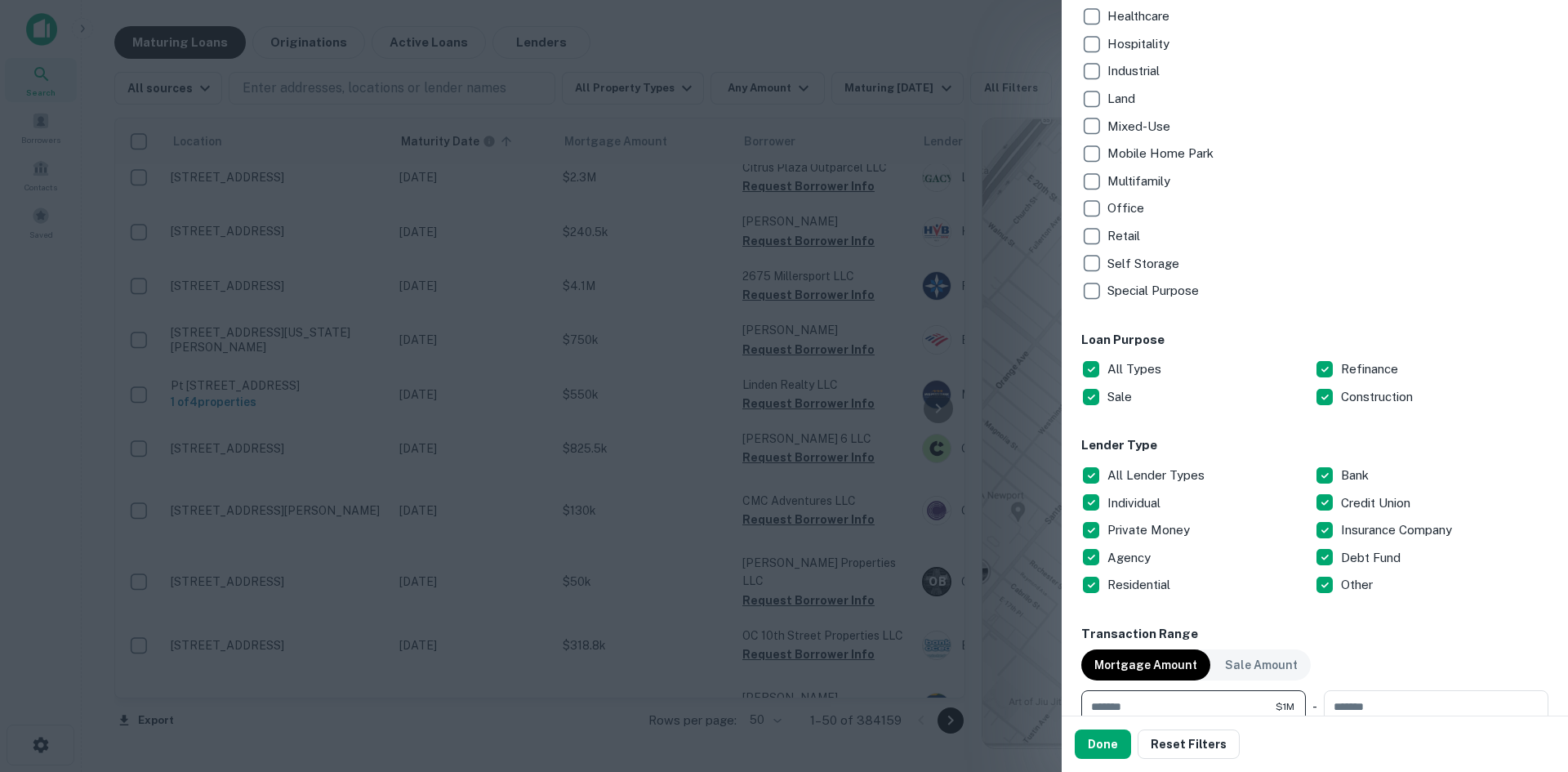
scroll to position [685, 0]
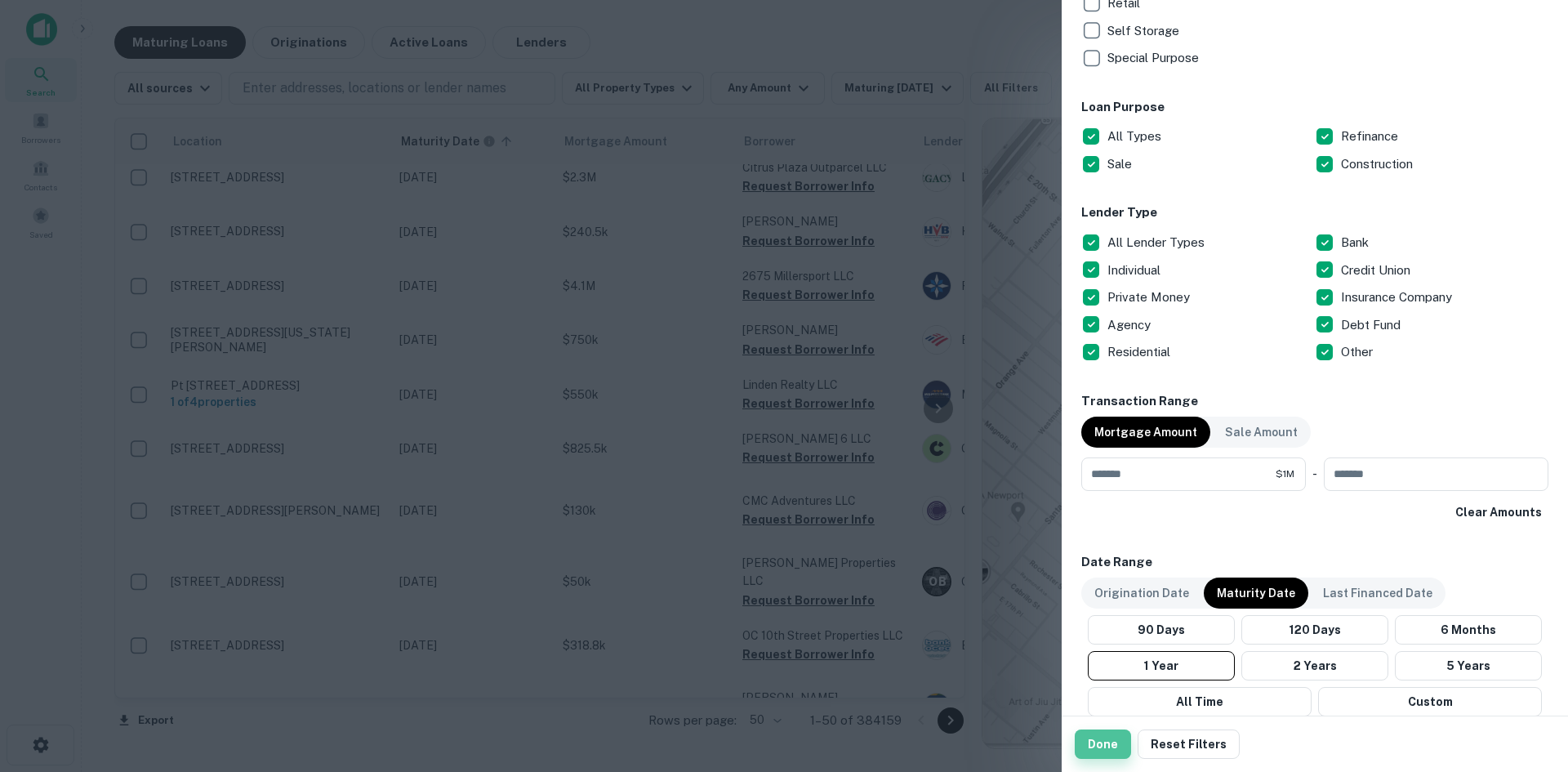
click at [1110, 744] on button "Done" at bounding box center [1103, 744] width 57 height 29
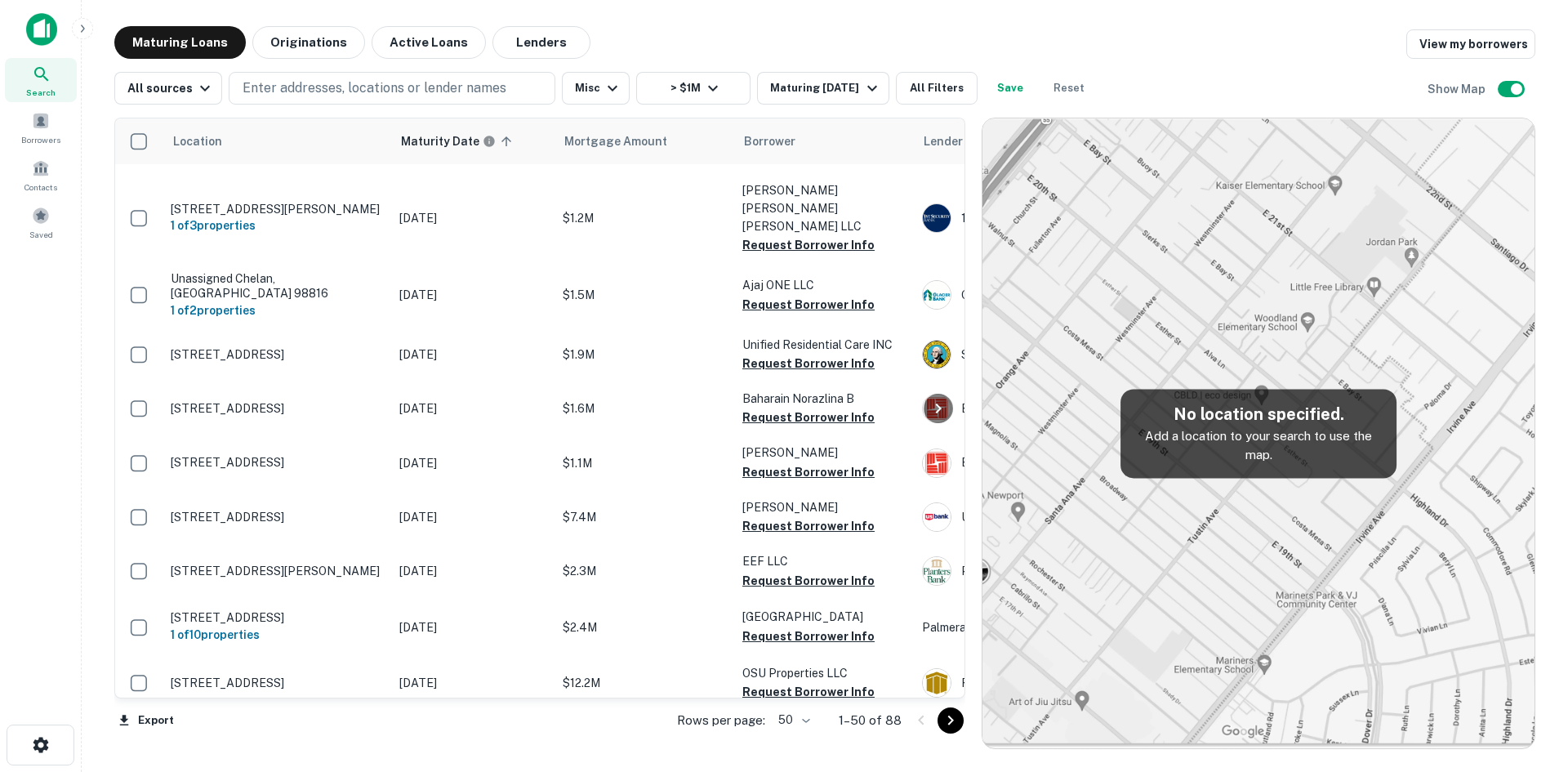
scroll to position [80, 0]
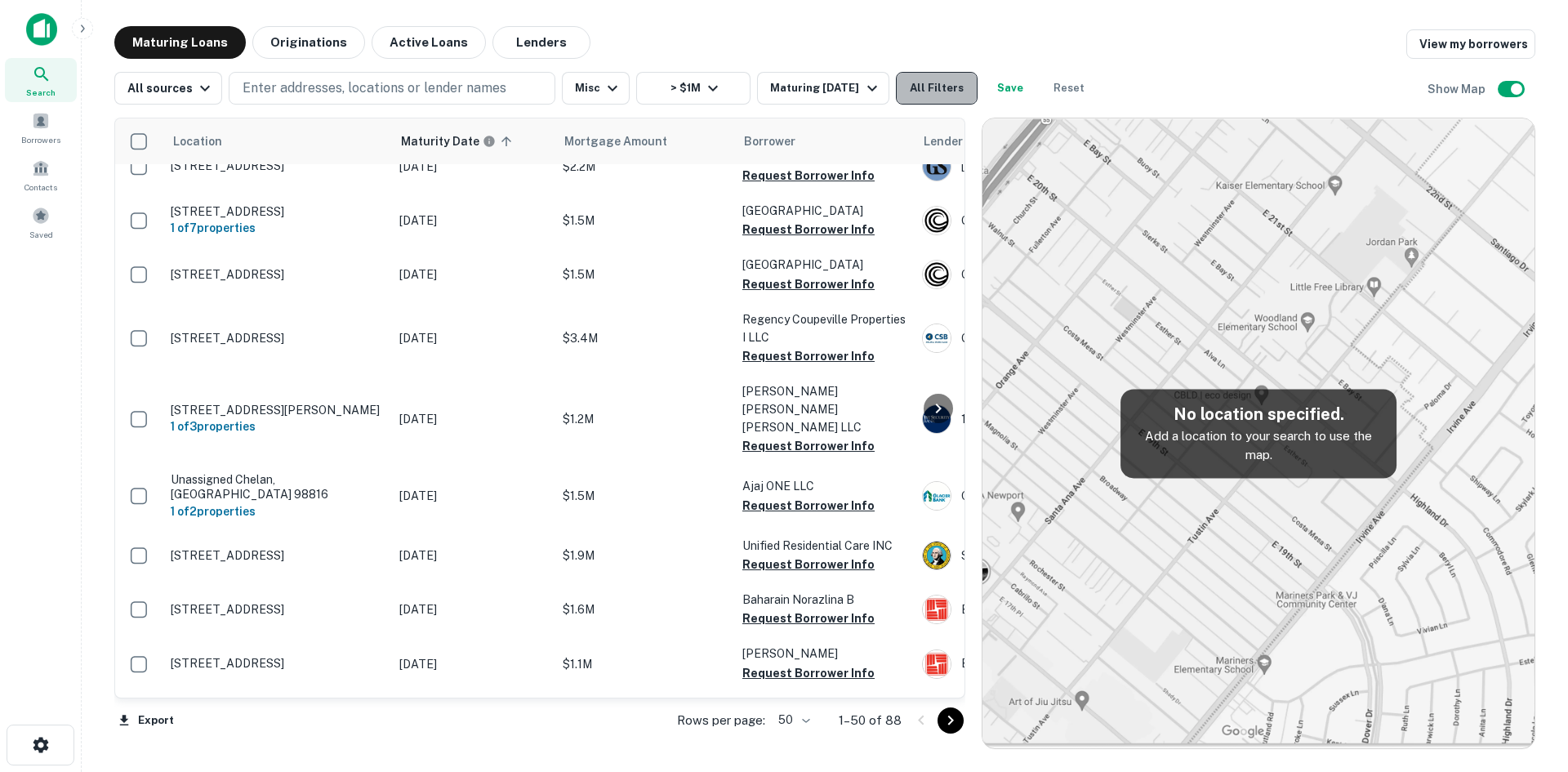
click at [942, 85] on button "All Filters" at bounding box center [936, 88] width 81 height 33
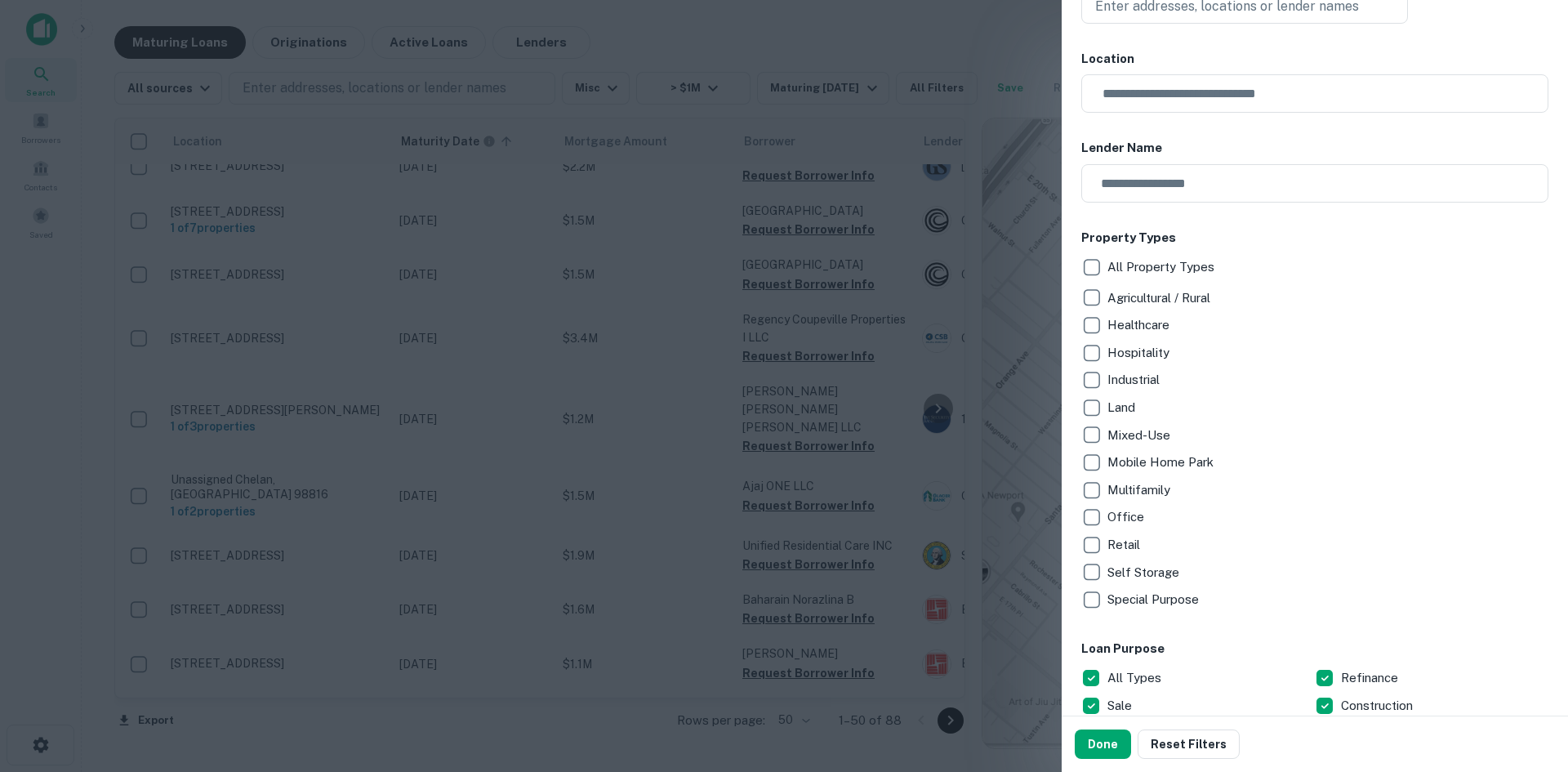
scroll to position [327, 0]
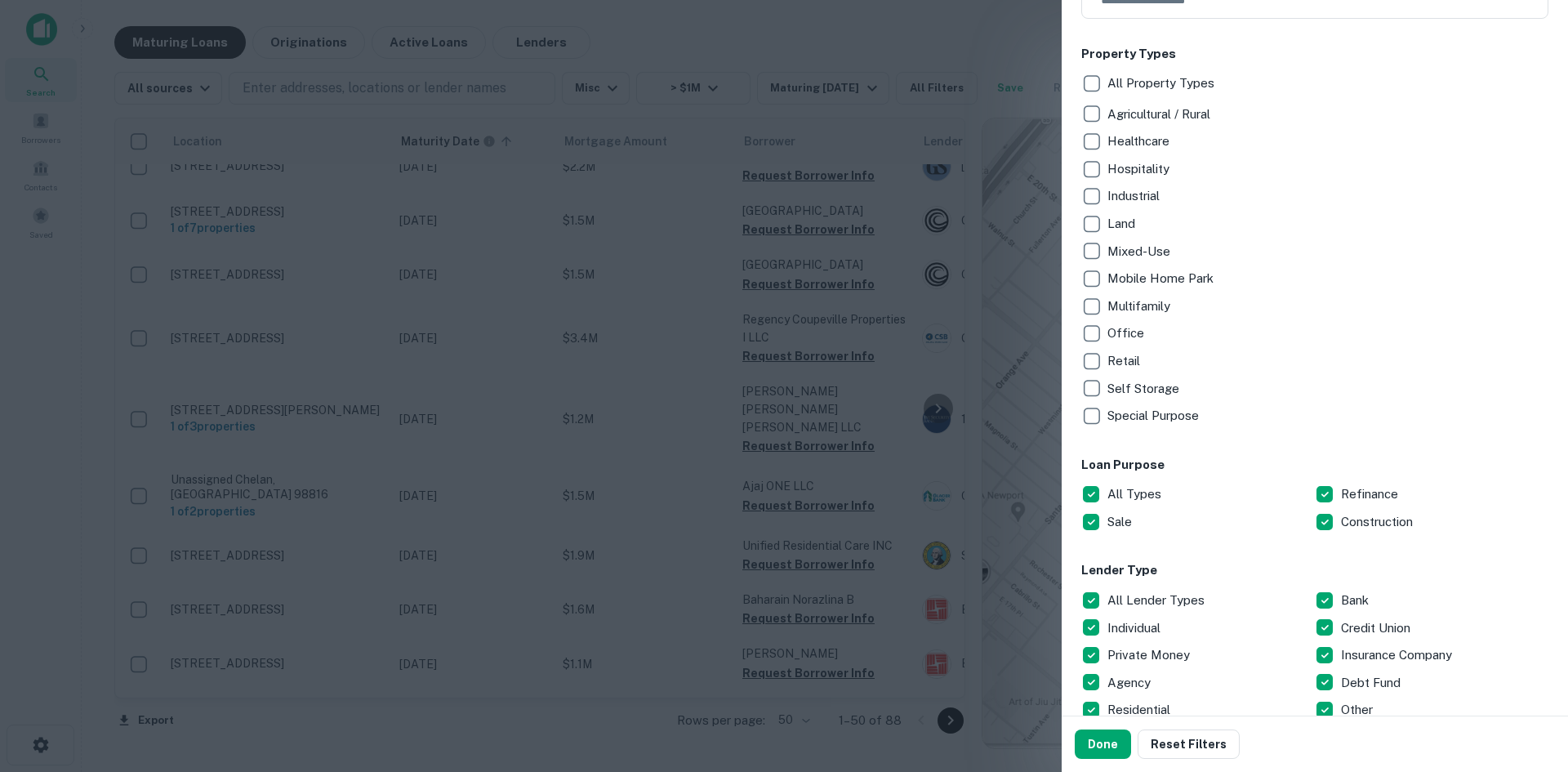
click at [1110, 356] on p "Retail" at bounding box center [1126, 361] width 36 height 20
click at [1121, 756] on button "Done" at bounding box center [1103, 744] width 57 height 29
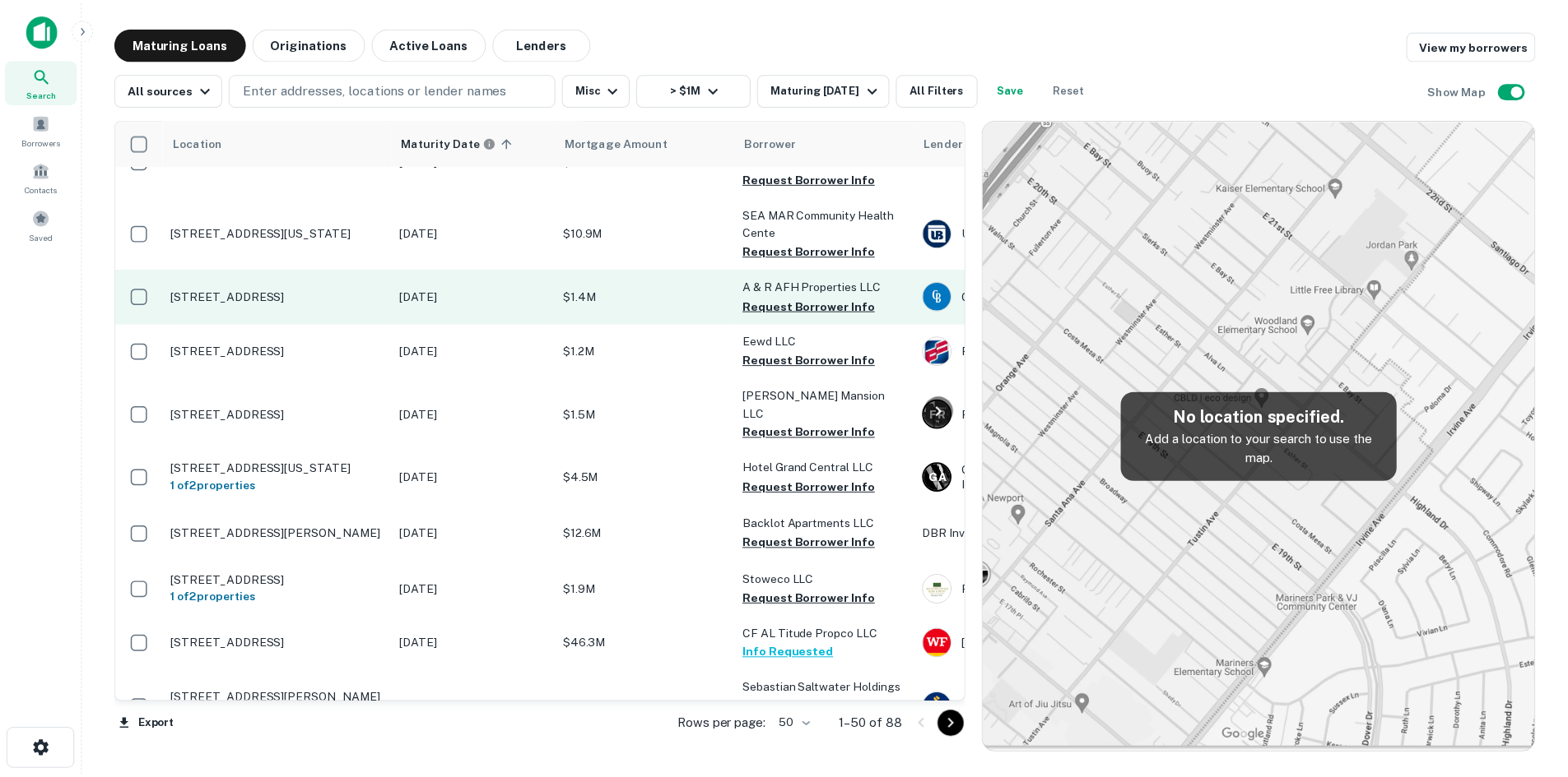
scroll to position [1316, 0]
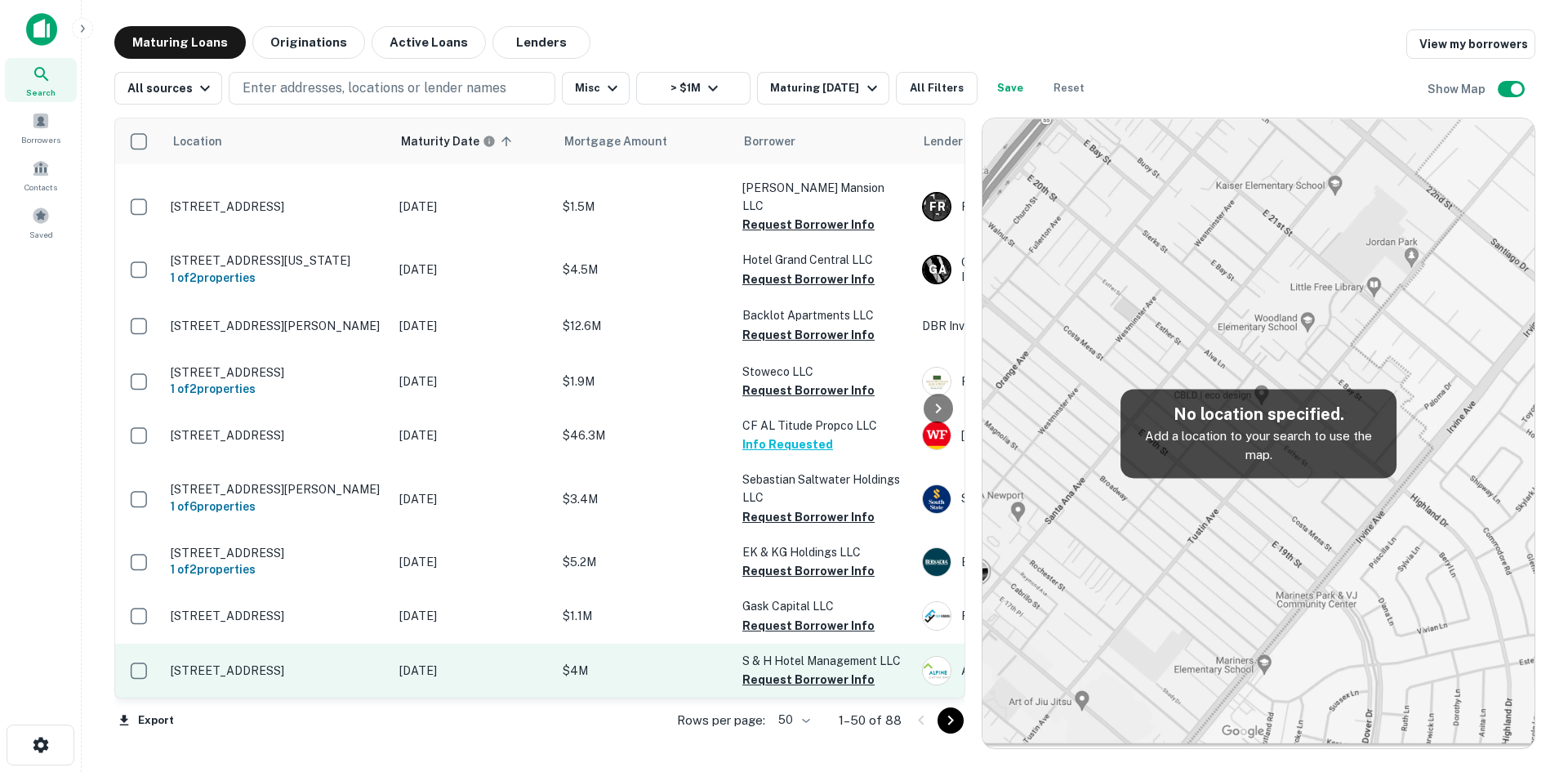
click at [344, 664] on p "[STREET_ADDRESS]" at bounding box center [276, 672] width 212 height 15
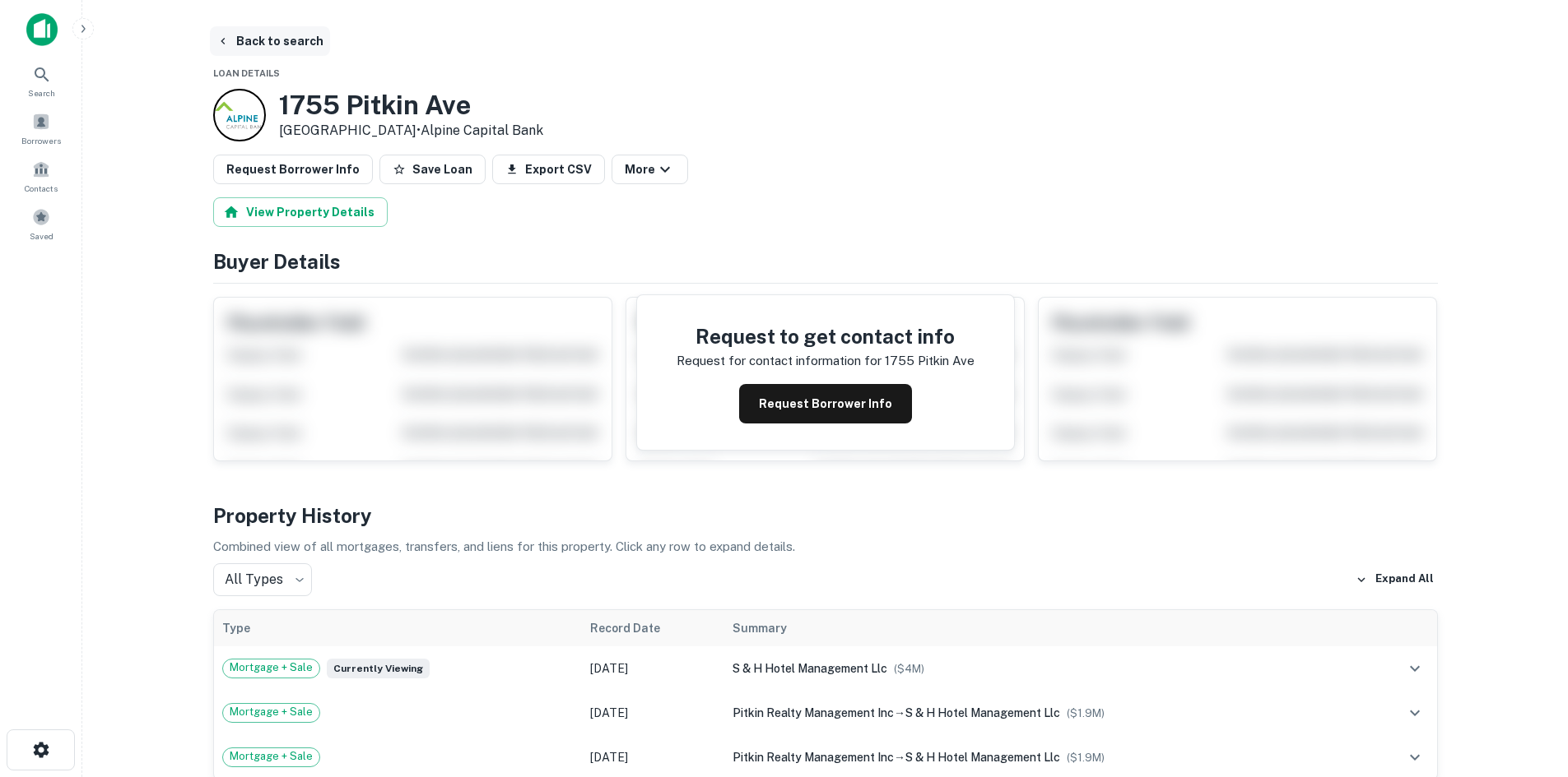
click at [285, 46] on button "Back to search" at bounding box center [270, 41] width 120 height 30
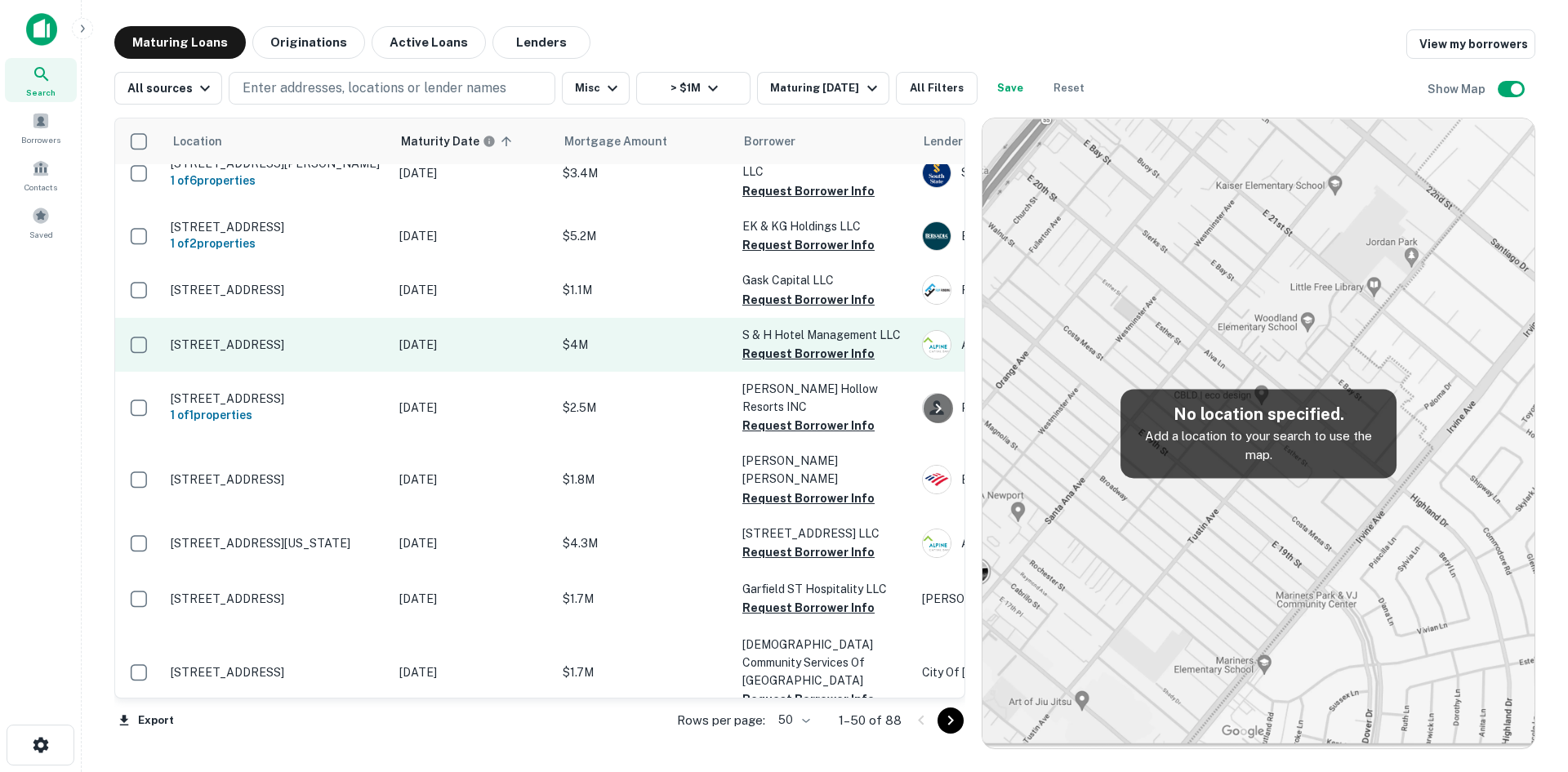
scroll to position [1962, 0]
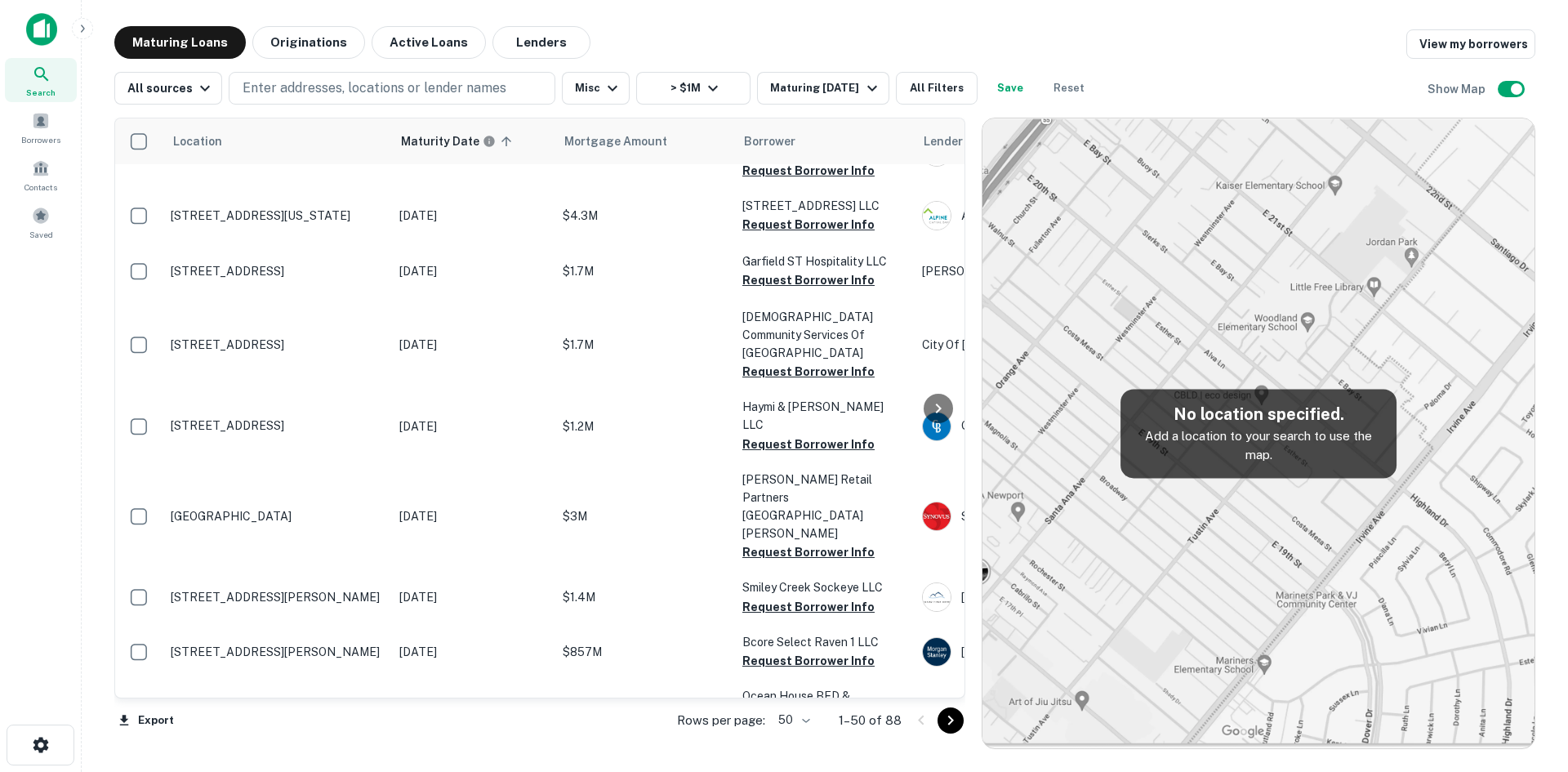
click at [1185, 517] on img at bounding box center [1258, 433] width 552 height 630
click at [1267, 314] on img at bounding box center [1258, 433] width 552 height 630
click at [949, 93] on button "All Filters" at bounding box center [936, 88] width 81 height 33
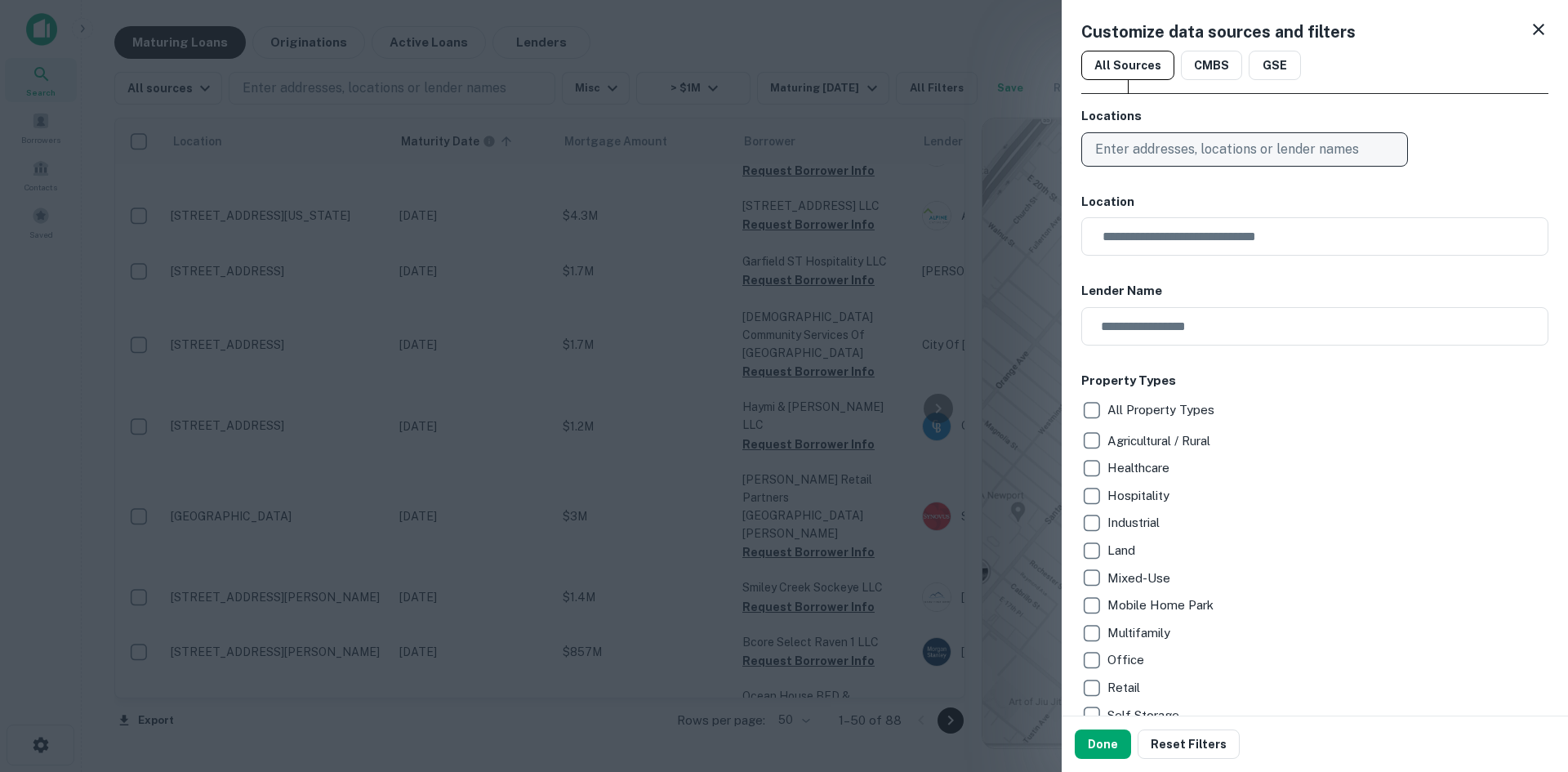
click at [1181, 147] on p "Enter addresses, locations or lender names" at bounding box center [1227, 150] width 264 height 20
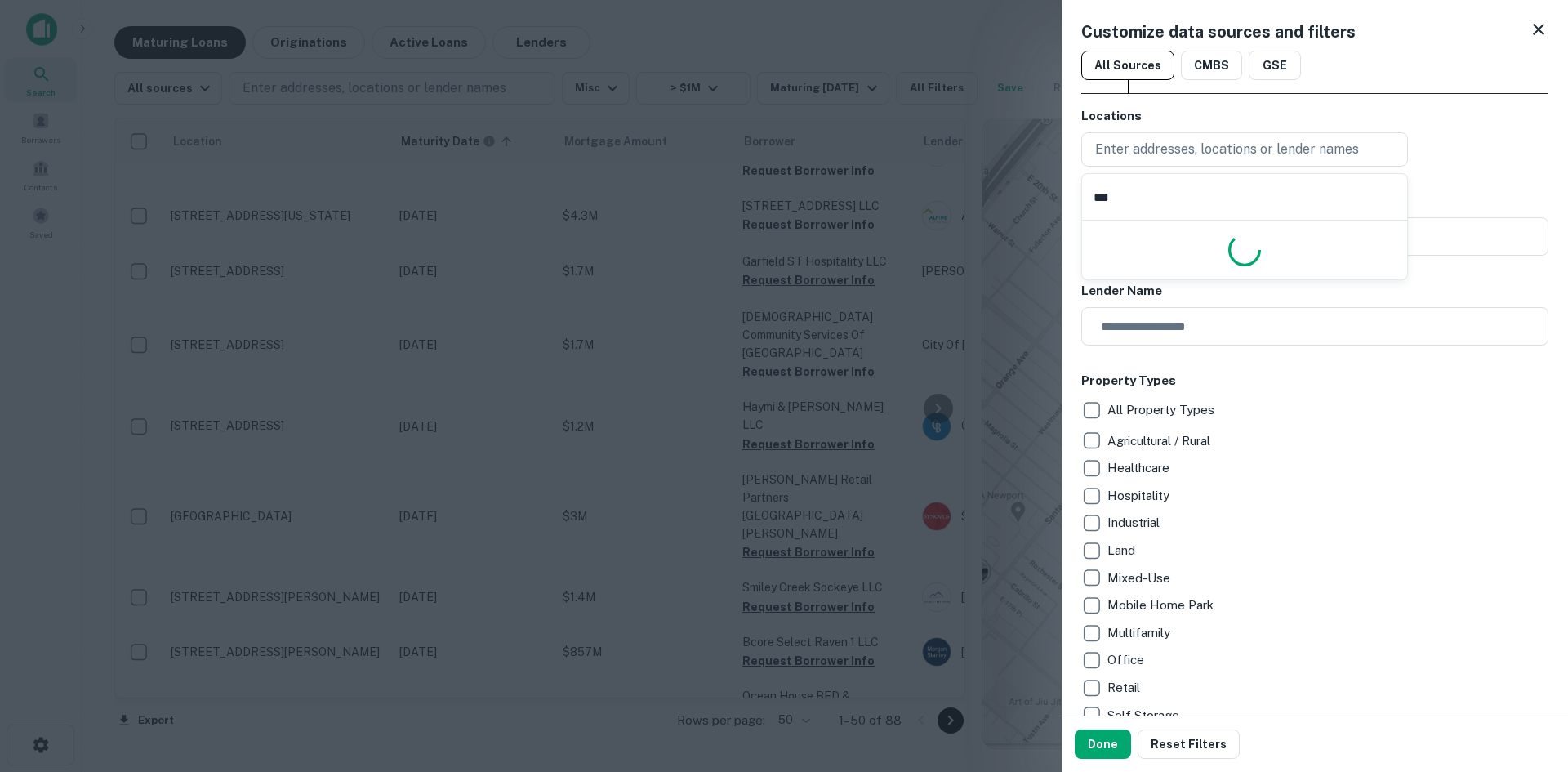
type input "****"
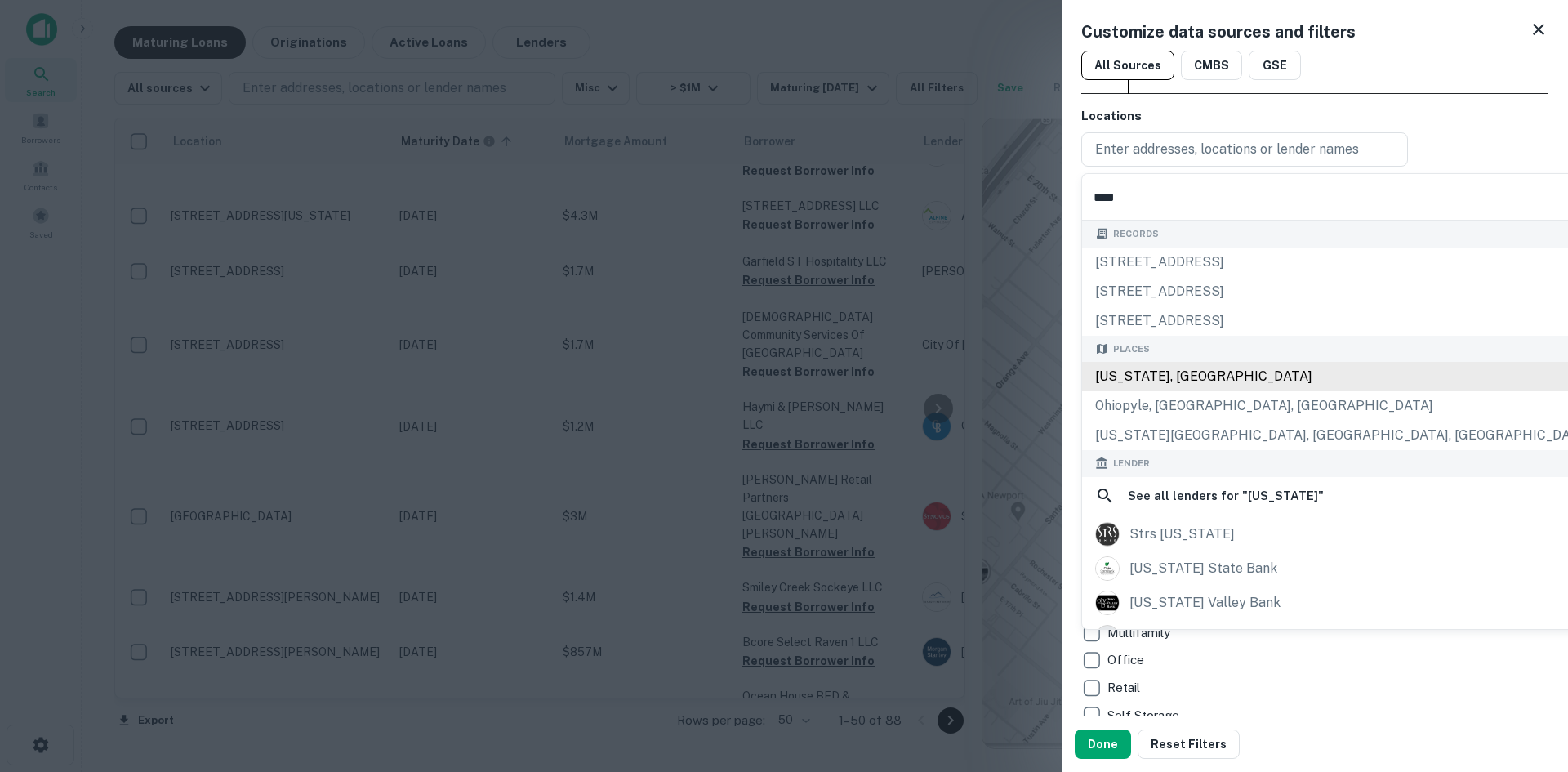
click at [1147, 371] on div "[US_STATE], [GEOGRAPHIC_DATA]" at bounding box center [1343, 376] width 522 height 29
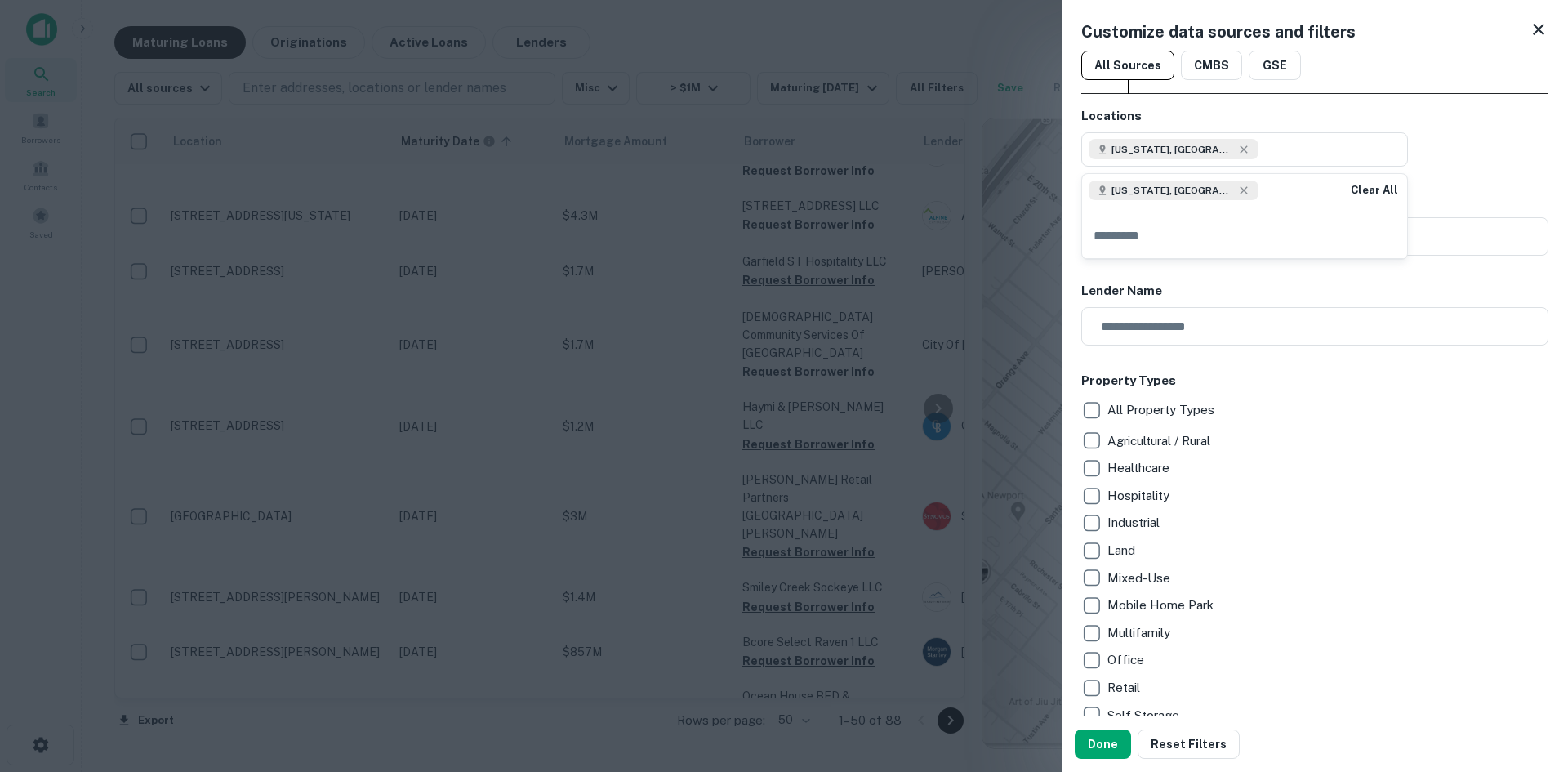
click at [1122, 749] on button "Done" at bounding box center [1103, 744] width 57 height 29
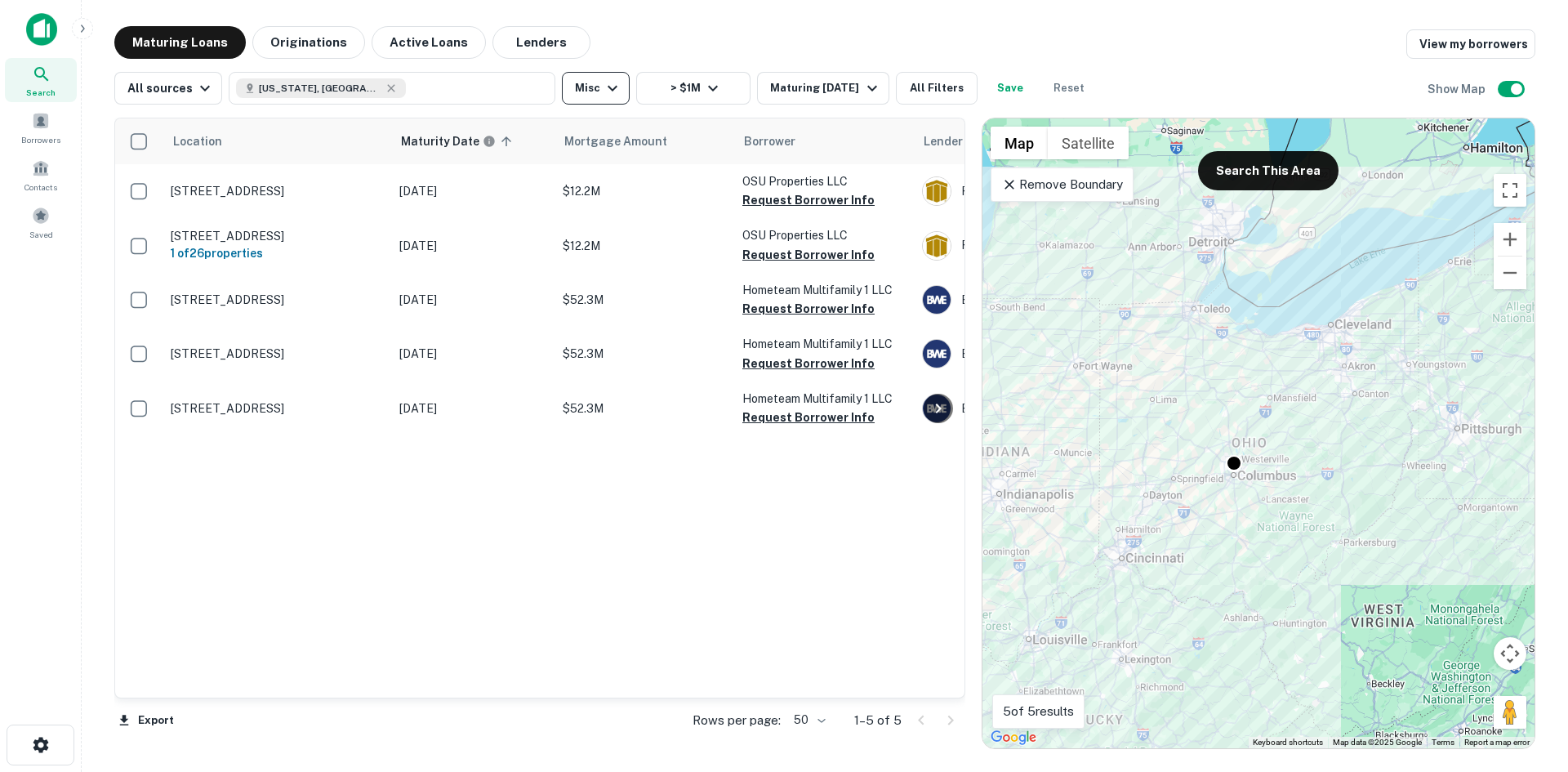
click at [580, 81] on button "Misc" at bounding box center [597, 88] width 68 height 33
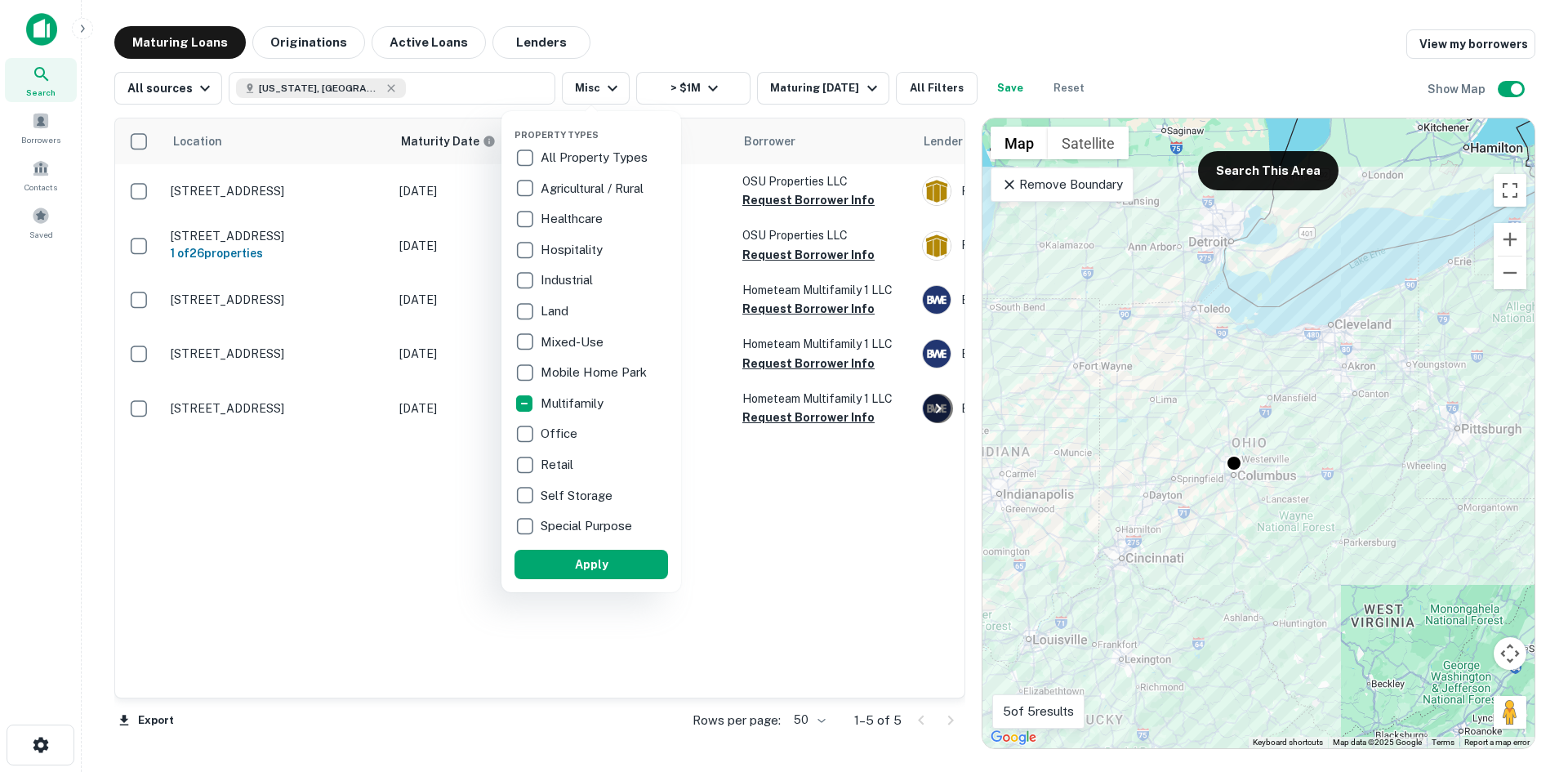
click at [557, 409] on p "Multifamily" at bounding box center [574, 404] width 66 height 20
click at [574, 556] on button "Apply" at bounding box center [601, 565] width 153 height 29
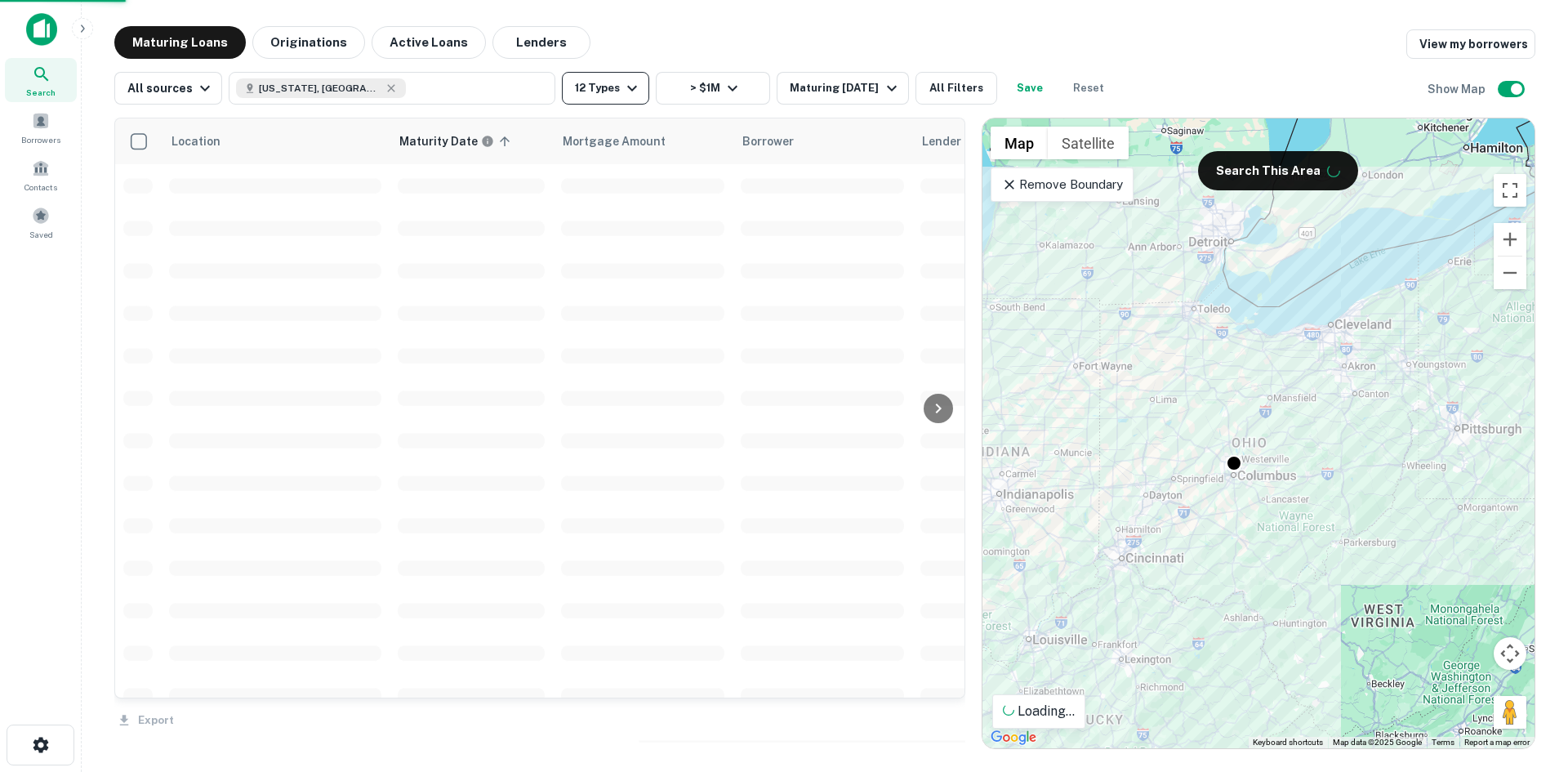
click at [601, 98] on button "12 Types" at bounding box center [606, 88] width 87 height 33
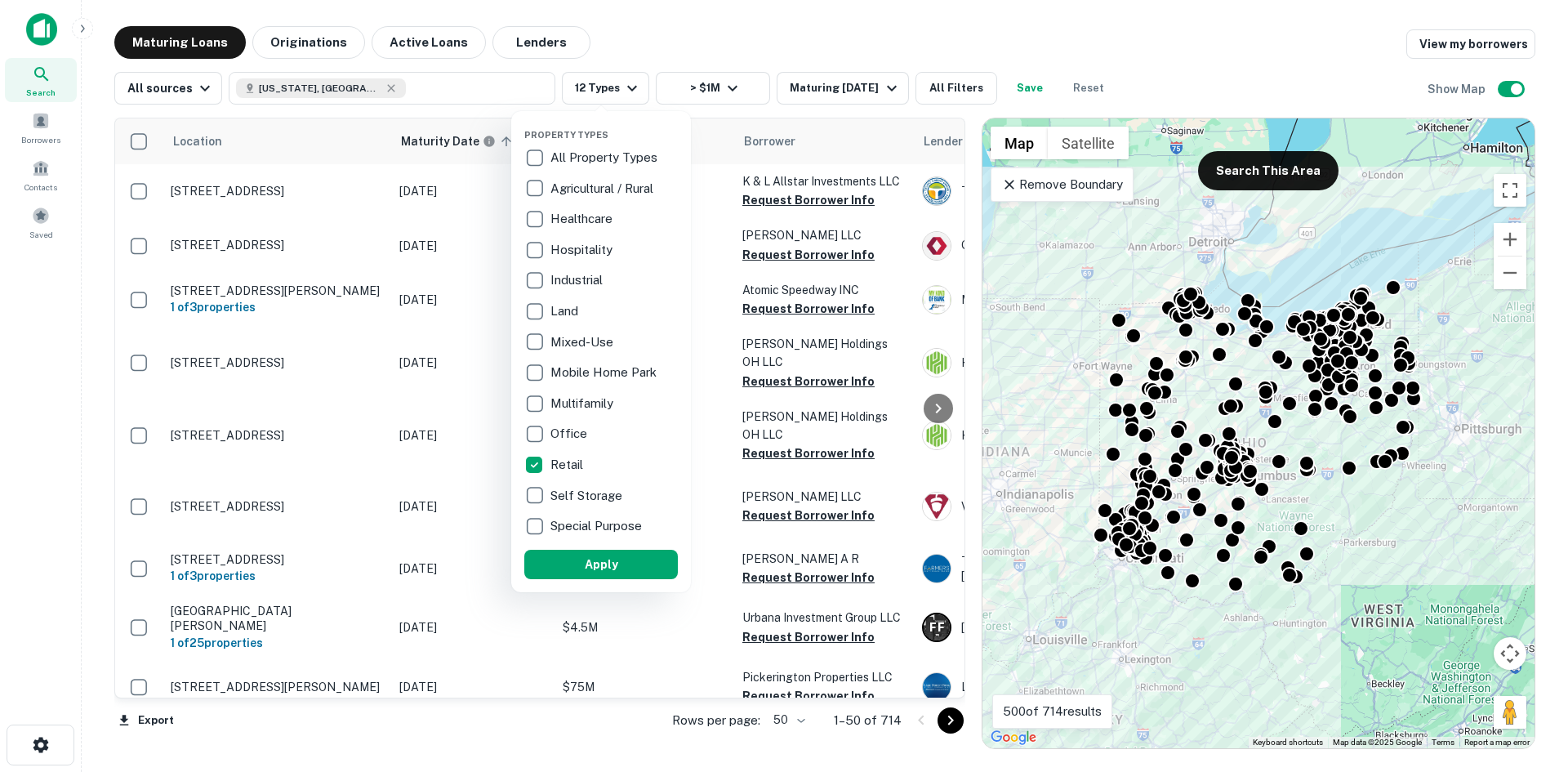
drag, startPoint x: 765, startPoint y: 22, endPoint x: 740, endPoint y: 117, distance: 98.2
click at [765, 23] on div at bounding box center [784, 386] width 1568 height 772
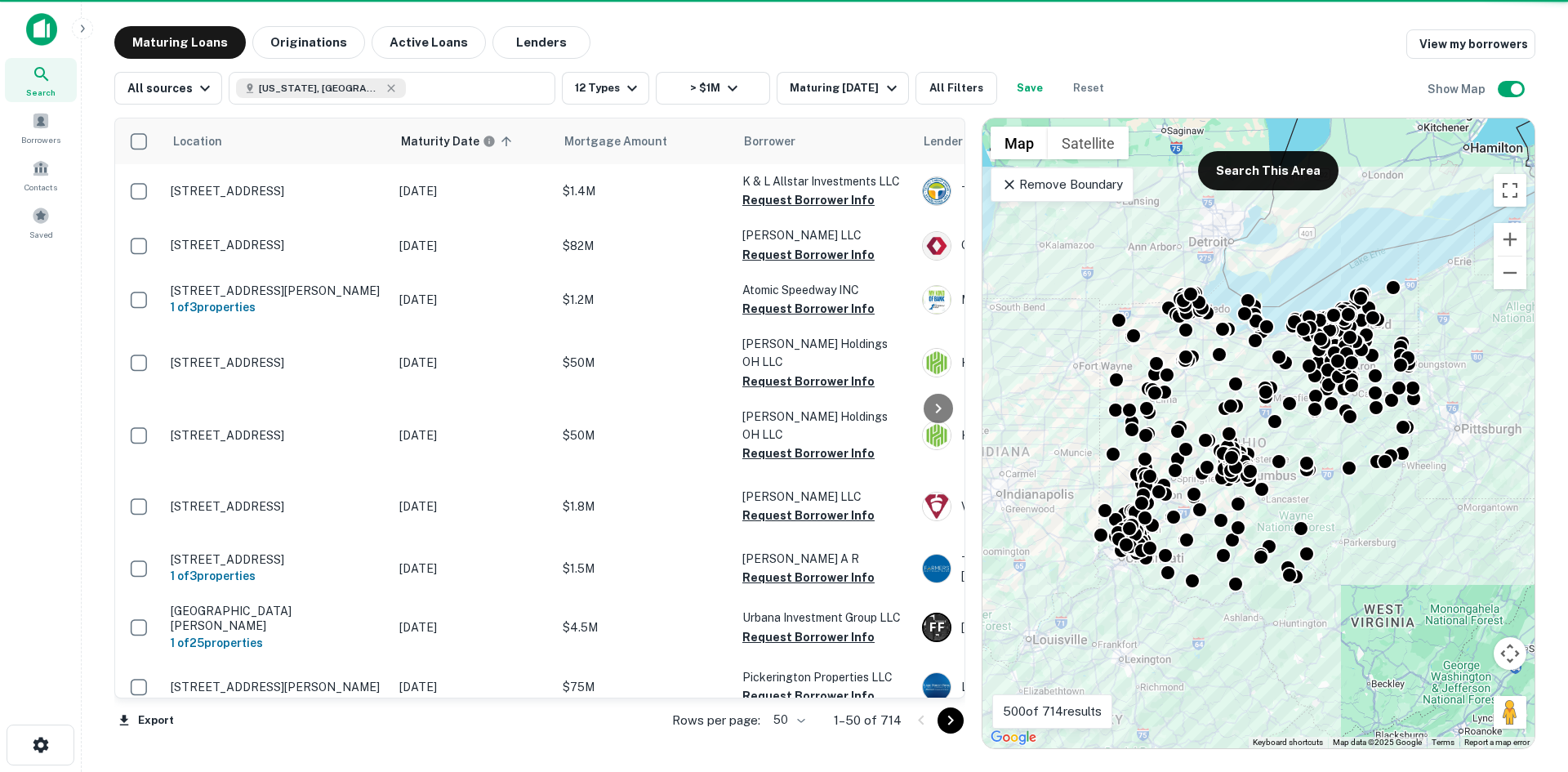
click at [805, 729] on body "Search Borrowers Contacts Saved Maturing Loans Originations Active Loans Lender…" at bounding box center [784, 386] width 1568 height 772
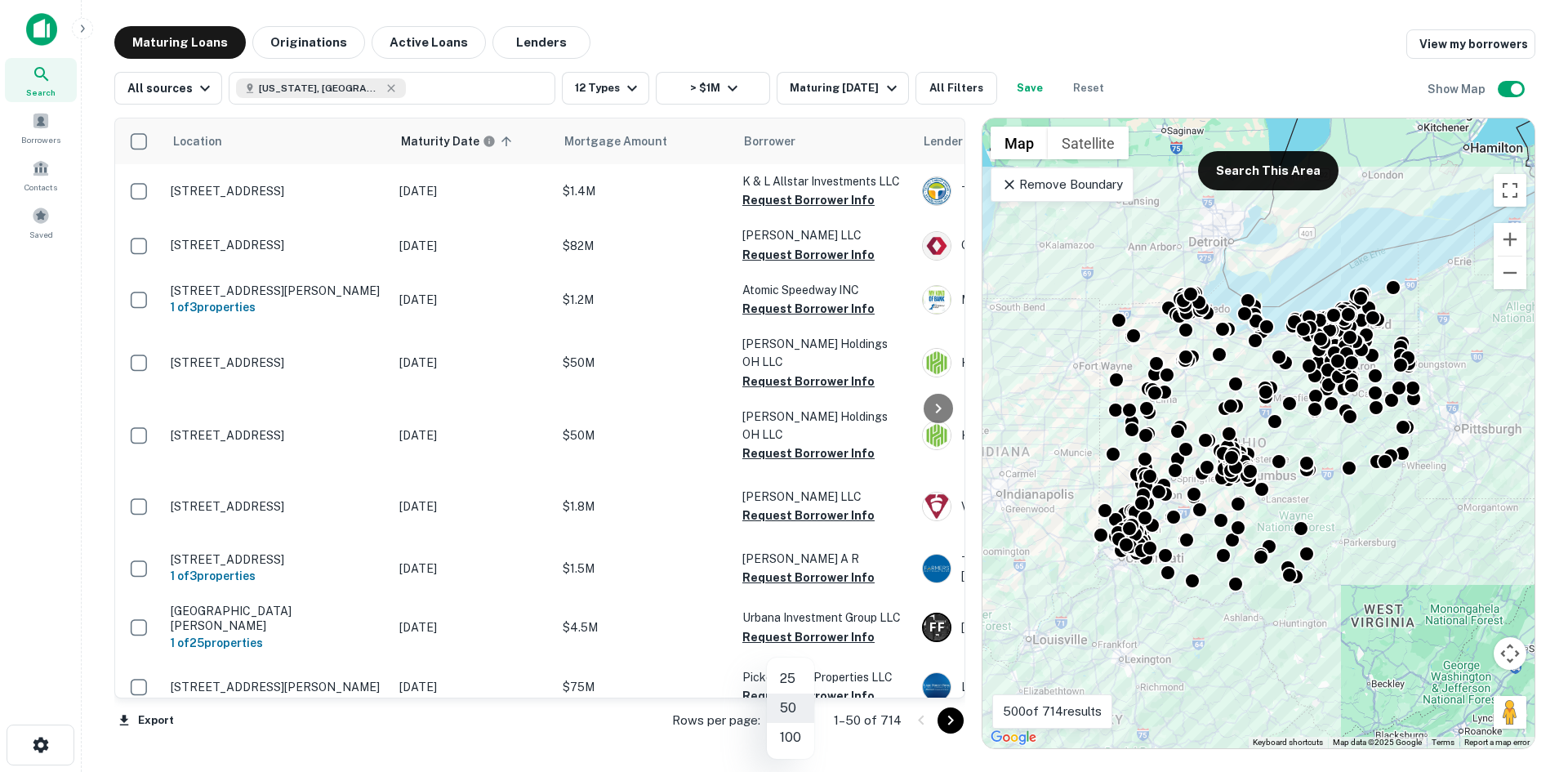
click at [796, 740] on li "100" at bounding box center [791, 738] width 47 height 29
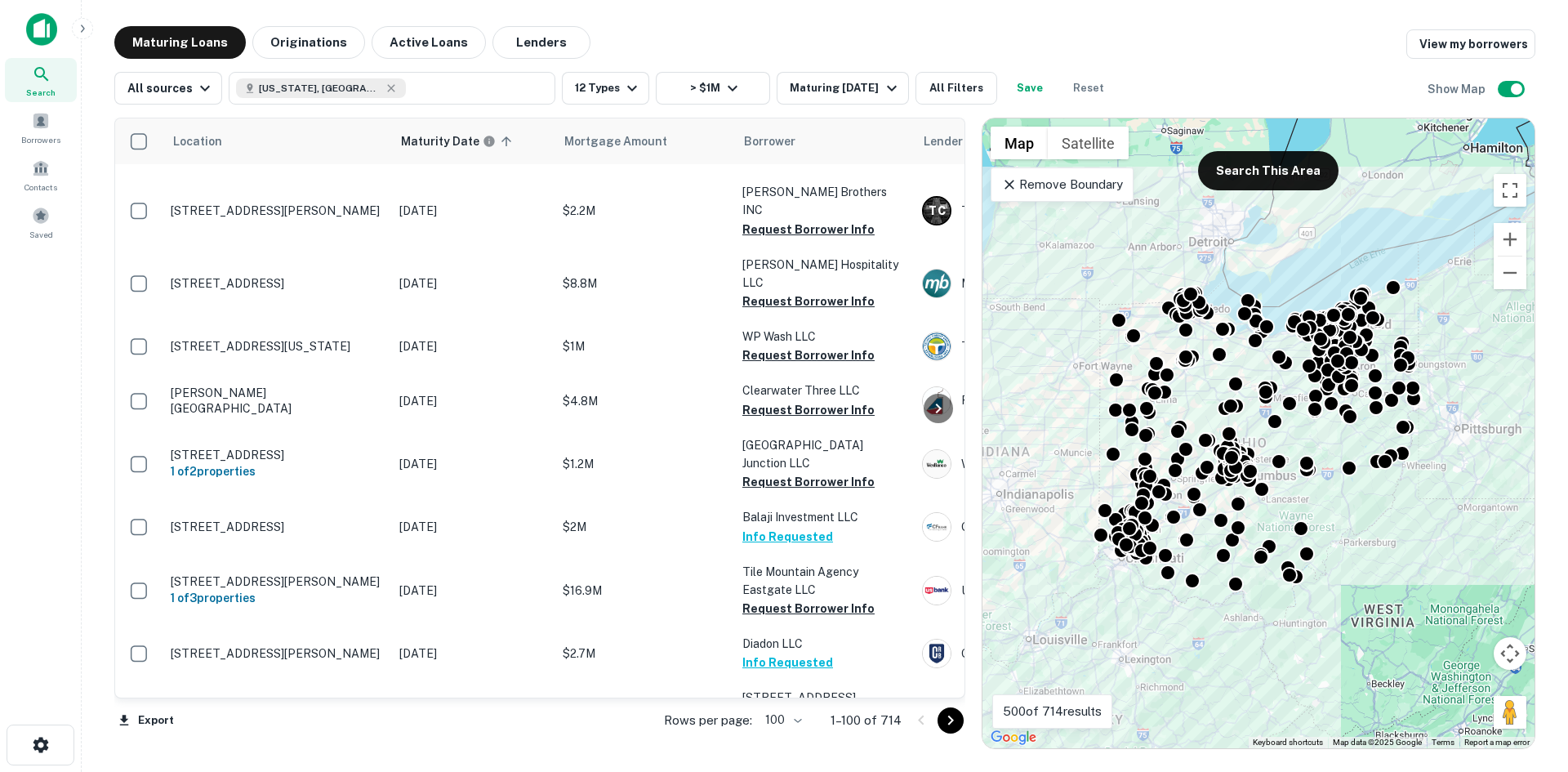
scroll to position [5802, 0]
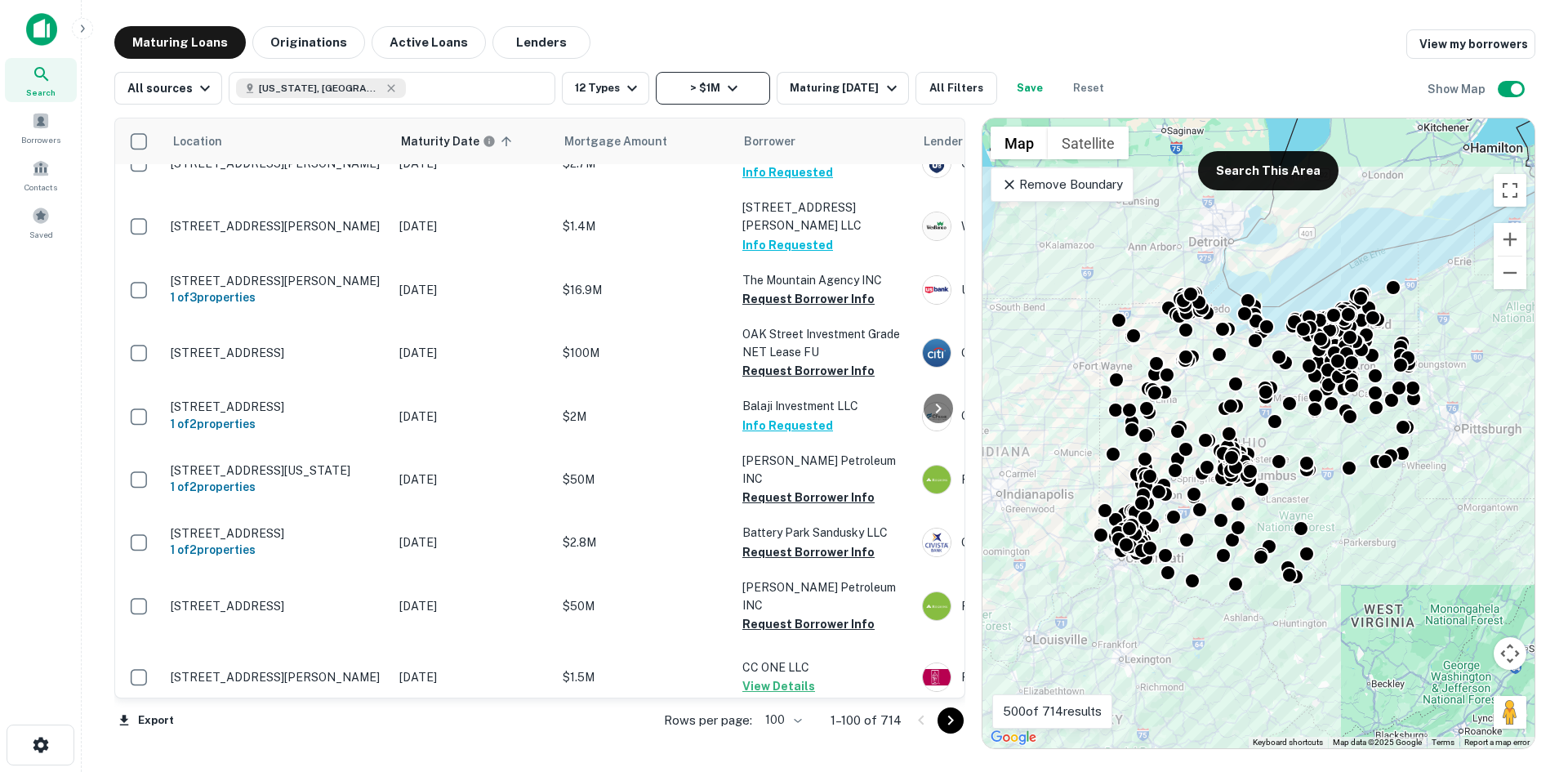
click at [753, 87] on button "> $1M" at bounding box center [713, 88] width 115 height 33
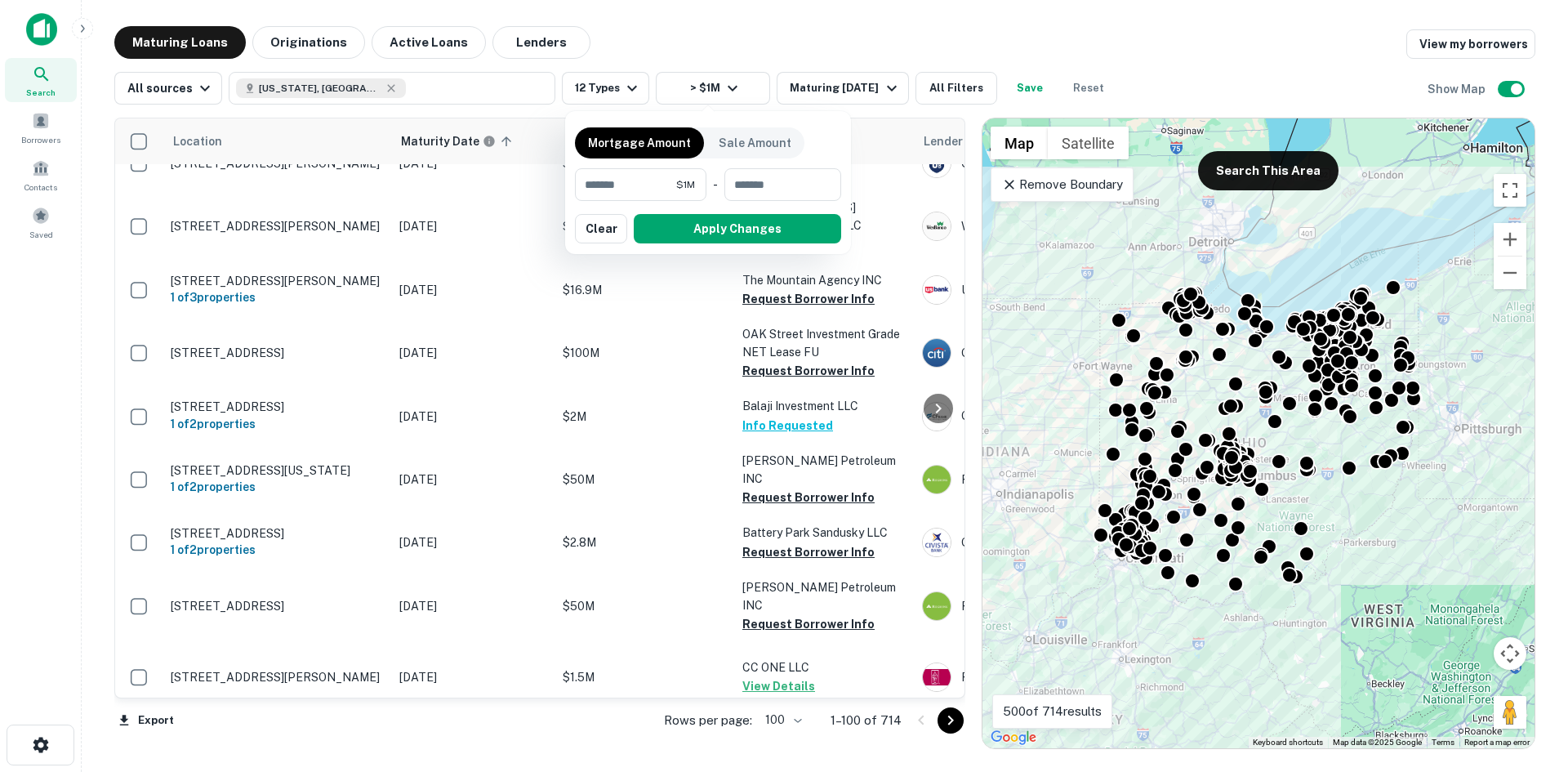
click at [943, 90] on div at bounding box center [784, 386] width 1568 height 772
click at [941, 90] on div at bounding box center [784, 386] width 1568 height 772
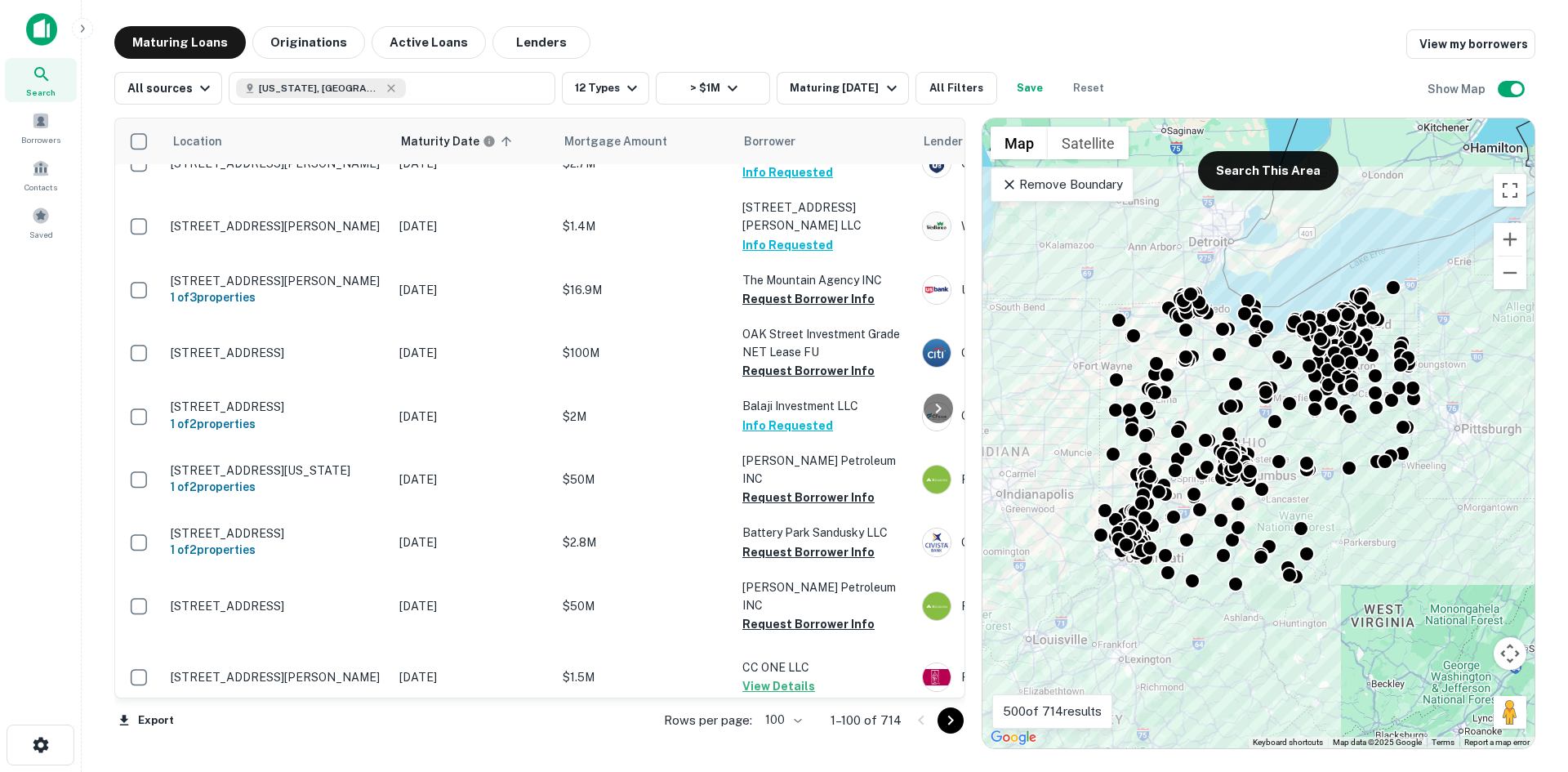
click at [836, 52] on div at bounding box center [784, 386] width 1568 height 772
click at [943, 81] on button "All Filters" at bounding box center [956, 88] width 81 height 33
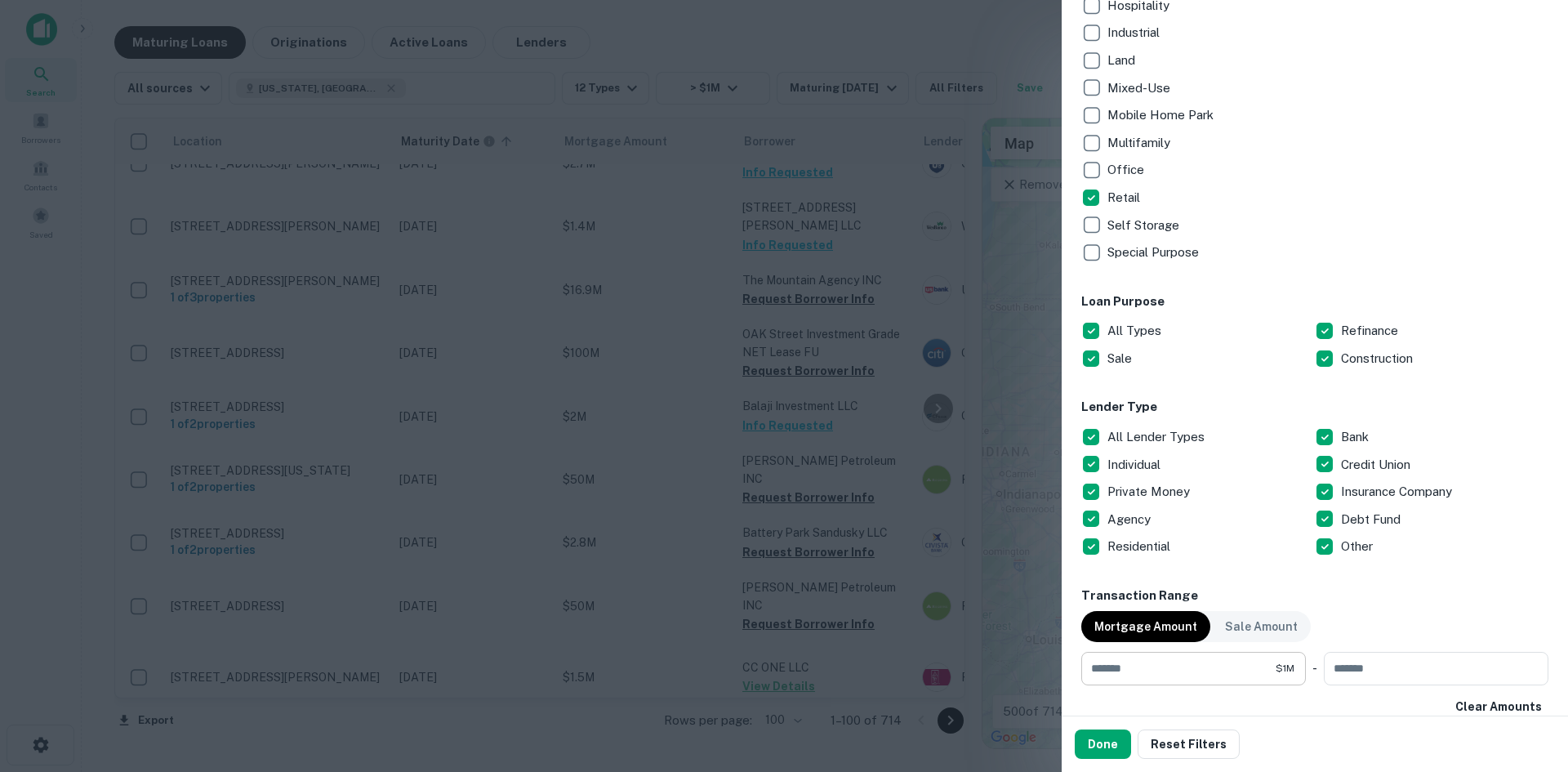
scroll to position [899, 0]
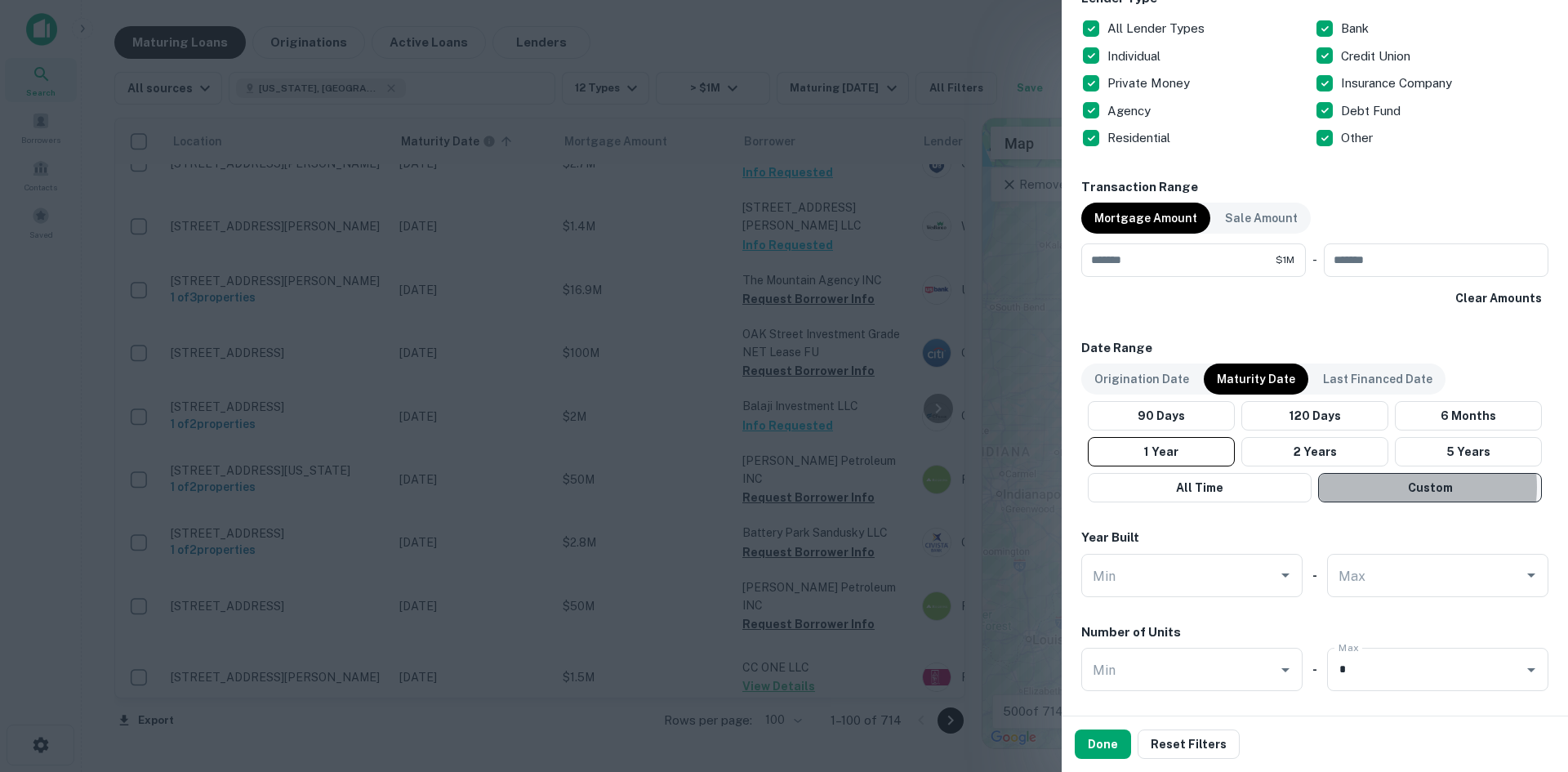
click at [1401, 487] on button "Custom" at bounding box center [1430, 488] width 223 height 29
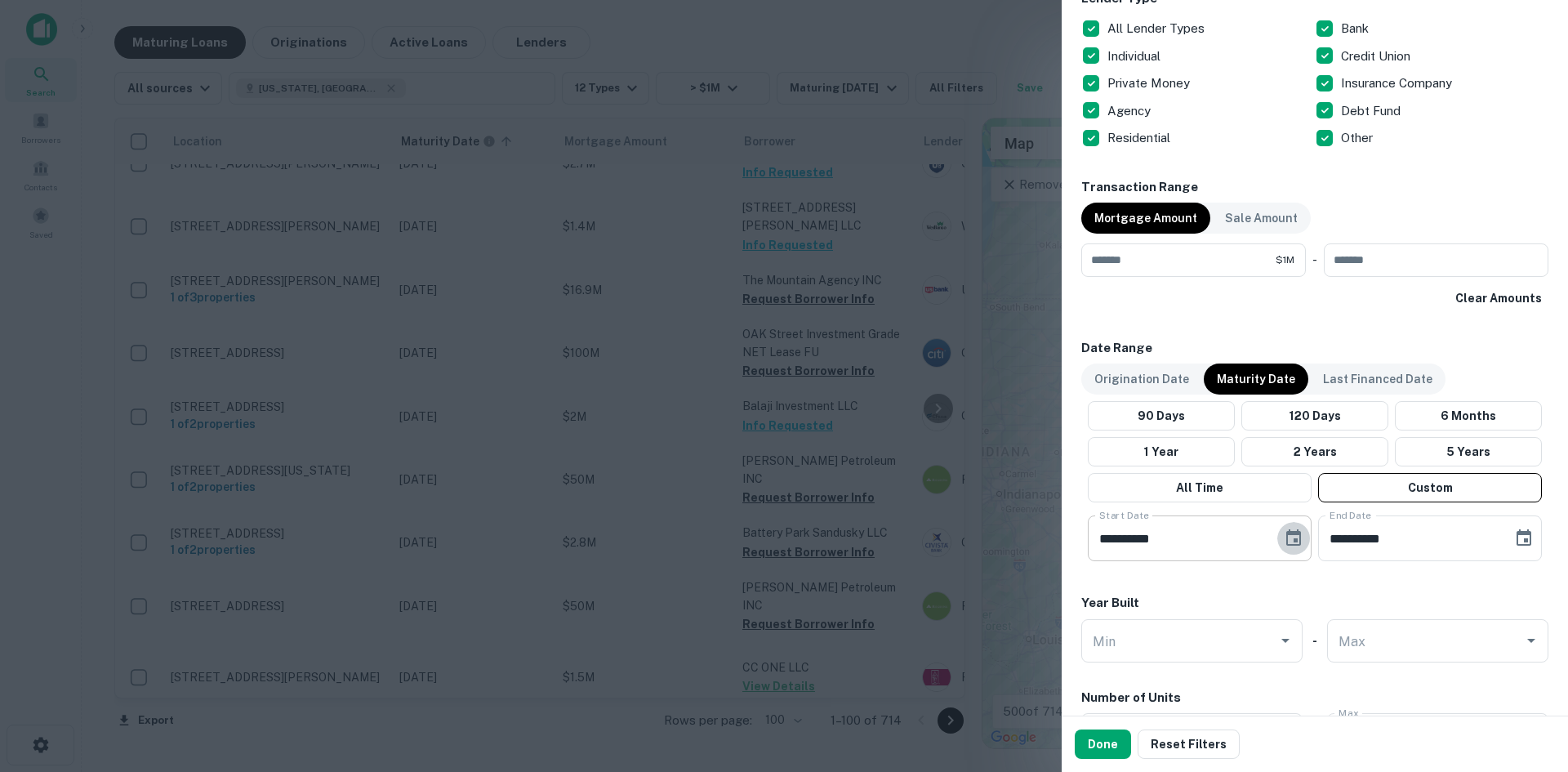
click at [1285, 541] on icon "Choose date, selected date is May 26, 2025" at bounding box center [1293, 538] width 20 height 20
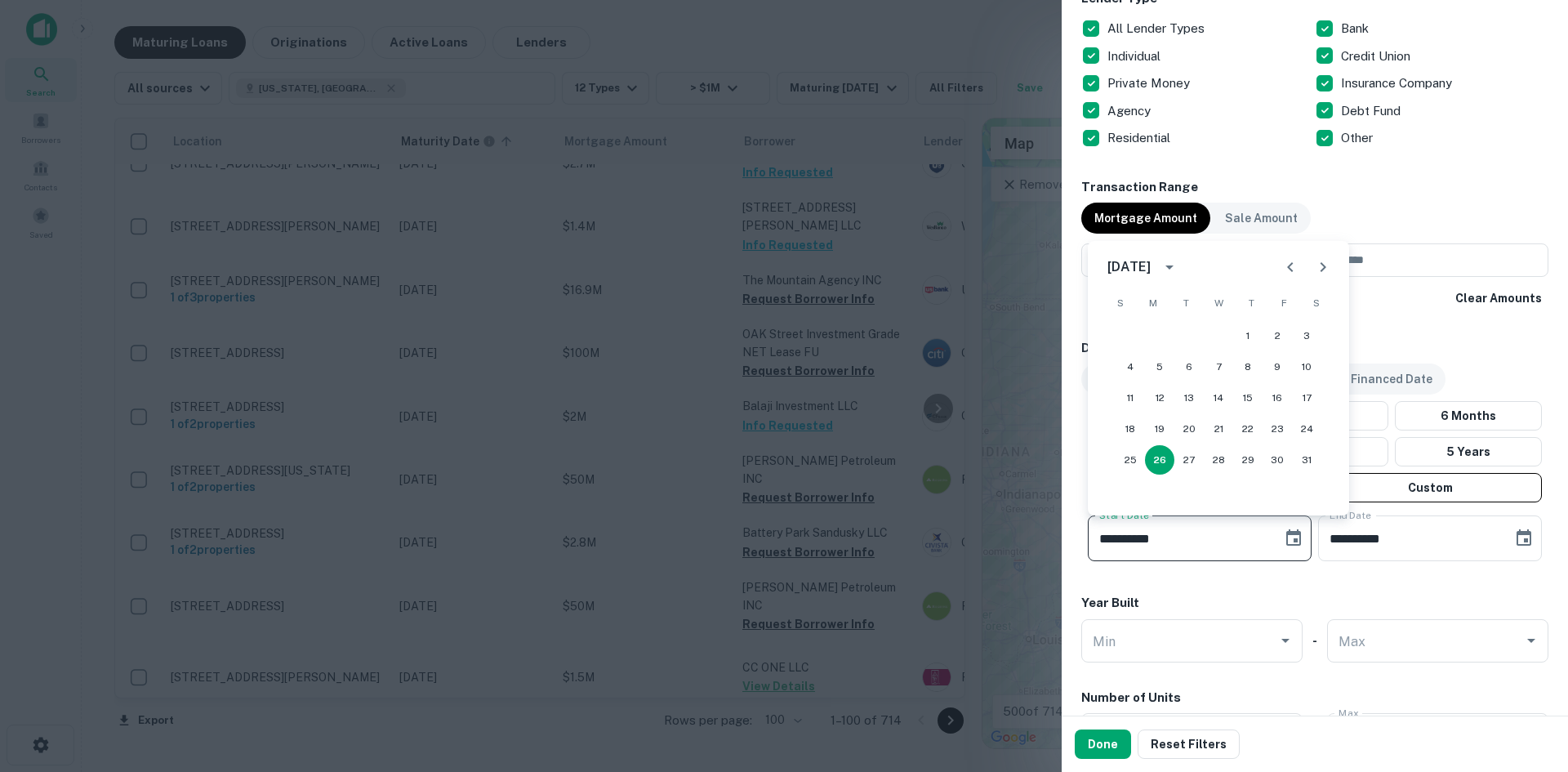
click at [1316, 267] on icon "Next month" at bounding box center [1323, 267] width 20 height 20
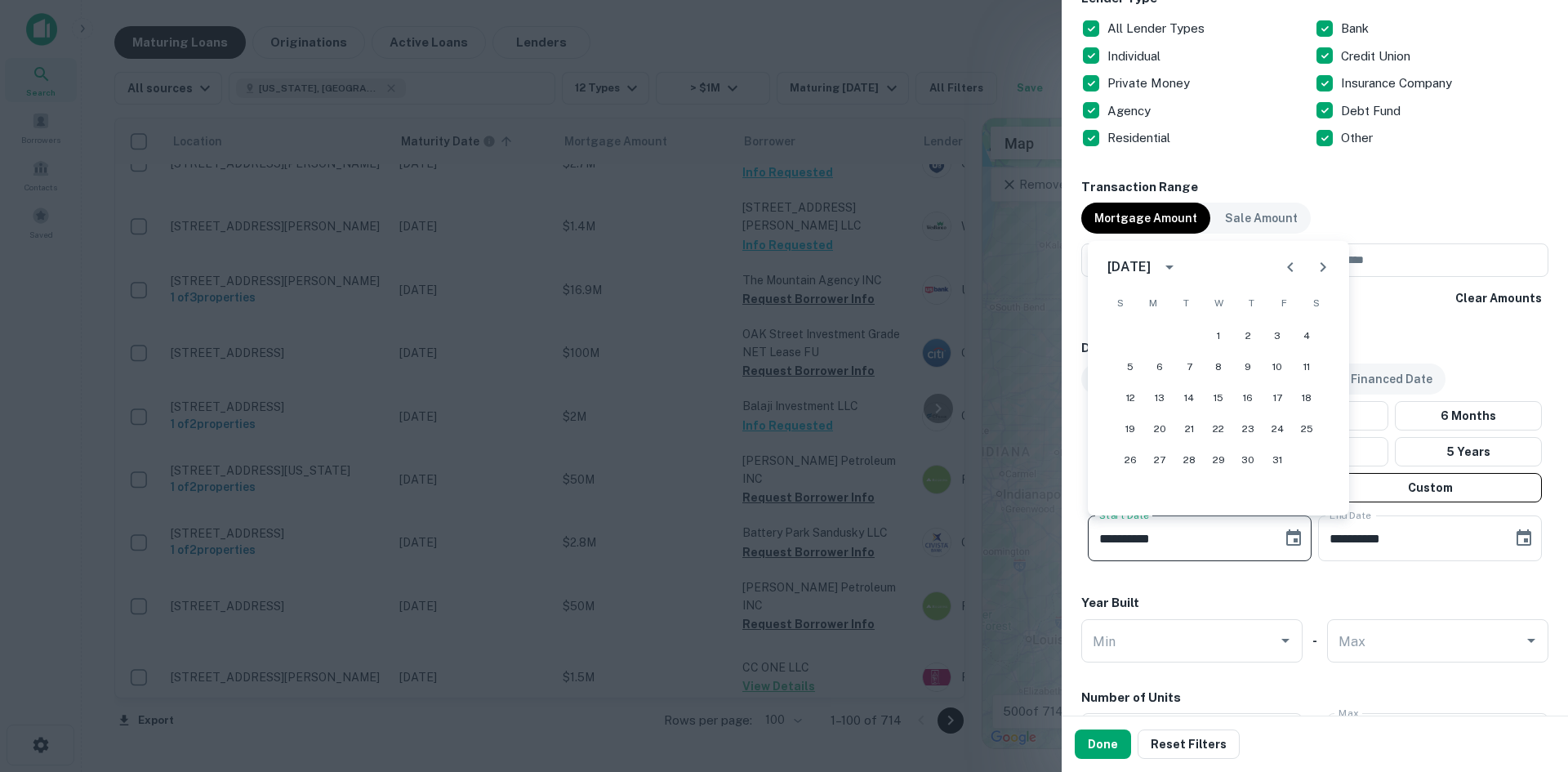
click at [1316, 267] on icon "Next month" at bounding box center [1323, 267] width 20 height 20
click at [1159, 327] on button "1" at bounding box center [1160, 335] width 29 height 29
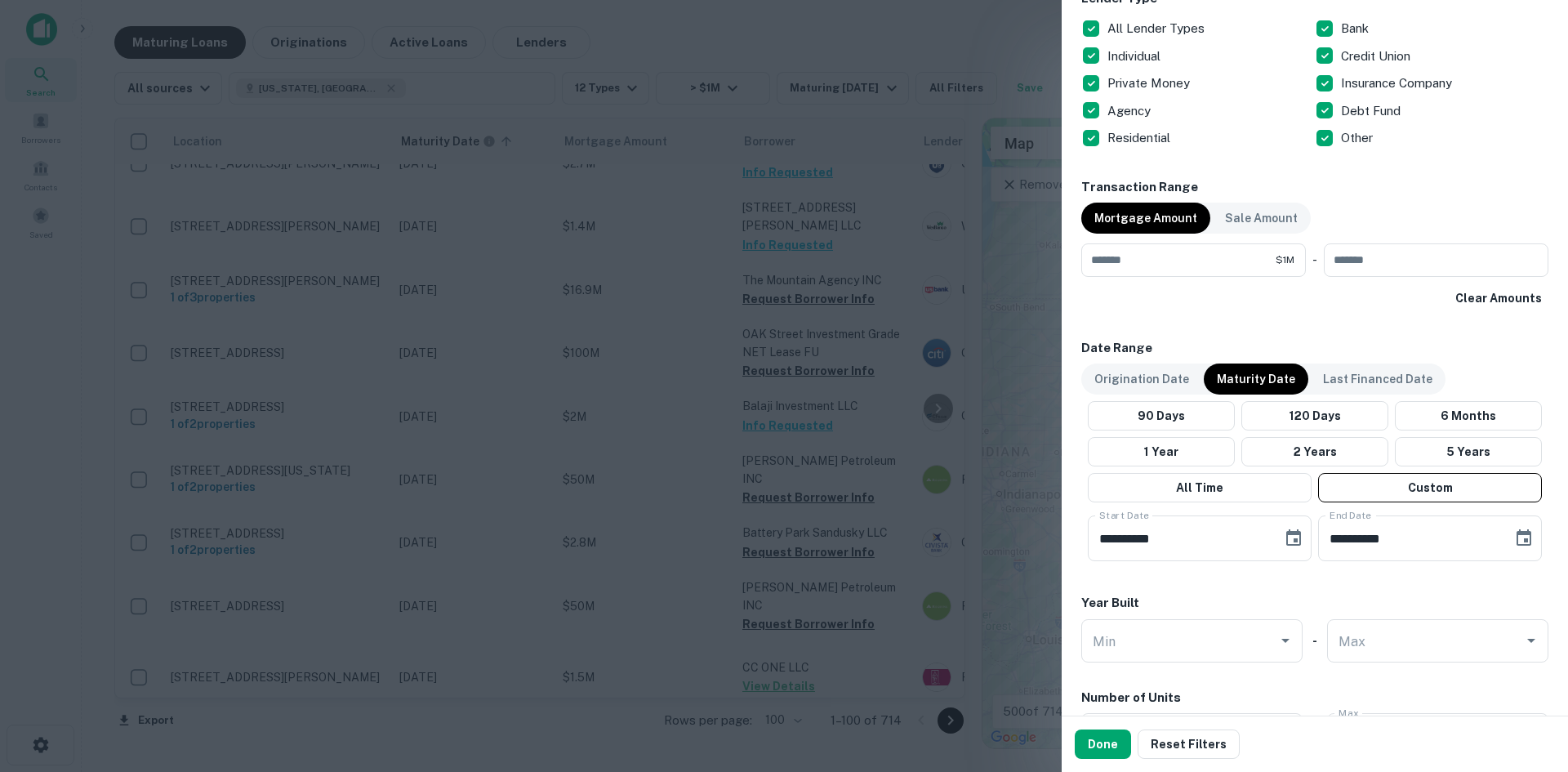
type input "**********"
click at [1515, 536] on icon "Choose date, selected date is Sep 23, 2025" at bounding box center [1524, 538] width 20 height 20
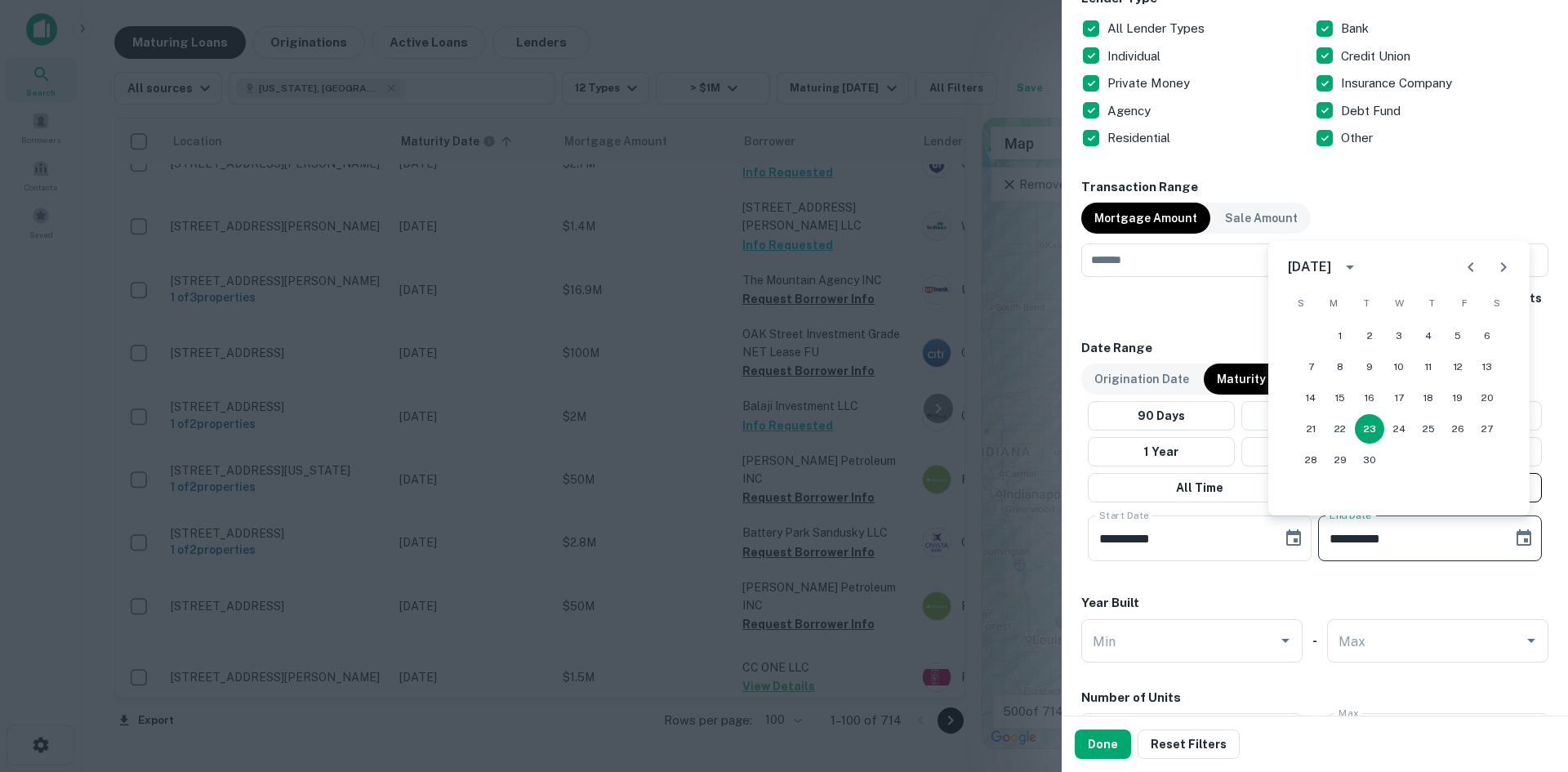
click at [1499, 271] on icon "Next month" at bounding box center [1504, 267] width 20 height 20
click at [1360, 260] on icon "calendar view is open, switch to year view" at bounding box center [1350, 267] width 20 height 20
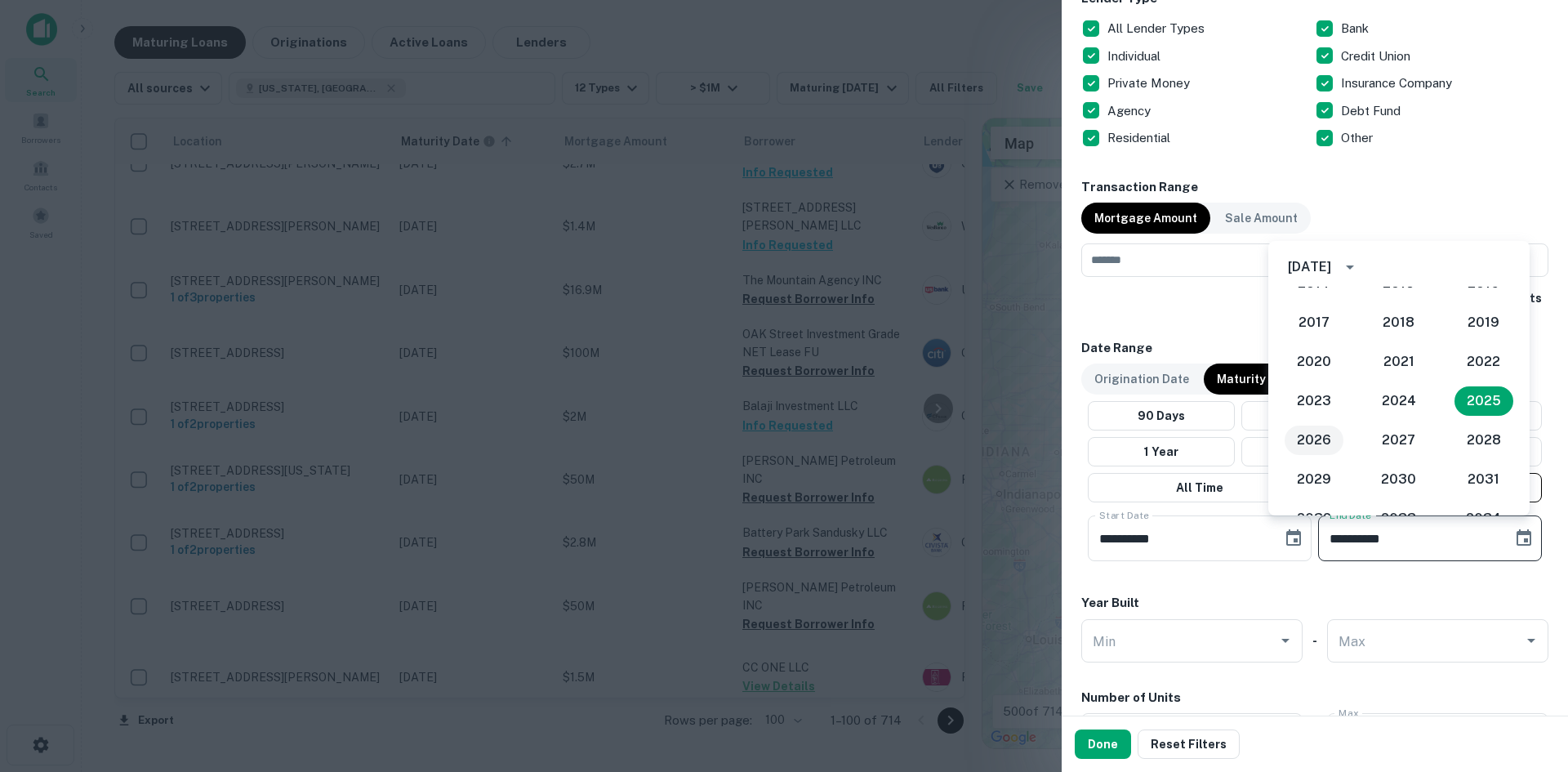
click at [1296, 434] on button "2026" at bounding box center [1314, 440] width 59 height 29
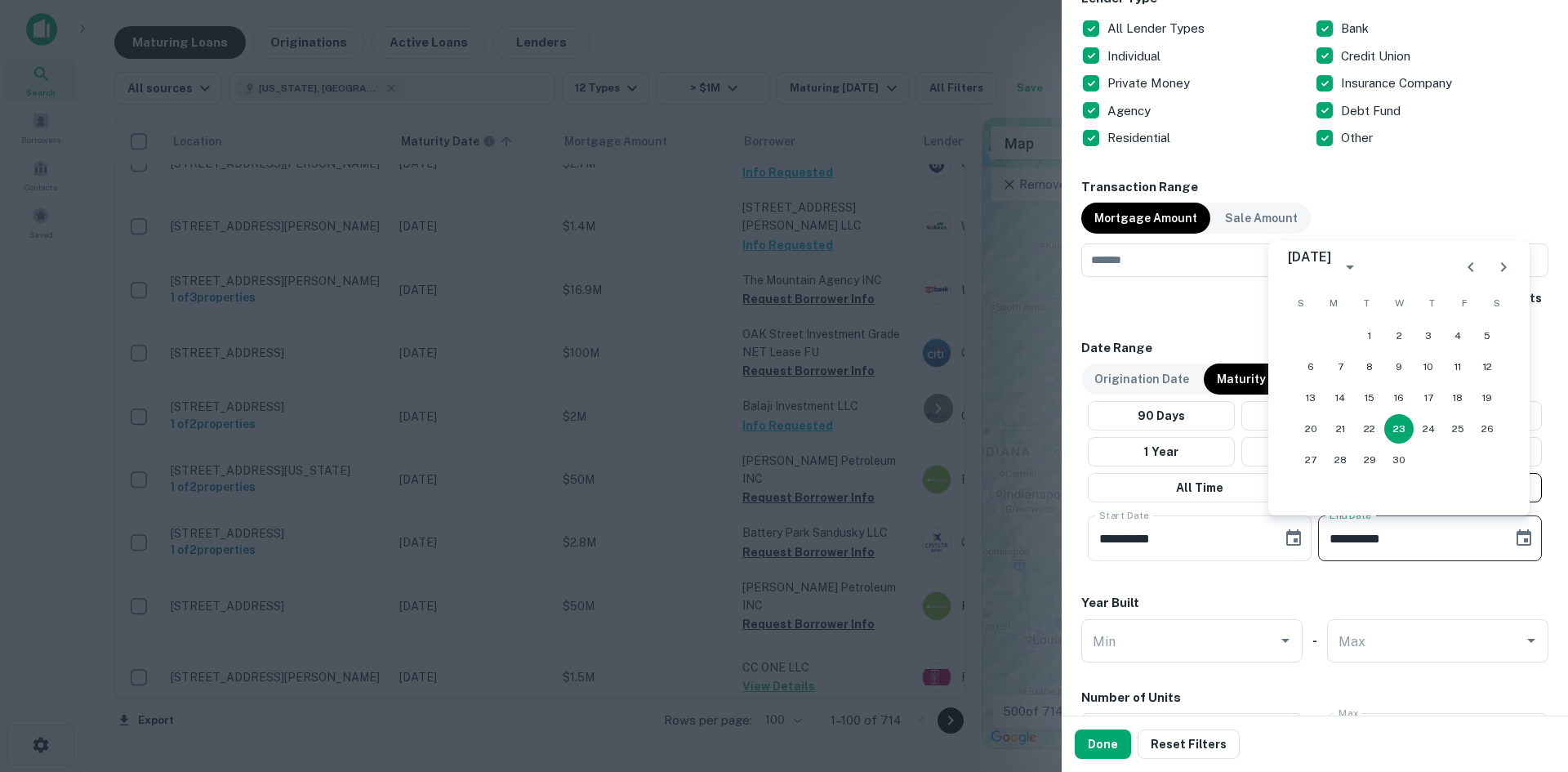
type input "**********"
click at [1481, 573] on div "**********" at bounding box center [1314, 111] width 467 height 1806
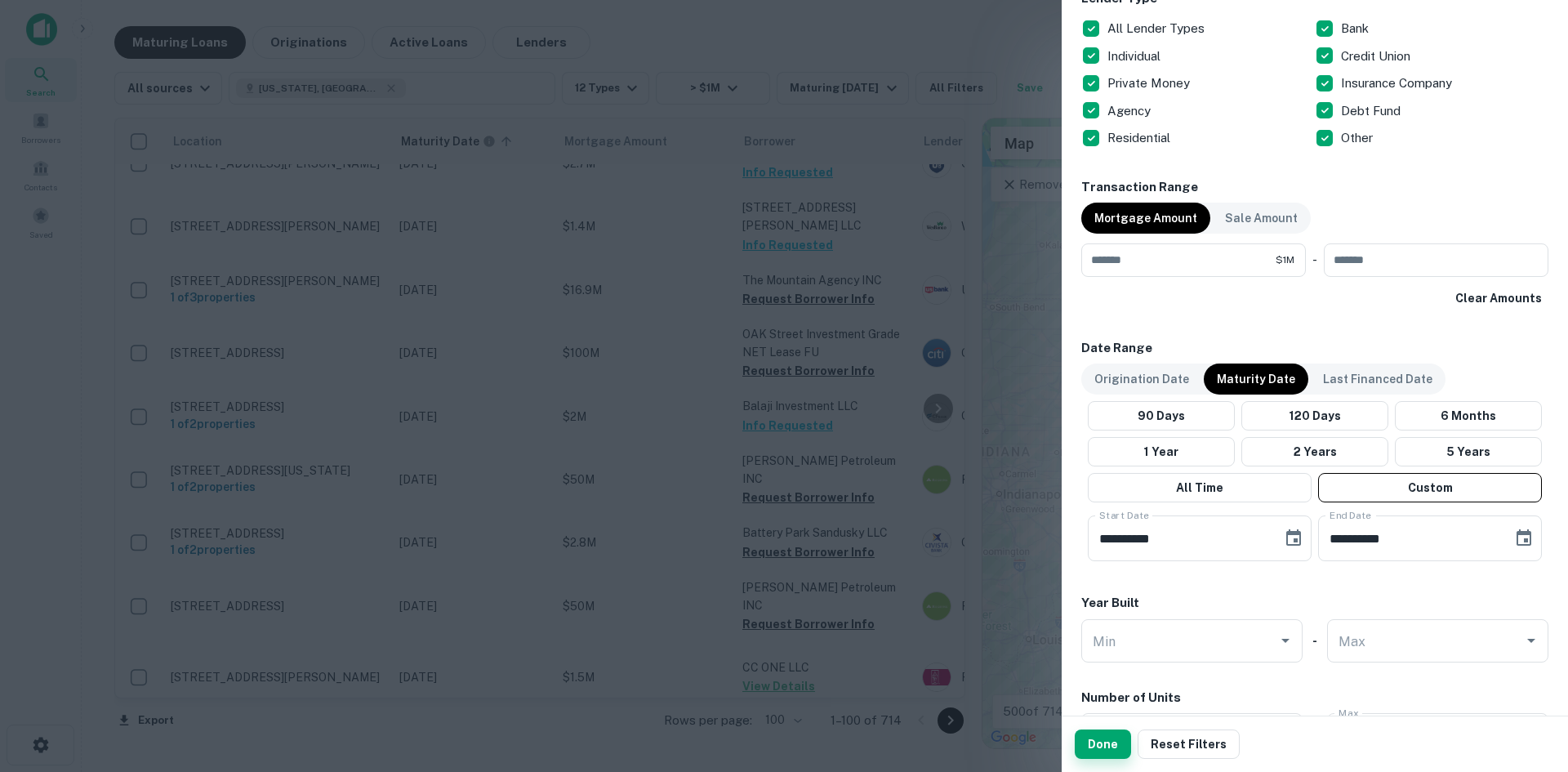
click at [1105, 741] on button "Done" at bounding box center [1103, 744] width 57 height 29
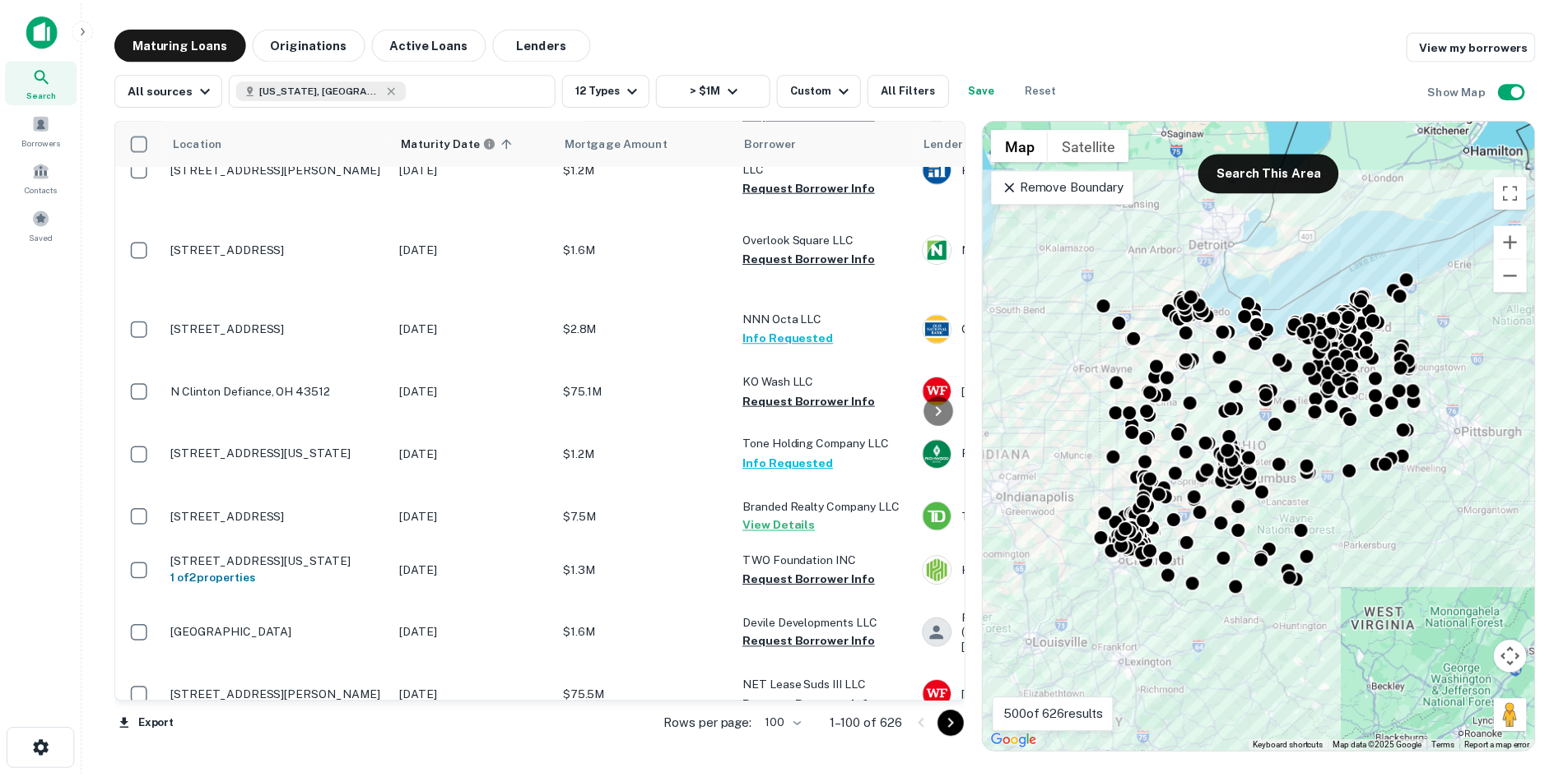
scroll to position [3290, 0]
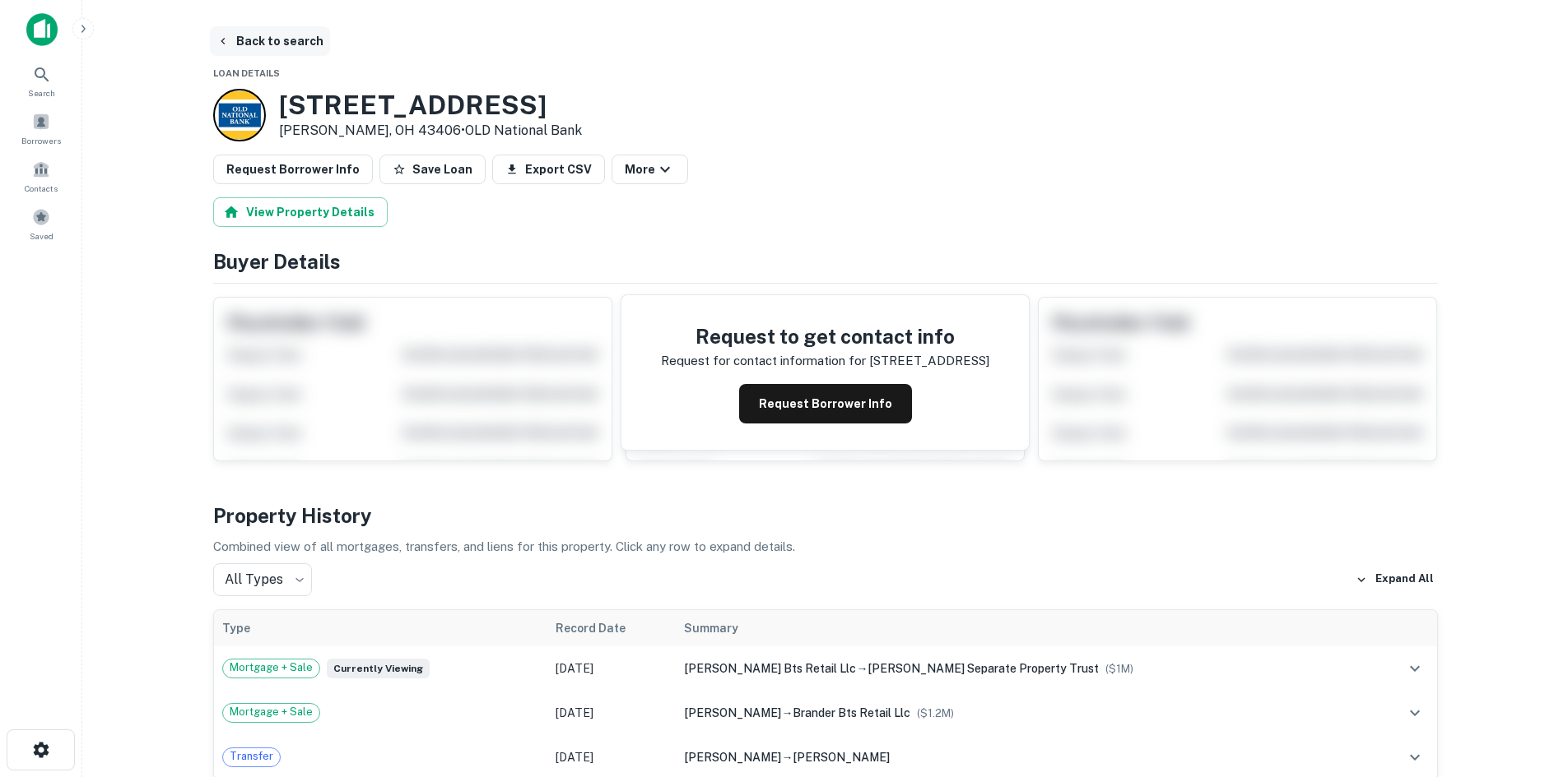
click at [303, 43] on button "Back to search" at bounding box center [270, 41] width 120 height 30
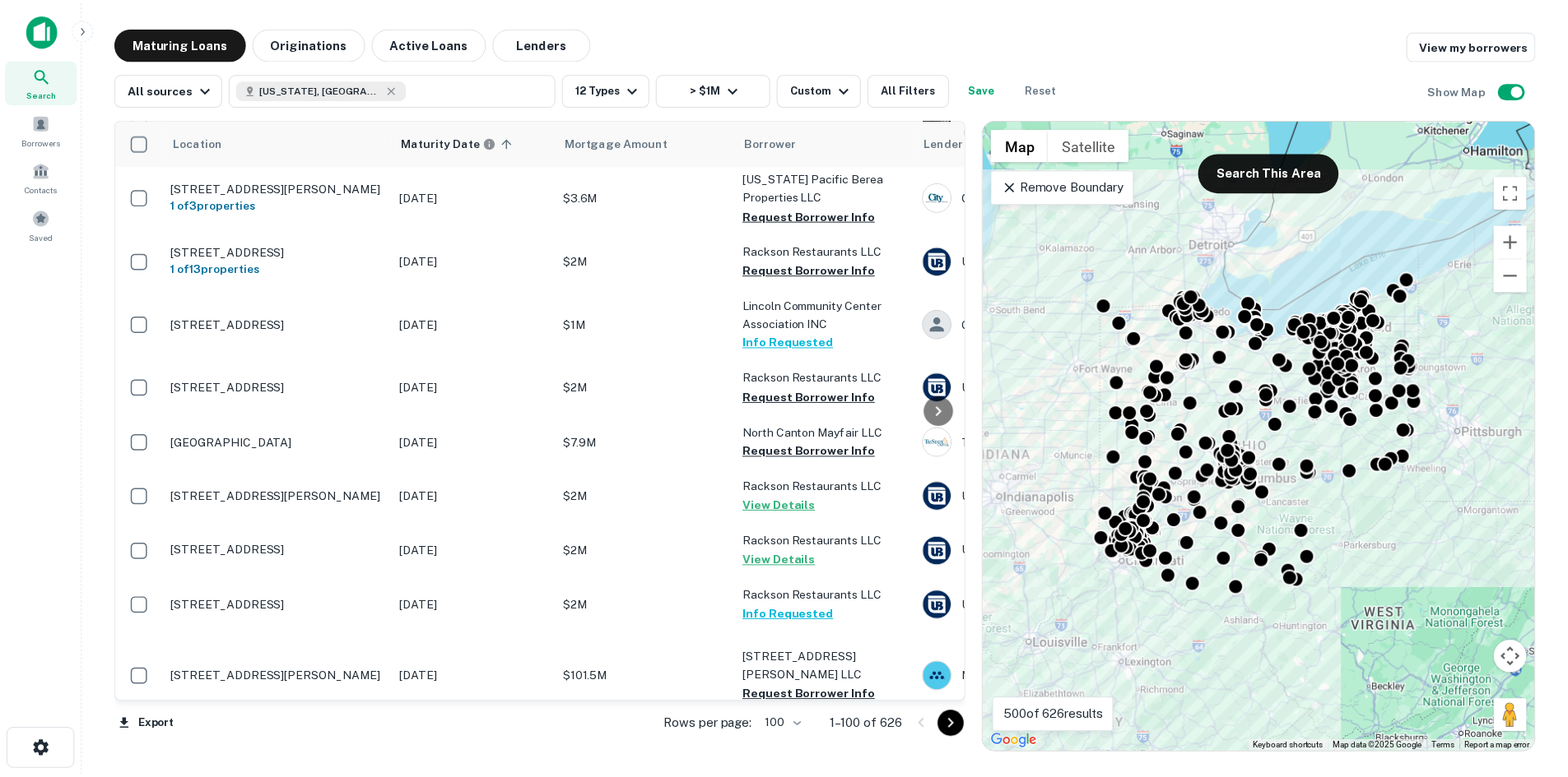
scroll to position [4359, 0]
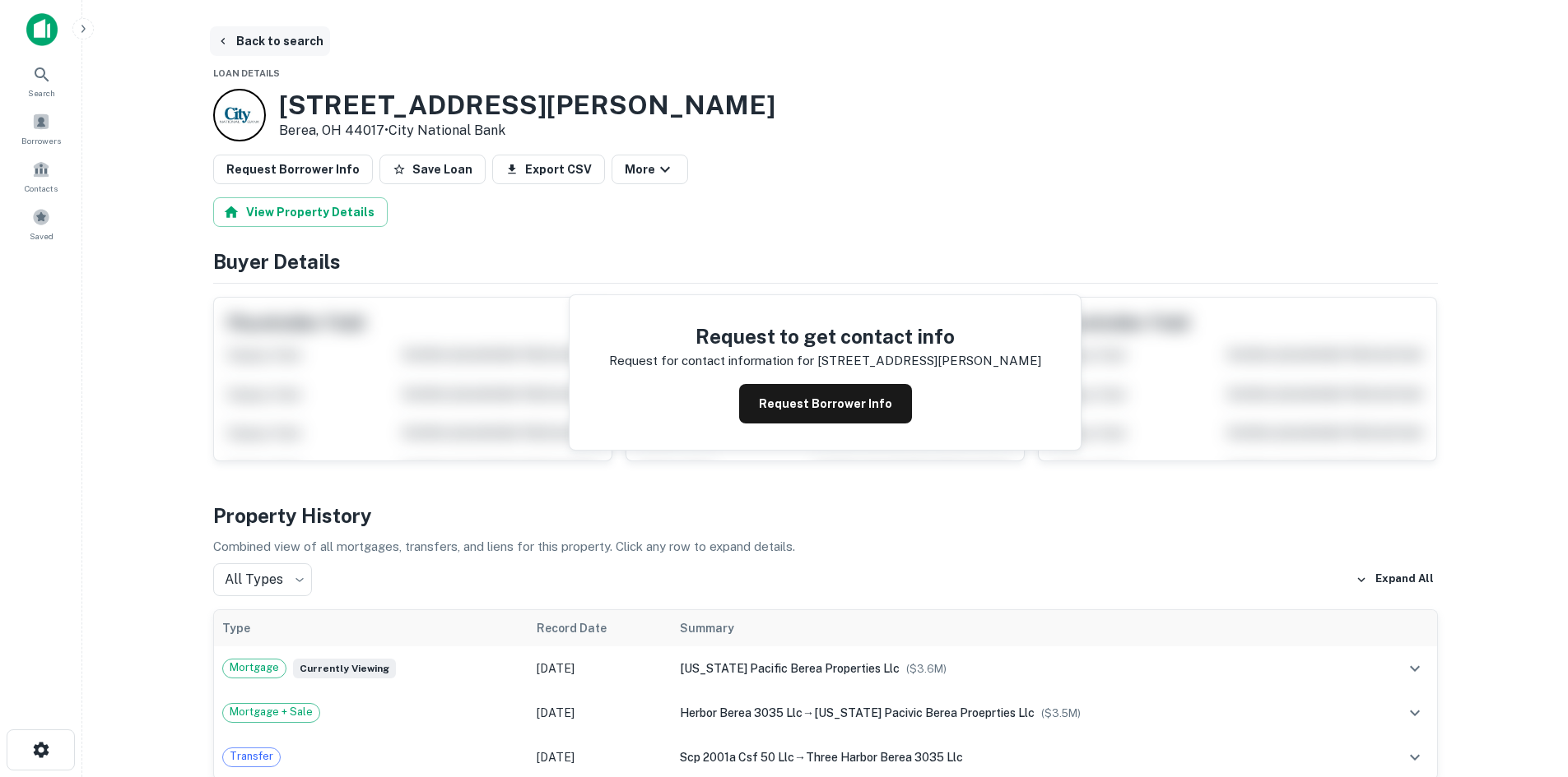
click at [299, 39] on button "Back to search" at bounding box center [270, 41] width 120 height 30
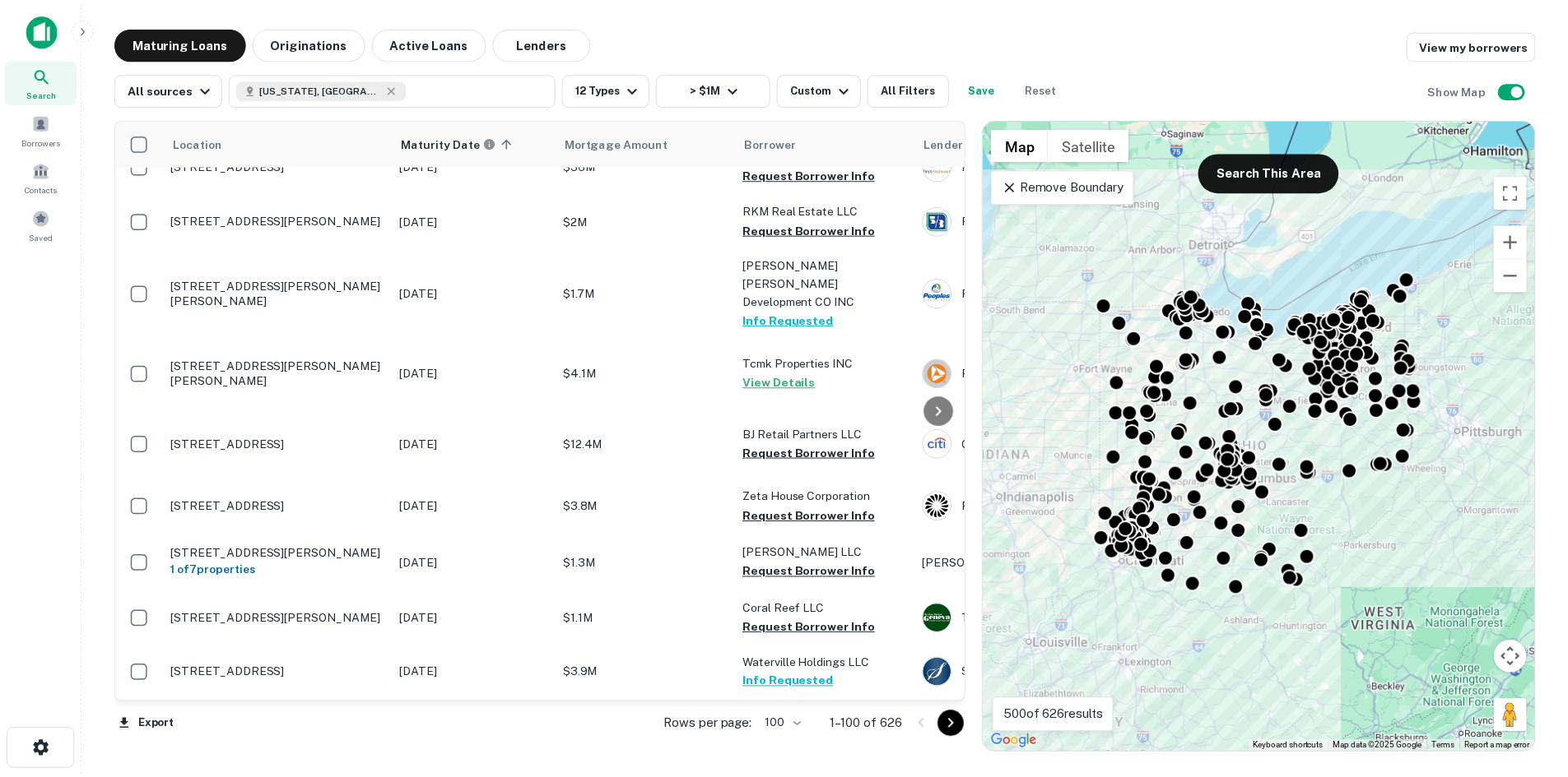
scroll to position [5182, 0]
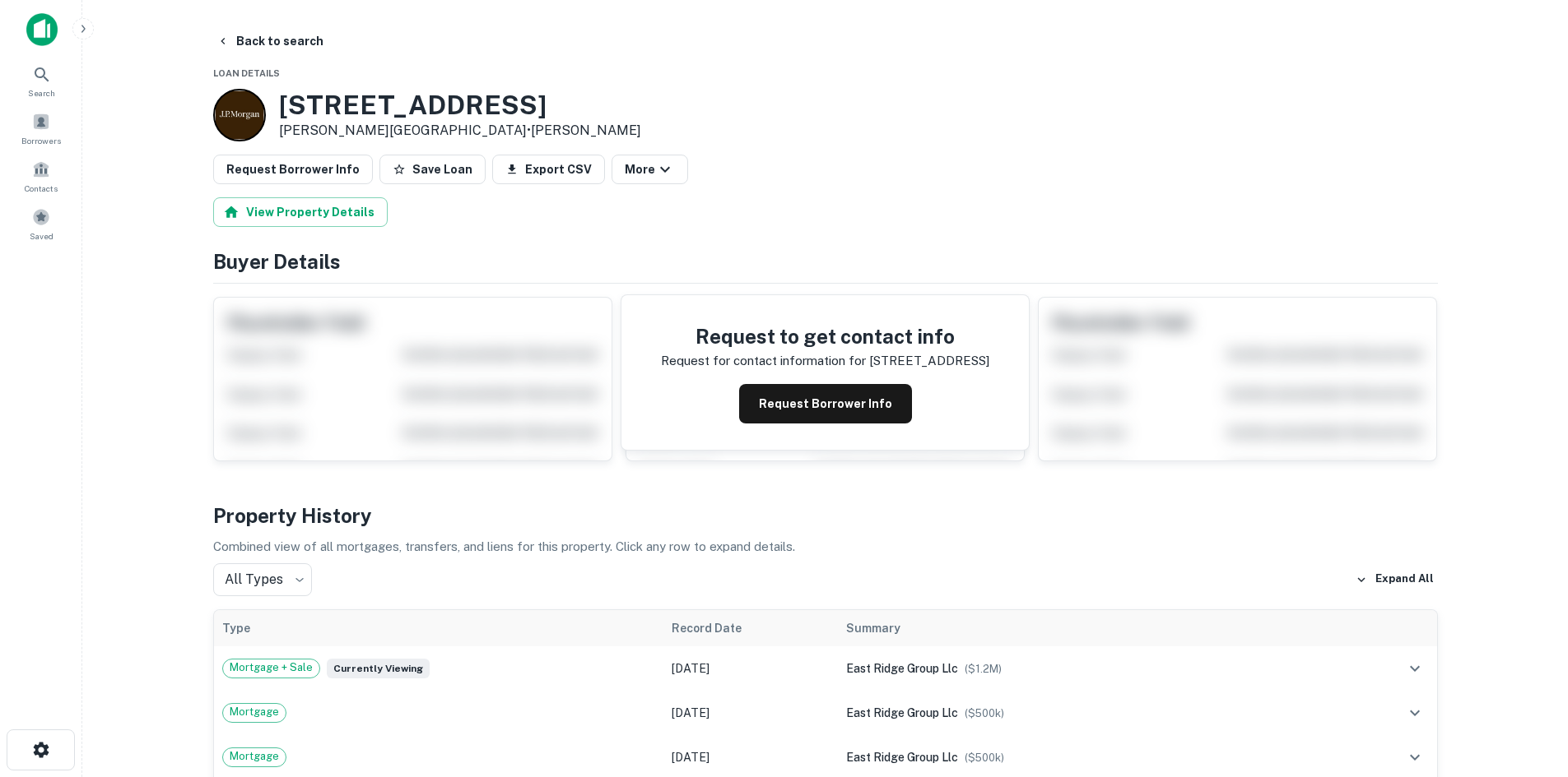
click at [240, 19] on main "Back to search Loan Details 643 Corduroy Rd Lewis Center, OH 43035 • J.p. Morga…" at bounding box center [824, 388] width 1485 height 777
click at [240, 22] on main "Back to search Loan Details 643 Corduroy Rd Lewis Center, OH 43035 • J.p. Morga…" at bounding box center [824, 388] width 1485 height 777
click at [240, 32] on button "Back to search" at bounding box center [270, 41] width 120 height 30
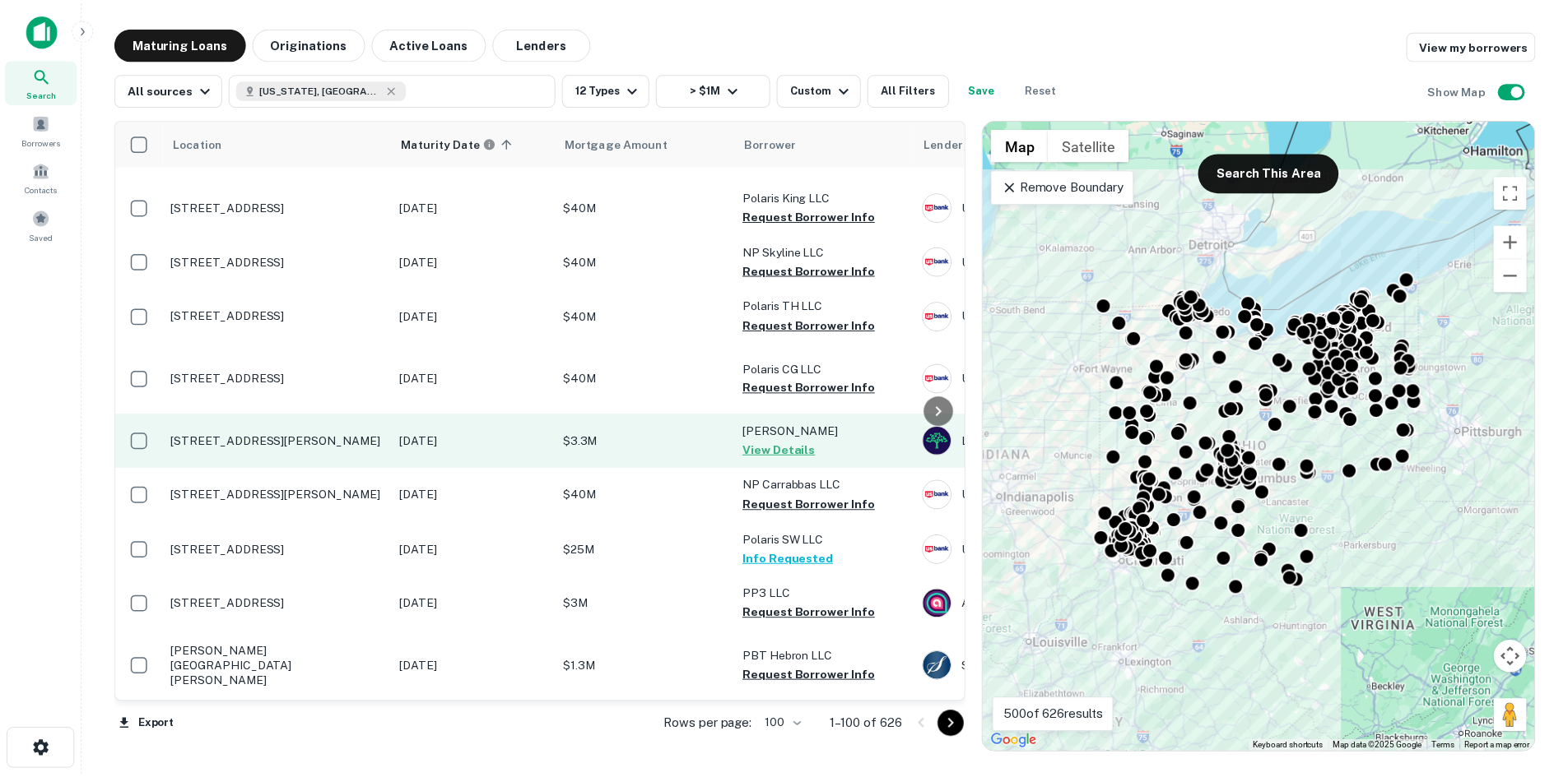
scroll to position [7038, 0]
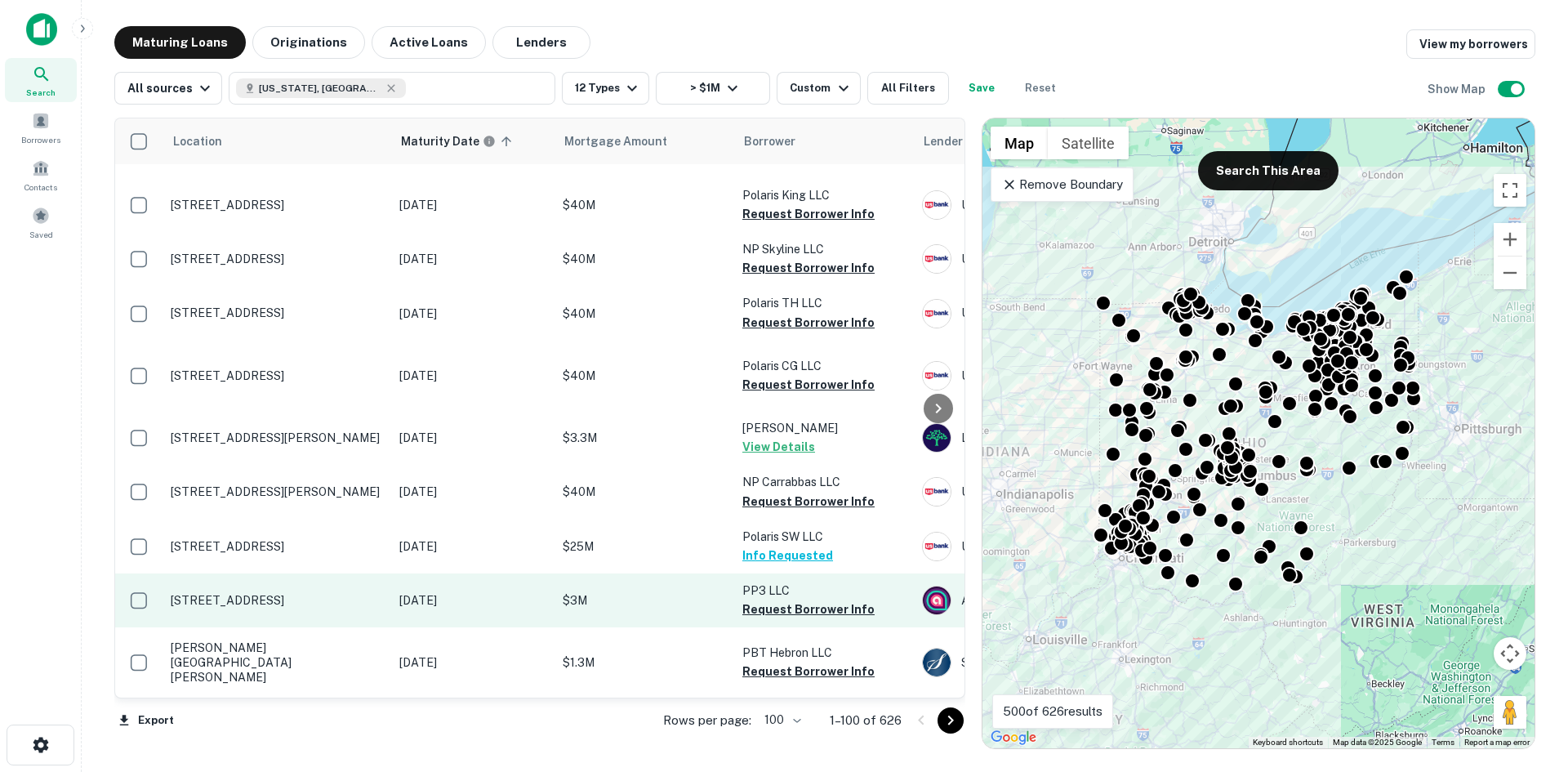
click at [365, 593] on p "[STREET_ADDRESS]" at bounding box center [276, 601] width 212 height 15
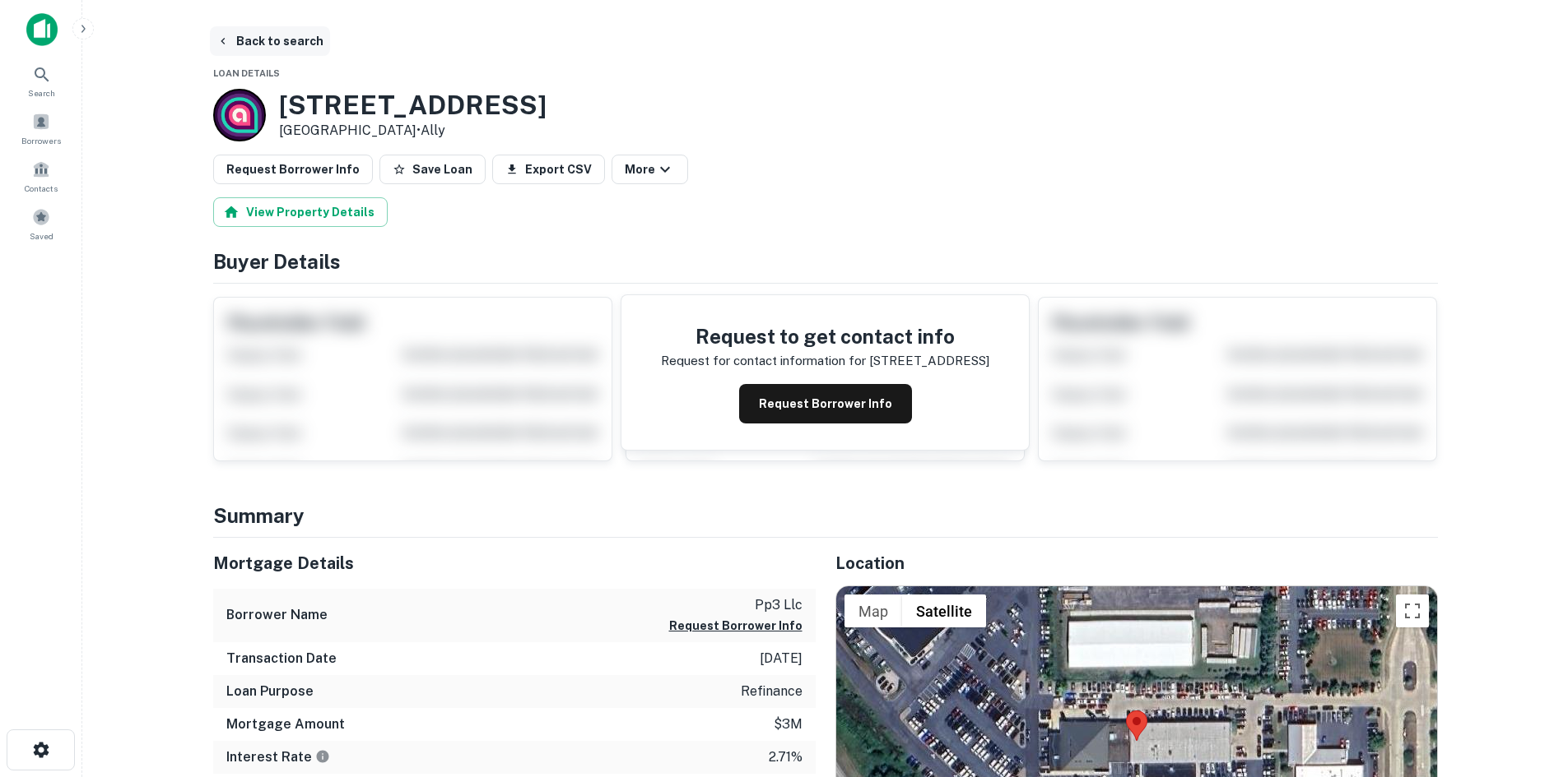
click at [297, 46] on button "Back to search" at bounding box center [270, 41] width 120 height 30
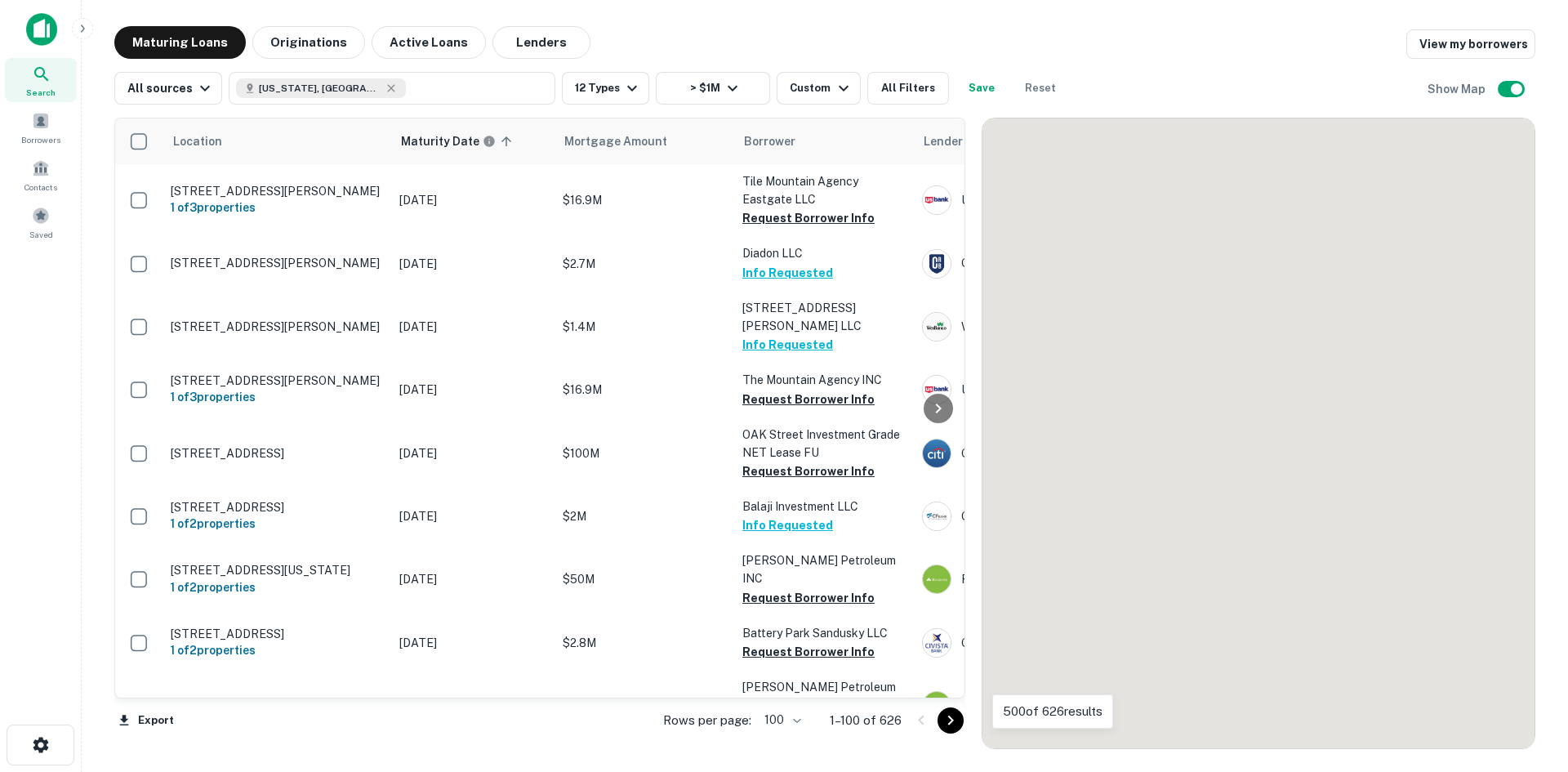
scroll to position [6993, 0]
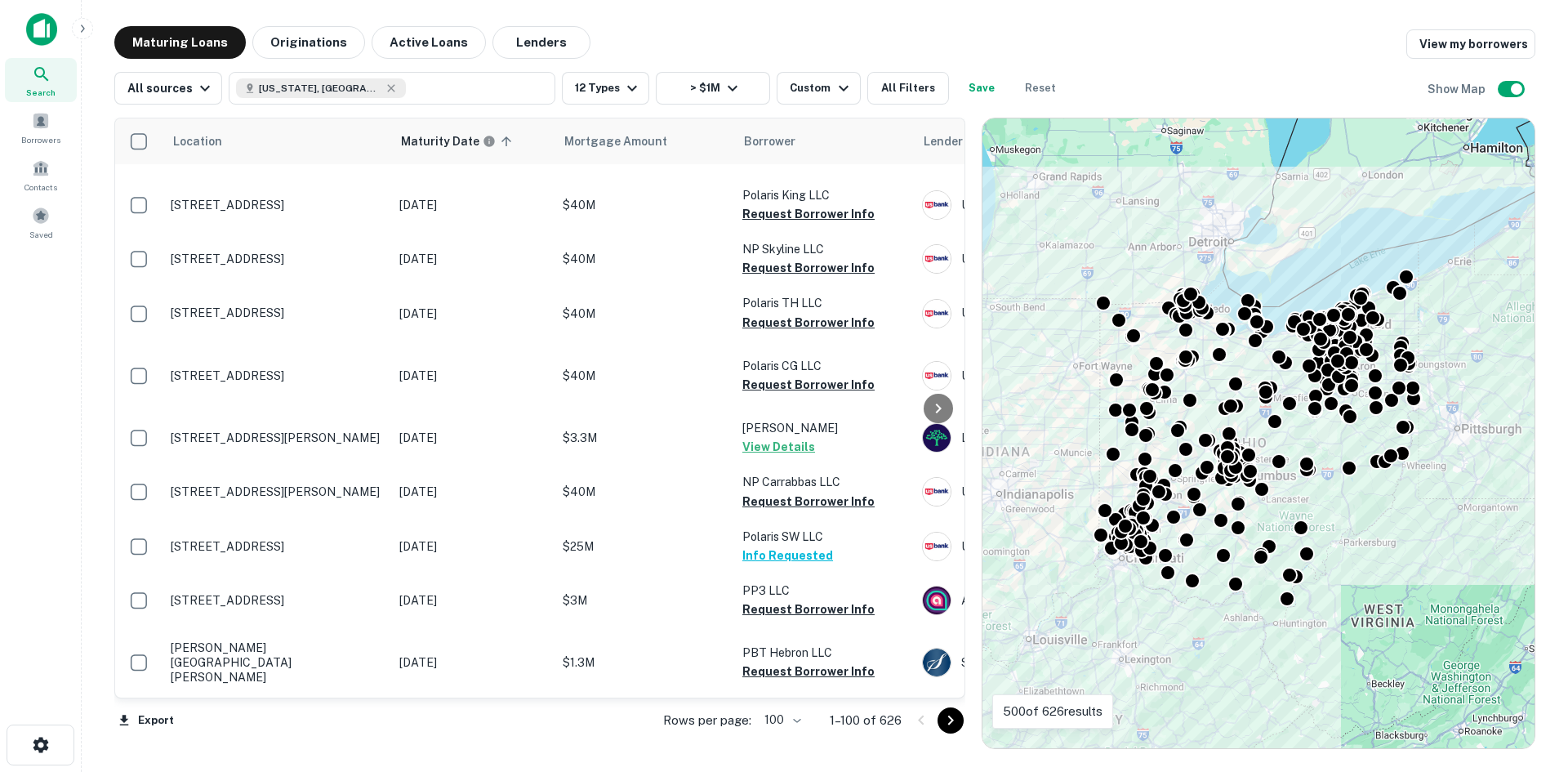
click at [952, 724] on icon "Go to next page" at bounding box center [951, 721] width 20 height 20
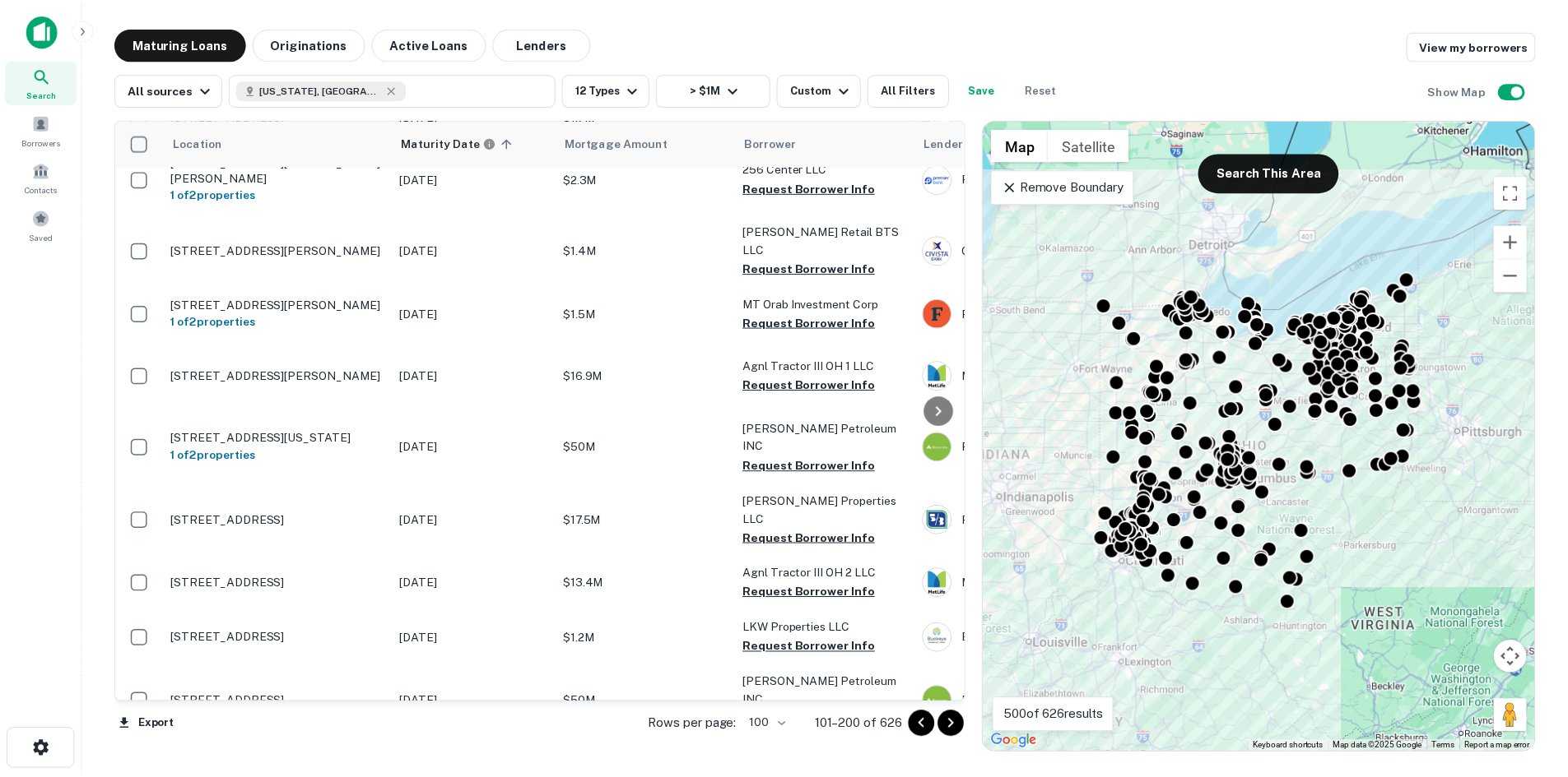
scroll to position [4324, 0]
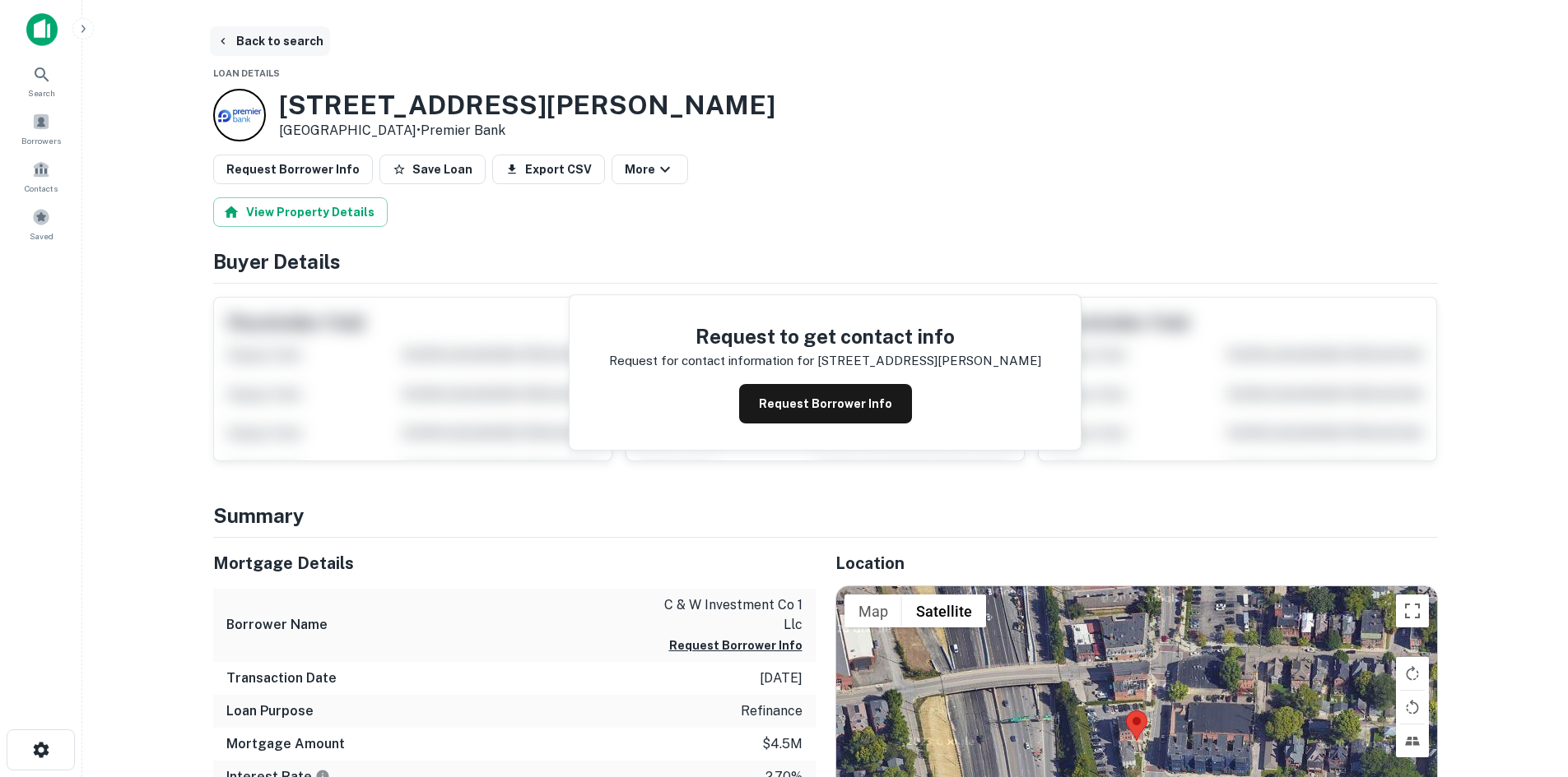
click at [291, 41] on button "Back to search" at bounding box center [270, 41] width 120 height 30
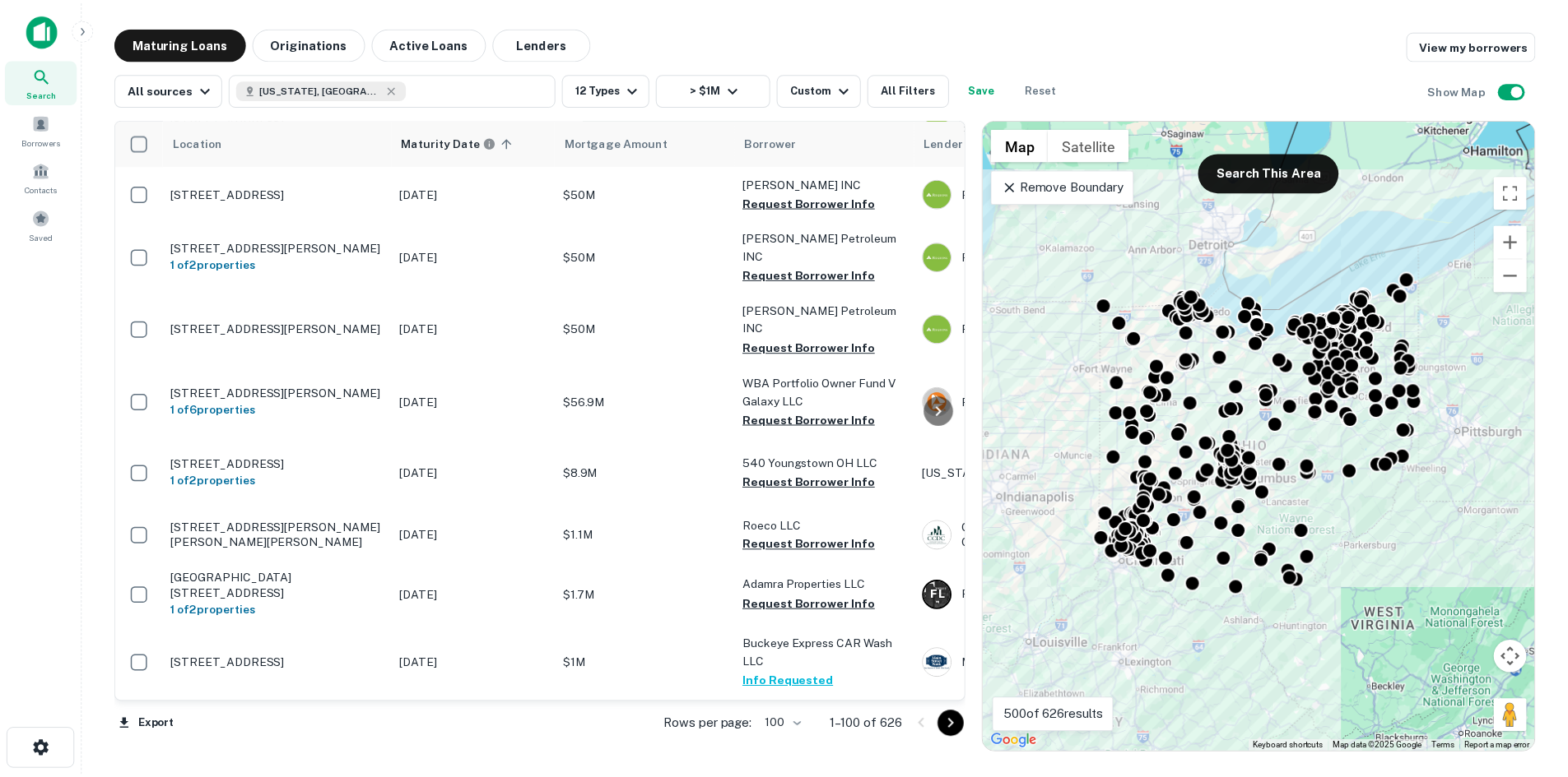
scroll to position [1152, 0]
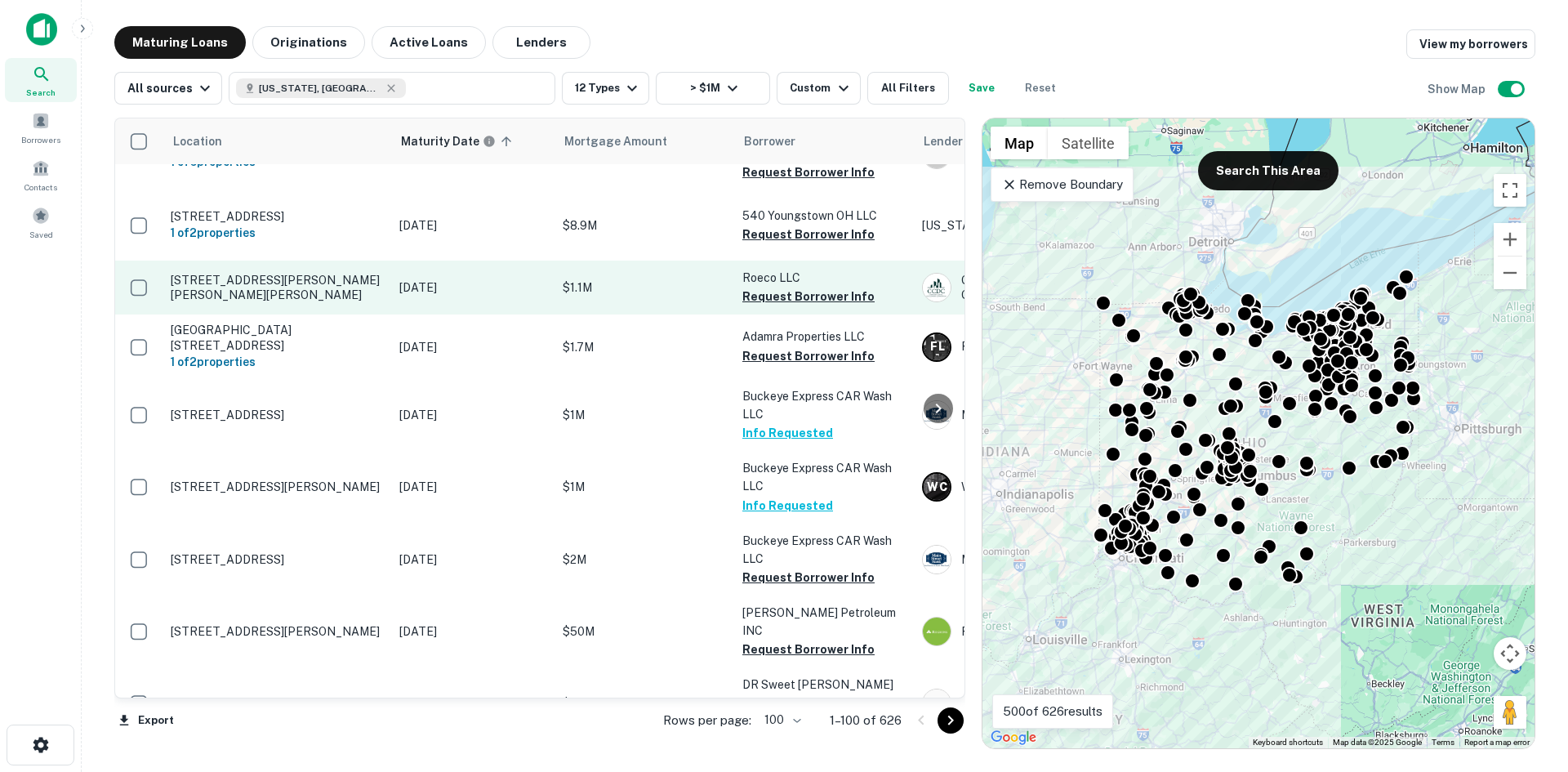
click at [336, 302] on p "[STREET_ADDRESS][PERSON_NAME][PERSON_NAME][PERSON_NAME]" at bounding box center [276, 287] width 212 height 29
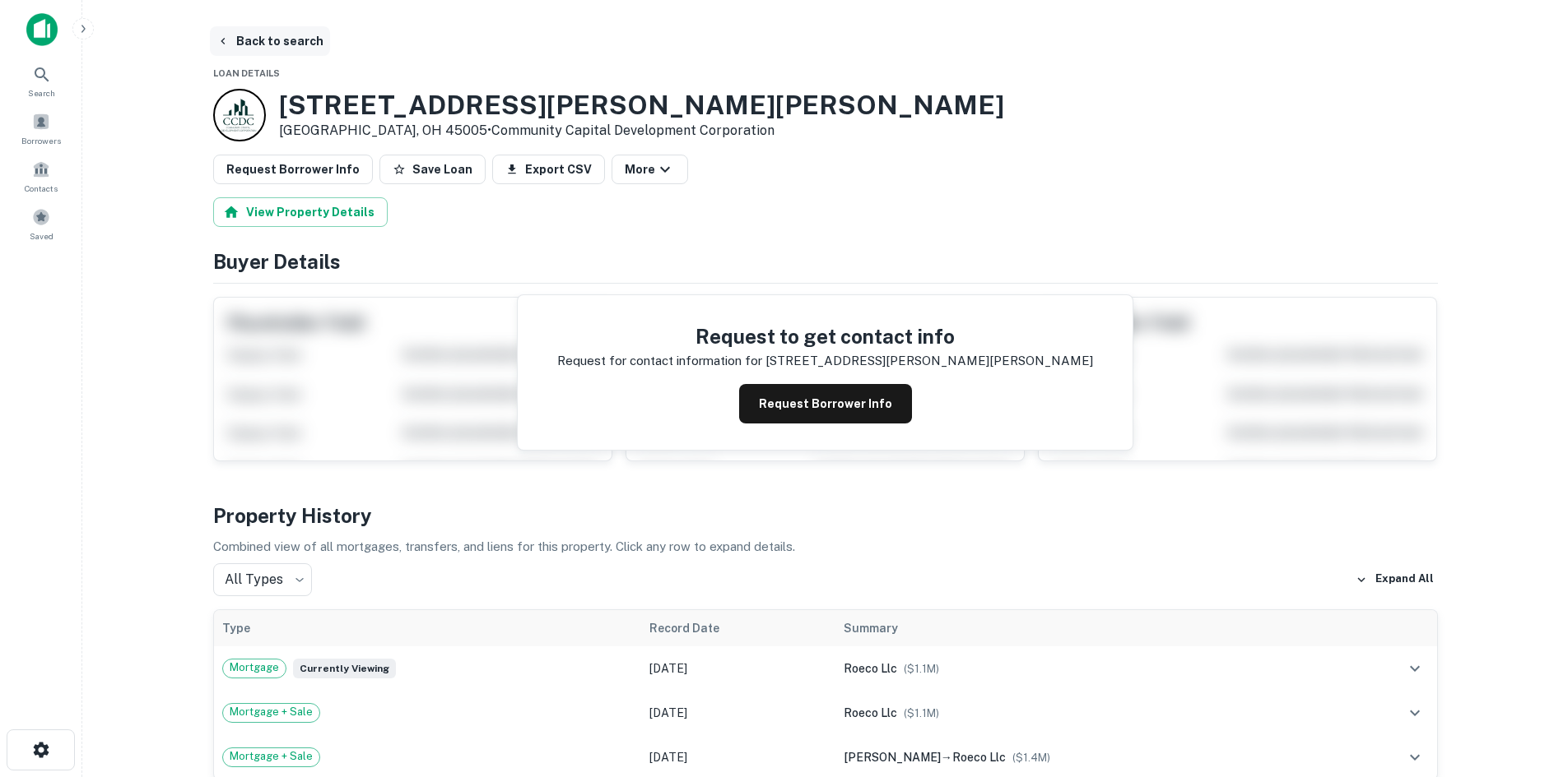
click at [297, 39] on button "Back to search" at bounding box center [270, 41] width 120 height 30
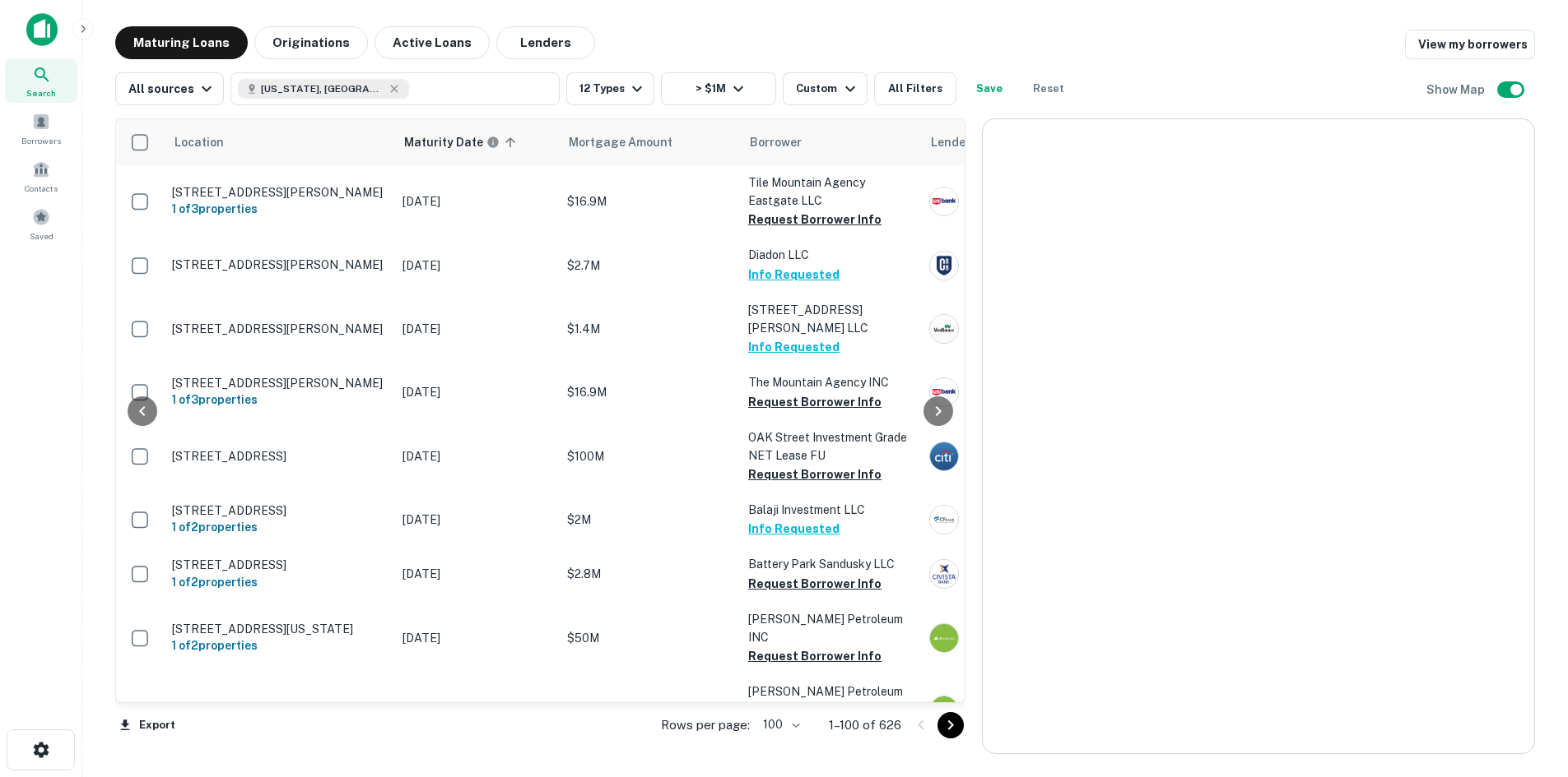
click at [959, 730] on icon "Go to next page" at bounding box center [950, 726] width 20 height 20
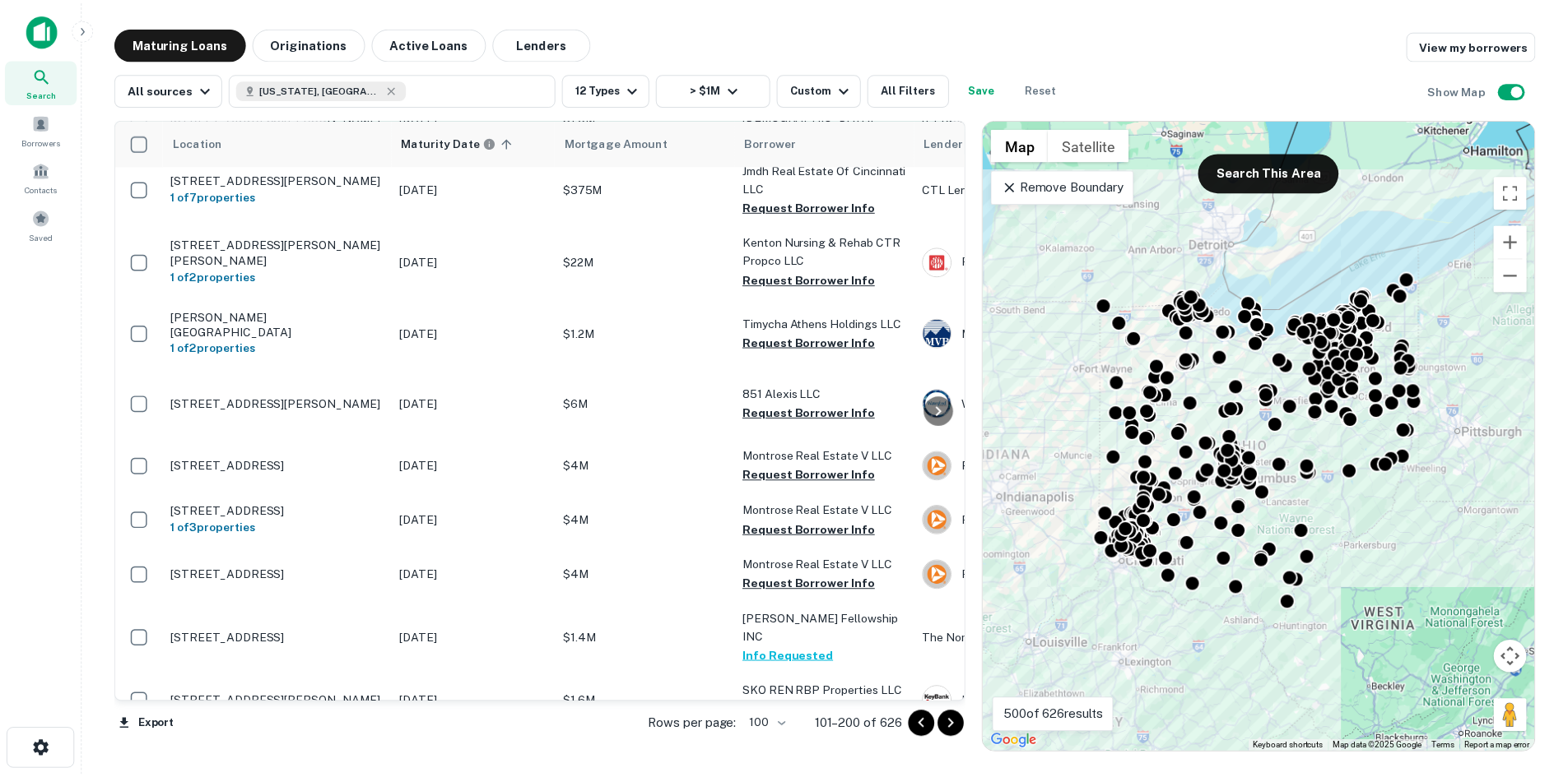
scroll to position [2138, 0]
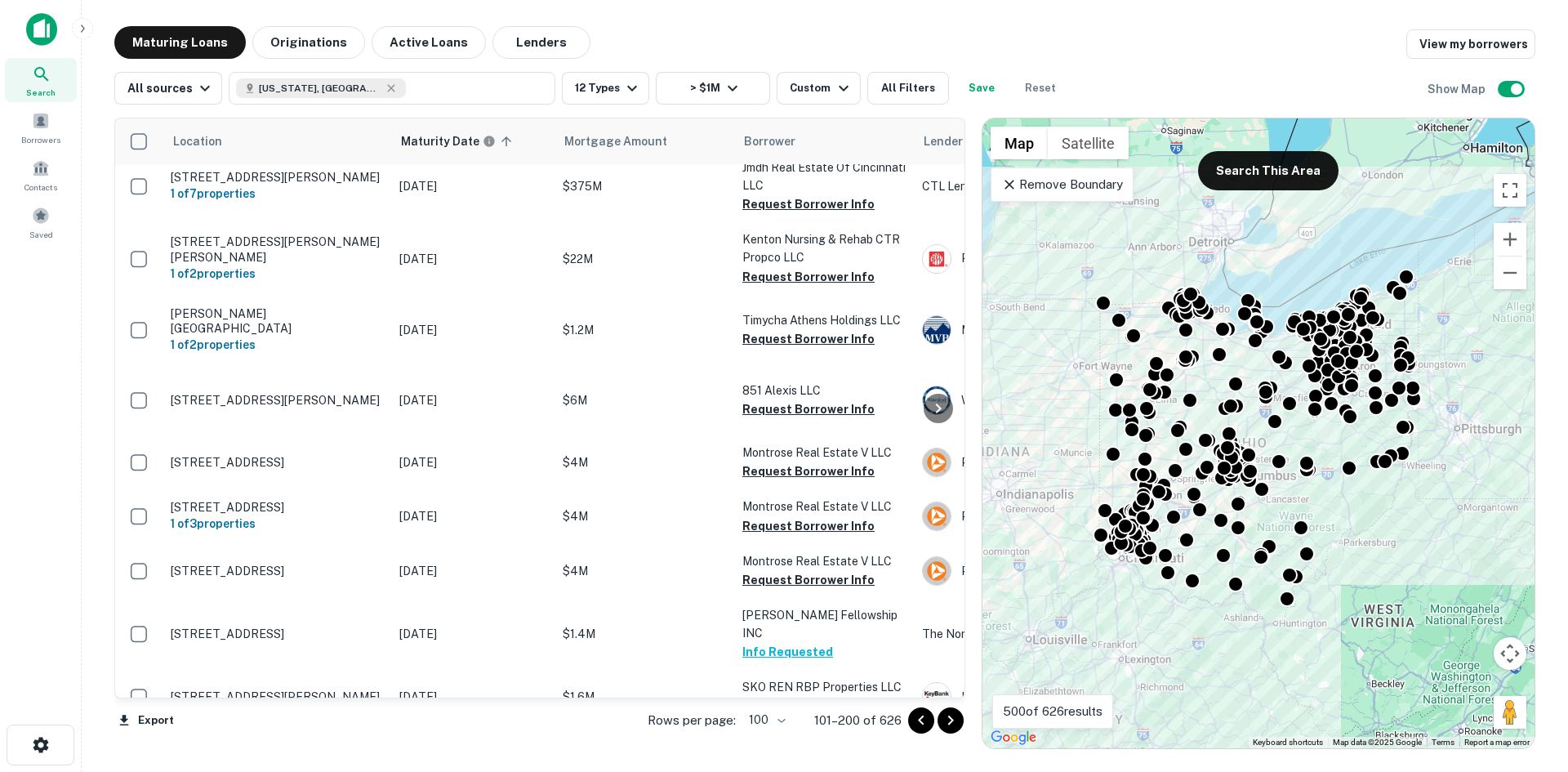
click at [312, 58] on p "[STREET_ADDRESS]" at bounding box center [276, 51] width 212 height 15
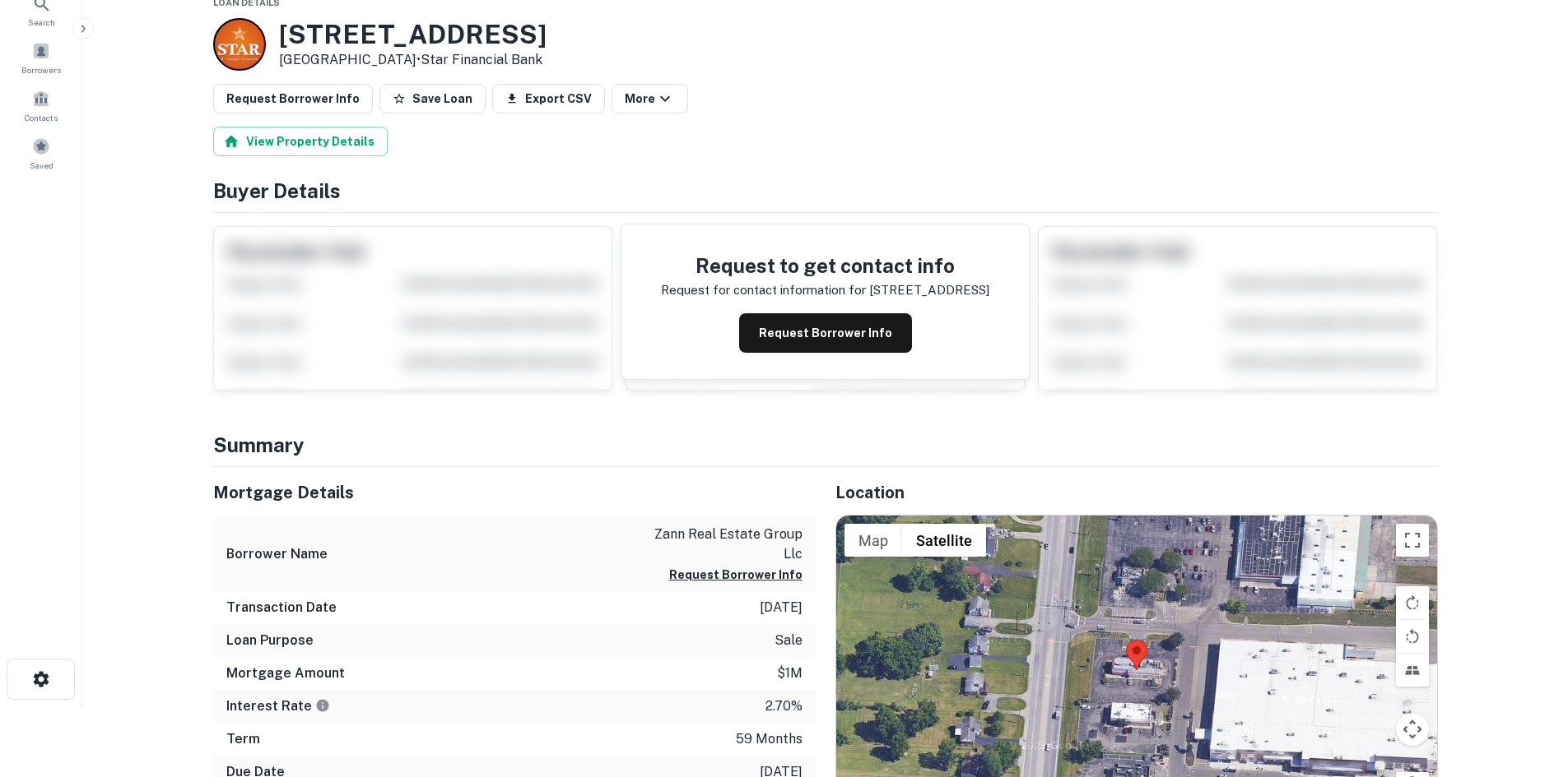
scroll to position [165, 0]
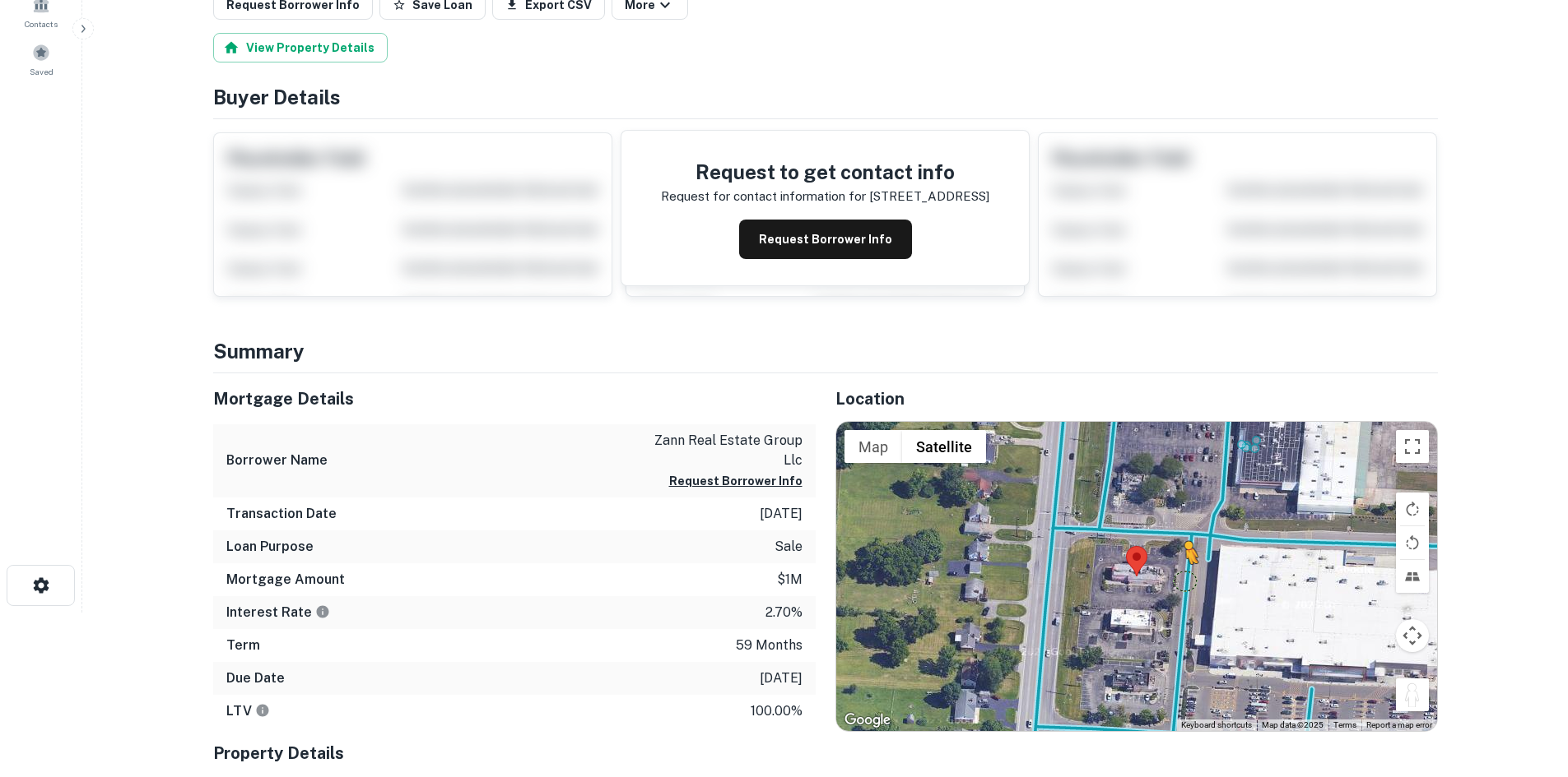
drag, startPoint x: 1414, startPoint y: 704, endPoint x: 1184, endPoint y: 578, distance: 262.3
click at [1184, 578] on div "To activate drag with keyboard, press Alt + Enter. Once in keyboard drag state,…" at bounding box center [1137, 577] width 601 height 309
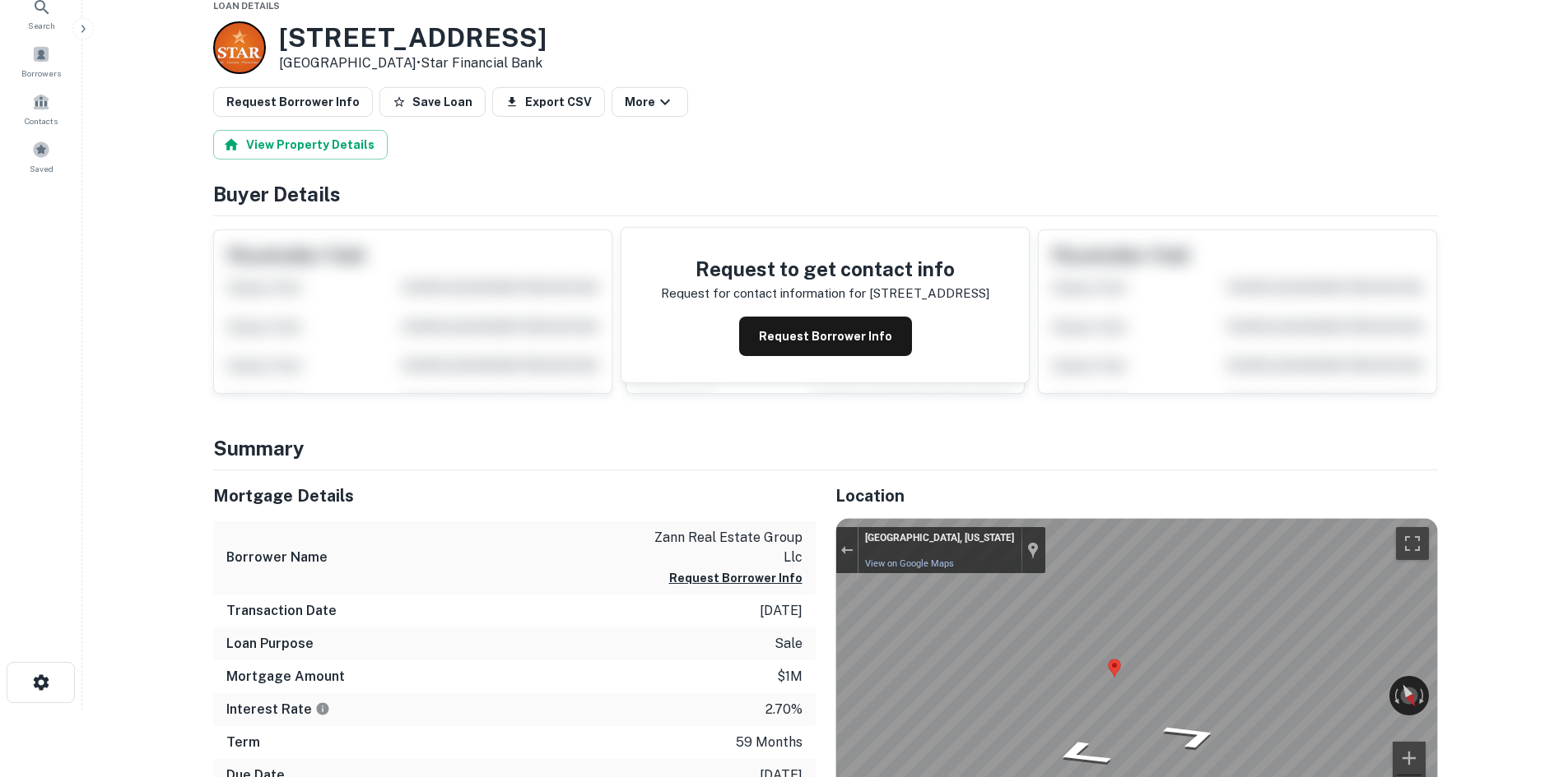
scroll to position [0, 0]
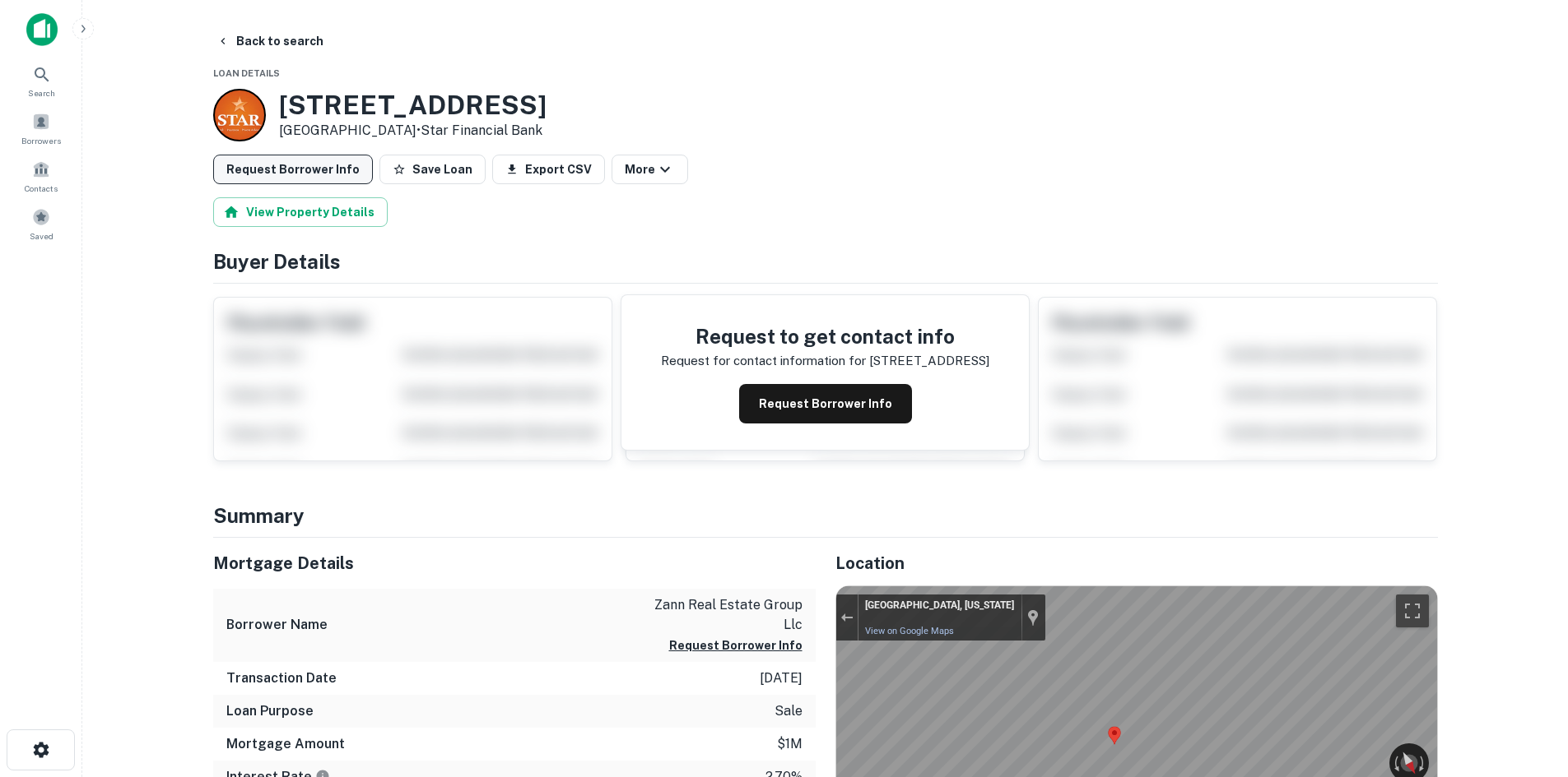
click at [338, 165] on button "Request Borrower Info" at bounding box center [292, 169] width 159 height 30
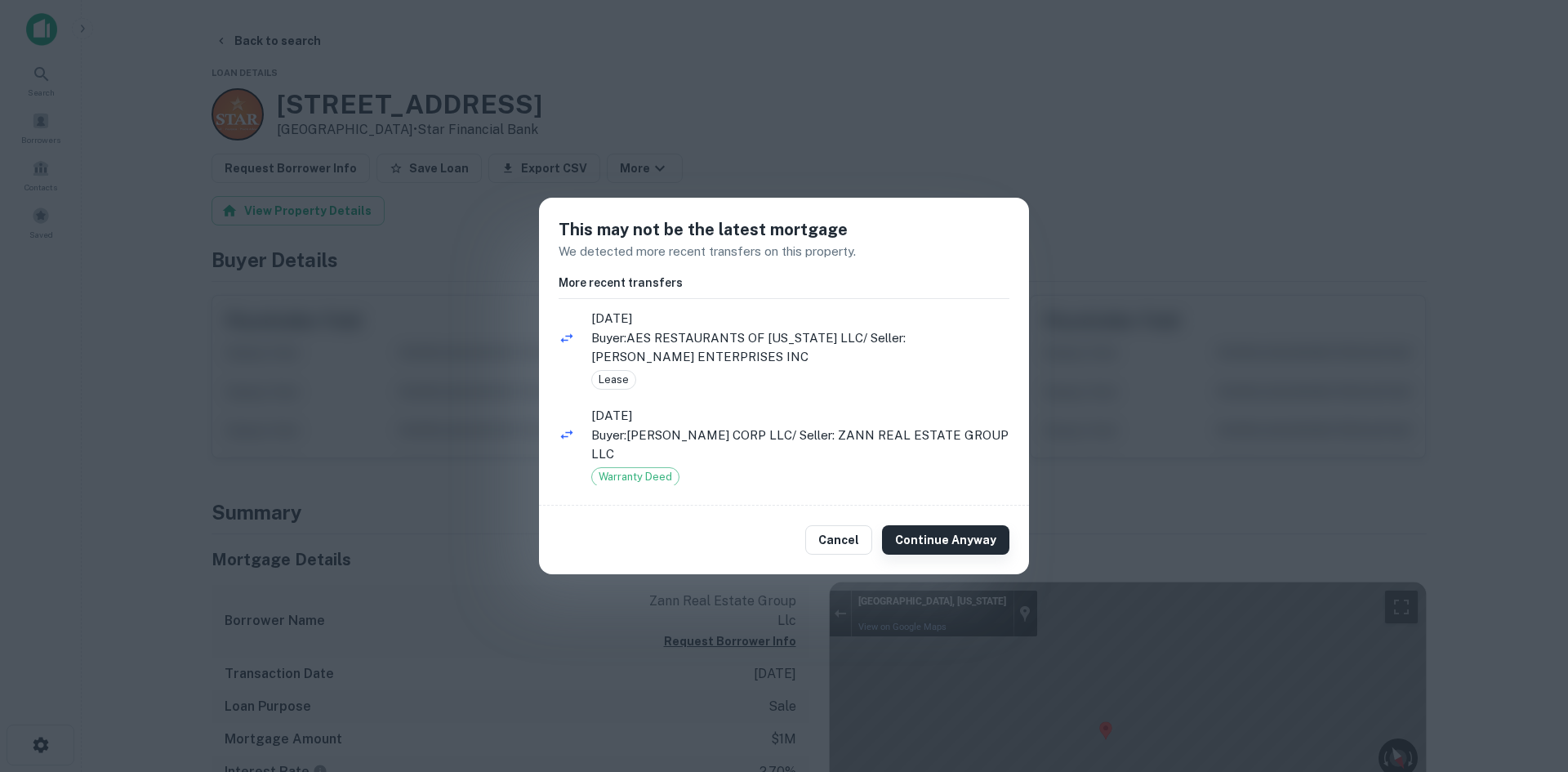
click at [986, 552] on button "Continue Anyway" at bounding box center [946, 540] width 128 height 29
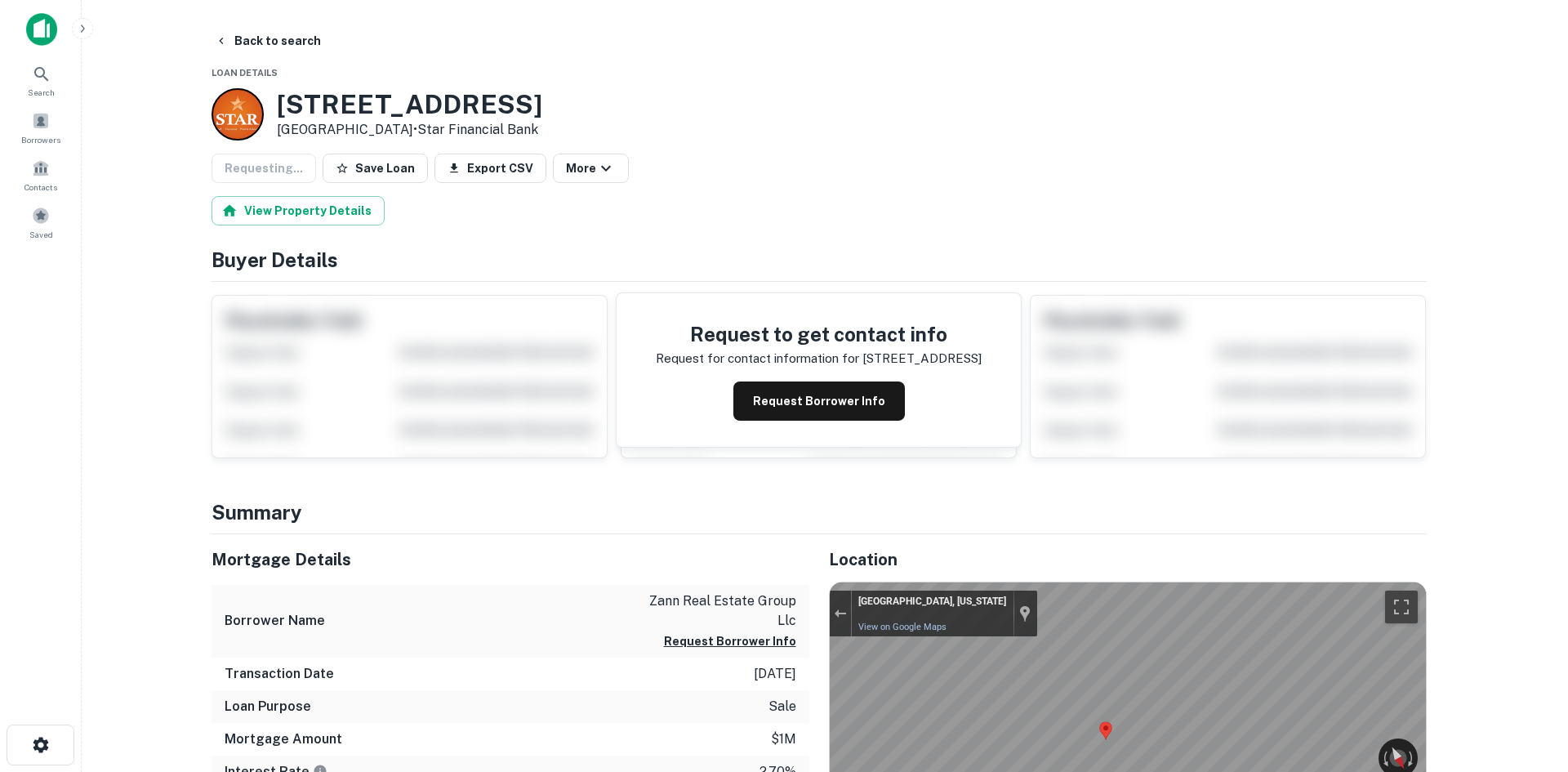
click at [980, 545] on button "Continue Anyway" at bounding box center [946, 540] width 128 height 29
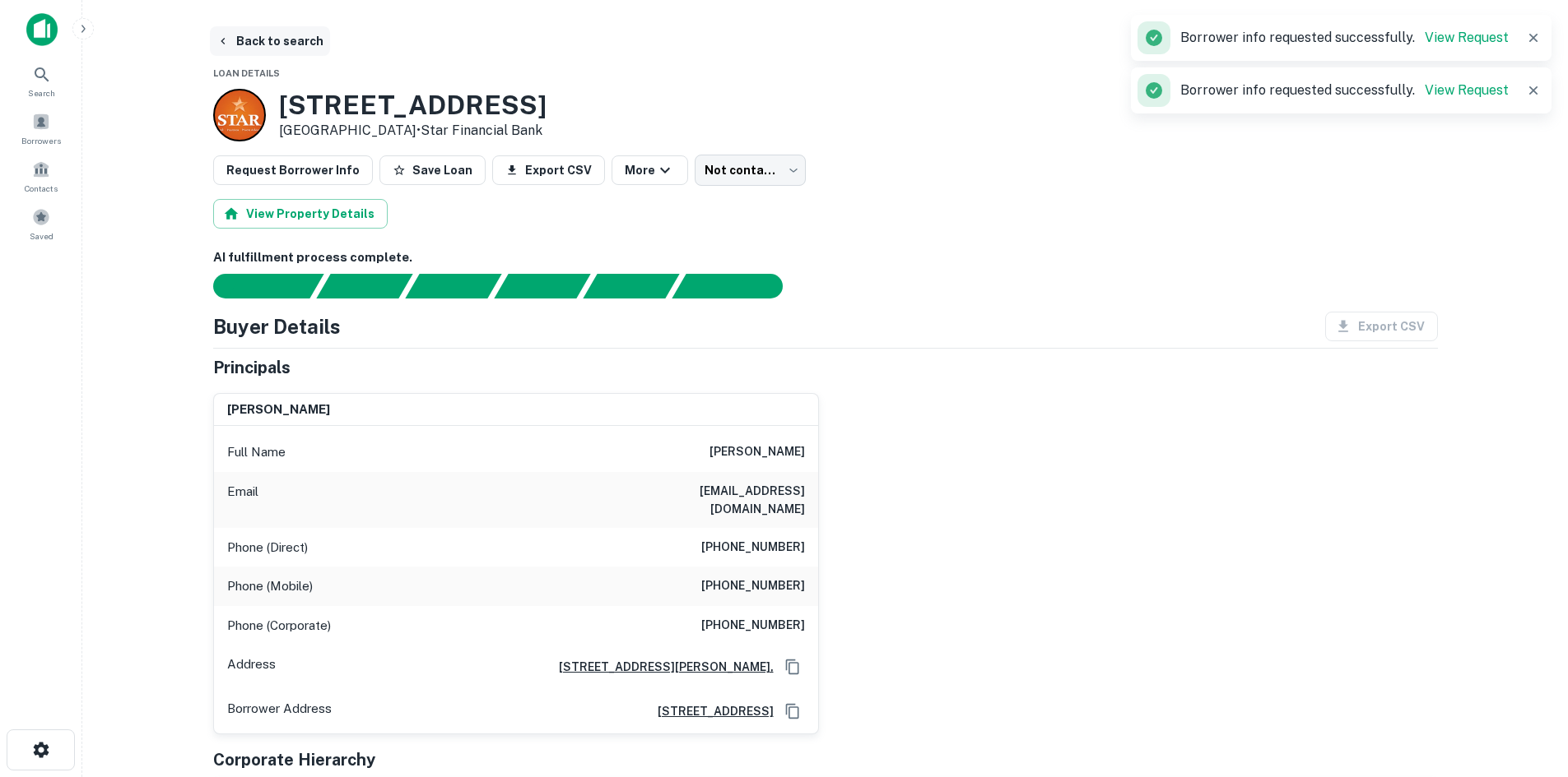
click at [311, 42] on button "Back to search" at bounding box center [270, 41] width 120 height 30
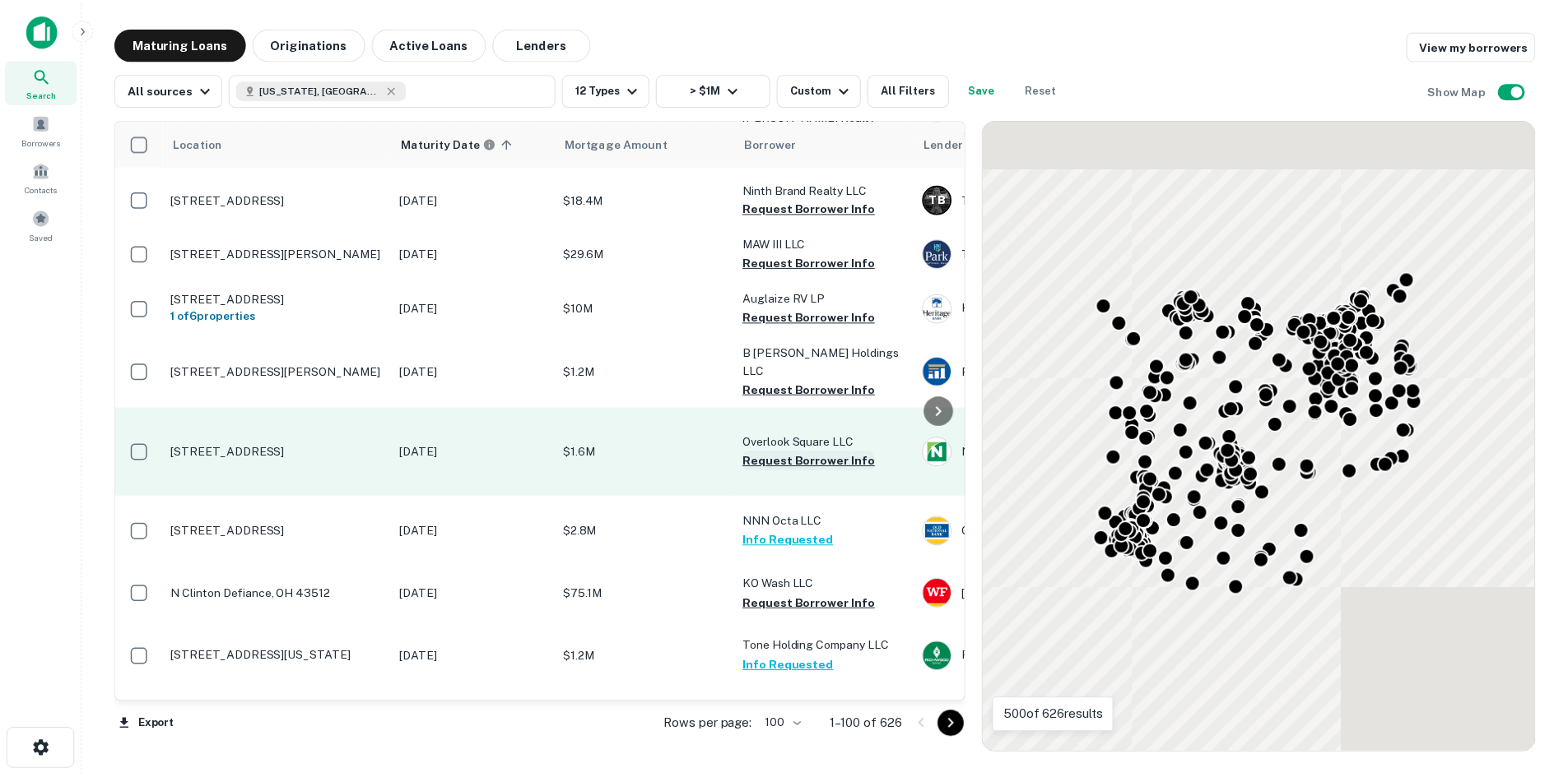
scroll to position [3537, 0]
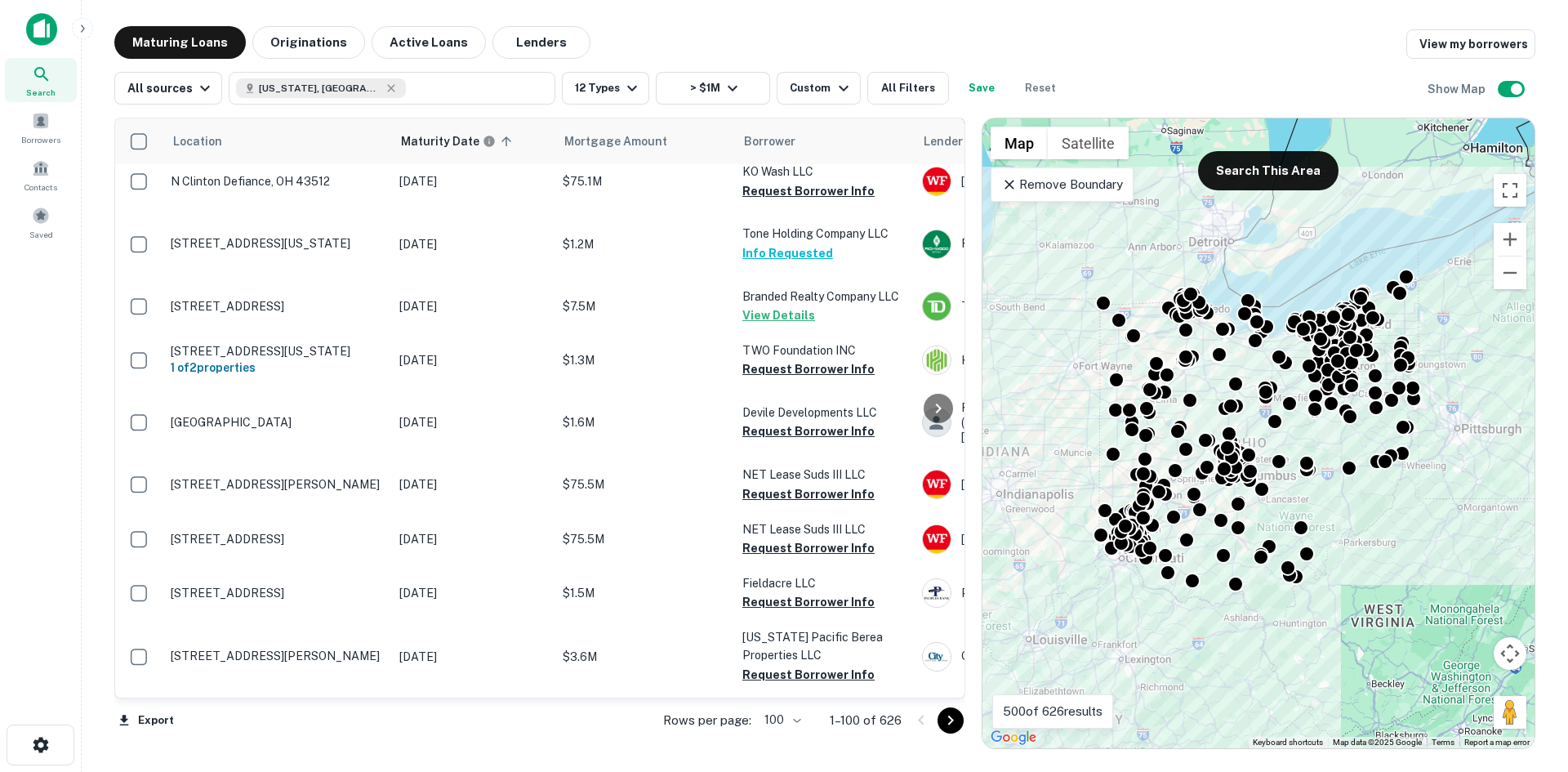
click at [312, 47] on p "[STREET_ADDRESS]" at bounding box center [276, 41] width 212 height 15
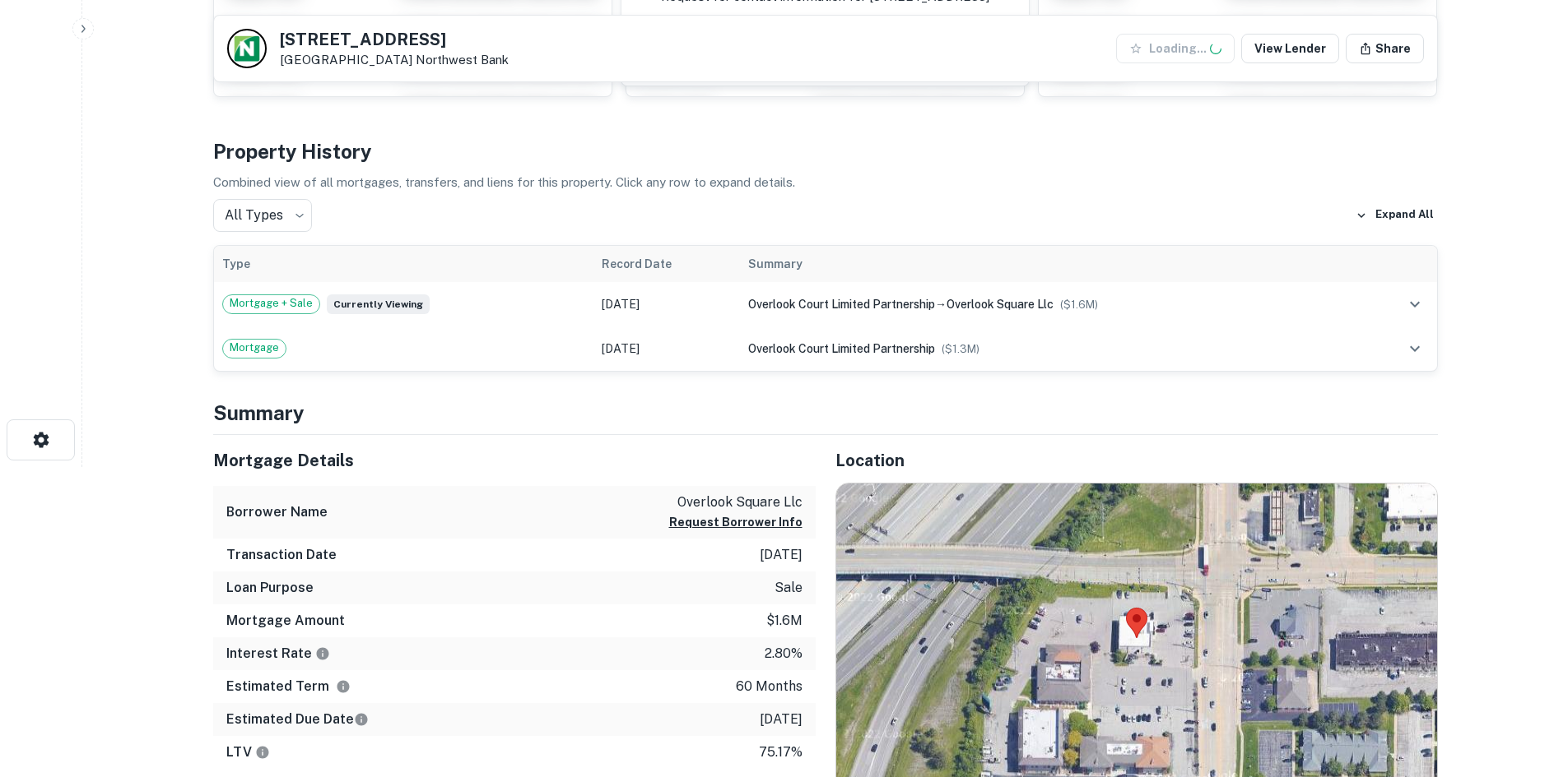
scroll to position [411, 0]
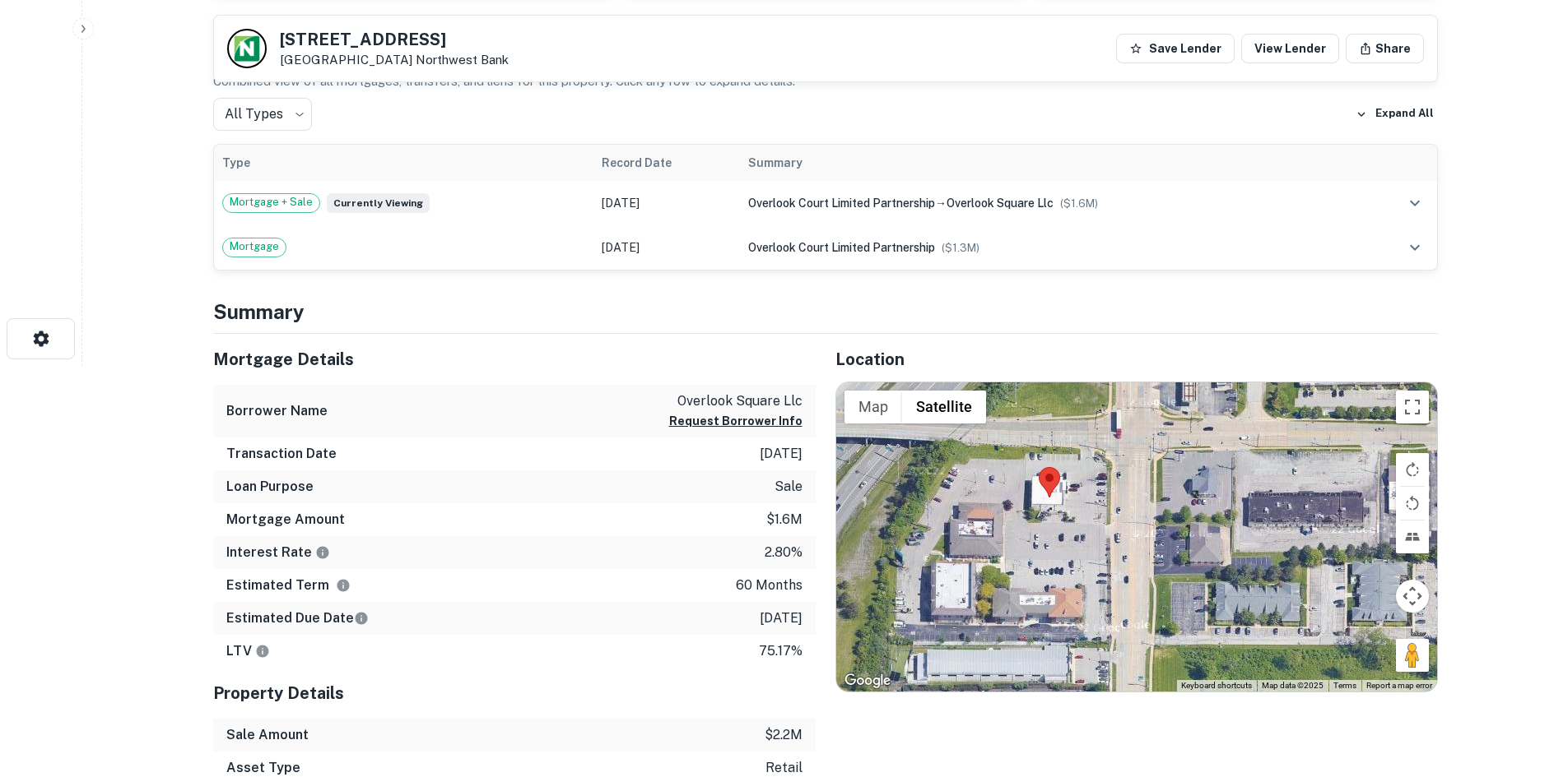
drag, startPoint x: 1430, startPoint y: 662, endPoint x: 1365, endPoint y: 637, distance: 69.6
click at [1350, 627] on div at bounding box center [1137, 537] width 601 height 309
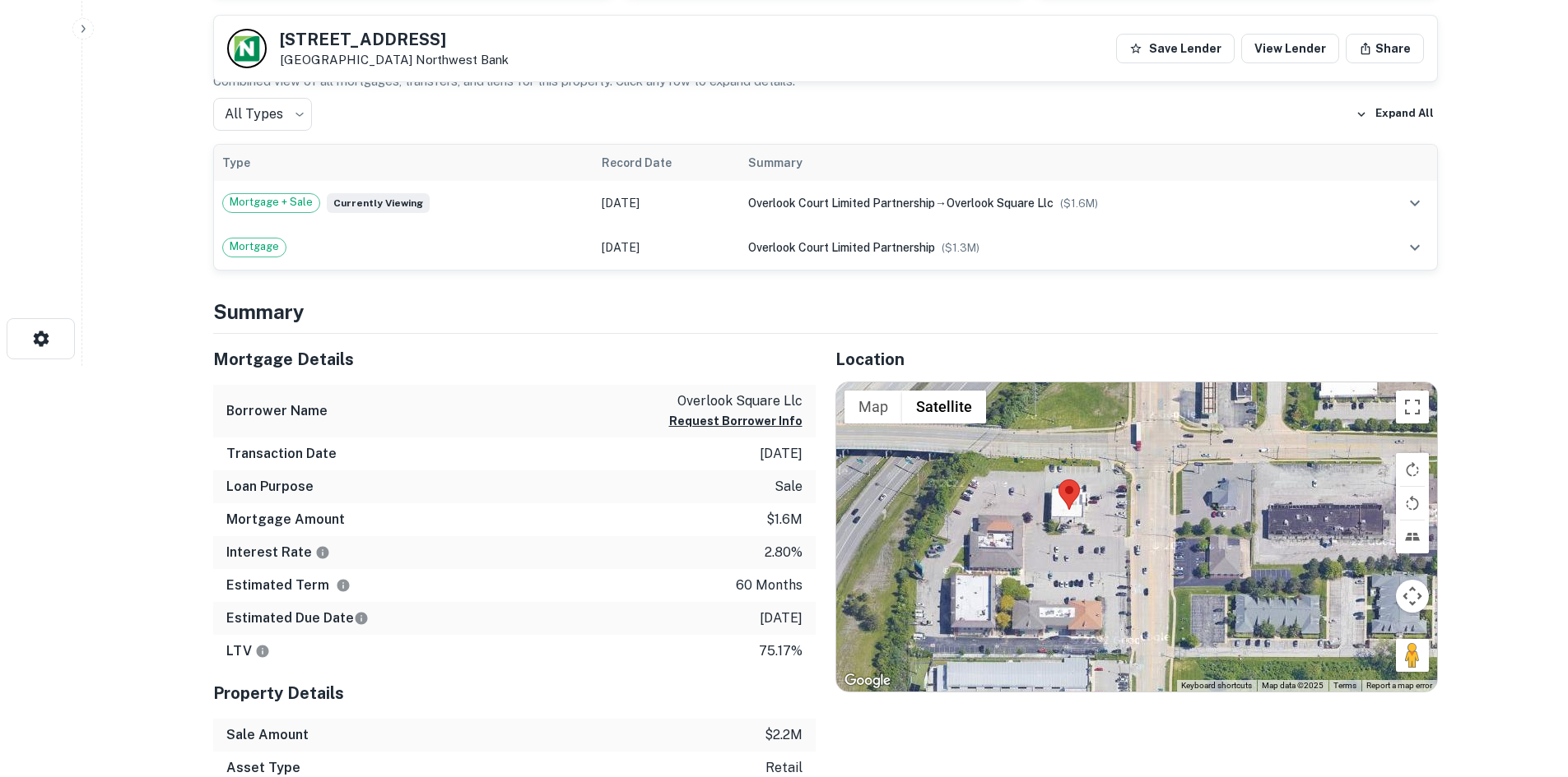
drag, startPoint x: 1409, startPoint y: 655, endPoint x: 1158, endPoint y: 507, distance: 291.4
click at [1156, 507] on div "Map Terrain Satellite Labels Keyboard shortcuts Map Data Map data ©2025 Map dat…" at bounding box center [1137, 537] width 601 height 309
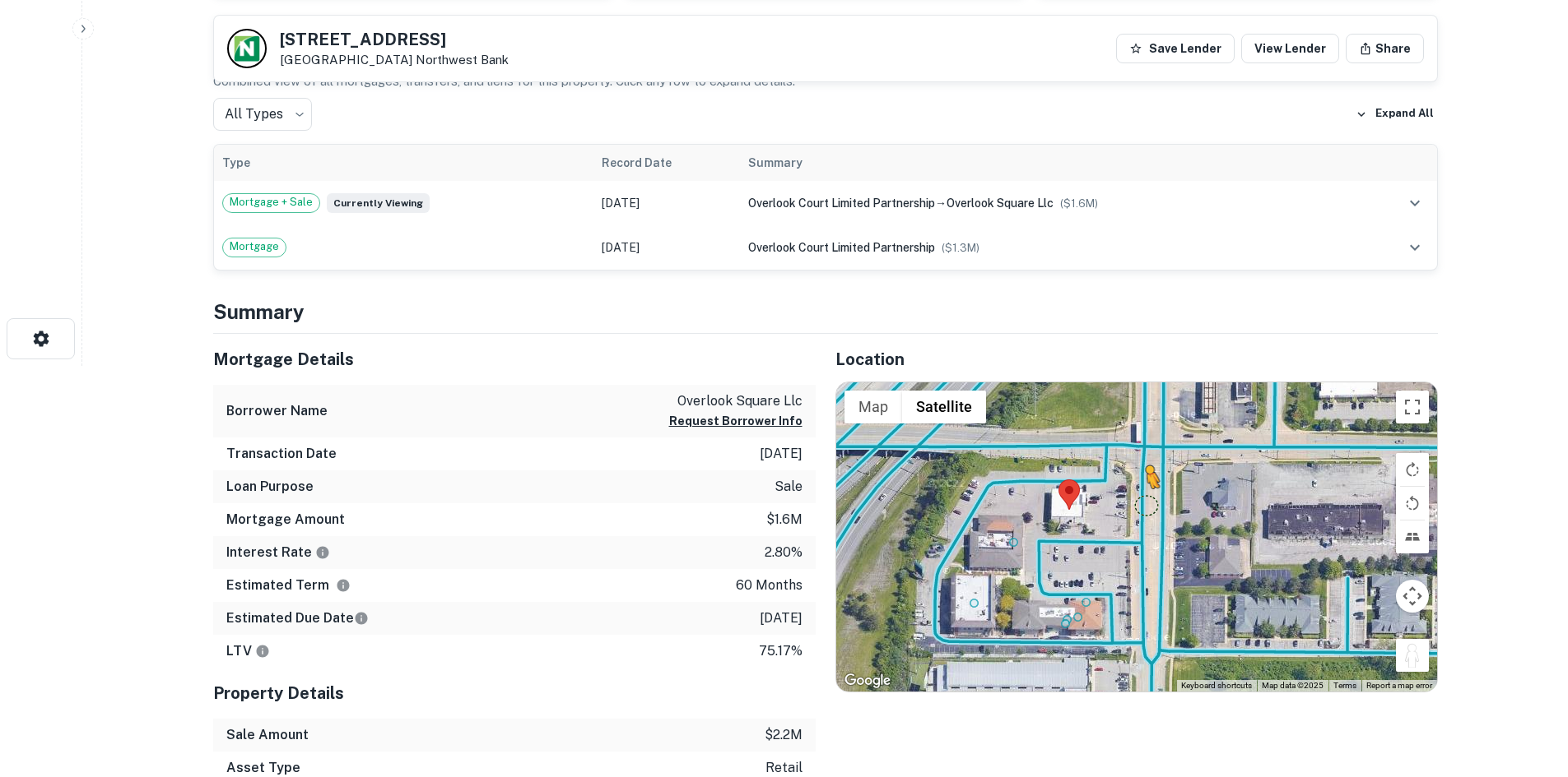
drag, startPoint x: 1418, startPoint y: 660, endPoint x: 1145, endPoint y: 503, distance: 314.9
click at [1145, 503] on div "To activate drag with keyboard, press Alt + Enter. Once in keyboard drag state,…" at bounding box center [1137, 537] width 601 height 309
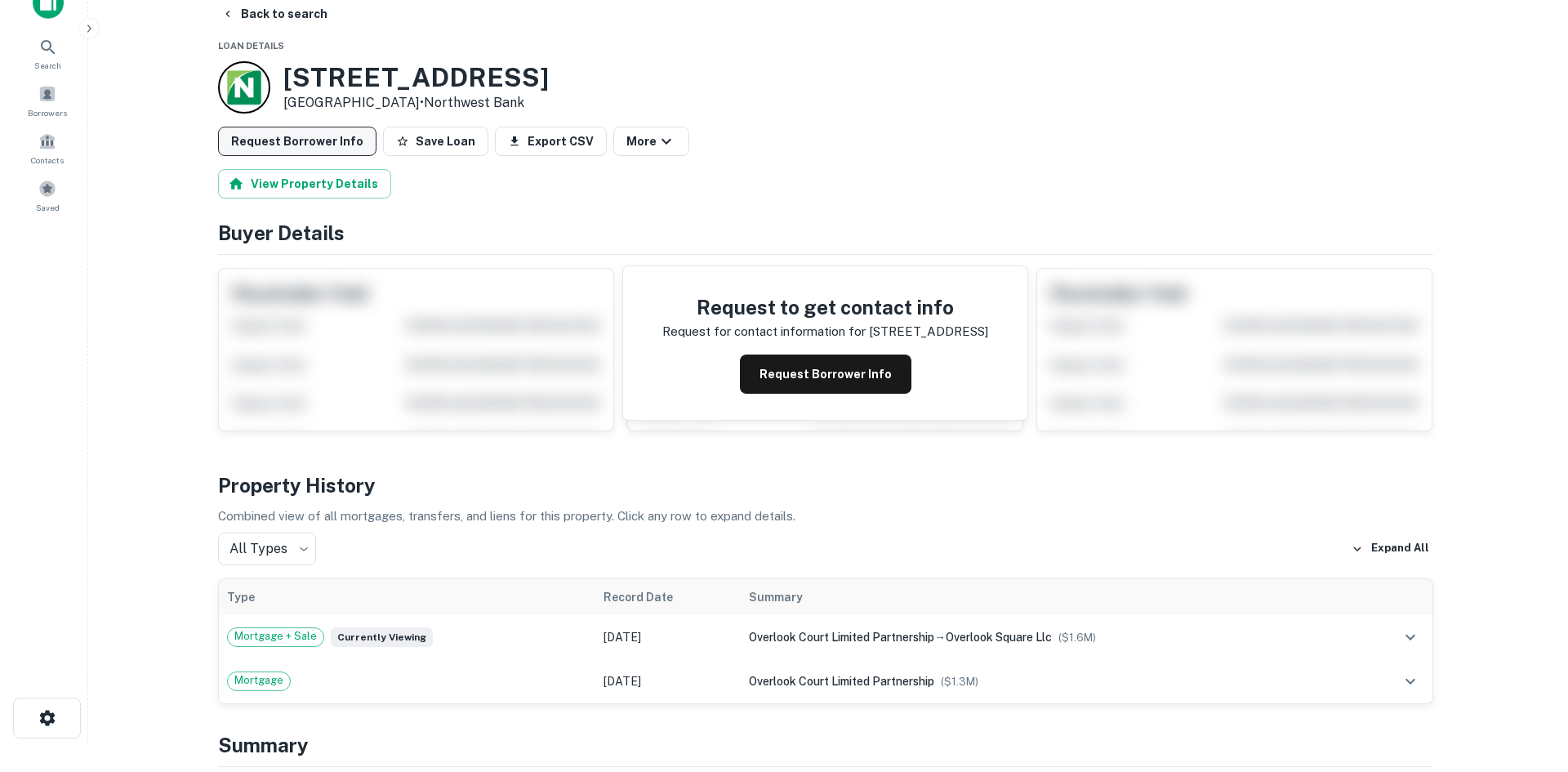
scroll to position [0, 0]
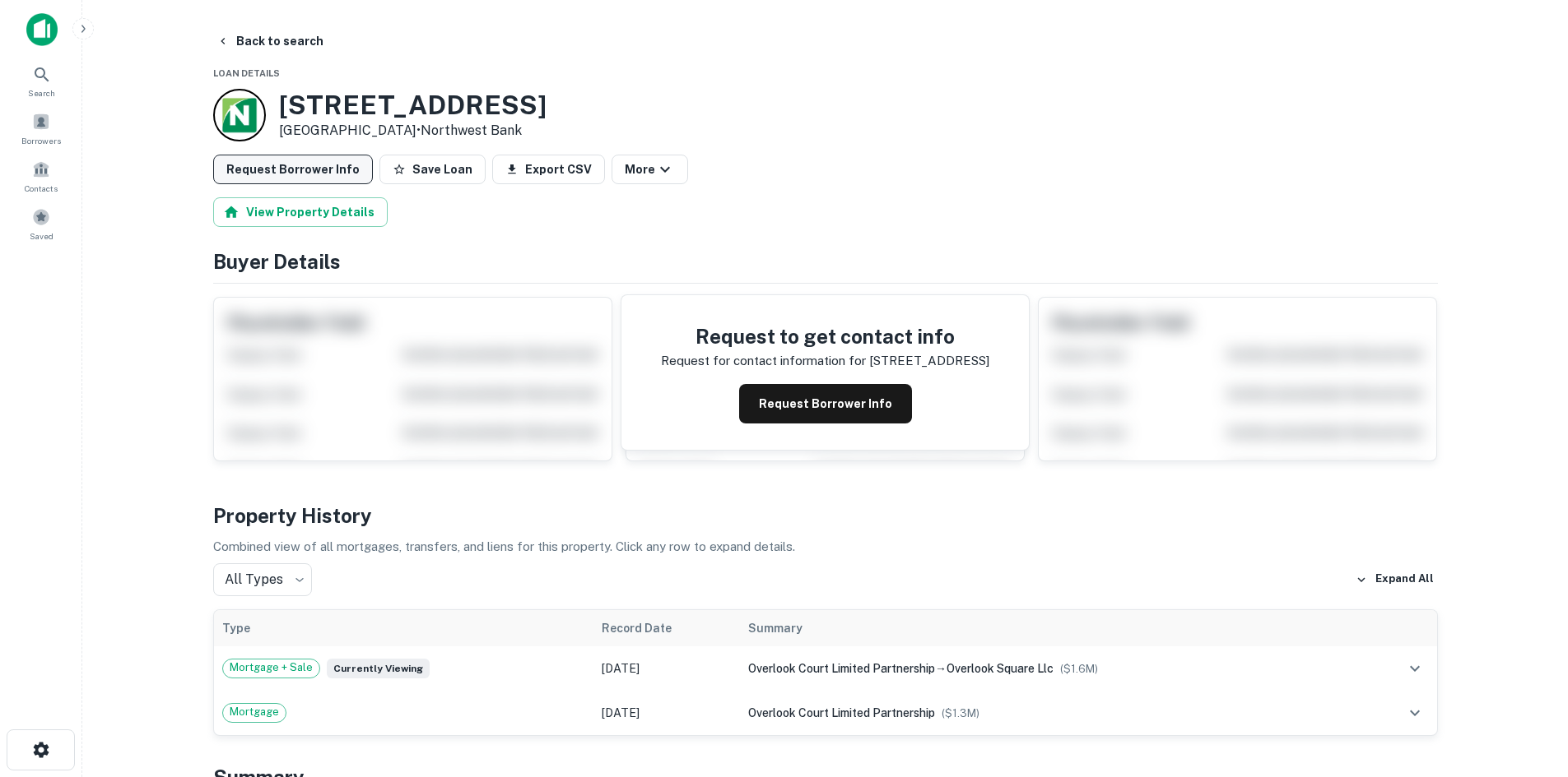
click at [337, 158] on button "Request Borrower Info" at bounding box center [292, 169] width 159 height 30
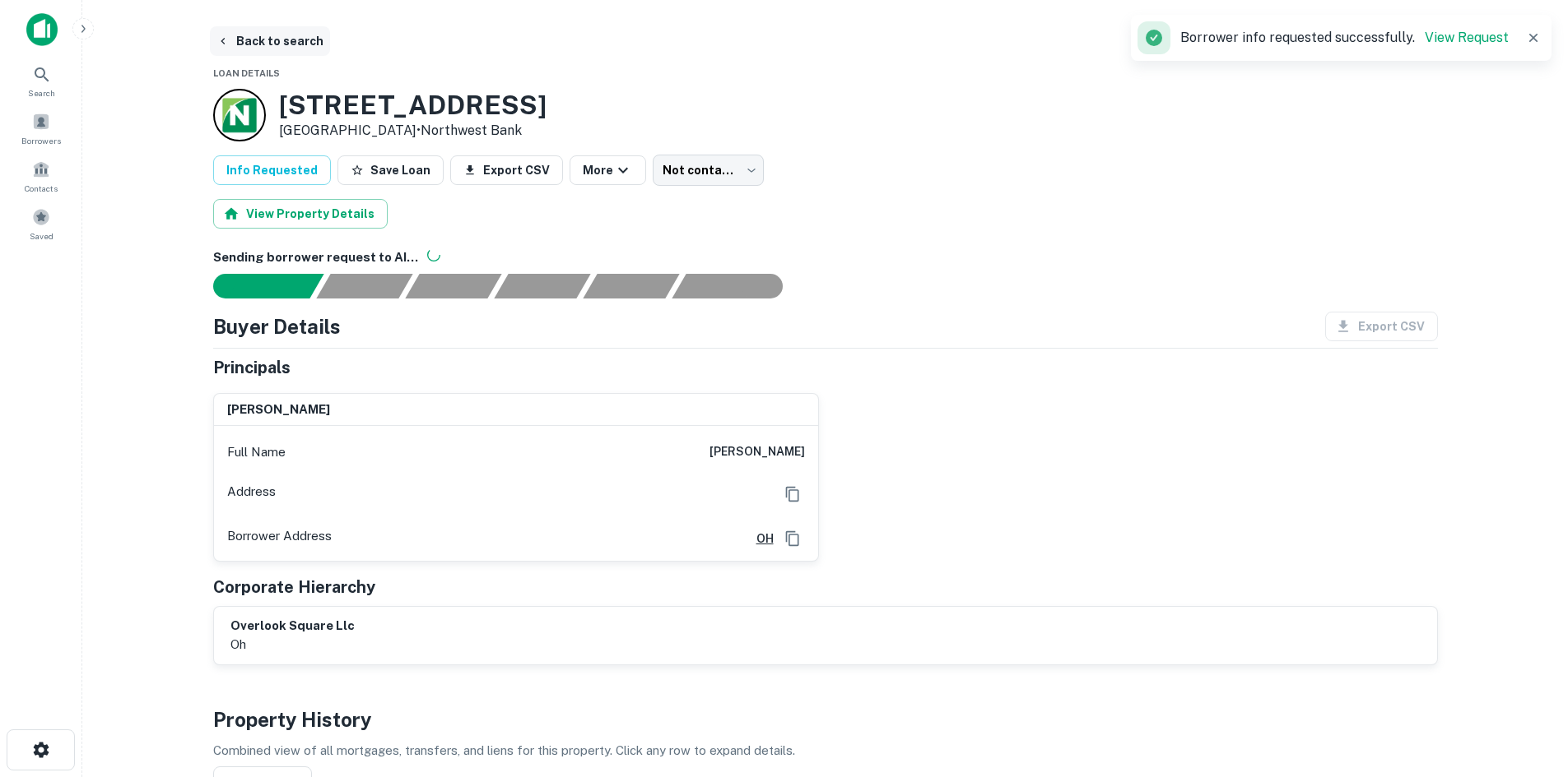
click at [256, 45] on button "Back to search" at bounding box center [270, 41] width 120 height 30
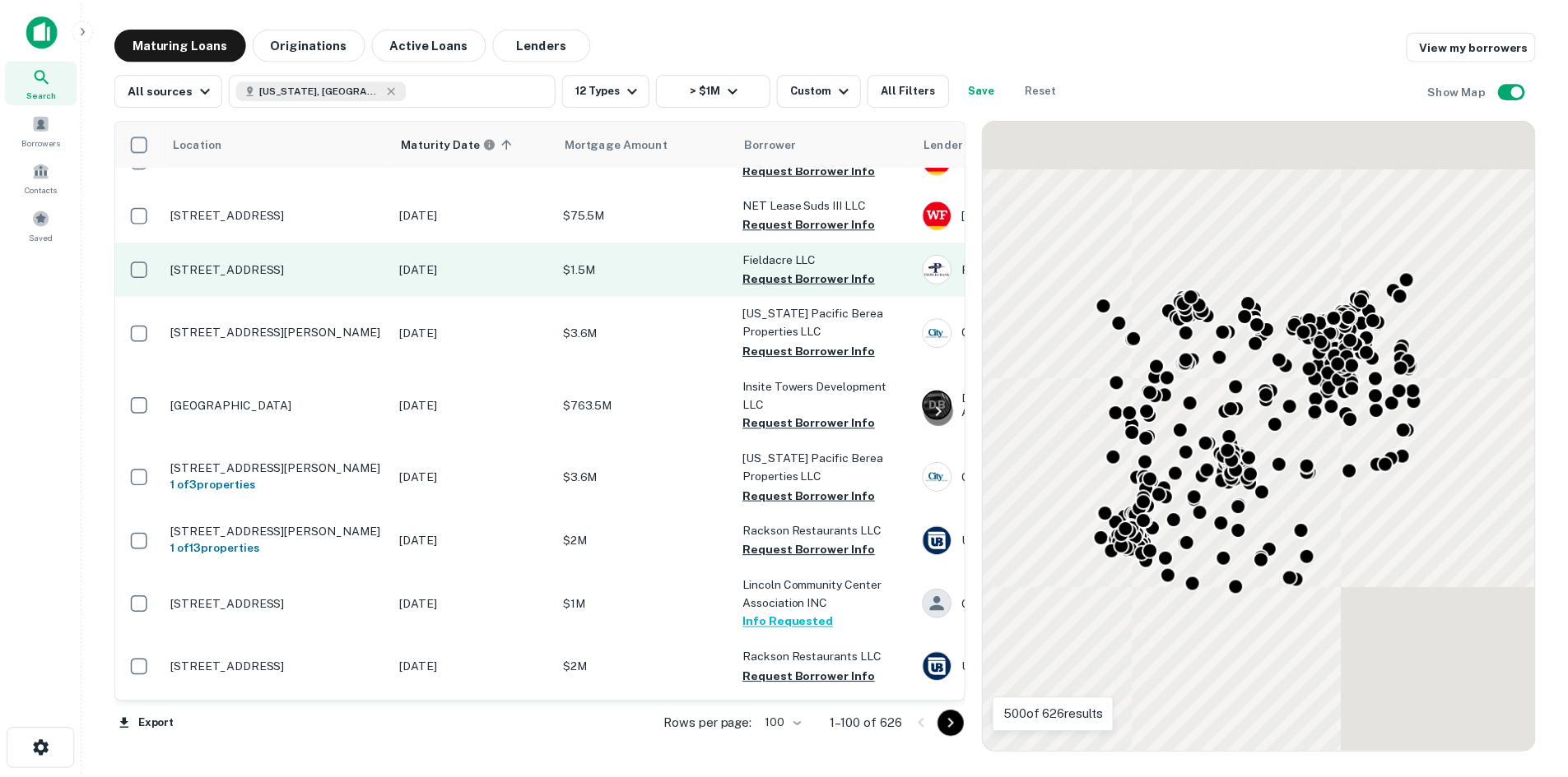
scroll to position [4277, 0]
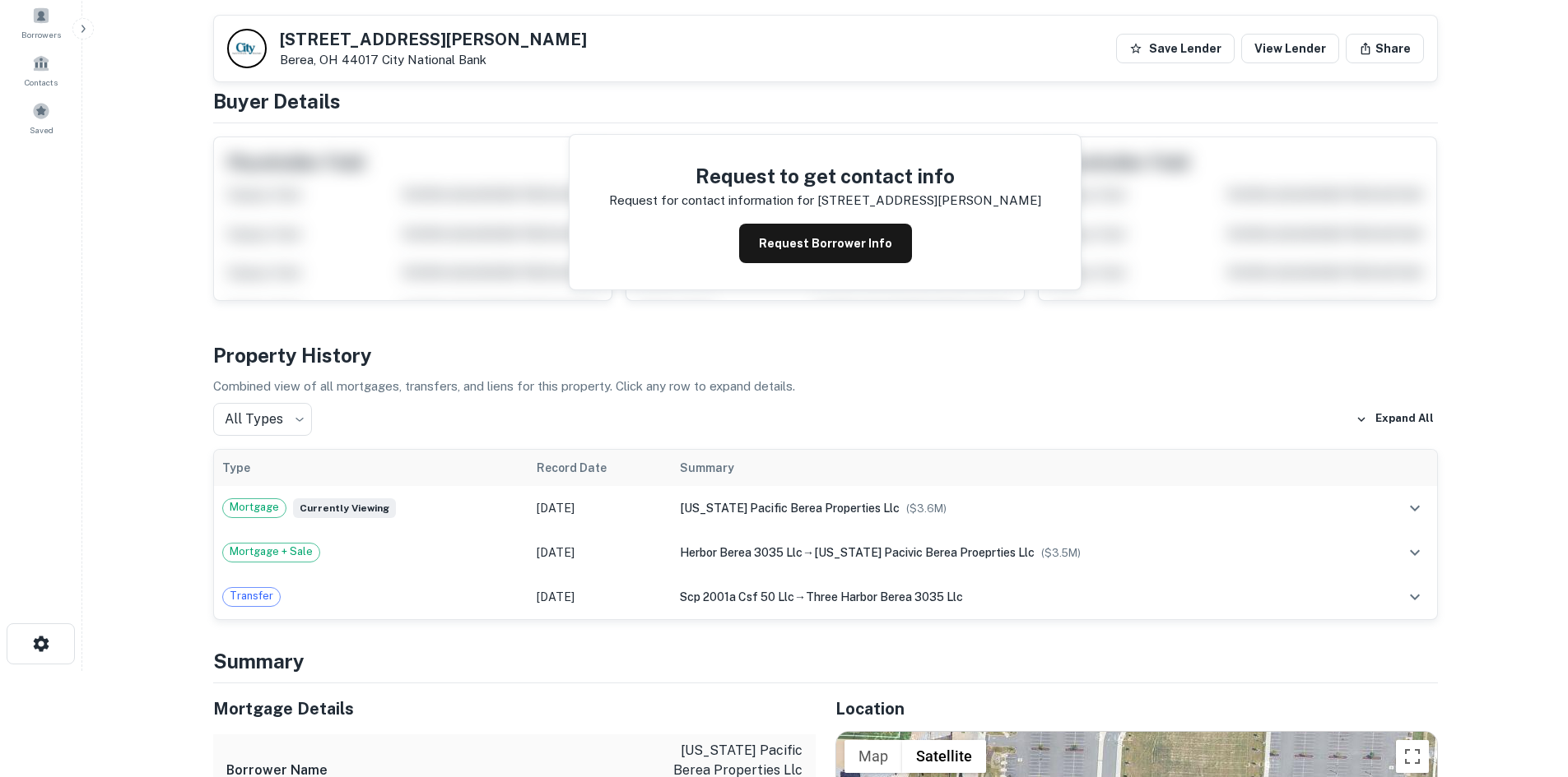
scroll to position [691, 0]
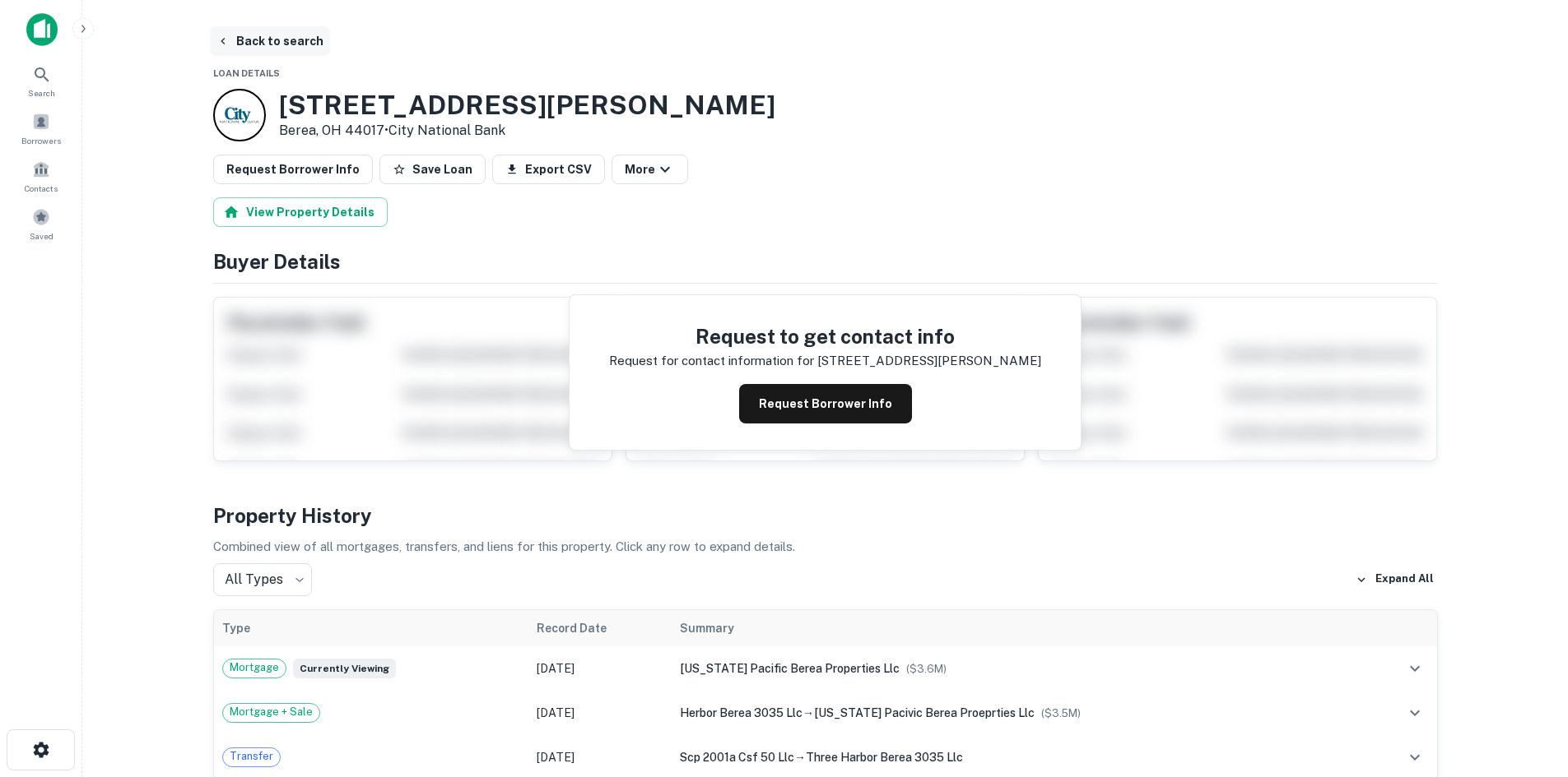
click at [277, 37] on button "Back to search" at bounding box center [270, 41] width 120 height 30
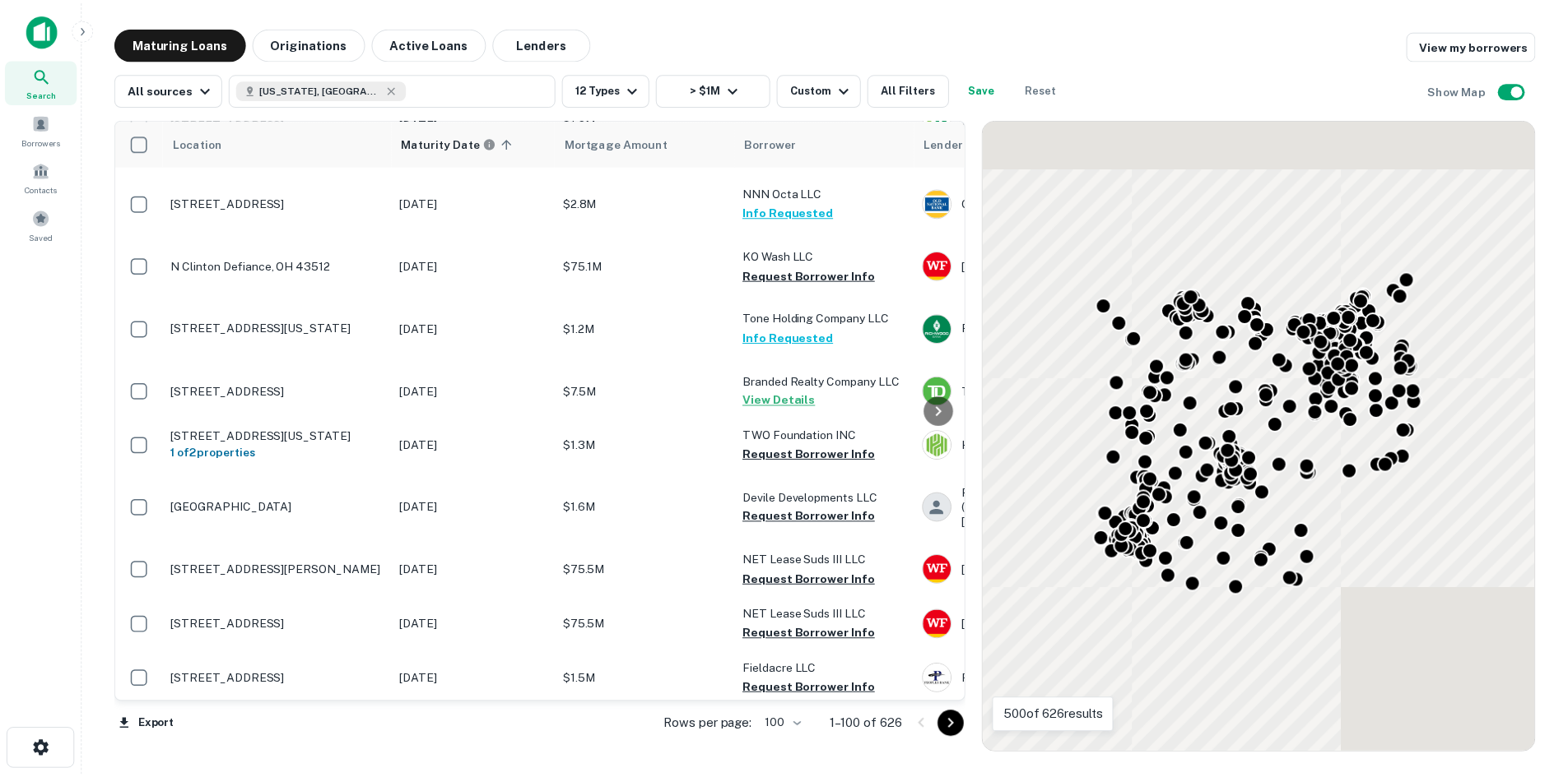
scroll to position [2961, 0]
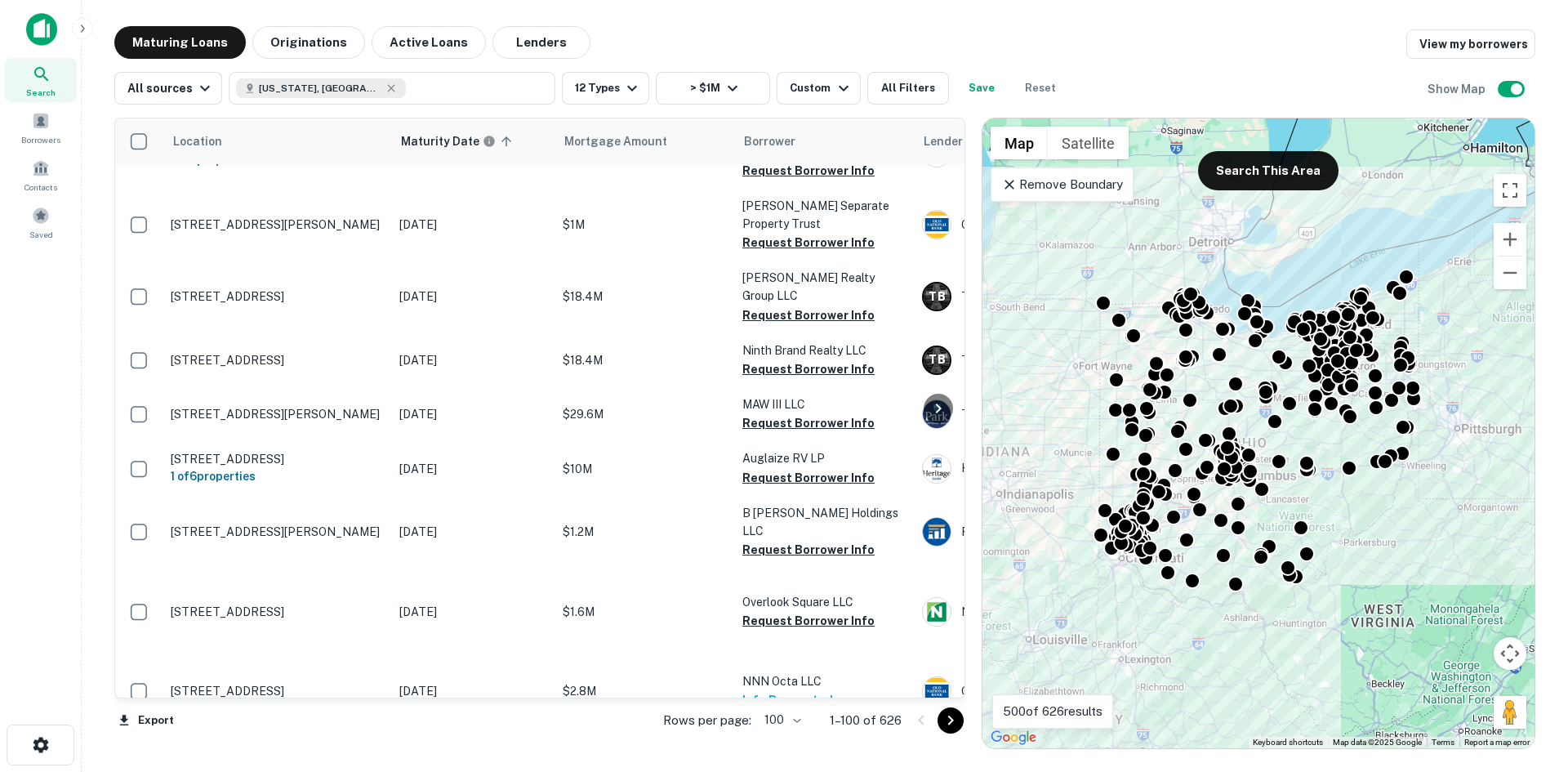
click at [327, 97] on p "[STREET_ADDRESS]" at bounding box center [276, 89] width 212 height 15
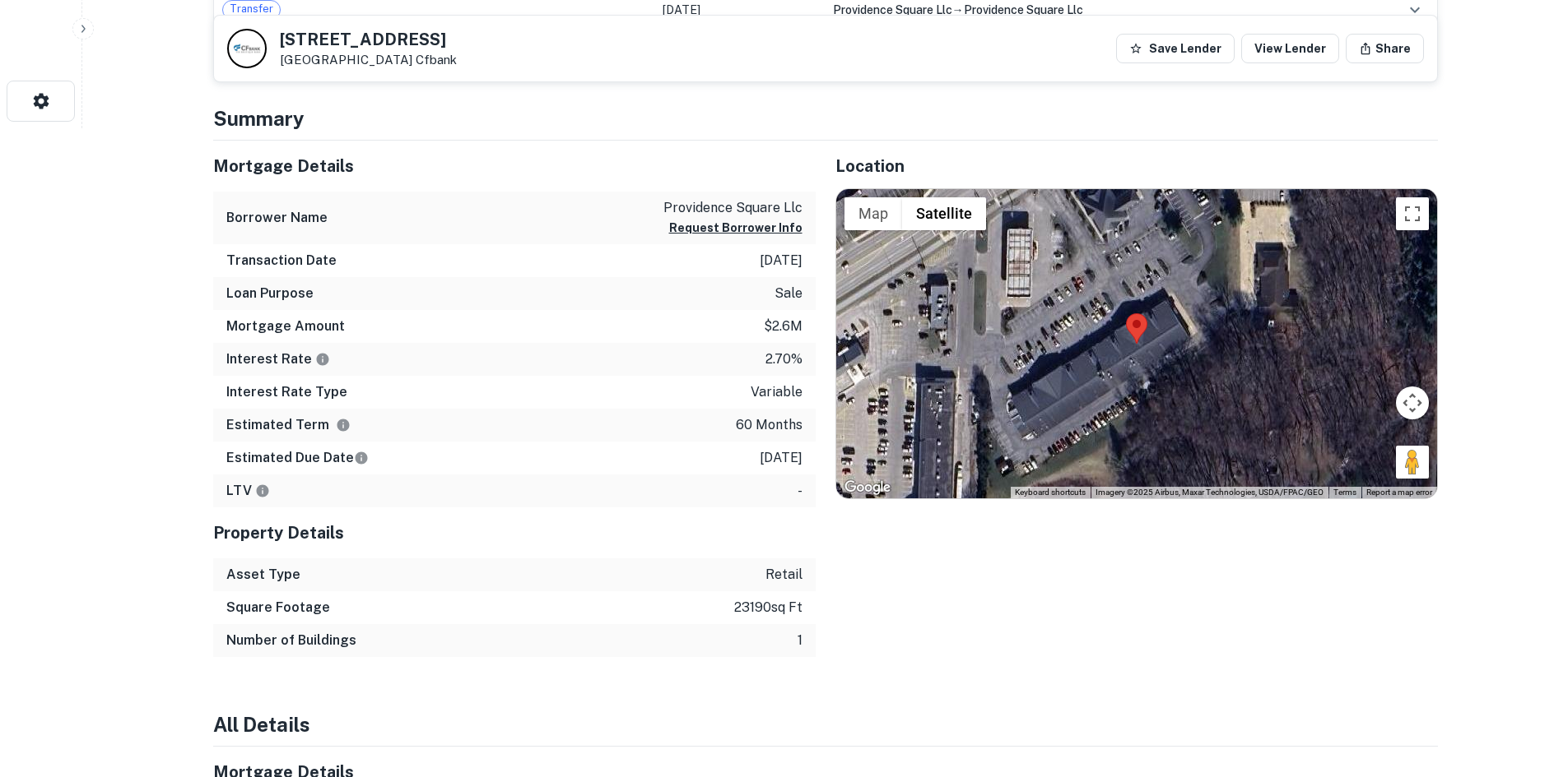
scroll to position [658, 0]
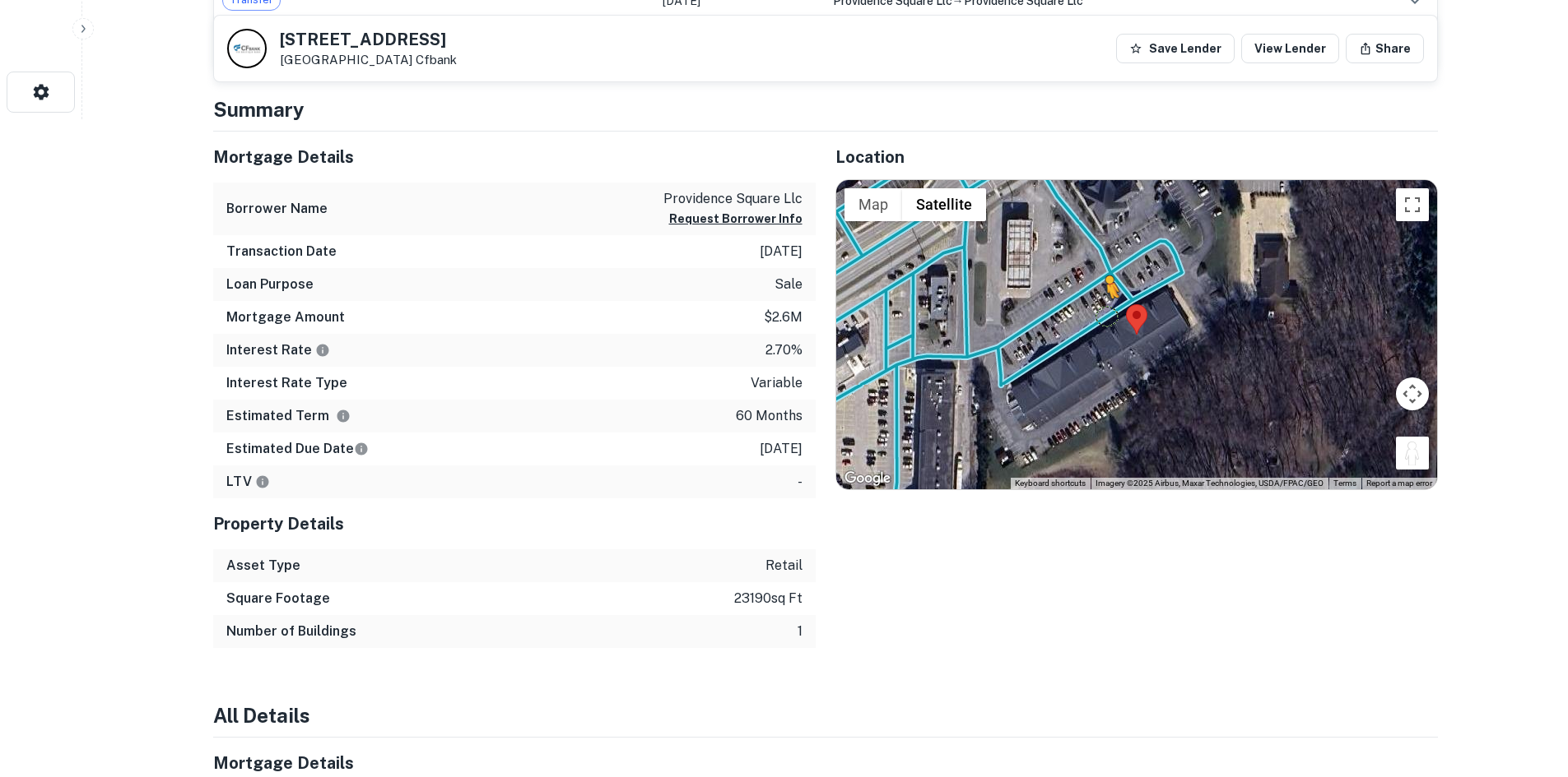
drag, startPoint x: 1400, startPoint y: 461, endPoint x: 1101, endPoint y: 308, distance: 335.9
click at [1101, 308] on div "To activate drag with keyboard, press Alt + Enter. Once in keyboard drag state,…" at bounding box center [1137, 335] width 601 height 309
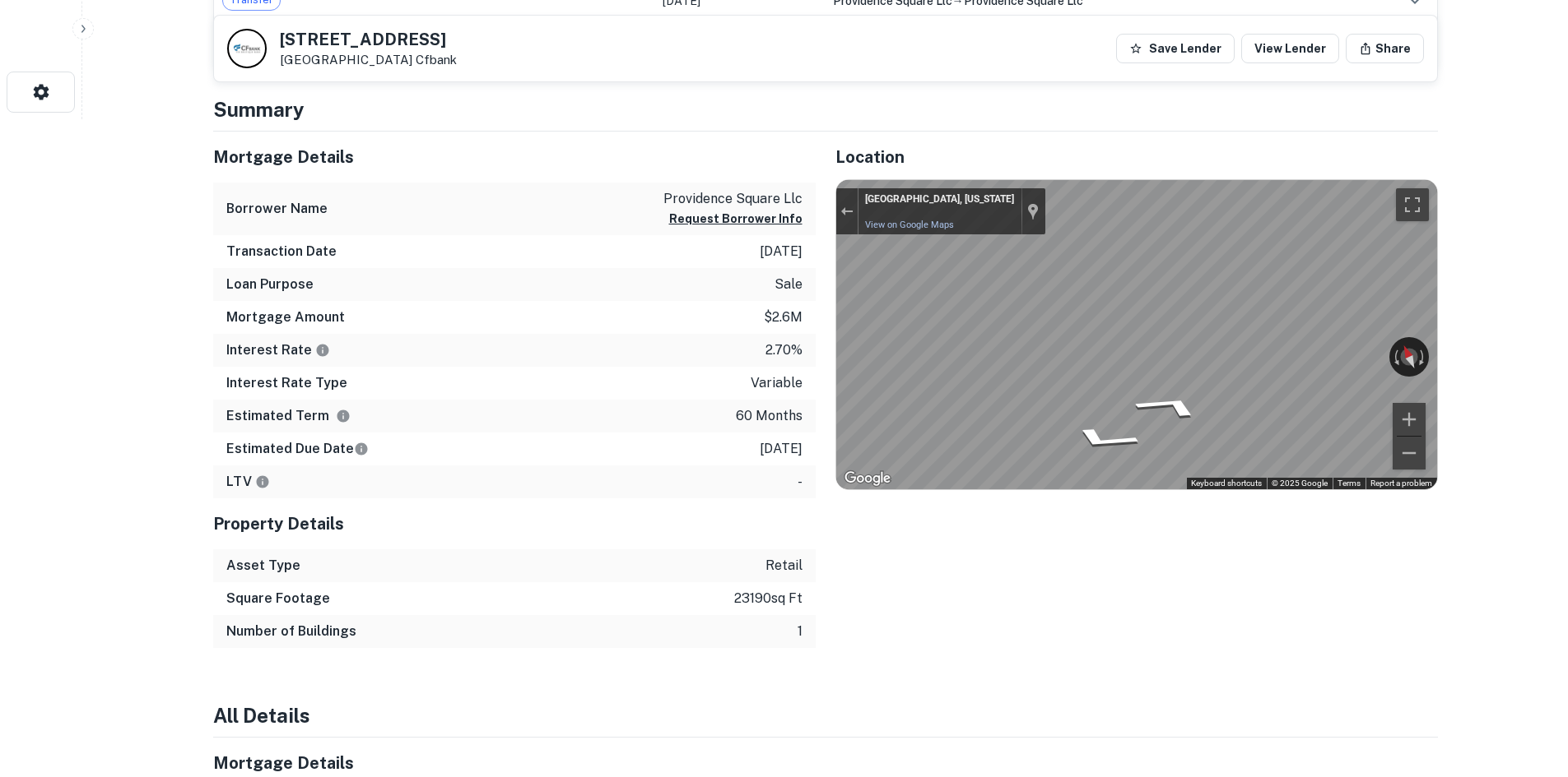
click at [771, 309] on div "Mortgage Details Borrower Name providence square llc Request Borrower Info Tran…" at bounding box center [815, 390] width 1244 height 518
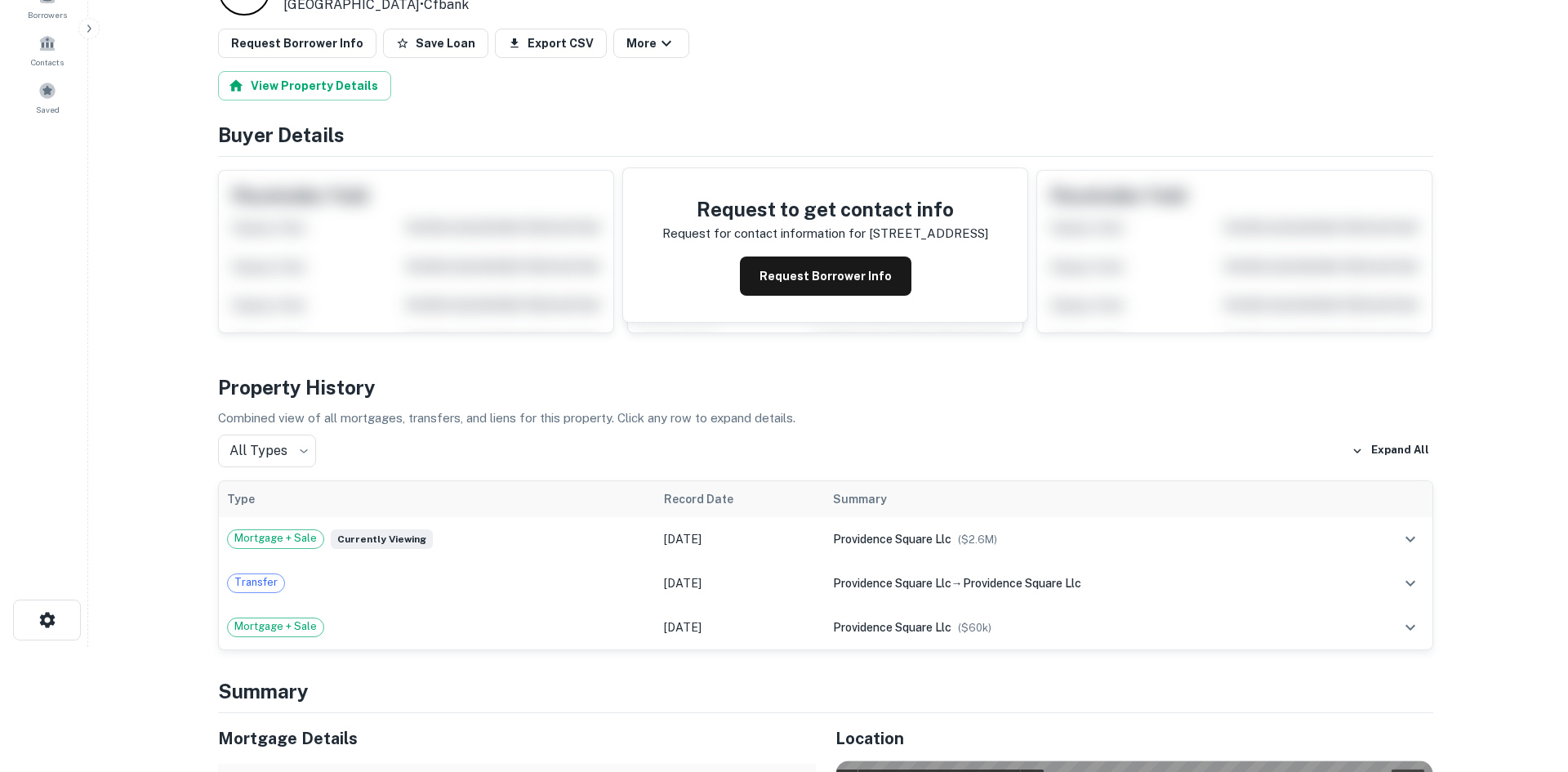
scroll to position [0, 0]
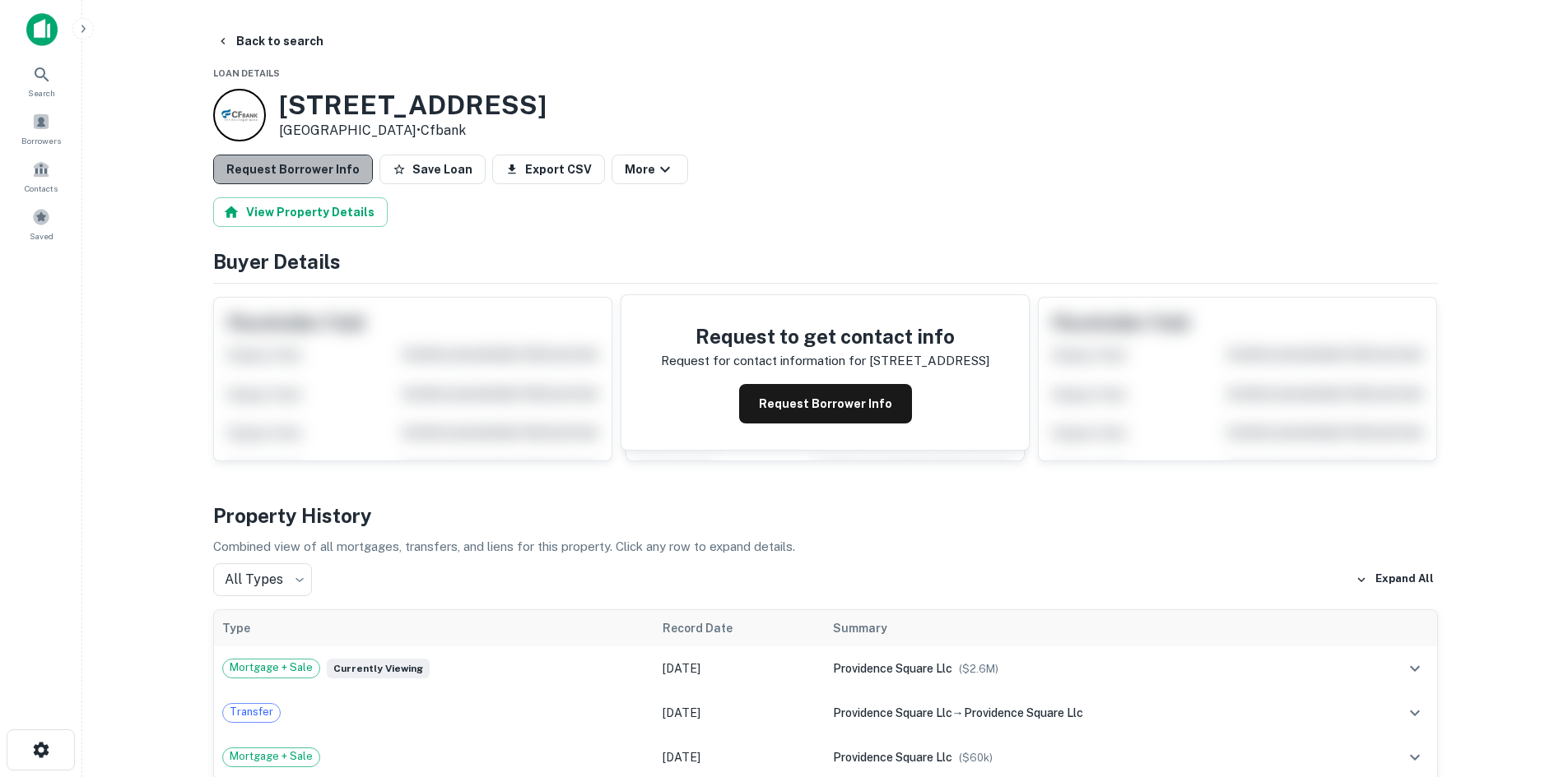
click at [305, 165] on button "Request Borrower Info" at bounding box center [292, 169] width 159 height 30
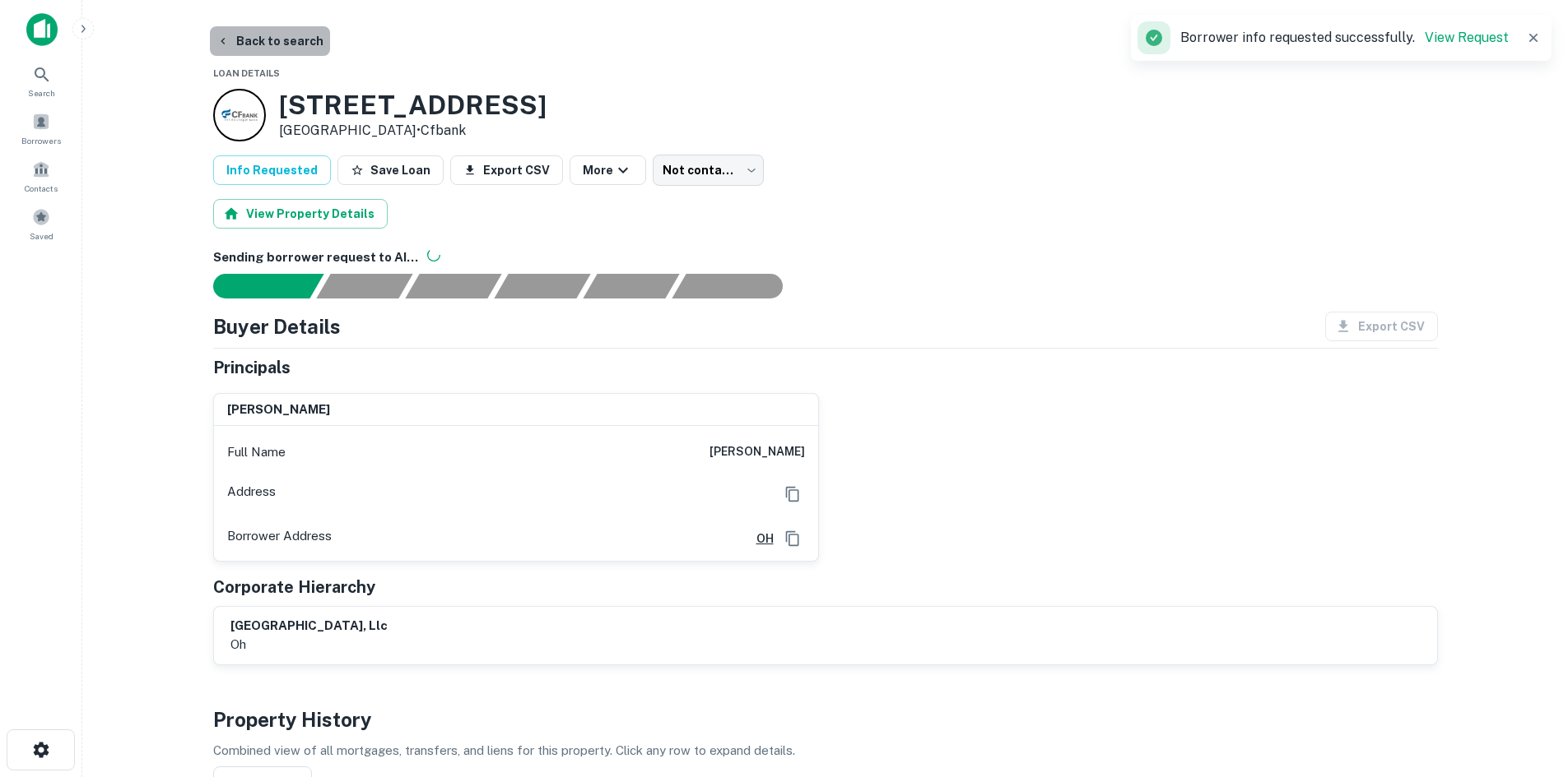
click at [288, 51] on button "Back to search" at bounding box center [270, 41] width 120 height 30
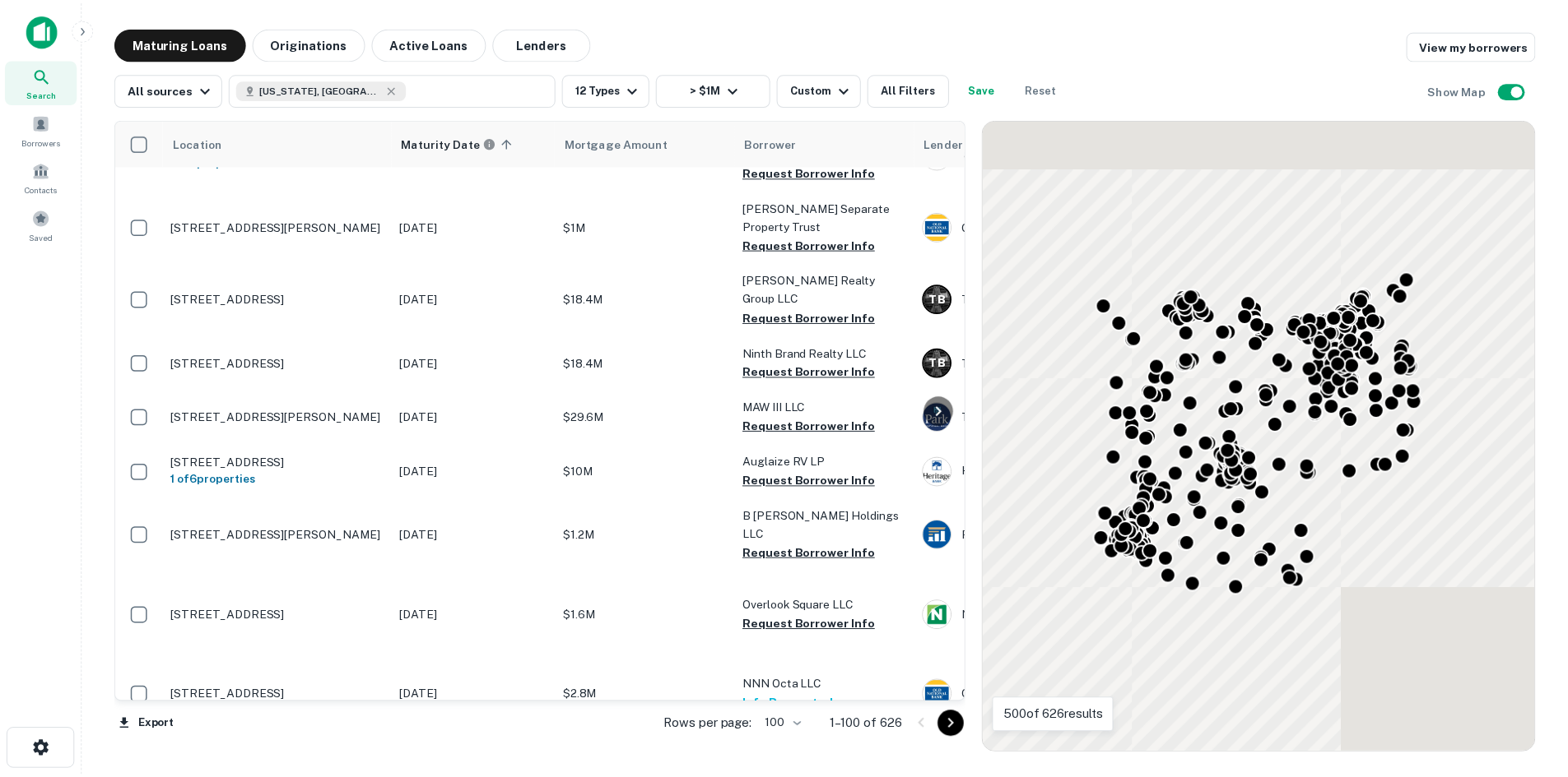
scroll to position [2549, 0]
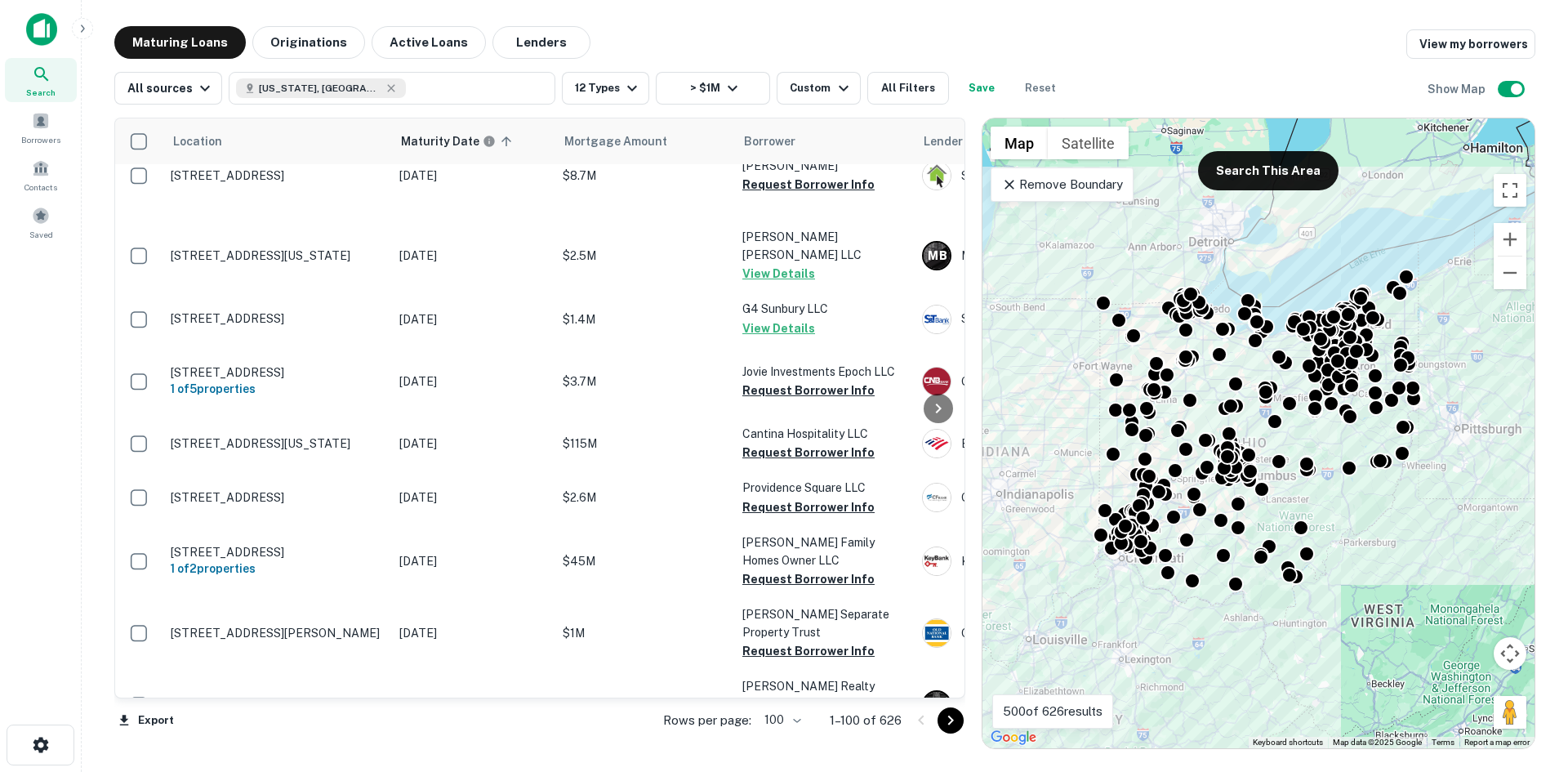
click at [311, 39] on p "[STREET_ADDRESS]" at bounding box center [276, 31] width 212 height 15
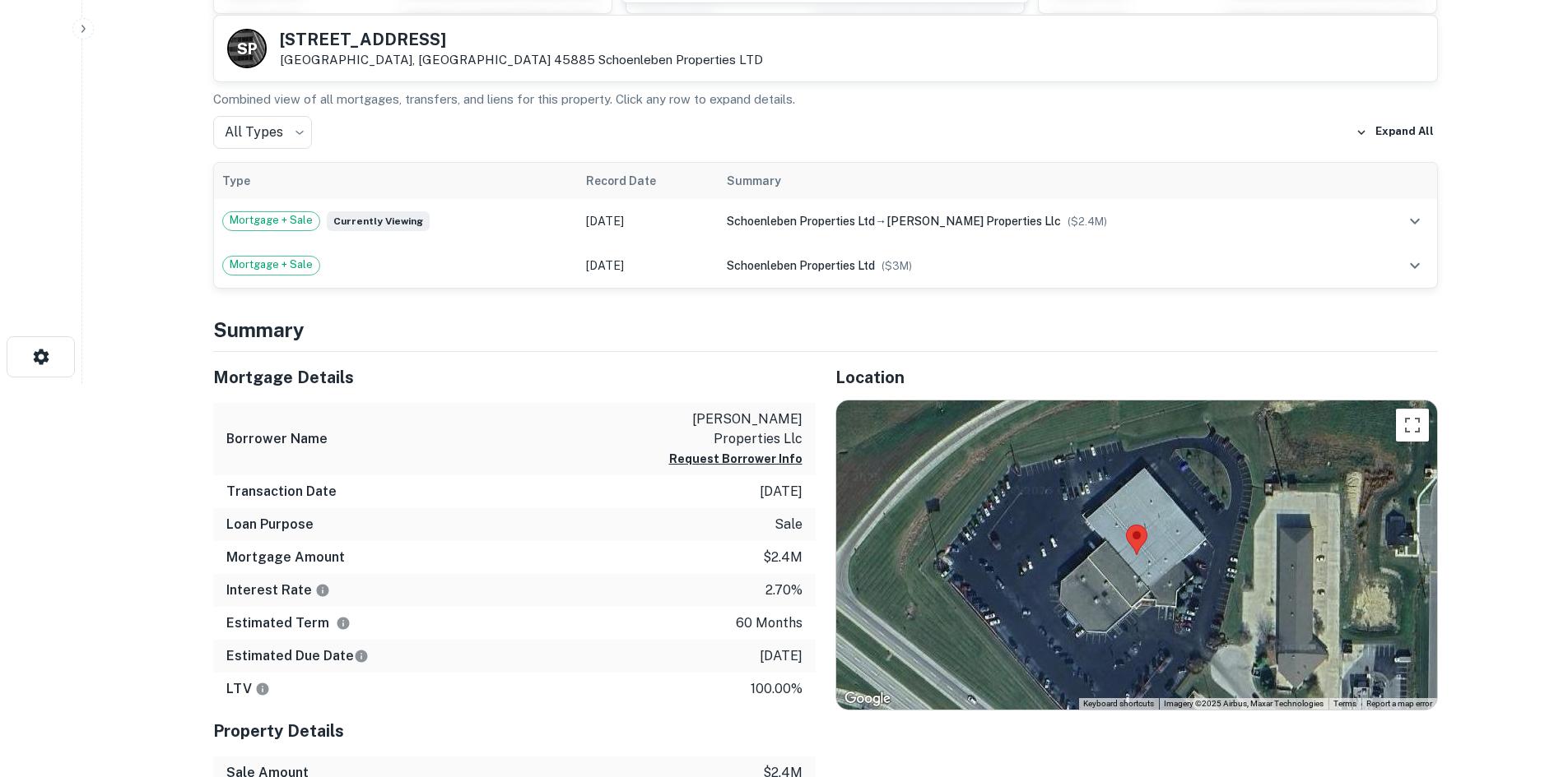
scroll to position [411, 0]
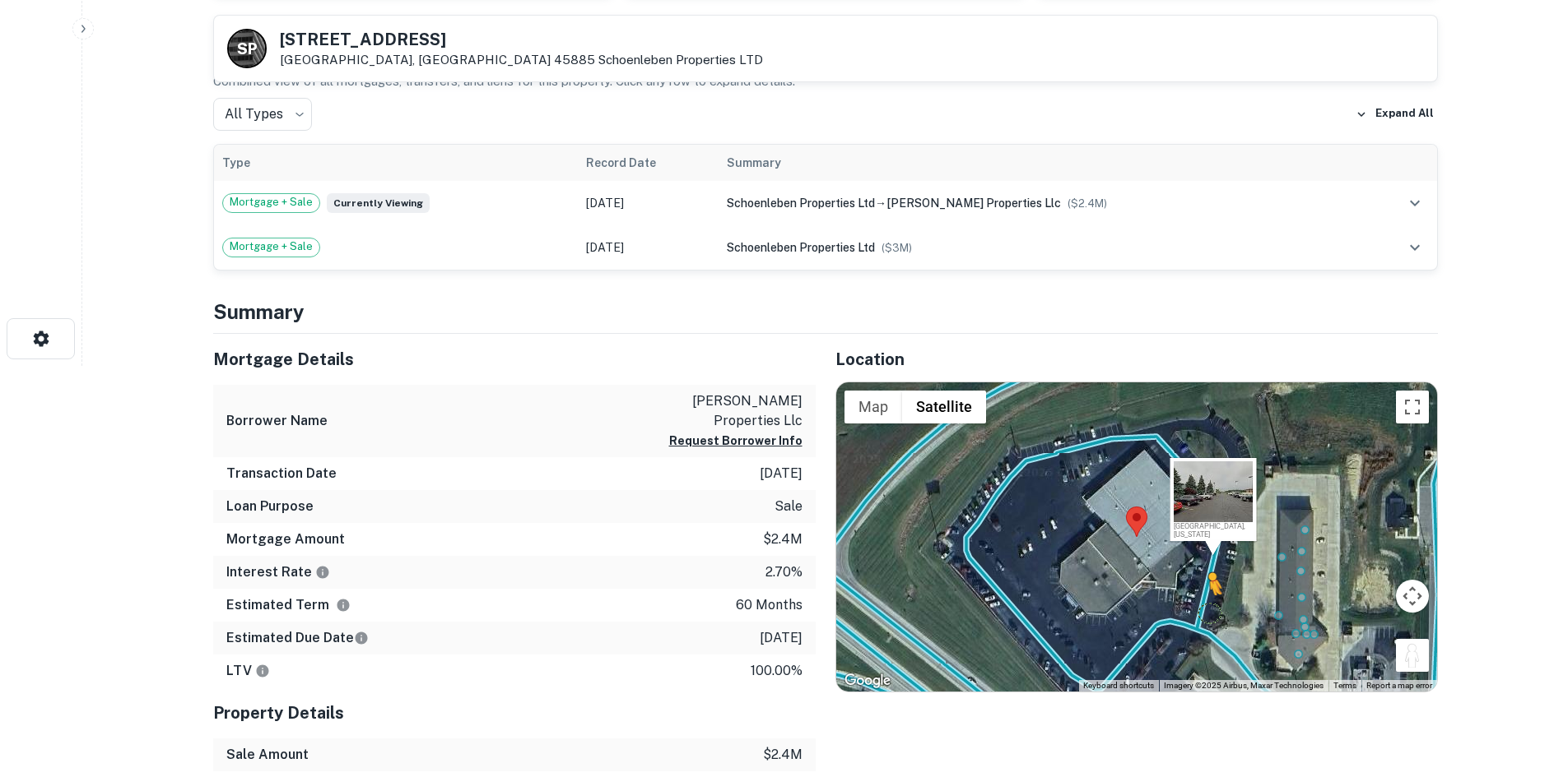
drag, startPoint x: 1400, startPoint y: 655, endPoint x: 1205, endPoint y: 609, distance: 200.4
click at [1205, 609] on div "To activate drag with keyboard, press Alt + Enter. Once in keyboard drag state,…" at bounding box center [1137, 537] width 601 height 309
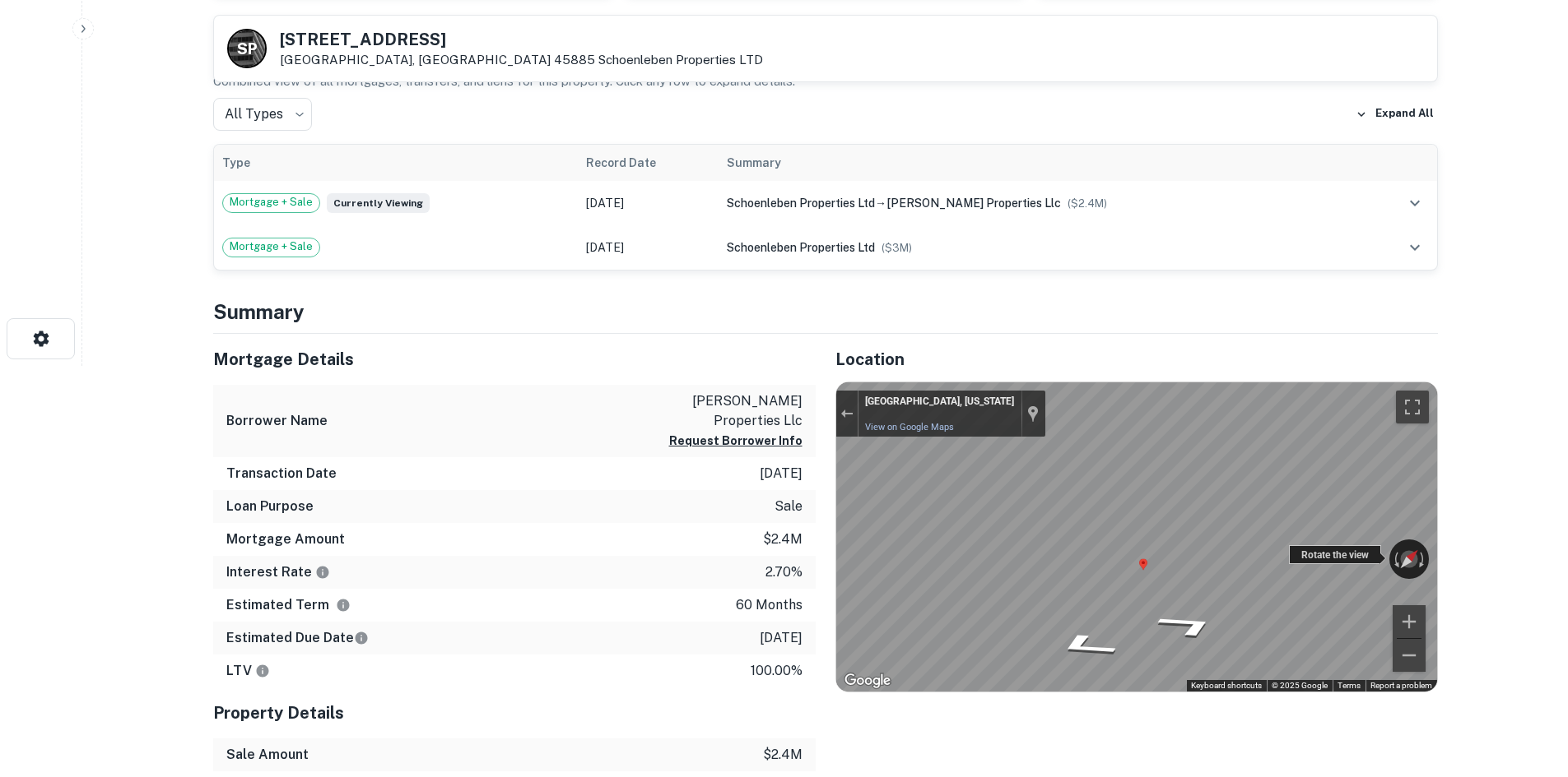
click at [1377, 544] on div "← Move left → Move right ↑ Move up ↓ Move down + Zoom in - Zoom out [GEOGRAPHIC…" at bounding box center [1137, 537] width 601 height 309
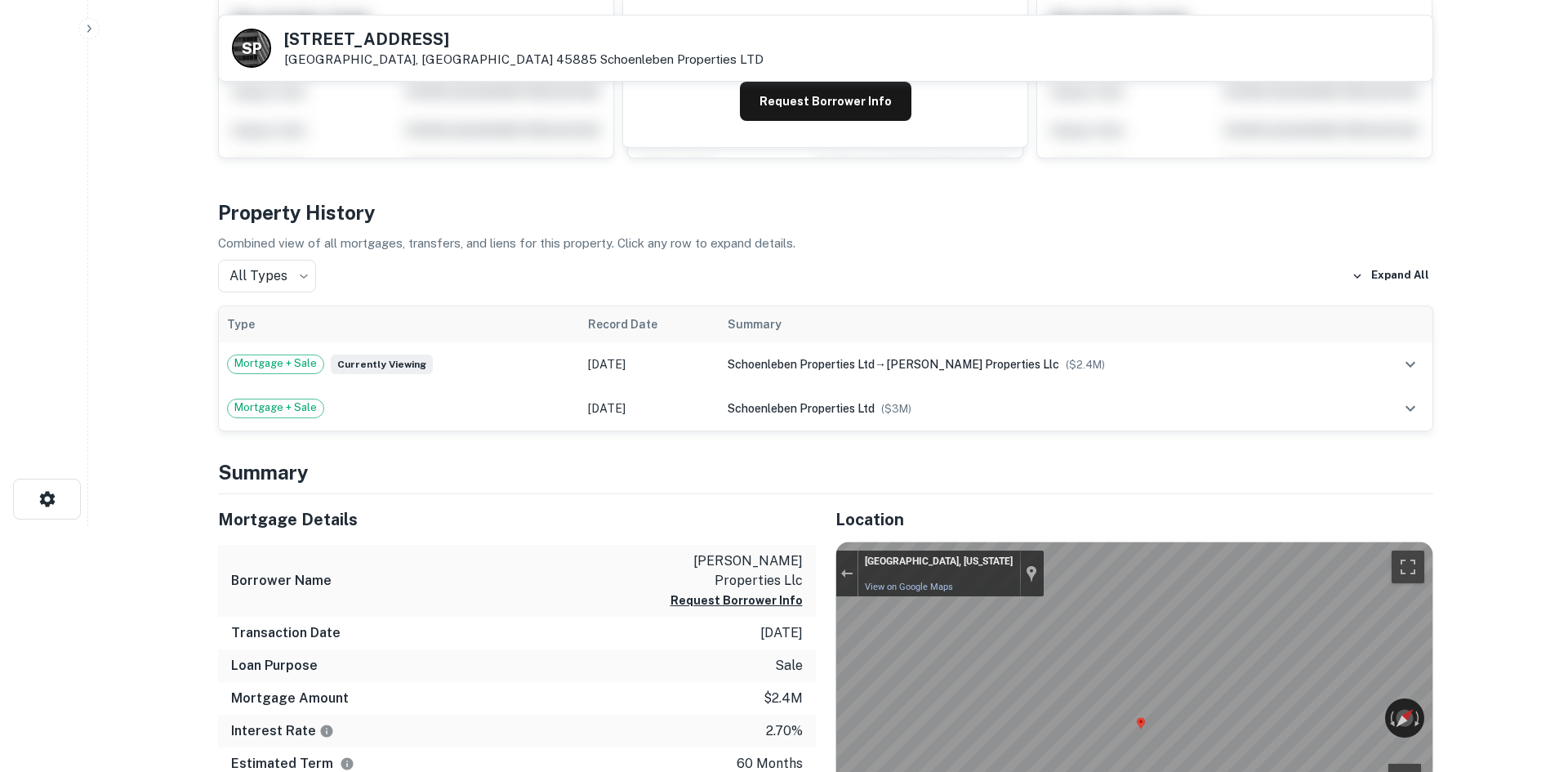
scroll to position [0, 0]
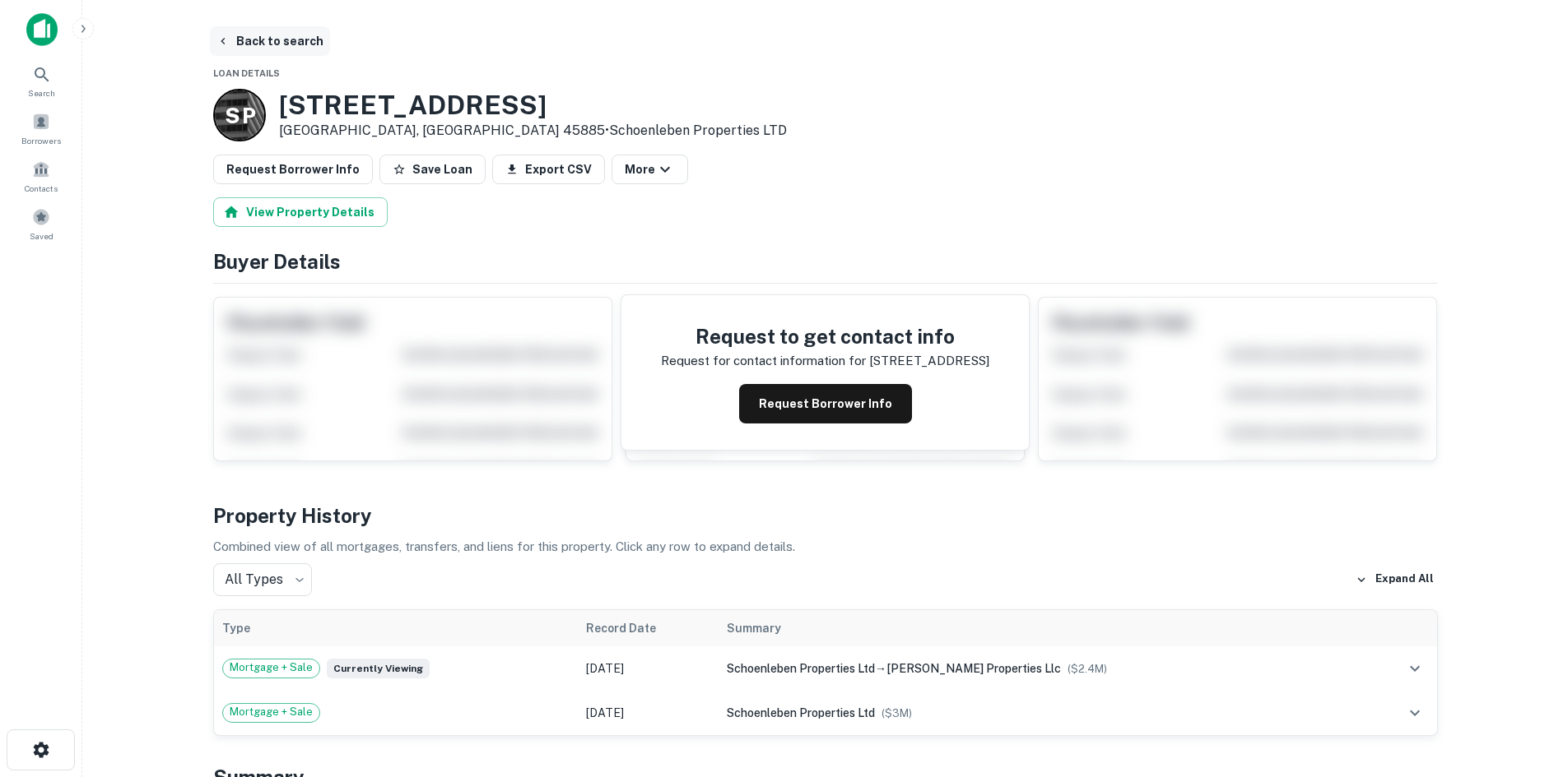
click at [285, 51] on button "Back to search" at bounding box center [270, 41] width 120 height 30
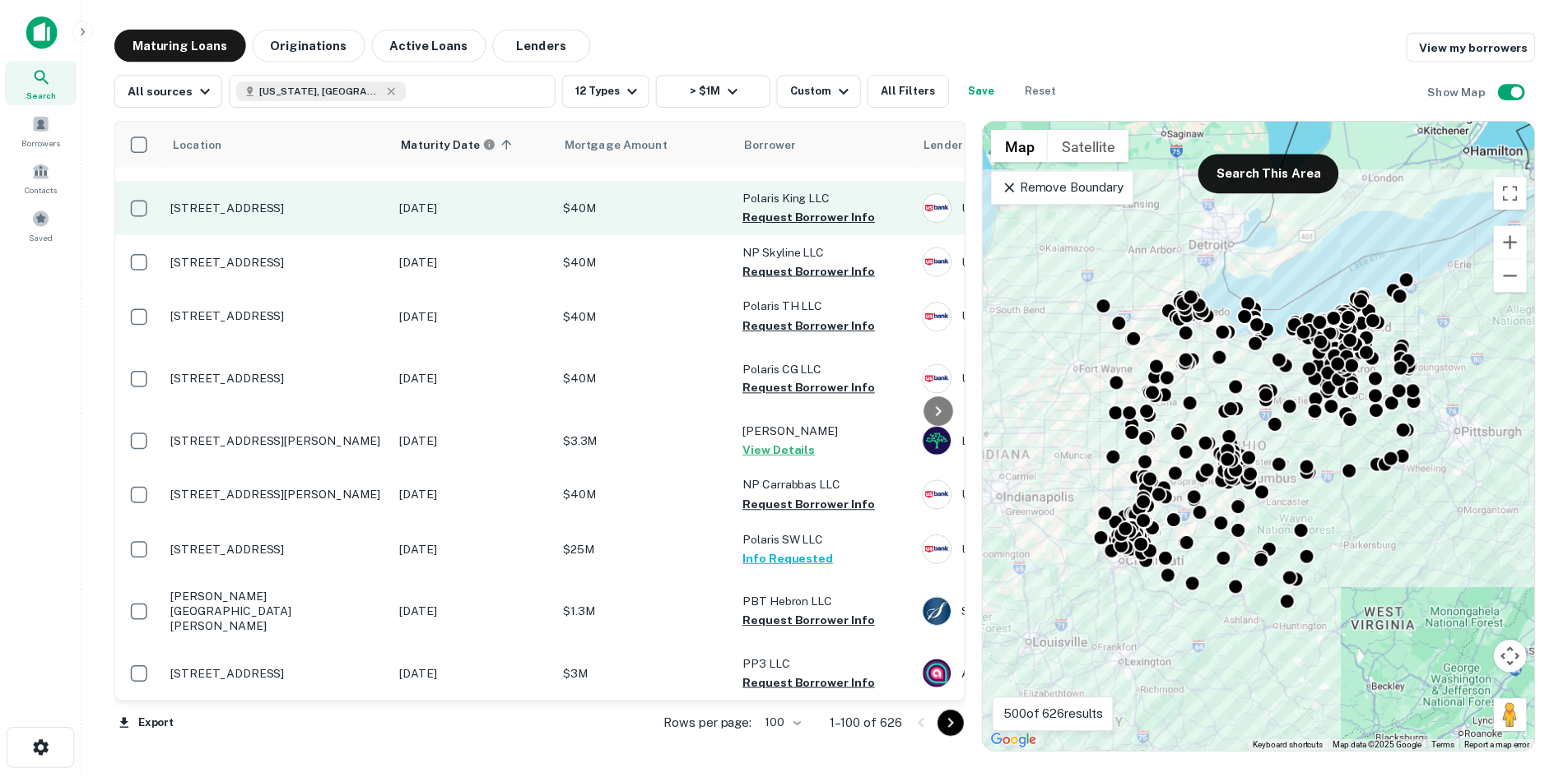
scroll to position [7038, 0]
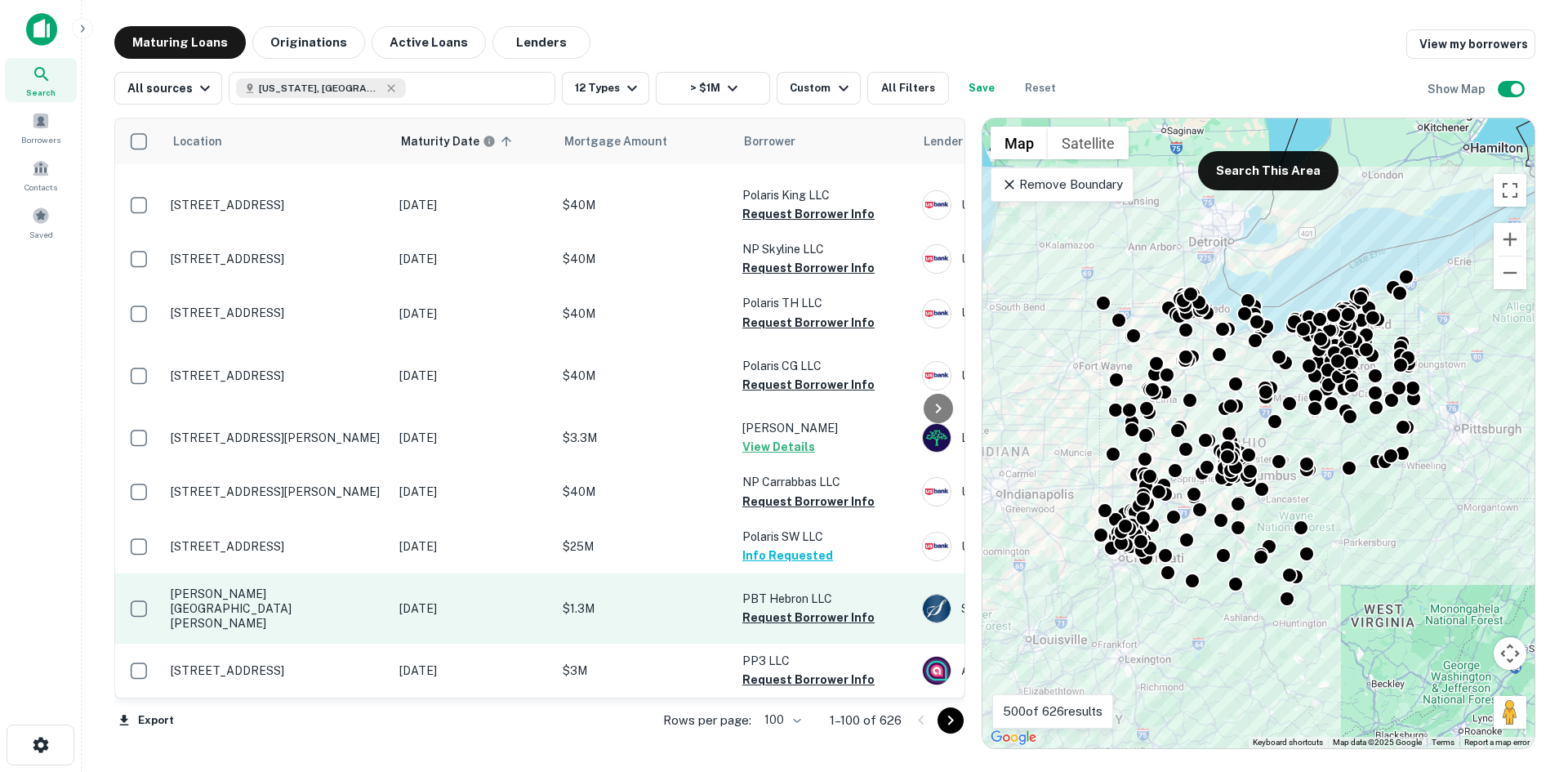
click at [300, 589] on td "[PERSON_NAME][GEOGRAPHIC_DATA][PERSON_NAME]" at bounding box center [277, 609] width 229 height 70
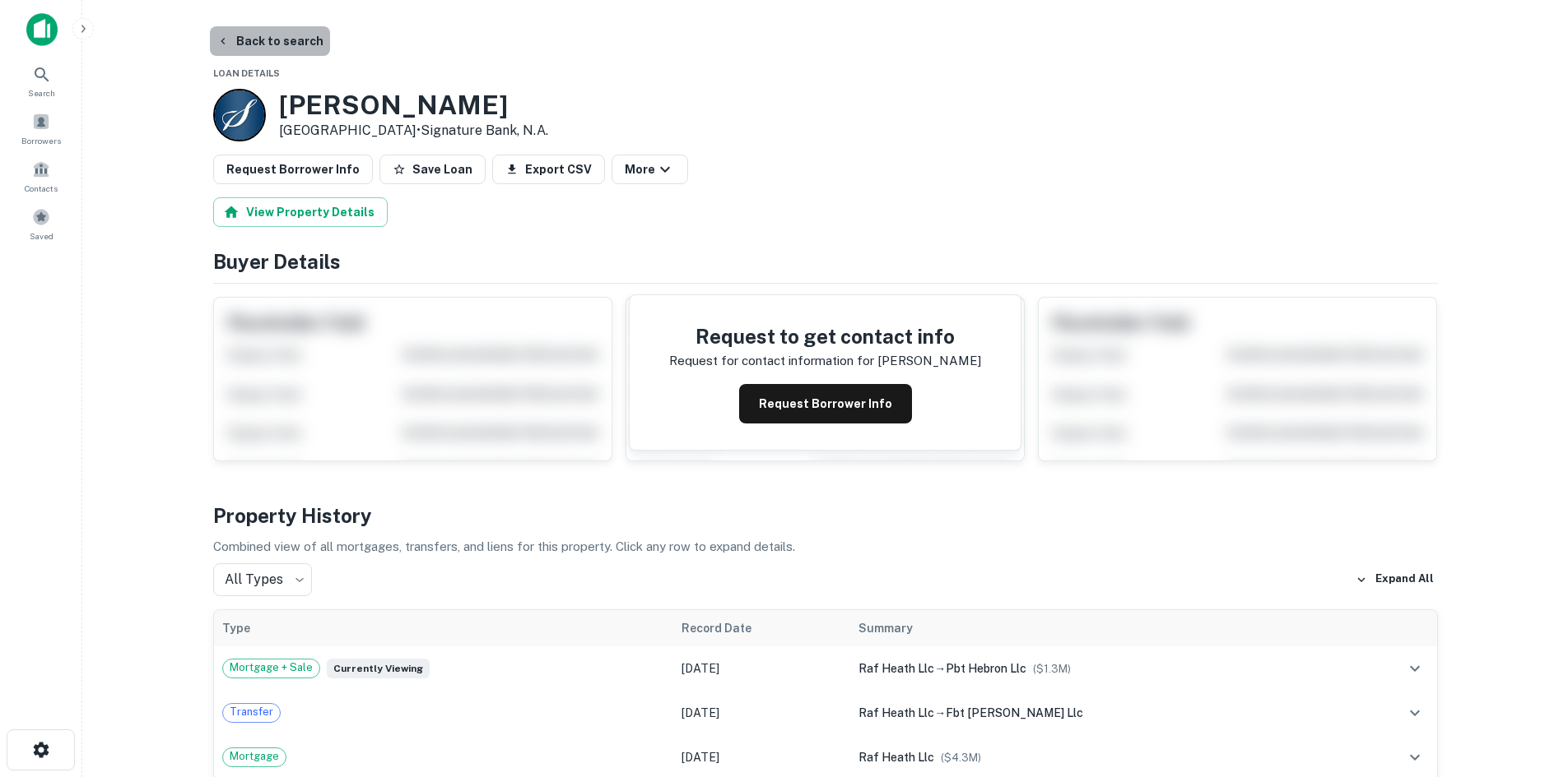
click at [306, 33] on button "Back to search" at bounding box center [270, 41] width 120 height 30
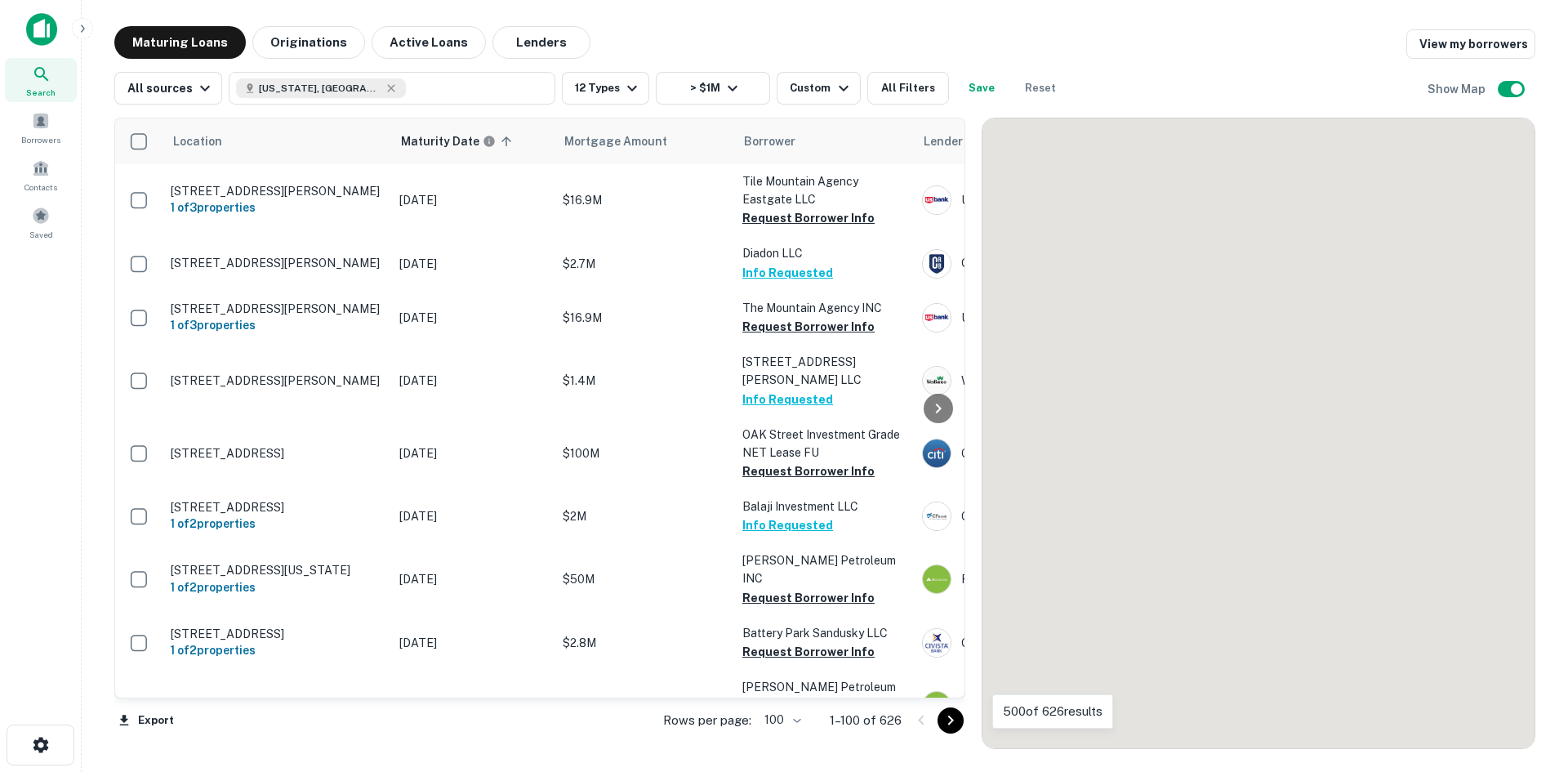
scroll to position [6993, 0]
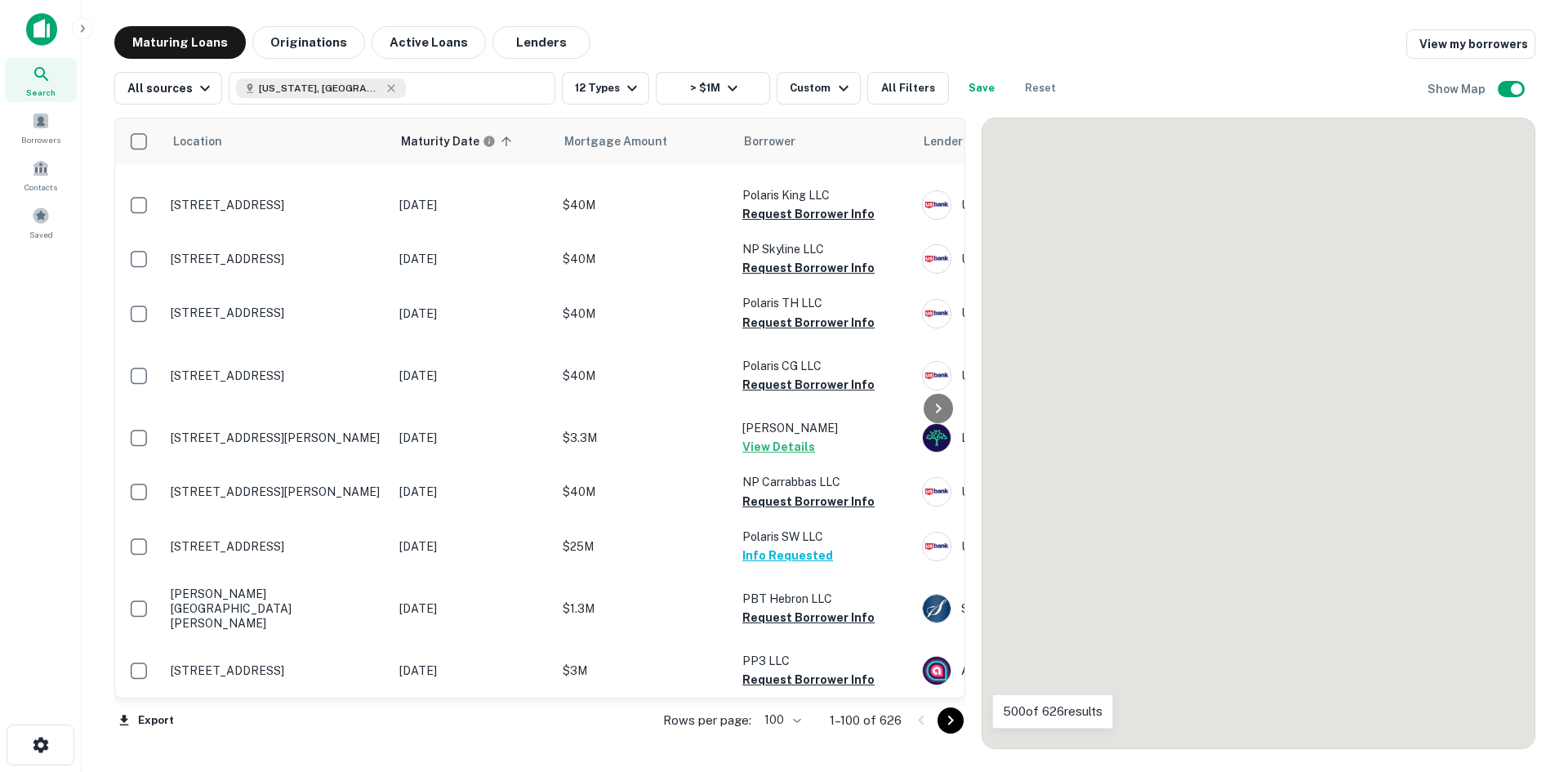
click at [952, 723] on icon "Go to next page" at bounding box center [952, 721] width 6 height 9
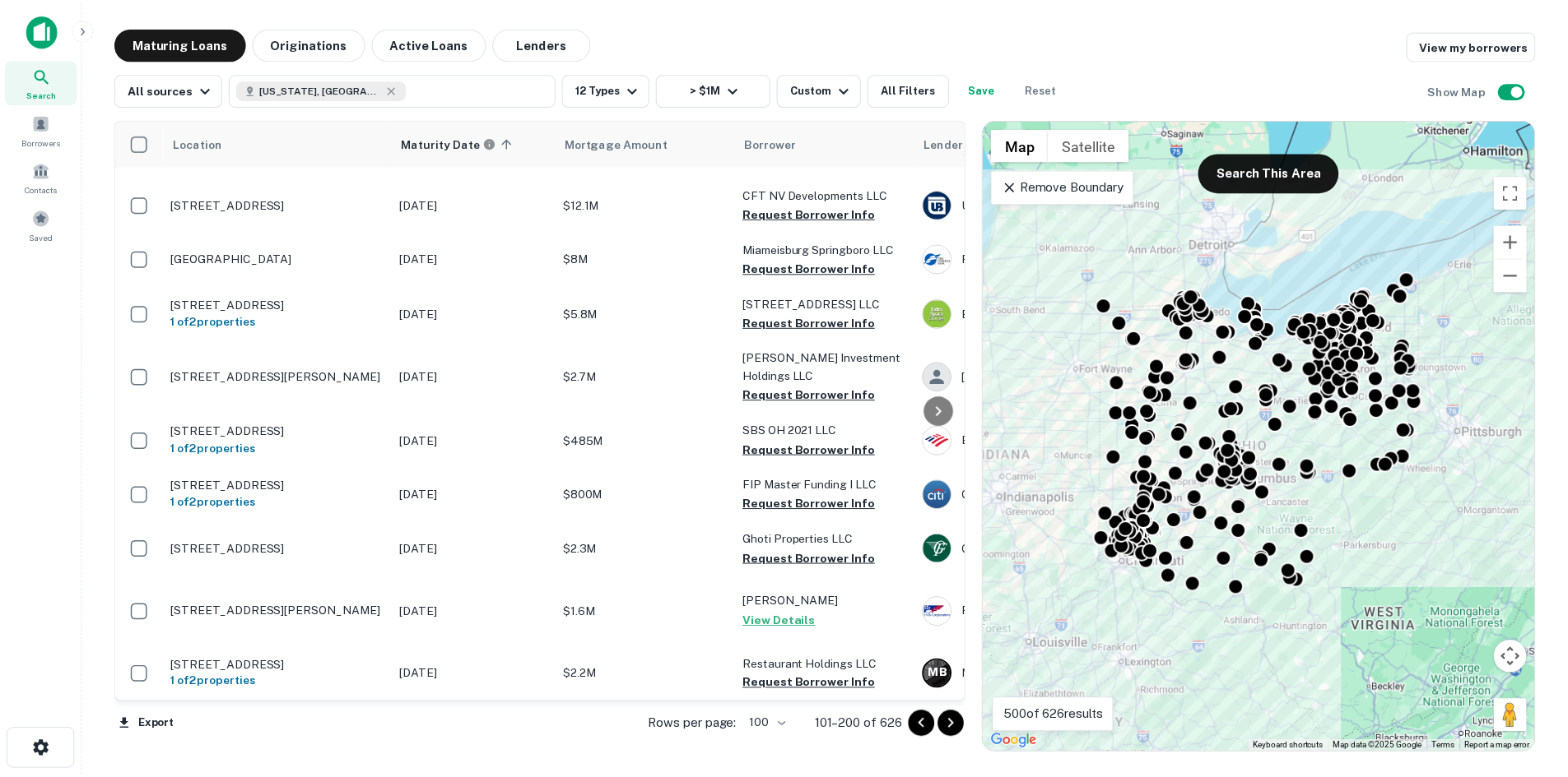
scroll to position [6397, 0]
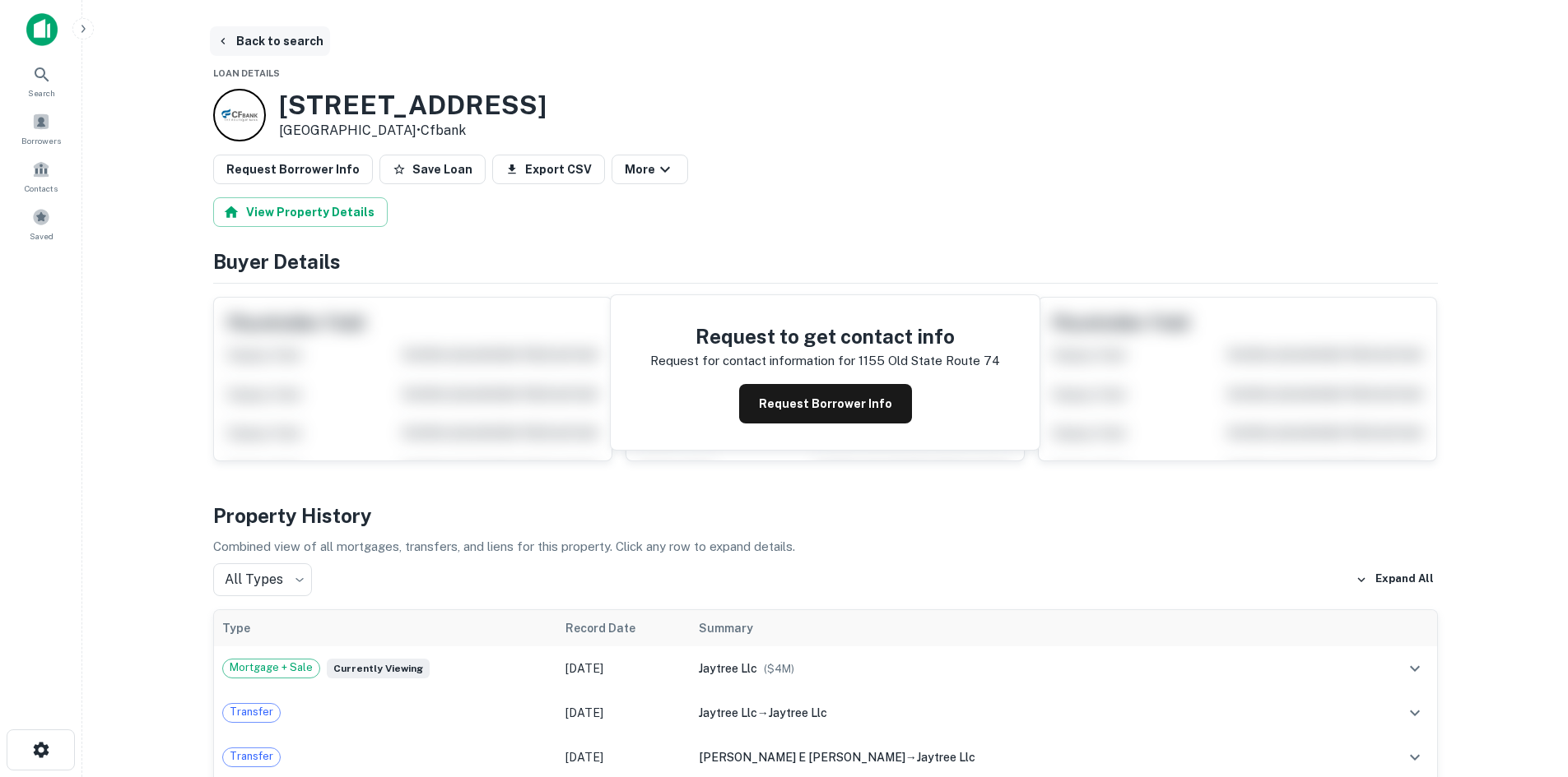
click at [304, 45] on button "Back to search" at bounding box center [270, 41] width 120 height 30
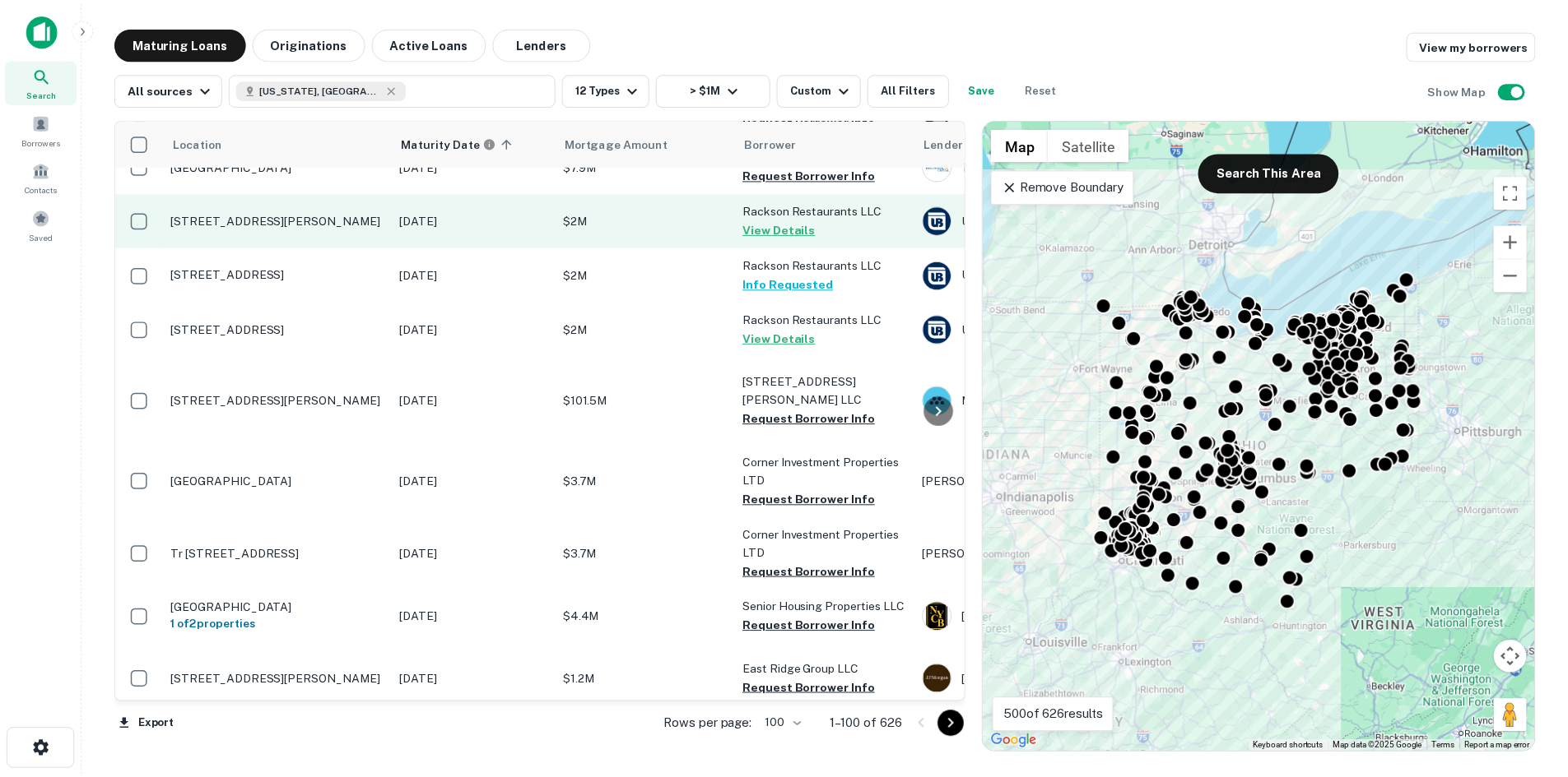
scroll to position [4095, 0]
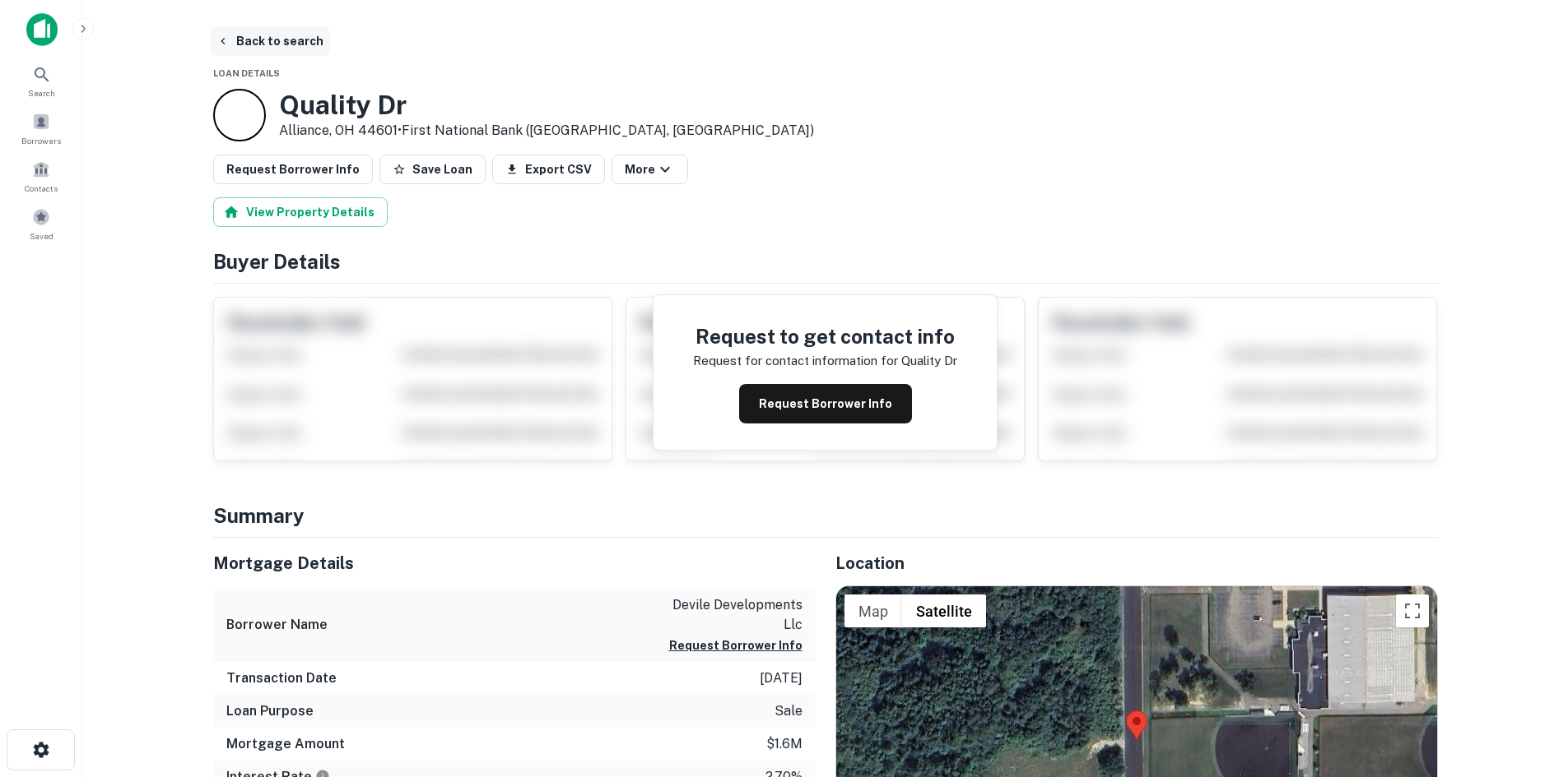
click at [287, 52] on button "Back to search" at bounding box center [270, 41] width 120 height 30
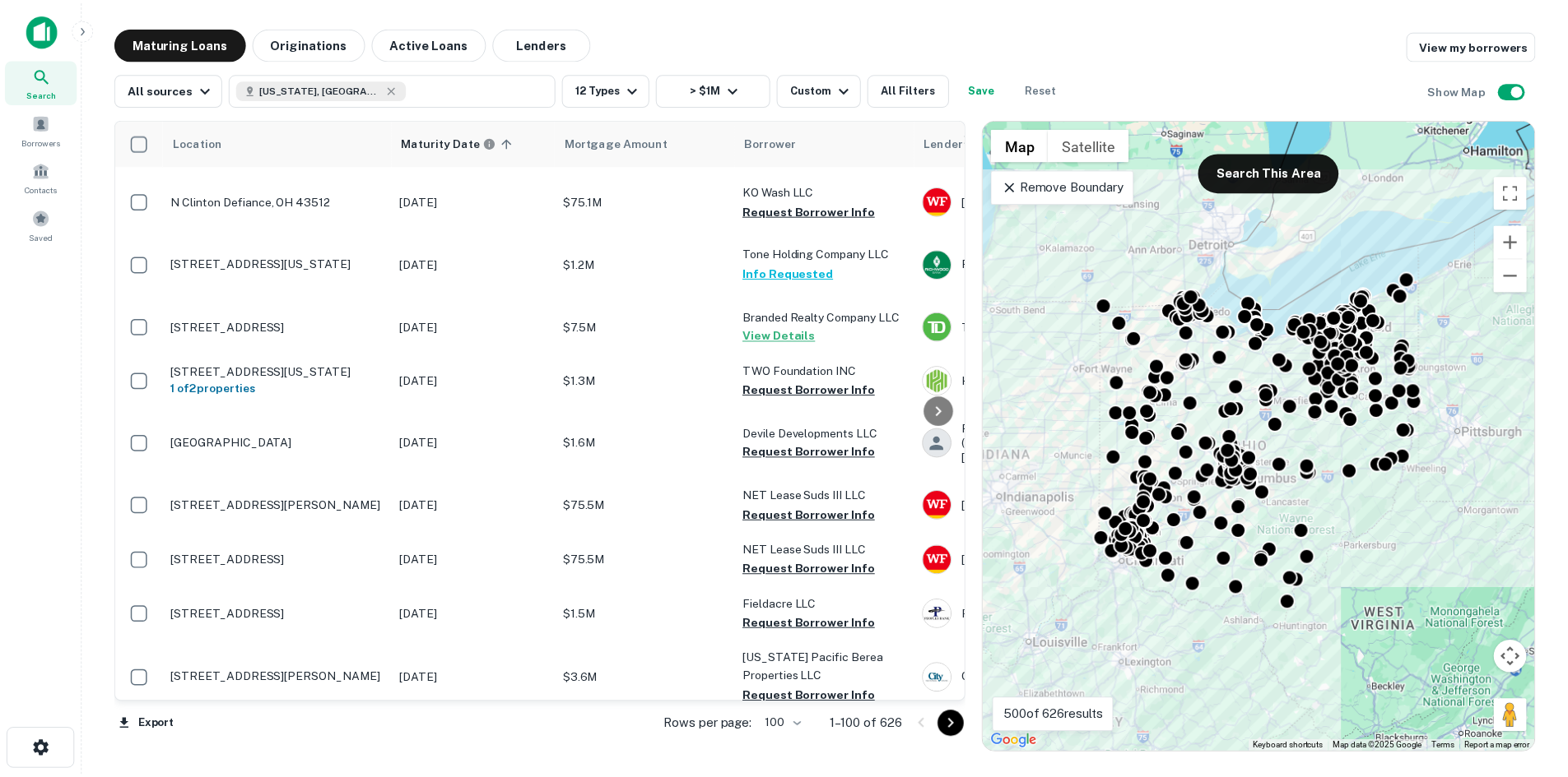
scroll to position [3354, 0]
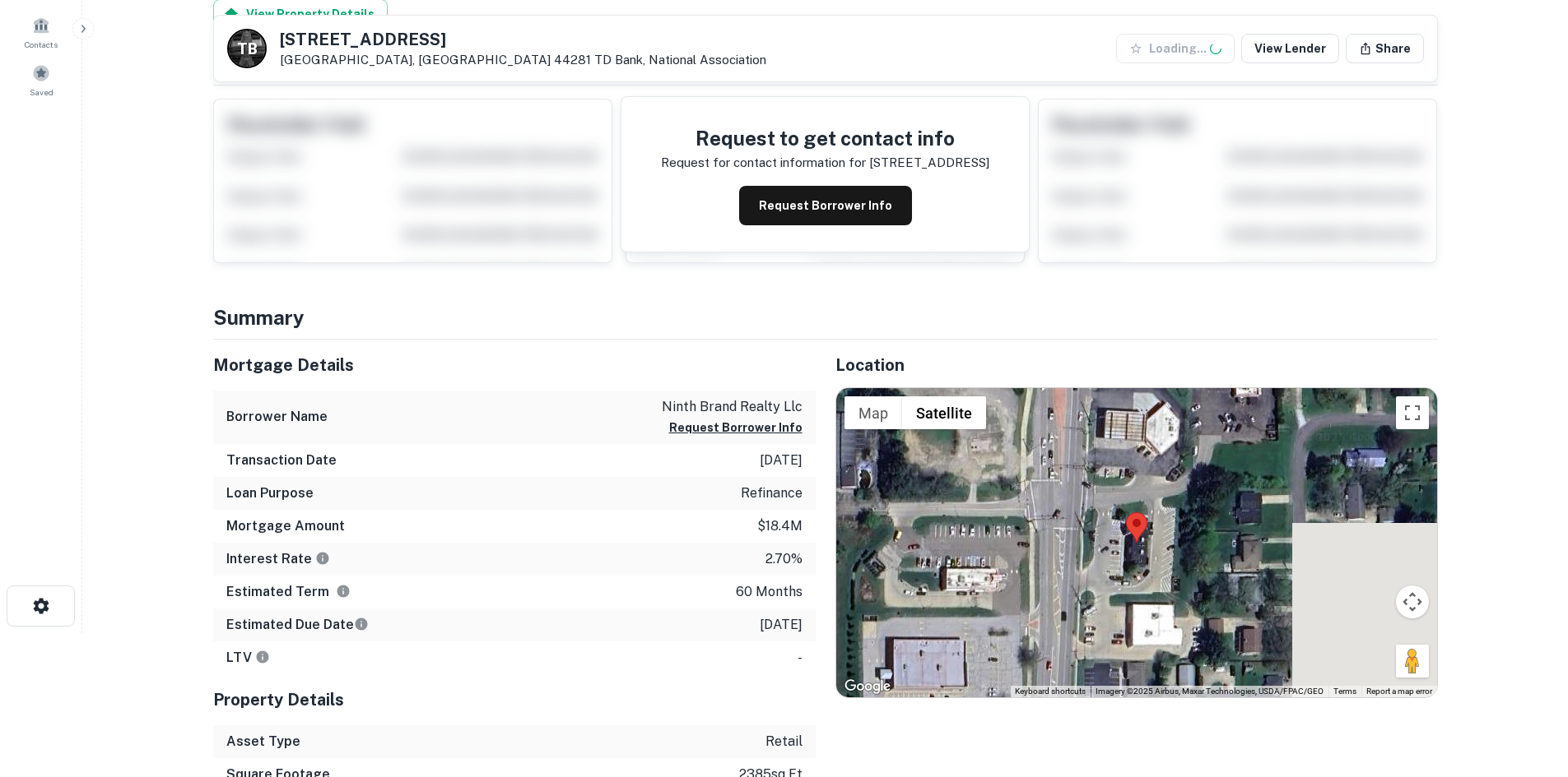
scroll to position [247, 0]
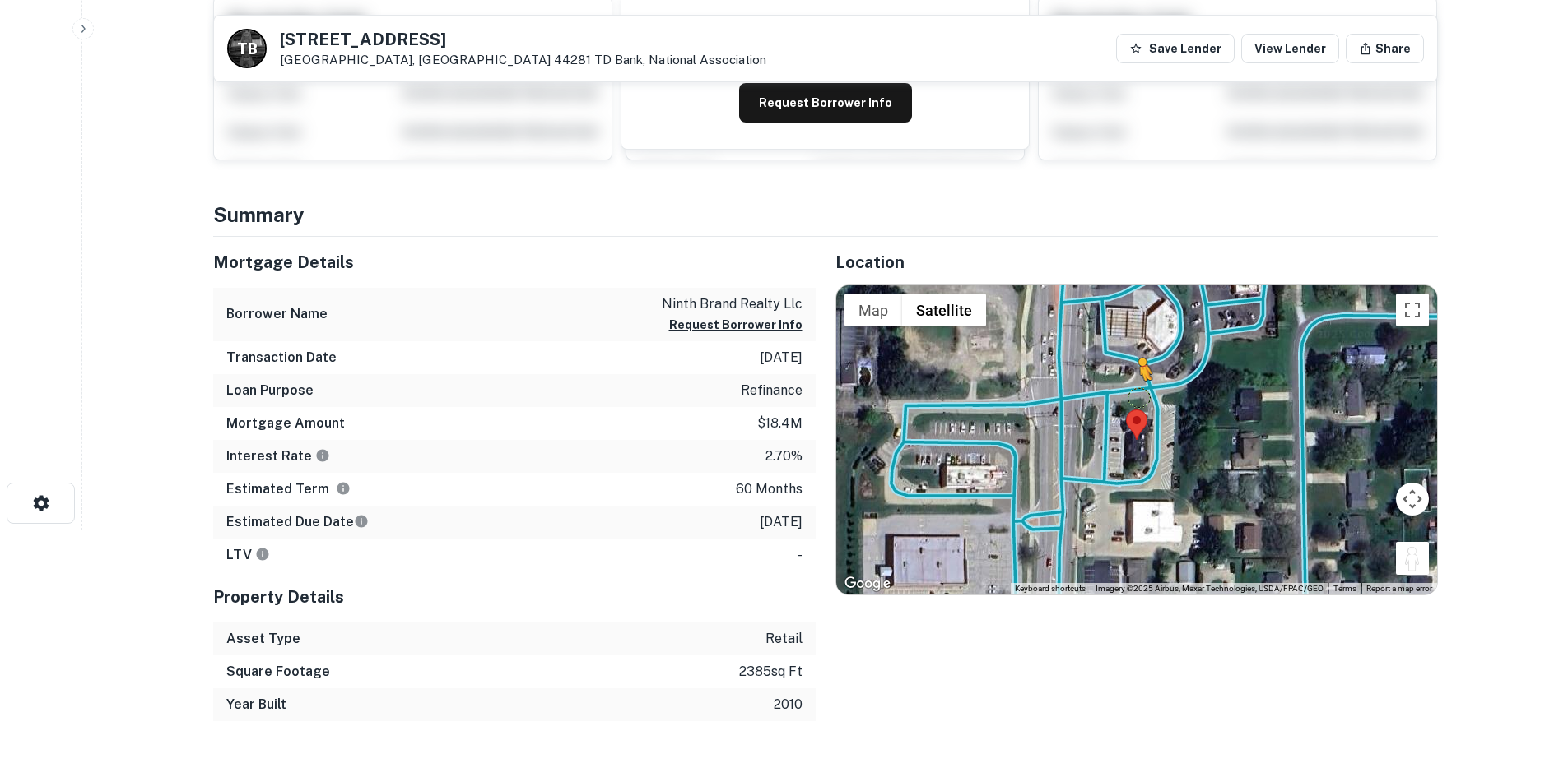
drag, startPoint x: 1413, startPoint y: 560, endPoint x: 1126, endPoint y: 388, distance: 334.6
click at [1126, 388] on div "To activate drag with keyboard, press Alt + Enter. Once in keyboard drag state,…" at bounding box center [1137, 440] width 601 height 309
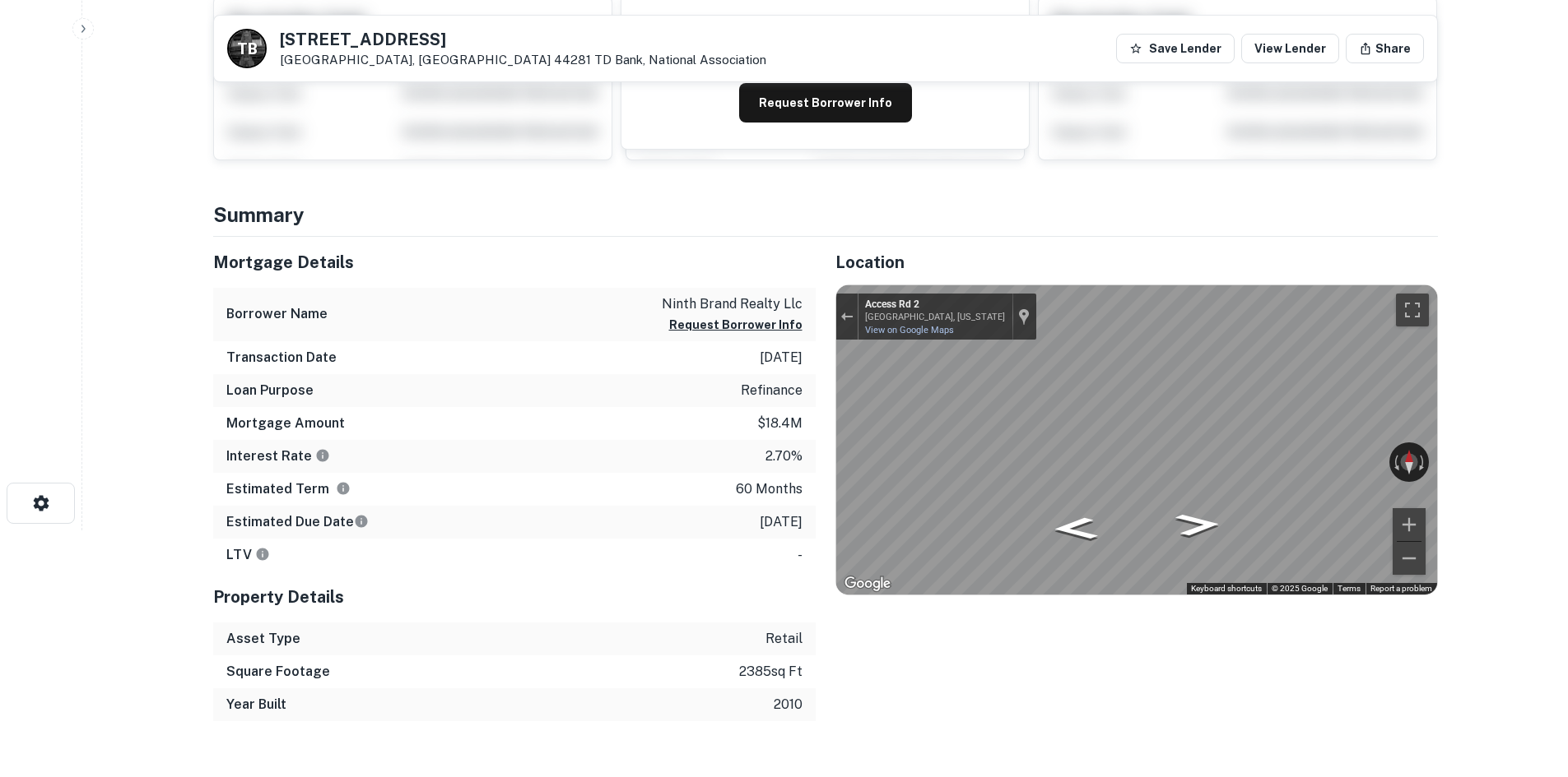
click at [1479, 405] on main "Back to search T B [STREET_ADDRESS] TD Bank, National Association Save Lender V…" at bounding box center [824, 141] width 1485 height 777
click at [1502, 413] on main "Back to search T B [STREET_ADDRESS] TD Bank, National Association Save Lender V…" at bounding box center [824, 141] width 1485 height 777
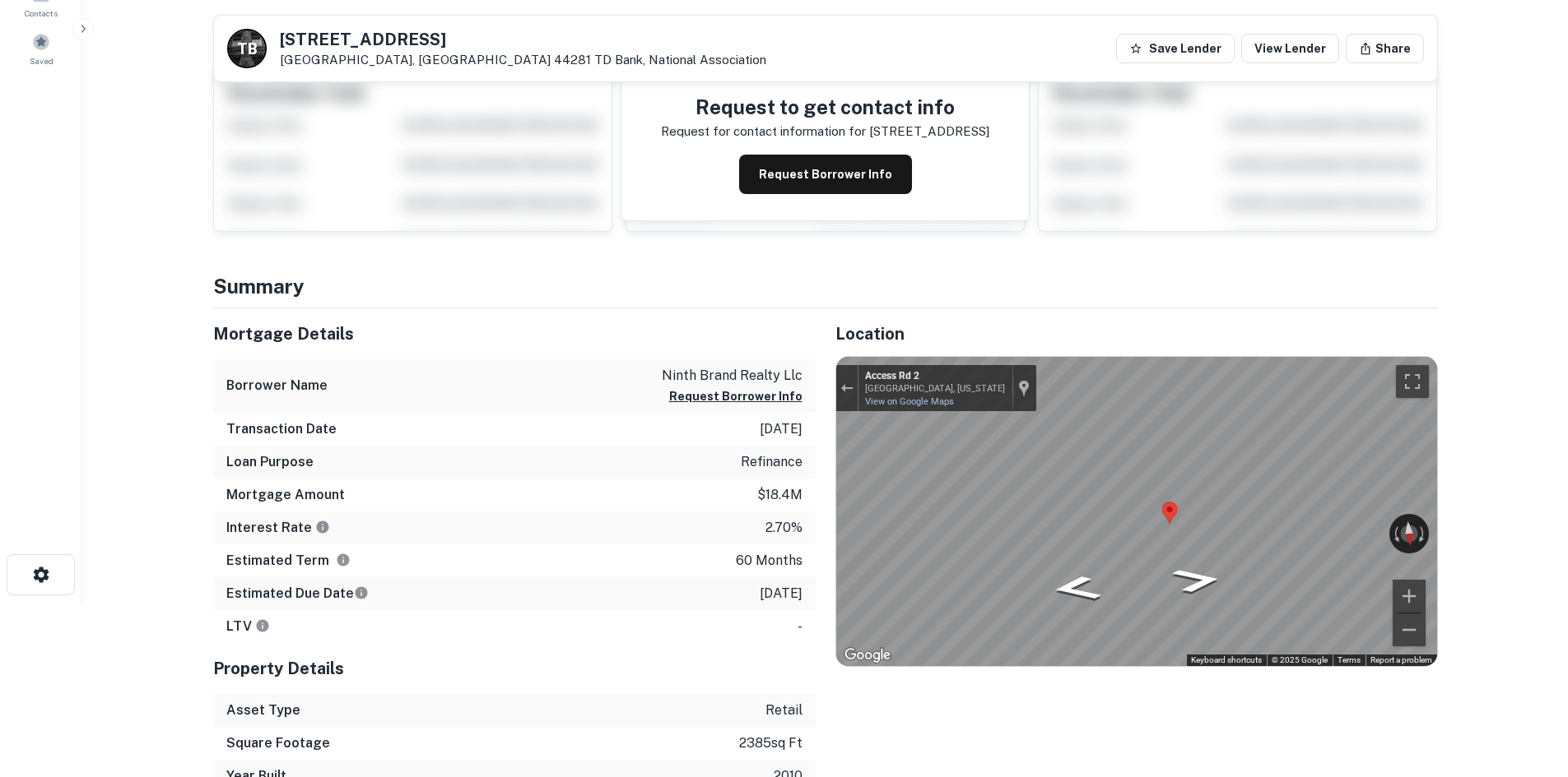
scroll to position [0, 0]
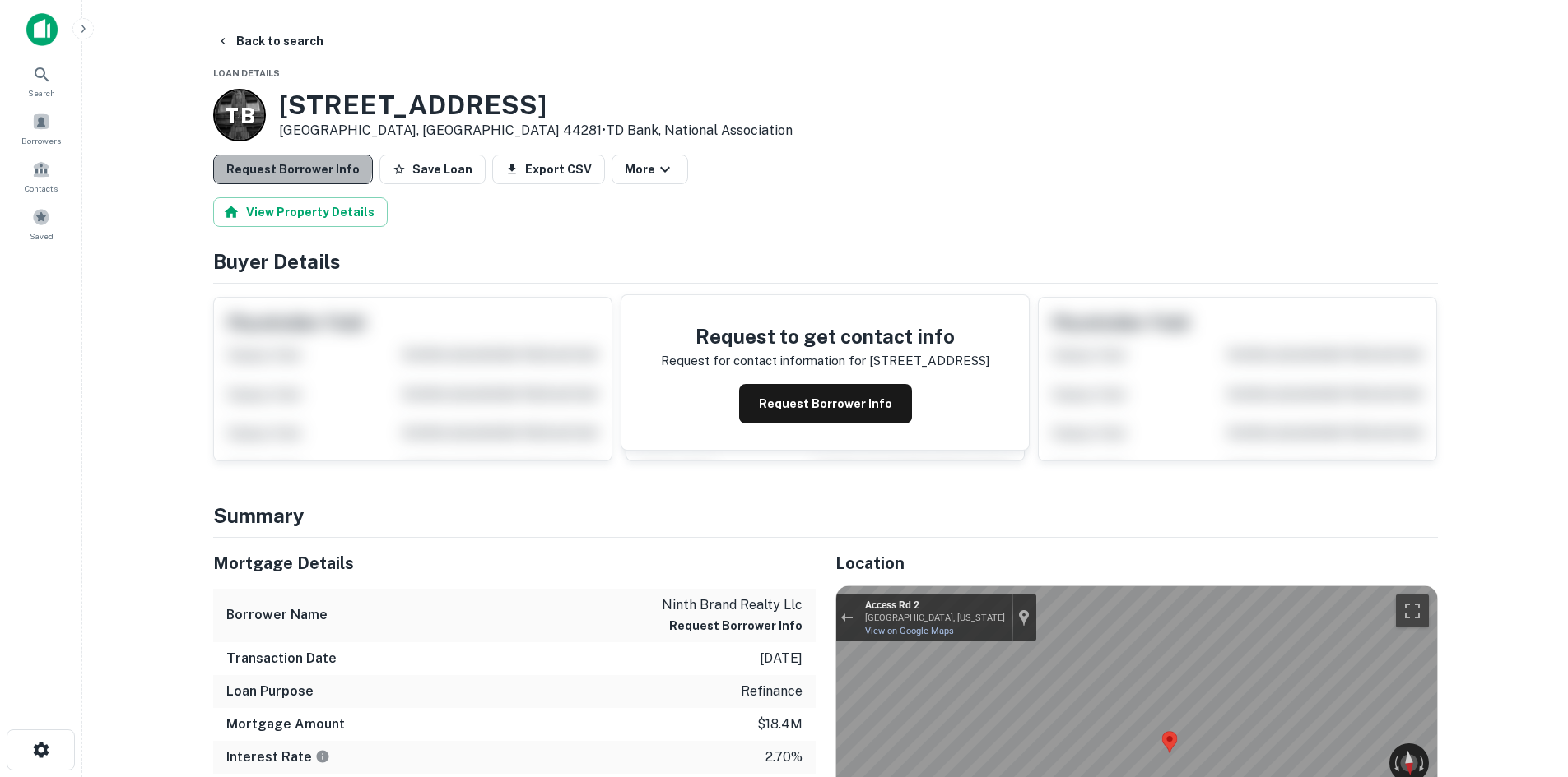
click at [291, 161] on button "Request Borrower Info" at bounding box center [292, 169] width 159 height 30
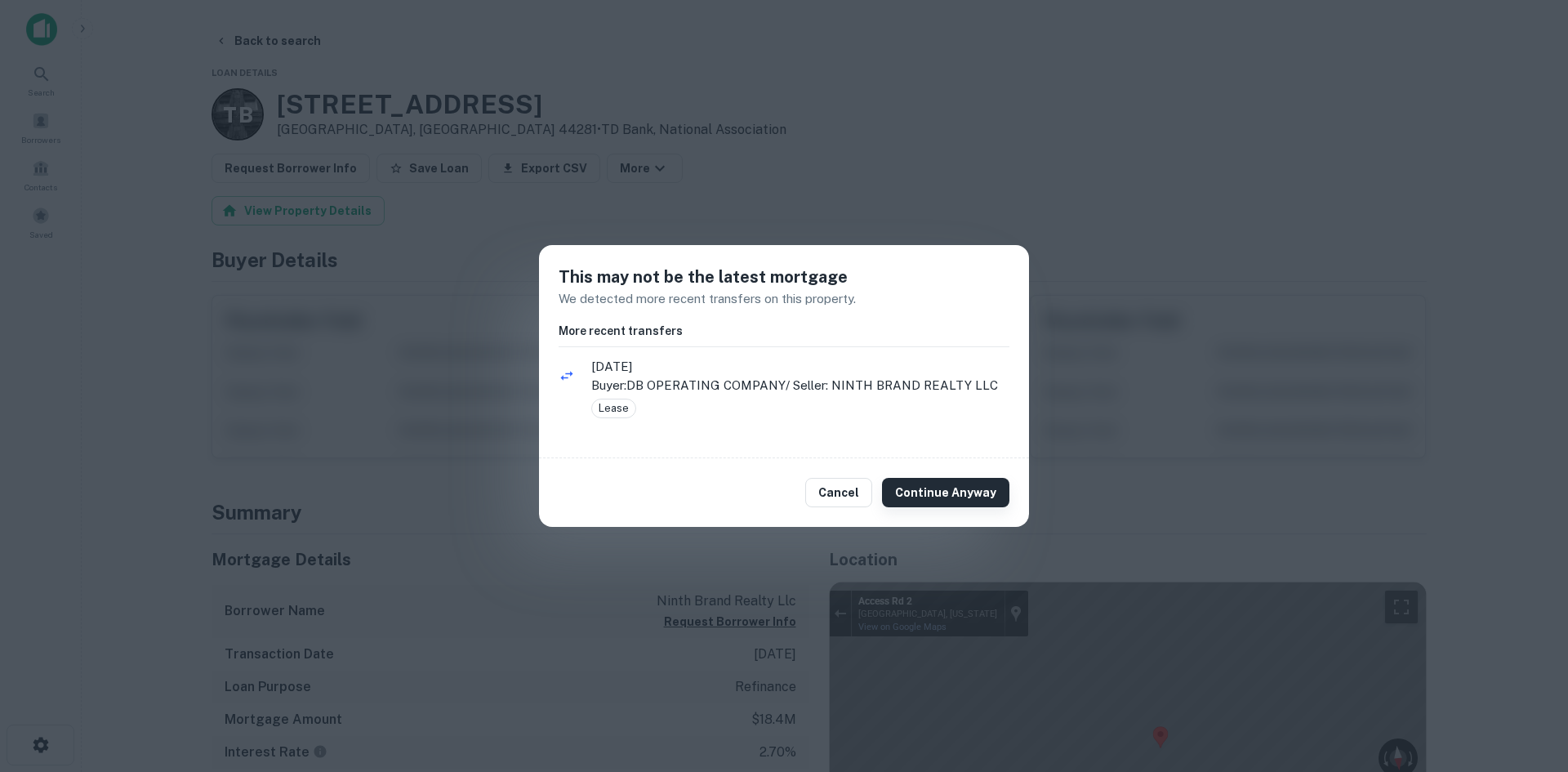
click at [949, 492] on button "Continue Anyway" at bounding box center [946, 493] width 128 height 29
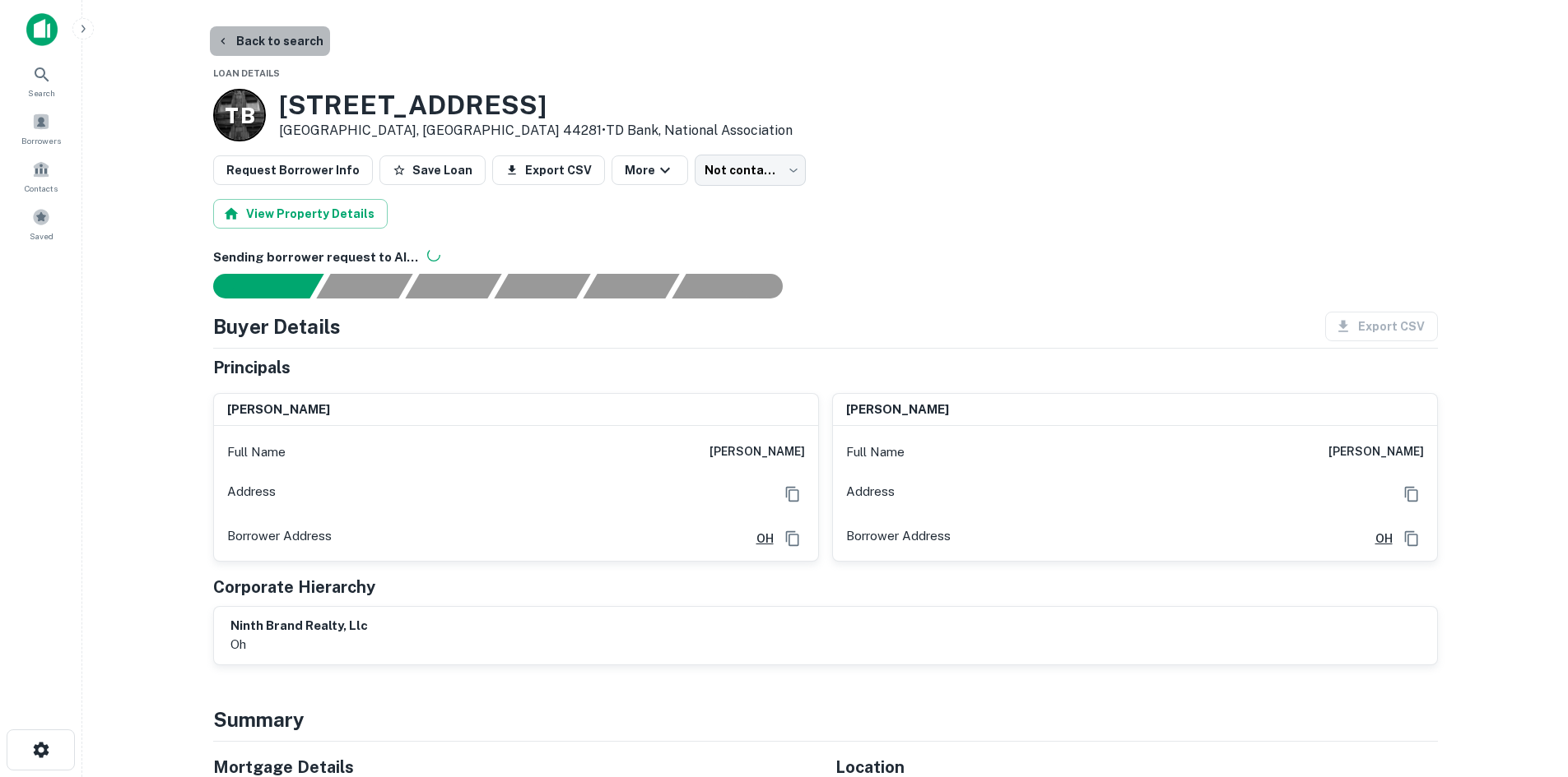
click at [274, 48] on button "Back to search" at bounding box center [270, 41] width 120 height 30
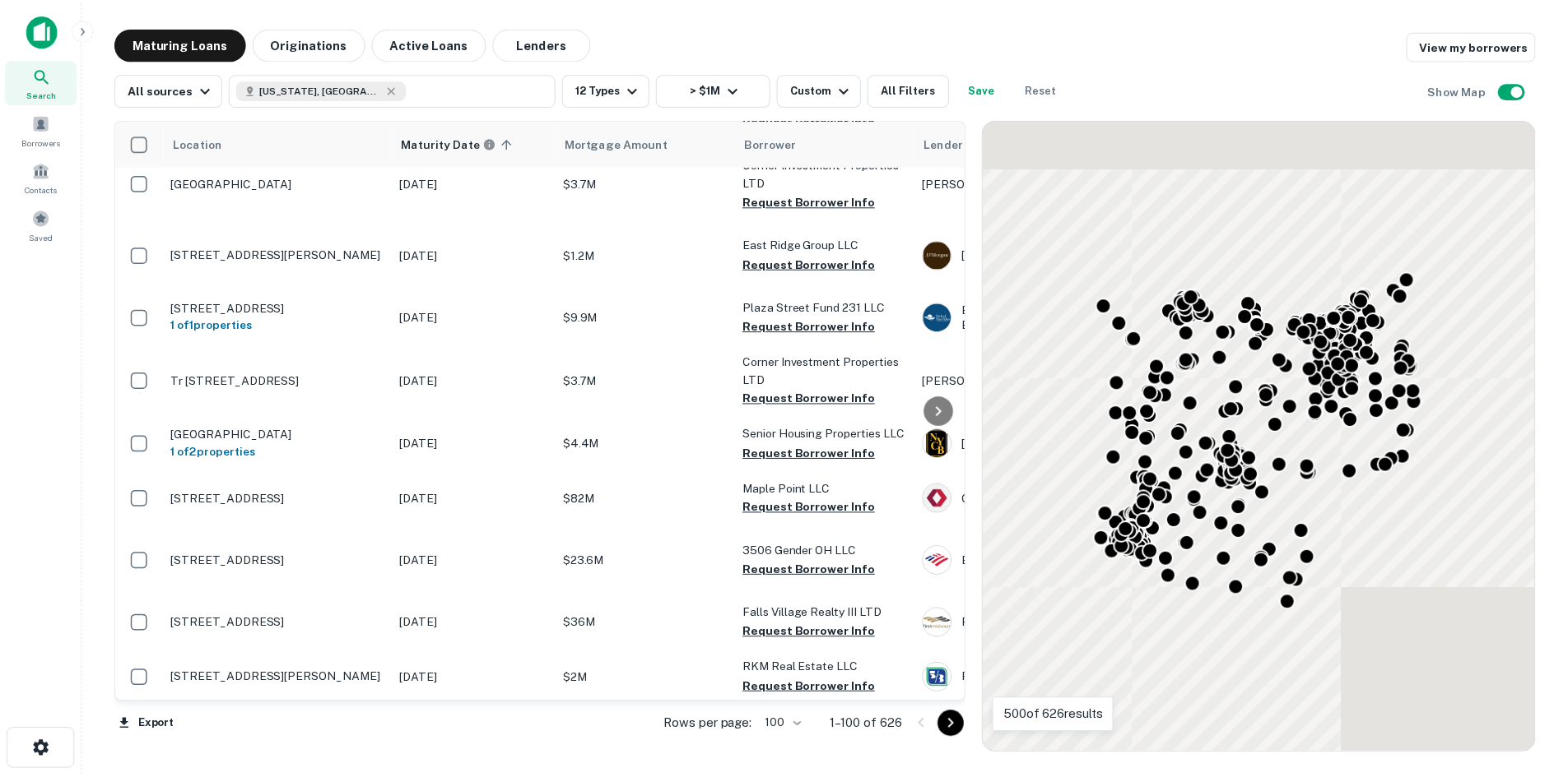
scroll to position [5120, 0]
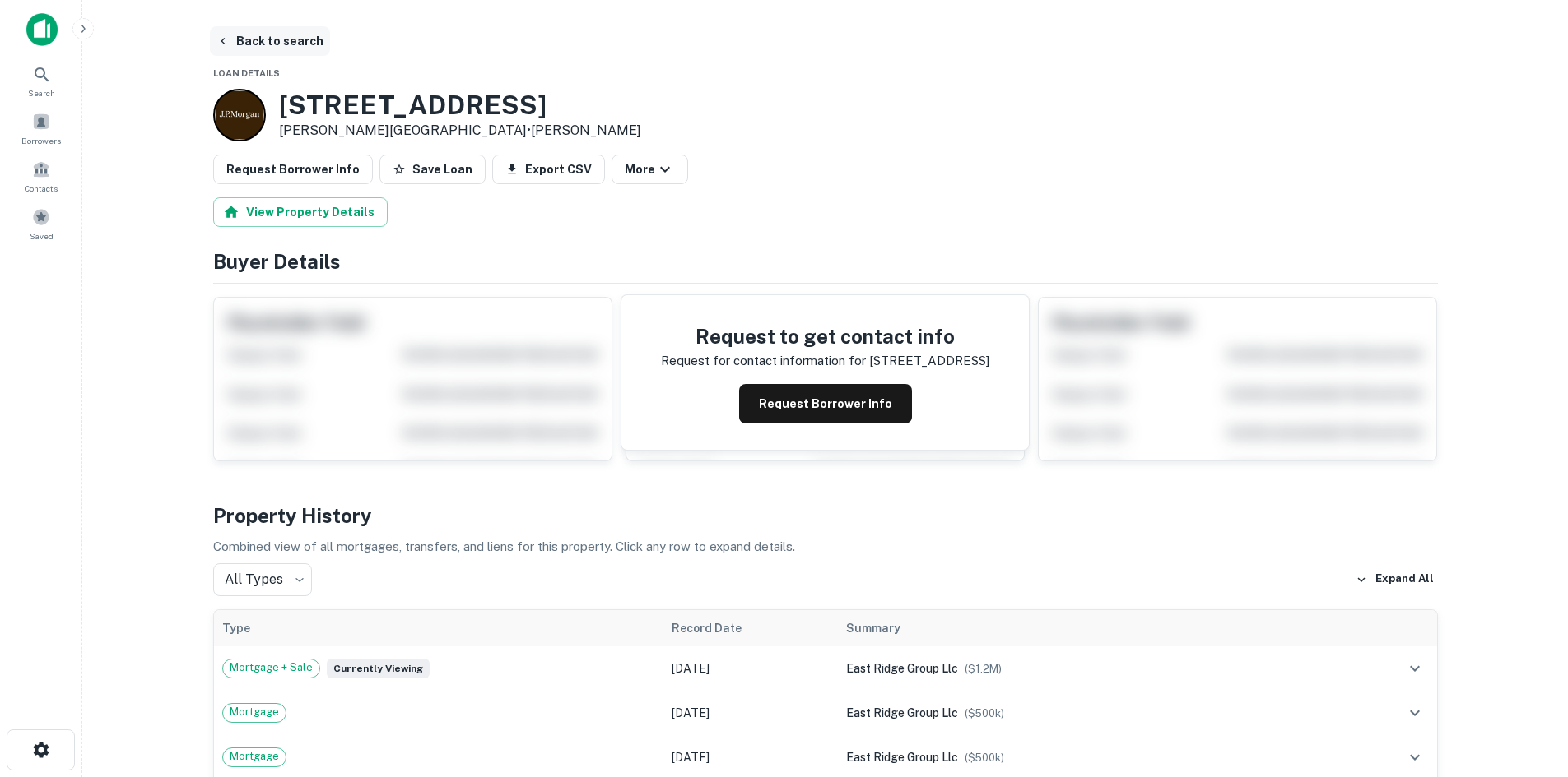
click at [301, 41] on button "Back to search" at bounding box center [270, 41] width 120 height 30
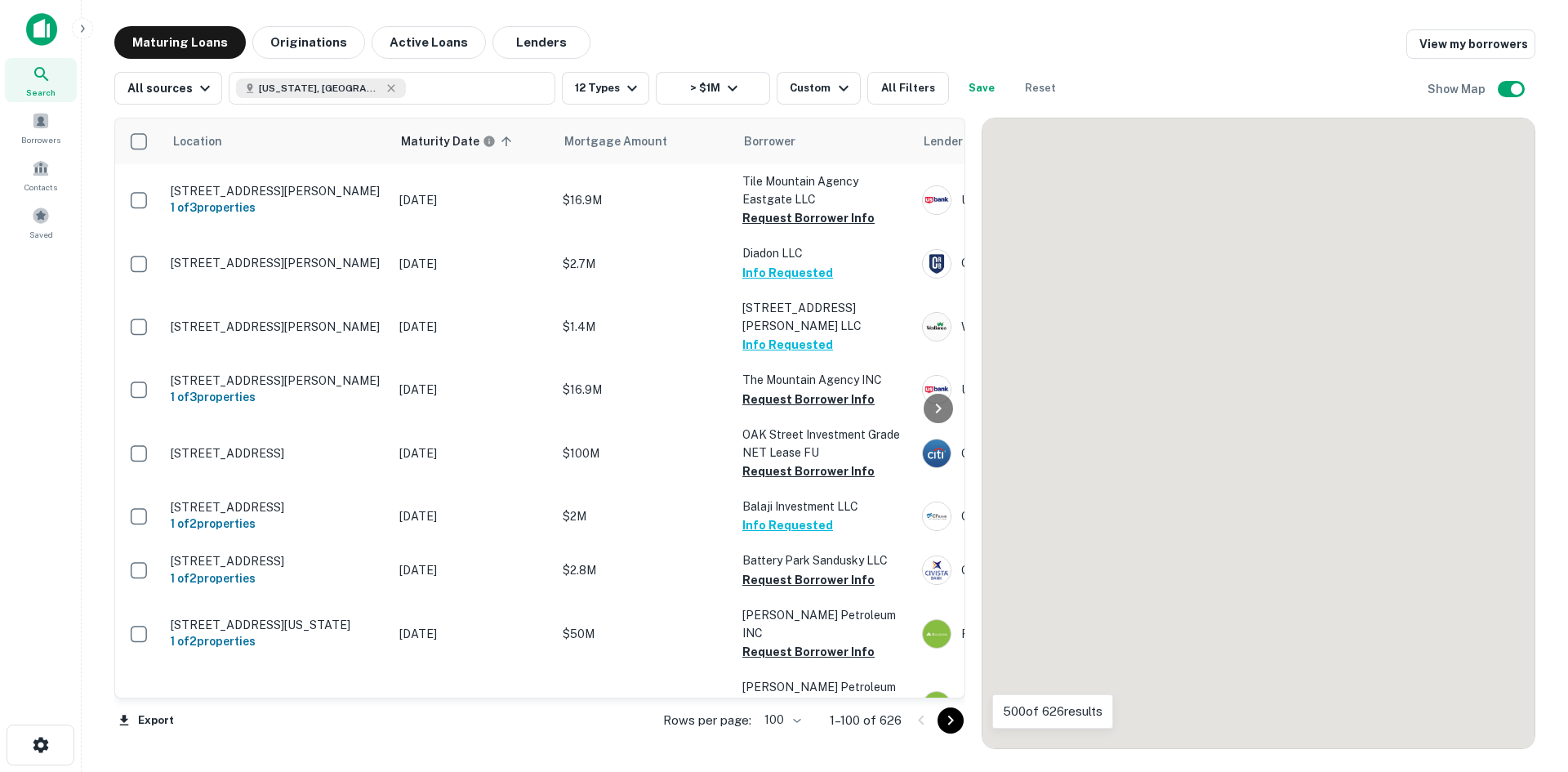
scroll to position [5087, 0]
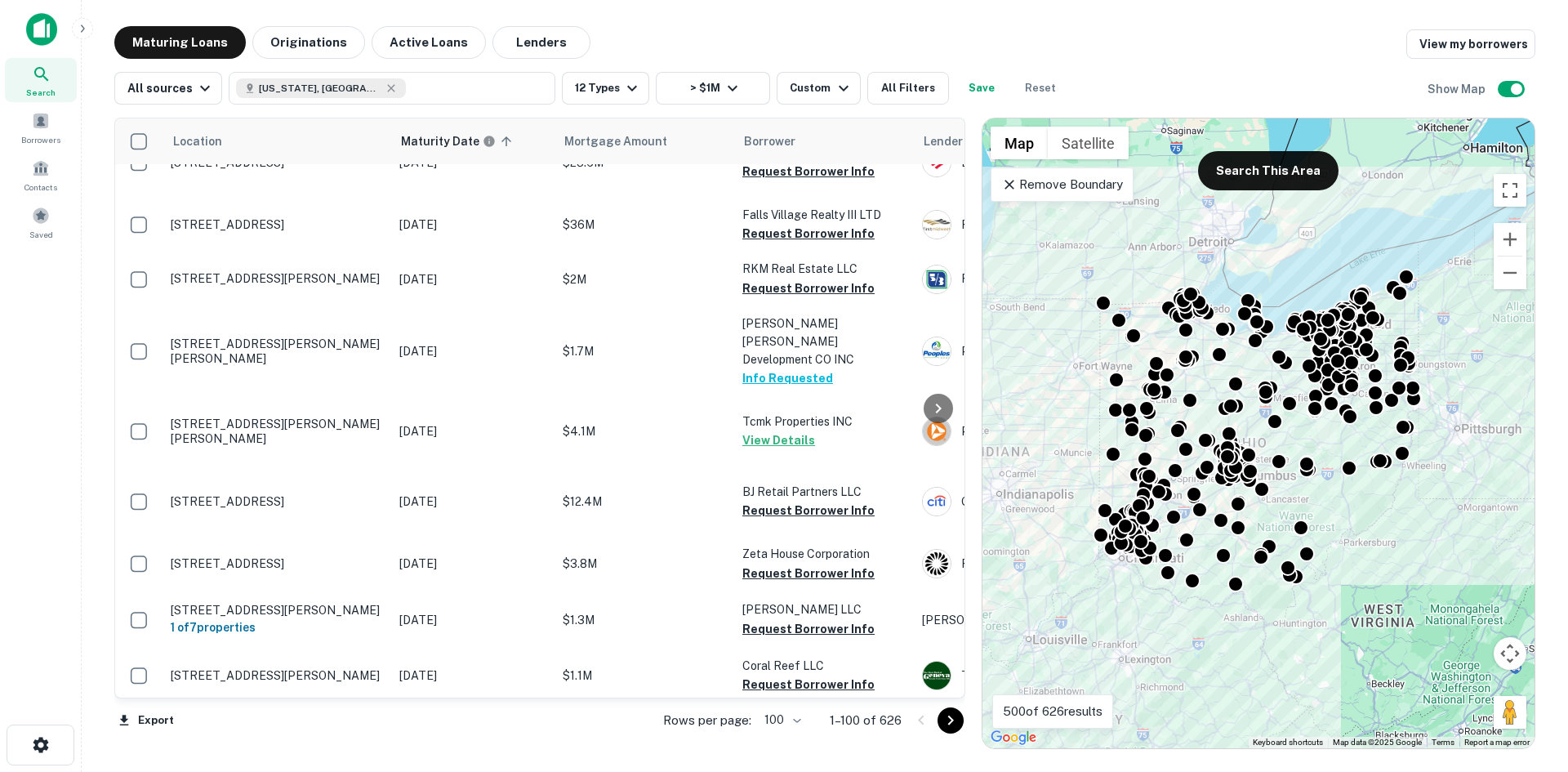
click at [1169, 113] on div "Location Maturity Date sorted ascending Mortgage Amount Borrower Lender Purpose…" at bounding box center [825, 426] width 1421 height 645
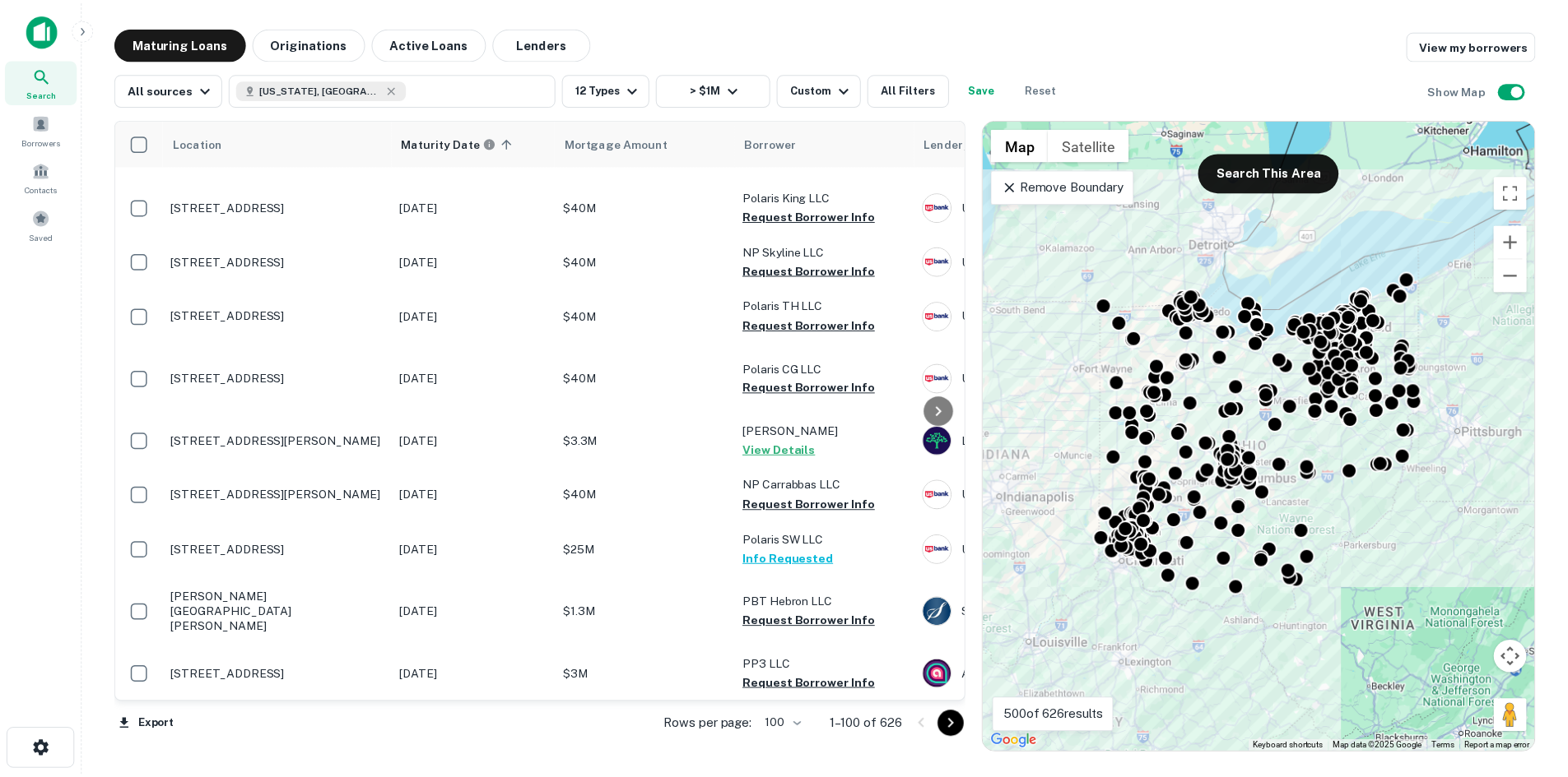
scroll to position [6189, 0]
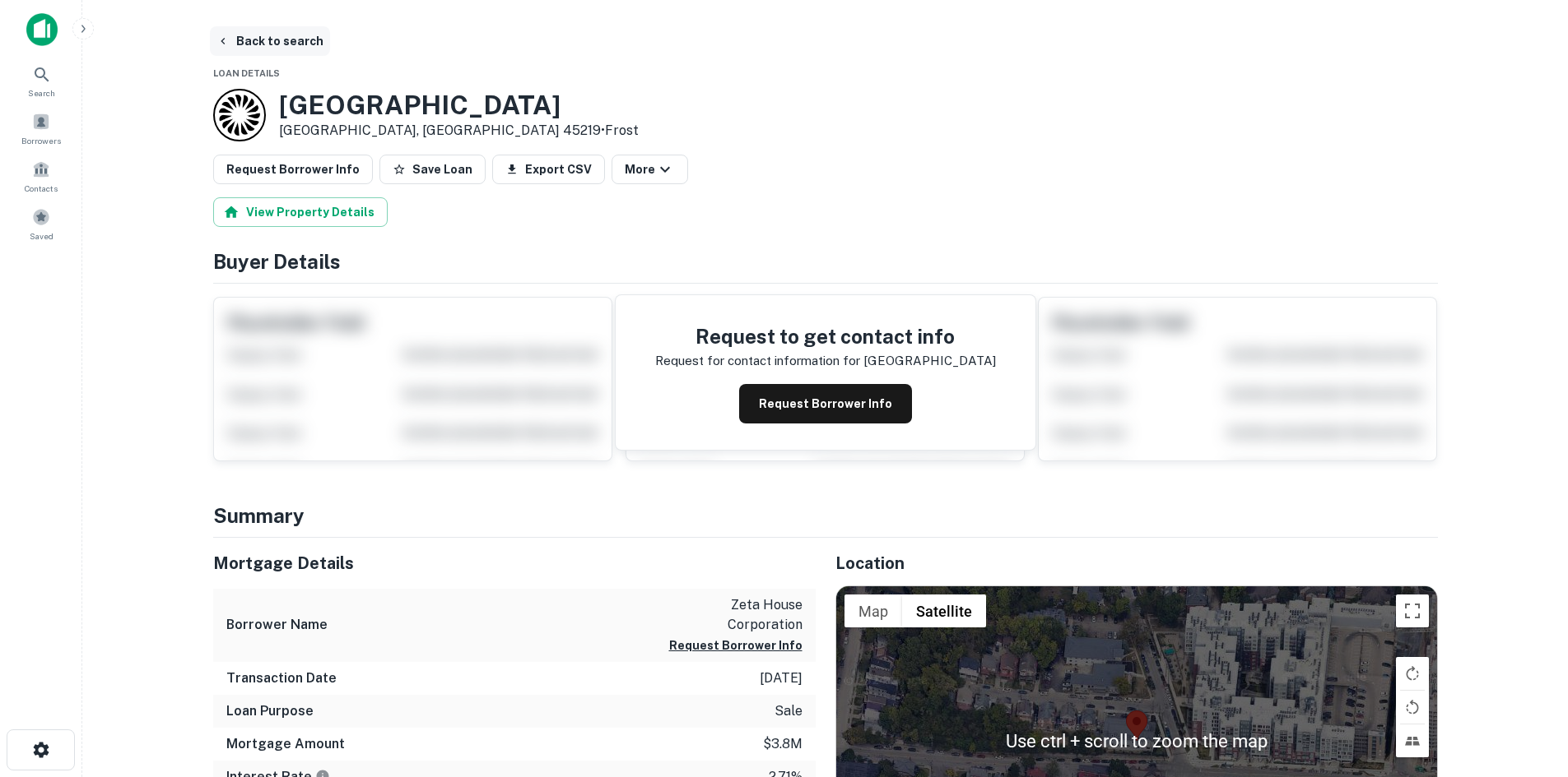
click at [300, 49] on button "Back to search" at bounding box center [270, 41] width 120 height 30
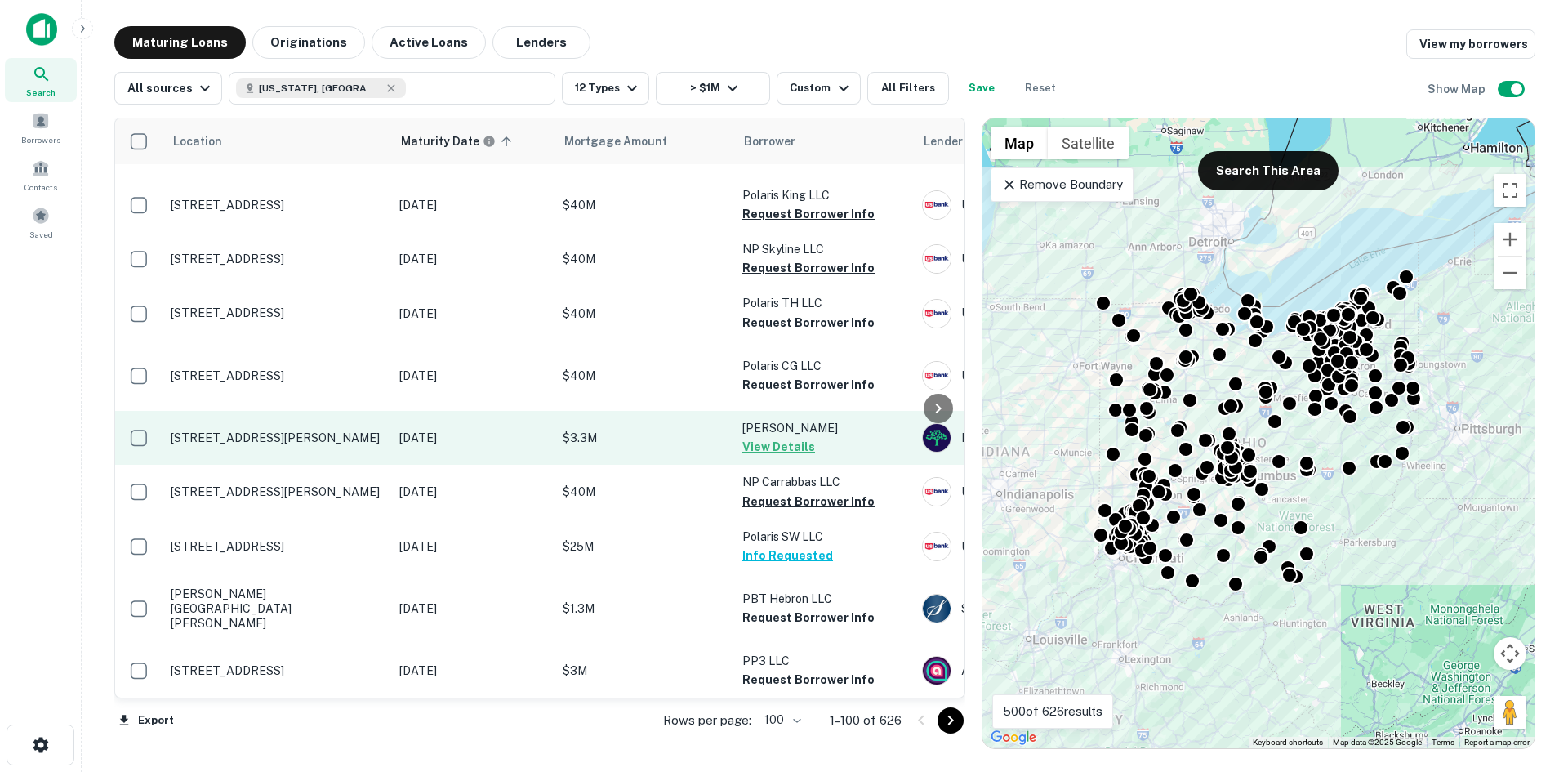
scroll to position [6993, 0]
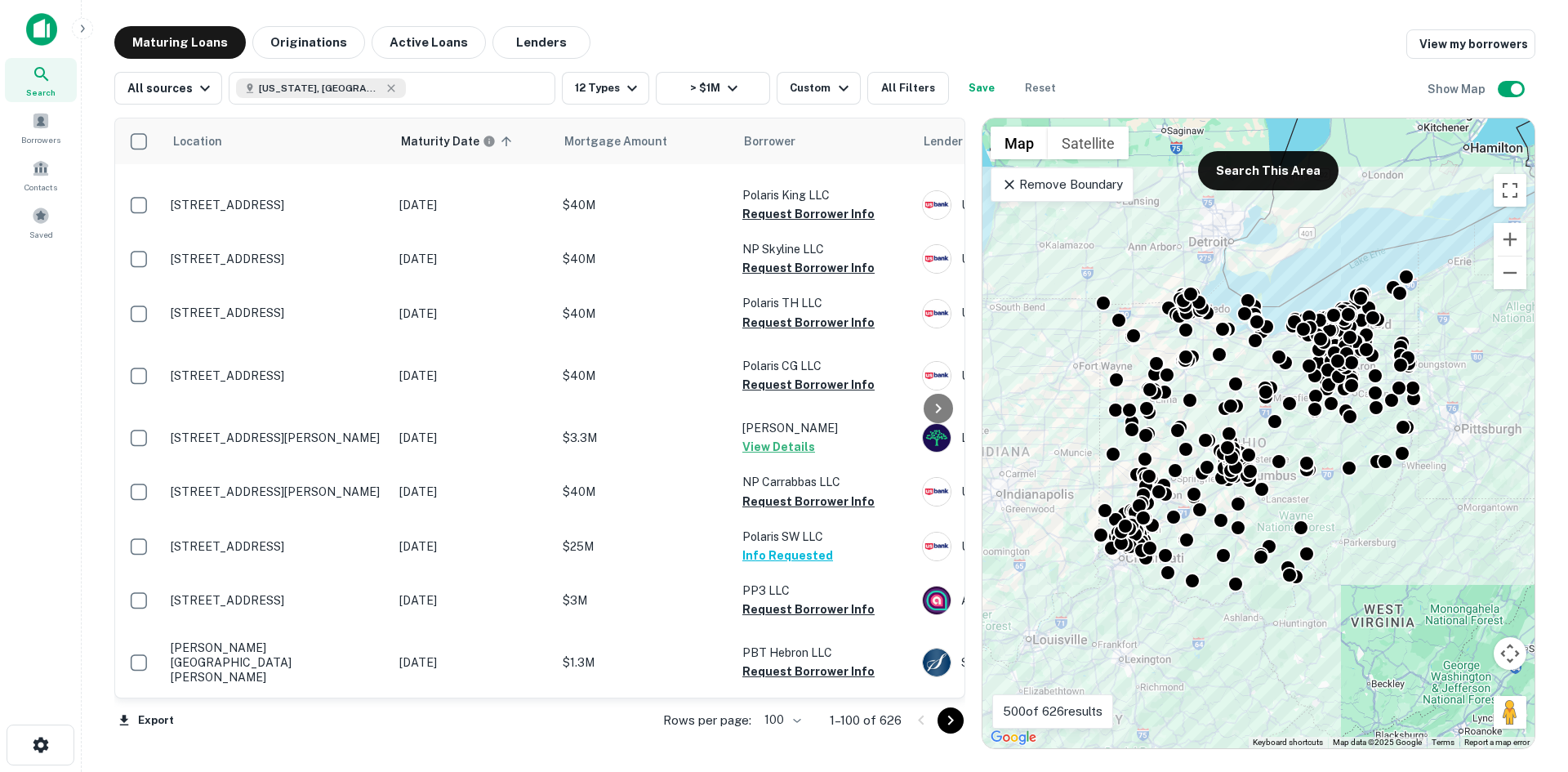
click at [953, 730] on button "Go to next page" at bounding box center [951, 721] width 27 height 27
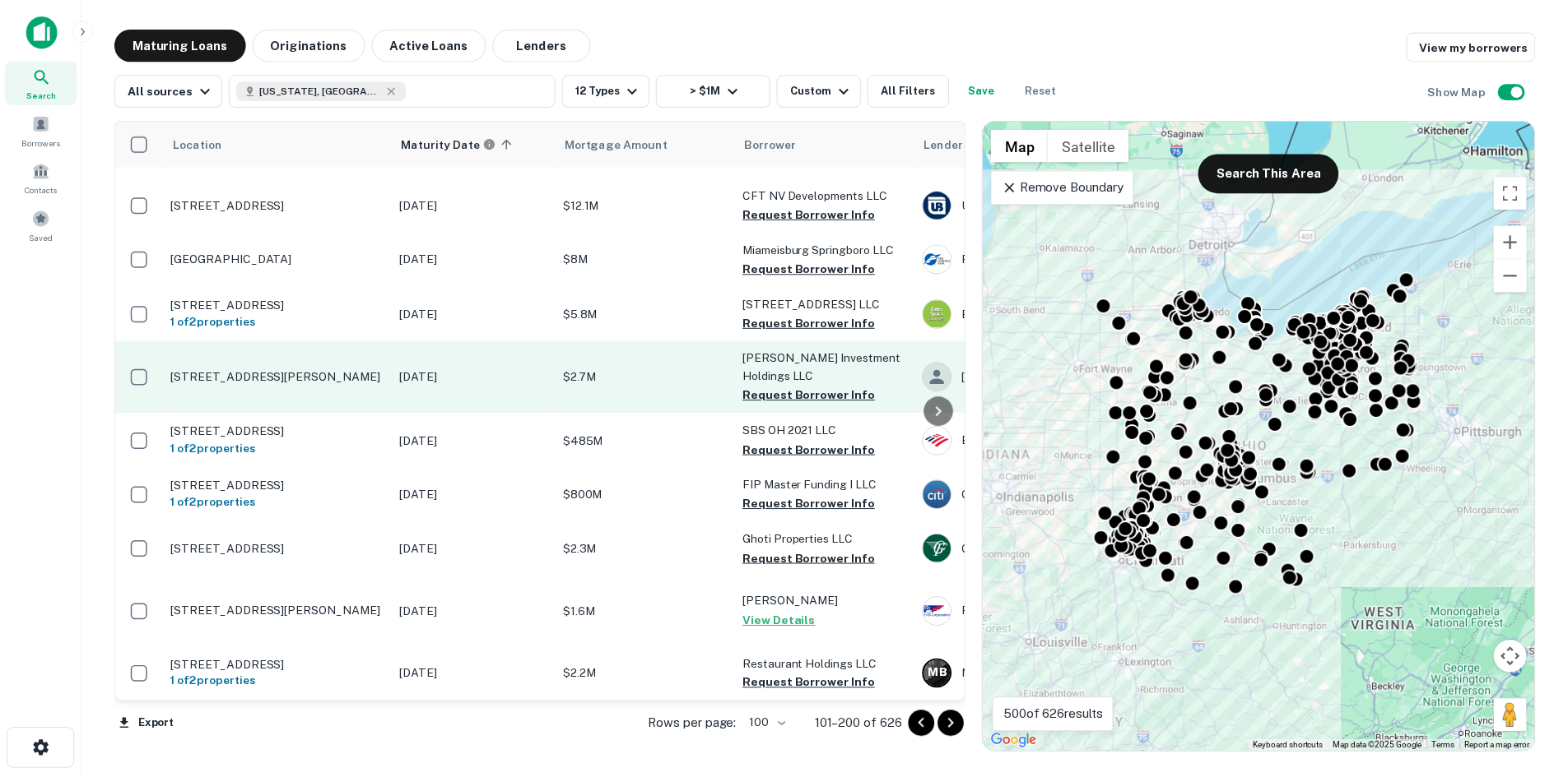
scroll to position [6870, 0]
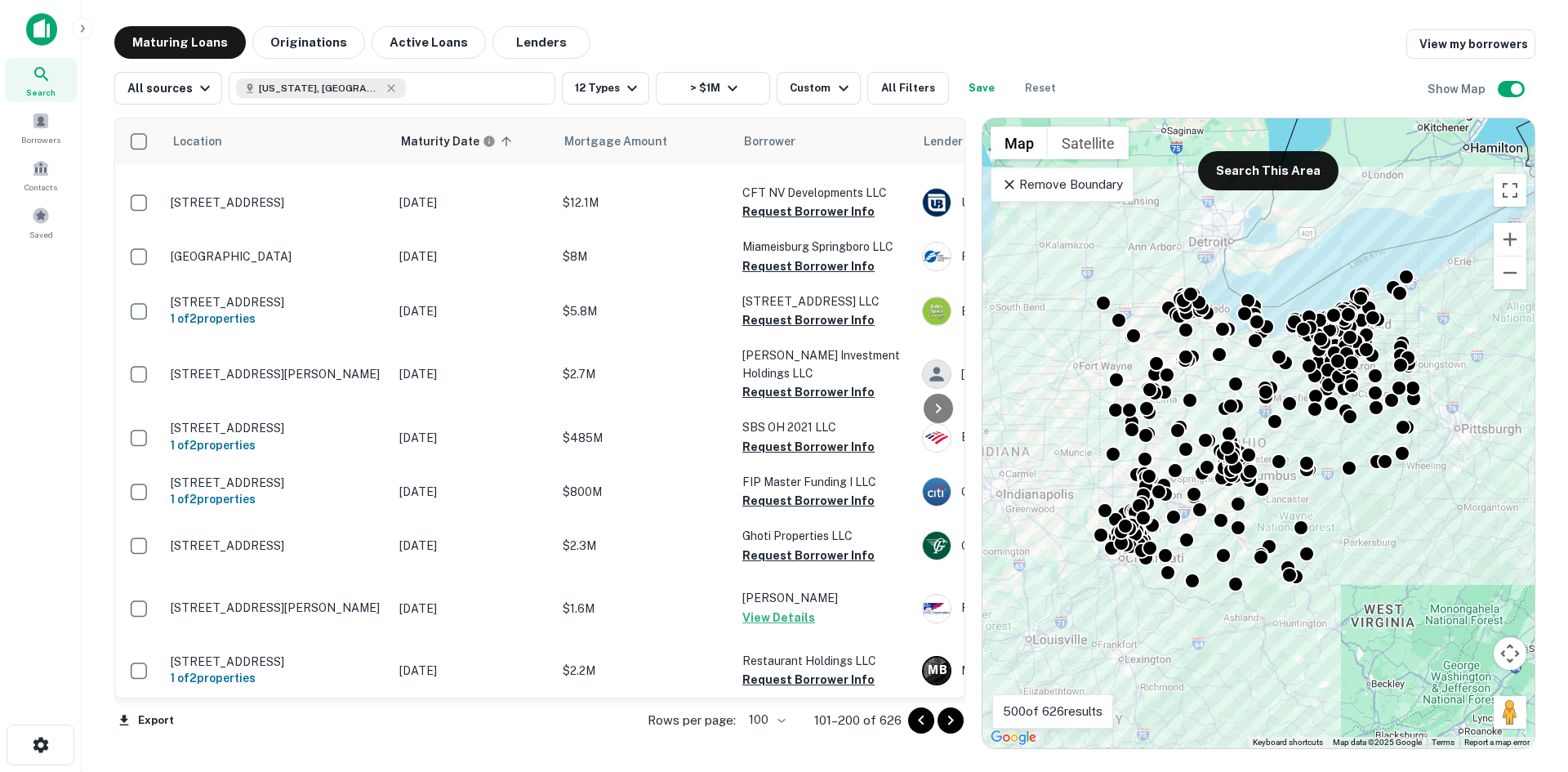
click at [318, 93] on p "[STREET_ADDRESS][PERSON_NAME]" at bounding box center [276, 86] width 212 height 15
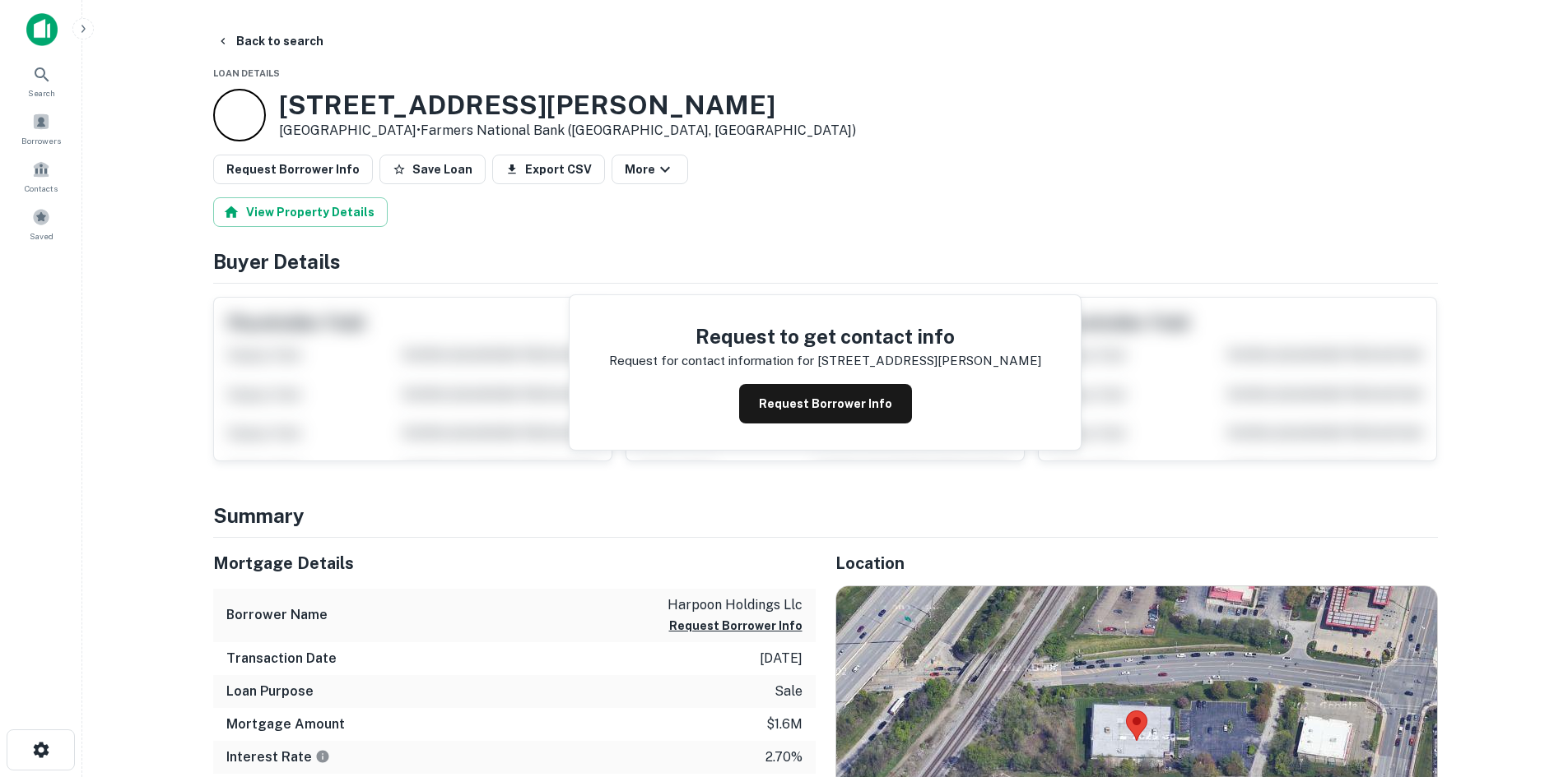
scroll to position [165, 0]
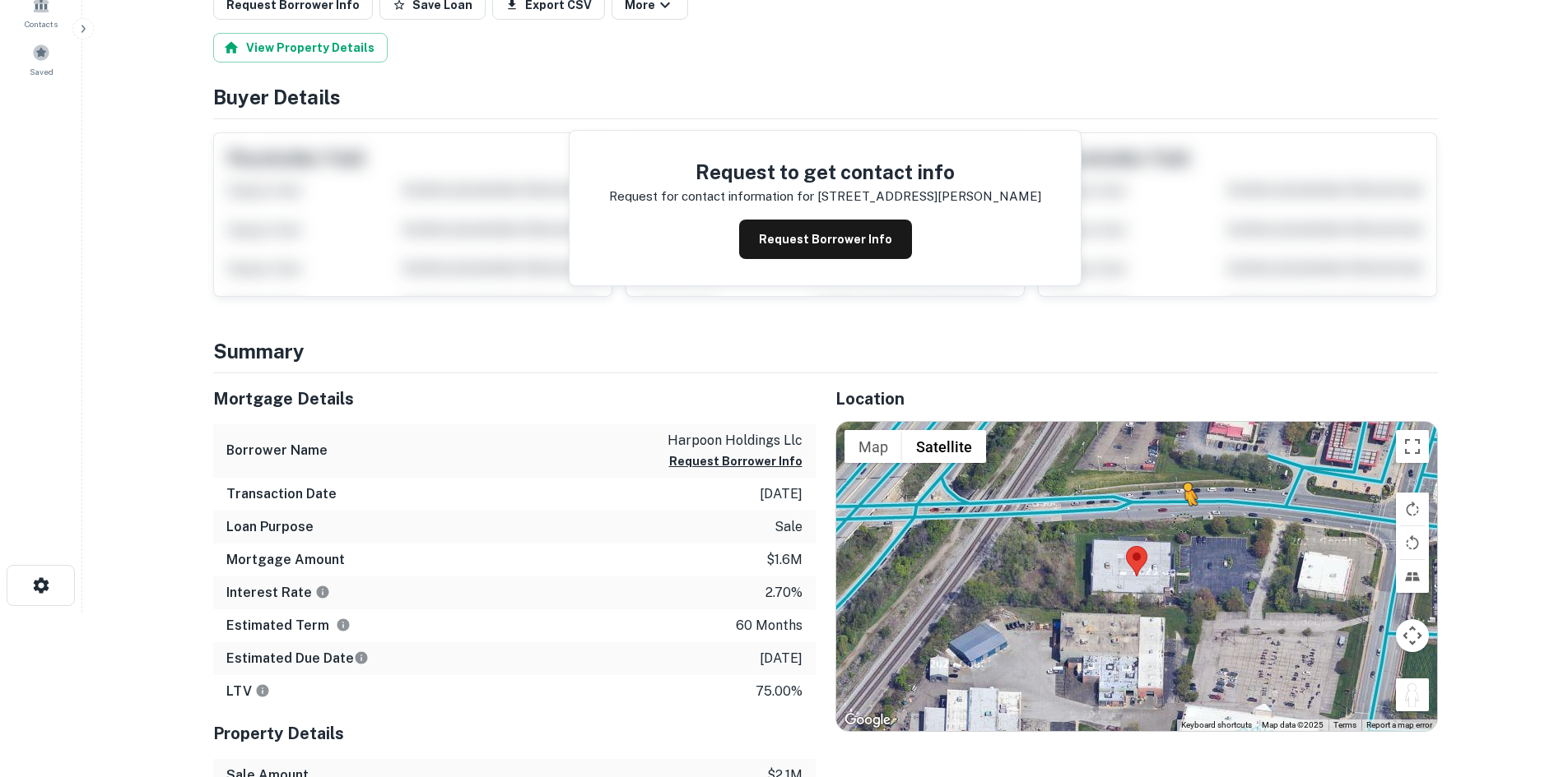
drag, startPoint x: 1396, startPoint y: 703, endPoint x: 1184, endPoint y: 520, distance: 280.1
click at [1184, 520] on div "To activate drag with keyboard, press Alt + Enter. Once in keyboard drag state,…" at bounding box center [1137, 577] width 601 height 309
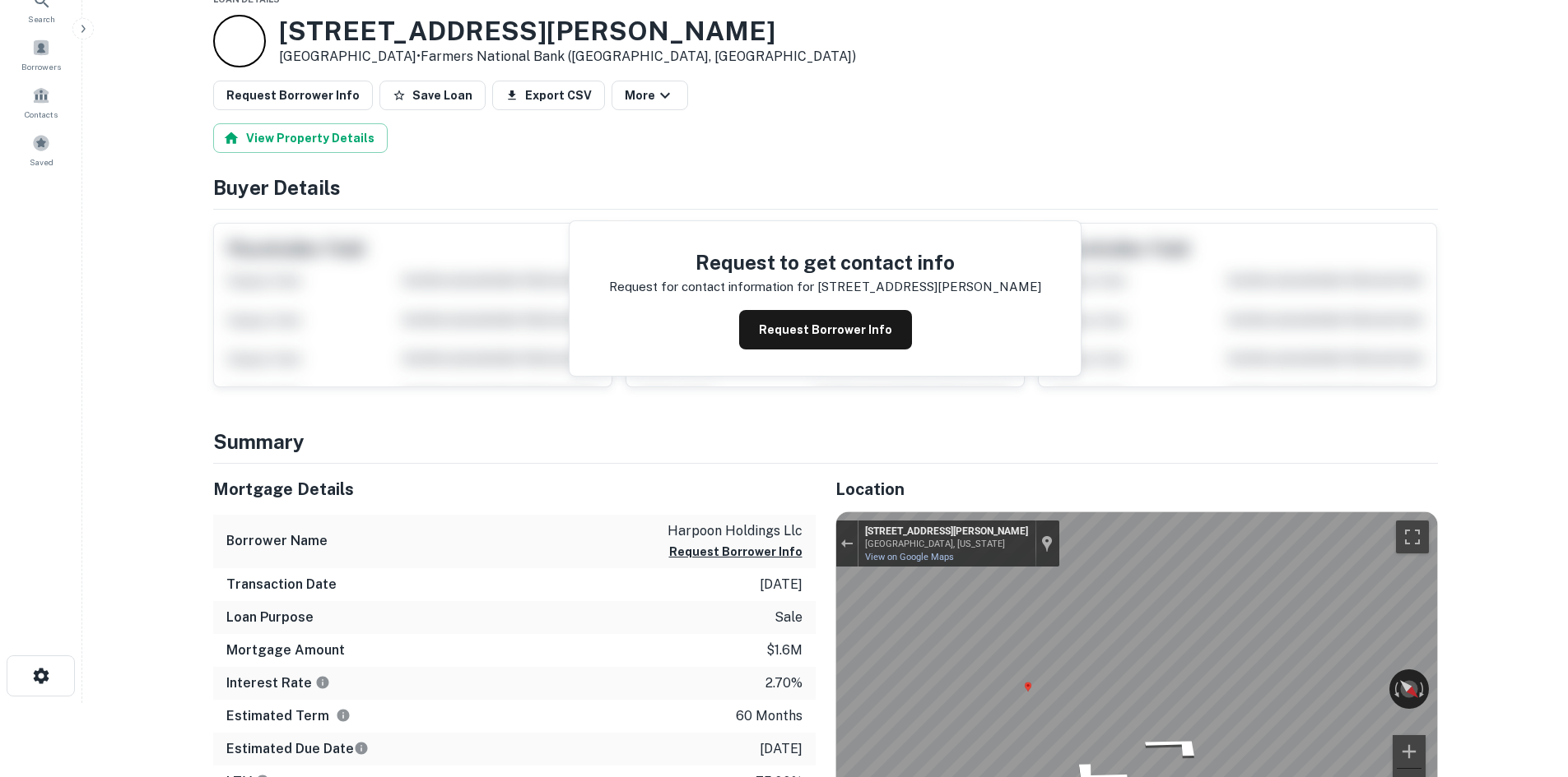
scroll to position [0, 0]
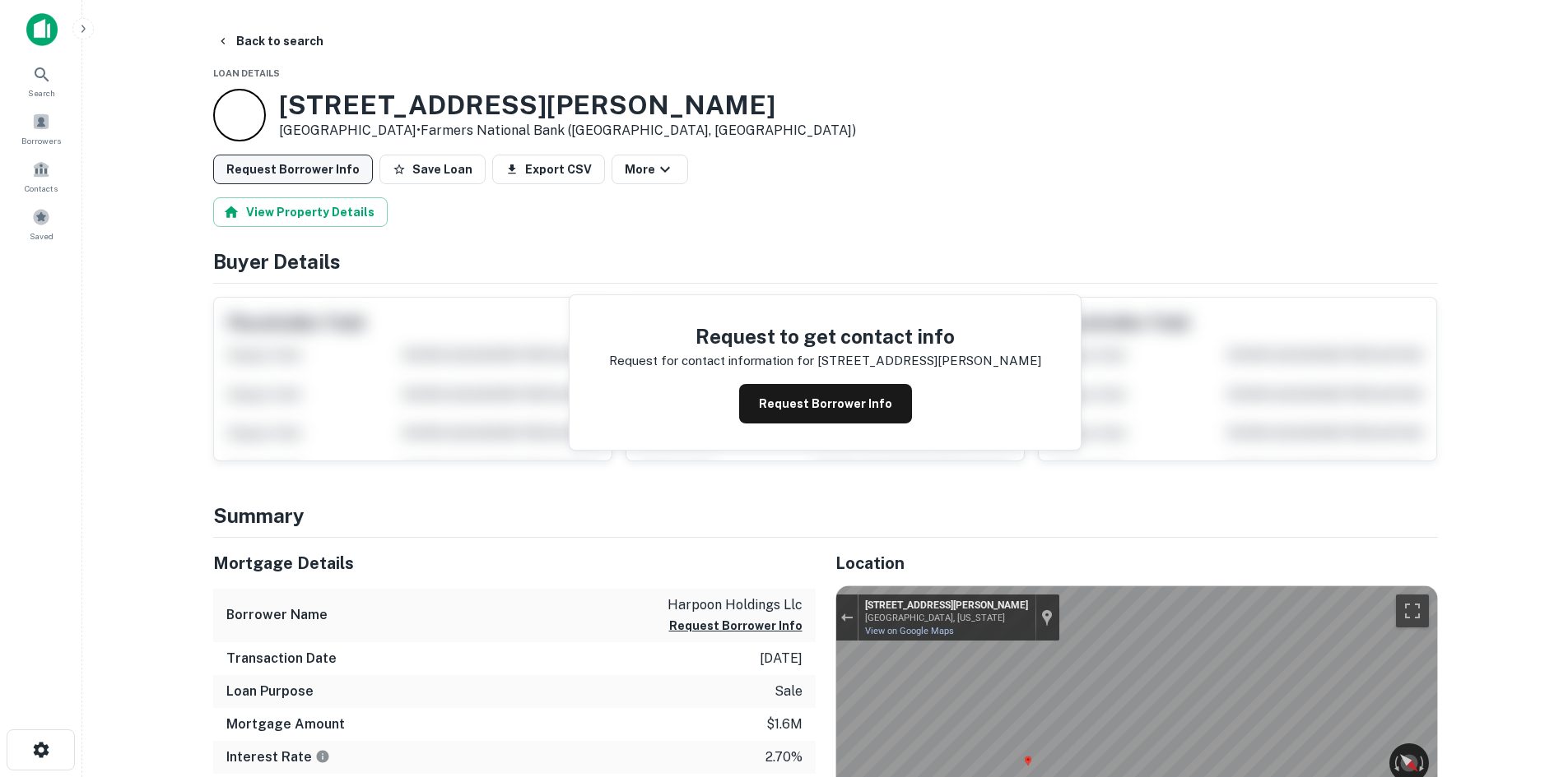
click at [339, 166] on button "Request Borrower Info" at bounding box center [292, 169] width 159 height 30
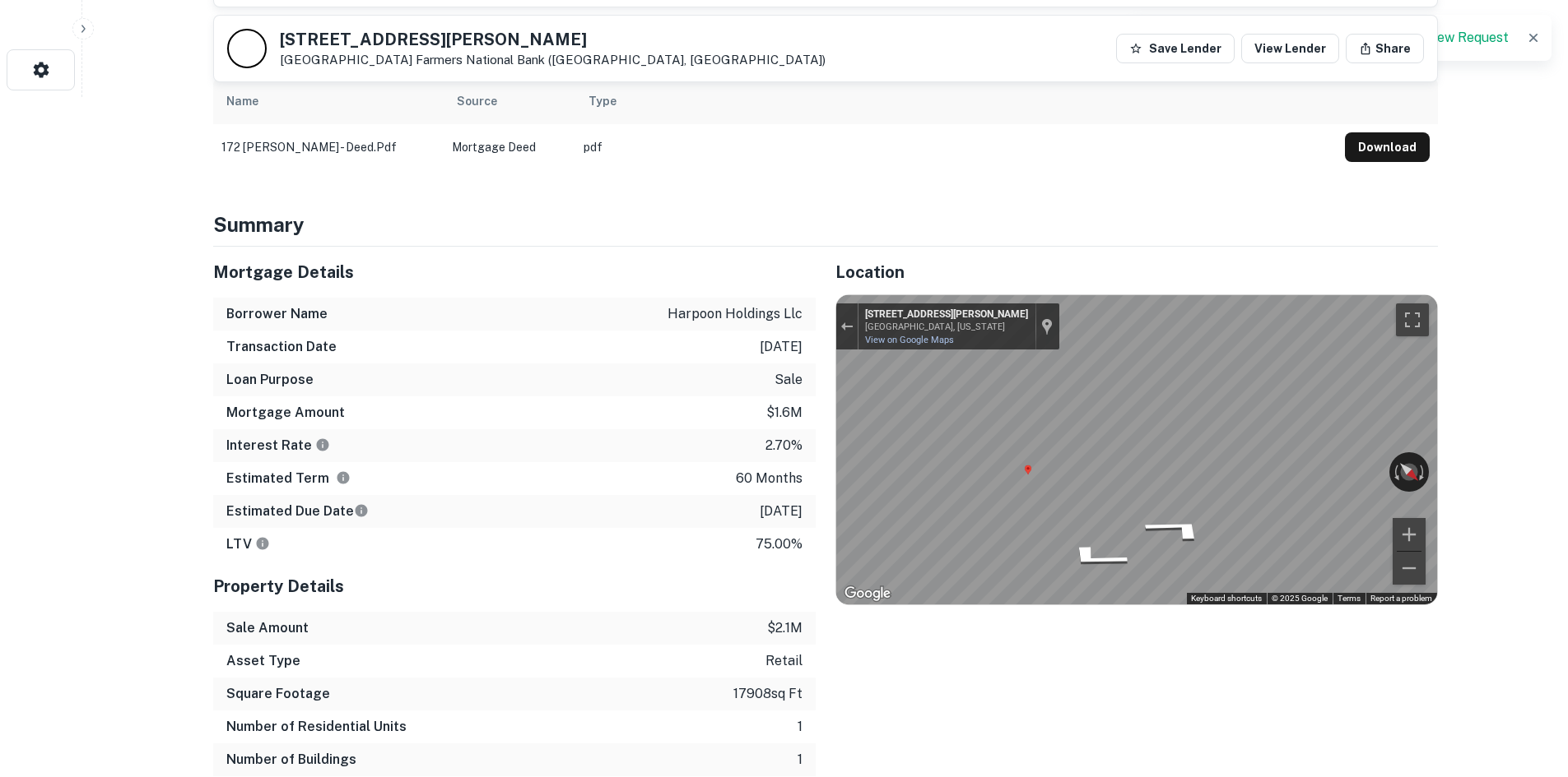
scroll to position [740, 0]
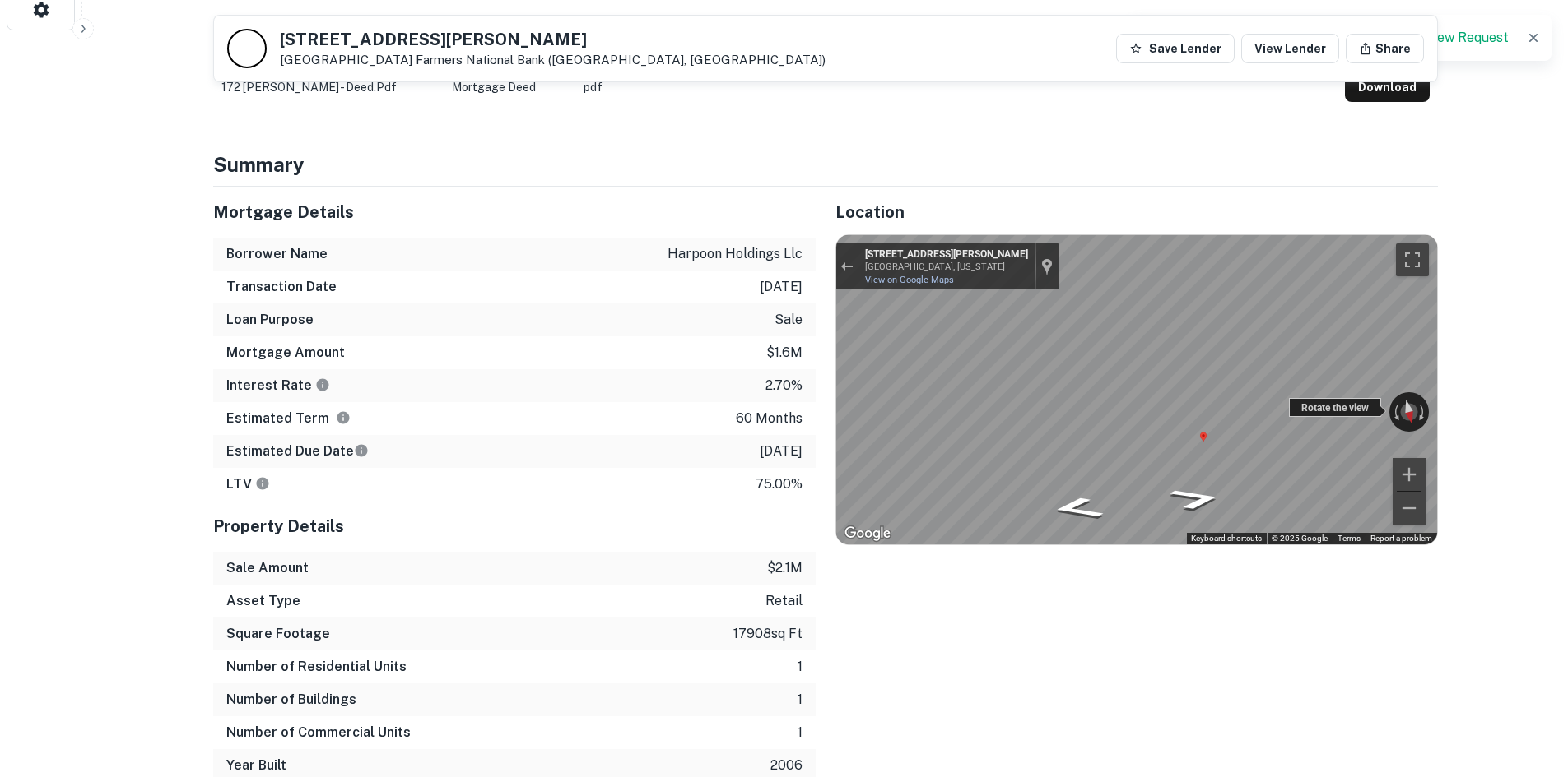
click at [1324, 411] on div "← Move left → Move right ↑ Move up ↓ Move down + Zoom in - Zoom out 174 Howe Av…" at bounding box center [1137, 390] width 601 height 309
drag, startPoint x: 279, startPoint y: 33, endPoint x: 431, endPoint y: 49, distance: 152.8
click at [431, 49] on div "172 Howe Ave Cuyahoga Falls, OH 44221 Farmers National Bank (phillipsburg, KS)" at bounding box center [552, 50] width 546 height 36
copy div "[STREET_ADDRESS][PERSON_NAME]"
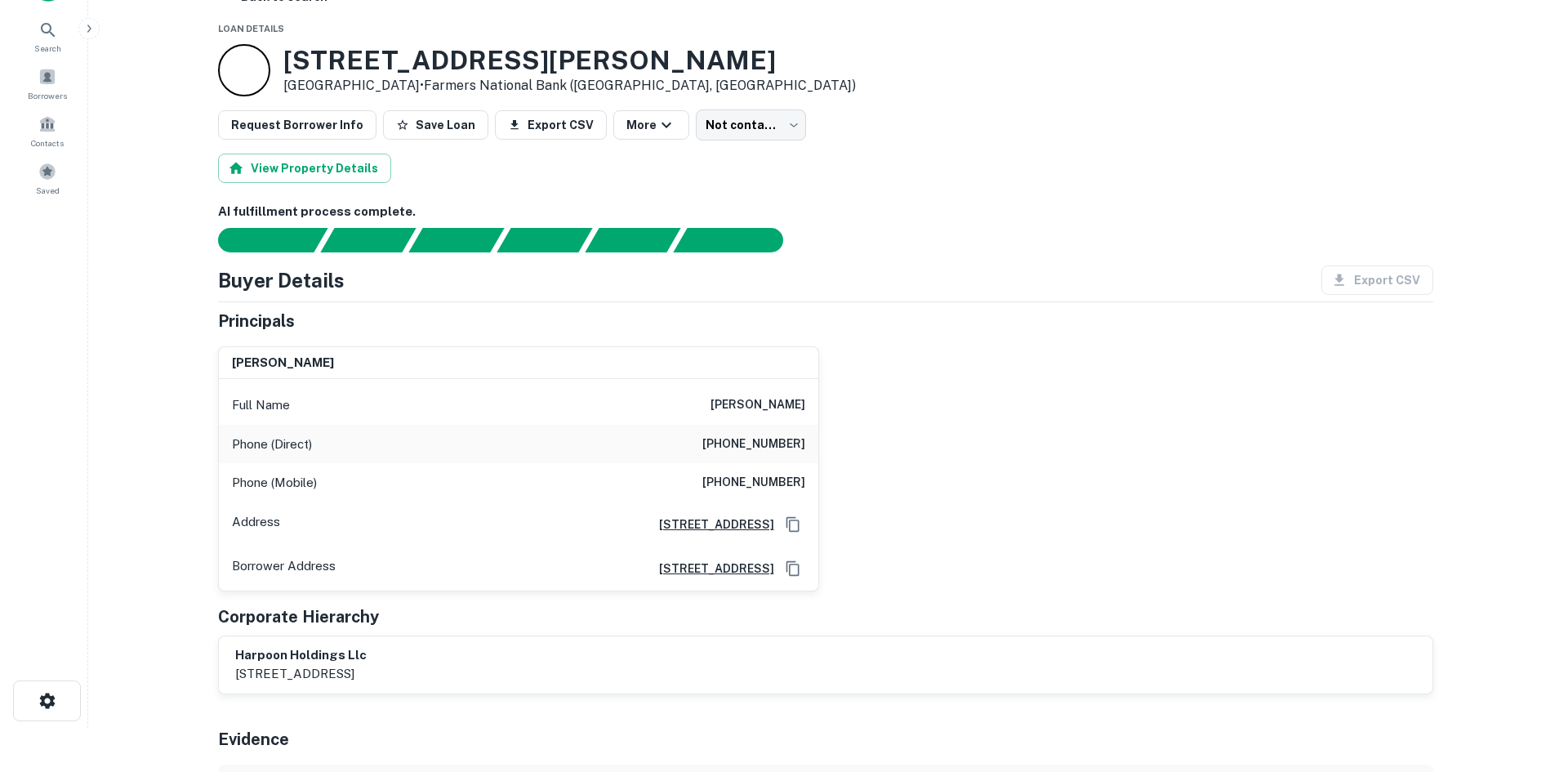
scroll to position [0, 0]
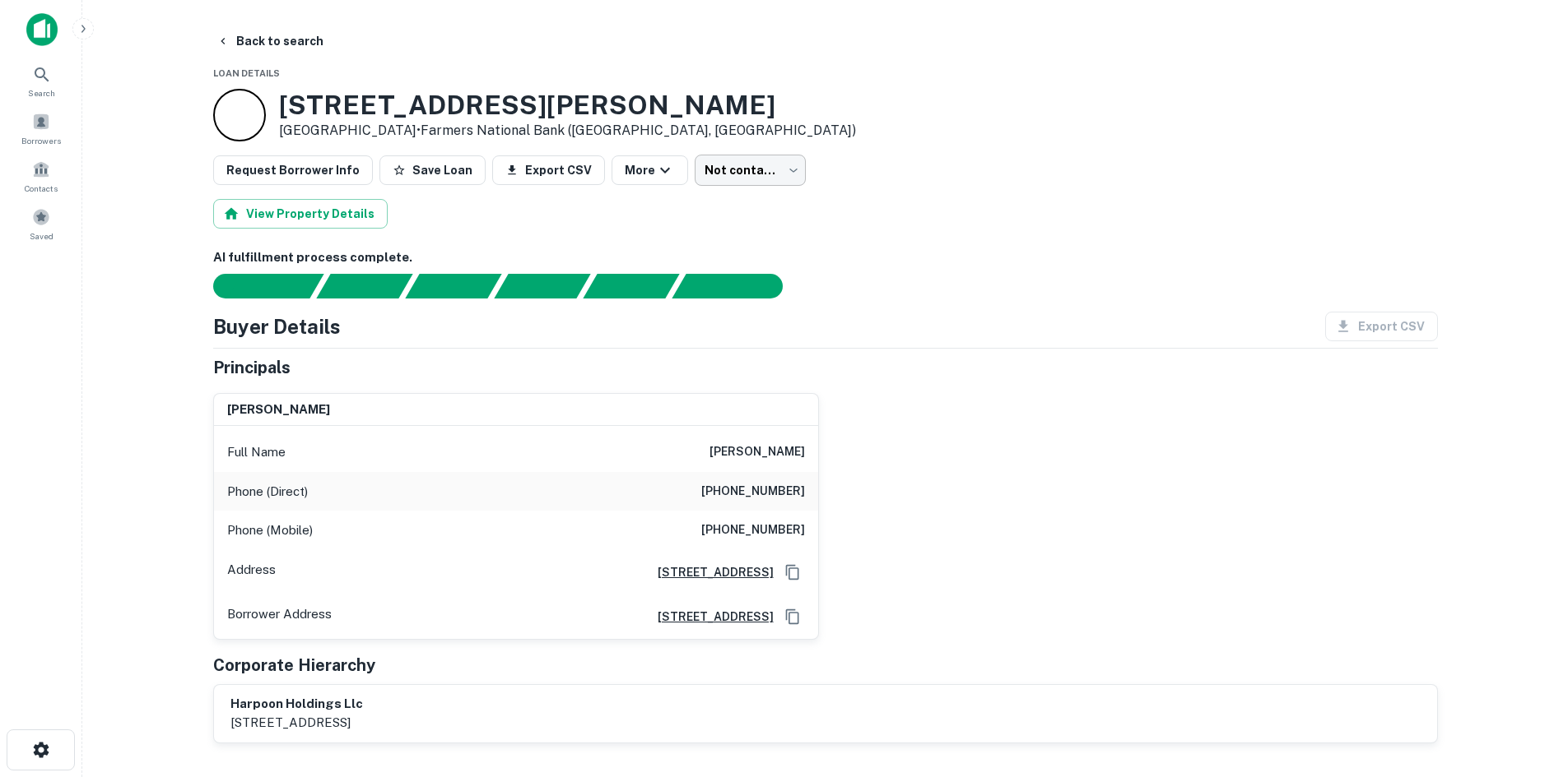
click at [706, 161] on body "Search Borrowers Contacts Saved Back to search Loan Details 172 Howe Ave Cuyaho…" at bounding box center [784, 388] width 1568 height 777
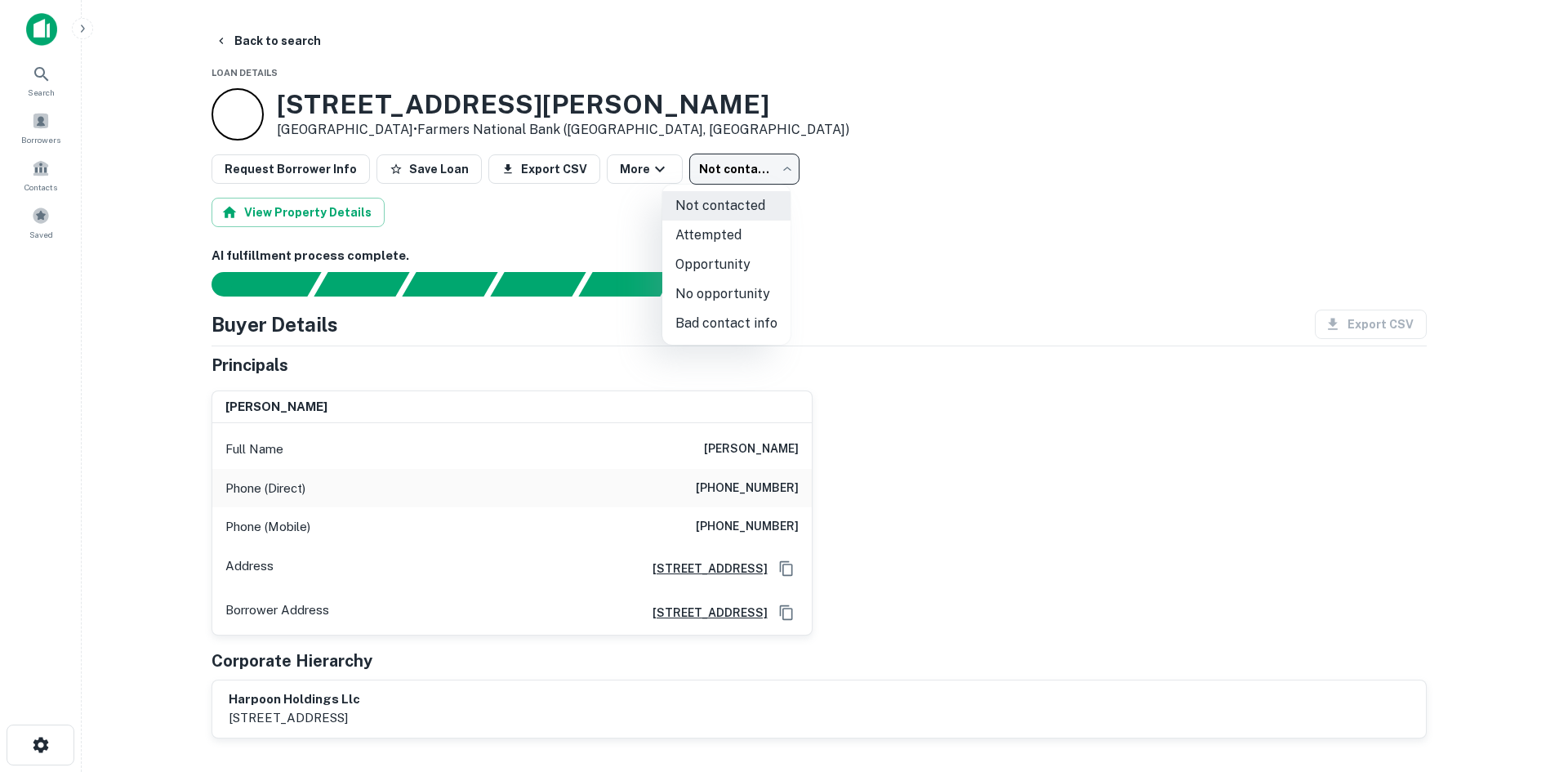
click at [704, 256] on li "Opportunity" at bounding box center [726, 264] width 128 height 29
type input "**********"
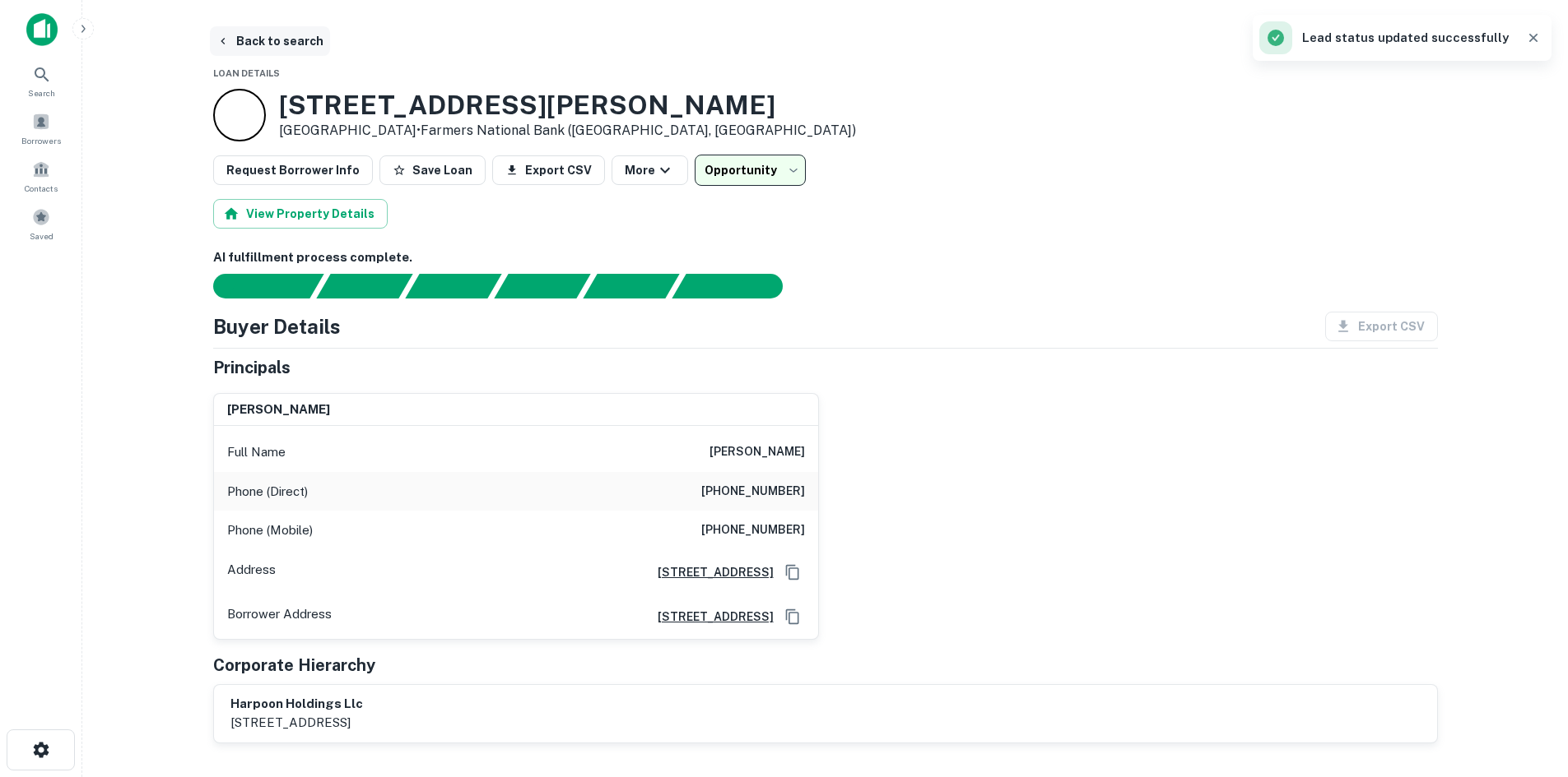
click at [290, 42] on button "Back to search" at bounding box center [270, 41] width 120 height 30
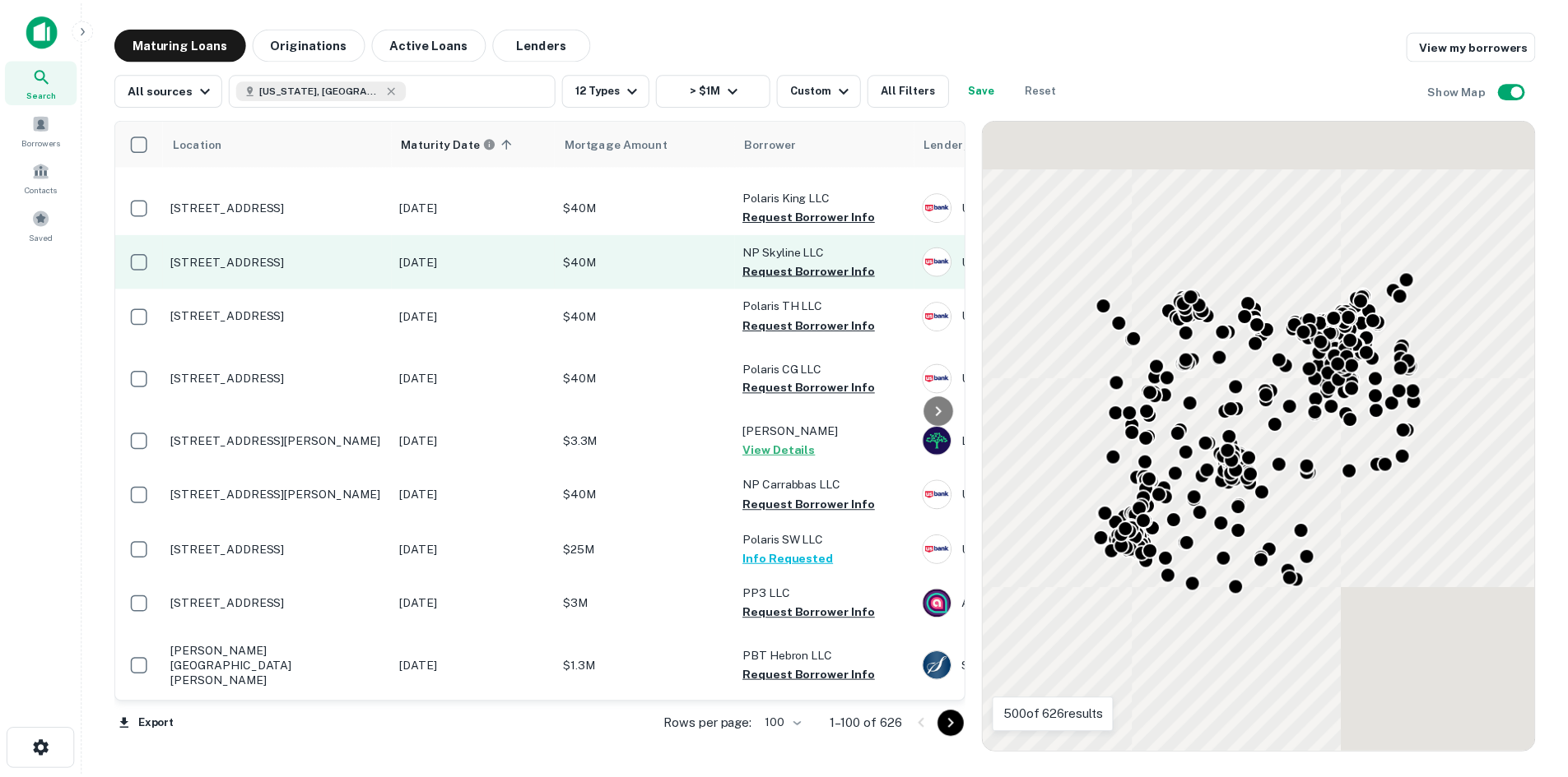
scroll to position [6787, 0]
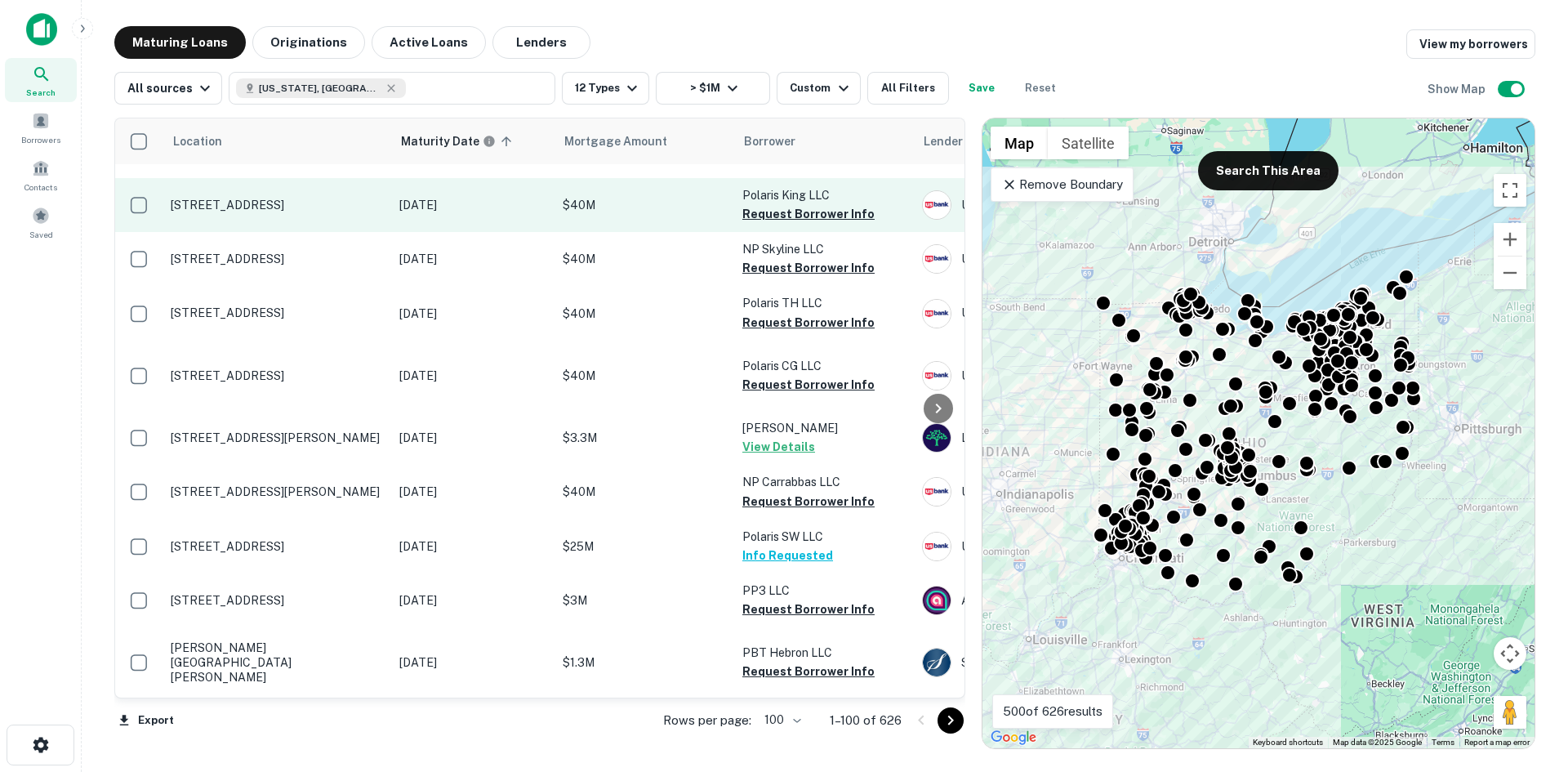
click at [327, 232] on td "[STREET_ADDRESS]" at bounding box center [277, 205] width 229 height 54
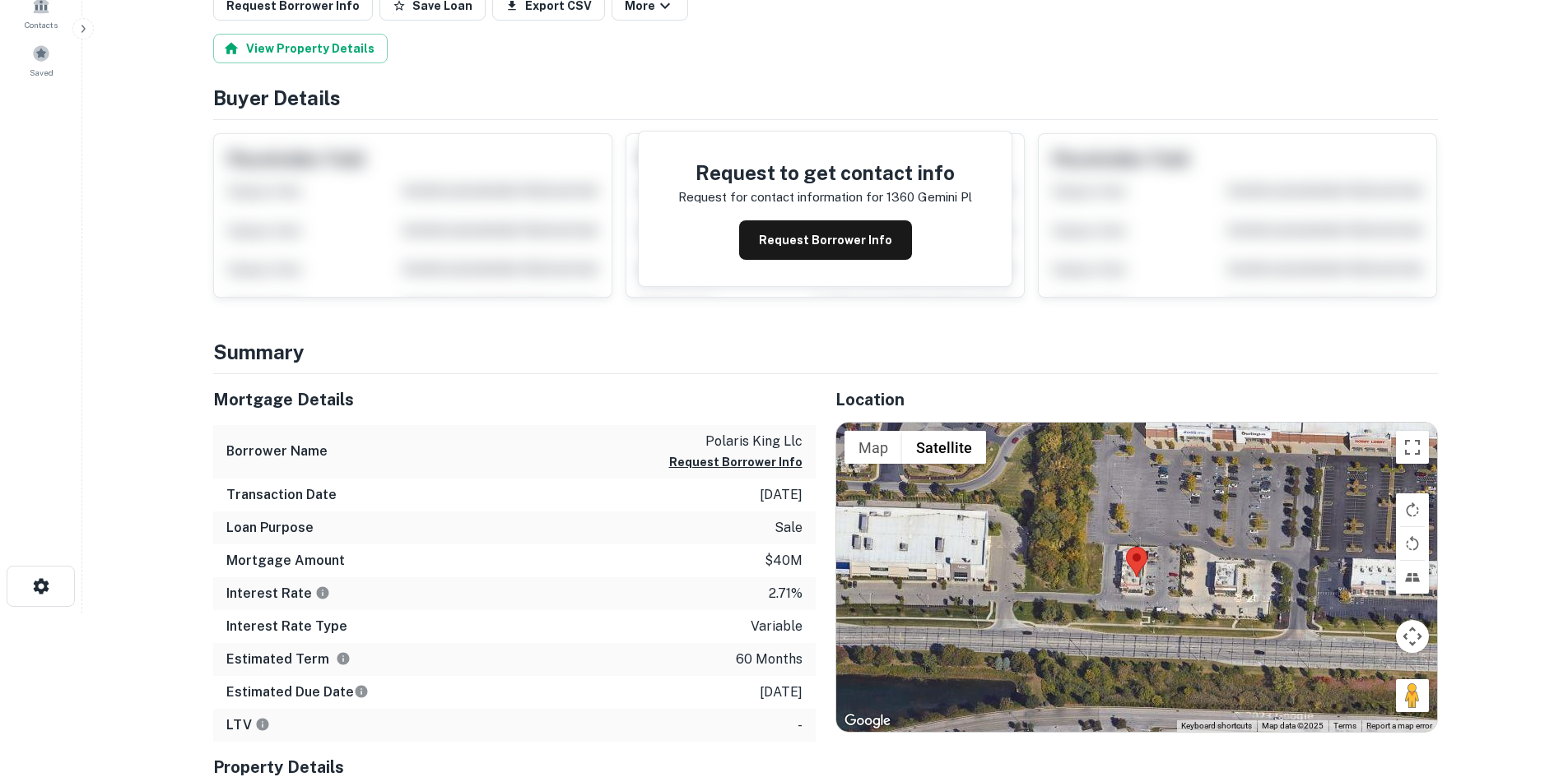
scroll to position [165, 0]
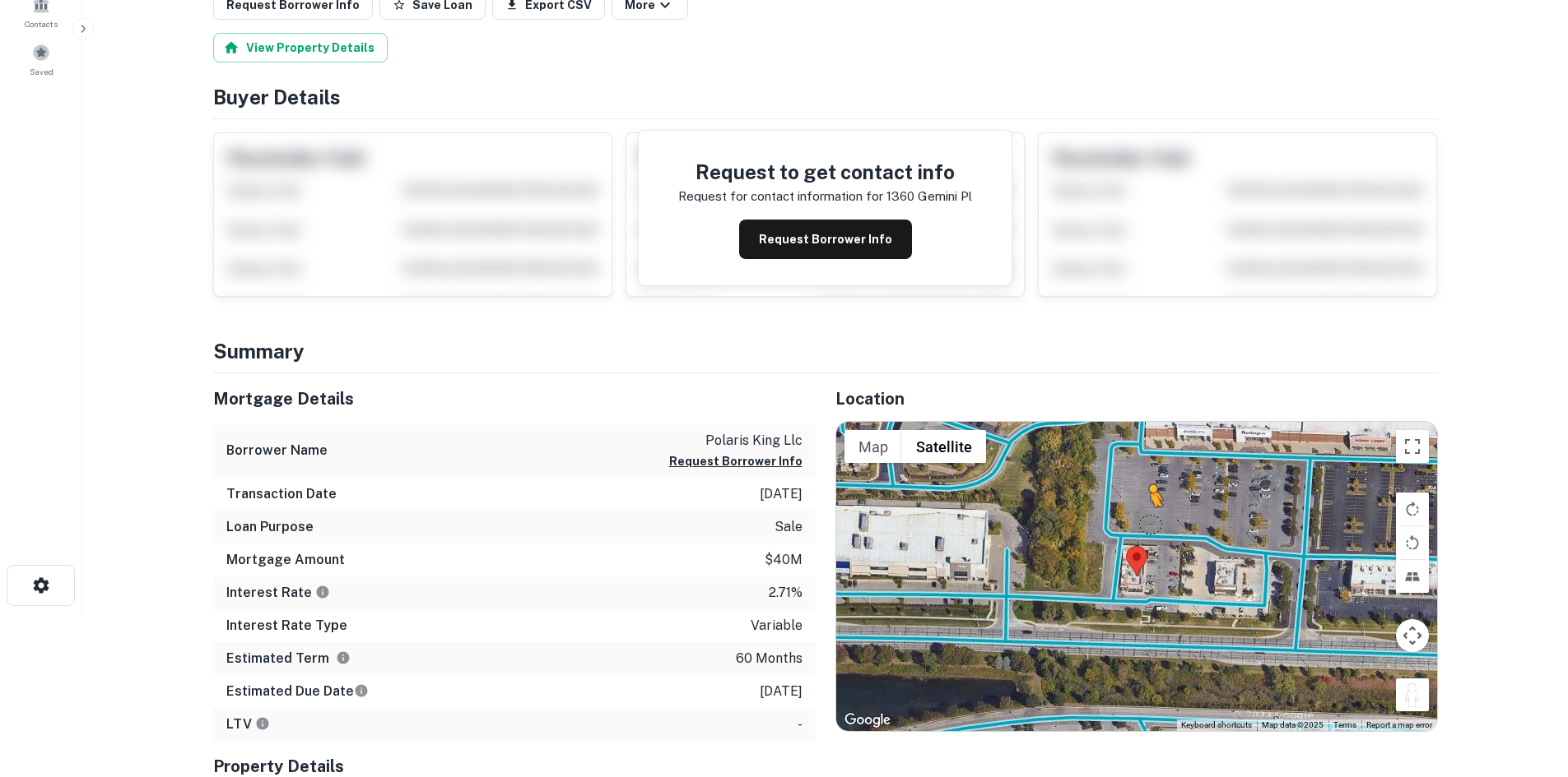
drag, startPoint x: 1406, startPoint y: 704, endPoint x: 1150, endPoint y: 524, distance: 312.9
click at [1150, 524] on div "To activate drag with keyboard, press Alt + Enter. Once in keyboard drag state,…" at bounding box center [1137, 577] width 601 height 309
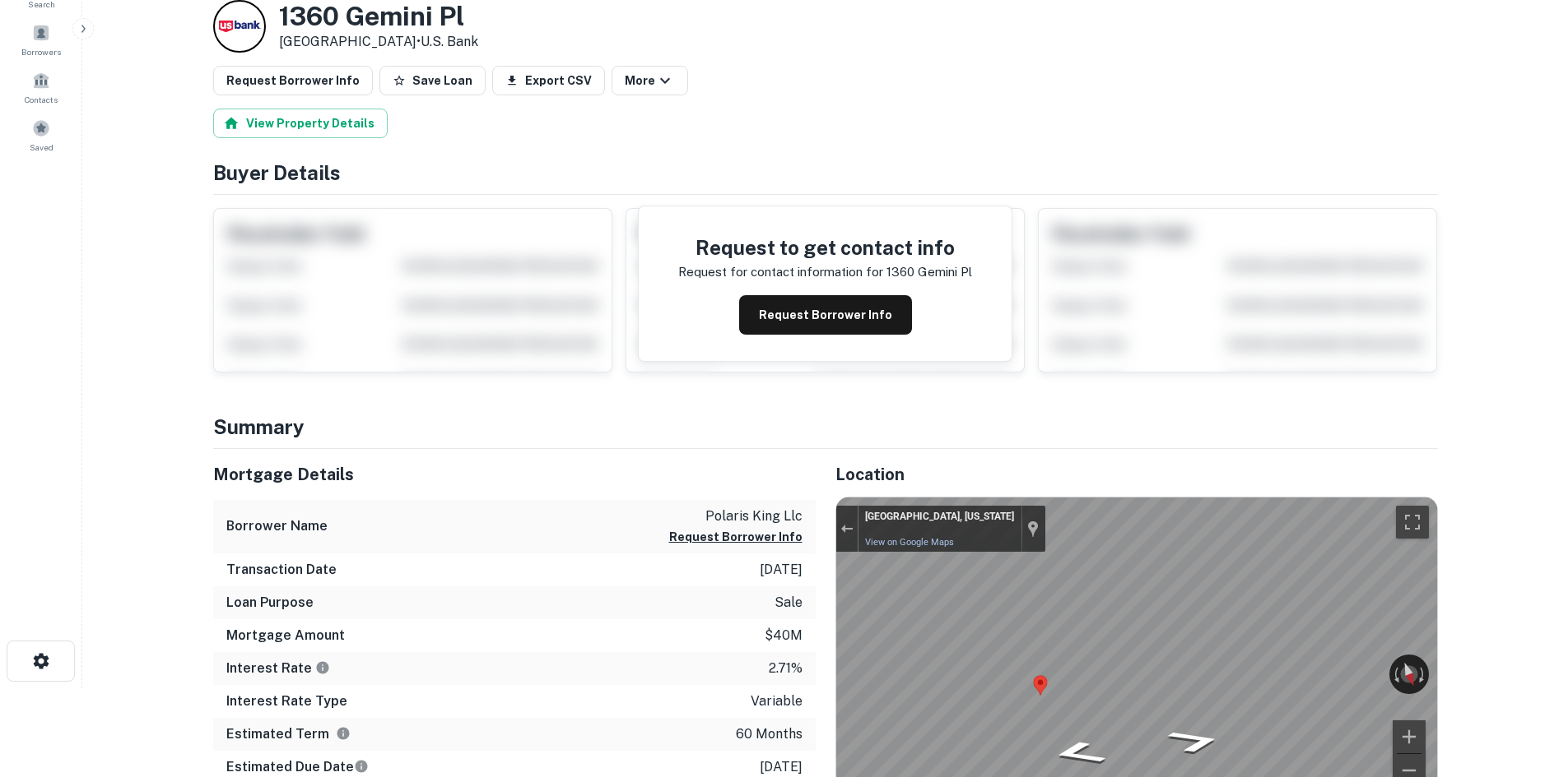
scroll to position [0, 0]
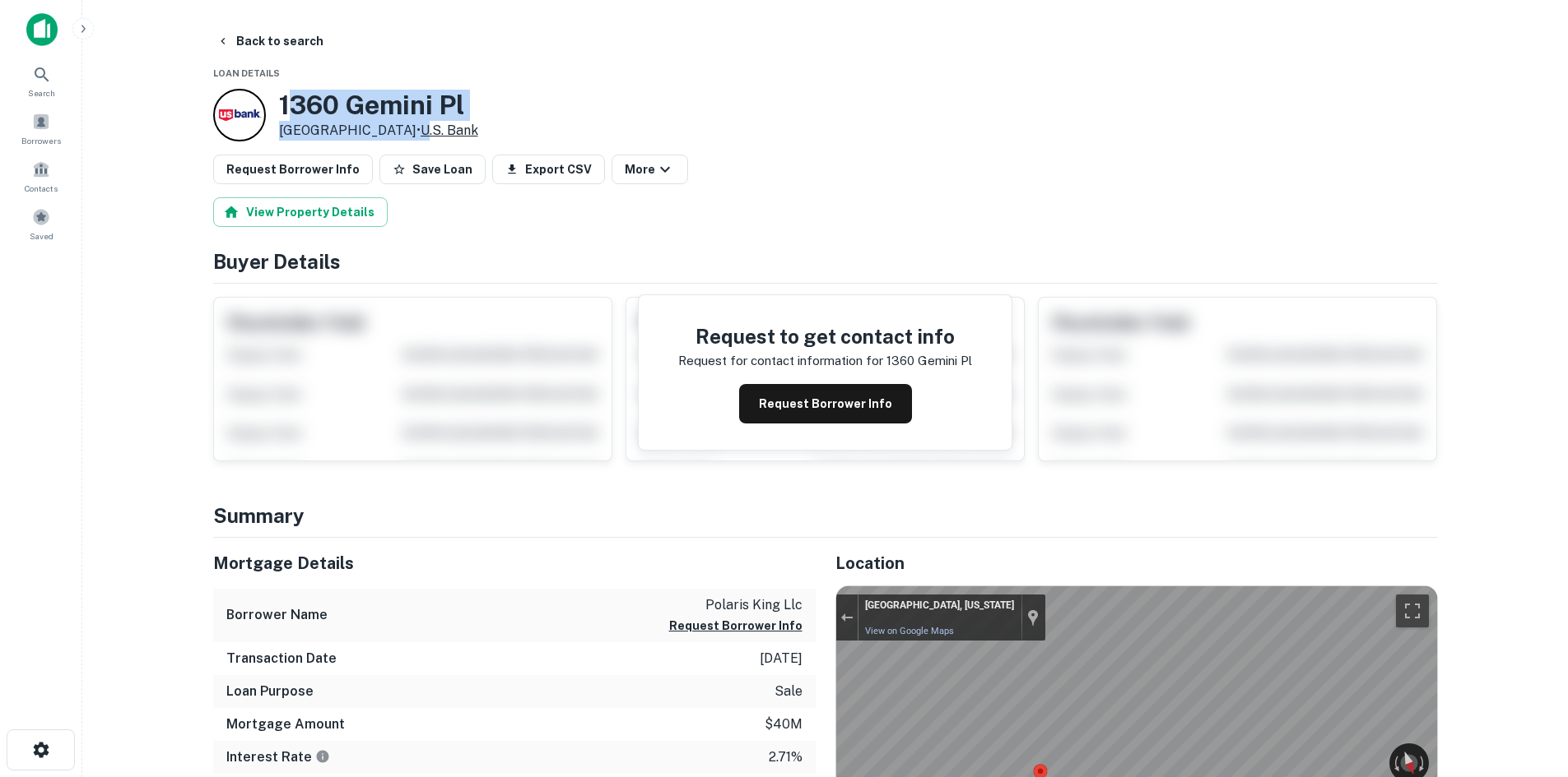
drag, startPoint x: 291, startPoint y: 102, endPoint x: 423, endPoint y: 125, distance: 134.0
click at [426, 126] on div "1360 Gemini Pl Columbus, OH 43240 • U.s. Bank" at bounding box center [378, 114] width 199 height 51
click at [343, 92] on h3 "1360 Gemini Pl" at bounding box center [378, 105] width 199 height 31
drag, startPoint x: 280, startPoint y: 99, endPoint x: 409, endPoint y: 134, distance: 133.7
click at [409, 134] on div "1360 Gemini Pl Columbus, OH 43240 • U.s. Bank" at bounding box center [378, 114] width 199 height 51
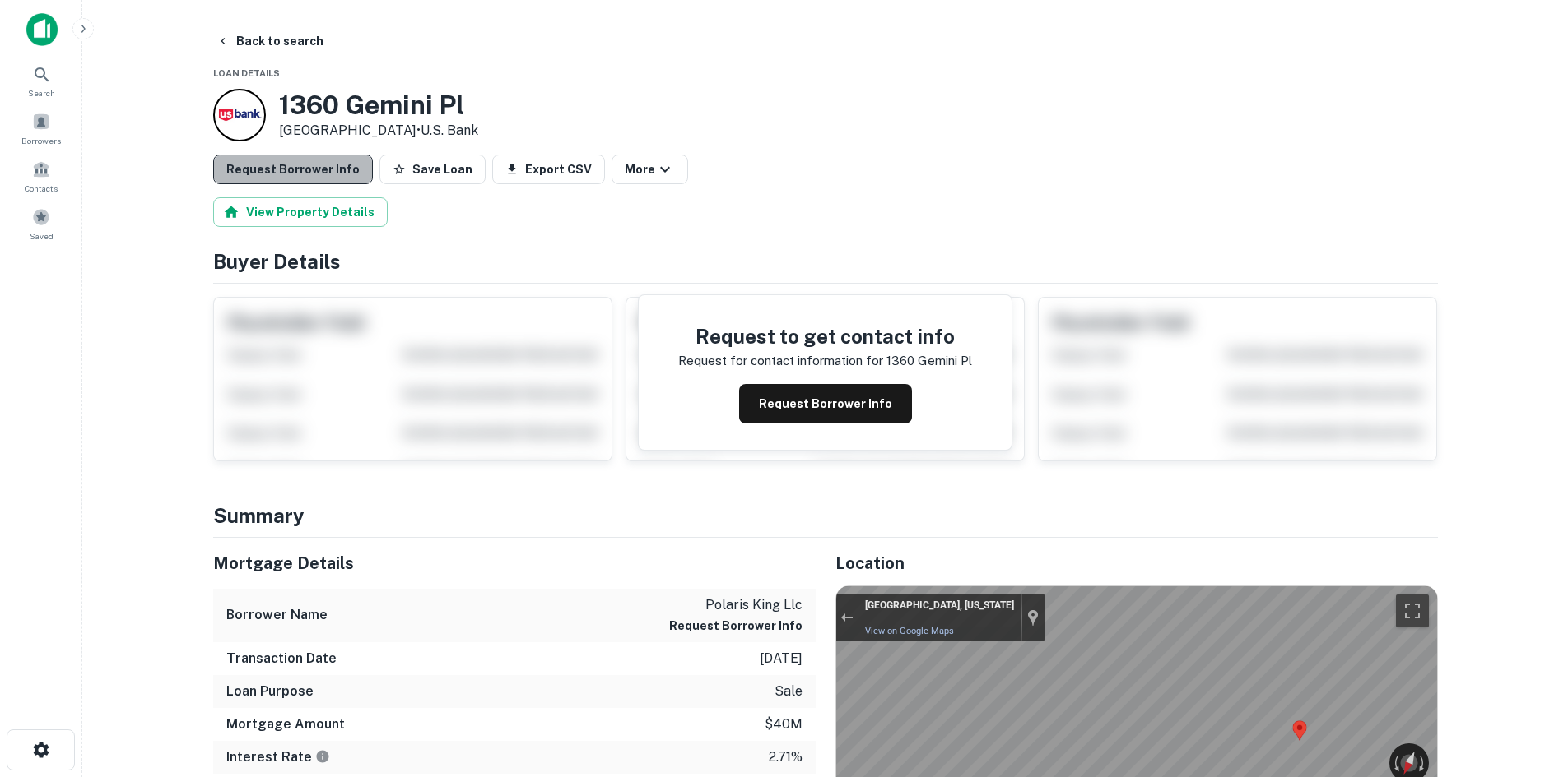
click at [326, 172] on button "Request Borrower Info" at bounding box center [292, 169] width 159 height 30
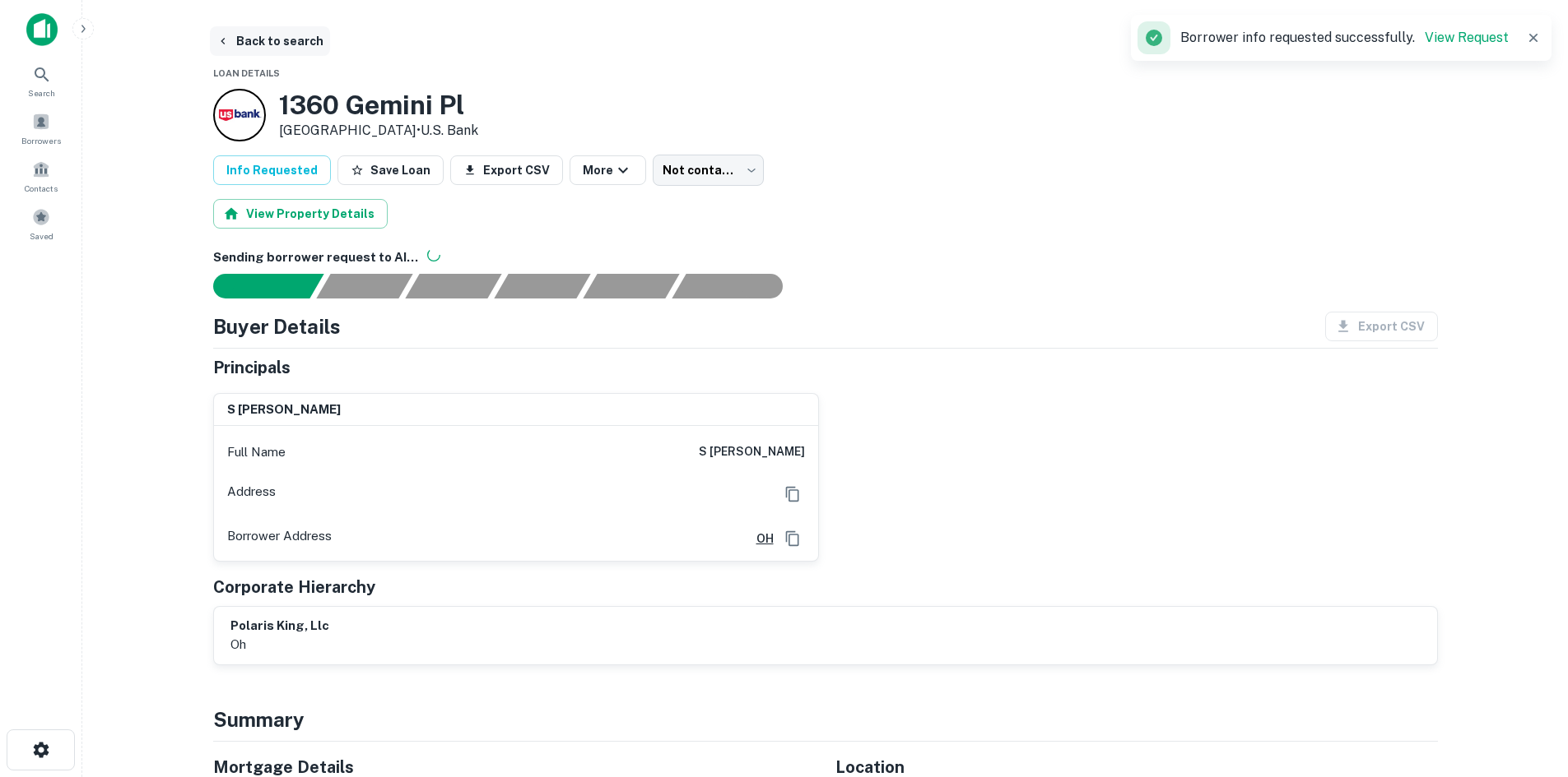
click at [303, 44] on button "Back to search" at bounding box center [270, 41] width 120 height 30
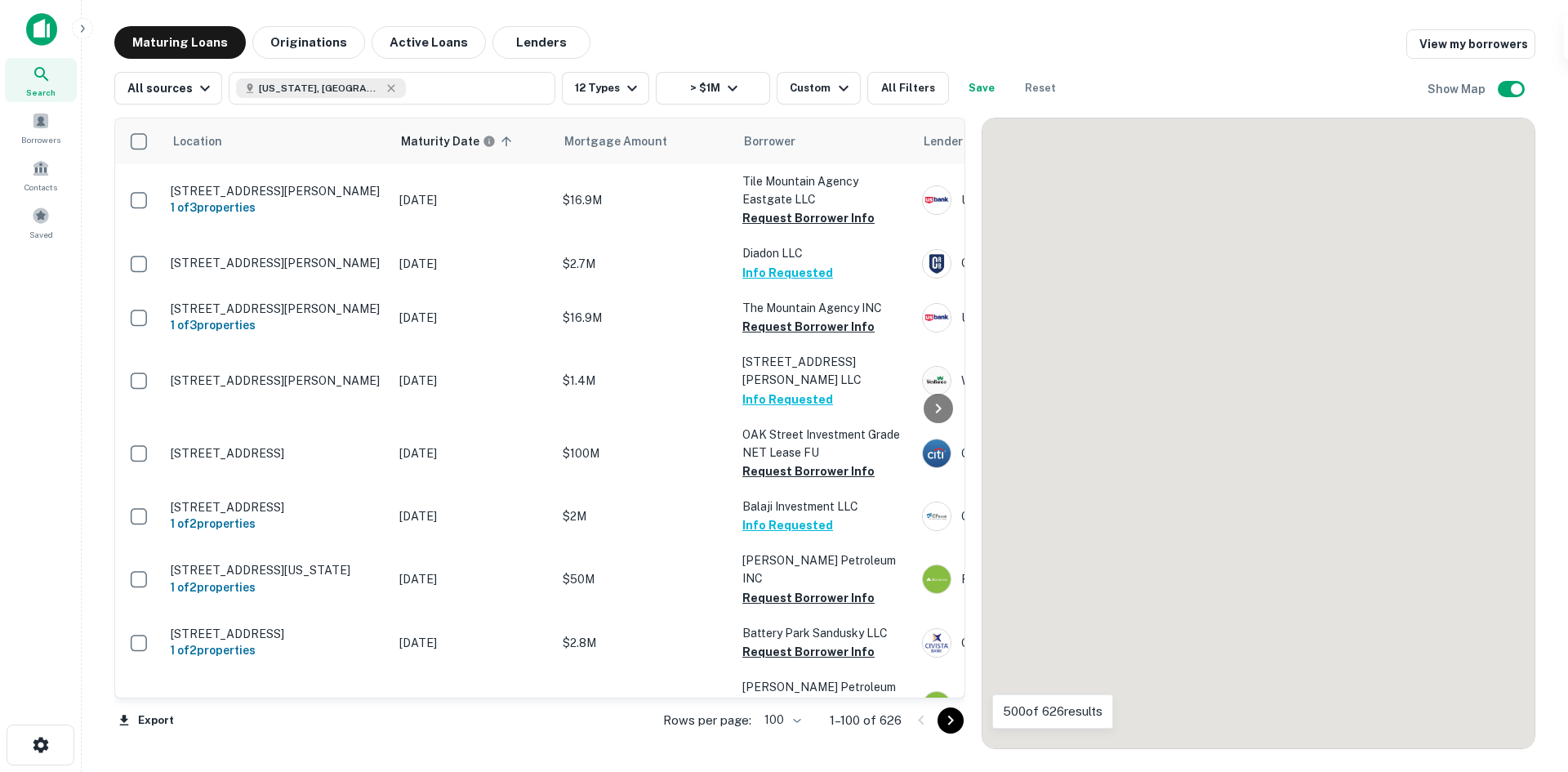
scroll to position [6743, 0]
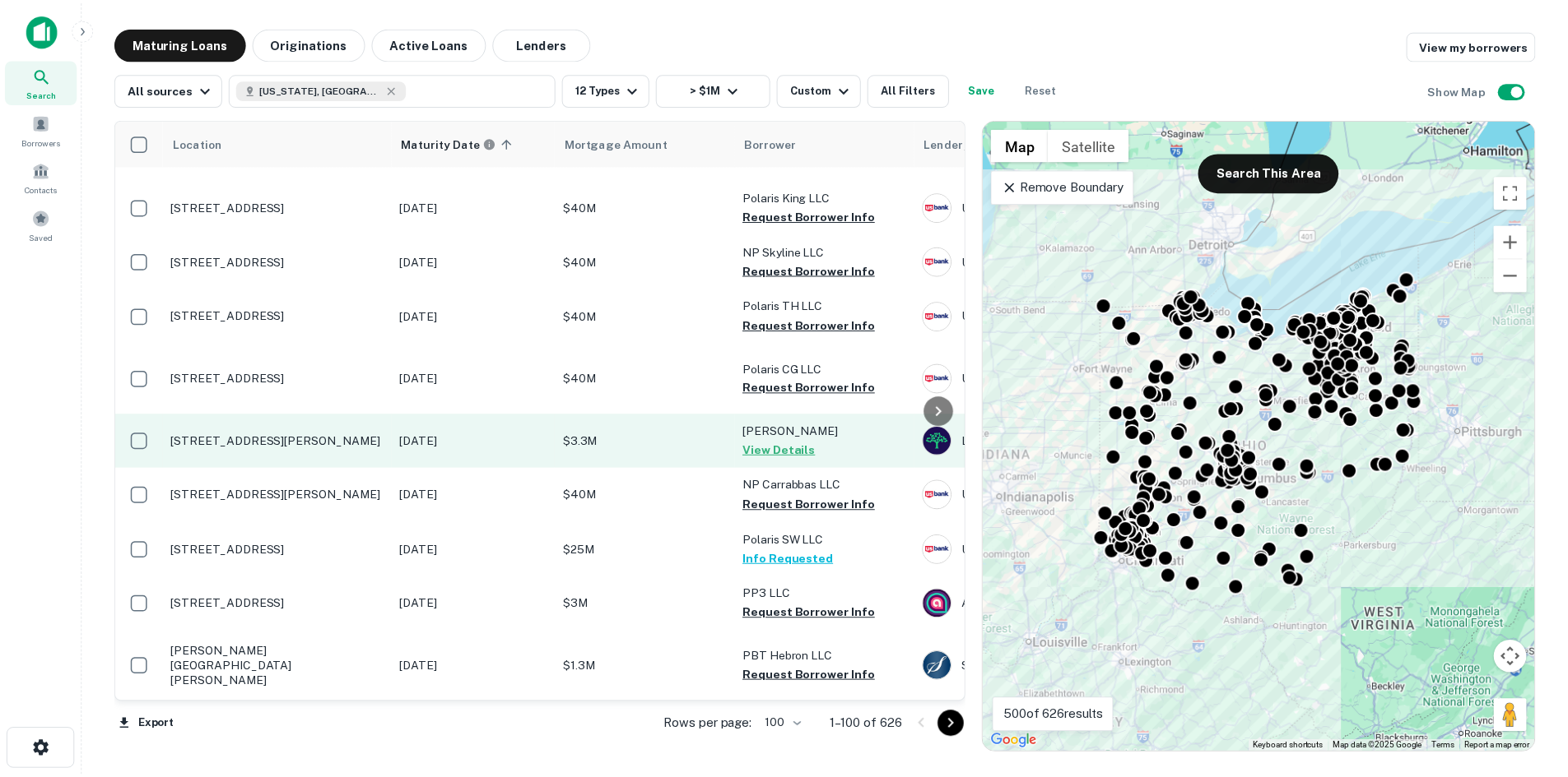
scroll to position [7038, 0]
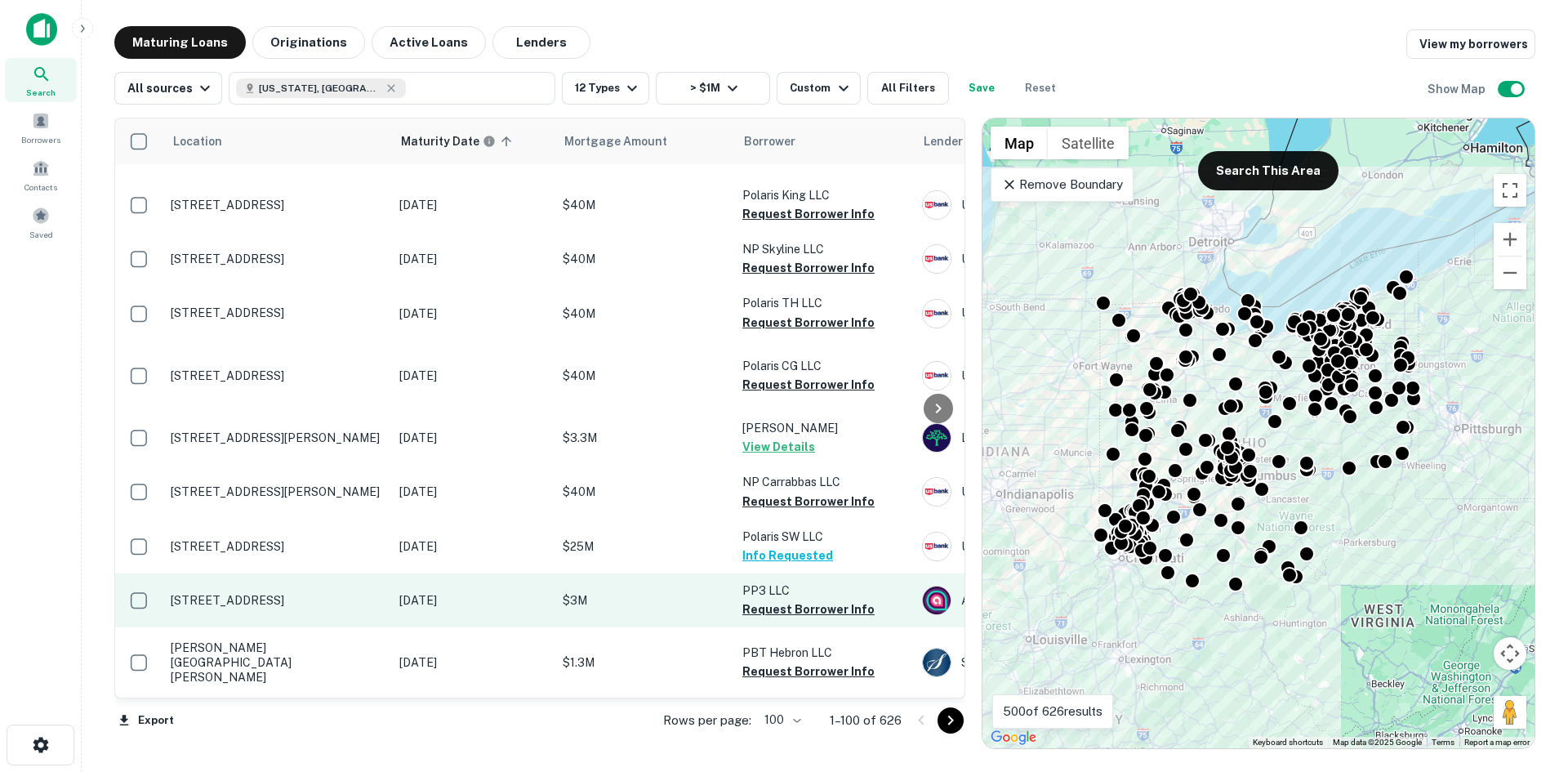
click at [324, 593] on p "[STREET_ADDRESS]" at bounding box center [276, 601] width 212 height 15
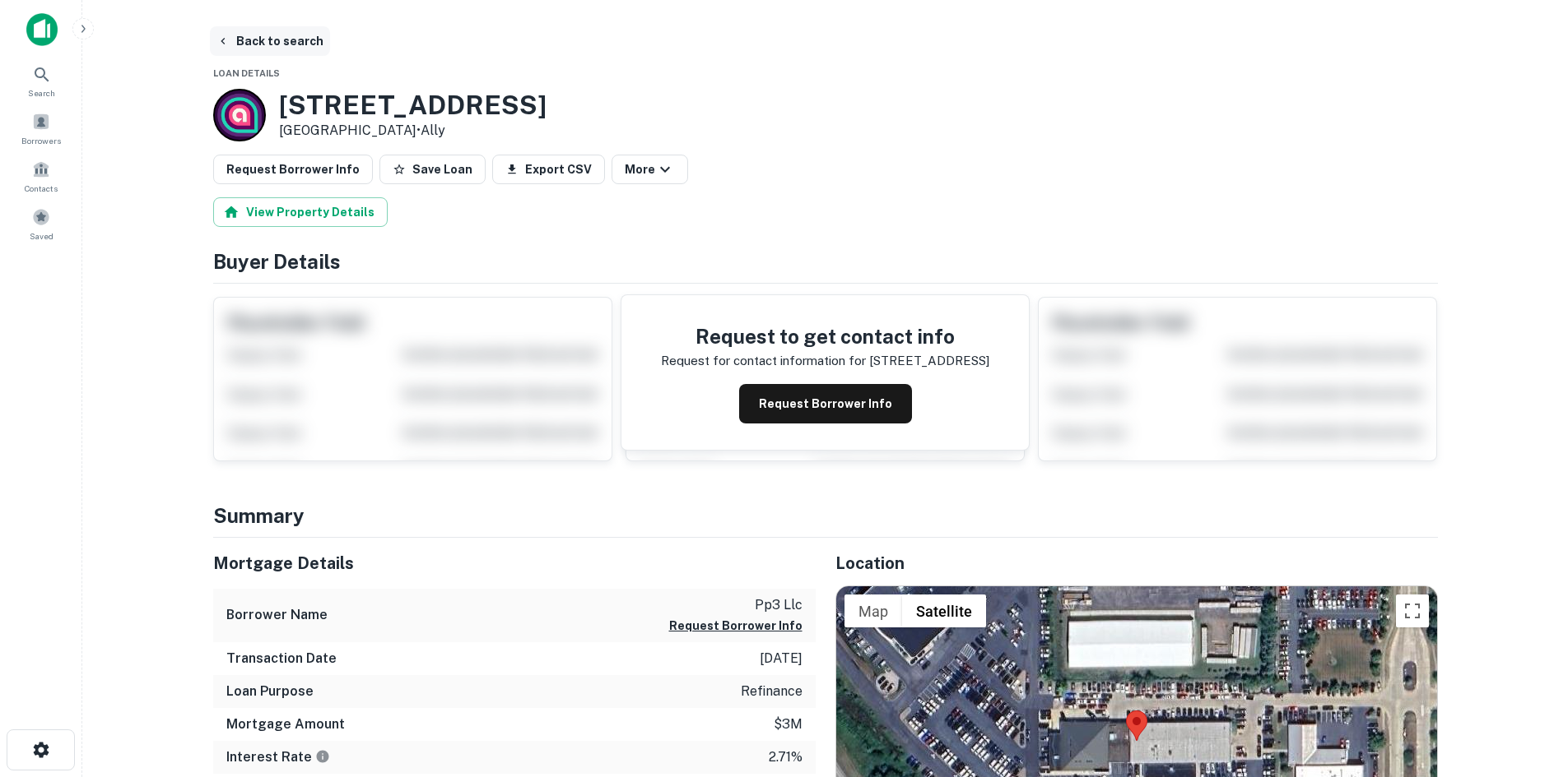
click at [280, 52] on button "Back to search" at bounding box center [270, 41] width 120 height 30
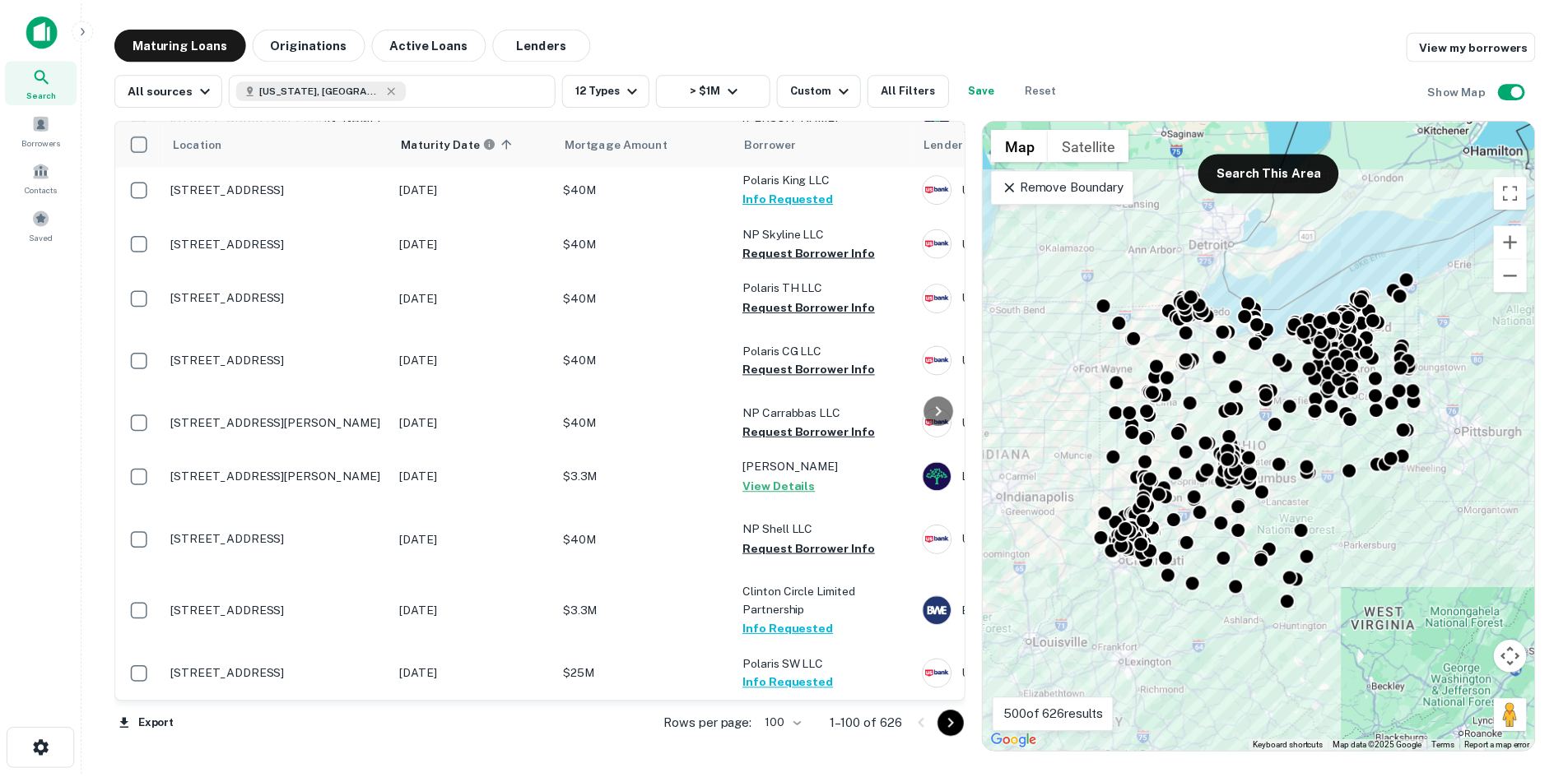
scroll to position [6197, 0]
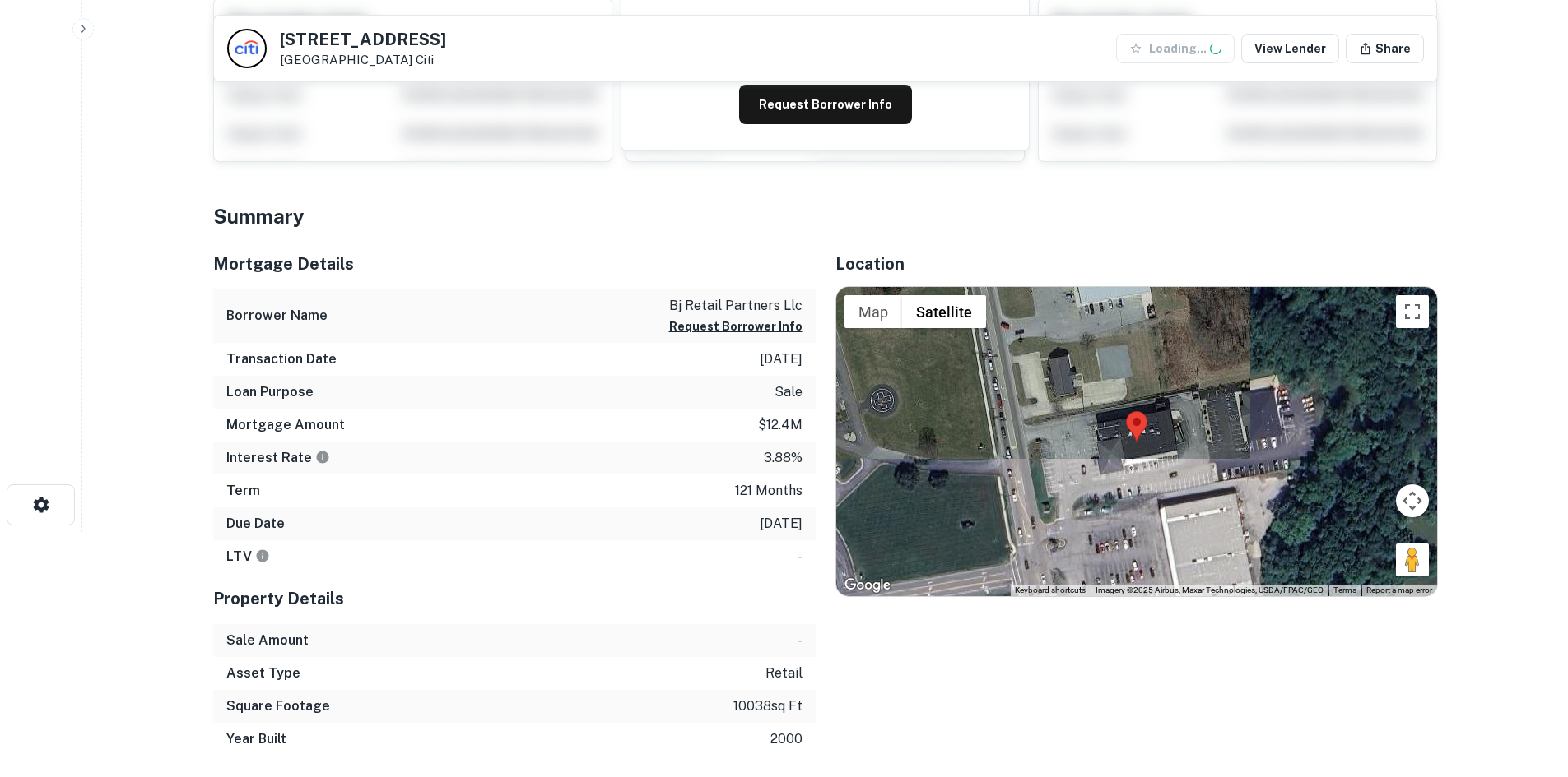
scroll to position [247, 0]
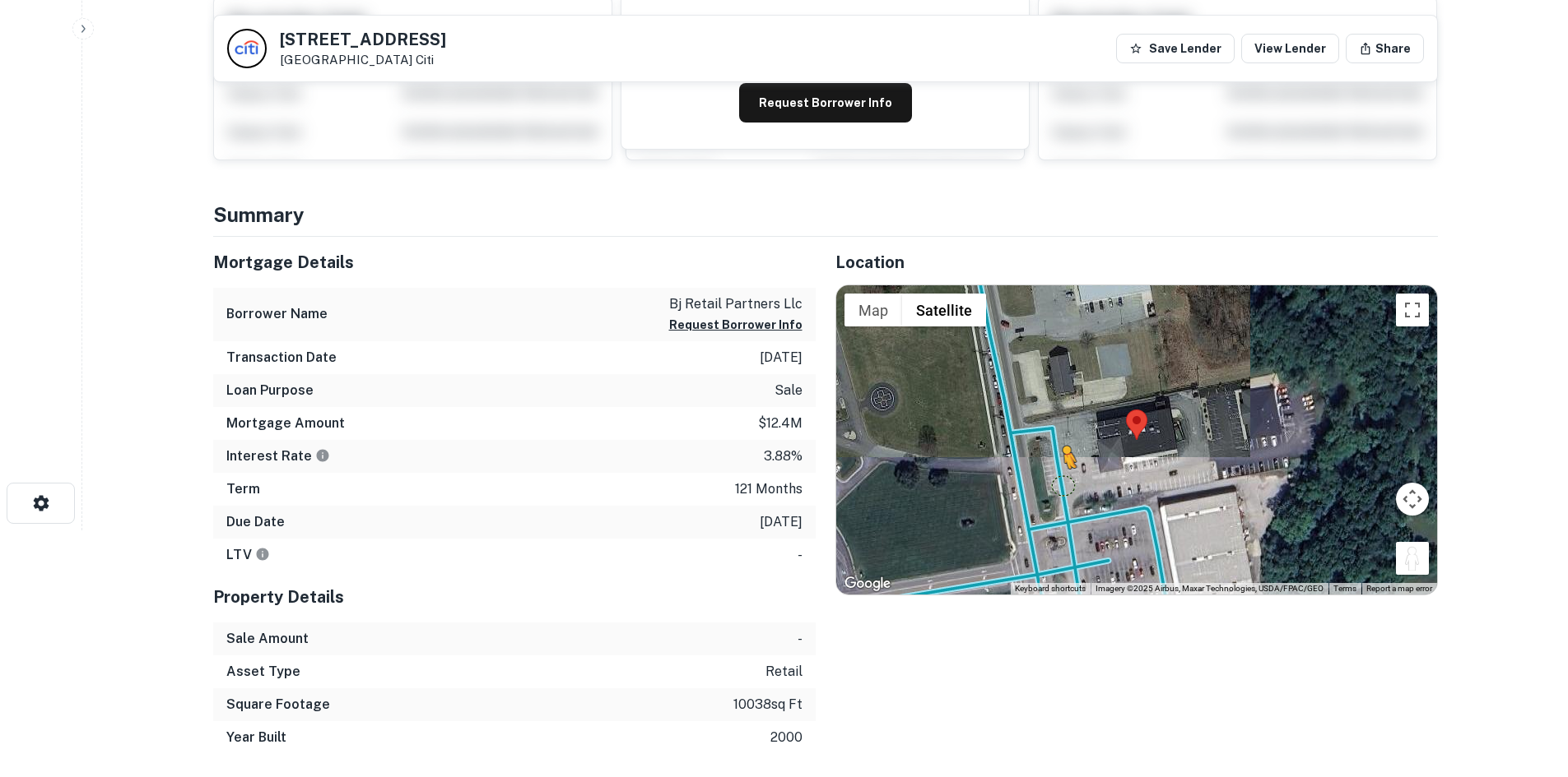
drag, startPoint x: 1404, startPoint y: 558, endPoint x: 1059, endPoint y: 484, distance: 352.8
click at [1059, 484] on div "To activate drag with keyboard, press Alt + Enter. Once in keyboard drag state,…" at bounding box center [1137, 440] width 601 height 309
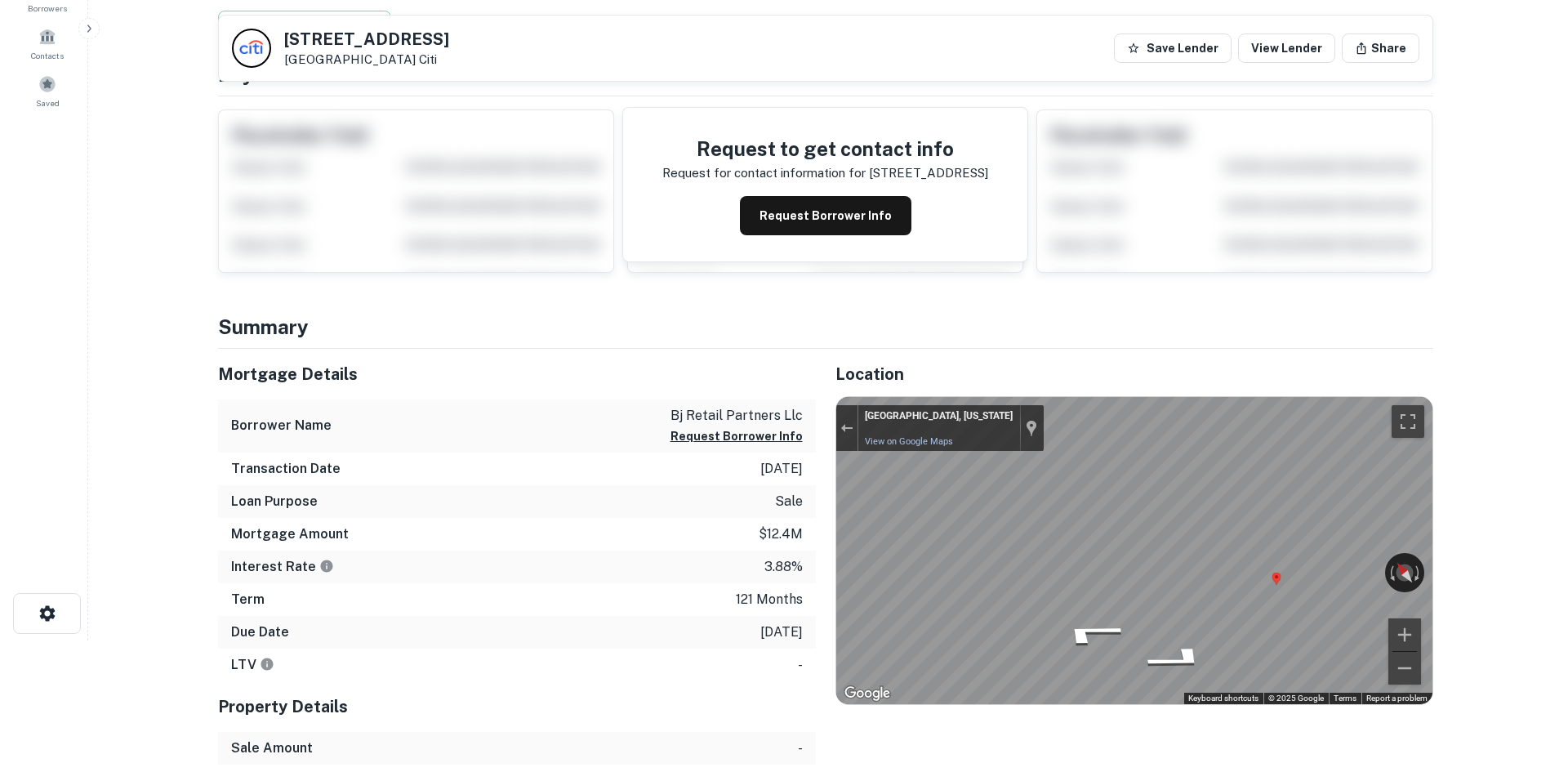
scroll to position [0, 0]
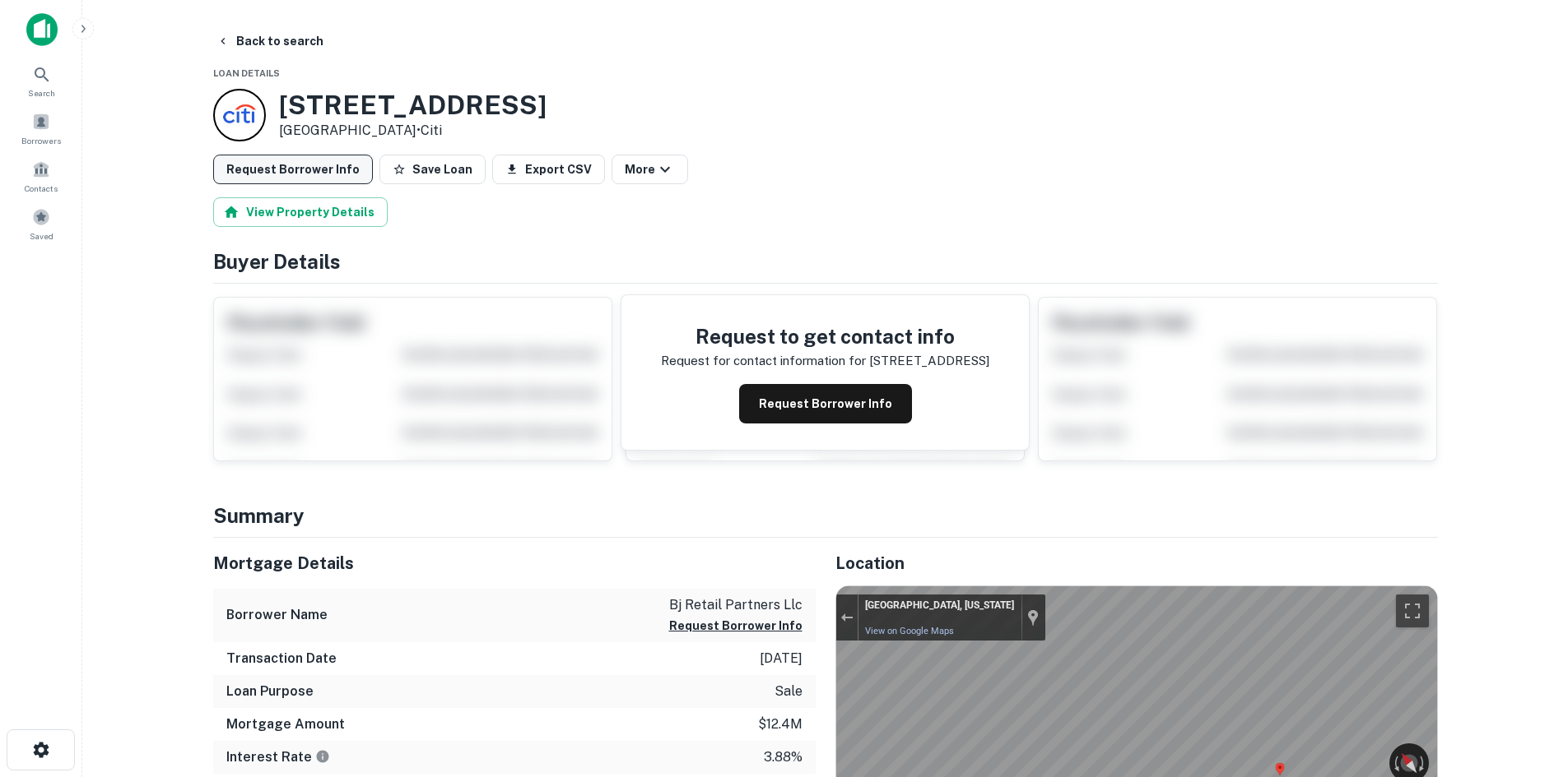
click at [275, 176] on button "Request Borrower Info" at bounding box center [292, 169] width 159 height 30
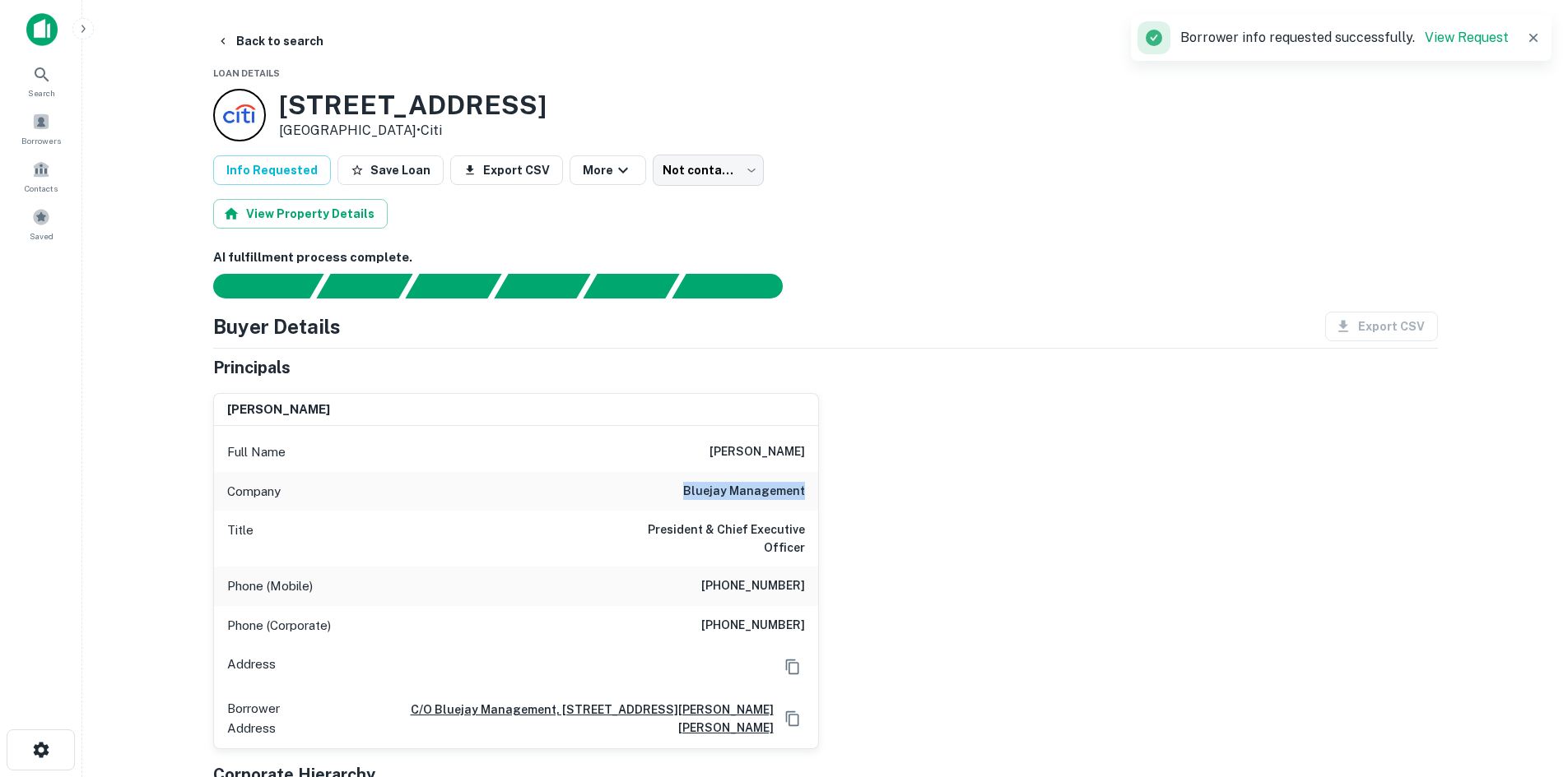
drag, startPoint x: 687, startPoint y: 481, endPoint x: 828, endPoint y: 476, distance: 141.1
click at [828, 476] on div "[PERSON_NAME] Full Name [PERSON_NAME] Company bluejay management Title Presiden…" at bounding box center [819, 564] width 1238 height 369
copy h6 "bluejay management"
click at [668, 155] on body "Search Borrowers Contacts Saved Back to search Loan Details [STREET_ADDRESS] • …" at bounding box center [784, 388] width 1568 height 777
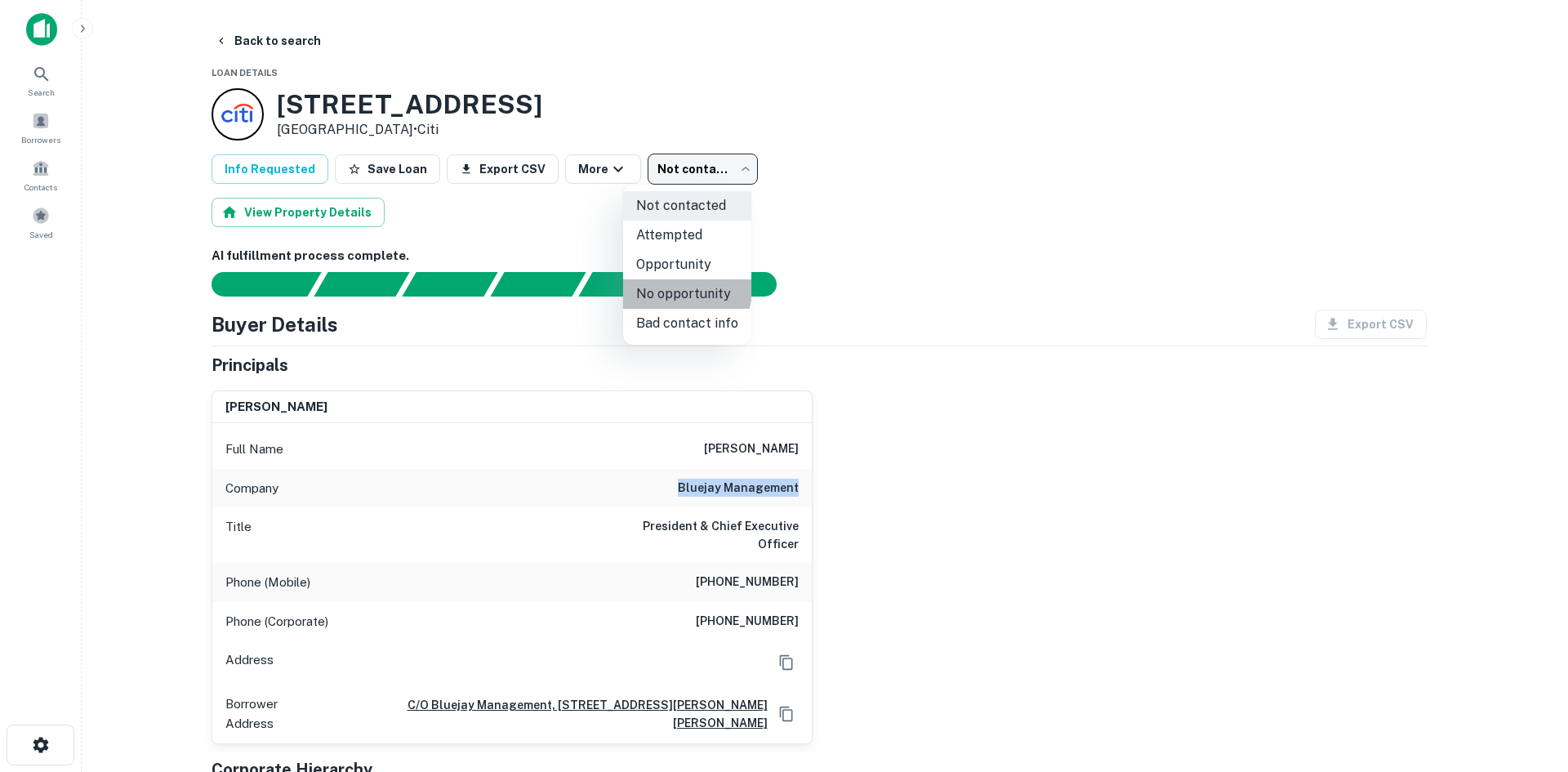
click at [669, 288] on li "No opportunity" at bounding box center [686, 294] width 128 height 29
type input "**********"
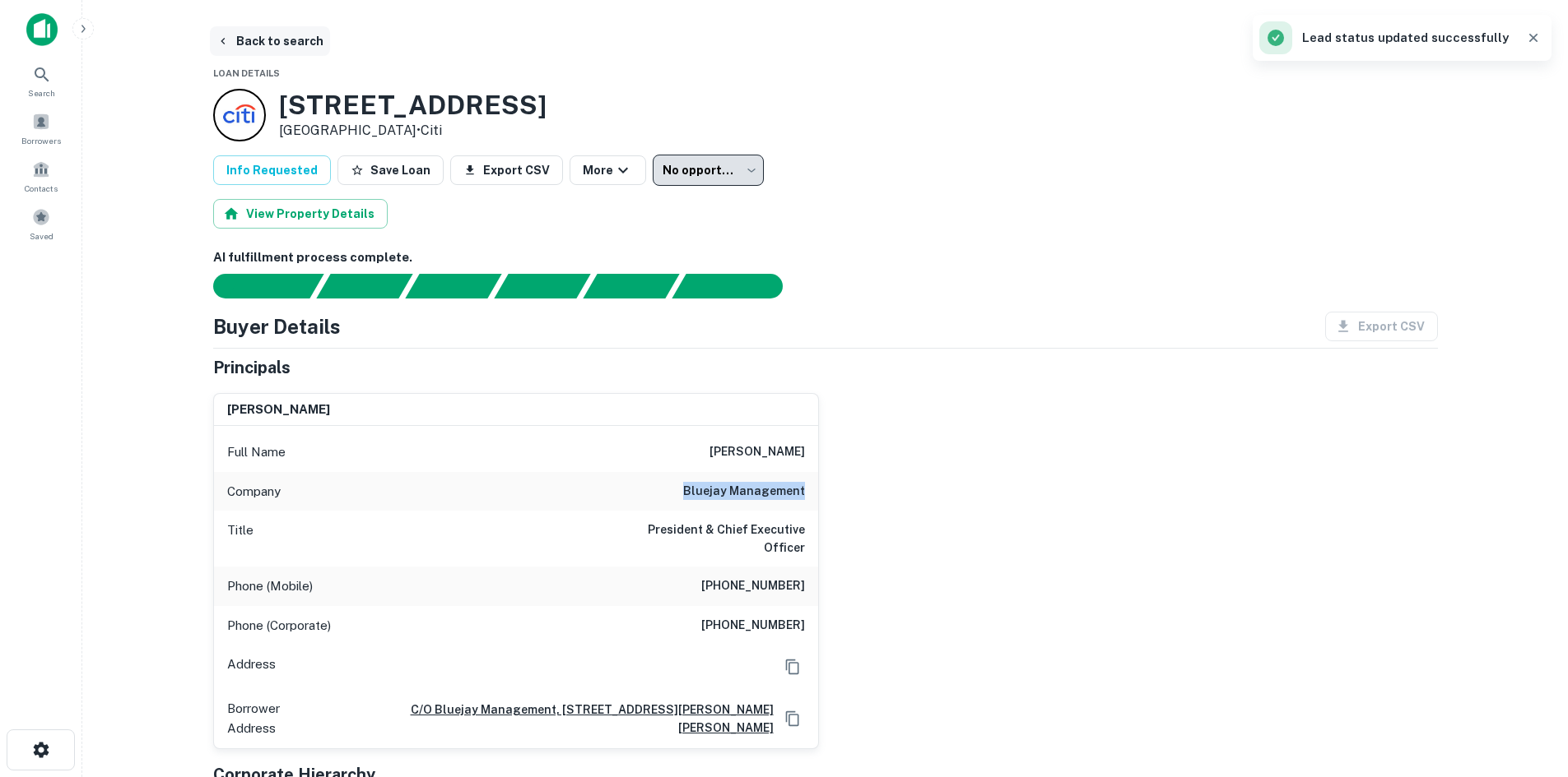
click at [297, 44] on button "Back to search" at bounding box center [270, 41] width 120 height 30
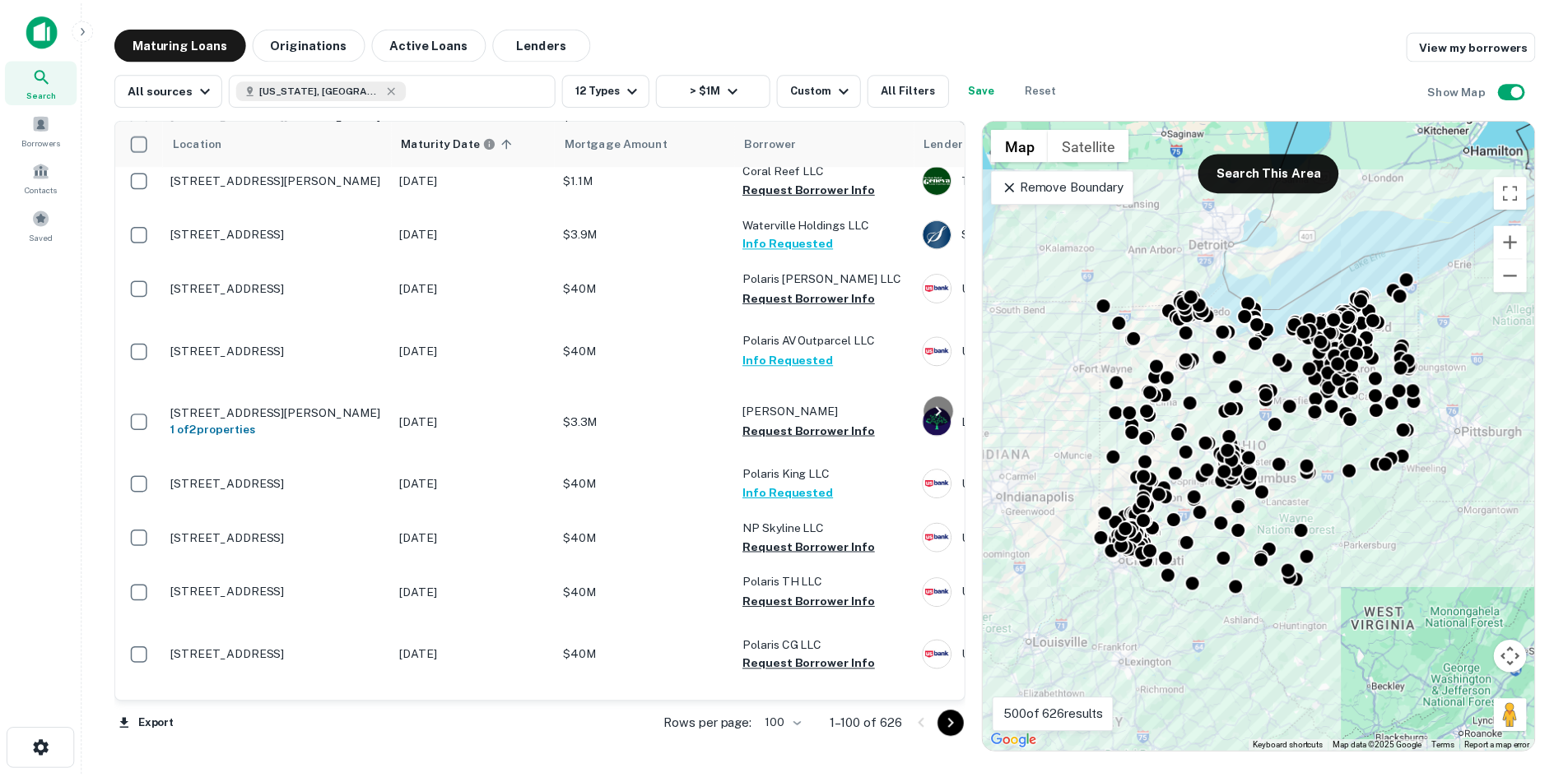
scroll to position [5539, 0]
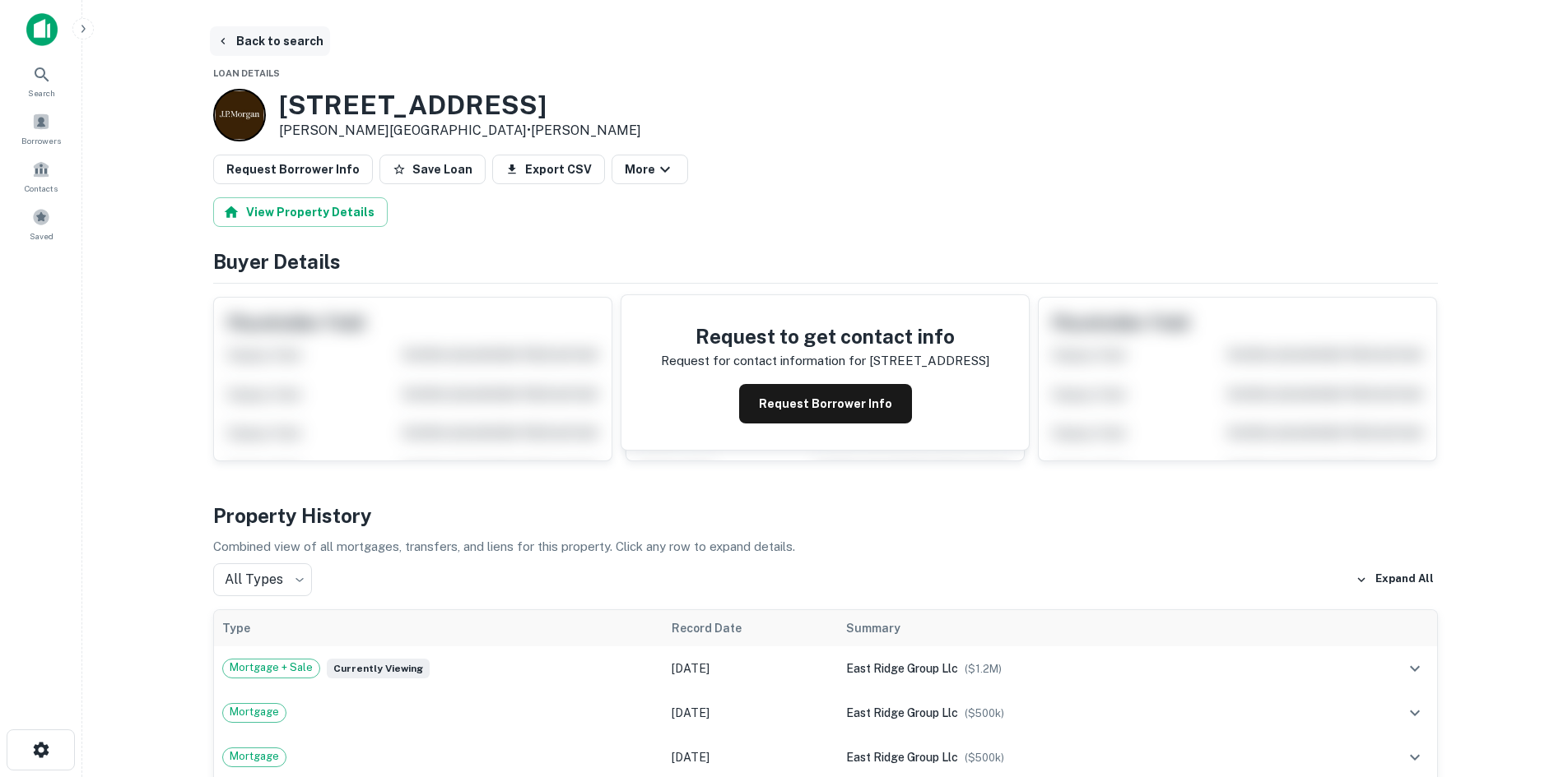
click at [253, 32] on button "Back to search" at bounding box center [270, 41] width 120 height 30
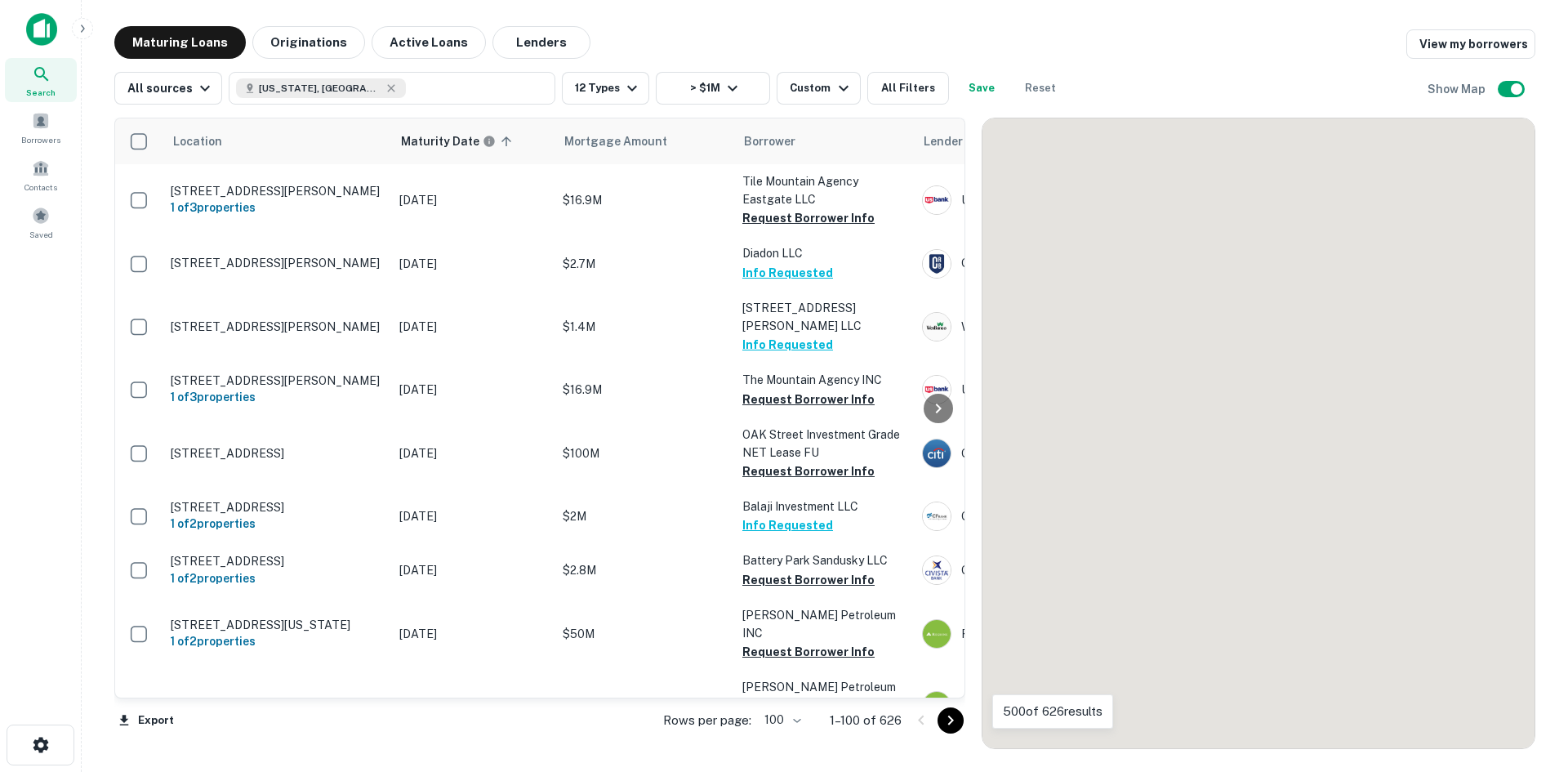
scroll to position [5503, 0]
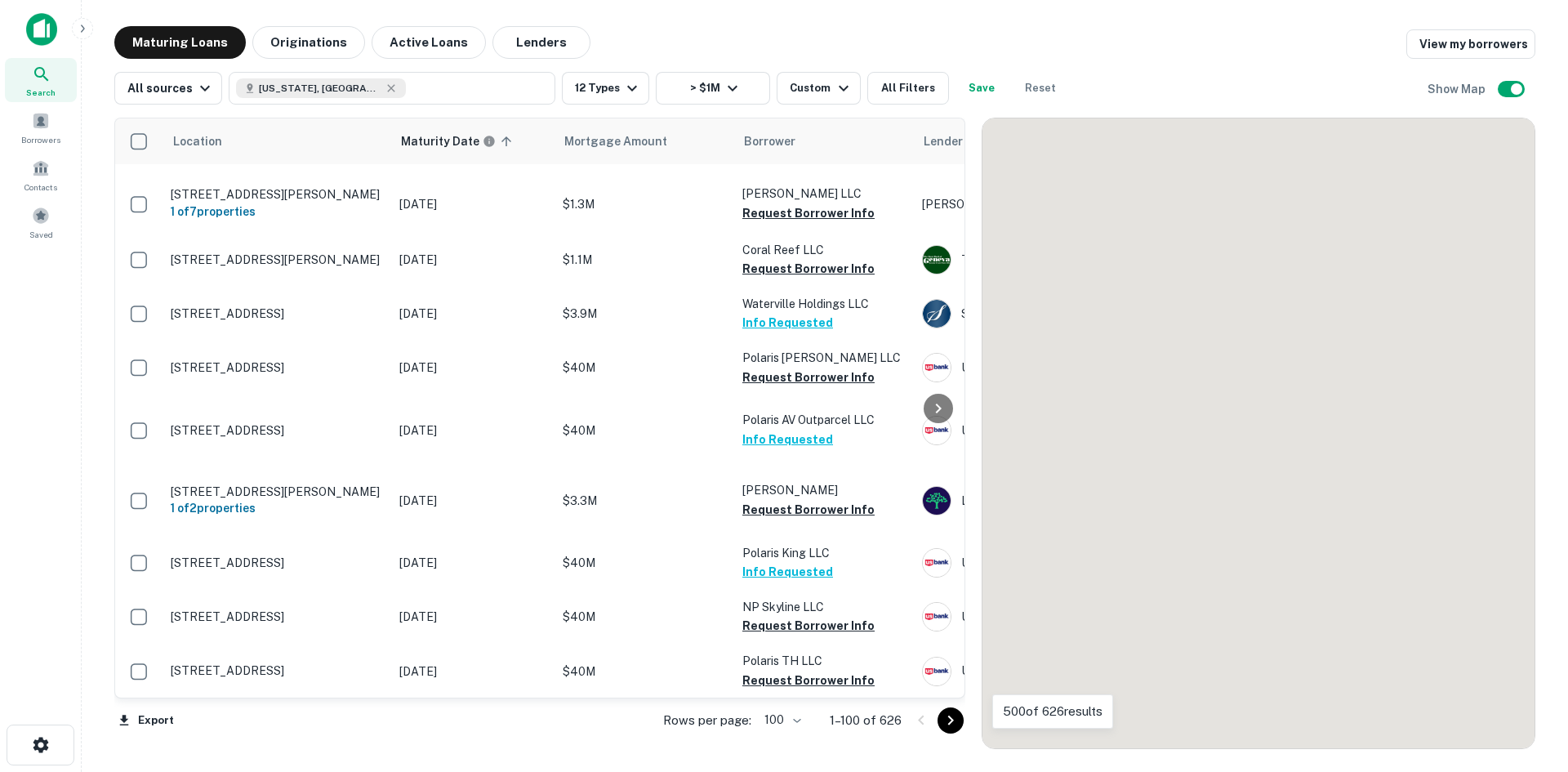
click at [949, 721] on icon "Go to next page" at bounding box center [951, 721] width 20 height 20
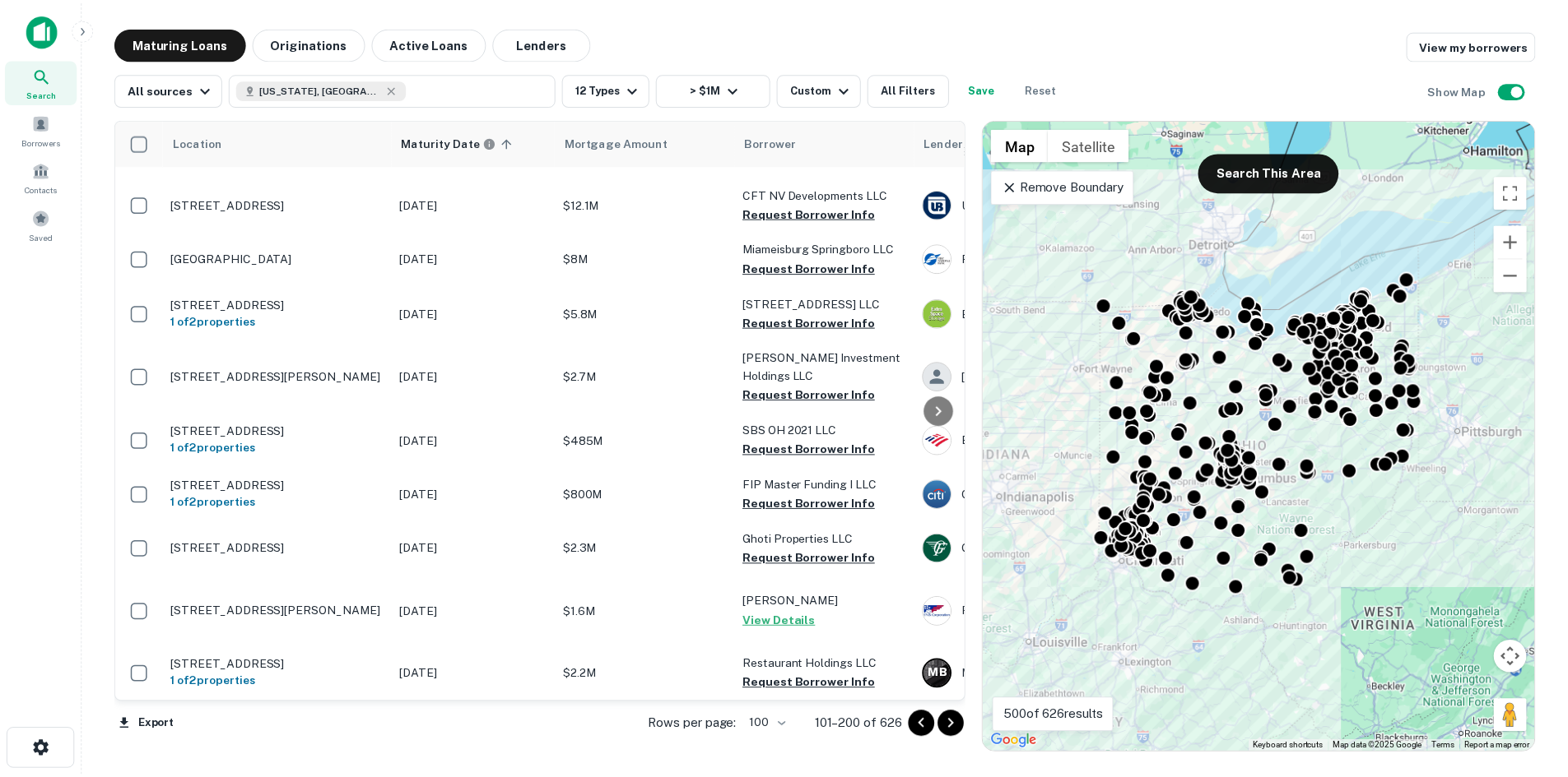
scroll to position [6855, 0]
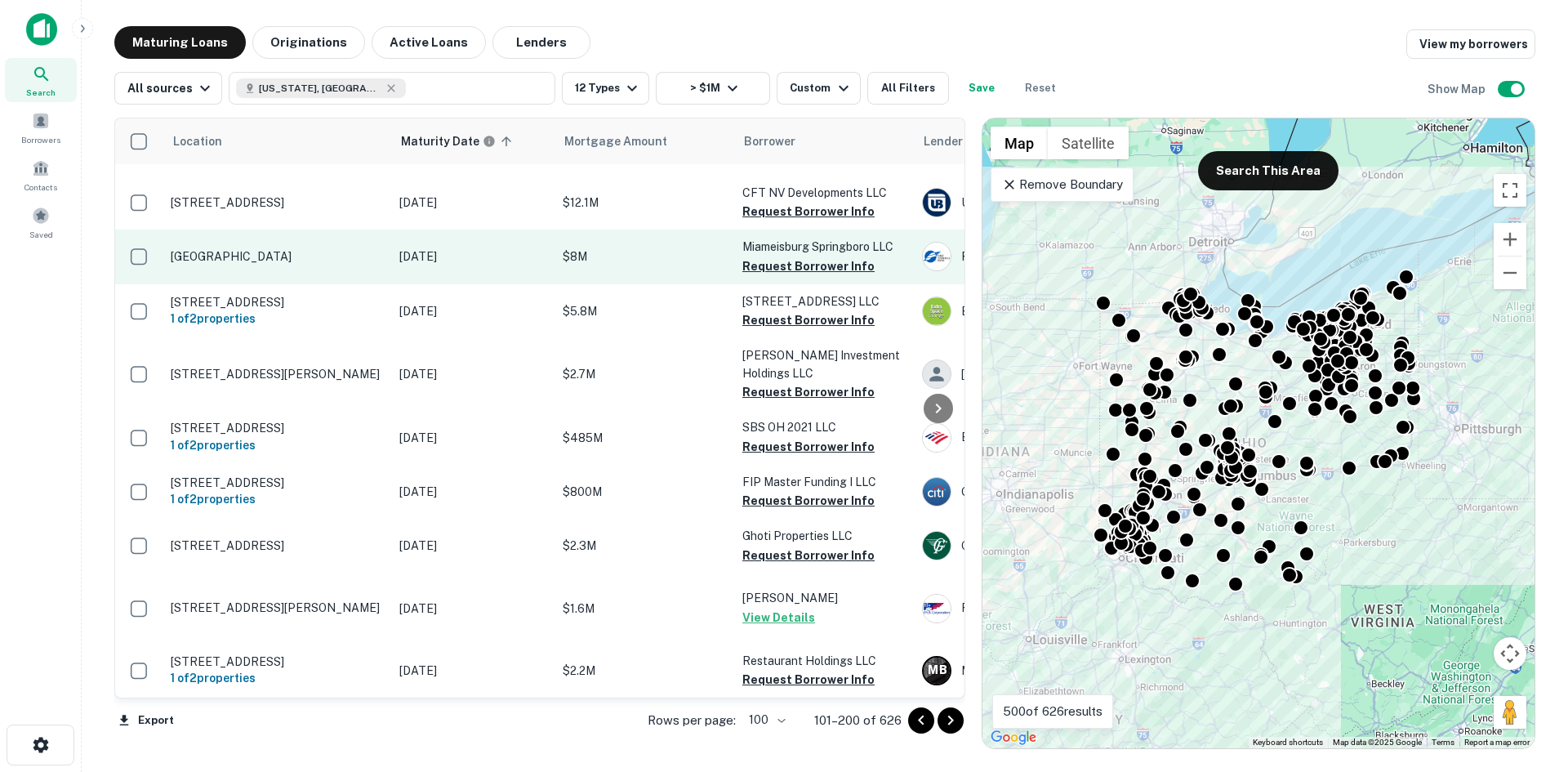
click at [335, 283] on td "[GEOGRAPHIC_DATA]" at bounding box center [277, 256] width 229 height 54
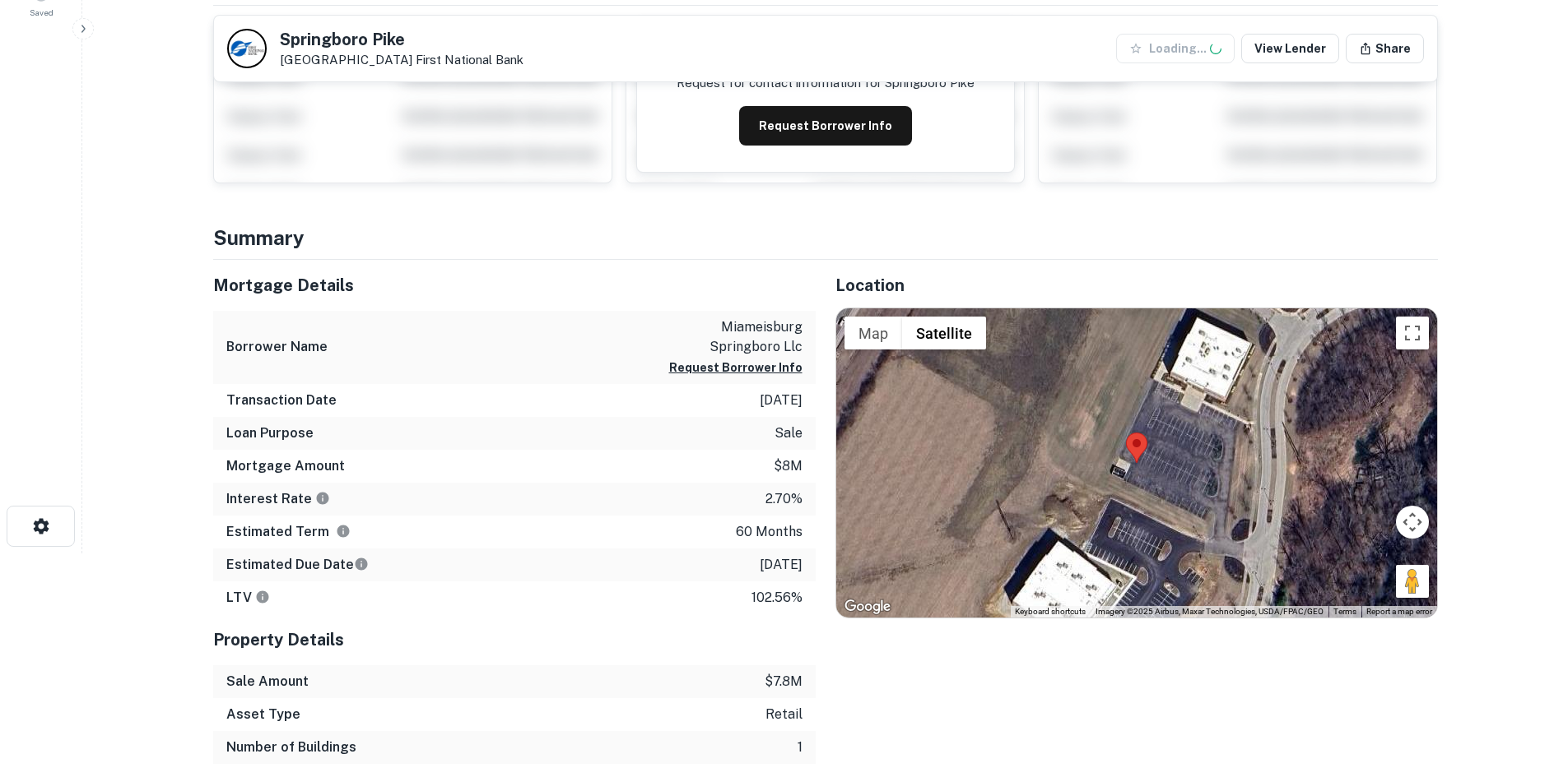
scroll to position [247, 0]
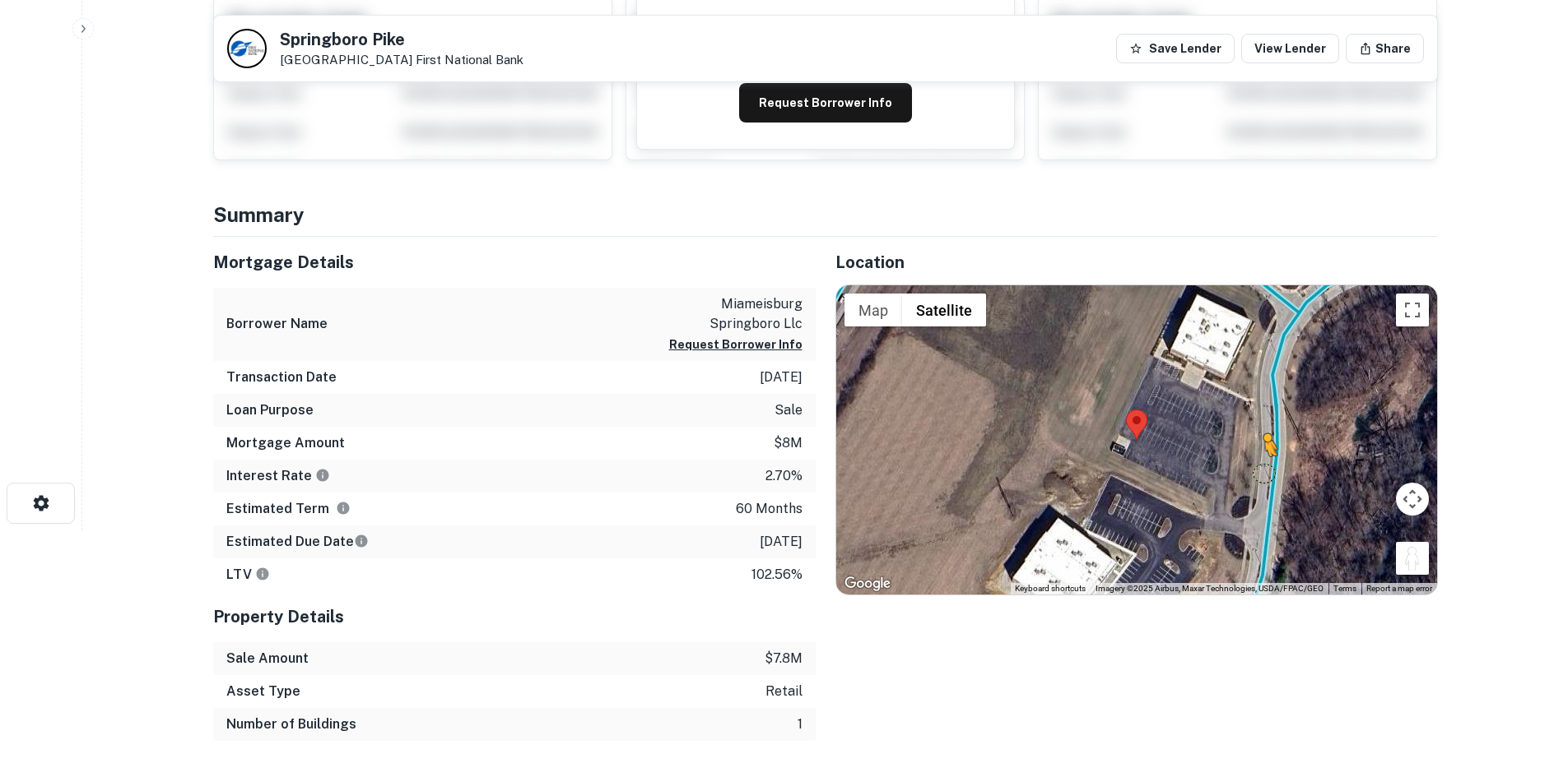
drag, startPoint x: 1407, startPoint y: 563, endPoint x: 1265, endPoint y: 470, distance: 169.7
click at [1265, 470] on div "To activate drag with keyboard, press Alt + Enter. Once in keyboard drag state,…" at bounding box center [1137, 440] width 601 height 309
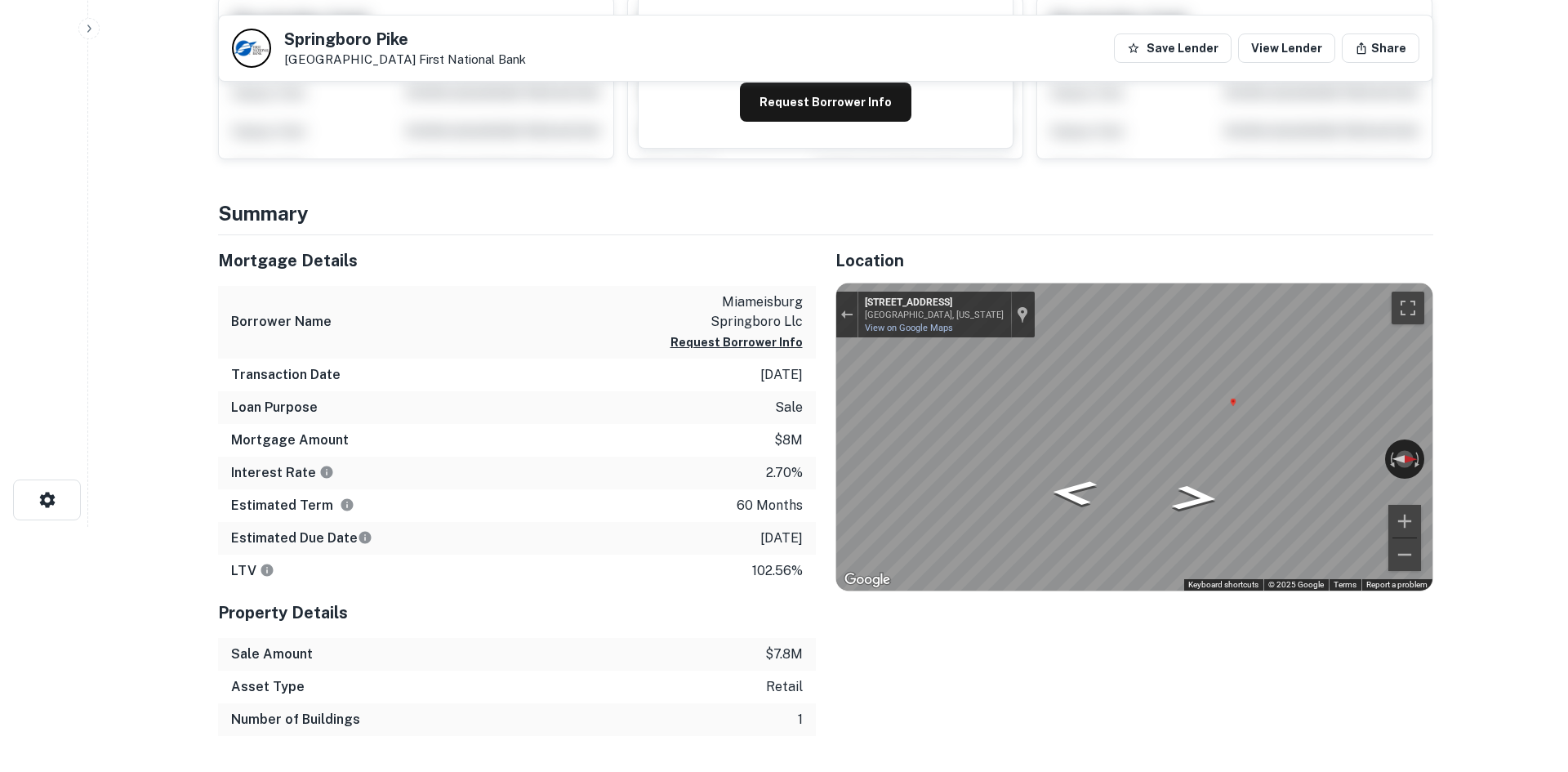
scroll to position [0, 0]
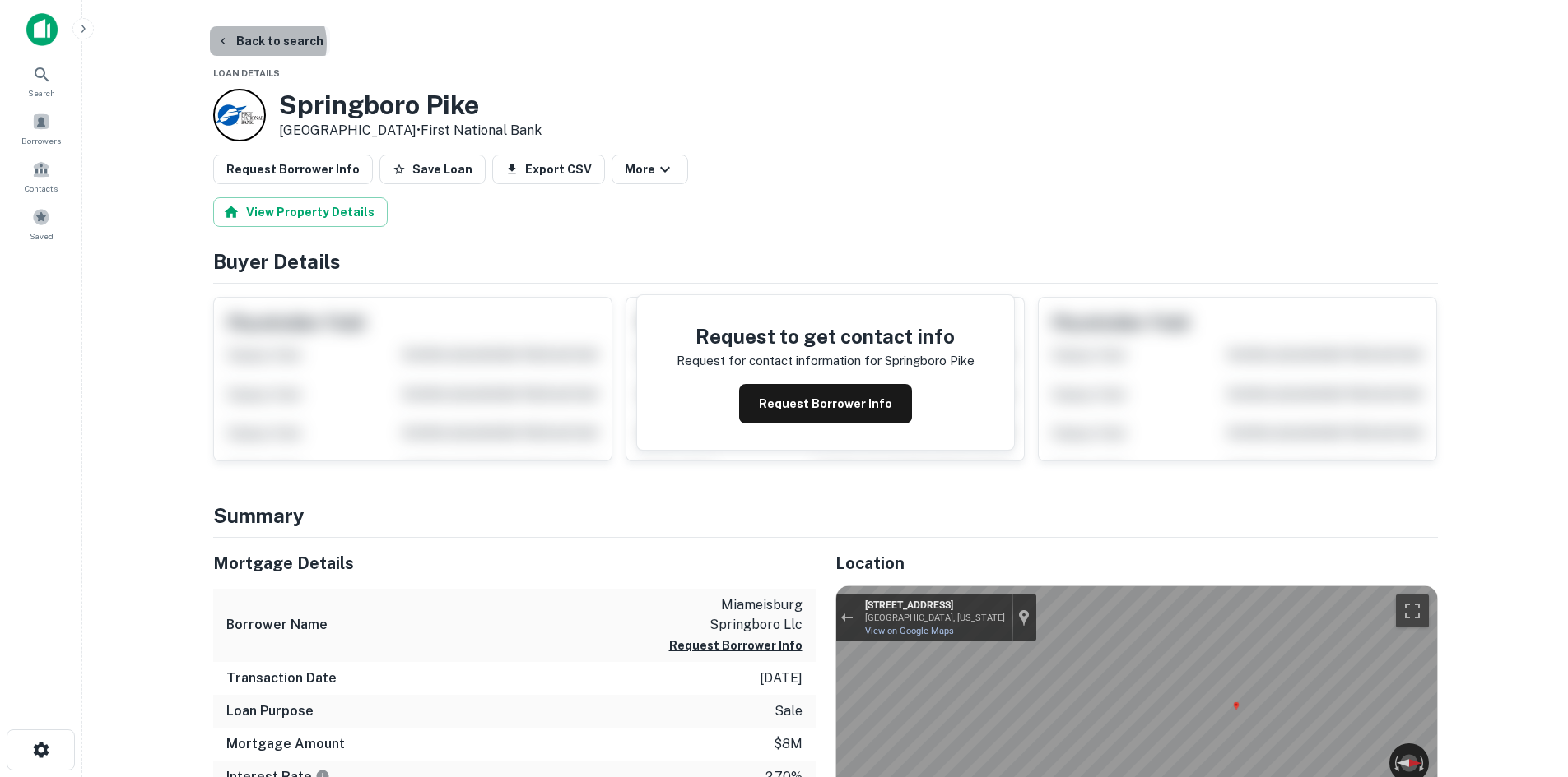
click at [260, 44] on button "Back to search" at bounding box center [270, 41] width 120 height 30
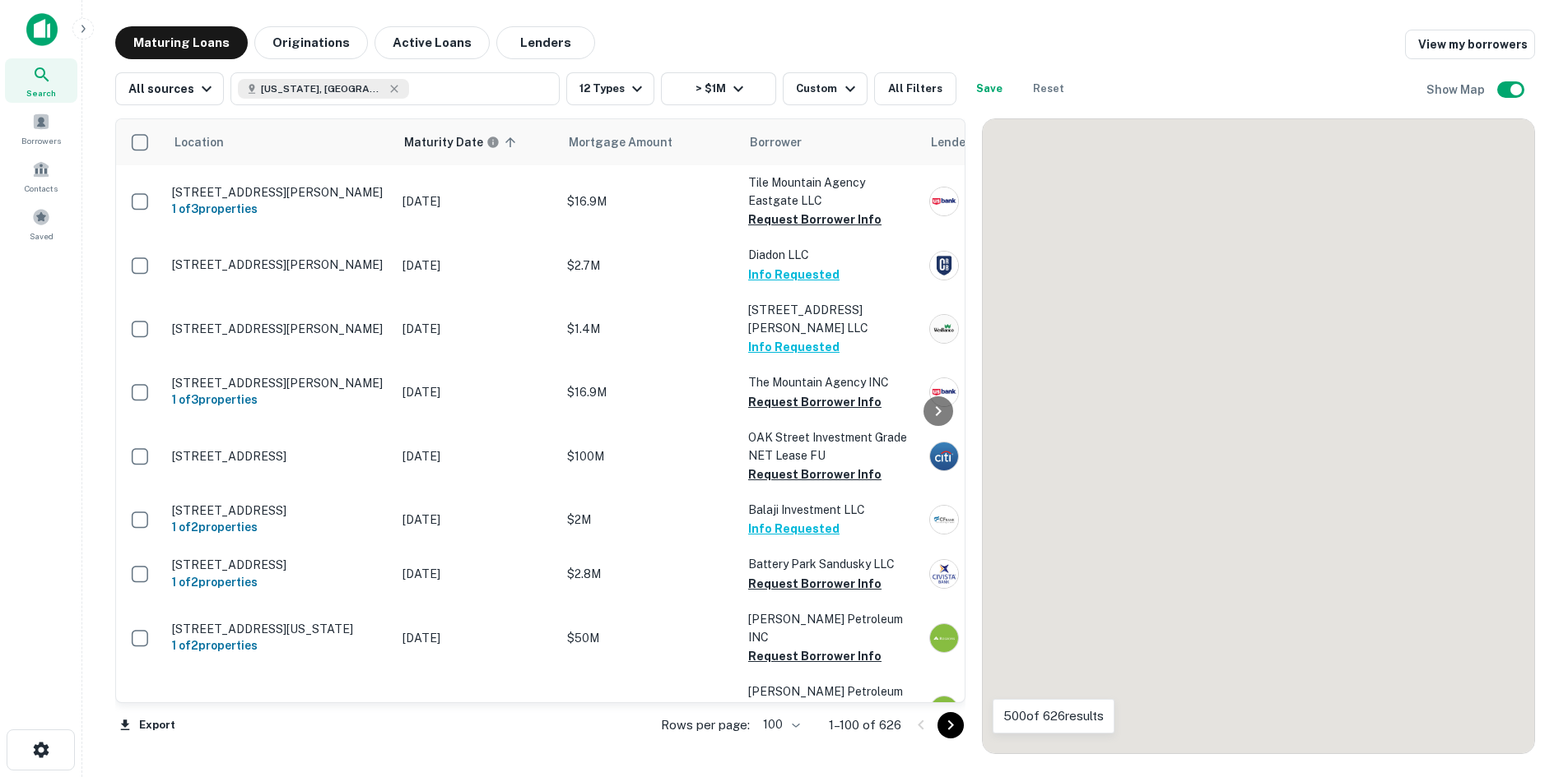
click at [957, 735] on button "Go to next page" at bounding box center [951, 726] width 27 height 27
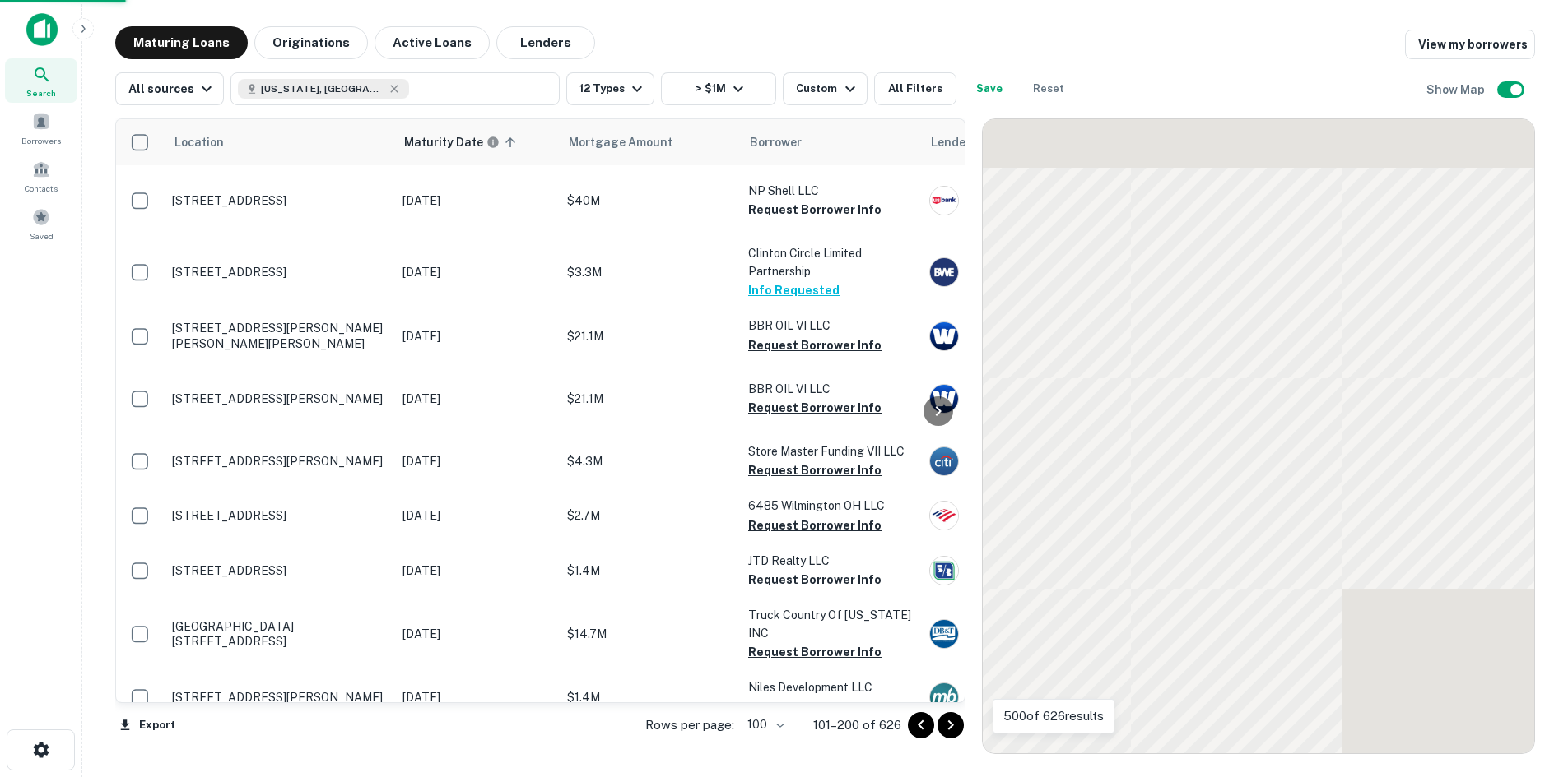
click at [956, 734] on icon "Go to next page" at bounding box center [950, 726] width 20 height 20
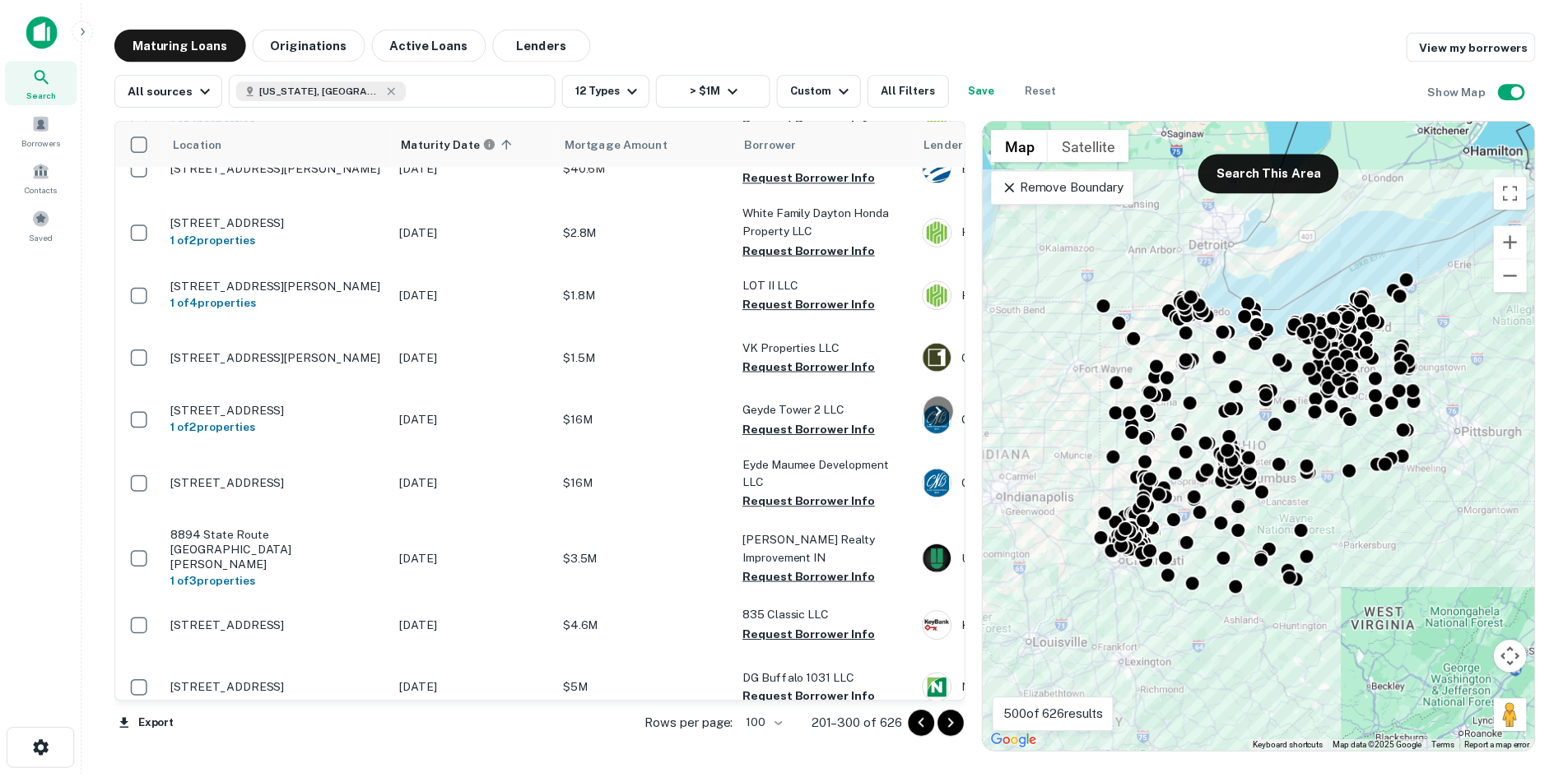
scroll to position [3506, 0]
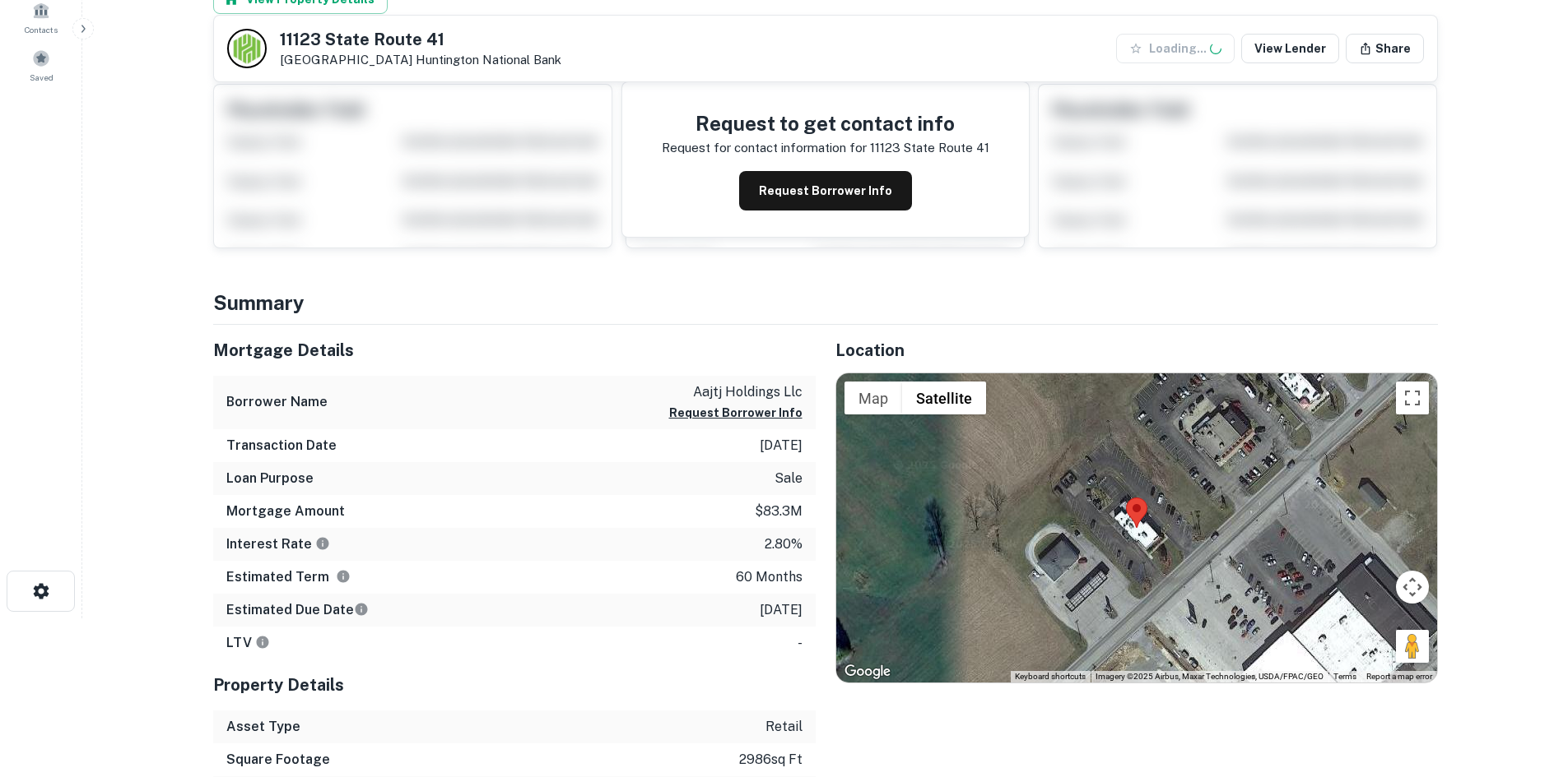
scroll to position [329, 0]
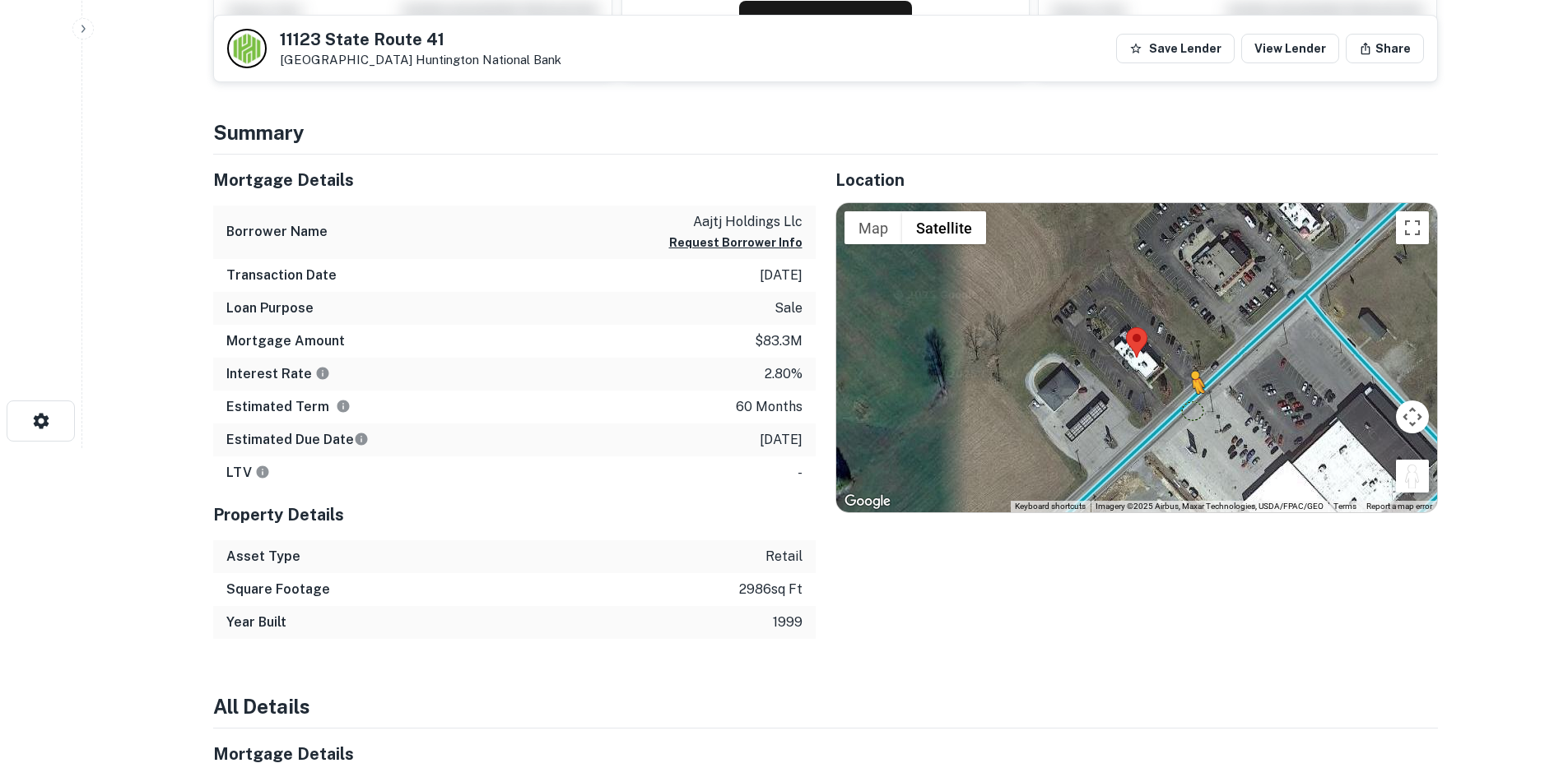
drag, startPoint x: 1418, startPoint y: 484, endPoint x: 1176, endPoint y: 398, distance: 256.8
click at [1176, 398] on div "To activate drag with keyboard, press Alt + Enter. Once in keyboard drag state,…" at bounding box center [1137, 358] width 601 height 309
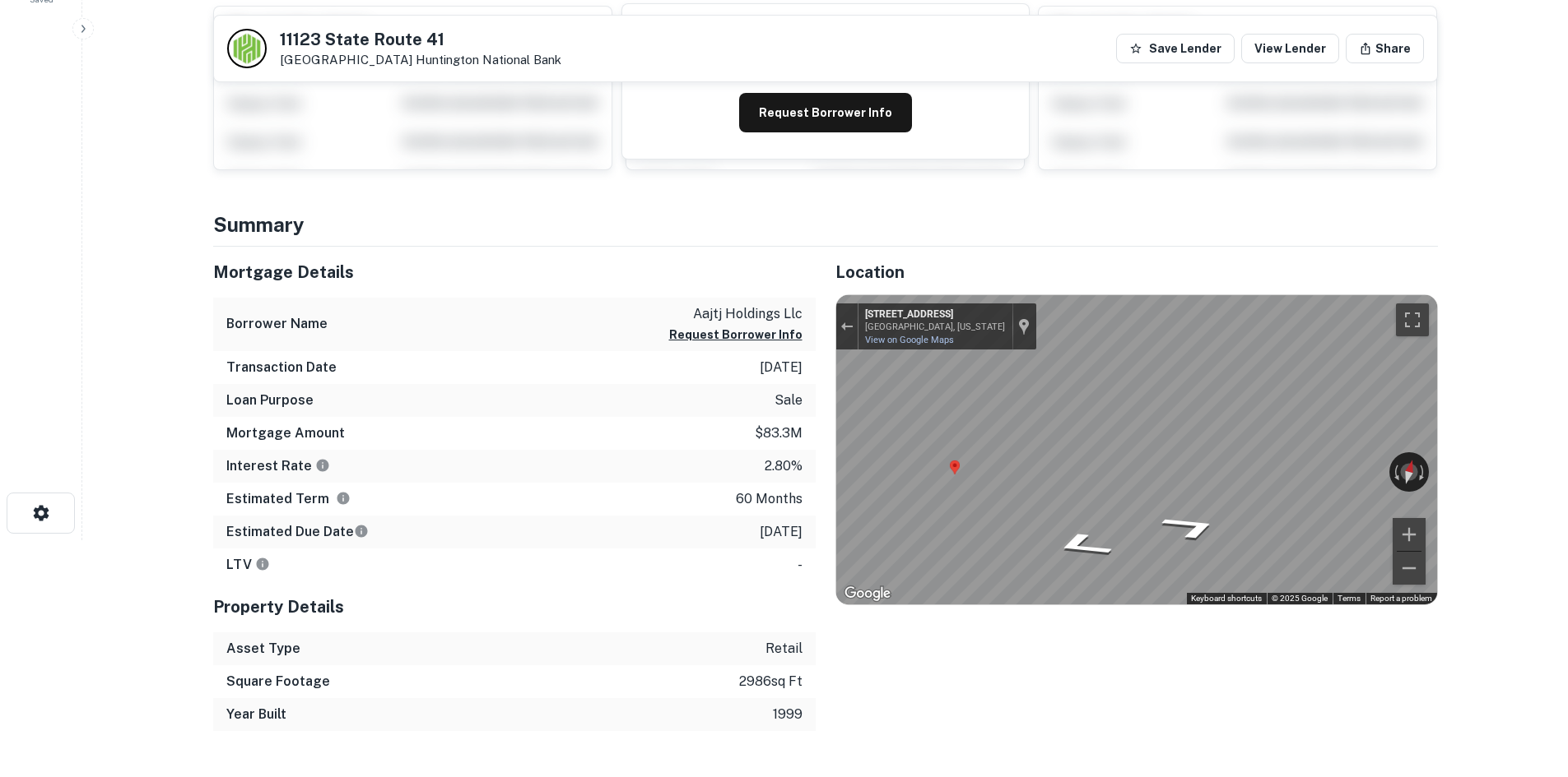
scroll to position [0, 0]
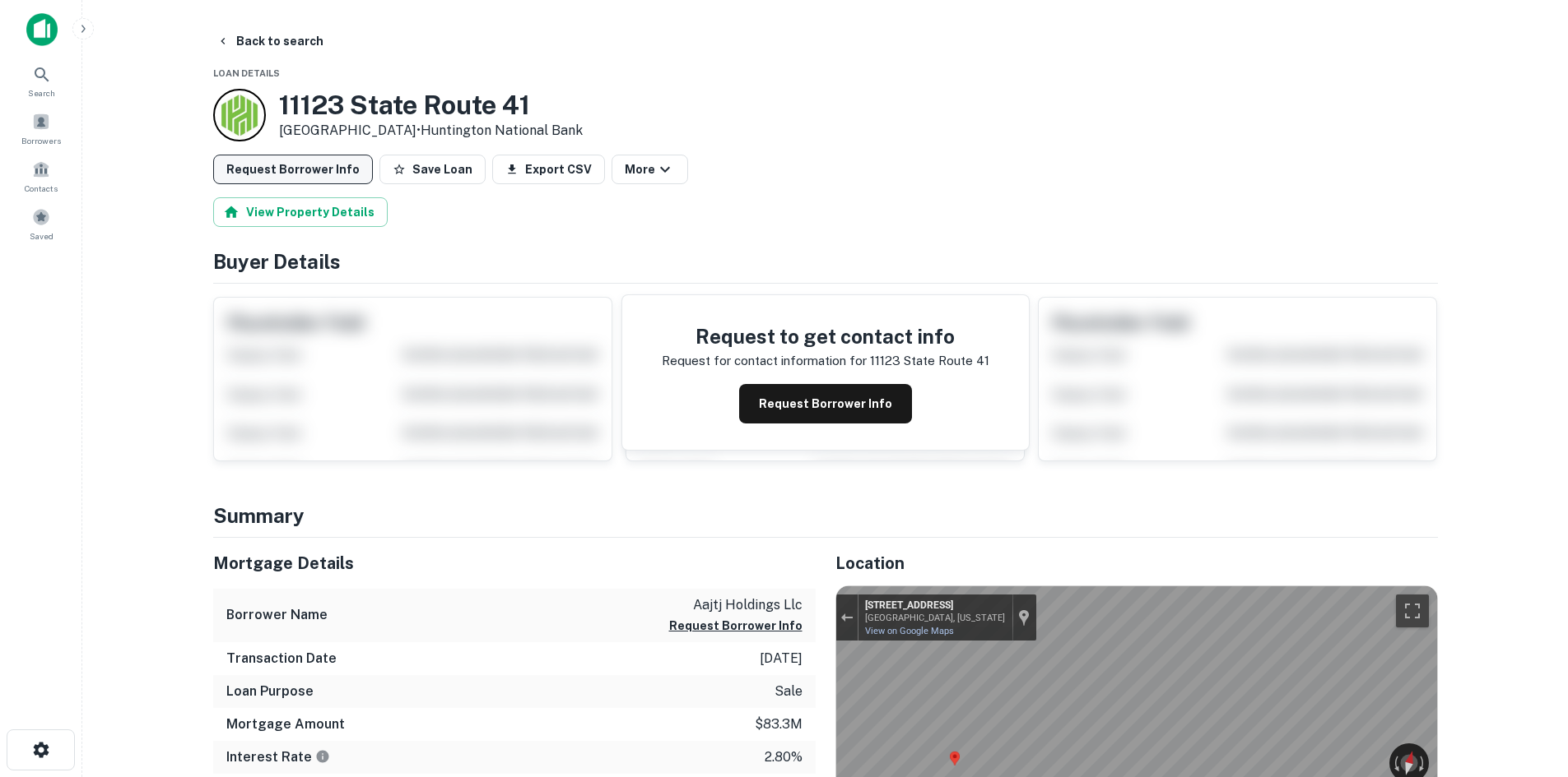
click at [317, 162] on button "Request Borrower Info" at bounding box center [292, 169] width 159 height 30
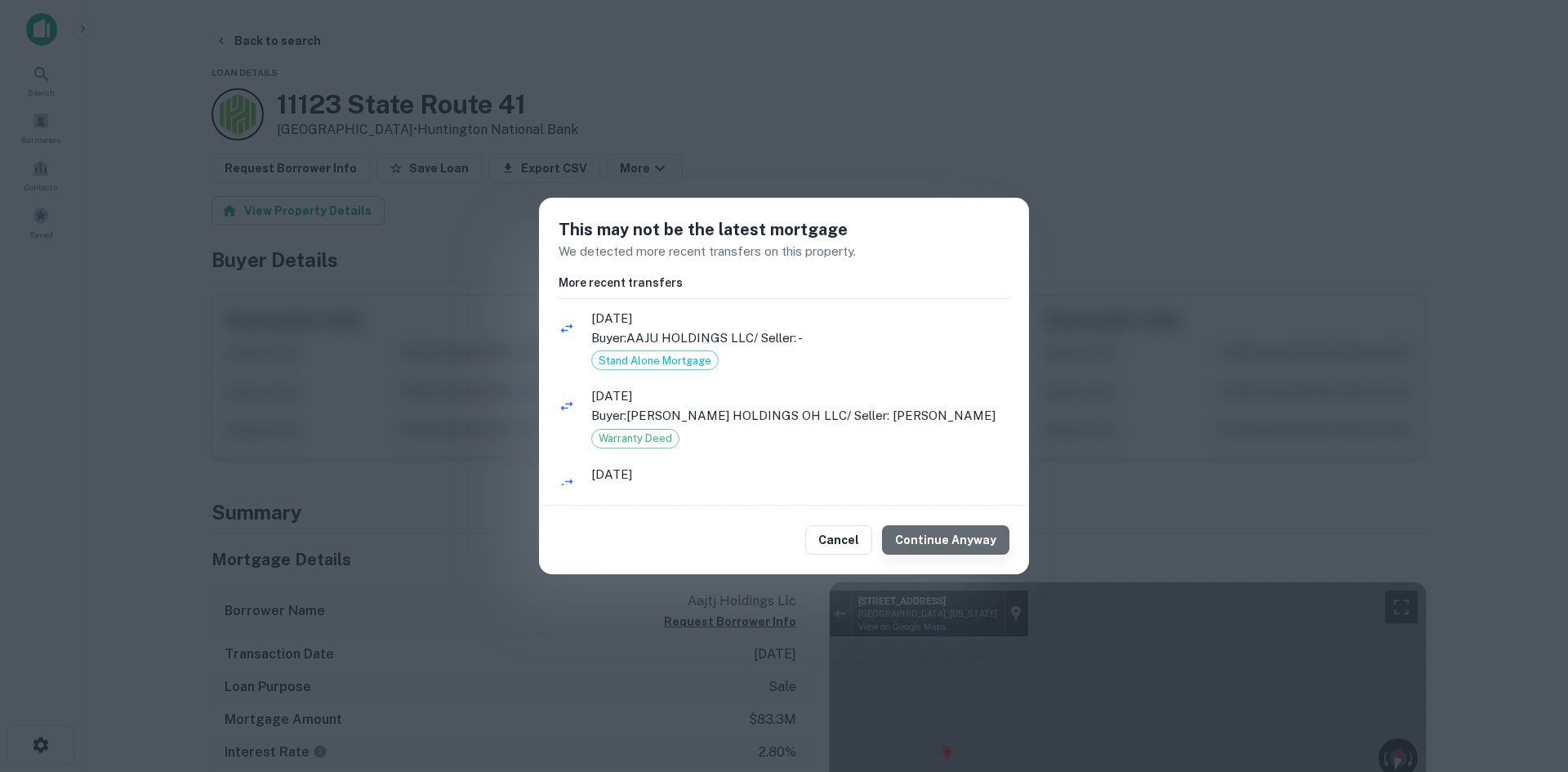
click at [953, 530] on button "Continue Anyway" at bounding box center [946, 540] width 128 height 29
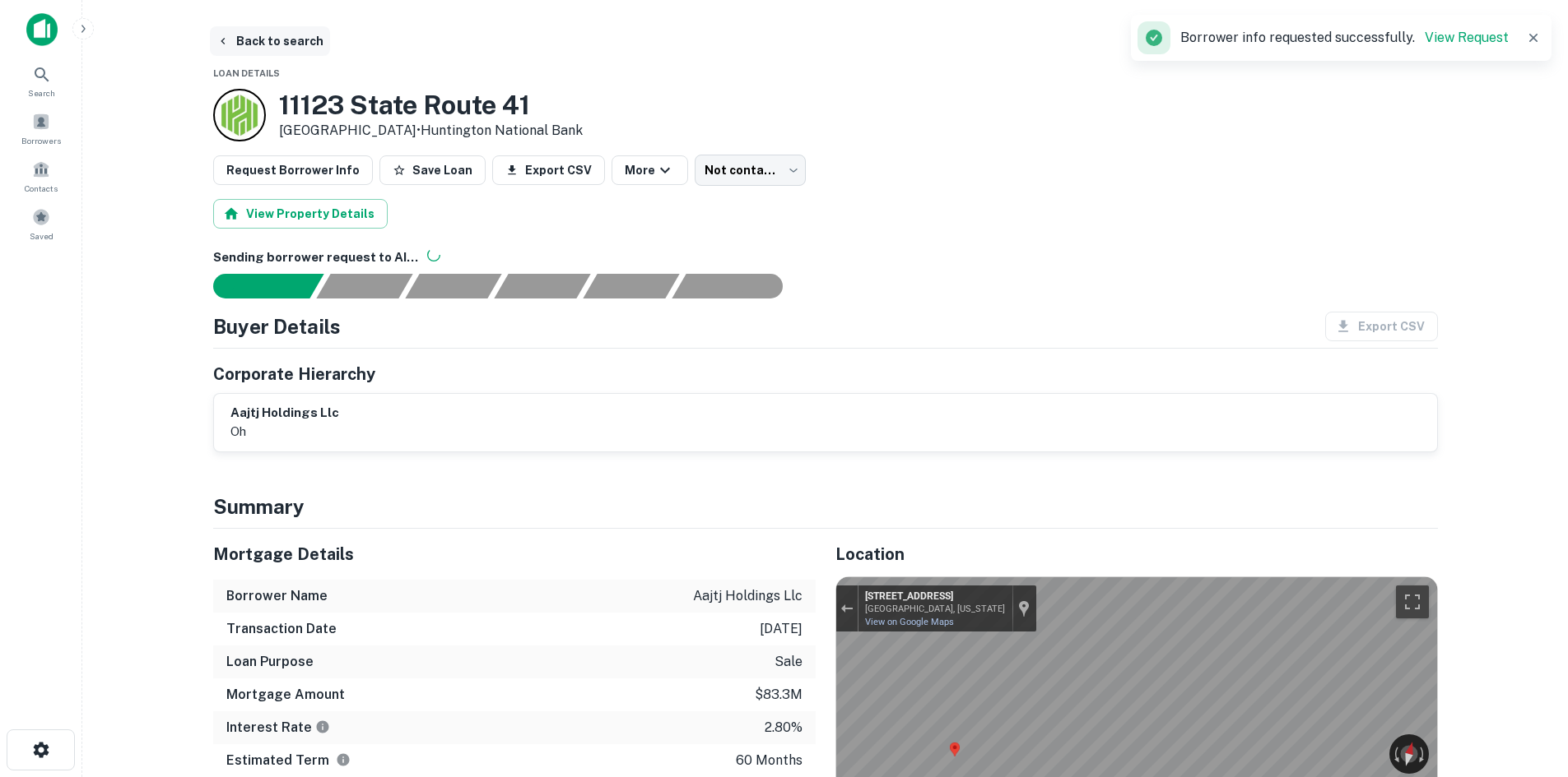
click at [244, 30] on button "Back to search" at bounding box center [270, 41] width 120 height 30
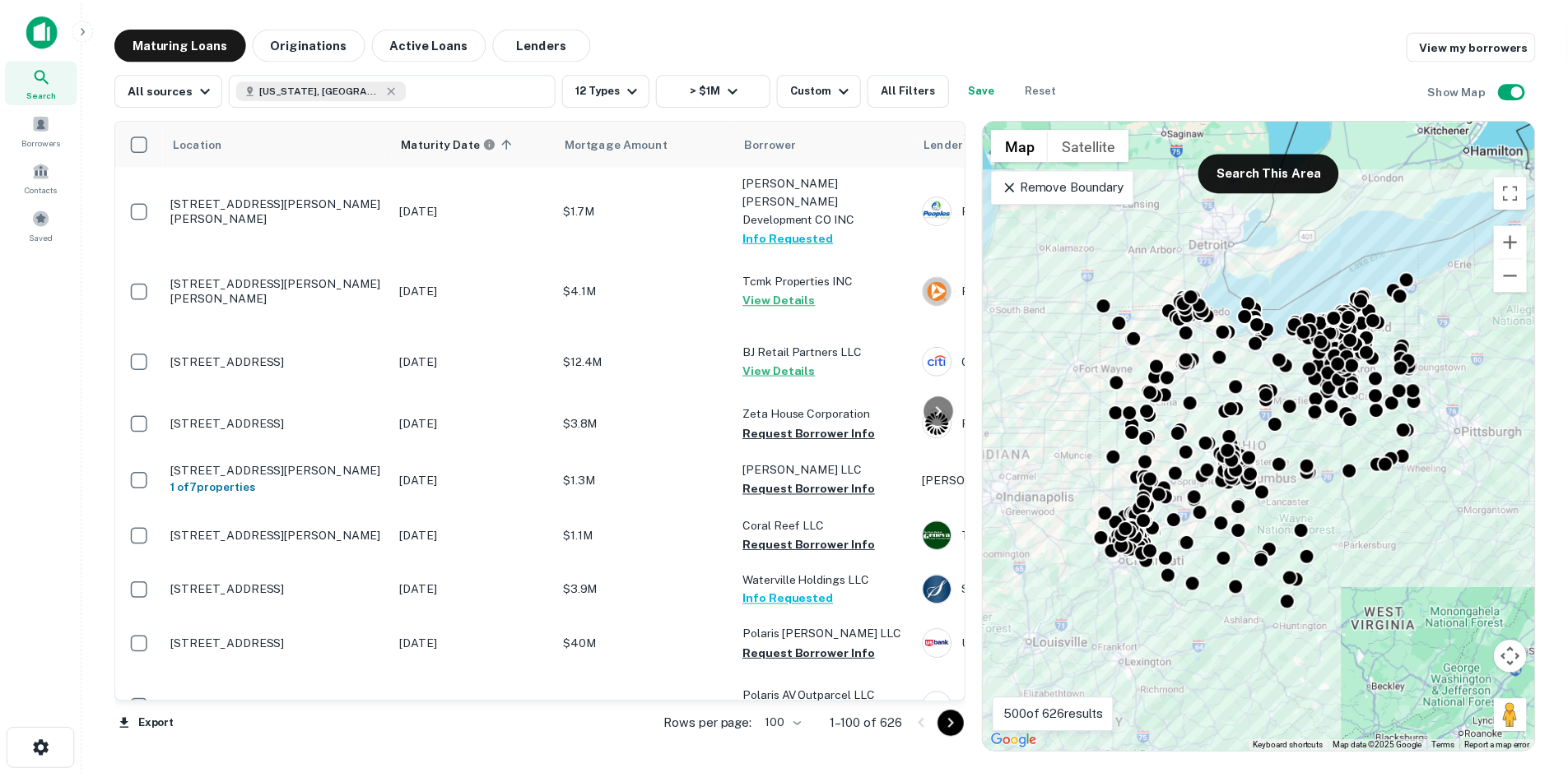
scroll to position [5511, 0]
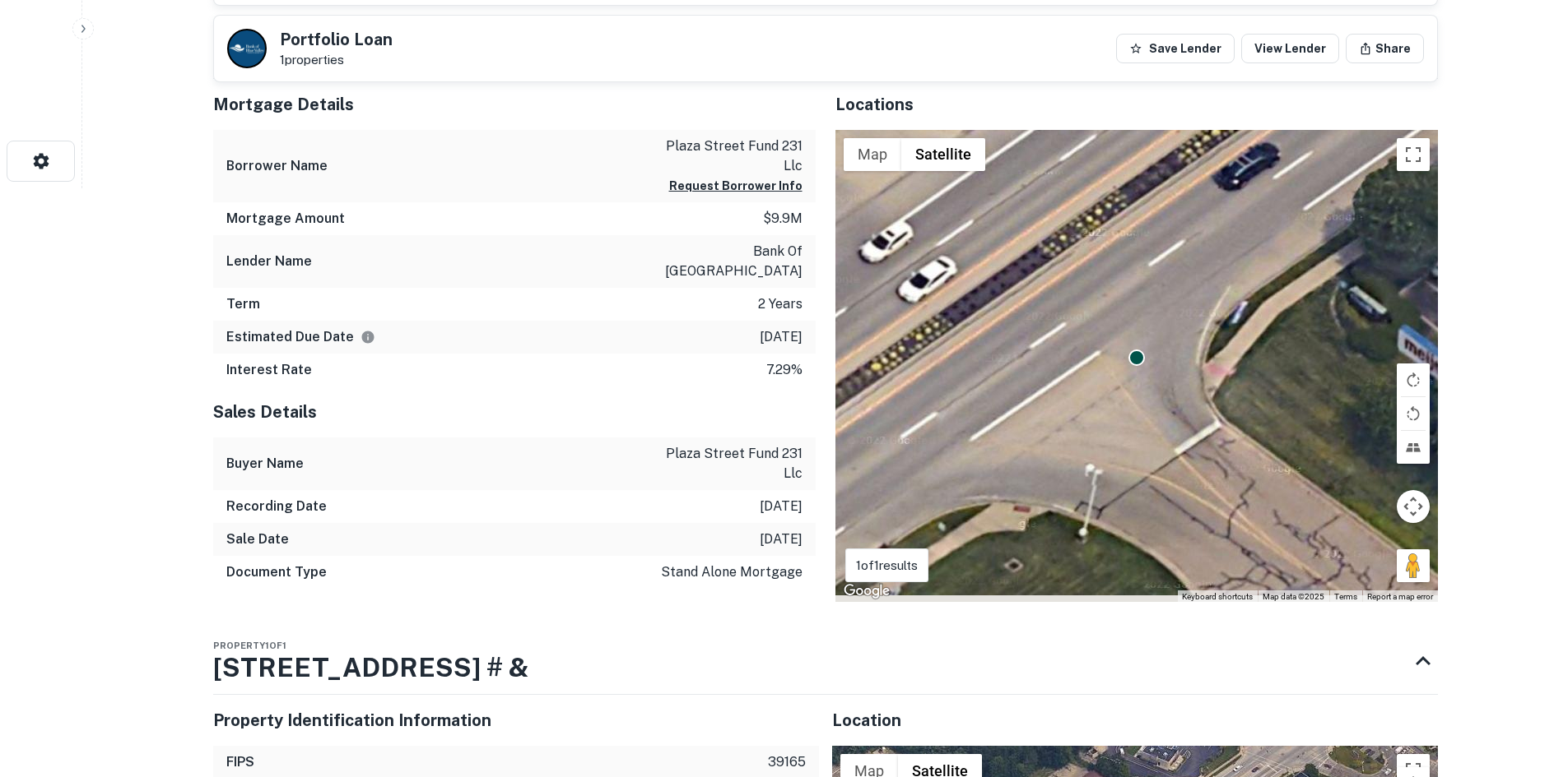
scroll to position [987, 0]
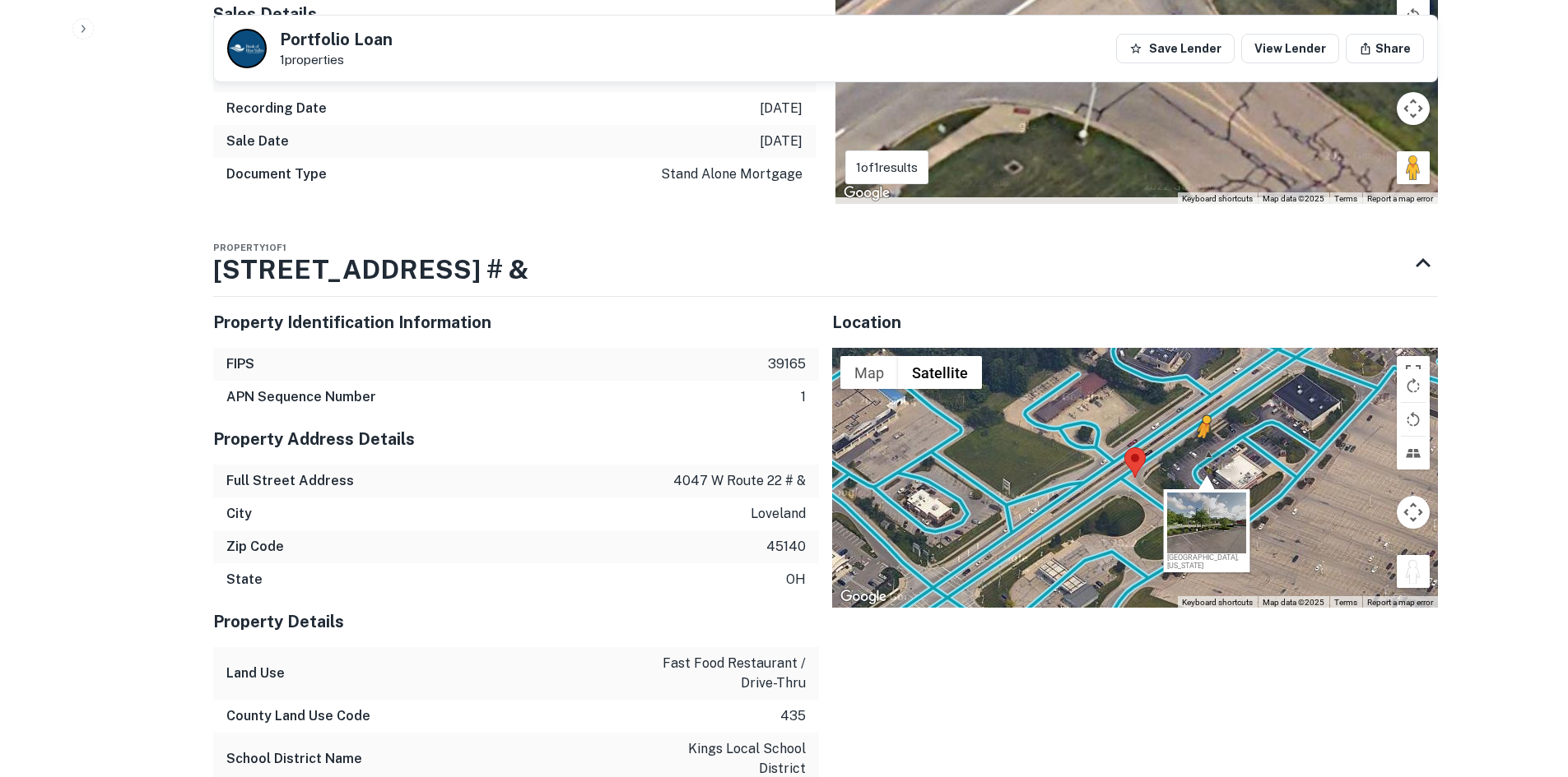
drag, startPoint x: 1416, startPoint y: 548, endPoint x: 1201, endPoint y: 435, distance: 242.9
click at [1201, 435] on div "To activate drag with keyboard, press Alt + Enter. Once in keyboard drag state,…" at bounding box center [1134, 478] width 606 height 260
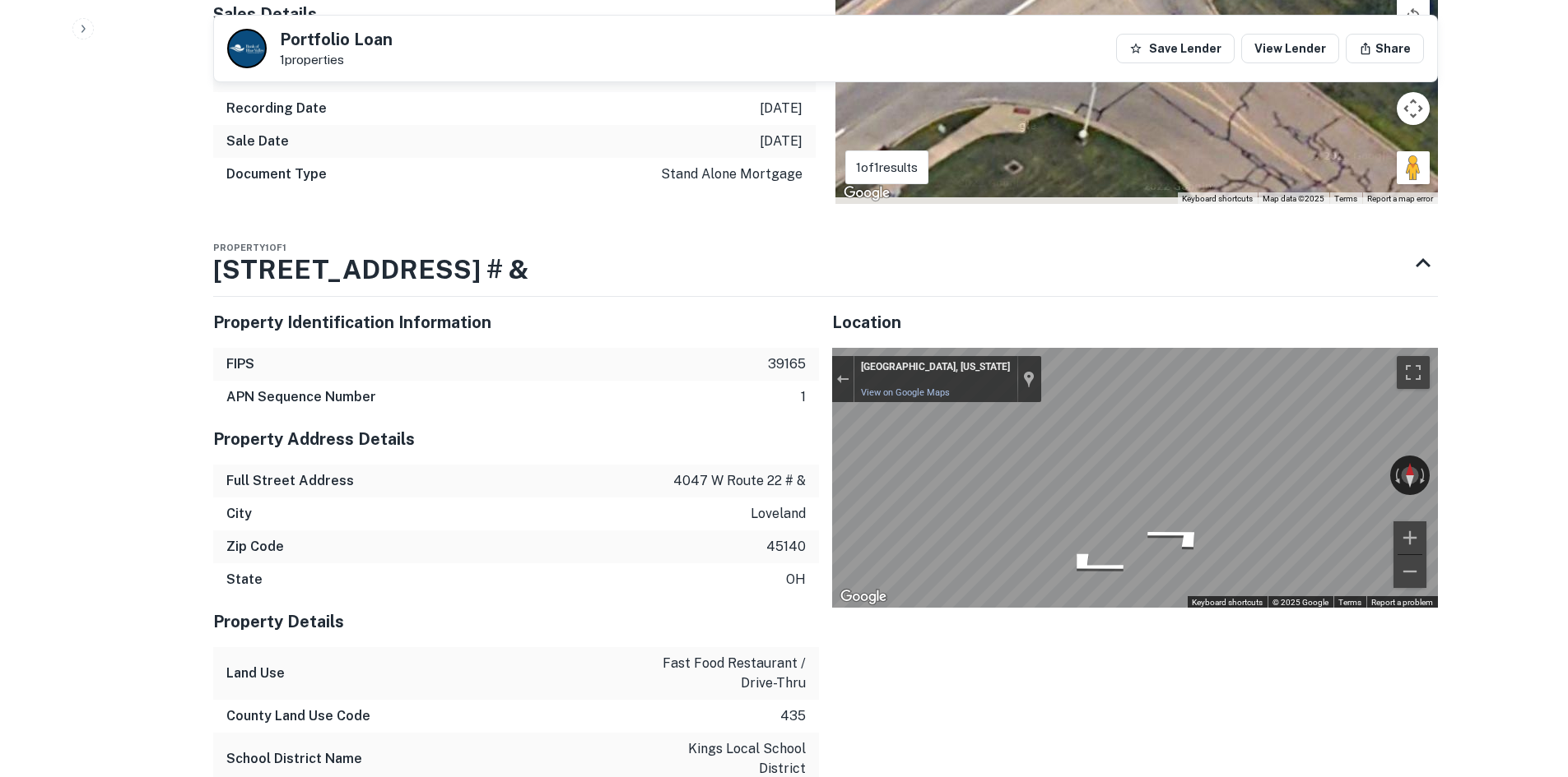
click at [748, 402] on div "Property Identification Information FIPS 39165 APN Sequence Number 1 Property A…" at bounding box center [819, 726] width 1238 height 885
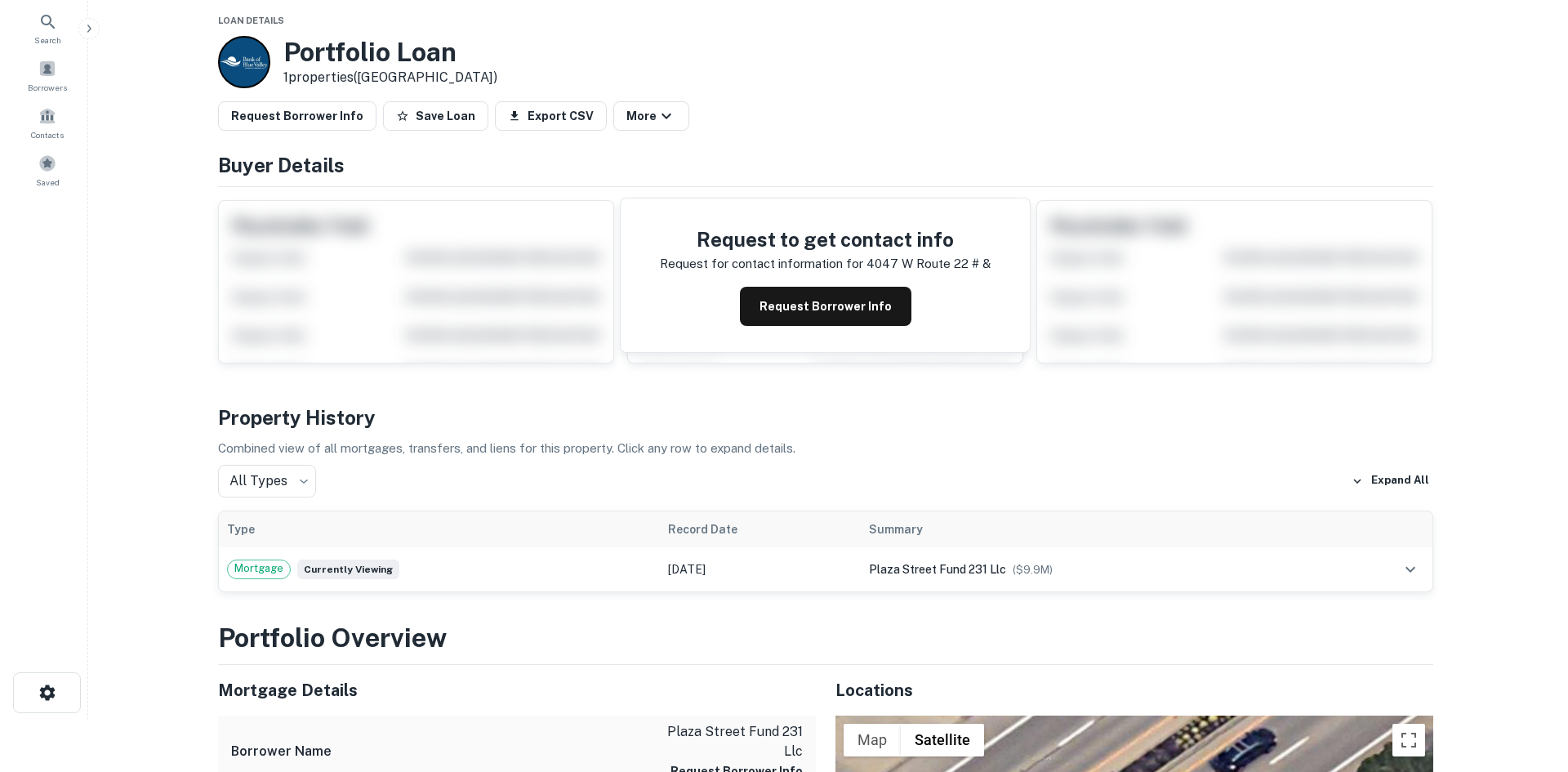
scroll to position [0, 0]
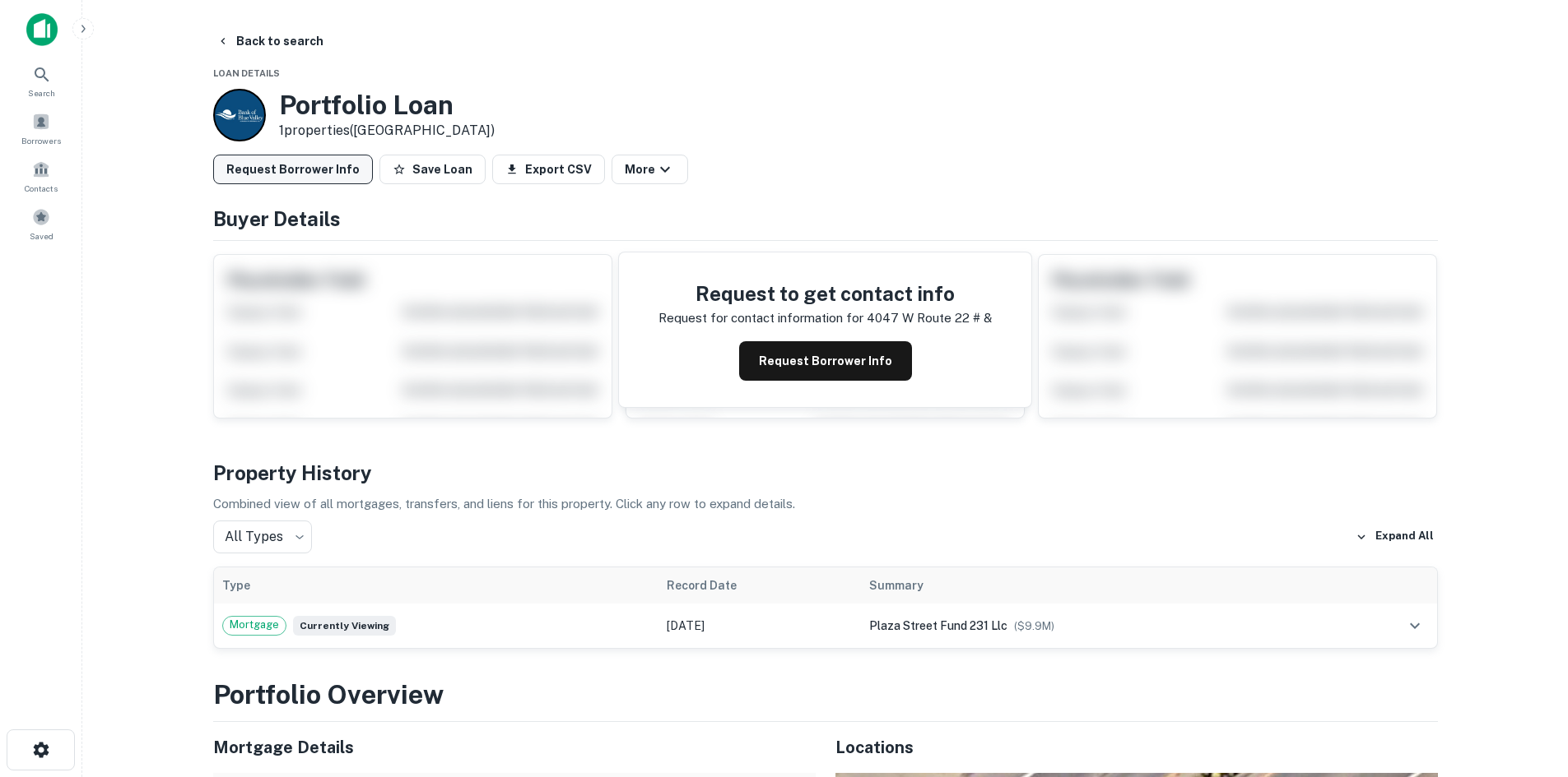
click at [317, 171] on button "Request Borrower Info" at bounding box center [292, 169] width 159 height 30
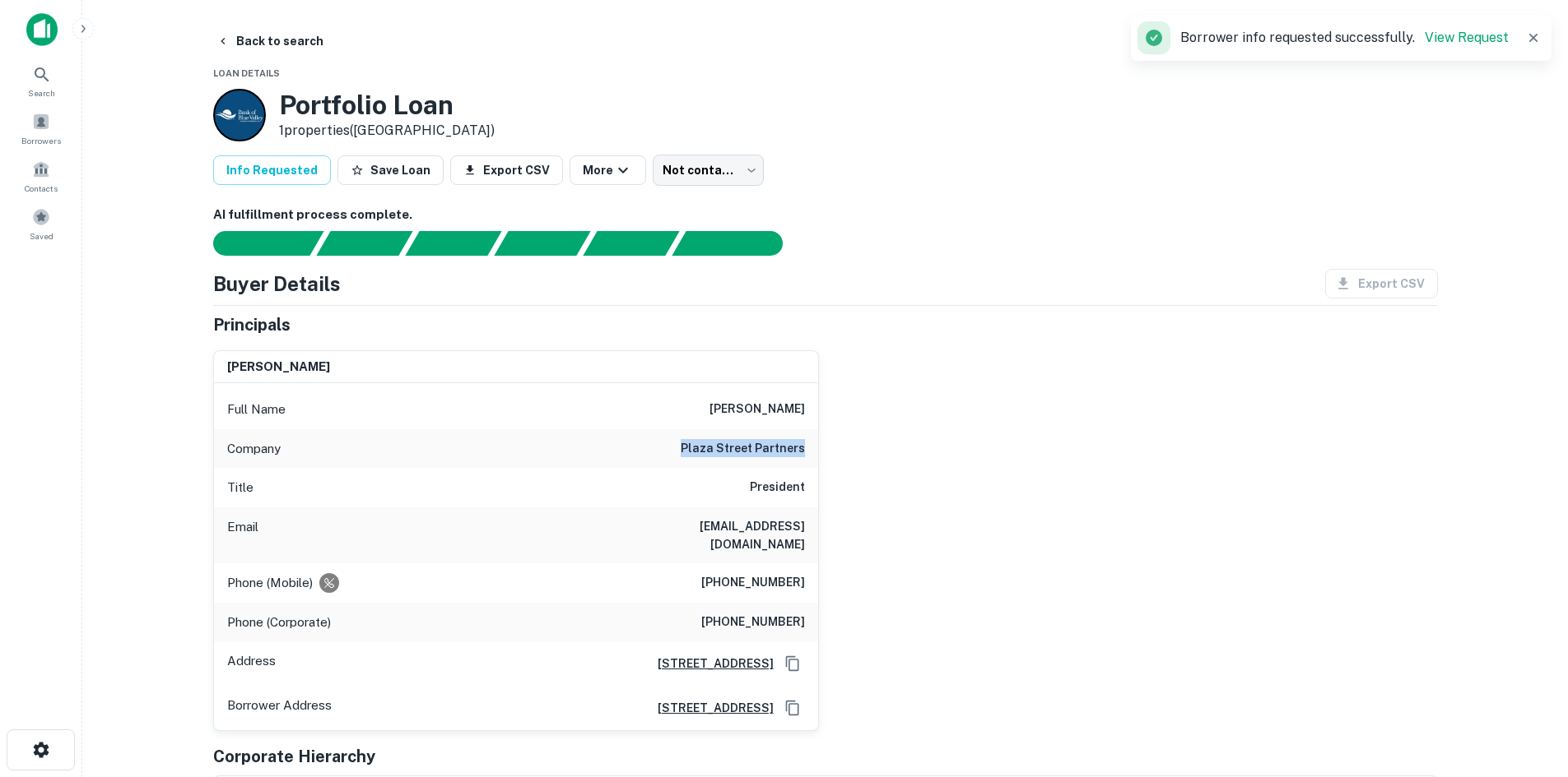
drag, startPoint x: 678, startPoint y: 446, endPoint x: 821, endPoint y: 442, distance: 143.1
click at [821, 442] on div "[PERSON_NAME] Full Name [PERSON_NAME][GEOGRAPHIC_DATA] partners Title President…" at bounding box center [819, 535] width 1238 height 395
copy h6 "plaza street partners"
click at [279, 48] on button "Back to search" at bounding box center [270, 41] width 120 height 30
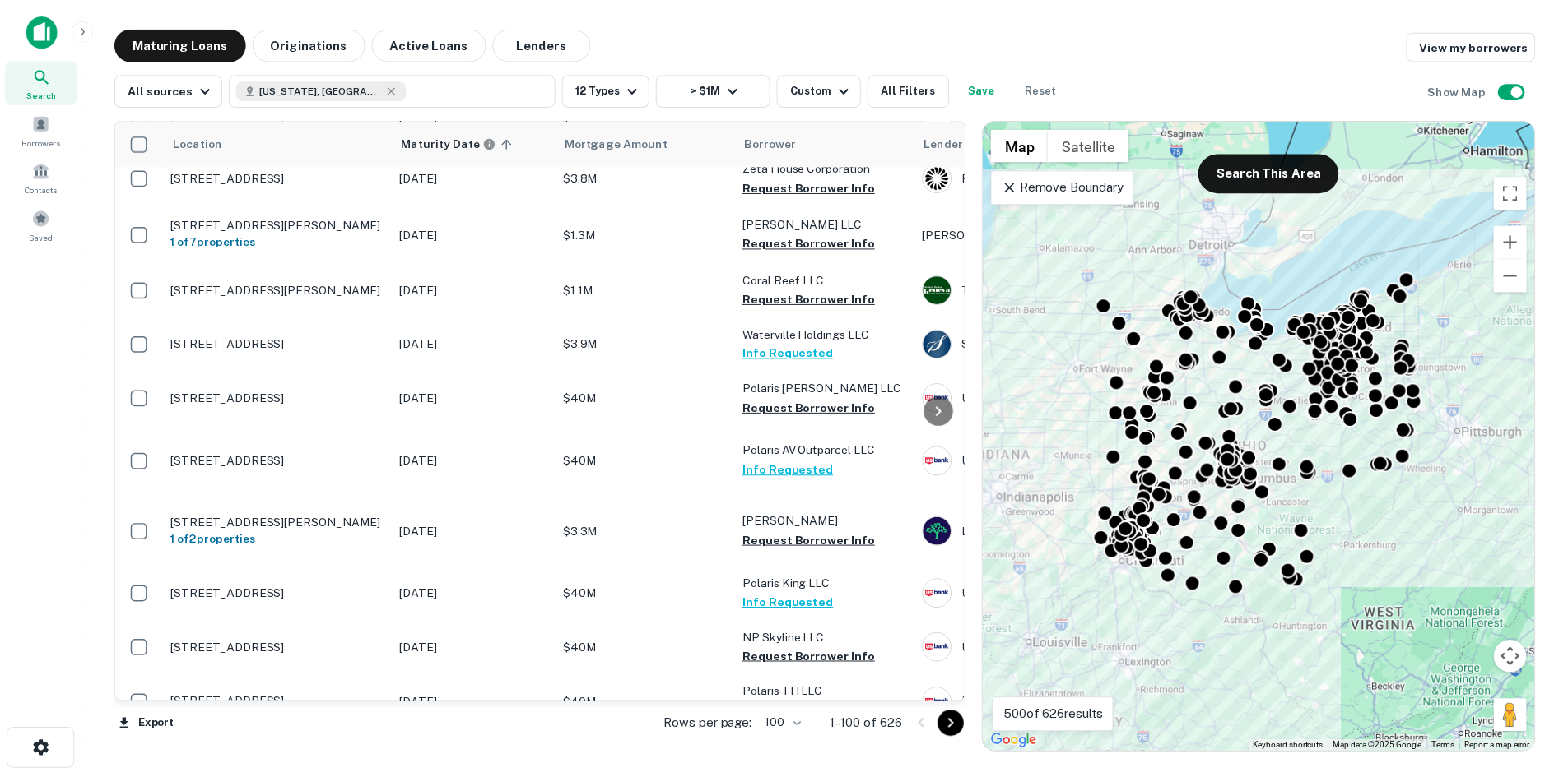
scroll to position [5347, 0]
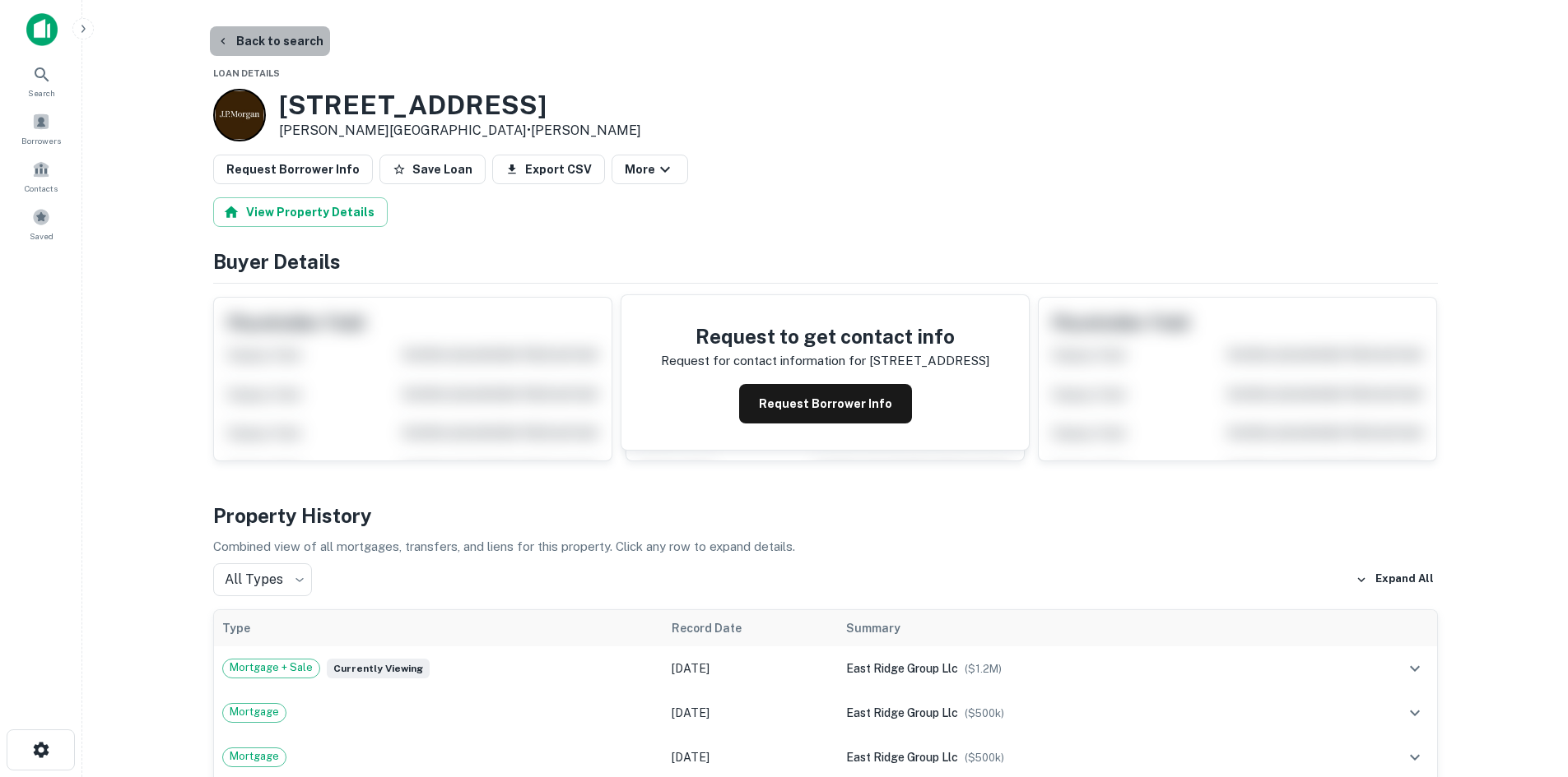
drag, startPoint x: 302, startPoint y: 31, endPoint x: 264, endPoint y: 47, distance: 41.2
click at [299, 31] on button "Back to search" at bounding box center [270, 41] width 120 height 30
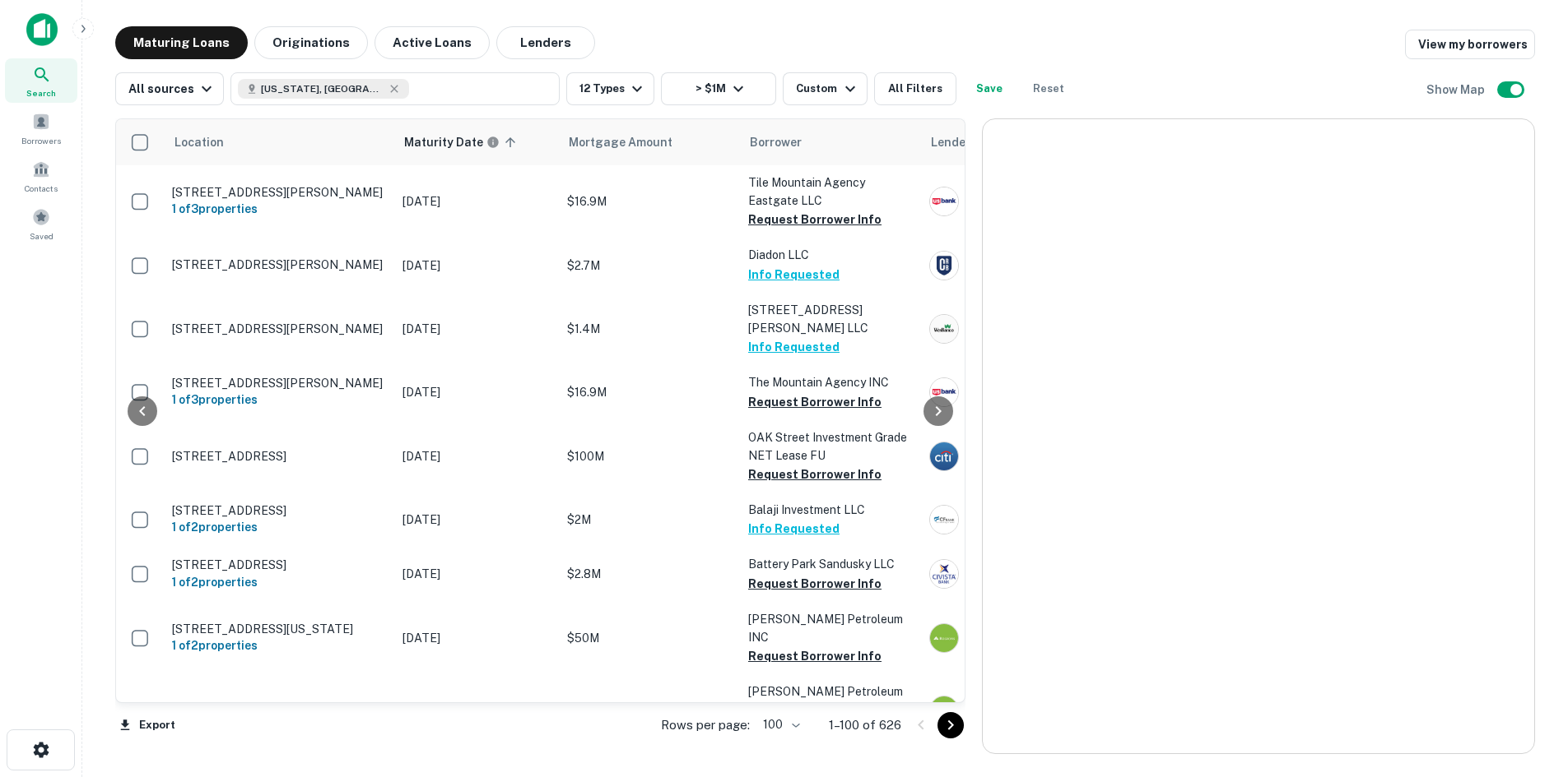
click at [954, 729] on icon "Go to next page" at bounding box center [950, 726] width 20 height 20
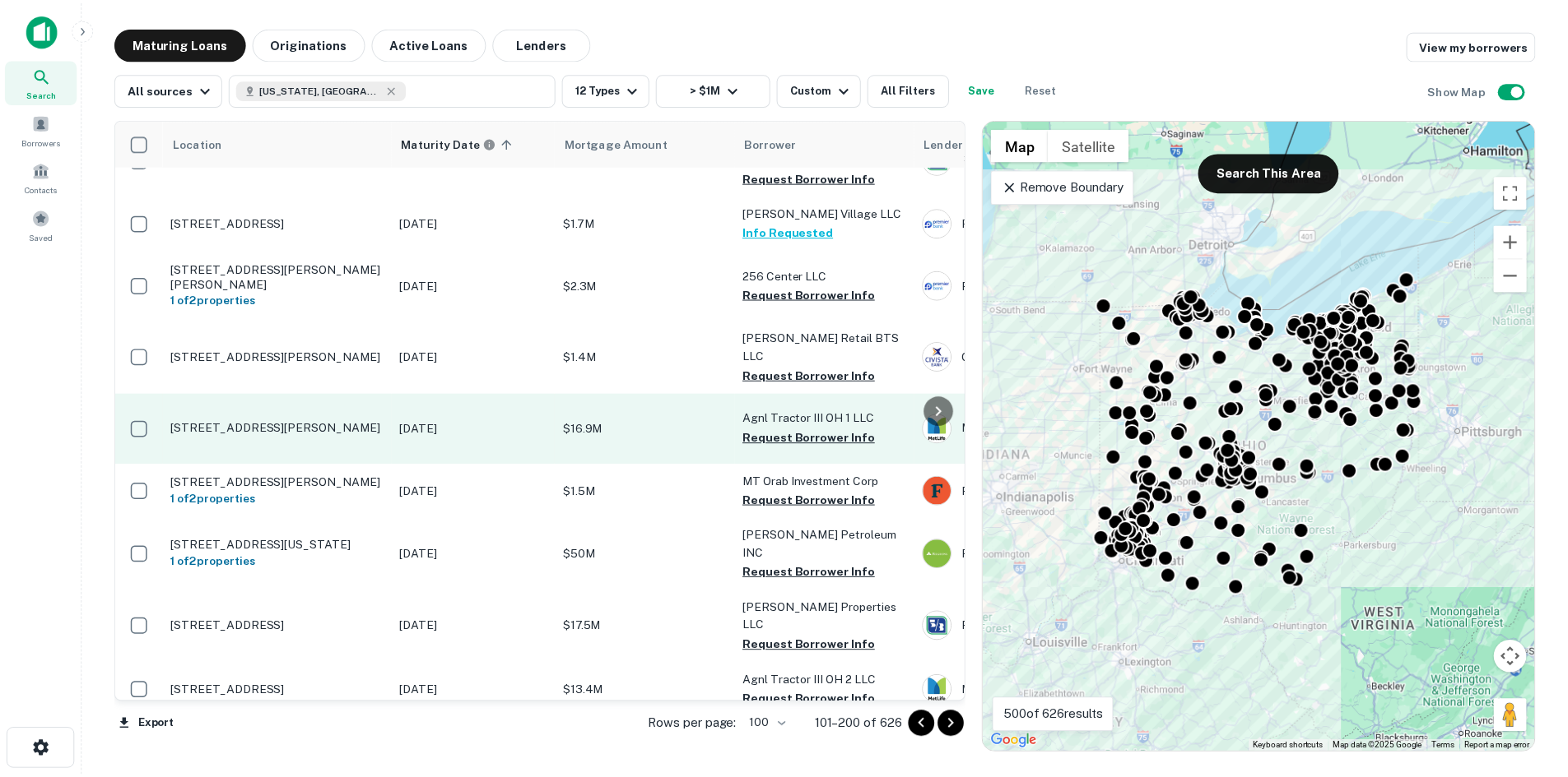
scroll to position [4209, 0]
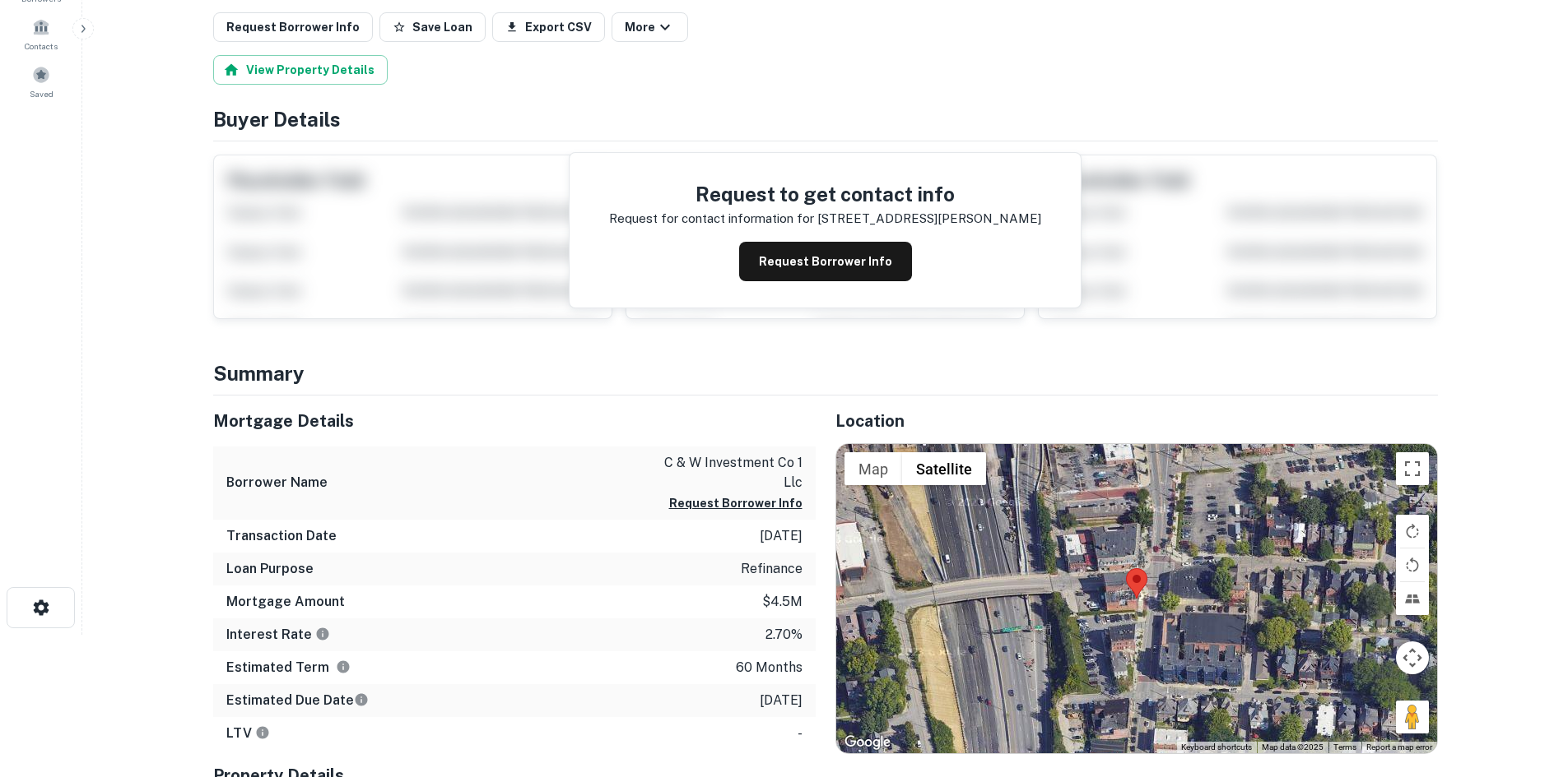
scroll to position [165, 0]
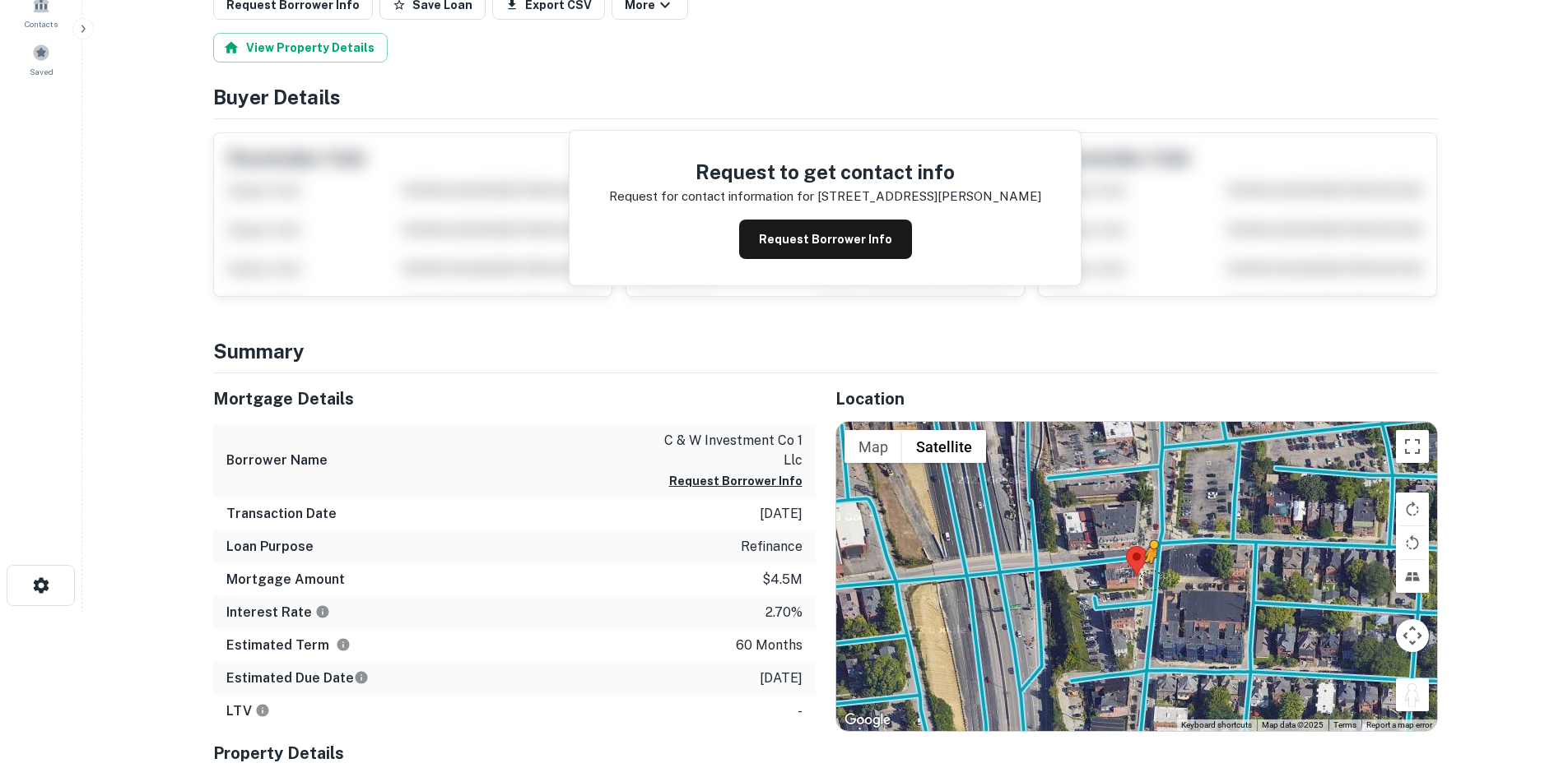
drag, startPoint x: 1421, startPoint y: 695, endPoint x: 1149, endPoint y: 580, distance: 295.3
click at [1149, 580] on div "To activate drag with keyboard, press Alt + Enter. Once in keyboard drag state,…" at bounding box center [1137, 577] width 601 height 309
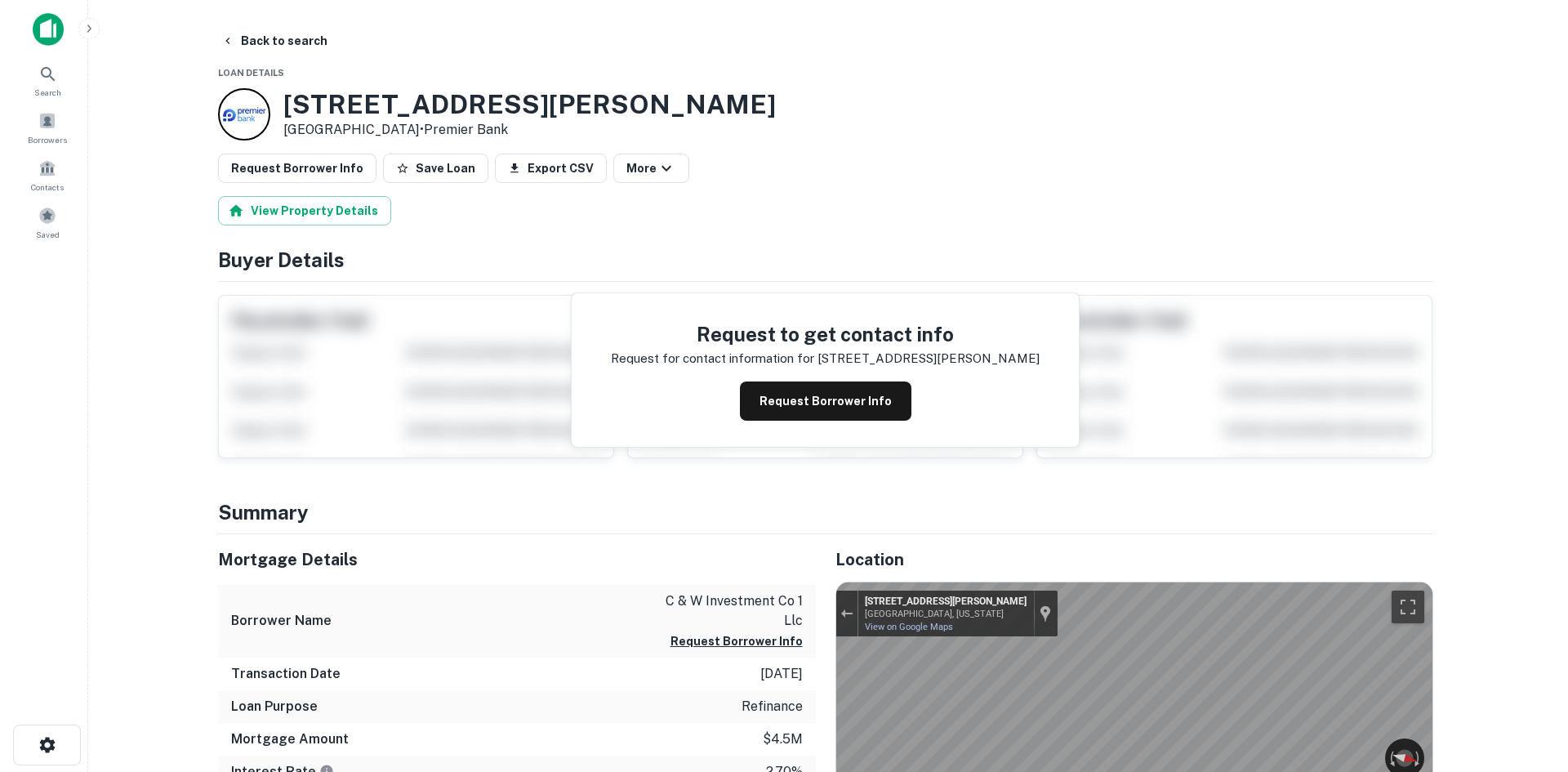
scroll to position [0, 0]
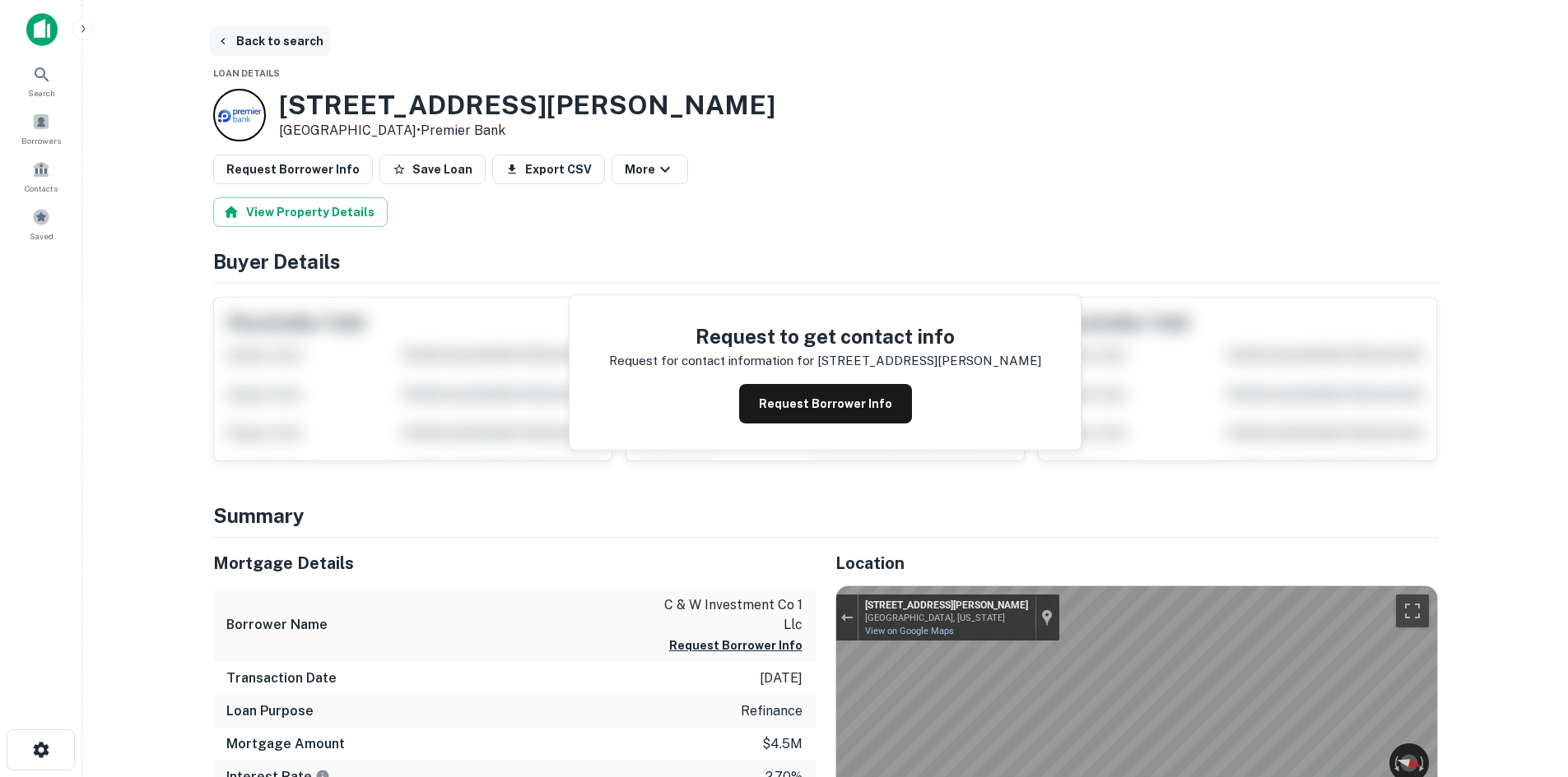
click at [311, 34] on button "Back to search" at bounding box center [270, 41] width 120 height 30
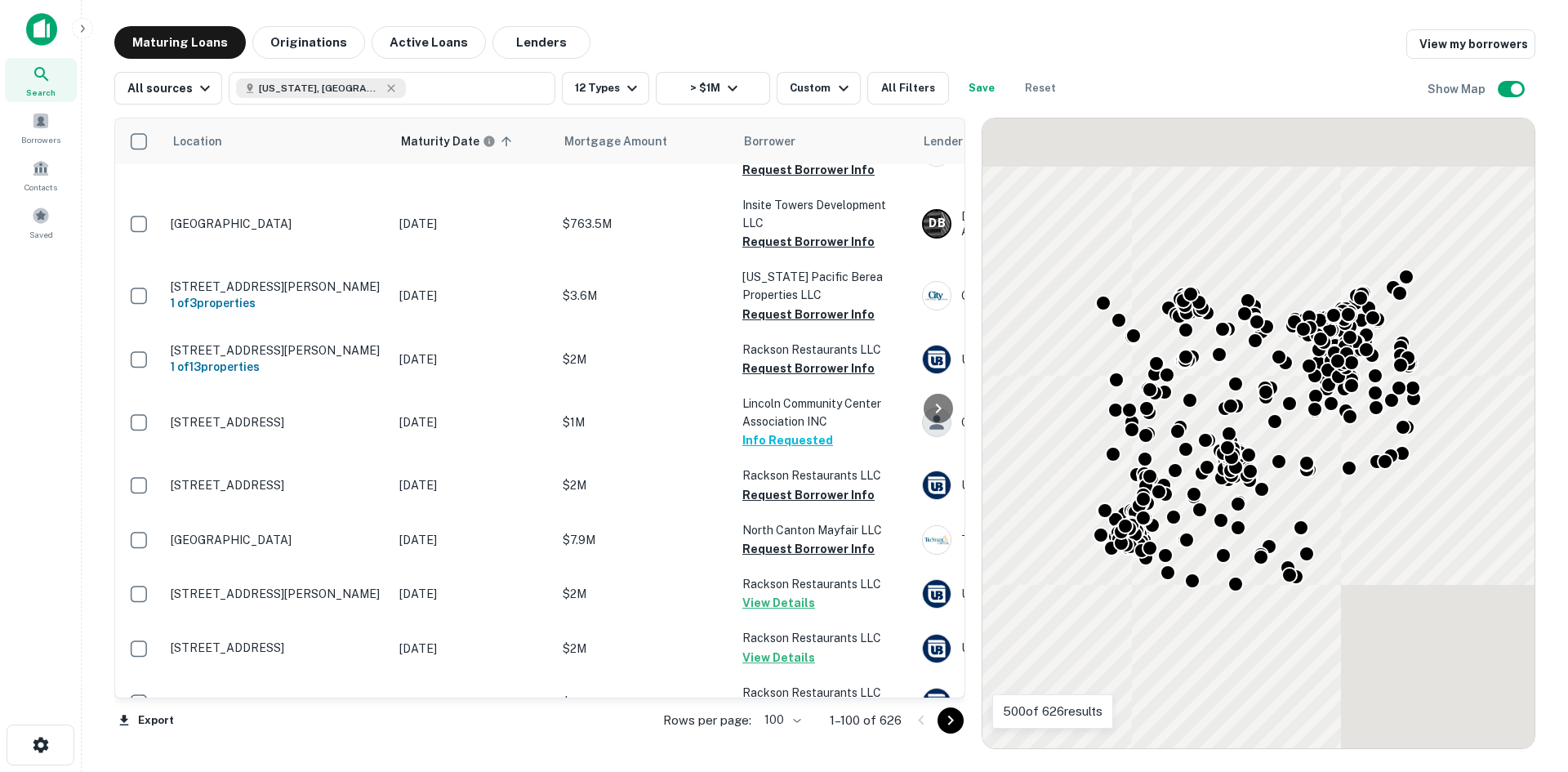
scroll to position [3692, 0]
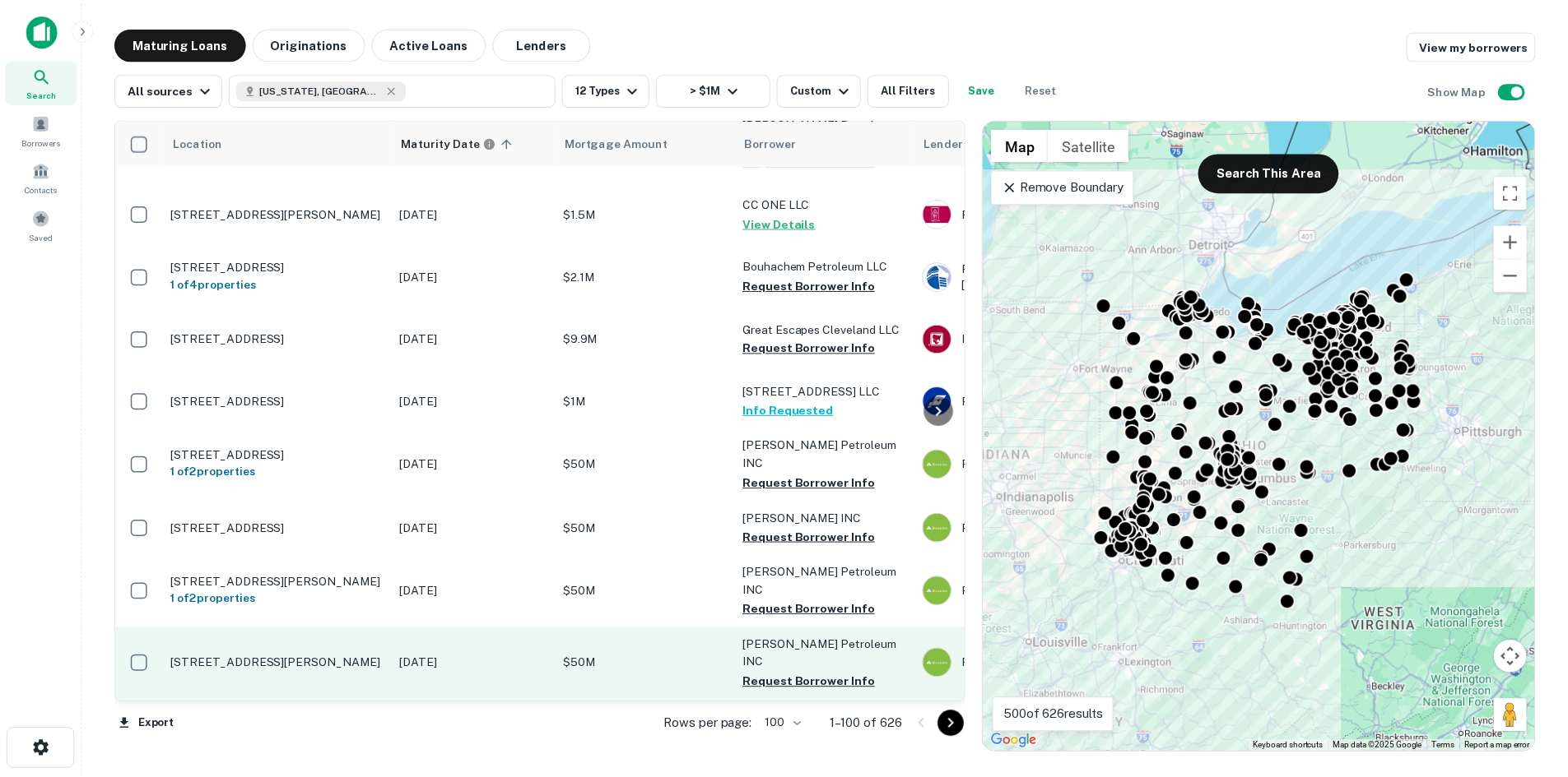
scroll to position [574, 0]
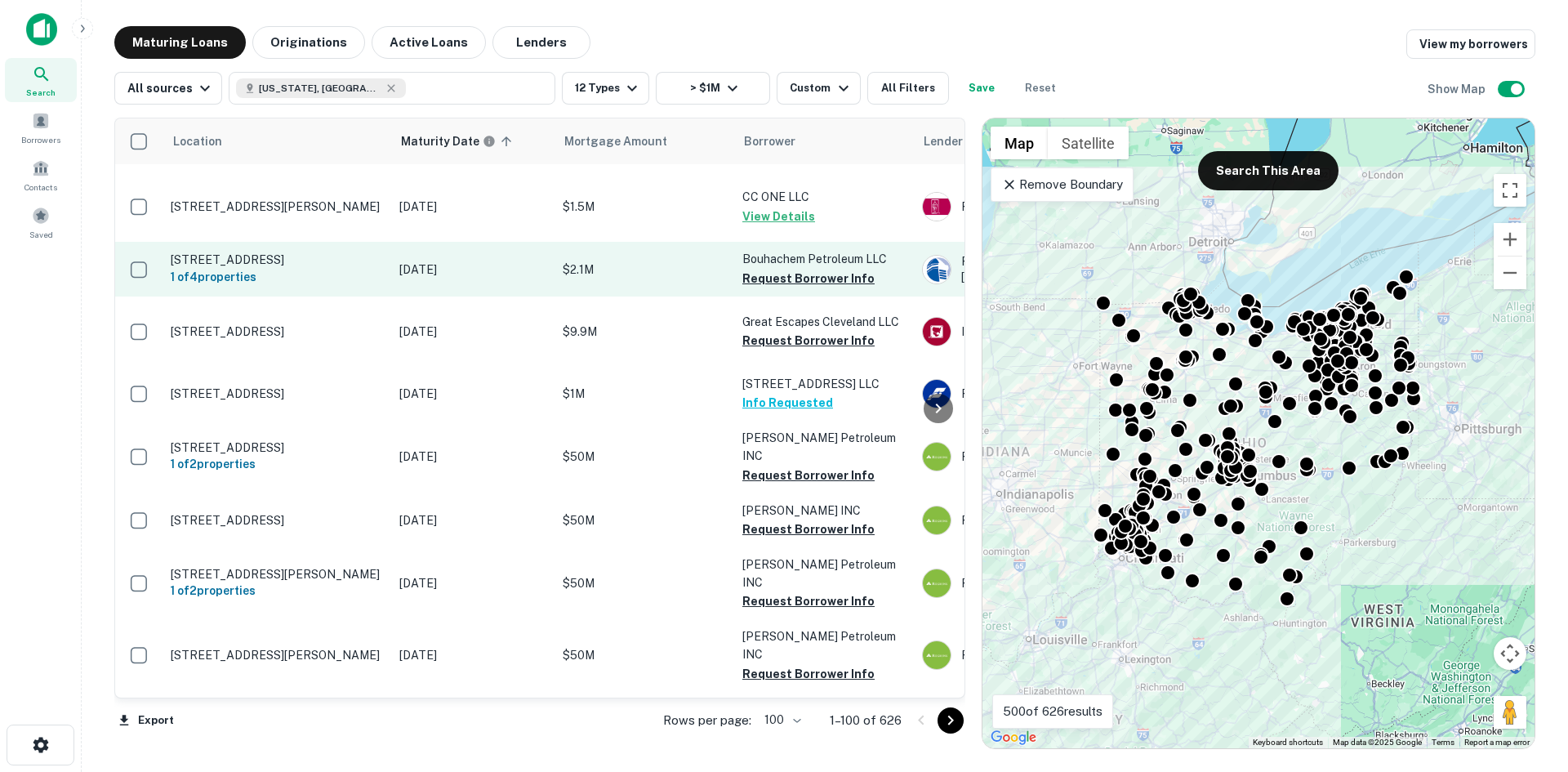
click at [342, 267] on p "[STREET_ADDRESS]" at bounding box center [276, 260] width 212 height 15
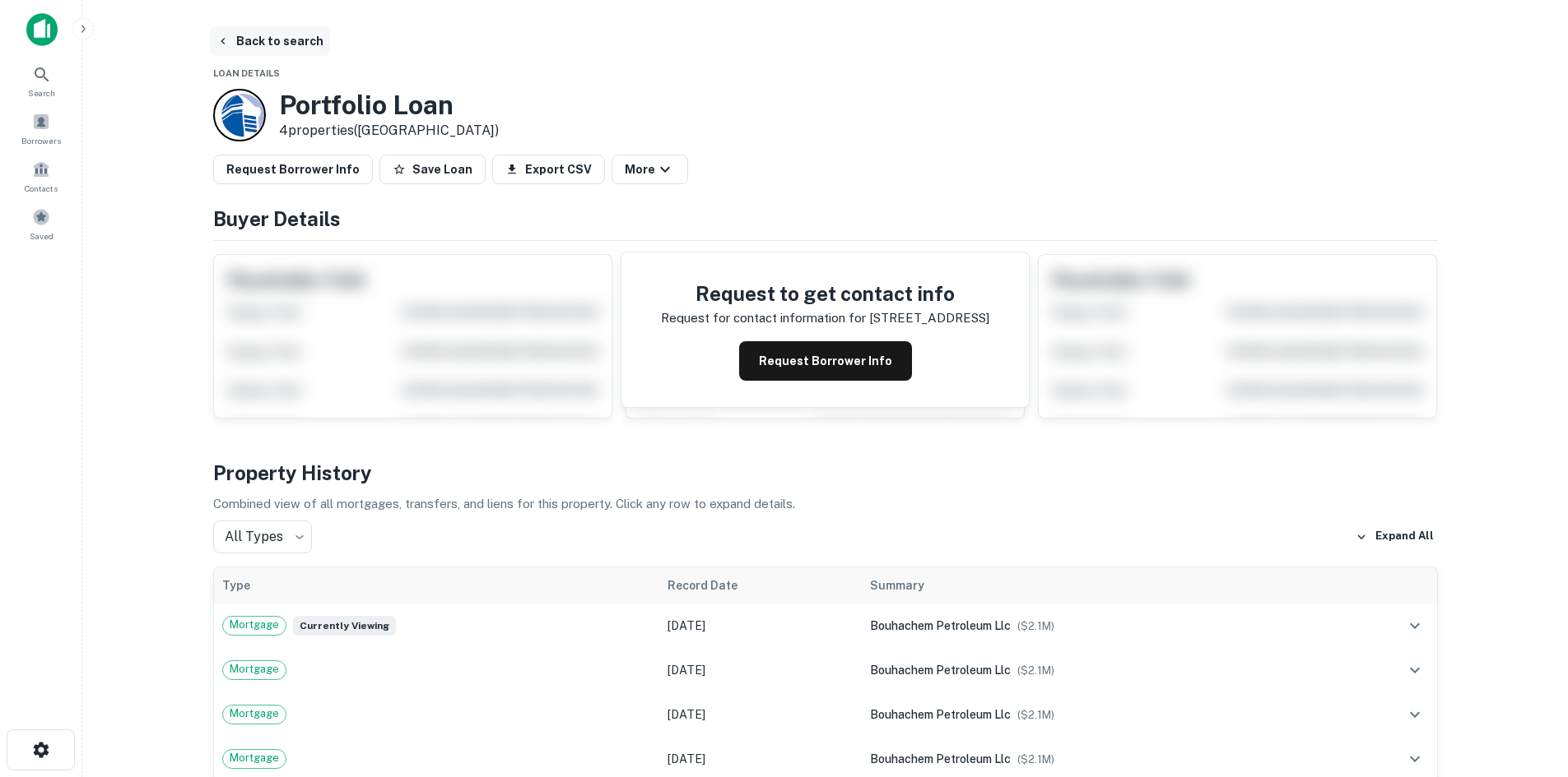
click at [291, 35] on button "Back to search" at bounding box center [270, 41] width 120 height 30
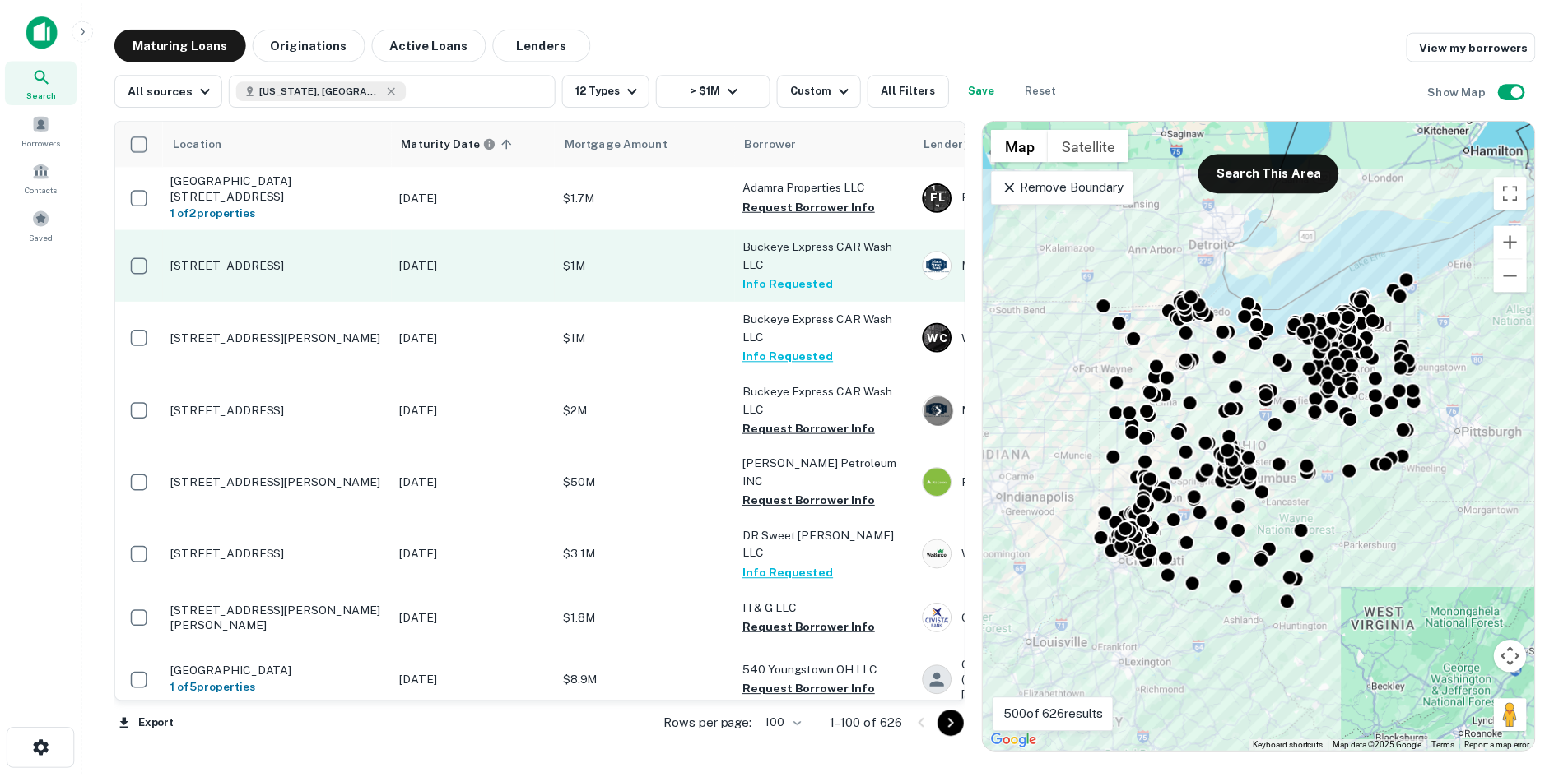
scroll to position [1315, 0]
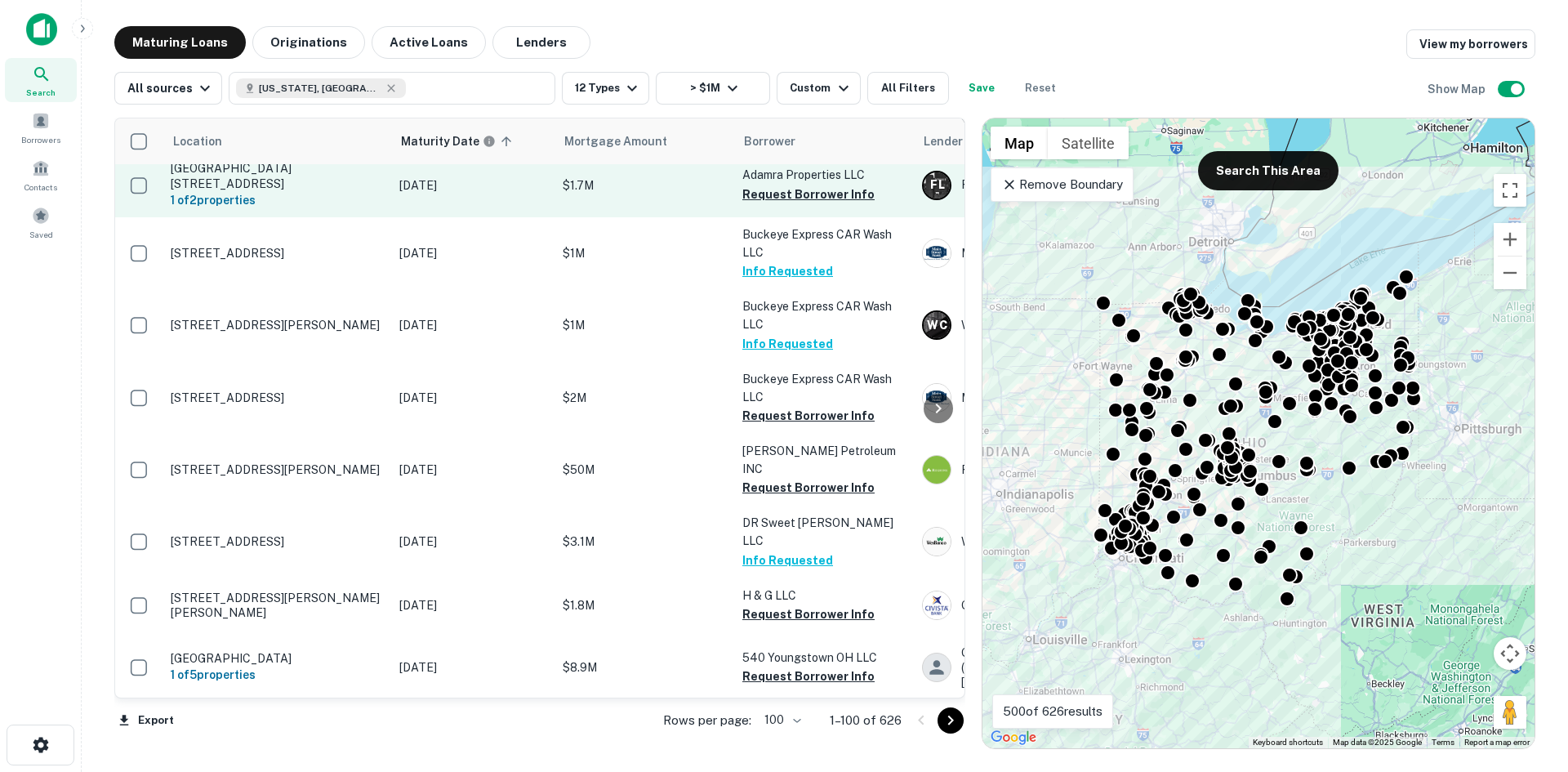
click at [276, 190] on p "[GEOGRAPHIC_DATA][STREET_ADDRESS]" at bounding box center [276, 175] width 212 height 29
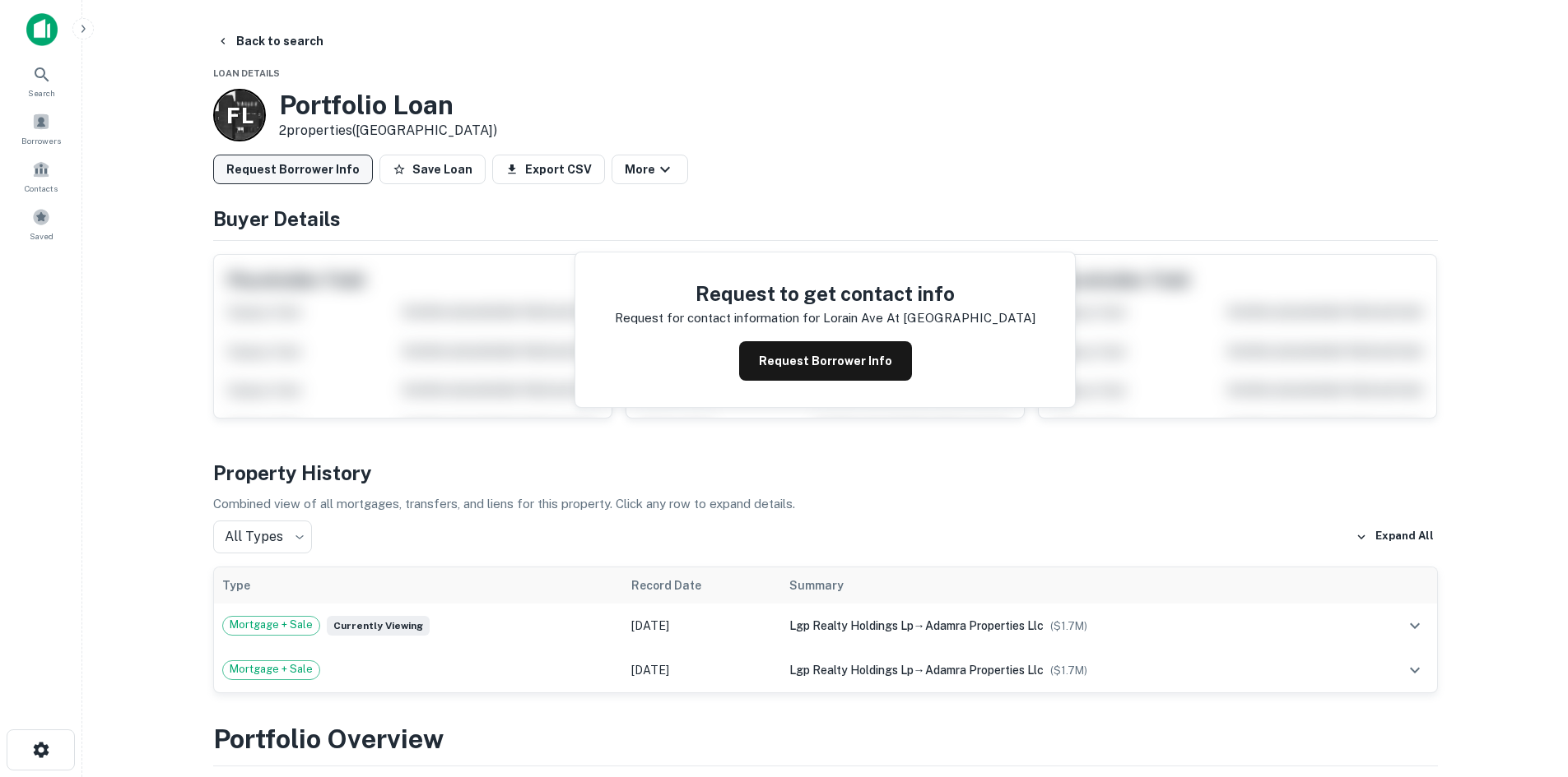
click at [297, 182] on button "Request Borrower Info" at bounding box center [292, 169] width 159 height 30
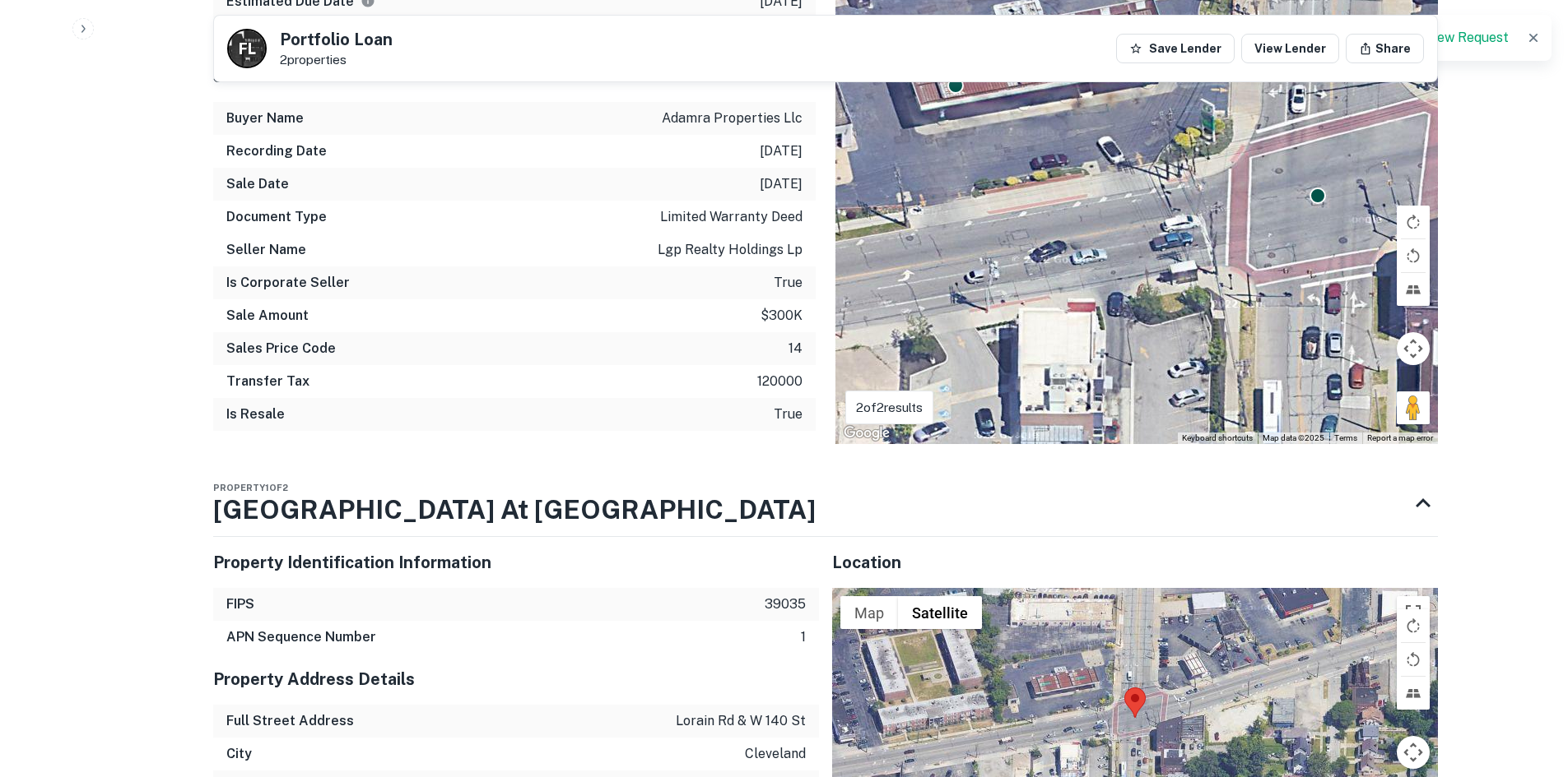
scroll to position [1399, 0]
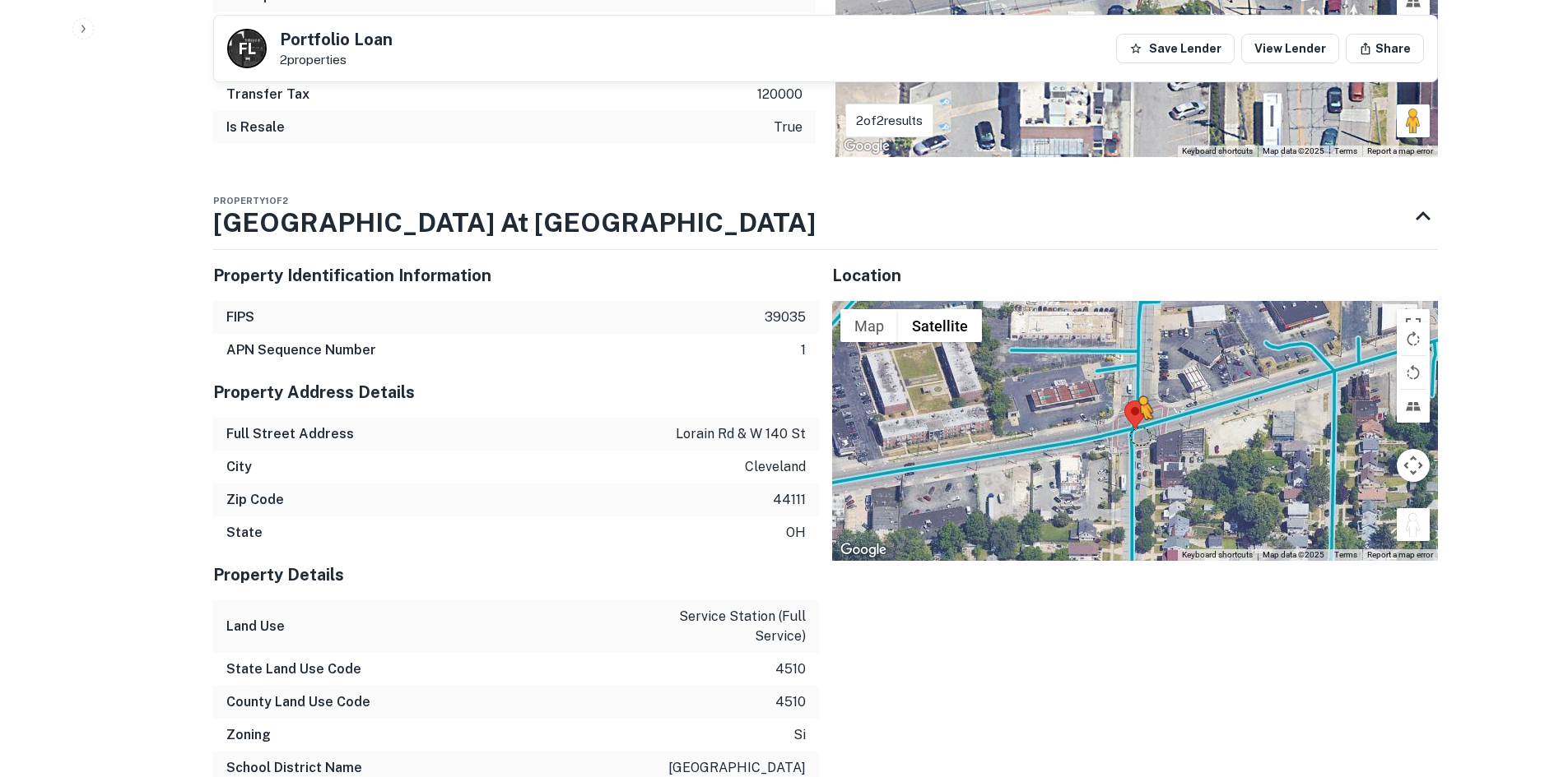
drag, startPoint x: 1406, startPoint y: 527, endPoint x: 1134, endPoint y: 428, distance: 289.5
click at [1134, 428] on div "To activate drag with keyboard, press Alt + Enter. Once in keyboard drag state,…" at bounding box center [1134, 431] width 606 height 260
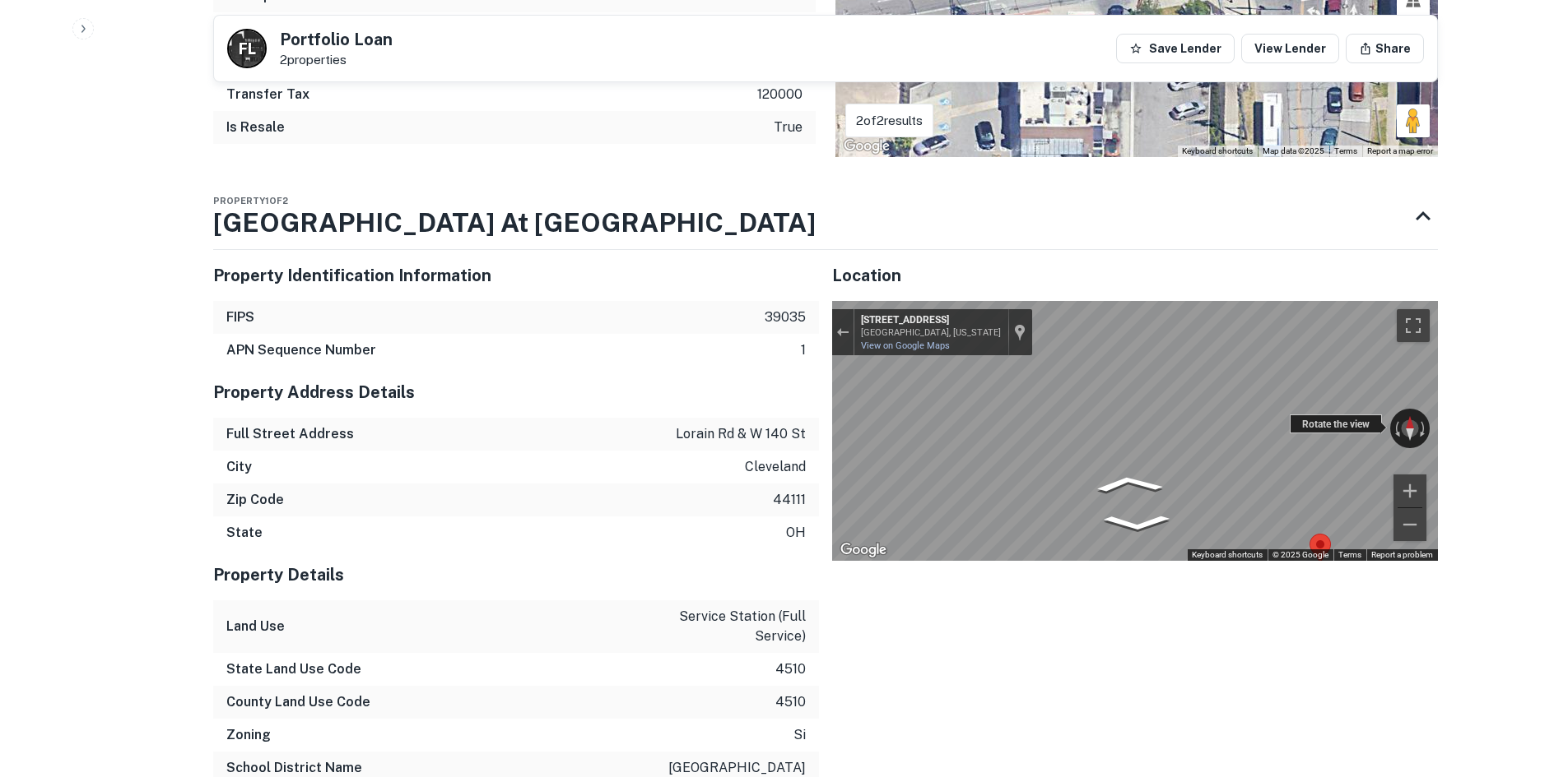
click at [1078, 401] on div "← Move left → Move right ↑ Move up ↓ Move down + Zoom in - Zoom out 3601 W 140t…" at bounding box center [1134, 431] width 606 height 260
drag, startPoint x: 1310, startPoint y: 422, endPoint x: 804, endPoint y: 399, distance: 506.5
click at [810, 400] on div "Property Identification Information FIPS 39035 APN Sequence Number 1 Property A…" at bounding box center [819, 610] width 1238 height 748
click at [790, 389] on div "Property Identification Information FIPS 39035 APN Sequence Number 1 Property A…" at bounding box center [819, 610] width 1238 height 748
click at [650, 369] on div "Property Identification Information FIPS 39035 APN Sequence Number 1 Property A…" at bounding box center [819, 610] width 1238 height 748
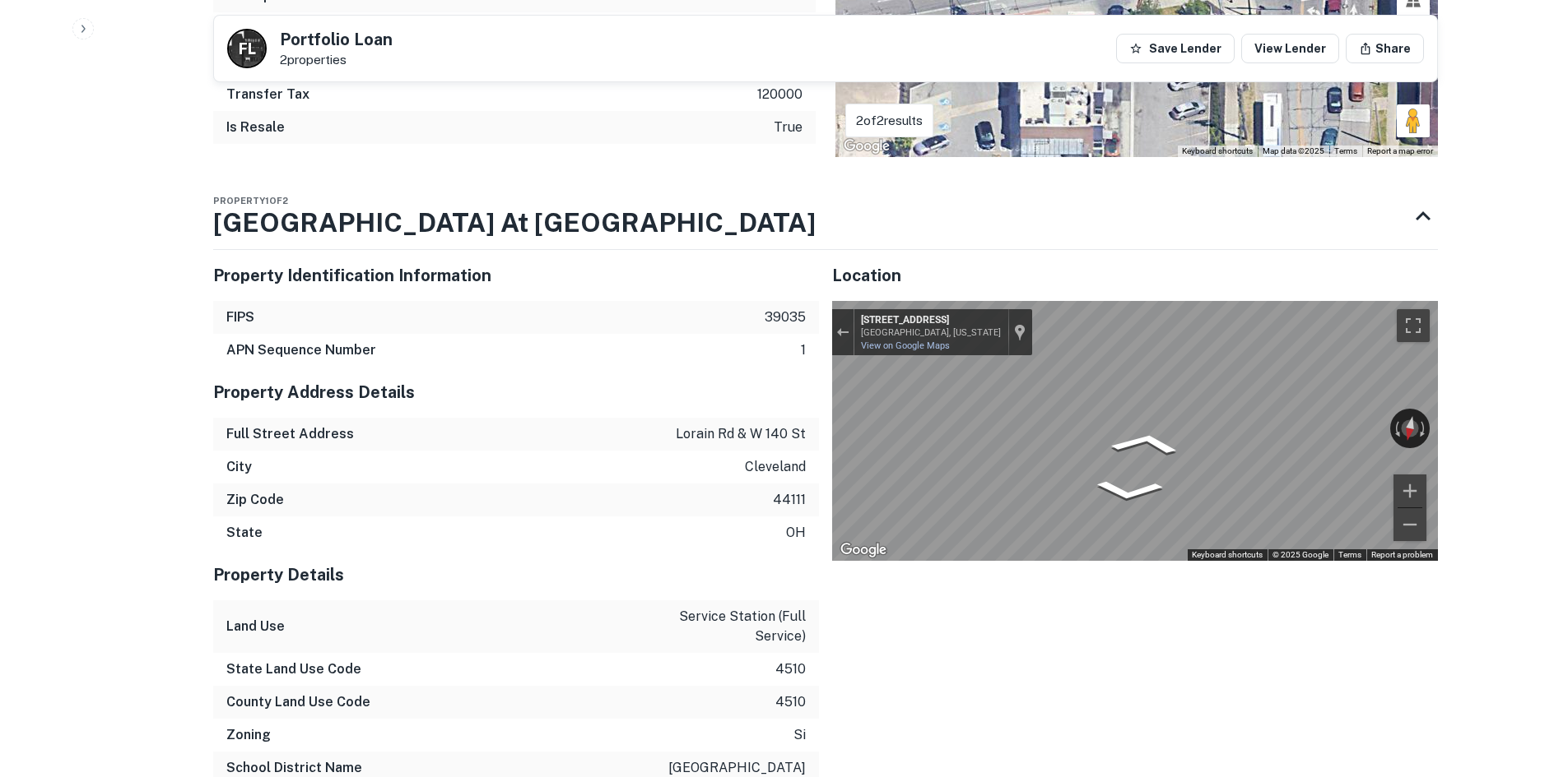
click at [740, 374] on div "Property Identification Information FIPS 39035 APN Sequence Number 1 Property A…" at bounding box center [819, 610] width 1238 height 748
click at [721, 430] on div "Property Identification Information FIPS 39035 APN Sequence Number 1 Property A…" at bounding box center [819, 610] width 1238 height 748
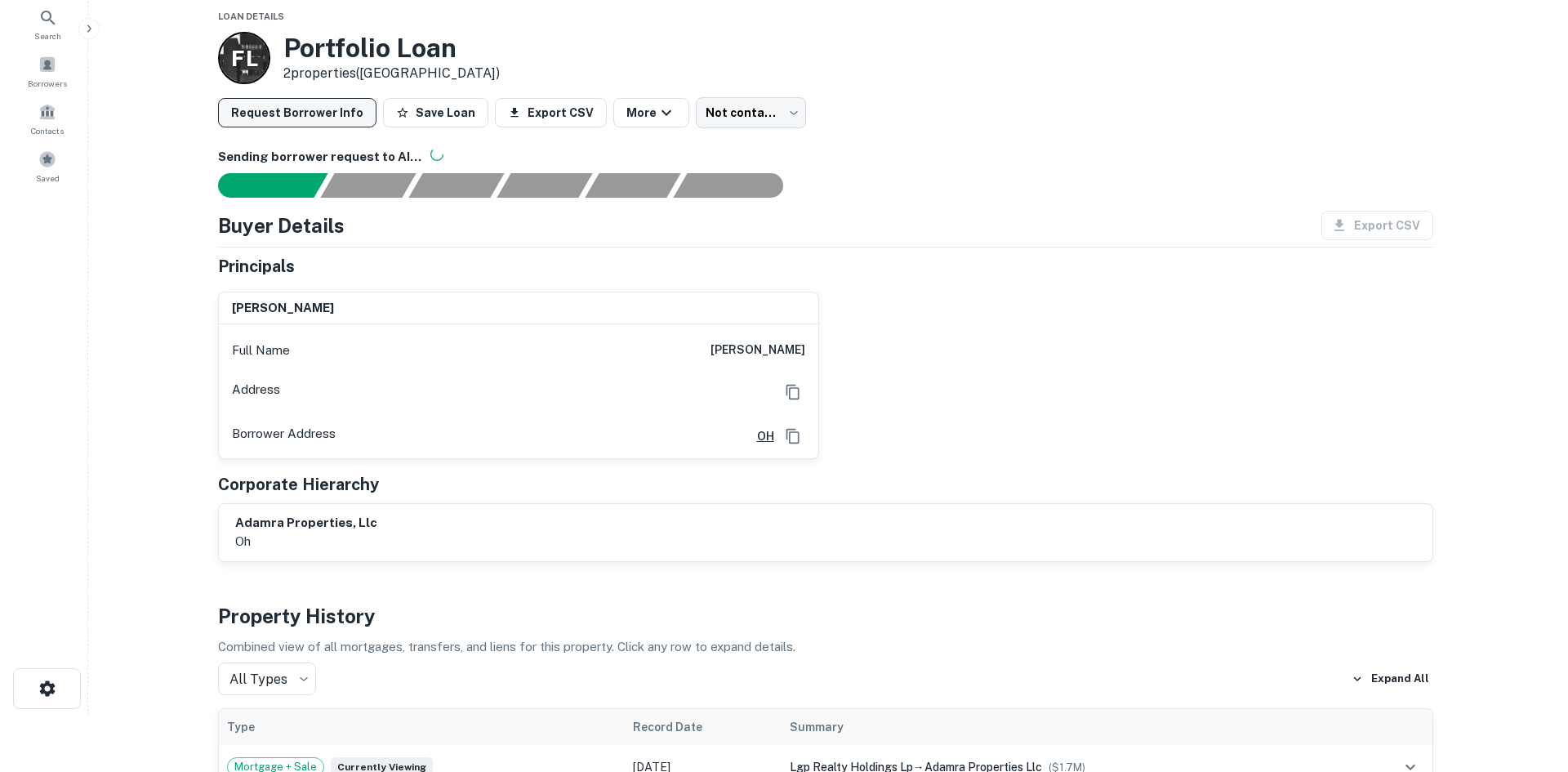
scroll to position [0, 0]
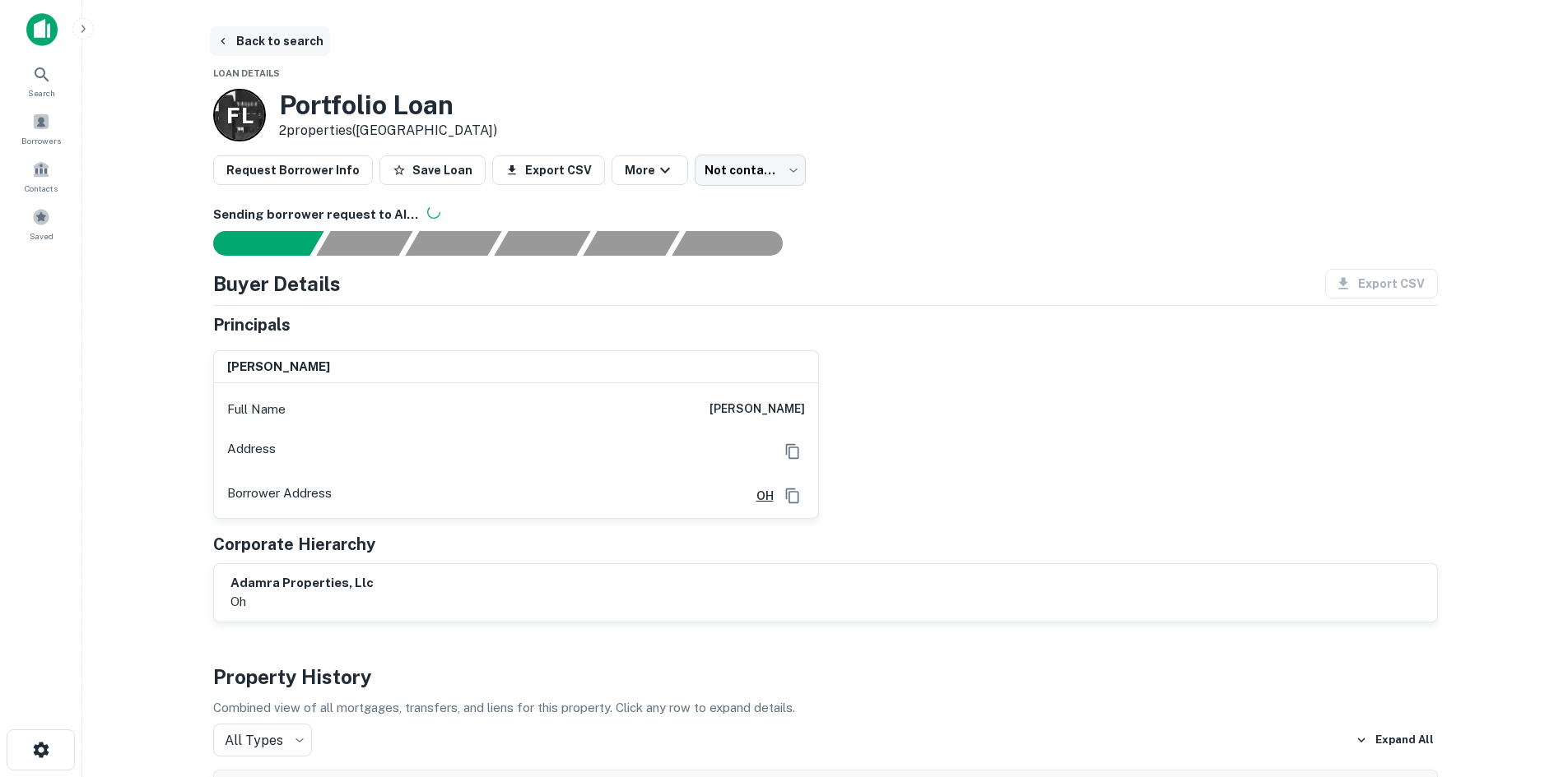
click at [285, 50] on button "Back to search" at bounding box center [270, 41] width 120 height 30
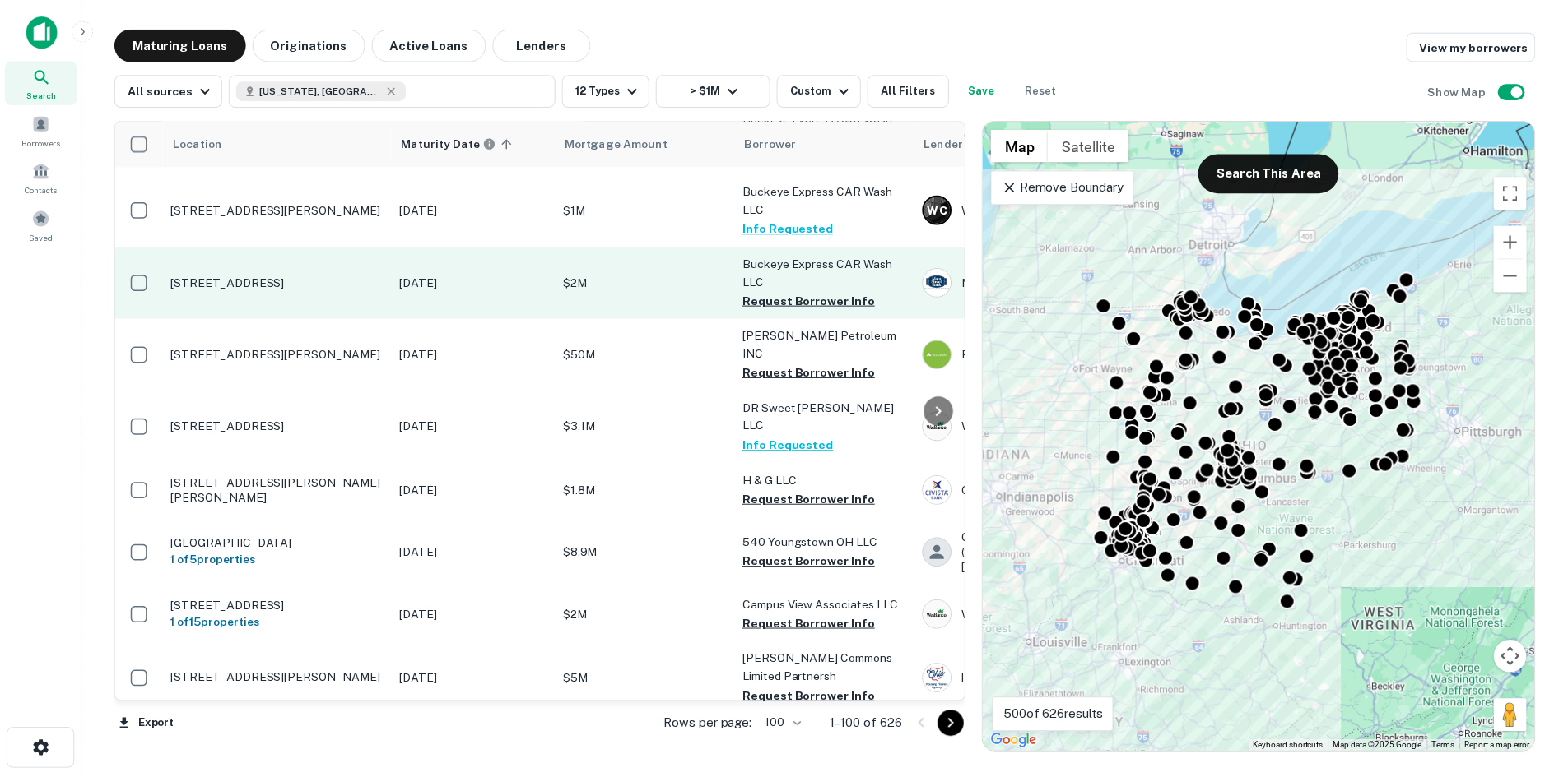
scroll to position [1561, 0]
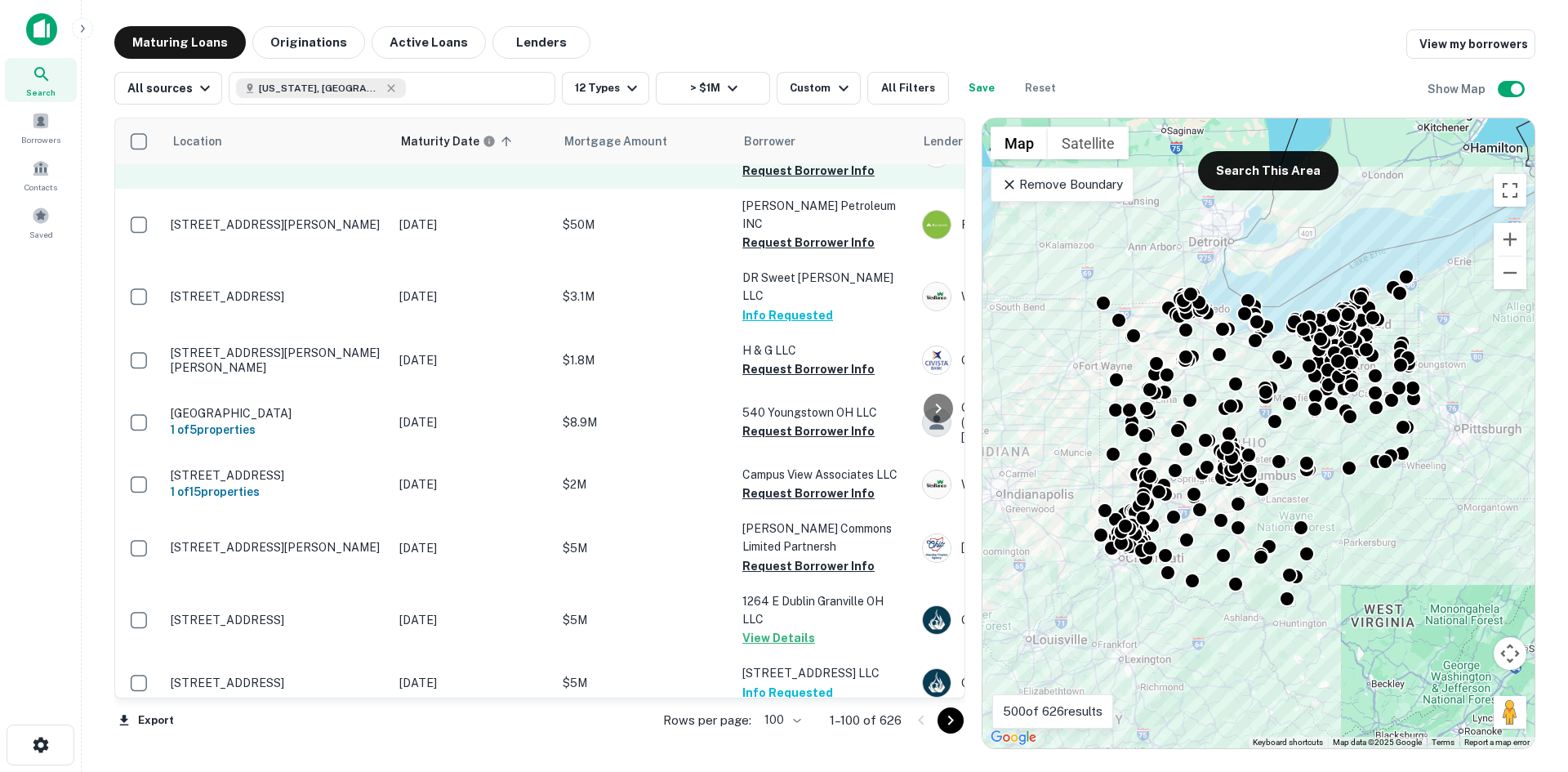
click at [258, 160] on p "801 Cleveland St Elyria, OH 44035" at bounding box center [276, 153] width 212 height 15
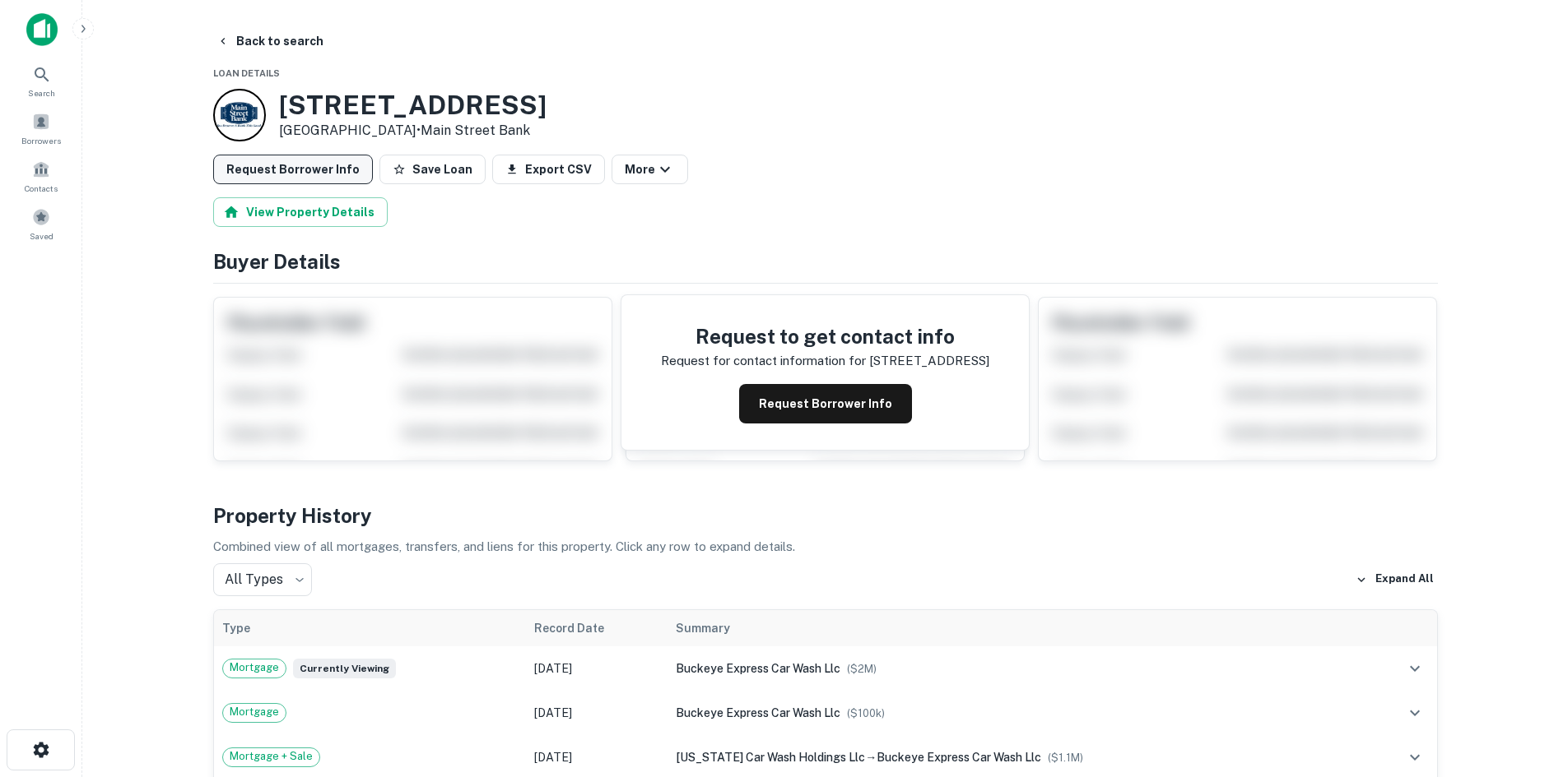
click at [313, 176] on button "Request Borrower Info" at bounding box center [292, 169] width 159 height 30
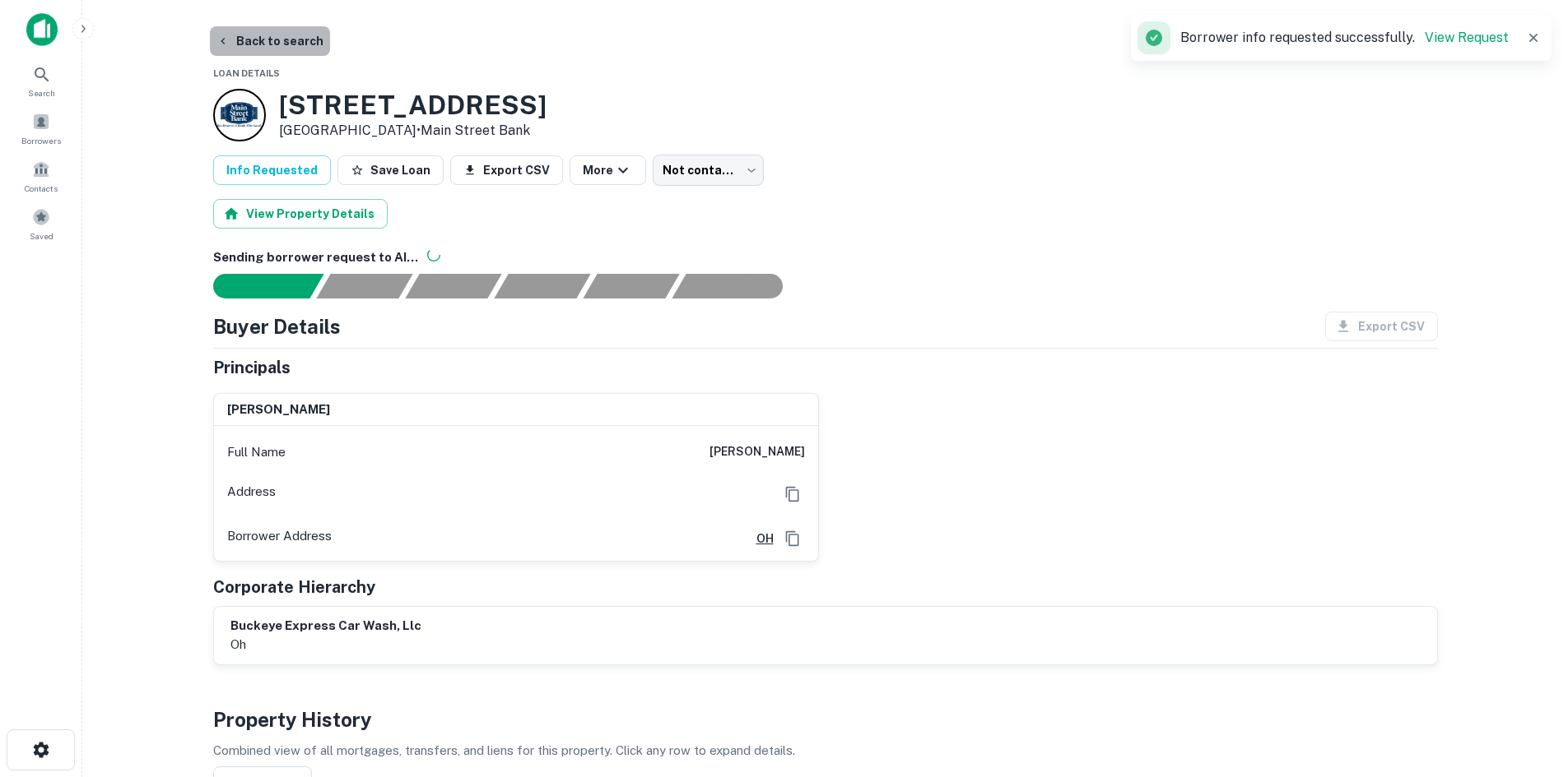
click at [279, 50] on button "Back to search" at bounding box center [270, 41] width 120 height 30
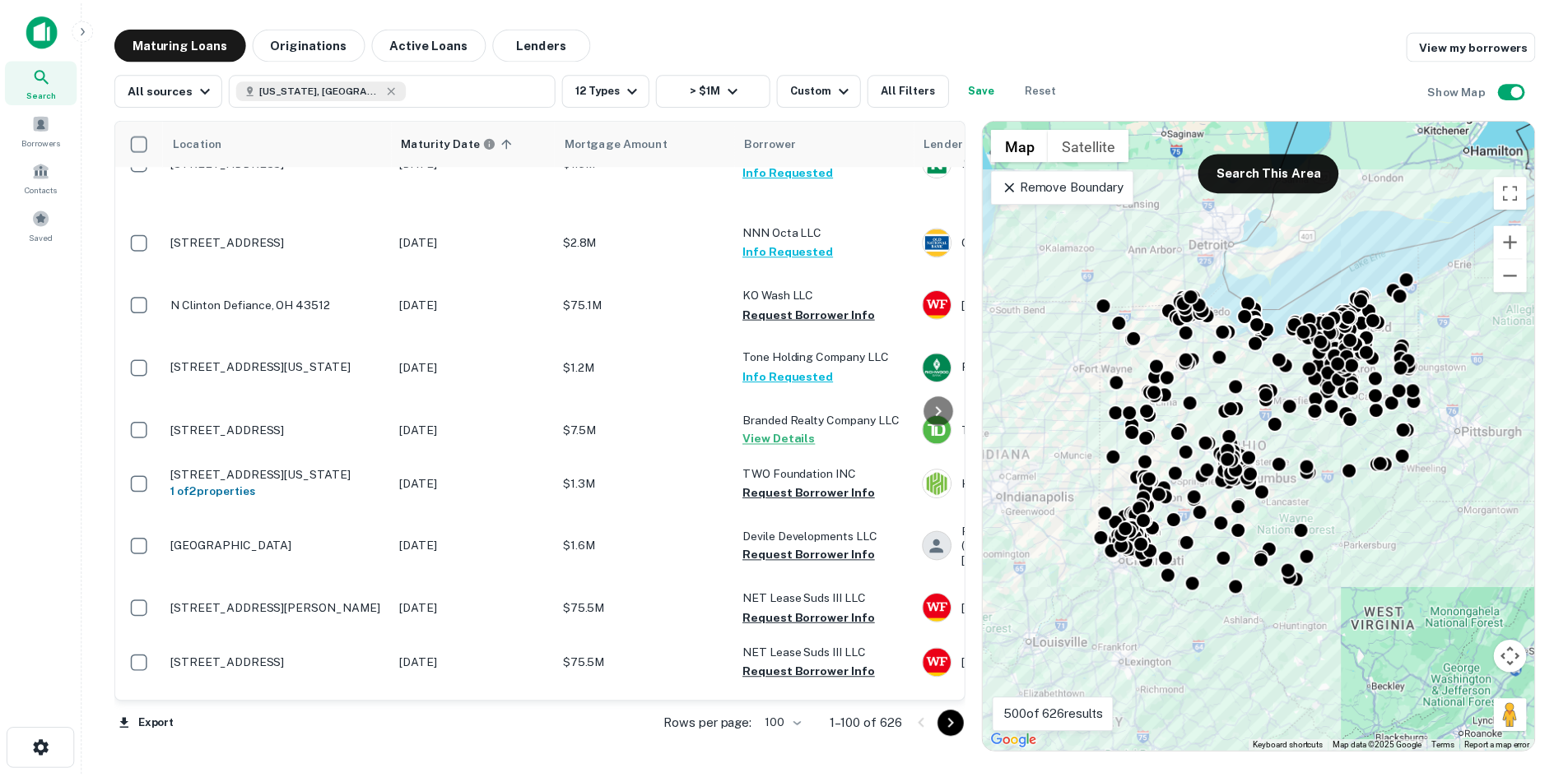
scroll to position [3701, 0]
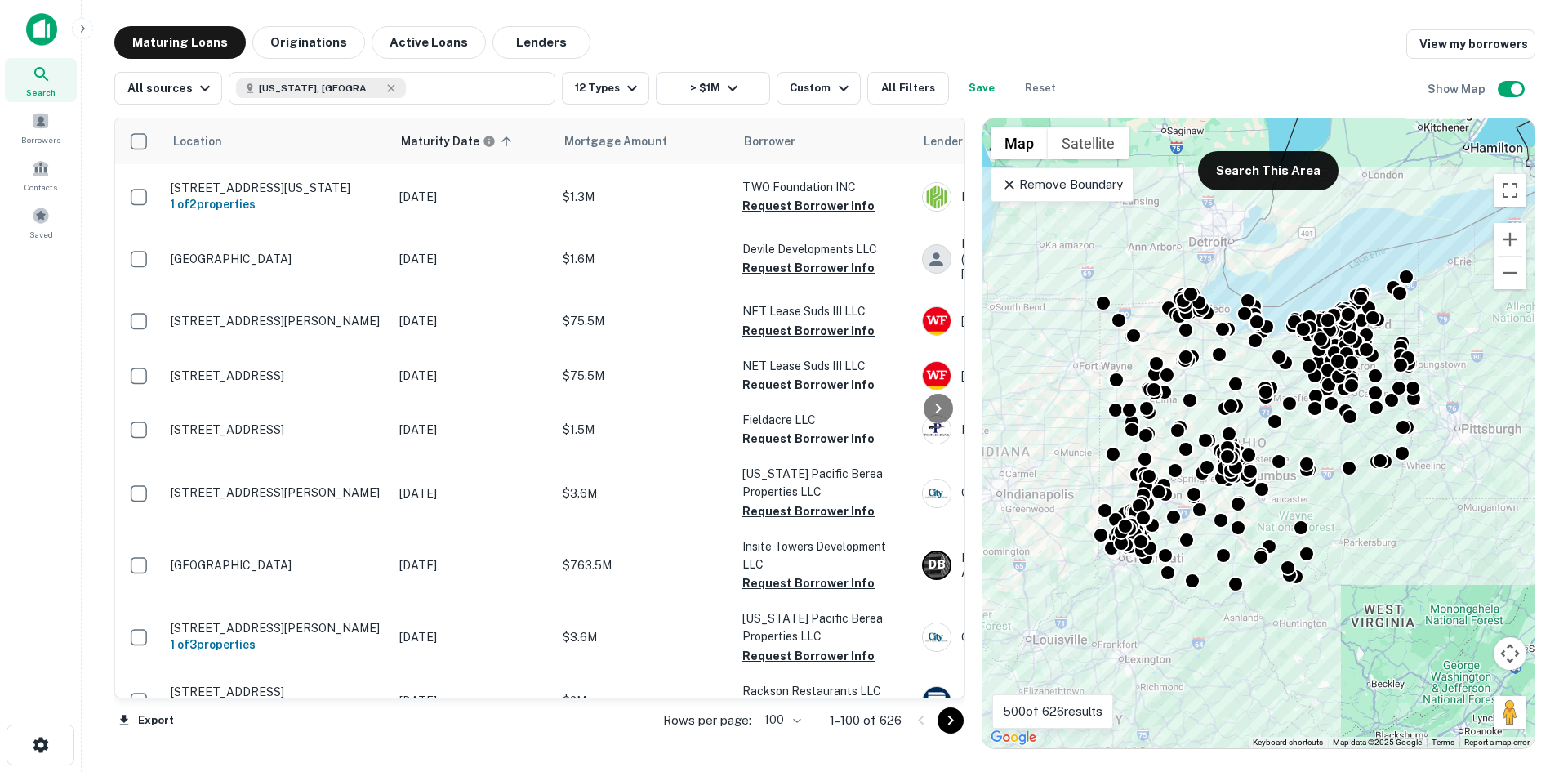
drag, startPoint x: 954, startPoint y: 730, endPoint x: 954, endPoint y: 722, distance: 8.0
click at [954, 730] on button "Go to next page" at bounding box center [951, 721] width 27 height 27
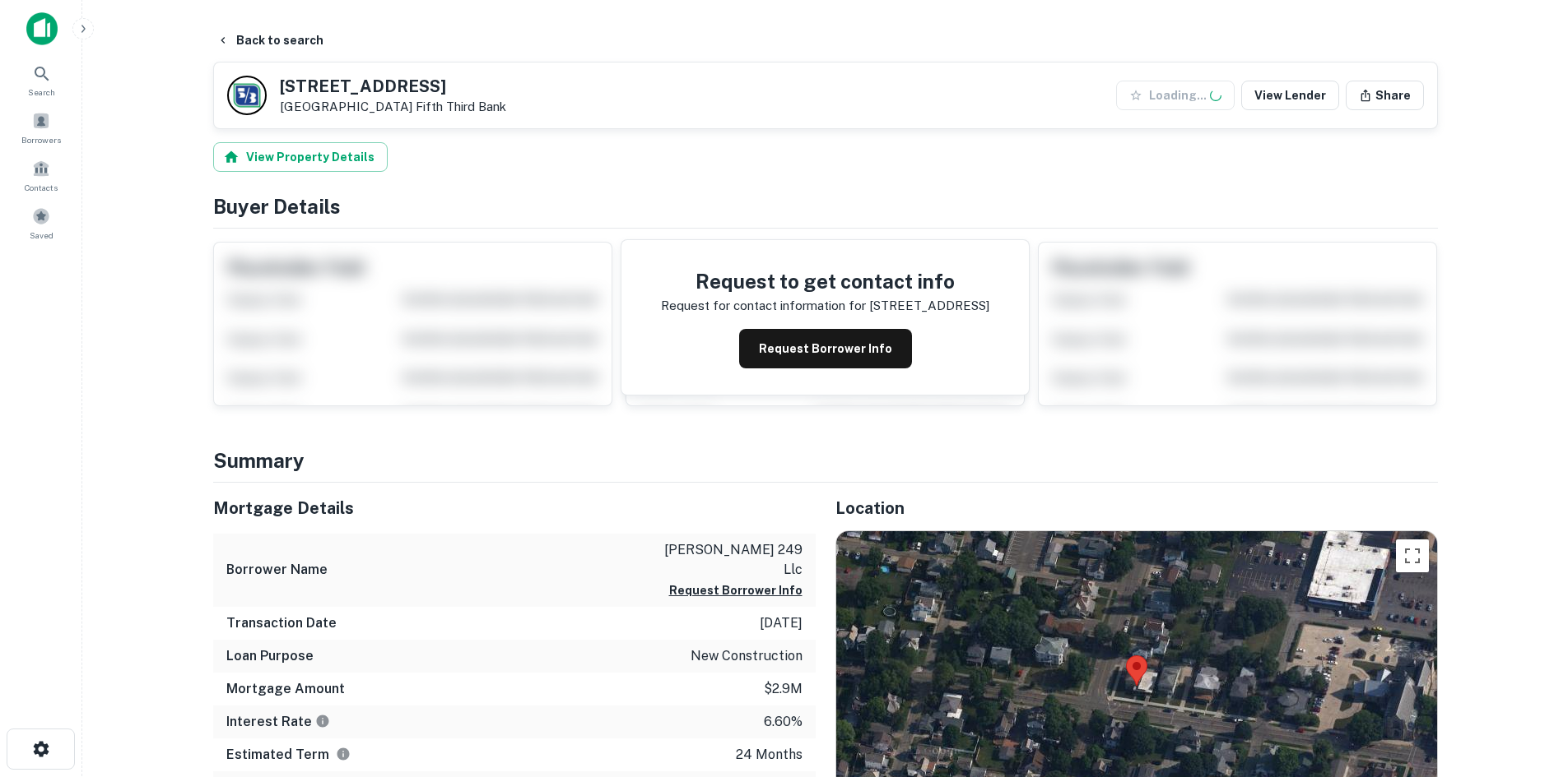
scroll to position [247, 0]
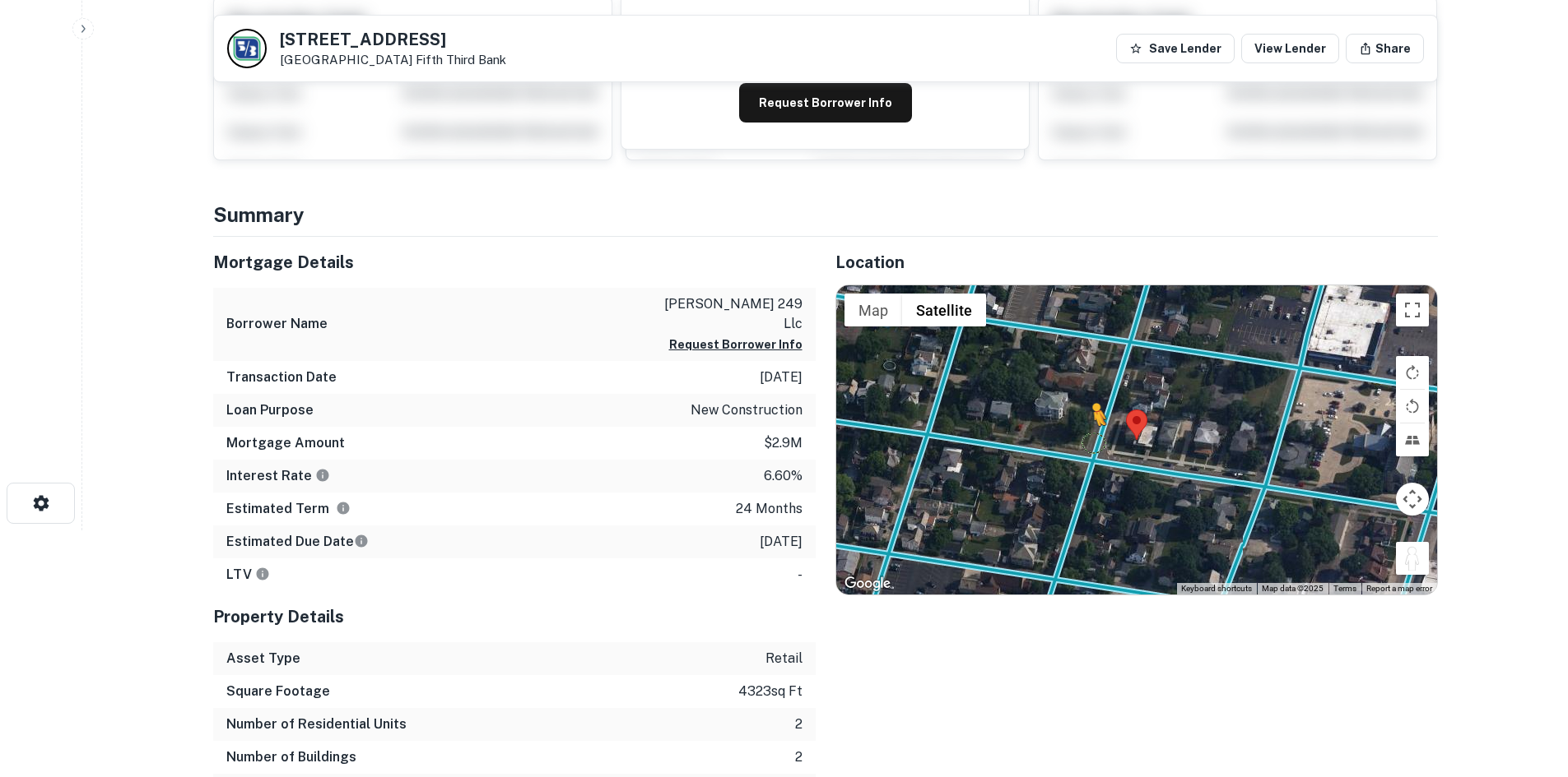
drag, startPoint x: 1424, startPoint y: 572, endPoint x: 1085, endPoint y: 440, distance: 363.8
click at [1085, 440] on div "To activate drag with keyboard, press Alt + Enter. Once in keyboard drag state,…" at bounding box center [1137, 440] width 601 height 309
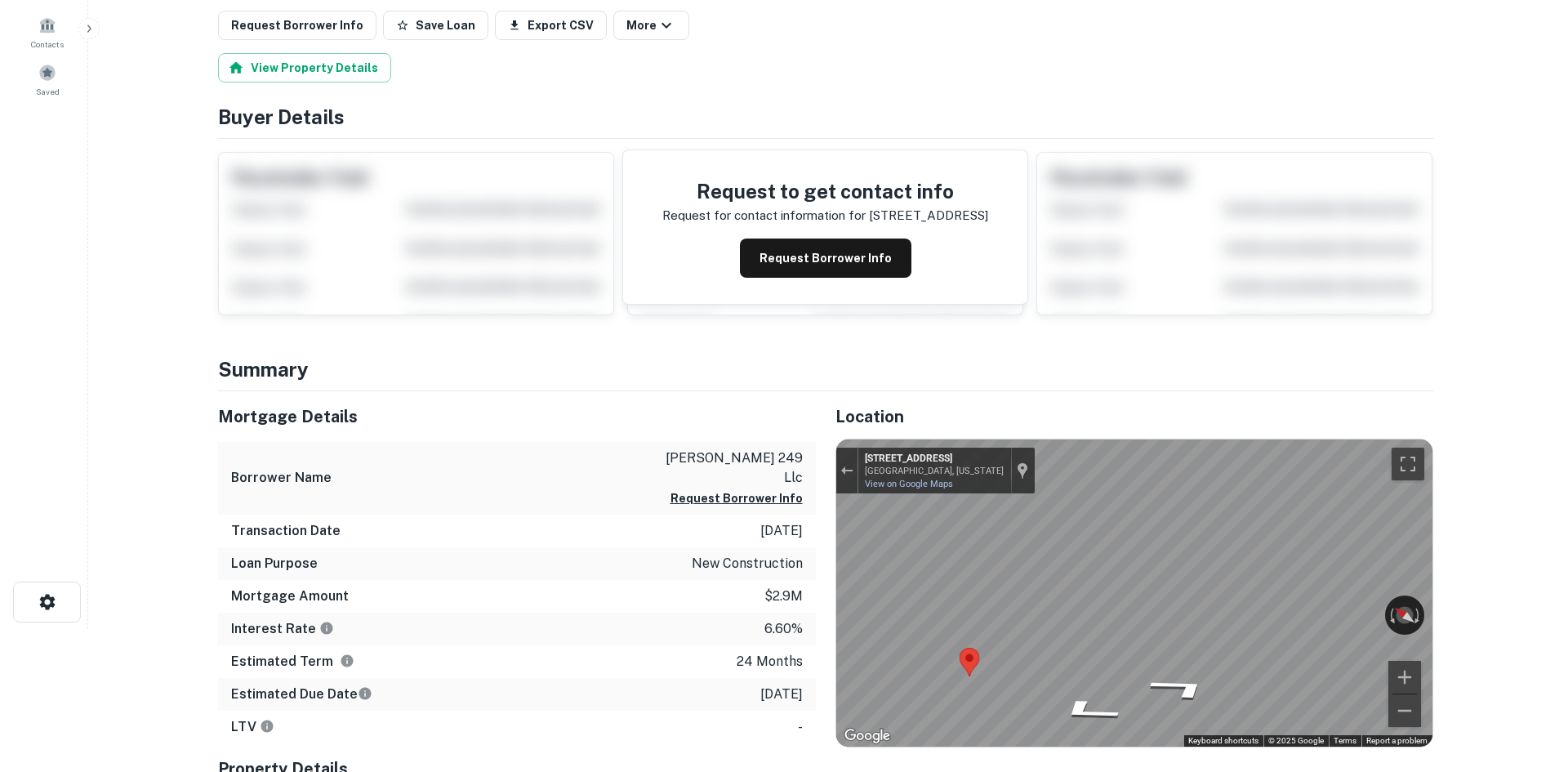
scroll to position [0, 0]
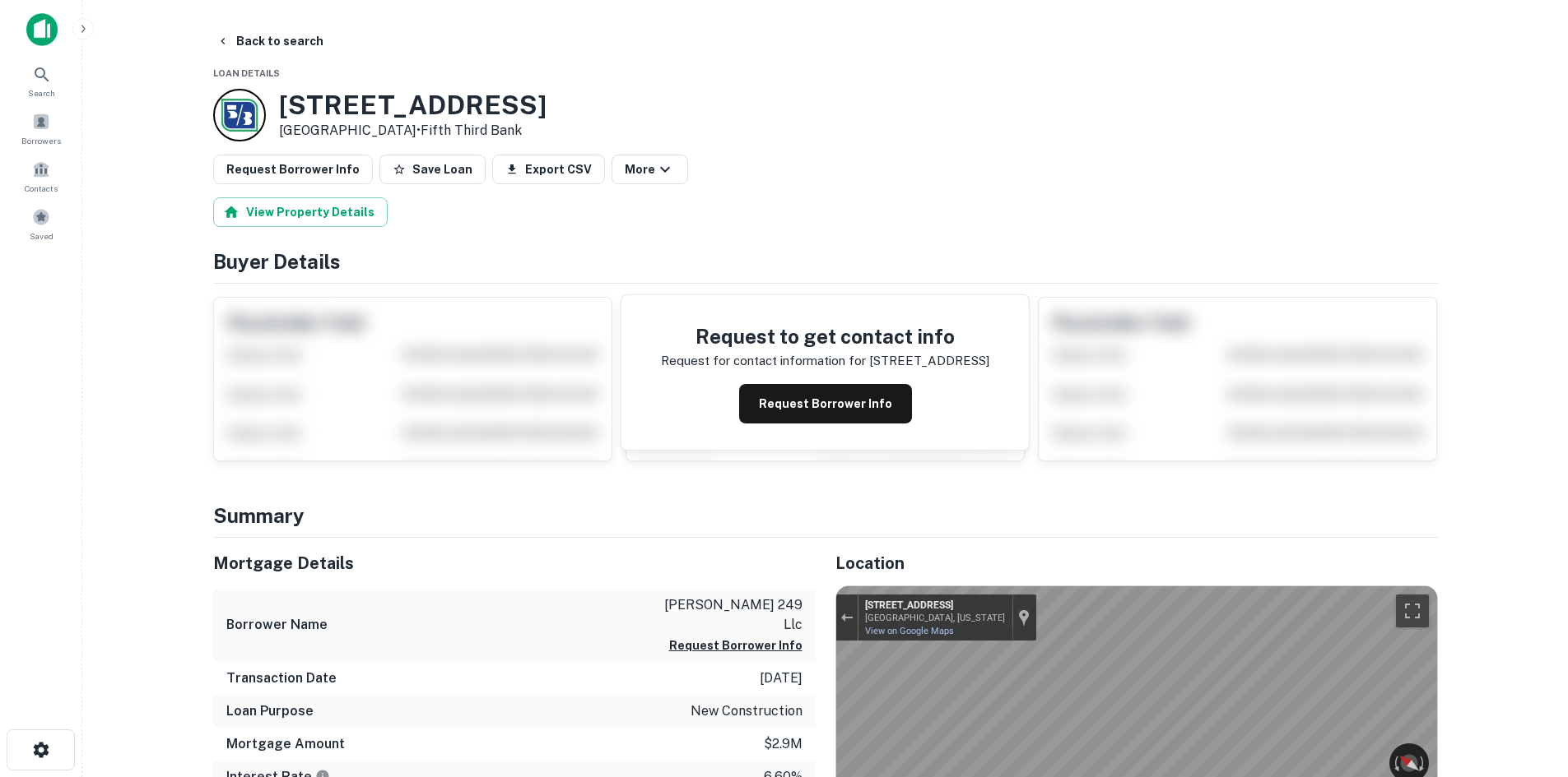
drag, startPoint x: 280, startPoint y: 105, endPoint x: 457, endPoint y: 133, distance: 179.2
click at [457, 133] on div "249 Fair Ave NW New Philadelphia, OH 44663 • Fifth Third Bank" at bounding box center [412, 114] width 267 height 51
copy div "249 Fair Ave NW New Philadelphia, OH 44663"
click at [237, 39] on button "Back to search" at bounding box center [270, 41] width 120 height 30
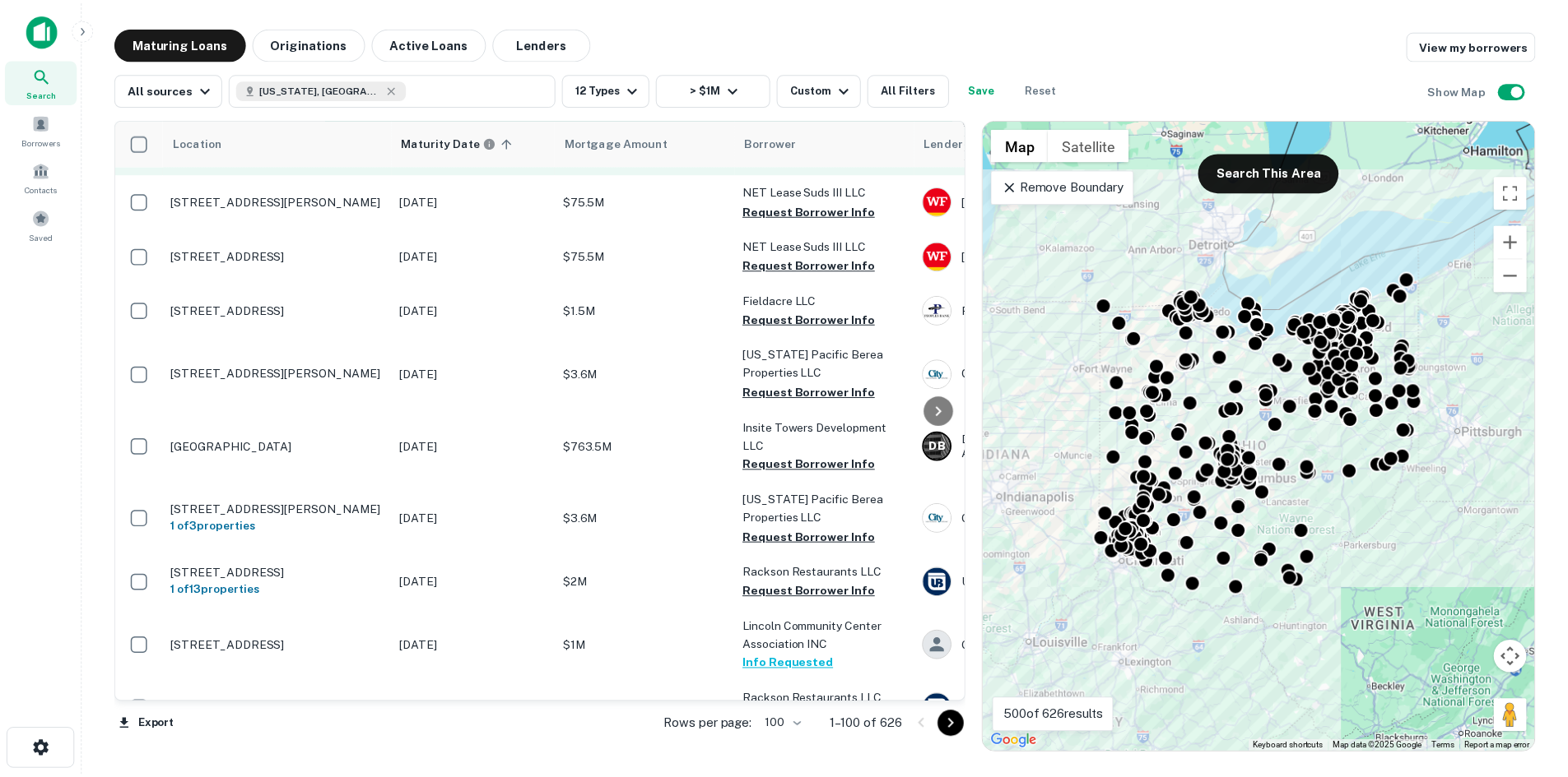
scroll to position [4030, 0]
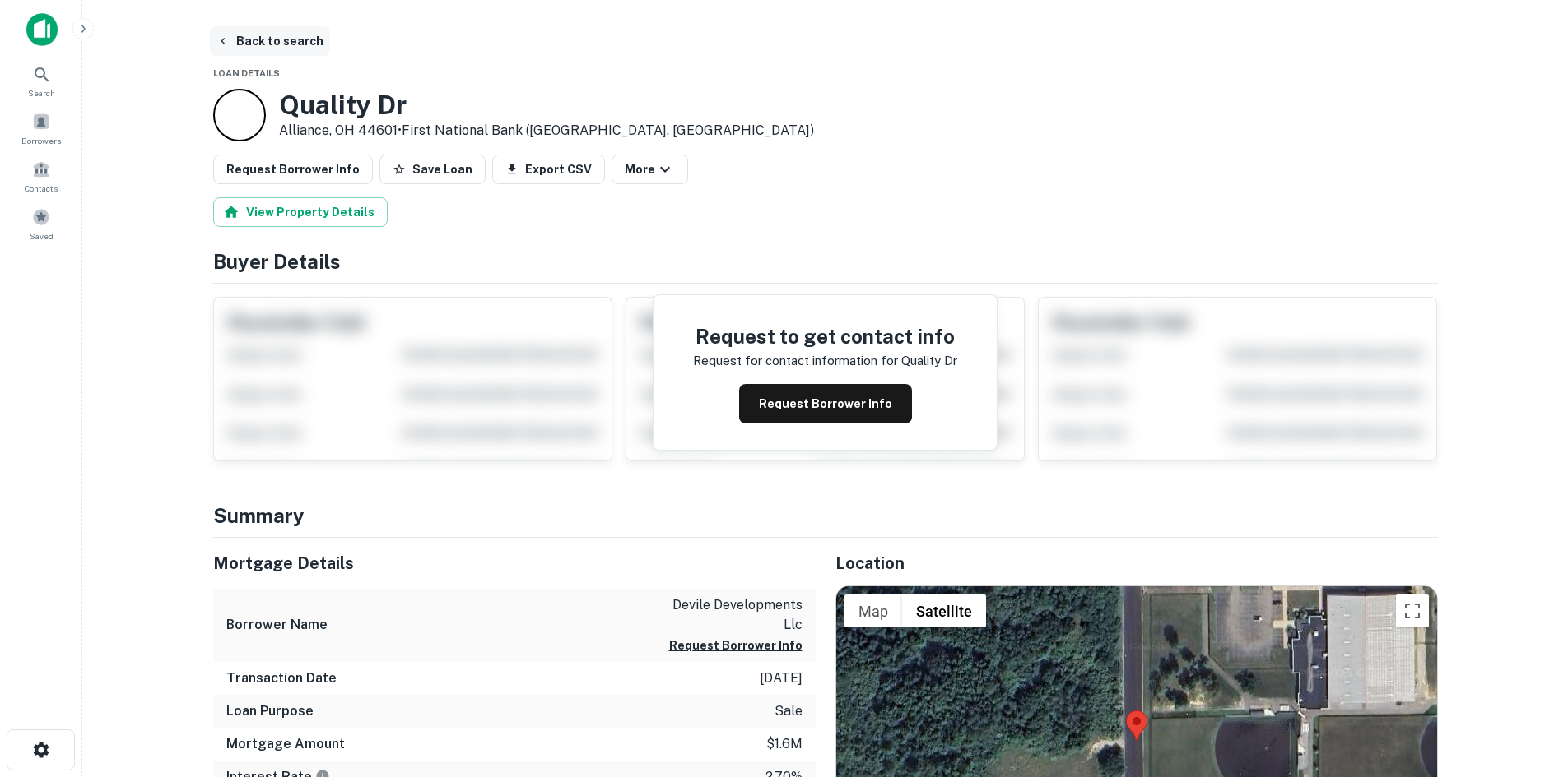
click at [299, 48] on button "Back to search" at bounding box center [270, 41] width 120 height 30
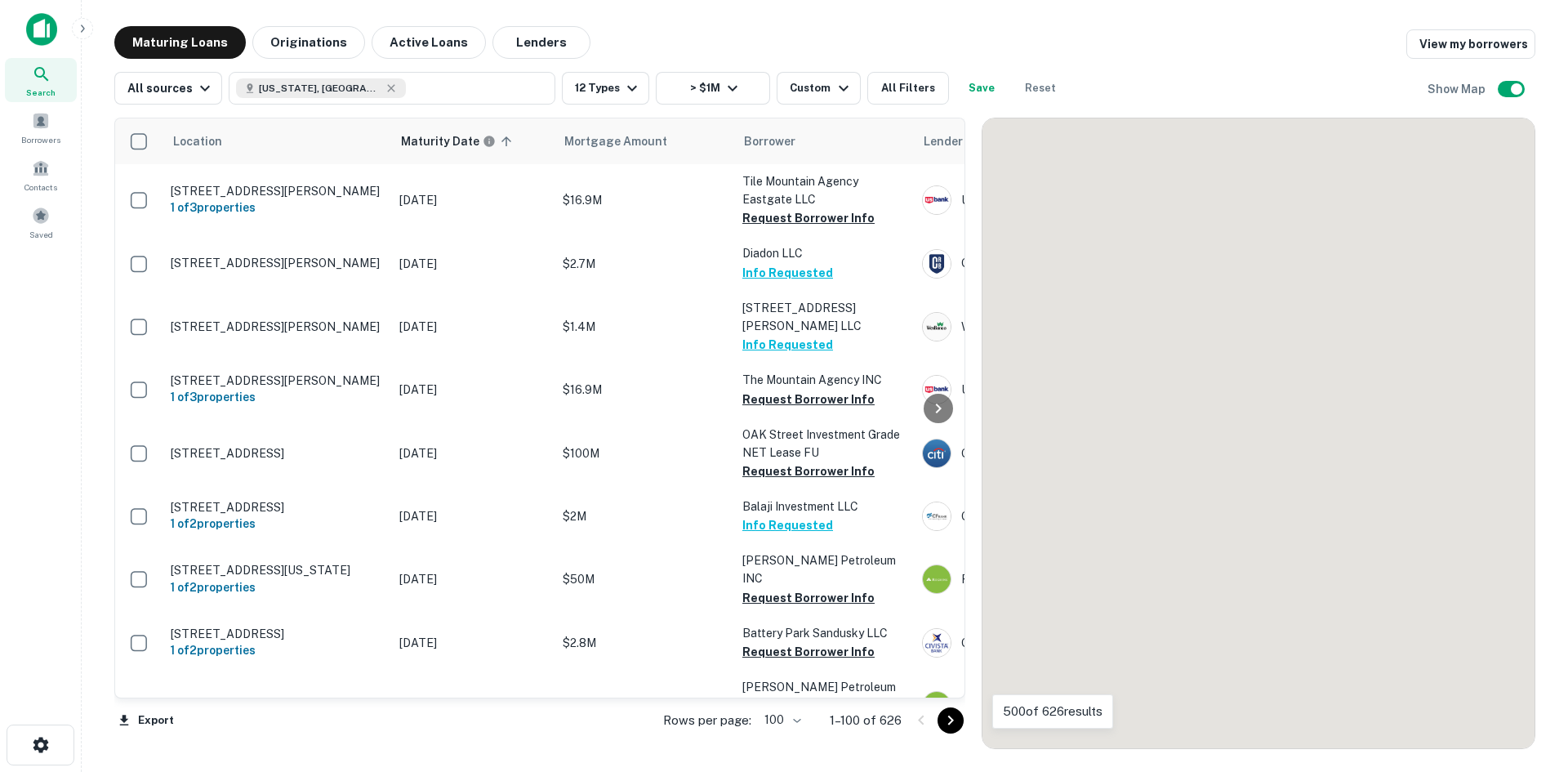
scroll to position [4074, 0]
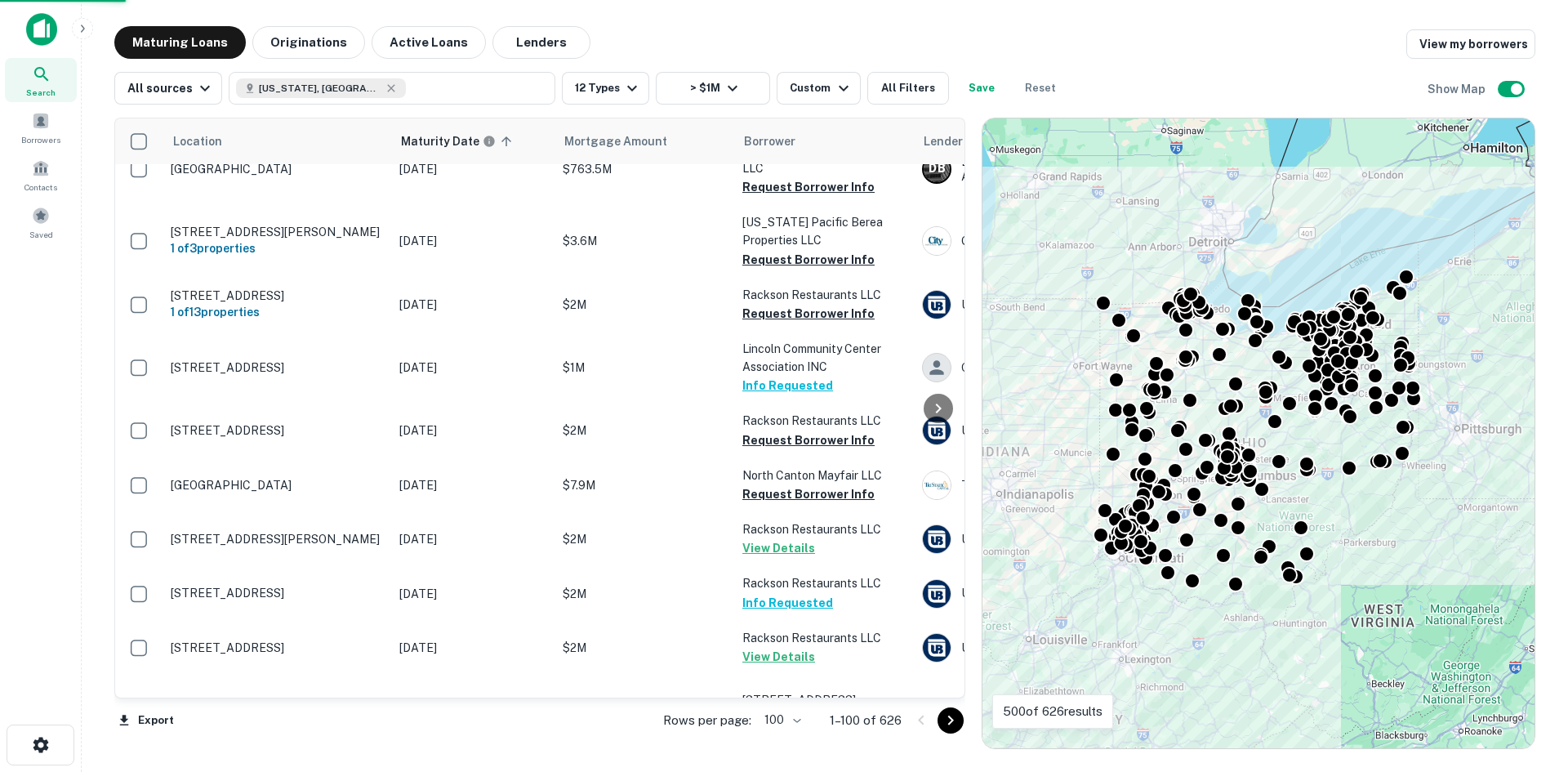
scroll to position [4086, 0]
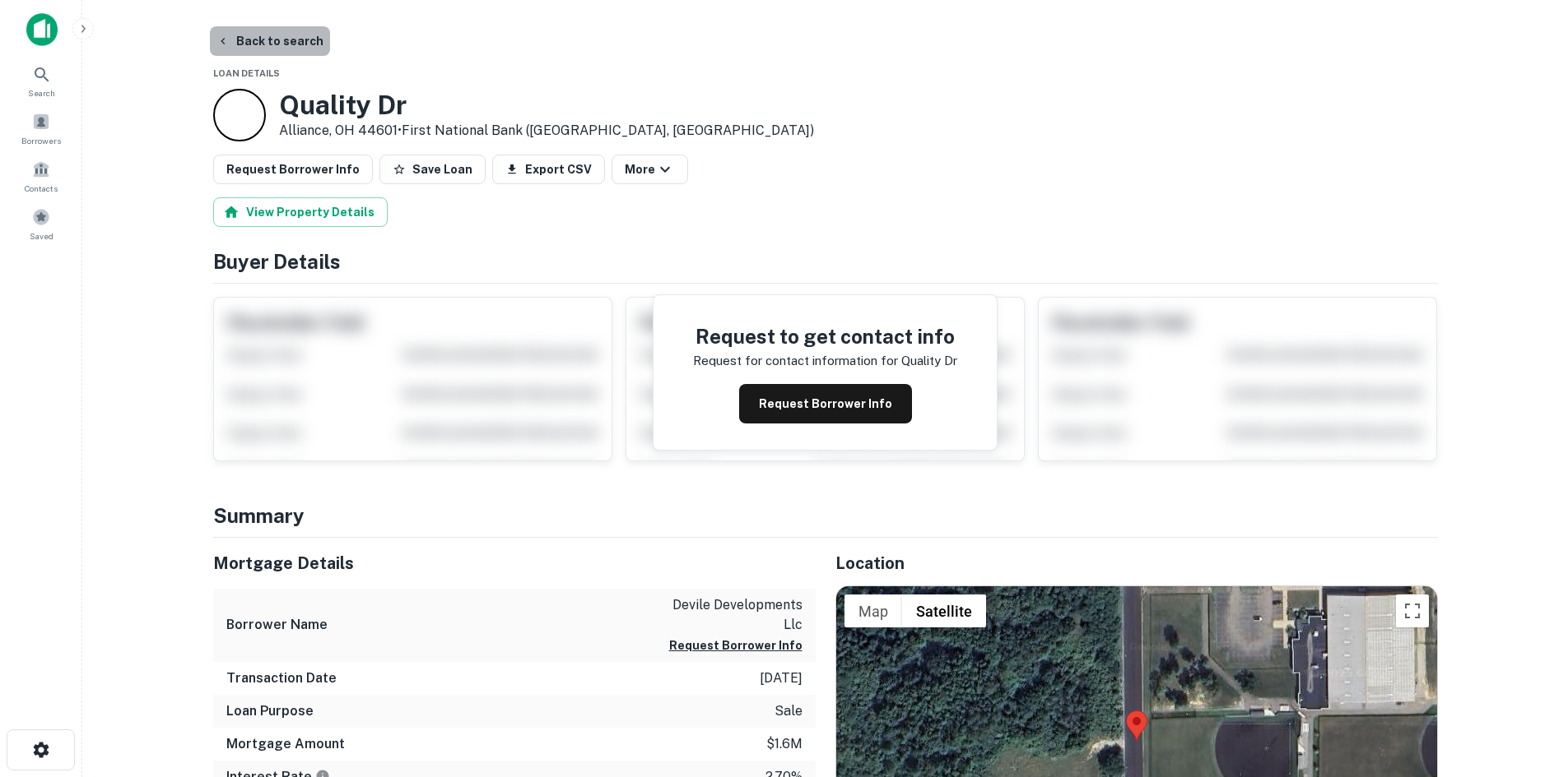
click at [300, 38] on button "Back to search" at bounding box center [270, 41] width 120 height 30
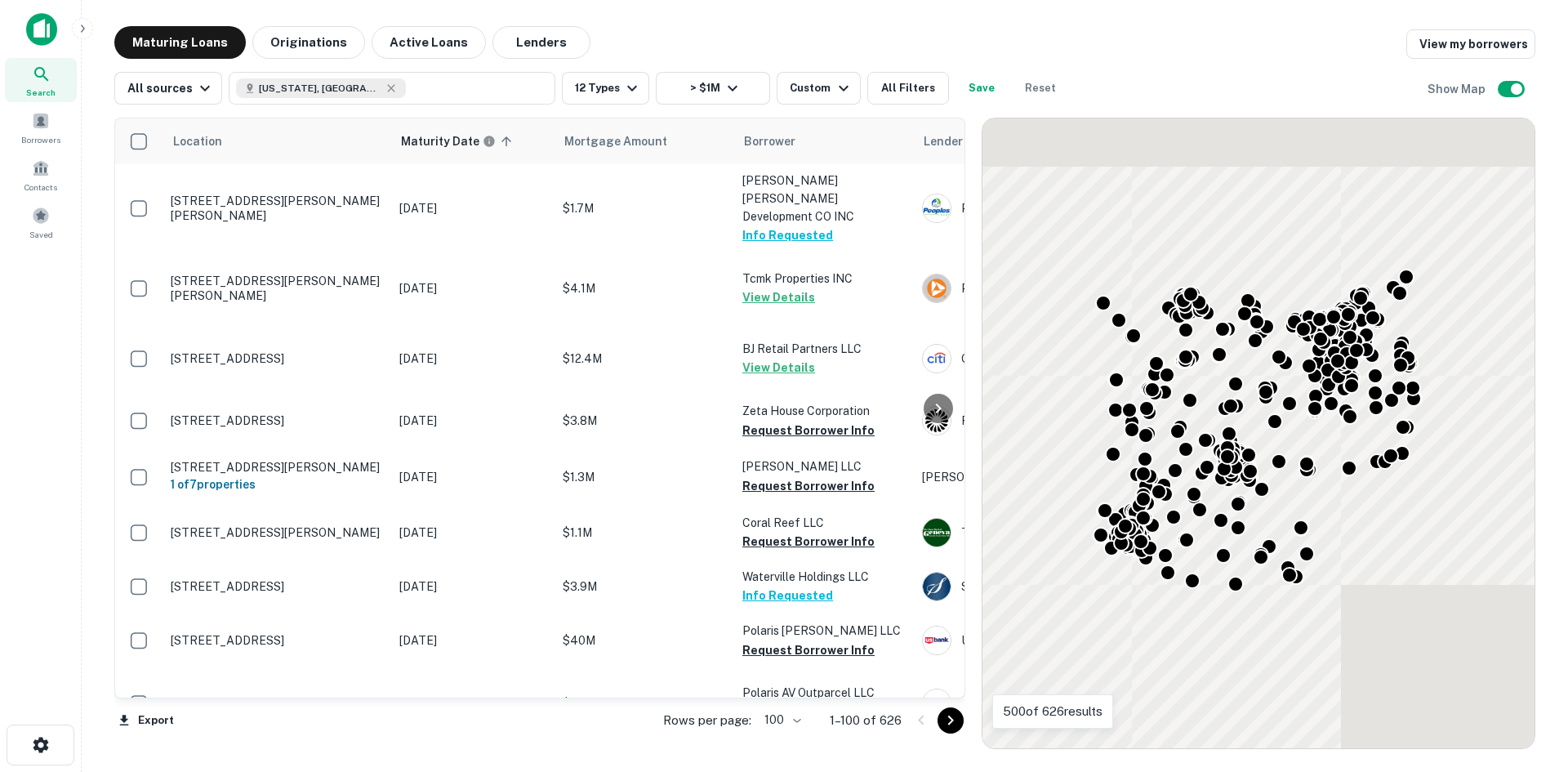
scroll to position [6865, 0]
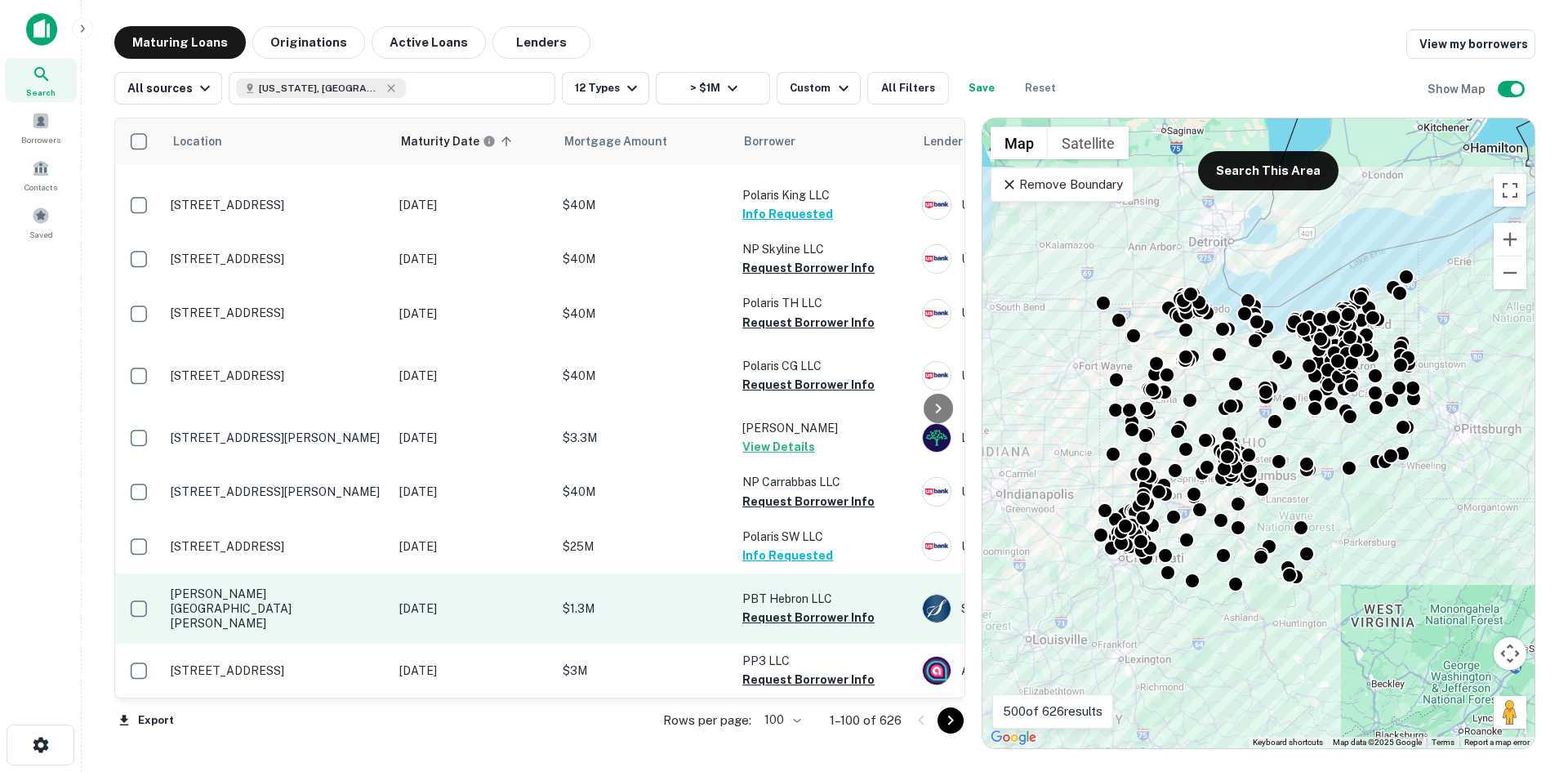
click at [289, 586] on p "[PERSON_NAME][GEOGRAPHIC_DATA][PERSON_NAME]" at bounding box center [276, 608] width 212 height 45
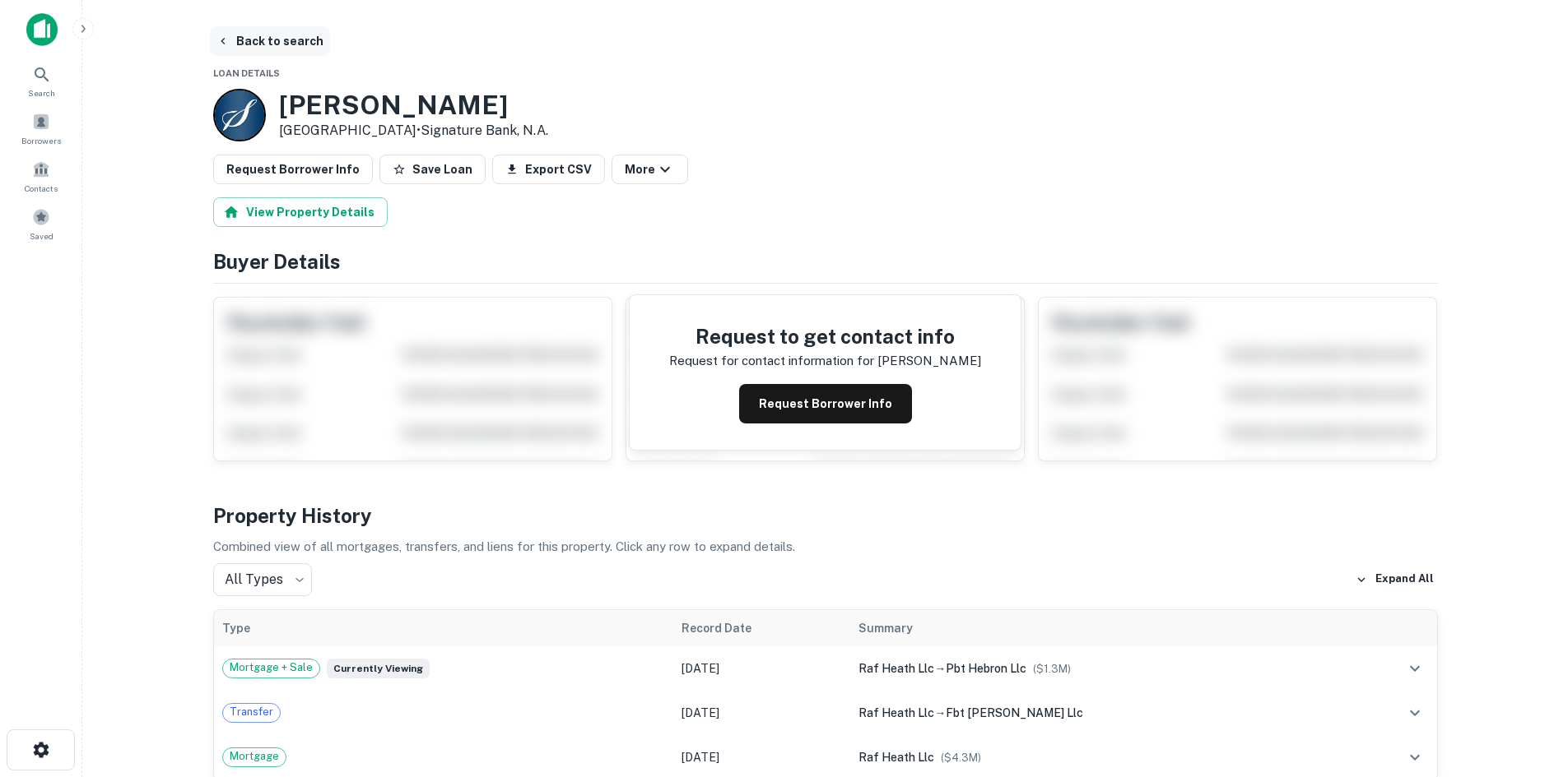
click at [300, 52] on button "Back to search" at bounding box center [270, 41] width 120 height 30
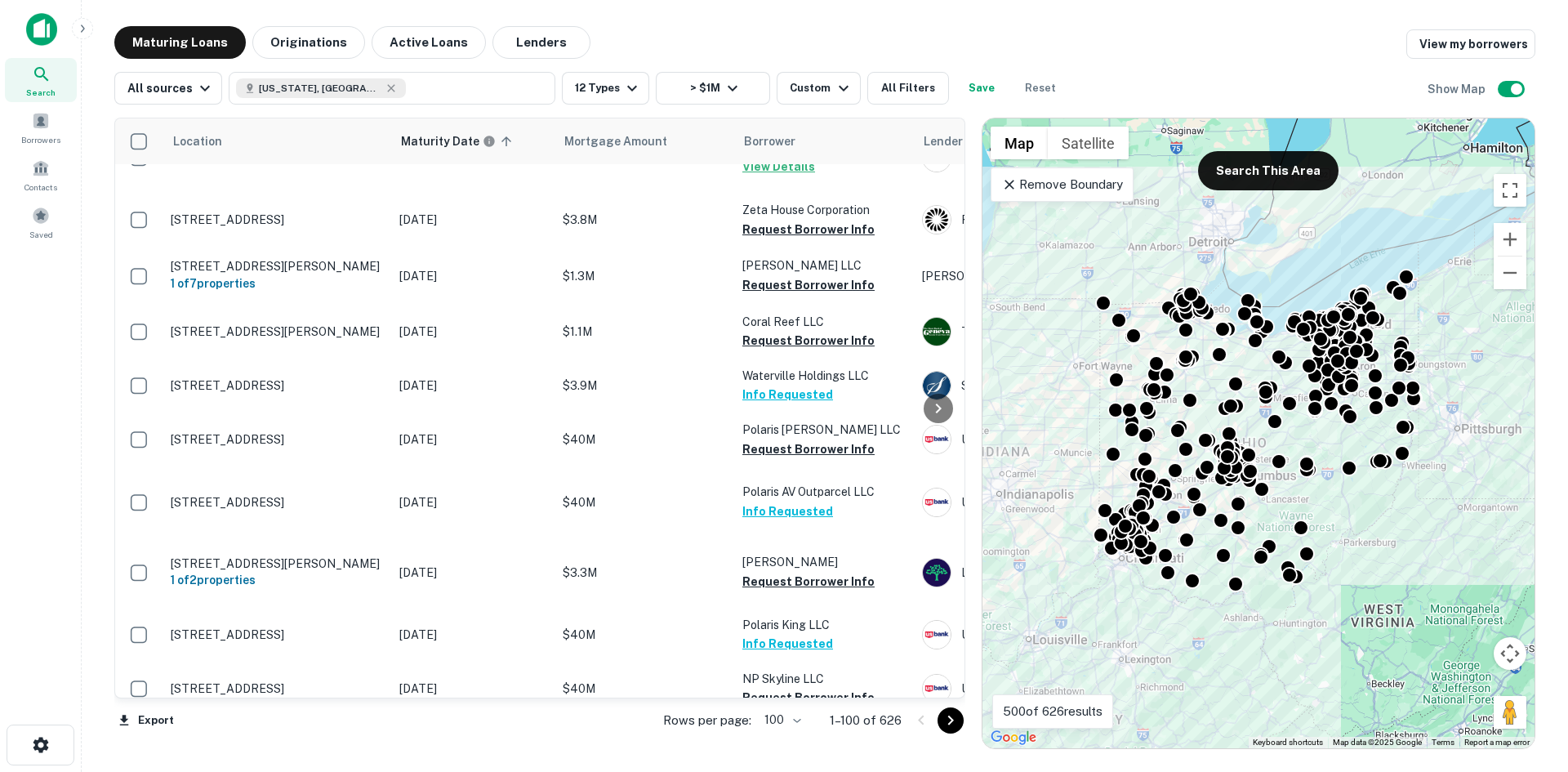
scroll to position [5802, 0]
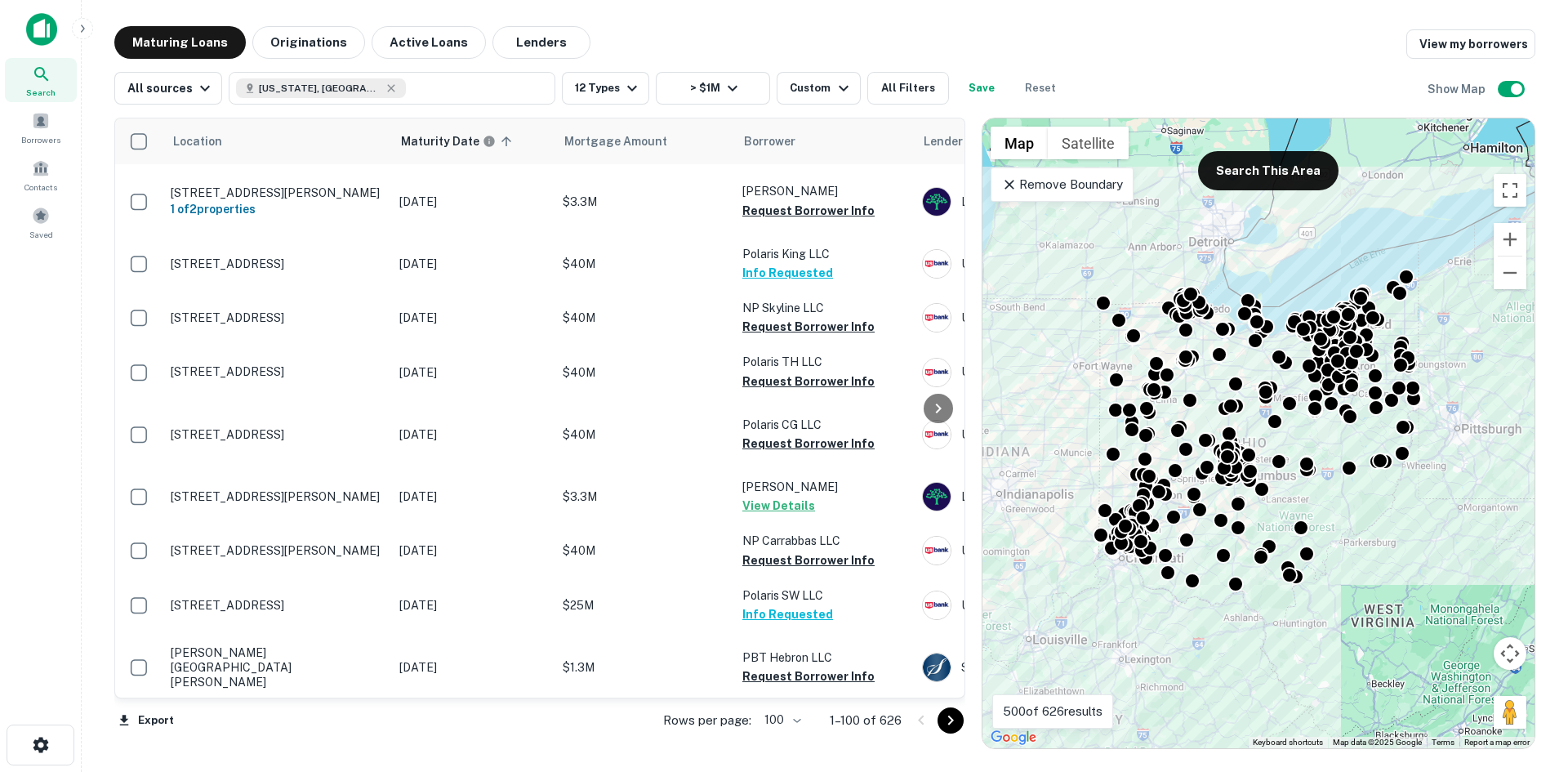
click at [959, 721] on icon "Go to next page" at bounding box center [951, 721] width 20 height 20
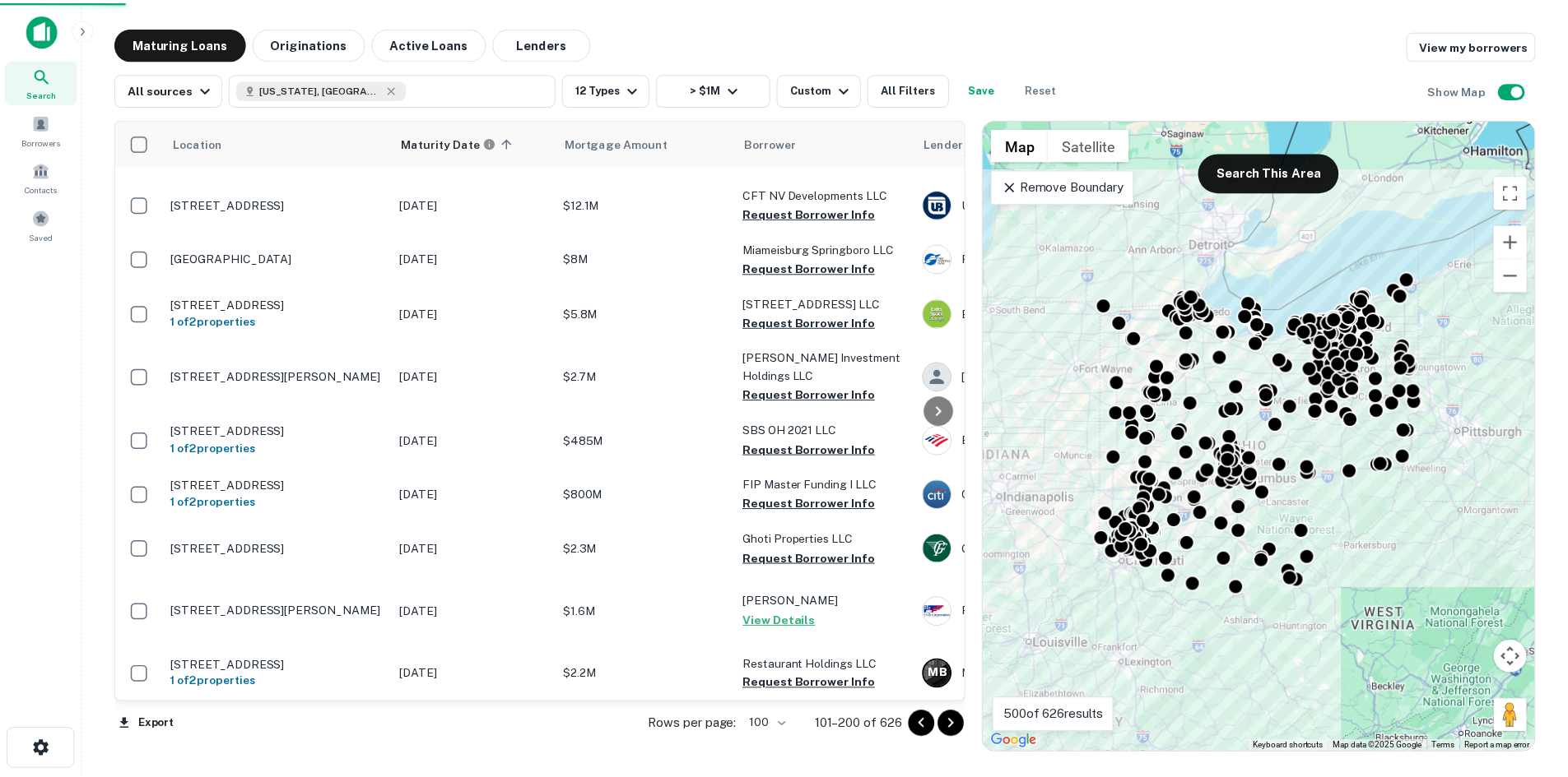
scroll to position [6251, 0]
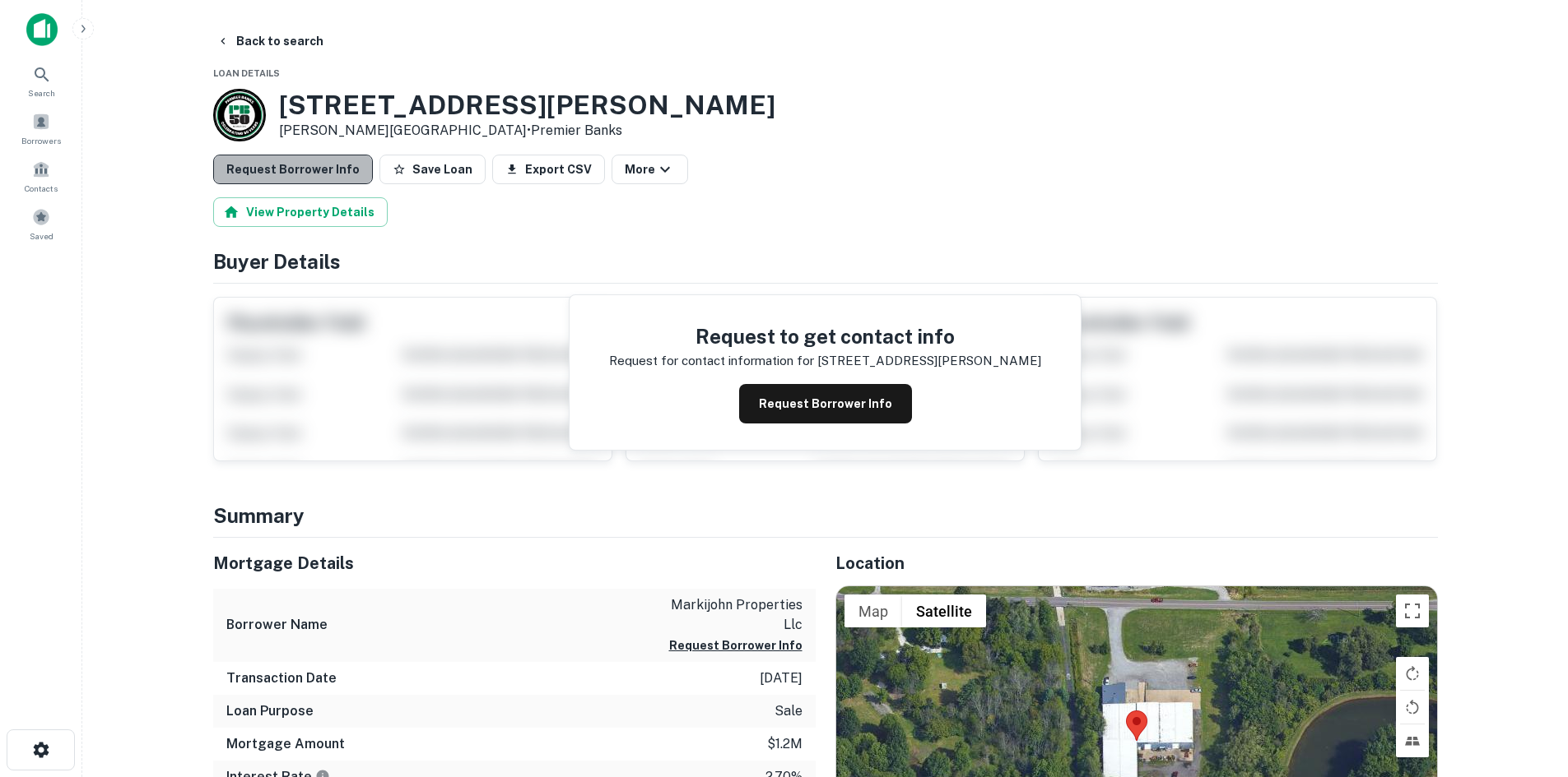
click at [292, 183] on button "Request Borrower Info" at bounding box center [292, 169] width 159 height 30
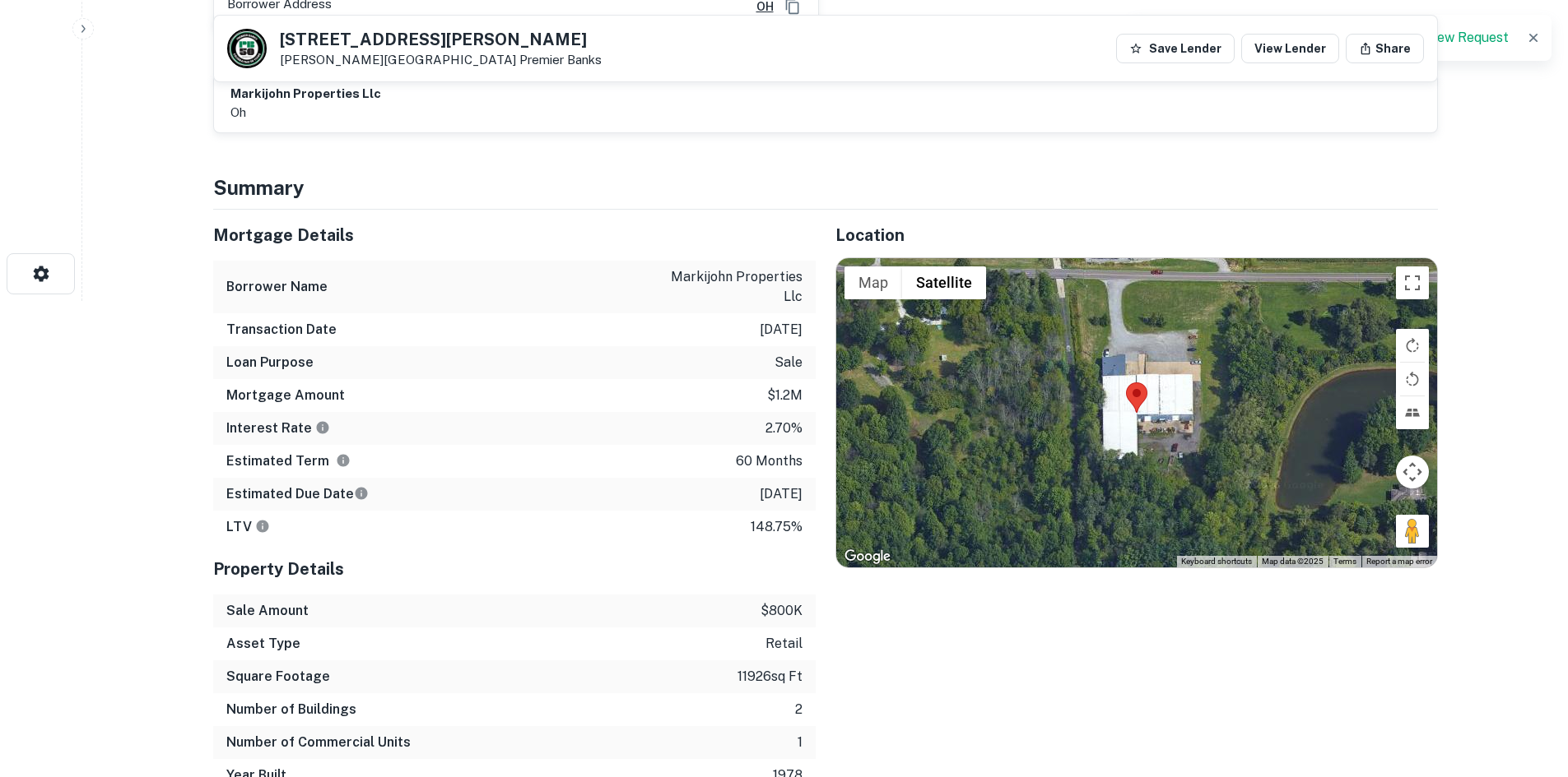
scroll to position [494, 0]
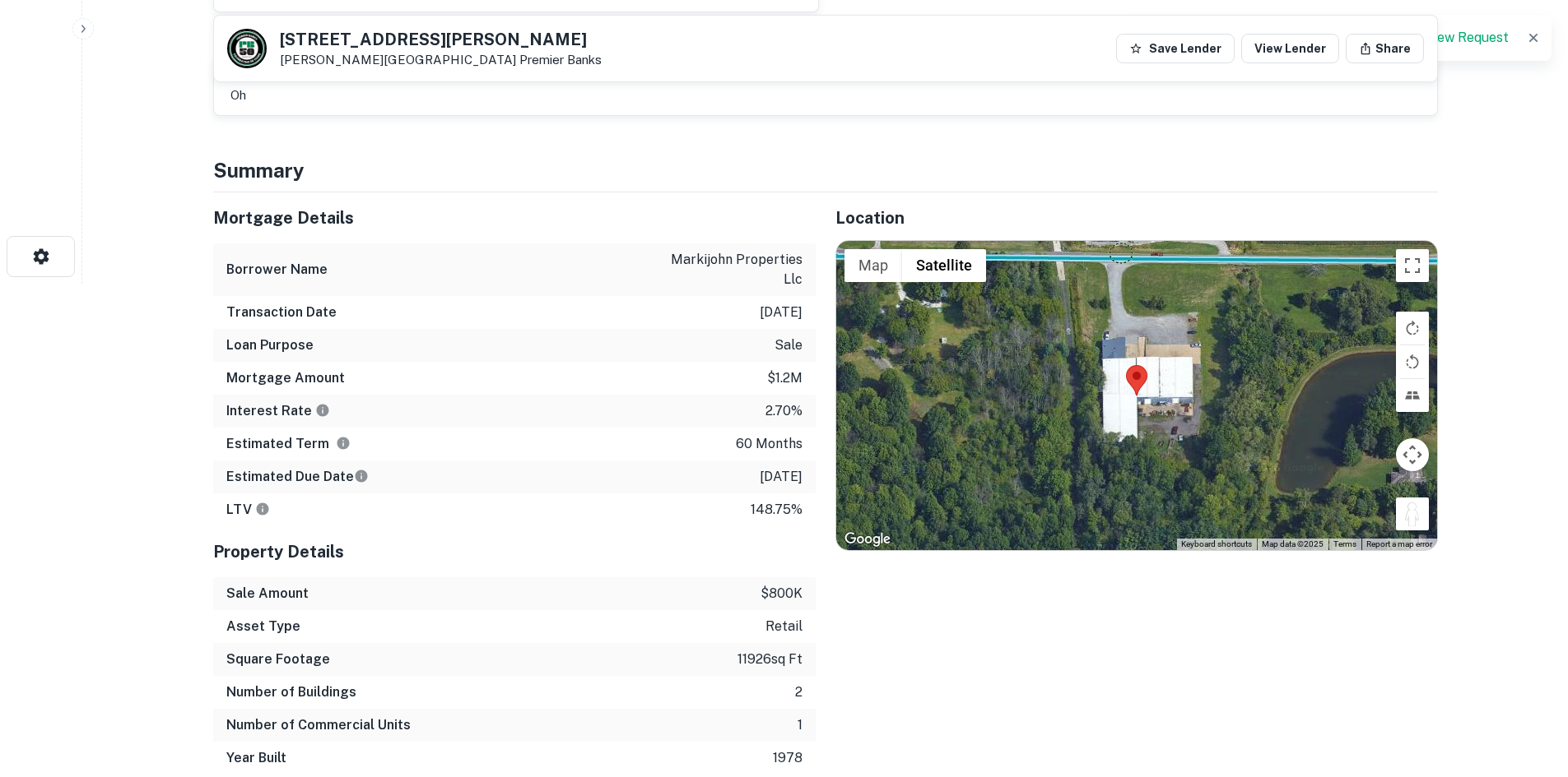
drag, startPoint x: 1401, startPoint y: 506, endPoint x: 1120, endPoint y: 279, distance: 361.2
click at [1124, 253] on div "To activate drag with keyboard, press Alt + Enter. Once in keyboard drag state,…" at bounding box center [1137, 396] width 601 height 309
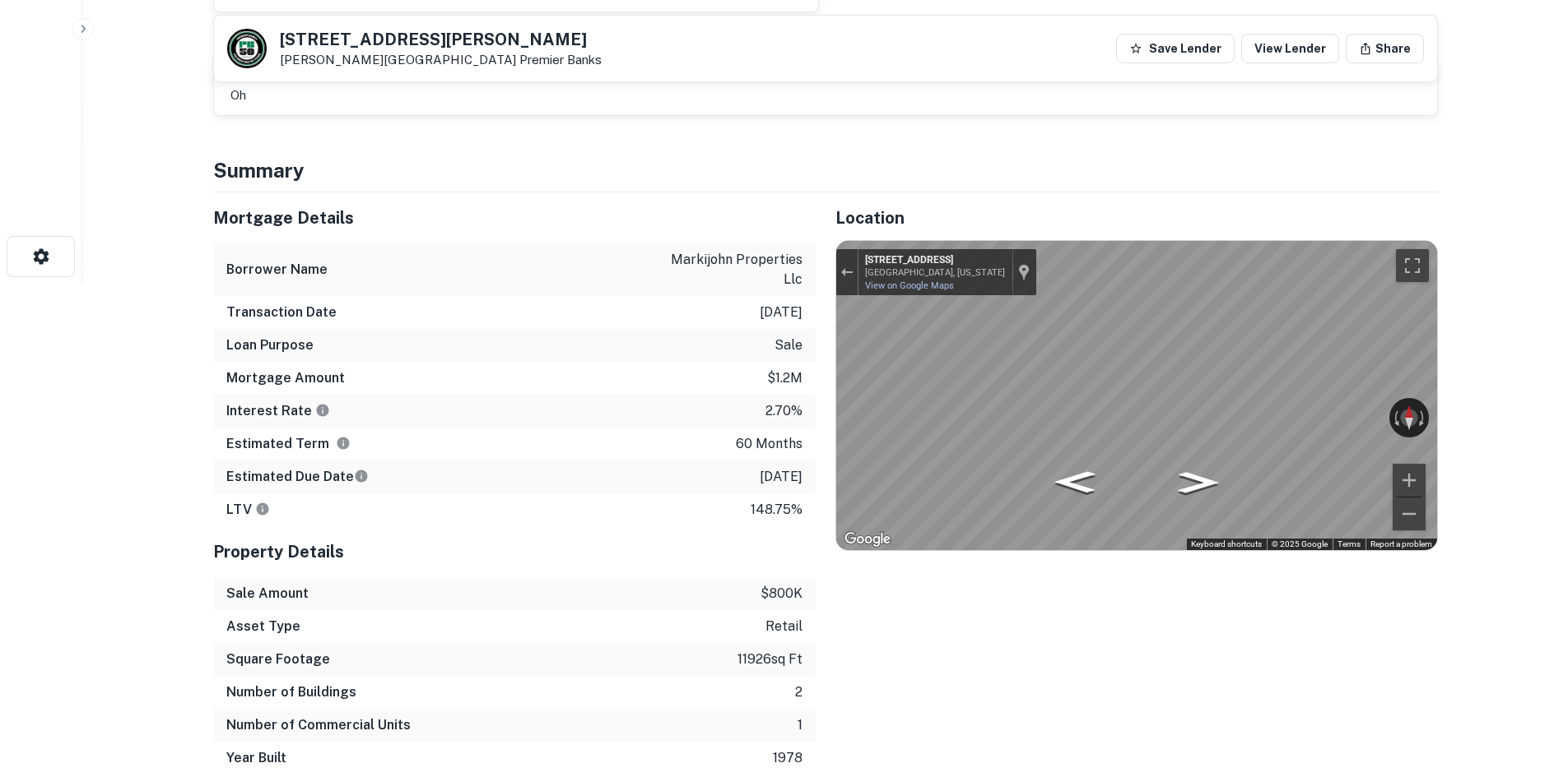
click at [700, 278] on div "Mortgage Details Borrower Name markijohn properties llc Transaction Date 2/28/2…" at bounding box center [815, 483] width 1244 height 583
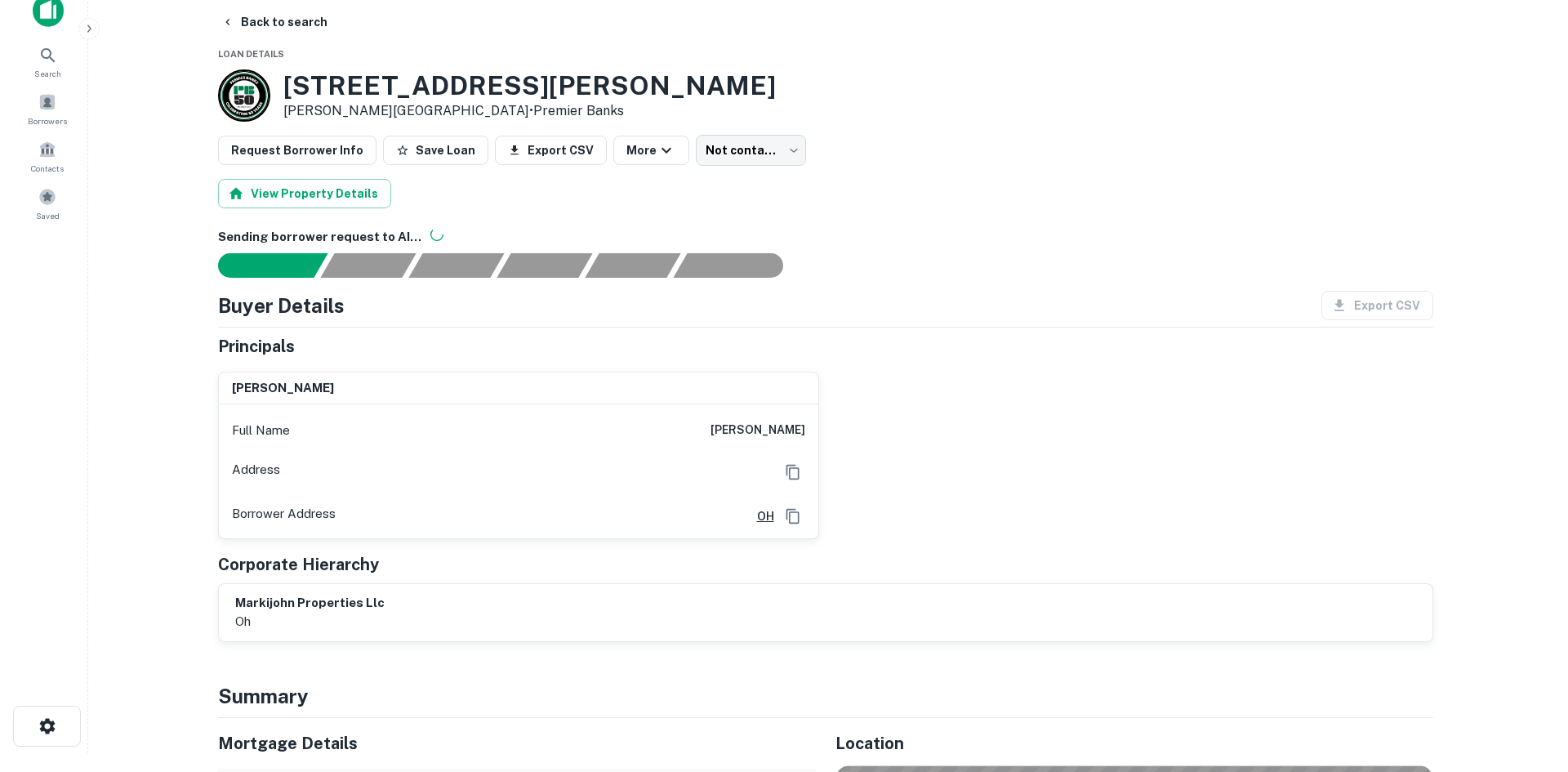
scroll to position [0, 0]
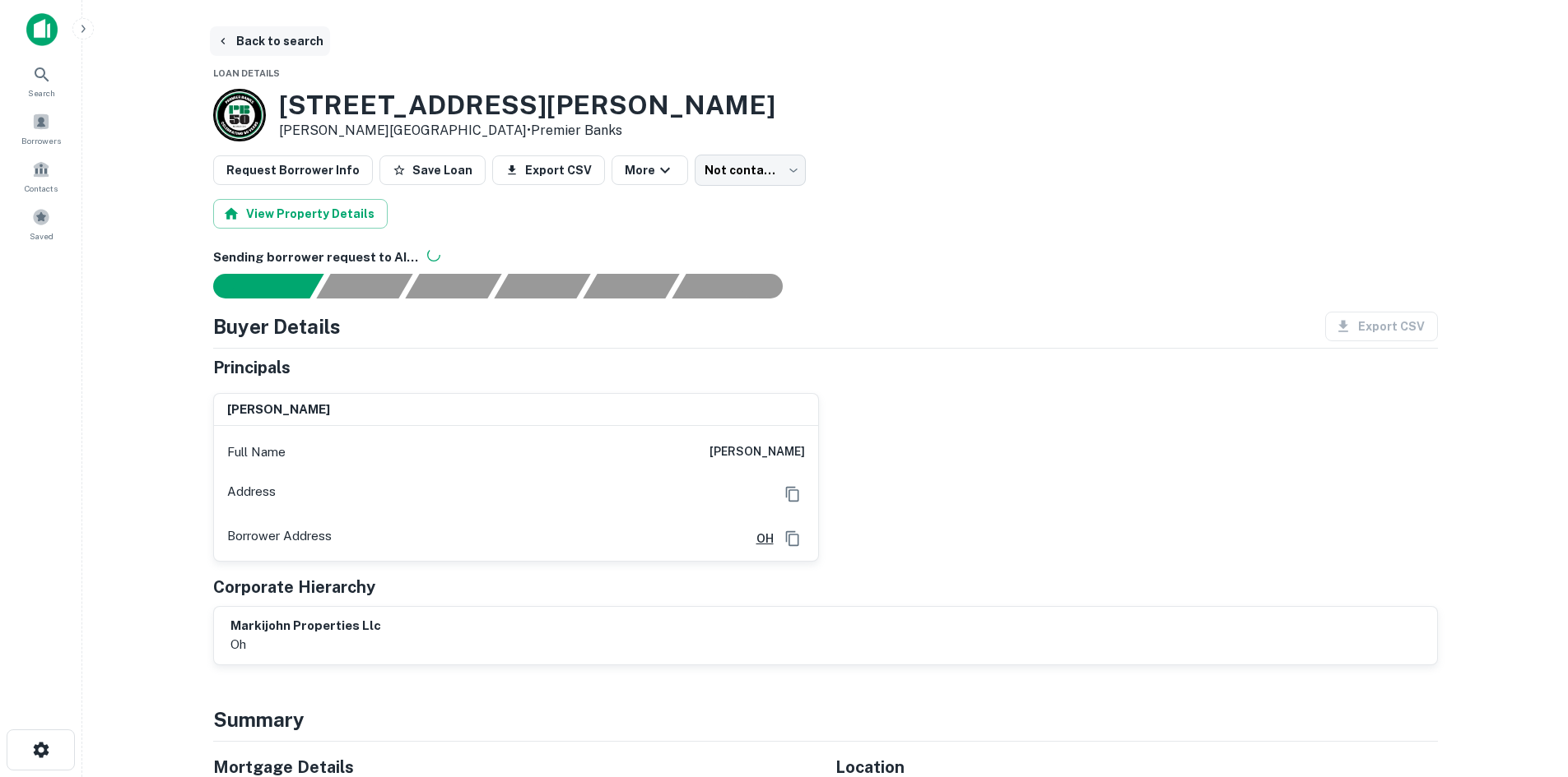
click at [306, 40] on button "Back to search" at bounding box center [270, 41] width 120 height 30
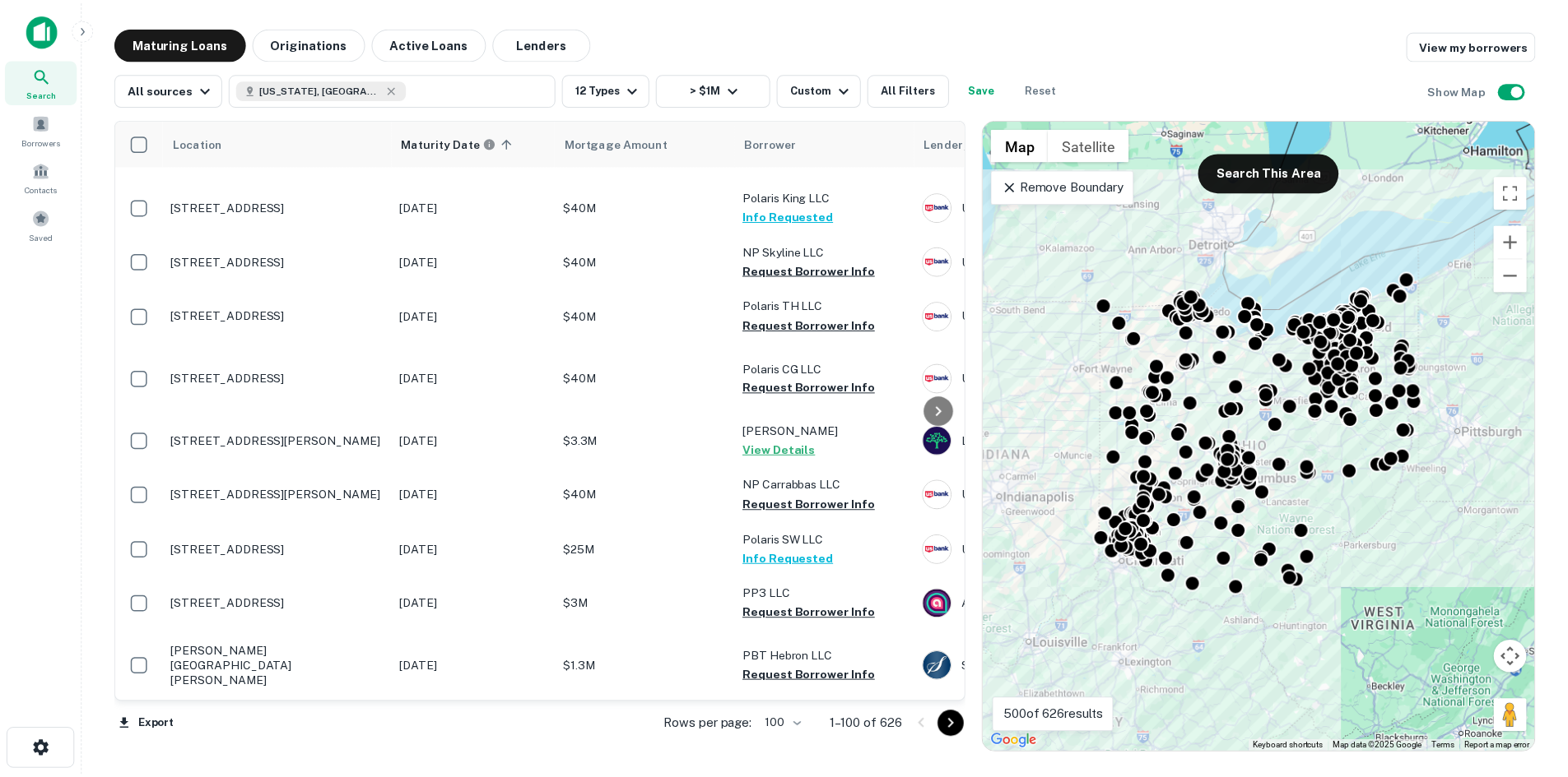
scroll to position [7038, 0]
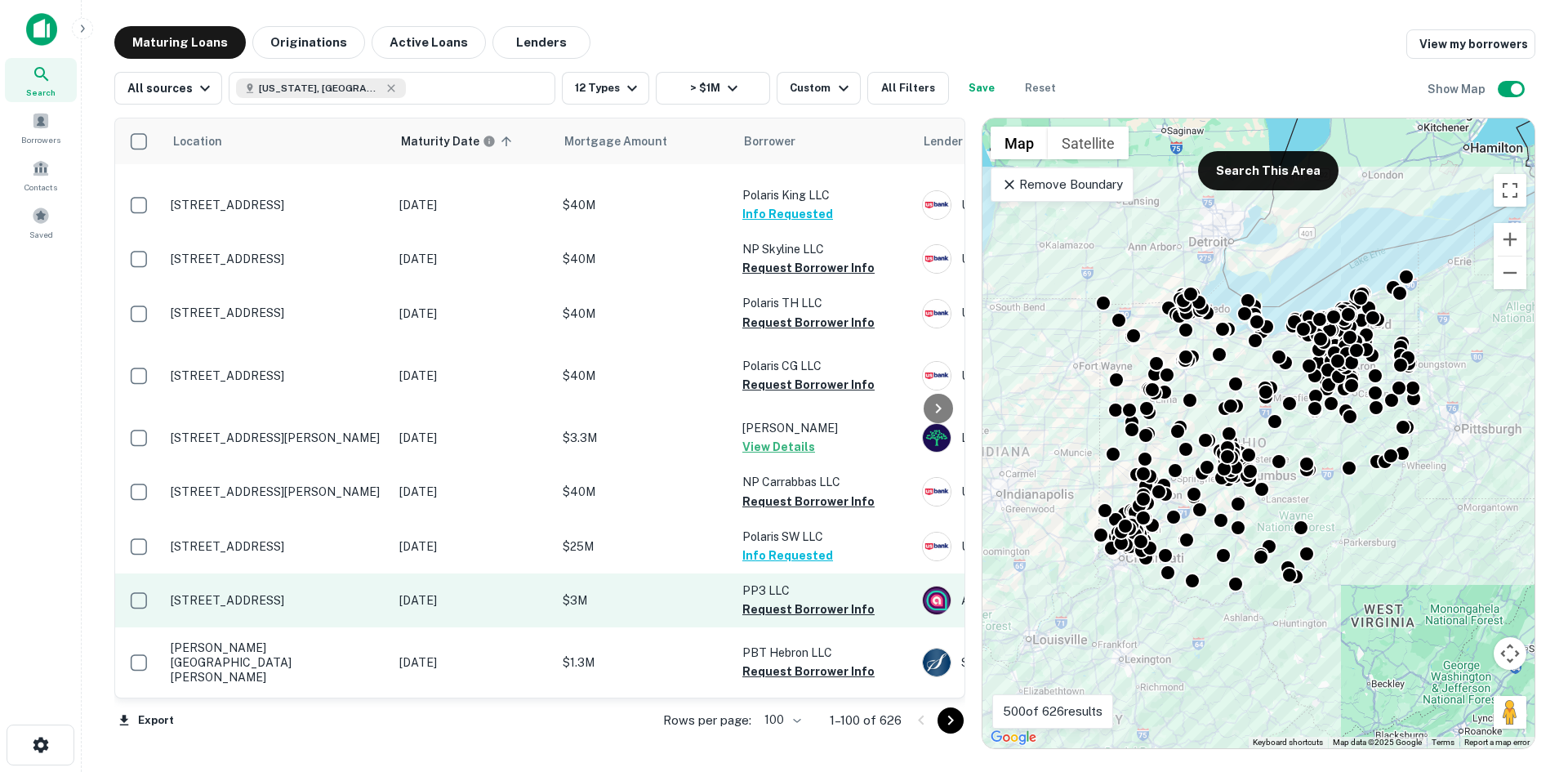
click at [318, 593] on p "3031 Center Rd Brunswick, OH 44212" at bounding box center [276, 601] width 212 height 15
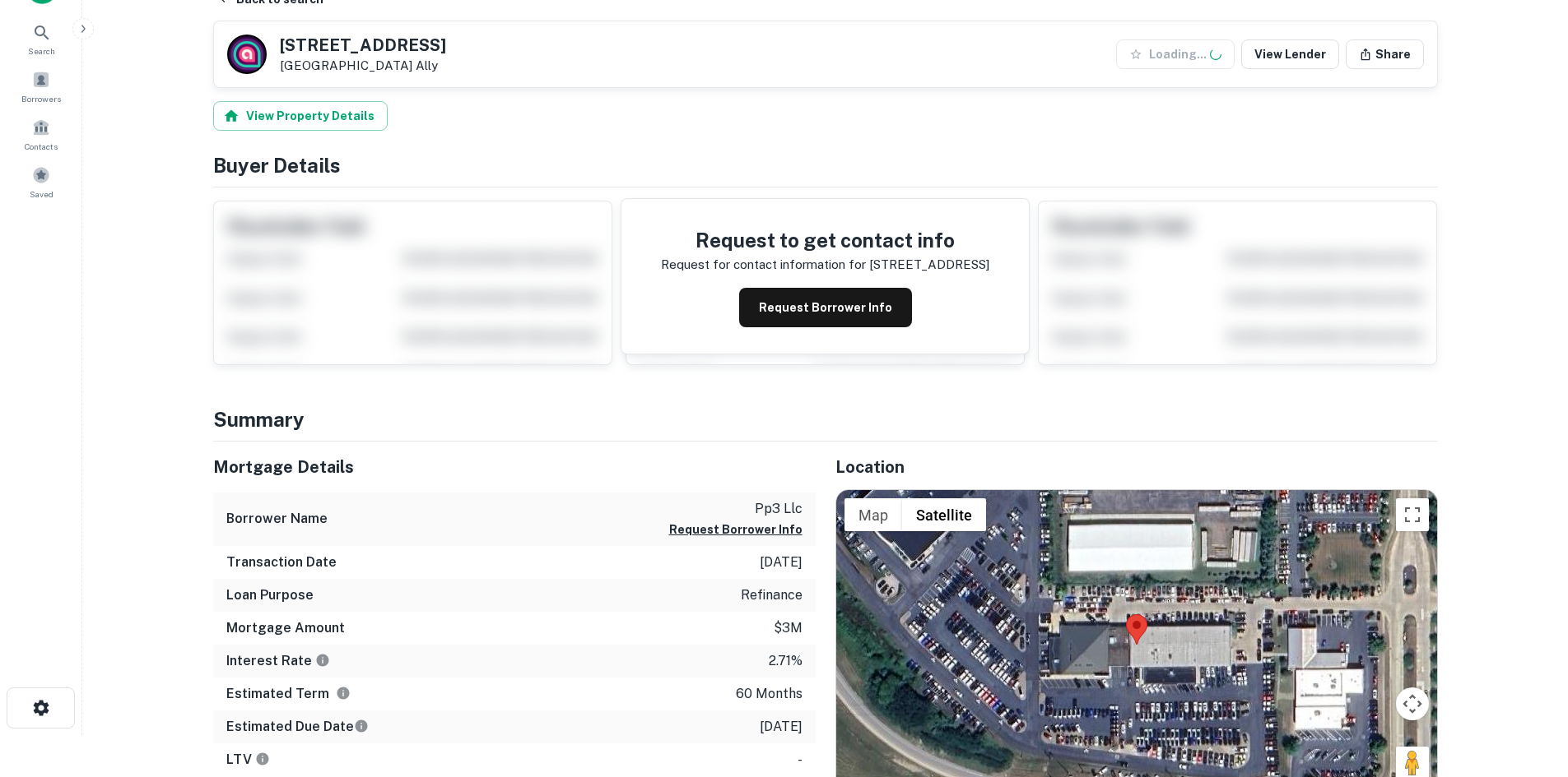
scroll to position [247, 0]
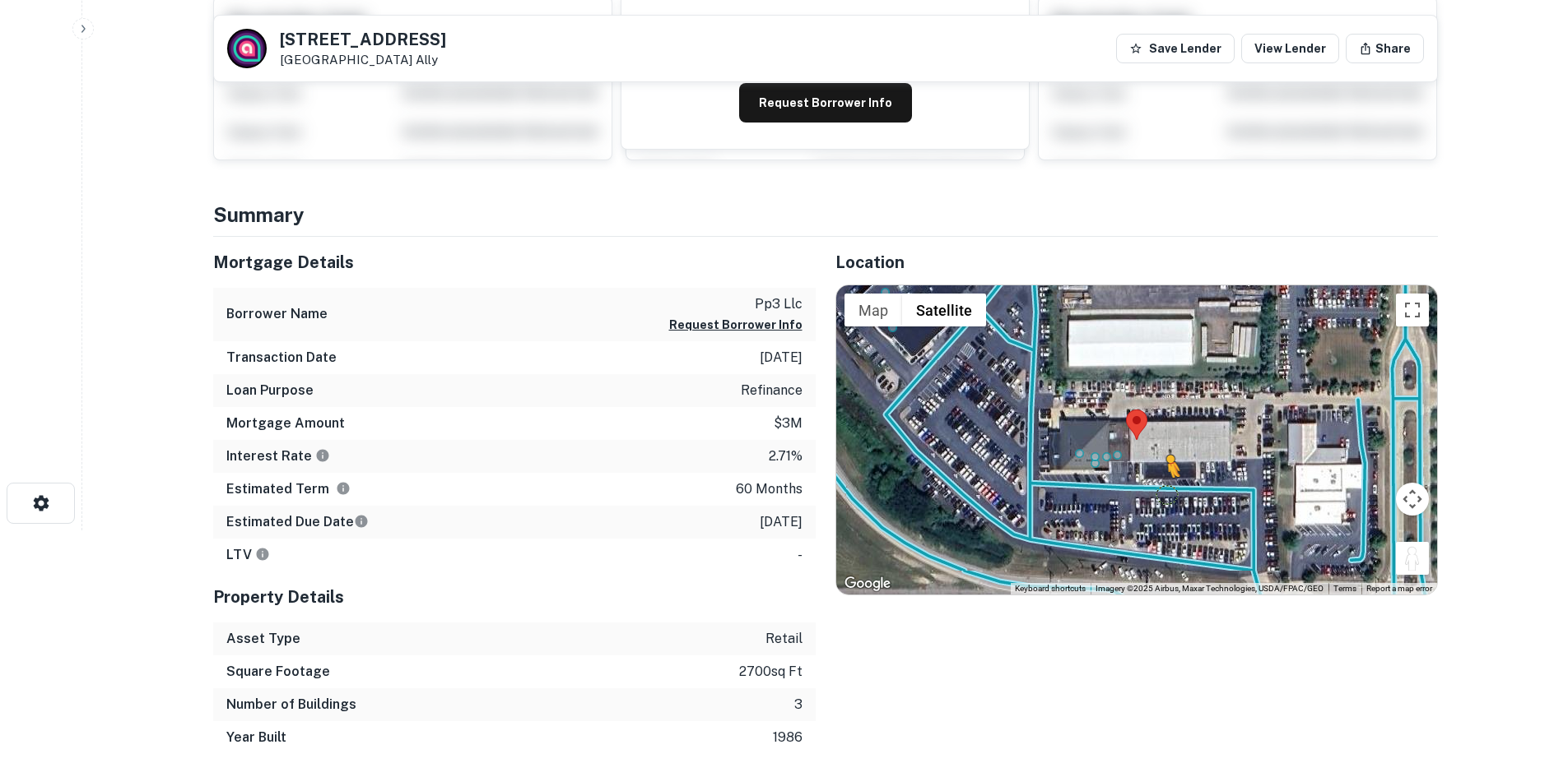
drag, startPoint x: 1403, startPoint y: 557, endPoint x: 1161, endPoint y: 492, distance: 250.6
click at [1161, 492] on div "To activate drag with keyboard, press Alt + Enter. Once in keyboard drag state,…" at bounding box center [1137, 440] width 601 height 309
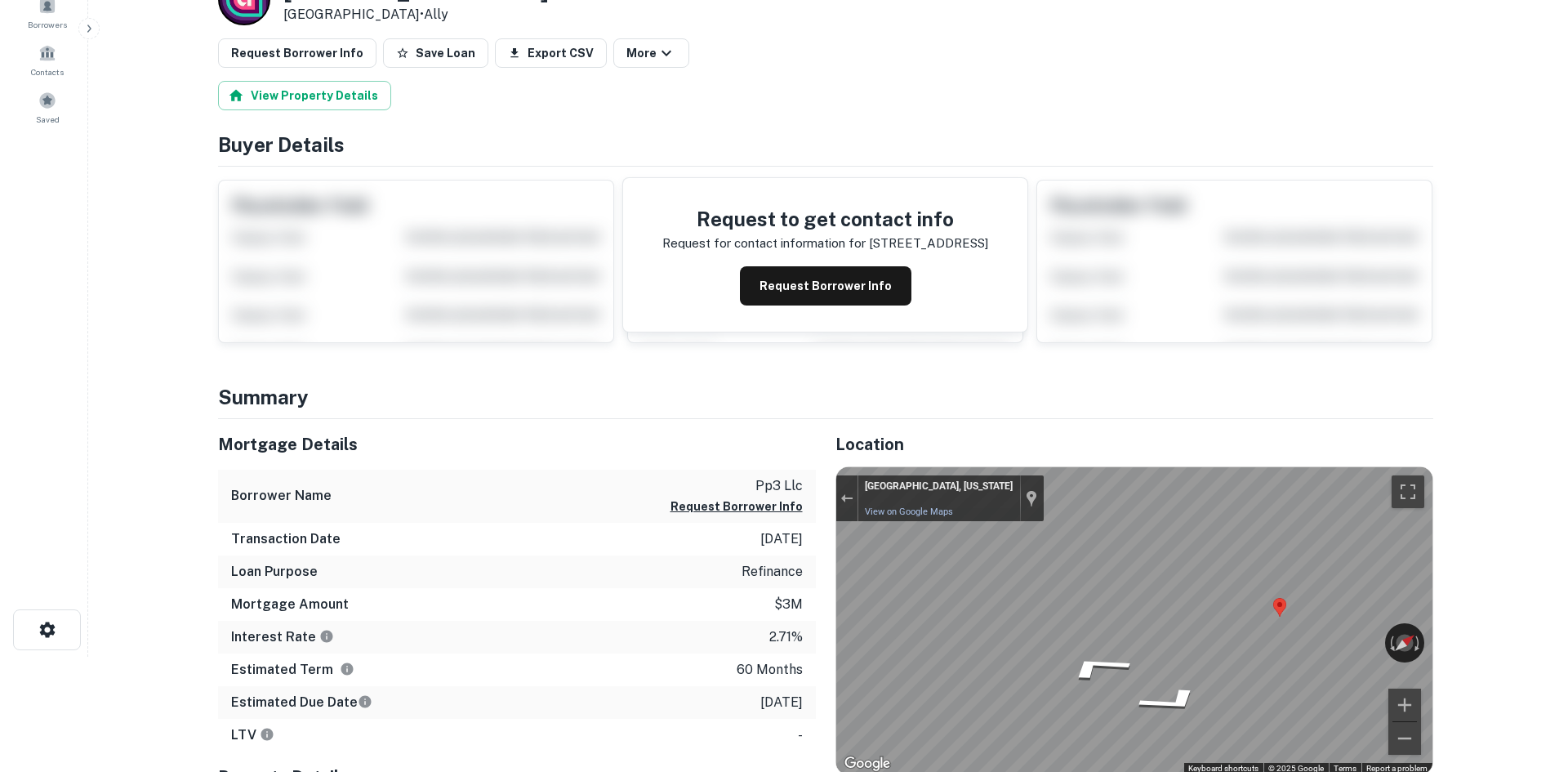
scroll to position [0, 0]
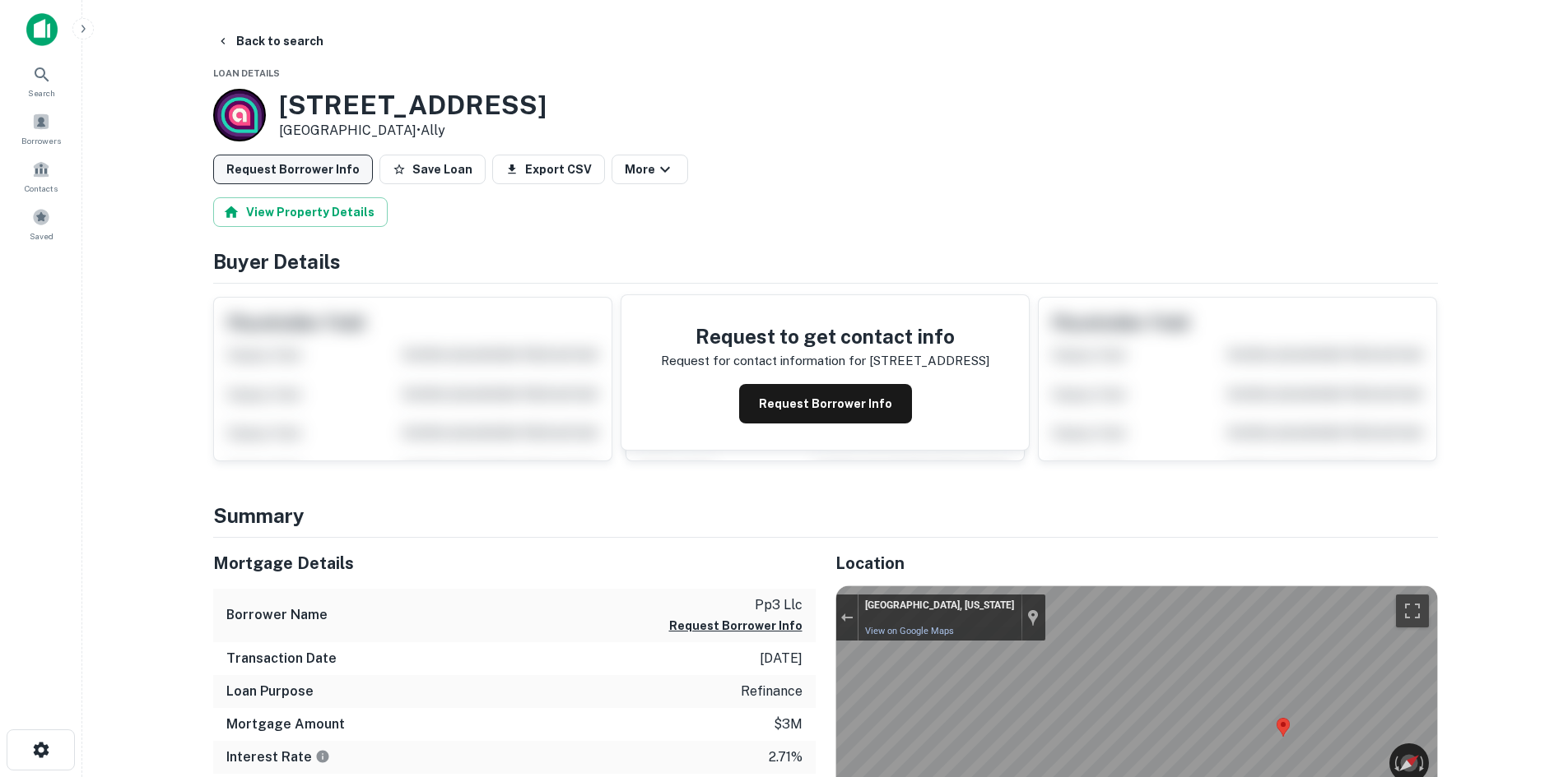
click at [298, 160] on button "Request Borrower Info" at bounding box center [292, 169] width 159 height 30
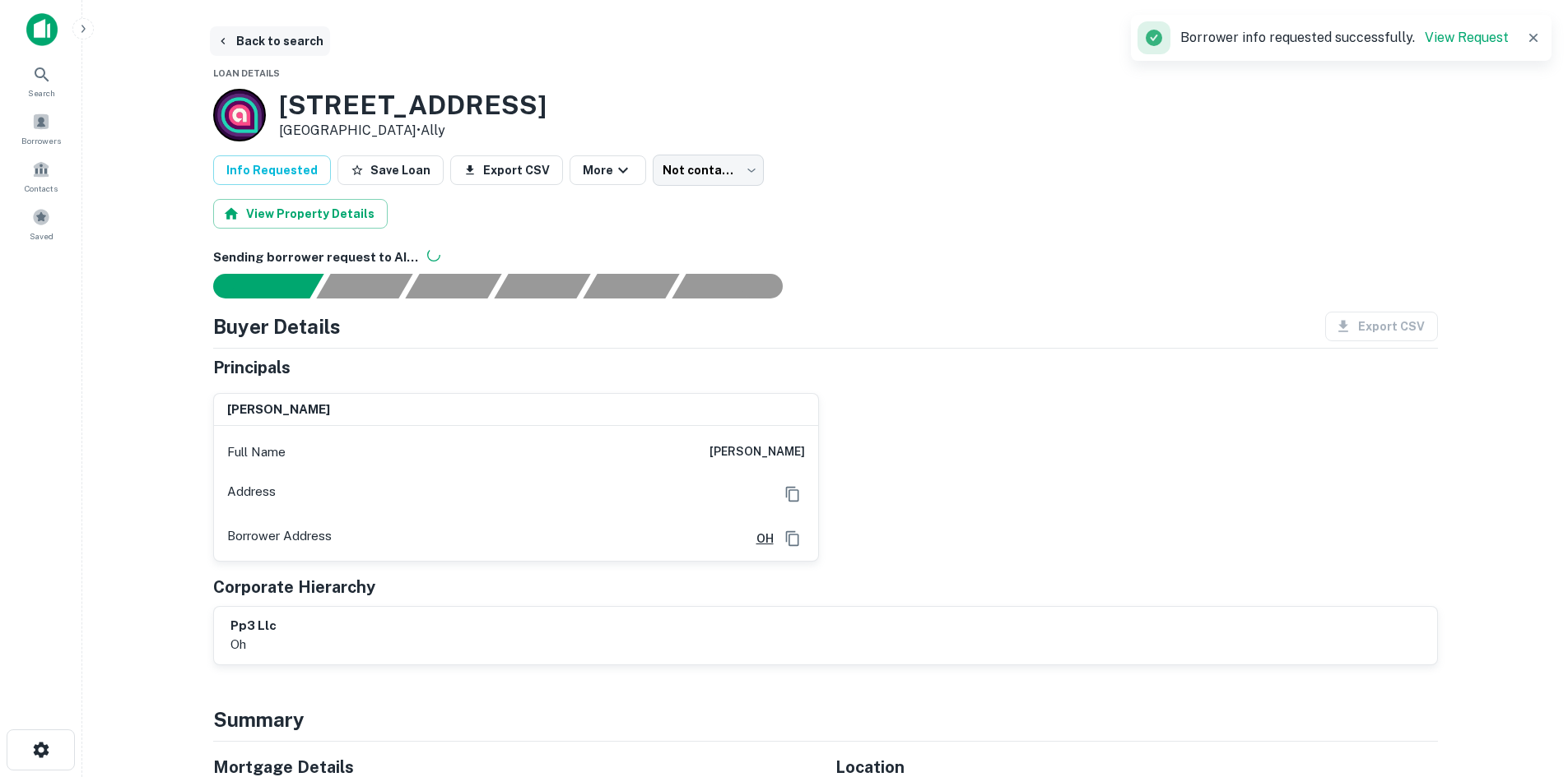
click at [264, 33] on button "Back to search" at bounding box center [270, 41] width 120 height 30
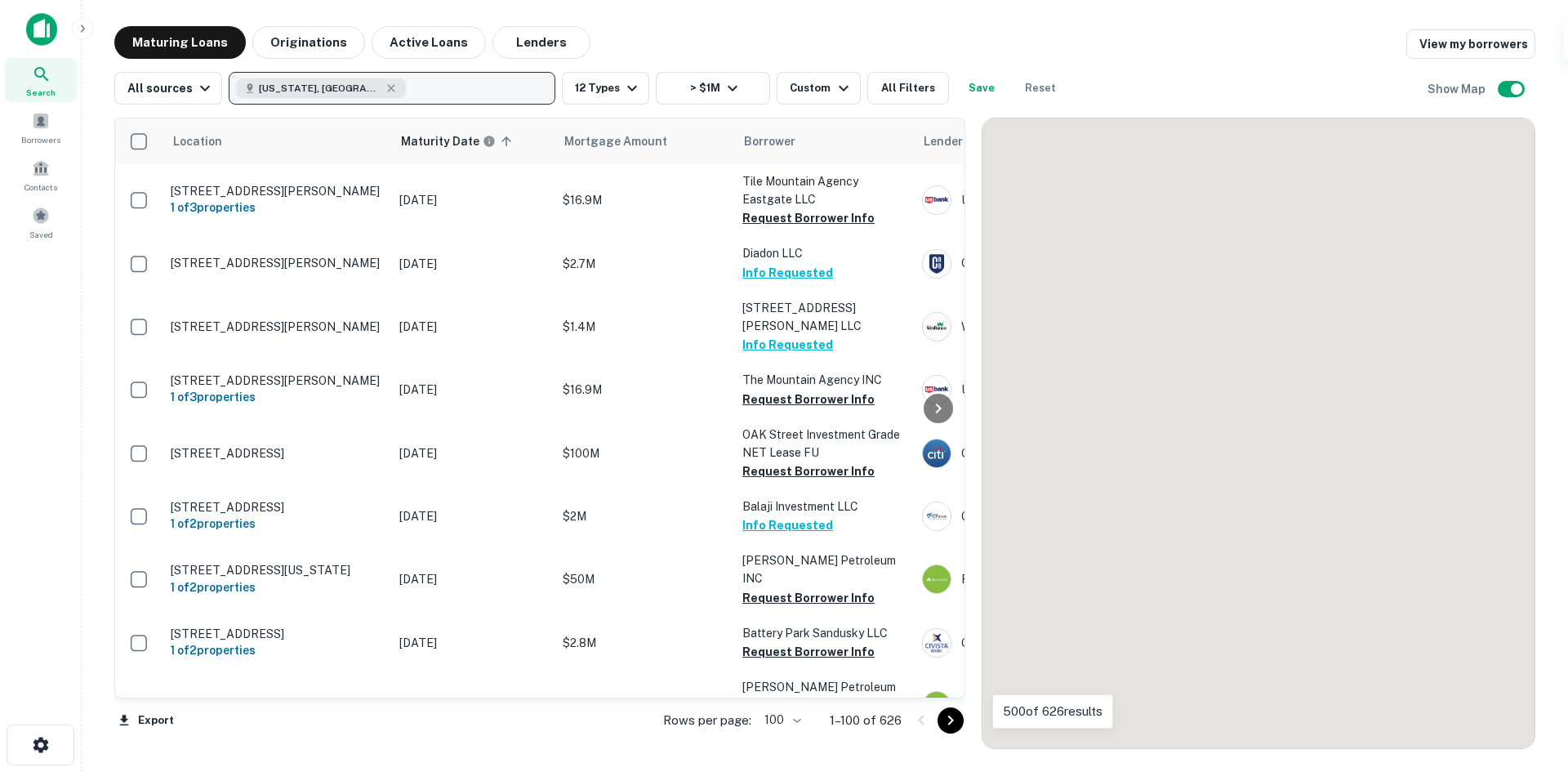
scroll to position [6993, 0]
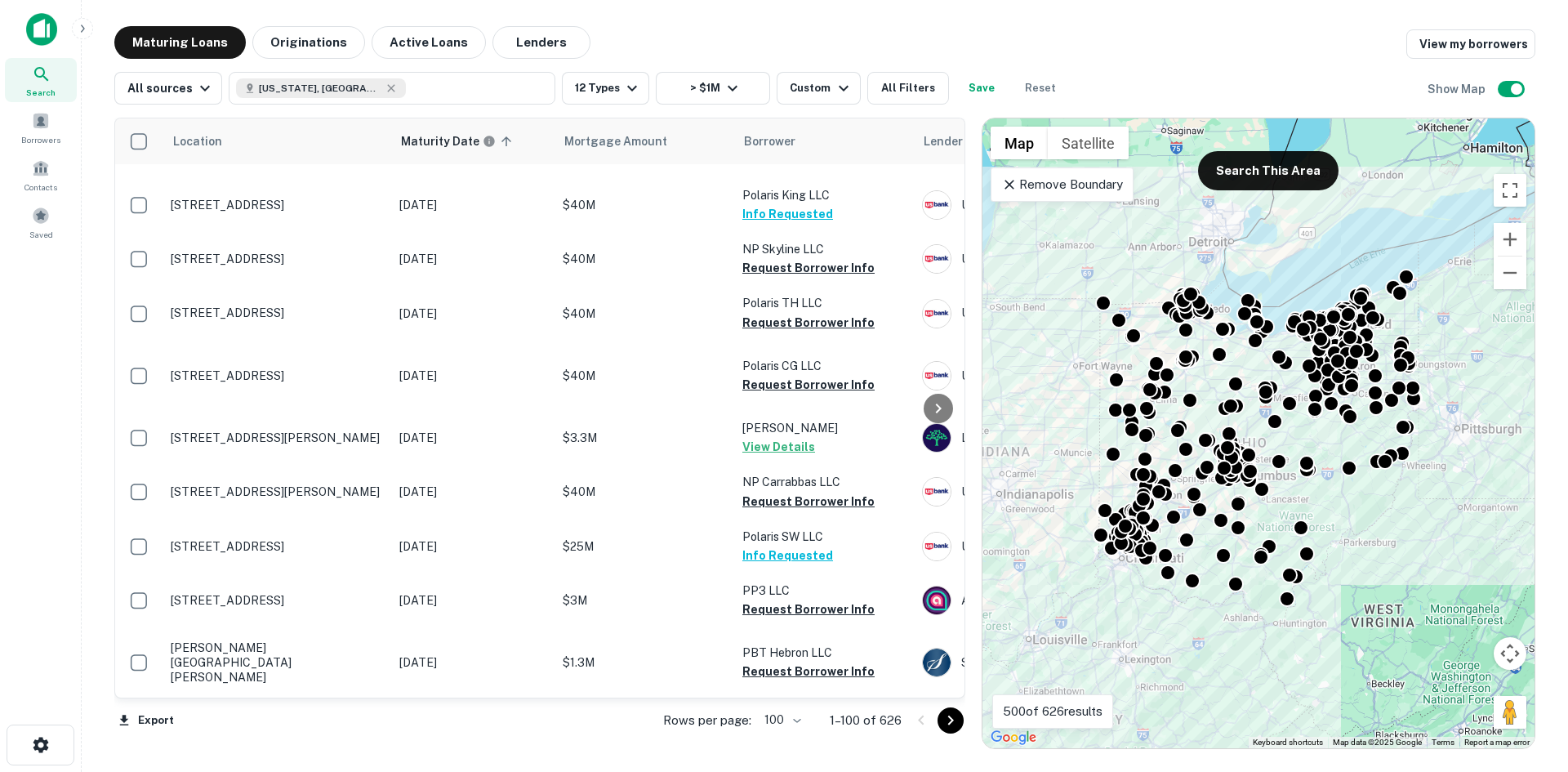
click at [956, 727] on icon "Go to next page" at bounding box center [951, 721] width 20 height 20
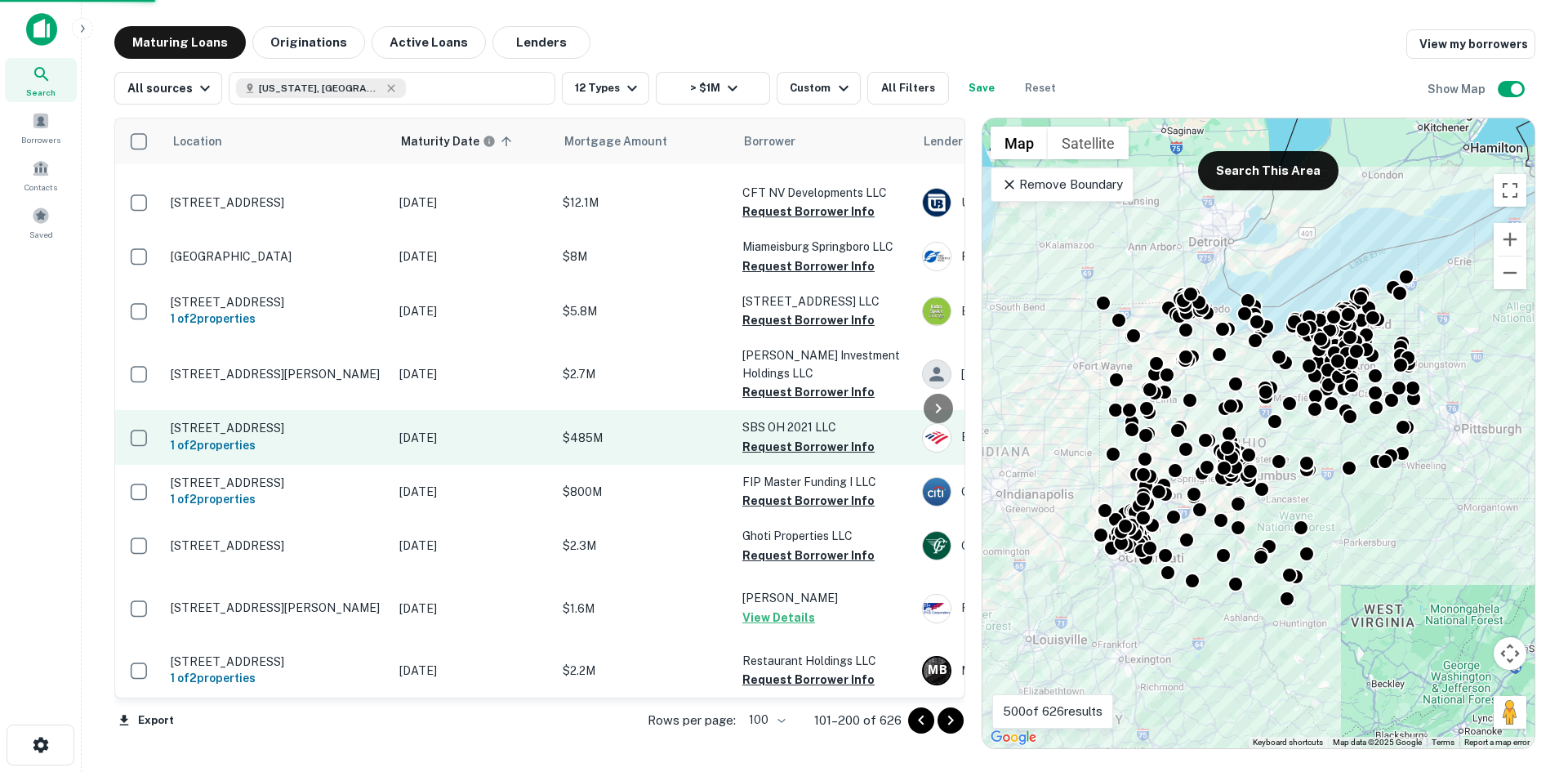
scroll to position [6665, 0]
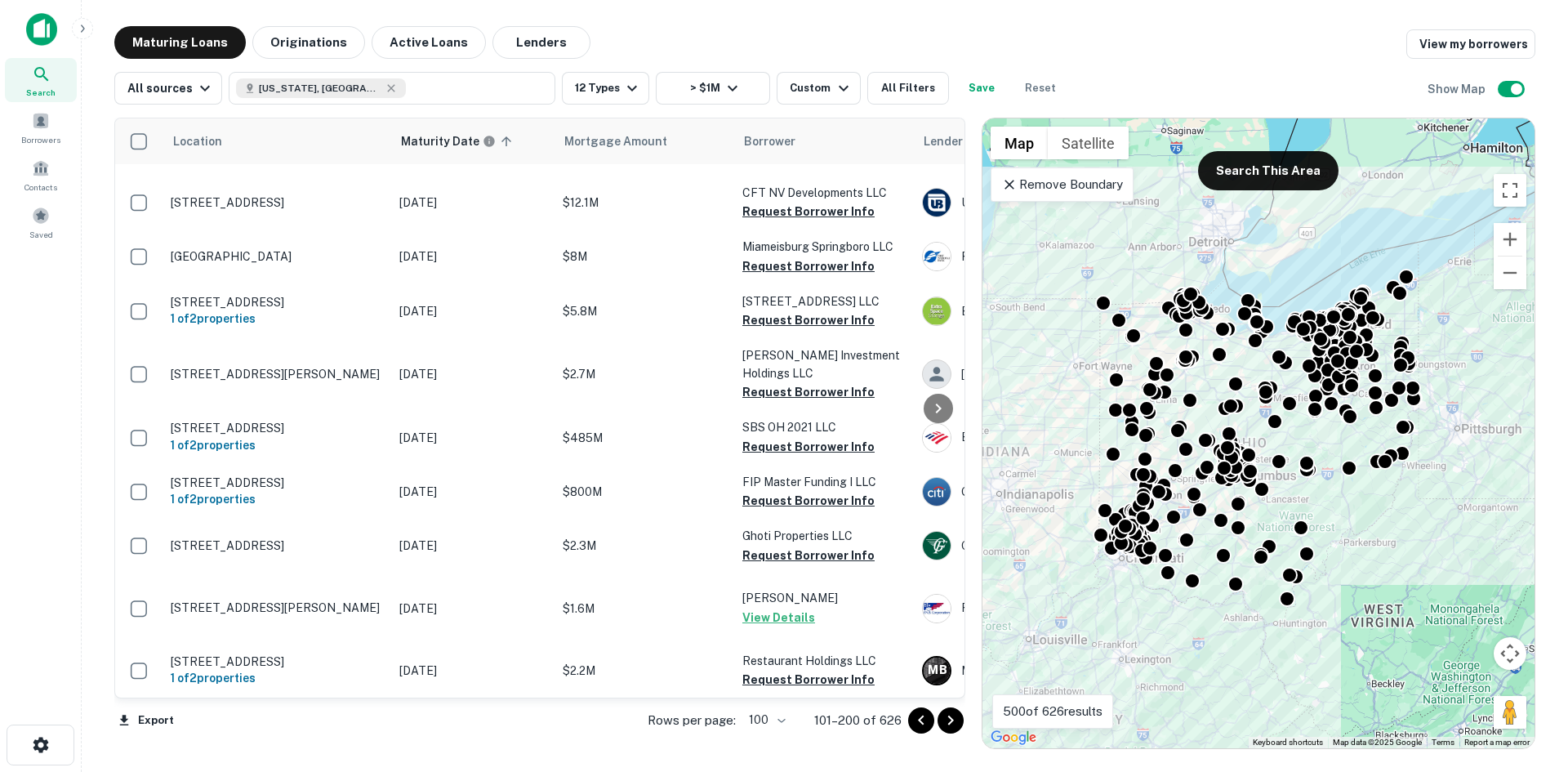
click at [328, 31] on p "1360 Greely Chapel Rd Lima, OH 45804" at bounding box center [276, 24] width 212 height 15
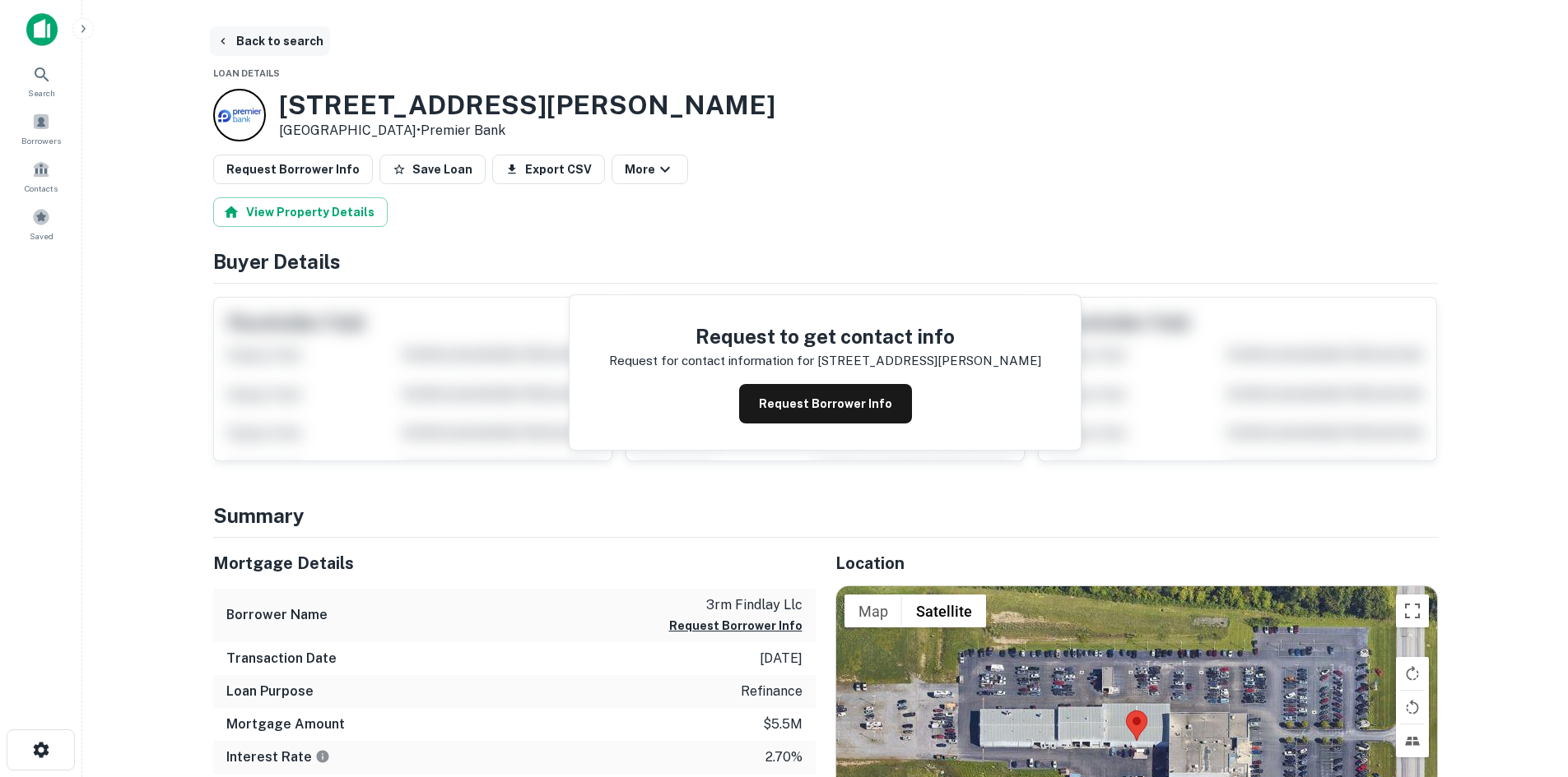
click at [248, 48] on button "Back to search" at bounding box center [270, 41] width 120 height 30
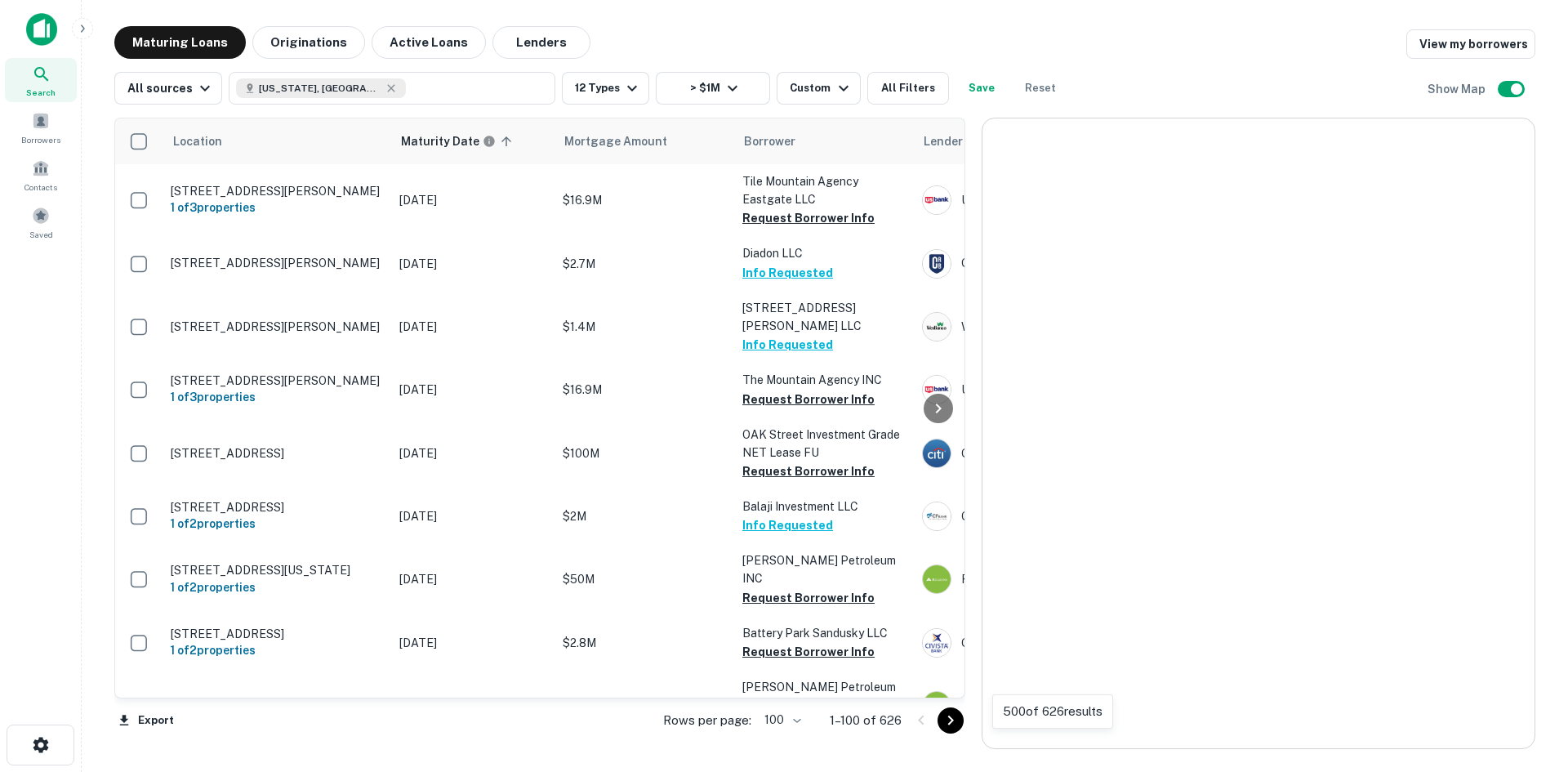
scroll to position [6647, 0]
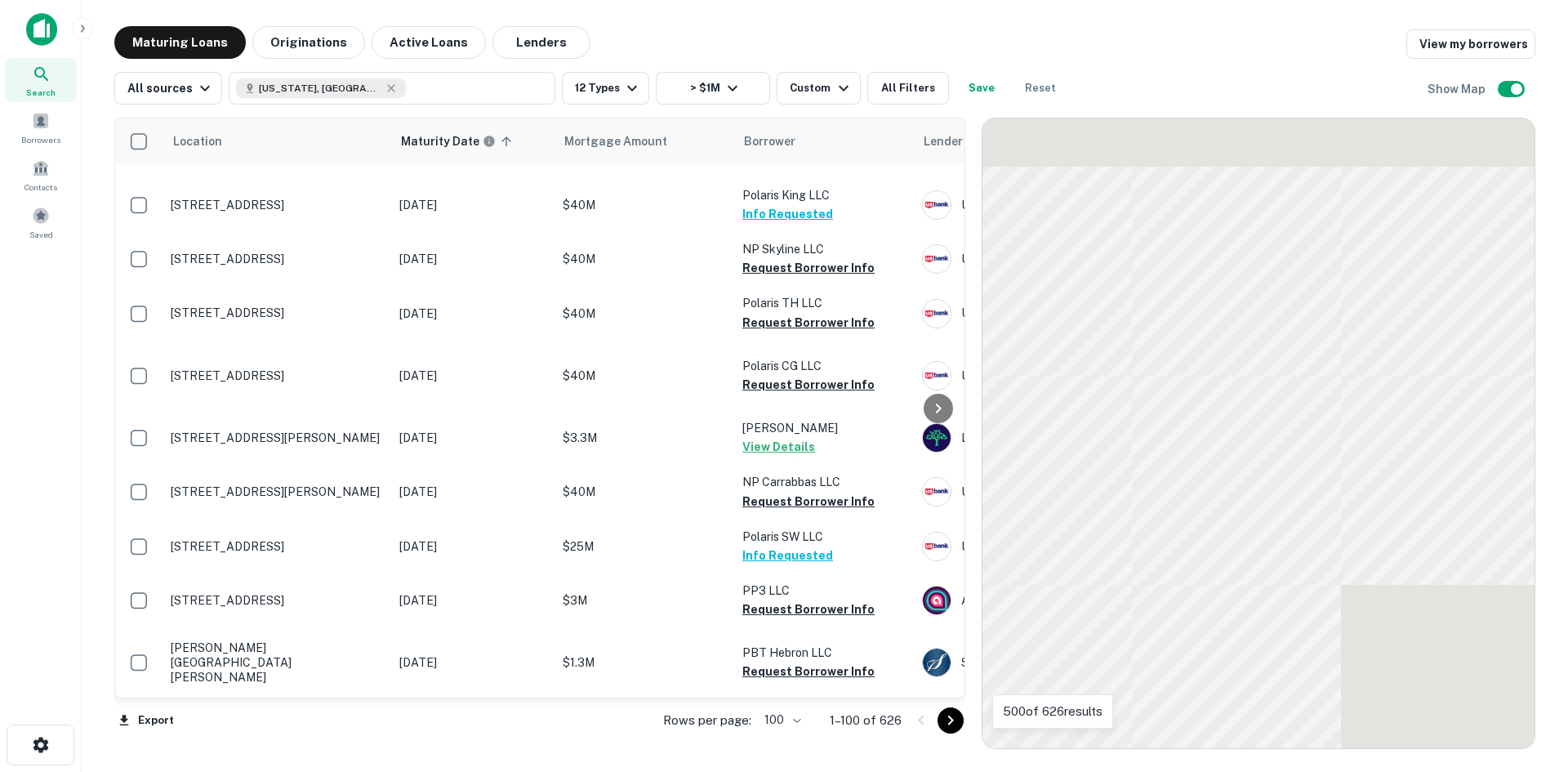
click at [961, 720] on icon "Go to next page" at bounding box center [951, 721] width 20 height 20
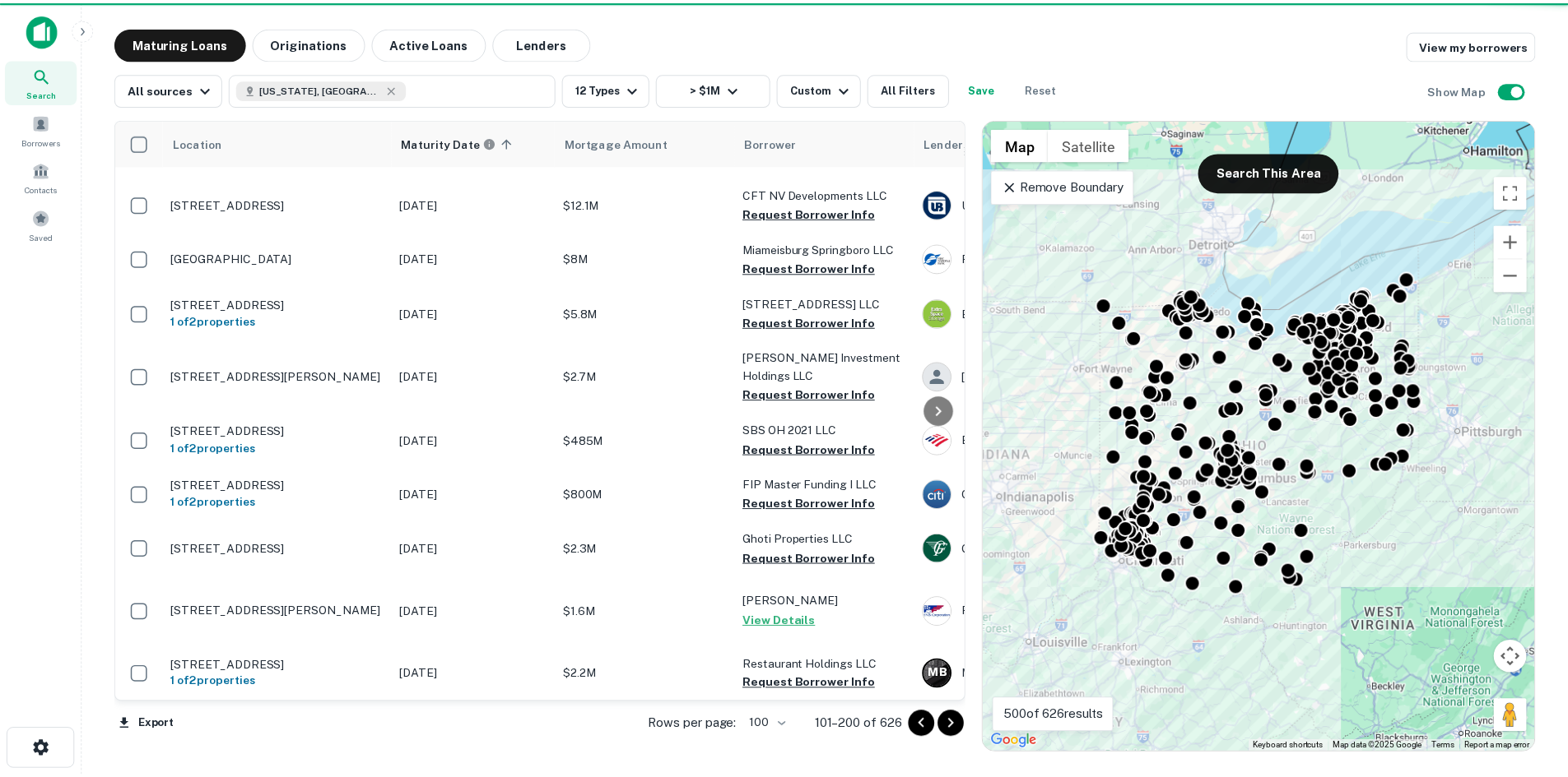
scroll to position [6215, 0]
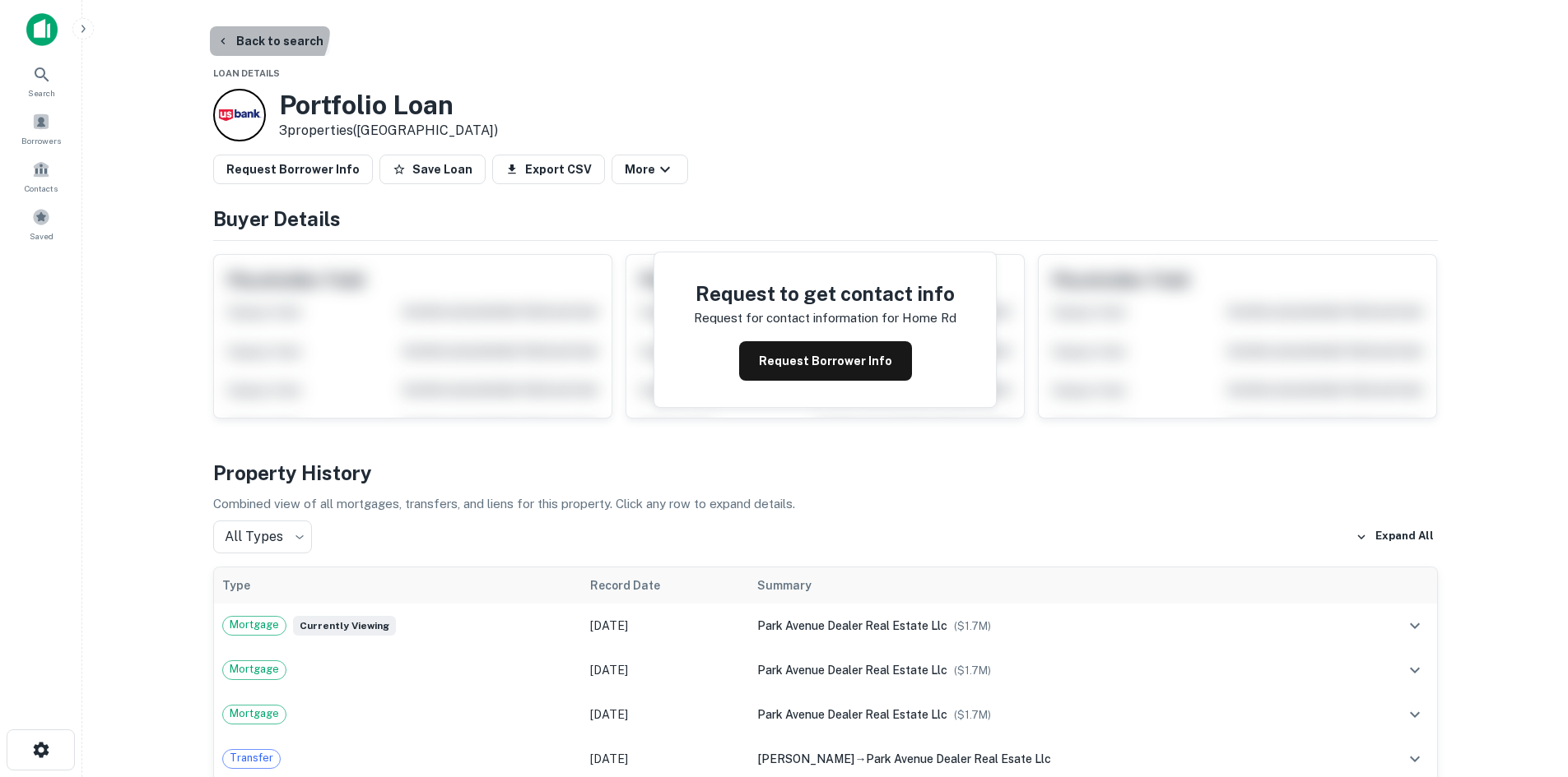
click at [255, 28] on button "Back to search" at bounding box center [270, 41] width 120 height 30
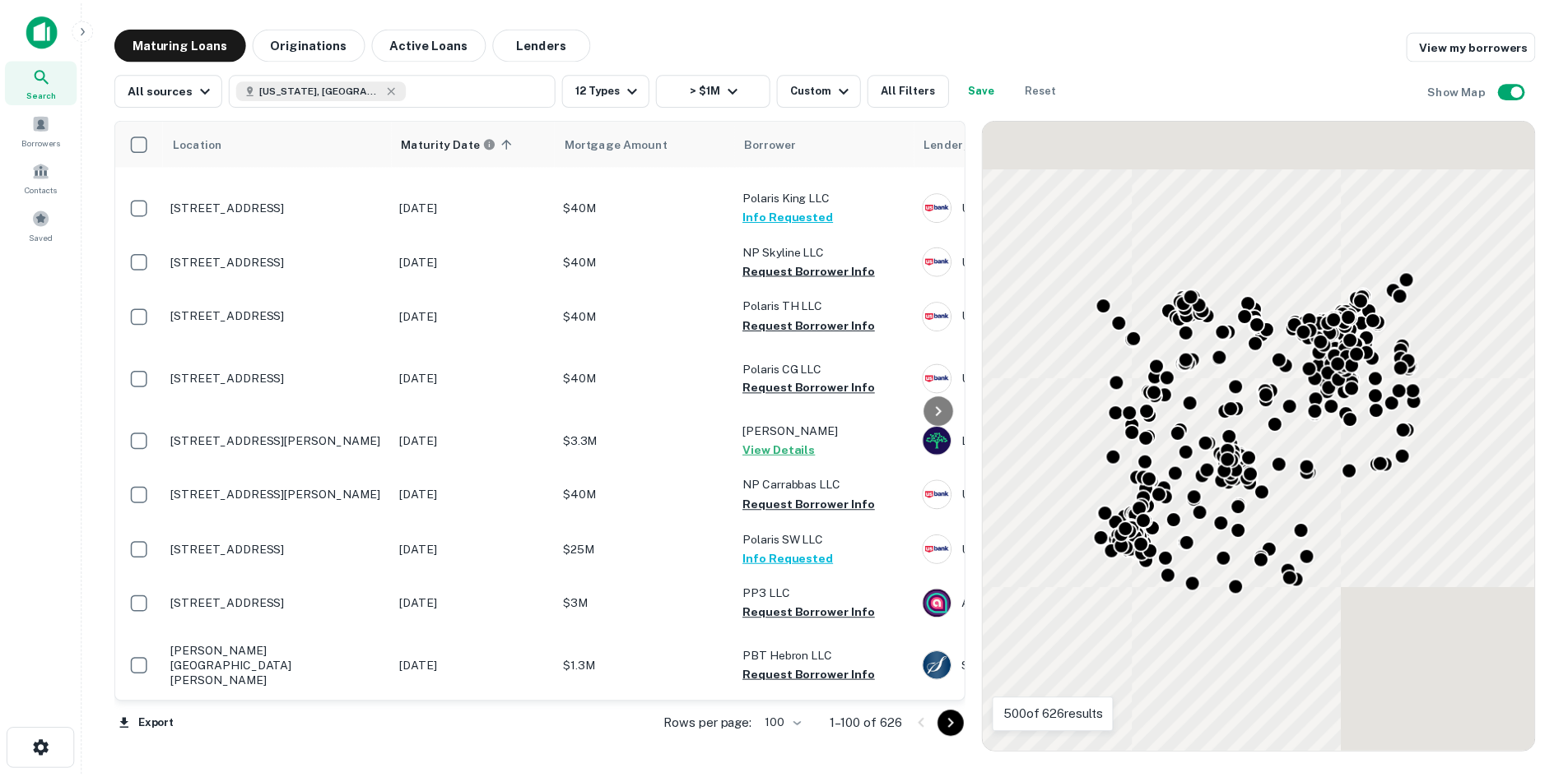
scroll to position [5402, 0]
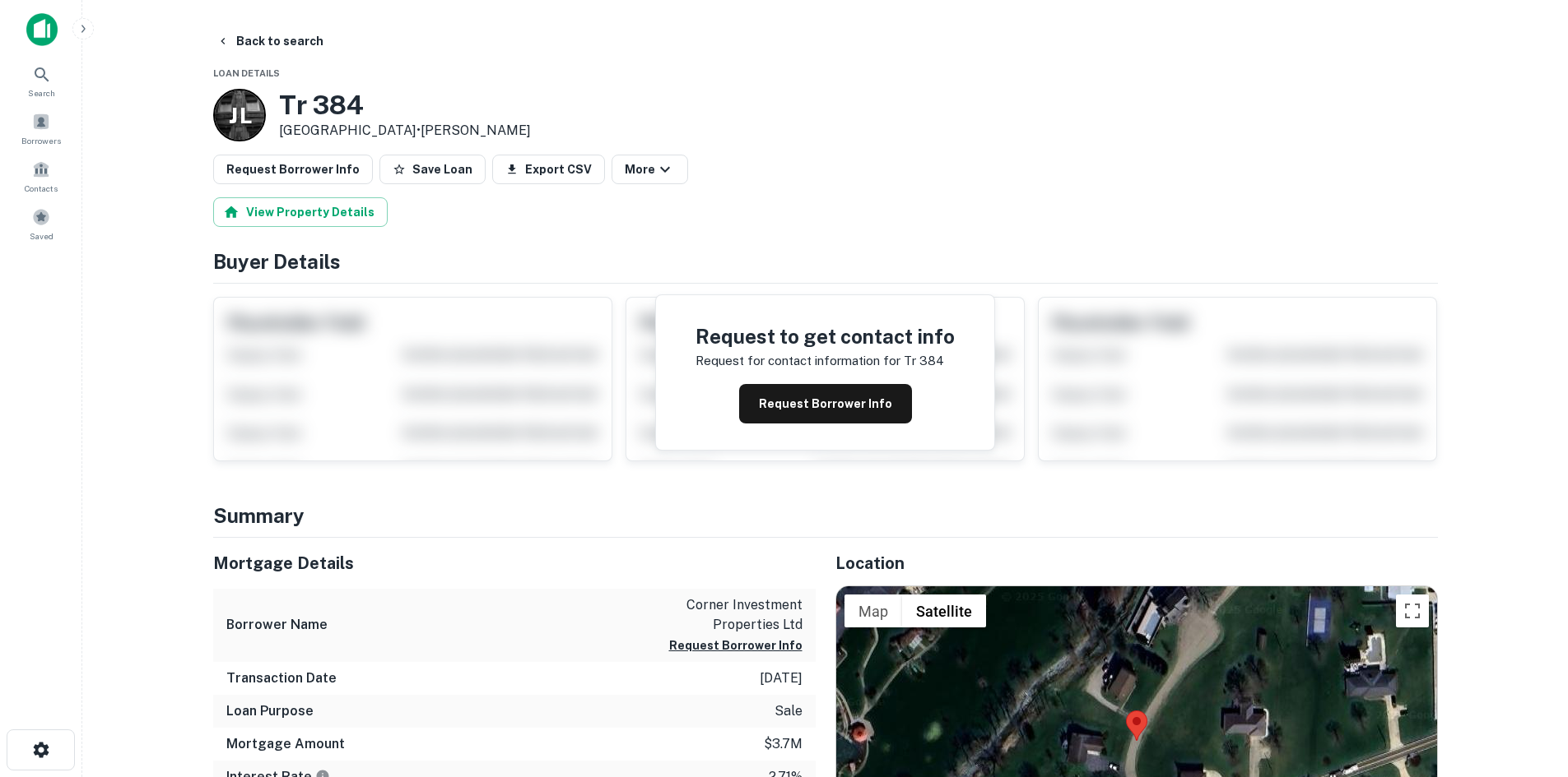
click at [255, 26] on main "Back to search Loan Details J L Tr 384 Millersburg, OH 44654 • Jerri L Anderson…" at bounding box center [824, 388] width 1485 height 777
click at [255, 33] on button "Back to search" at bounding box center [270, 41] width 120 height 30
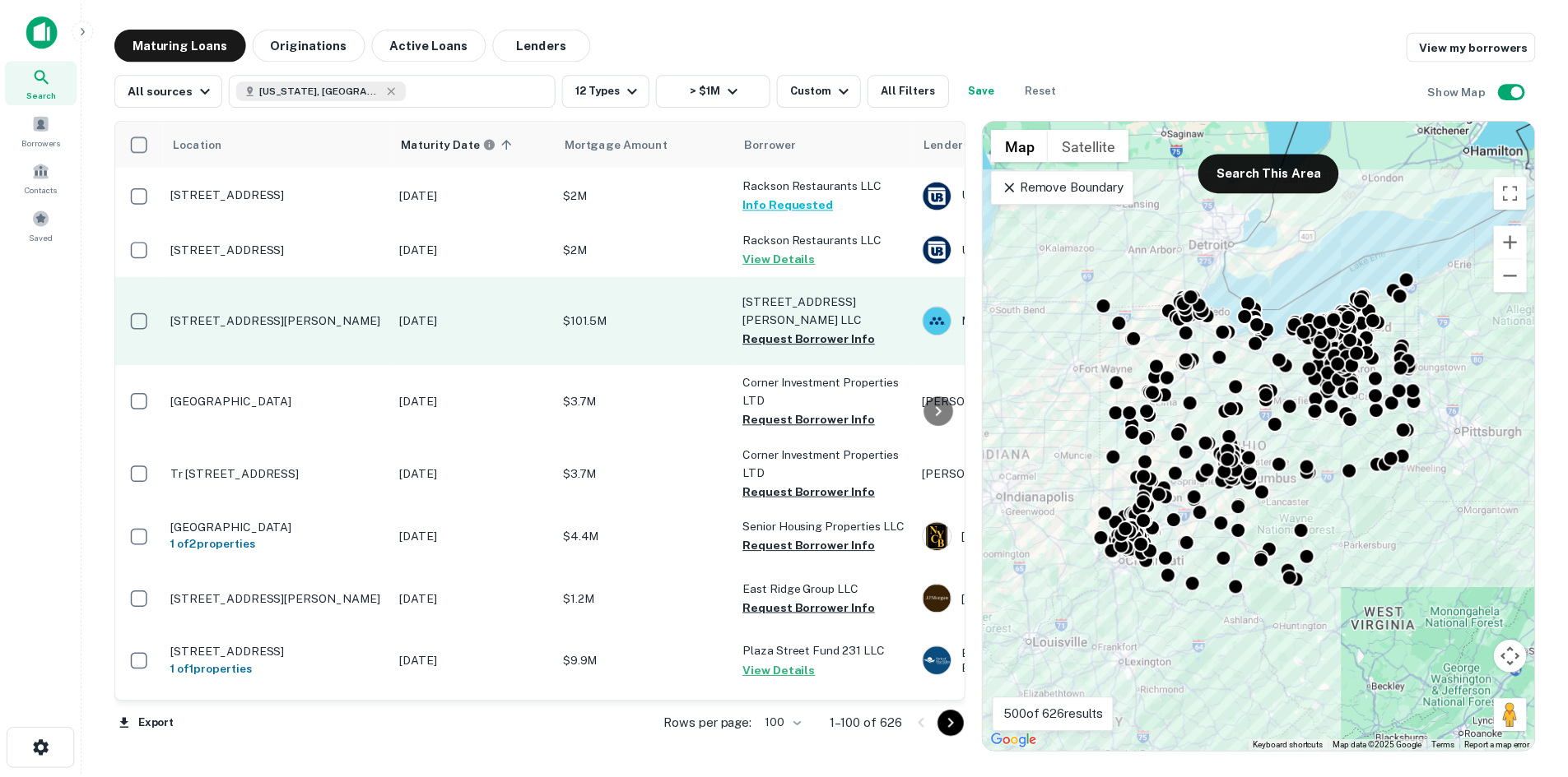
scroll to position [4477, 0]
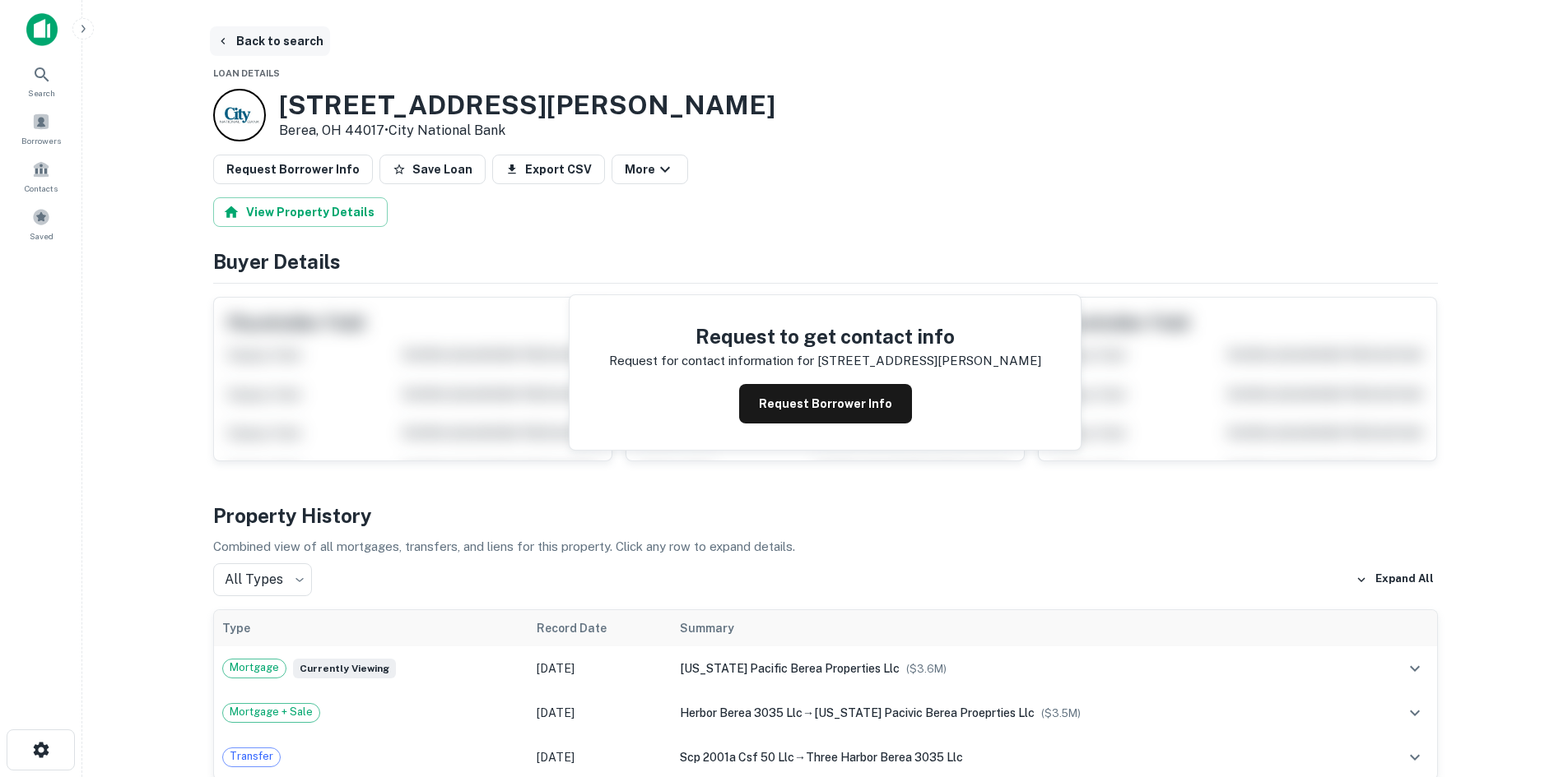
click at [309, 38] on button "Back to search" at bounding box center [270, 41] width 120 height 30
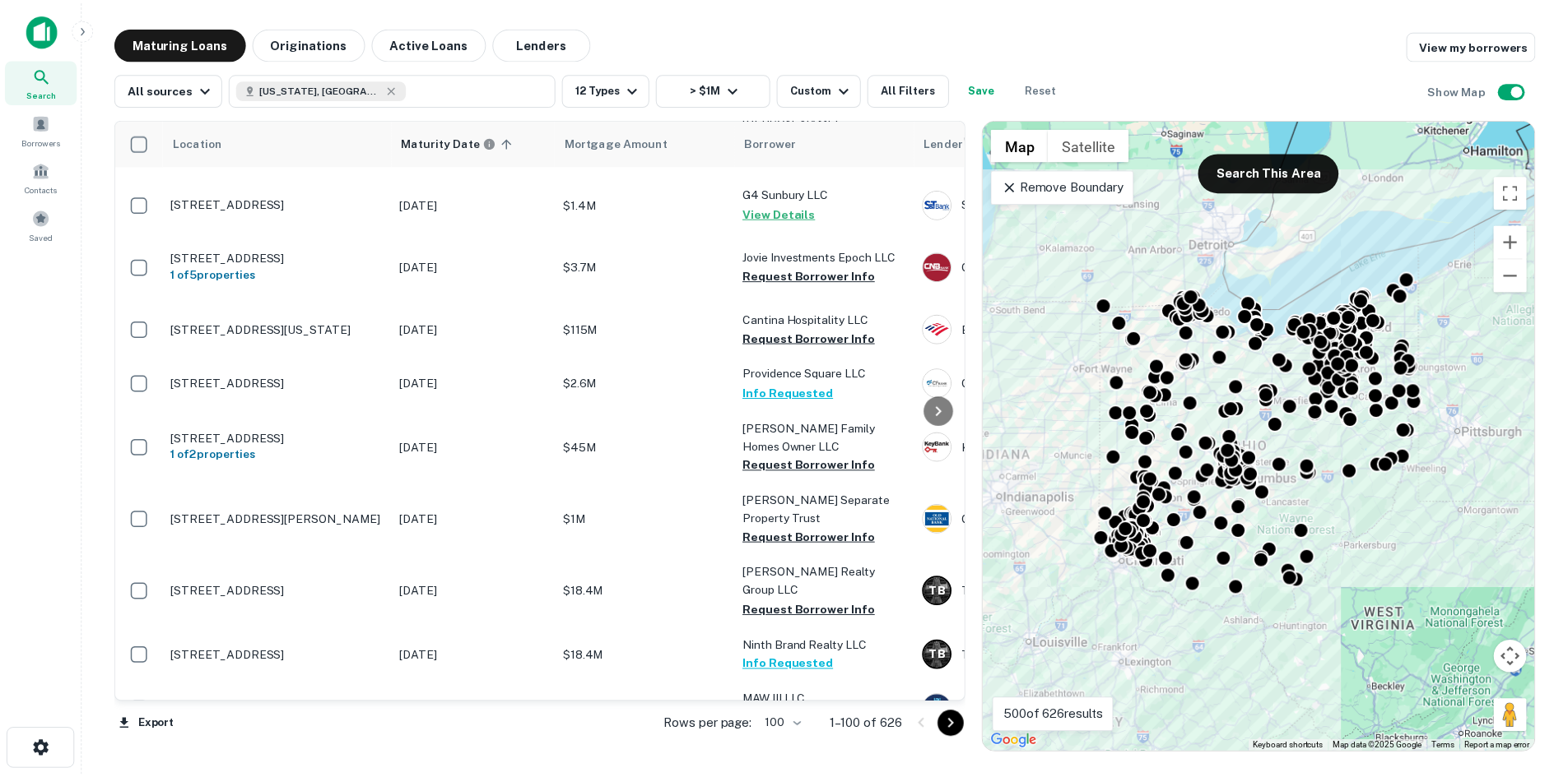
scroll to position [2586, 0]
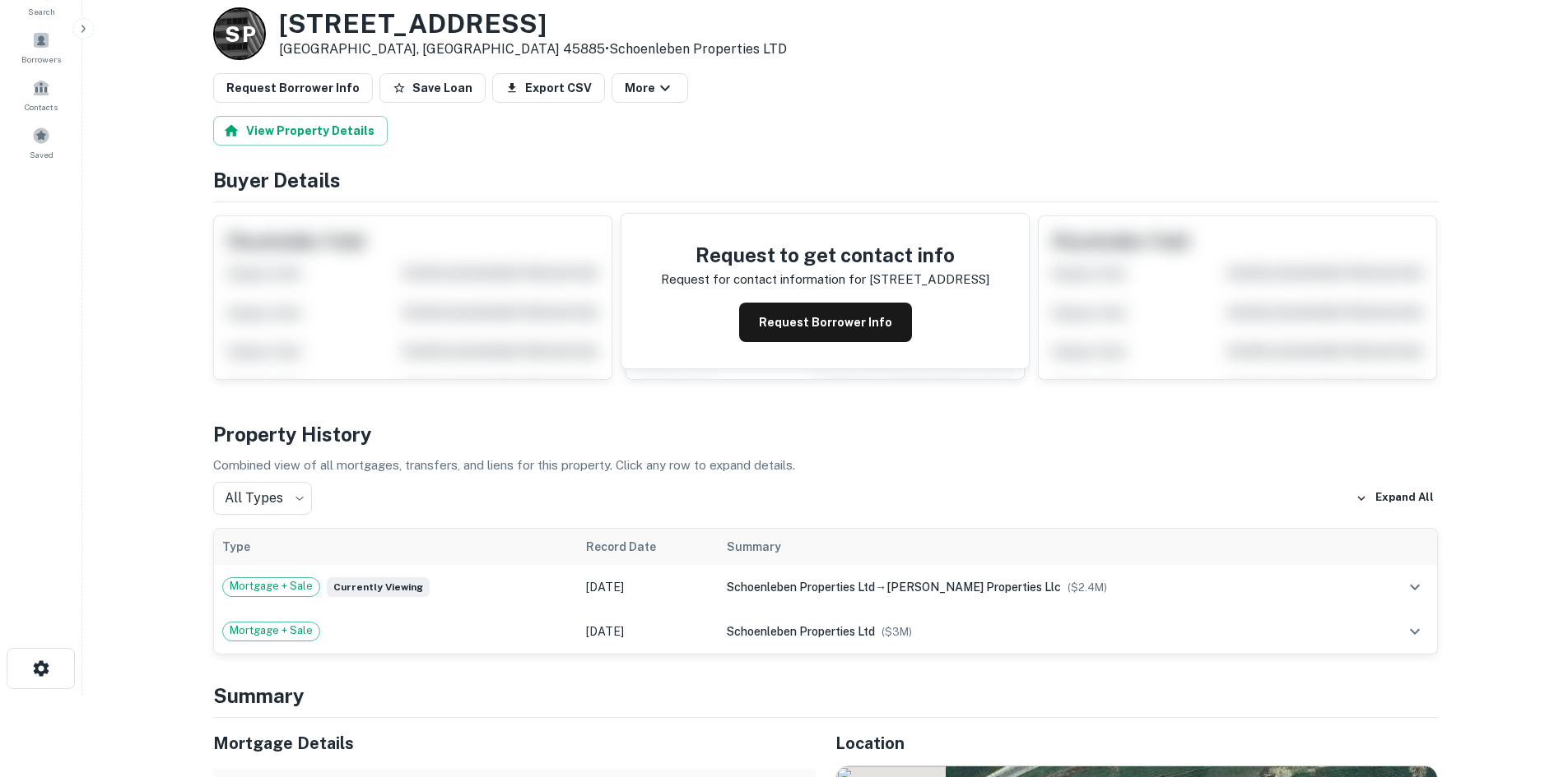
scroll to position [329, 0]
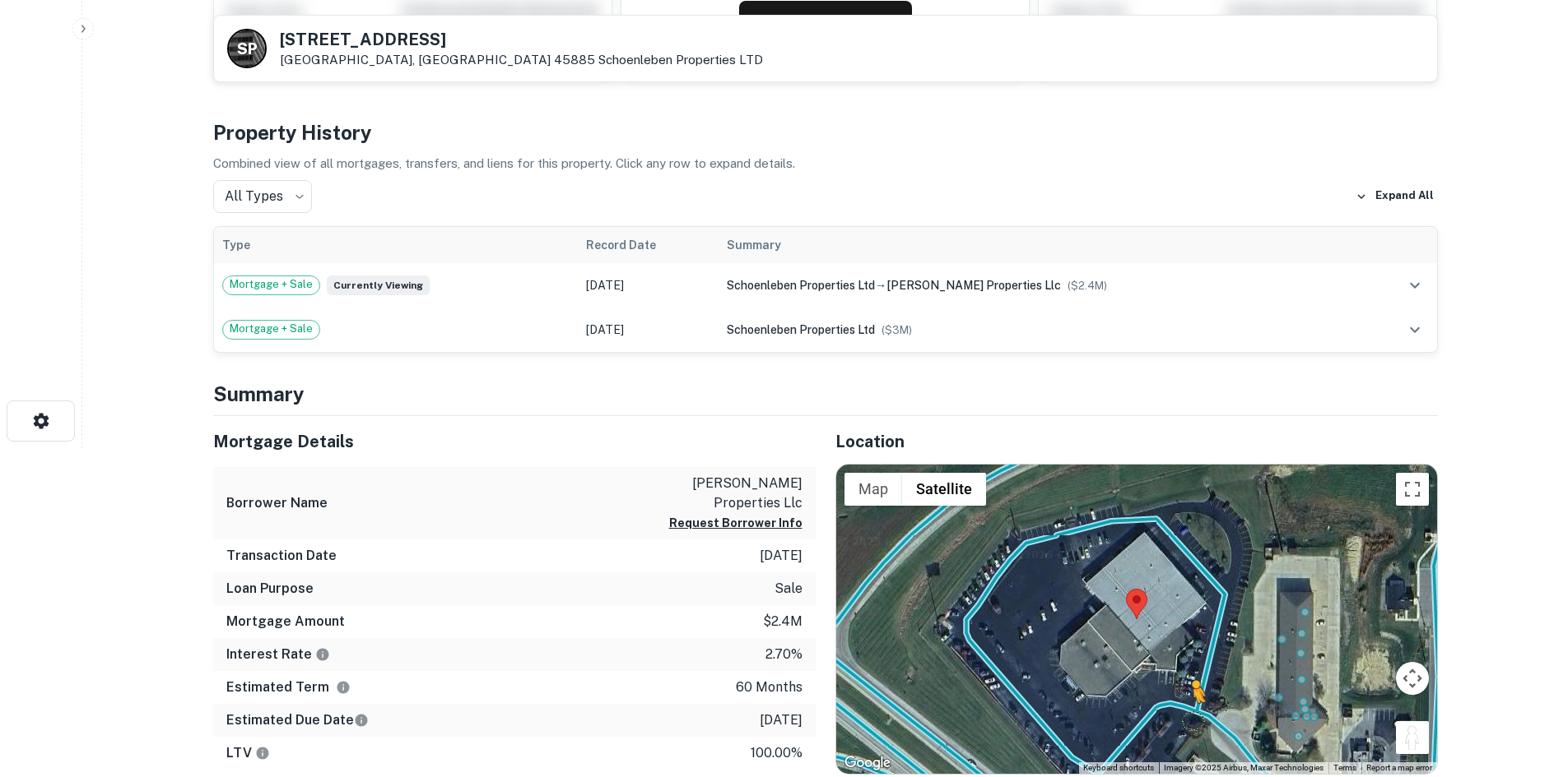
drag, startPoint x: 1417, startPoint y: 737, endPoint x: 1181, endPoint y: 708, distance: 237.8
click at [1181, 709] on div "To activate drag with keyboard, press Alt + Enter. Once in keyboard drag state,…" at bounding box center [1137, 619] width 601 height 309
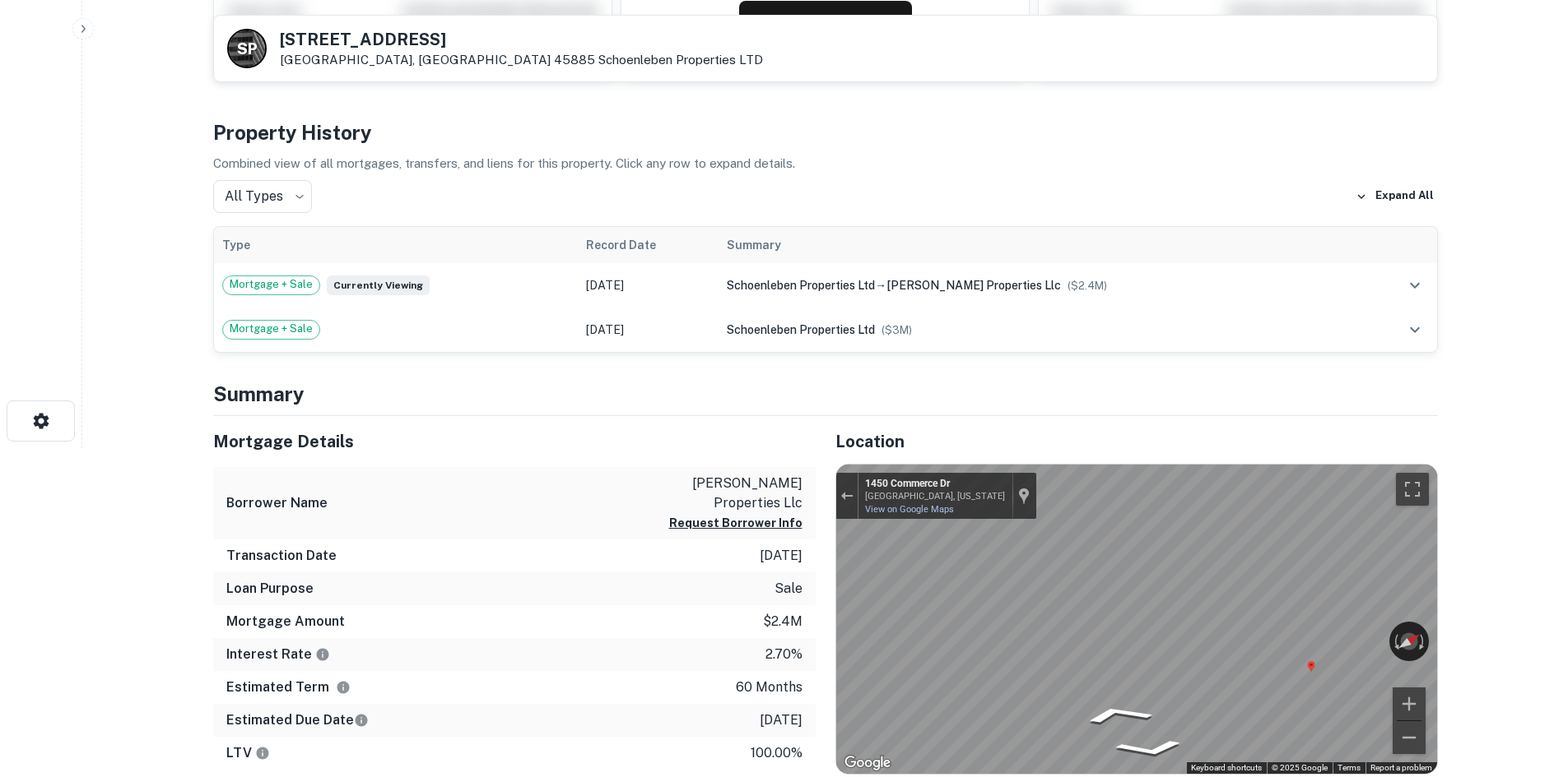
click at [1568, 448] on html "Search Borrowers Contacts Saved Back to search S P 1415 Commerce Dr Saint Marys…" at bounding box center [784, 59] width 1568 height 777
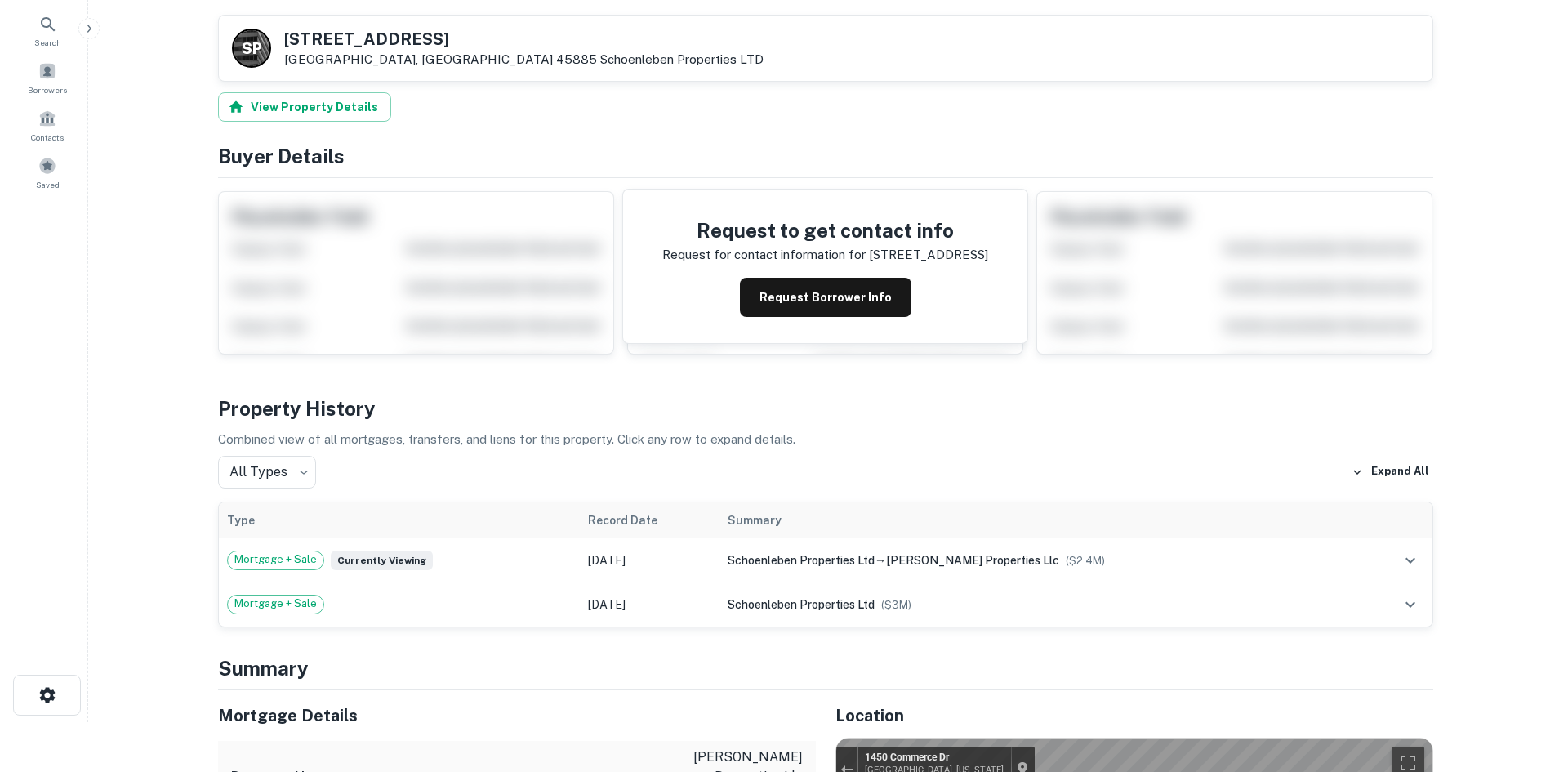
scroll to position [0, 0]
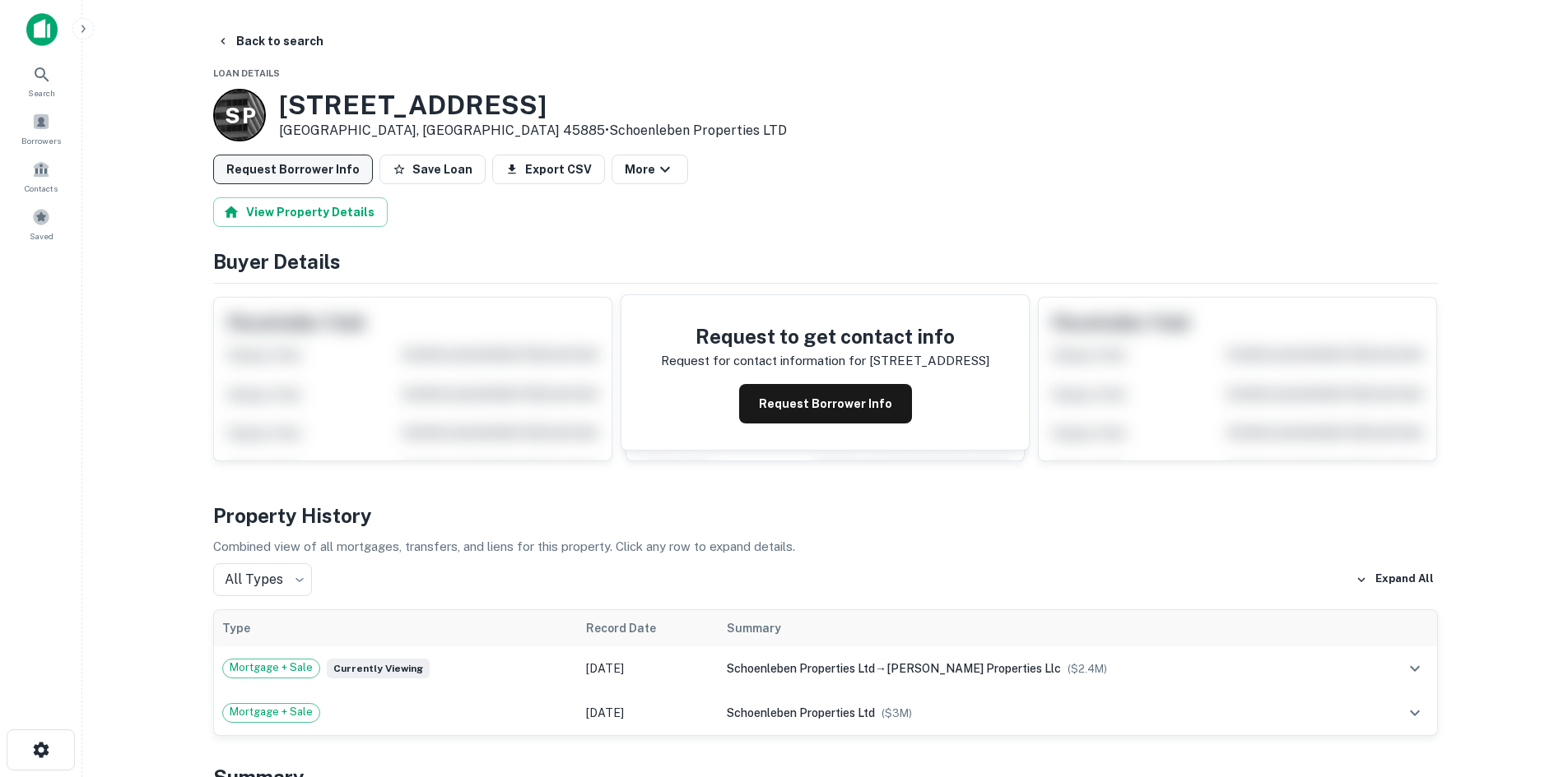
click at [283, 166] on button "Request Borrower Info" at bounding box center [292, 169] width 159 height 30
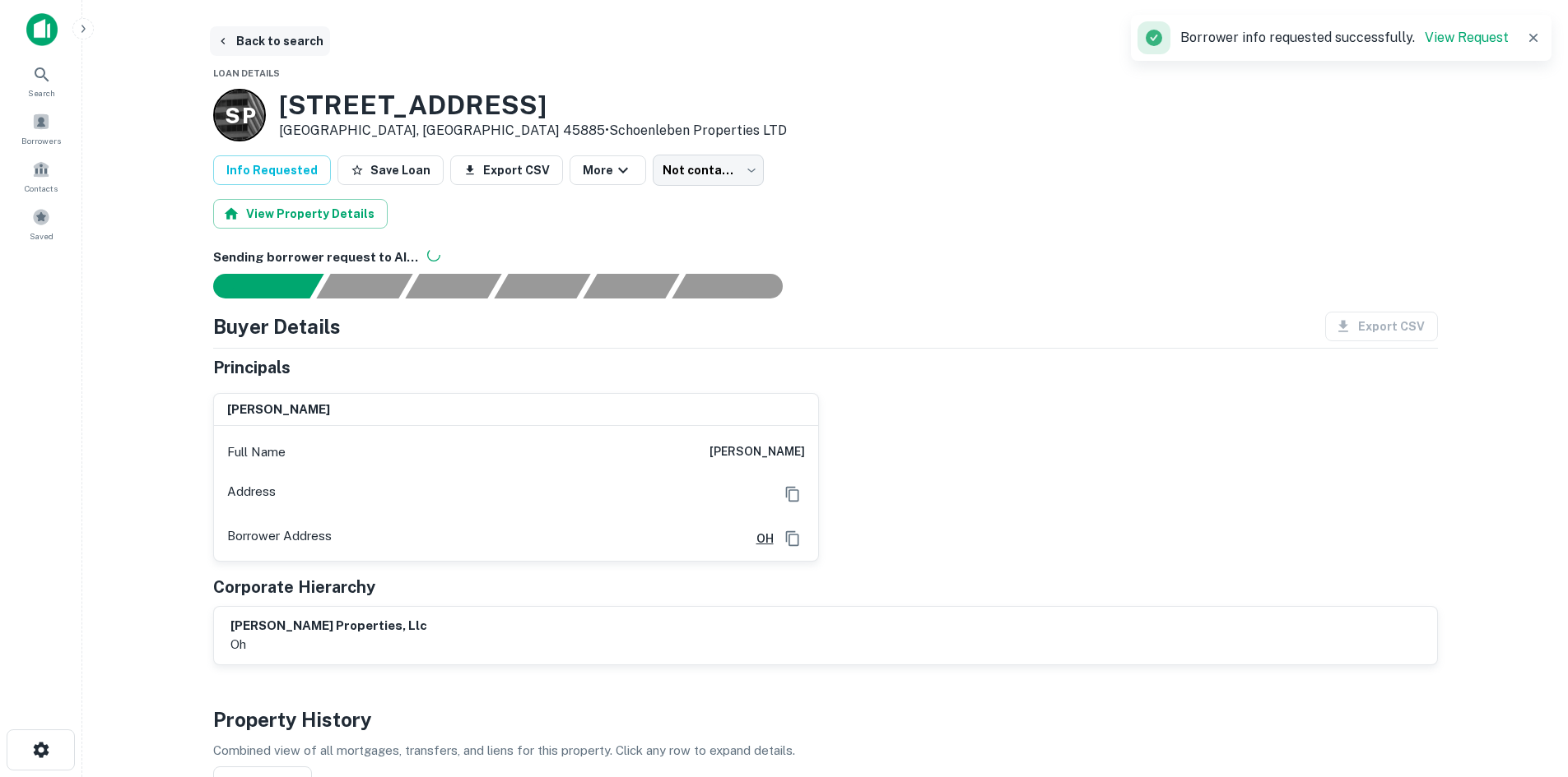
click at [283, 44] on button "Back to search" at bounding box center [270, 41] width 120 height 30
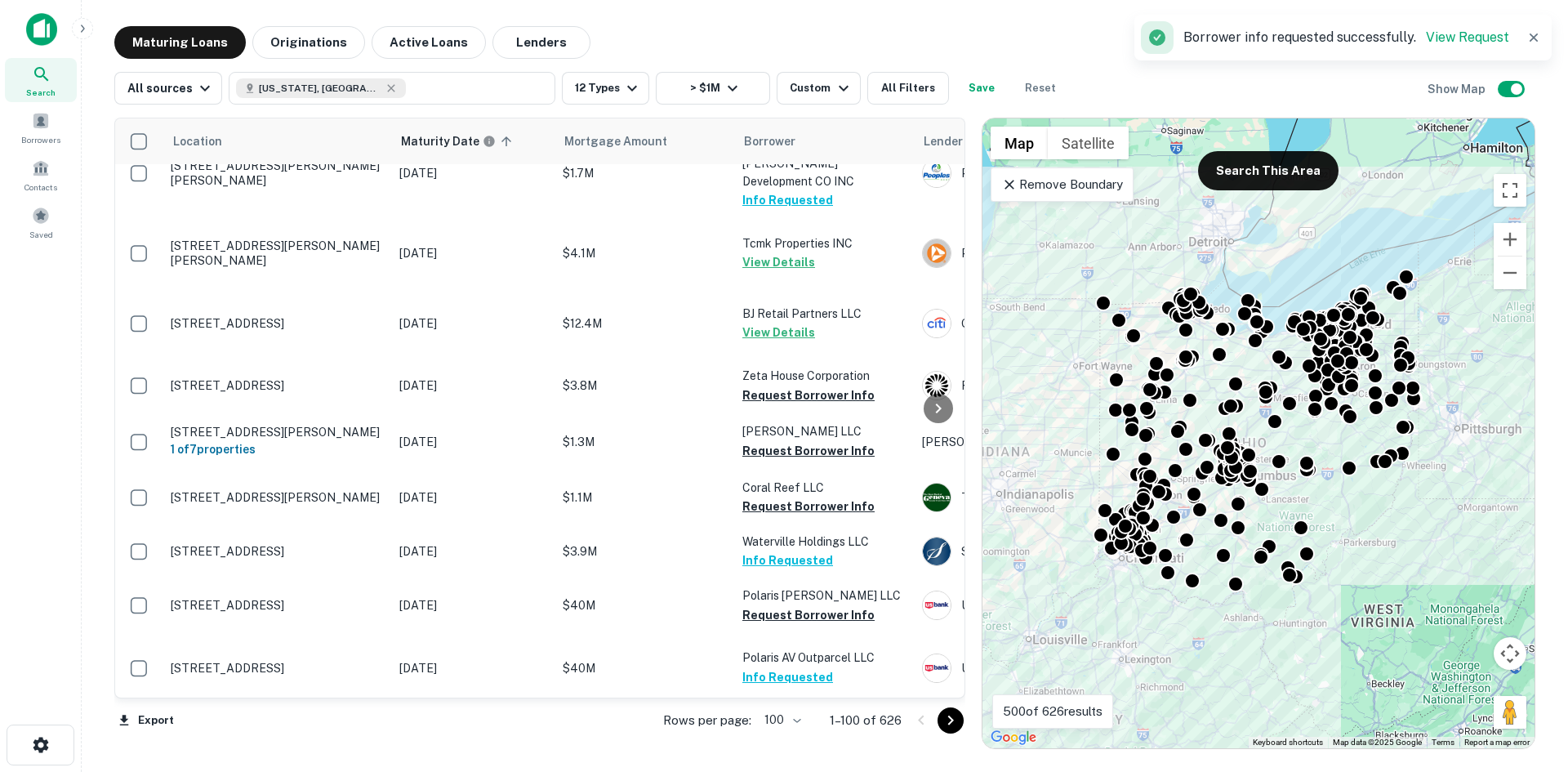
scroll to position [5674, 0]
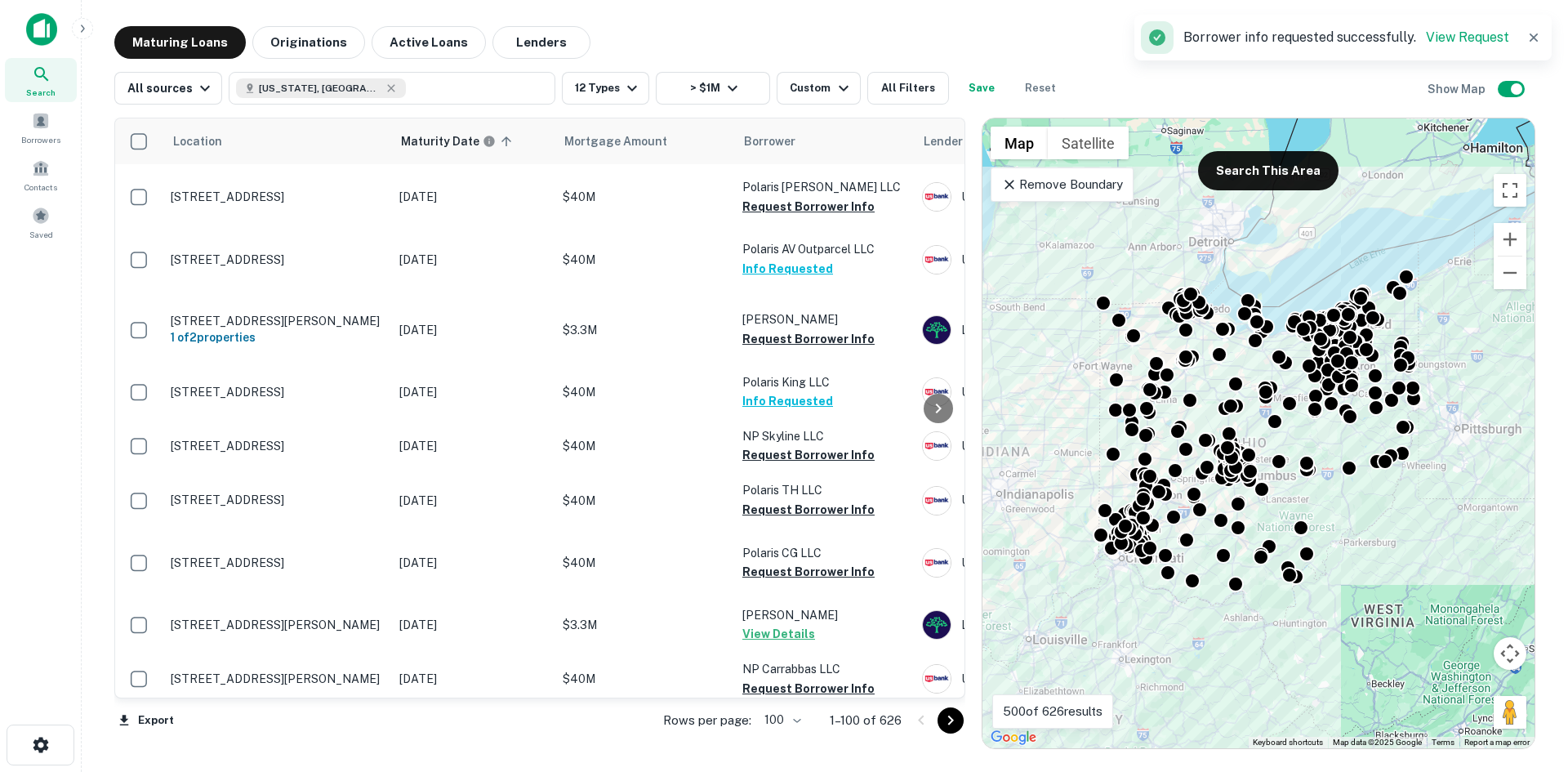
click at [949, 727] on icon "Go to next page" at bounding box center [951, 721] width 20 height 20
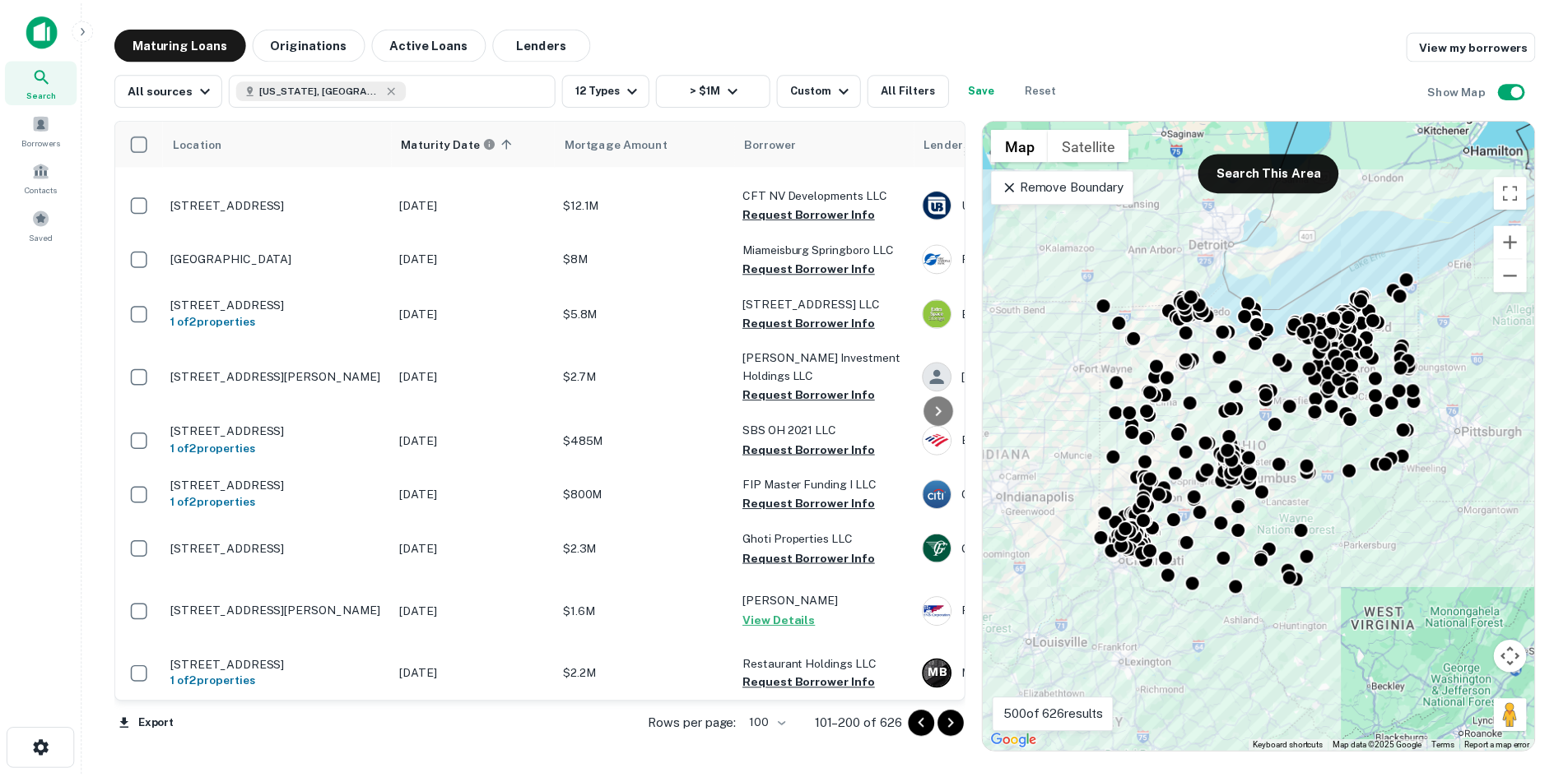
scroll to position [6944, 0]
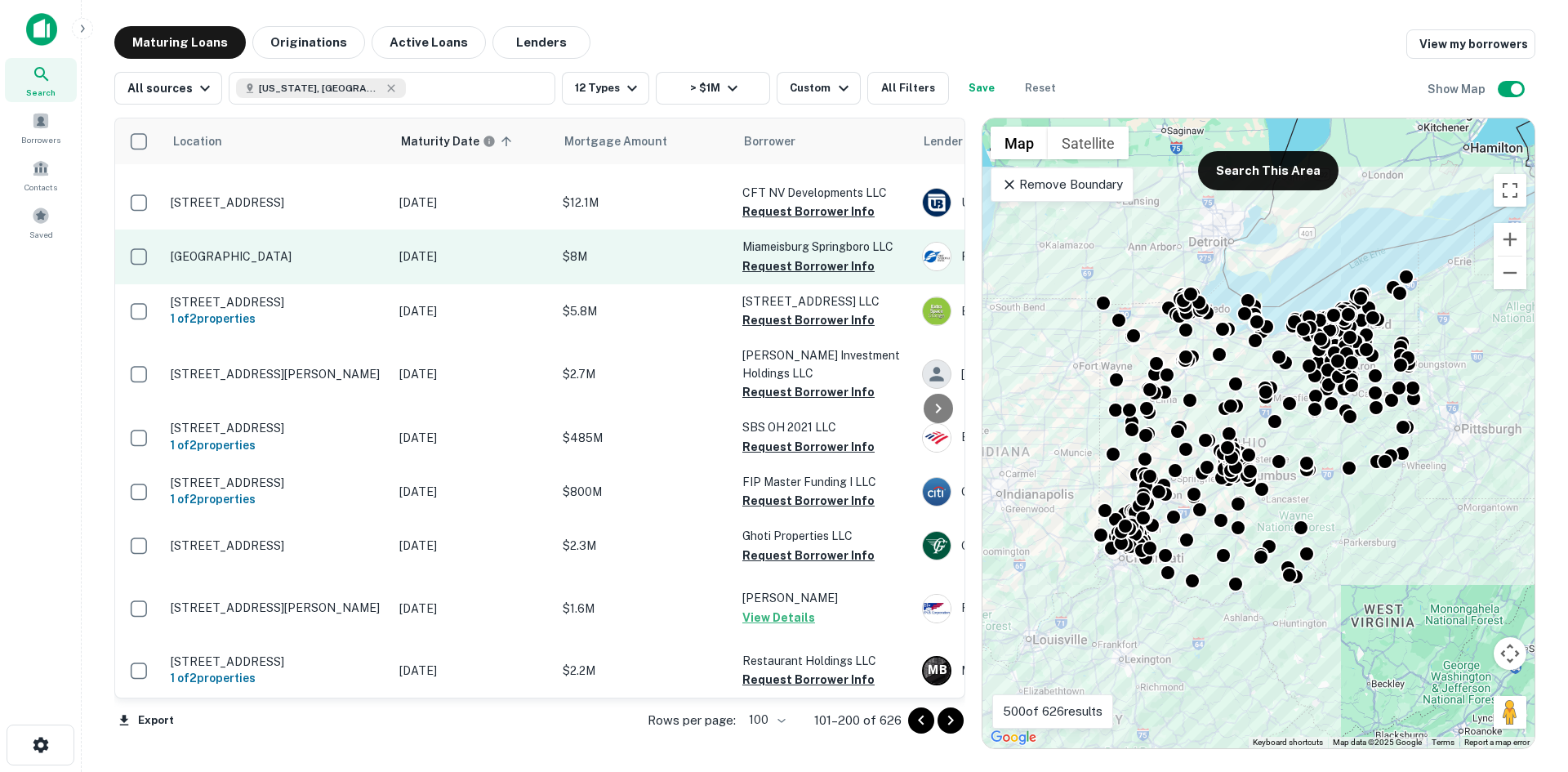
click at [305, 264] on p "Springboro Pike Miamisburg, OH 45342" at bounding box center [276, 257] width 212 height 15
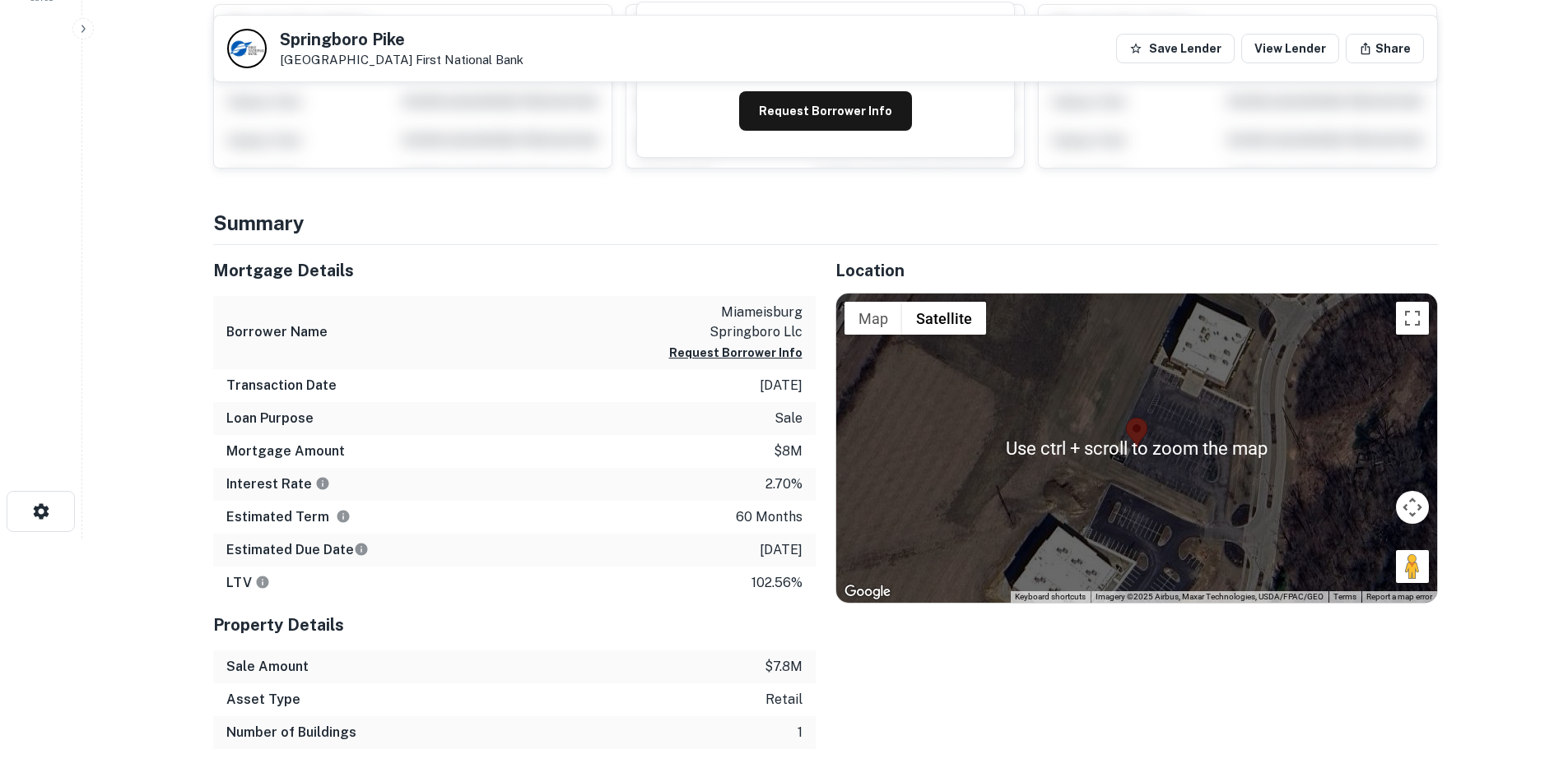
scroll to position [247, 0]
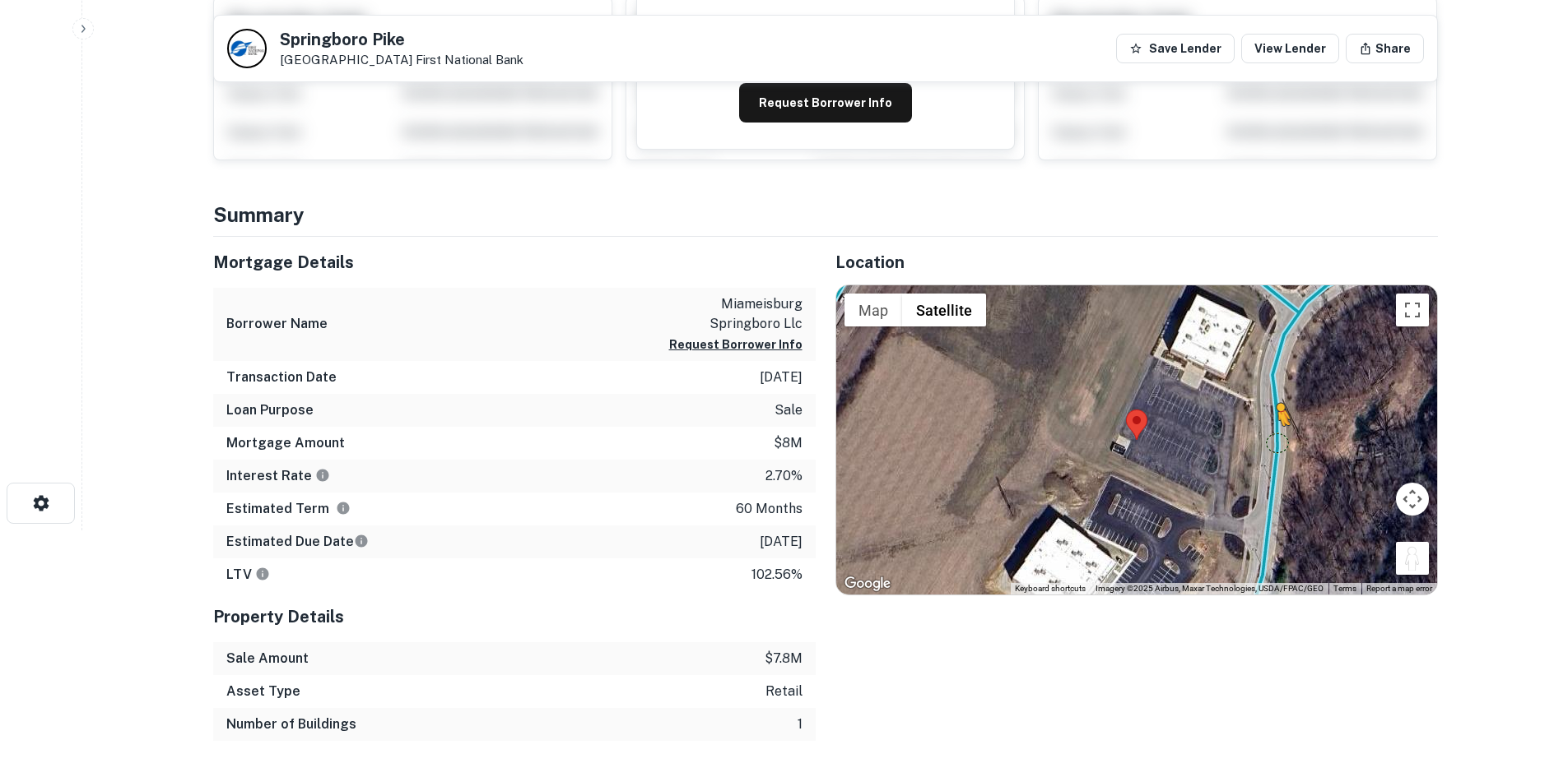
drag, startPoint x: 1401, startPoint y: 555, endPoint x: 1275, endPoint y: 440, distance: 170.6
click at [1275, 440] on div "To activate drag with keyboard, press Alt + Enter. Once in keyboard drag state,…" at bounding box center [1137, 440] width 601 height 309
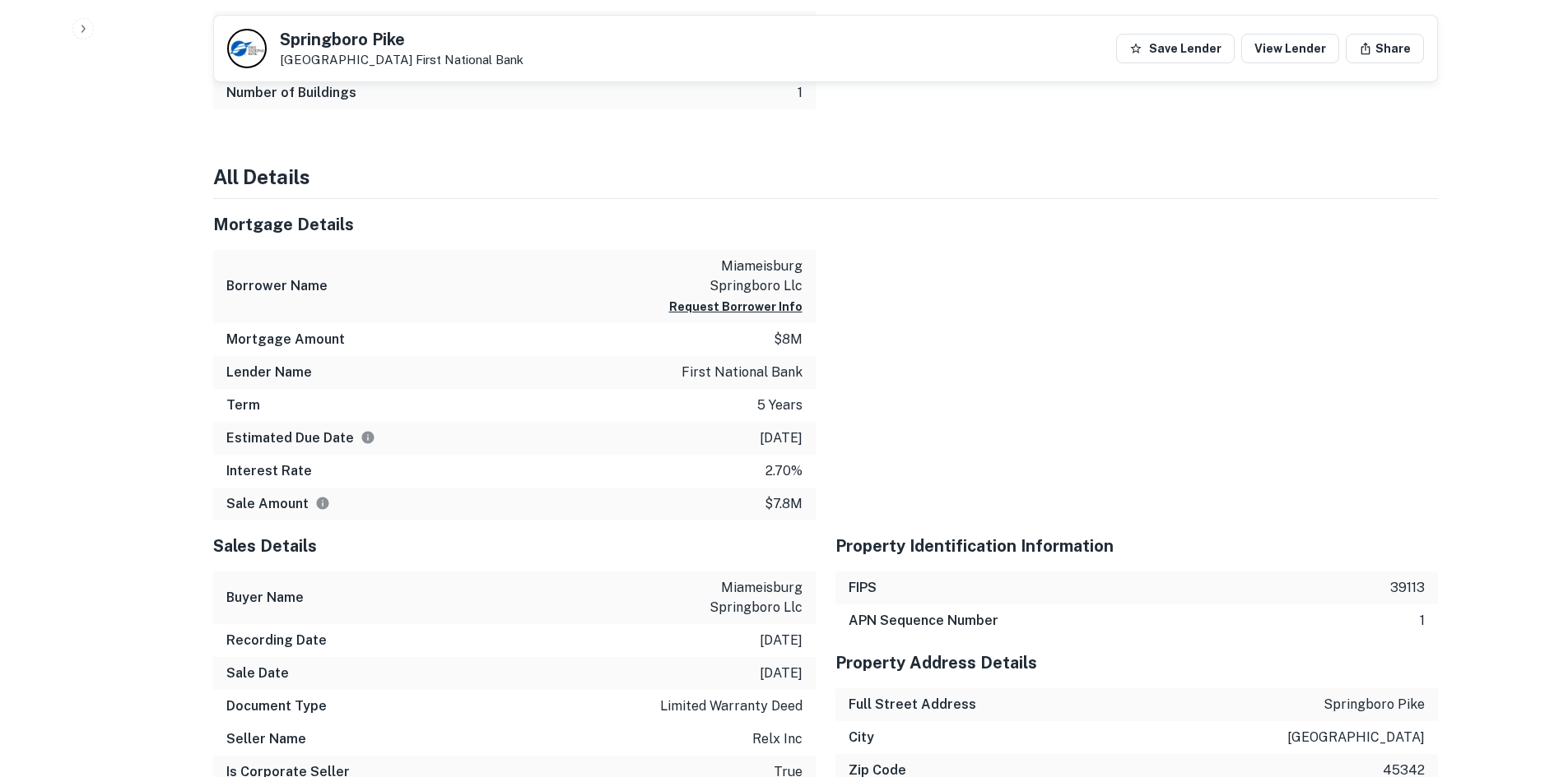
scroll to position [1152, 0]
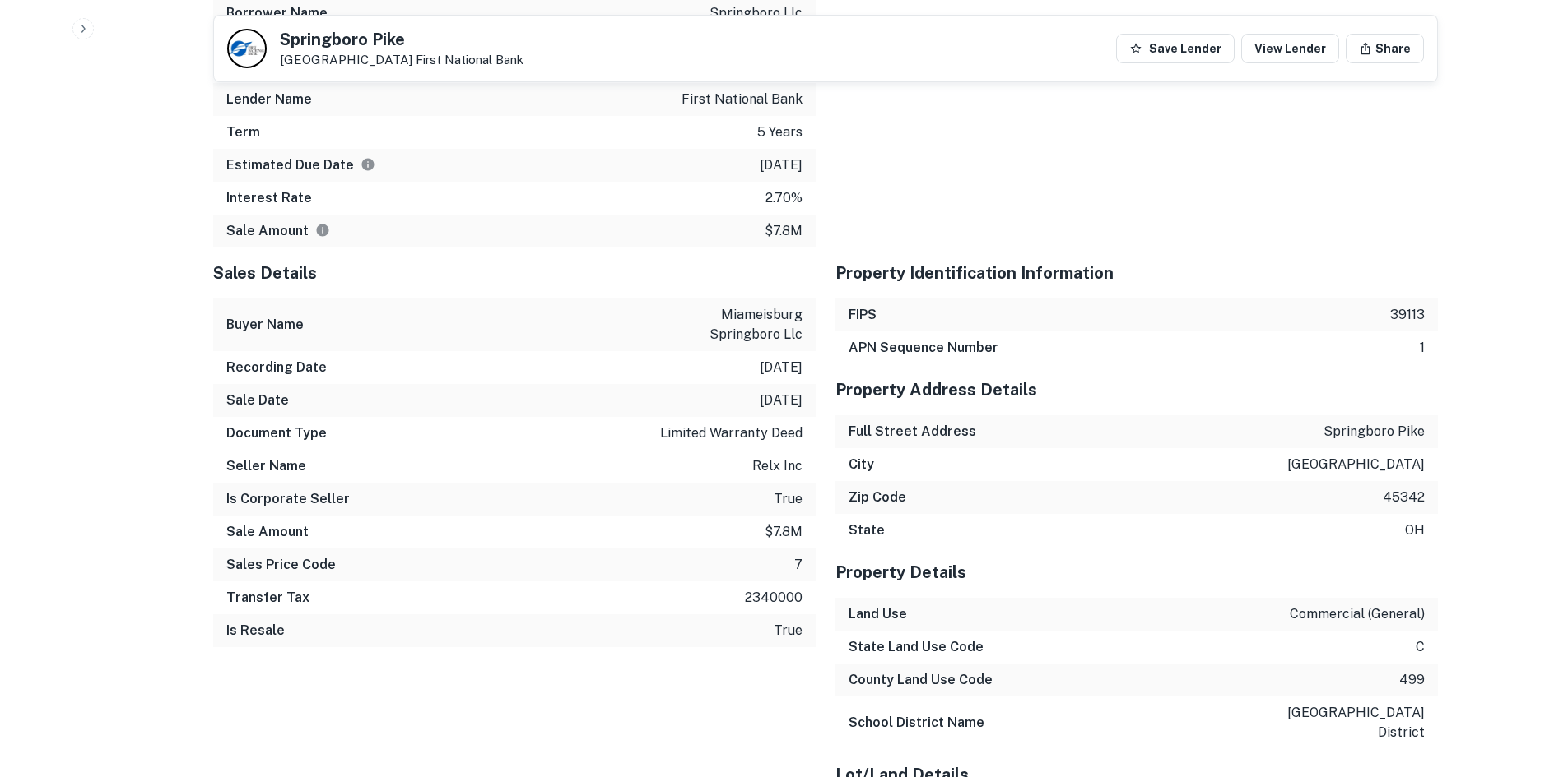
click at [235, 43] on div at bounding box center [246, 48] width 39 height 39
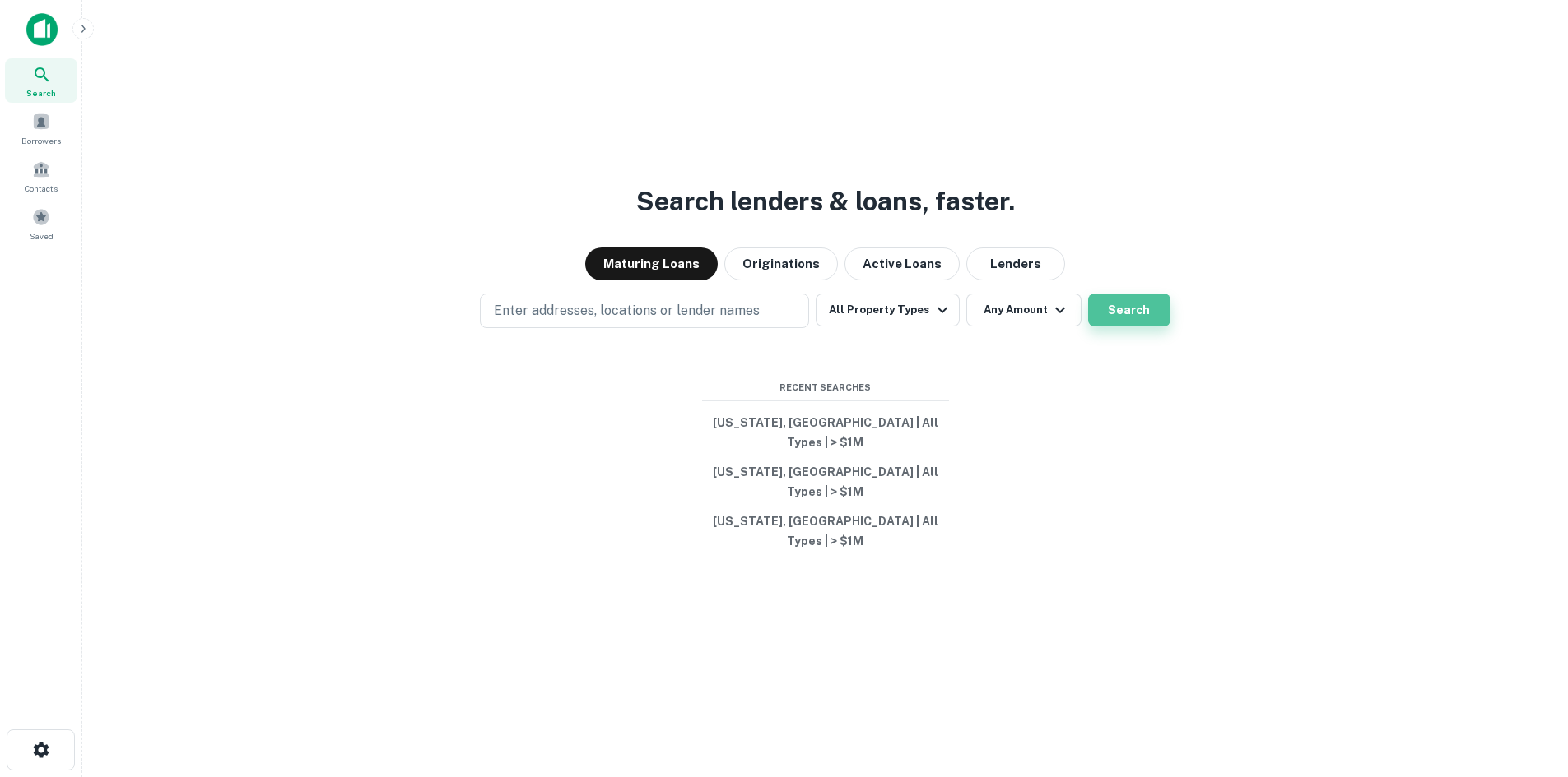
click at [1112, 327] on button "Search" at bounding box center [1129, 310] width 82 height 33
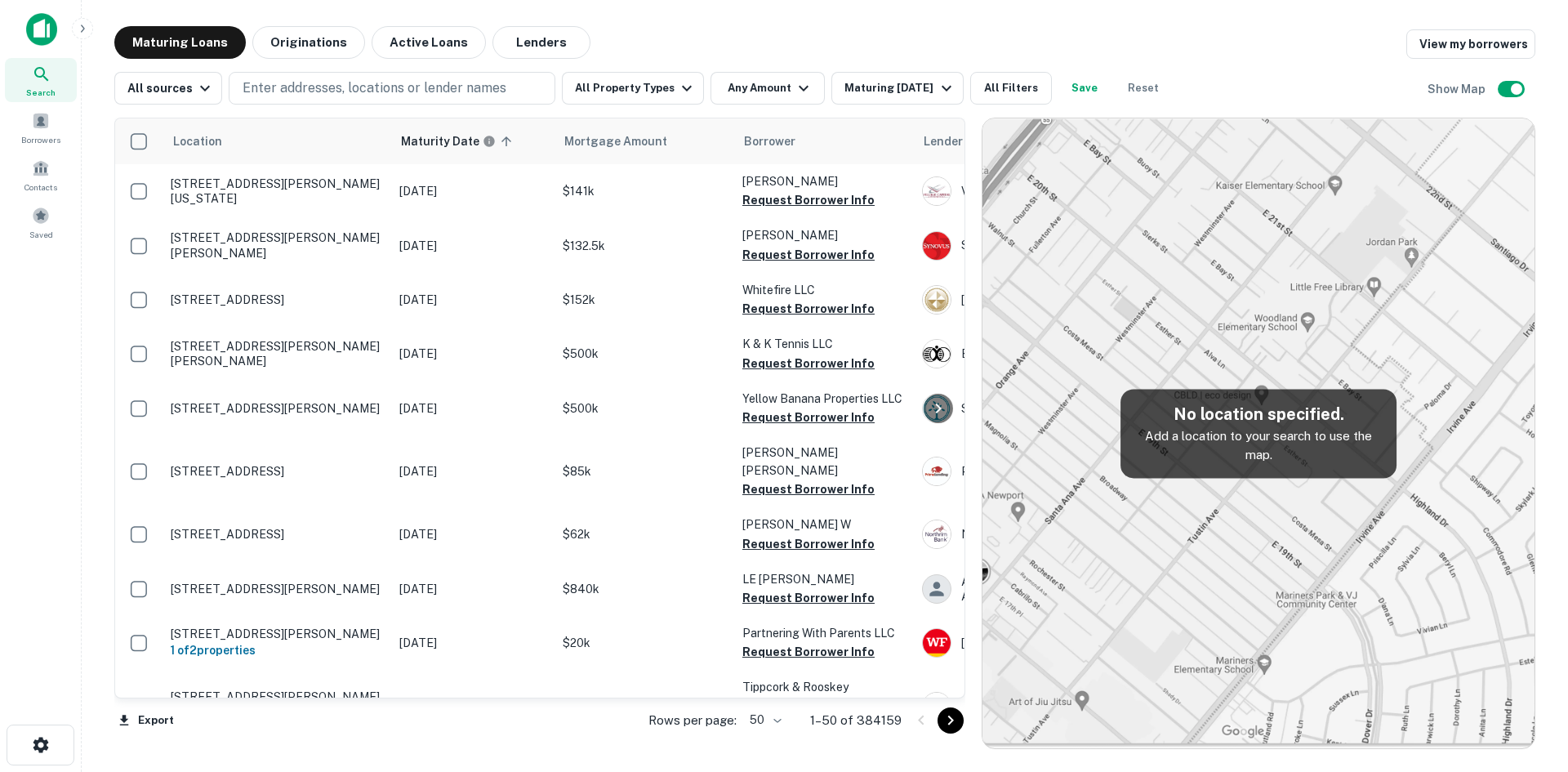
click at [777, 719] on body "Search Borrowers Contacts Saved Maturing Loans Originations Active Loans Lender…" at bounding box center [784, 386] width 1568 height 772
click at [778, 736] on li "100" at bounding box center [768, 738] width 47 height 29
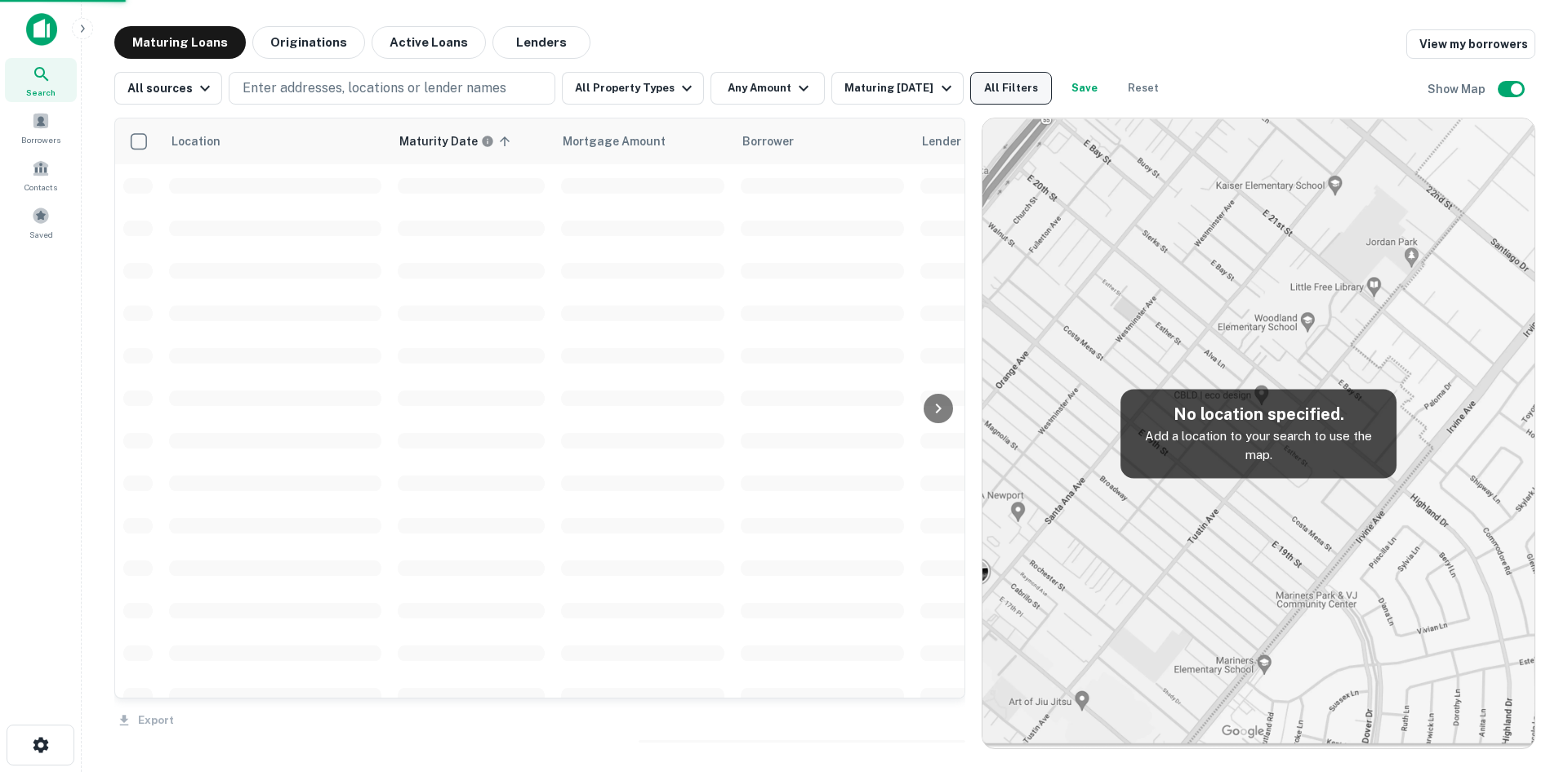
click at [1007, 86] on button "All Filters" at bounding box center [1011, 88] width 81 height 33
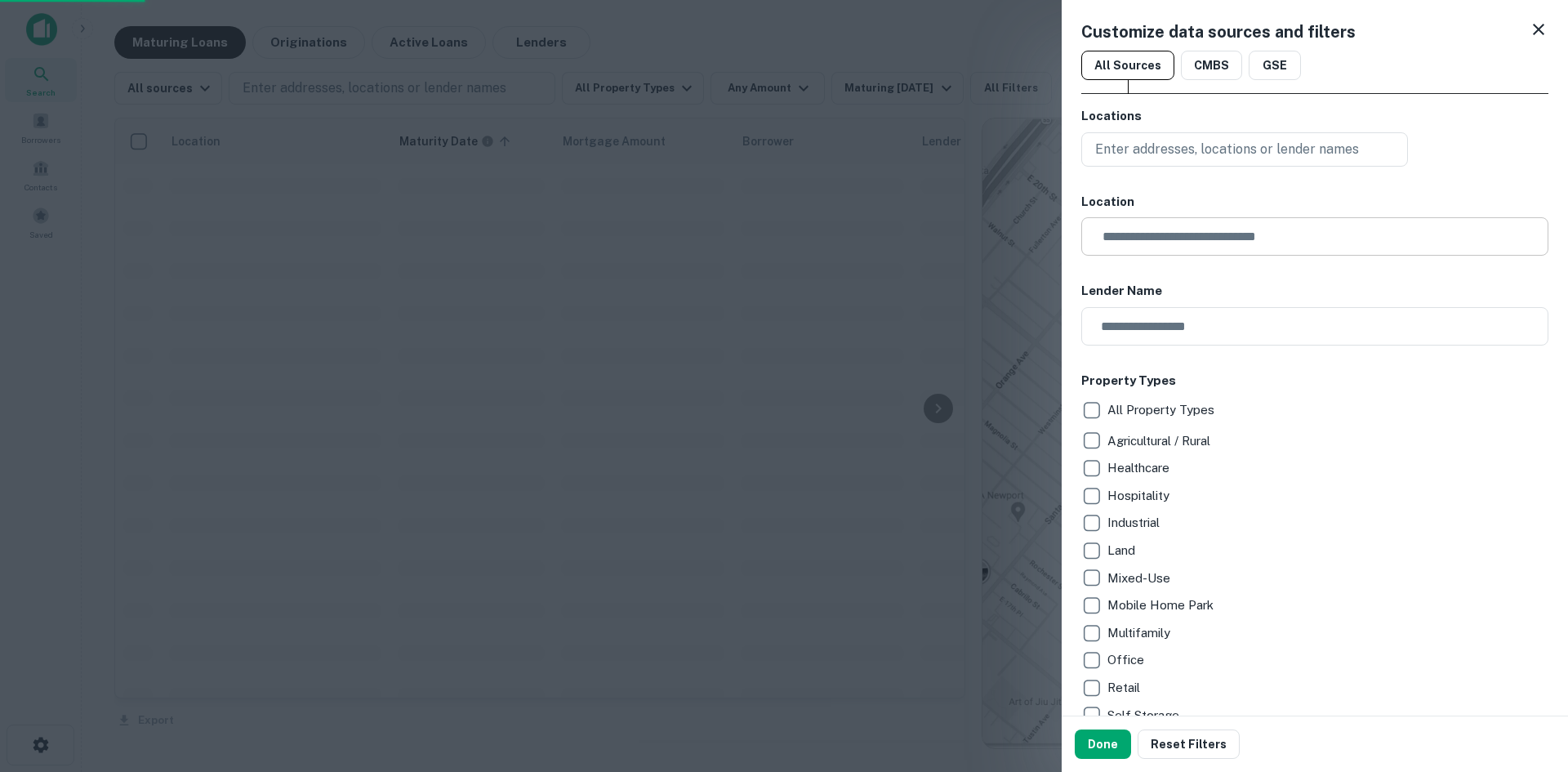
click at [1175, 242] on input "text" at bounding box center [1320, 236] width 455 height 39
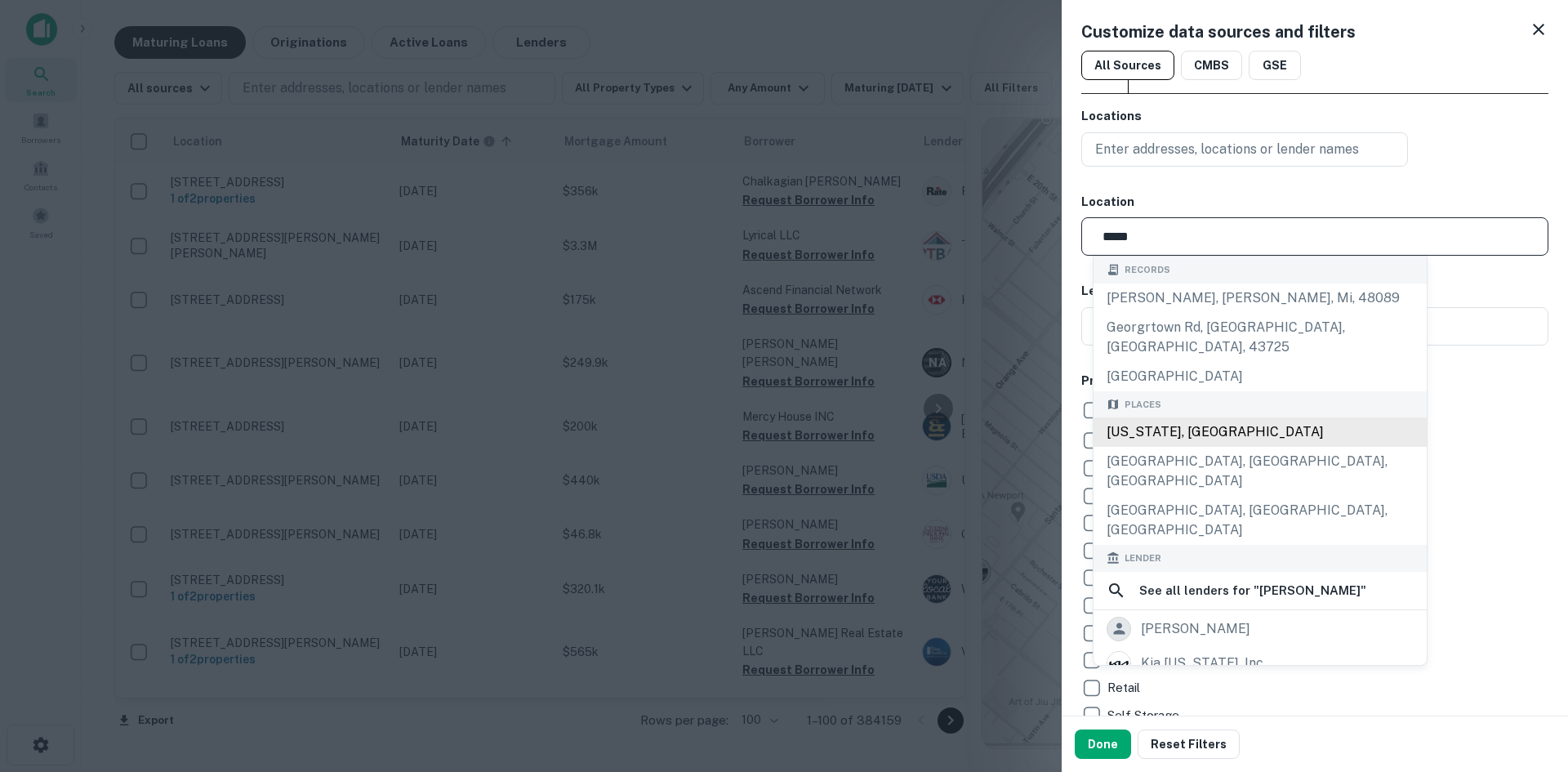
click at [1172, 418] on div "Georgia, USA" at bounding box center [1260, 432] width 333 height 29
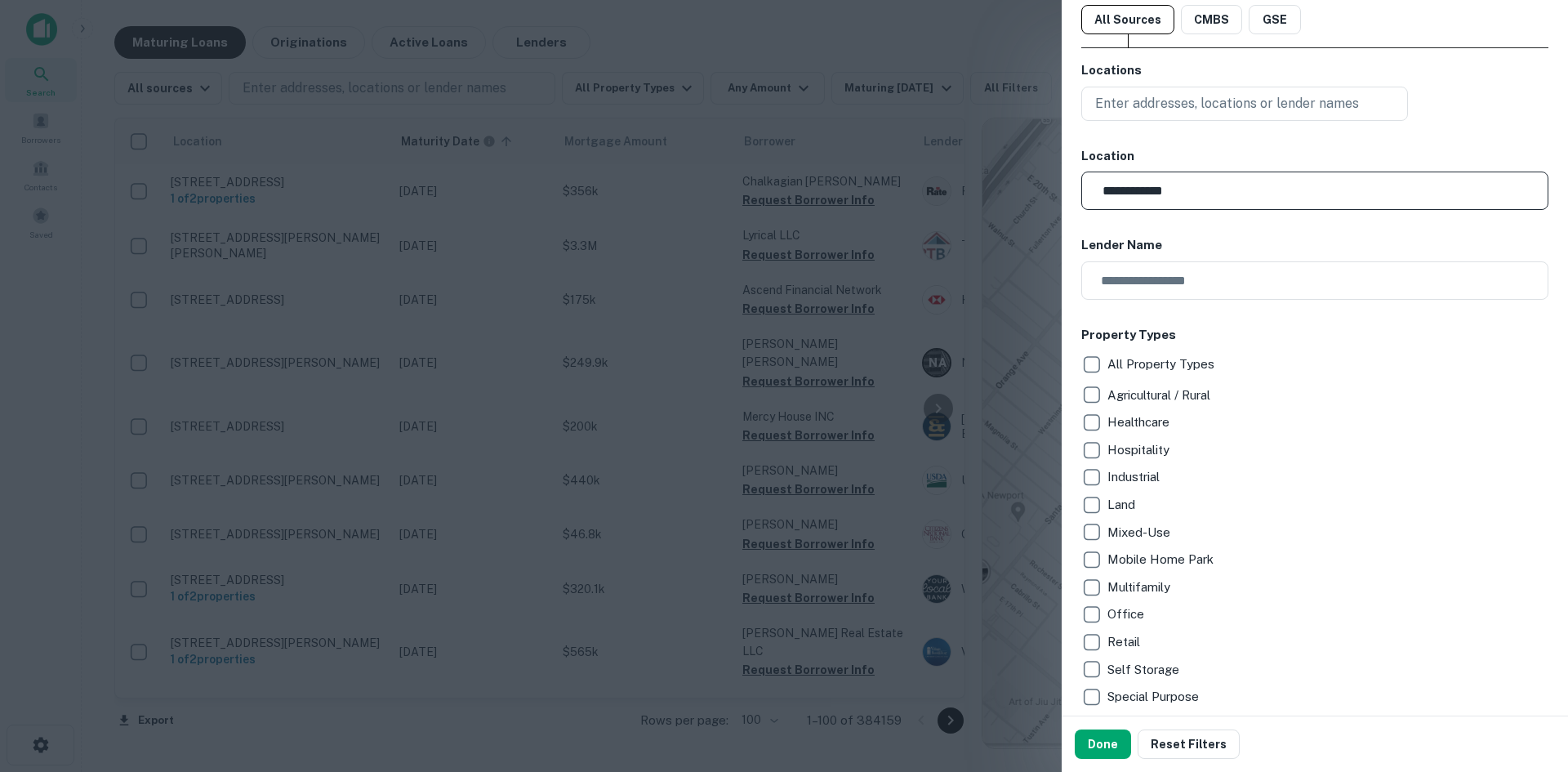
scroll to position [81, 0]
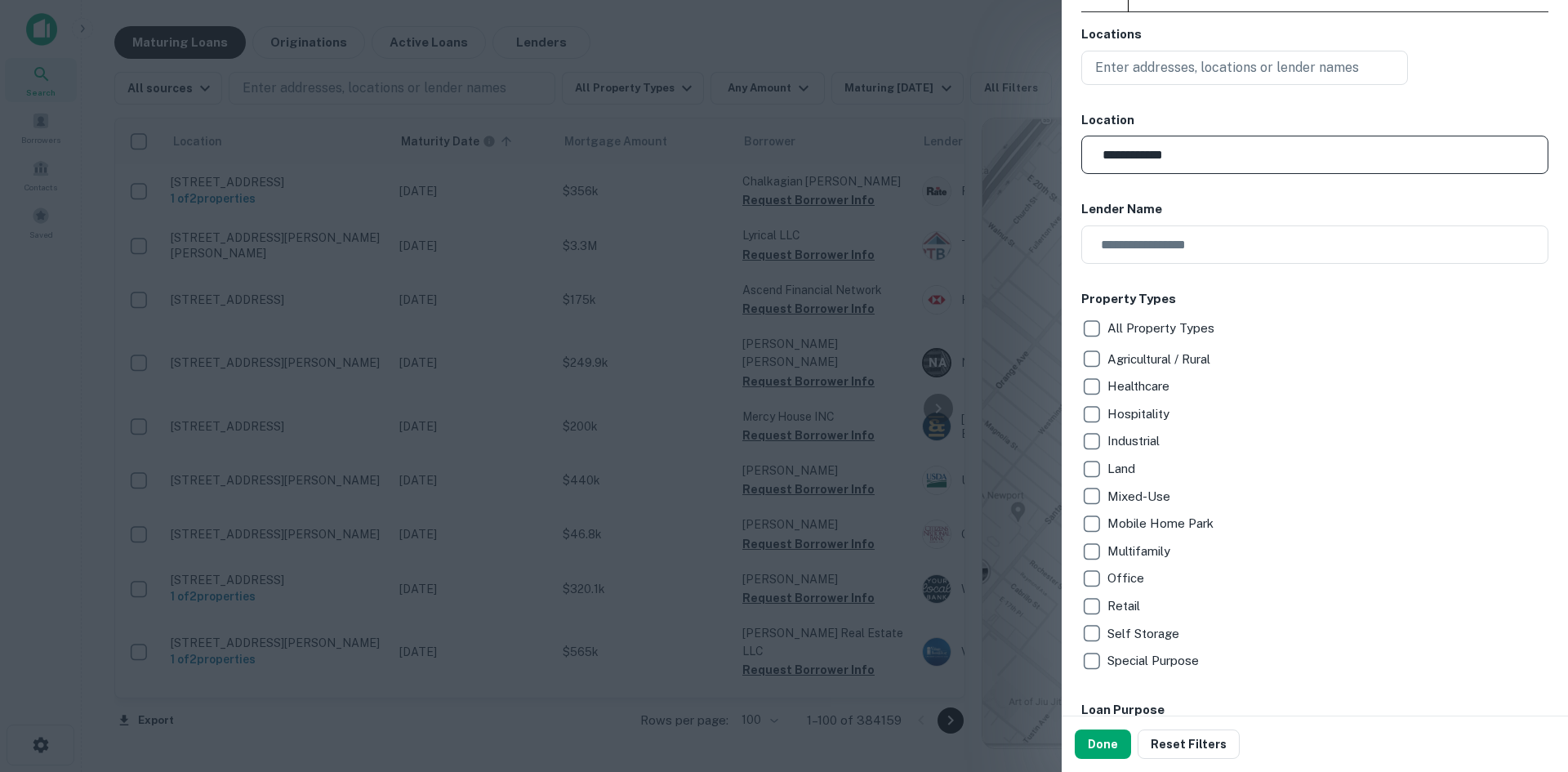
type input "**********"
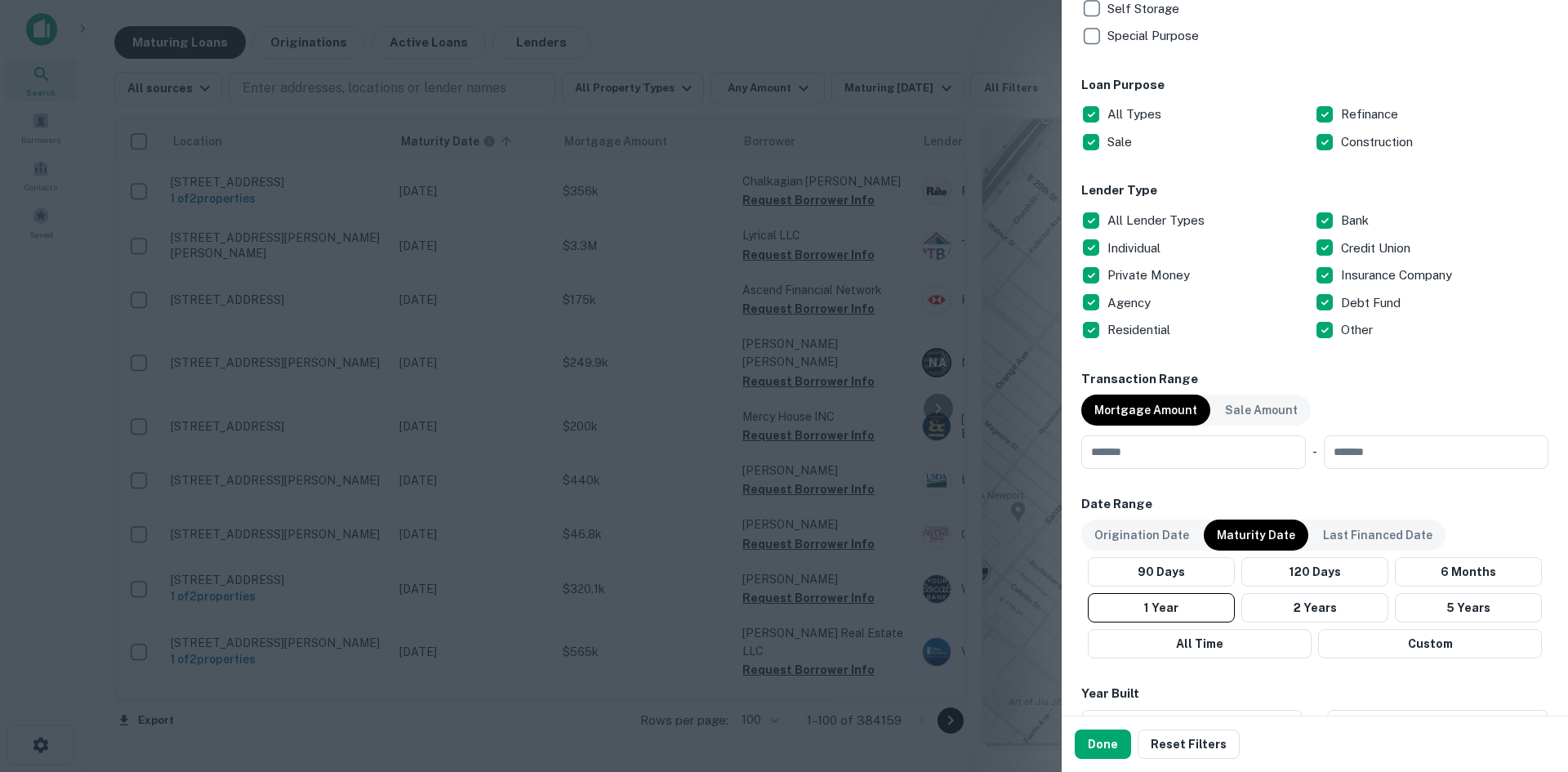
scroll to position [735, 0]
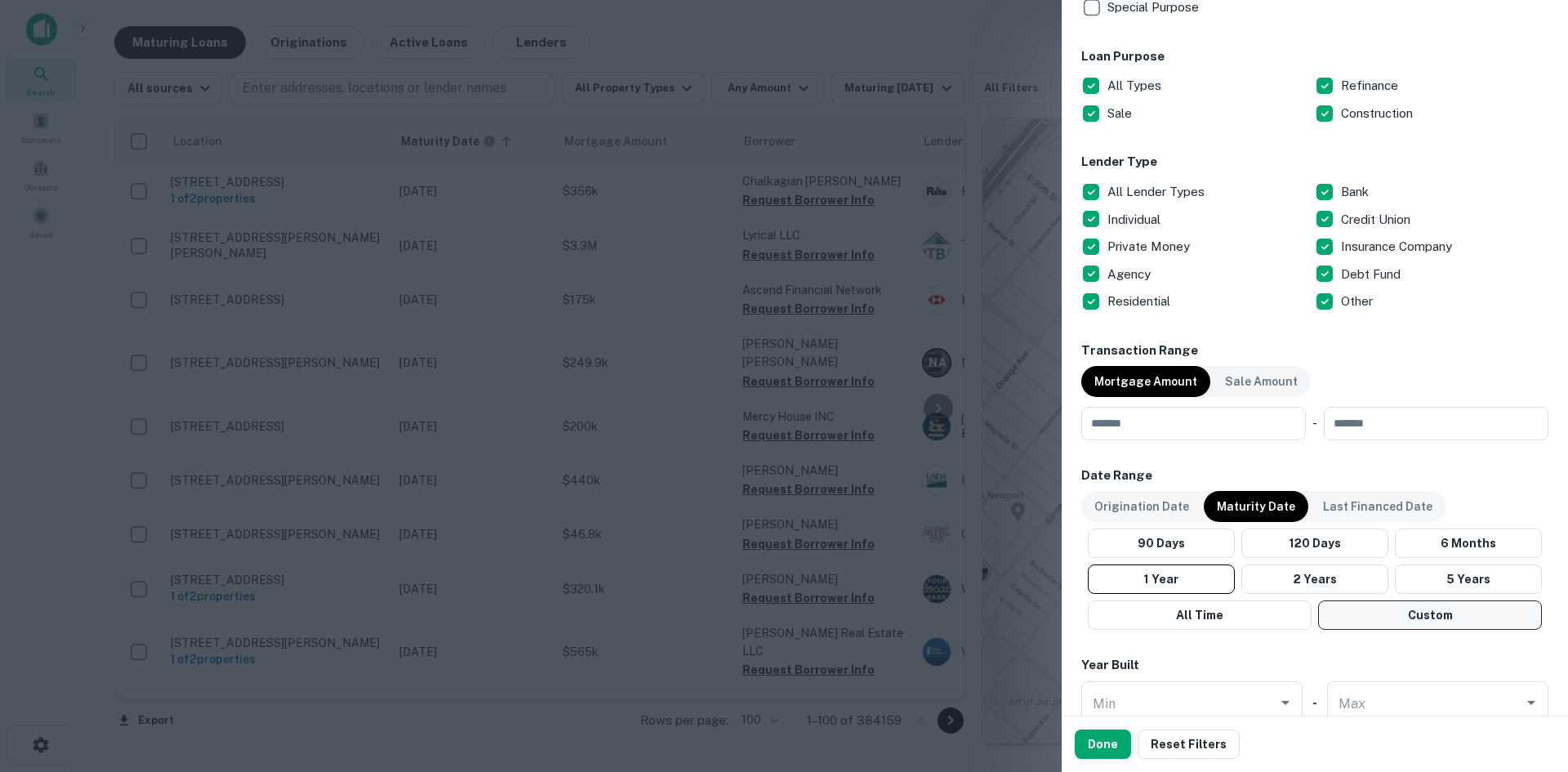
click at [1351, 621] on button "Custom" at bounding box center [1430, 615] width 223 height 29
click at [1291, 670] on icon "Choose date, selected date is May 26, 2025" at bounding box center [1294, 665] width 15 height 16
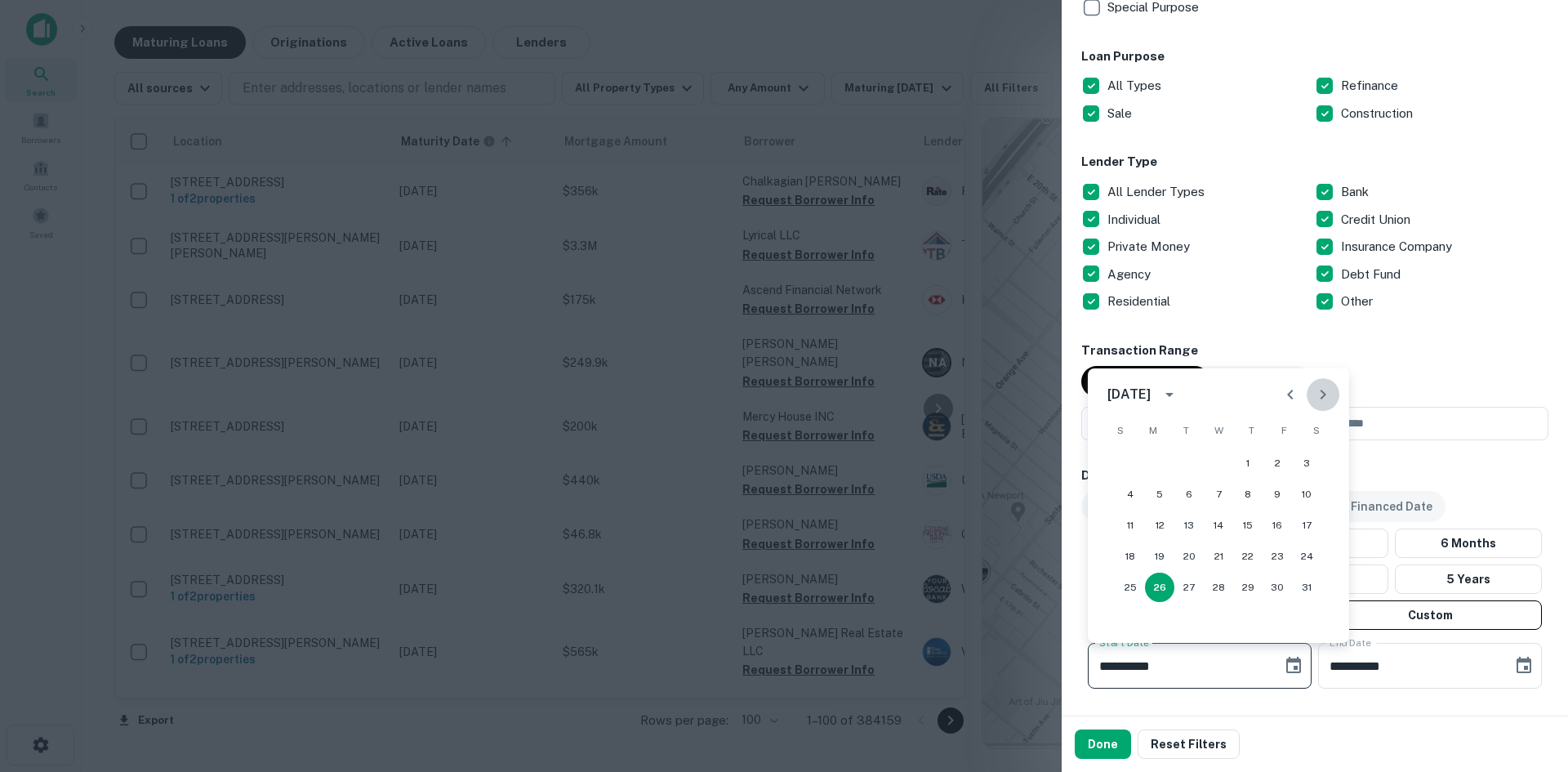
click at [1313, 395] on icon "Next month" at bounding box center [1323, 394] width 20 height 20
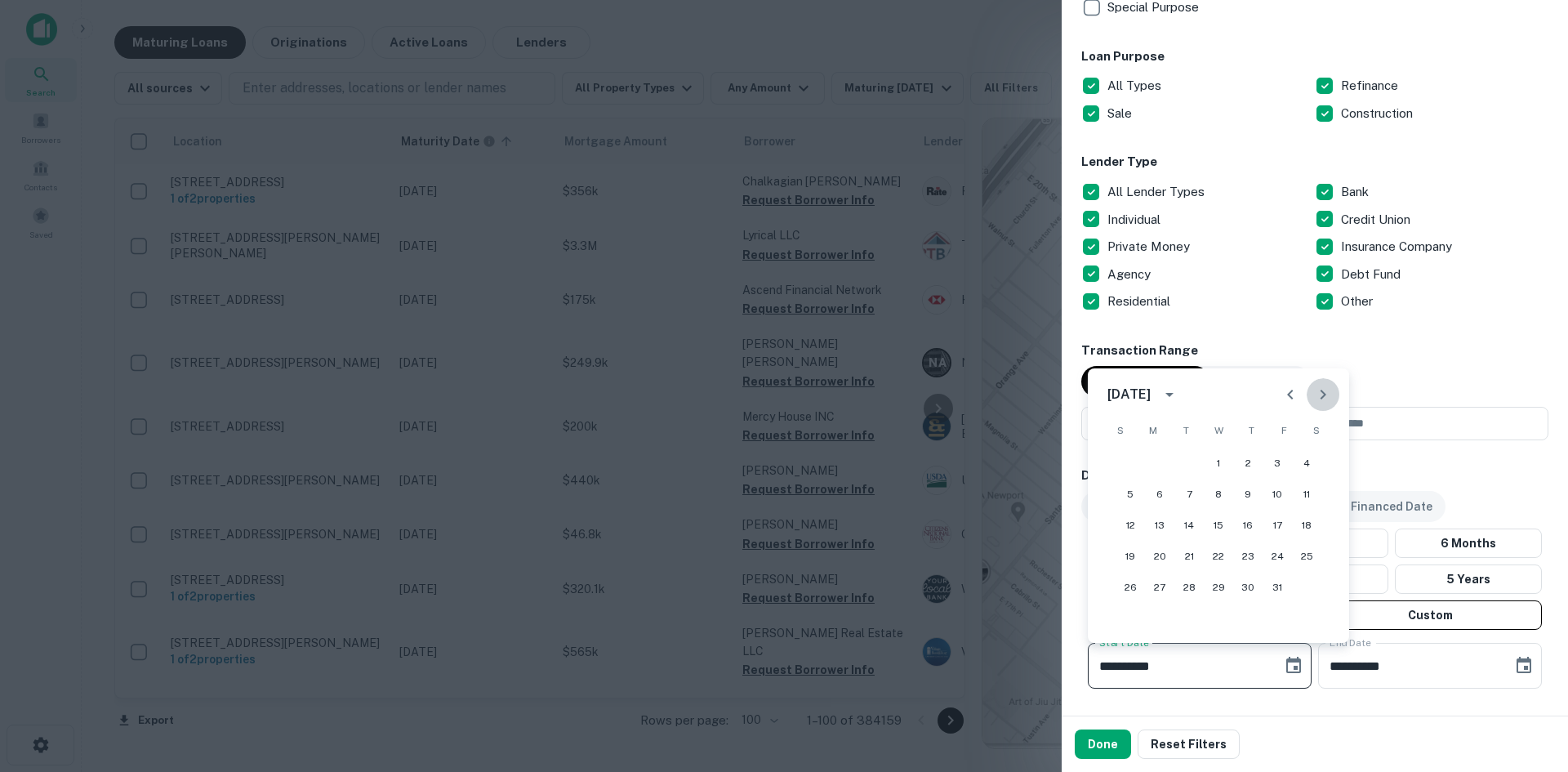
click at [1313, 395] on icon "Next month" at bounding box center [1323, 394] width 20 height 20
click at [1165, 458] on button "1" at bounding box center [1160, 463] width 29 height 29
type input "**********"
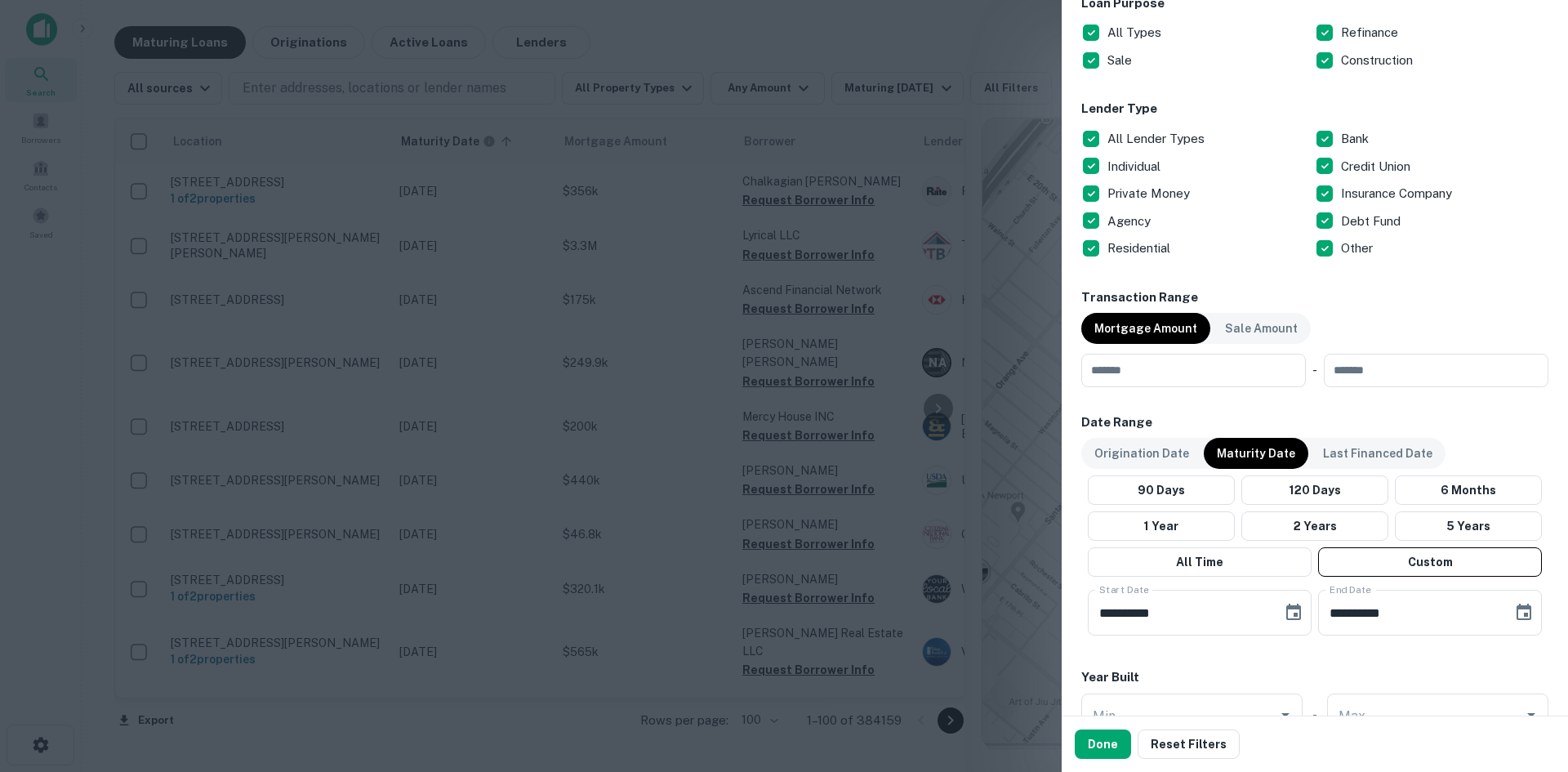
scroll to position [817, 0]
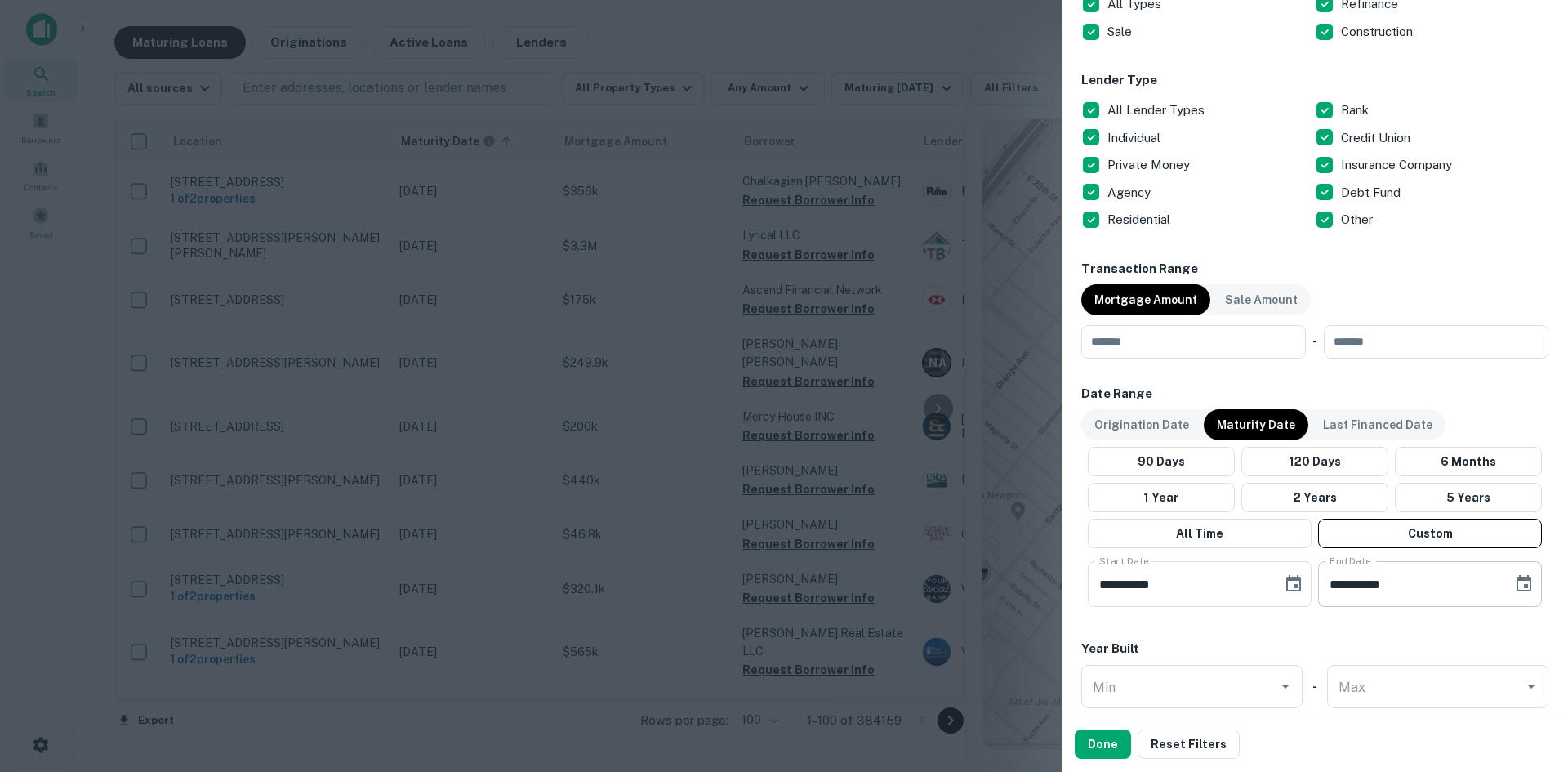
click at [1515, 583] on icon "Choose date, selected date is Sep 23, 2025" at bounding box center [1524, 583] width 20 height 20
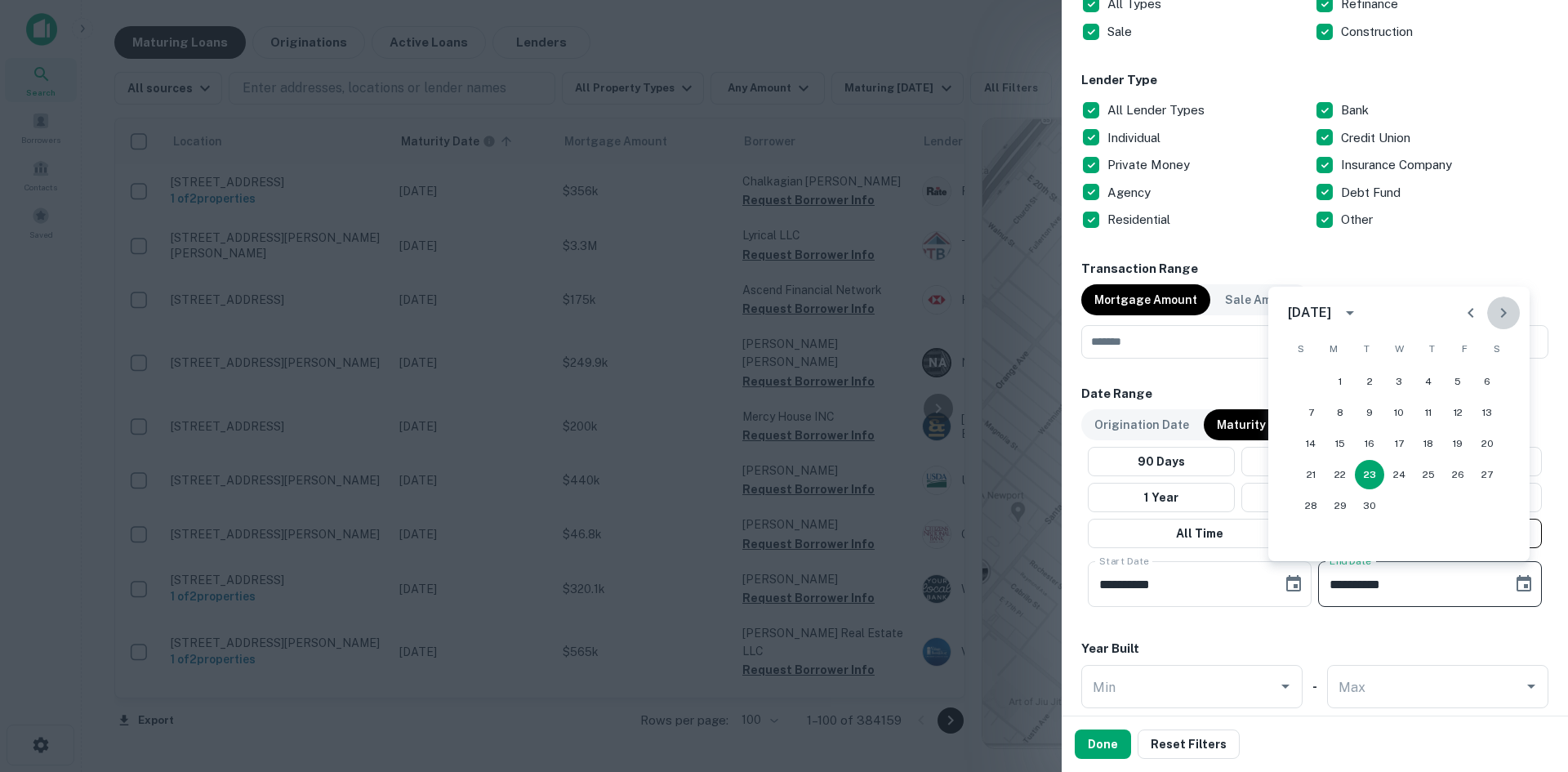
click at [1509, 315] on icon "Next month" at bounding box center [1504, 313] width 20 height 20
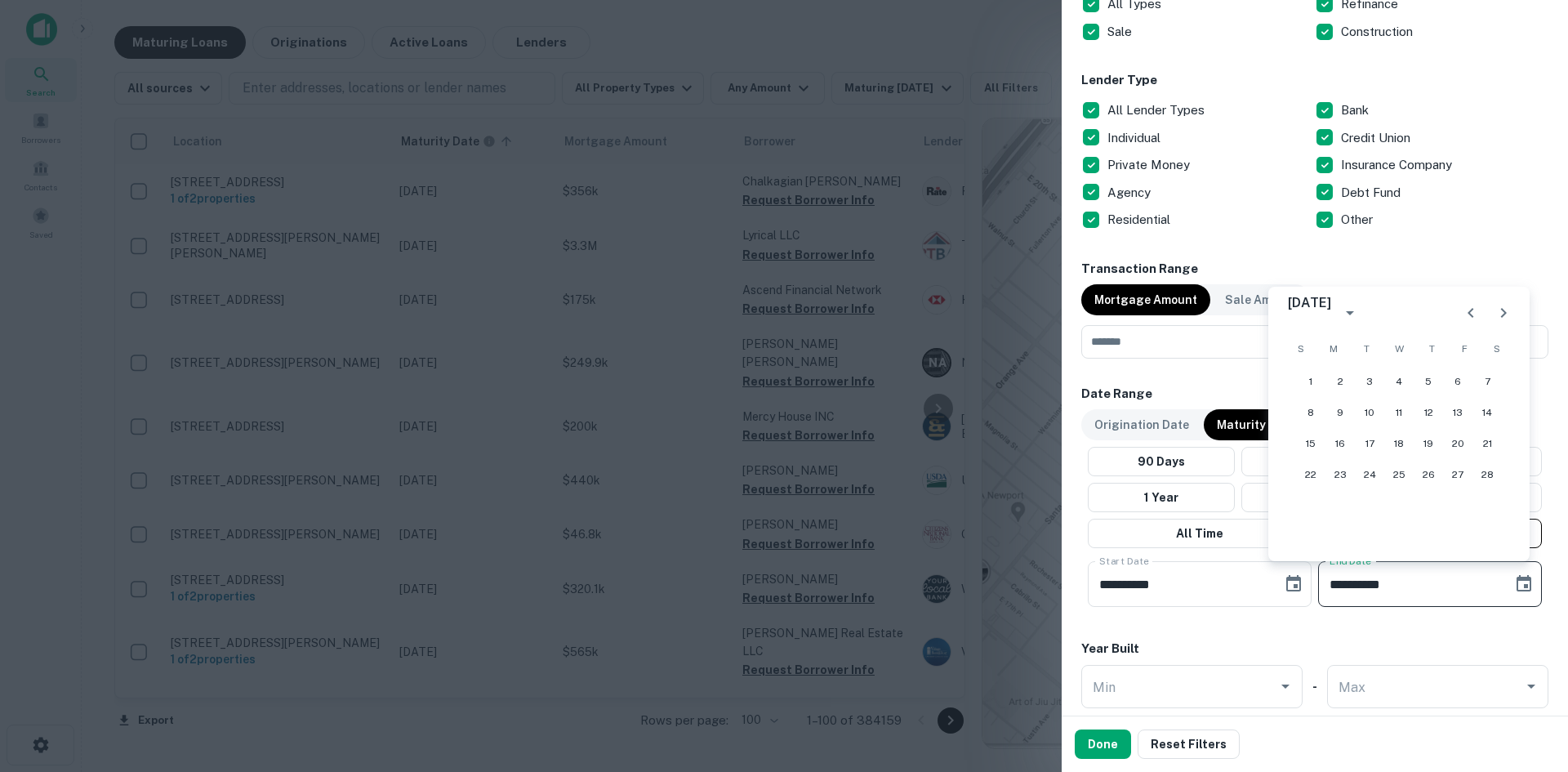
click at [1509, 315] on icon "Next month" at bounding box center [1504, 313] width 20 height 20
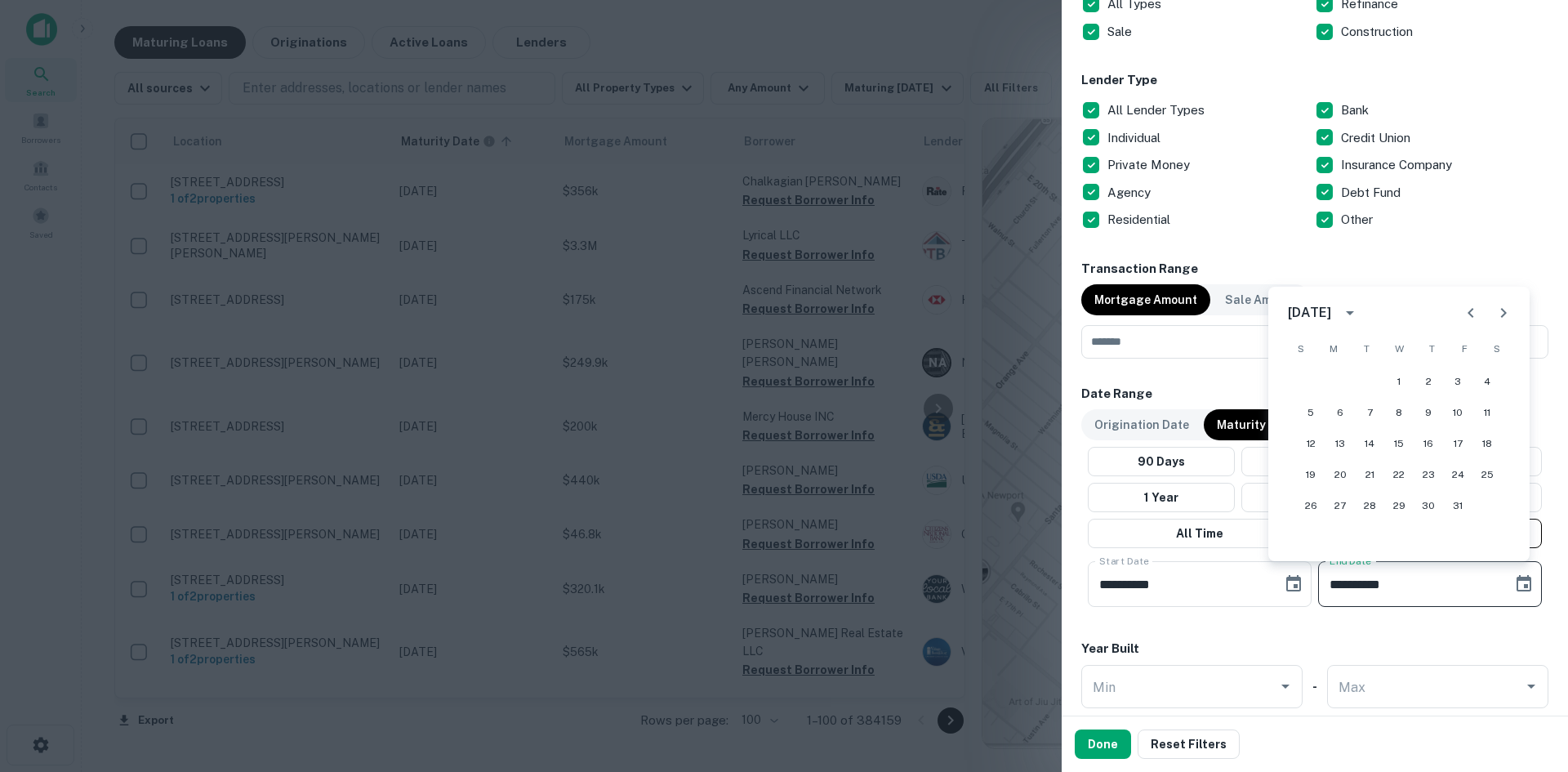
click at [1509, 315] on icon "Next month" at bounding box center [1504, 313] width 20 height 20
click at [1475, 378] on button "1" at bounding box center [1488, 381] width 29 height 29
type input "**********"
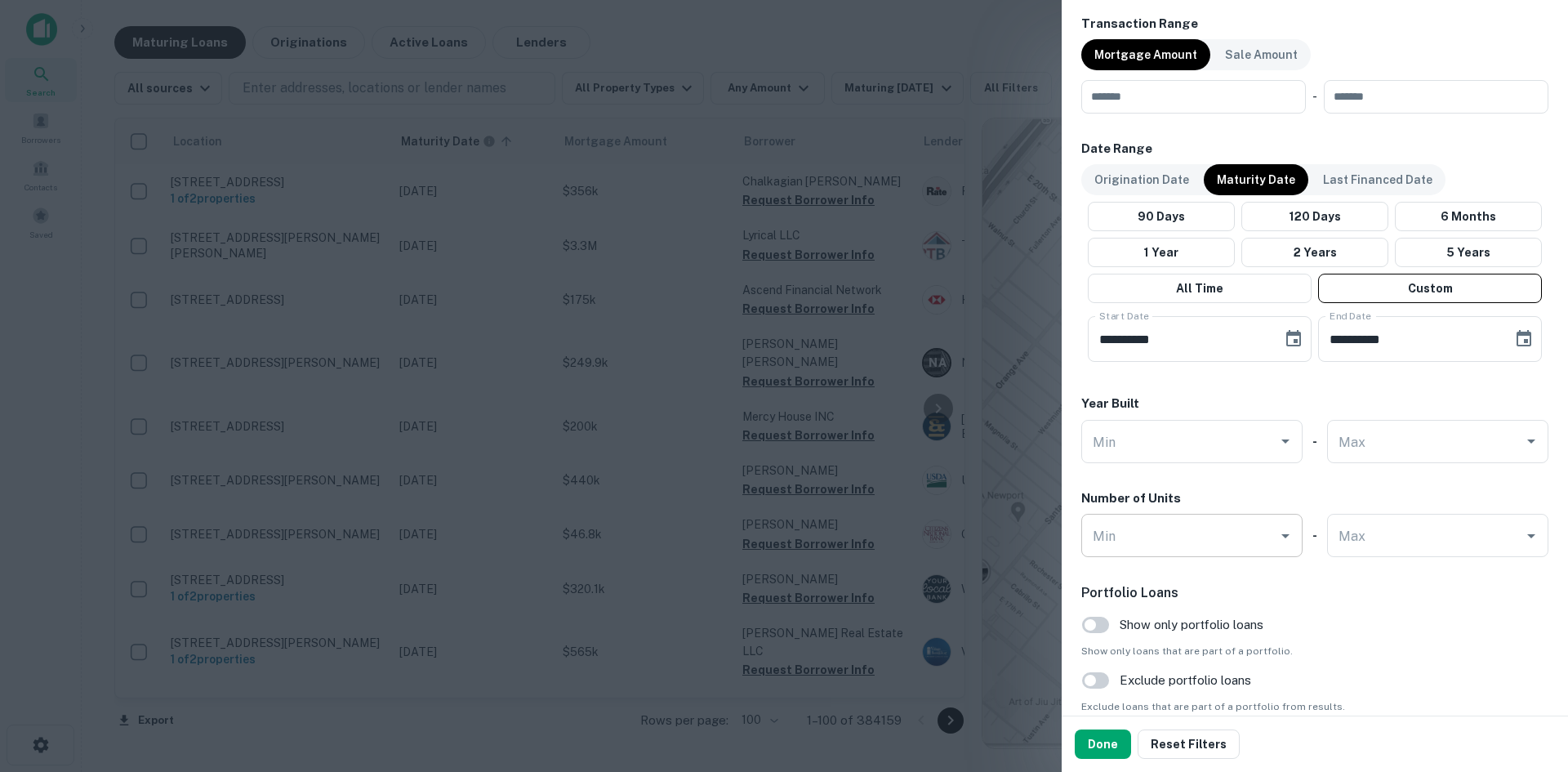
scroll to position [1144, 0]
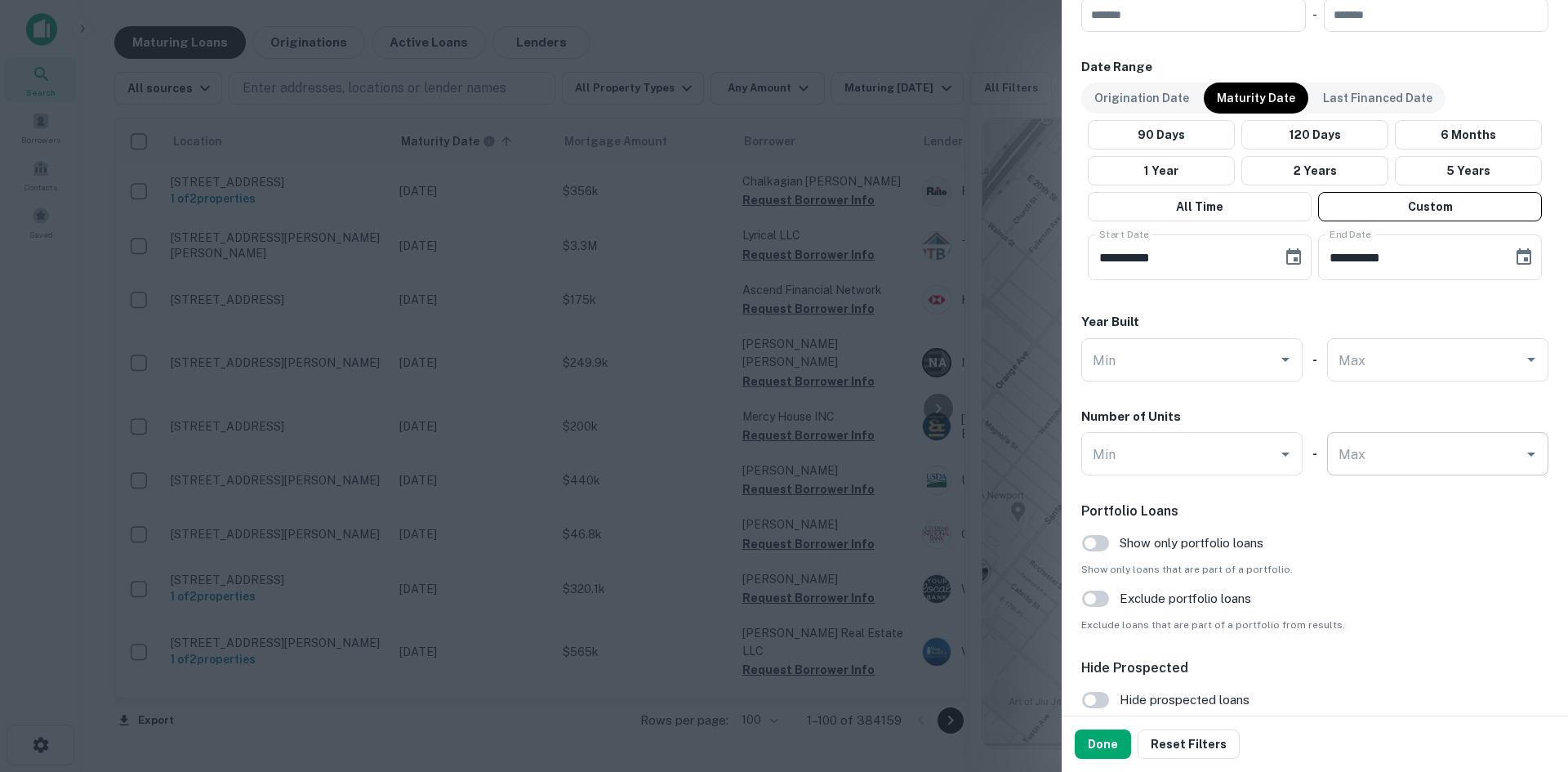
click at [1382, 460] on input "Max" at bounding box center [1426, 454] width 182 height 28
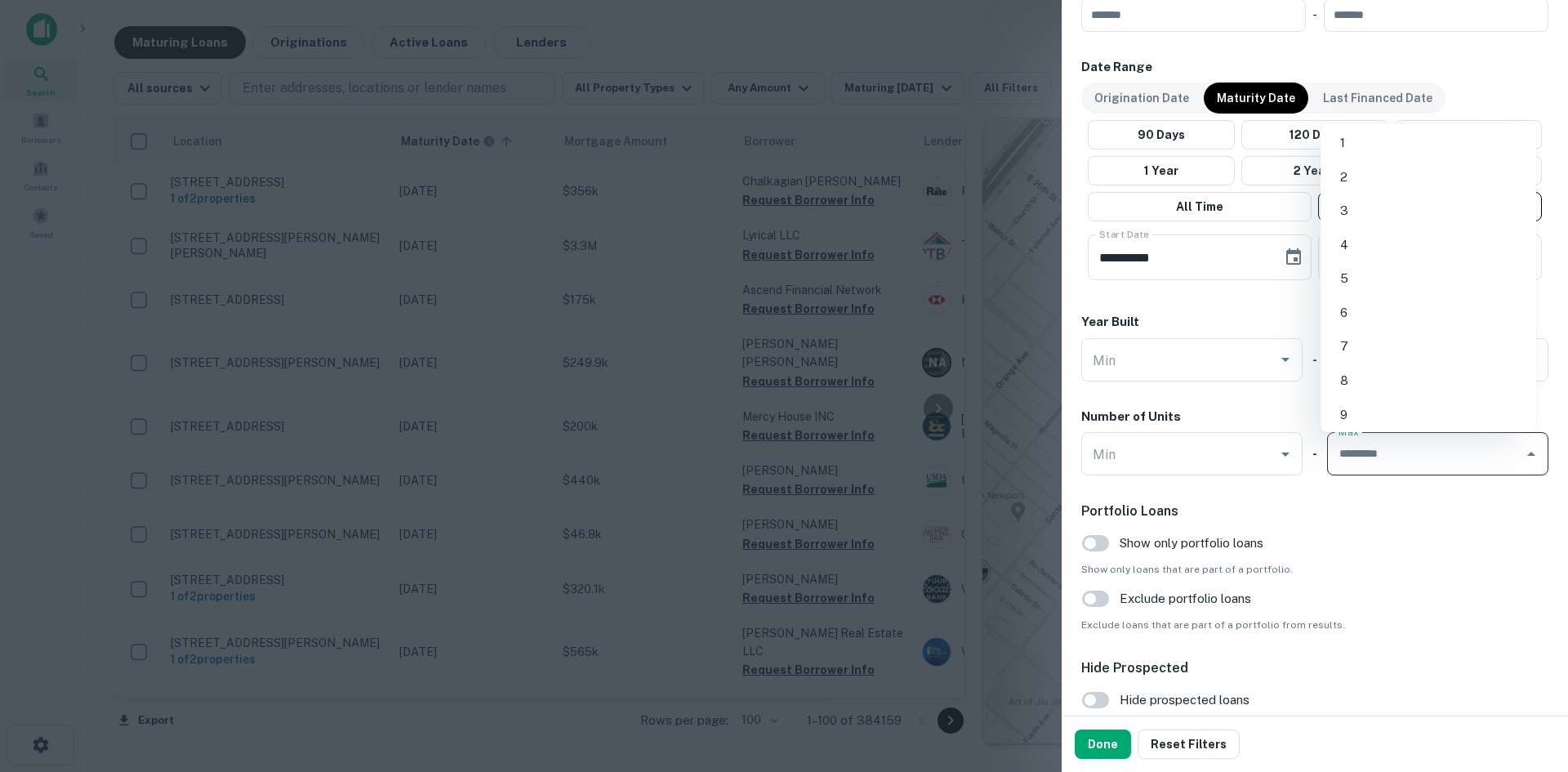
click at [1383, 140] on li "1" at bounding box center [1429, 142] width 203 height 29
type input "*"
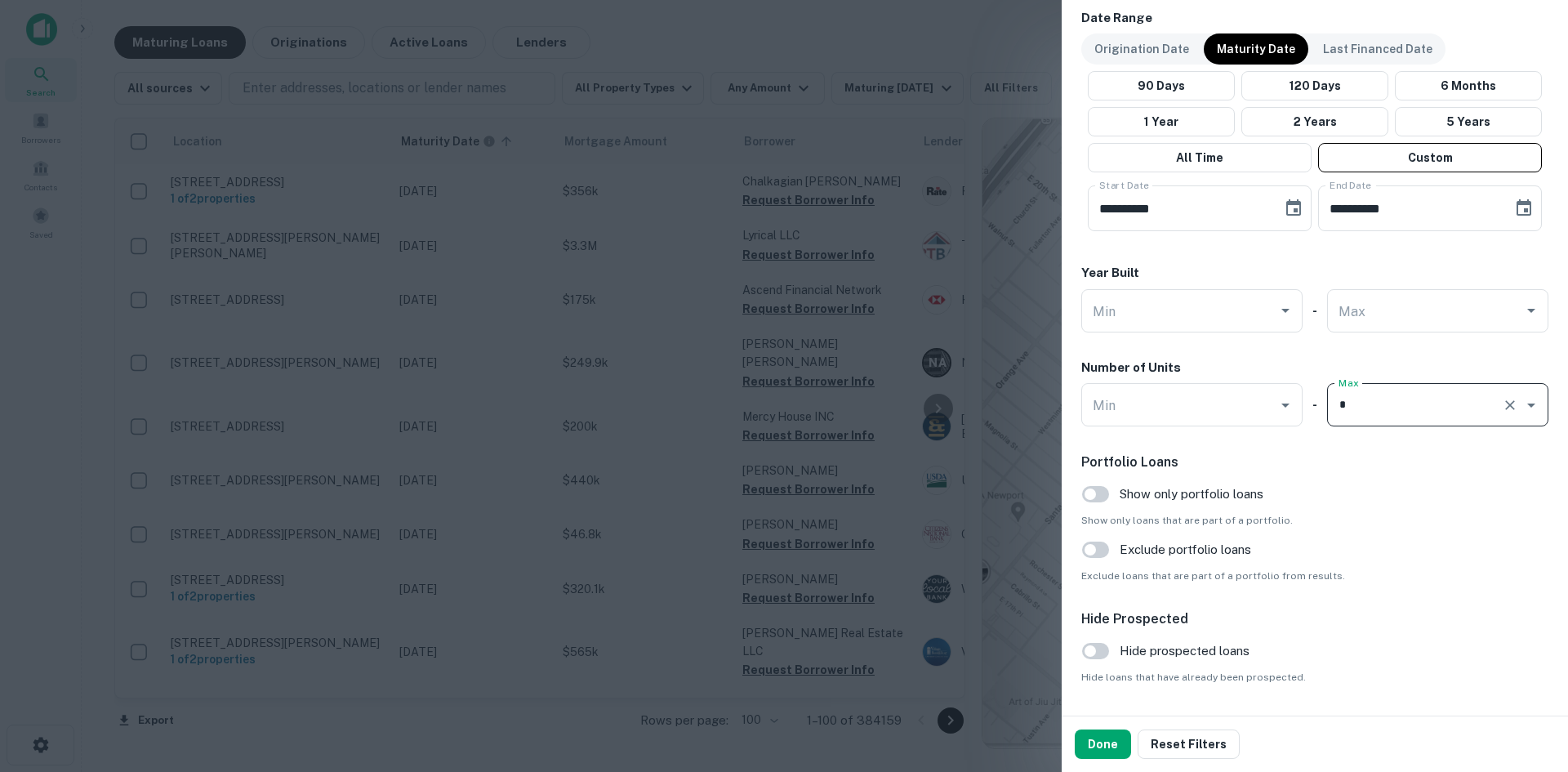
scroll to position [1241, 0]
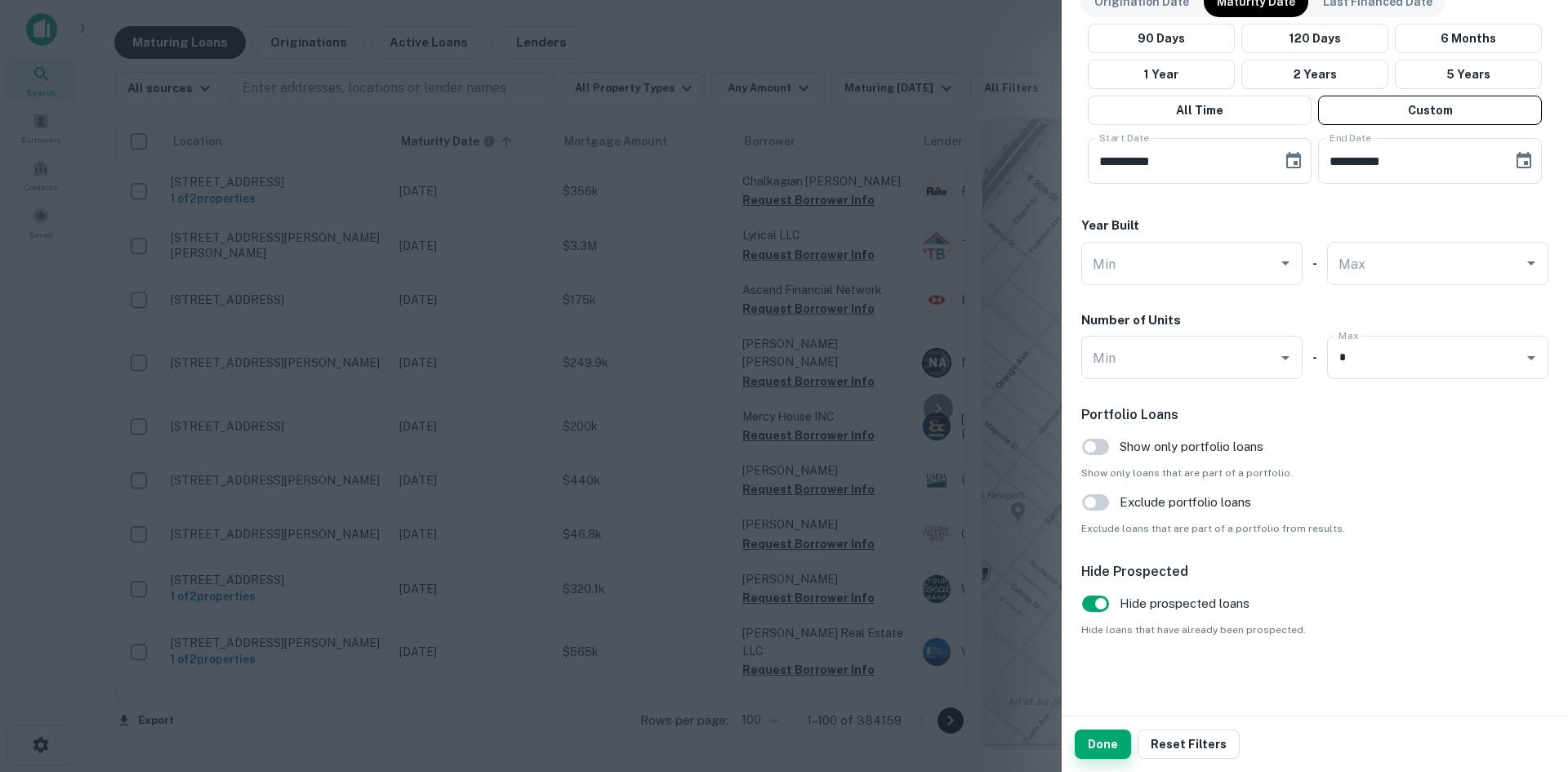
click at [1118, 754] on button "Done" at bounding box center [1103, 744] width 57 height 29
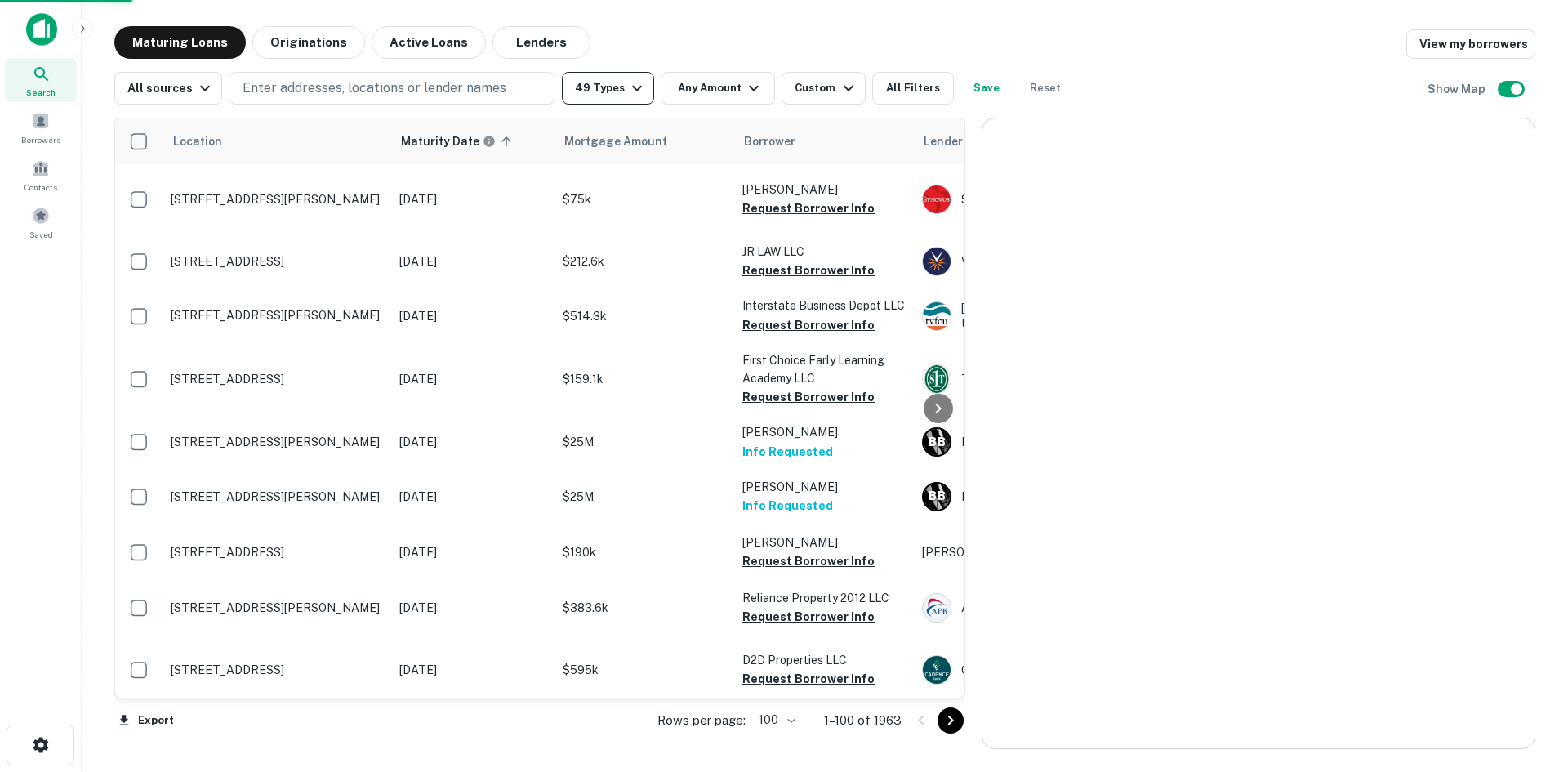
click at [645, 86] on button "49 Types" at bounding box center [608, 88] width 92 height 33
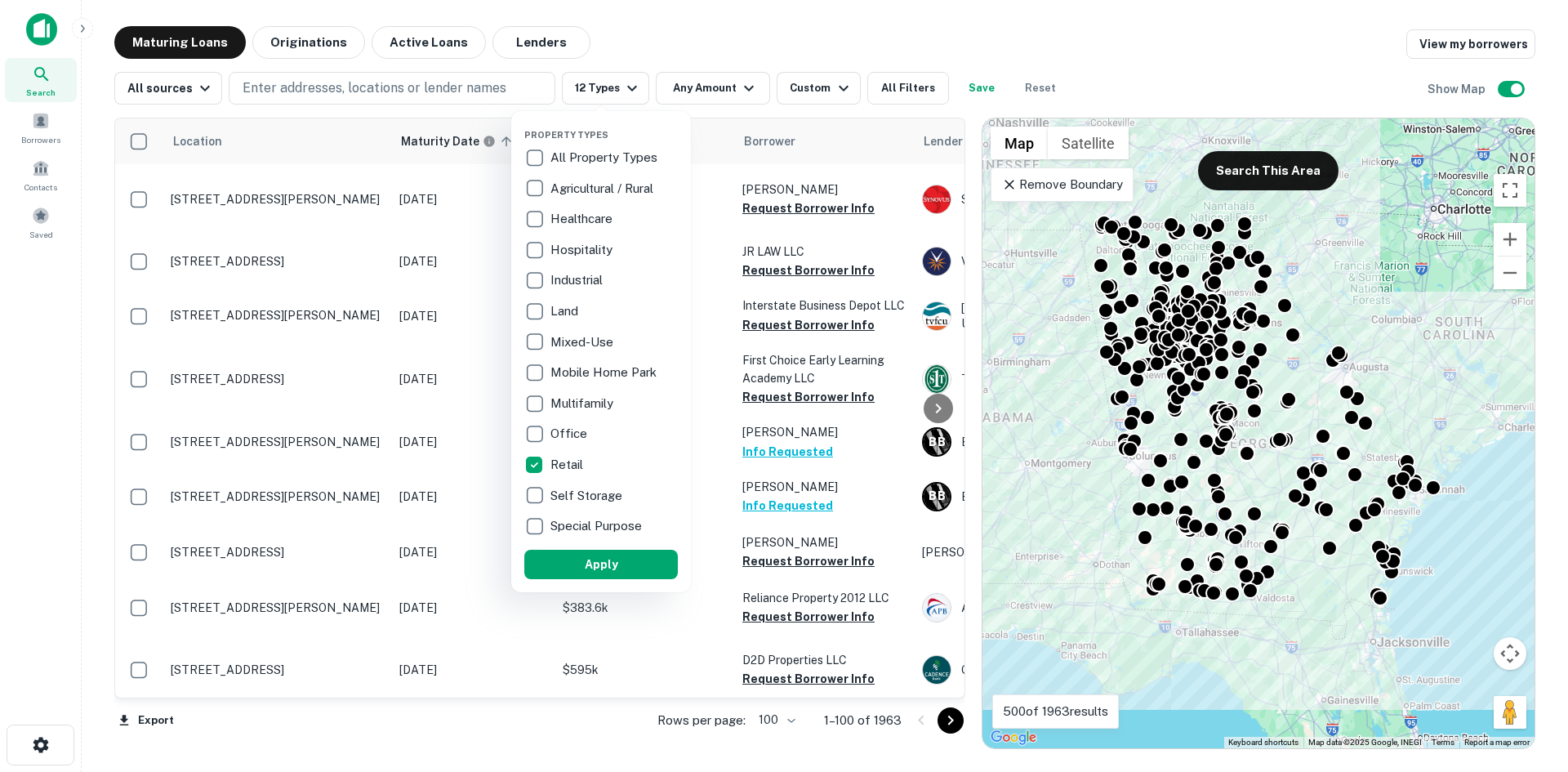
click at [581, 565] on button "Apply" at bounding box center [601, 565] width 153 height 29
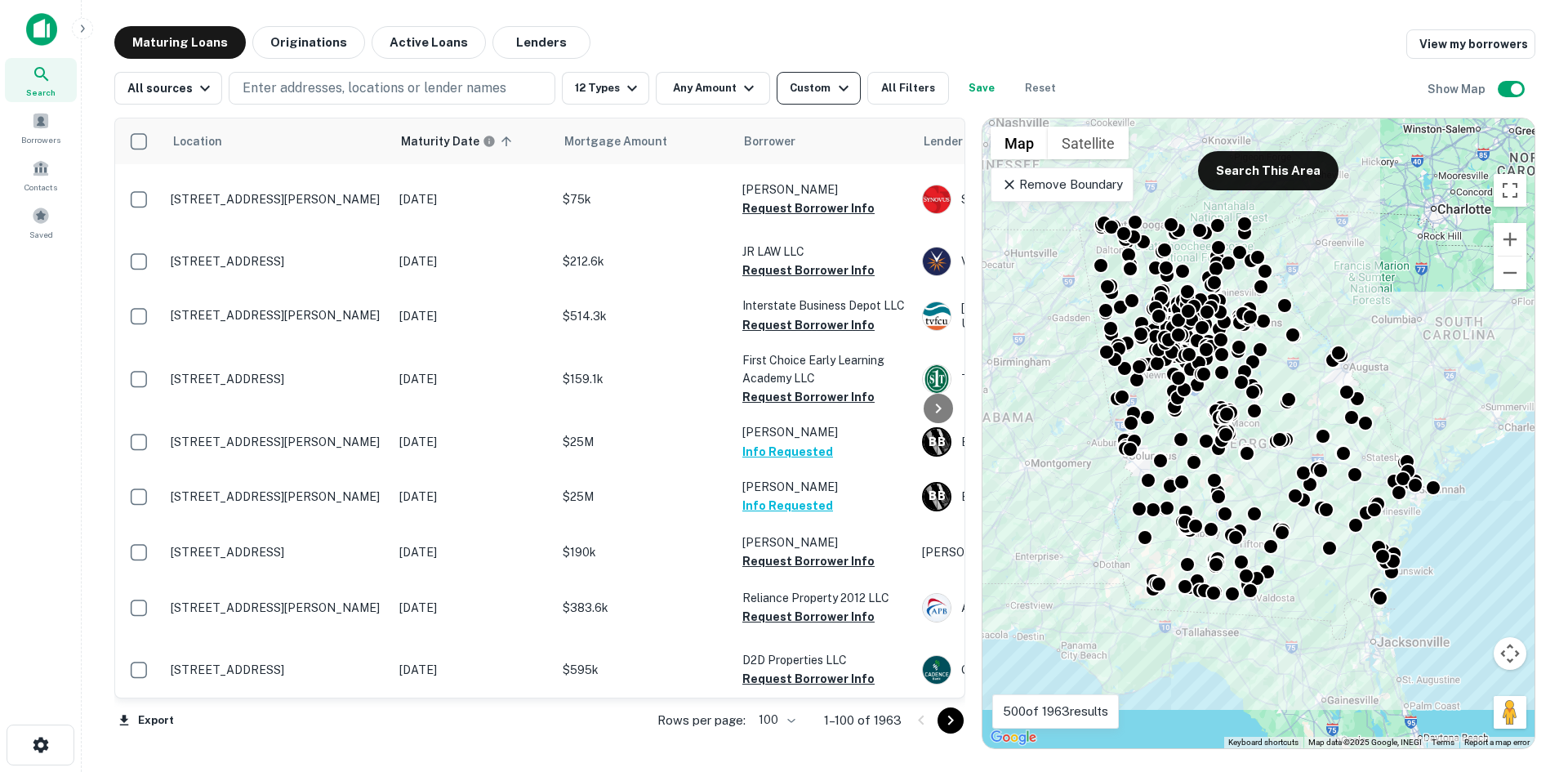
click at [816, 92] on div "Custom" at bounding box center [821, 88] width 62 height 20
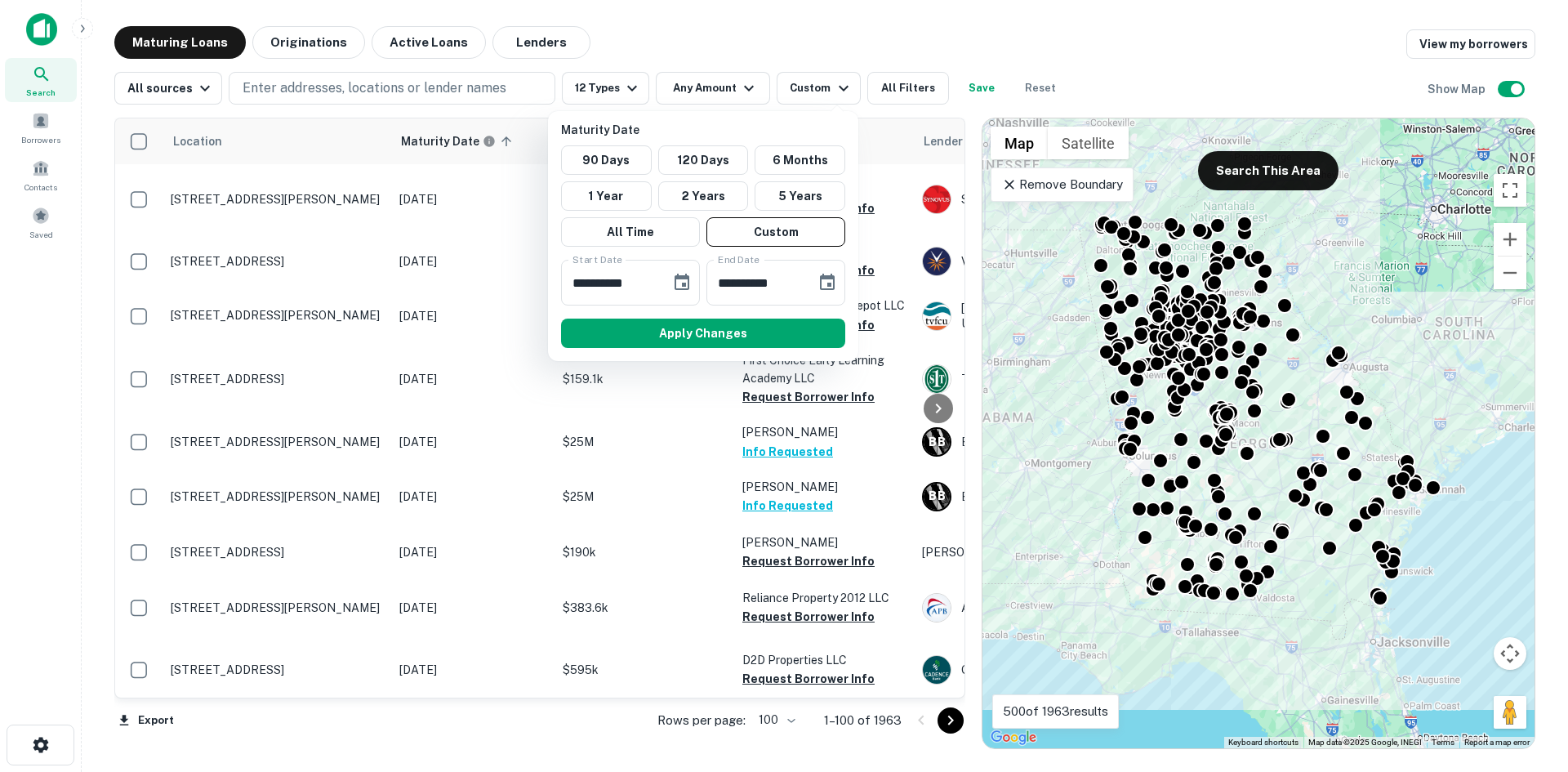
click at [882, 85] on div at bounding box center [784, 386] width 1568 height 772
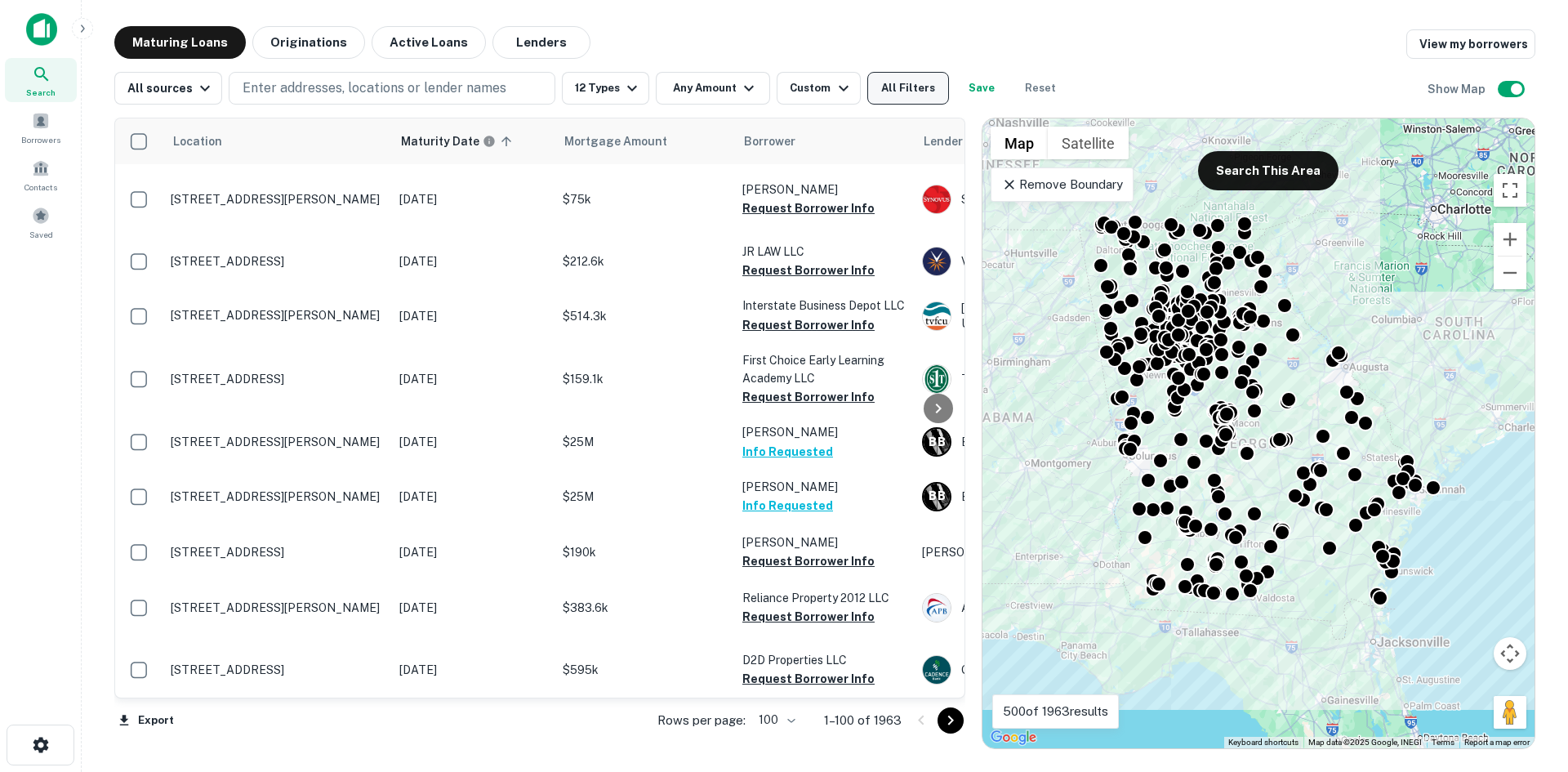
click at [888, 97] on button "All Filters" at bounding box center [908, 88] width 81 height 33
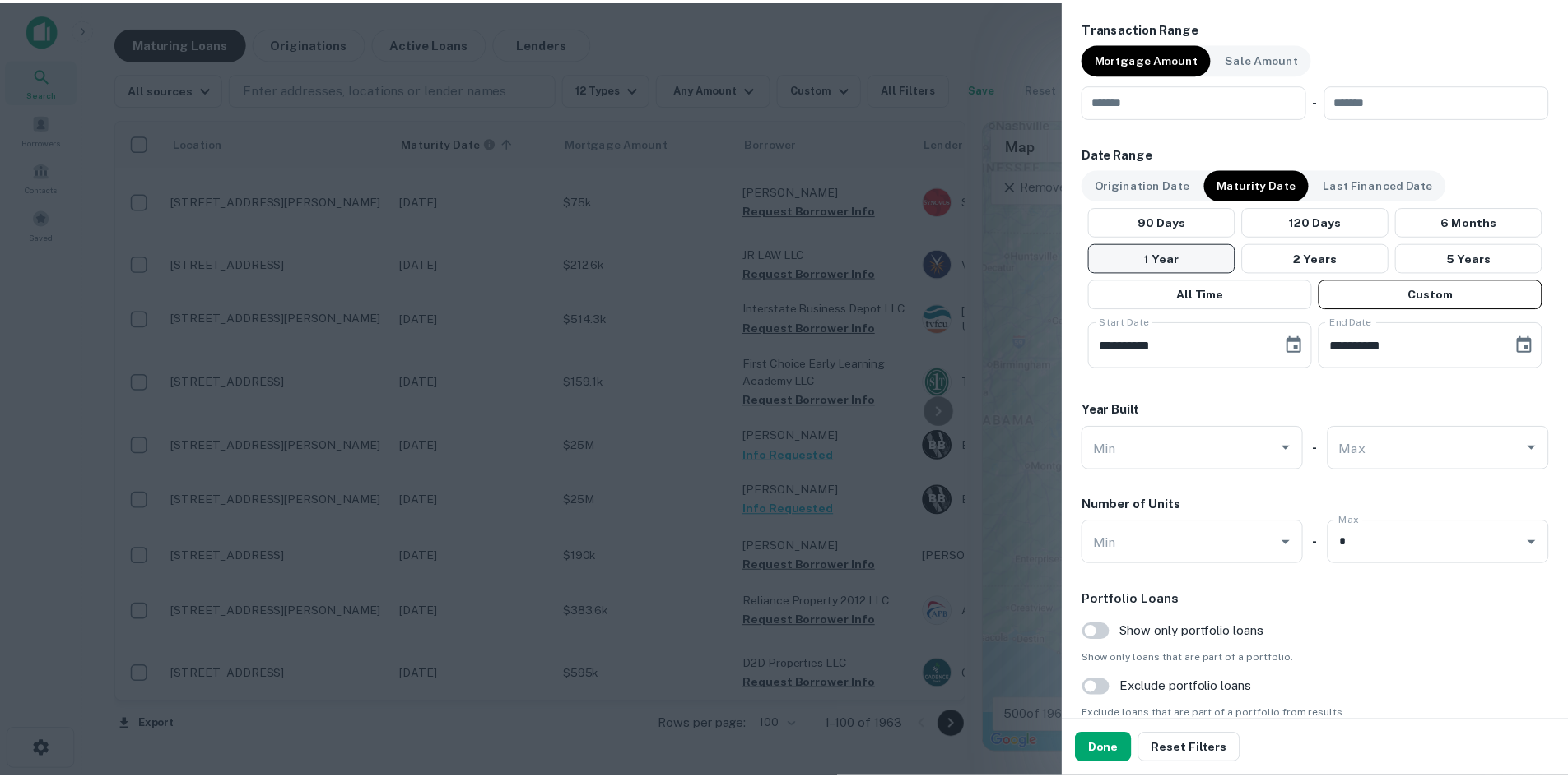
scroll to position [987, 0]
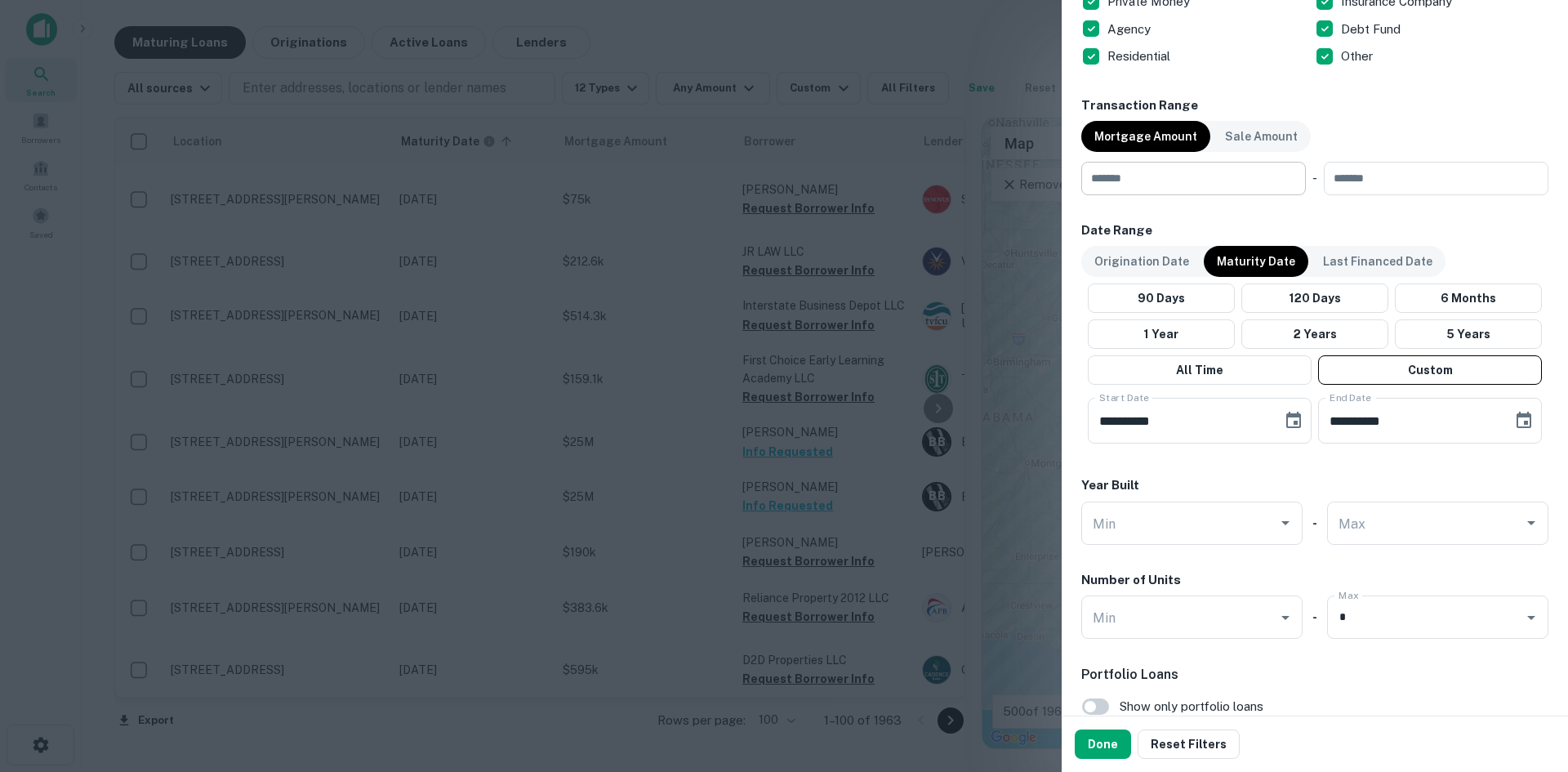
click at [1149, 190] on input "number" at bounding box center [1187, 178] width 213 height 33
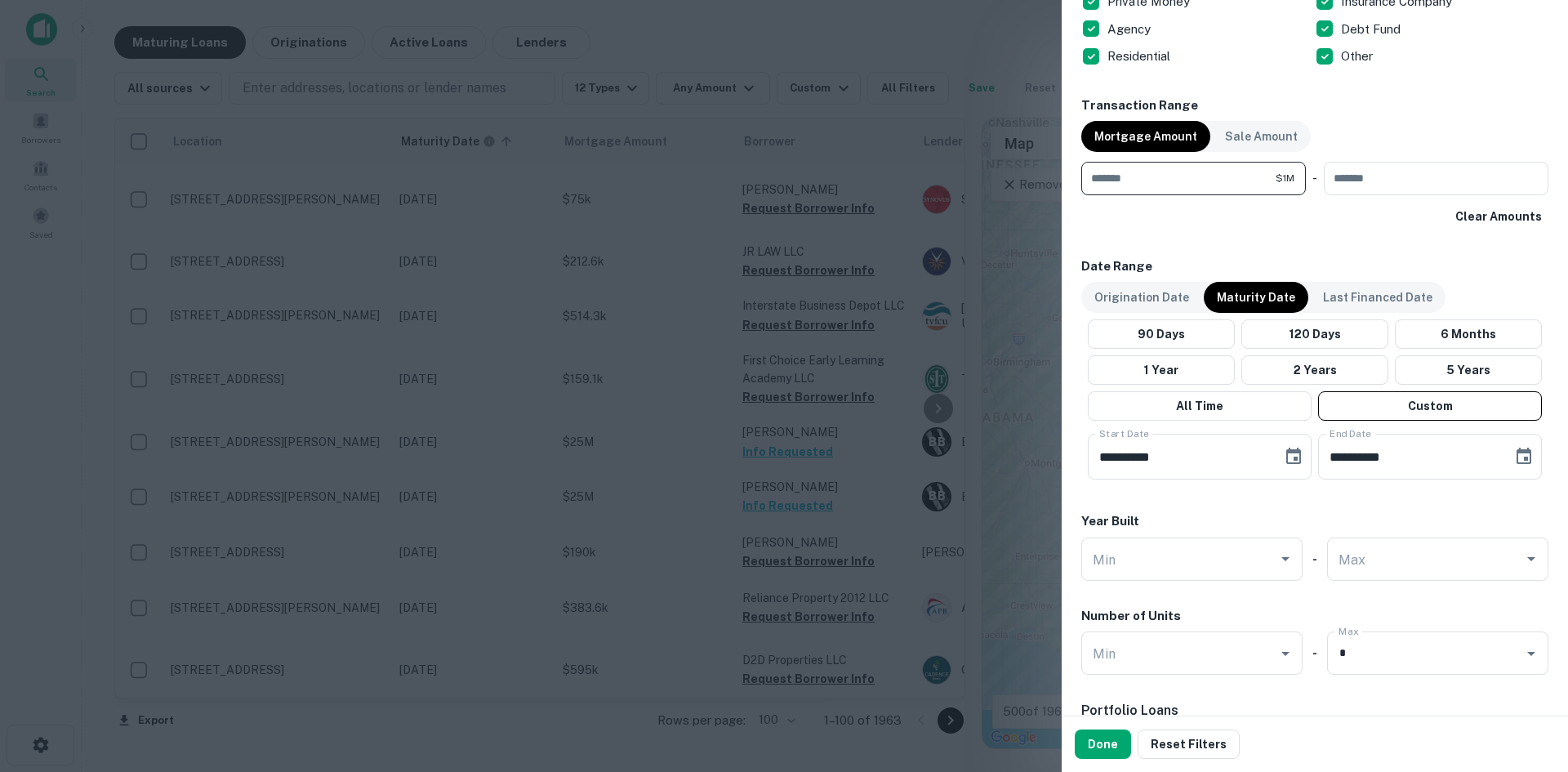
type input "*******"
click at [1115, 747] on button "Done" at bounding box center [1103, 744] width 57 height 29
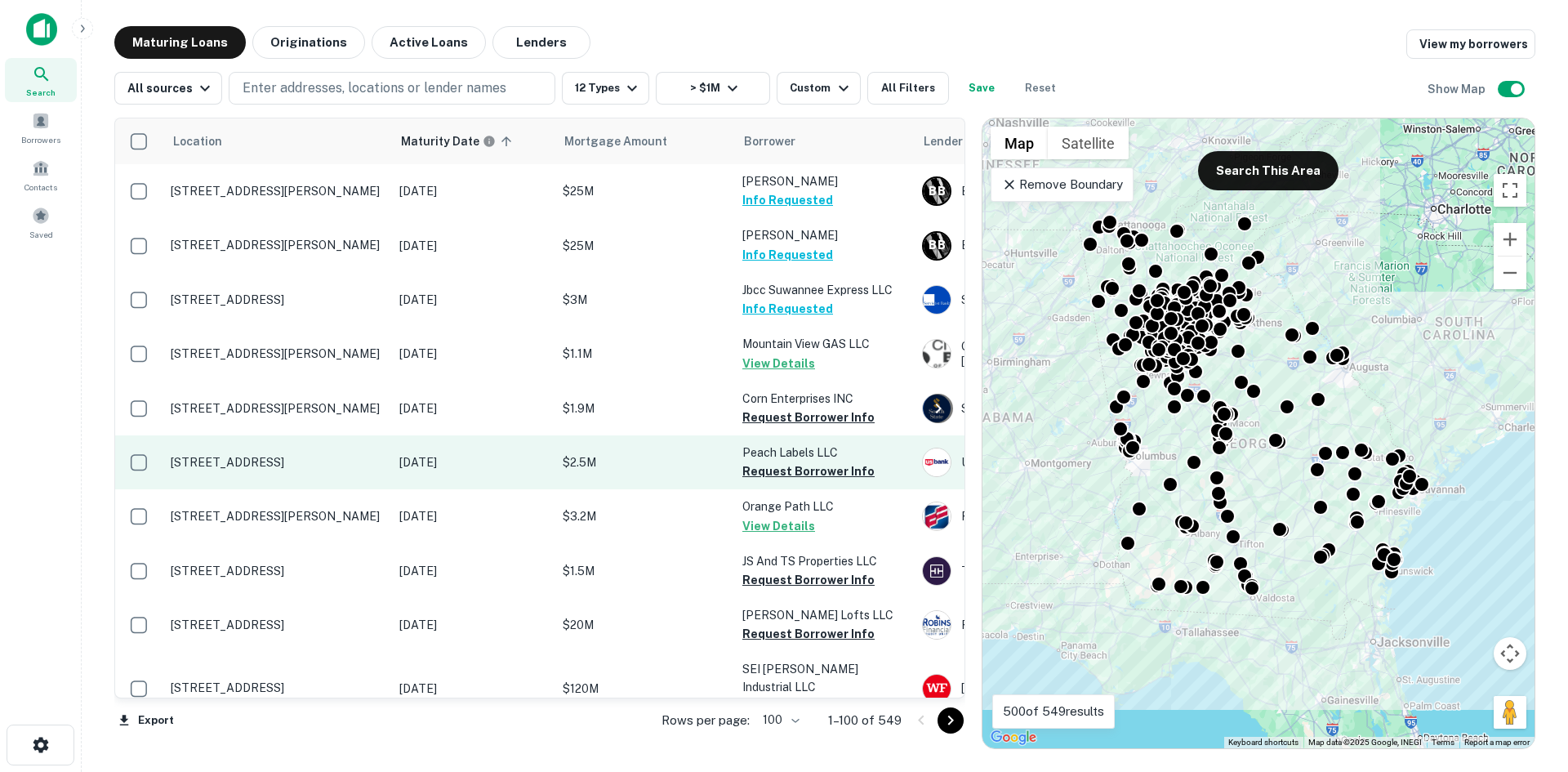
click at [357, 470] on p "4785 Roosevelt Hwy Atlanta, GA 30349" at bounding box center [276, 463] width 212 height 15
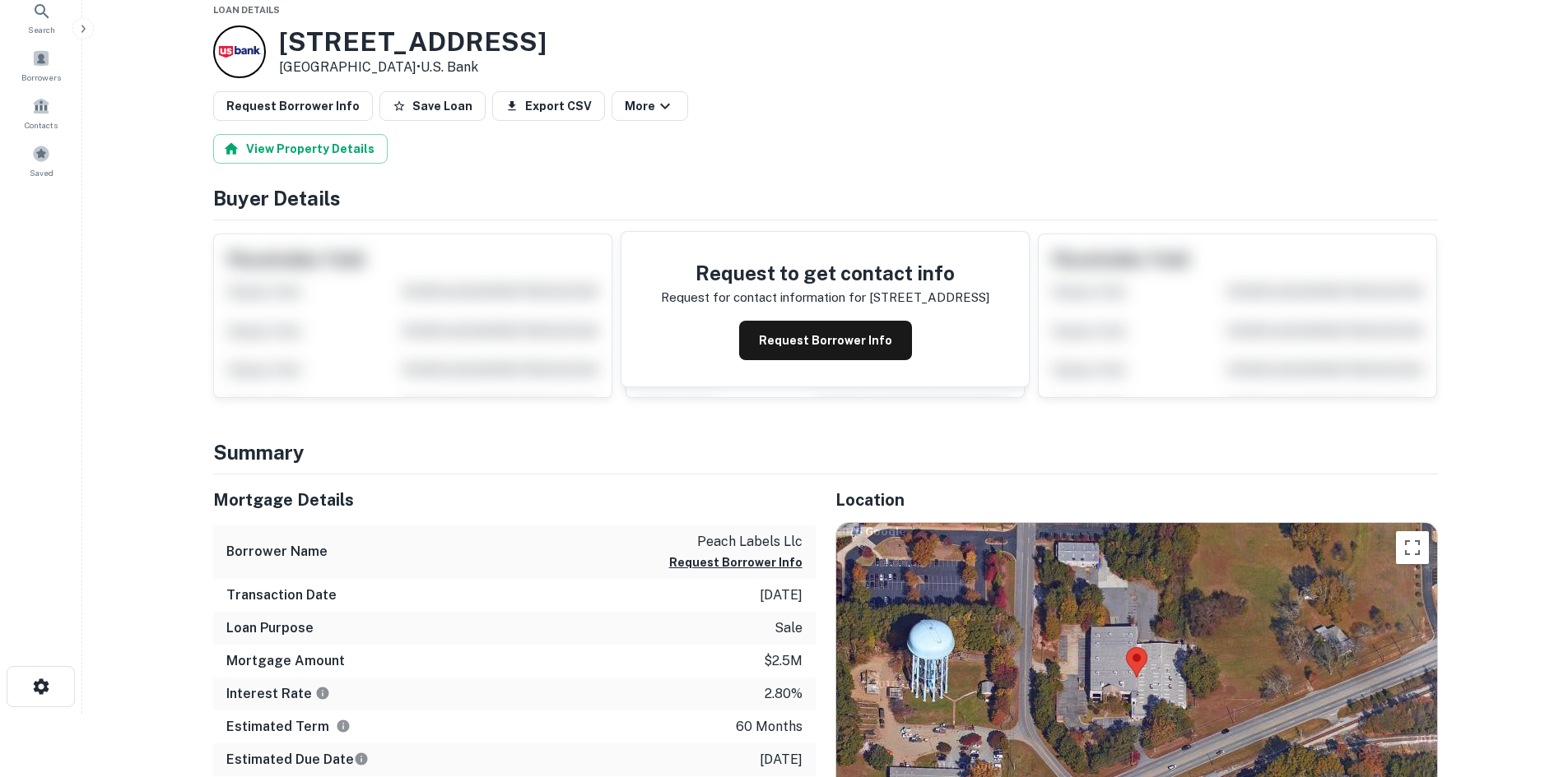
scroll to position [165, 0]
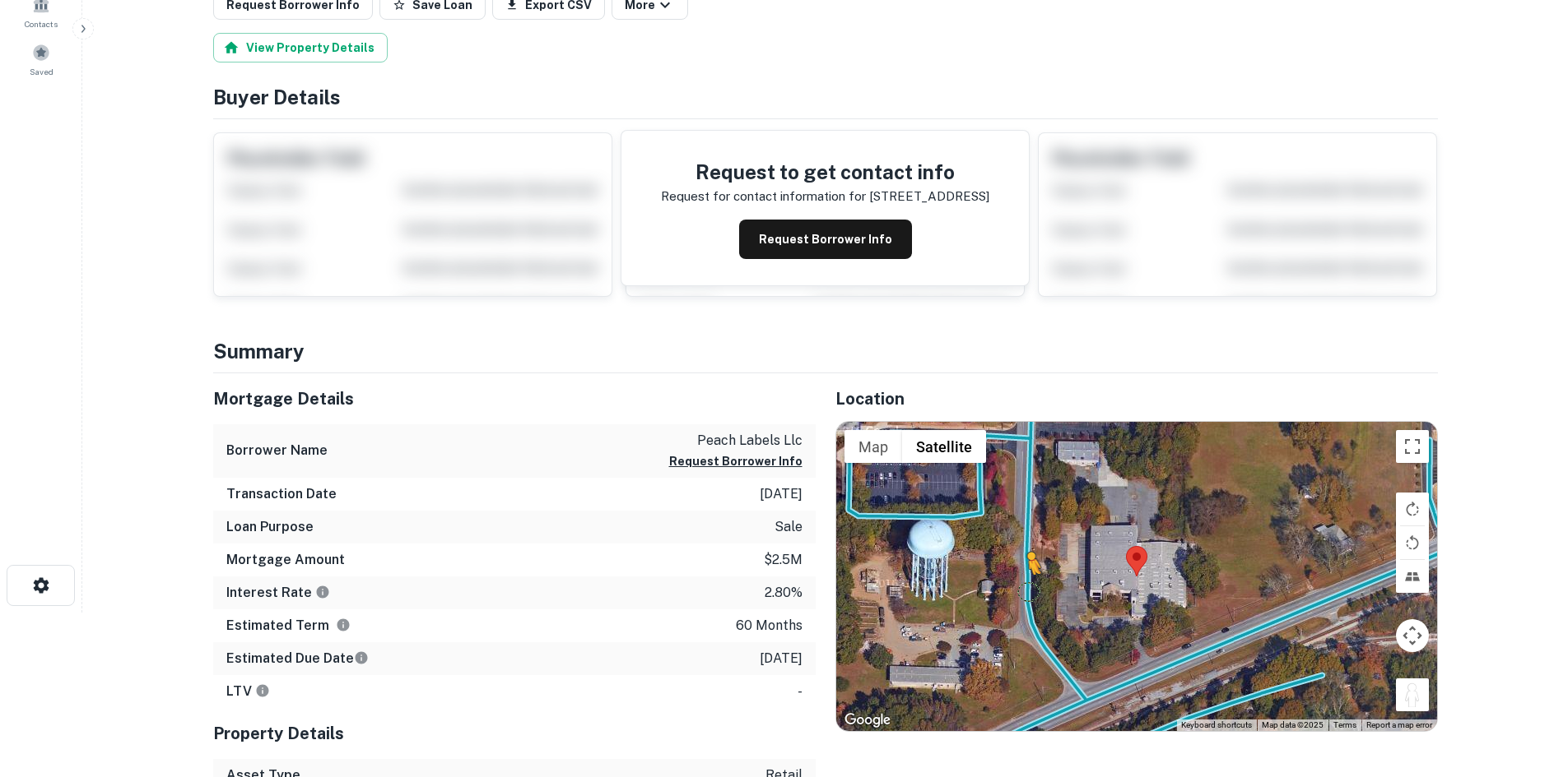
drag, startPoint x: 1414, startPoint y: 704, endPoint x: 1019, endPoint y: 584, distance: 412.8
click at [1019, 584] on div "To activate drag with keyboard, press Alt + Enter. Once in keyboard drag state,…" at bounding box center [1137, 577] width 601 height 309
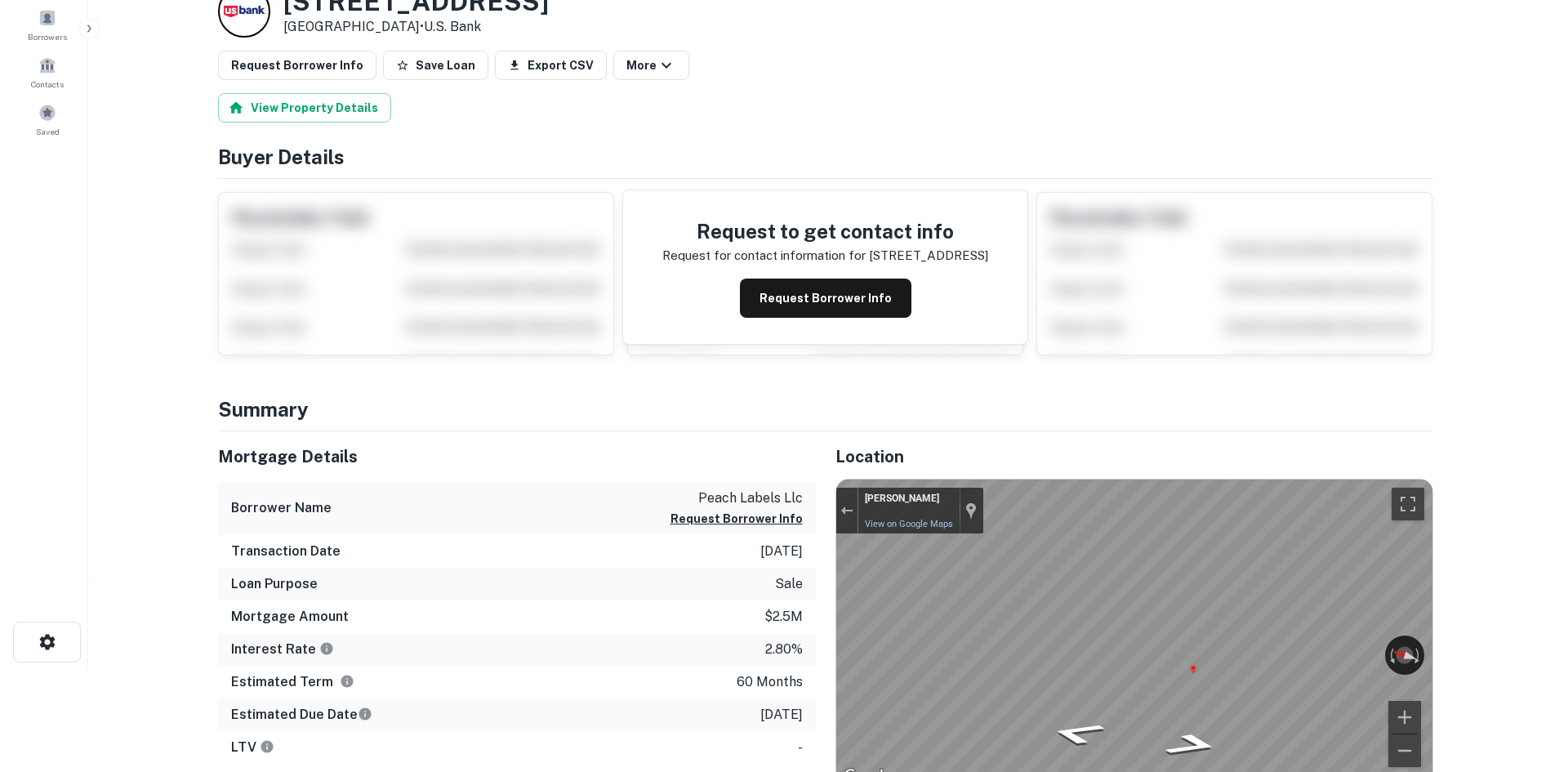
scroll to position [0, 0]
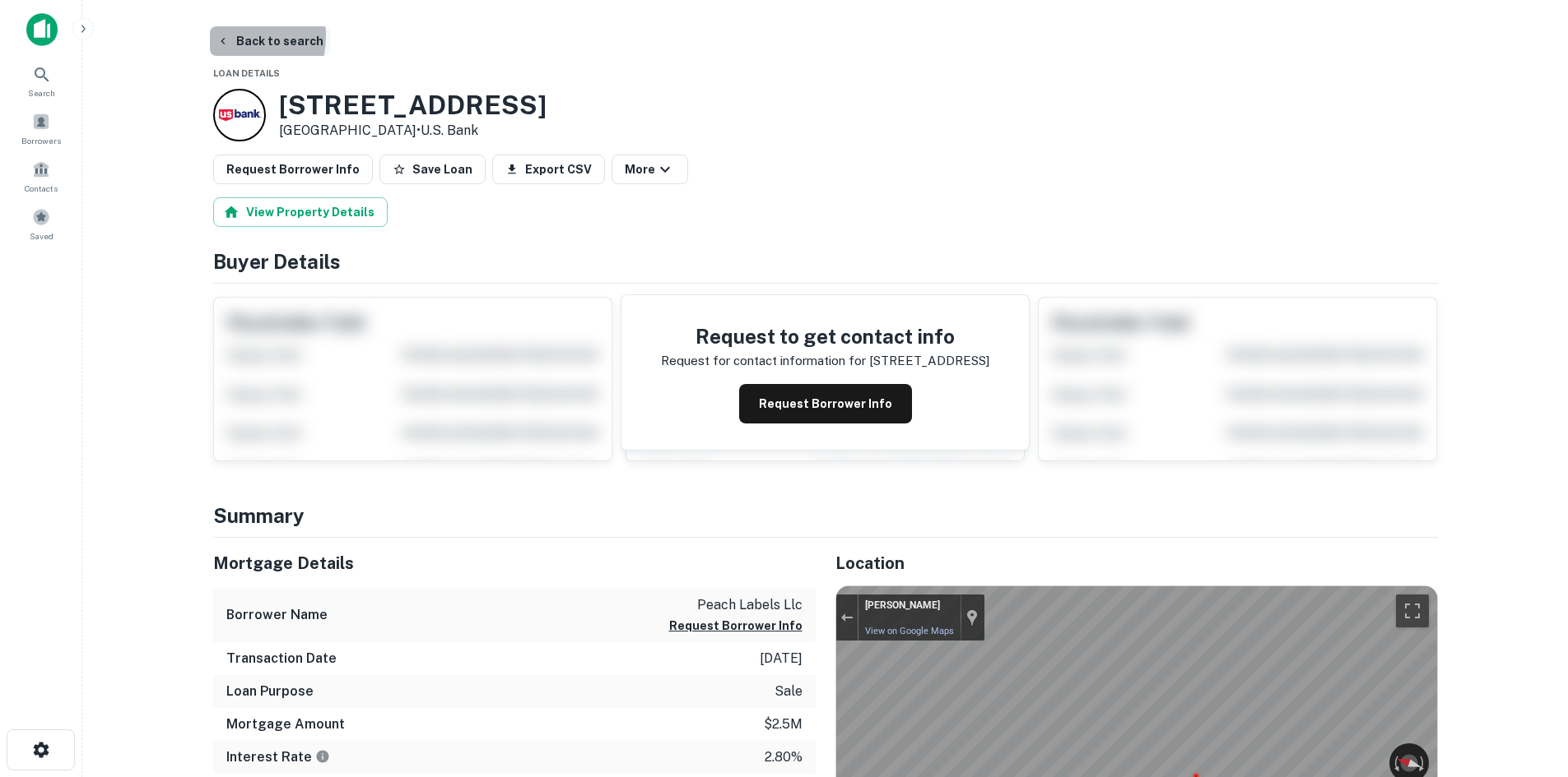
click at [231, 36] on button "Back to search" at bounding box center [270, 41] width 120 height 30
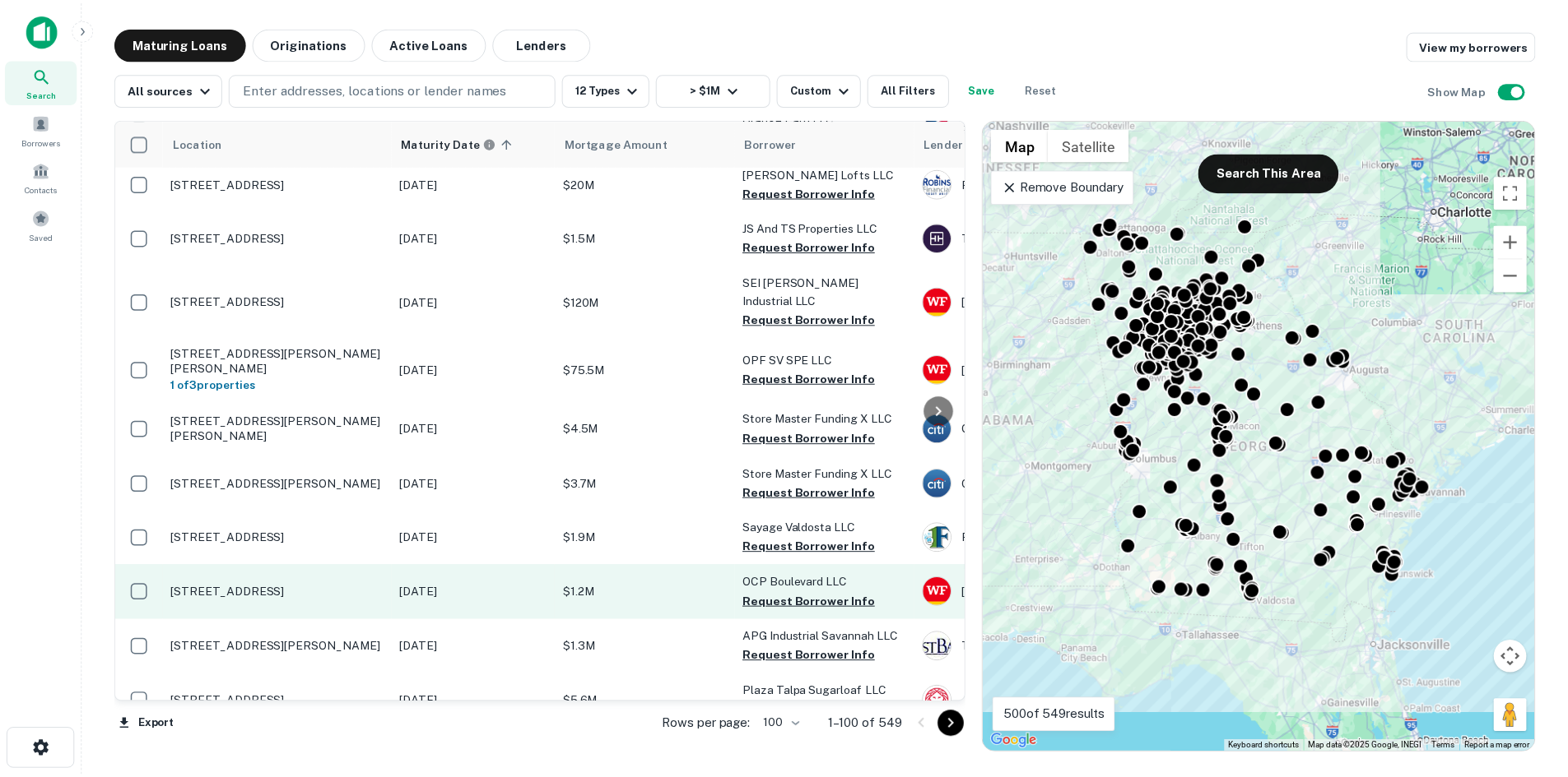
scroll to position [411, 0]
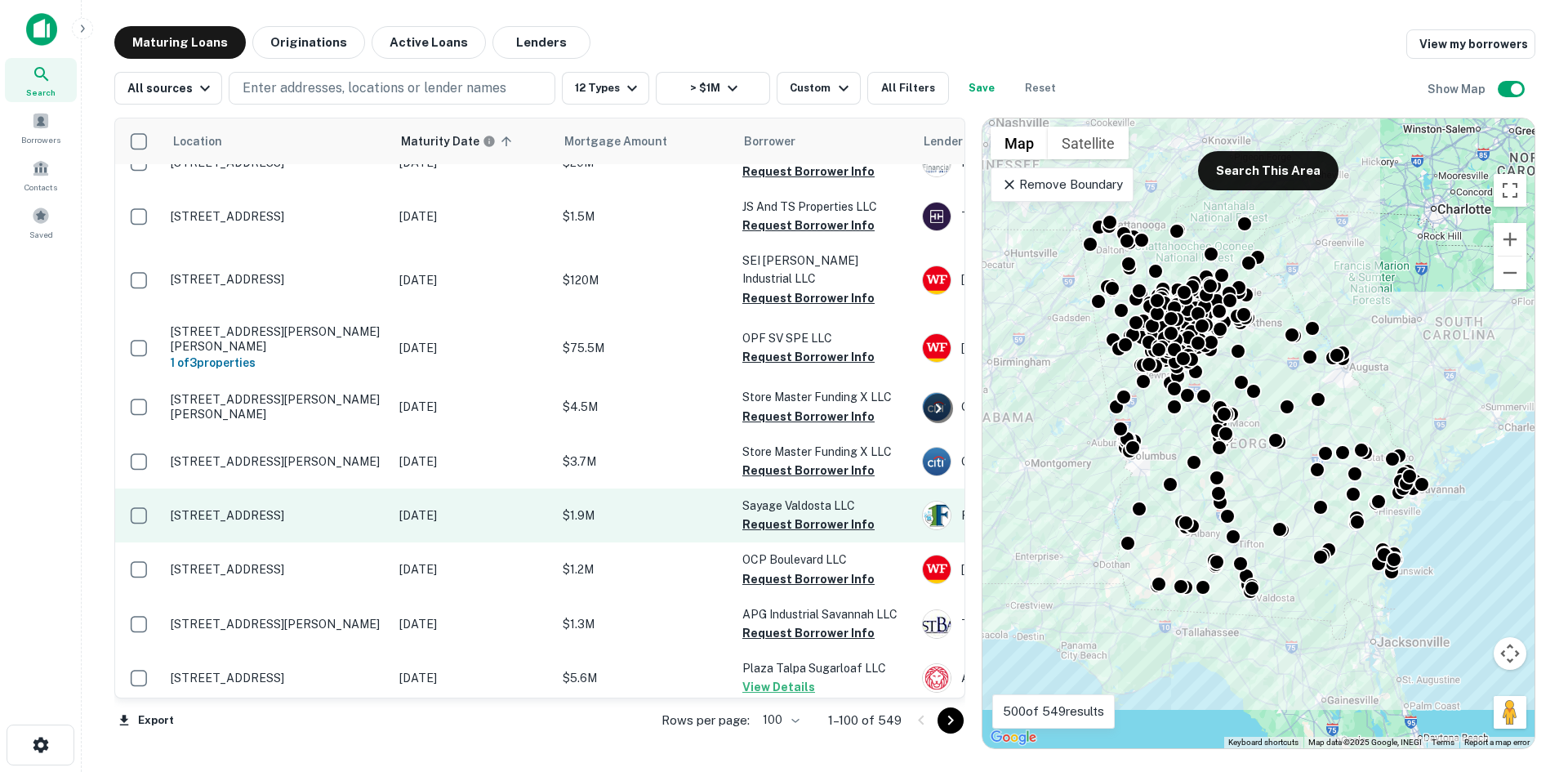
click at [348, 509] on p "1179 N Saint Augustine Rd Valdosta, GA 31601" at bounding box center [276, 516] width 212 height 15
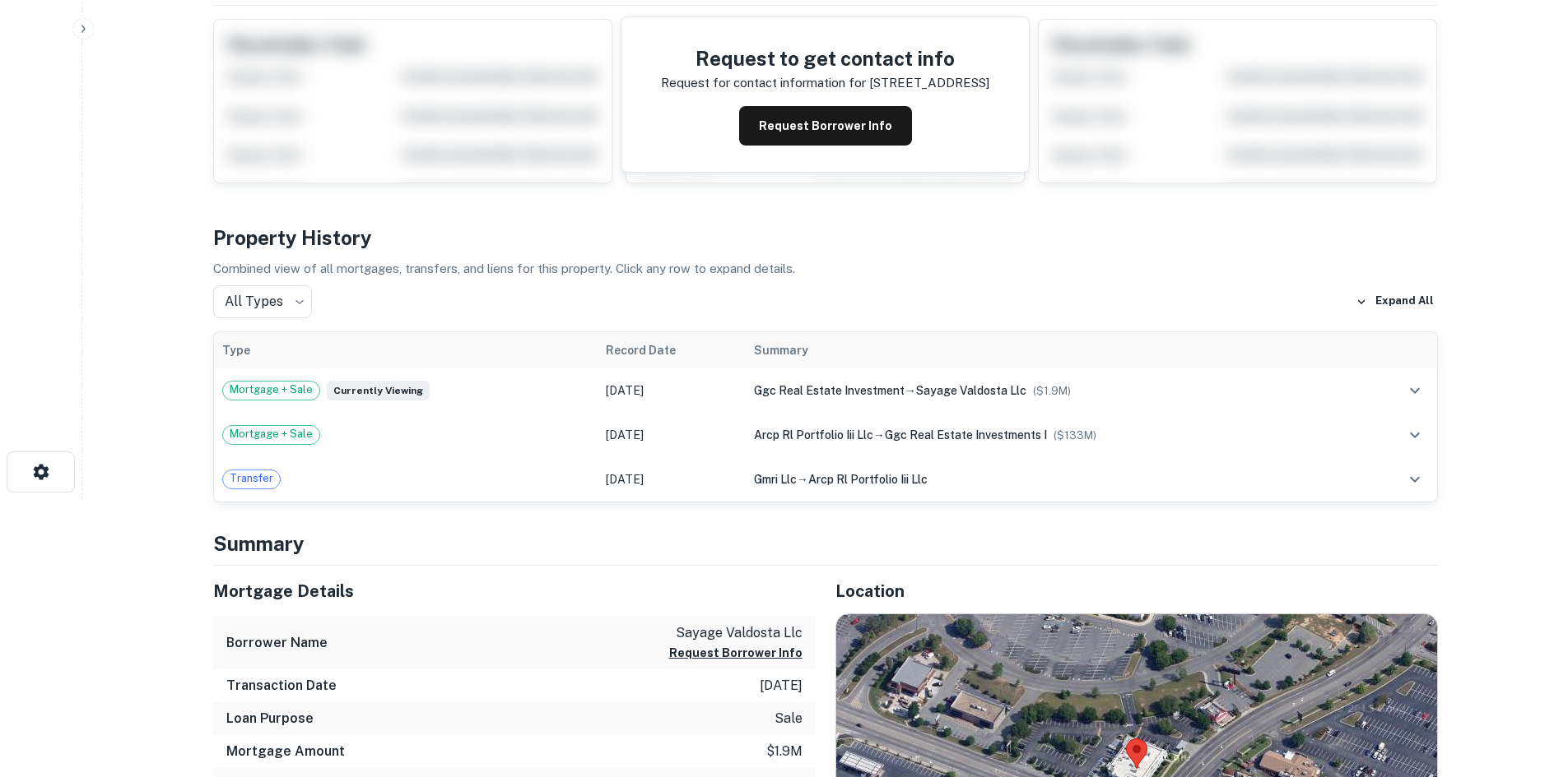
scroll to position [411, 0]
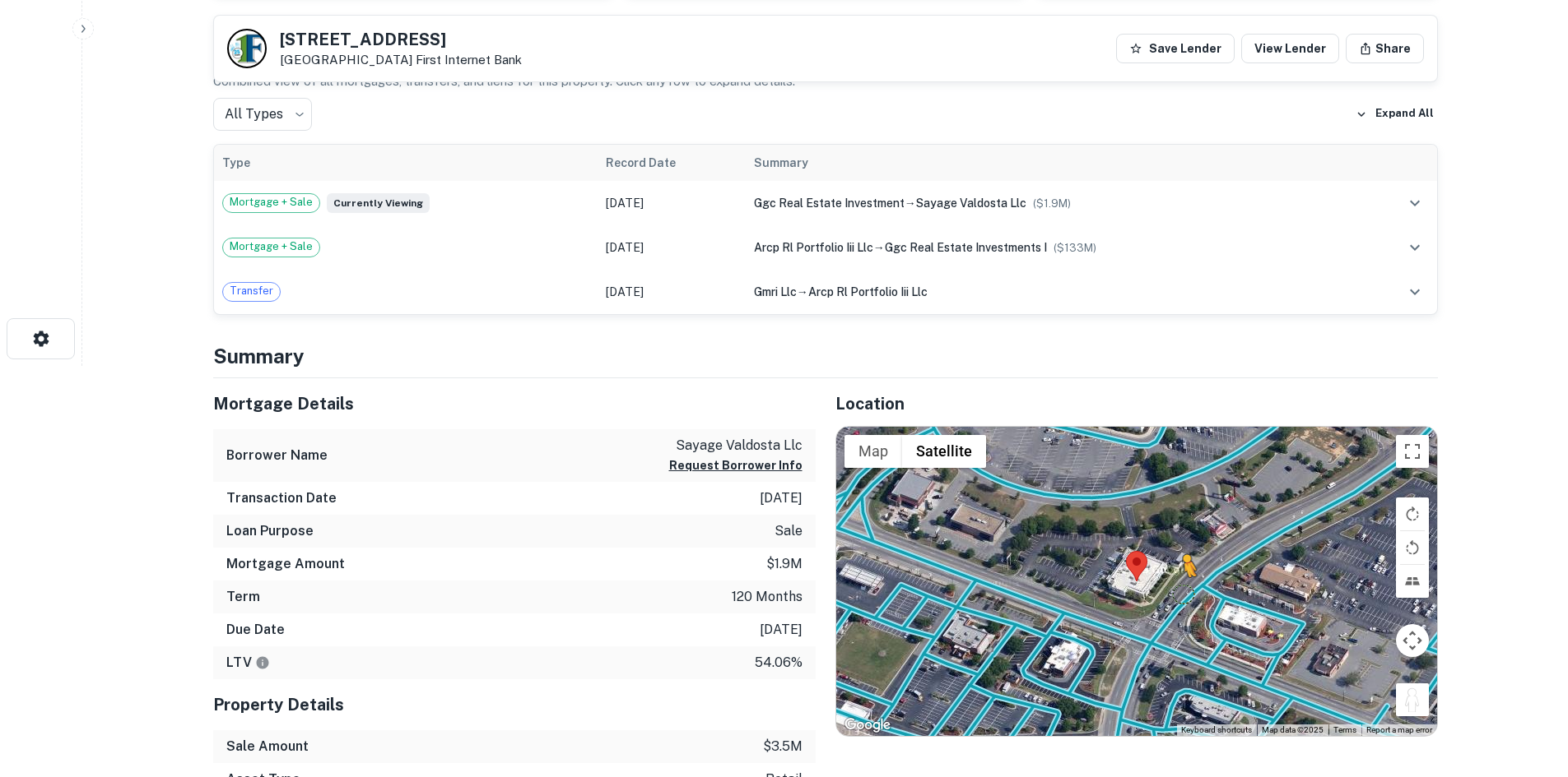
drag, startPoint x: 1410, startPoint y: 698, endPoint x: 1178, endPoint y: 592, distance: 255.1
click at [1178, 592] on div "To activate drag with keyboard, press Alt + Enter. Once in keyboard drag state,…" at bounding box center [1137, 582] width 601 height 309
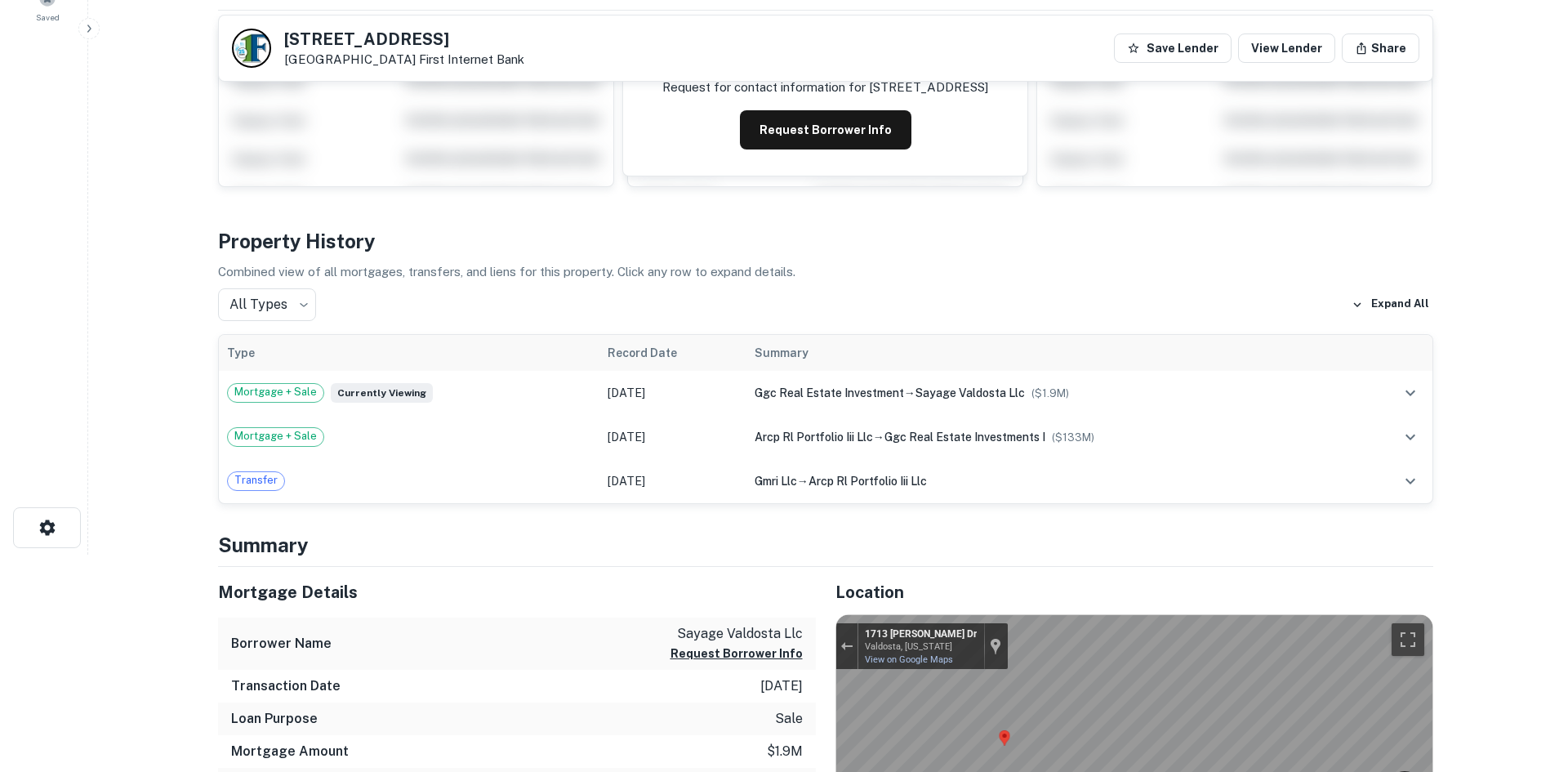
scroll to position [0, 0]
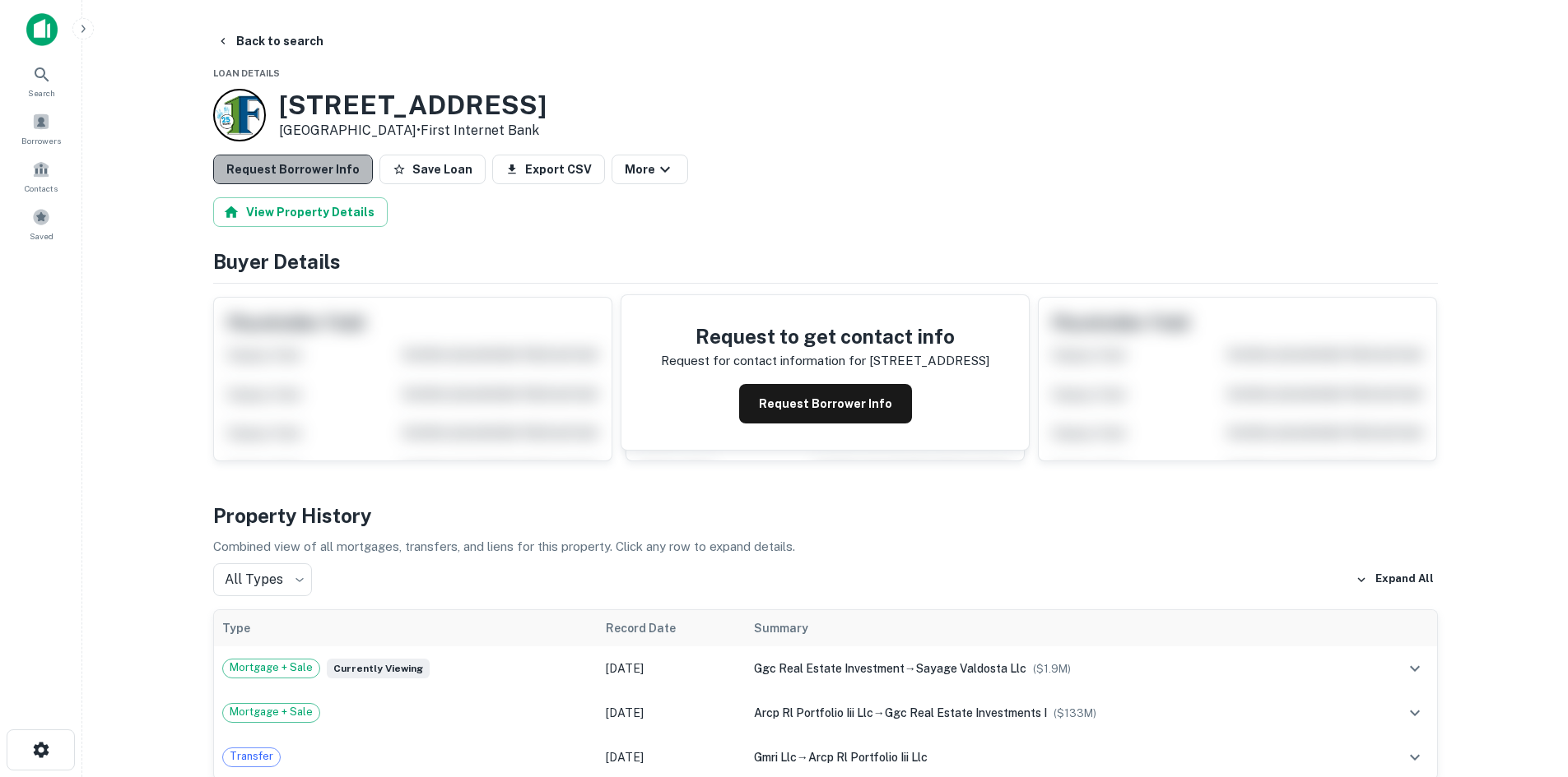
click at [297, 159] on button "Request Borrower Info" at bounding box center [292, 169] width 159 height 30
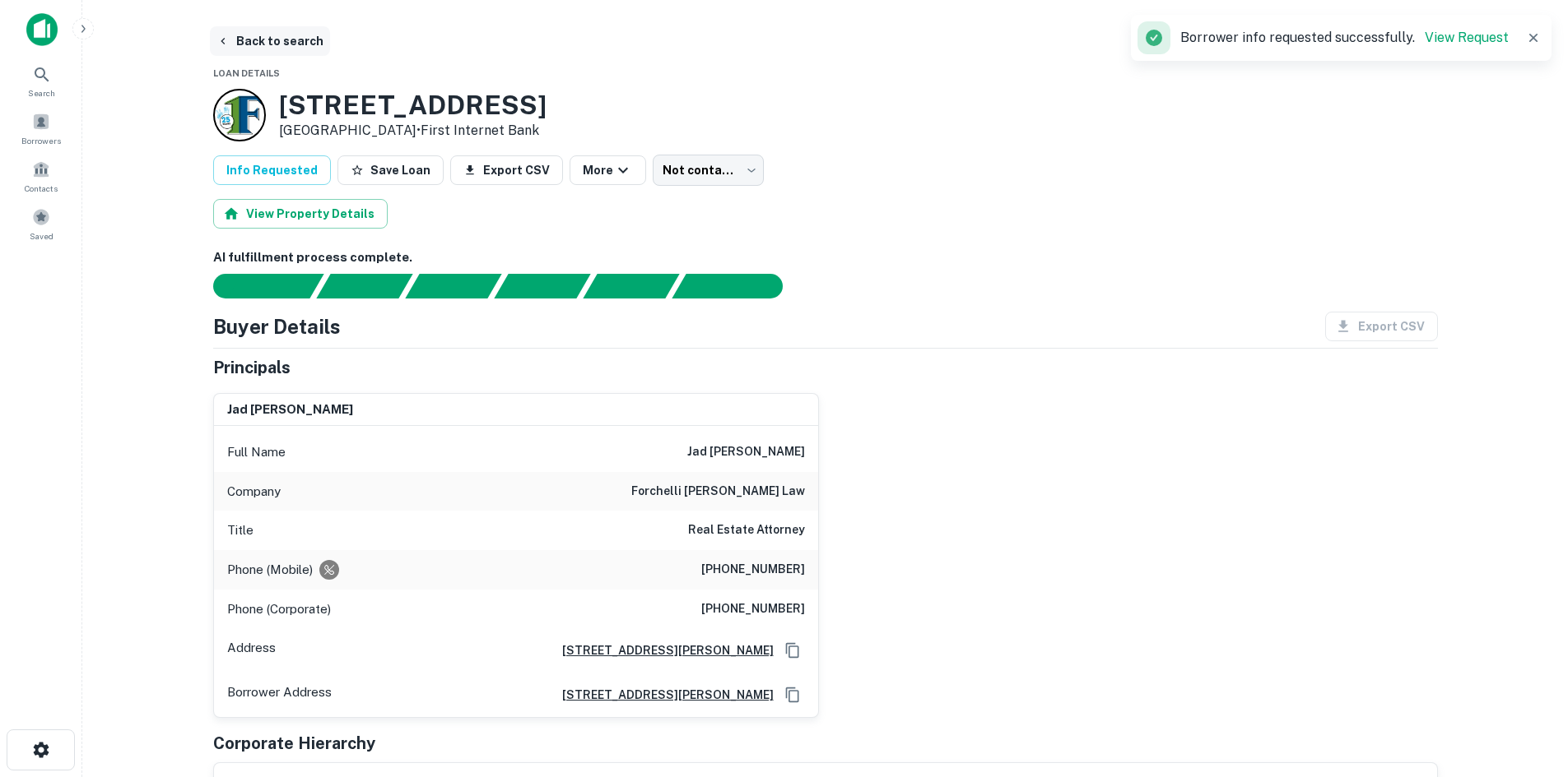
click at [290, 37] on button "Back to search" at bounding box center [270, 41] width 120 height 30
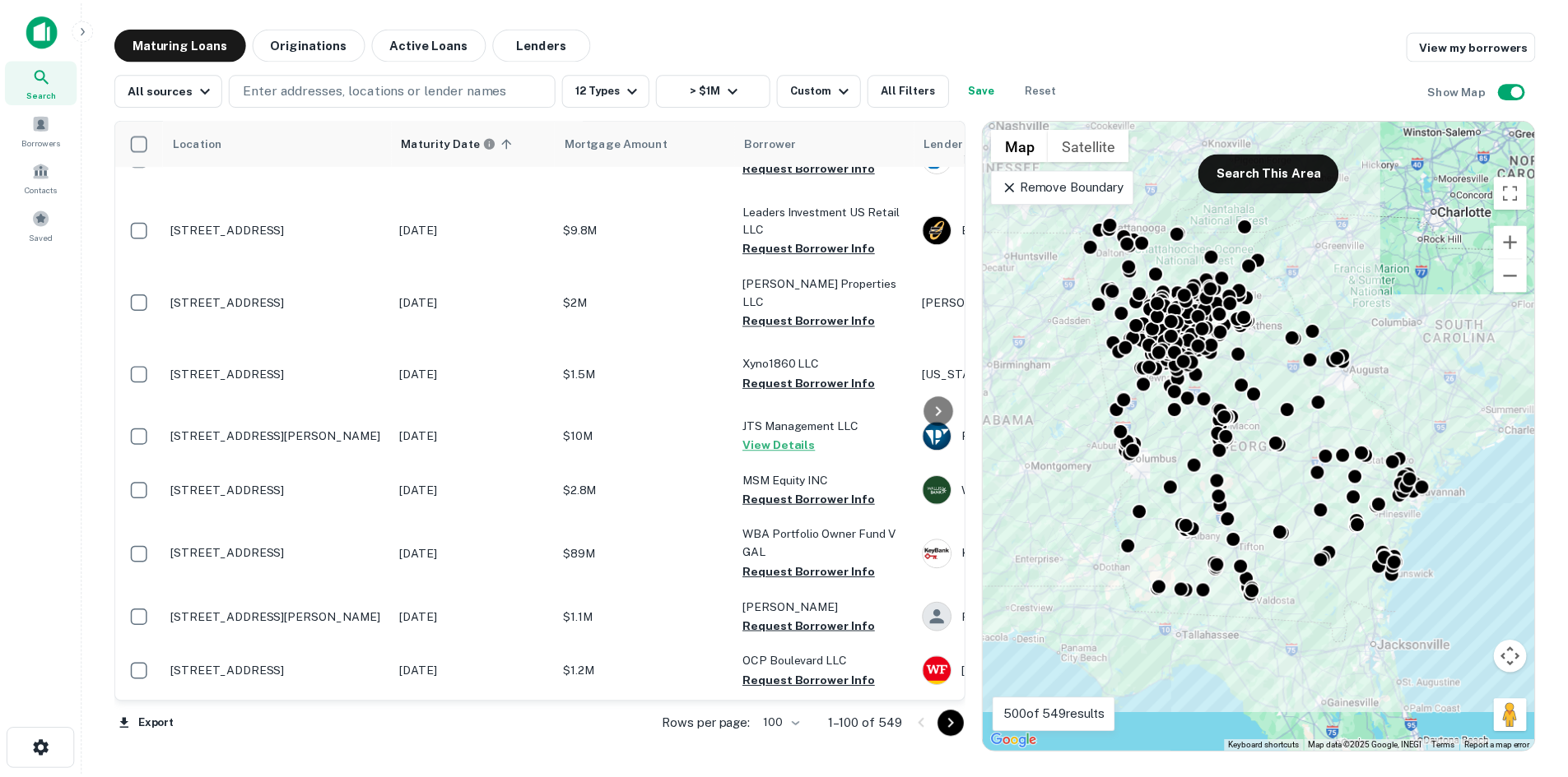
scroll to position [3619, 0]
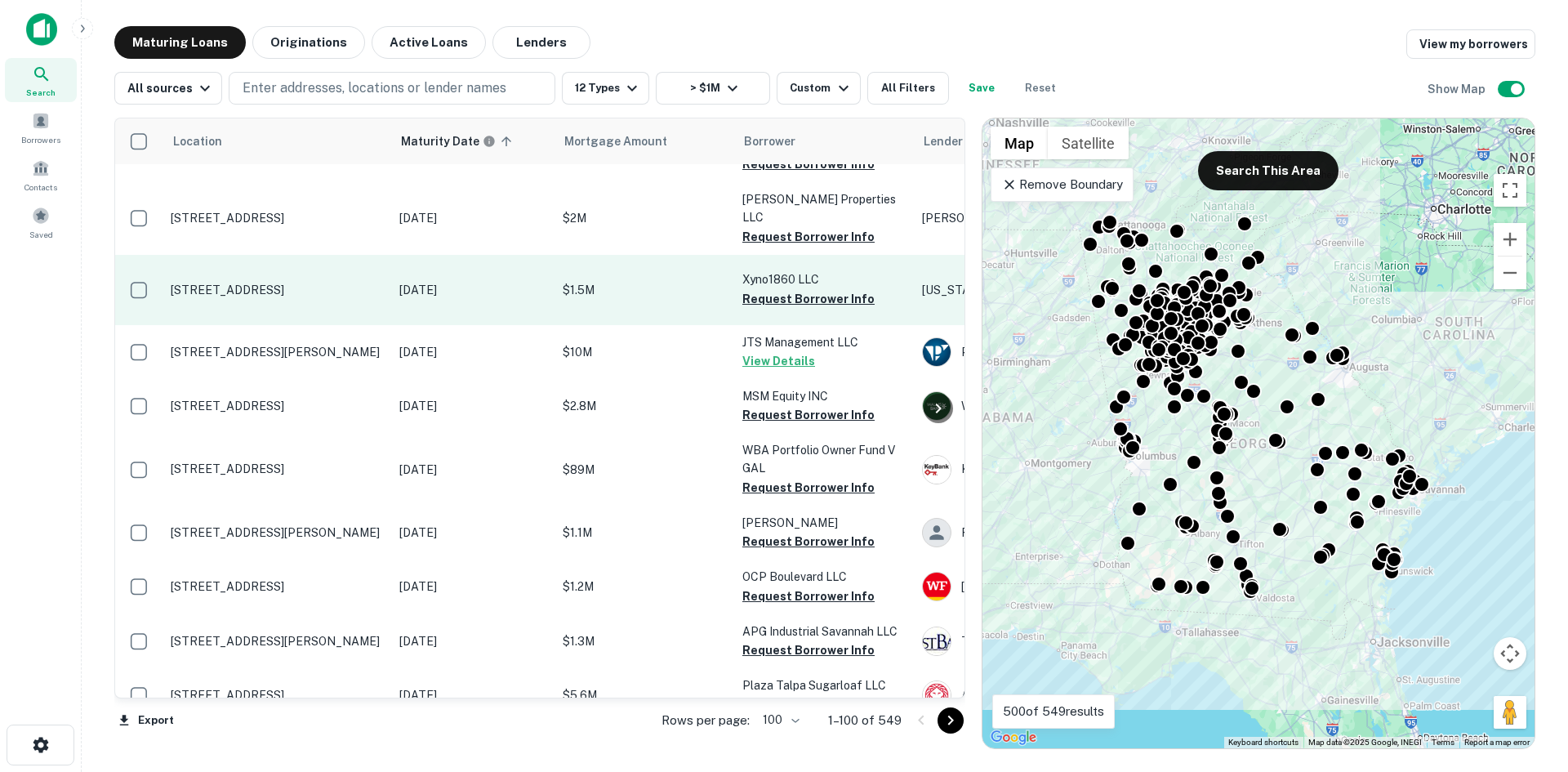
click at [284, 297] on p "1860 Cheshire Bridge Rd Ne Atlanta, GA 30324" at bounding box center [276, 291] width 212 height 15
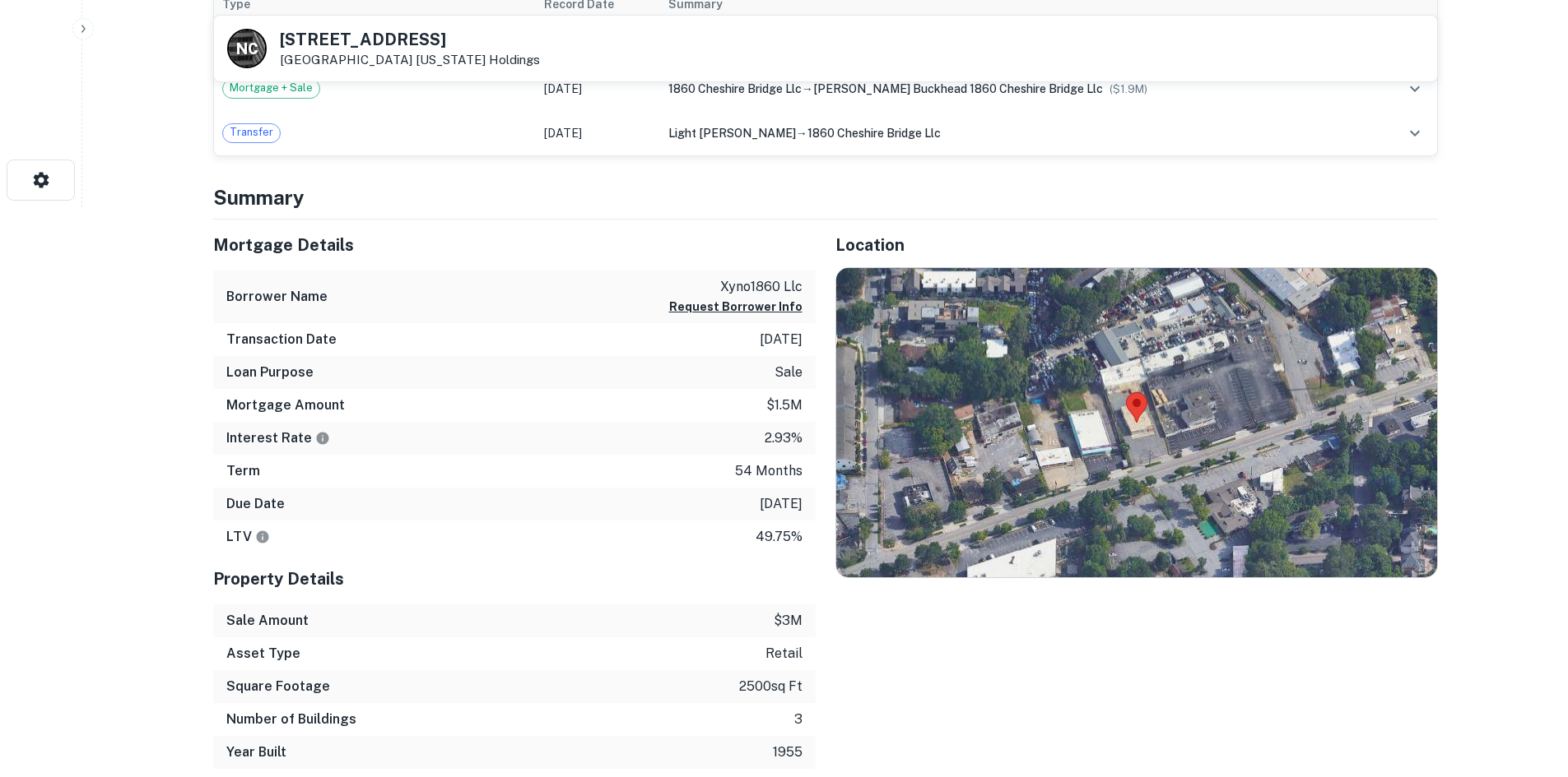
scroll to position [576, 0]
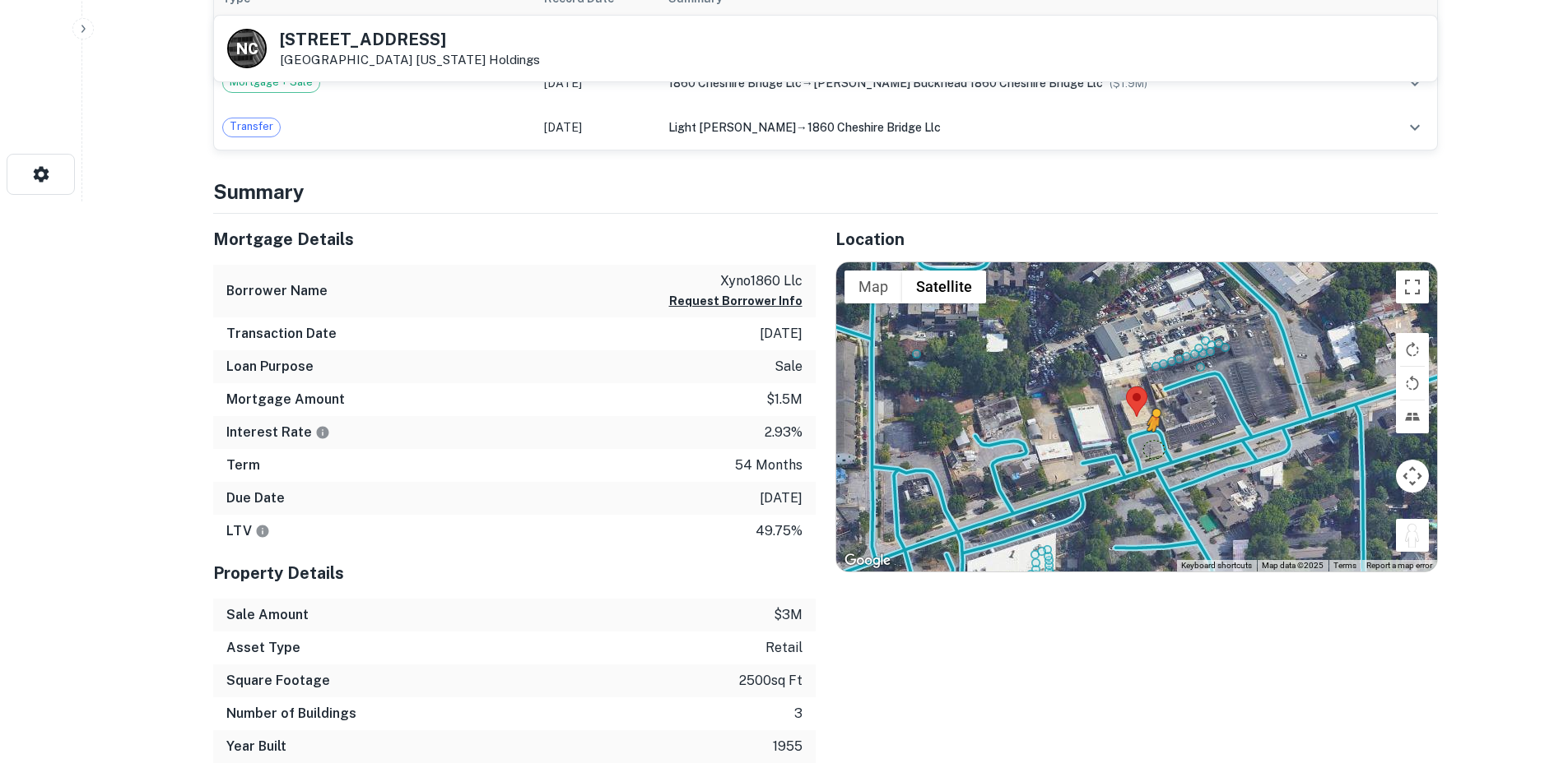
drag, startPoint x: 1421, startPoint y: 536, endPoint x: 1145, endPoint y: 449, distance: 289.4
click at [1145, 449] on div "To activate drag with keyboard, press Alt + Enter. Once in keyboard drag state,…" at bounding box center [1137, 417] width 601 height 309
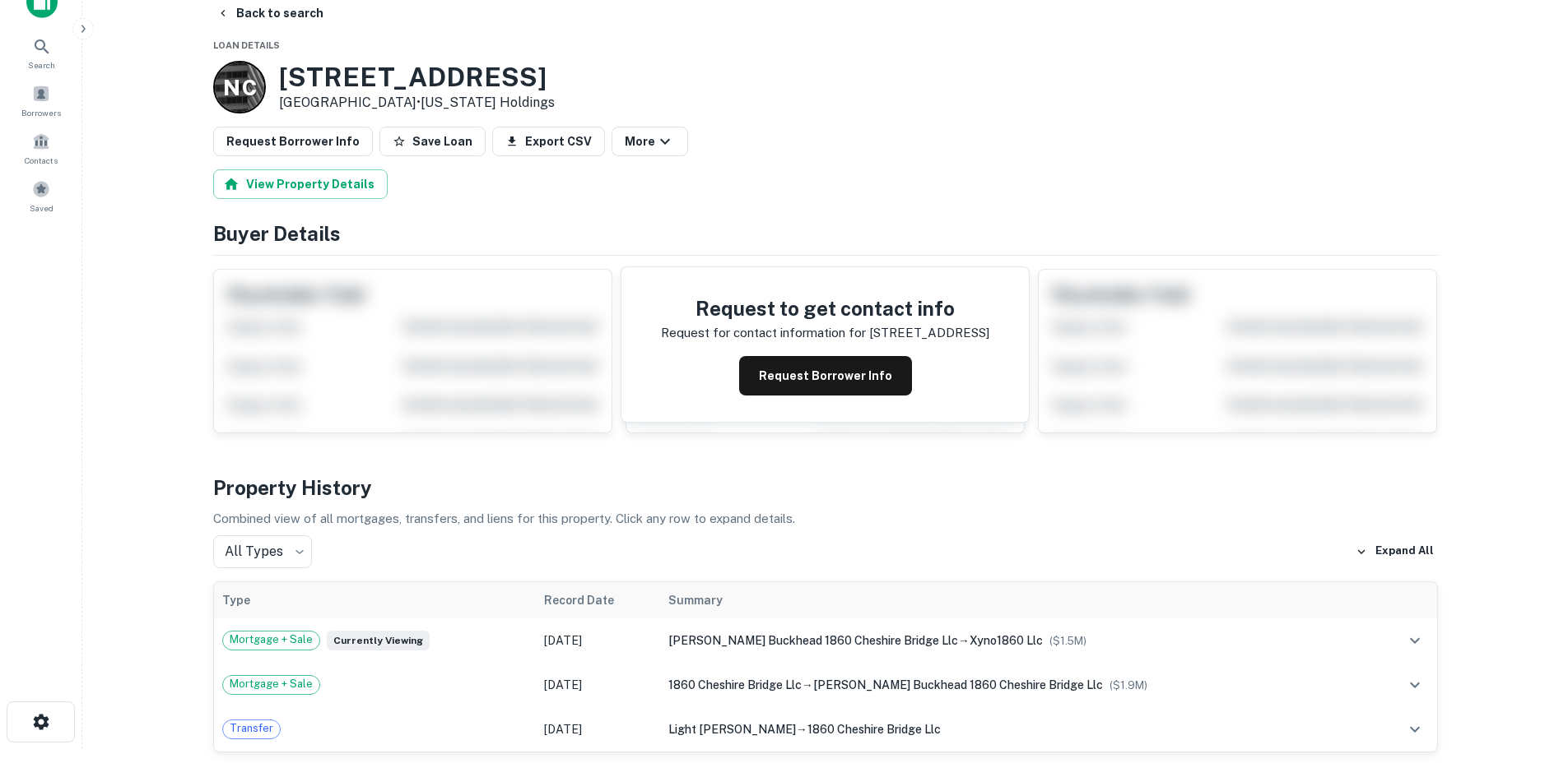
scroll to position [0, 0]
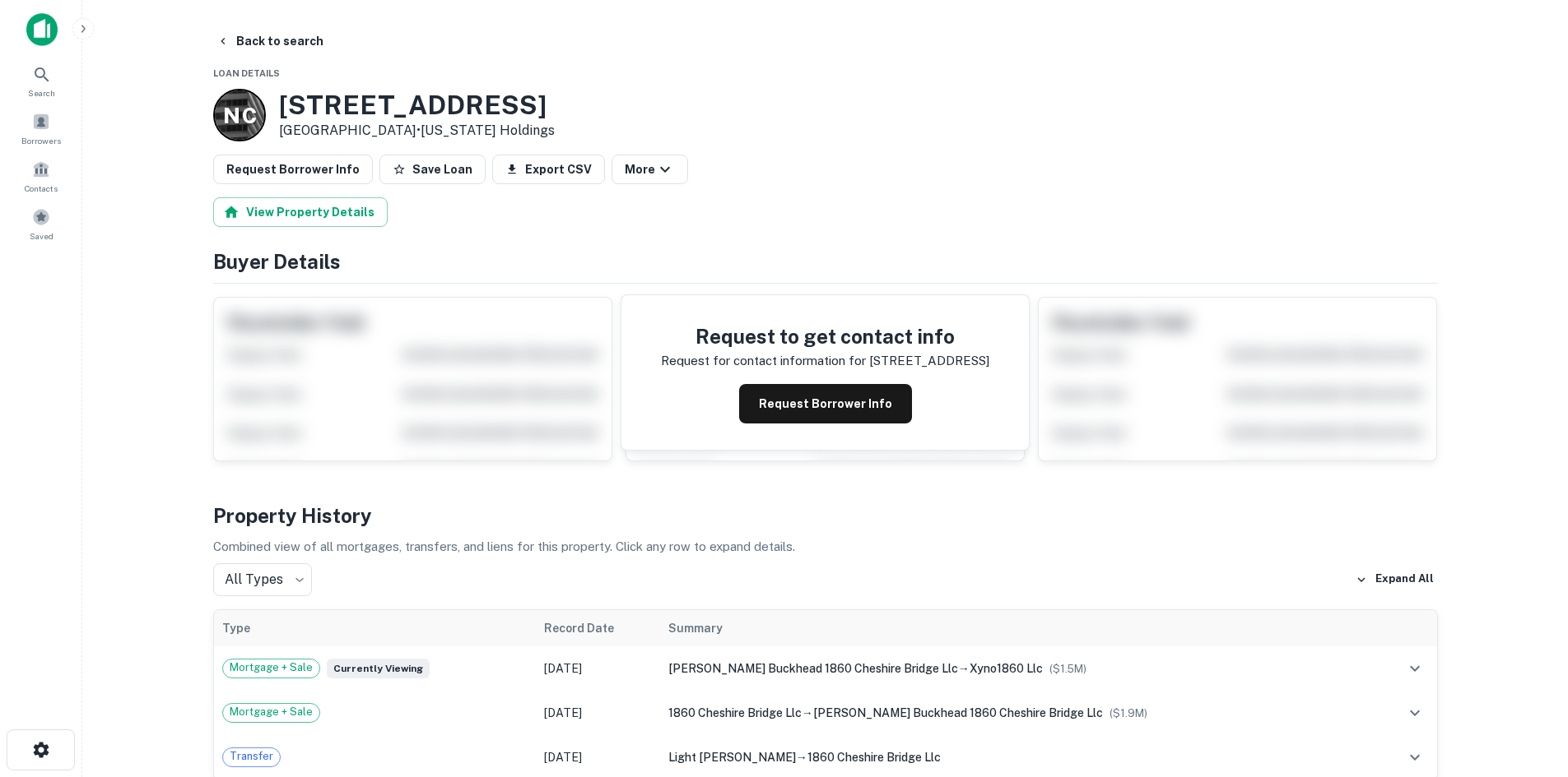
click at [344, 158] on button "Request Borrower Info" at bounding box center [292, 169] width 159 height 30
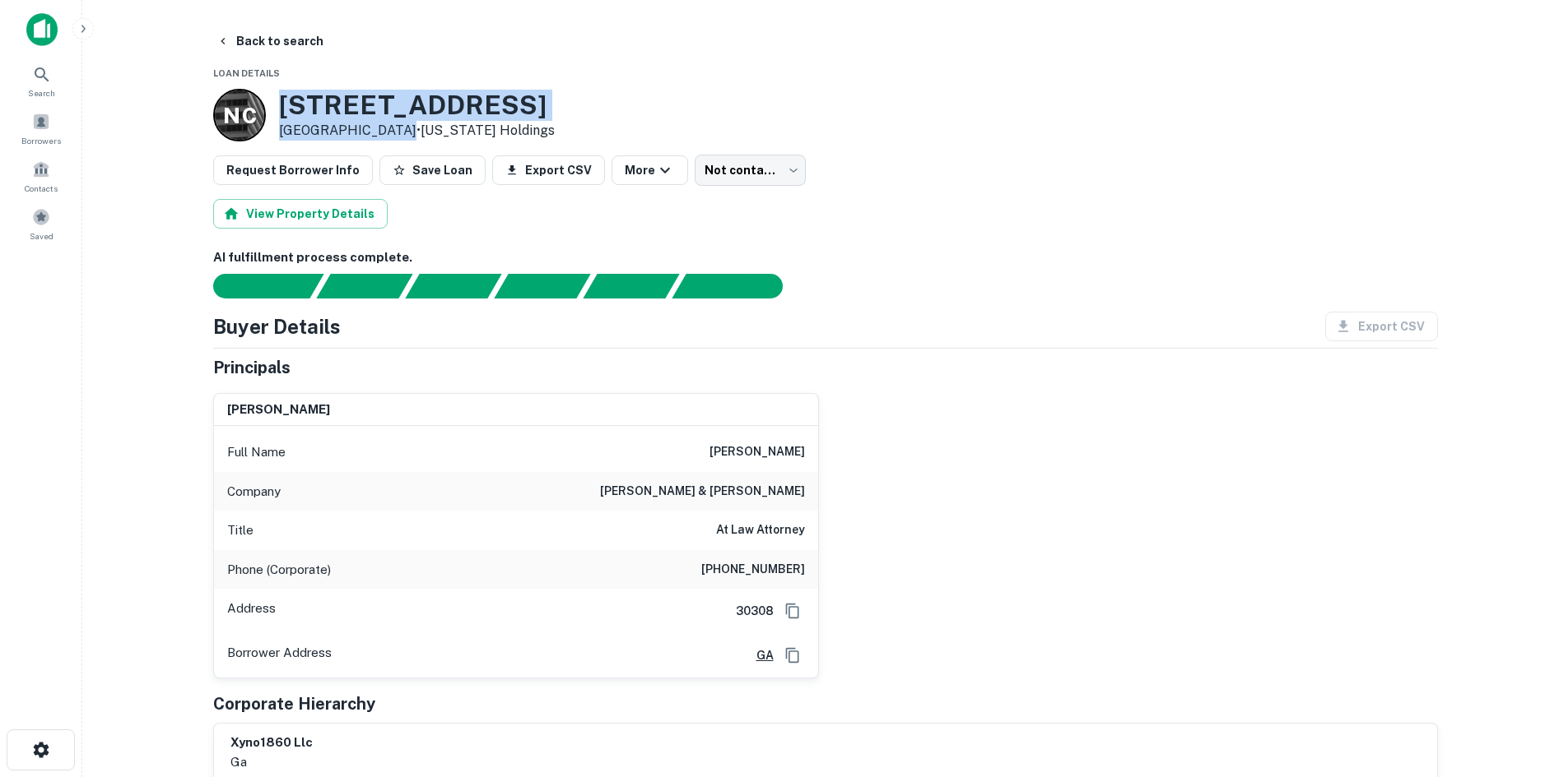
drag, startPoint x: 279, startPoint y: 96, endPoint x: 390, endPoint y: 134, distance: 117.3
click at [390, 134] on div "1860 CHESHIRE BRIDGE RD NE Atlanta, GA 30324 • North Carolina Holdings" at bounding box center [416, 114] width 276 height 51
click at [272, 47] on button "Back to search" at bounding box center [270, 41] width 120 height 30
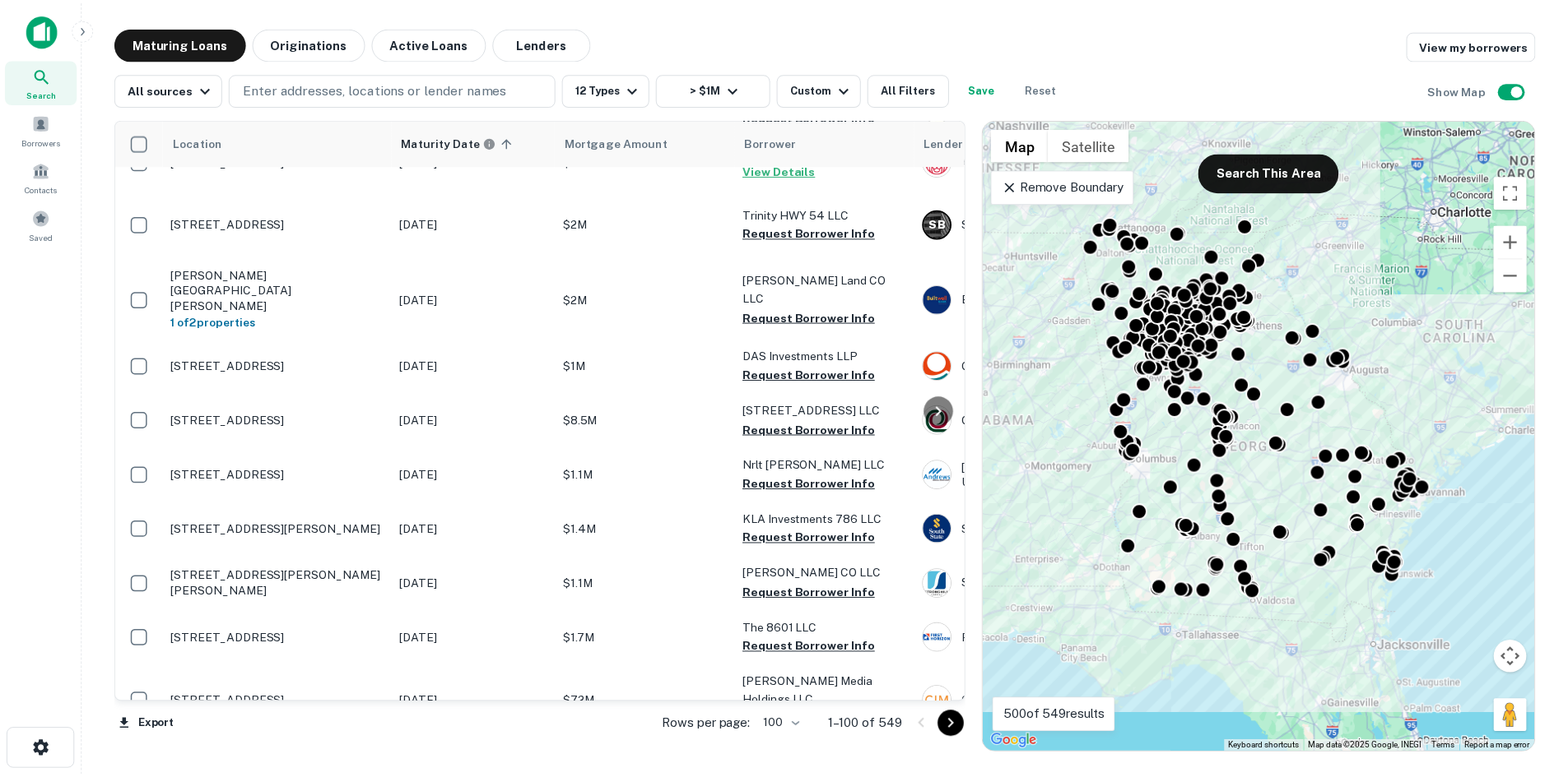
scroll to position [4277, 0]
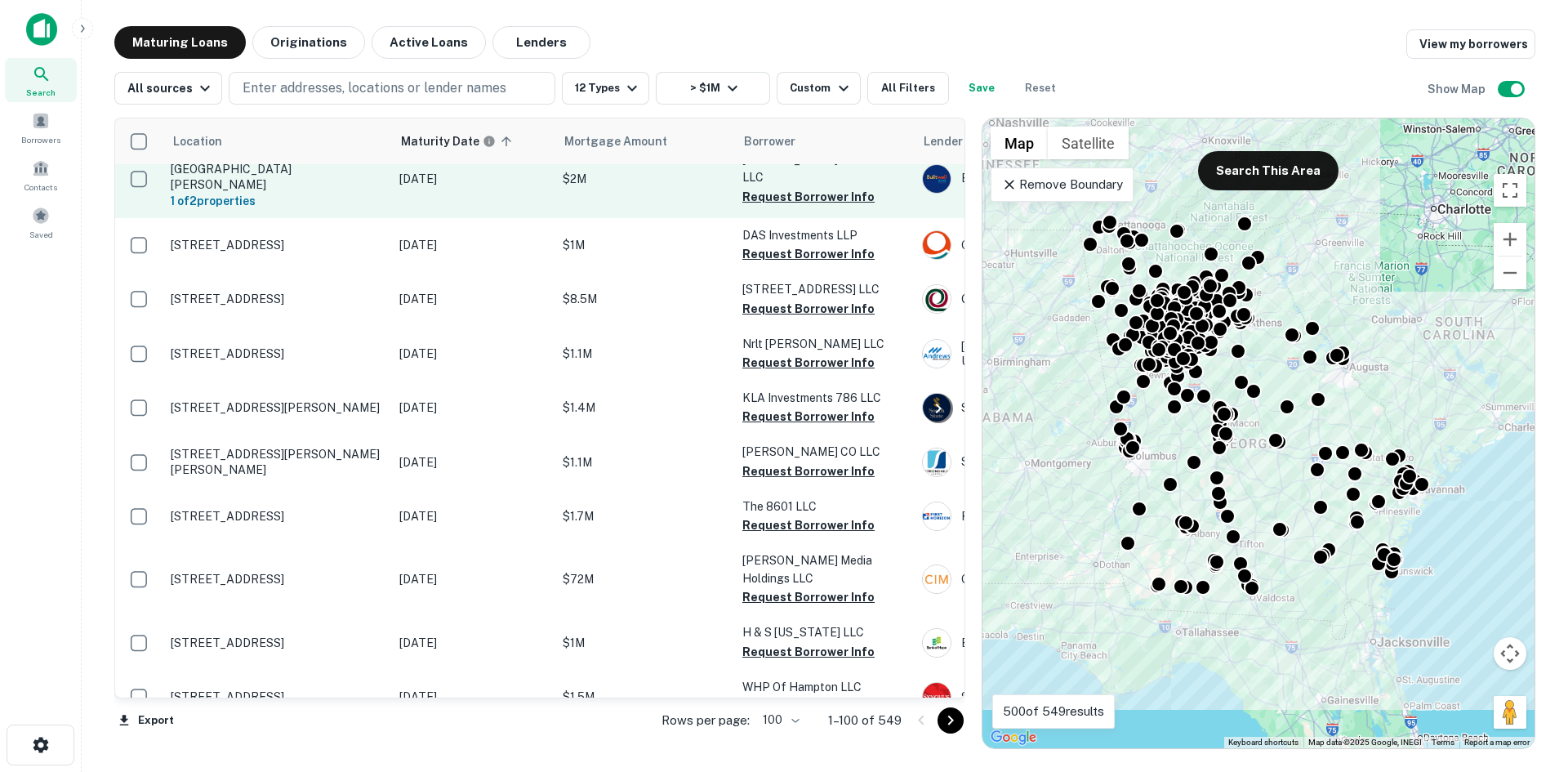
click at [289, 218] on td "Bill Carruth Pkwy Hiram, GA 30141 1 of 2 properties" at bounding box center [277, 179] width 229 height 80
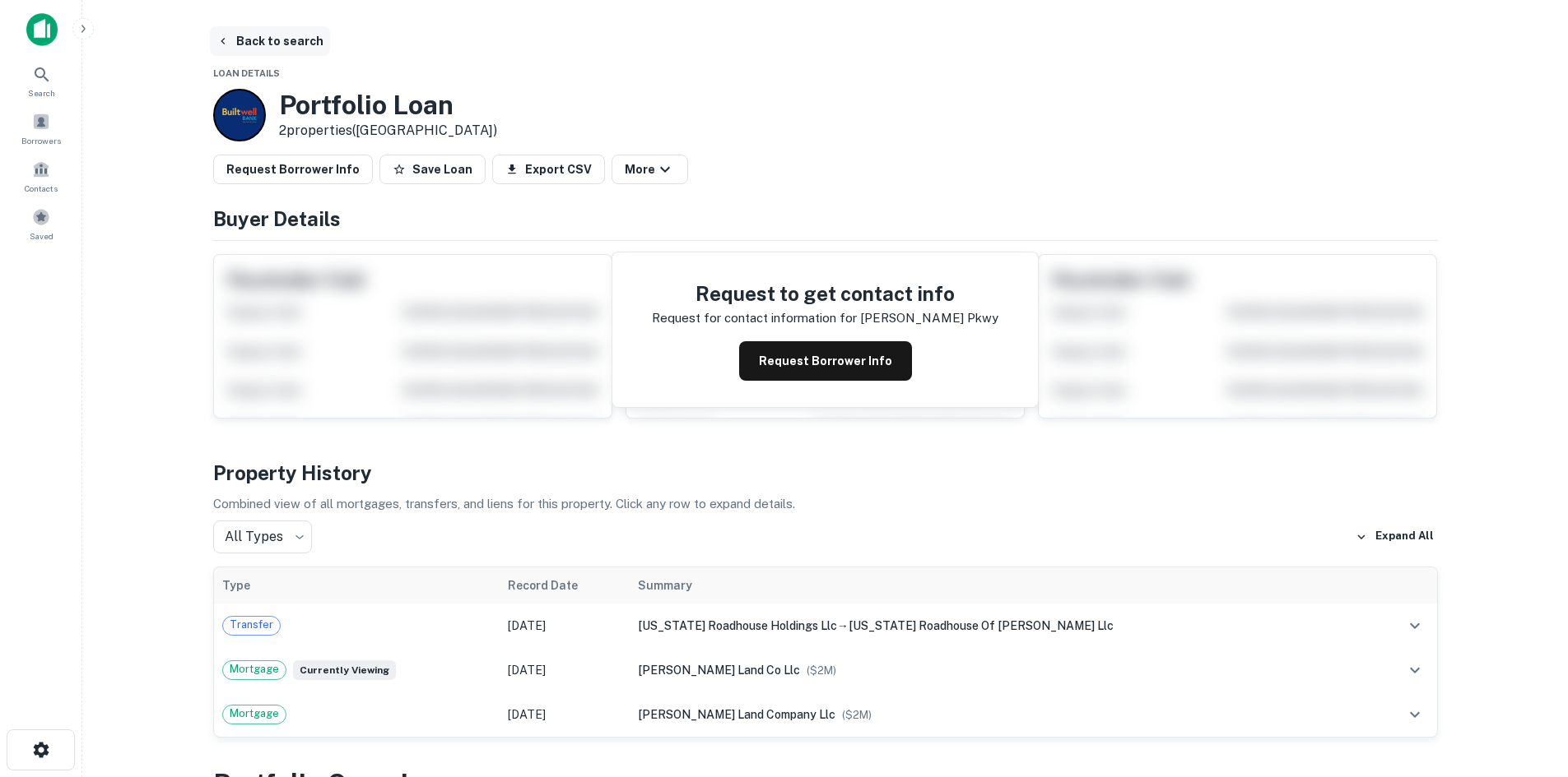
click at [233, 33] on button "Back to search" at bounding box center [270, 41] width 120 height 30
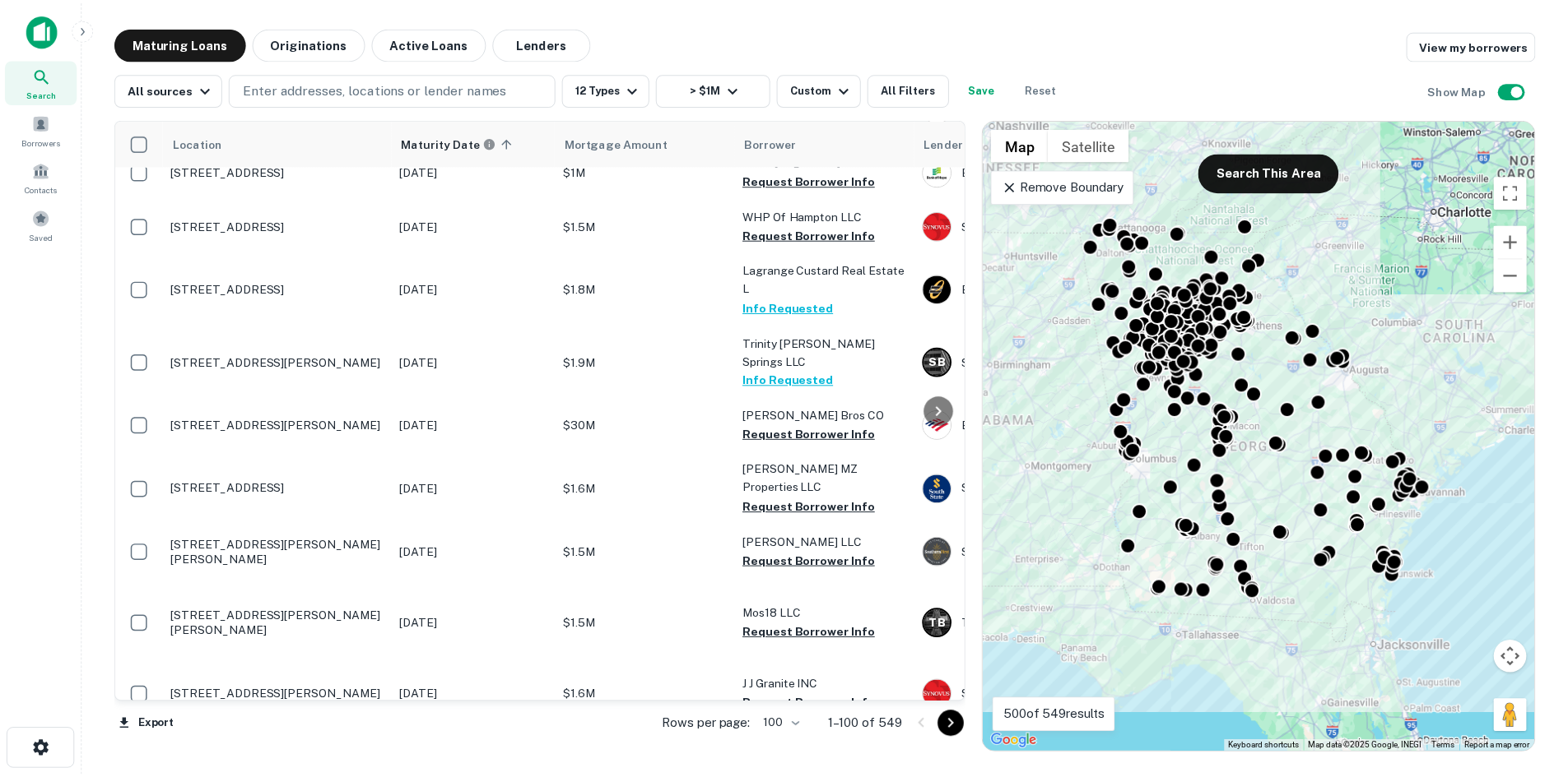
scroll to position [4771, 0]
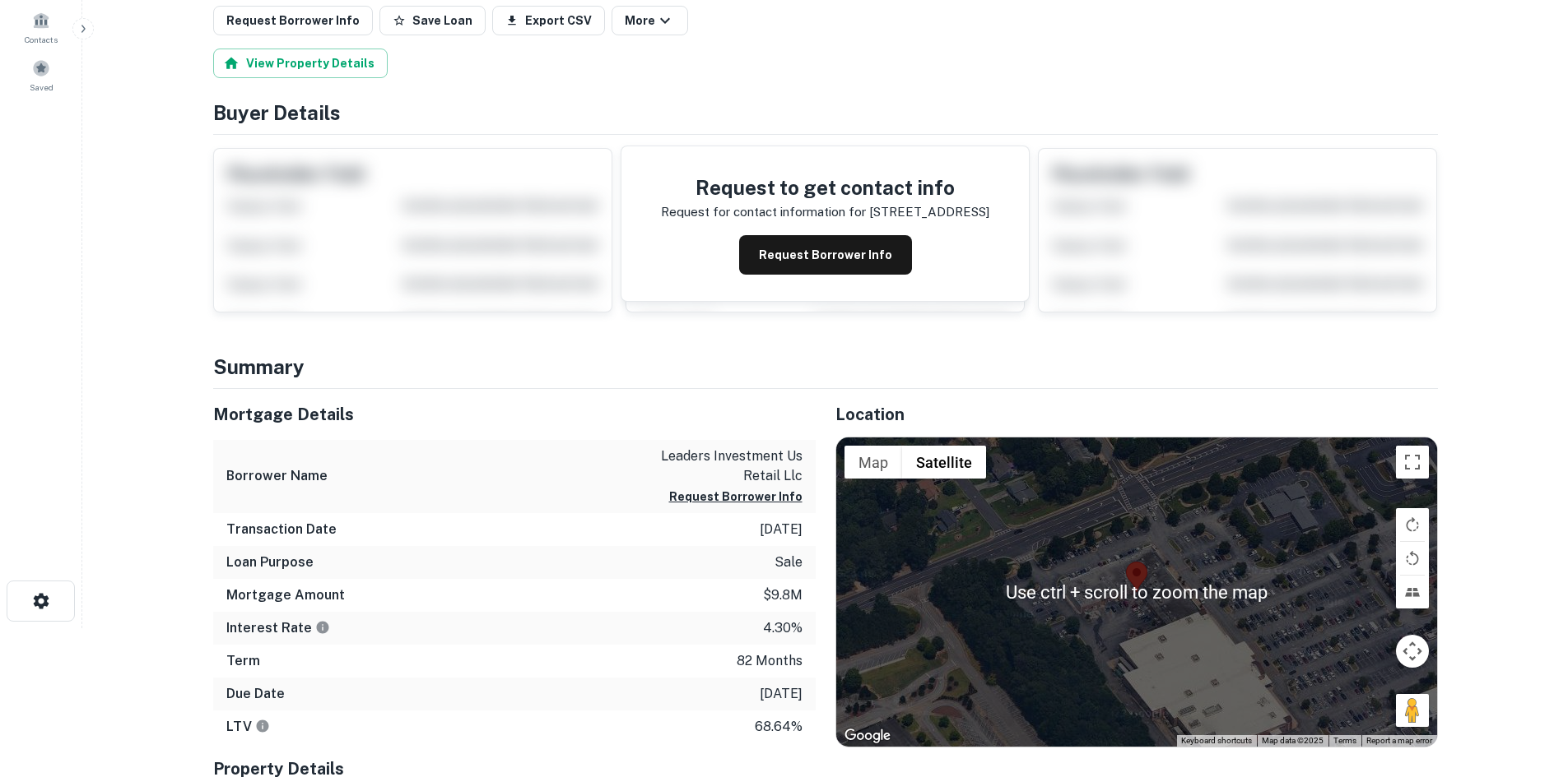
scroll to position [165, 0]
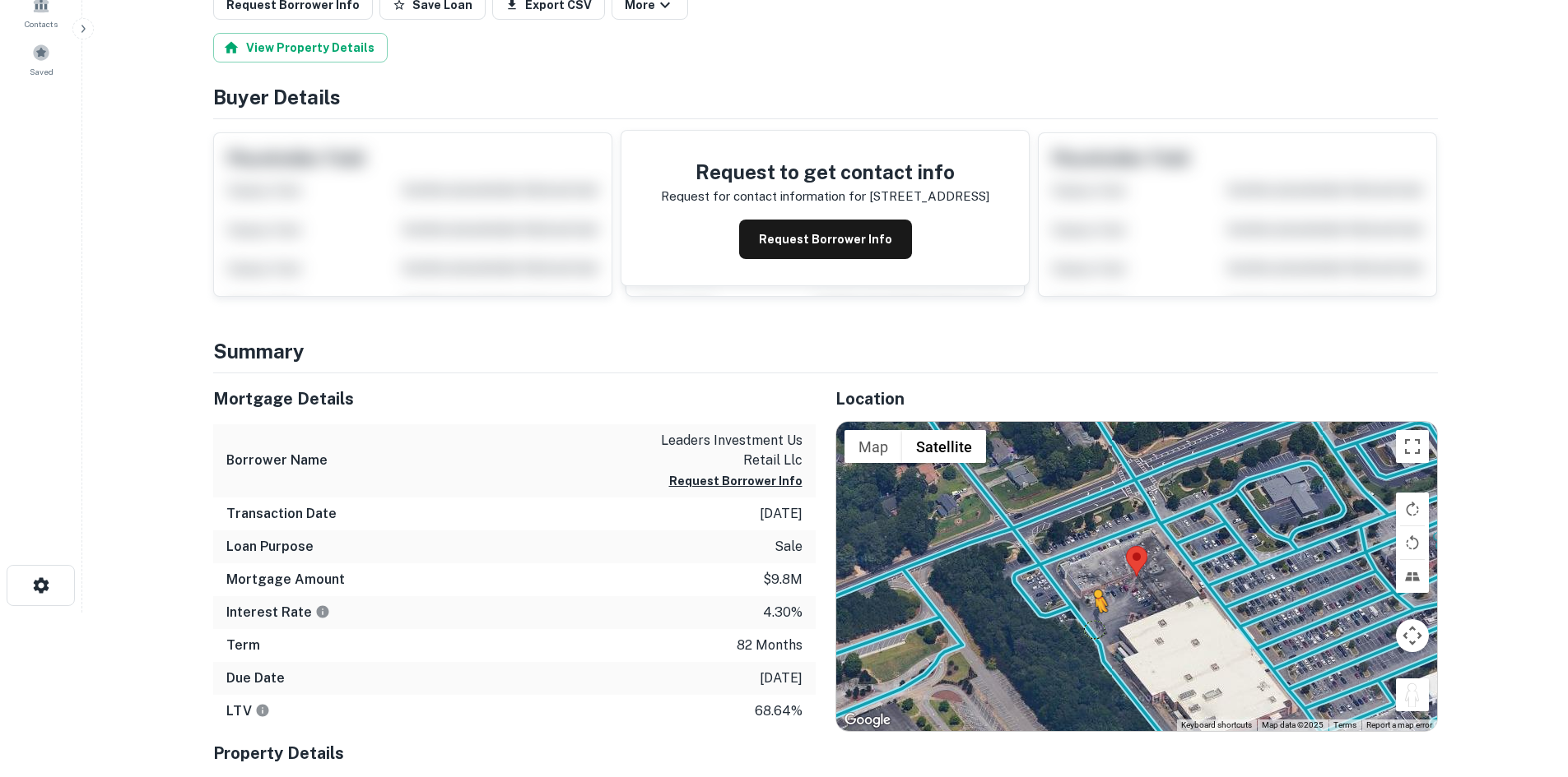
drag, startPoint x: 1414, startPoint y: 701, endPoint x: 1089, endPoint y: 626, distance: 333.5
click at [1089, 626] on div "To activate drag with keyboard, press Alt + Enter. Once in keyboard drag state,…" at bounding box center [1137, 577] width 601 height 309
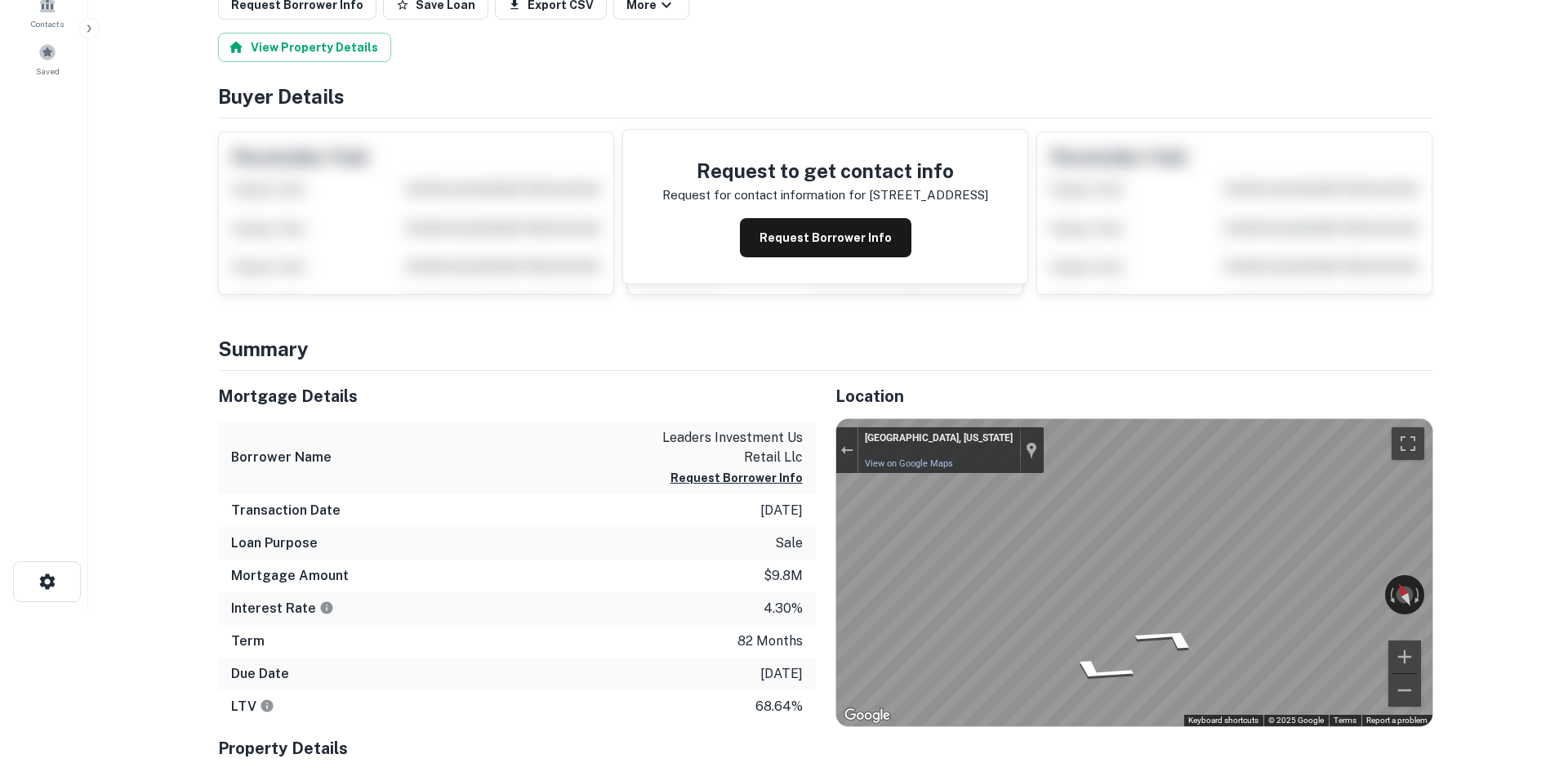
scroll to position [0, 0]
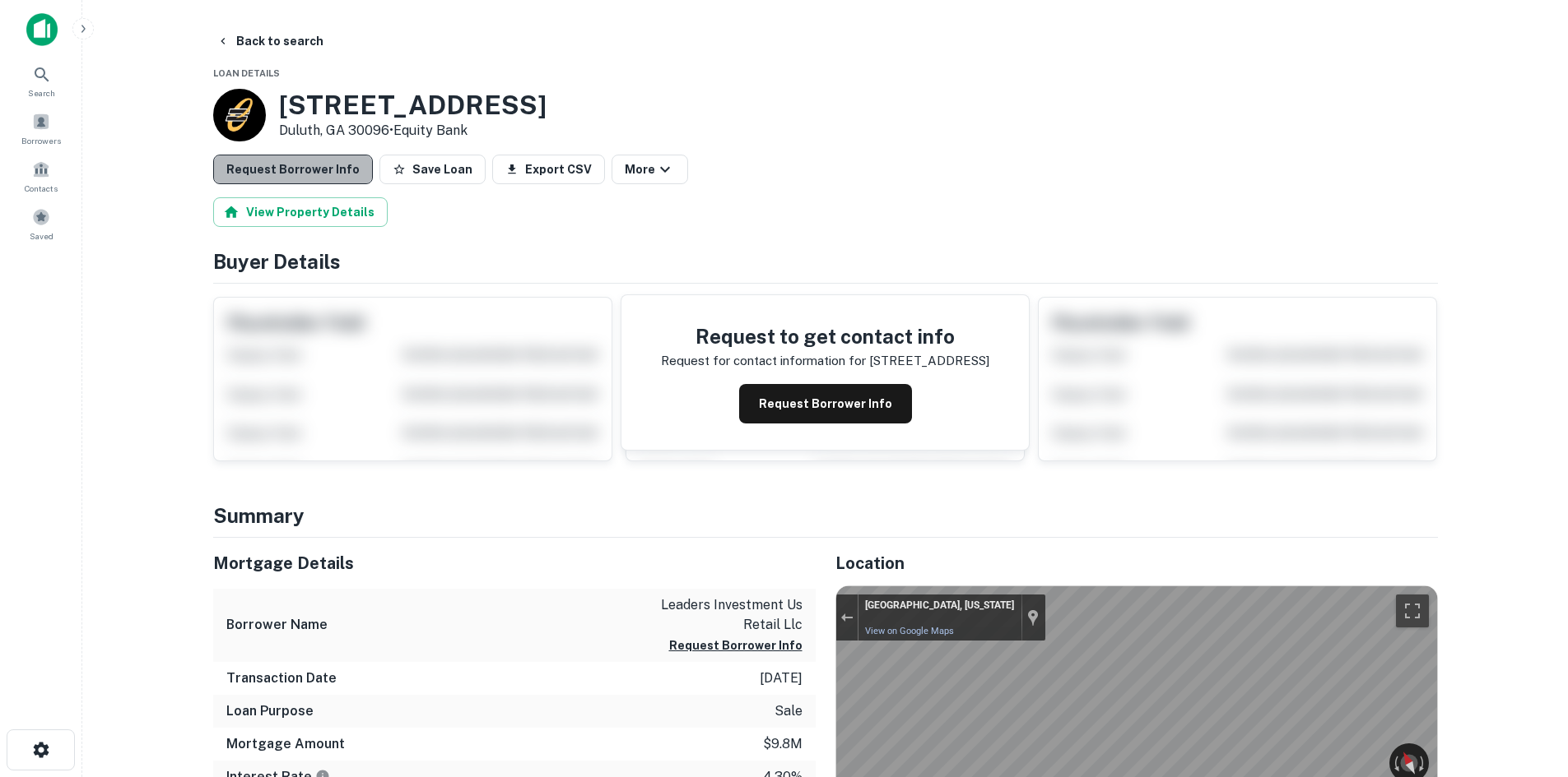
click at [325, 178] on button "Request Borrower Info" at bounding box center [292, 169] width 159 height 30
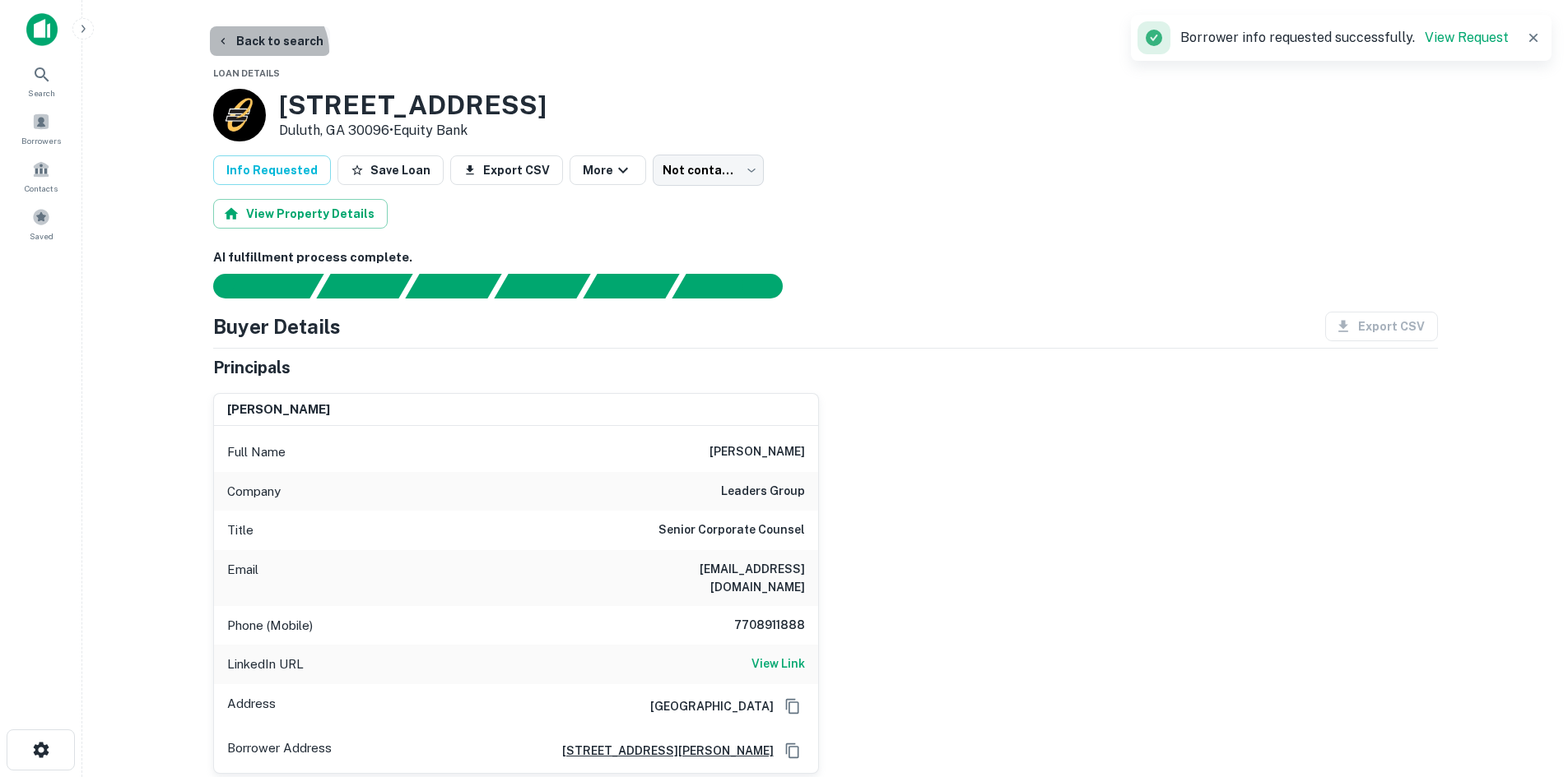
click at [264, 51] on button "Back to search" at bounding box center [270, 41] width 120 height 30
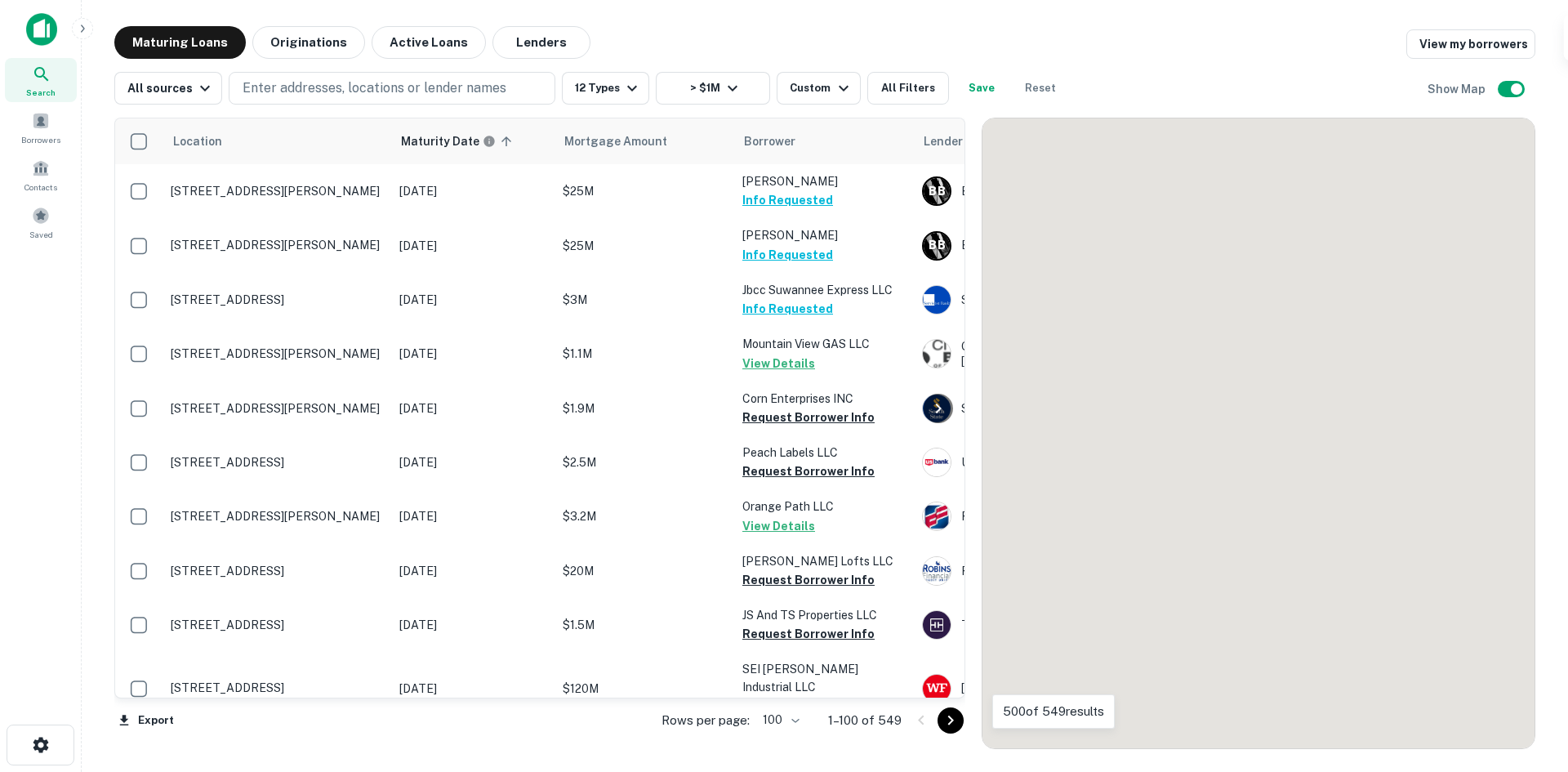
scroll to position [4740, 0]
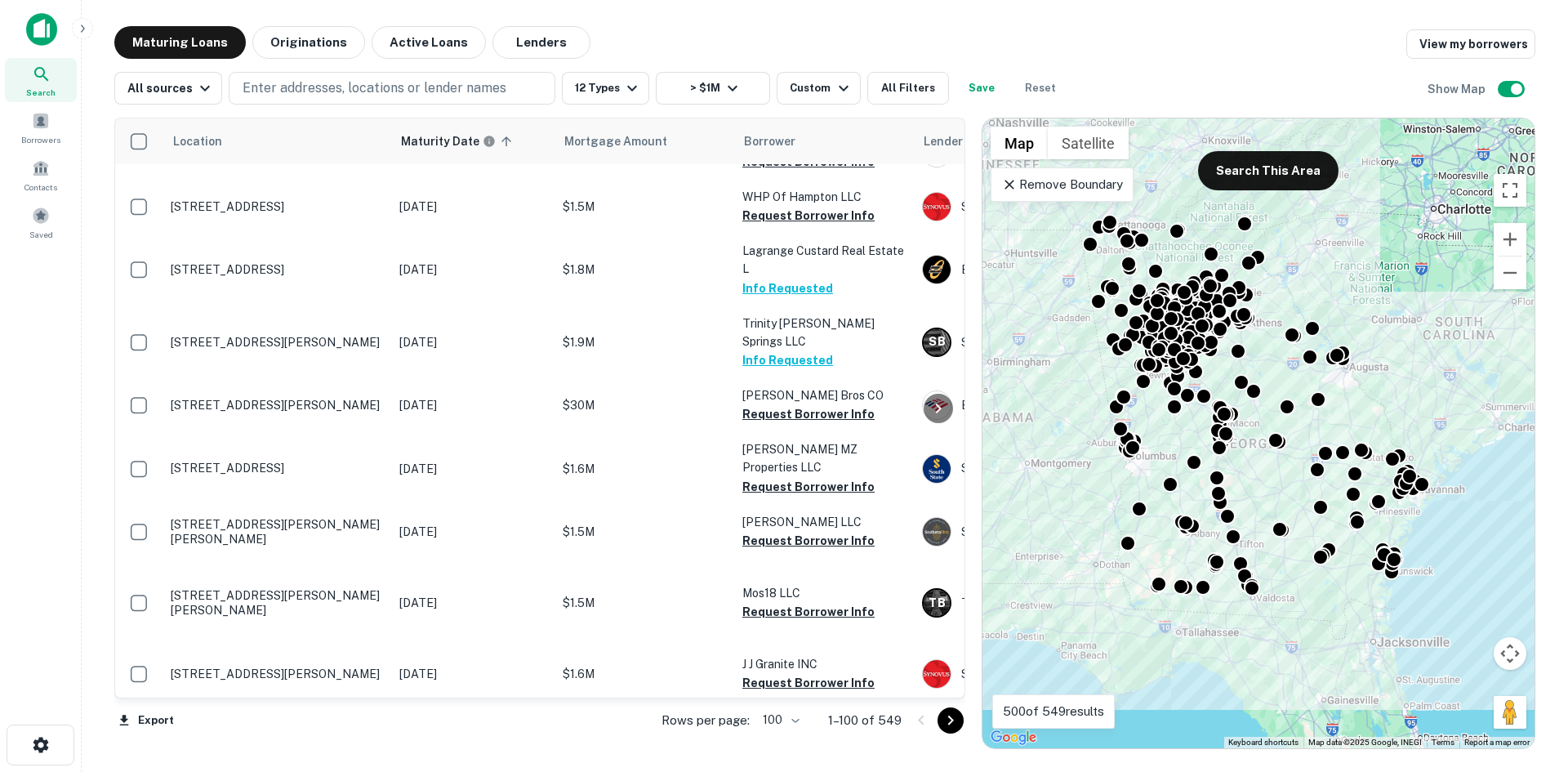
click at [45, 91] on span "Search" at bounding box center [41, 93] width 29 height 13
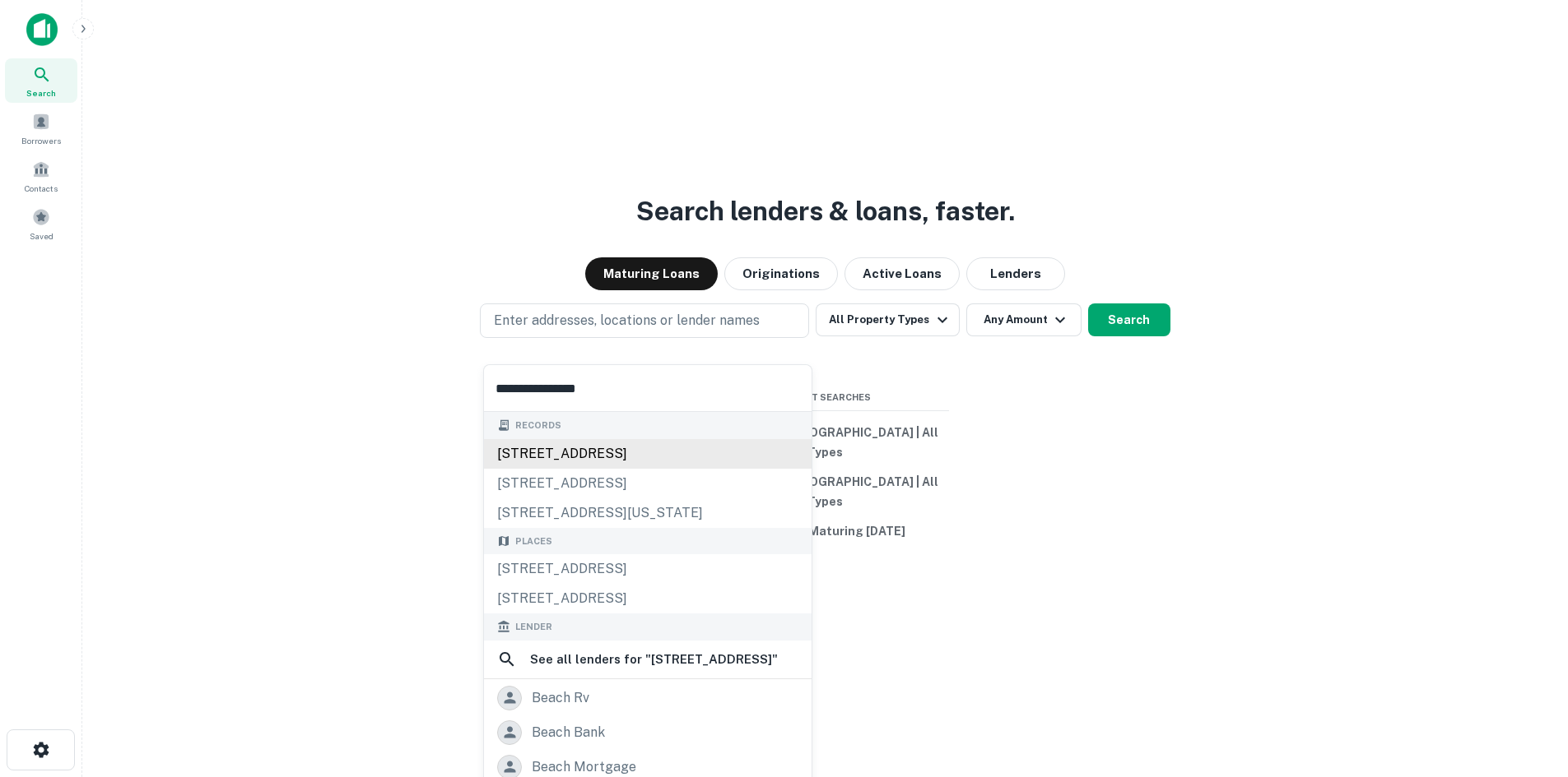
click at [544, 455] on div "[STREET_ADDRESS]" at bounding box center [647, 454] width 327 height 30
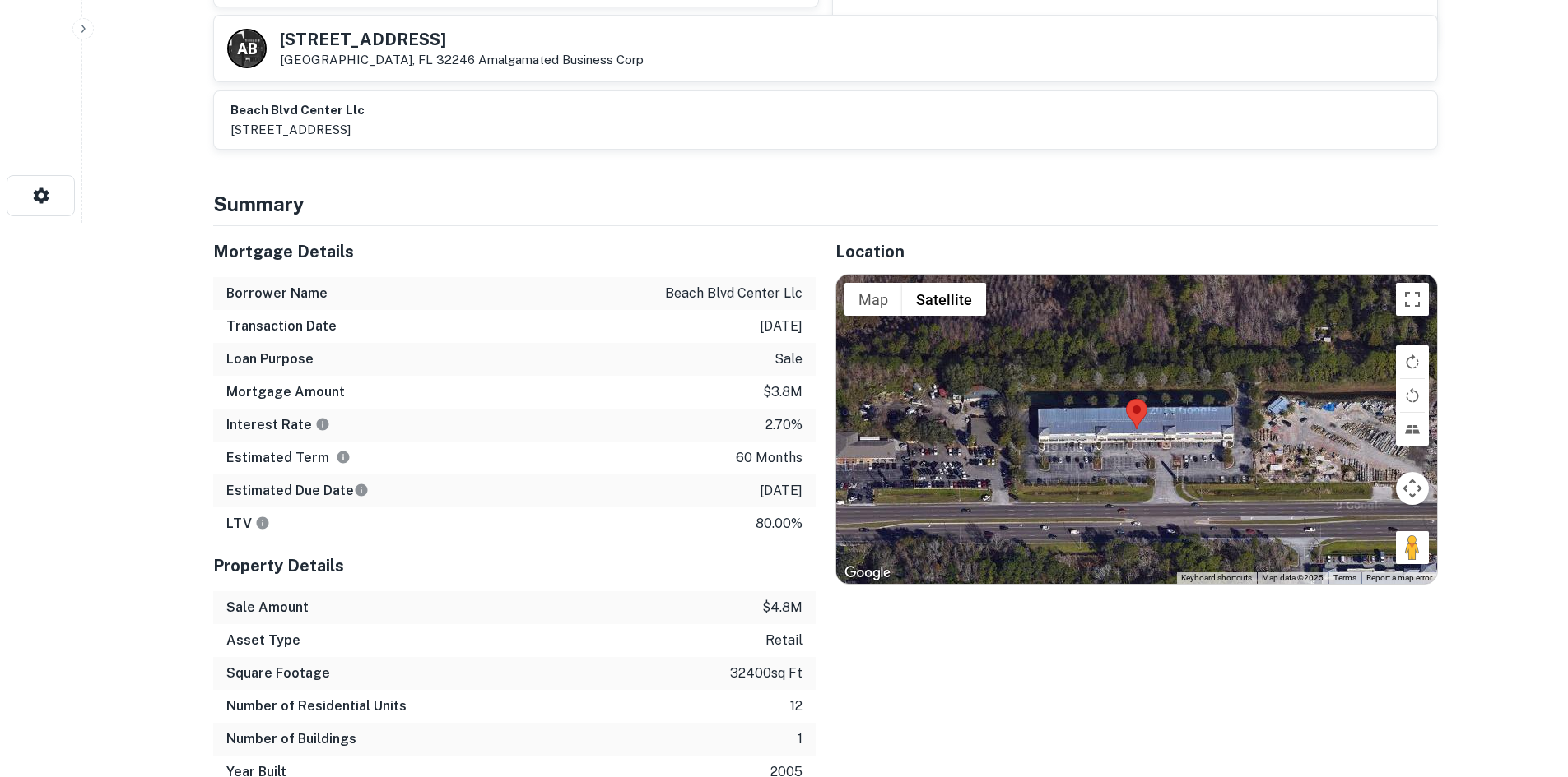
scroll to position [576, 0]
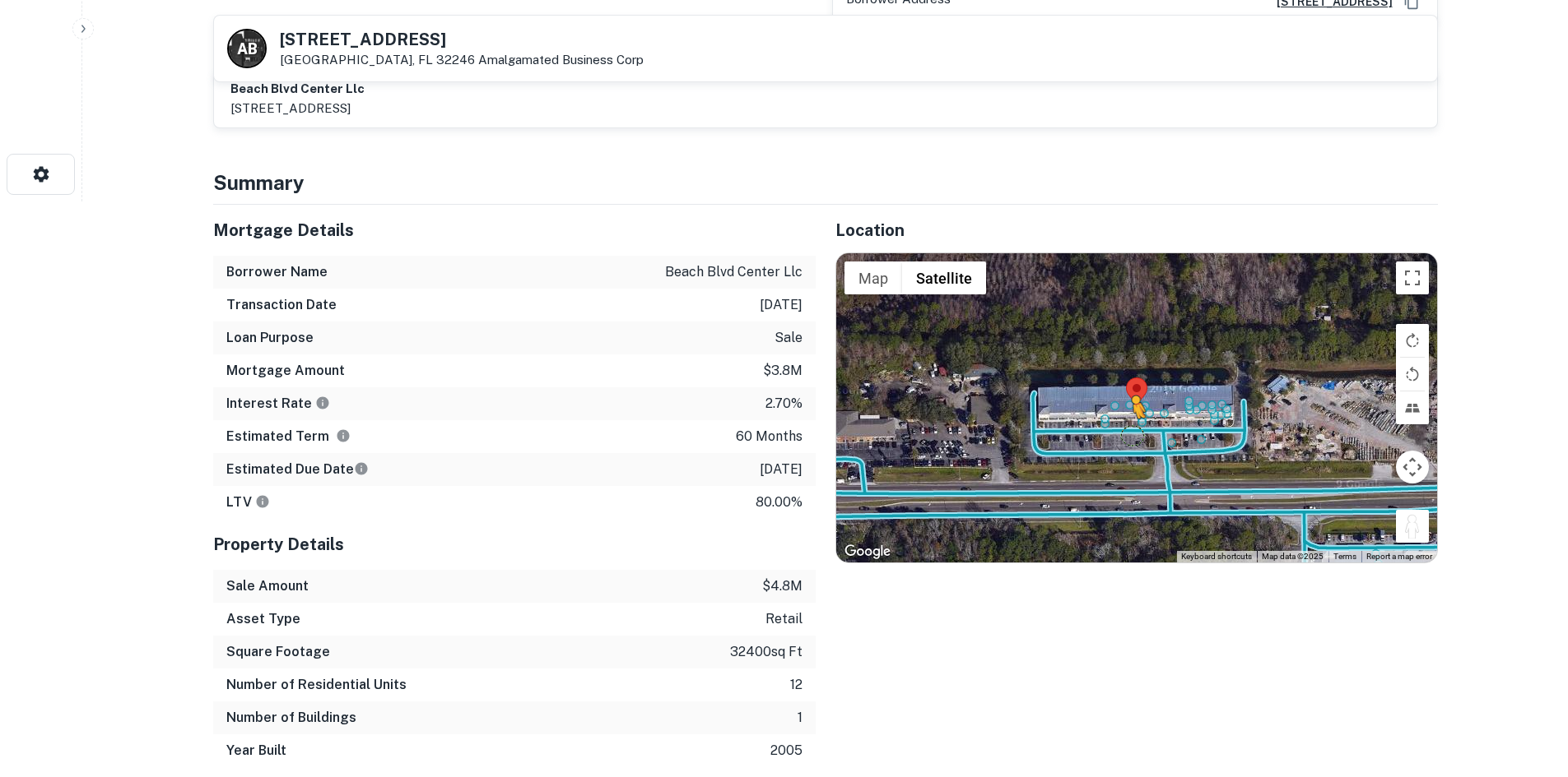
drag, startPoint x: 1418, startPoint y: 514, endPoint x: 1126, endPoint y: 412, distance: 309.3
click at [1126, 412] on div "To activate drag with keyboard, press Alt + Enter. Once in keyboard drag state,…" at bounding box center [1137, 408] width 601 height 309
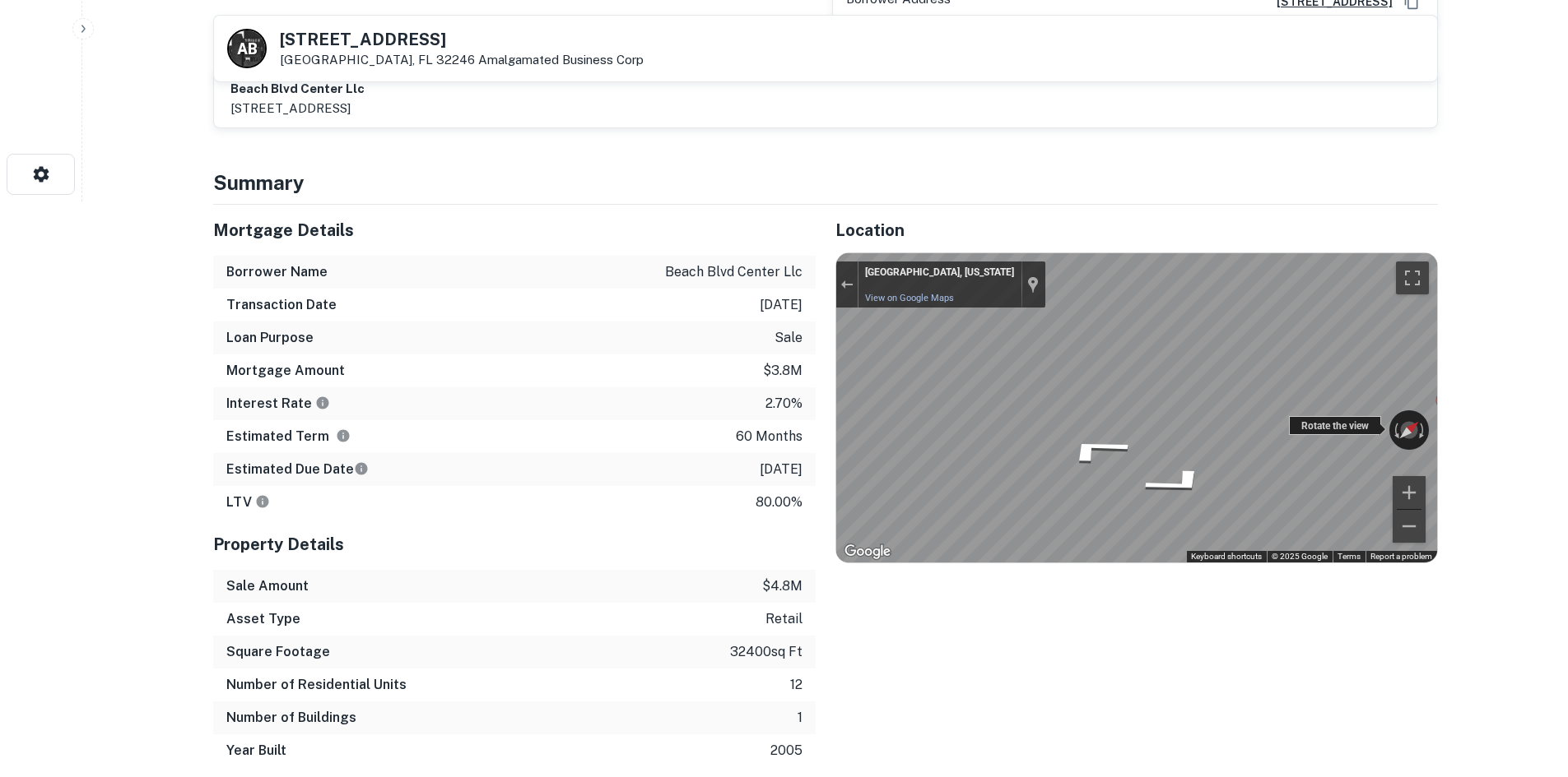
click at [1106, 404] on div "← Move left → Move right ↑ Move up ↓ Move down + Zoom in - Zoom out [GEOGRAPHIC…" at bounding box center [1137, 408] width 601 height 309
